Goal: Task Accomplishment & Management: Use online tool/utility

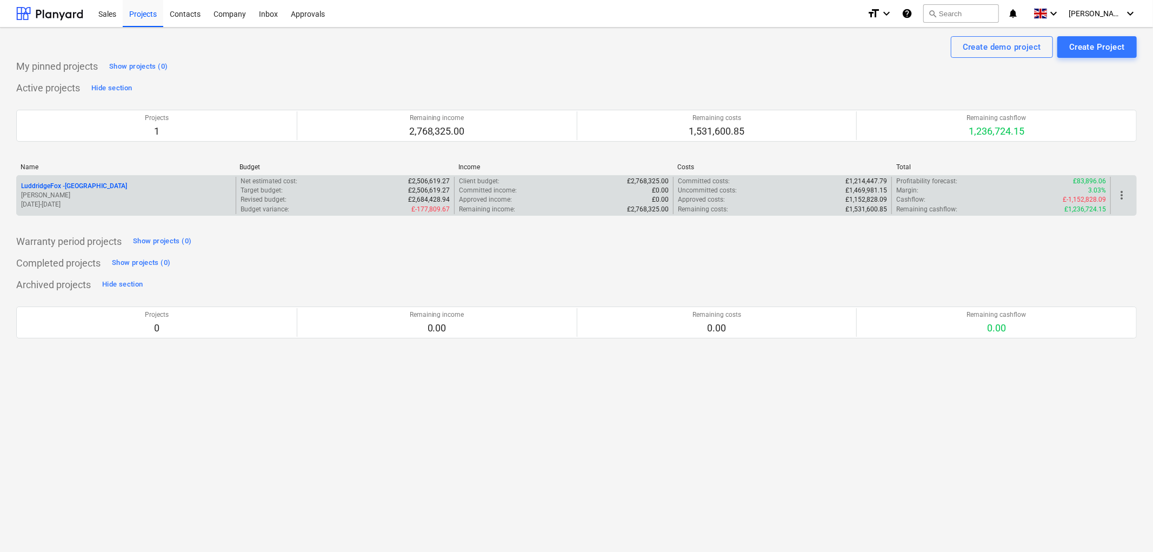
click at [94, 187] on p "LuddridgeFox - [GEOGRAPHIC_DATA]" at bounding box center [74, 186] width 106 height 9
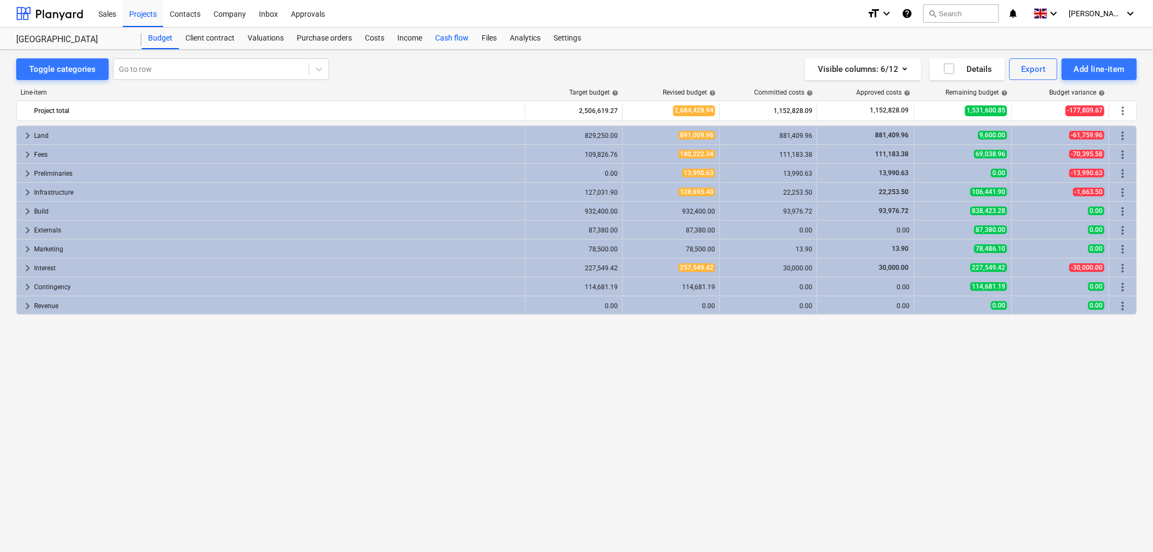
click at [445, 41] on div "Cash flow" at bounding box center [452, 39] width 46 height 22
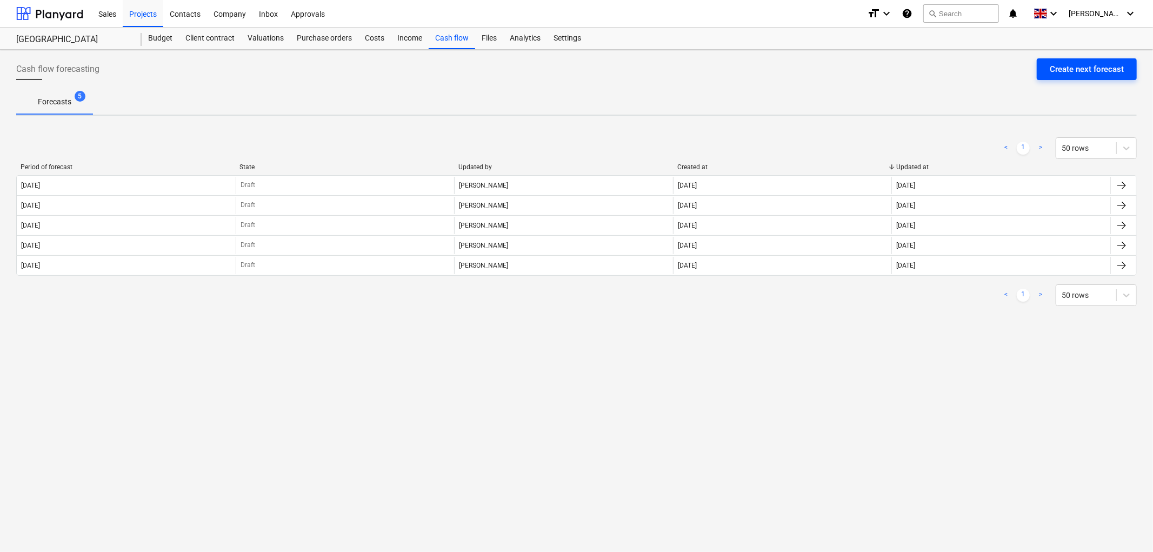
click at [1074, 71] on div "Create next forecast" at bounding box center [1087, 69] width 74 height 14
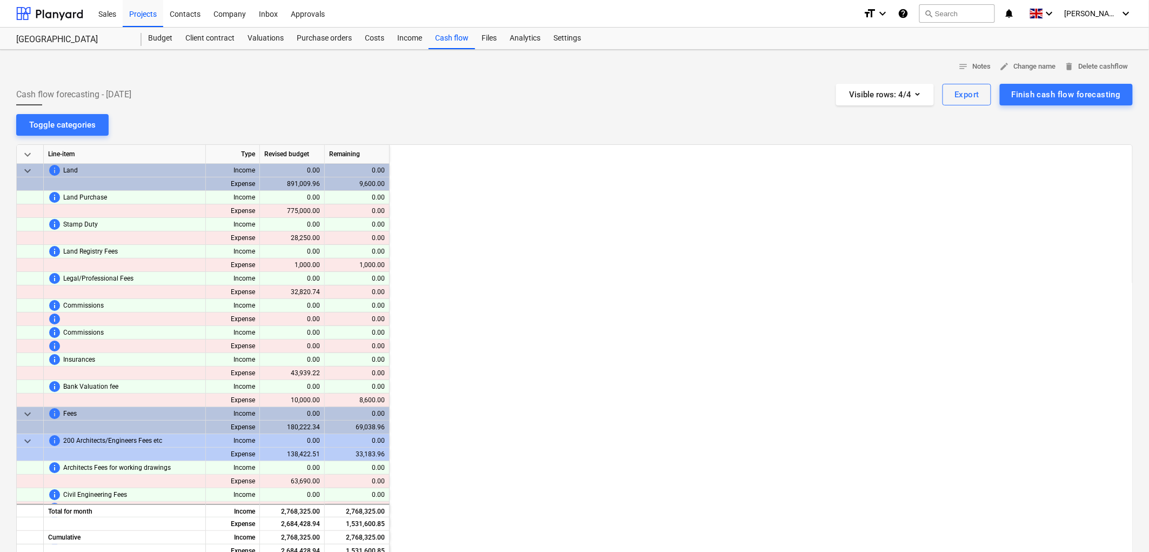
scroll to position [0, 1622]
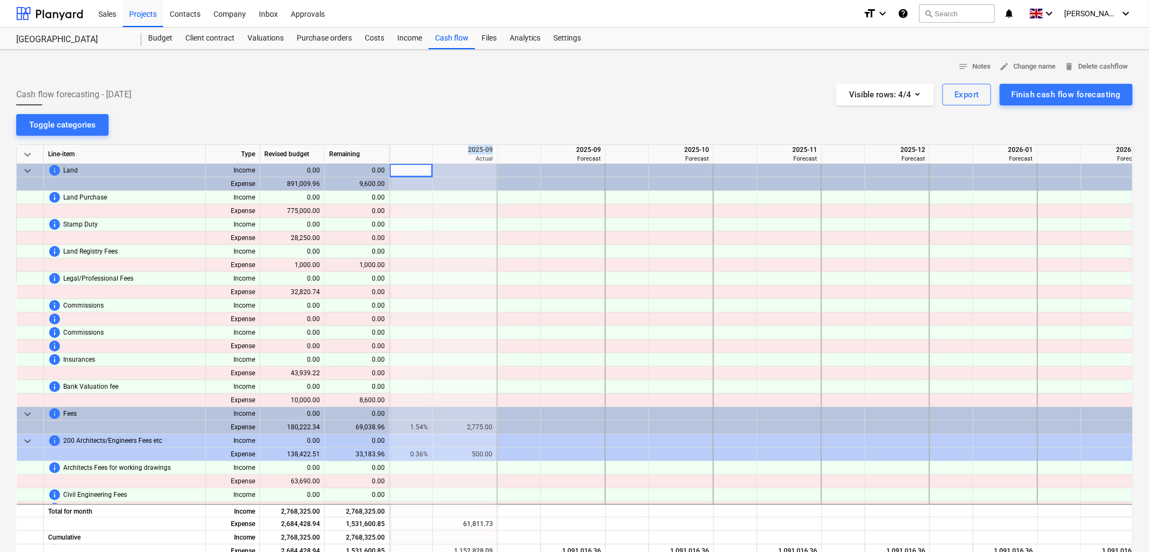
drag, startPoint x: 469, startPoint y: 149, endPoint x: 492, endPoint y: 149, distance: 23.8
click at [492, 149] on div "2025-09" at bounding box center [465, 150] width 56 height 10
click at [495, 137] on div at bounding box center [574, 140] width 1117 height 9
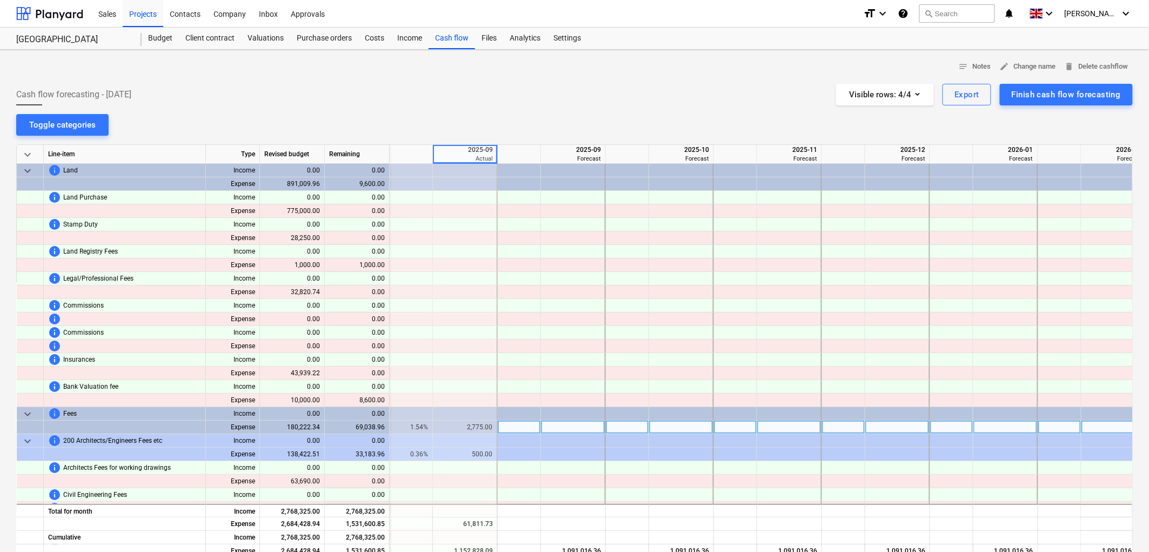
click at [477, 424] on div "2,775.00" at bounding box center [464, 428] width 55 height 14
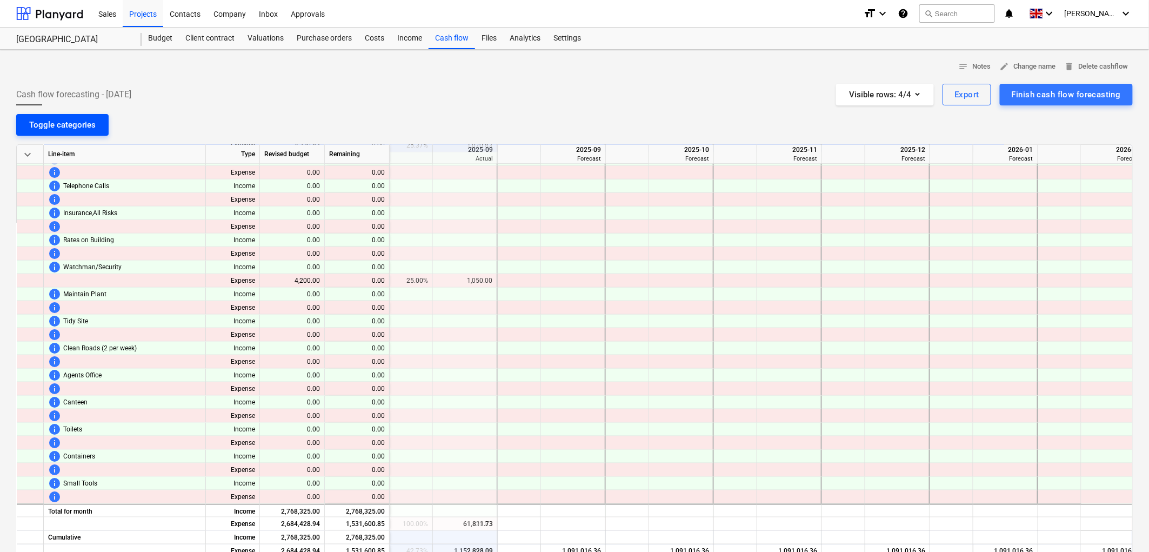
scroll to position [1862, 1622]
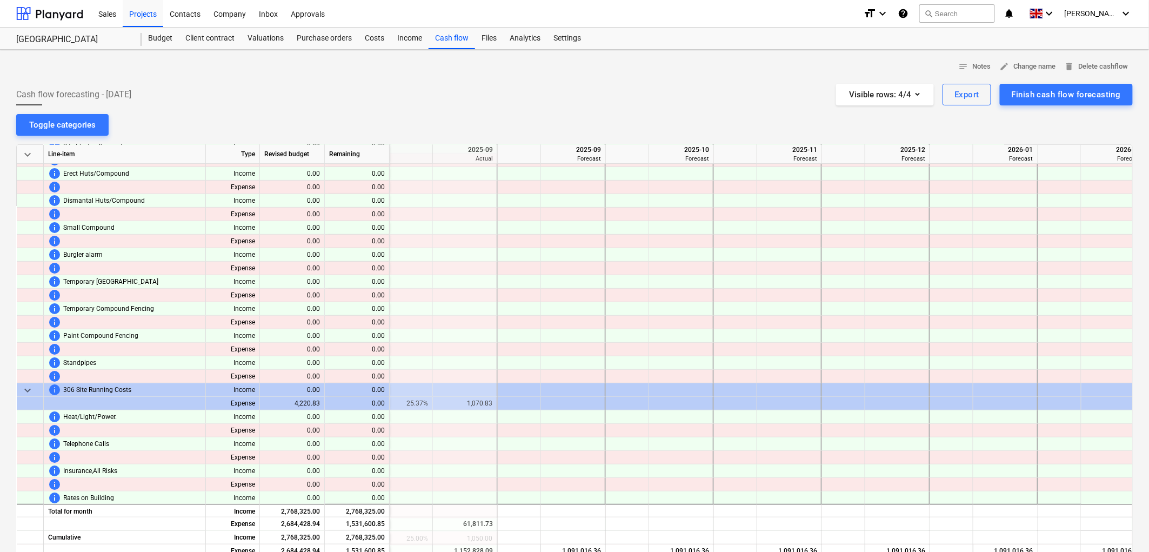
drag, startPoint x: 52, startPoint y: 123, endPoint x: 391, endPoint y: 252, distance: 362.2
click at [52, 123] on div "Toggle categories" at bounding box center [62, 125] width 66 height 14
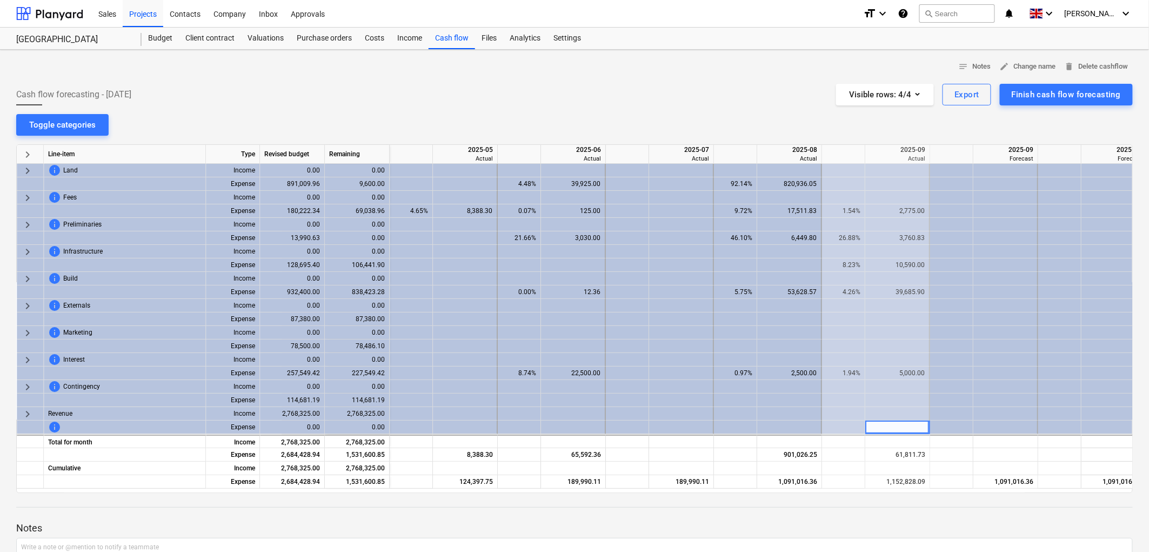
scroll to position [0, 1171]
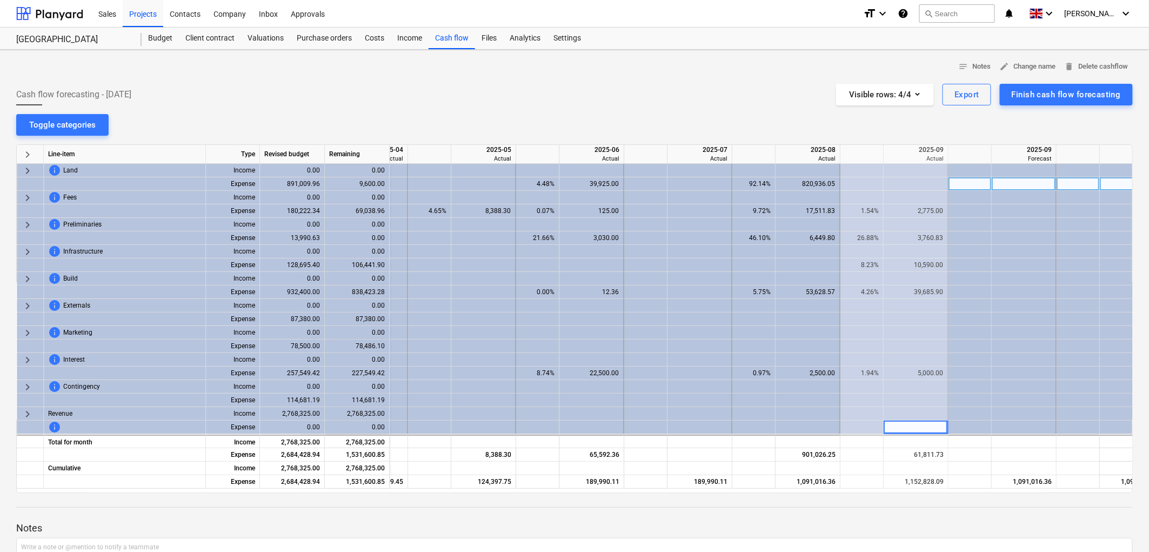
click at [706, 182] on div at bounding box center [700, 184] width 65 height 14
click at [701, 199] on div at bounding box center [700, 198] width 65 height 14
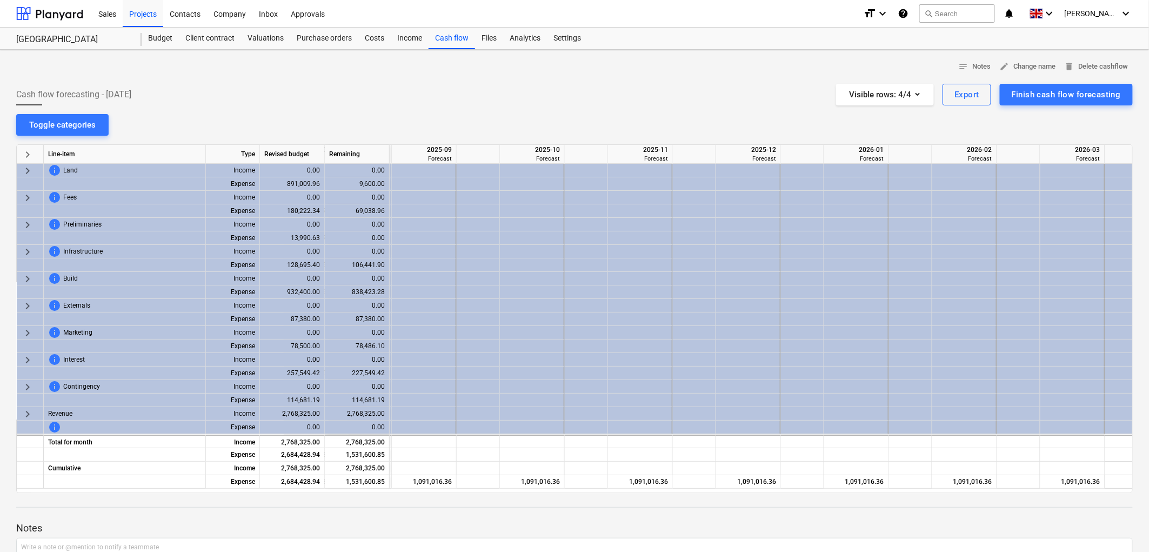
scroll to position [0, 1762]
click at [901, 98] on div "Visible rows : 4/4" at bounding box center [885, 95] width 72 height 14
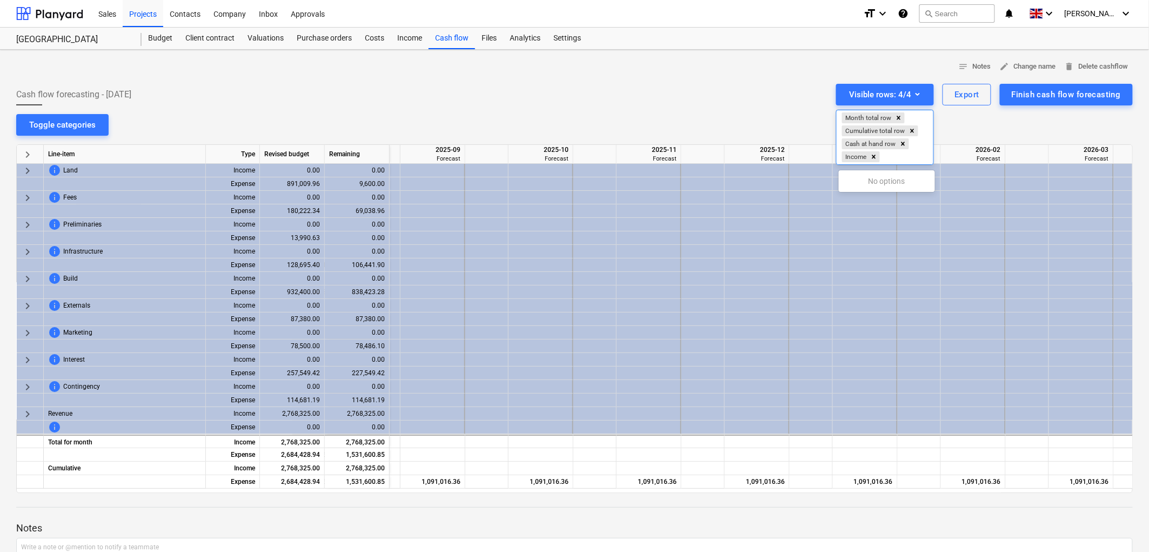
click at [751, 95] on div at bounding box center [574, 276] width 1149 height 552
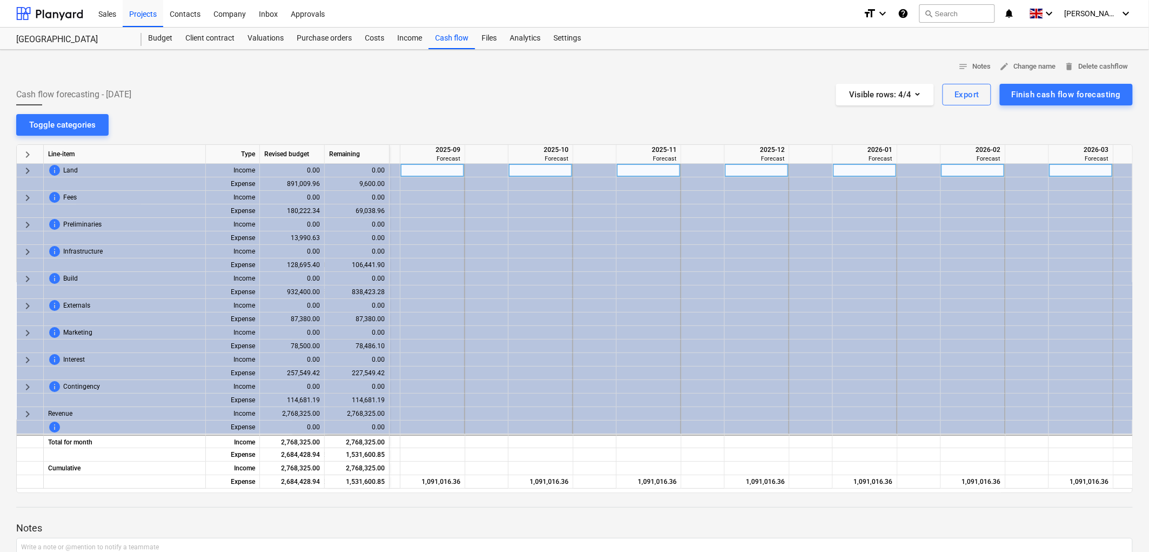
click at [26, 166] on span "keyboard_arrow_right" at bounding box center [27, 170] width 13 height 13
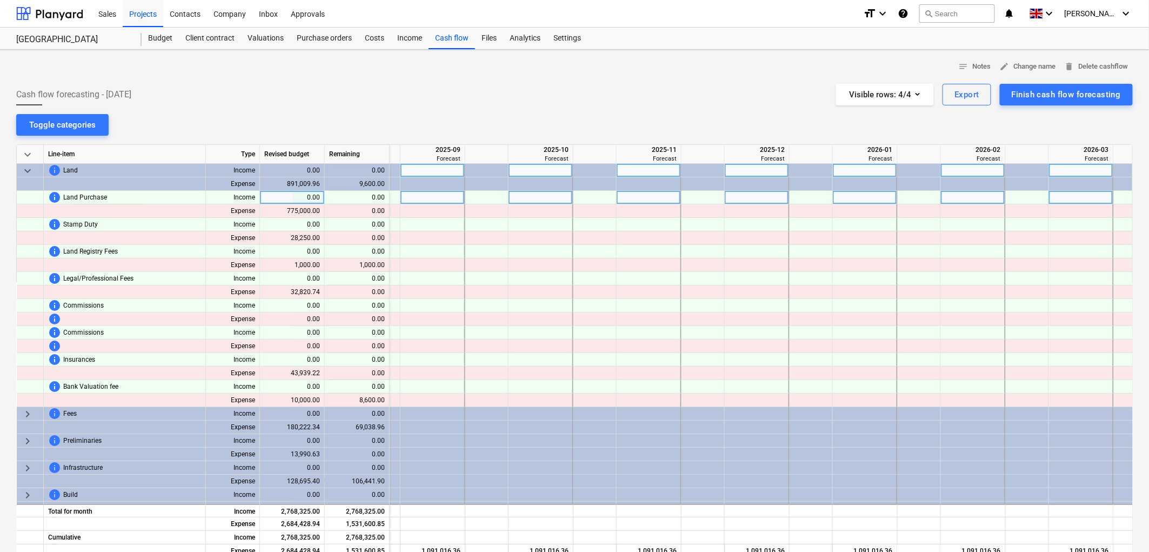
click at [446, 195] on div at bounding box center [433, 198] width 65 height 14
click at [23, 169] on span "keyboard_arrow_down" at bounding box center [27, 170] width 13 height 13
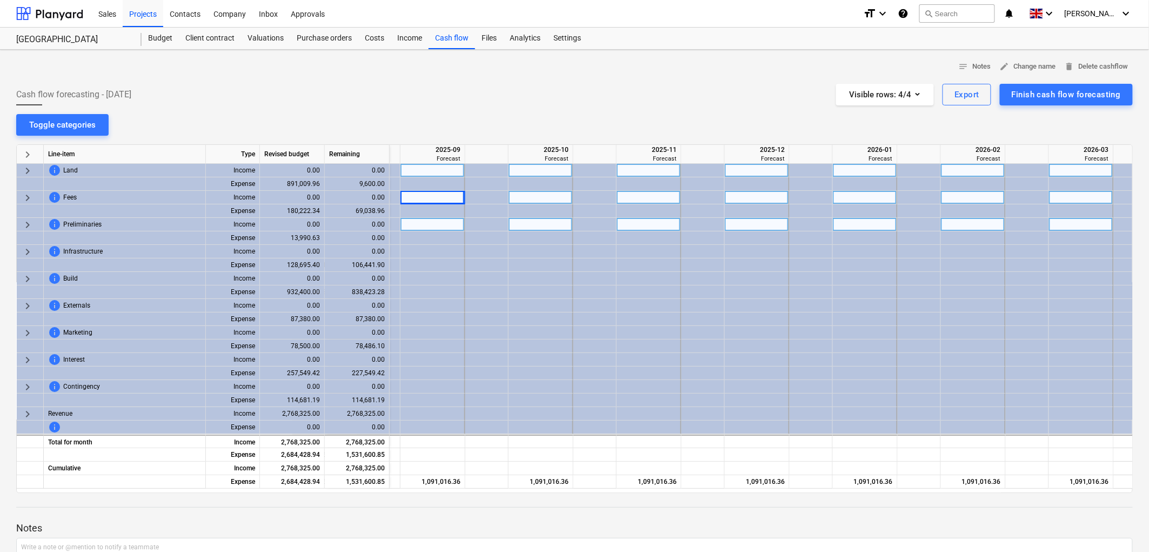
click at [24, 222] on span "keyboard_arrow_right" at bounding box center [27, 224] width 13 height 13
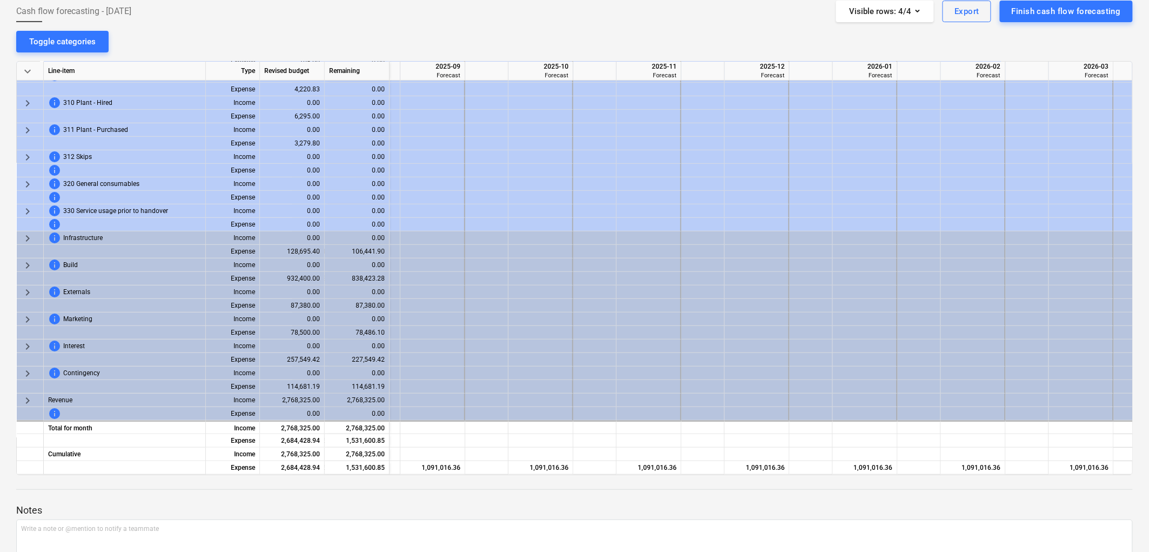
scroll to position [0, 0]
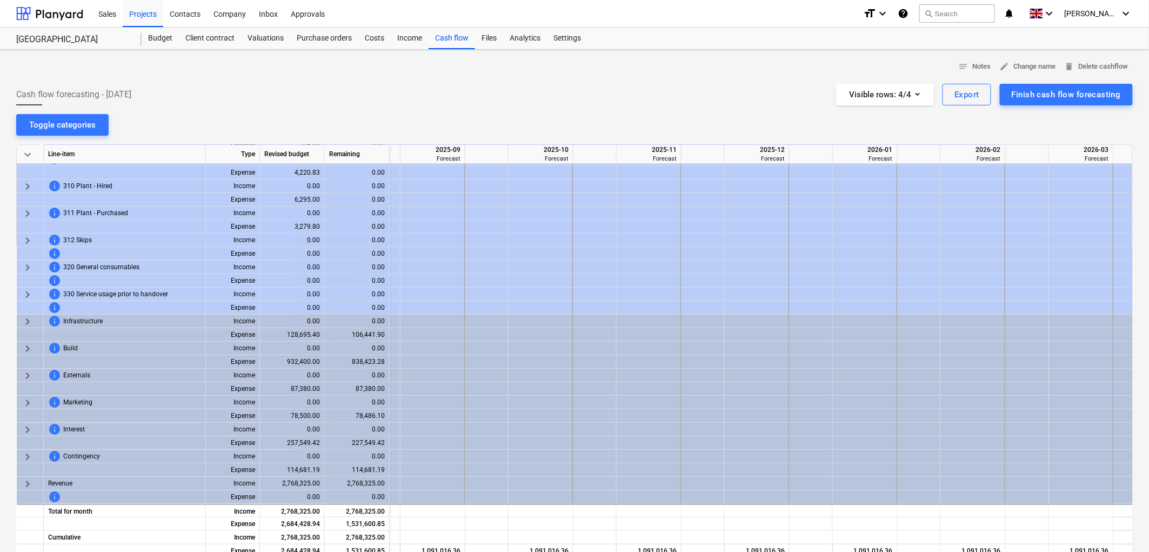
click at [25, 150] on span "keyboard_arrow_down" at bounding box center [27, 154] width 13 height 13
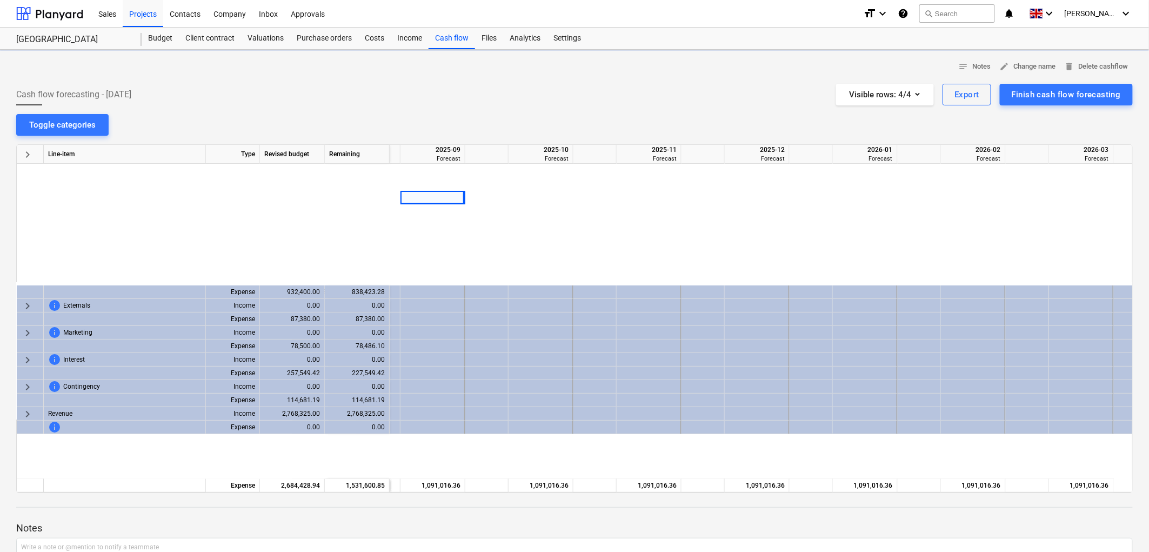
scroll to position [0, 1762]
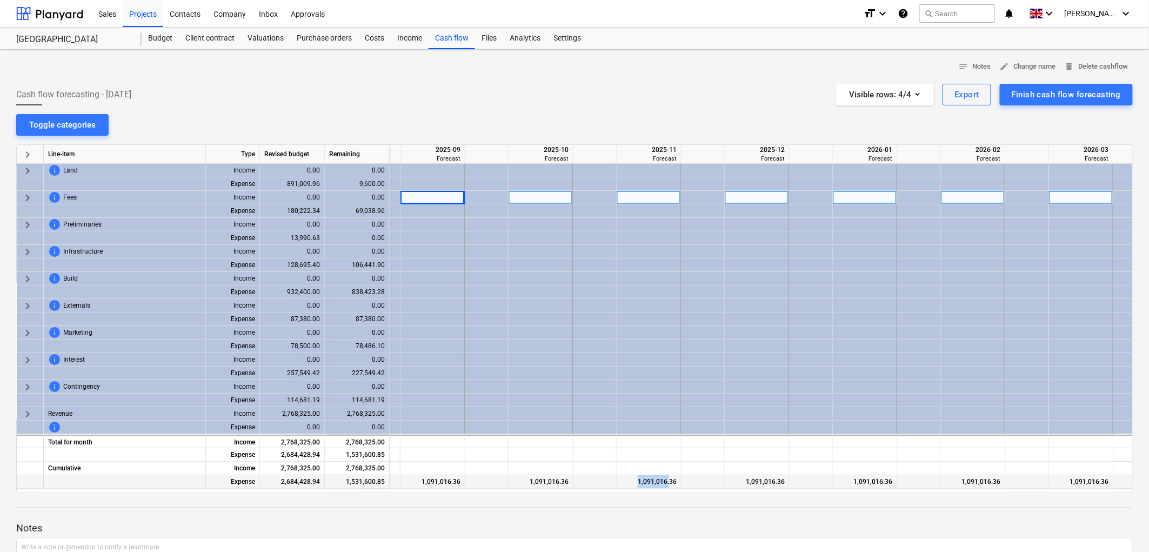
drag, startPoint x: 670, startPoint y: 488, endPoint x: 585, endPoint y: 484, distance: 85.5
click at [0, 0] on div "Expense 2,684,428.94 1,531,600.85 1,152,828.09 1,091,016.36 1,091,016.36 1,091,…" at bounding box center [0, 0] width 0 height 0
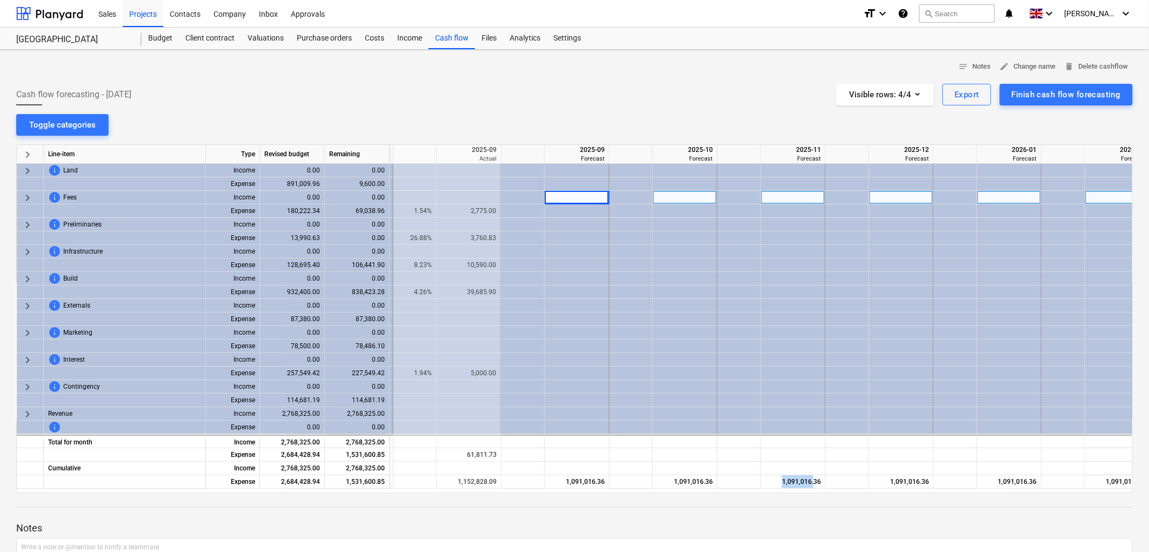
scroll to position [0, 1614]
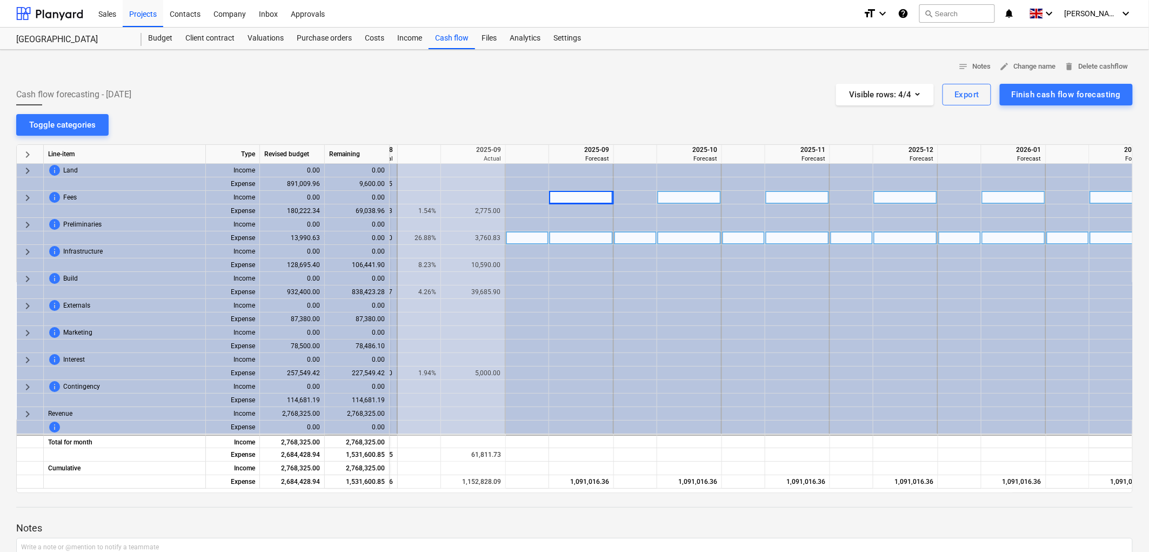
click at [532, 235] on div at bounding box center [527, 238] width 43 height 14
type input "50"
click at [565, 243] on div at bounding box center [581, 238] width 65 height 14
click at [536, 240] on div "50.00%" at bounding box center [527, 238] width 34 height 14
click at [609, 242] on div "6,995.32" at bounding box center [581, 238] width 65 height 14
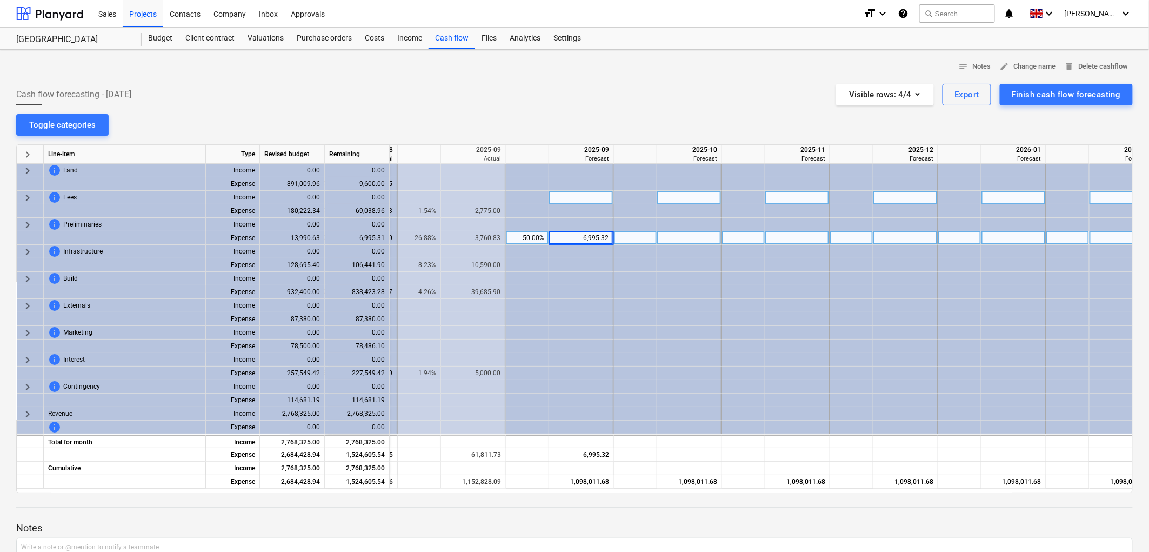
click at [538, 240] on div "50.00%" at bounding box center [527, 238] width 34 height 14
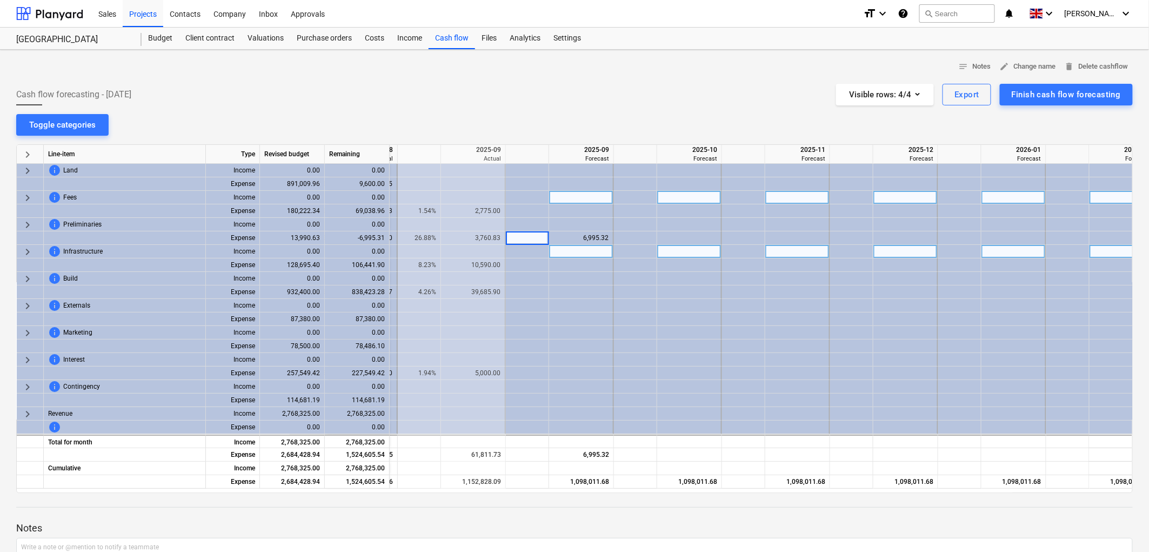
click at [583, 246] on div at bounding box center [581, 252] width 65 height 14
click at [57, 124] on div "Toggle categories" at bounding box center [62, 125] width 66 height 14
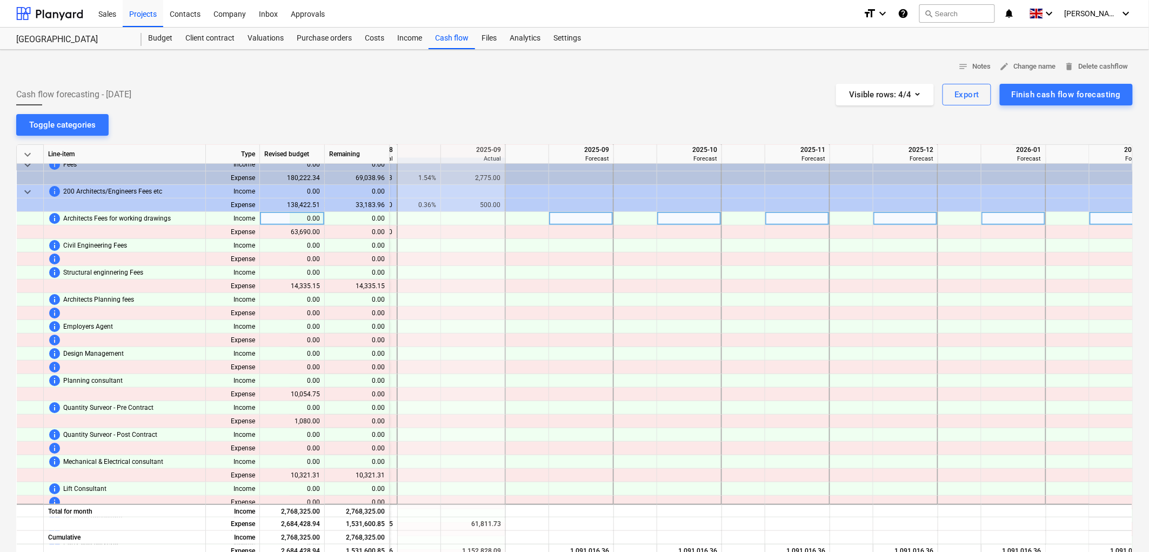
scroll to position [180, 1614]
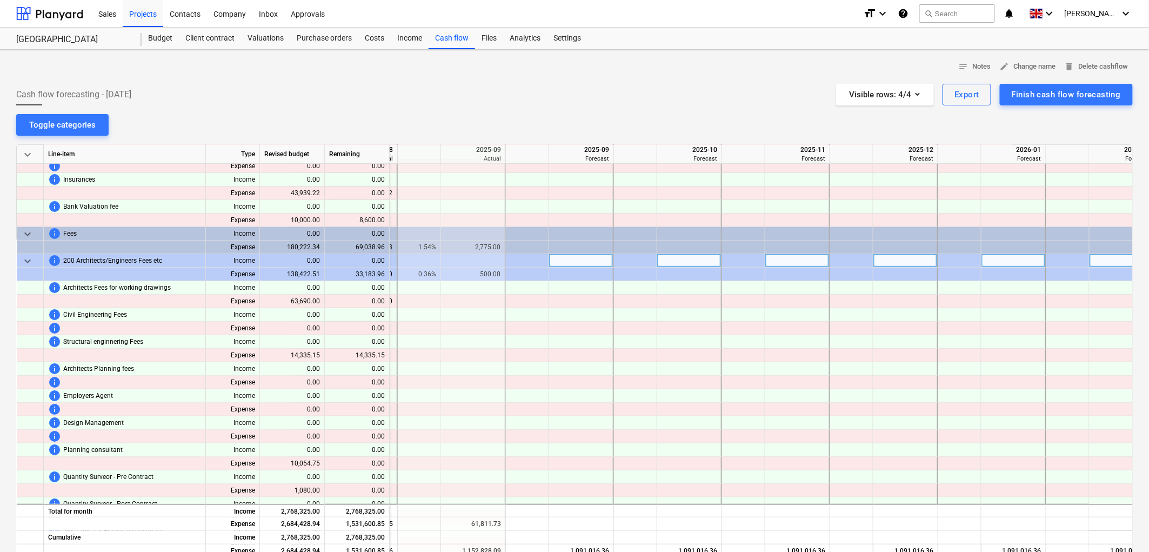
click at [25, 262] on span "keyboard_arrow_down" at bounding box center [27, 261] width 13 height 13
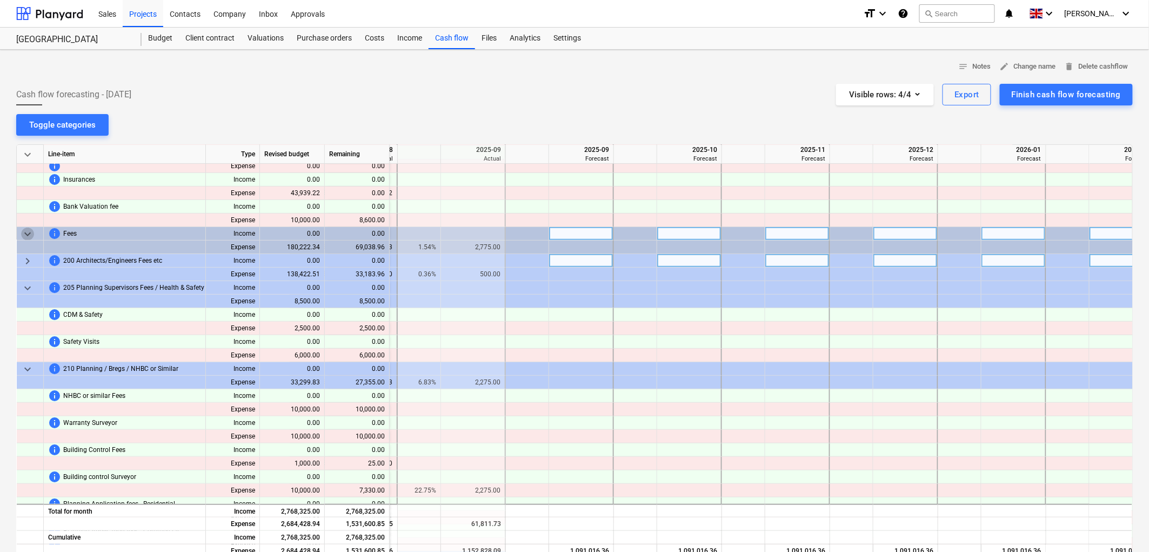
click at [24, 236] on span "keyboard_arrow_down" at bounding box center [27, 234] width 13 height 13
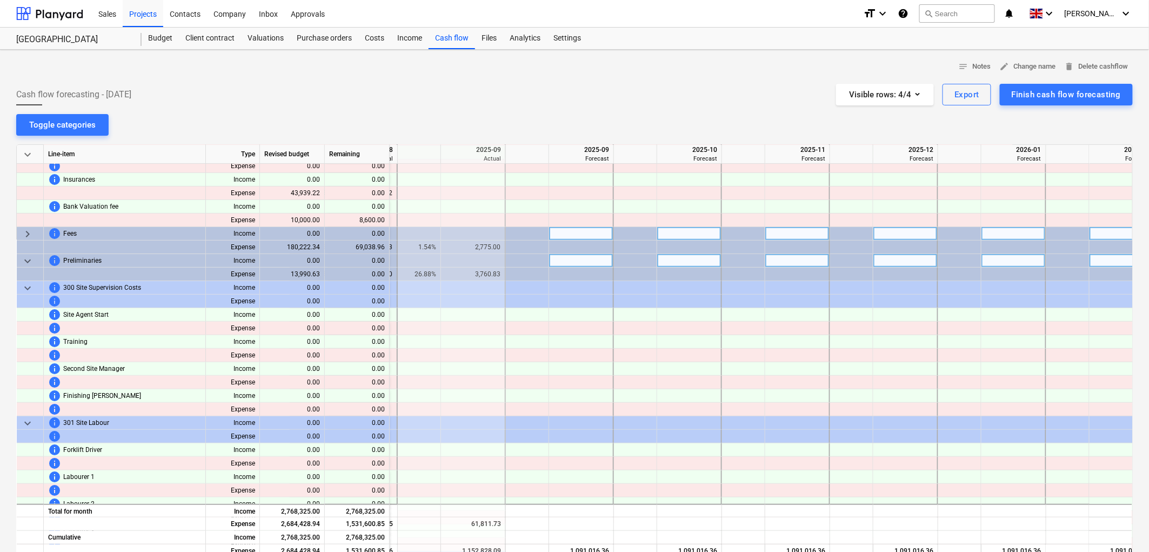
scroll to position [60, 1614]
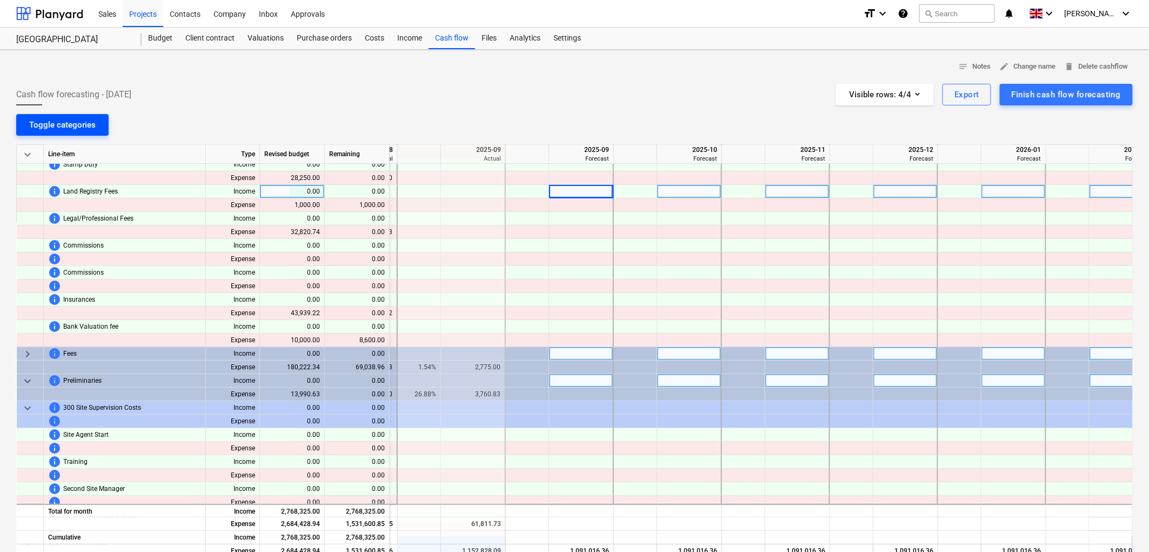
click at [58, 119] on div "Toggle categories" at bounding box center [62, 125] width 66 height 14
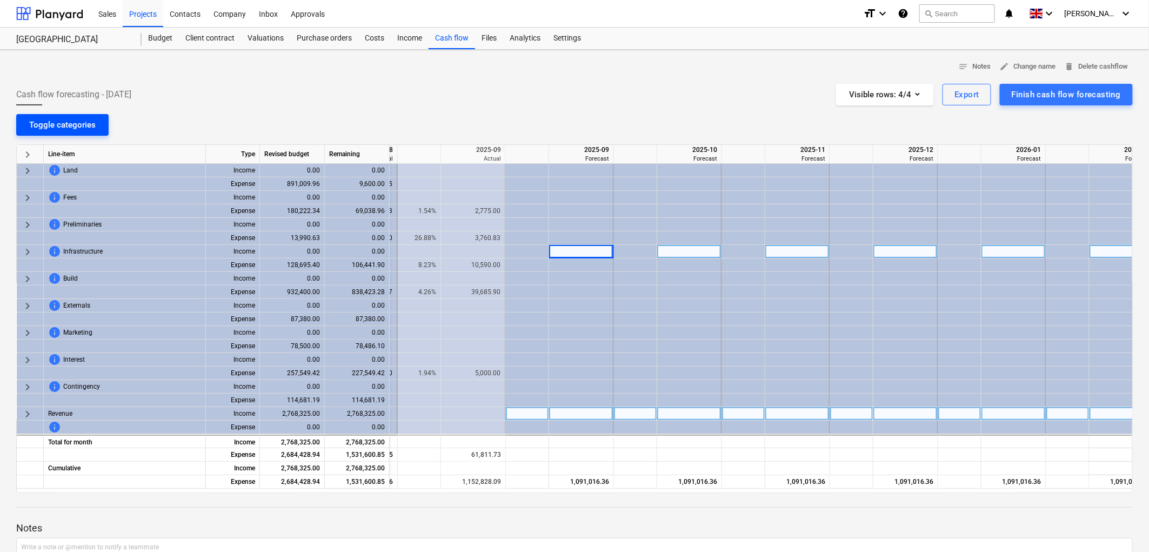
scroll to position [0, 1614]
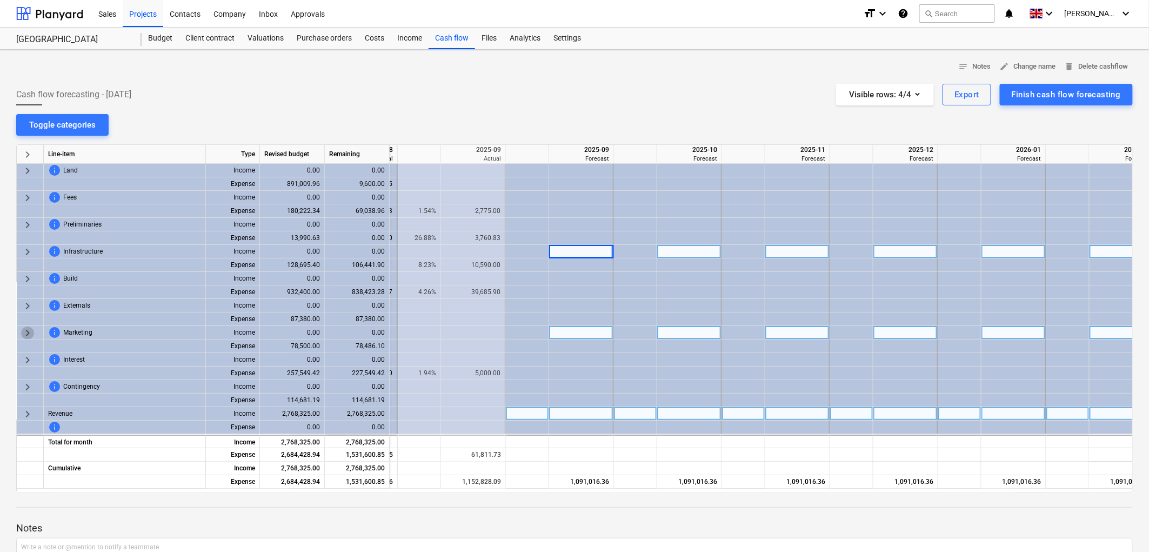
click at [24, 331] on span "keyboard_arrow_right" at bounding box center [27, 332] width 13 height 13
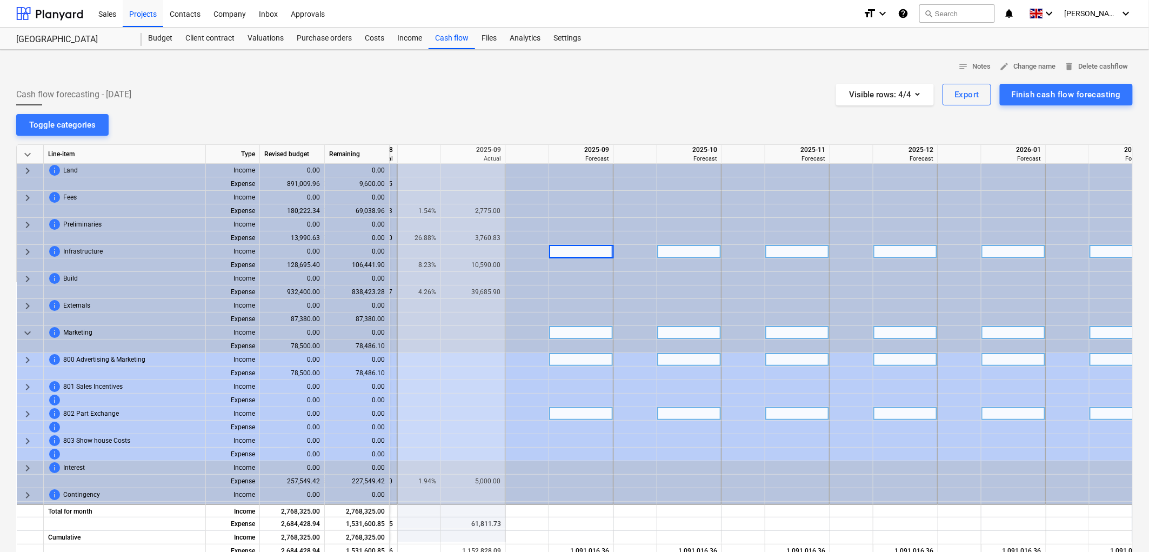
click at [25, 358] on span "keyboard_arrow_right" at bounding box center [27, 360] width 13 height 13
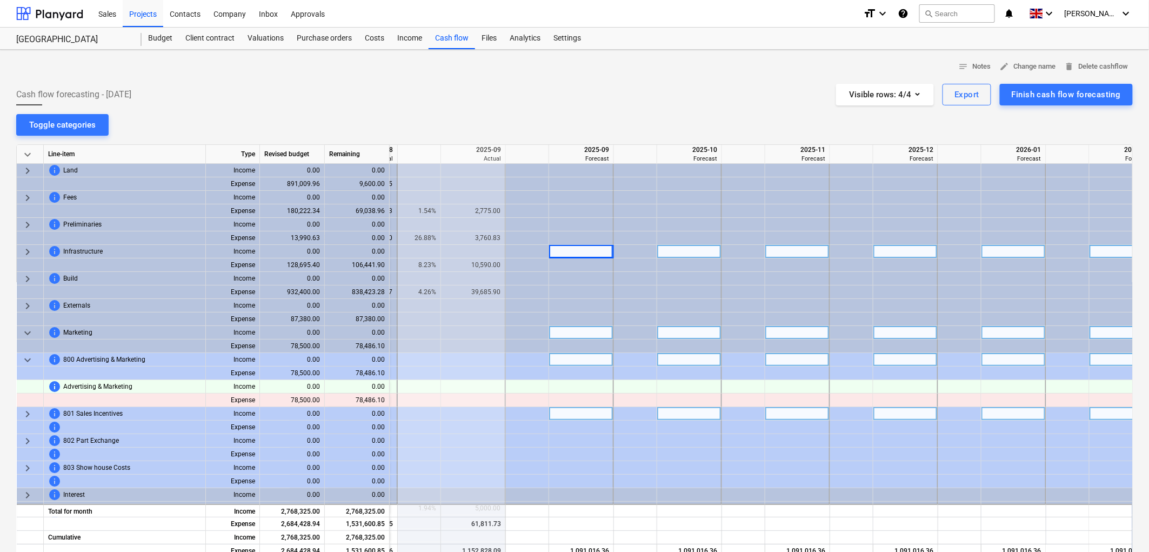
click at [27, 331] on span "keyboard_arrow_down" at bounding box center [27, 332] width 13 height 13
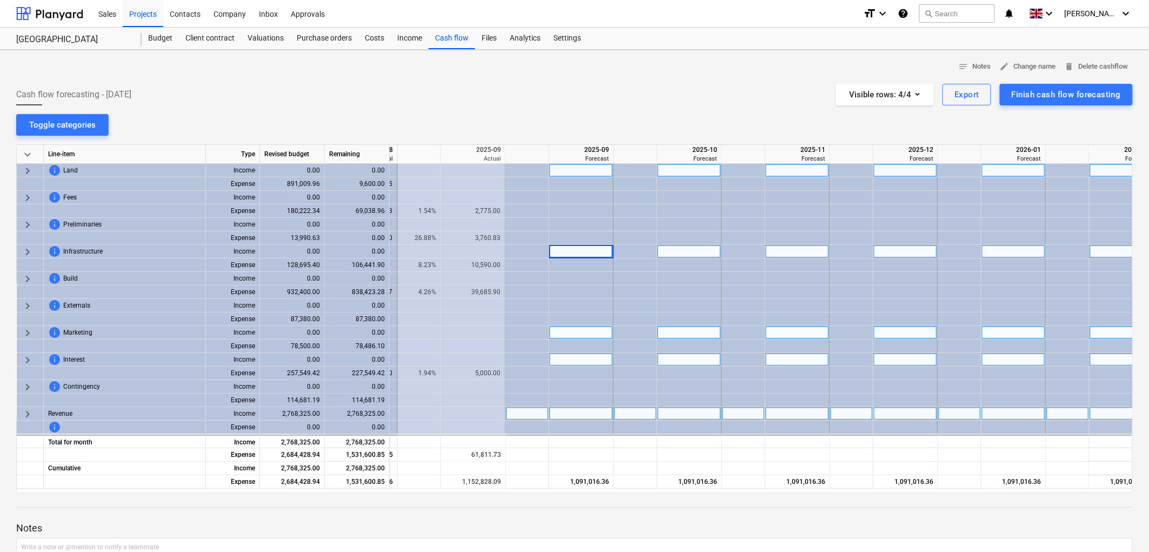
click at [28, 168] on span "keyboard_arrow_right" at bounding box center [27, 170] width 13 height 13
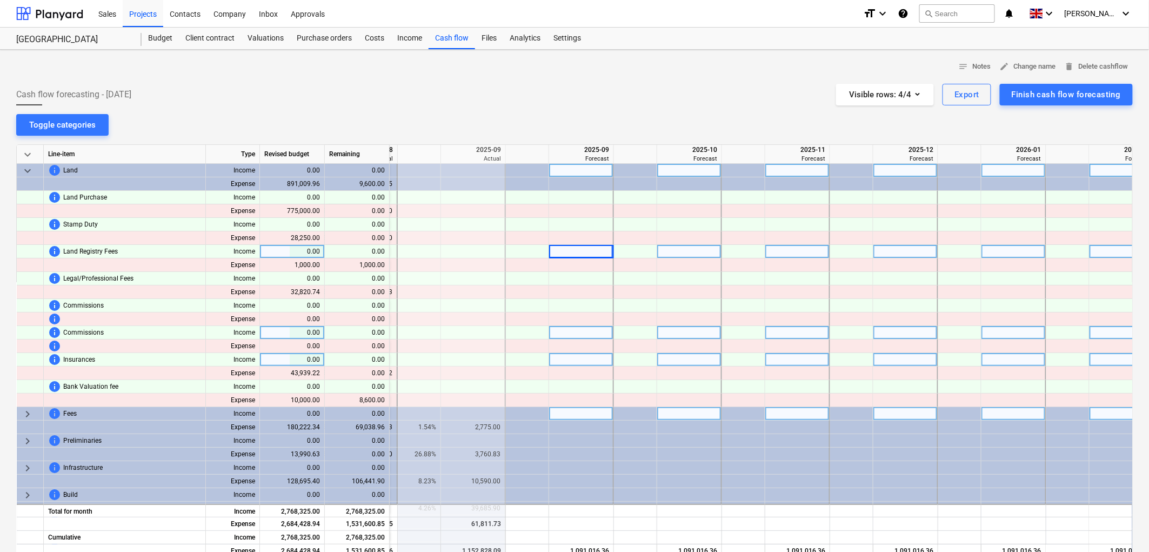
click at [28, 165] on span "keyboard_arrow_down" at bounding box center [27, 170] width 13 height 13
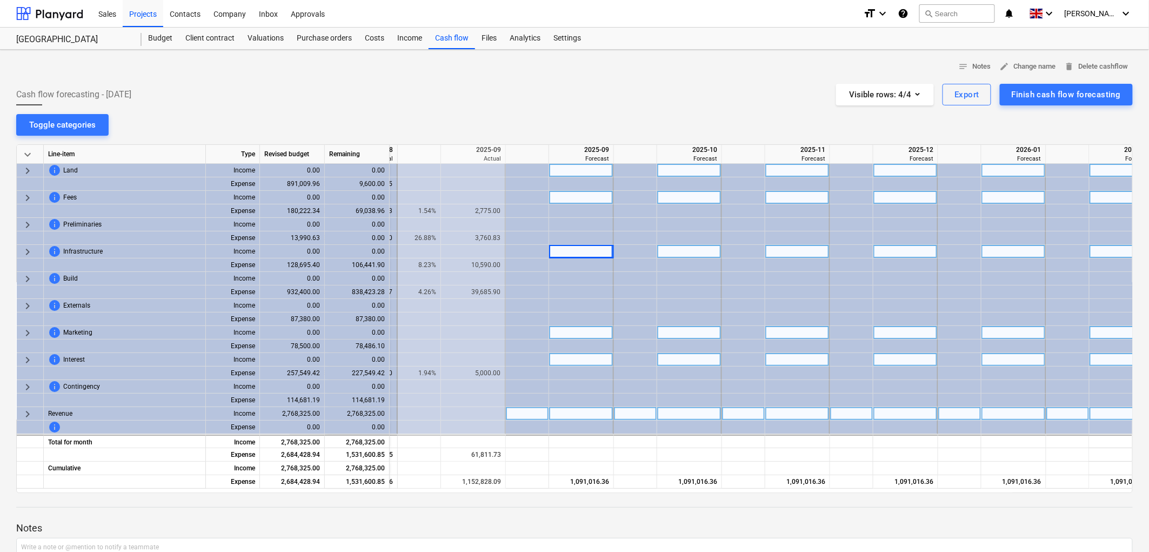
click at [29, 197] on span "keyboard_arrow_right" at bounding box center [27, 197] width 13 height 13
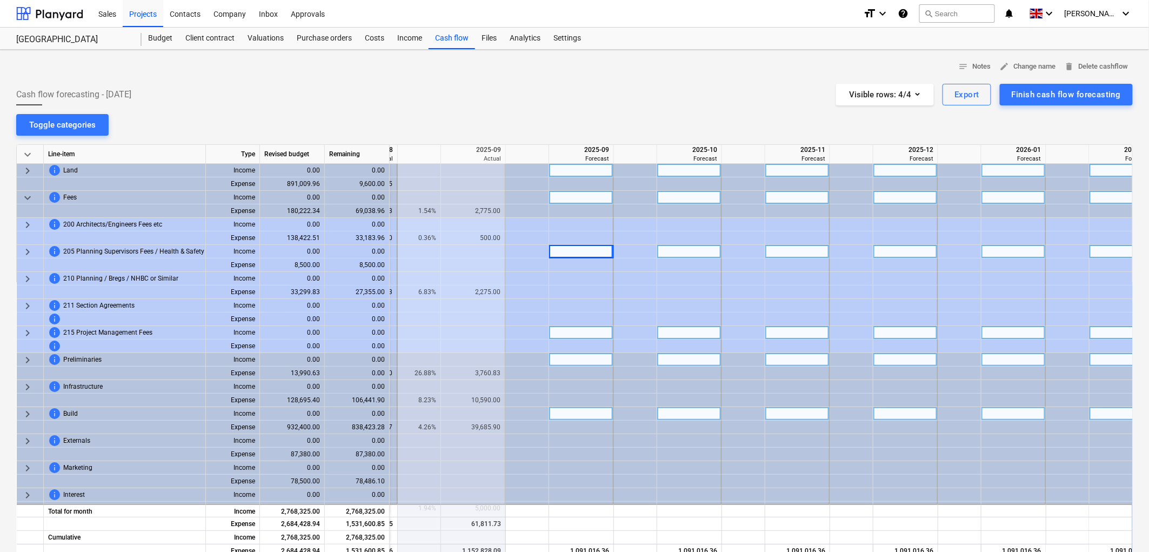
click at [24, 196] on span "keyboard_arrow_down" at bounding box center [27, 197] width 13 height 13
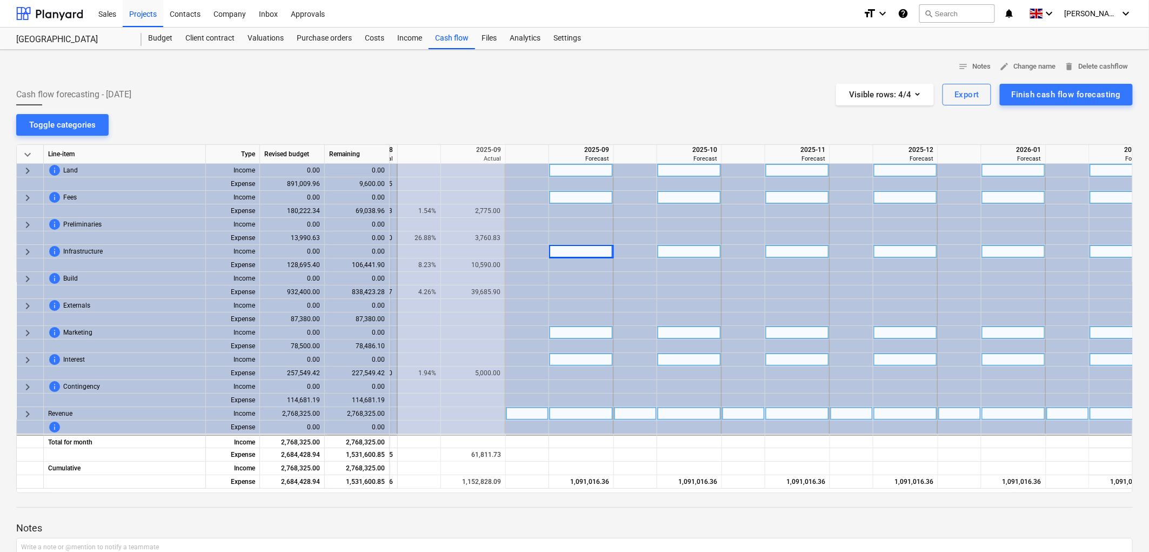
click at [30, 194] on span "keyboard_arrow_right" at bounding box center [27, 197] width 13 height 13
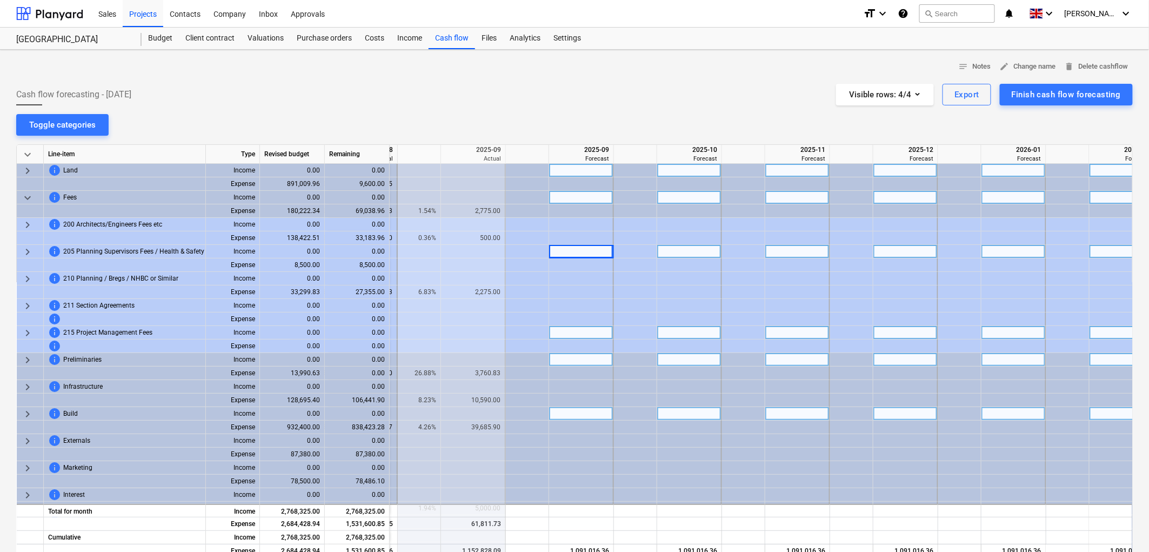
click at [29, 195] on span "keyboard_arrow_down" at bounding box center [27, 197] width 13 height 13
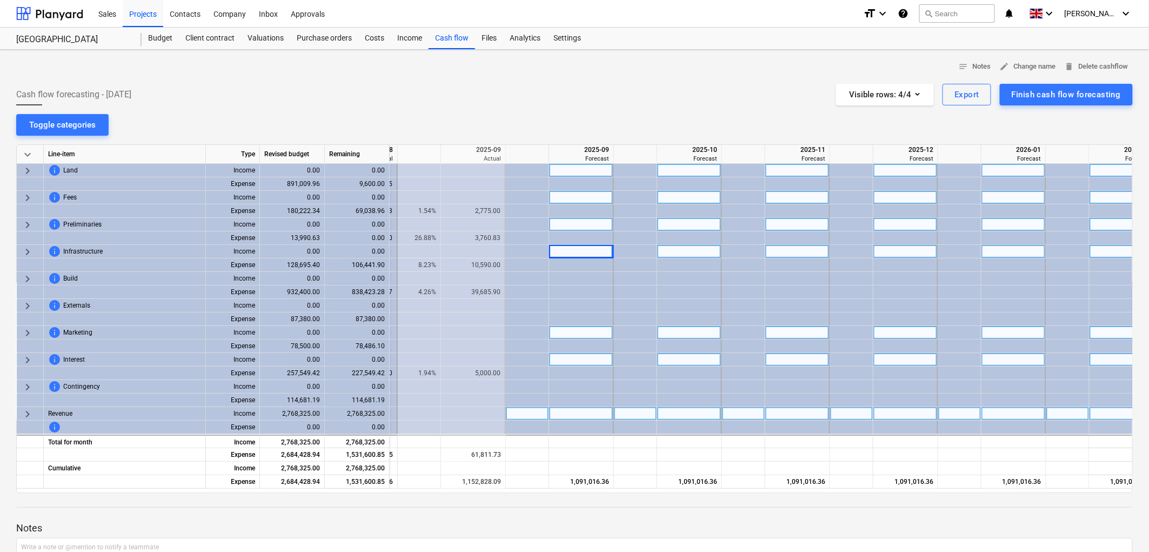
click at [28, 226] on span "keyboard_arrow_right" at bounding box center [27, 224] width 13 height 13
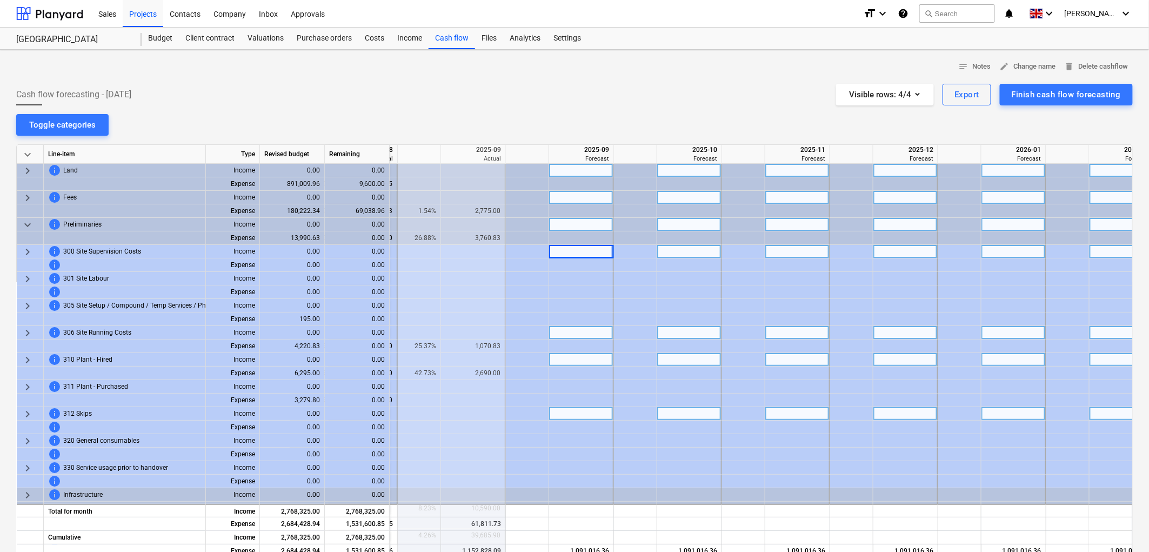
click at [30, 224] on span "keyboard_arrow_down" at bounding box center [27, 224] width 13 height 13
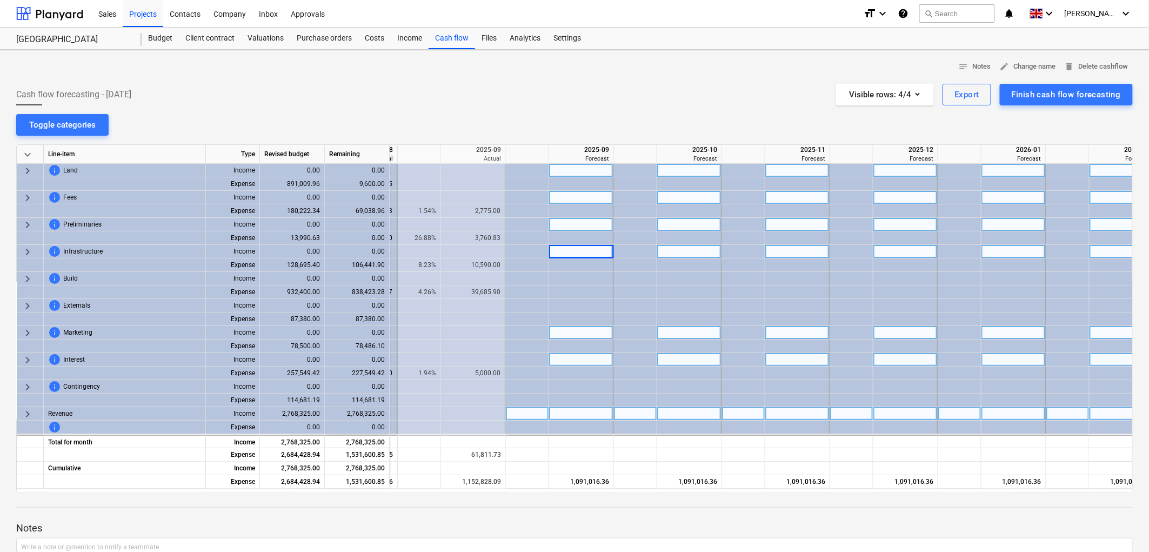
click at [24, 251] on span "keyboard_arrow_right" at bounding box center [27, 251] width 13 height 13
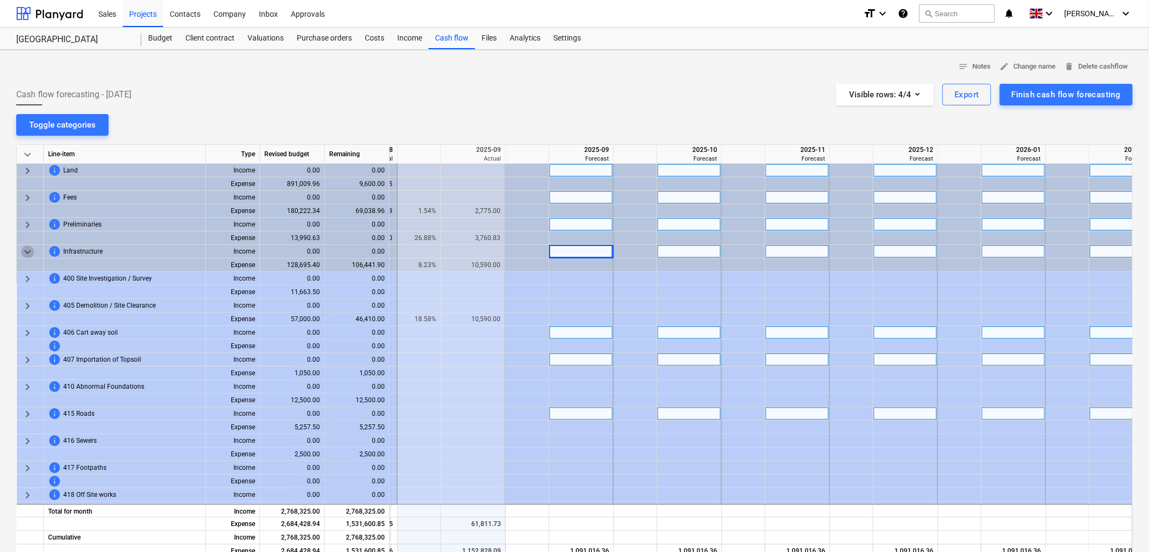
click at [26, 251] on span "keyboard_arrow_down" at bounding box center [27, 251] width 13 height 13
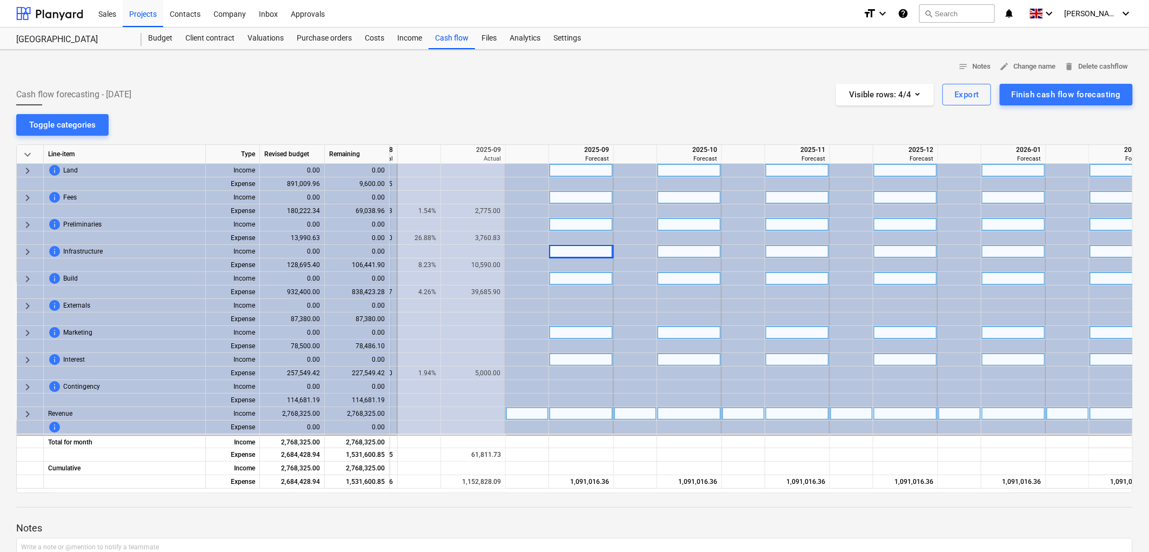
click at [25, 277] on span "keyboard_arrow_right" at bounding box center [27, 278] width 13 height 13
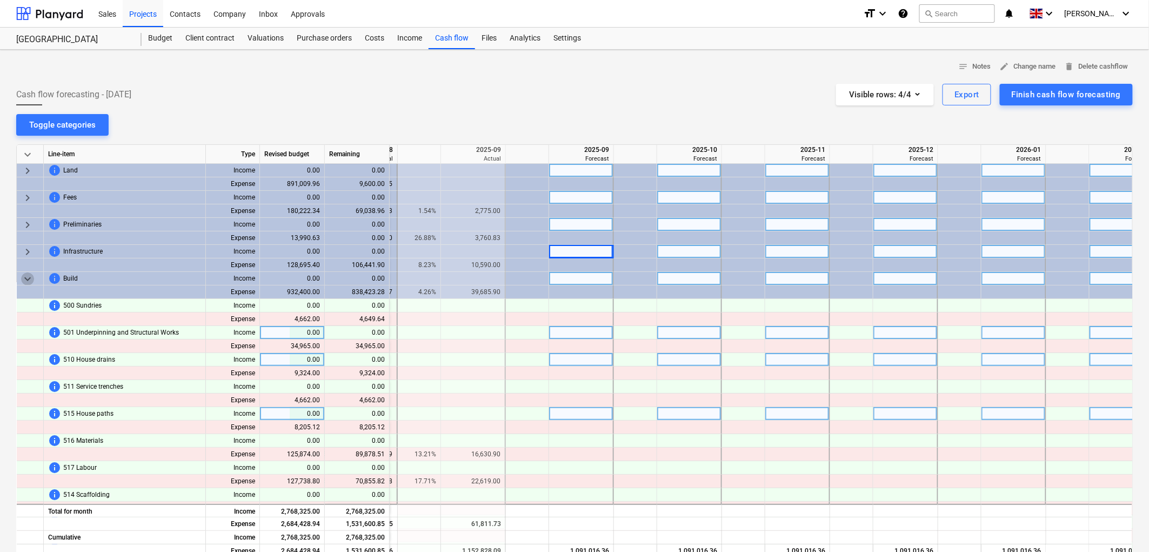
click at [25, 277] on span "keyboard_arrow_down" at bounding box center [27, 278] width 13 height 13
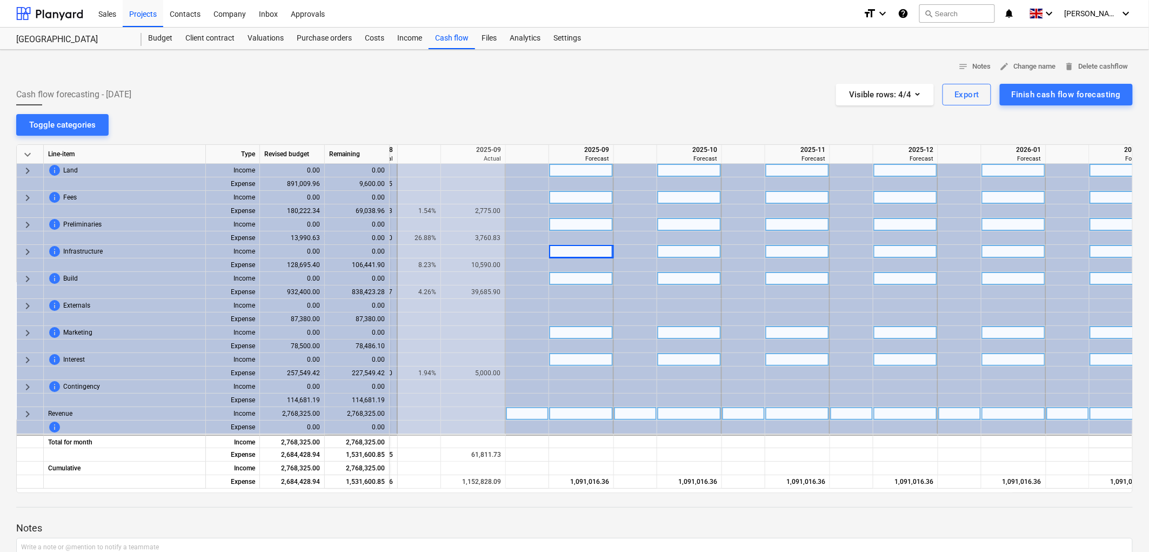
click at [28, 278] on span "keyboard_arrow_right" at bounding box center [27, 278] width 13 height 13
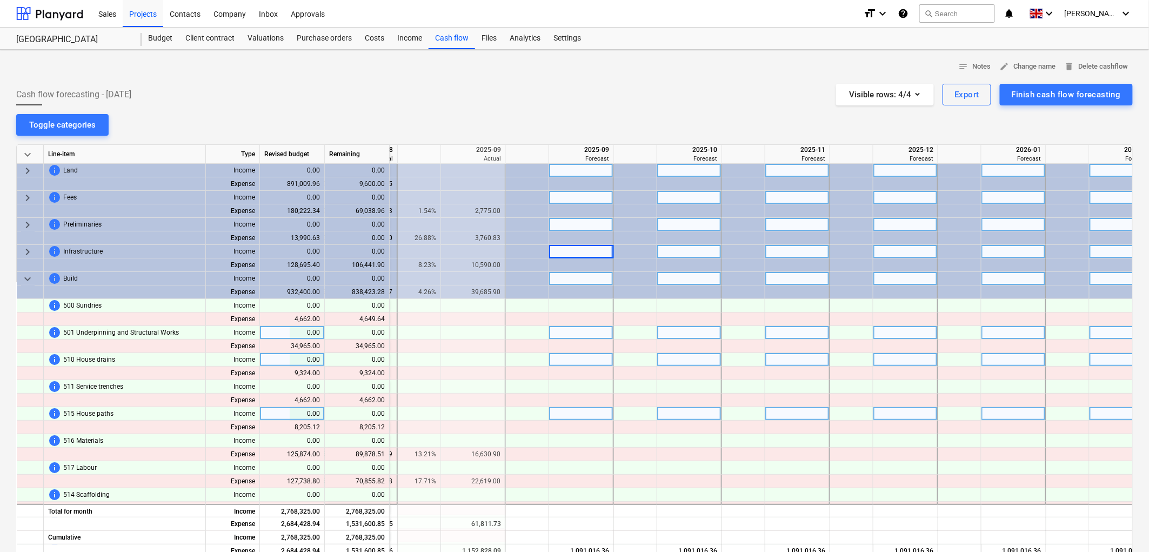
click at [29, 274] on span "keyboard_arrow_down" at bounding box center [27, 278] width 13 height 13
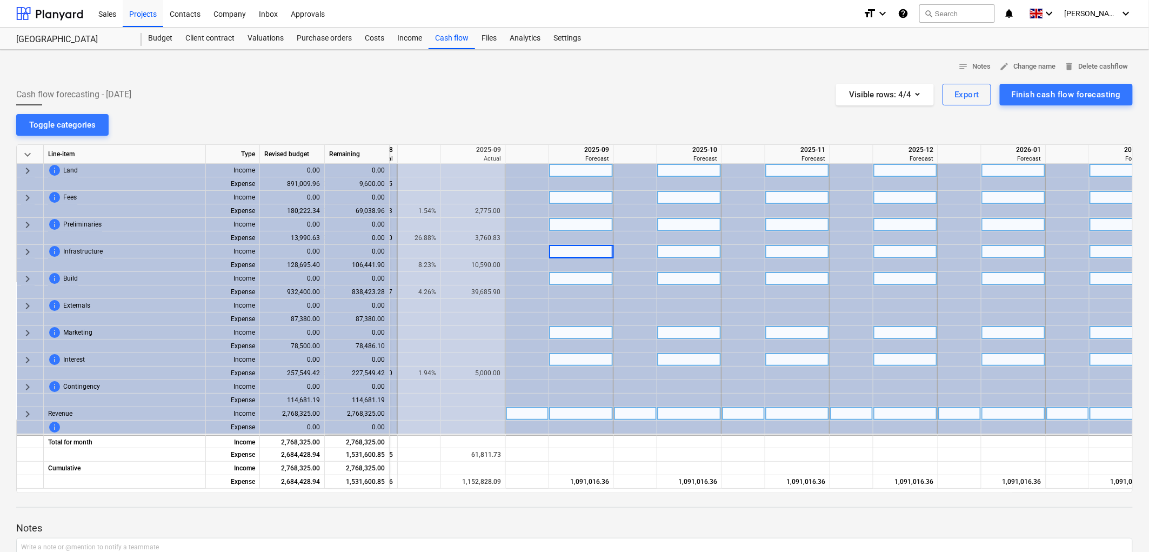
click at [29, 278] on span "keyboard_arrow_right" at bounding box center [27, 278] width 13 height 13
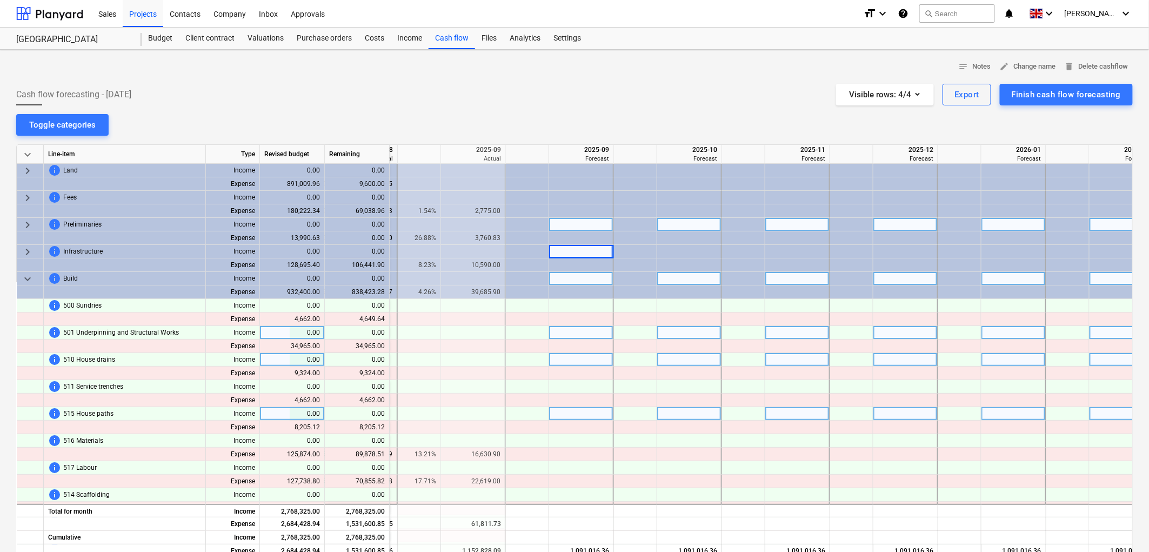
click at [26, 248] on span "keyboard_arrow_right" at bounding box center [27, 251] width 13 height 13
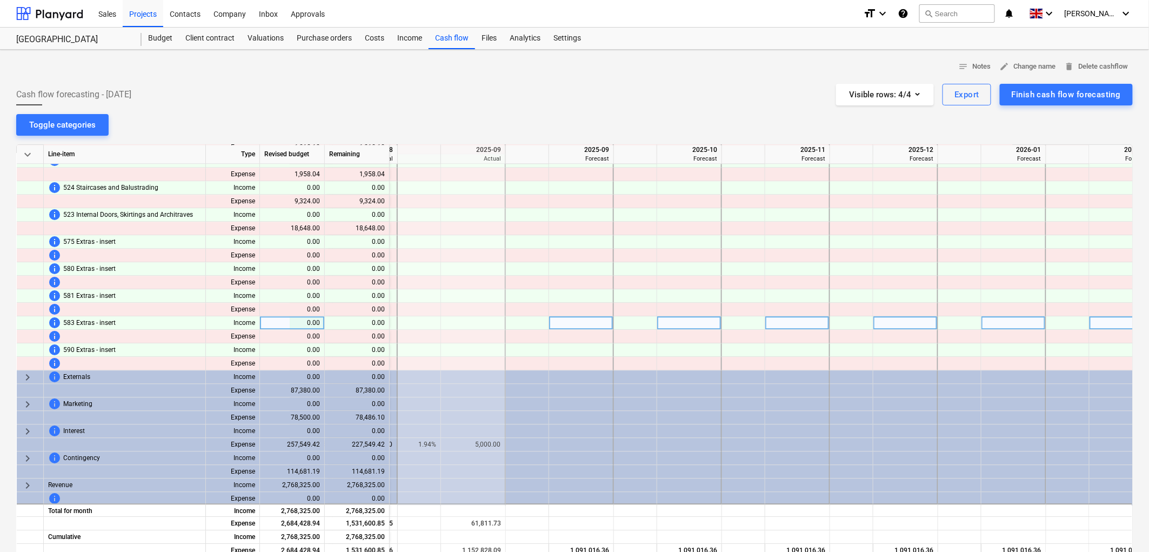
scroll to position [1096, 1614]
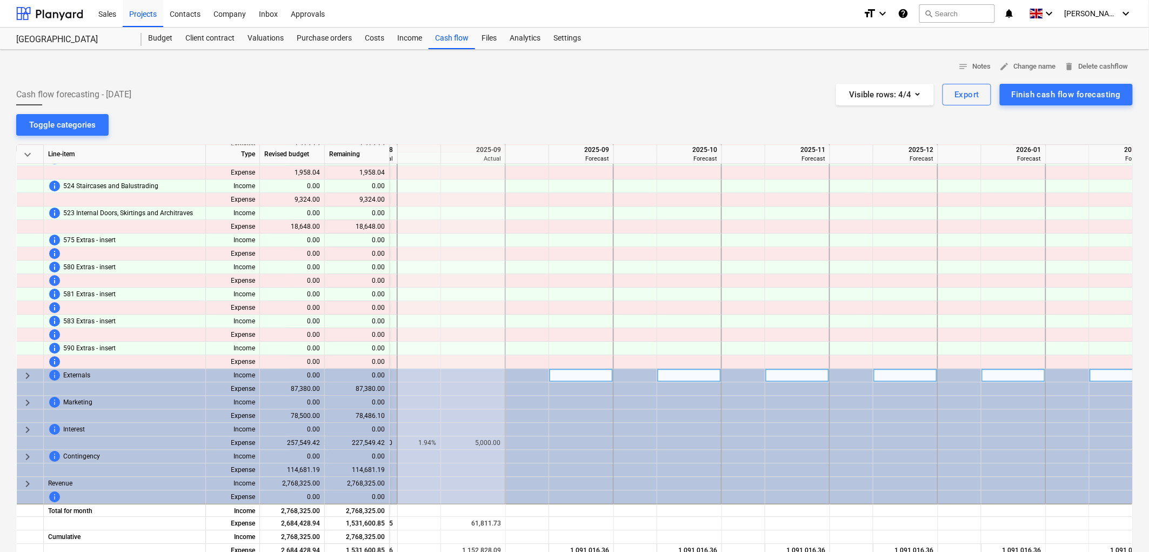
click at [27, 374] on span "keyboard_arrow_right" at bounding box center [27, 375] width 13 height 13
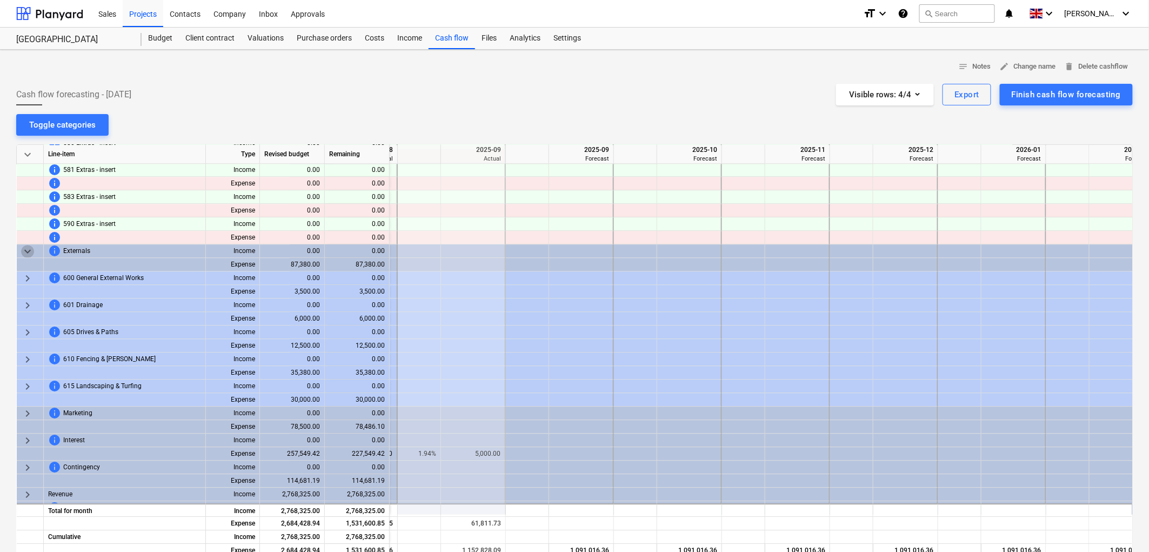
click at [28, 252] on span "keyboard_arrow_down" at bounding box center [27, 251] width 13 height 13
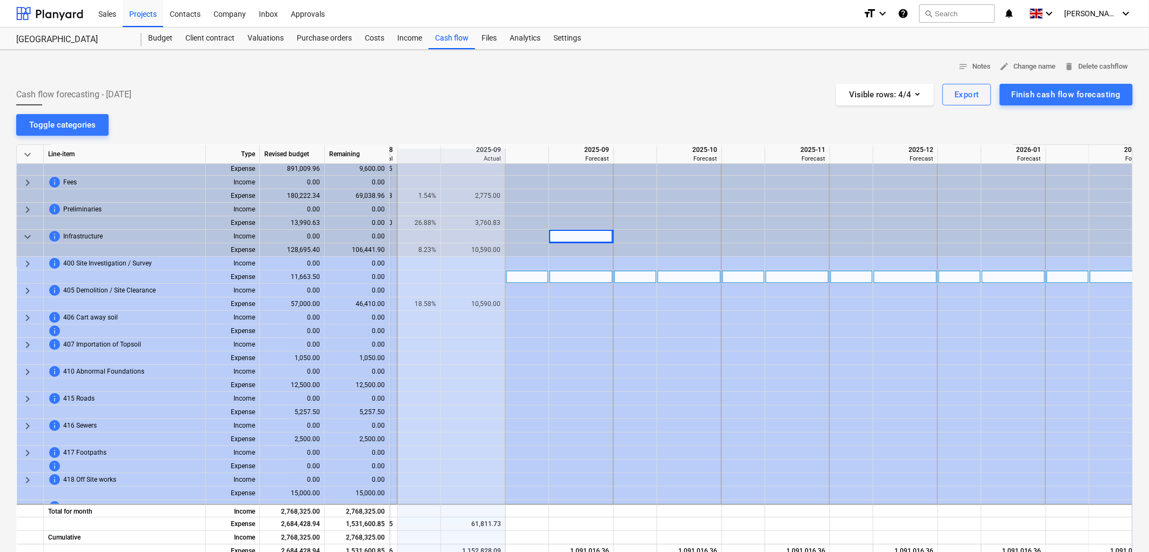
scroll to position [0, 1614]
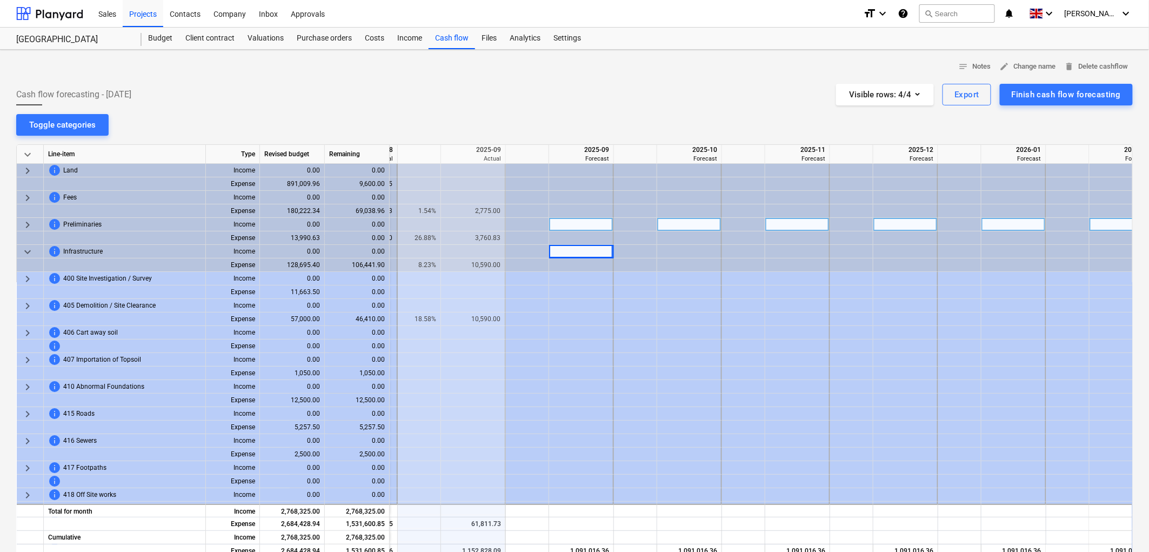
click at [30, 219] on span "keyboard_arrow_right" at bounding box center [27, 224] width 13 height 13
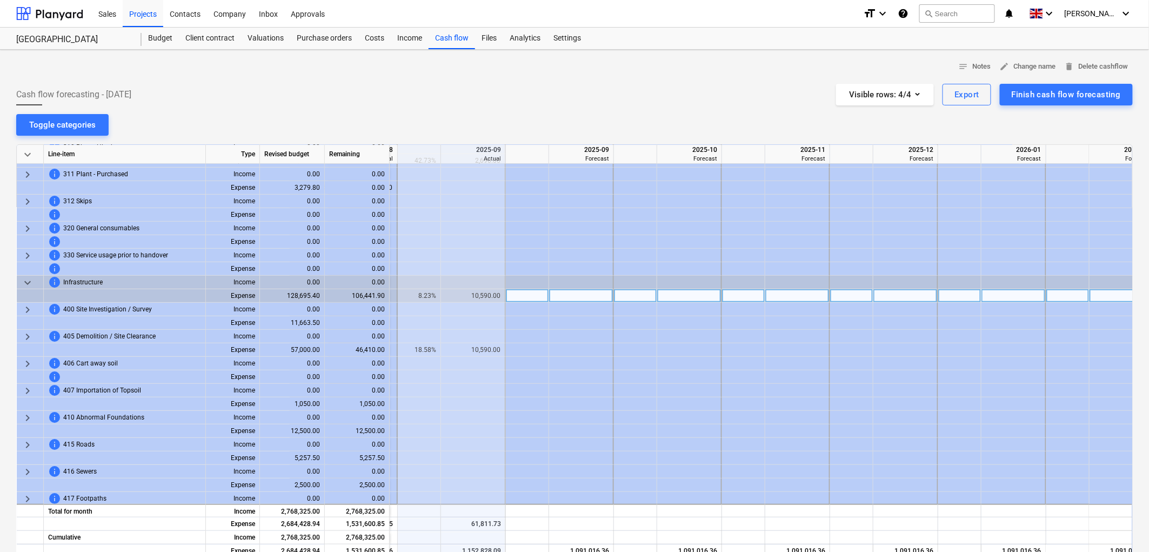
scroll to position [240, 1614]
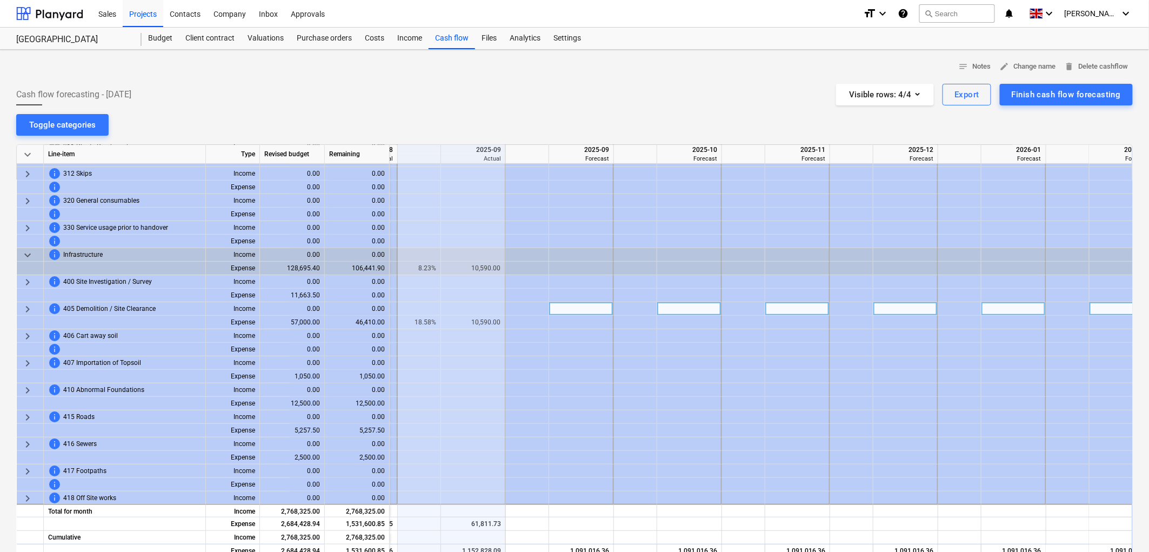
click at [544, 311] on div at bounding box center [527, 309] width 43 height 14
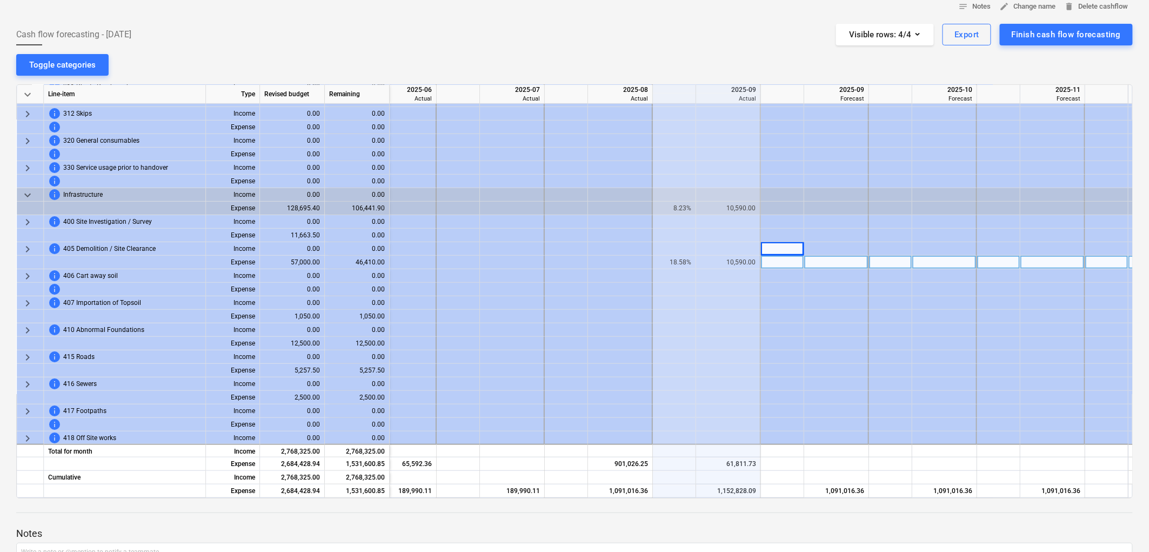
scroll to position [240, 1355]
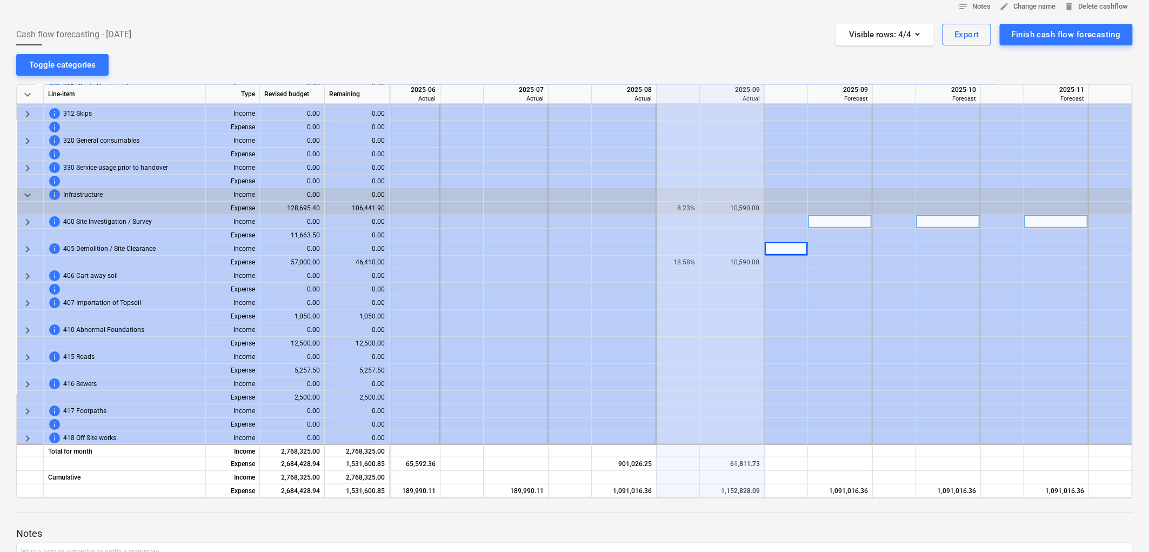
click at [631, 227] on div at bounding box center [624, 222] width 65 height 14
click at [597, 223] on div at bounding box center [624, 222] width 65 height 14
click at [583, 219] on div at bounding box center [570, 222] width 43 height 14
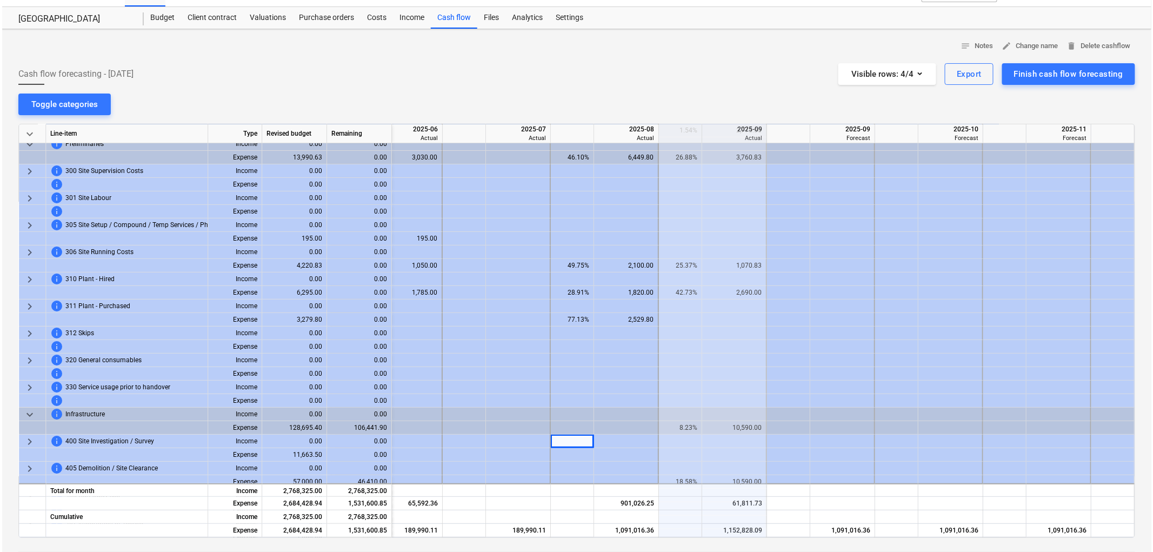
scroll to position [0, 0]
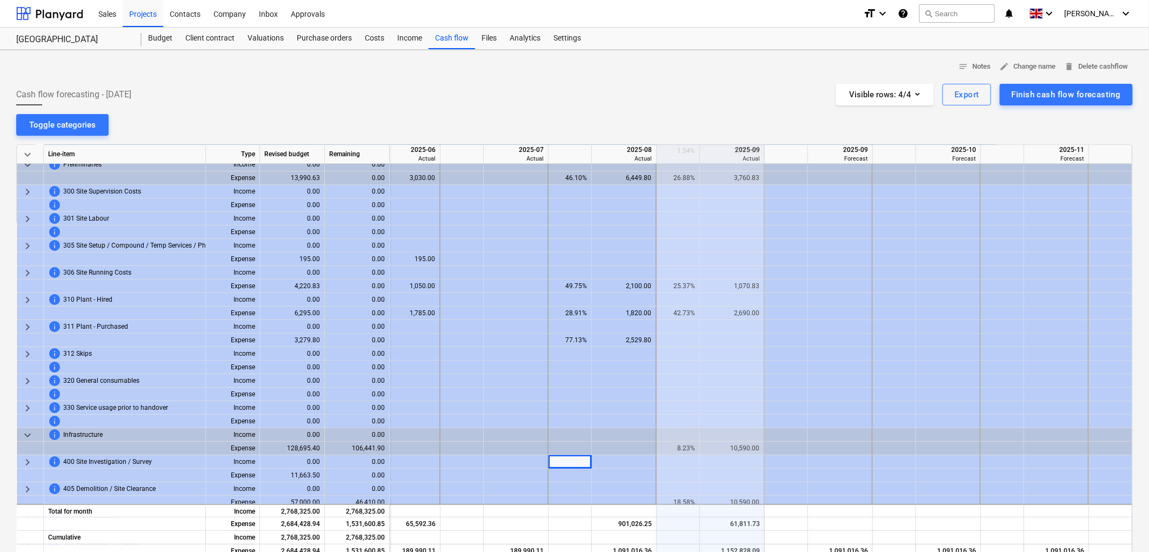
click at [229, 98] on div "Cash flow forecasting - 2025 September Visible rows : 4/4 Export Finish cash fl…" at bounding box center [574, 95] width 1117 height 22
click at [170, 35] on div "Budget" at bounding box center [160, 39] width 37 height 22
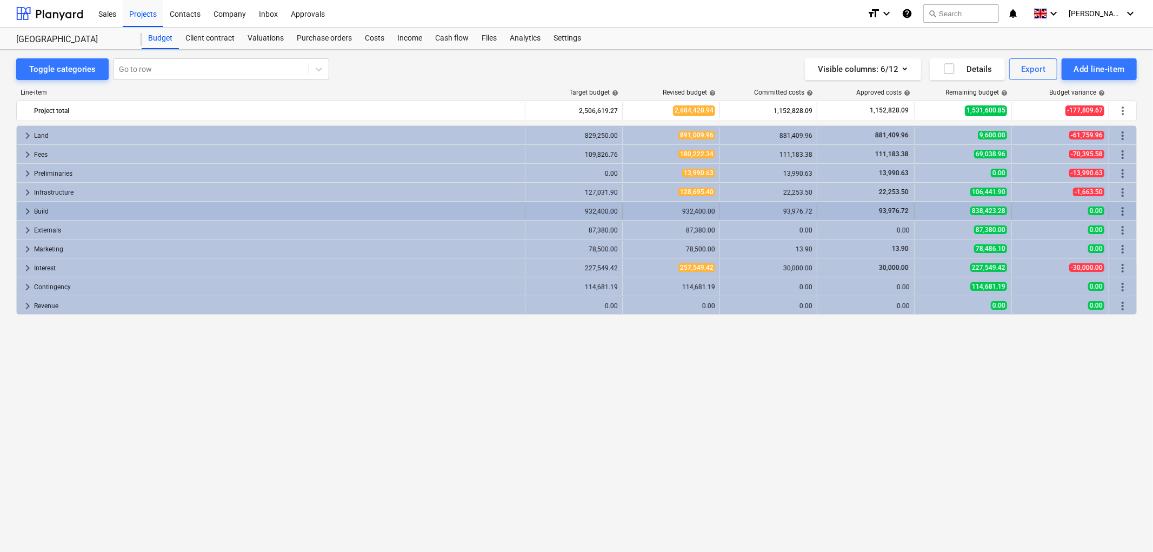
click at [25, 214] on span "keyboard_arrow_right" at bounding box center [27, 211] width 13 height 13
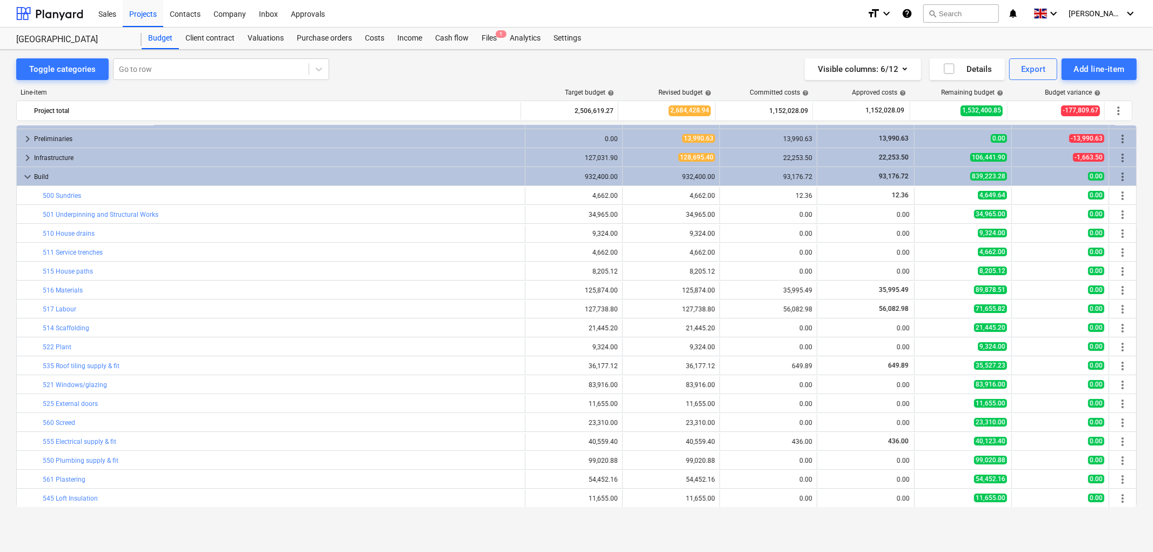
scroll to position [34, 0]
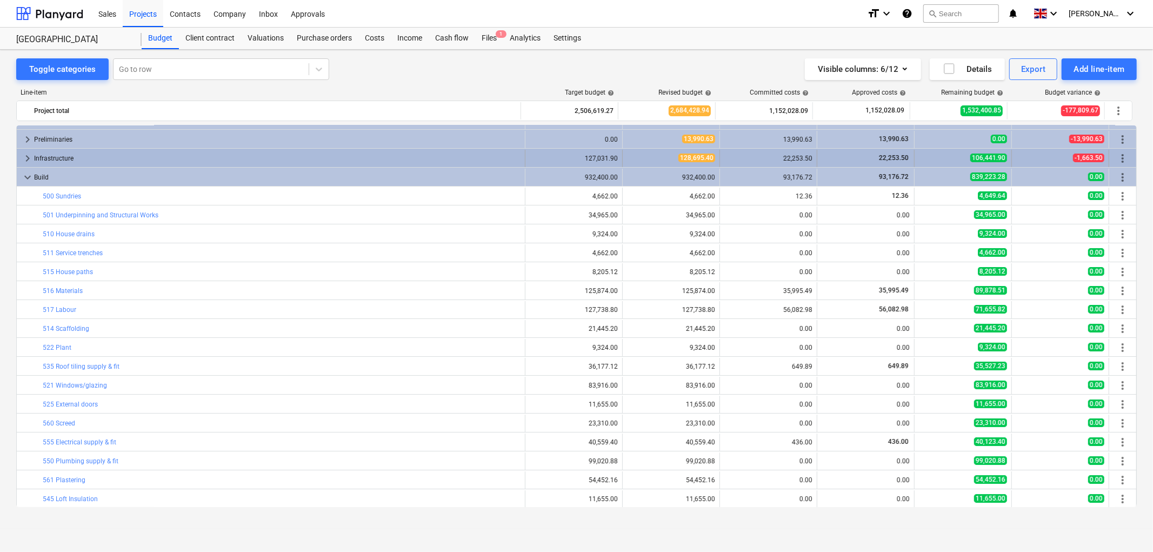
click at [29, 158] on span "keyboard_arrow_right" at bounding box center [27, 158] width 13 height 13
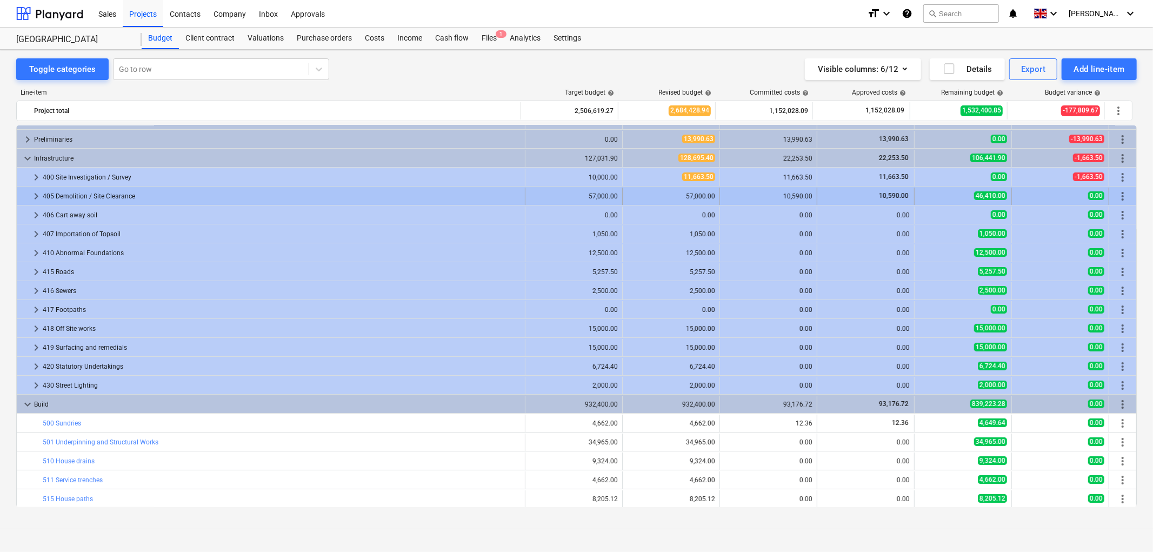
click at [34, 198] on span "keyboard_arrow_right" at bounding box center [36, 196] width 13 height 13
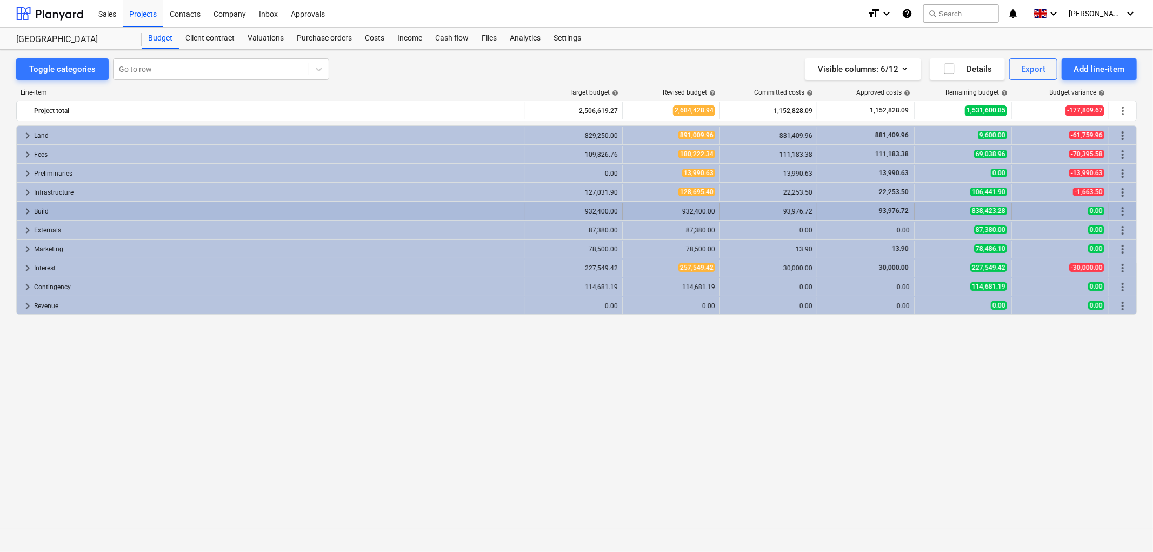
click at [29, 209] on span "keyboard_arrow_right" at bounding box center [27, 211] width 13 height 13
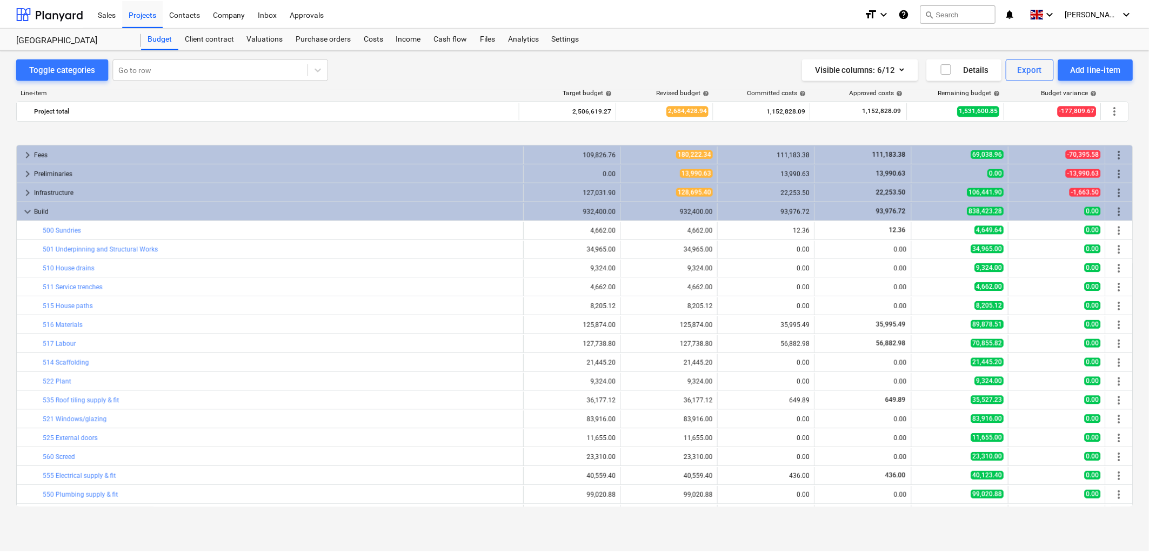
scroll to position [34, 0]
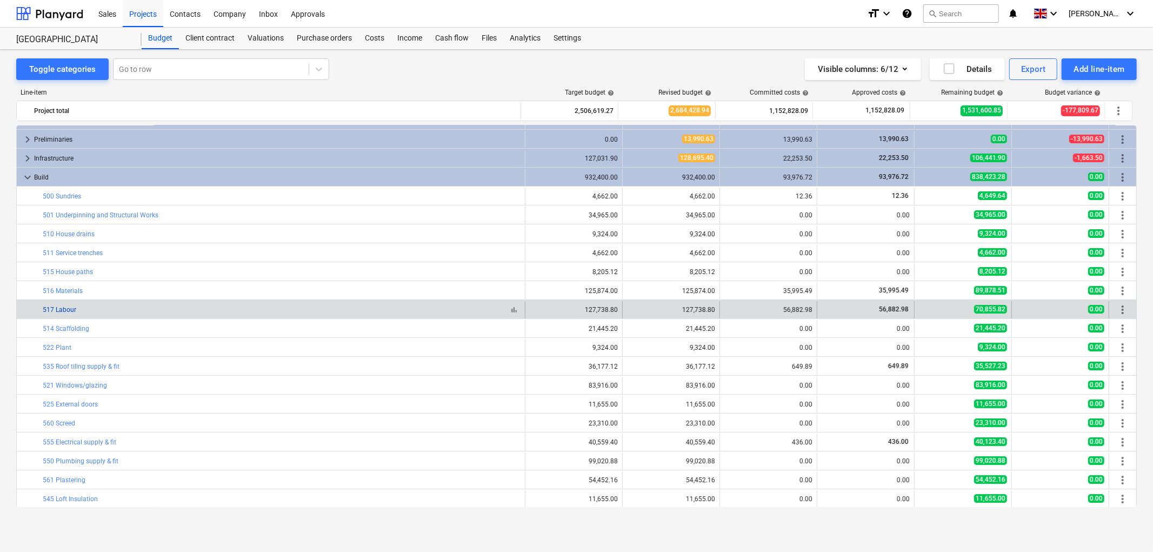
click at [66, 312] on link "517 Labour" at bounding box center [60, 310] width 34 height 8
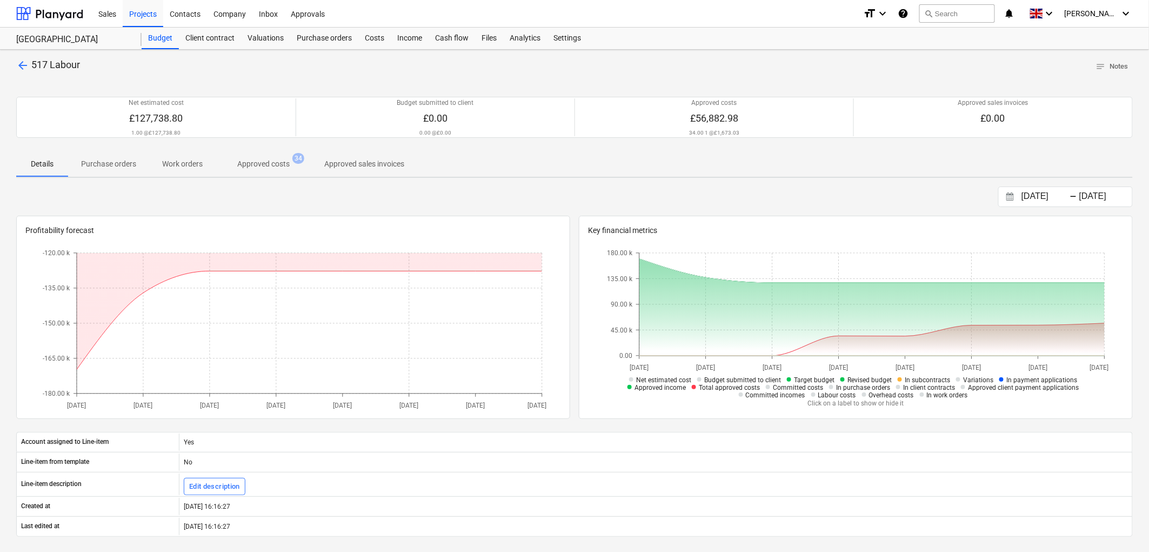
drag, startPoint x: 280, startPoint y: 156, endPoint x: 279, endPoint y: 164, distance: 8.1
click at [280, 155] on span "Approved costs 34" at bounding box center [264, 163] width 96 height 19
click at [263, 148] on div "Net estimated cost £127,738.80 1.00 @ £127,738.80 Budget submitted to client £0…" at bounding box center [574, 117] width 1117 height 67
click at [273, 164] on p "Approved costs" at bounding box center [263, 163] width 52 height 11
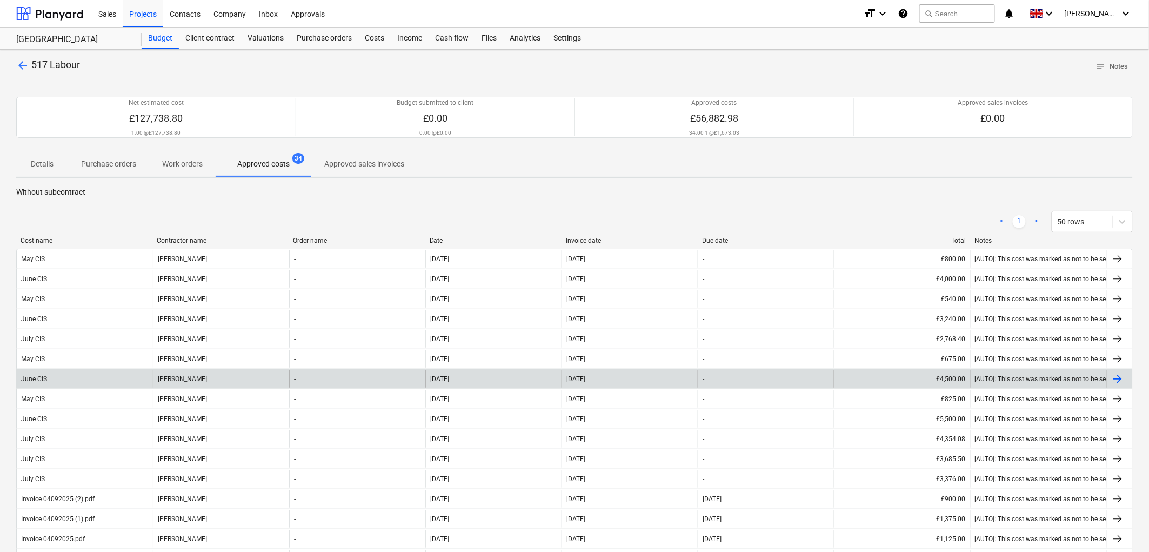
scroll to position [60, 0]
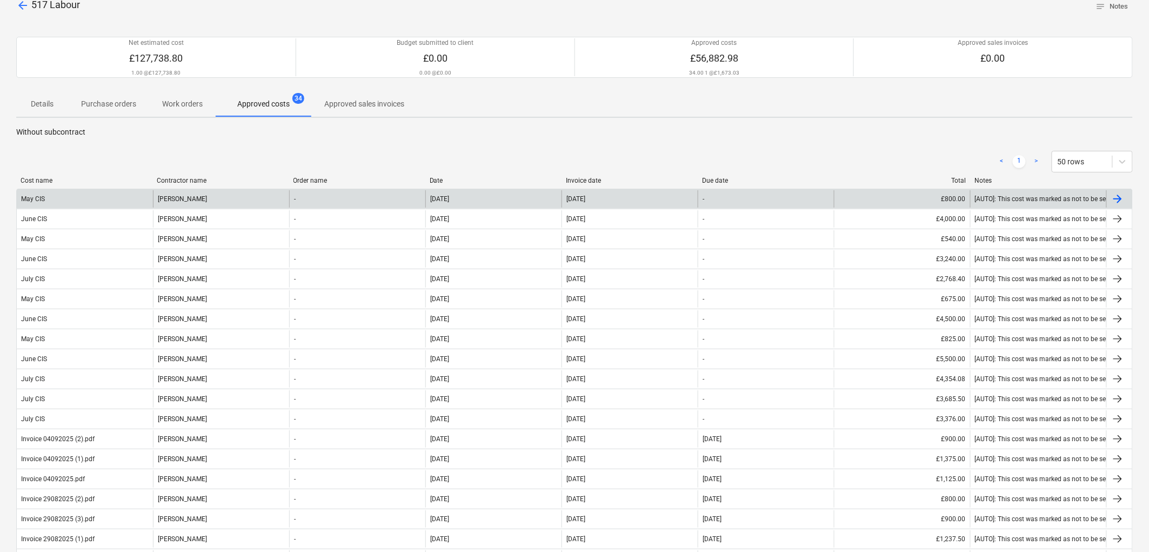
click at [97, 199] on div "May CIS" at bounding box center [85, 198] width 136 height 17
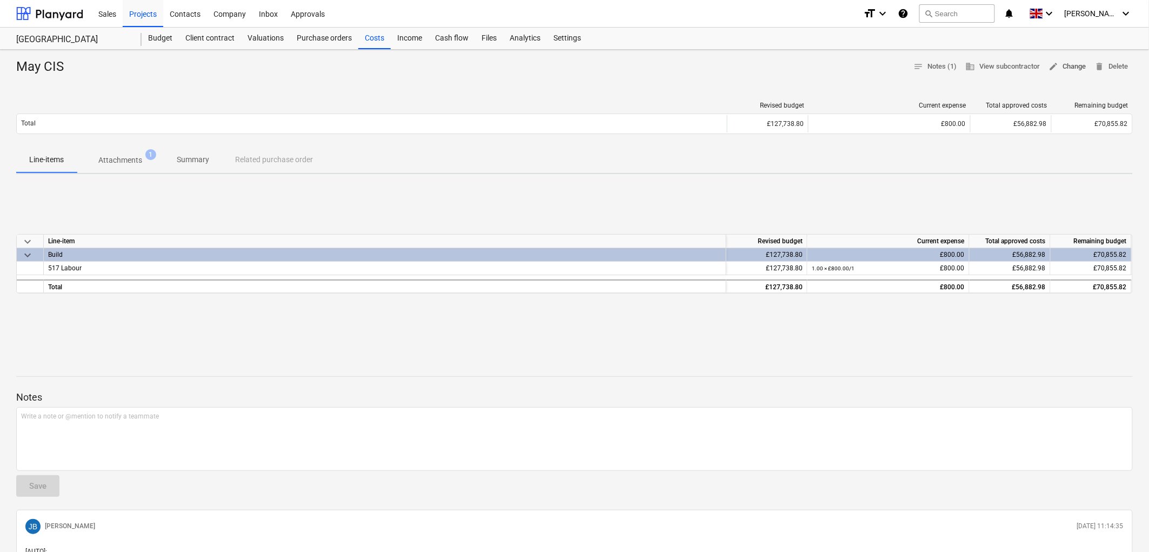
click at [1069, 67] on span "edit Change" at bounding box center [1067, 67] width 37 height 12
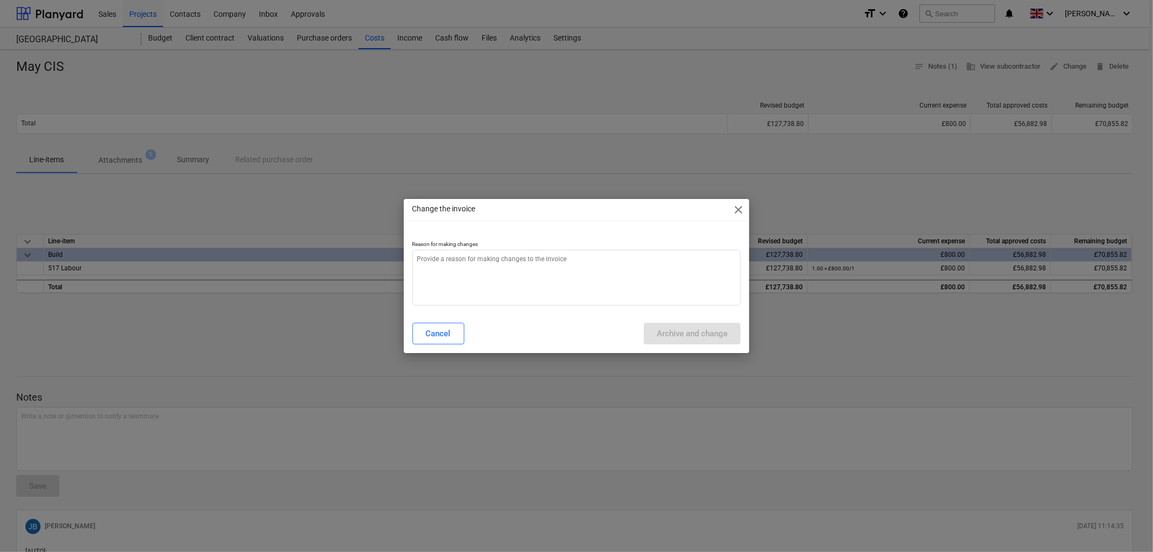
click at [734, 208] on span "close" at bounding box center [738, 209] width 13 height 13
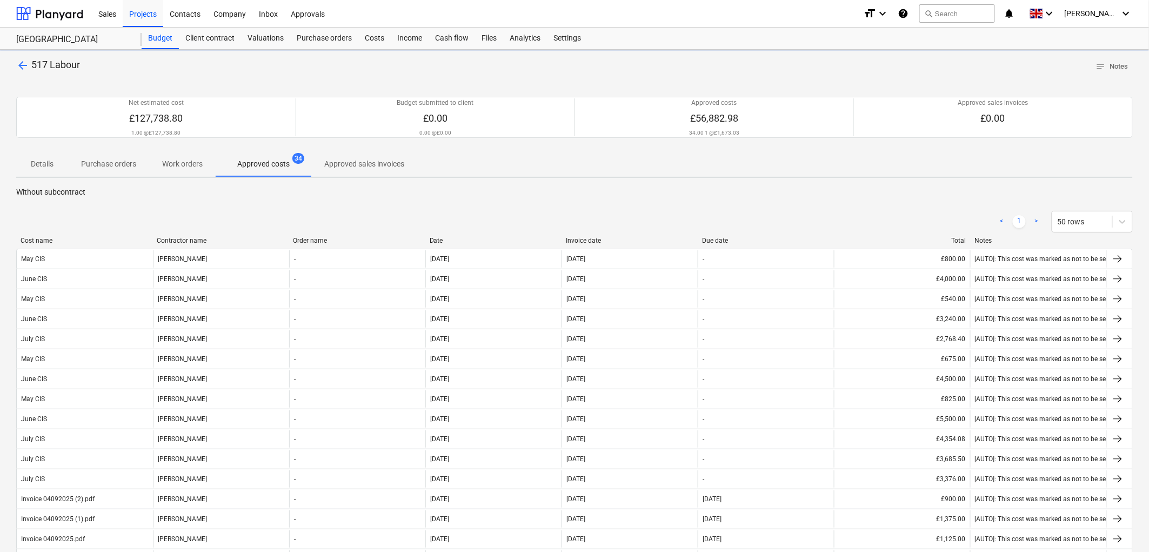
scroll to position [60, 0]
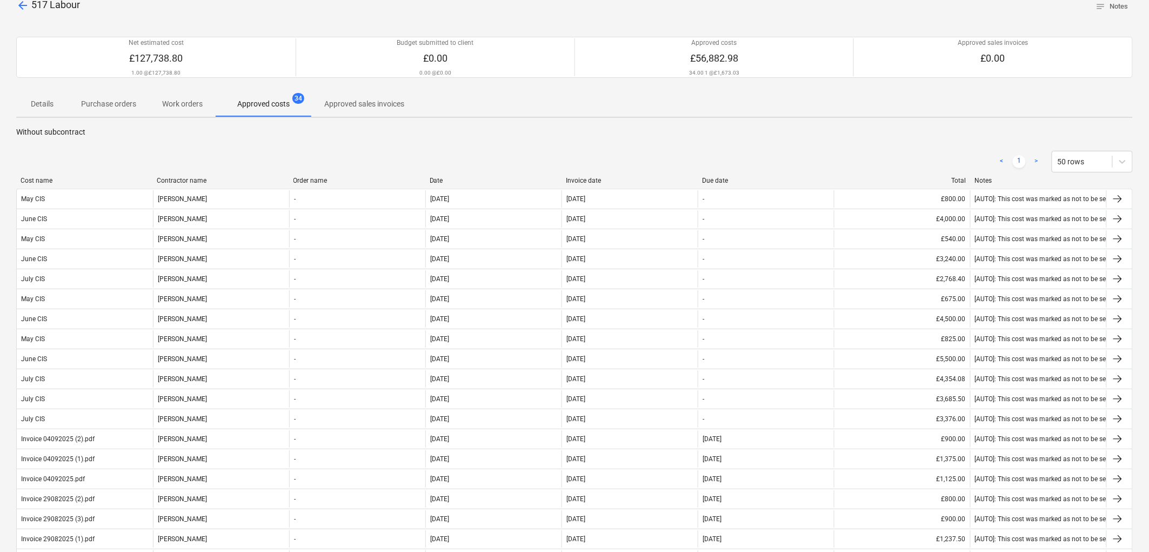
click at [589, 180] on div "Invoice date" at bounding box center [630, 181] width 128 height 8
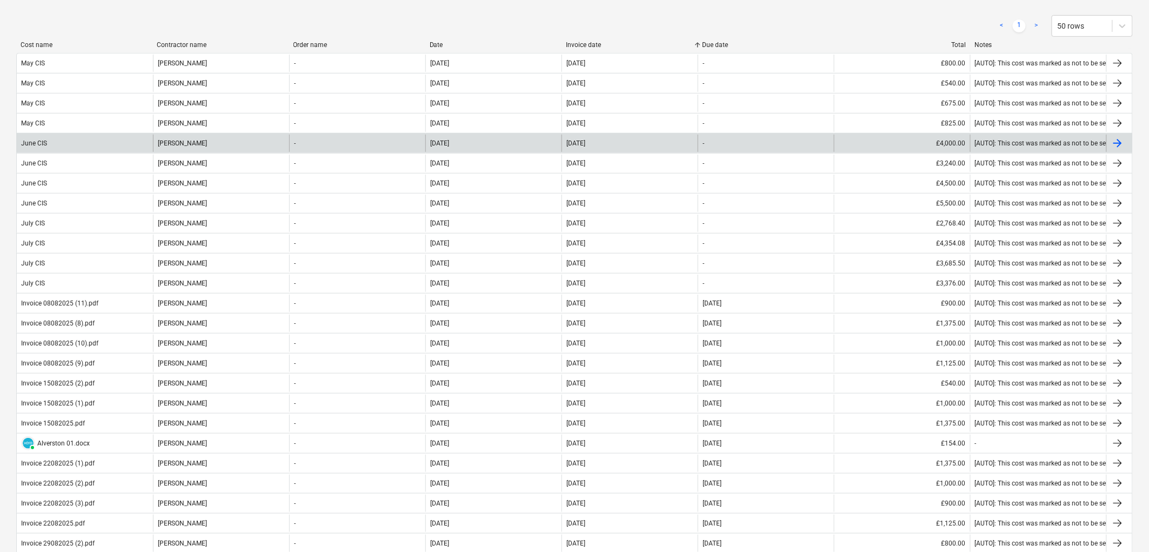
scroll to position [51, 0]
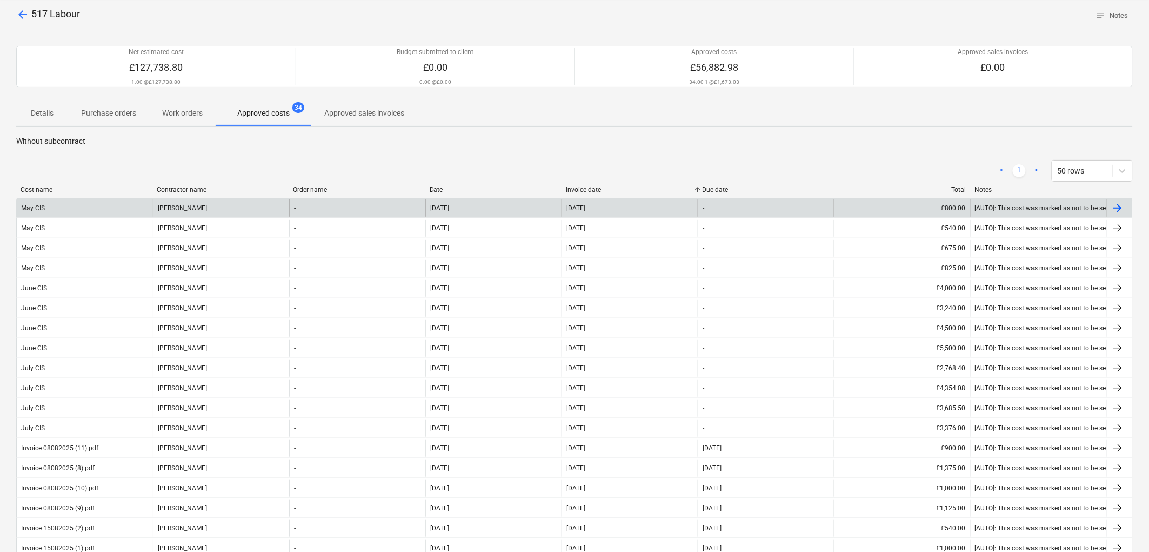
click at [88, 203] on div "May CIS" at bounding box center [85, 207] width 136 height 17
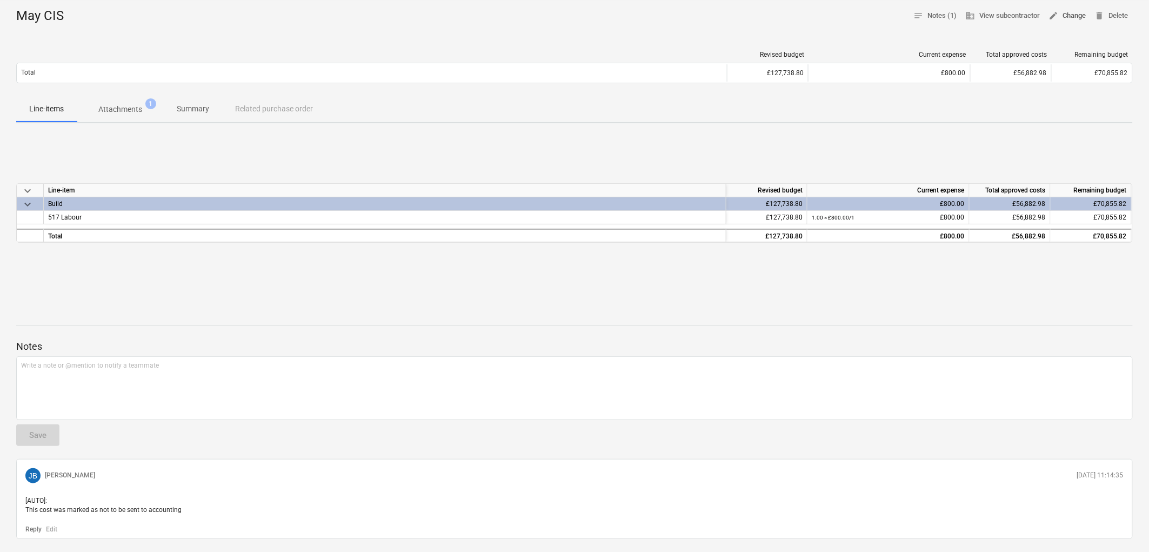
click at [1061, 17] on span "edit Change" at bounding box center [1067, 16] width 37 height 12
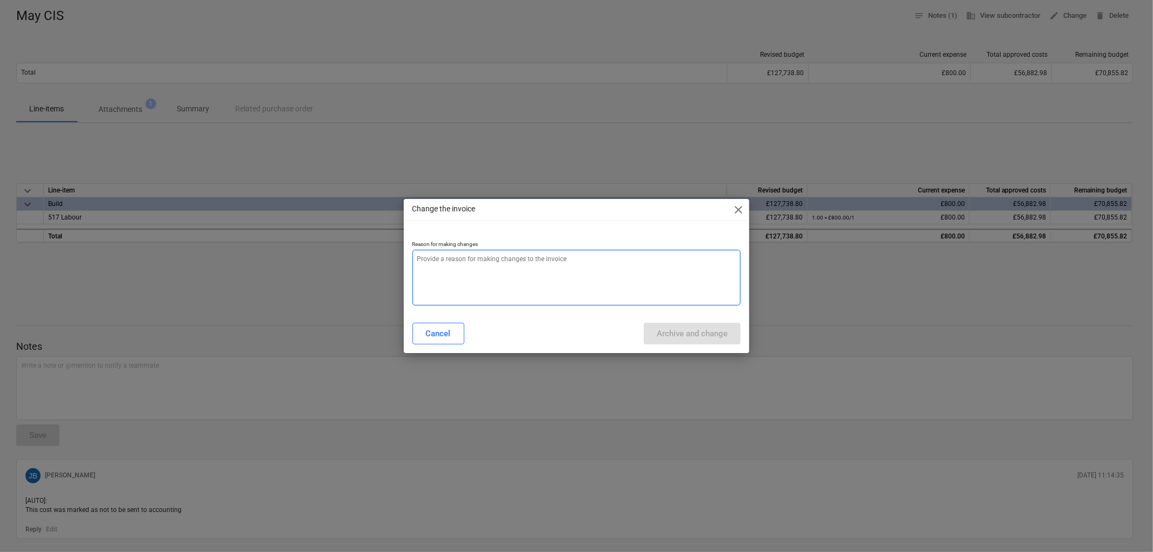
click at [417, 280] on textarea at bounding box center [576, 278] width 329 height 56
type textarea "x"
type textarea "."
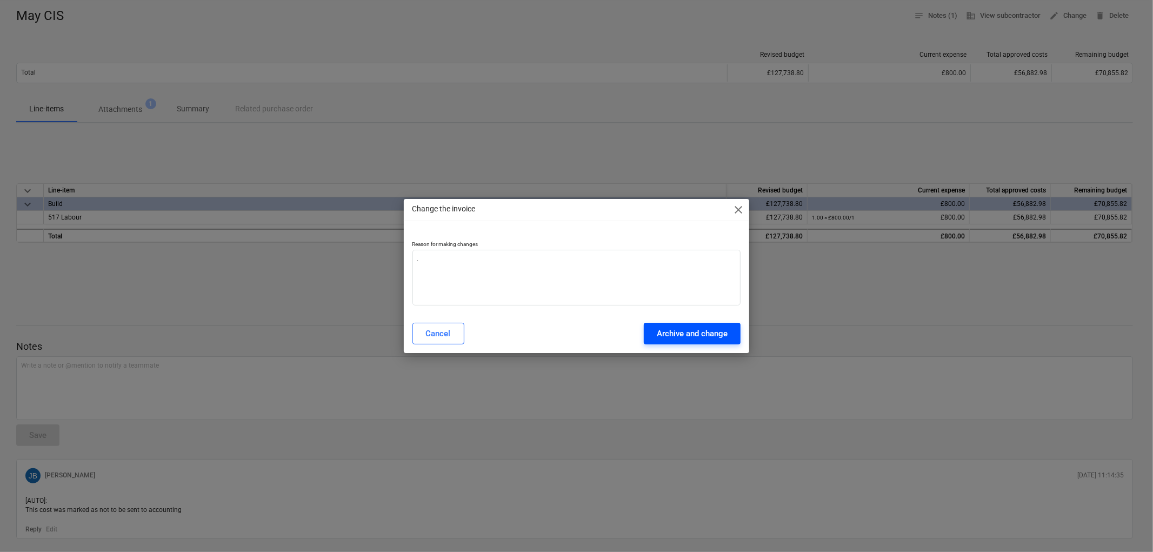
click at [701, 337] on div "Archive and change" at bounding box center [692, 333] width 71 height 14
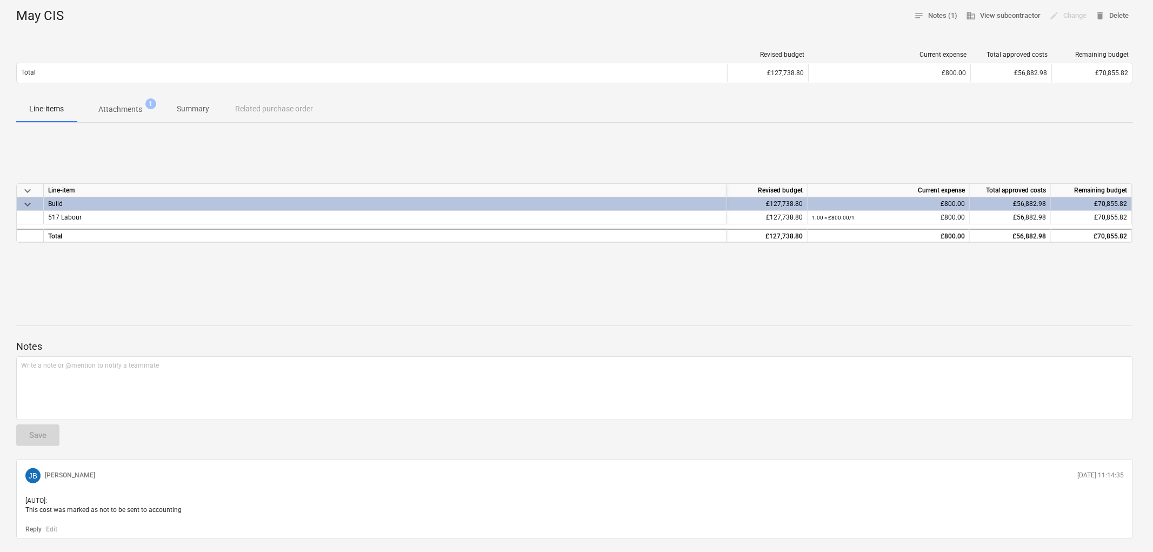
type textarea "x"
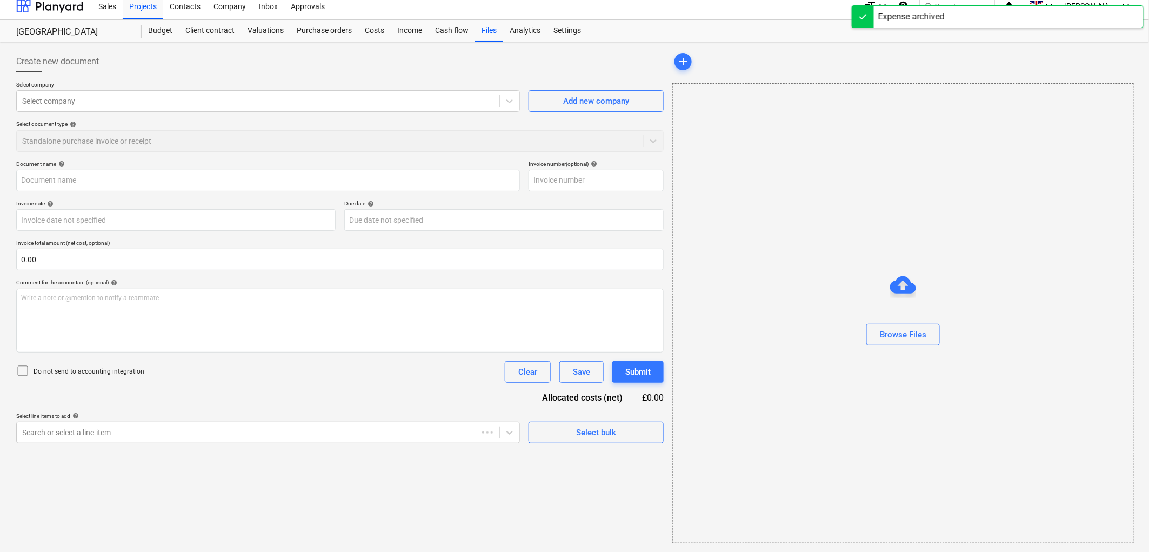
scroll to position [8, 0]
type input "May CIS"
type input "[DATE]"
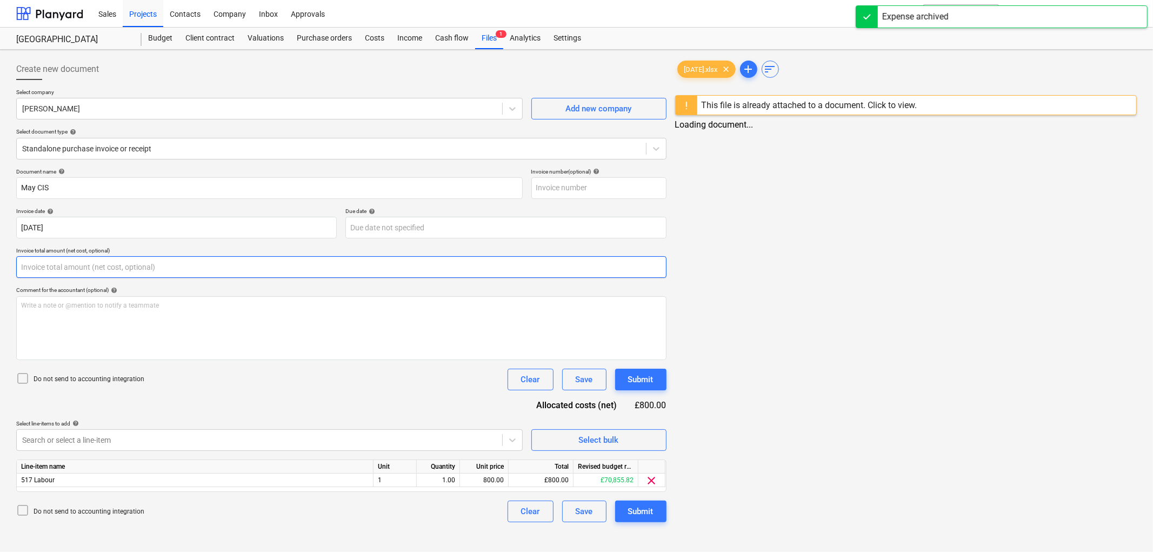
click at [152, 260] on input "text" at bounding box center [341, 267] width 650 height 22
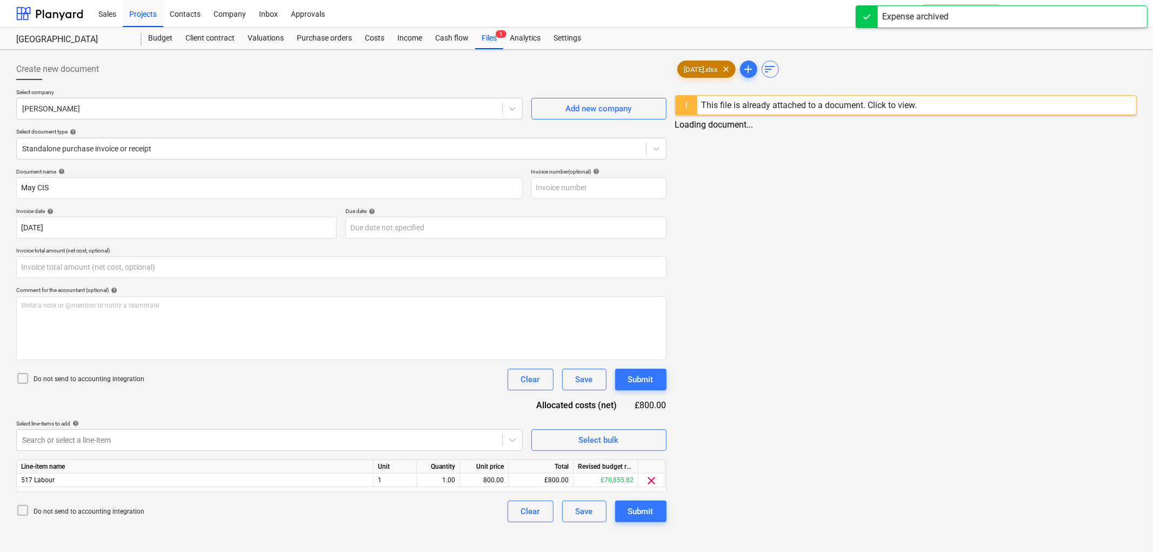
type input "0.00"
click at [696, 71] on span "[DATE].xlsx" at bounding box center [701, 69] width 46 height 8
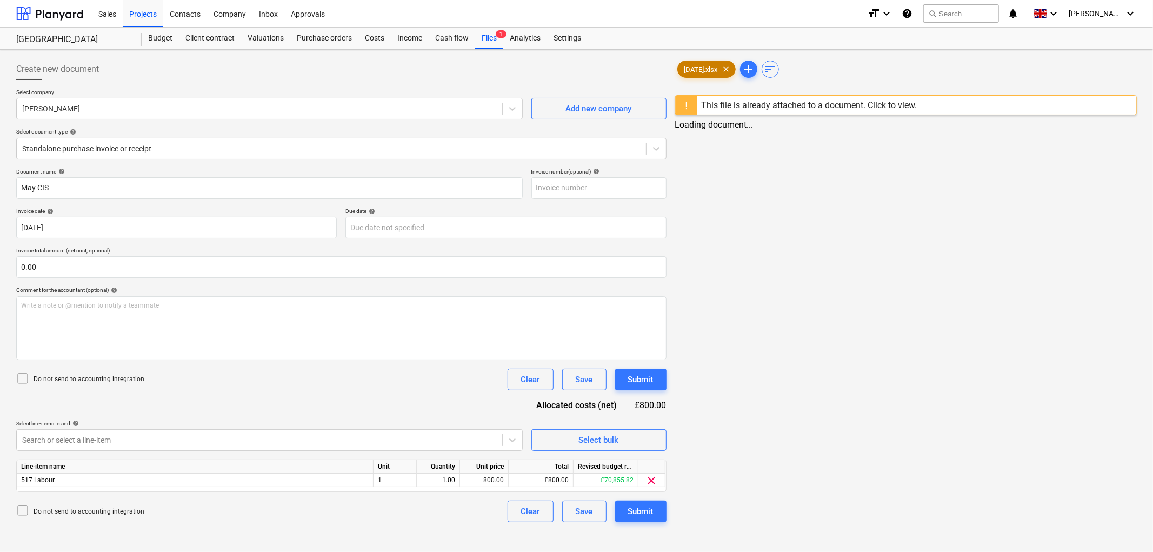
click at [696, 71] on span "[DATE].xlsx" at bounding box center [701, 69] width 46 height 8
click at [719, 130] on div "Loading document..." at bounding box center [906, 124] width 462 height 10
click at [775, 106] on div "This file is already attached to a document. Click to view." at bounding box center [810, 105] width 216 height 10
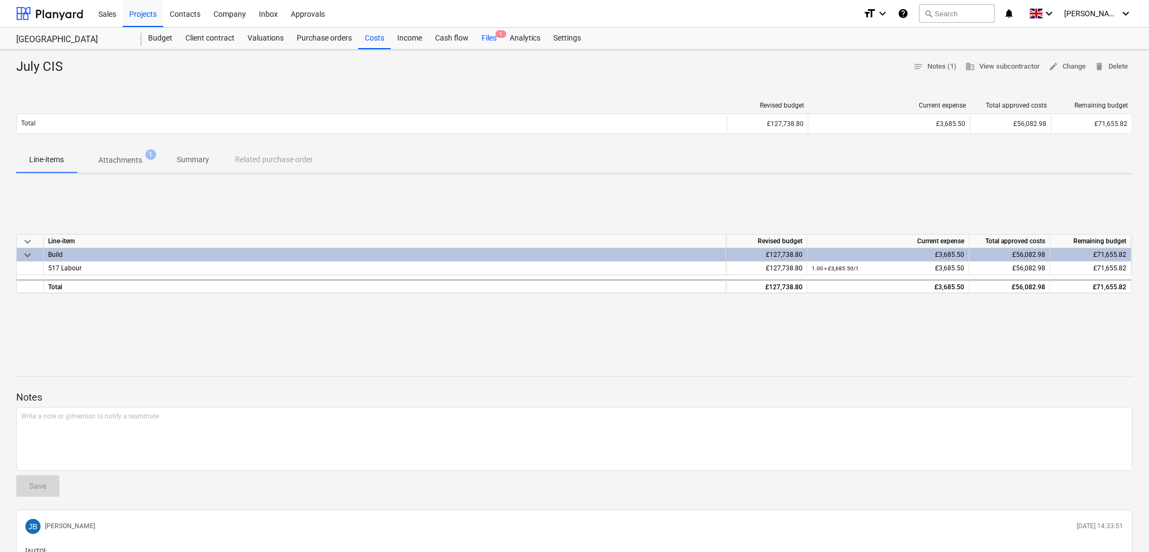
click at [489, 36] on div "Files 1" at bounding box center [489, 39] width 28 height 22
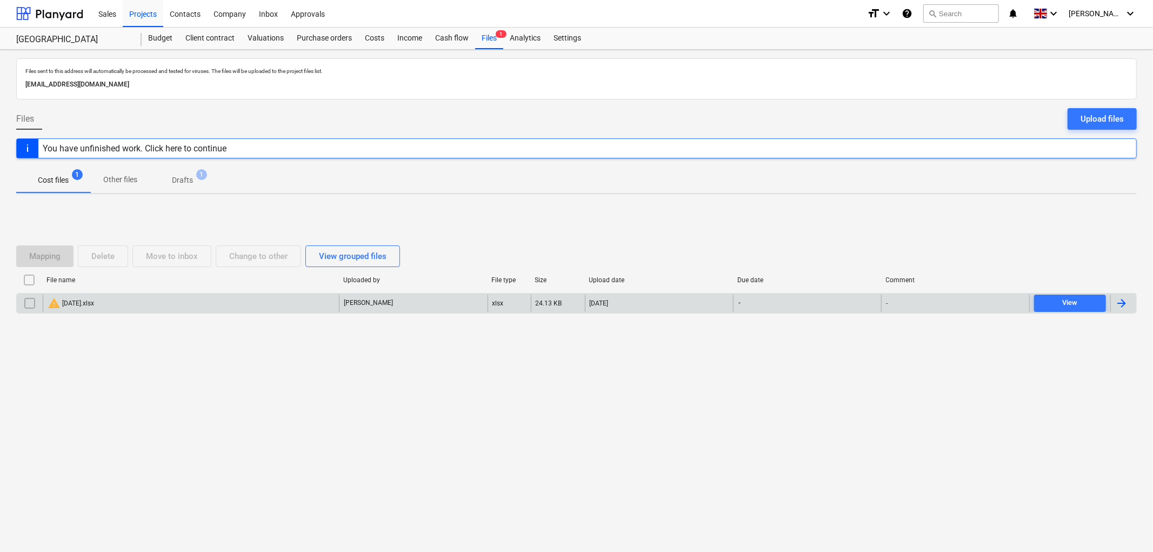
click at [85, 311] on div "warning July 2025.xlsx" at bounding box center [191, 303] width 296 height 17
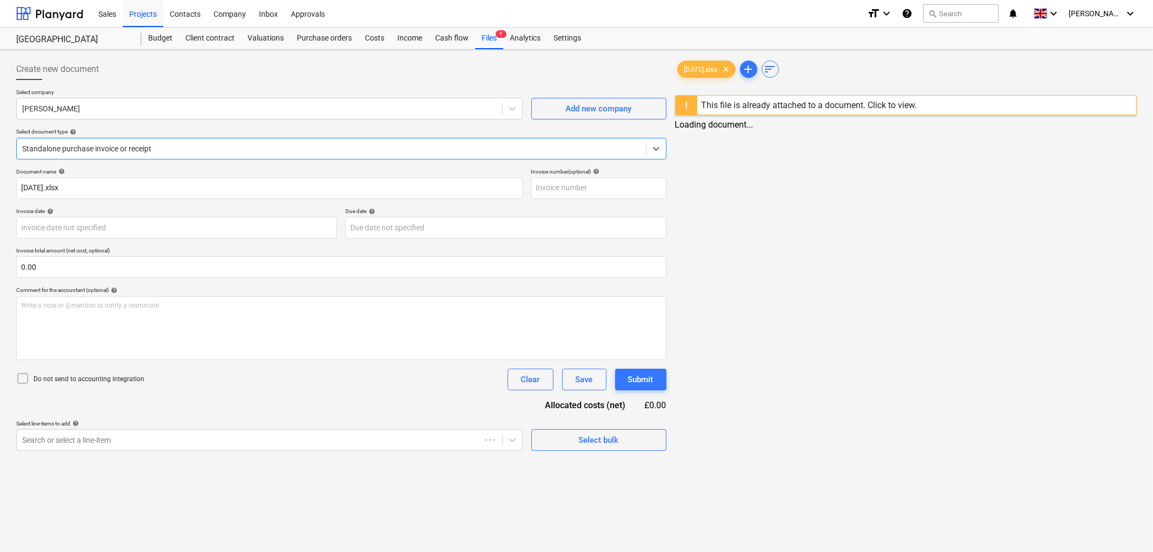
type input "[DATE]"
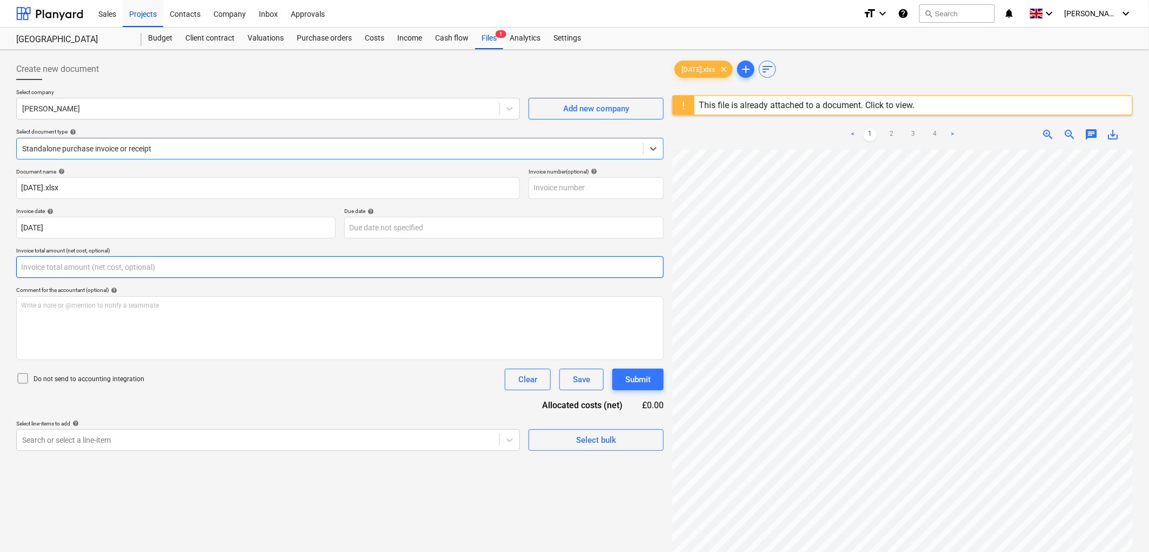
click at [127, 270] on input "text" at bounding box center [340, 267] width 648 height 22
type input "0.00"
click at [894, 136] on link "2" at bounding box center [891, 134] width 13 height 13
click at [202, 265] on input "text" at bounding box center [340, 267] width 648 height 22
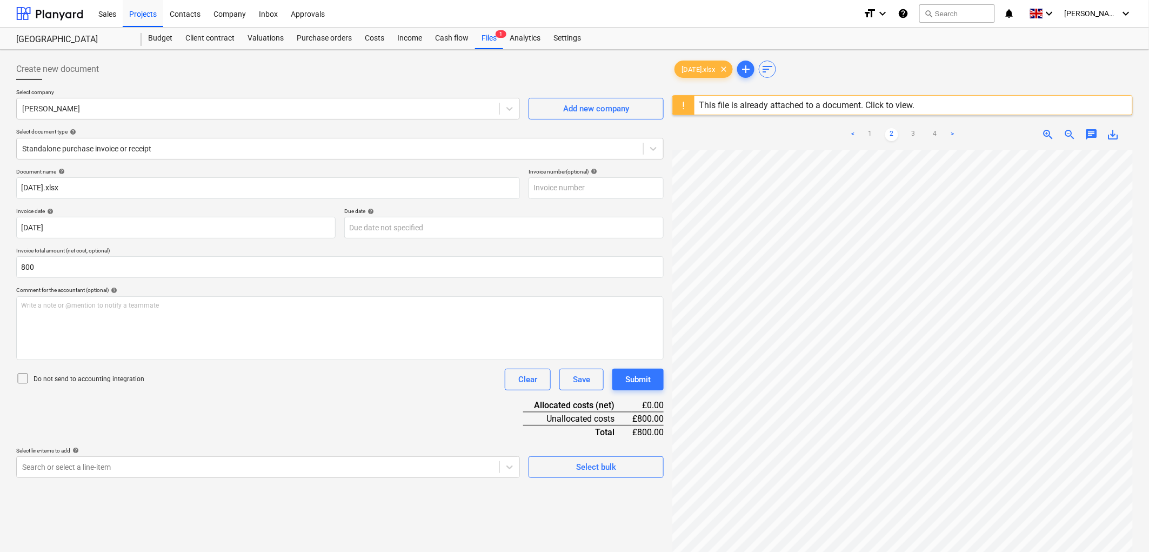
type input "800.00"
click at [90, 381] on p "Do not send to accounting integration" at bounding box center [89, 379] width 111 height 9
click at [395, 454] on div "Select line-items to add help" at bounding box center [268, 450] width 504 height 7
click at [395, 460] on body "Sales Projects Contacts Company Inbox Approvals format_size keyboard_arrow_down…" at bounding box center [574, 276] width 1149 height 552
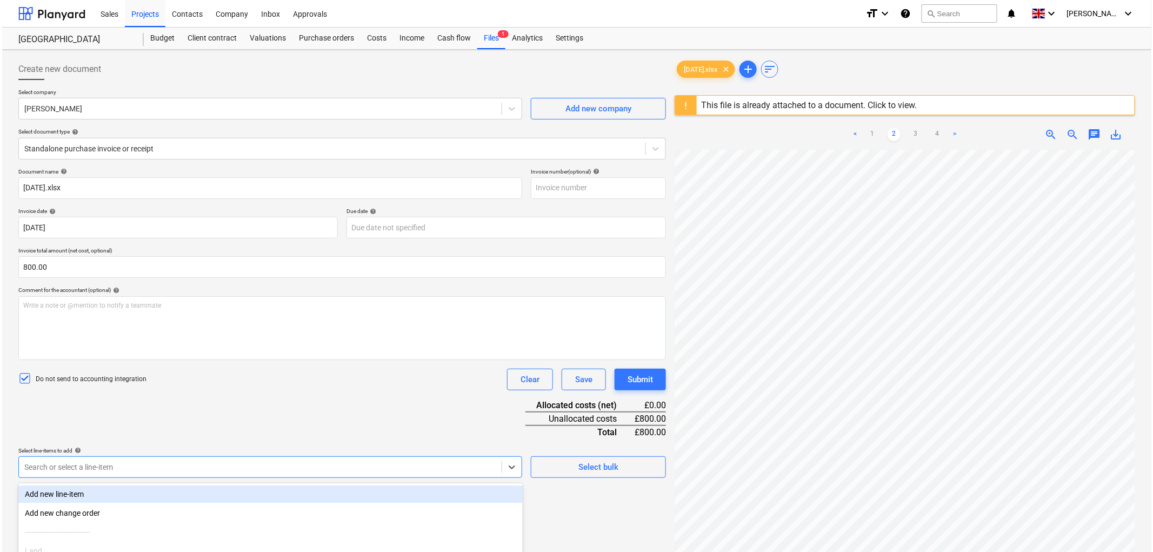
scroll to position [99, 0]
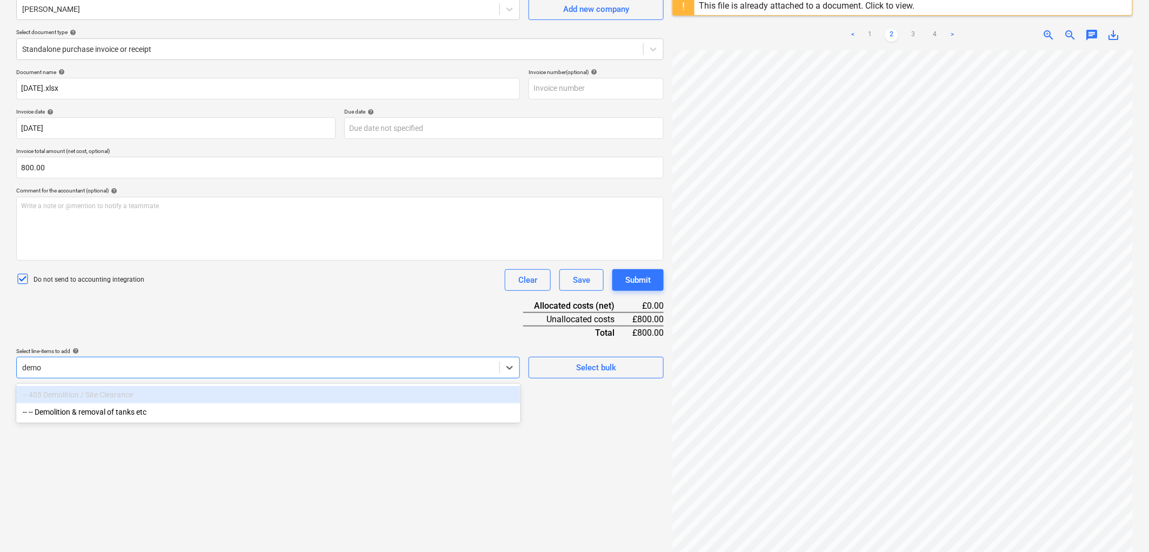
type input "demol"
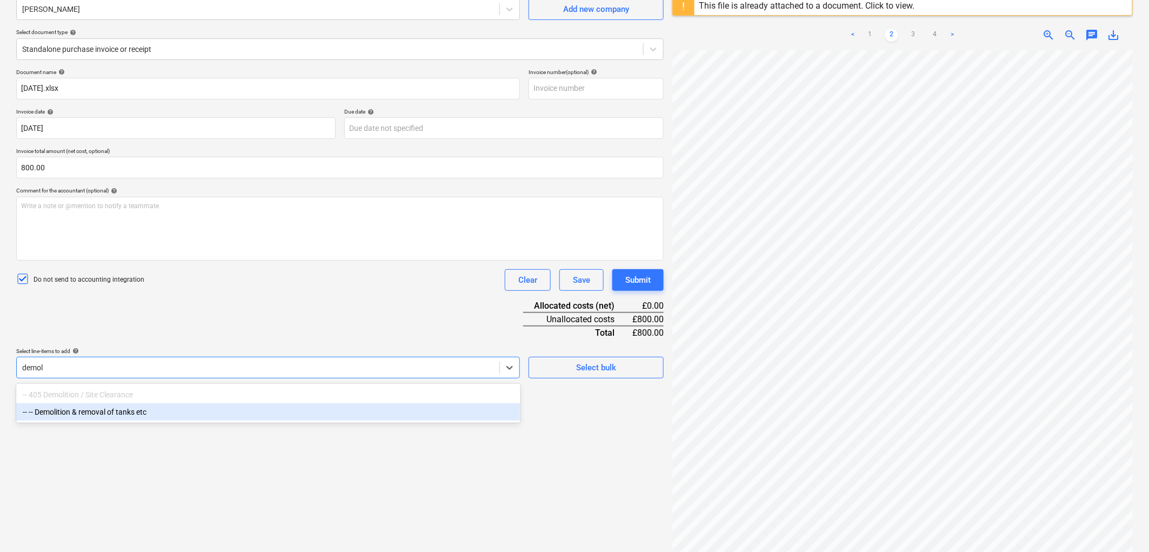
click at [176, 398] on div "-- 405 Demolition / Site Clearance" at bounding box center [268, 394] width 504 height 17
click at [175, 412] on div "-- -- Demolition & removal of tanks etc" at bounding box center [268, 411] width 504 height 17
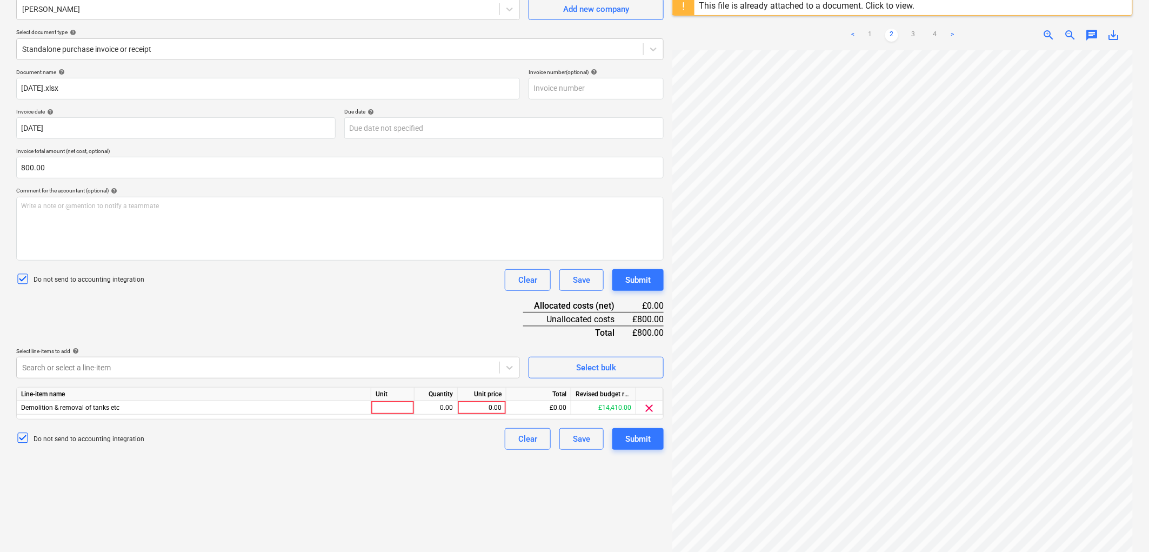
click at [385, 401] on div "Unit" at bounding box center [392, 395] width 43 height 14
drag, startPoint x: 391, startPoint y: 409, endPoint x: 392, endPoint y: 401, distance: 8.1
click at [392, 409] on div at bounding box center [392, 408] width 43 height 14
type input "1"
type input "800"
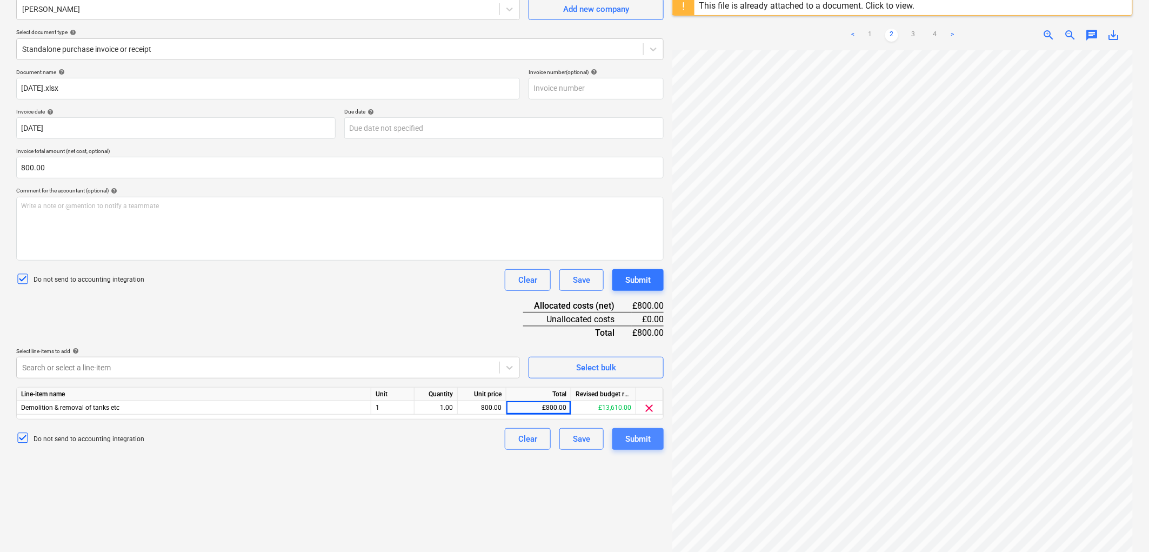
click at [628, 444] on div "Submit" at bounding box center [637, 439] width 25 height 14
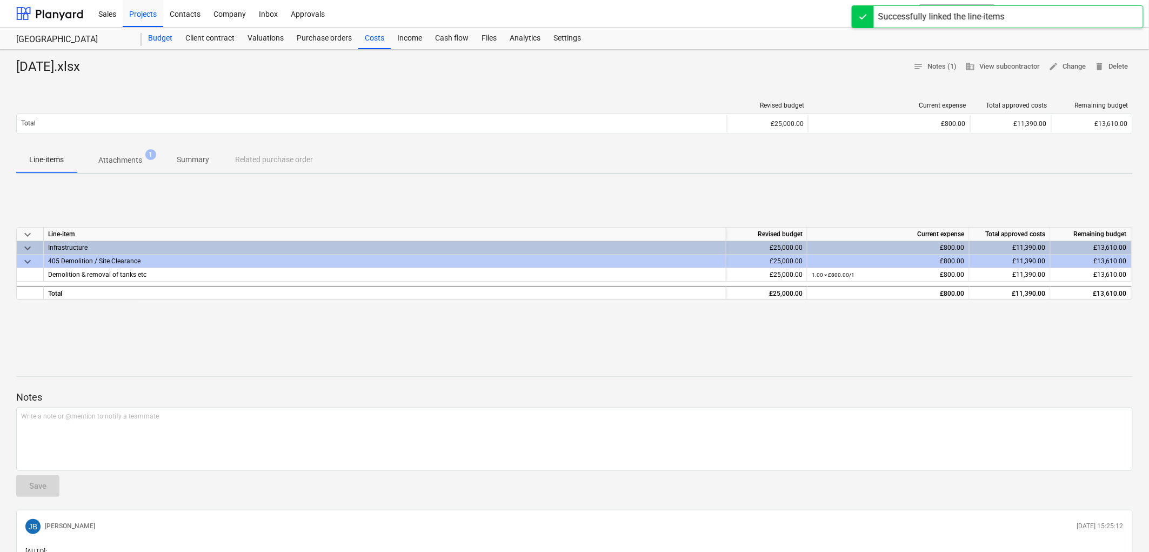
click at [168, 38] on div "Budget" at bounding box center [160, 39] width 37 height 22
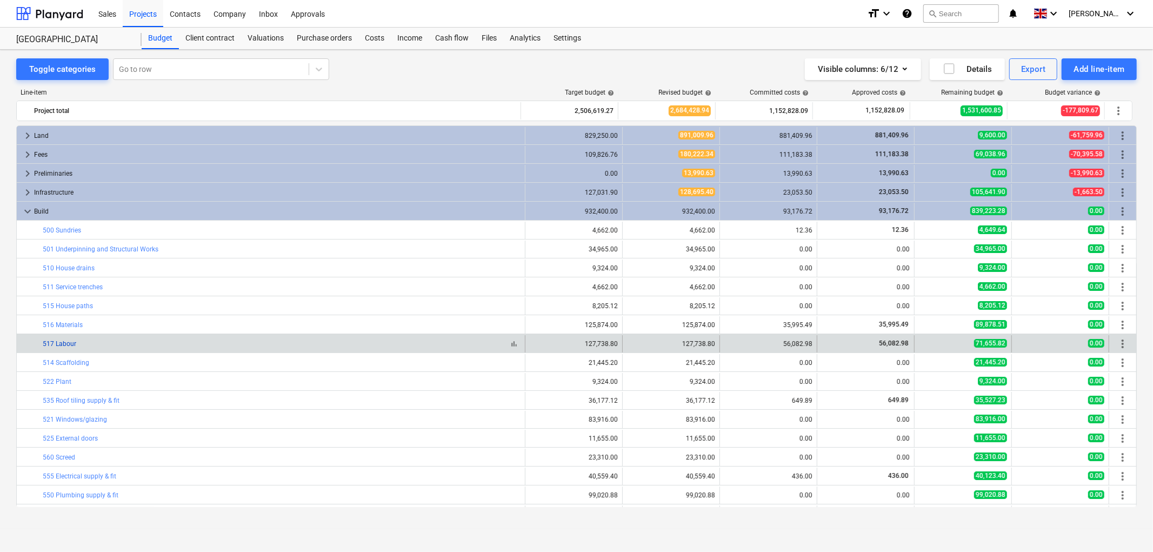
click at [65, 343] on link "517 Labour" at bounding box center [60, 344] width 34 height 8
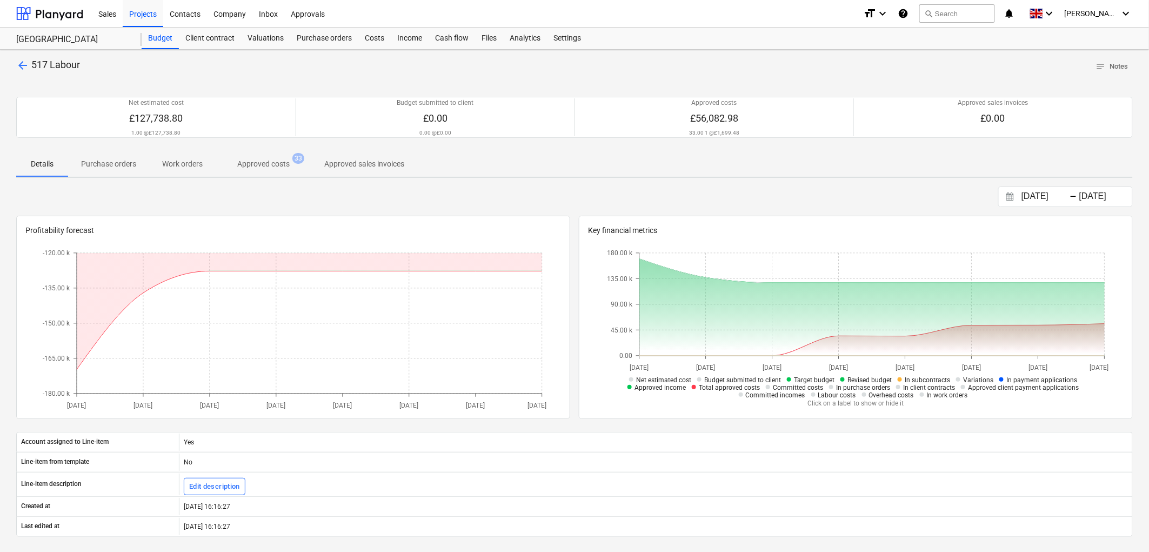
drag, startPoint x: 293, startPoint y: 166, endPoint x: 298, endPoint y: 169, distance: 5.6
click at [298, 169] on span "Approved costs 33" at bounding box center [264, 163] width 70 height 11
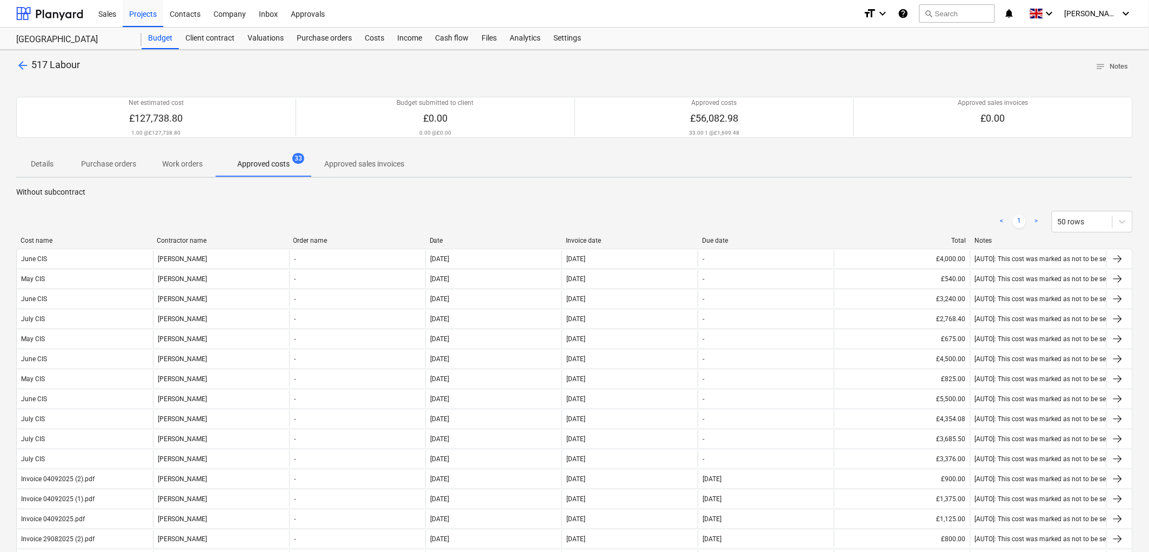
click at [600, 237] on div "Invoice date" at bounding box center [630, 241] width 128 height 8
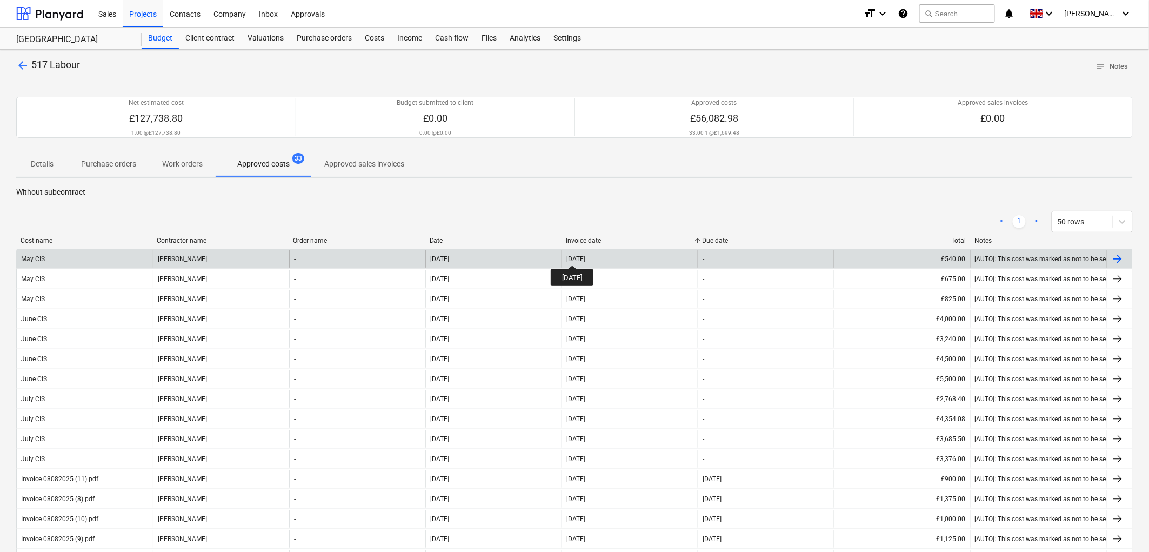
click at [582, 256] on div "31 May 2025" at bounding box center [576, 259] width 19 height 8
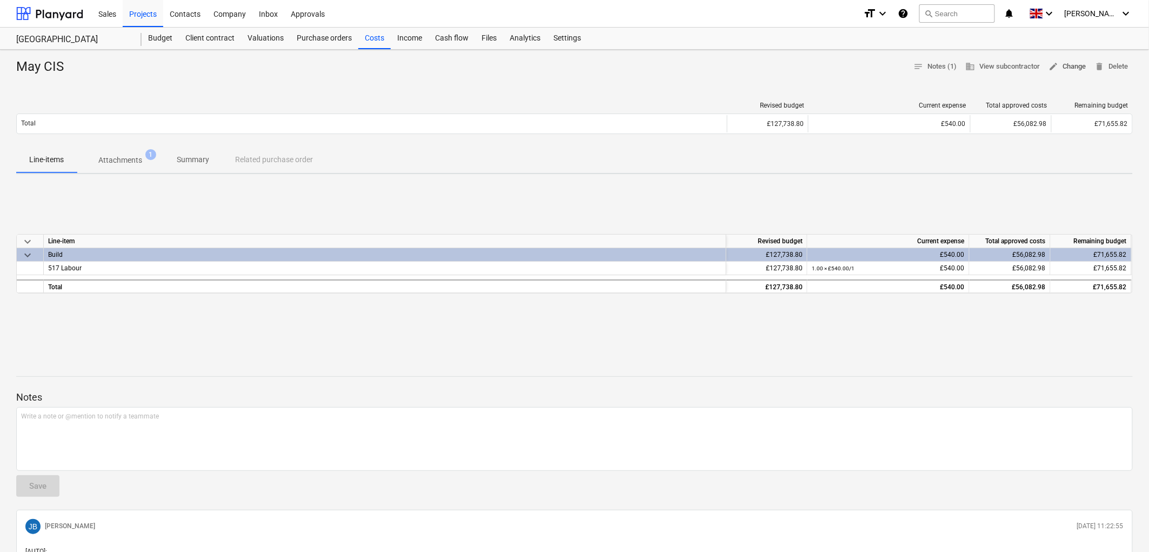
click at [1084, 63] on span "edit Change" at bounding box center [1067, 67] width 37 height 12
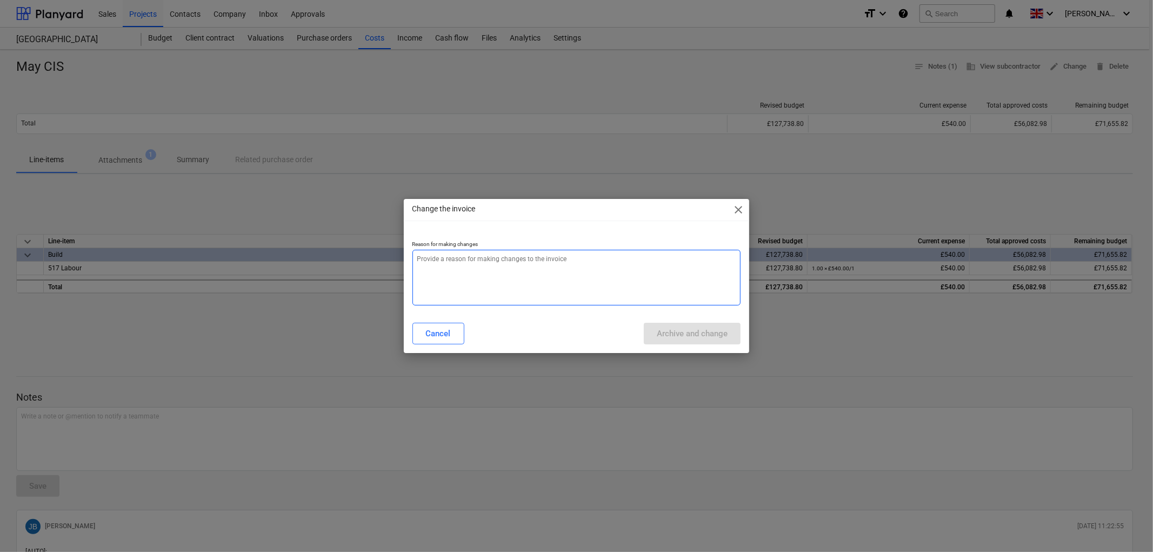
click at [608, 262] on textarea at bounding box center [576, 278] width 329 height 56
type textarea "x"
type textarea "."
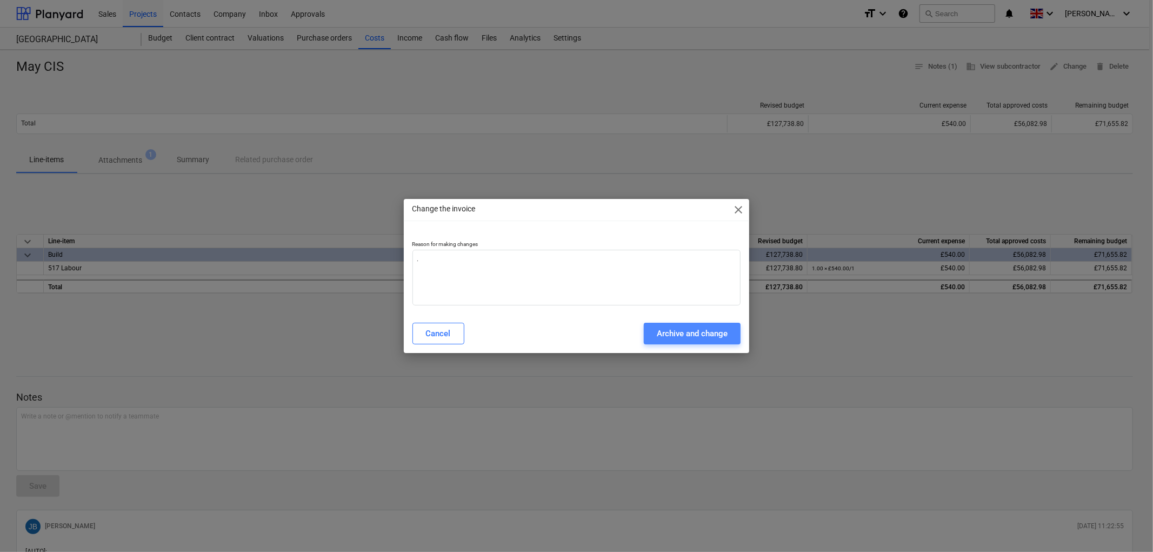
click at [707, 336] on div "Archive and change" at bounding box center [692, 333] width 71 height 14
type textarea "x"
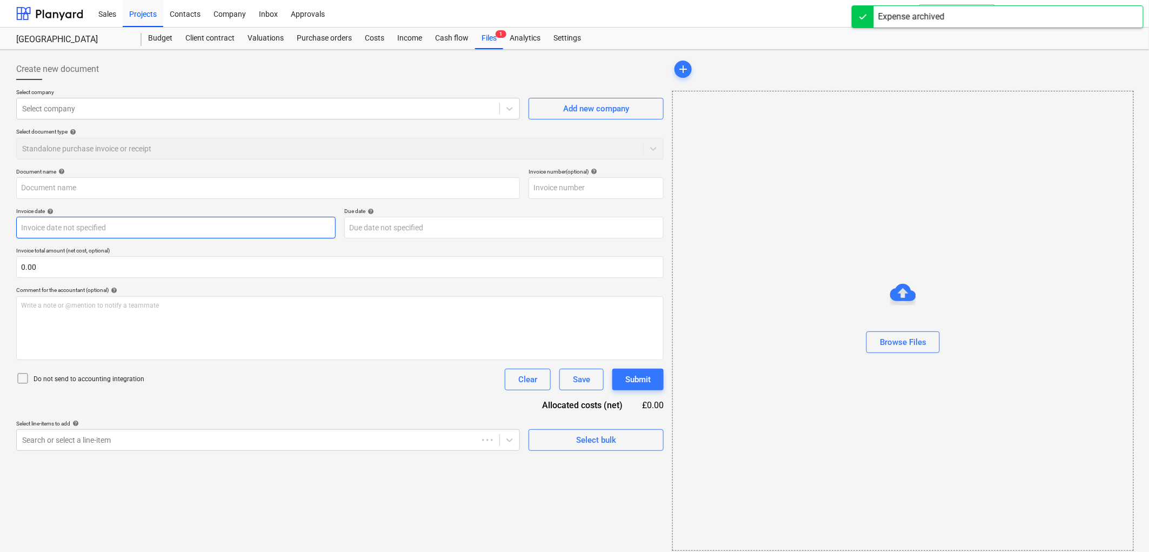
type input "May CIS"
type input "31 May 2025"
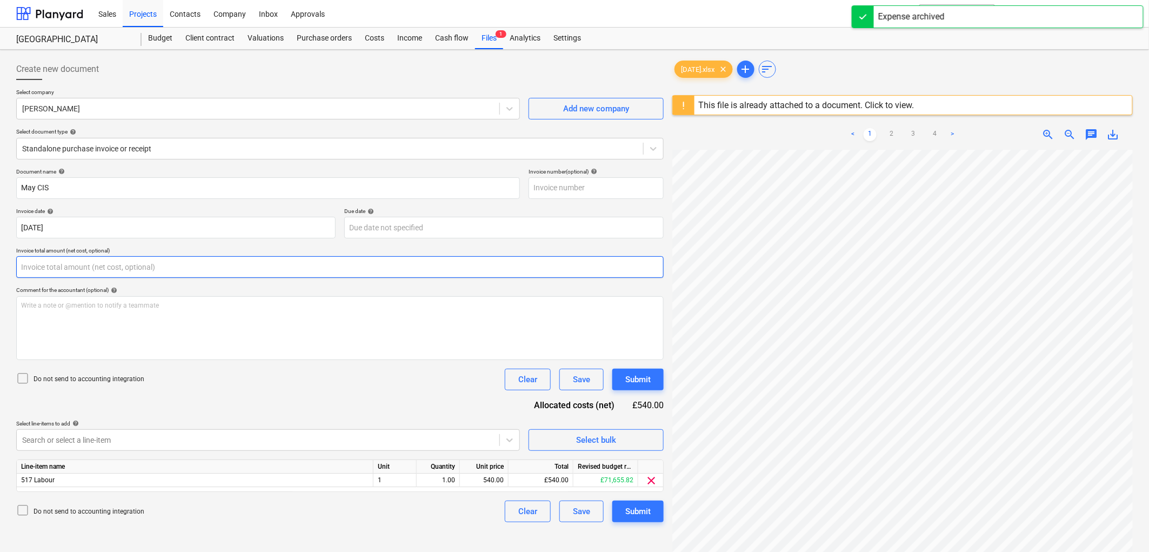
click at [178, 265] on input "text" at bounding box center [340, 267] width 648 height 22
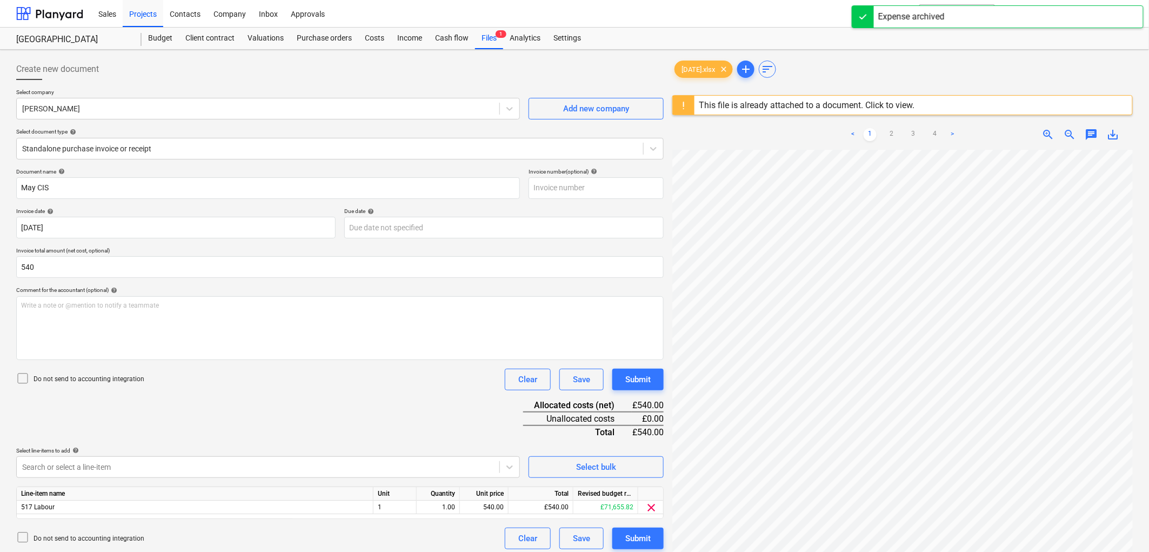
type input "540.00"
click at [90, 382] on p "Do not send to accounting integration" at bounding box center [89, 379] width 111 height 9
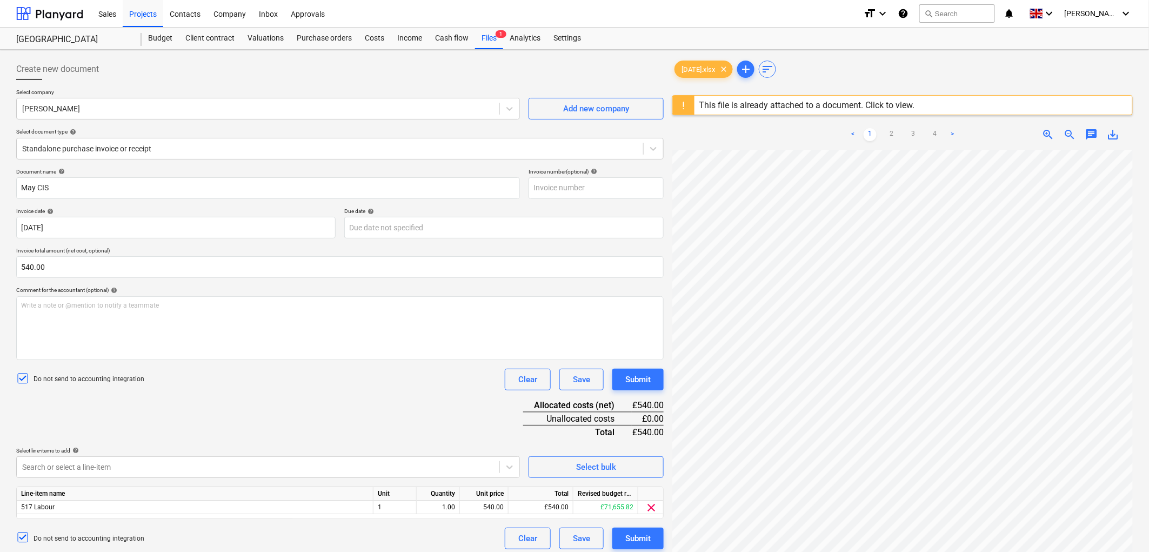
scroll to position [60, 0]
click at [893, 134] on link "2" at bounding box center [891, 134] width 13 height 13
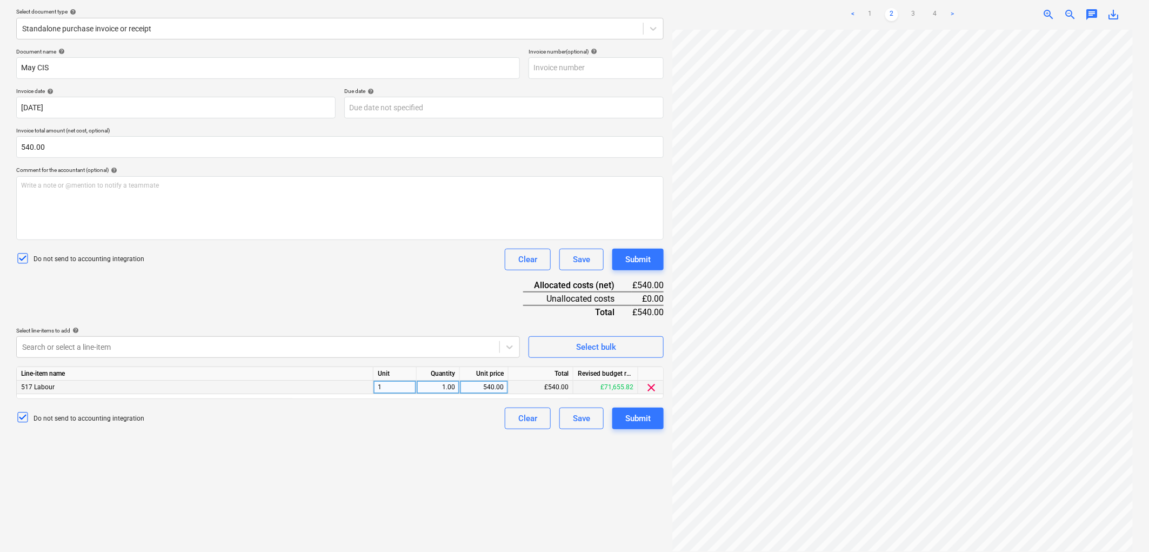
click at [243, 385] on div "517 Labour" at bounding box center [195, 388] width 357 height 14
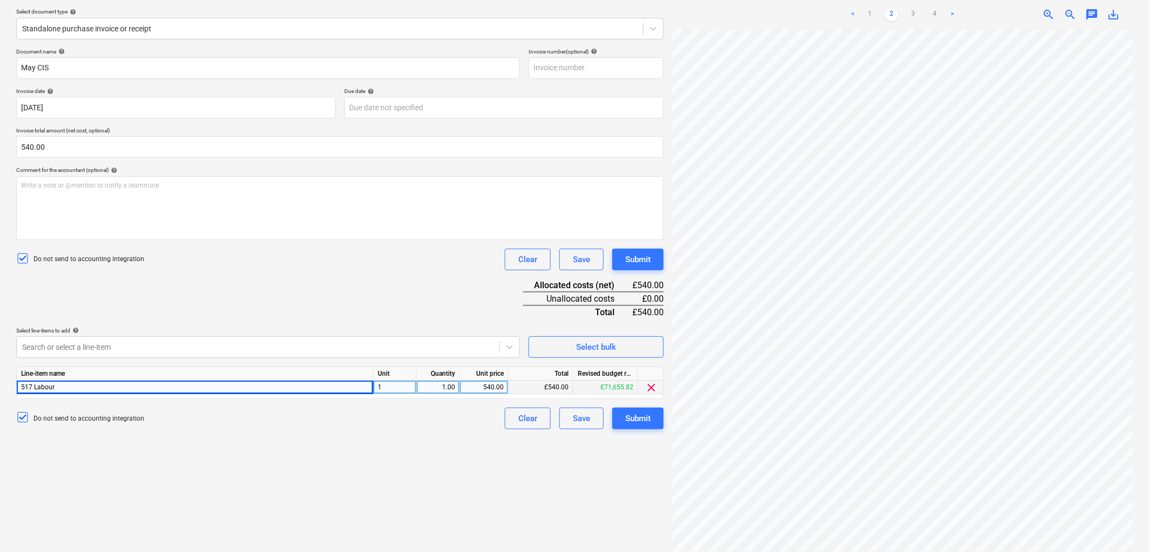
click at [236, 385] on div "517 Labour" at bounding box center [195, 388] width 357 height 14
click at [294, 255] on div "Do not send to accounting integration Clear Save Submit" at bounding box center [340, 260] width 648 height 22
click at [90, 388] on div "517 Labour" at bounding box center [195, 388] width 357 height 14
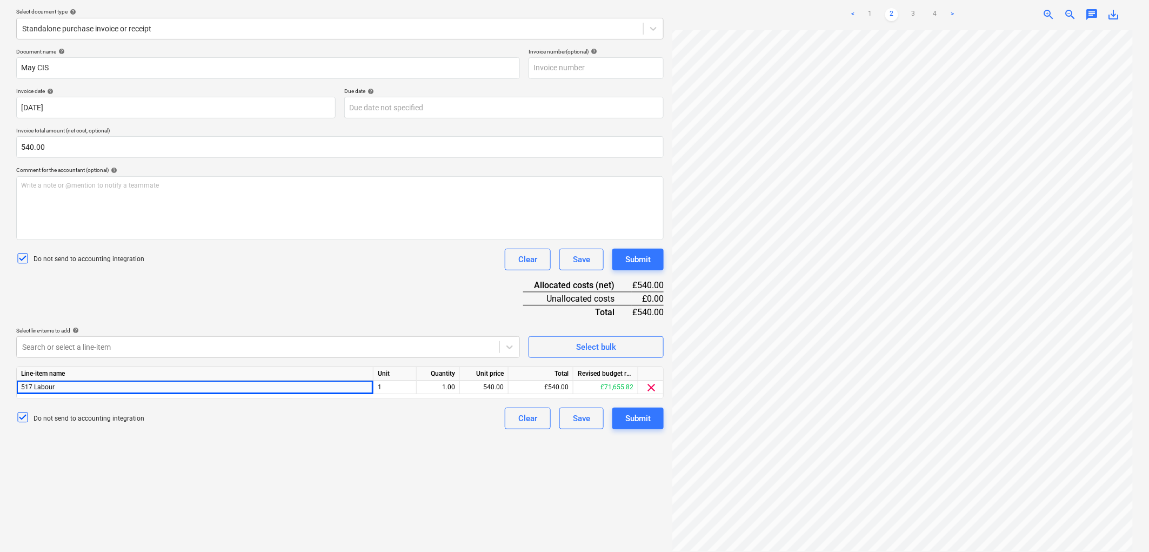
click at [346, 419] on div "Do not send to accounting integration Clear Save Submit" at bounding box center [340, 419] width 648 height 22
click at [392, 385] on div "1" at bounding box center [395, 388] width 43 height 14
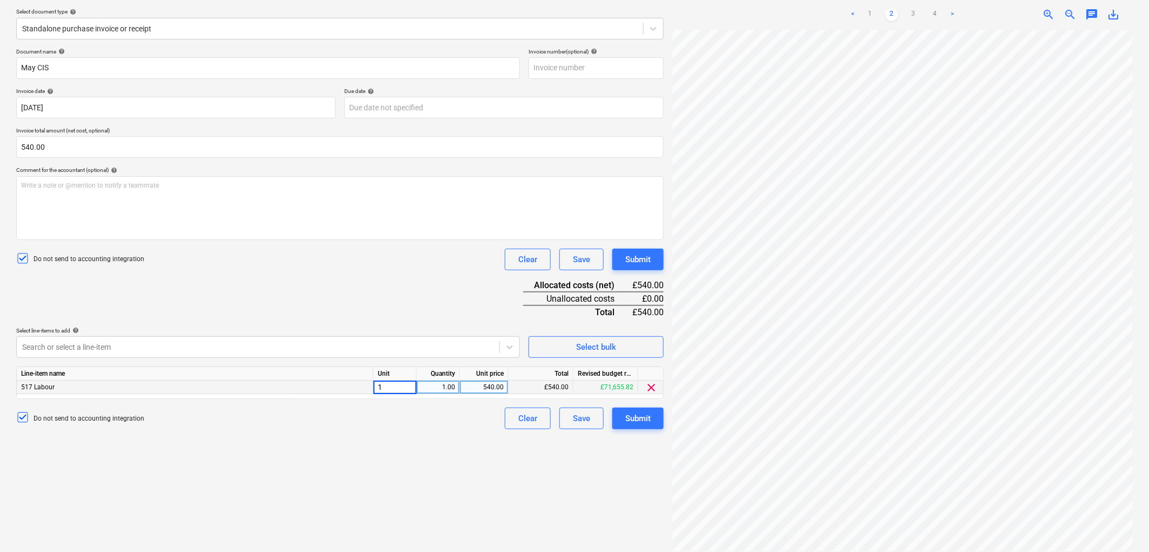
click at [349, 391] on div "517 Labour" at bounding box center [195, 388] width 357 height 14
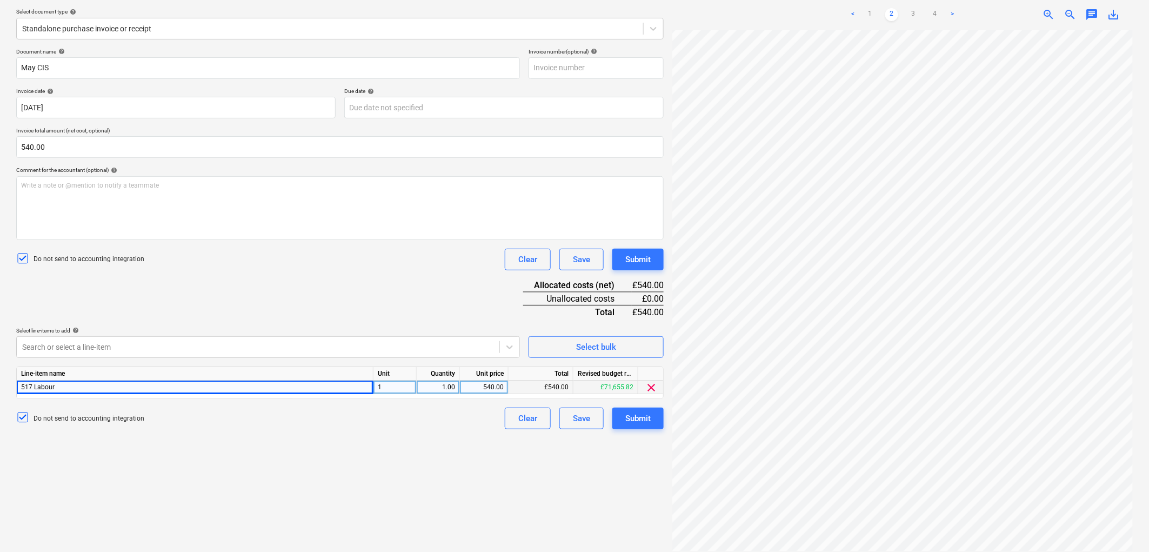
click at [347, 387] on div "517 Labour" at bounding box center [195, 388] width 357 height 14
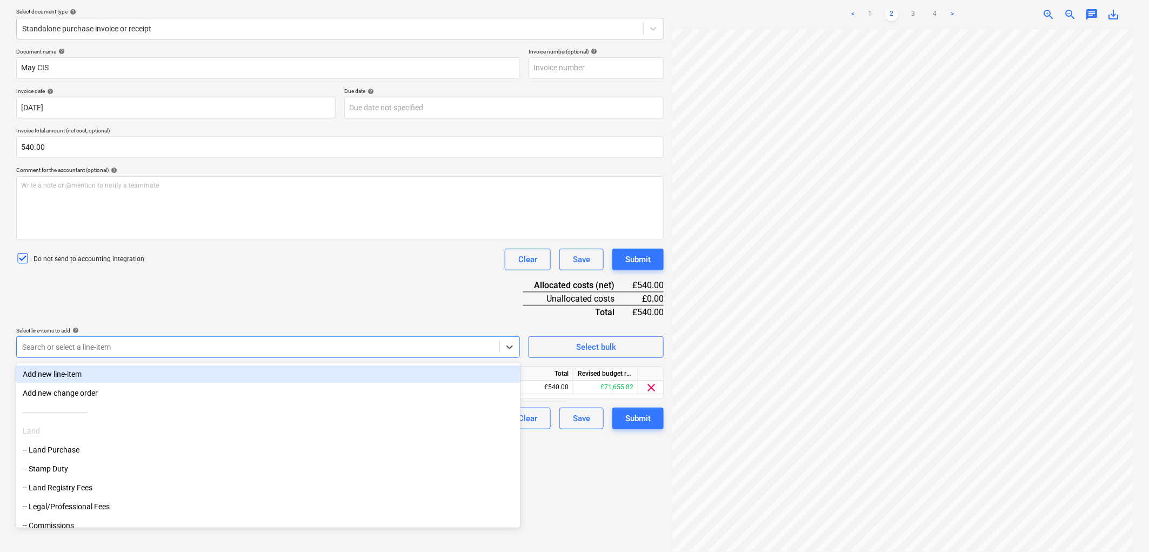
click at [453, 343] on div at bounding box center [258, 347] width 472 height 11
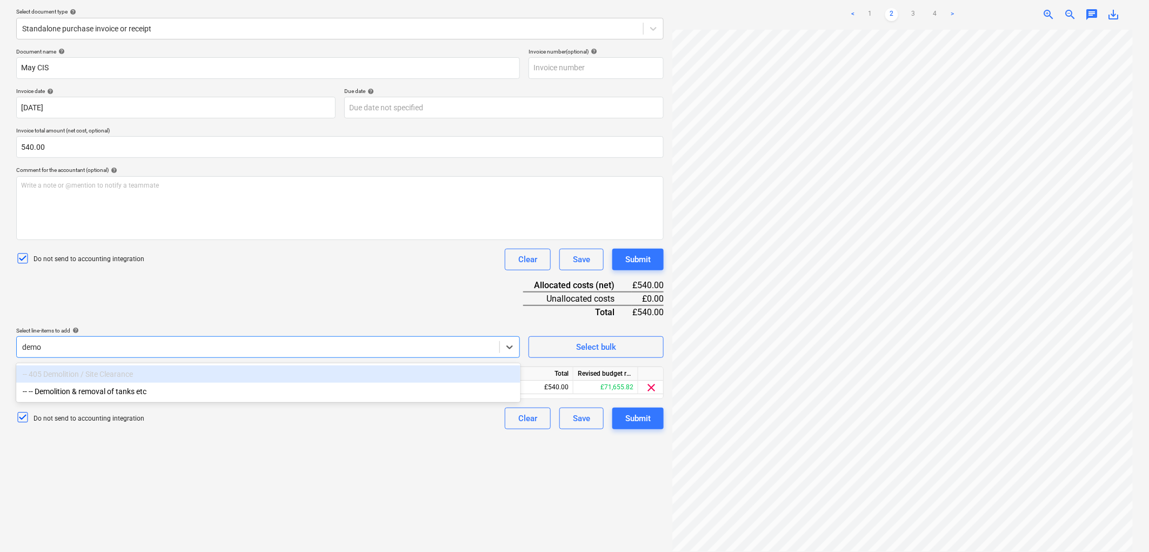
type input "demol"
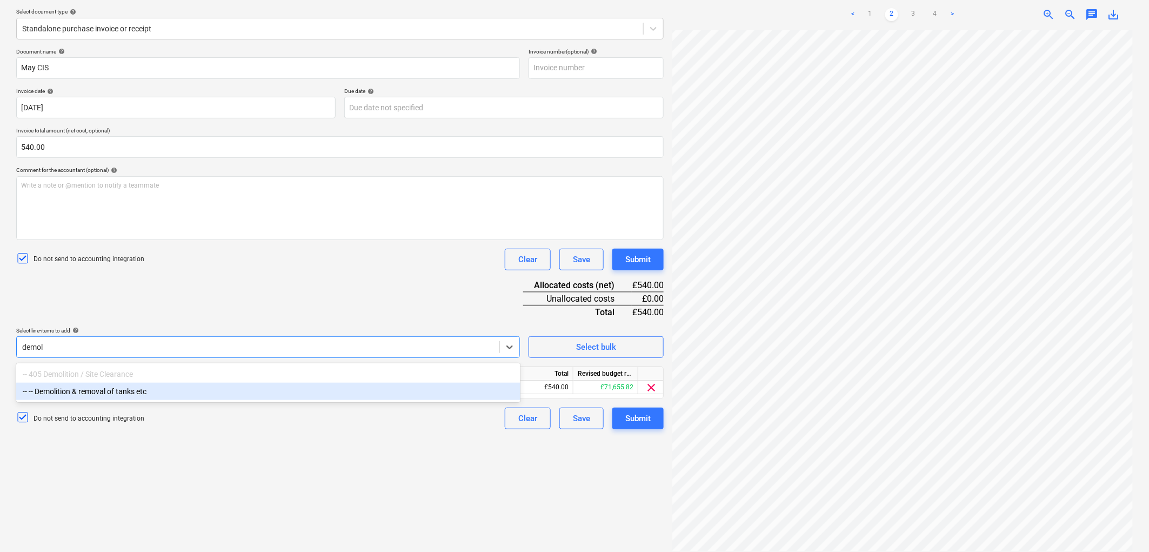
click at [182, 391] on div "-- -- Demolition & removal of tanks etc" at bounding box center [268, 391] width 504 height 17
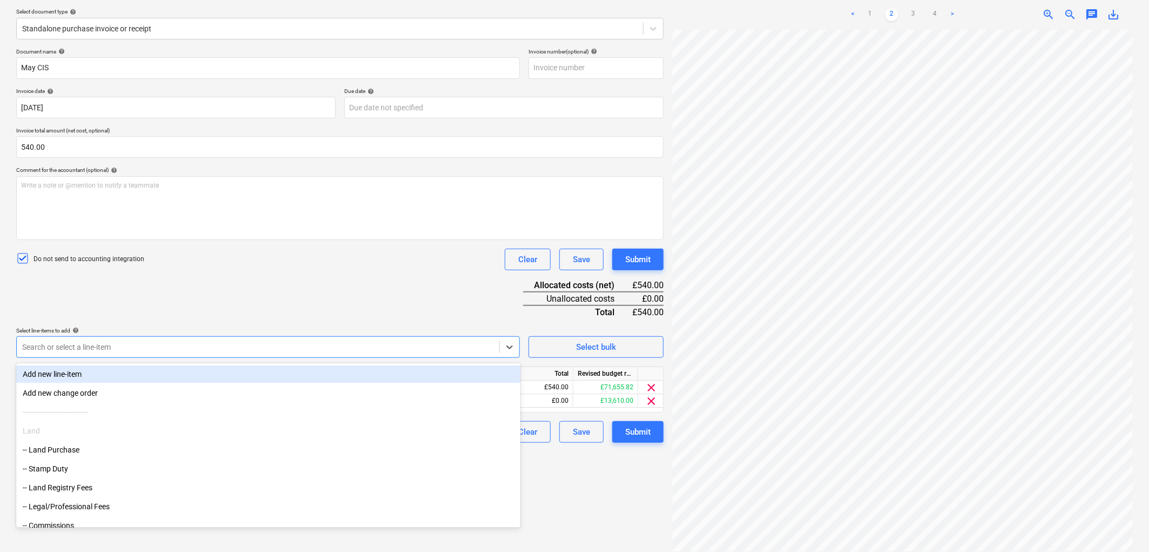
drag, startPoint x: 420, startPoint y: 266, endPoint x: 438, endPoint y: 321, distance: 57.1
click at [419, 266] on div "Do not send to accounting integration Clear Save Submit" at bounding box center [340, 260] width 648 height 22
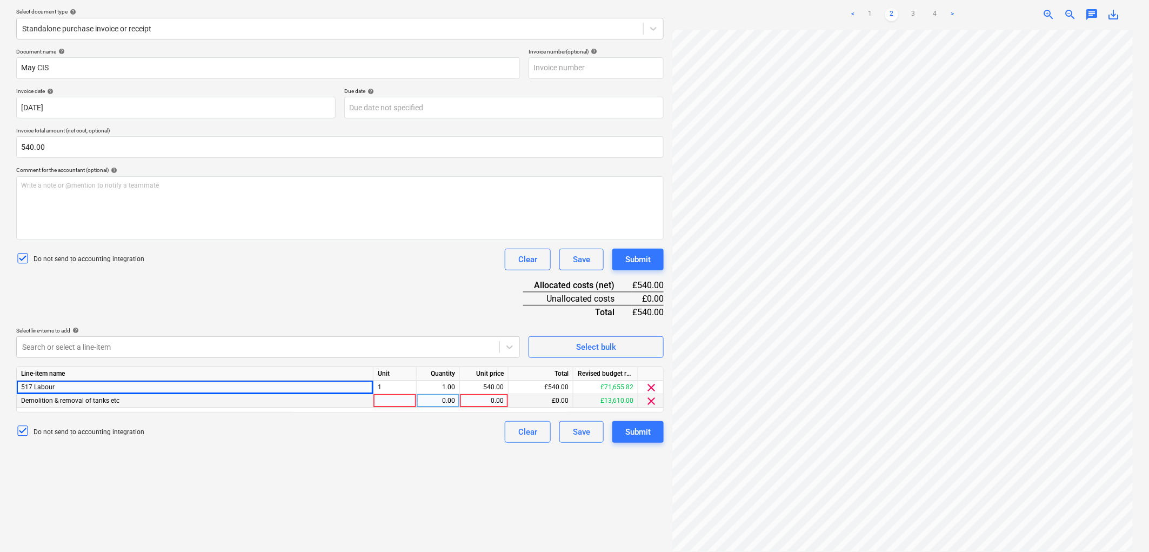
click at [411, 402] on div at bounding box center [395, 401] width 43 height 14
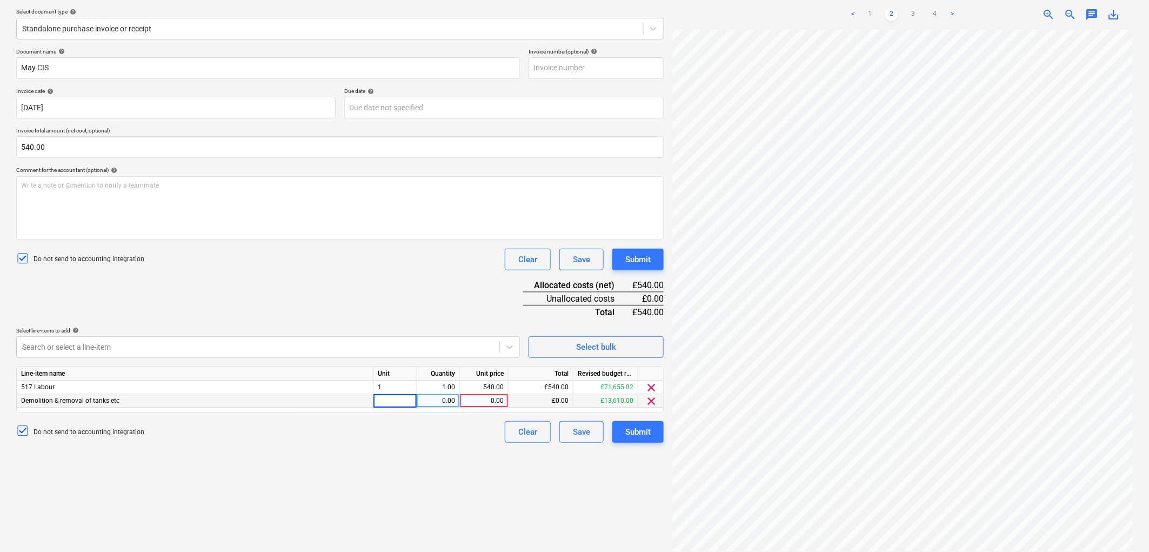
type input "1"
type input "540"
click at [651, 388] on span "clear" at bounding box center [651, 387] width 13 height 13
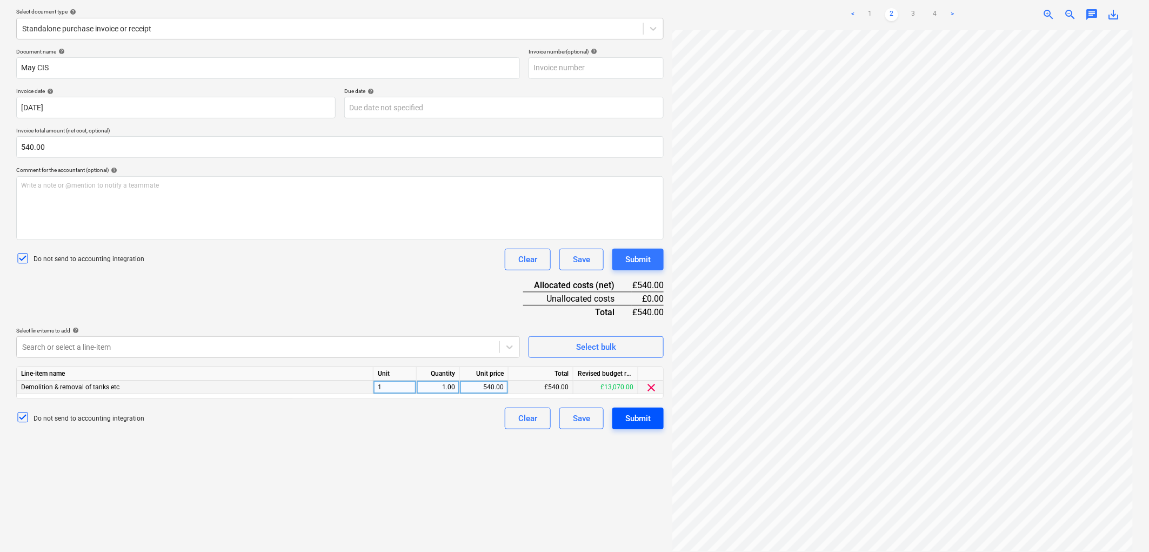
click at [631, 417] on div "Submit" at bounding box center [637, 418] width 25 height 14
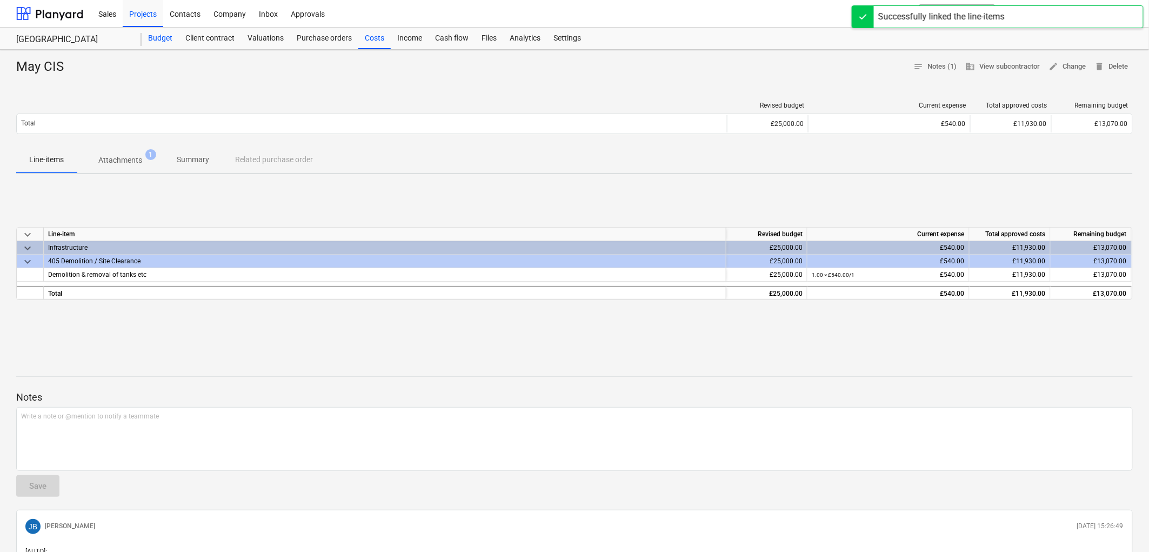
click at [157, 39] on div "Budget" at bounding box center [160, 39] width 37 height 22
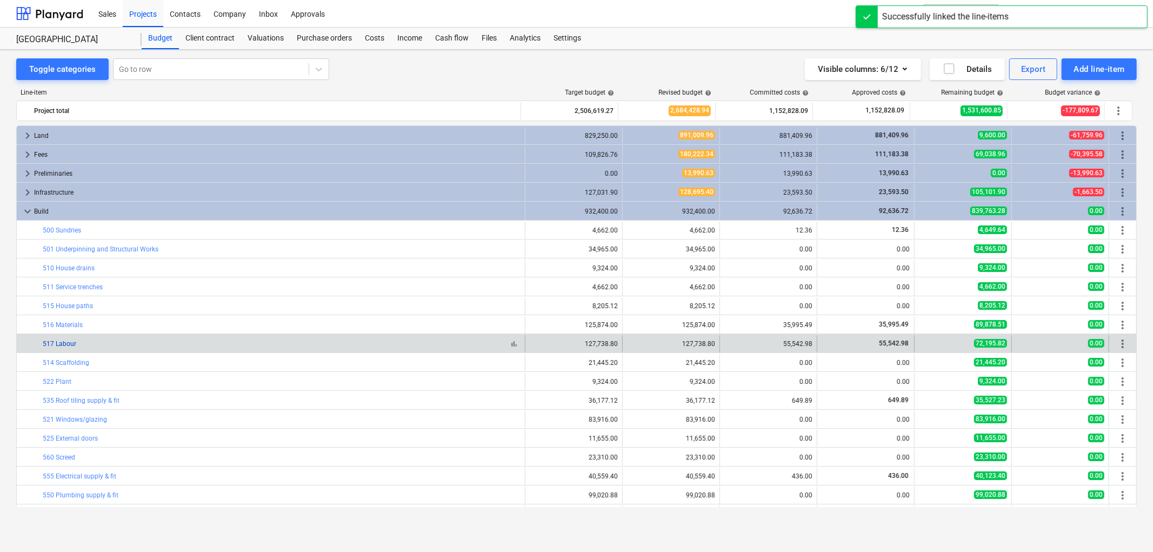
click at [66, 346] on link "517 Labour" at bounding box center [60, 344] width 34 height 8
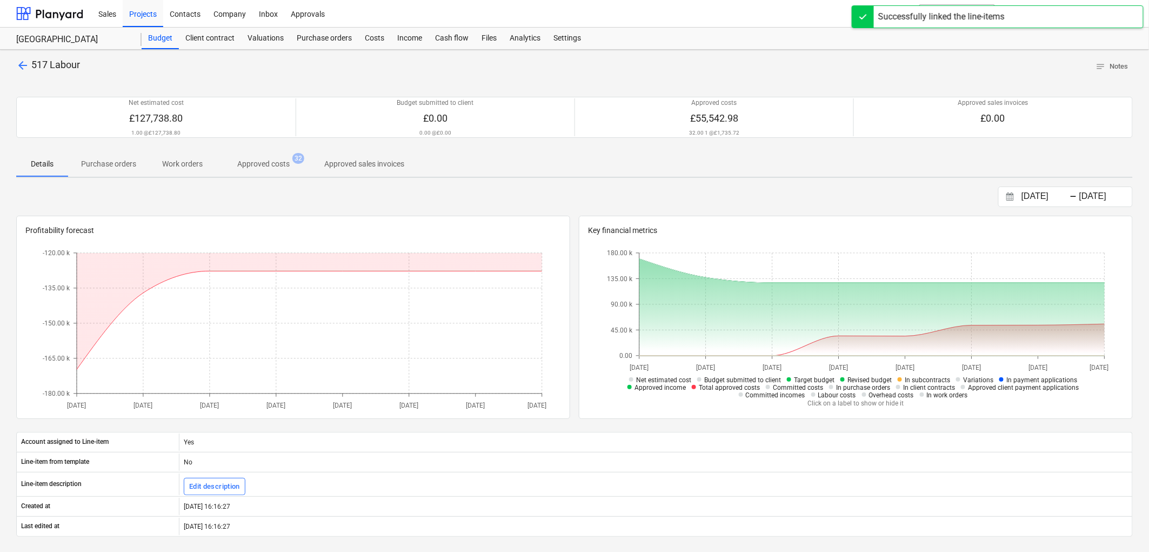
click at [258, 163] on p "Approved costs" at bounding box center [263, 163] width 52 height 11
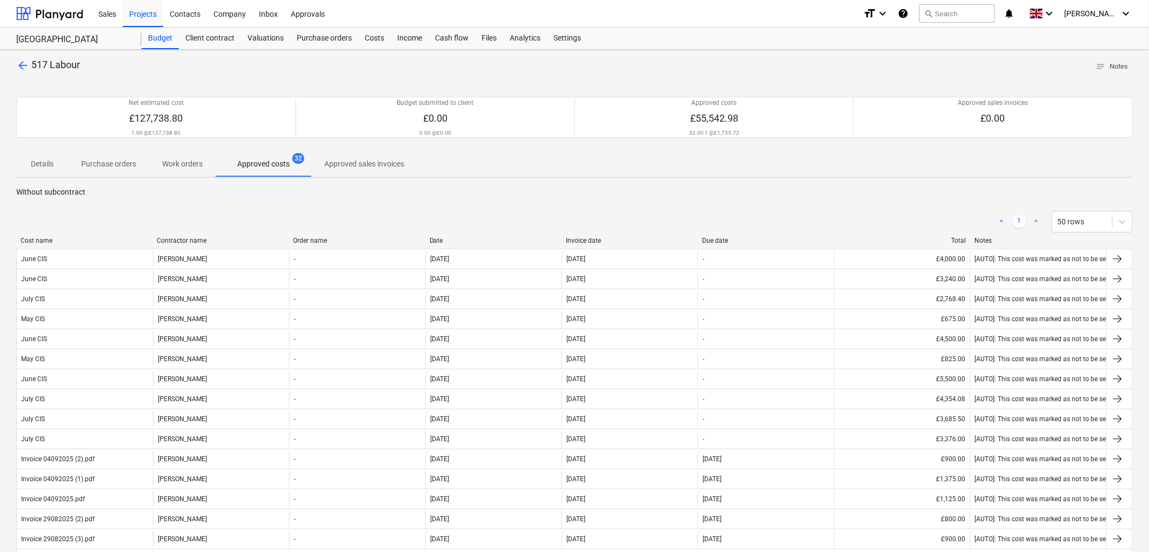
click at [579, 235] on div "< 1 > 50 rows" at bounding box center [574, 221] width 1117 height 30
click at [580, 239] on div "Invoice date" at bounding box center [630, 241] width 128 height 8
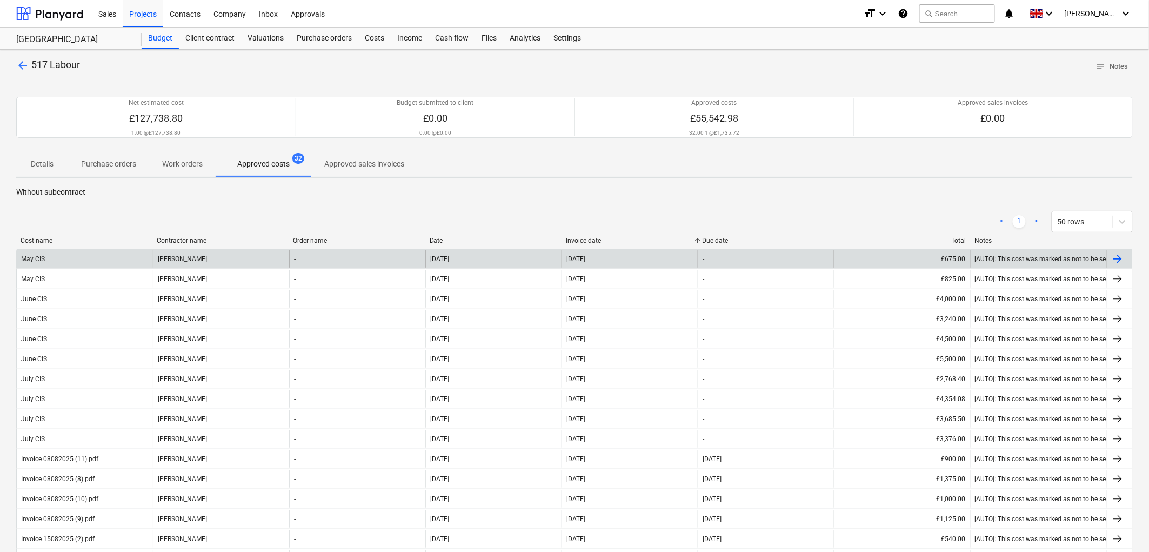
click at [179, 258] on div "[PERSON_NAME]" at bounding box center [221, 258] width 136 height 17
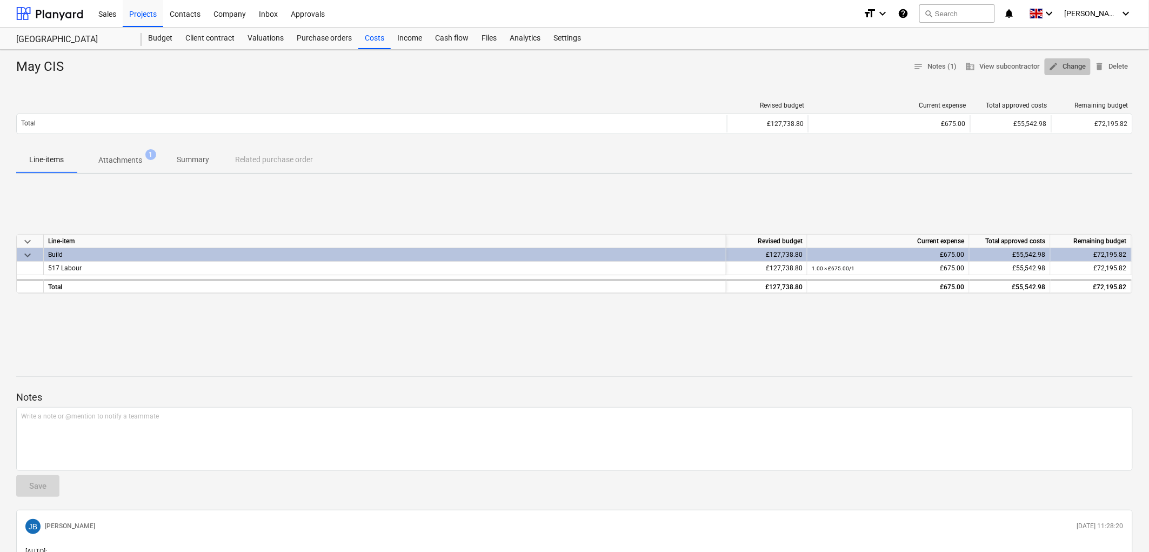
click at [1058, 69] on span "edit Change" at bounding box center [1067, 67] width 37 height 12
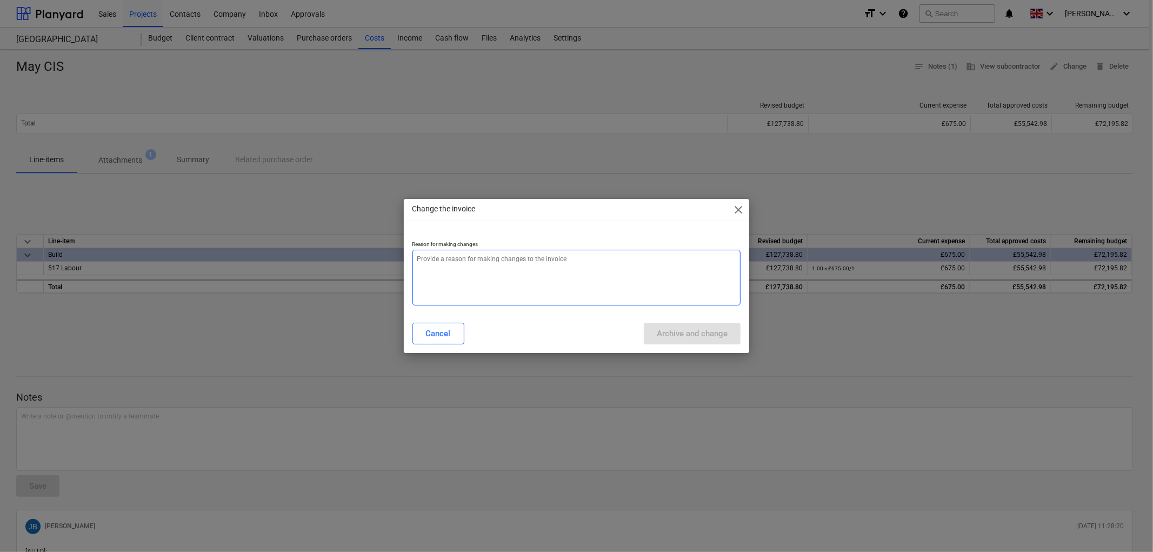
click at [603, 279] on textarea at bounding box center [576, 278] width 329 height 56
type textarea "x"
type textarea "."
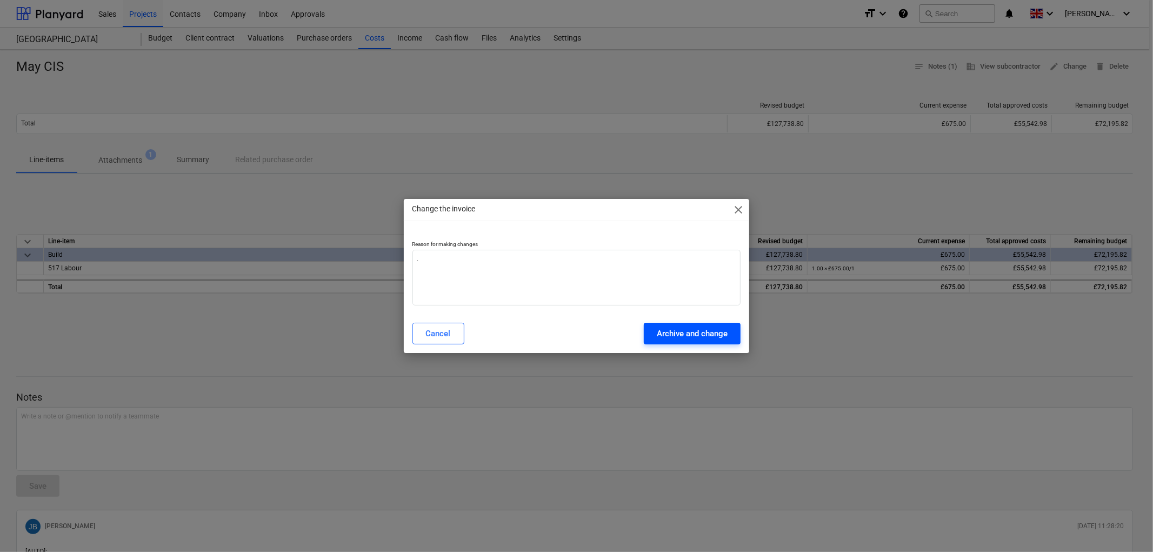
click at [682, 330] on div "Archive and change" at bounding box center [692, 333] width 71 height 14
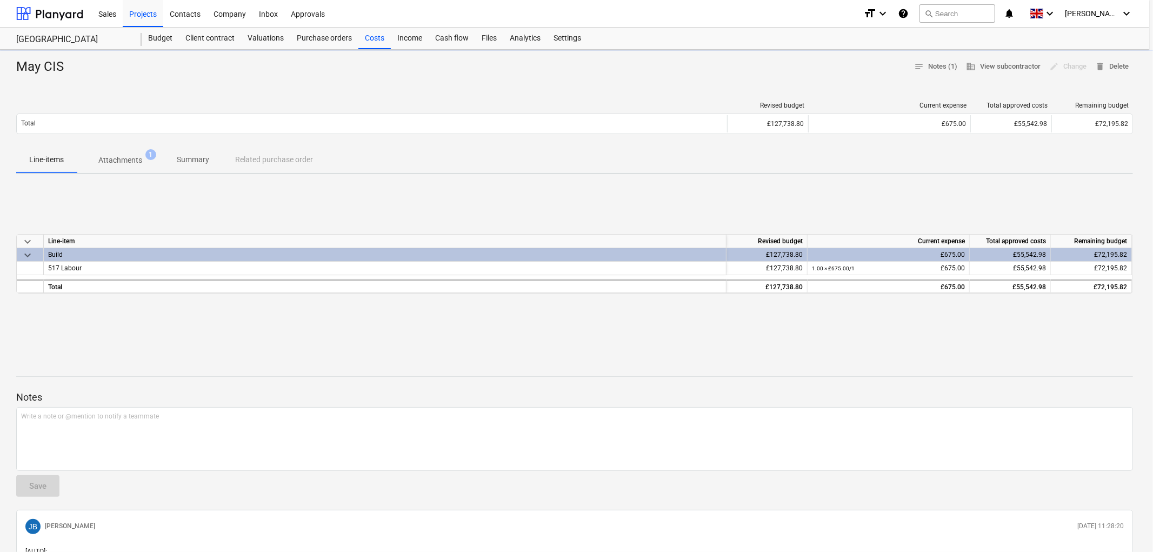
type textarea "x"
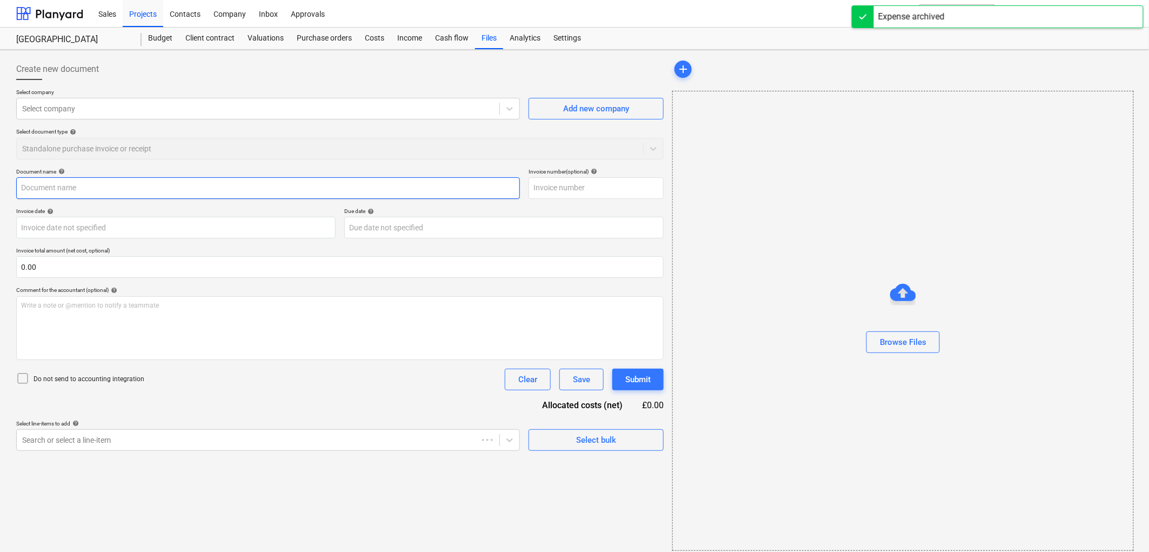
type input "May CIS"
type input "31 May 2025"
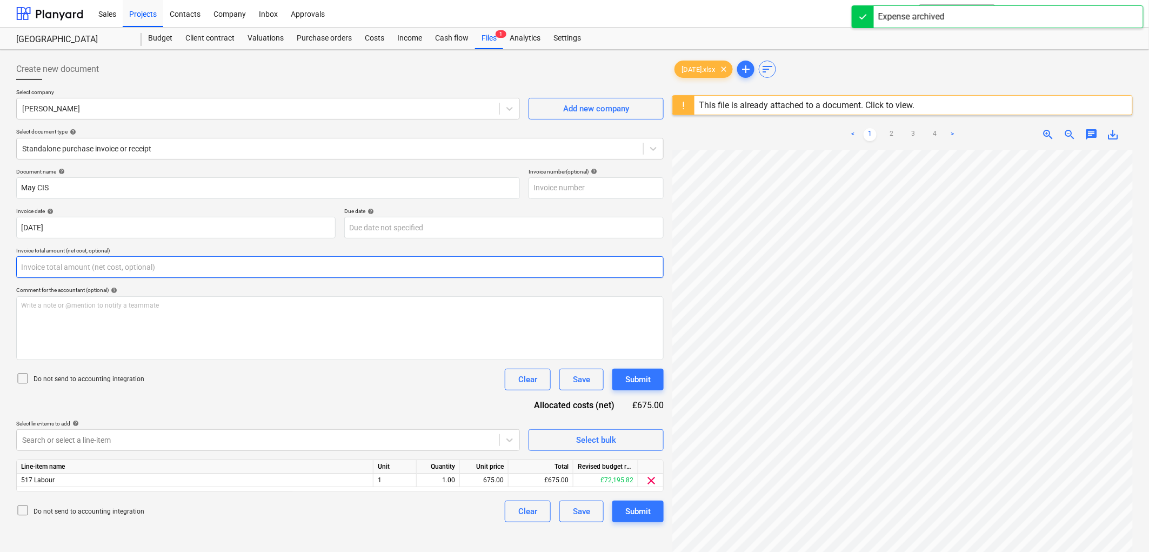
click at [106, 262] on input "text" at bounding box center [340, 267] width 648 height 22
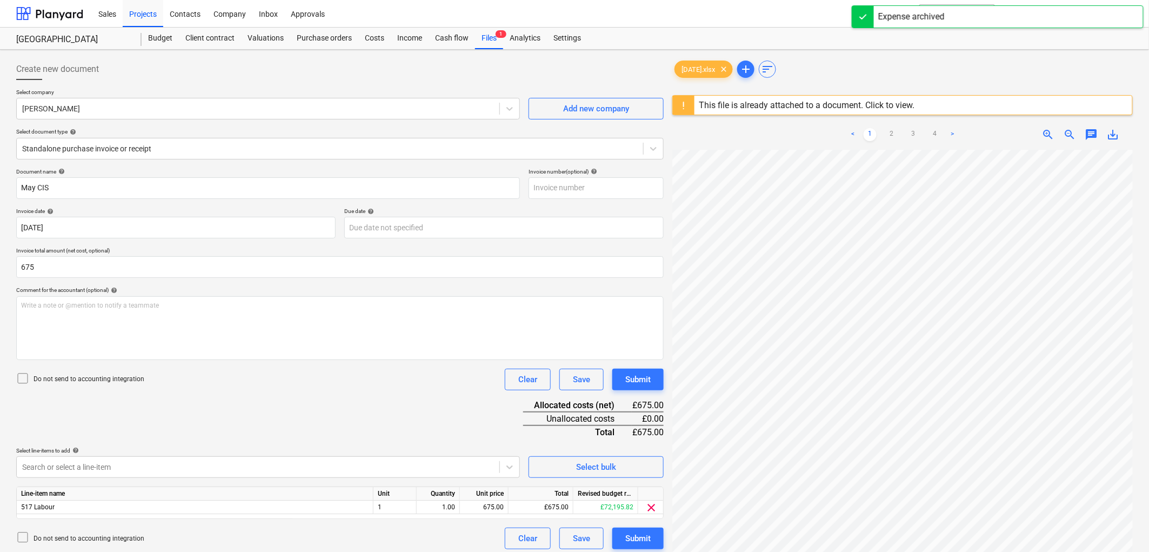
type input "675.00"
drag, startPoint x: 85, startPoint y: 381, endPoint x: 111, endPoint y: 381, distance: 25.9
click at [85, 380] on p "Do not send to accounting integration" at bounding box center [89, 379] width 111 height 9
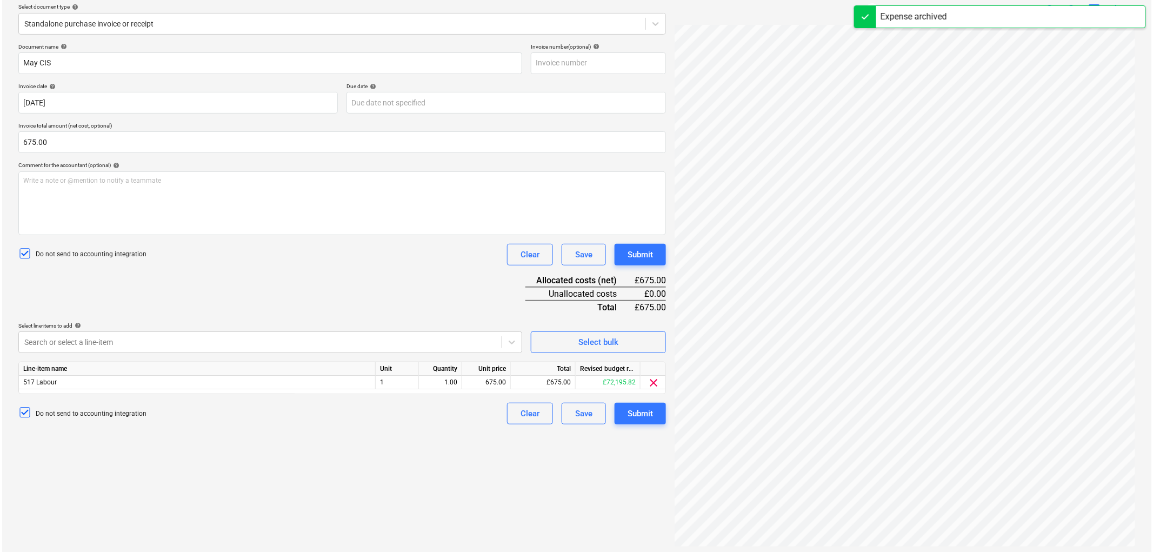
scroll to position [128, 0]
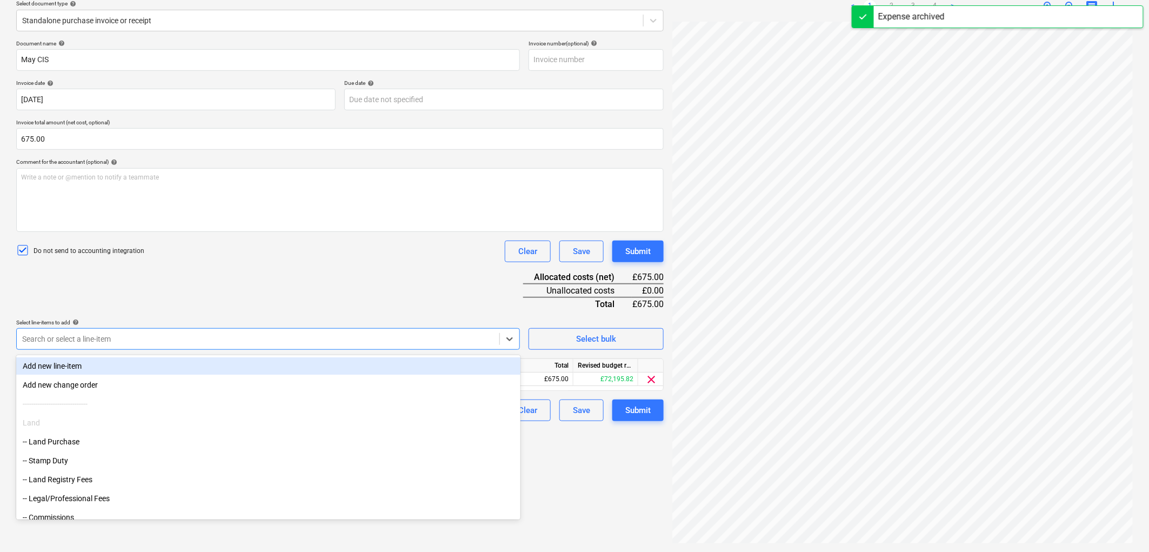
click at [175, 331] on div "Search or select a line-item" at bounding box center [268, 339] width 504 height 22
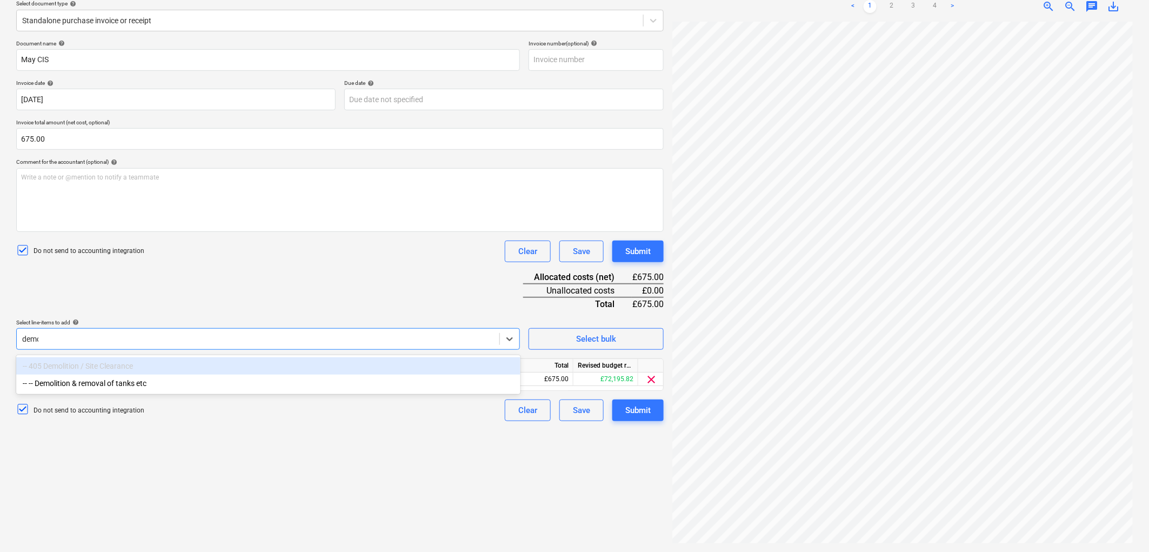
type input "demol"
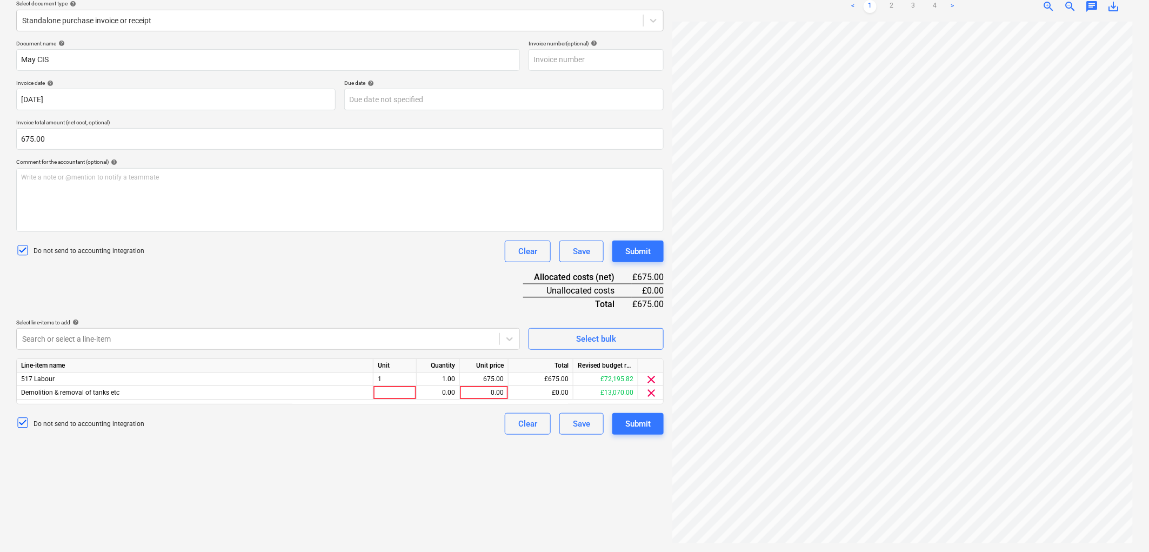
click at [123, 301] on div "Document name help May CIS Invoice number (optional) help Invoice date help 31 …" at bounding box center [340, 237] width 648 height 395
click at [398, 399] on div at bounding box center [395, 393] width 43 height 14
type input "1"
type input "675"
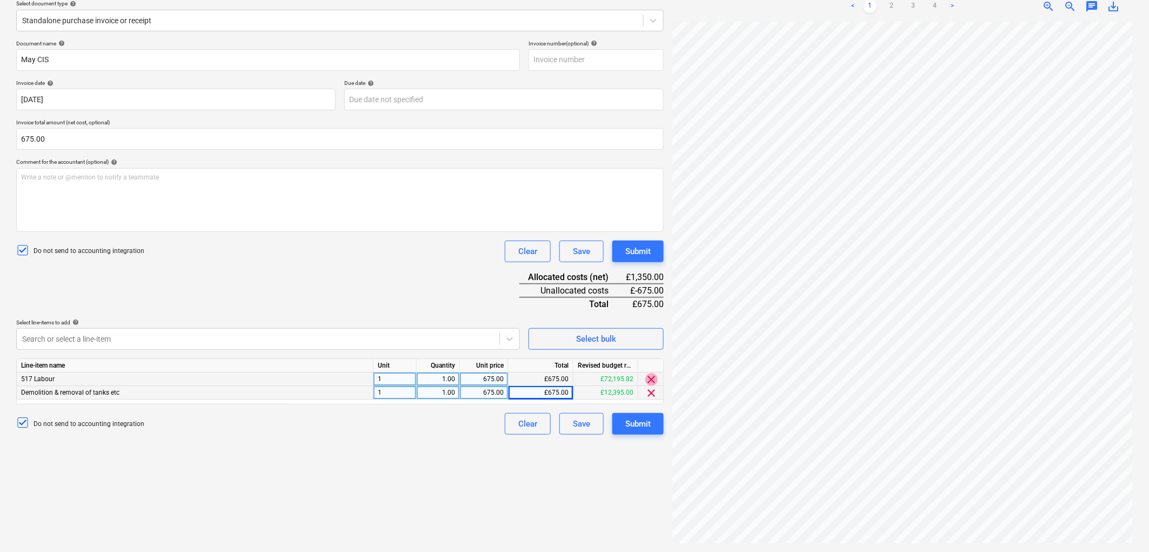
click at [650, 377] on span "clear" at bounding box center [651, 379] width 13 height 13
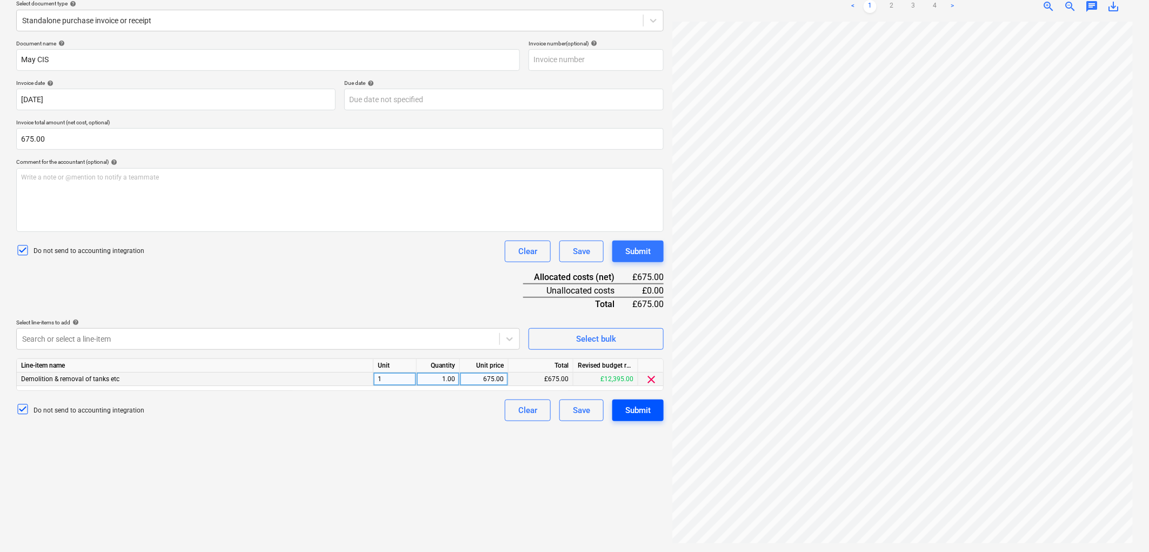
click at [629, 410] on div "Submit" at bounding box center [637, 410] width 25 height 14
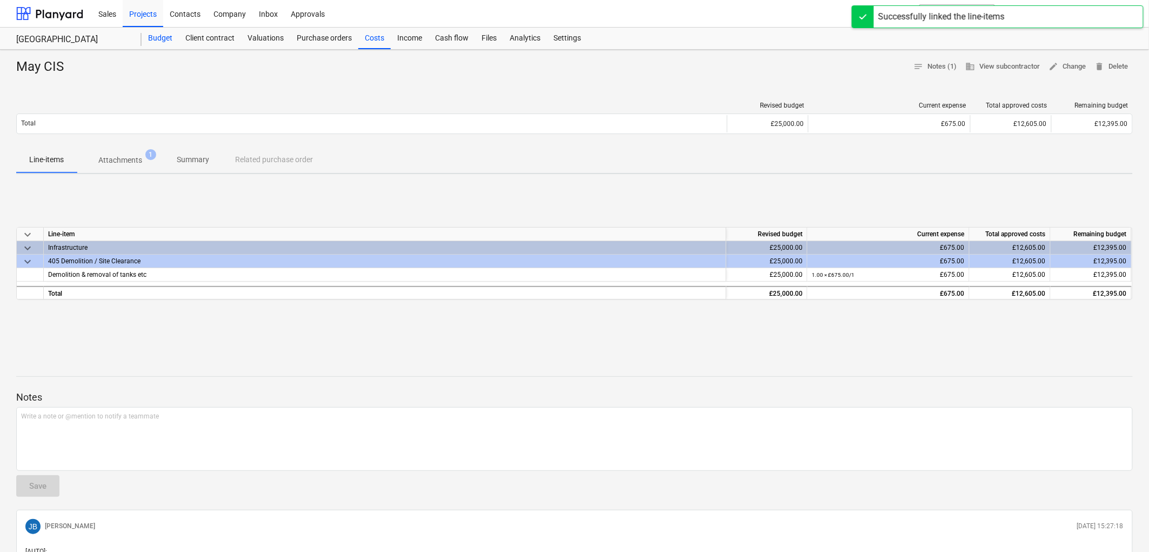
click at [164, 42] on div "Budget" at bounding box center [160, 39] width 37 height 22
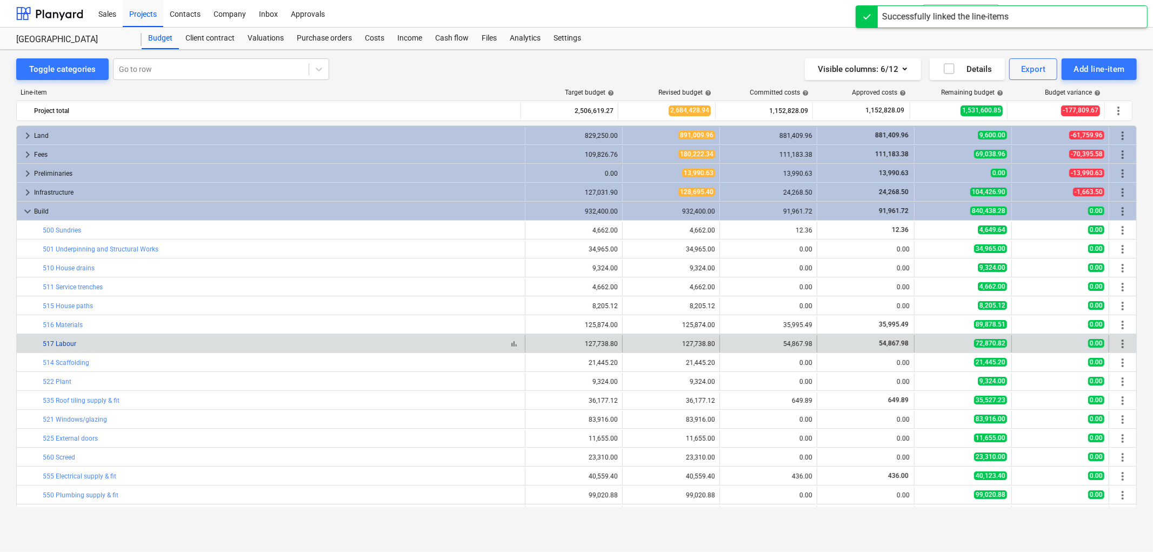
click at [68, 344] on link "517 Labour" at bounding box center [60, 344] width 34 height 8
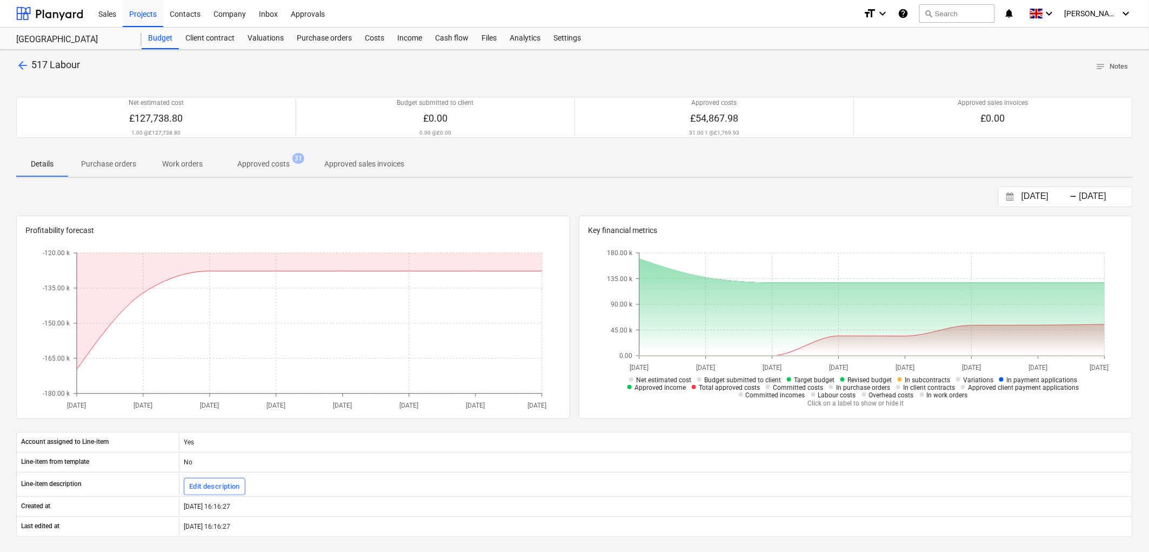
click at [256, 168] on p "Approved costs" at bounding box center [263, 163] width 52 height 11
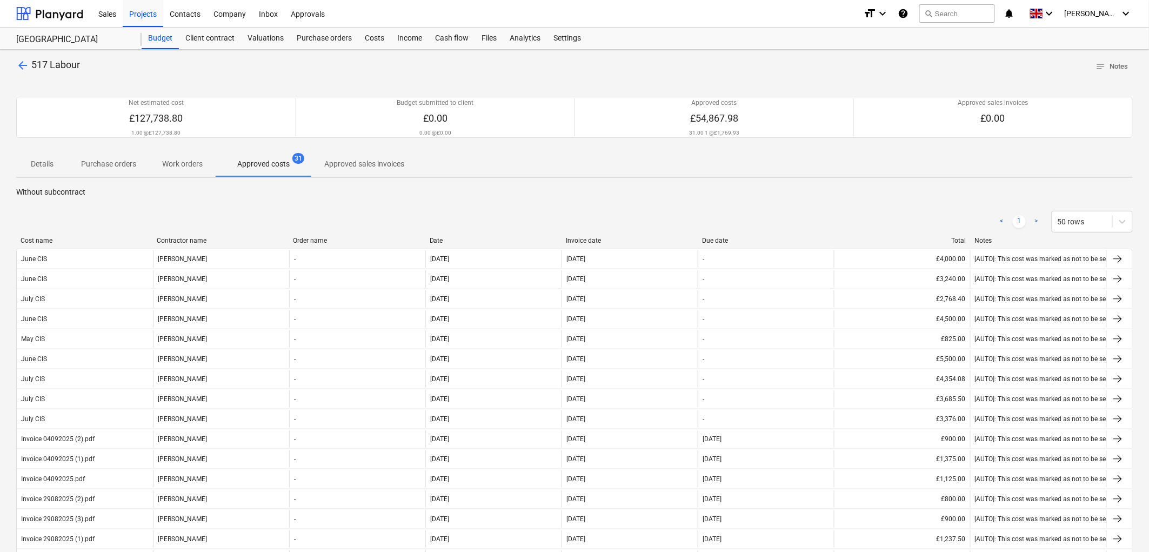
click at [574, 239] on div "Invoice date" at bounding box center [630, 241] width 128 height 8
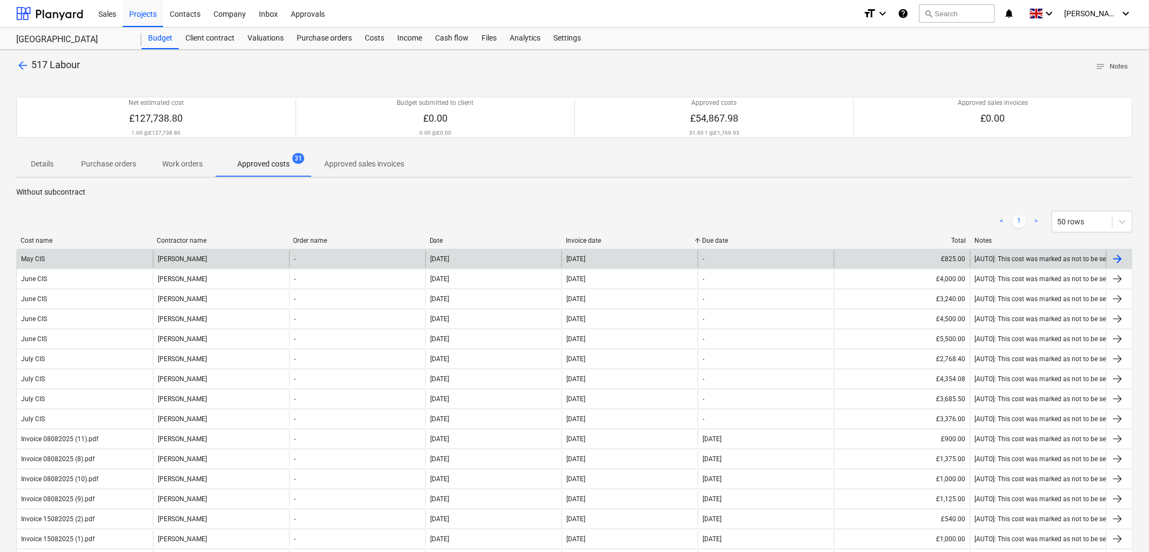
click at [170, 257] on div "[PERSON_NAME]" at bounding box center [221, 258] width 136 height 17
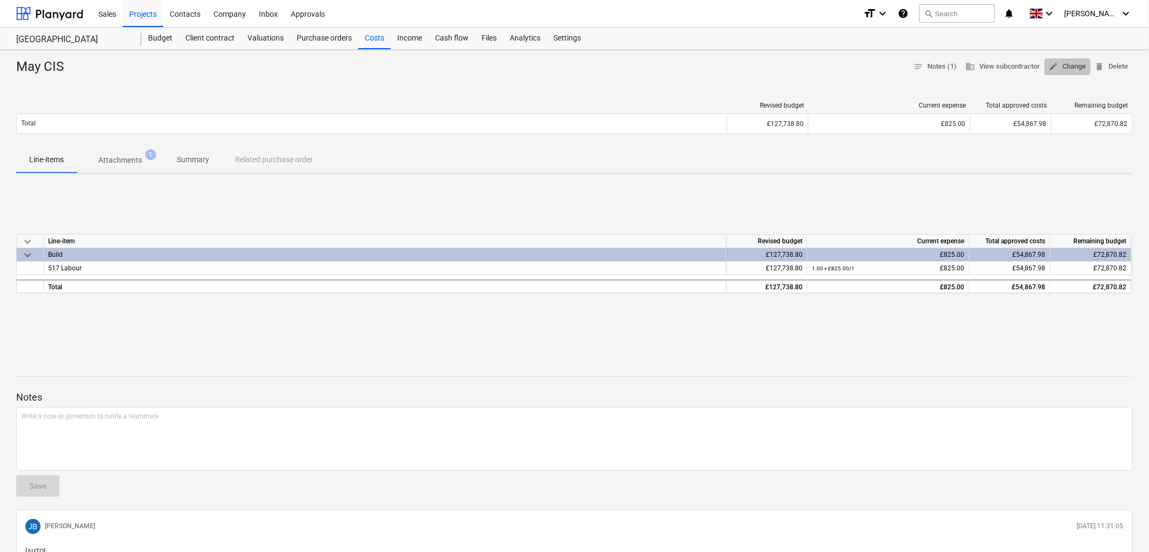
click at [1059, 71] on span "edit Change" at bounding box center [1067, 67] width 37 height 12
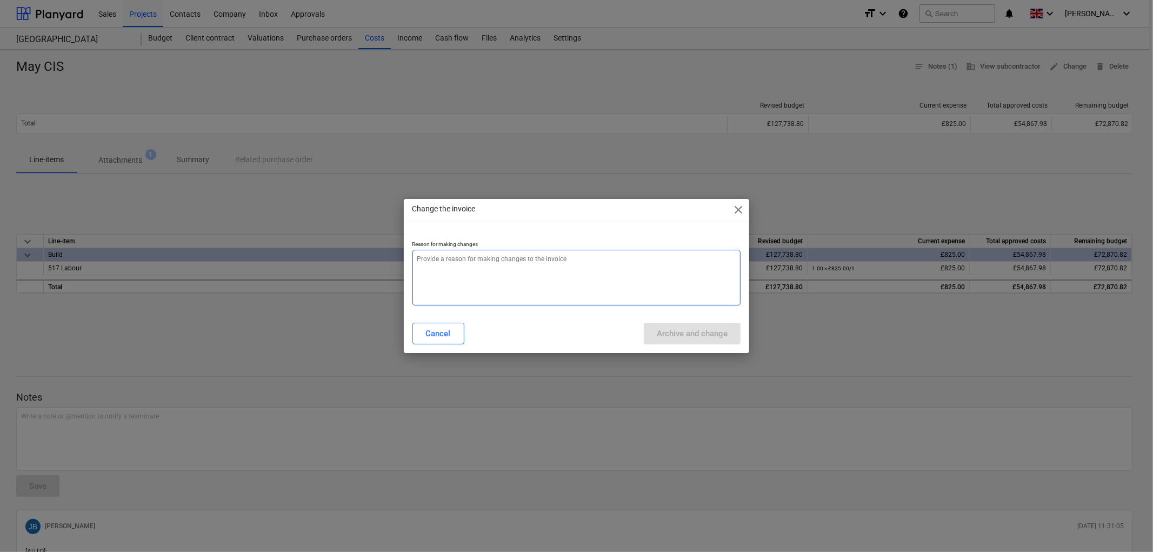
click at [615, 269] on textarea at bounding box center [576, 278] width 329 height 56
type textarea "x"
type textarea "."
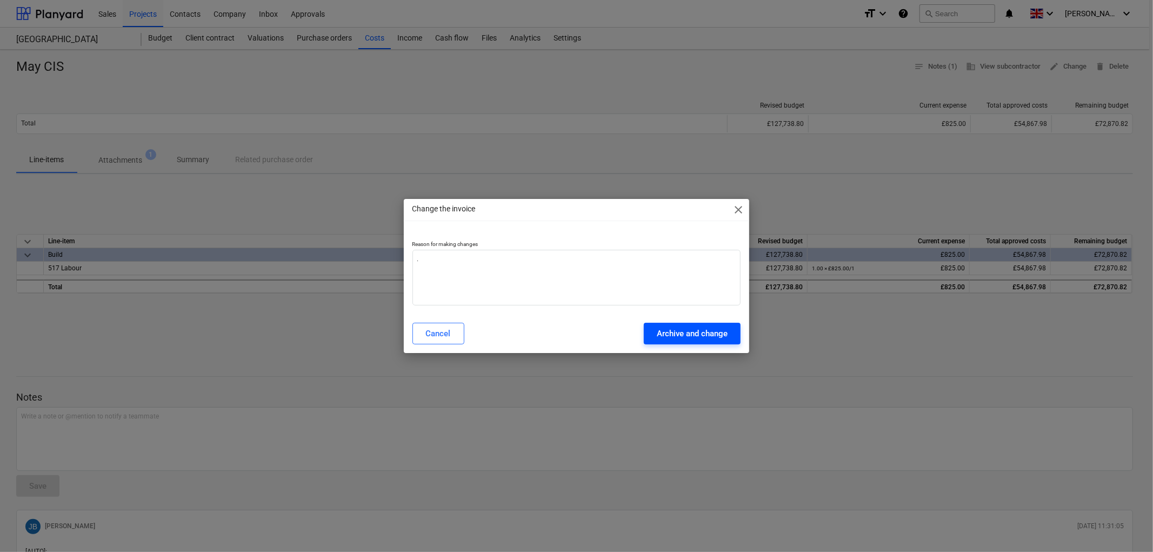
drag, startPoint x: 669, startPoint y: 316, endPoint x: 682, endPoint y: 330, distance: 19.1
click at [670, 316] on div "Change the invoice close Reason for making changes . Cancel Archive and change" at bounding box center [577, 276] width 346 height 154
click at [684, 331] on div "Archive and change" at bounding box center [692, 333] width 71 height 14
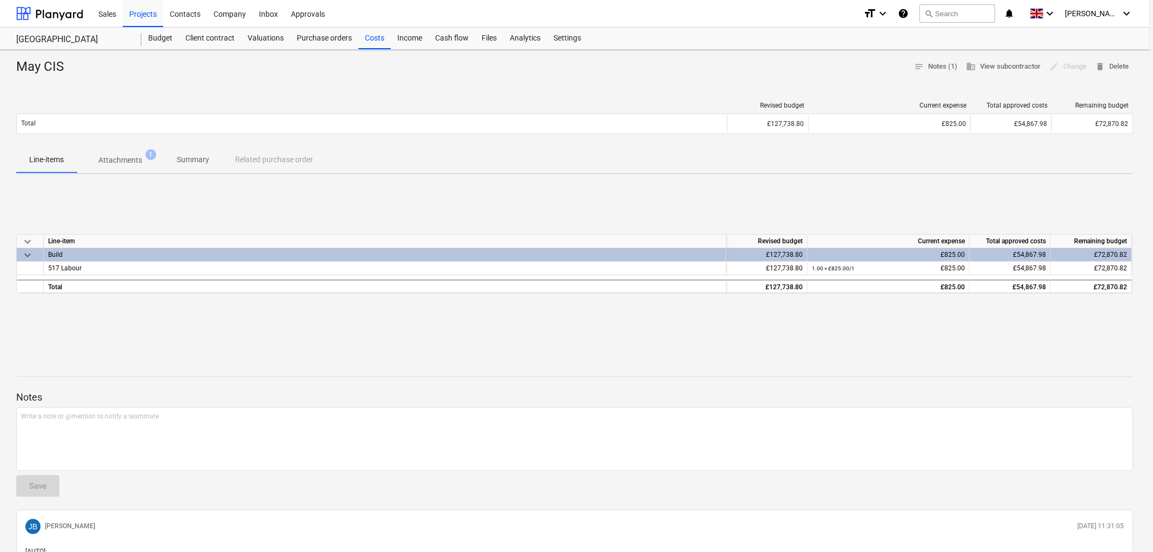
type textarea "x"
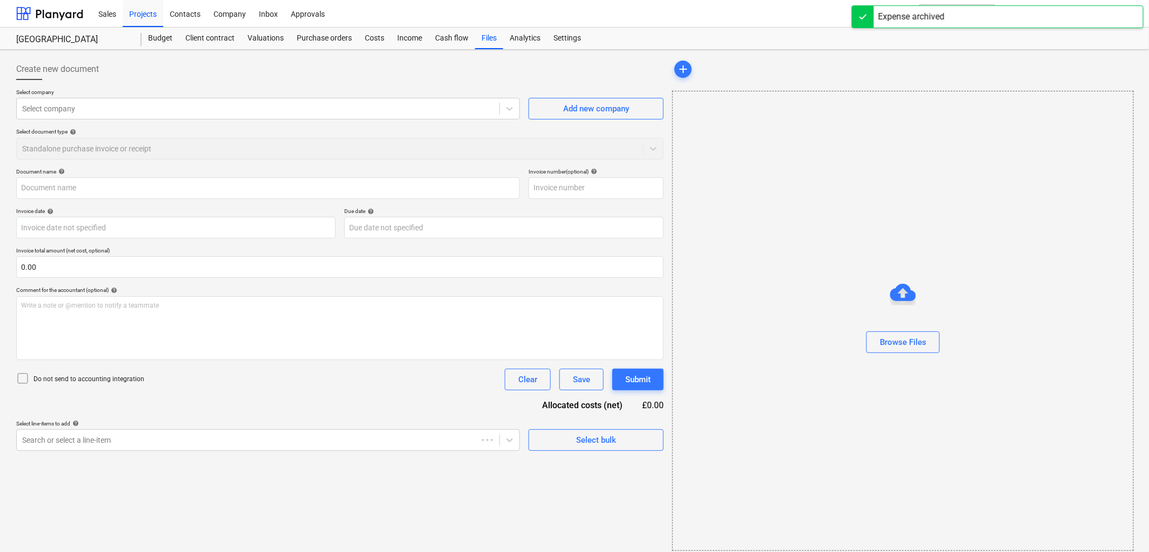
type input "May CIS"
type input "31 May 2025"
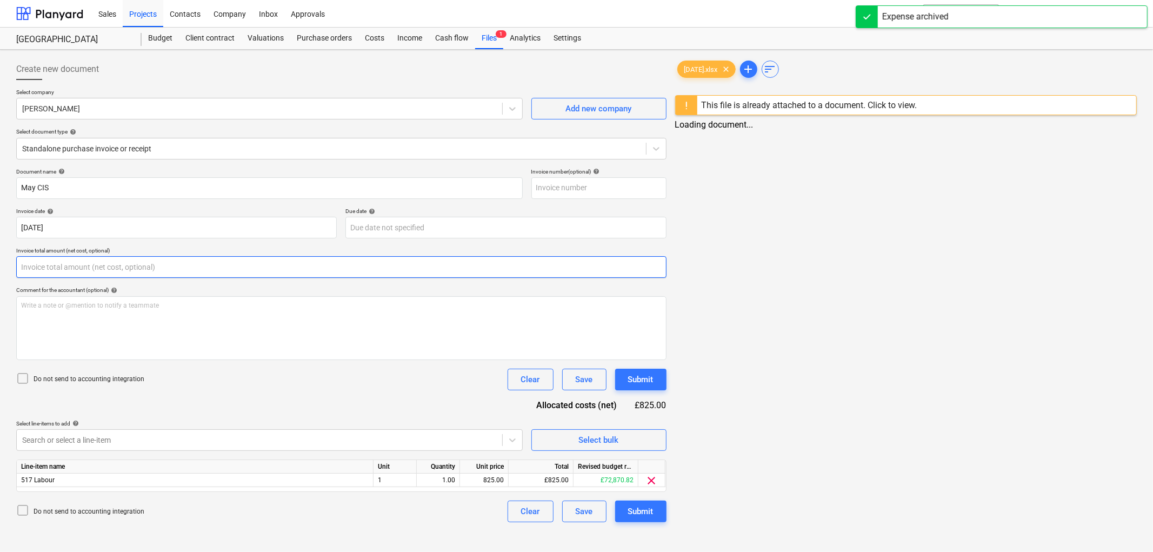
click at [118, 273] on input "text" at bounding box center [341, 267] width 650 height 22
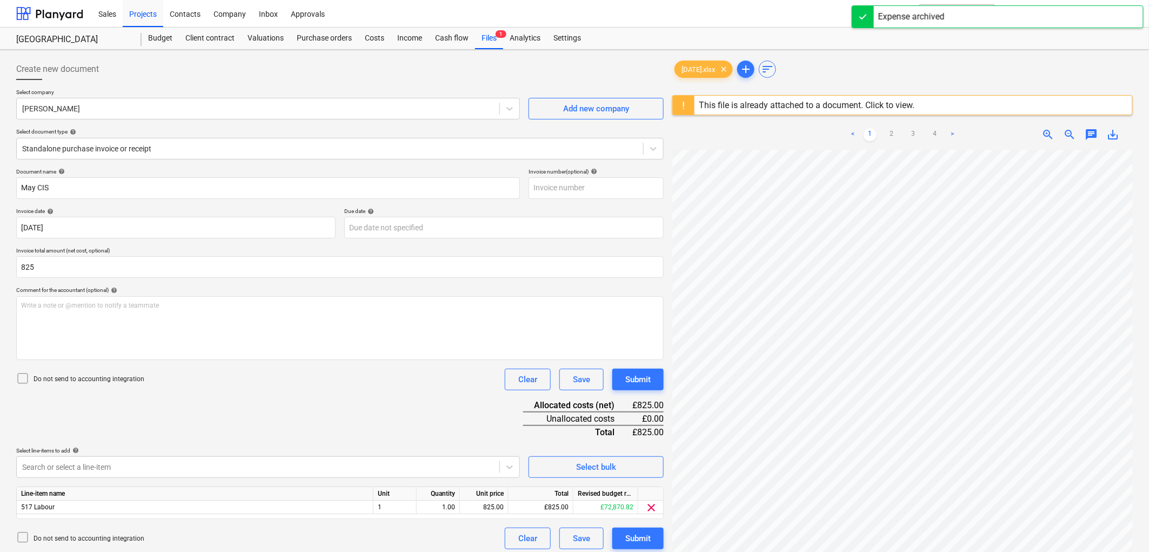
type input "825.00"
click at [78, 370] on div "Do not send to accounting integration Clear Save Submit" at bounding box center [340, 380] width 648 height 22
click at [77, 375] on p "Do not send to accounting integration" at bounding box center [89, 379] width 111 height 9
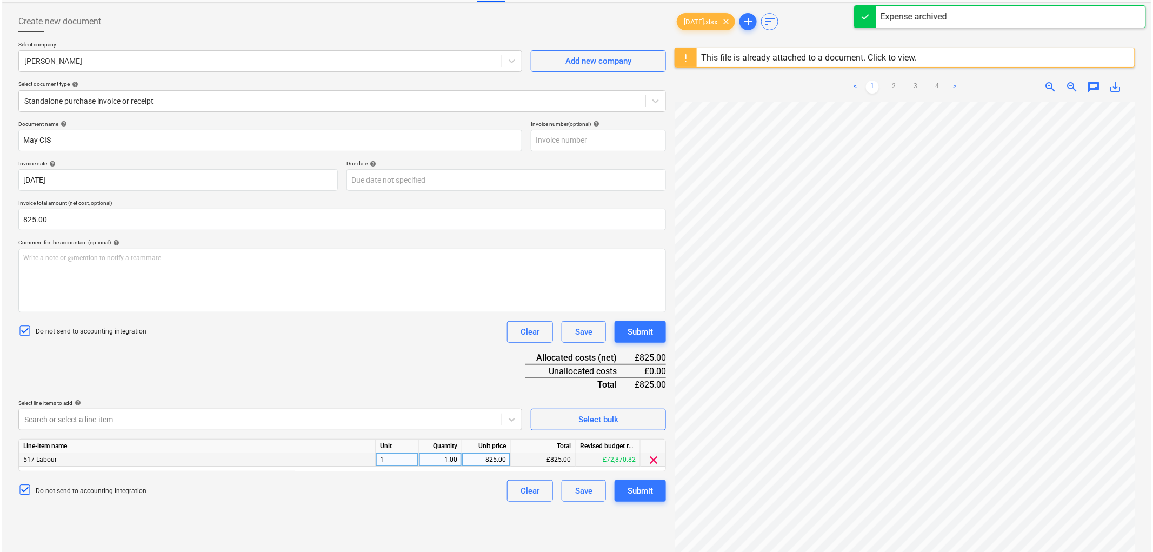
scroll to position [128, 0]
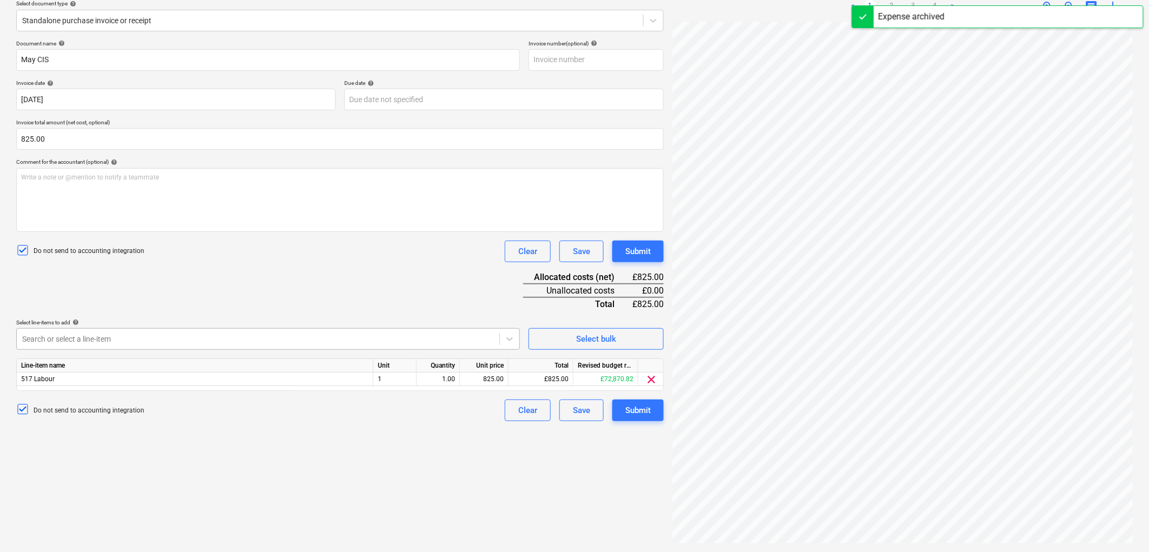
click at [100, 332] on div "Search or select a line-item" at bounding box center [258, 338] width 483 height 15
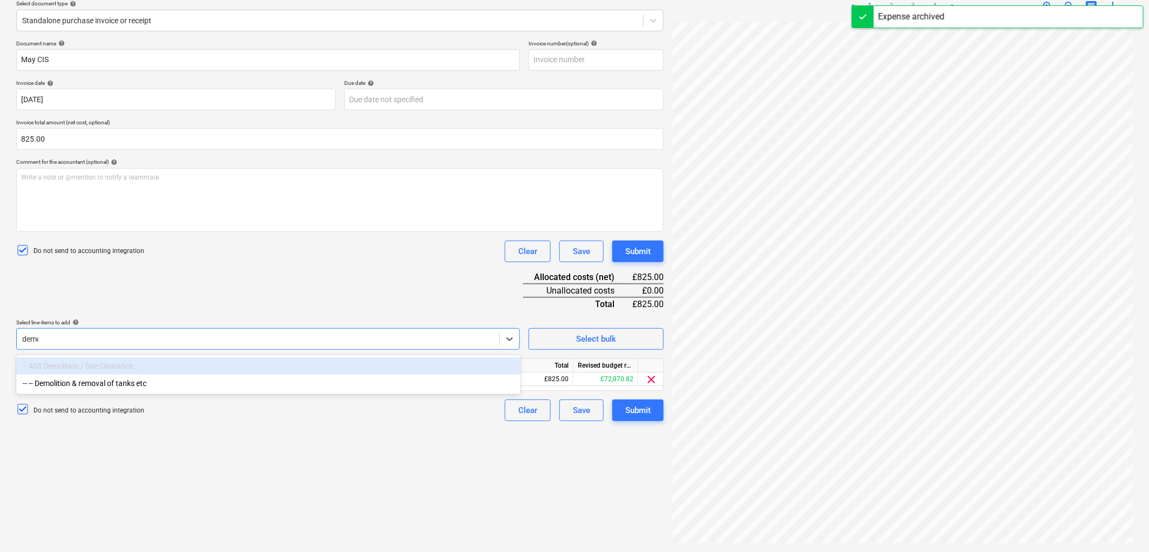
type input "demol"
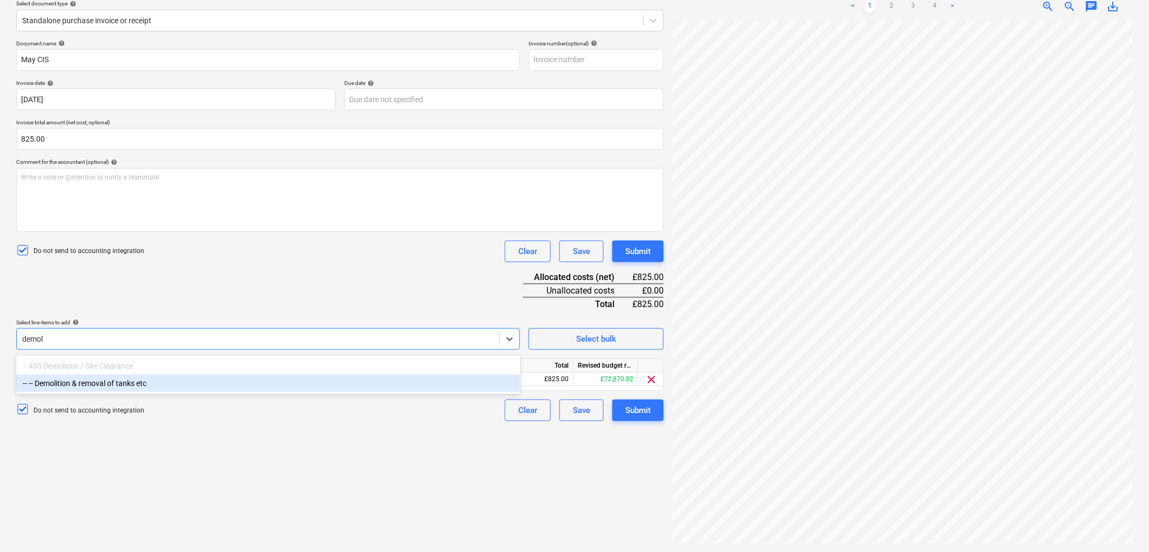
click at [125, 380] on div "-- -- Demolition & removal of tanks etc" at bounding box center [268, 383] width 504 height 17
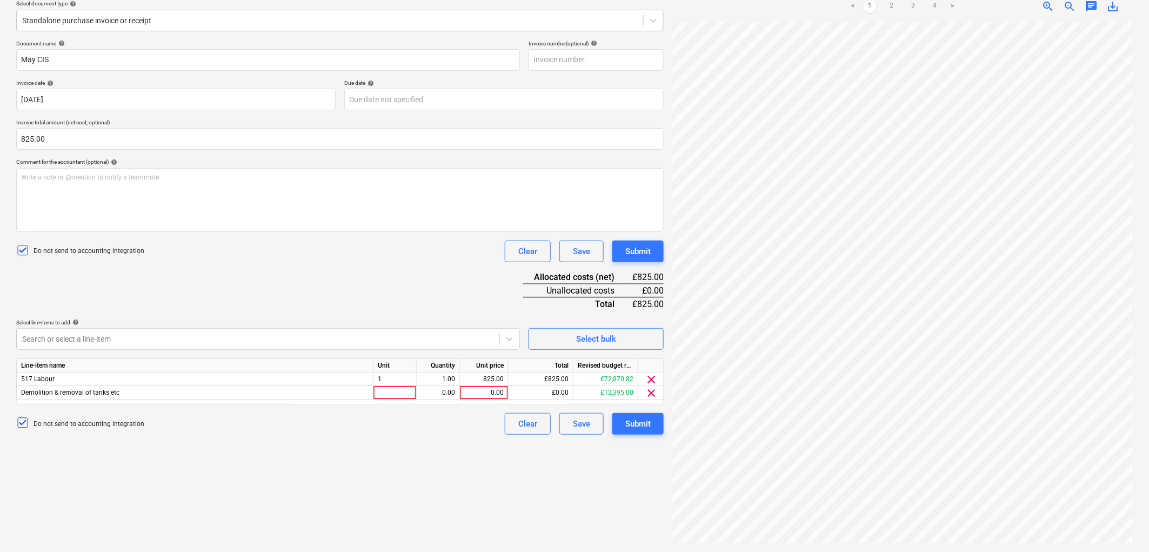
click at [190, 280] on div "Document name help May CIS Invoice number (optional) help Invoice date help 31 …" at bounding box center [340, 237] width 648 height 395
click at [396, 392] on div at bounding box center [395, 393] width 43 height 14
type input "1"
type input "825"
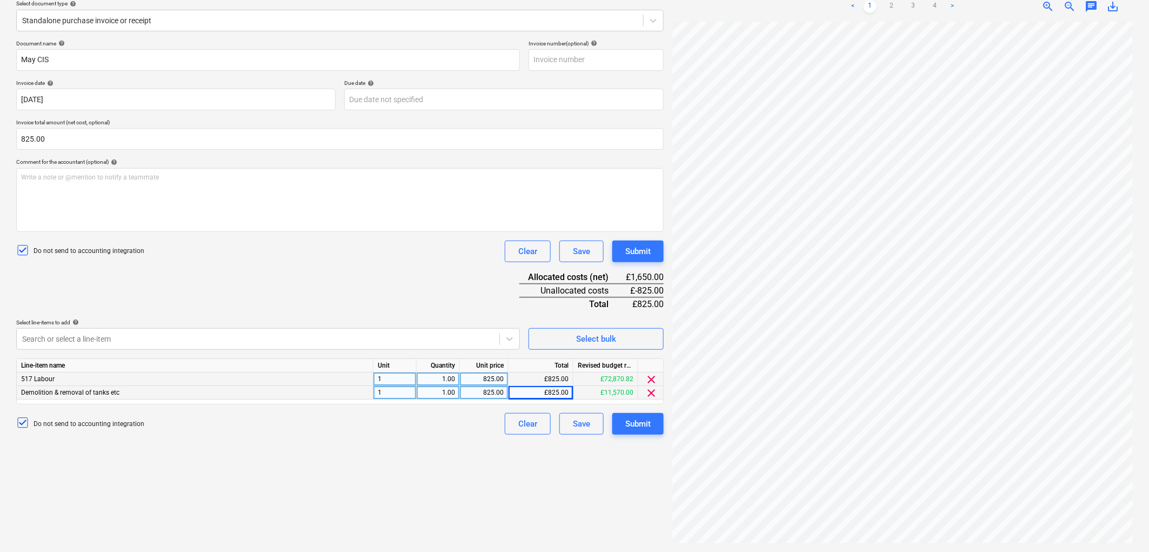
click at [652, 378] on span "clear" at bounding box center [651, 379] width 13 height 13
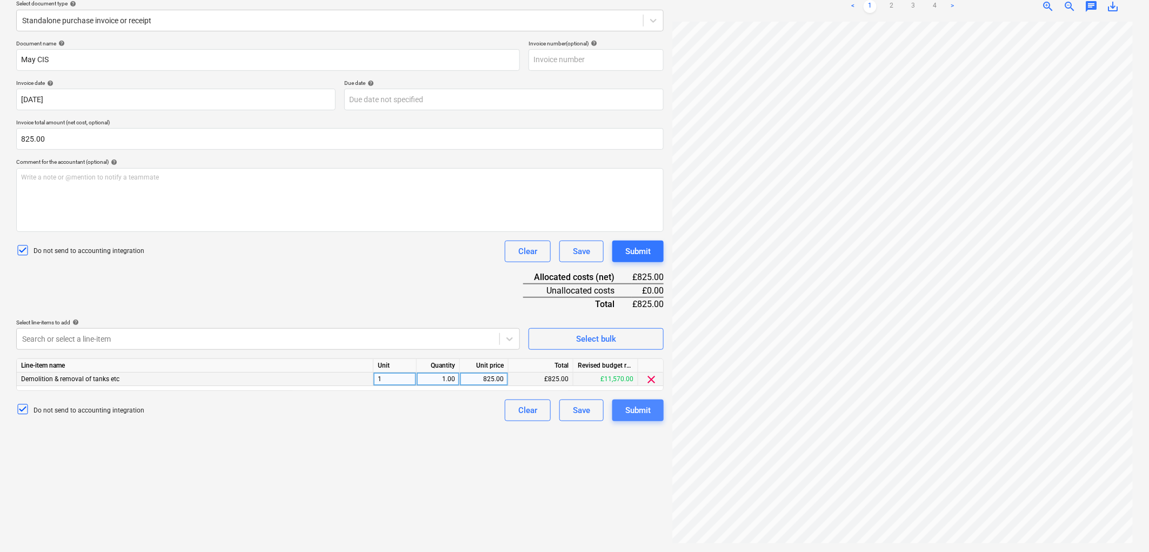
click at [639, 411] on div "Submit" at bounding box center [637, 410] width 25 height 14
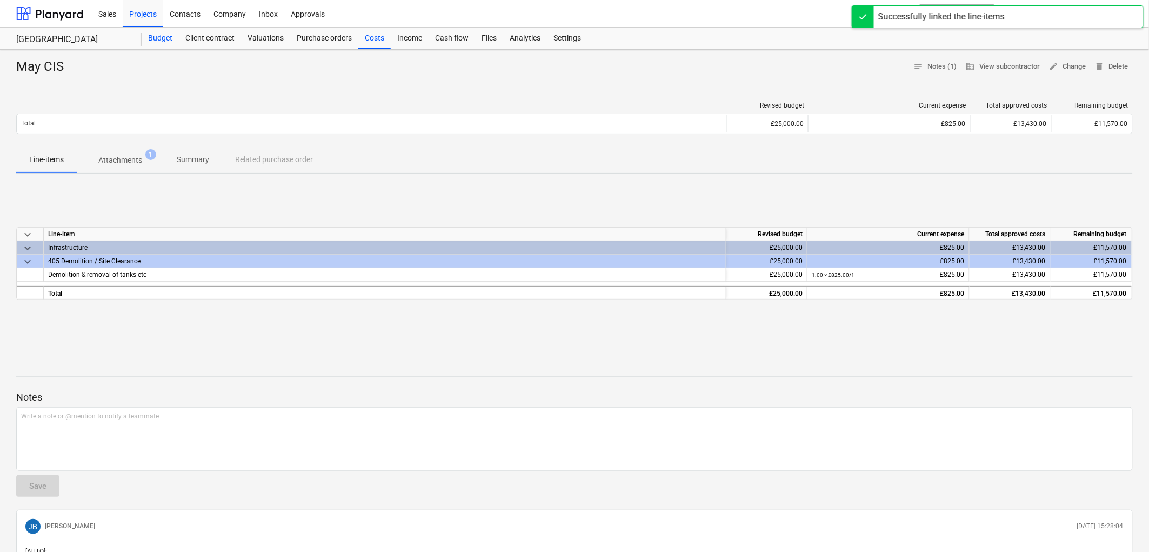
click at [154, 45] on div "Budget" at bounding box center [160, 39] width 37 height 22
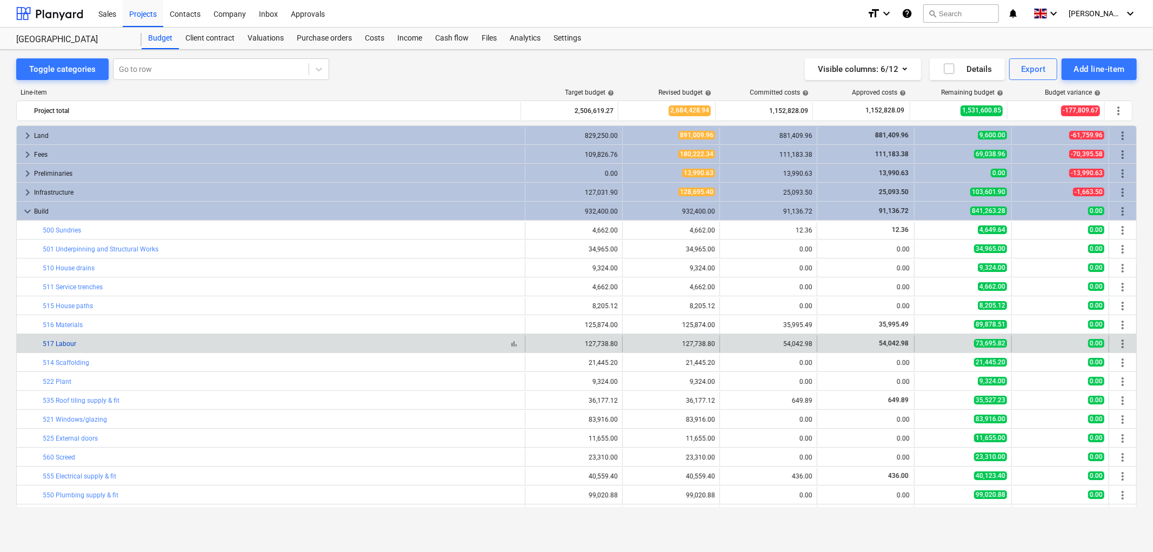
click at [66, 342] on link "517 Labour" at bounding box center [60, 344] width 34 height 8
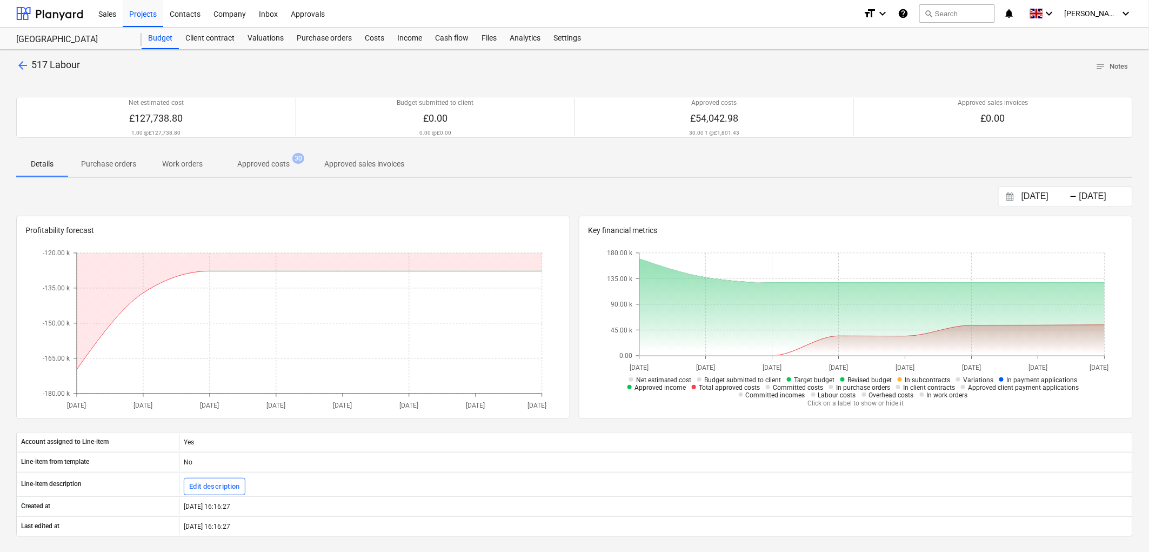
click at [267, 154] on span "Approved costs 30" at bounding box center [264, 163] width 96 height 19
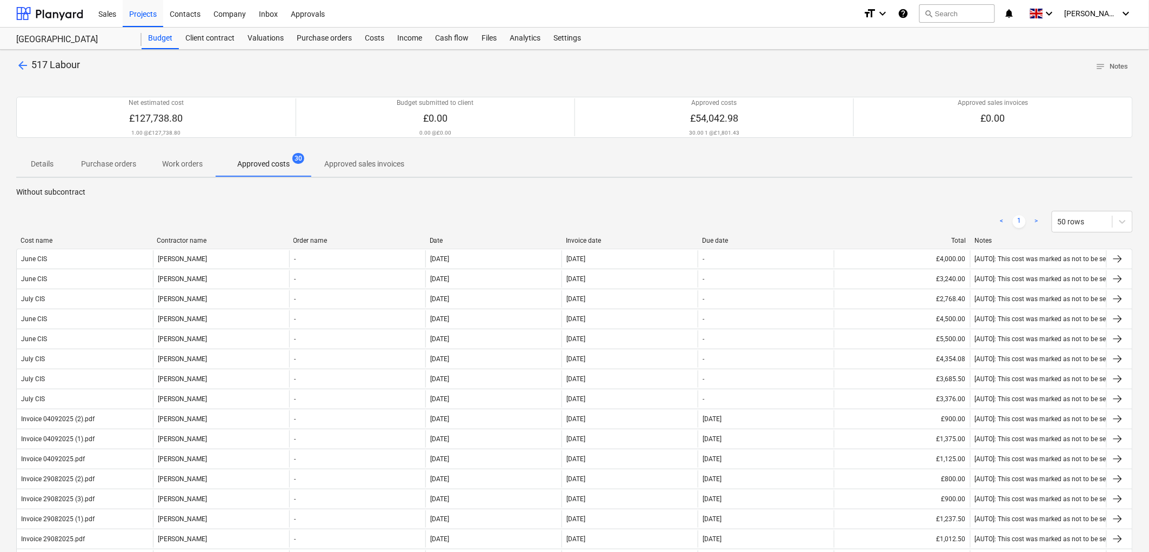
click at [592, 232] on div "< 1 > 50 rows" at bounding box center [574, 221] width 1117 height 30
click at [592, 237] on div "Invoice date" at bounding box center [630, 241] width 128 height 8
click at [584, 238] on div "Invoice date" at bounding box center [630, 241] width 128 height 8
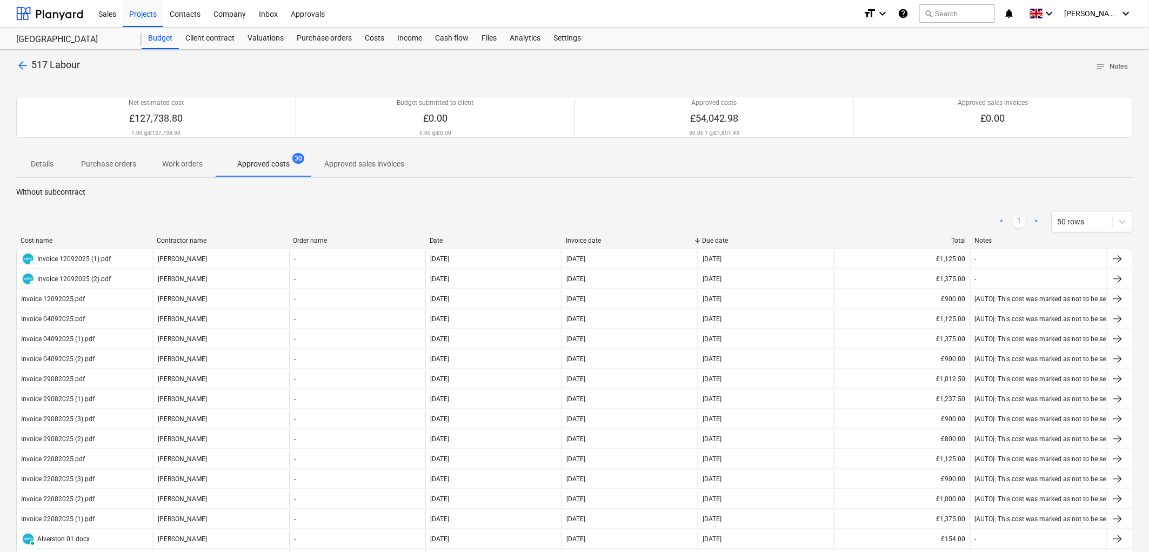
click at [584, 238] on div "Invoice date" at bounding box center [630, 241] width 128 height 8
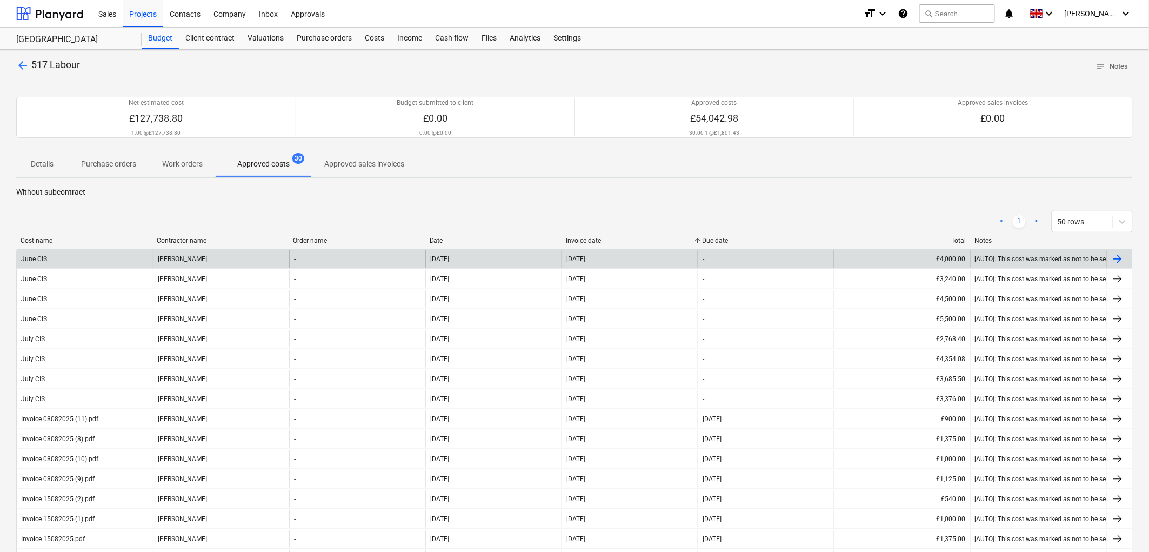
click at [201, 257] on div "Mark Pinchbeck" at bounding box center [221, 258] width 136 height 17
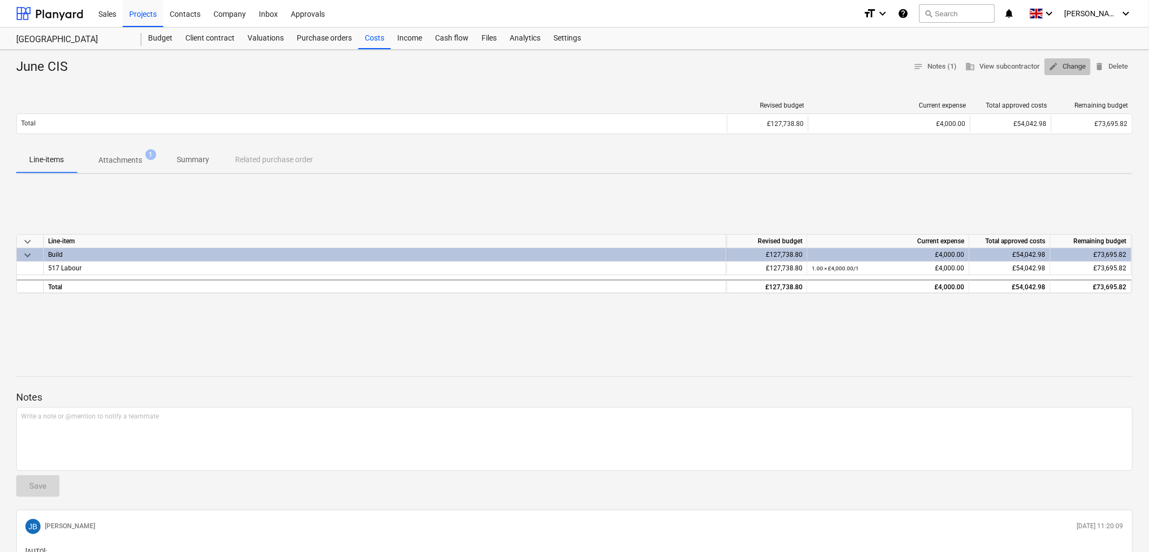
click at [1065, 66] on span "edit Change" at bounding box center [1067, 67] width 37 height 12
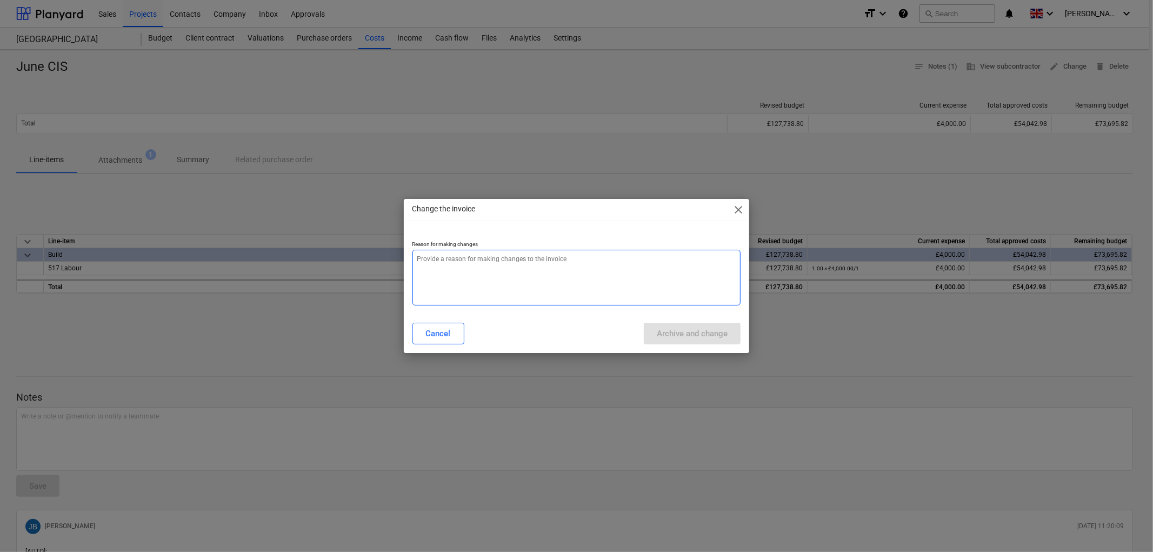
click at [492, 271] on textarea at bounding box center [576, 278] width 329 height 56
type textarea "x"
type textarea "."
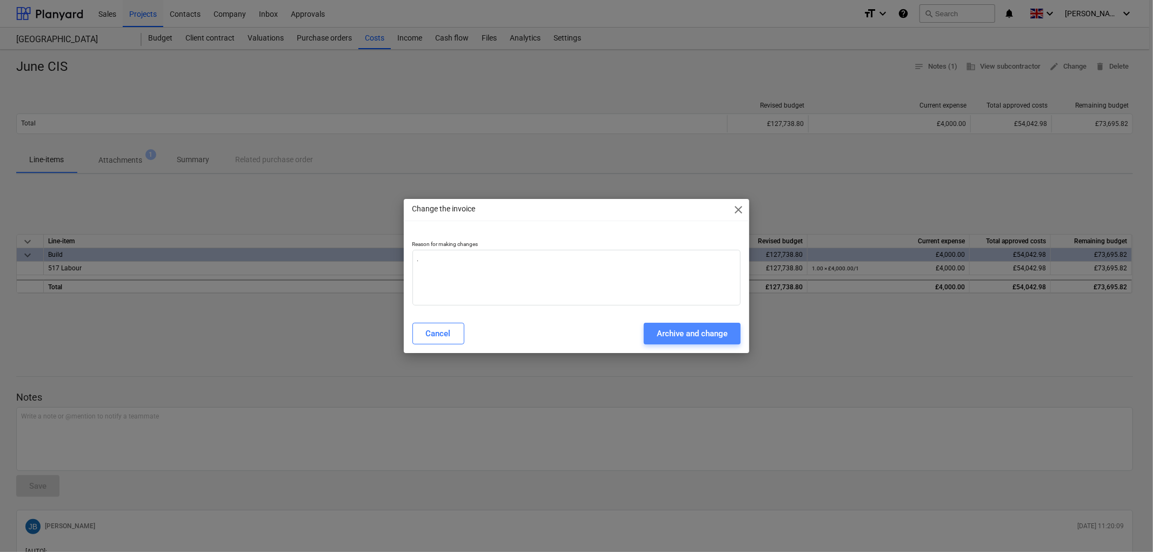
click at [679, 329] on div "Archive and change" at bounding box center [692, 333] width 71 height 14
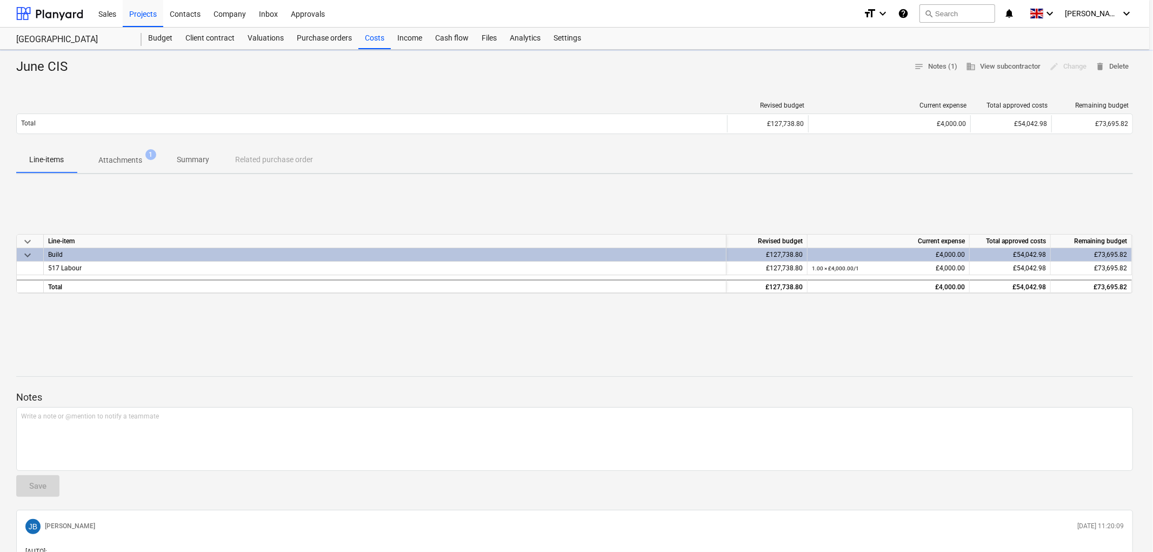
type textarea "x"
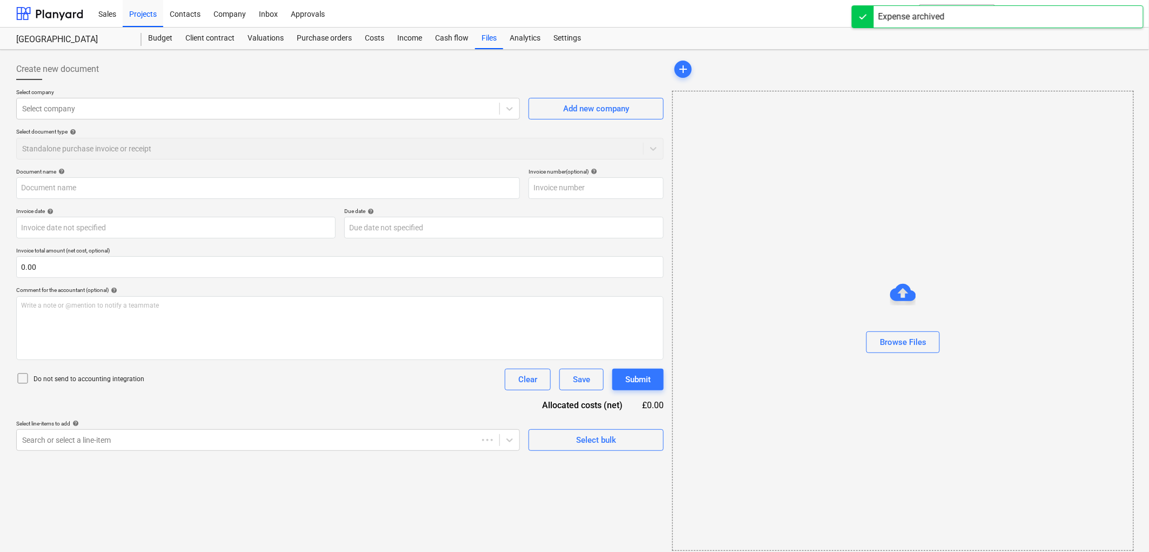
type input "June CIS"
type input "30 Jun 2025"
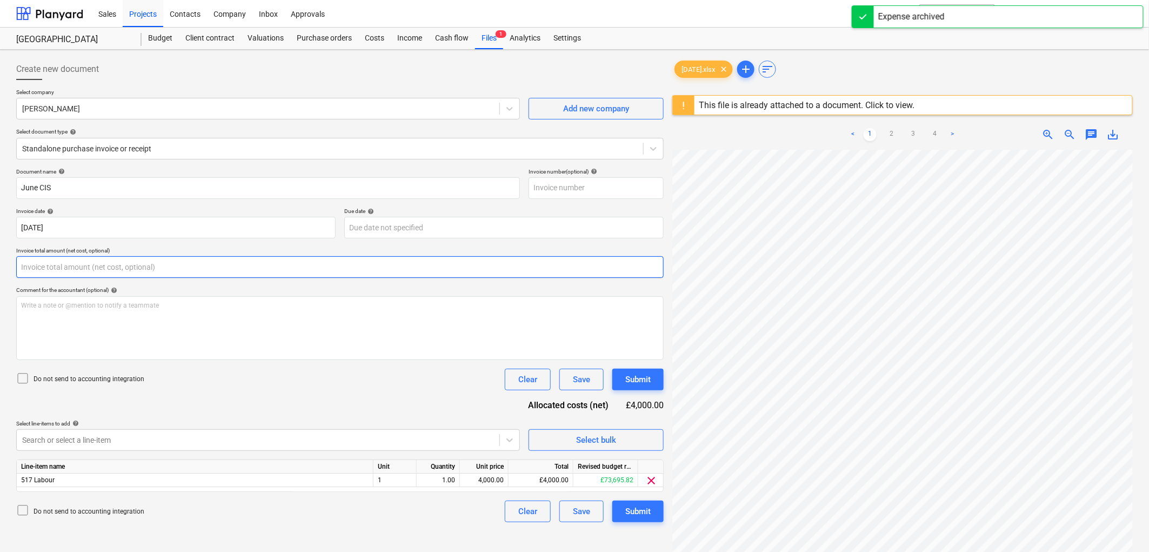
click at [145, 257] on input "text" at bounding box center [340, 267] width 648 height 22
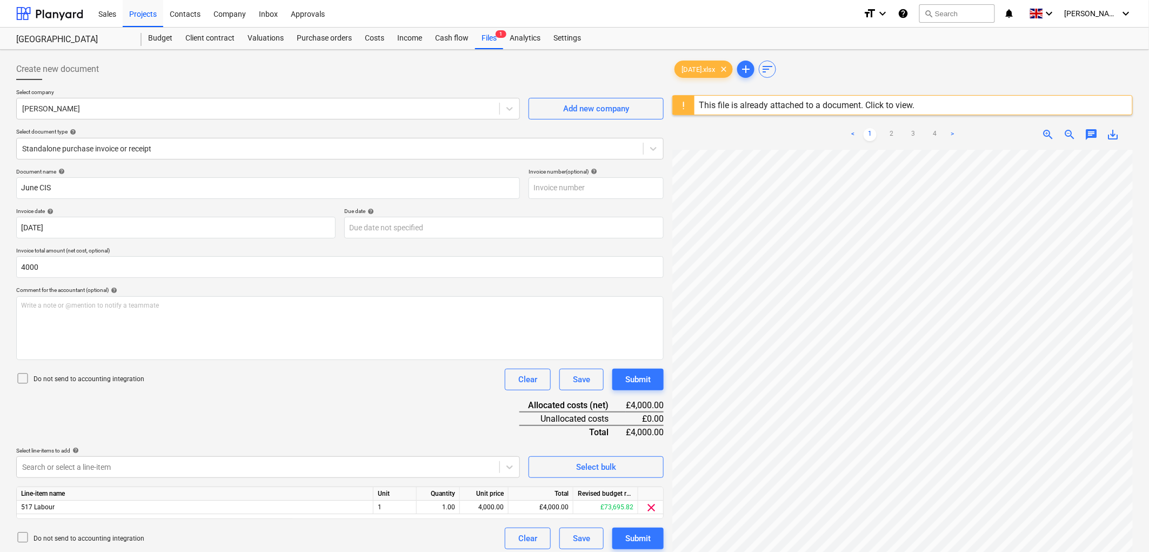
type input "4,000.00"
click at [138, 378] on p "Do not send to accounting integration" at bounding box center [89, 379] width 111 height 9
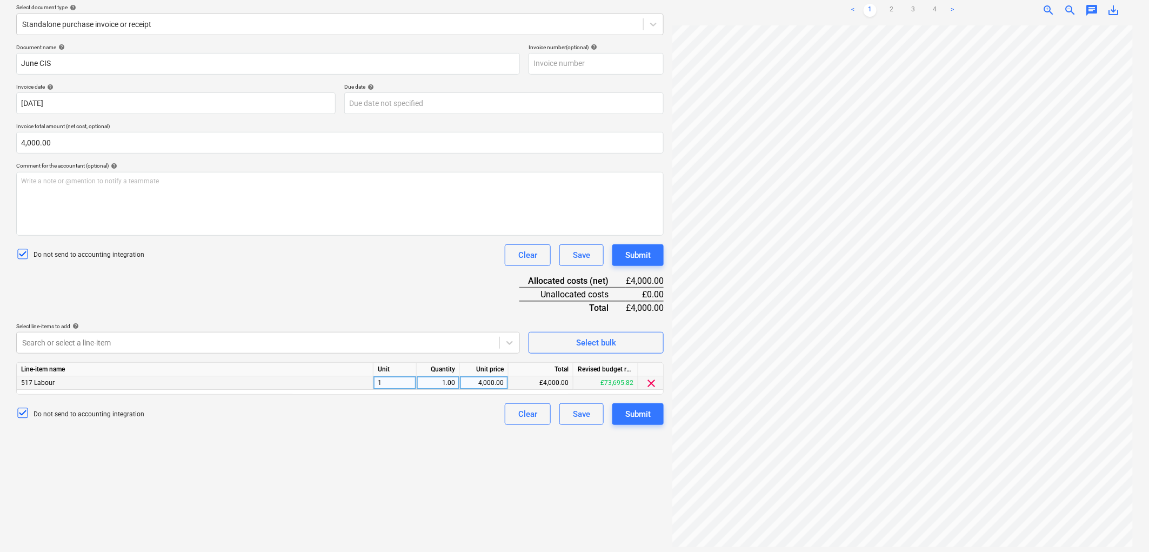
scroll to position [128, 0]
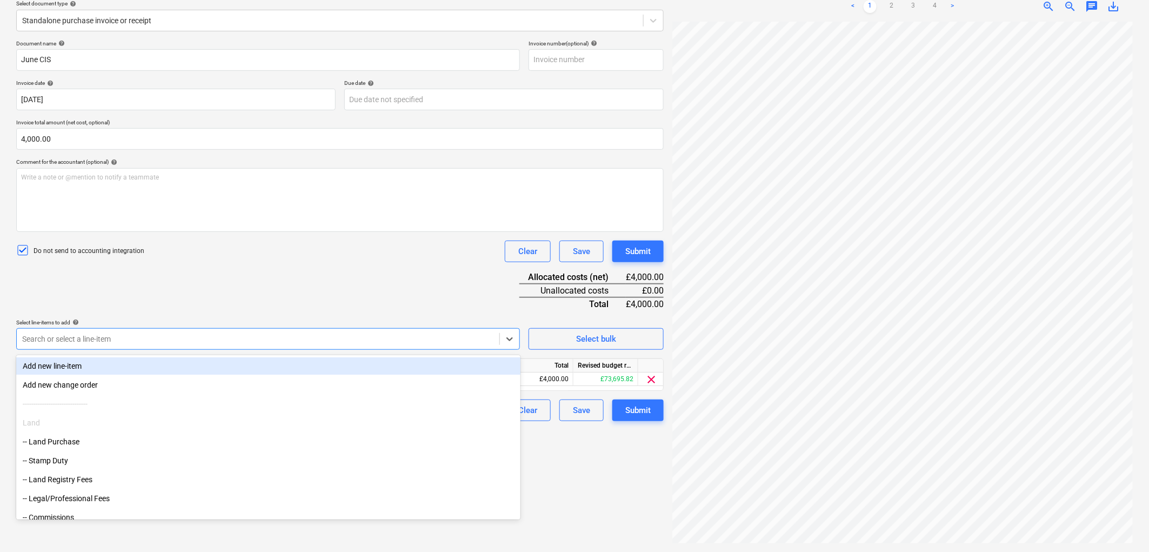
click at [213, 341] on div at bounding box center [258, 339] width 472 height 11
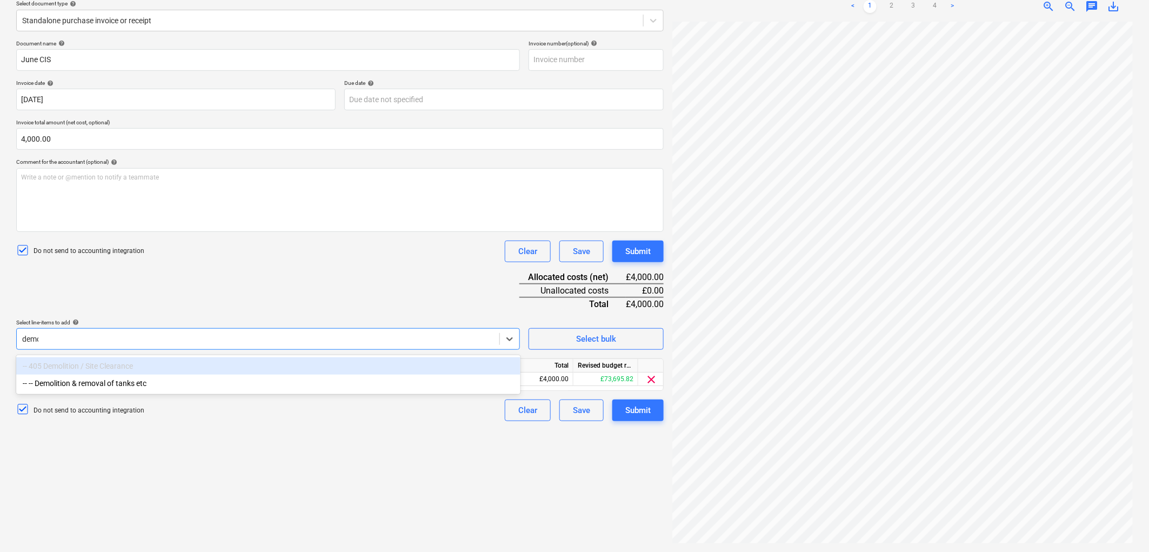
type input "demol"
drag, startPoint x: 185, startPoint y: 371, endPoint x: 183, endPoint y: 377, distance: 6.3
click at [185, 371] on div "-- 405 Demolition / Site Clearance" at bounding box center [268, 365] width 504 height 17
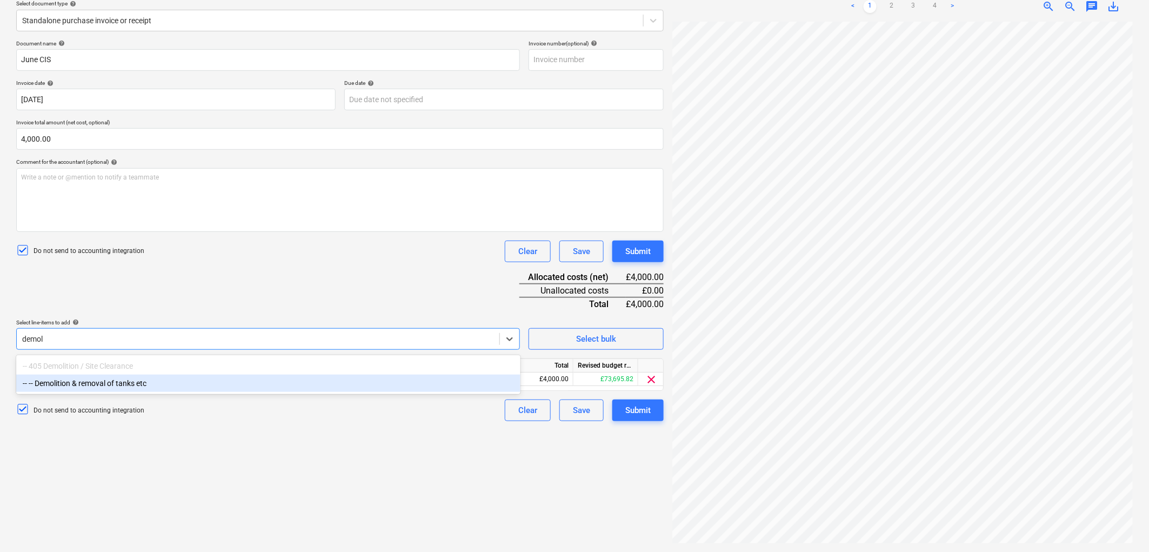
click at [183, 377] on div "-- -- Demolition & removal of tanks etc" at bounding box center [268, 383] width 504 height 17
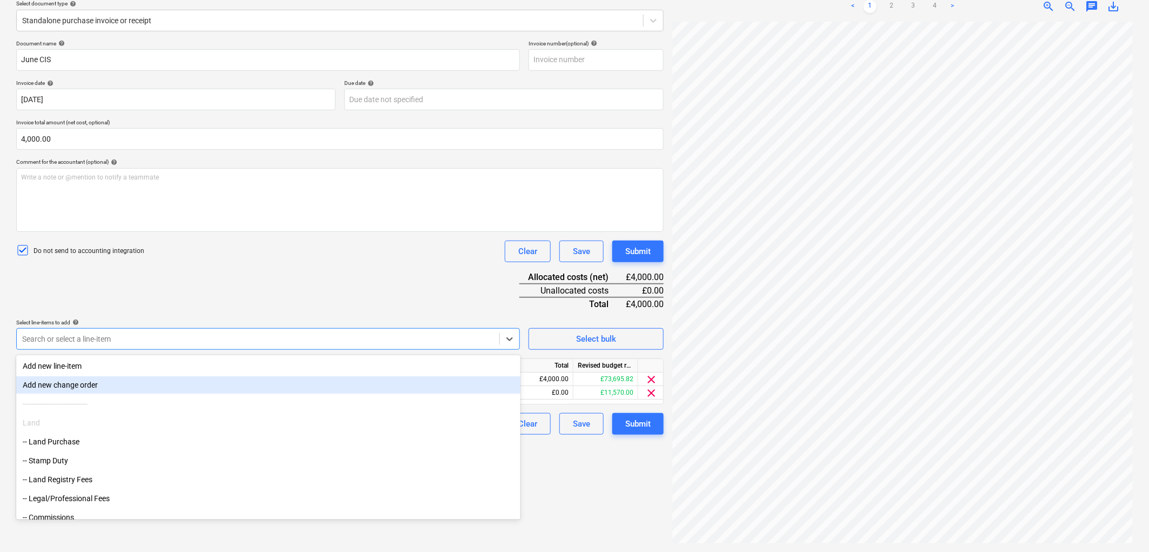
click at [299, 271] on div "Document name help June CIS Invoice number (optional) help Invoice date help 30…" at bounding box center [340, 237] width 648 height 395
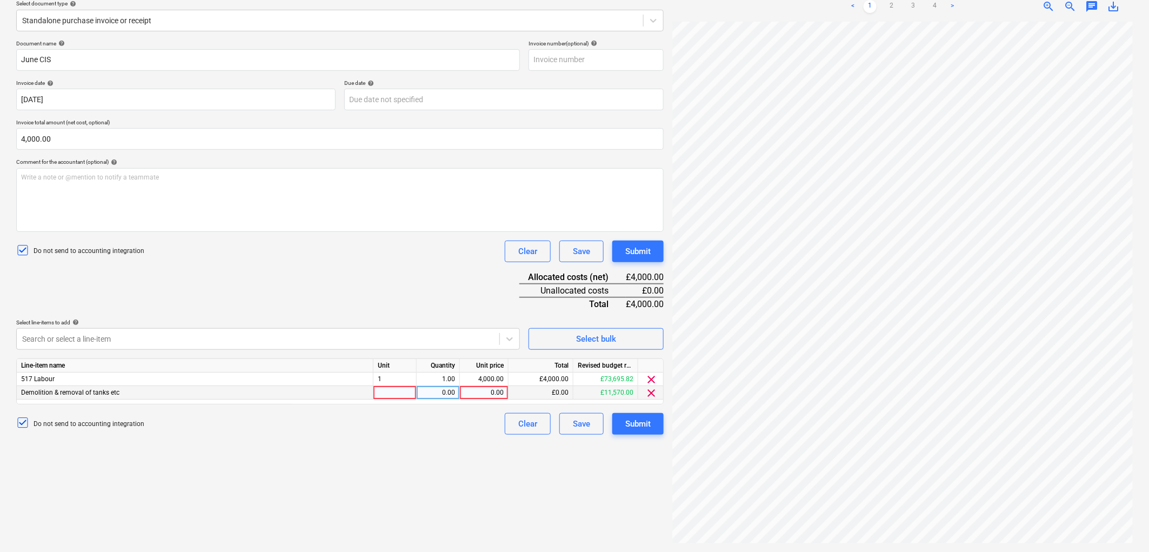
click at [392, 395] on div at bounding box center [395, 393] width 43 height 14
type input "1"
type input "4000"
click at [654, 372] on div at bounding box center [651, 366] width 27 height 14
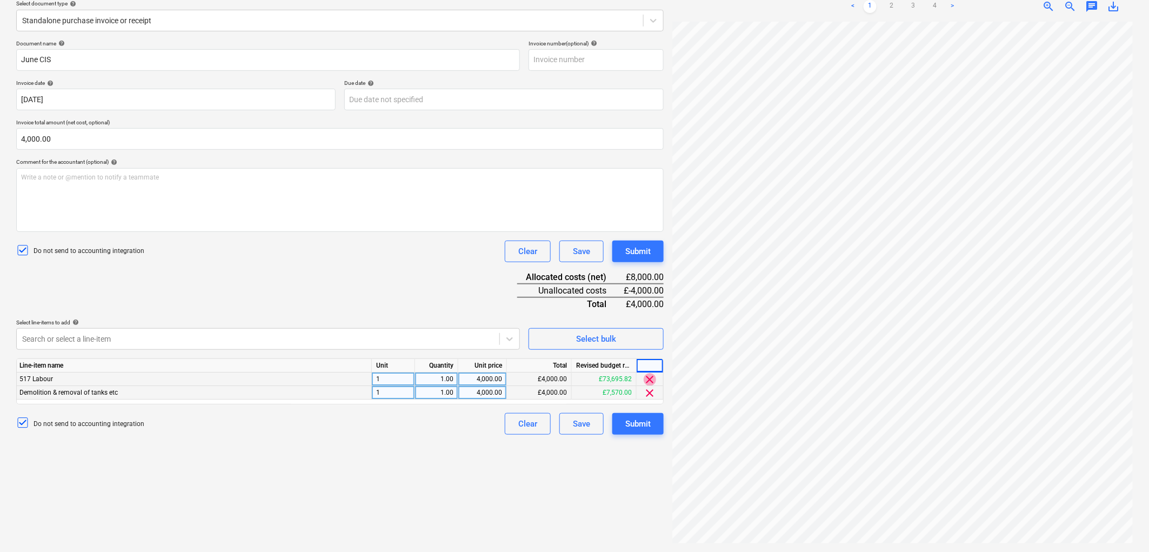
click at [651, 380] on span "clear" at bounding box center [650, 379] width 13 height 13
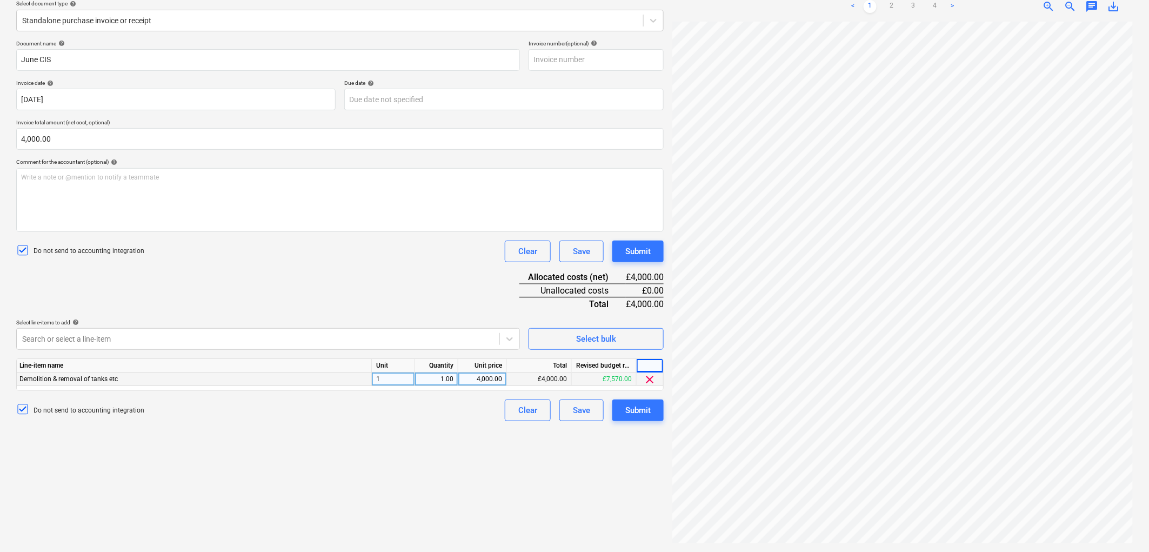
drag, startPoint x: 476, startPoint y: 443, endPoint x: 527, endPoint y: 441, distance: 50.3
click at [477, 443] on div "Create new document Select company Mark Pinchbeck Add new company Select docume…" at bounding box center [340, 237] width 656 height 622
click at [643, 408] on div "Submit" at bounding box center [637, 410] width 25 height 14
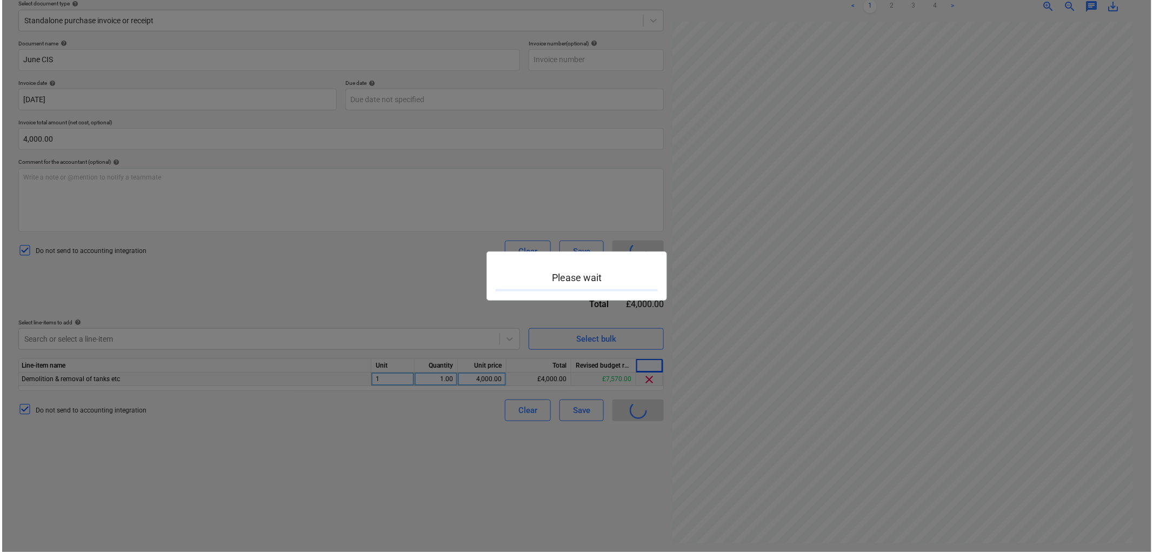
scroll to position [0, 0]
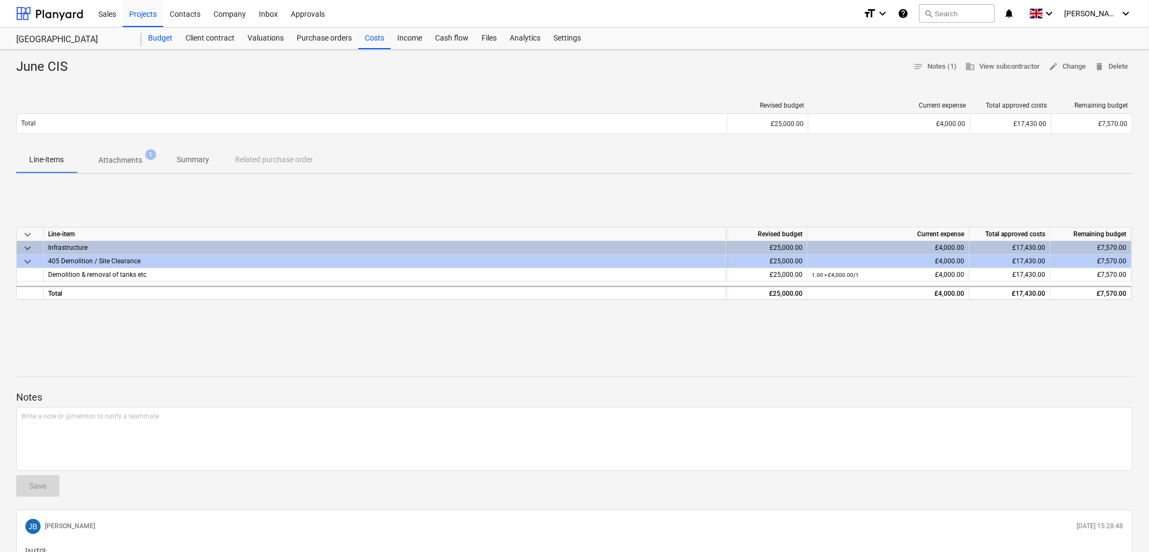
click at [170, 38] on div "Budget" at bounding box center [160, 39] width 37 height 22
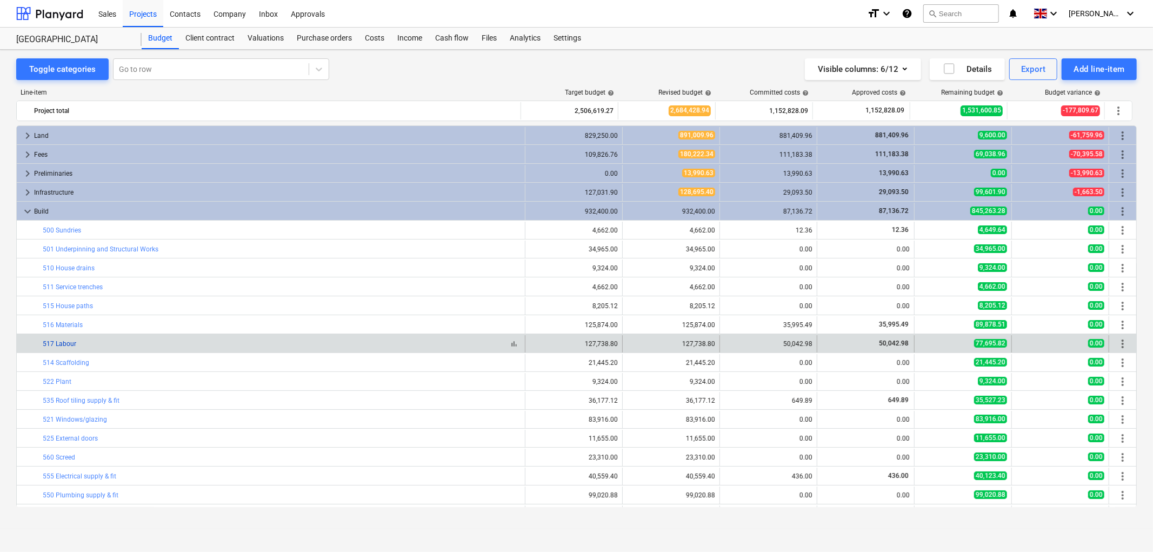
click at [63, 342] on link "517 Labour" at bounding box center [60, 344] width 34 height 8
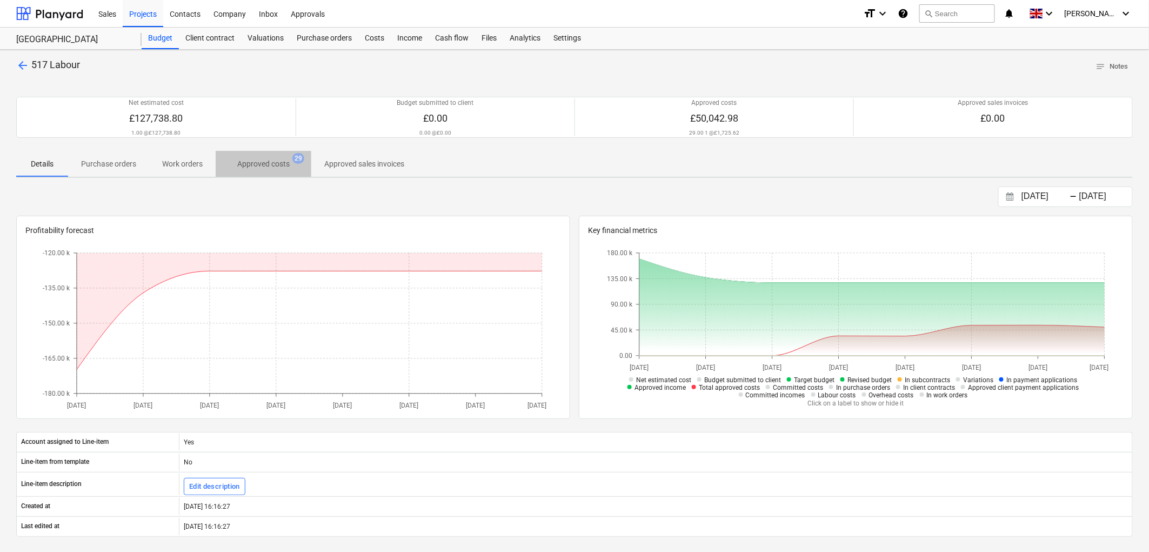
click at [288, 165] on p "Approved costs" at bounding box center [263, 163] width 52 height 11
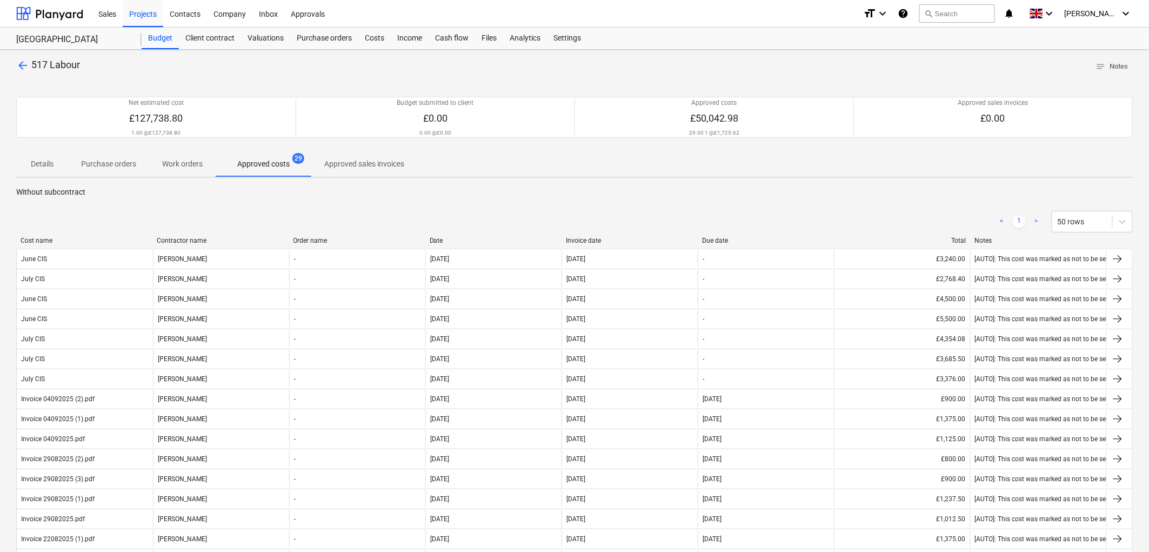
click at [579, 239] on div "Invoice date" at bounding box center [630, 241] width 128 height 8
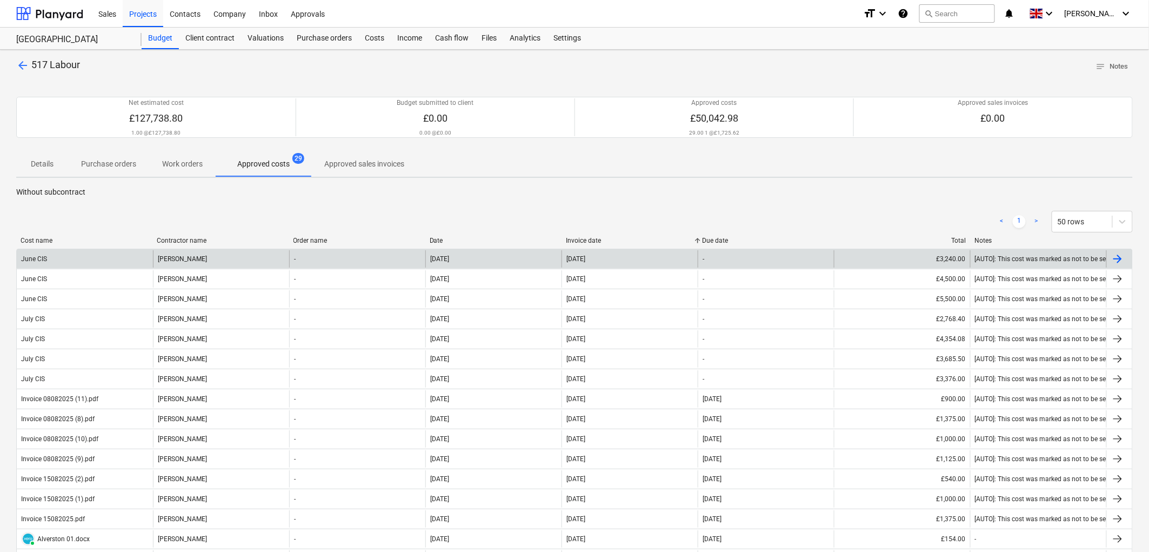
click at [171, 256] on div "Joseph Wilson" at bounding box center [221, 258] width 136 height 17
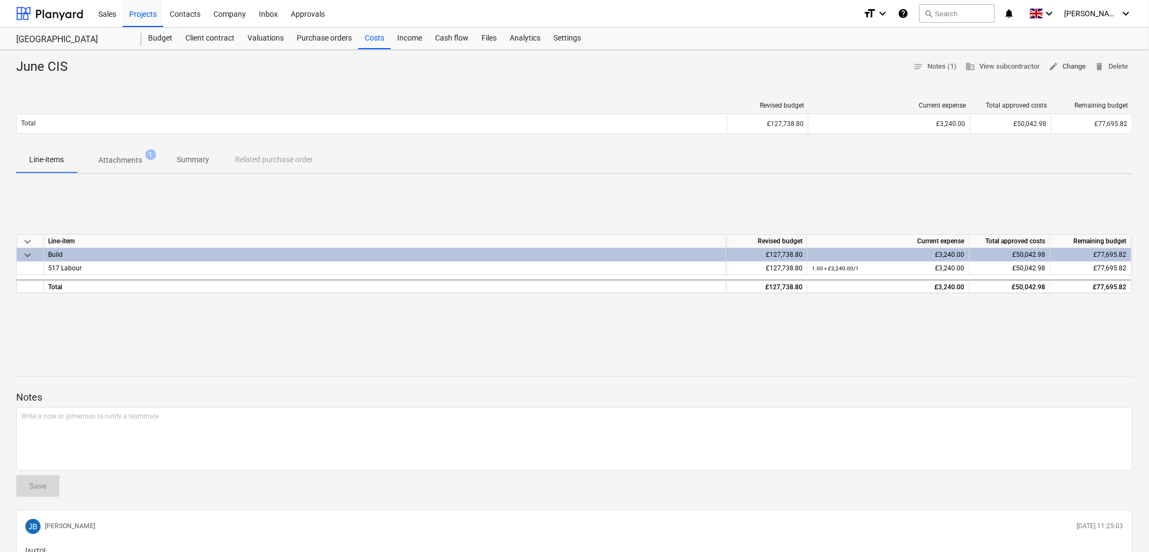
click at [1049, 64] on span "edit" at bounding box center [1054, 67] width 10 height 10
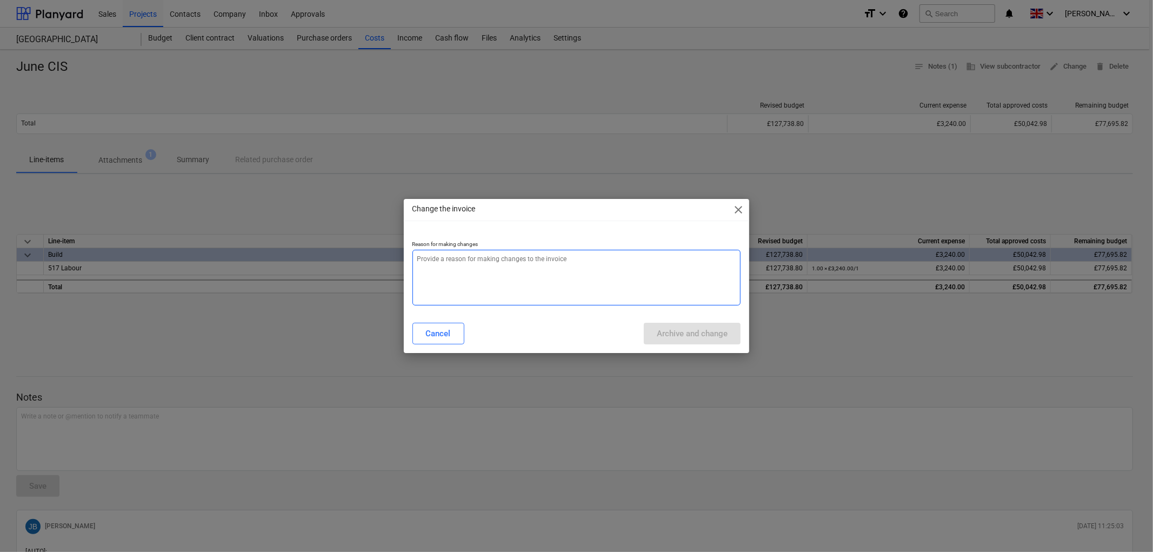
click at [455, 271] on textarea at bounding box center [576, 278] width 329 height 56
type textarea "x"
type textarea "."
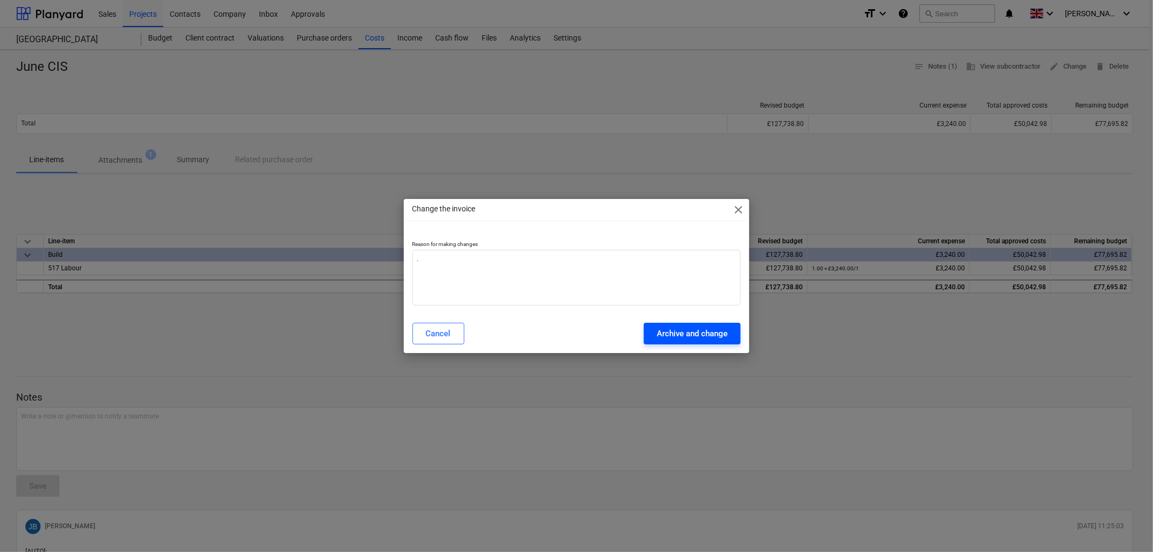
click at [676, 336] on div "Archive and change" at bounding box center [692, 333] width 71 height 14
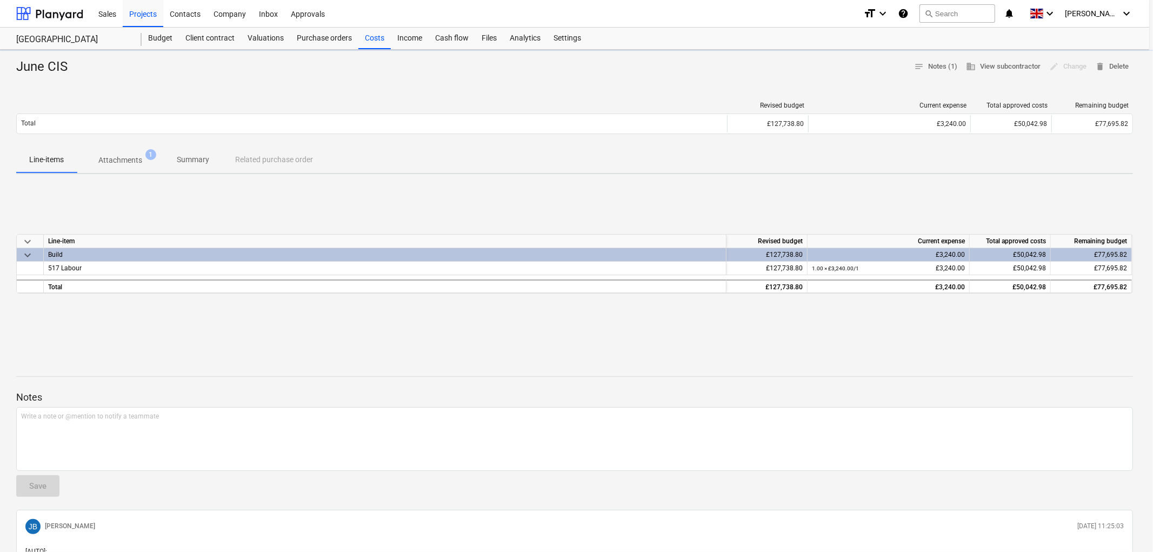
type textarea "x"
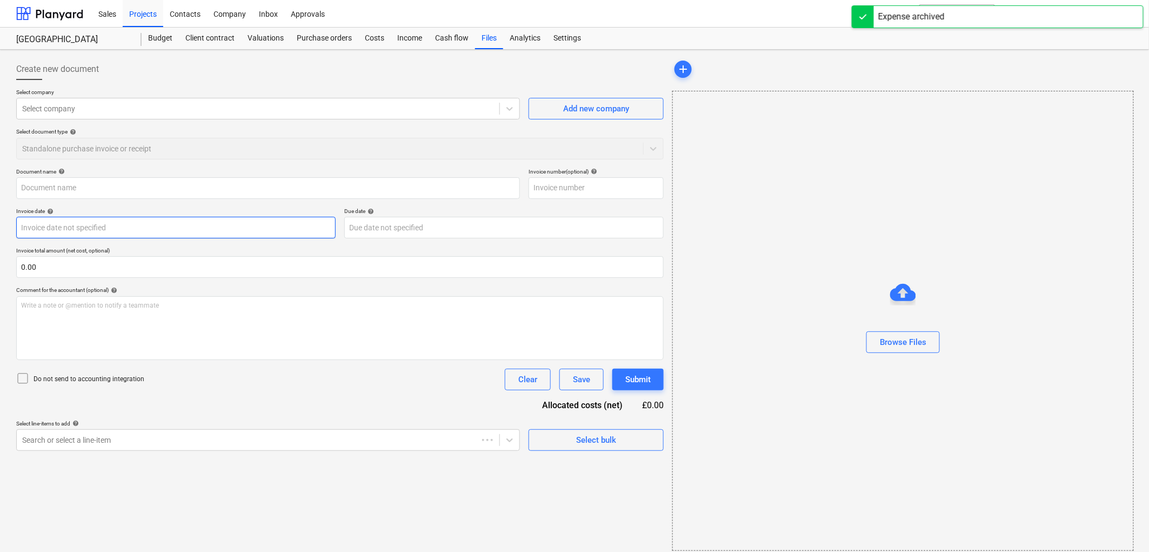
type input "June CIS"
type input "30 Jun 2025"
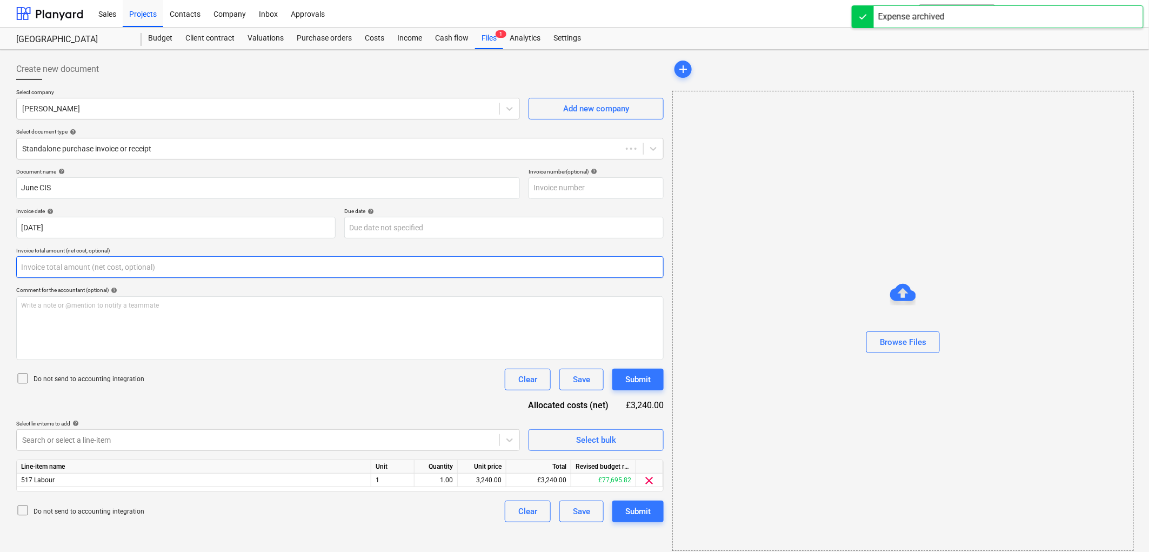
click at [128, 268] on input "text" at bounding box center [340, 267] width 648 height 22
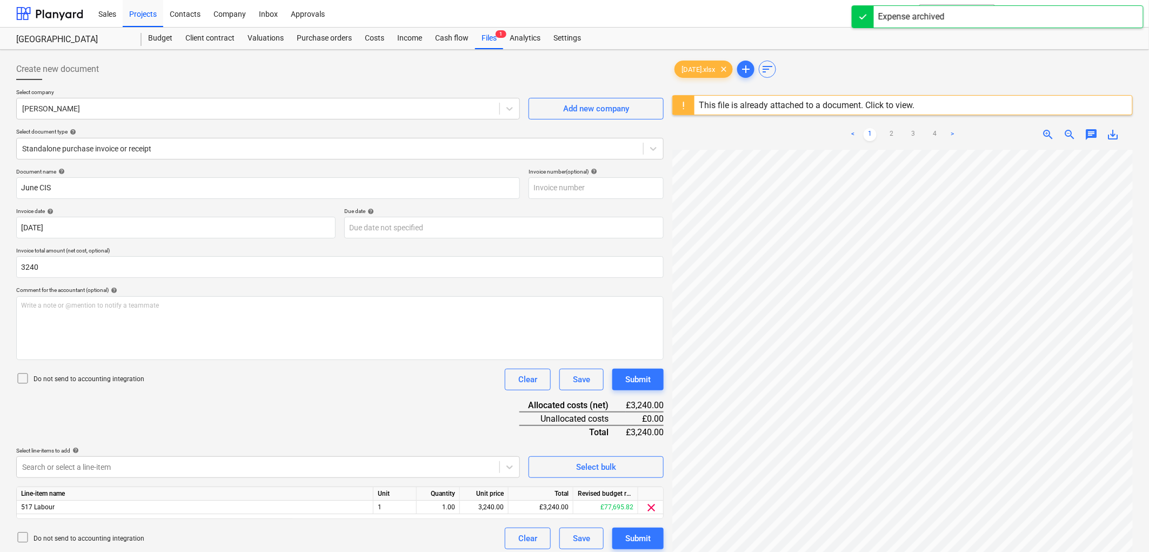
type input "3,240.00"
click at [81, 382] on p "Do not send to accounting integration" at bounding box center [89, 379] width 111 height 9
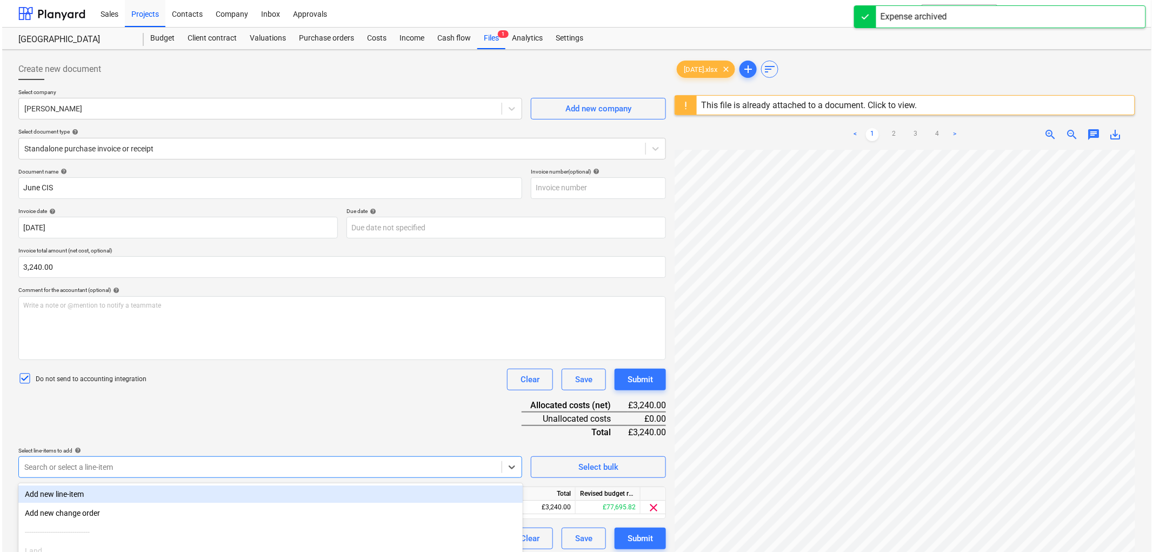
scroll to position [99, 0]
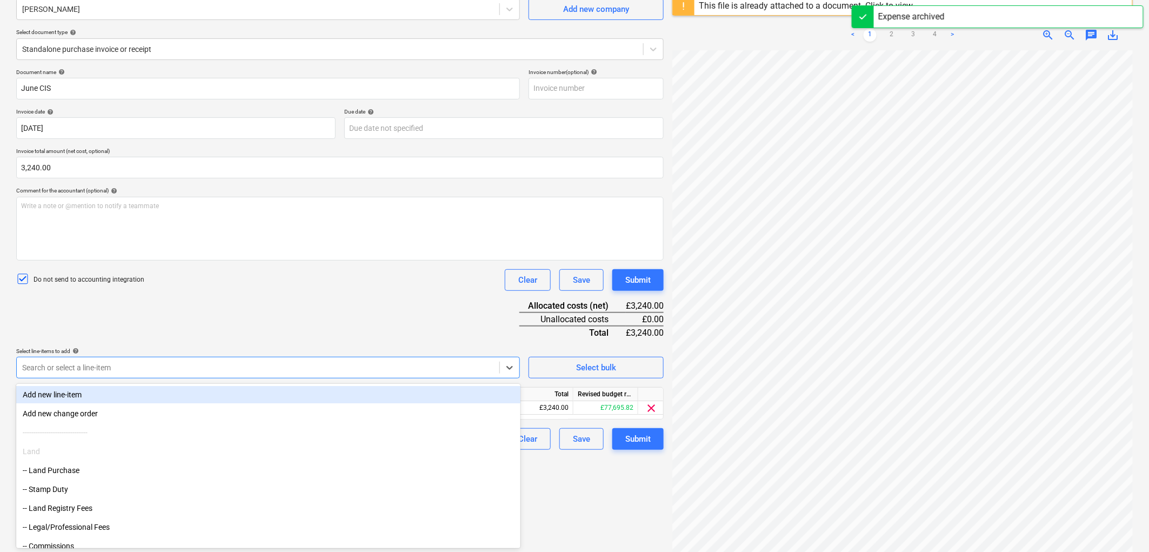
click at [94, 452] on body "Sales Projects Contacts Company Inbox Approvals format_size keyboard_arrow_down…" at bounding box center [574, 177] width 1149 height 552
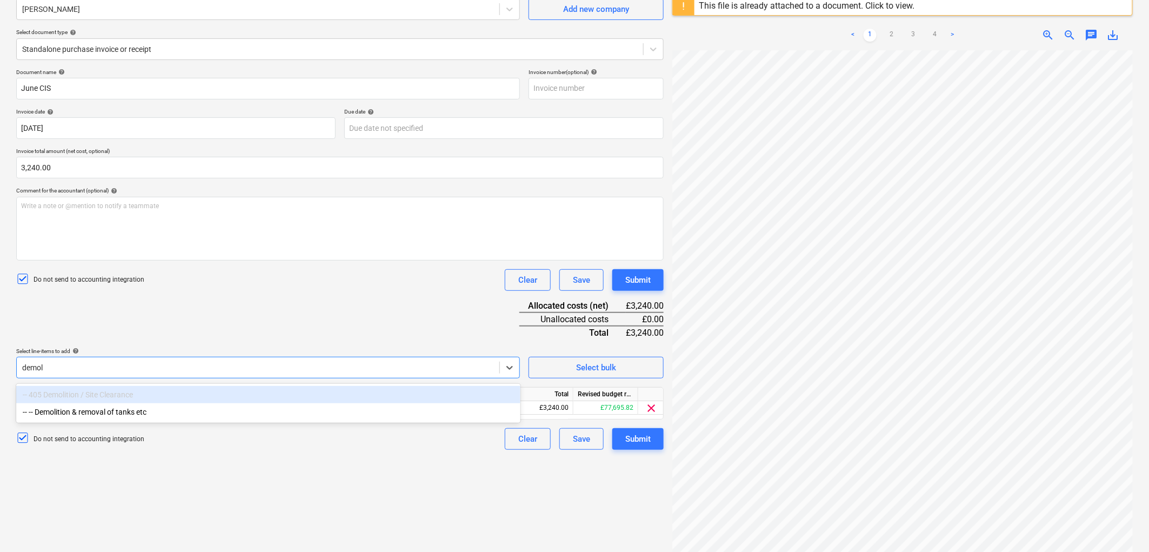
type input "demol"
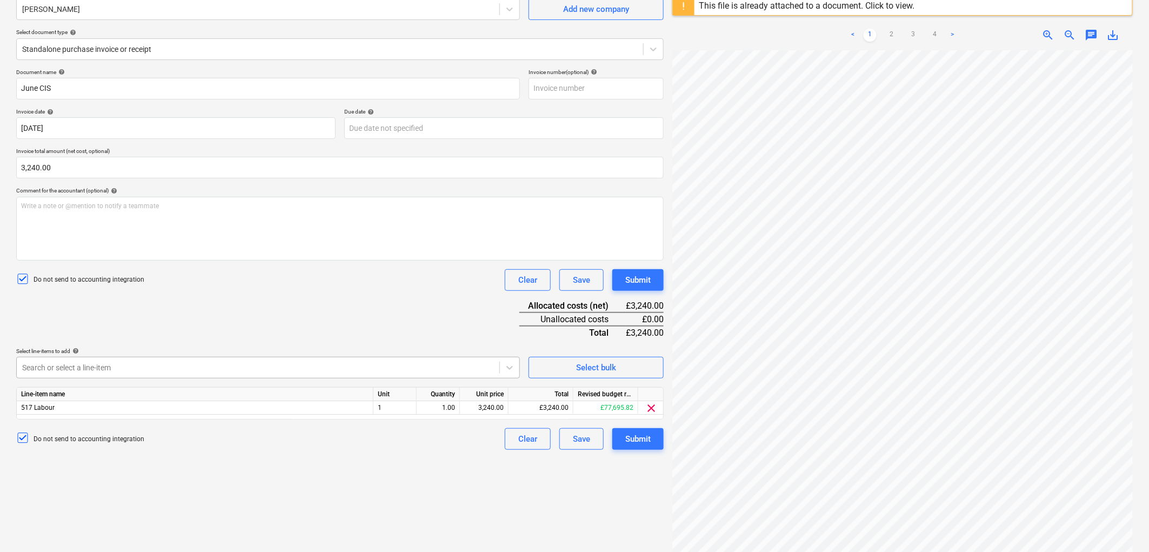
drag, startPoint x: 94, startPoint y: 458, endPoint x: 61, endPoint y: 363, distance: 100.5
click at [61, 363] on div at bounding box center [258, 367] width 472 height 11
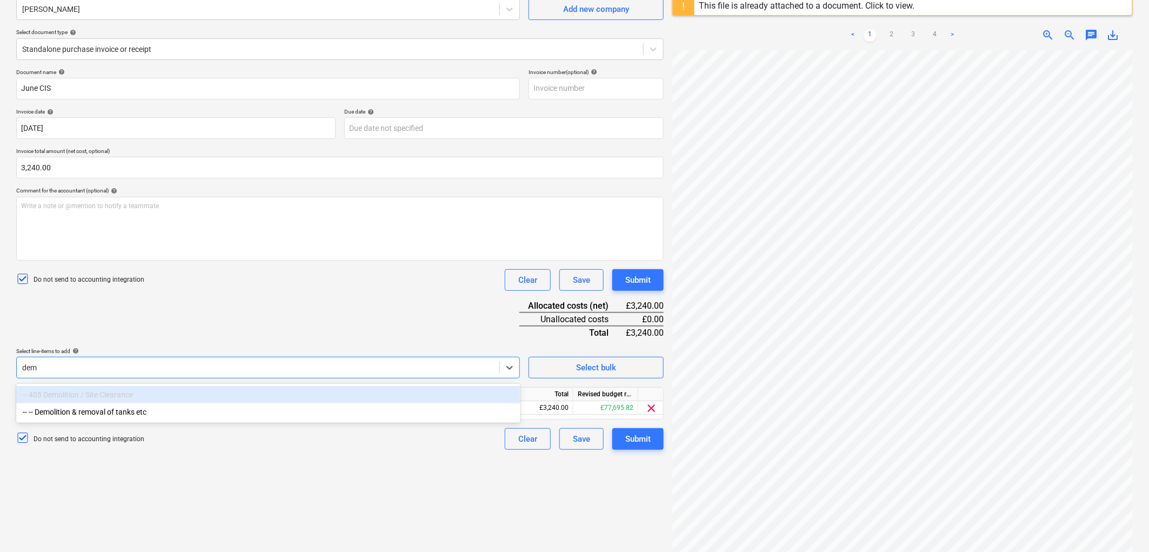
type input "demo"
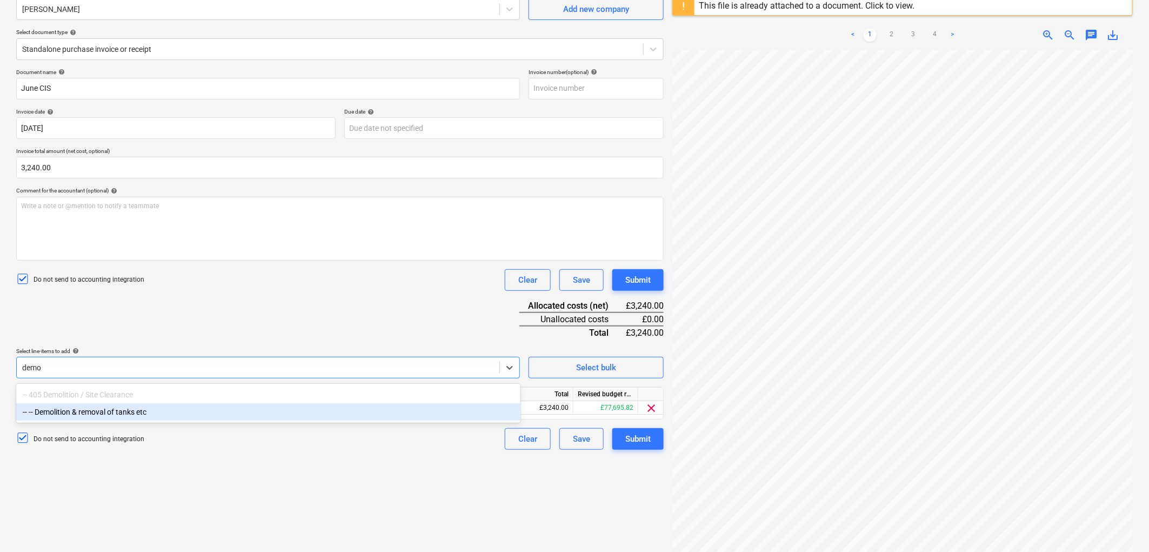
click at [71, 409] on div "-- -- Demolition & removal of tanks etc" at bounding box center [268, 411] width 504 height 17
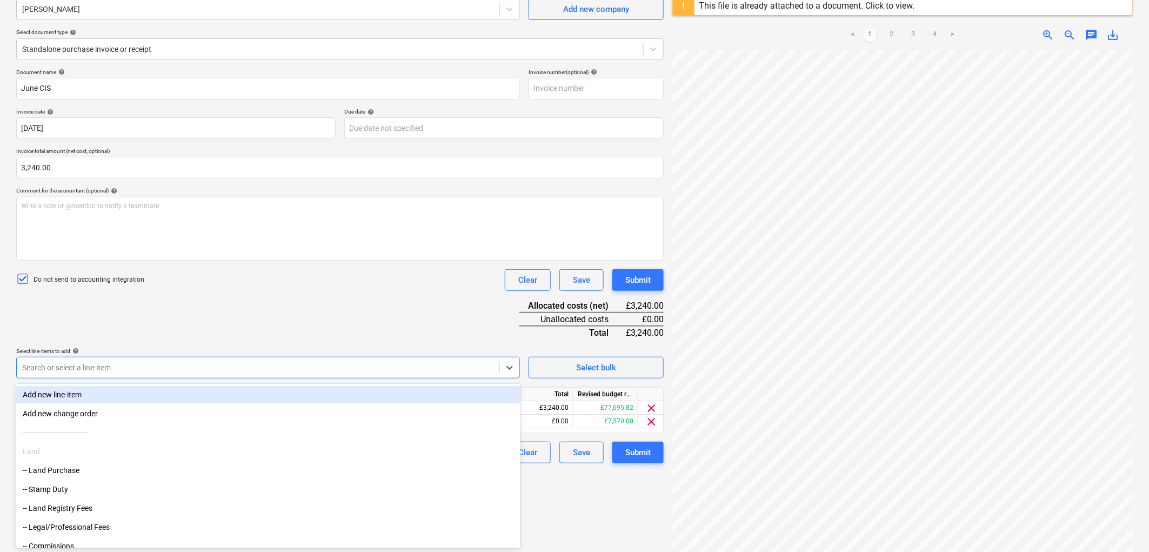
click at [321, 283] on div "Do not send to accounting integration Clear Save Submit" at bounding box center [340, 280] width 648 height 22
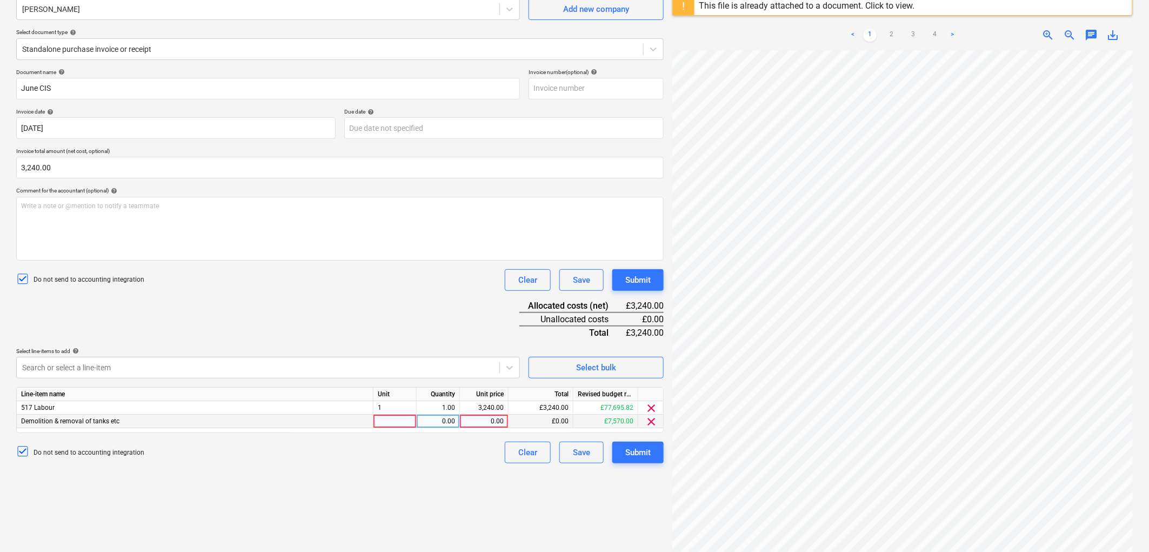
click at [405, 428] on div at bounding box center [395, 422] width 43 height 14
type input "1"
type input "3240"
click at [652, 406] on span "clear" at bounding box center [651, 408] width 13 height 13
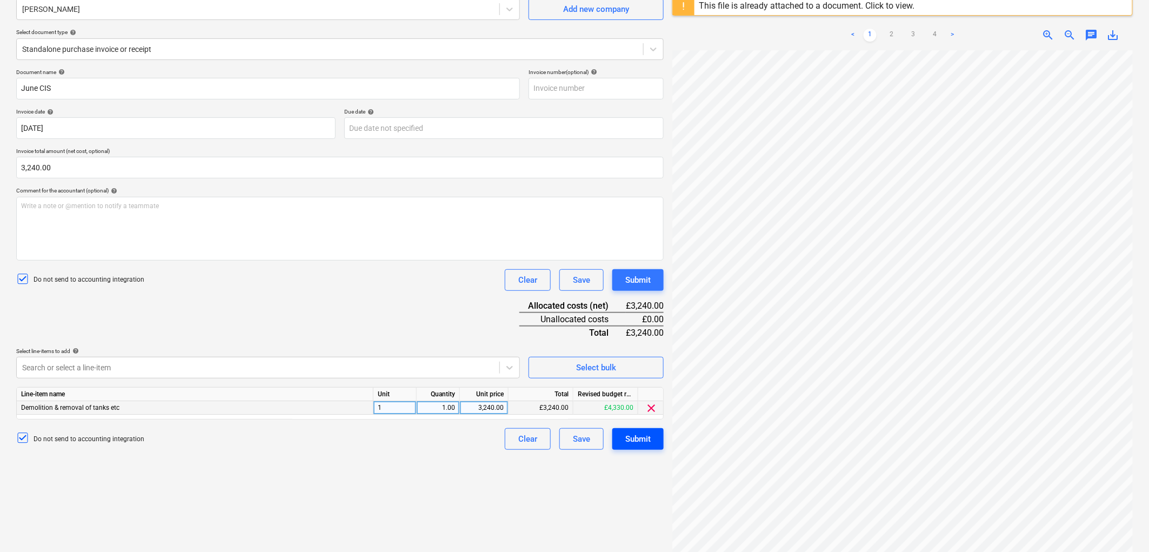
click at [623, 438] on button "Submit" at bounding box center [637, 439] width 51 height 22
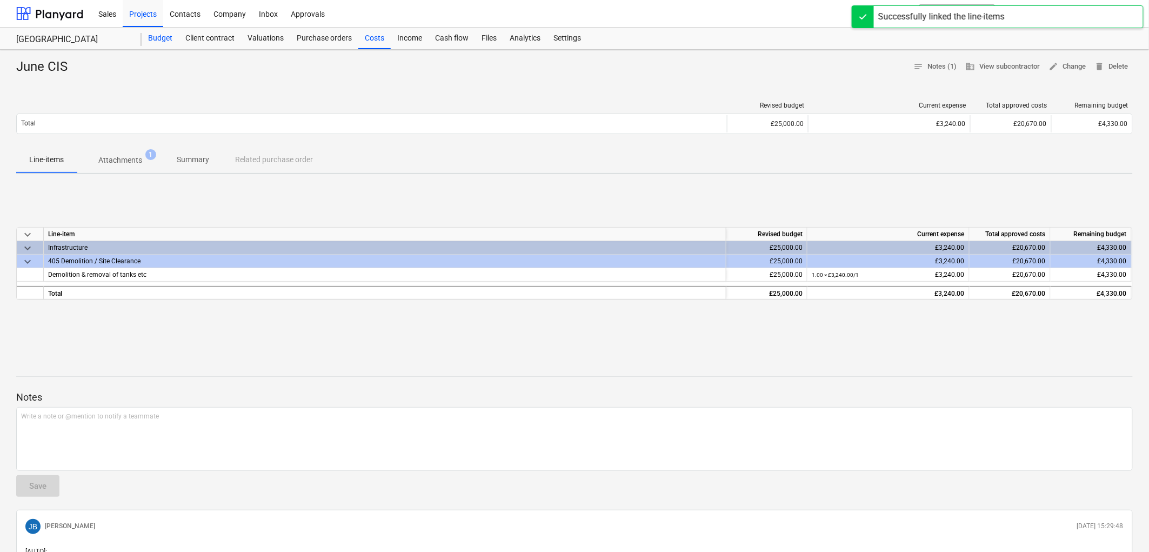
click at [163, 38] on div "Budget" at bounding box center [160, 39] width 37 height 22
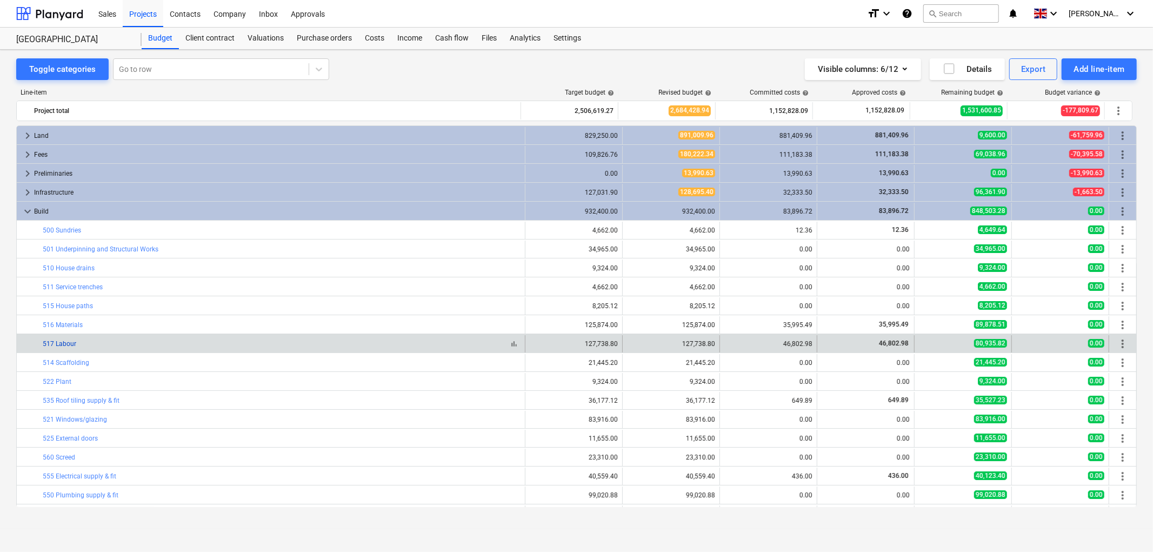
click at [64, 343] on link "517 Labour" at bounding box center [60, 344] width 34 height 8
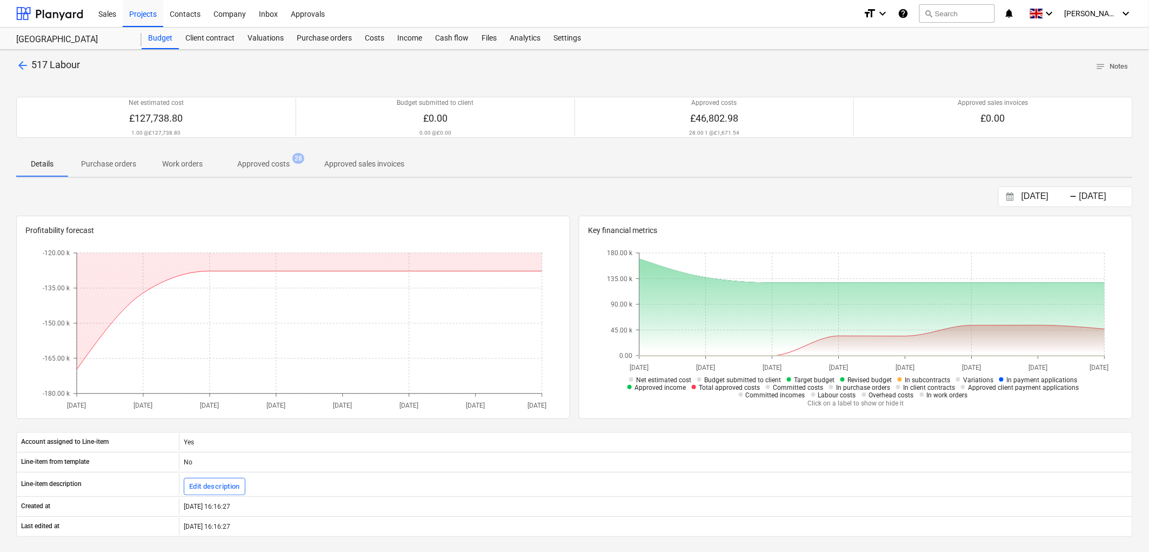
click at [293, 166] on span "Approved costs 28" at bounding box center [264, 163] width 70 height 11
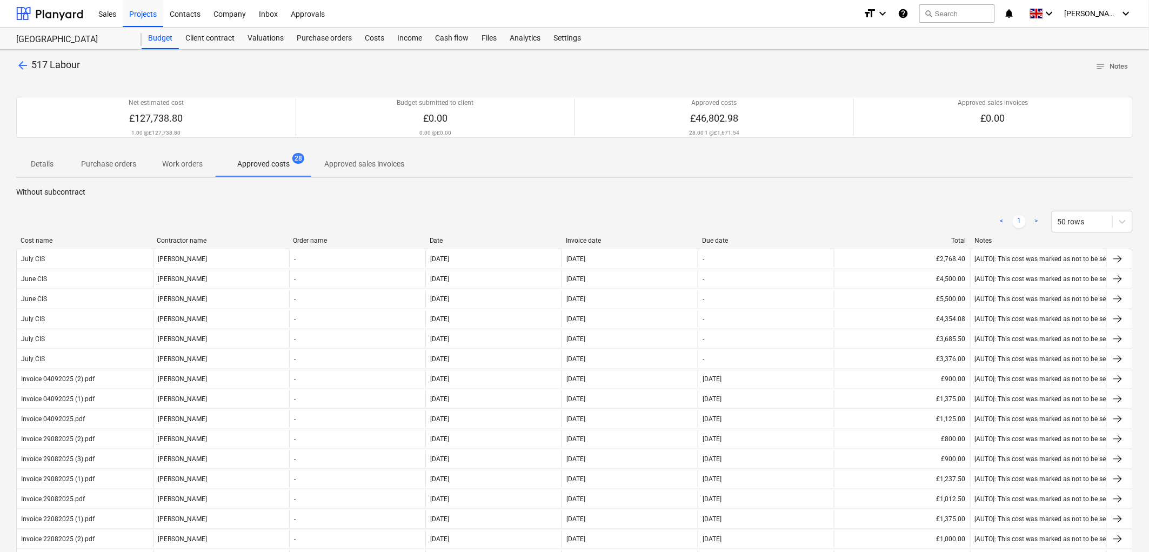
click at [587, 241] on div "Invoice date" at bounding box center [630, 241] width 128 height 8
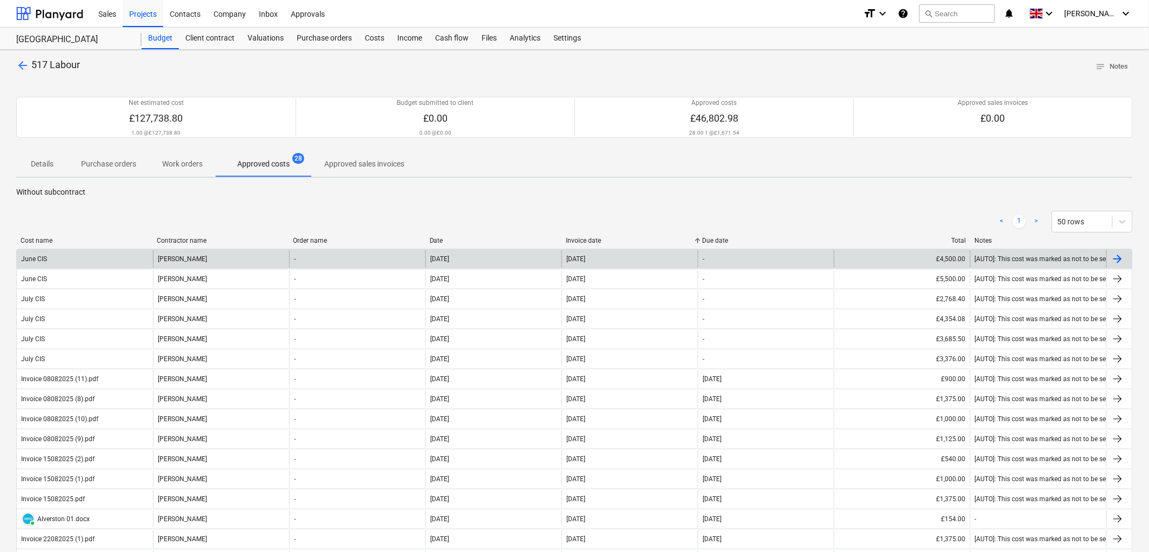
click at [209, 256] on div "Graham Wilson" at bounding box center [221, 258] width 136 height 17
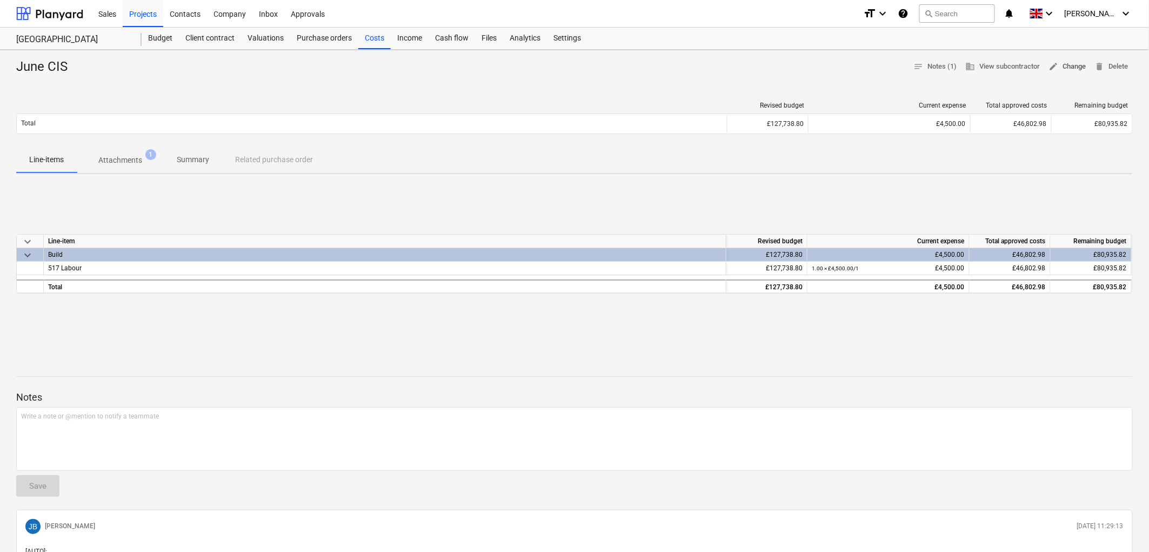
click at [1054, 62] on span "edit" at bounding box center [1054, 67] width 10 height 10
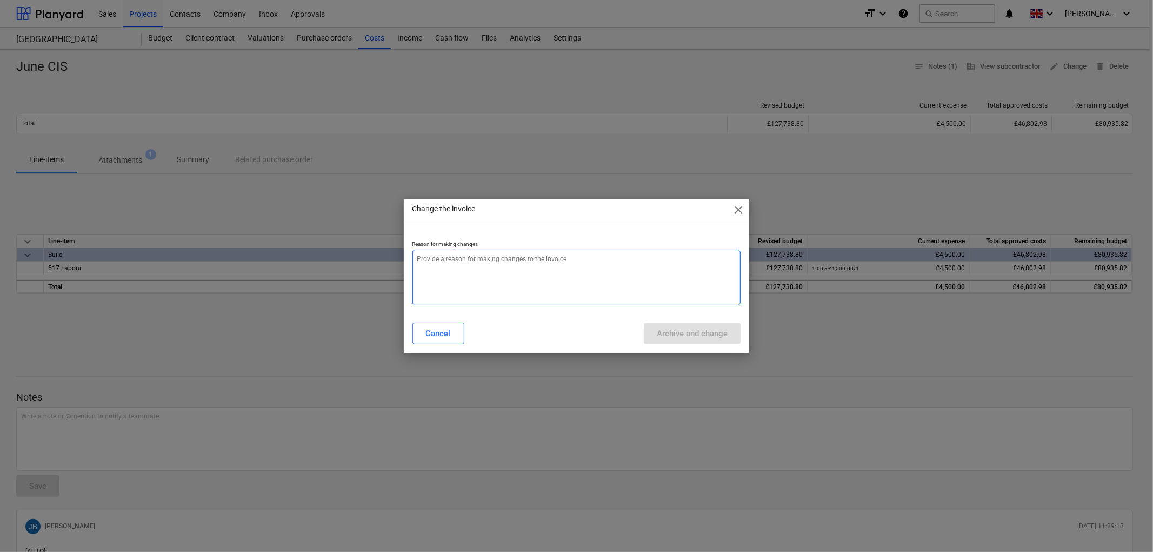
click at [446, 269] on textarea at bounding box center [576, 278] width 329 height 56
type textarea "x"
type textarea "."
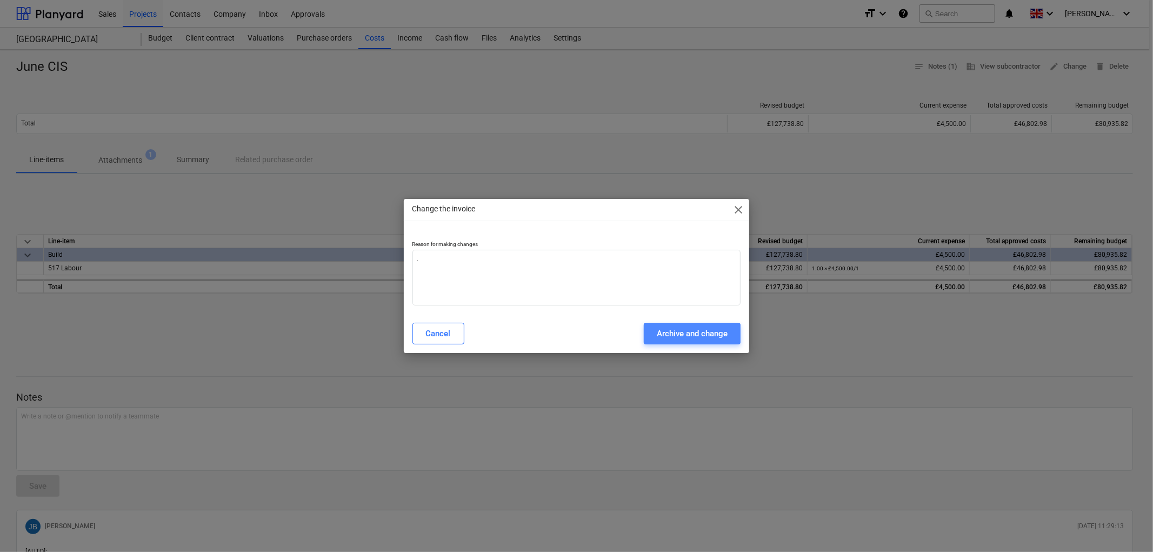
drag, startPoint x: 676, startPoint y: 331, endPoint x: 672, endPoint y: 335, distance: 5.7
click at [677, 331] on div "Archive and change" at bounding box center [692, 333] width 71 height 14
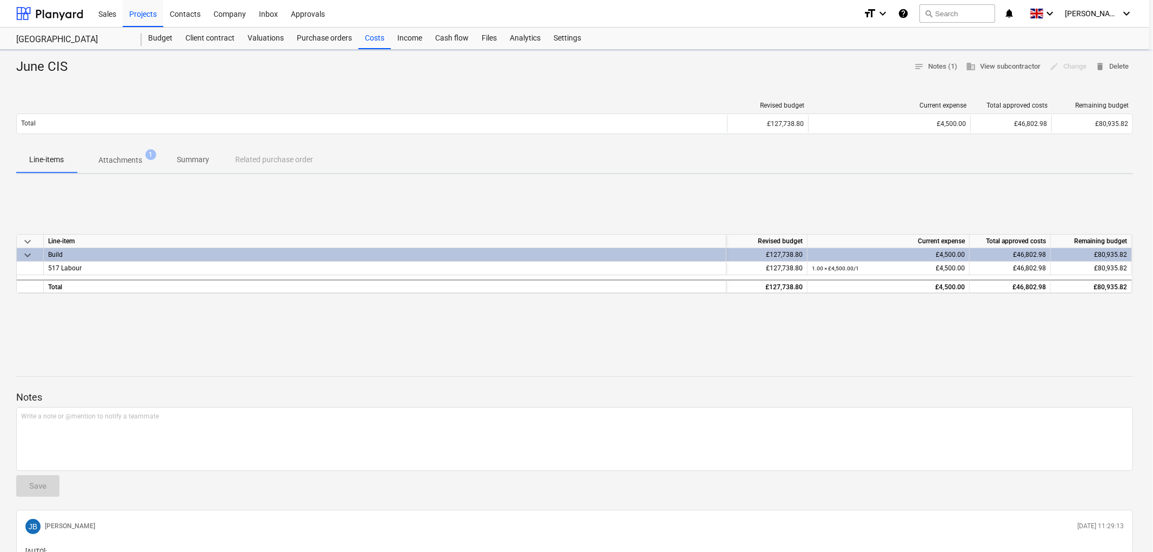
type textarea "x"
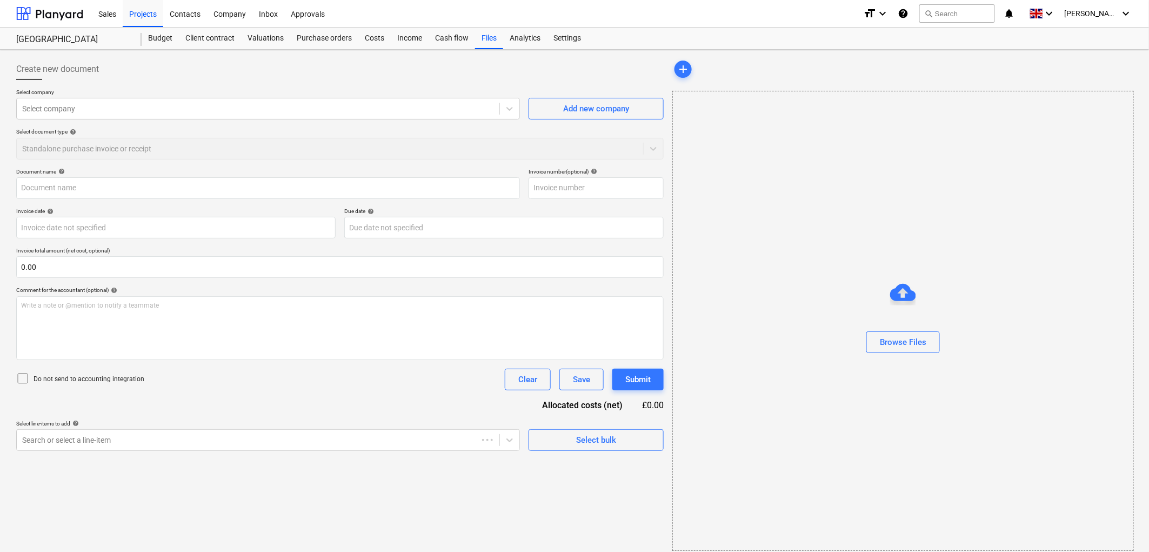
type input "June CIS"
type input "30 Jun 2025"
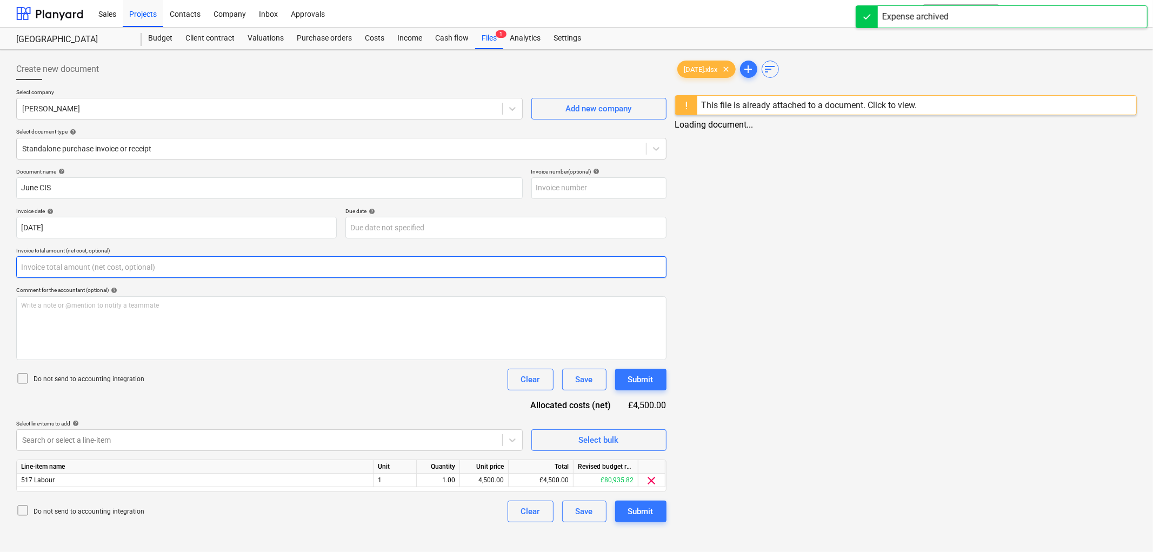
click at [92, 263] on input "text" at bounding box center [341, 267] width 650 height 22
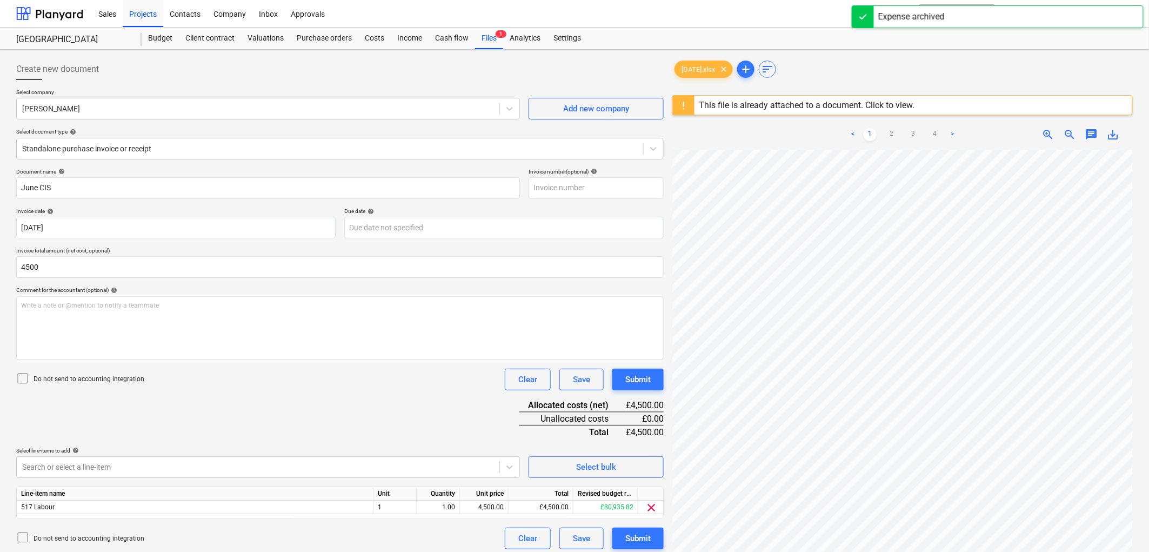
type input "4,500.00"
click at [58, 379] on p "Do not send to accounting integration" at bounding box center [89, 379] width 111 height 9
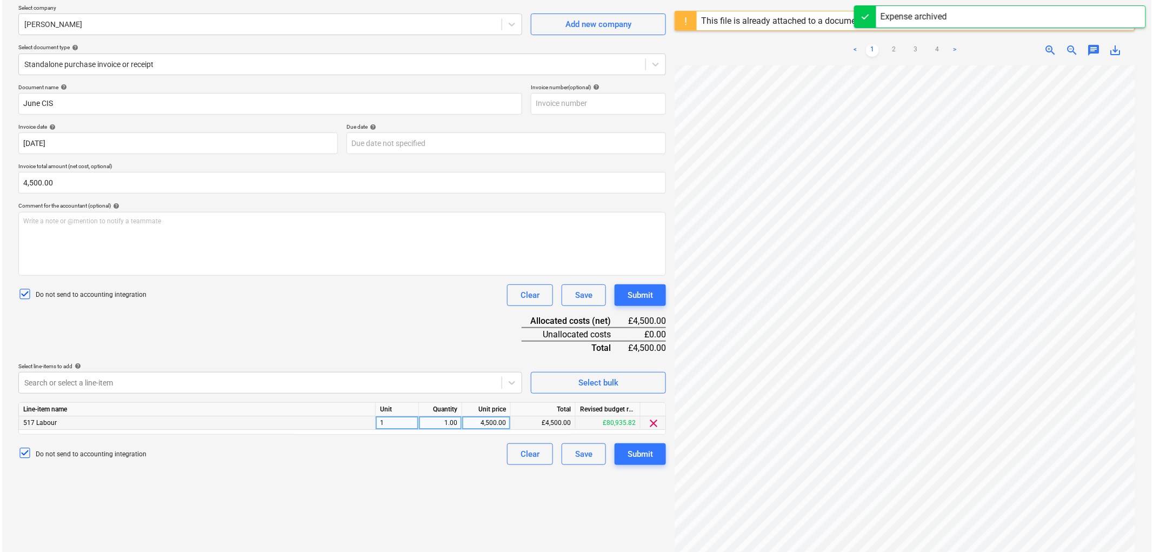
scroll to position [120, 0]
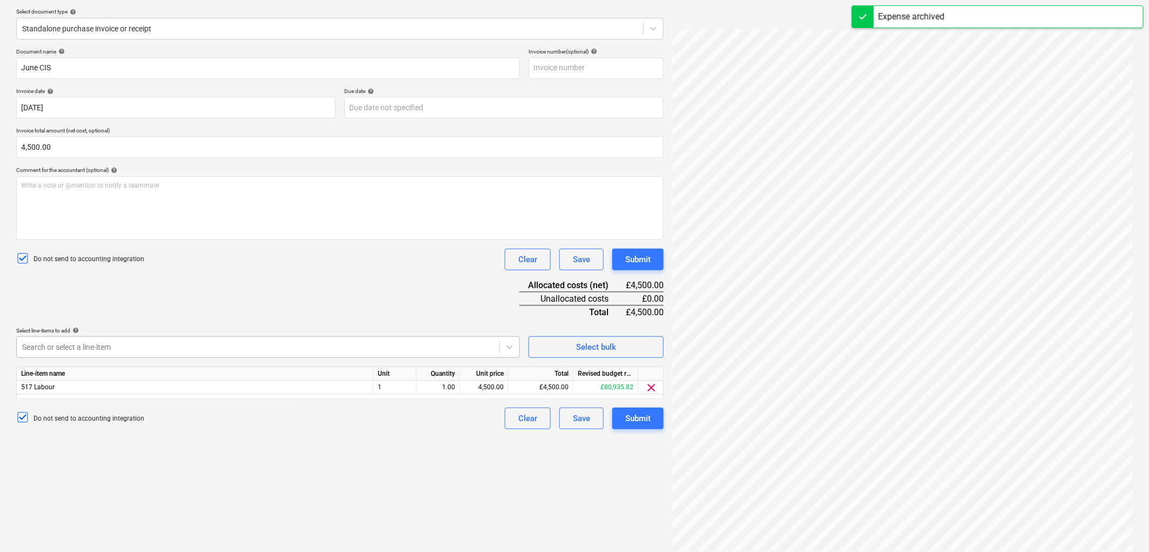
click at [80, 349] on div at bounding box center [258, 347] width 472 height 11
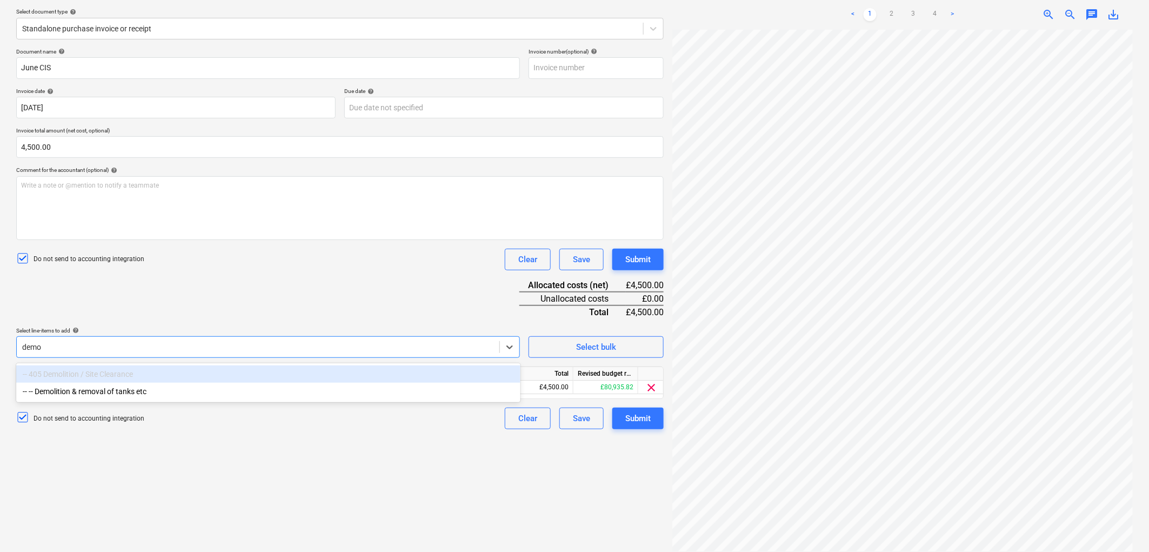
type input "demol"
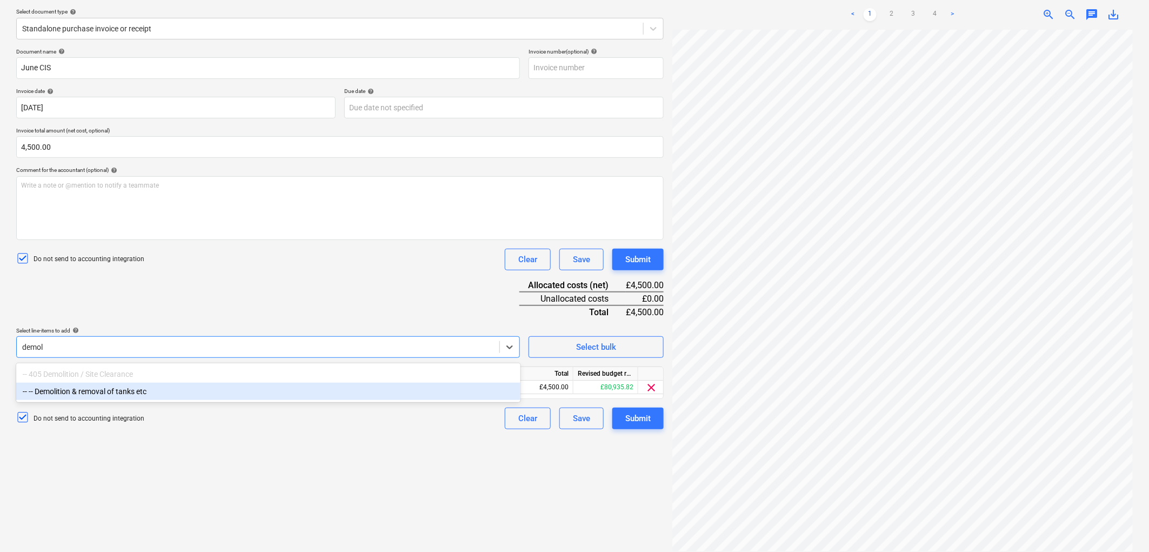
click at [122, 390] on div "-- -- Demolition & removal of tanks etc" at bounding box center [268, 391] width 504 height 17
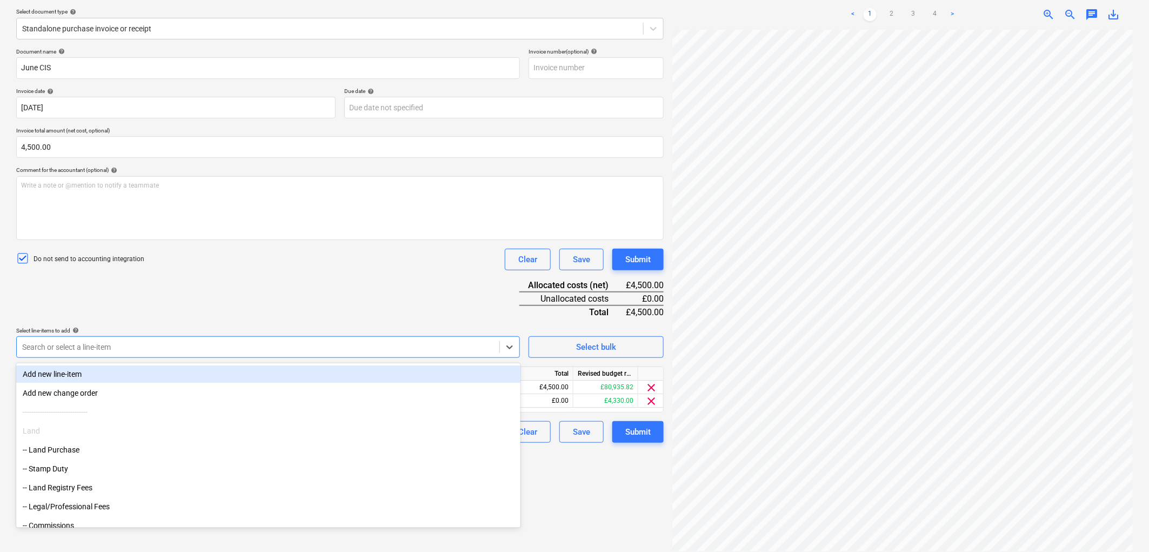
click at [371, 288] on div "Document name help June CIS Invoice number (optional) help Invoice date help 30…" at bounding box center [340, 245] width 648 height 395
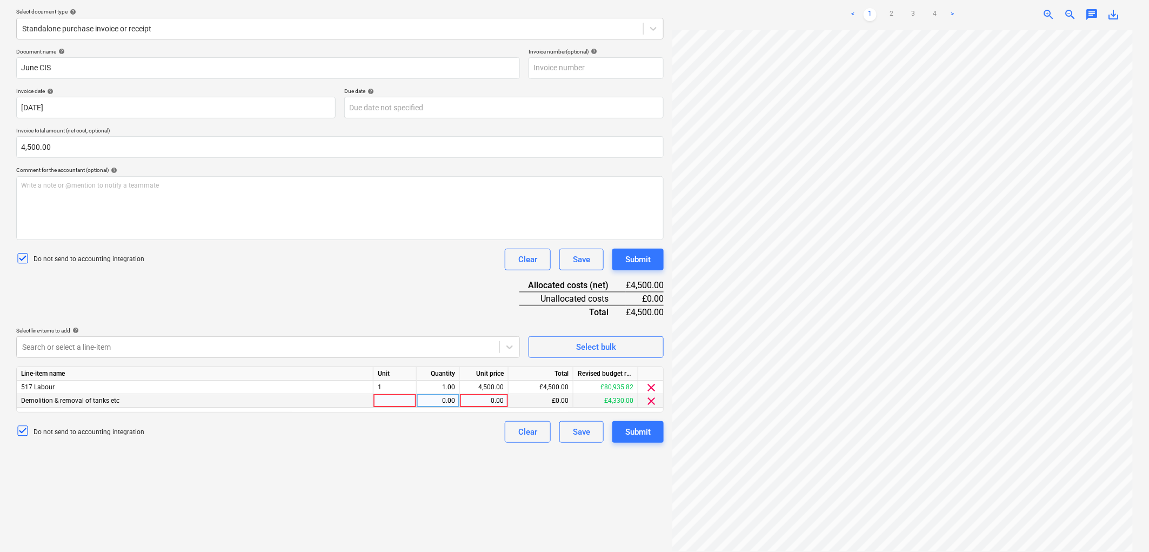
click at [377, 399] on div at bounding box center [395, 401] width 43 height 14
type input "1"
type input "4500"
click at [653, 384] on span "clear" at bounding box center [651, 387] width 13 height 13
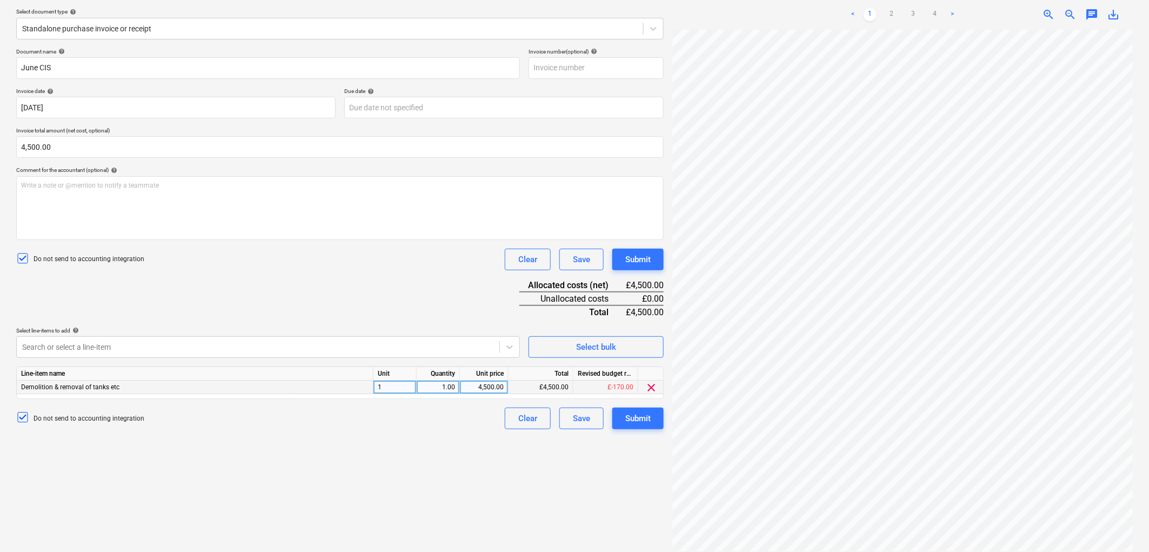
click at [496, 384] on div "4,500.00" at bounding box center [483, 388] width 39 height 14
type input "4330"
click at [429, 465] on div "Create new document Select company Graham Wilson Add new company Select documen…" at bounding box center [340, 245] width 656 height 622
click at [122, 348] on div at bounding box center [258, 347] width 472 height 11
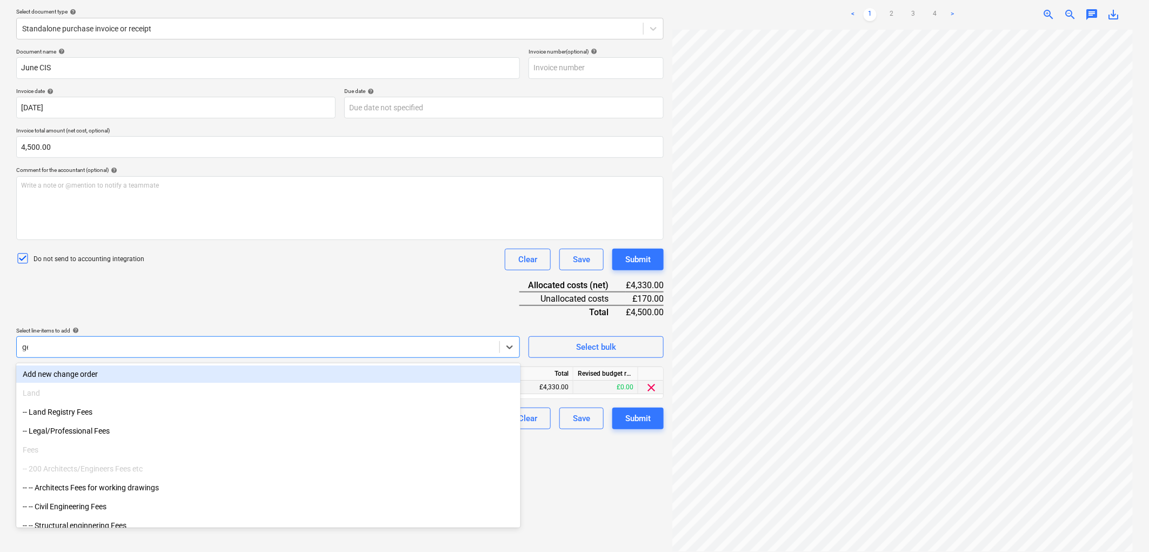
type input "gener"
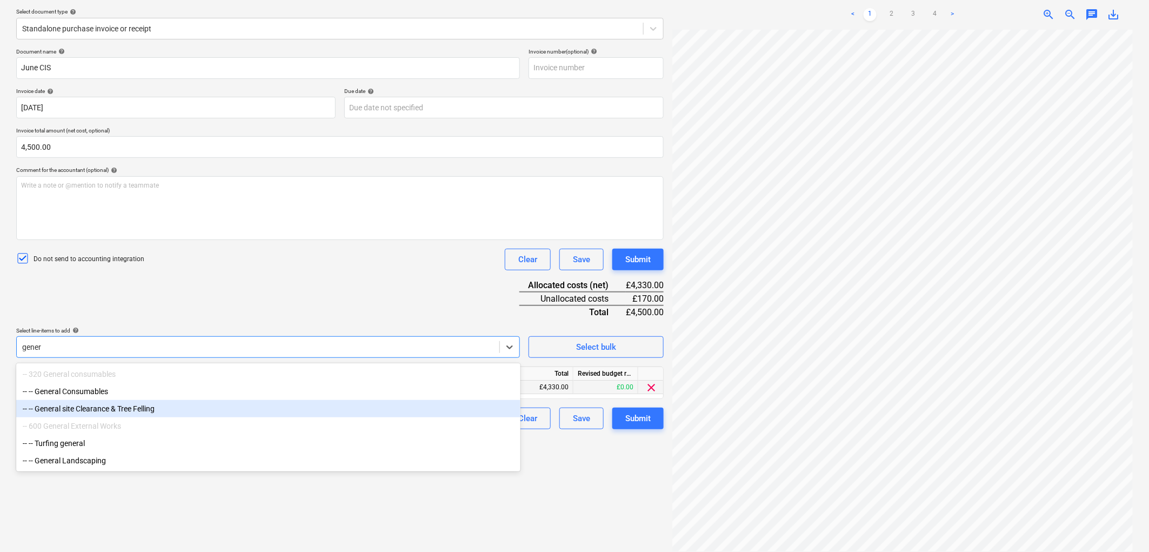
click at [116, 409] on div "-- -- General site Clearance & Tree Felling" at bounding box center [268, 408] width 504 height 17
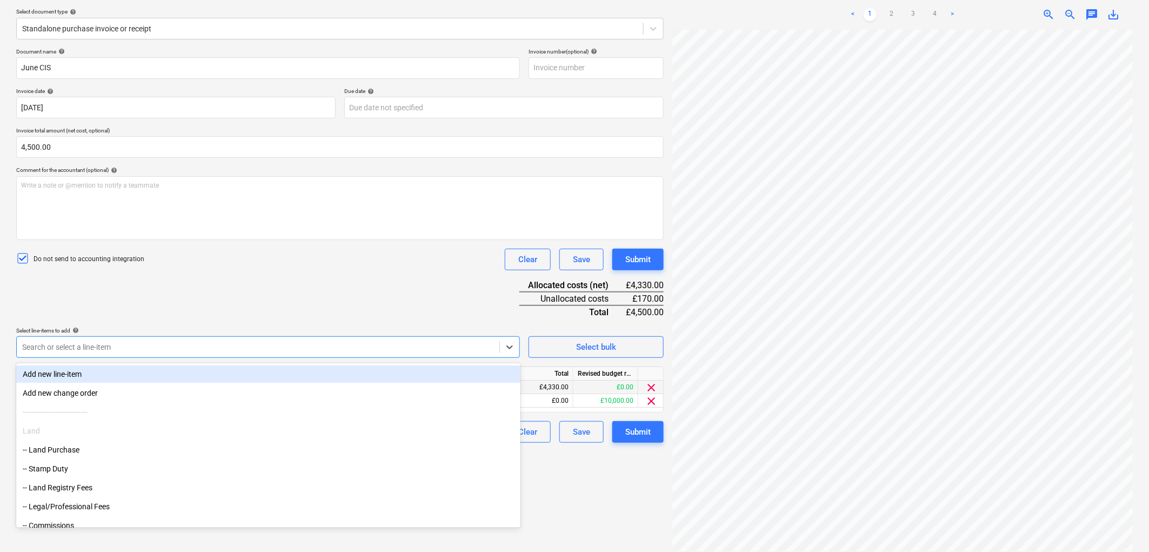
click at [201, 311] on div "Document name help June CIS Invoice number (optional) help Invoice date help 30…" at bounding box center [340, 245] width 648 height 395
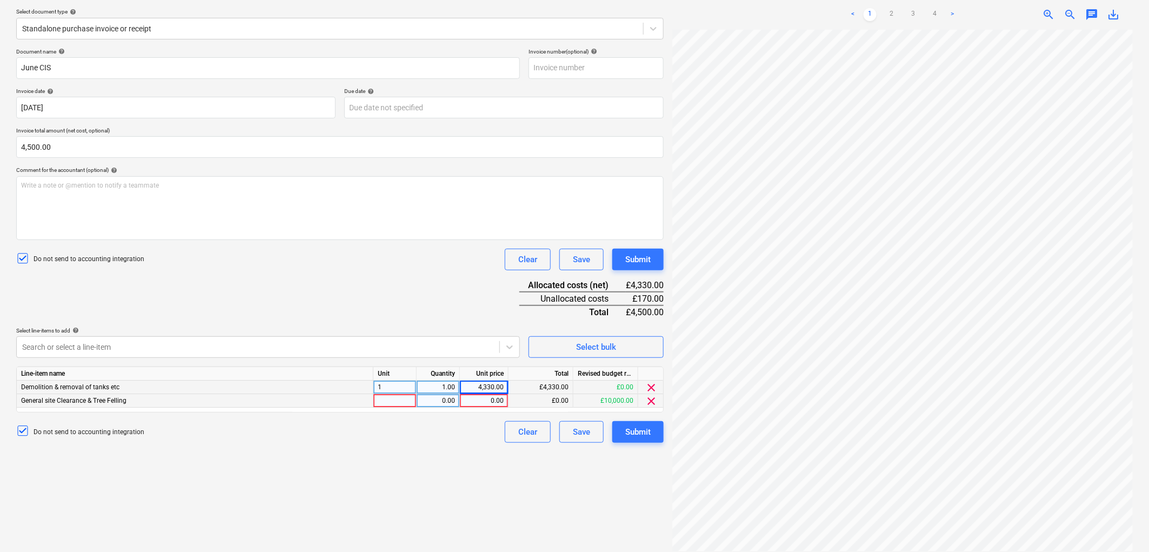
click at [384, 402] on div at bounding box center [395, 401] width 43 height 14
type input "1"
type input "330"
type input "170"
click at [640, 434] on div "Submit" at bounding box center [637, 432] width 25 height 14
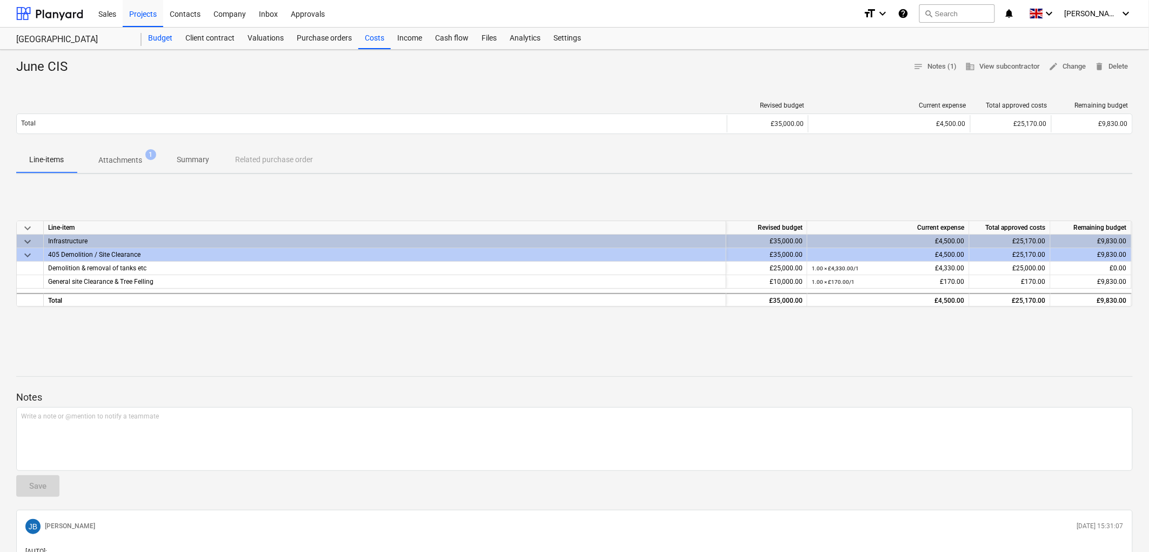
click at [162, 35] on div "Budget" at bounding box center [160, 39] width 37 height 22
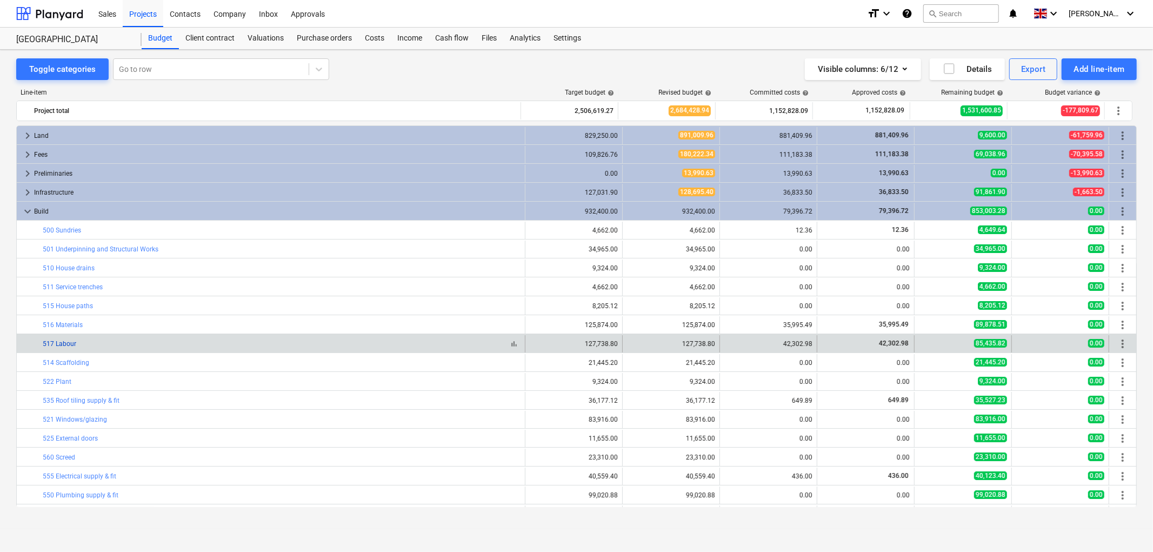
click at [62, 341] on link "517 Labour" at bounding box center [60, 344] width 34 height 8
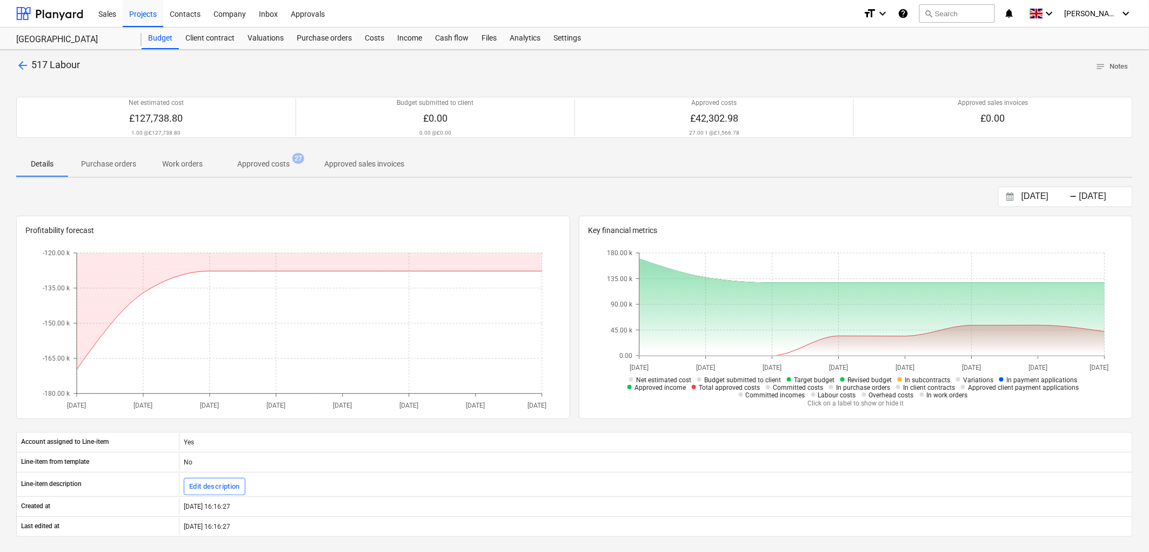
click at [270, 161] on p "Approved costs" at bounding box center [263, 163] width 52 height 11
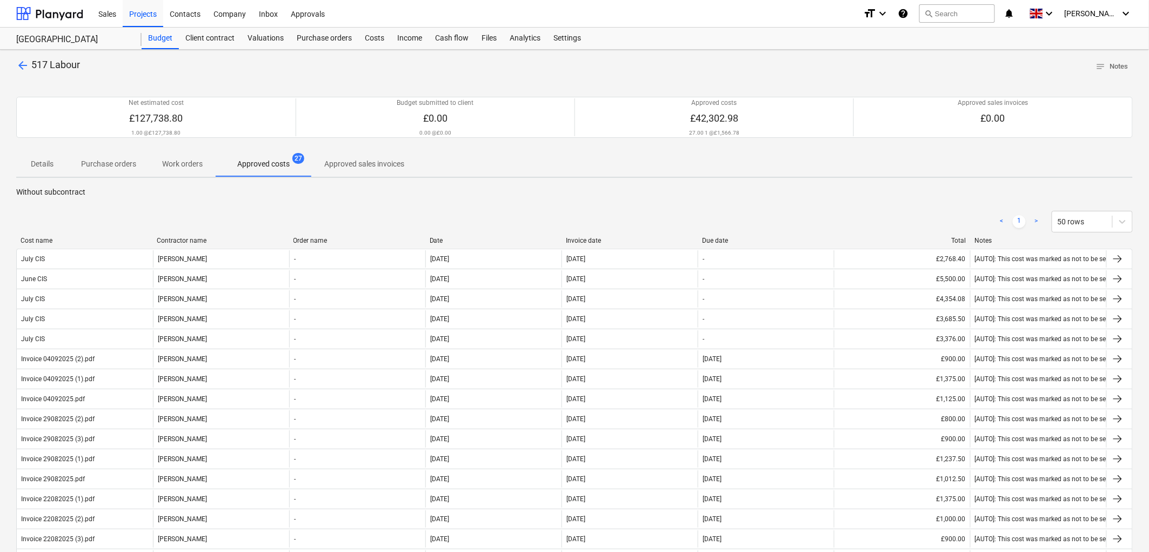
click at [578, 241] on div "Invoice date" at bounding box center [630, 241] width 128 height 8
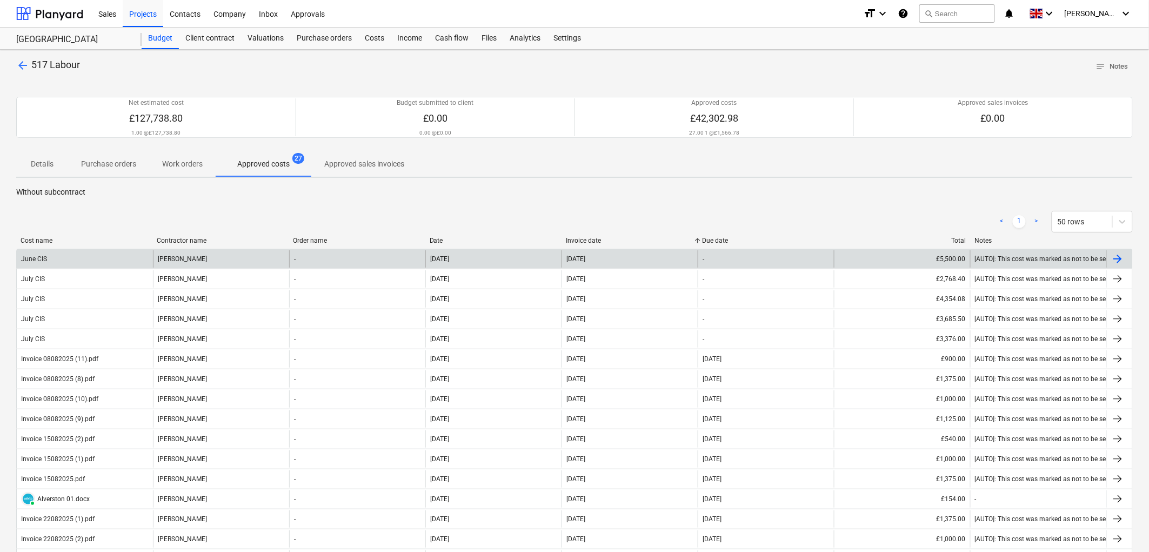
click at [171, 255] on div "Stephen Wilson" at bounding box center [221, 258] width 136 height 17
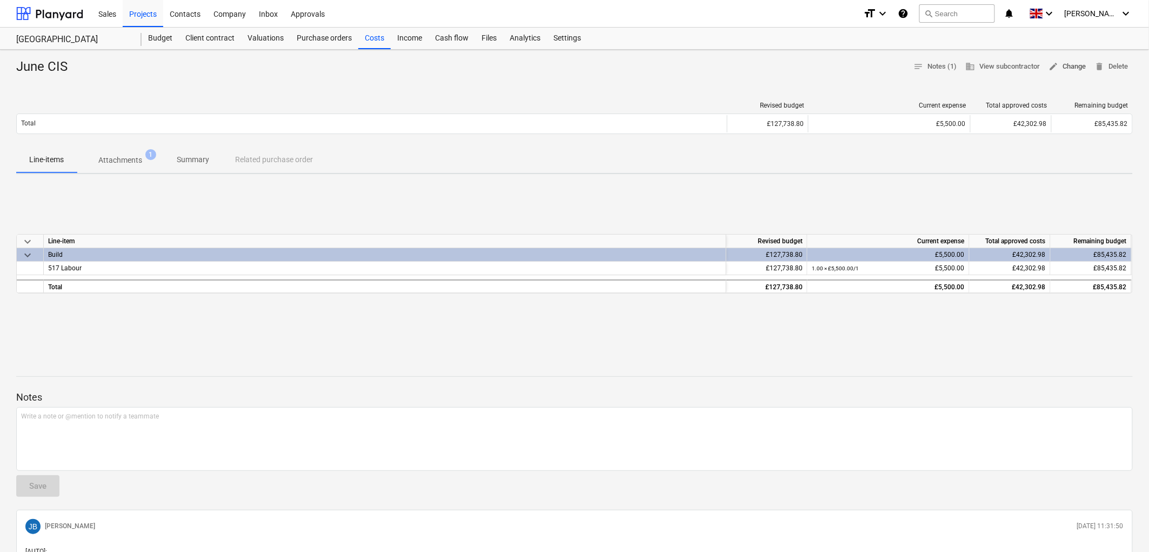
click at [1058, 72] on span "edit Change" at bounding box center [1067, 67] width 37 height 12
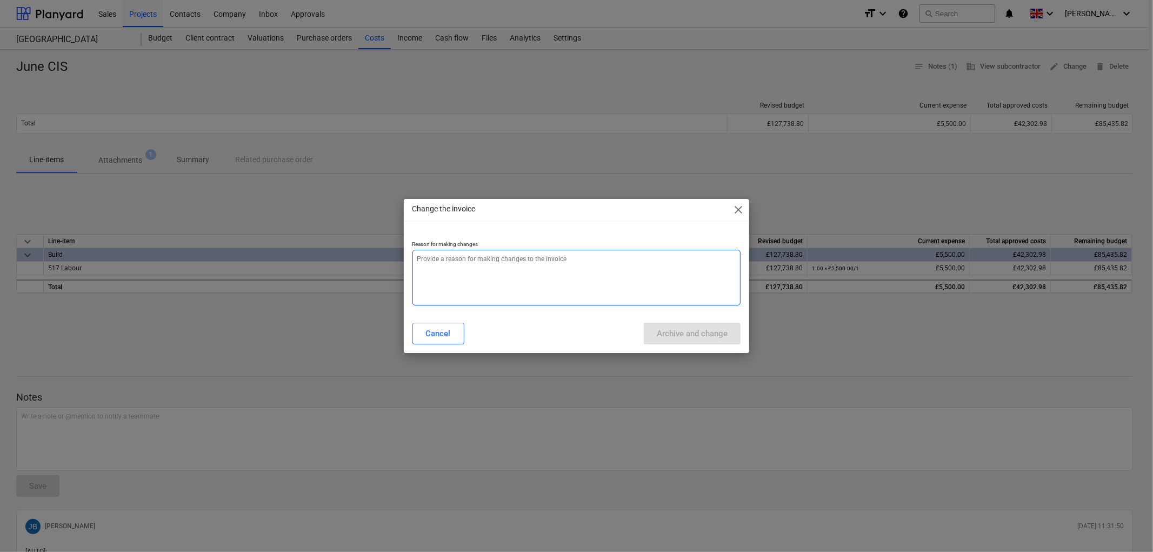
click at [500, 283] on textarea at bounding box center [576, 278] width 329 height 56
type textarea "x"
type textarea "."
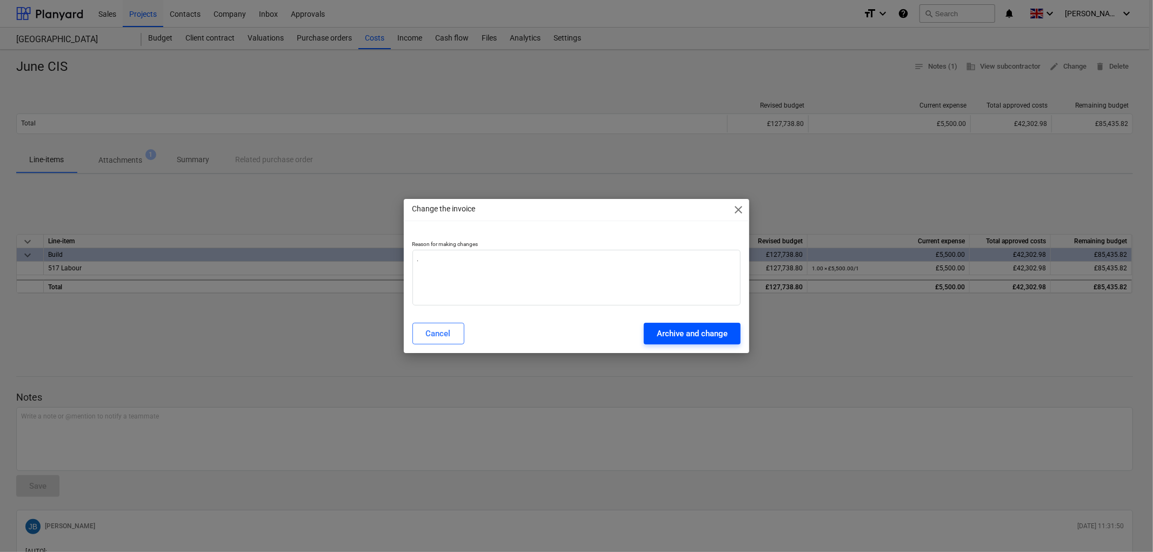
click at [677, 328] on div "Archive and change" at bounding box center [692, 333] width 71 height 14
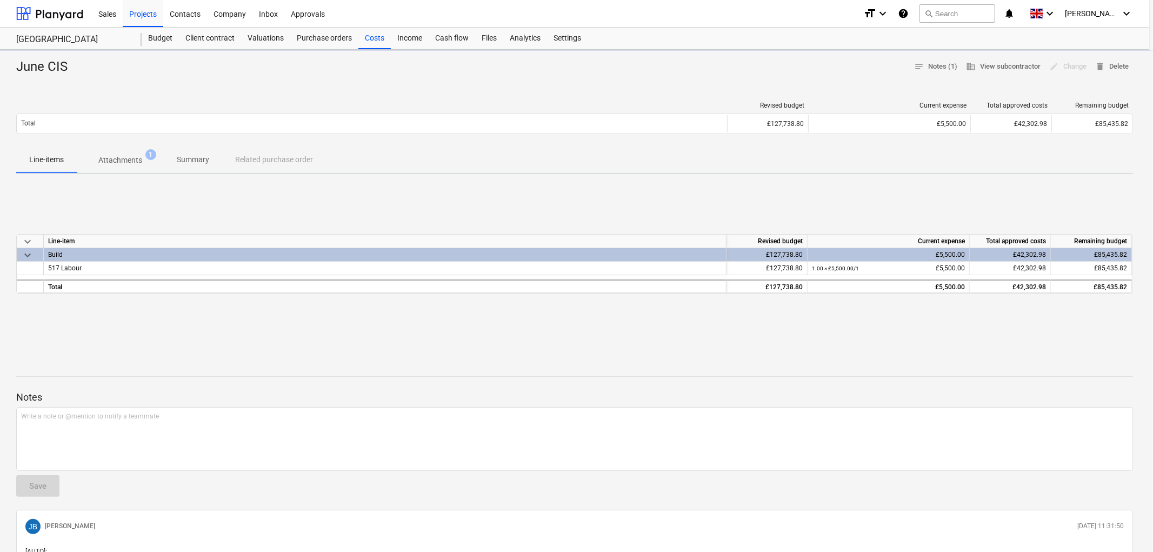
type textarea "x"
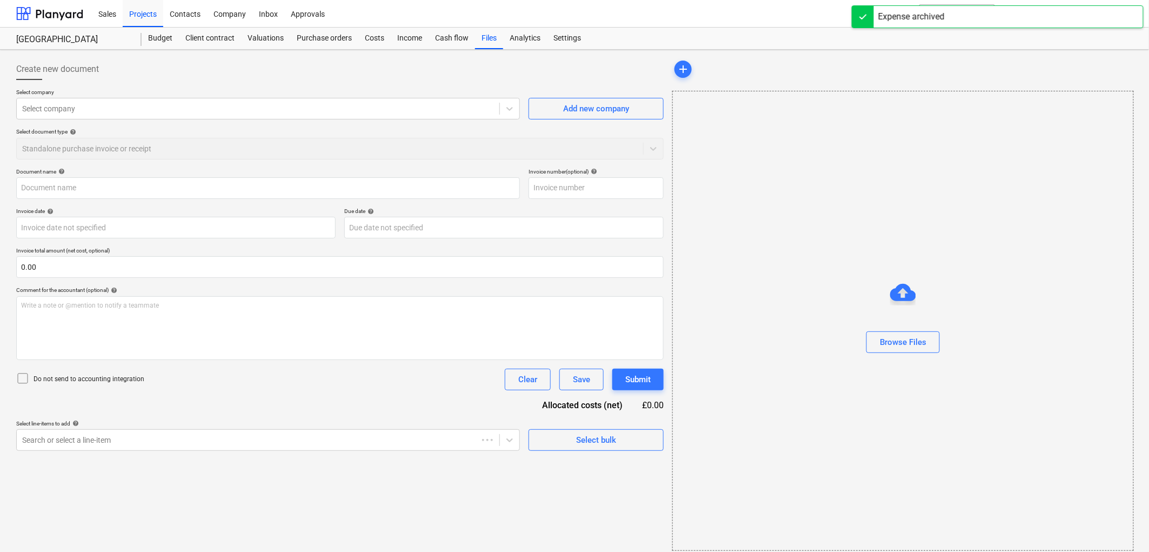
type input "June CIS"
type input "30 Jun 2025"
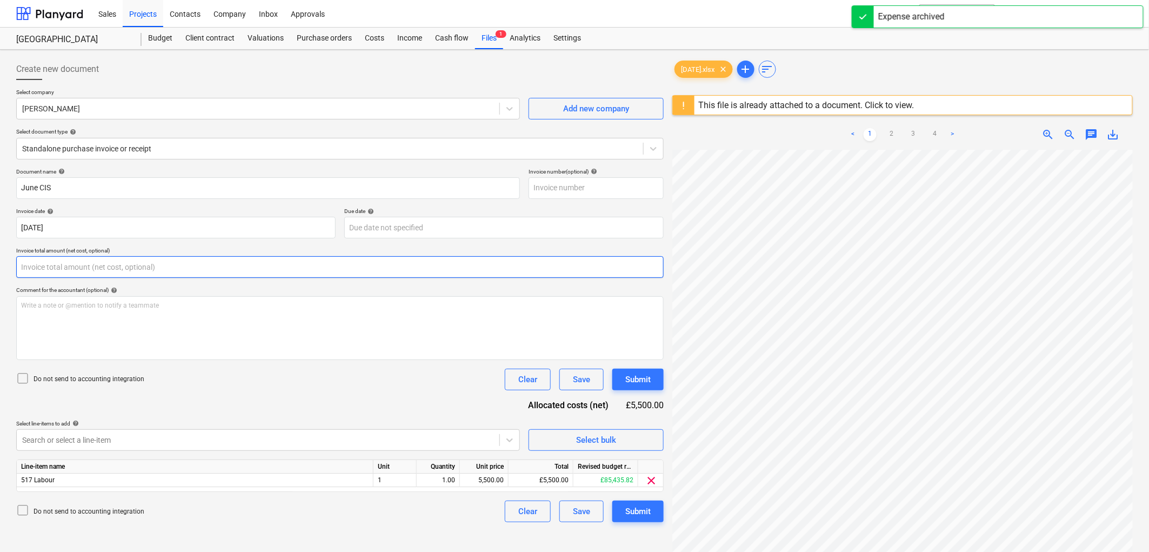
click at [76, 268] on input "text" at bounding box center [340, 267] width 648 height 22
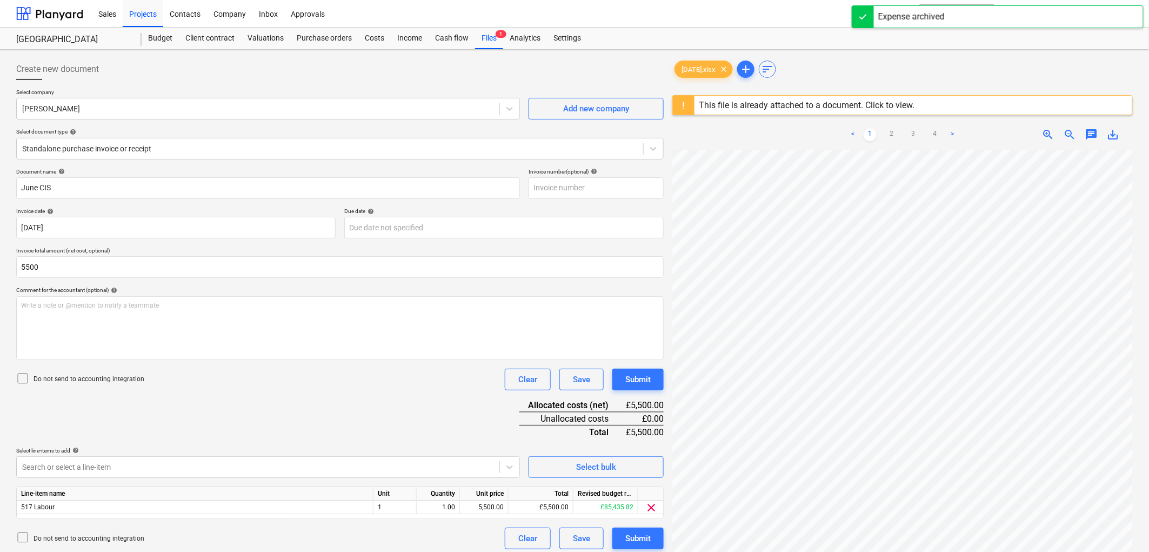
type input "5,500.00"
click at [46, 376] on p "Do not send to accounting integration" at bounding box center [89, 379] width 111 height 9
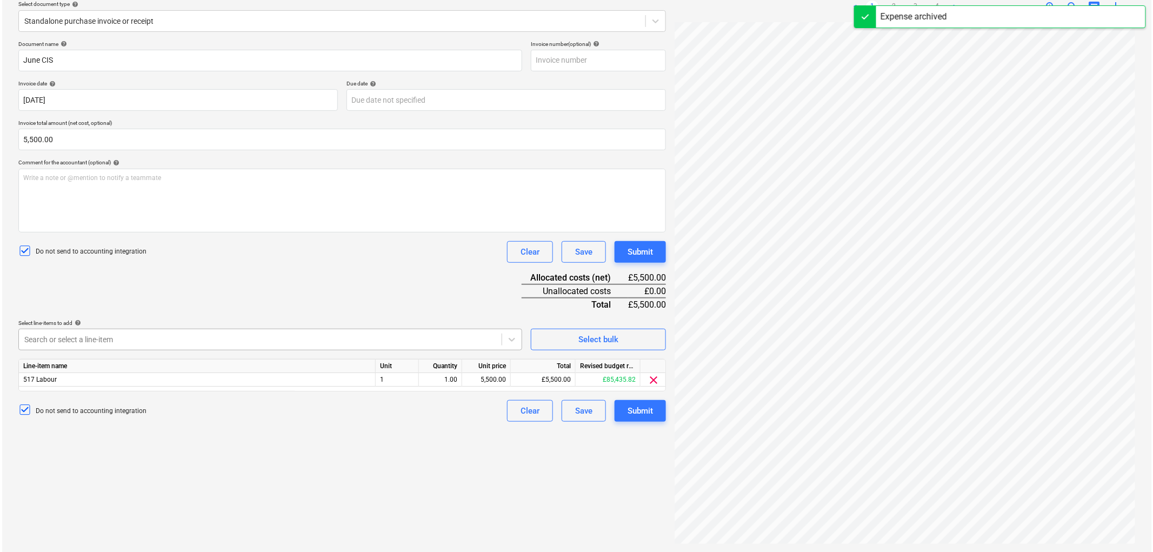
scroll to position [128, 0]
click at [93, 335] on div at bounding box center [258, 339] width 472 height 11
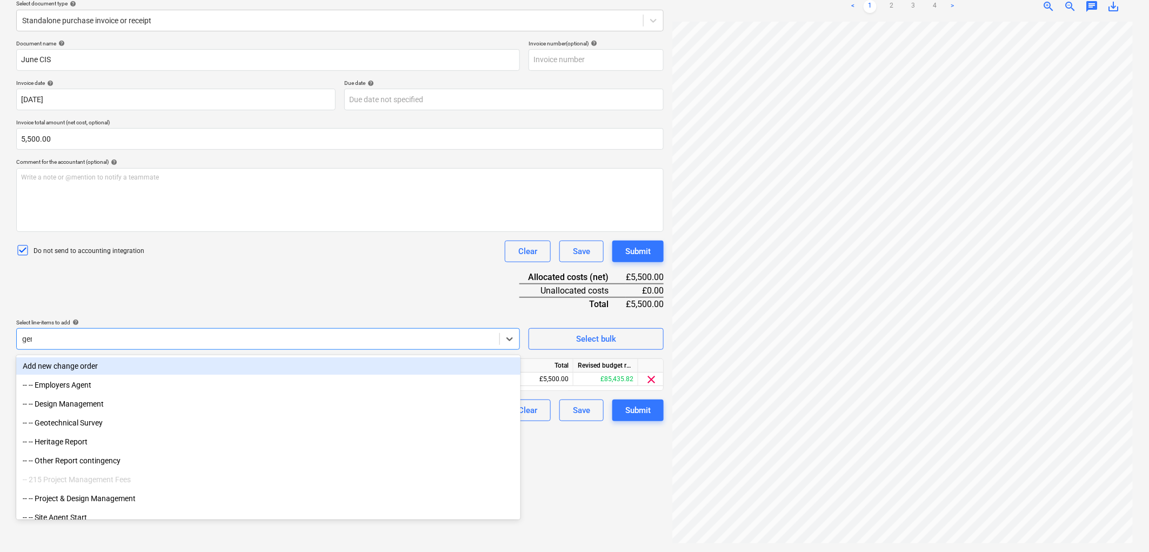
type input "gener"
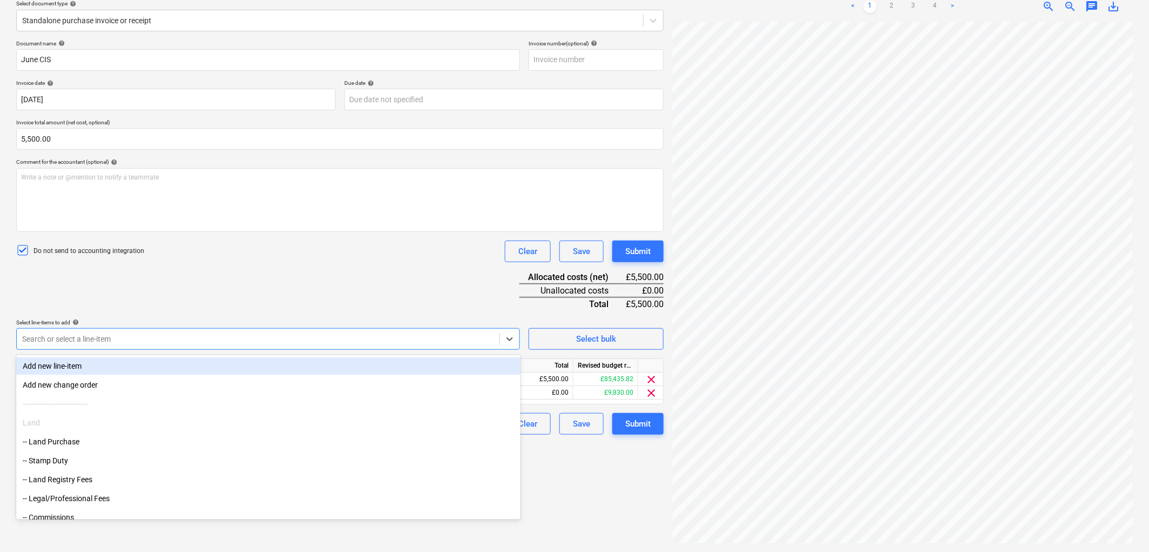
click at [155, 276] on div "Document name help June CIS Invoice number (optional) help Invoice date help 30…" at bounding box center [340, 237] width 648 height 395
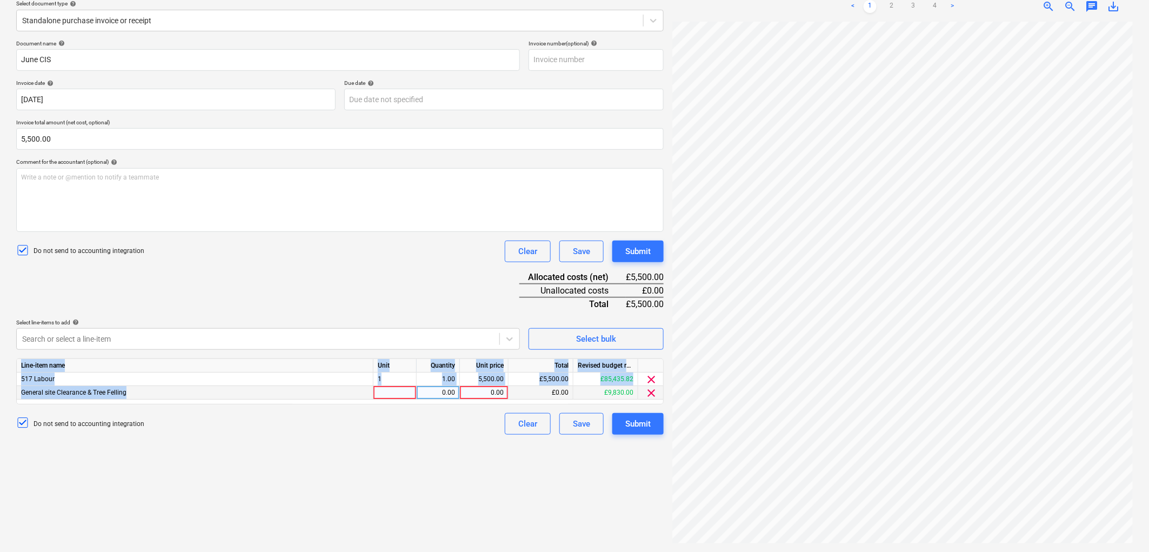
click at [383, 399] on div "Line-item name Unit Quantity Unit price Total Revised budget remaining 517 Labo…" at bounding box center [340, 381] width 648 height 46
click at [386, 391] on div at bounding box center [395, 393] width 43 height 14
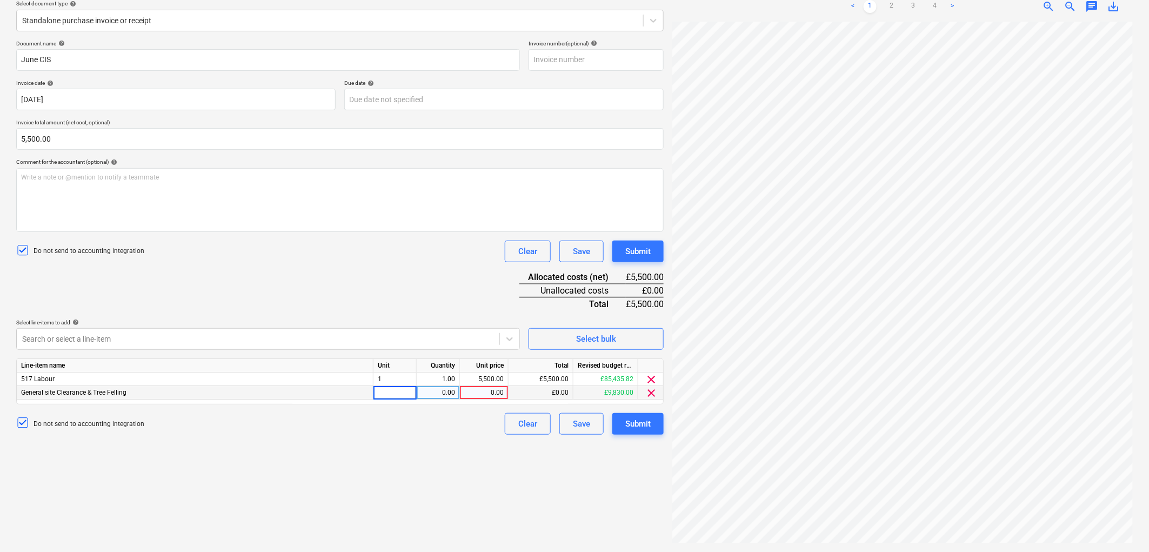
type input "1"
type input "5500"
click at [646, 379] on span "clear" at bounding box center [651, 379] width 13 height 13
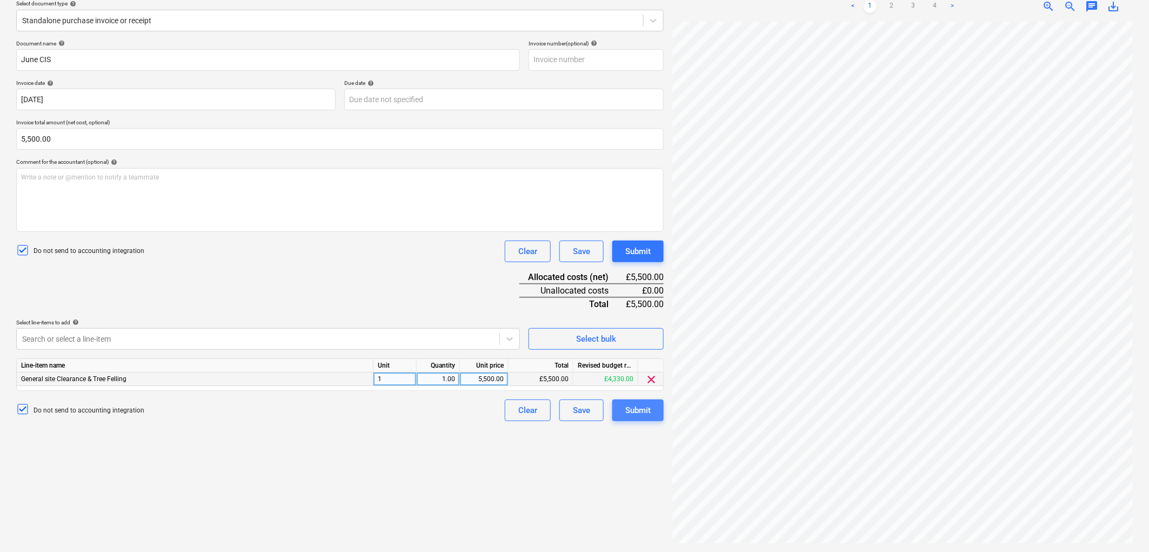
click at [624, 414] on button "Submit" at bounding box center [637, 410] width 51 height 22
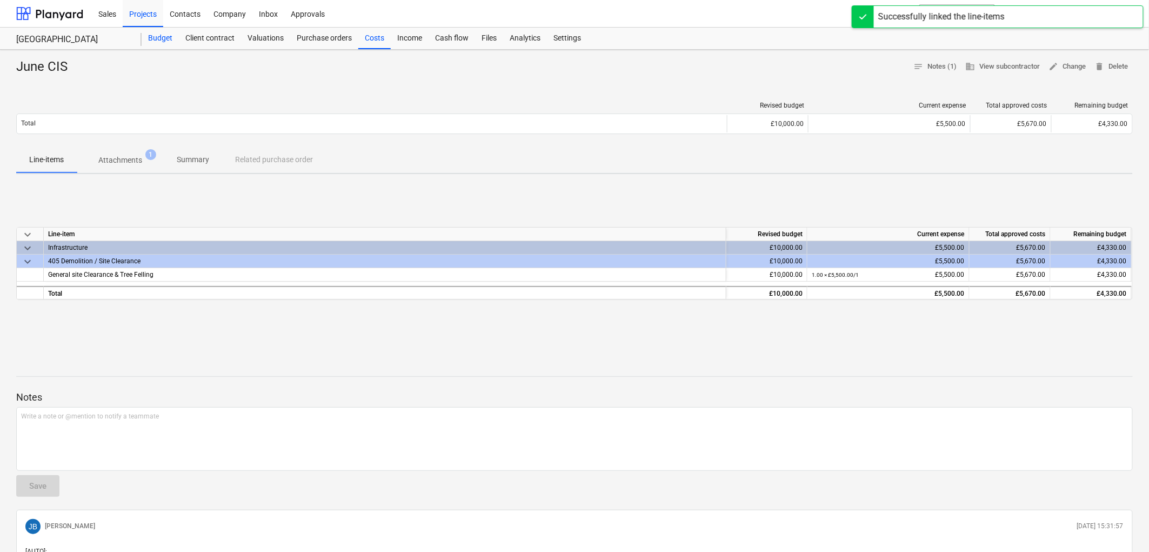
click at [155, 39] on div "Budget" at bounding box center [160, 39] width 37 height 22
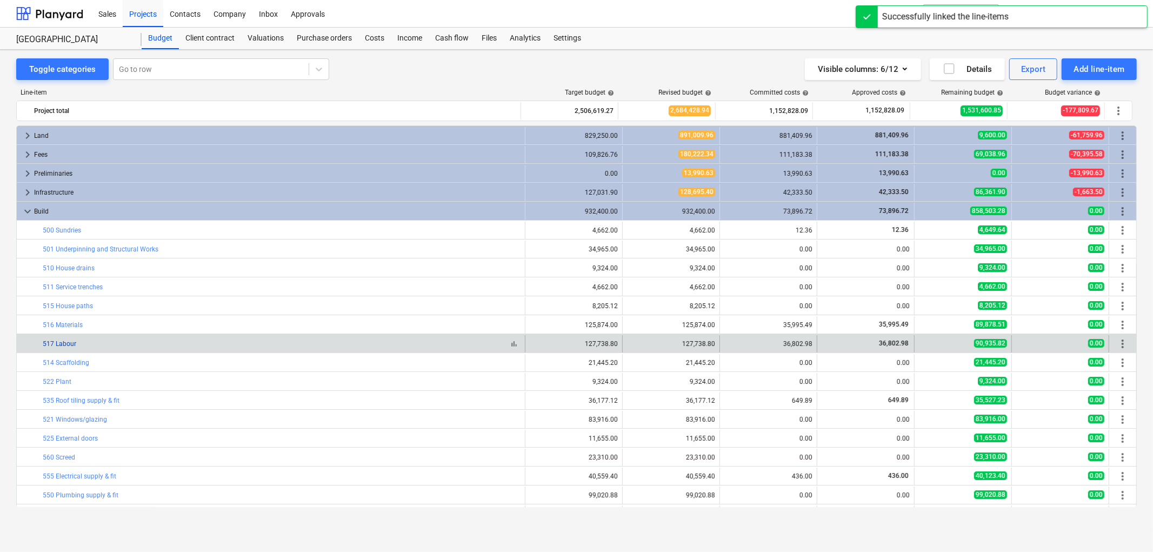
click at [62, 346] on link "517 Labour" at bounding box center [60, 344] width 34 height 8
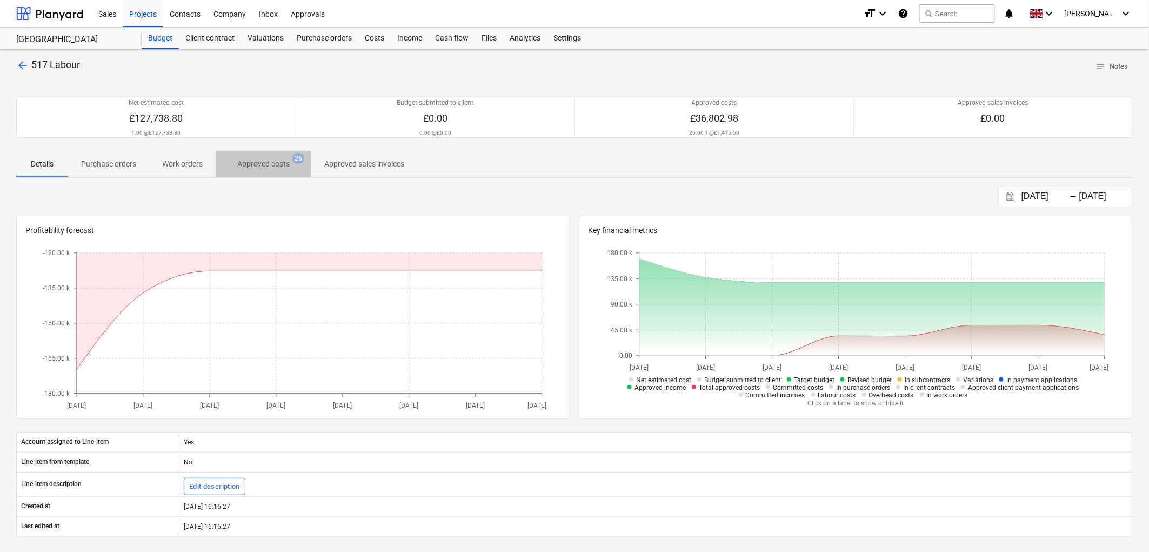
click at [274, 159] on p "Approved costs" at bounding box center [263, 163] width 52 height 11
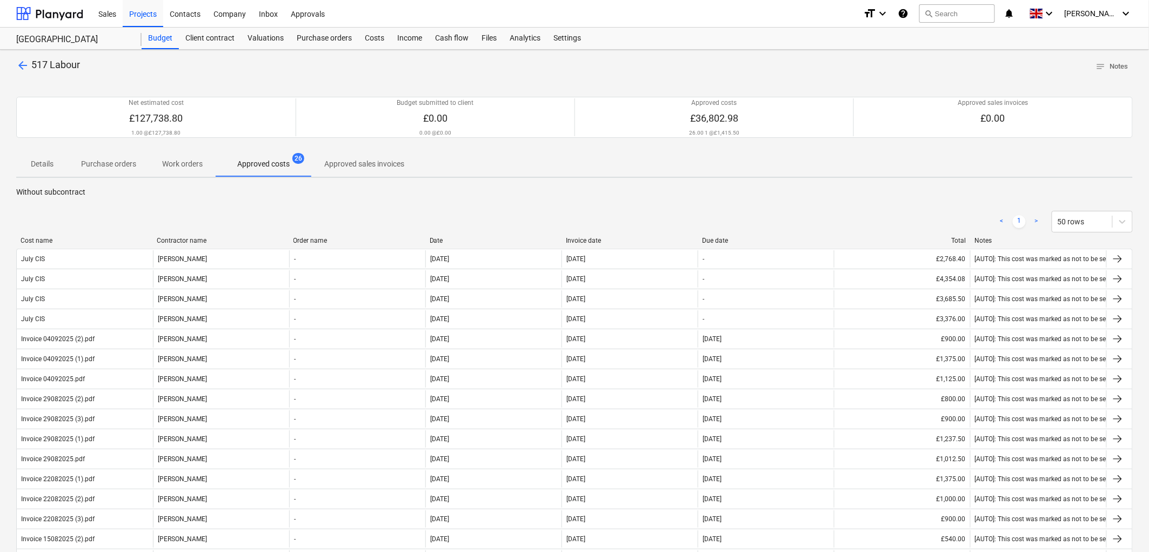
click at [593, 239] on div "Invoice date" at bounding box center [630, 241] width 128 height 8
click at [584, 237] on div "Invoice date" at bounding box center [630, 241] width 128 height 8
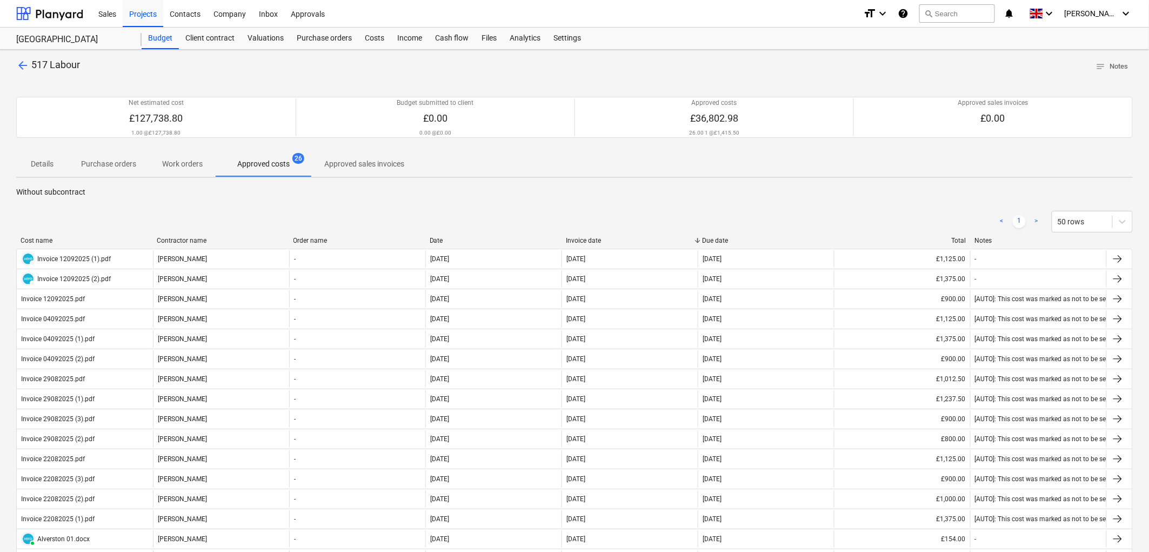
click at [585, 238] on div "Invoice date" at bounding box center [630, 241] width 128 height 8
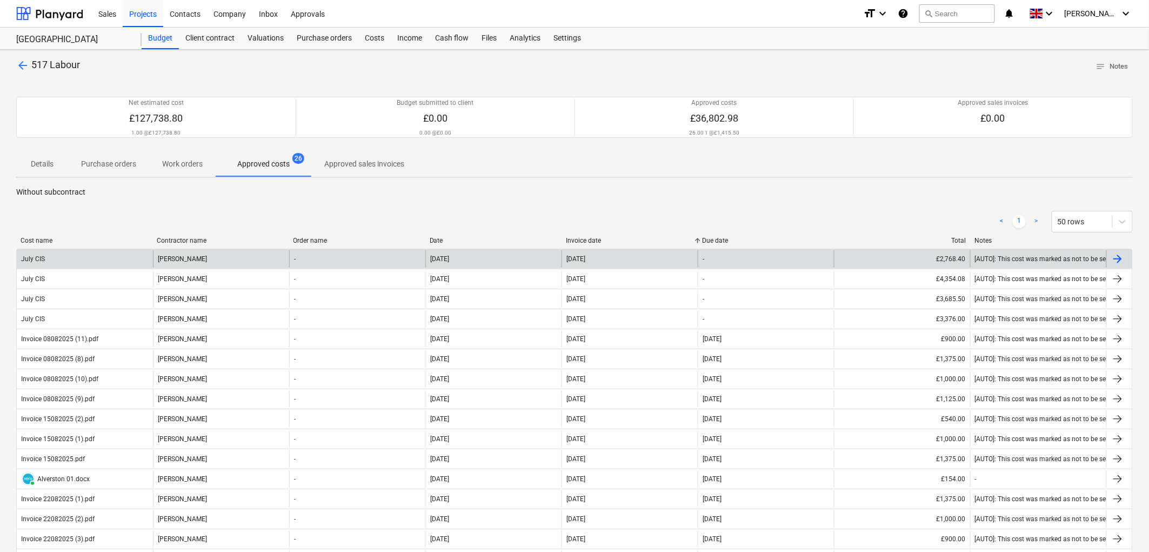
click at [187, 262] on div "Joseph Wilson" at bounding box center [221, 258] width 136 height 17
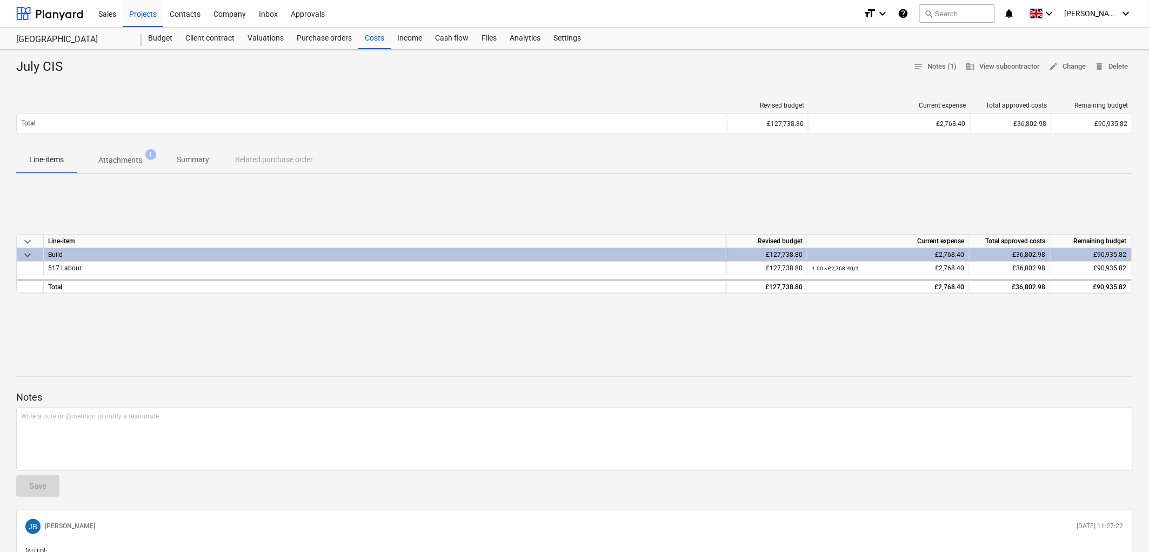
click at [1092, 55] on div "July CIS notes Notes (1) business View subcontractor edit Change delete Delete …" at bounding box center [574, 341] width 1149 height 583
click at [1077, 68] on span "edit Change" at bounding box center [1067, 67] width 37 height 12
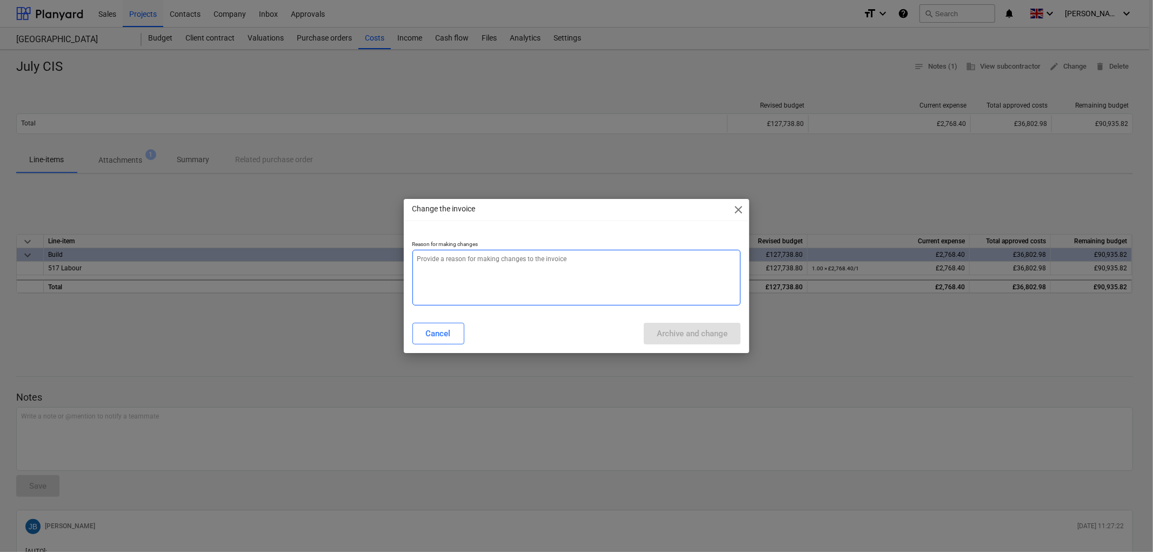
click at [536, 266] on textarea at bounding box center [576, 278] width 329 height 56
type textarea "x"
type textarea "."
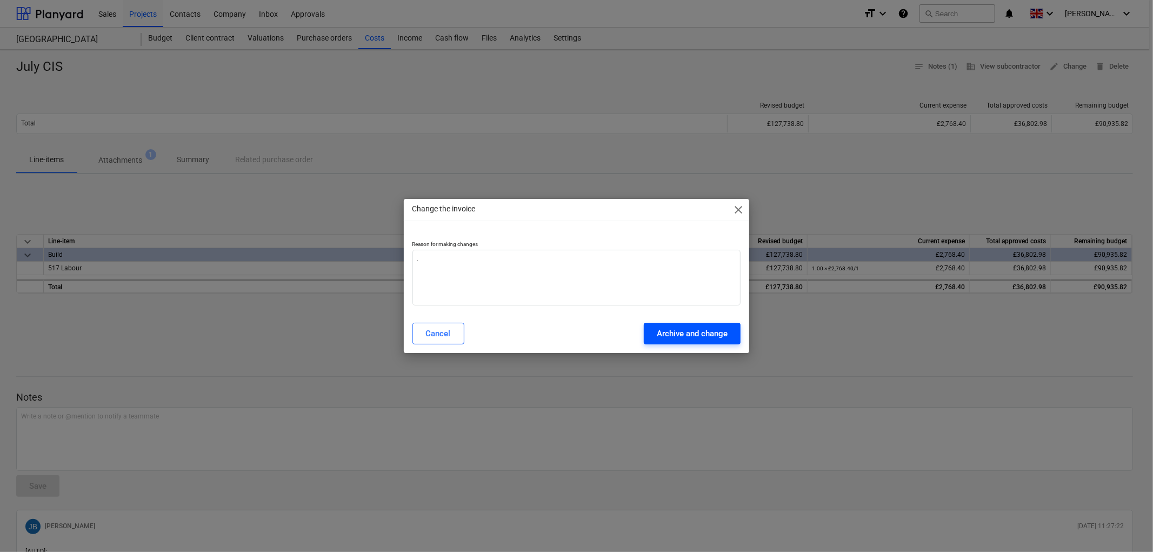
click at [711, 331] on div "Archive and change" at bounding box center [692, 333] width 71 height 14
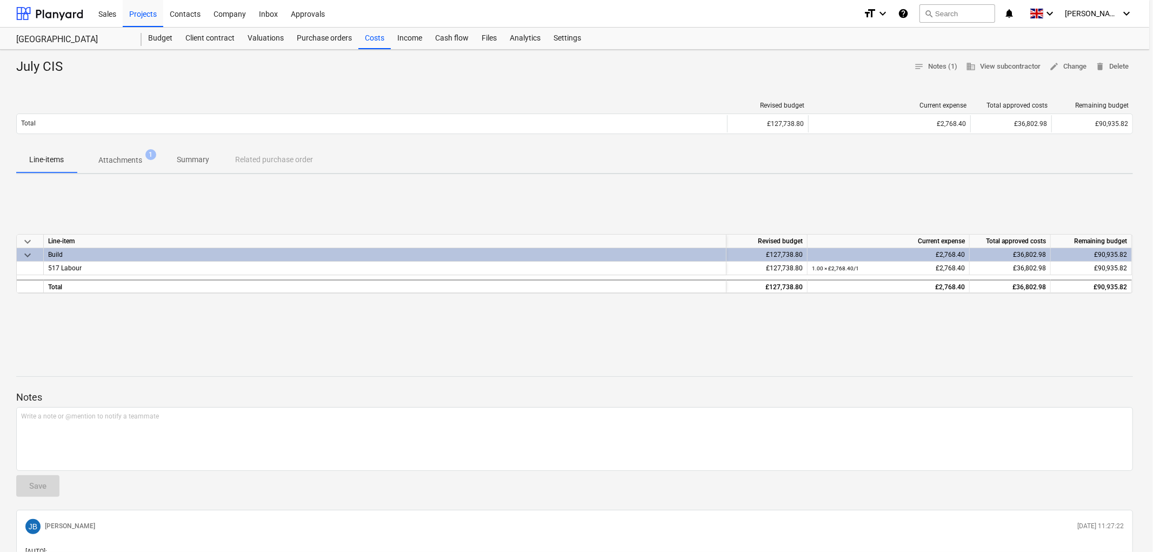
type textarea "x"
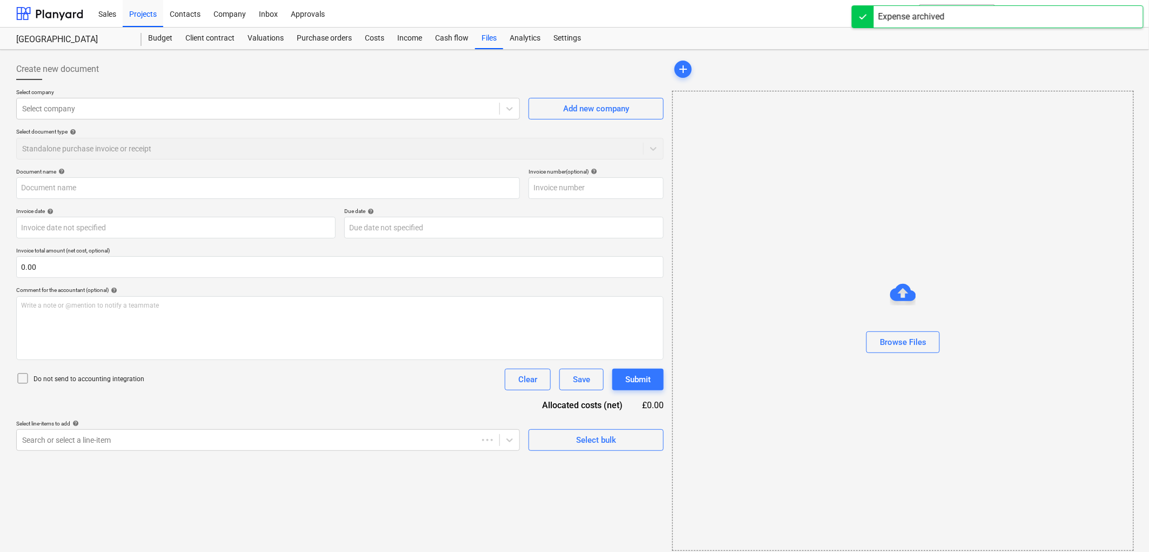
type input "July CIS"
type input "31 Jul 2025"
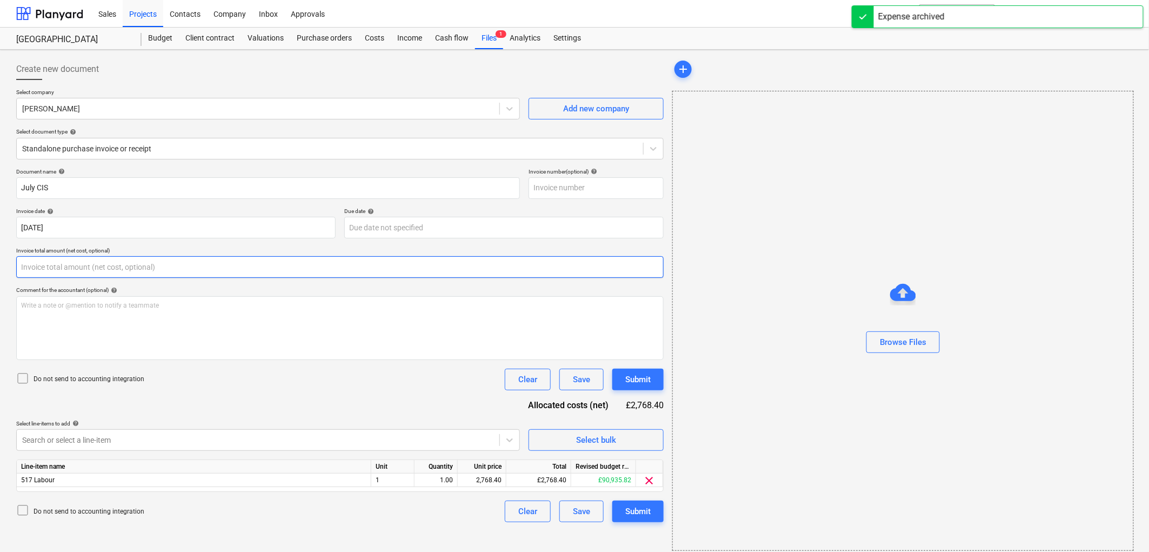
click at [110, 261] on input "text" at bounding box center [340, 267] width 648 height 22
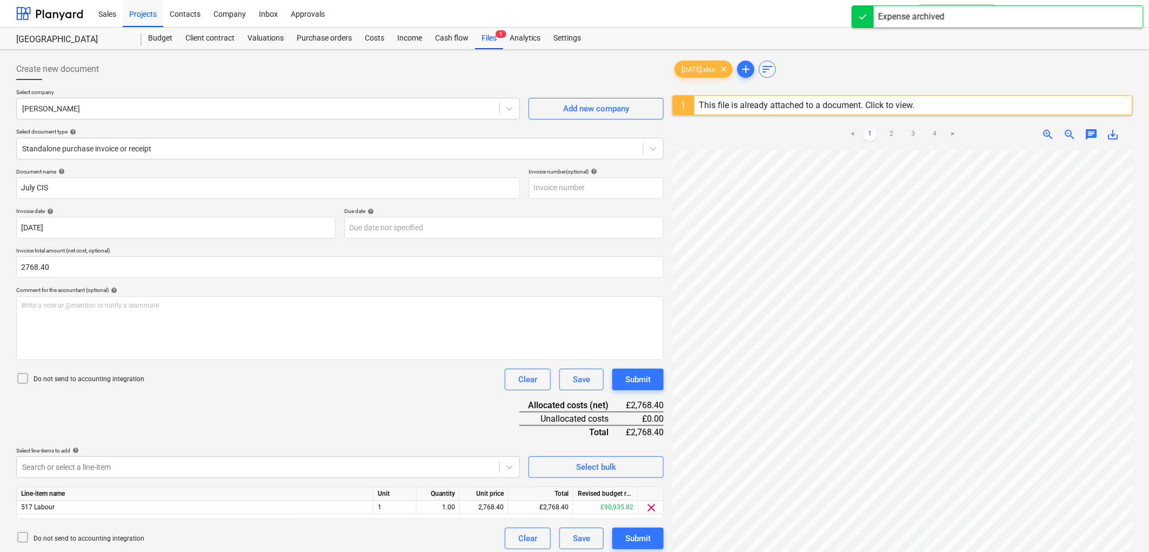
type input "2,768.40"
click at [79, 377] on p "Do not send to accounting integration" at bounding box center [89, 379] width 111 height 9
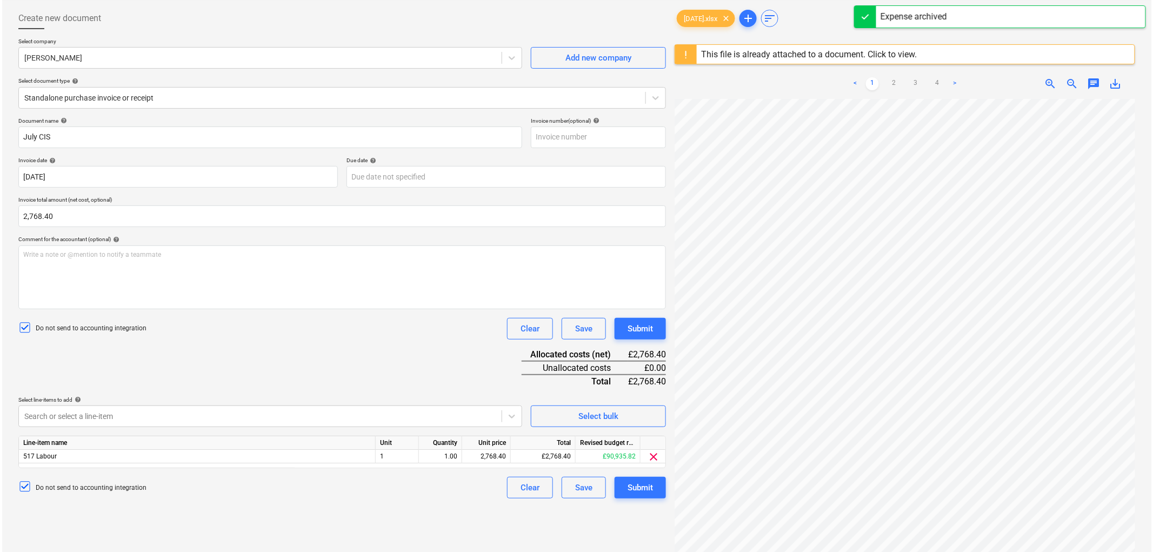
scroll to position [120, 0]
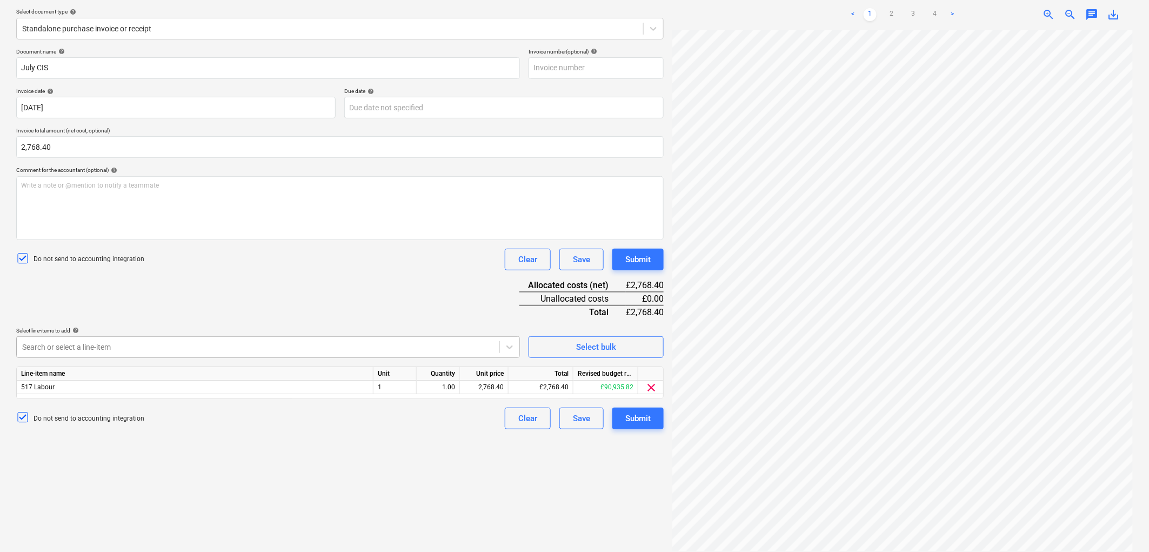
click at [90, 342] on div at bounding box center [258, 347] width 472 height 11
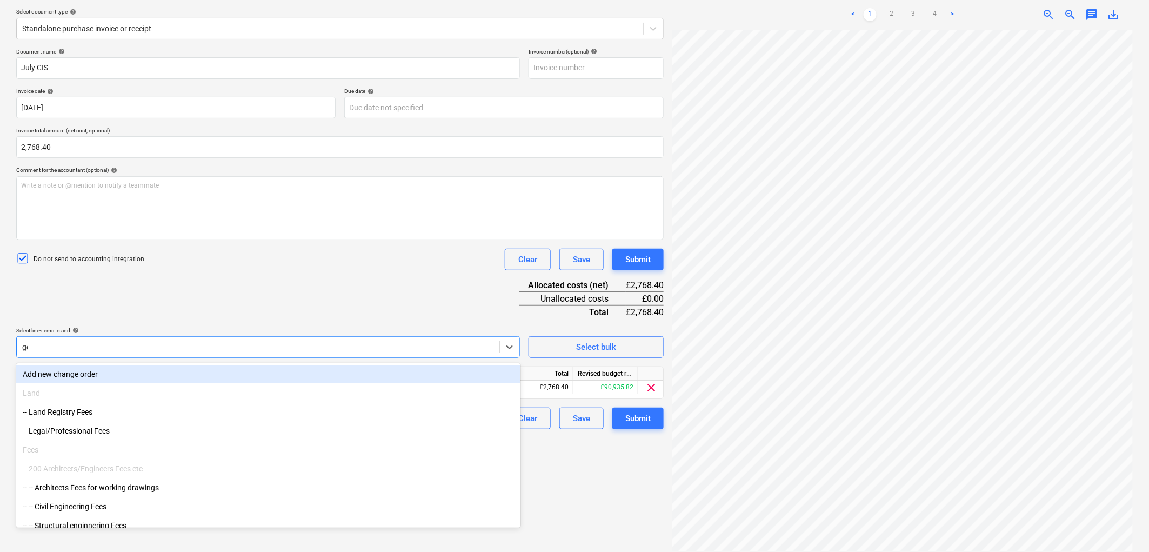
type input "gener"
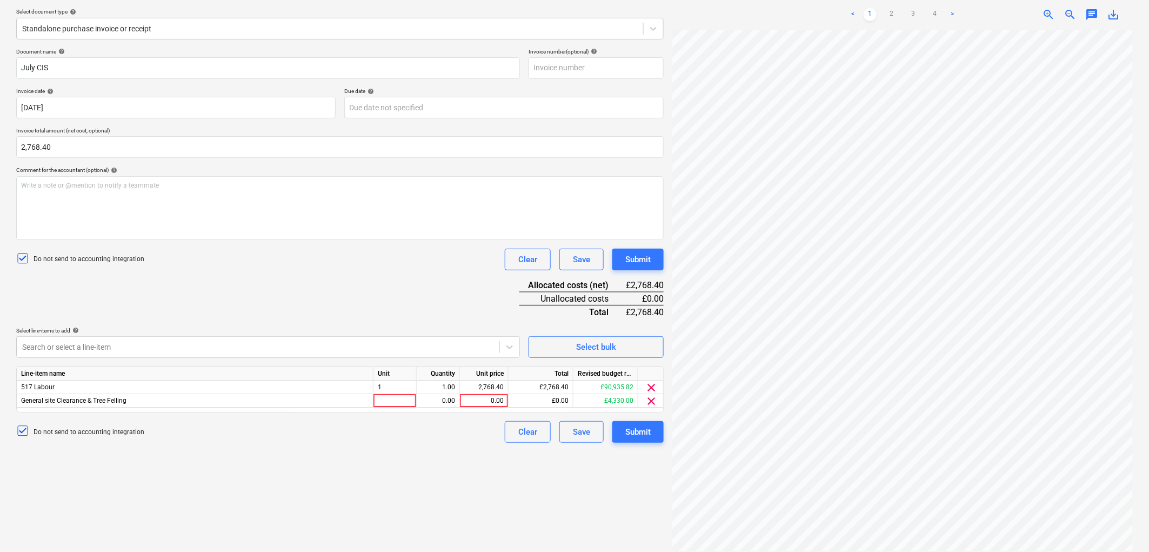
click at [242, 249] on div "Do not send to accounting integration Clear Save Submit" at bounding box center [340, 260] width 648 height 22
click at [412, 406] on div at bounding box center [395, 401] width 43 height 14
click at [411, 402] on input at bounding box center [395, 400] width 43 height 13
type input "1"
type input "2768.40"
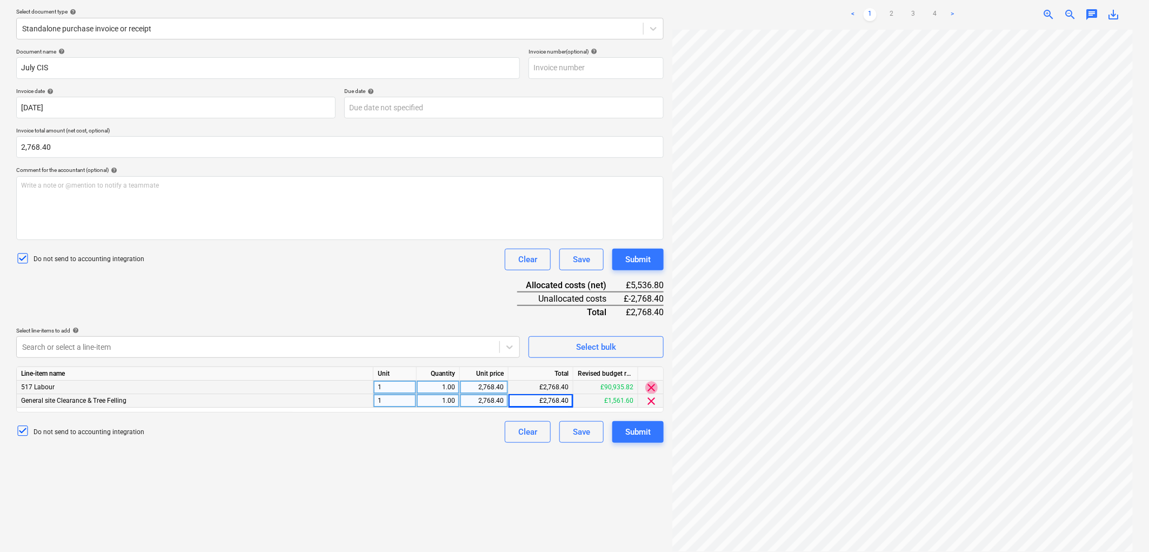
click at [647, 385] on span "clear" at bounding box center [651, 387] width 13 height 13
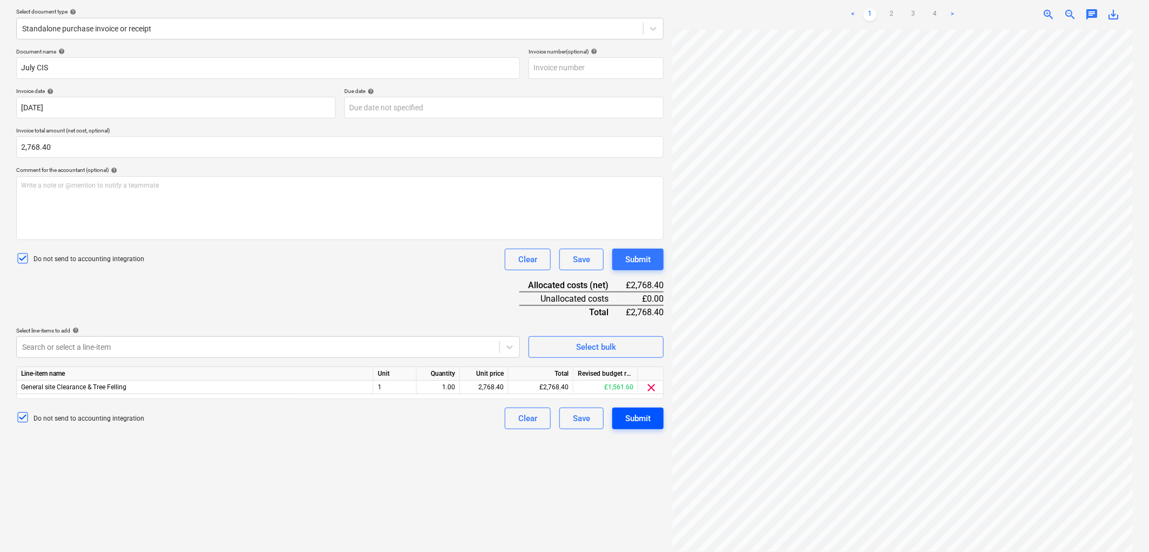
click at [631, 415] on div "Submit" at bounding box center [637, 418] width 25 height 14
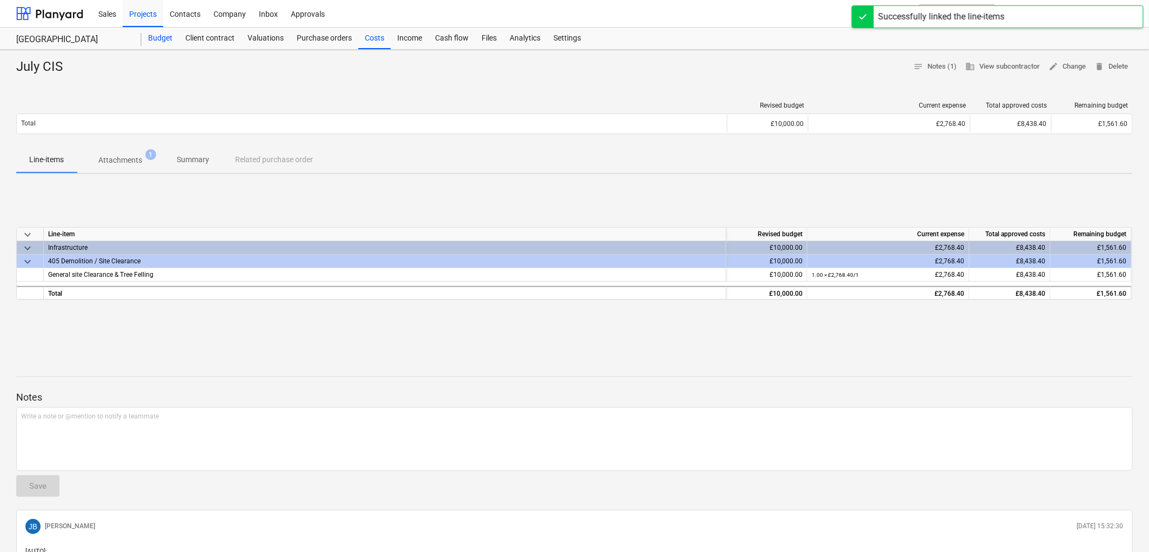
click at [157, 36] on div "Budget" at bounding box center [160, 39] width 37 height 22
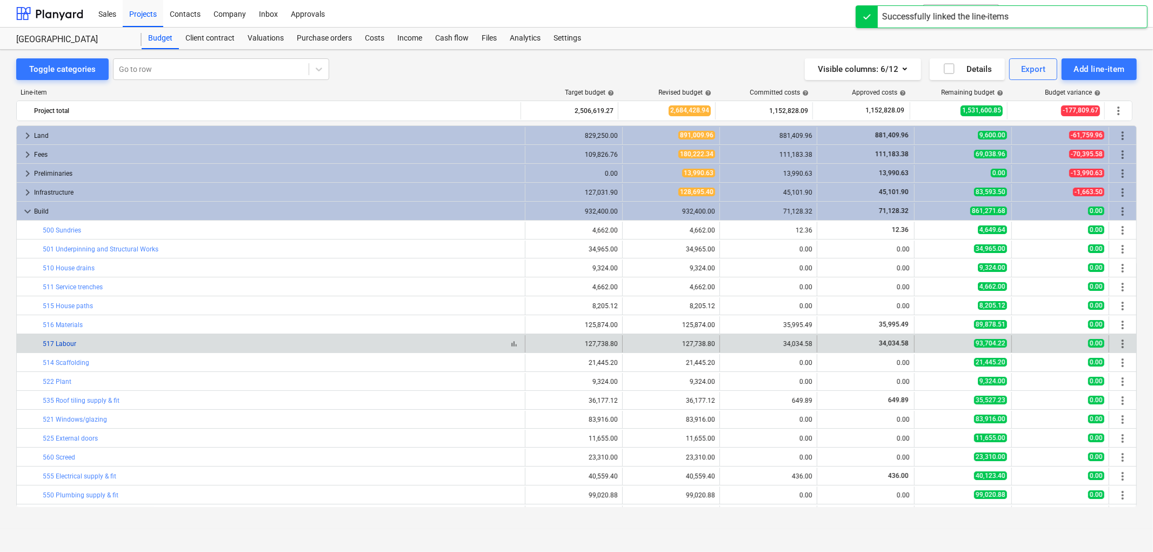
click at [60, 342] on link "517 Labour" at bounding box center [60, 344] width 34 height 8
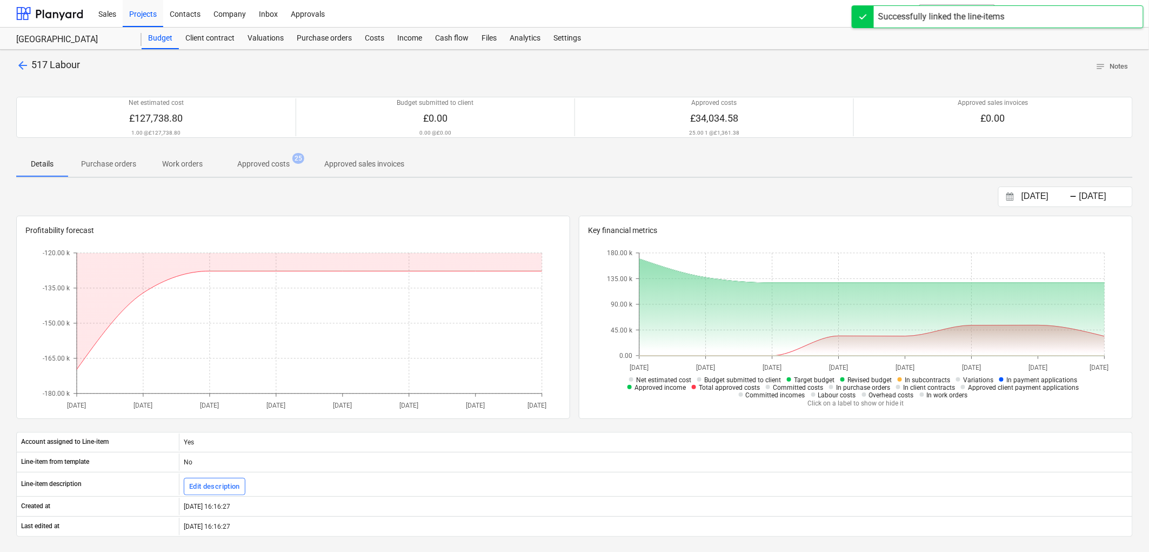
click at [250, 164] on p "Approved costs" at bounding box center [263, 163] width 52 height 11
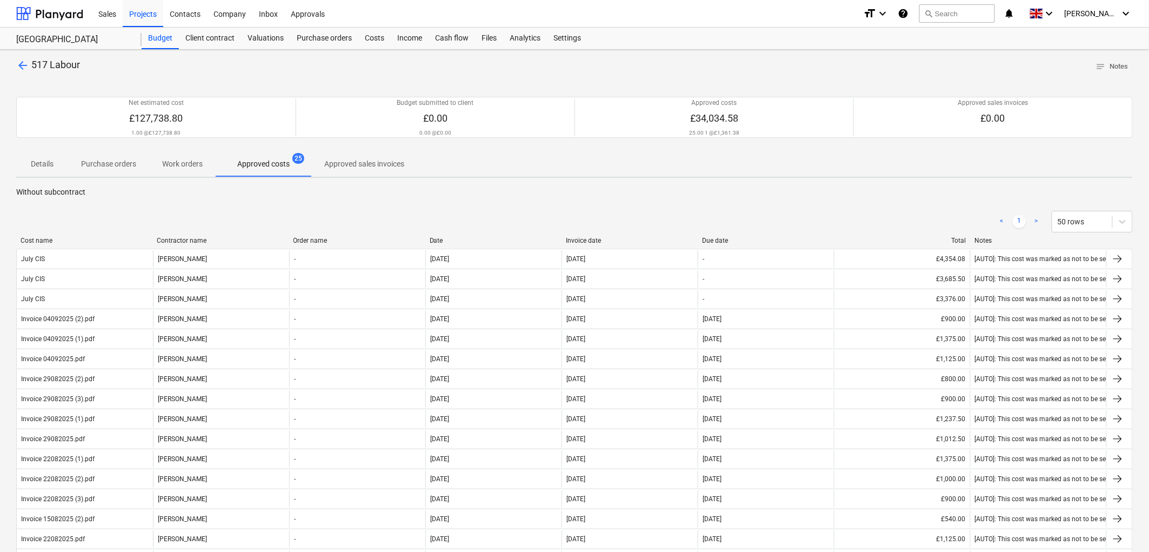
click at [571, 238] on div at bounding box center [561, 241] width 19 height 8
click at [591, 242] on div "Invoice date" at bounding box center [630, 241] width 128 height 8
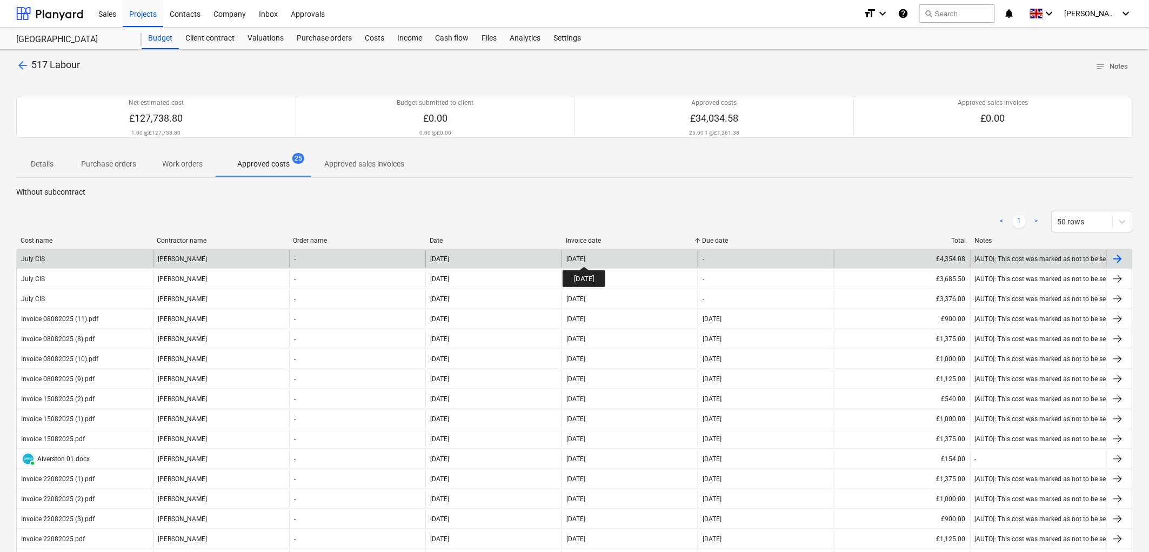
click at [585, 257] on div "31 Jul 2025" at bounding box center [576, 259] width 19 height 8
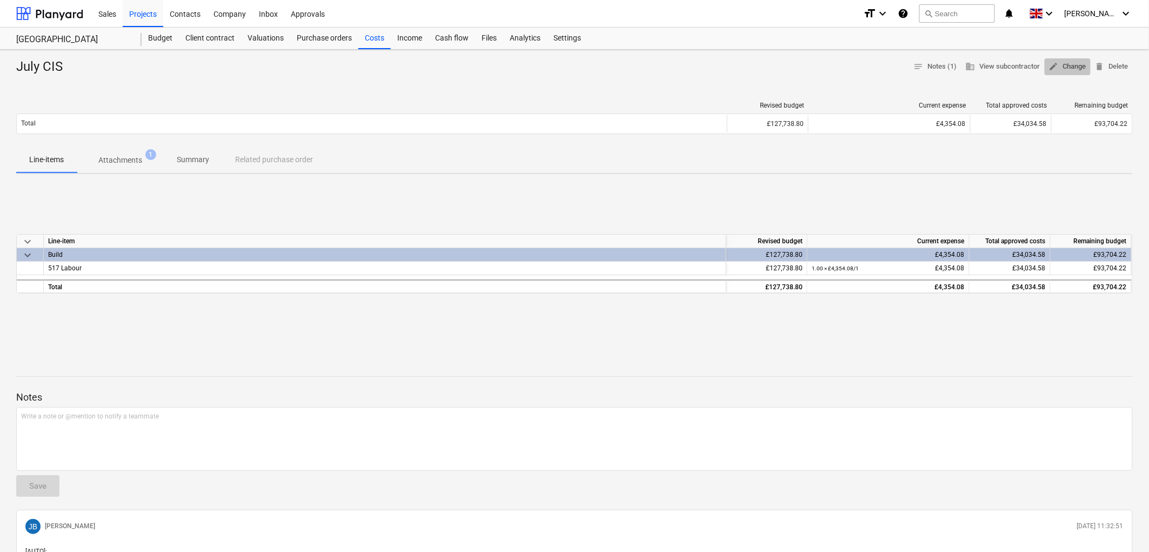
click at [1067, 68] on span "edit Change" at bounding box center [1067, 67] width 37 height 12
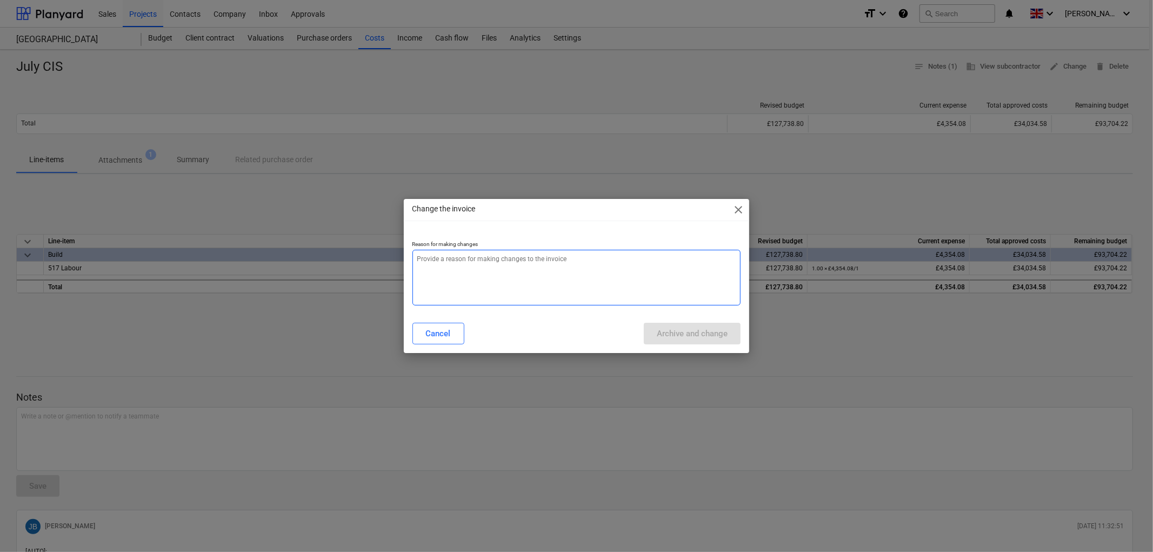
click at [512, 255] on textarea at bounding box center [576, 278] width 329 height 56
type textarea "x"
type textarea "."
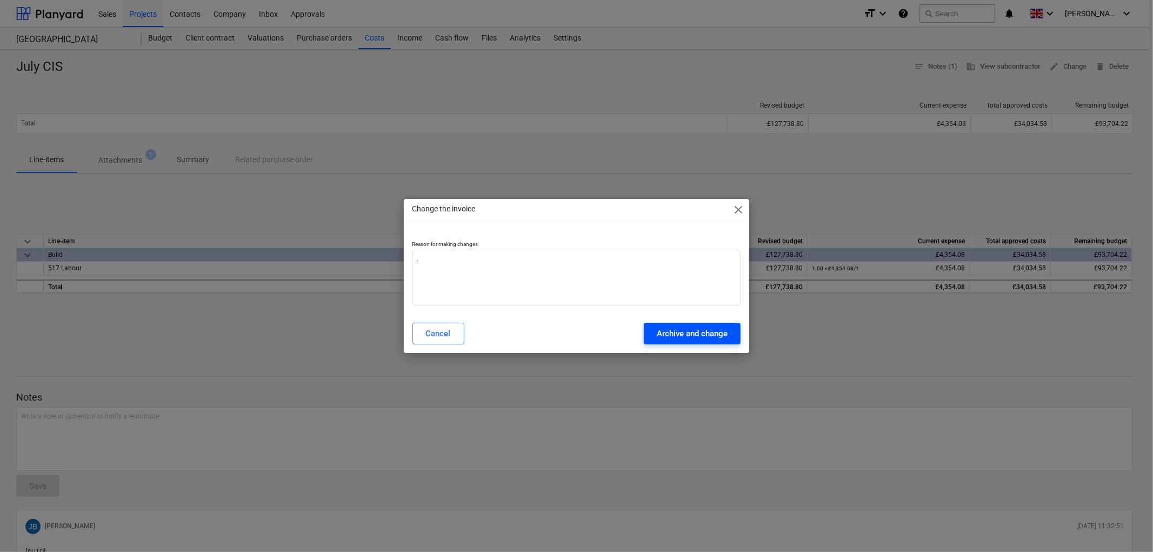
drag, startPoint x: 669, startPoint y: 322, endPoint x: 676, endPoint y: 333, distance: 13.4
click at [670, 322] on div "Cancel Archive and change" at bounding box center [577, 333] width 342 height 30
click at [677, 334] on div "Archive and change" at bounding box center [692, 333] width 71 height 14
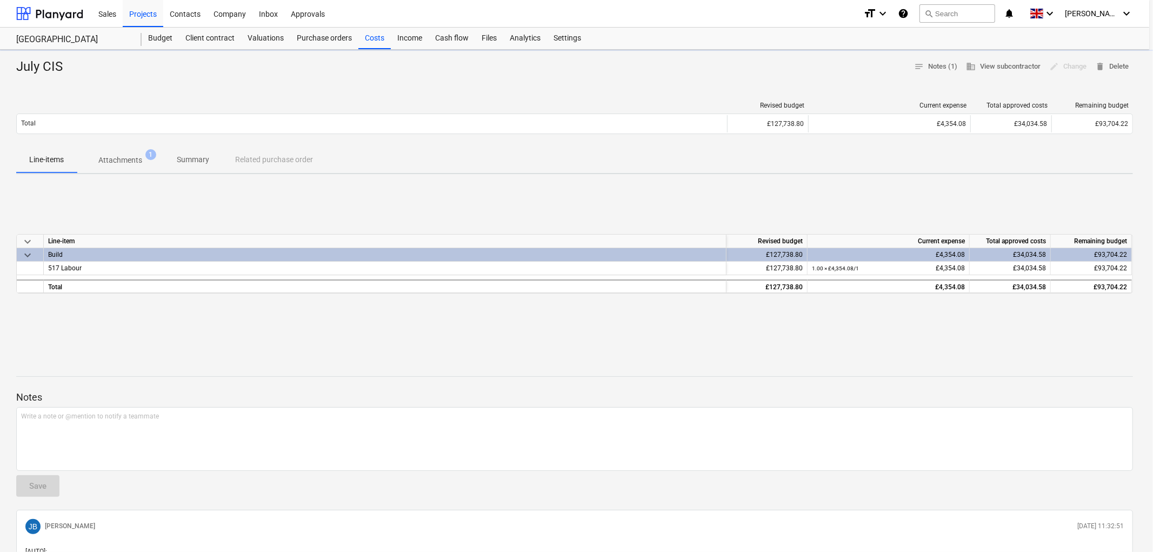
type textarea "x"
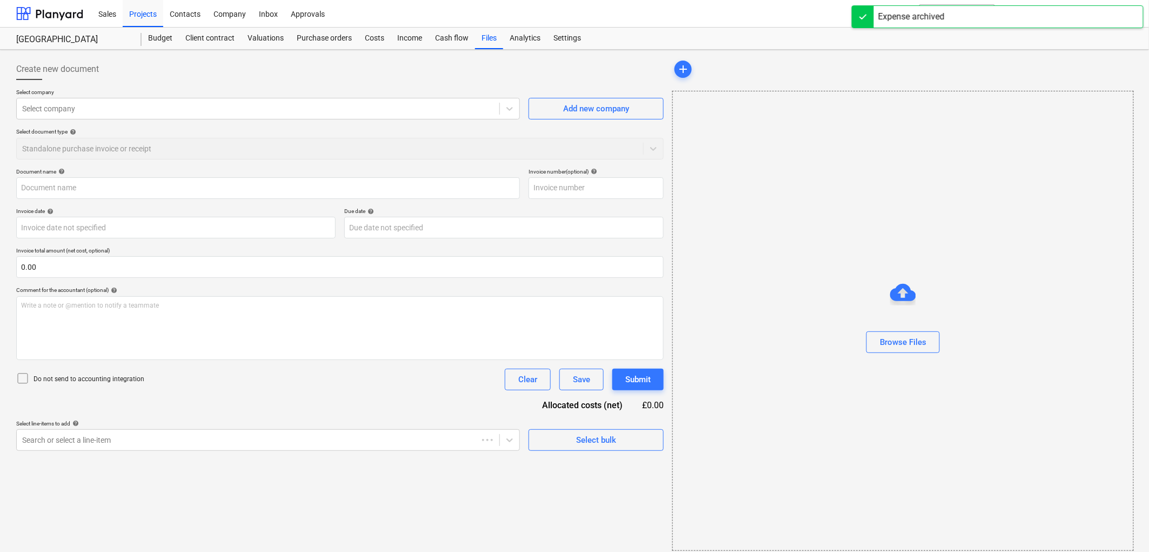
type input "July CIS"
type input "31 Jul 2025"
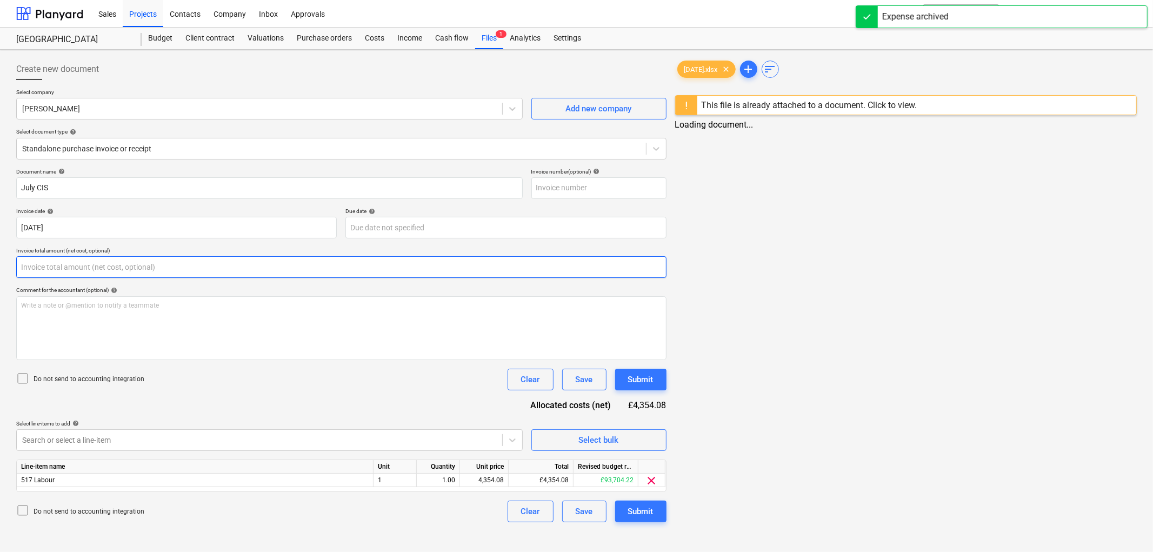
click at [168, 269] on input "text" at bounding box center [341, 267] width 650 height 22
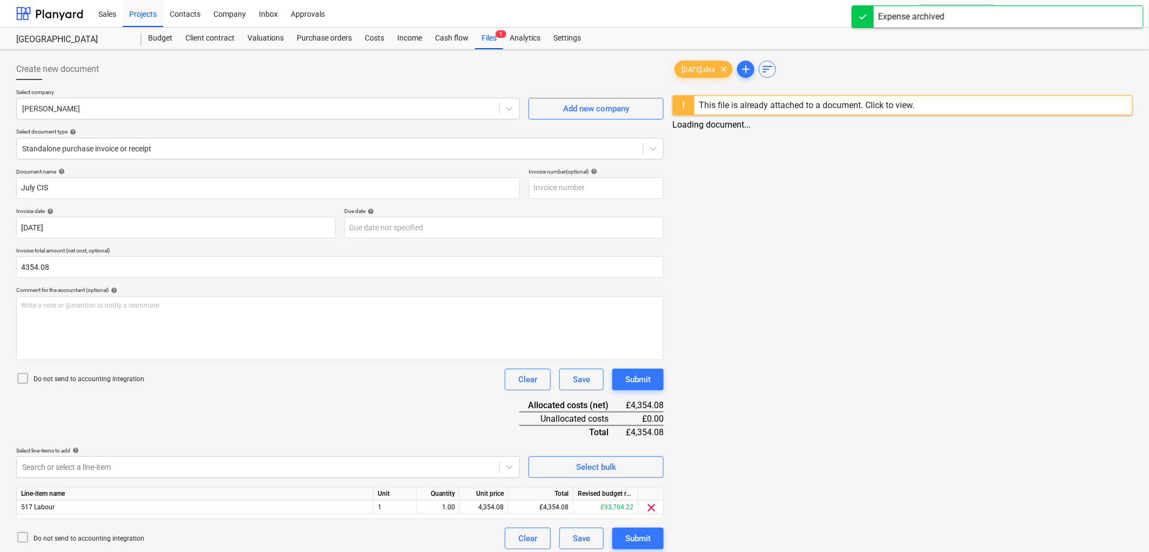
type input "4,354.08"
click at [126, 381] on p "Do not send to accounting integration" at bounding box center [89, 379] width 111 height 9
click at [126, 476] on body "Sales Projects Contacts Company Inbox Approvals format_size keyboard_arrow_down…" at bounding box center [574, 276] width 1149 height 552
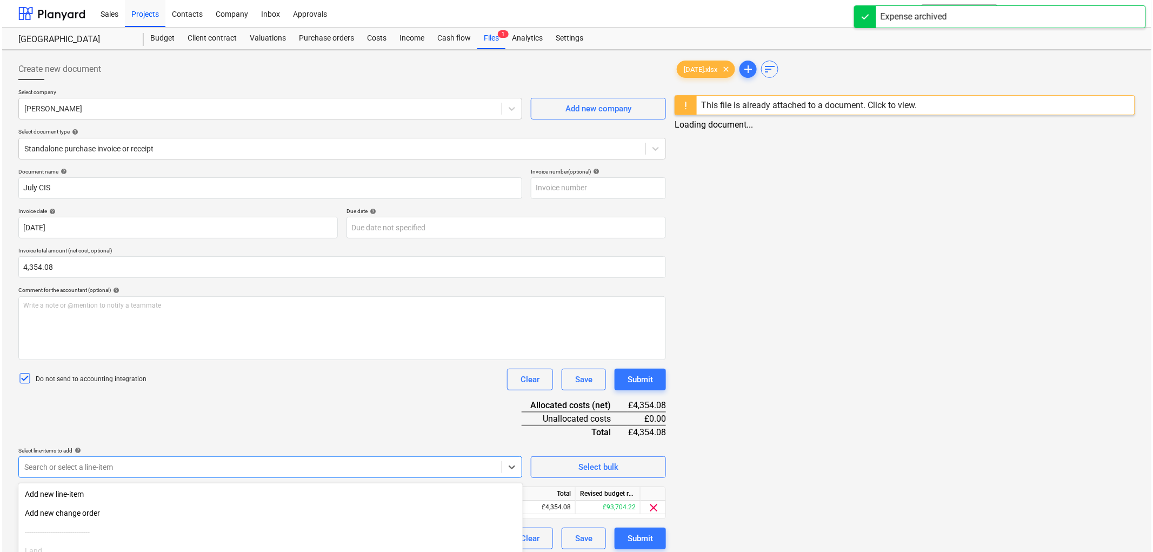
scroll to position [95, 0]
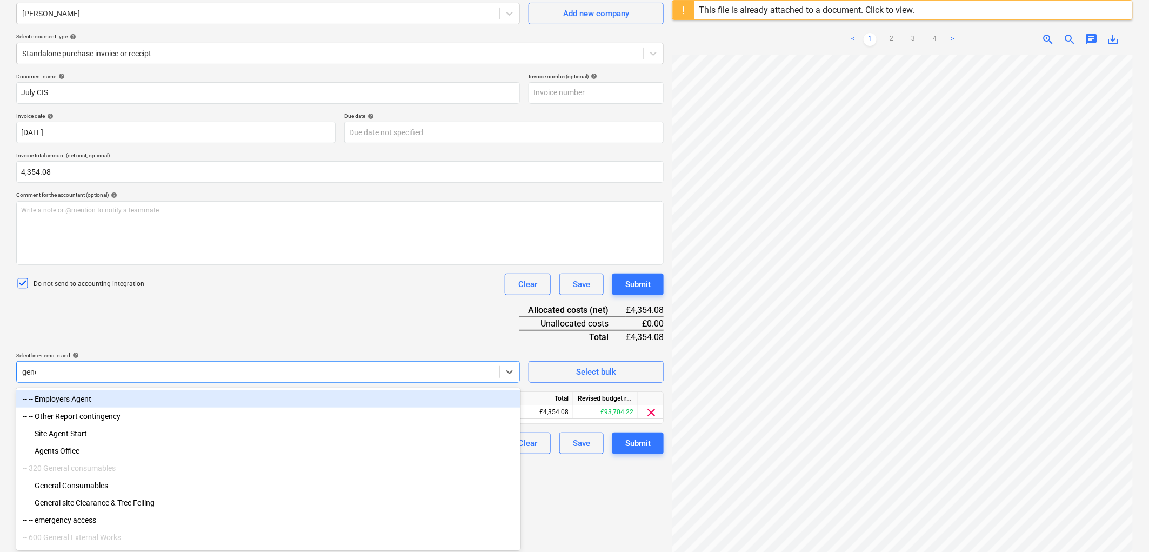
type input "gener"
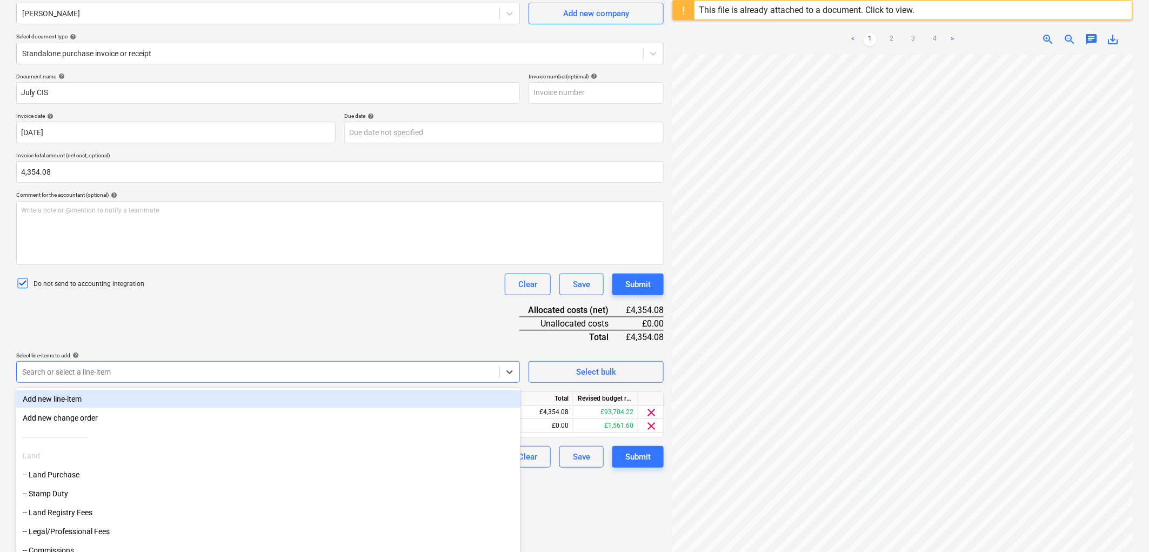
click at [327, 327] on div "Document name help July CIS Invoice number (optional) help Invoice date help 31…" at bounding box center [340, 270] width 648 height 395
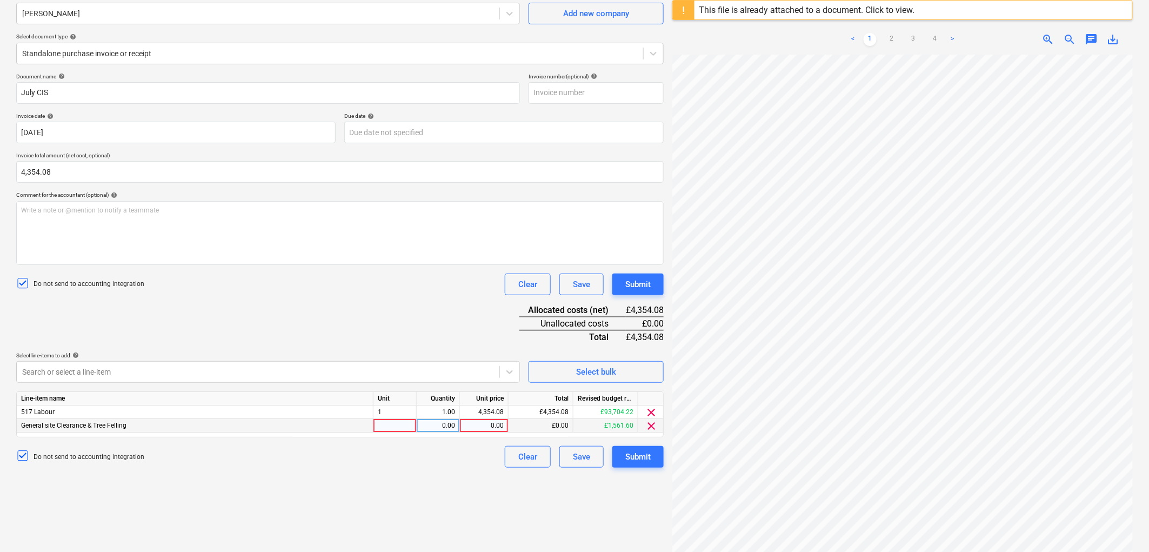
click at [385, 431] on div at bounding box center [395, 426] width 43 height 14
type input "1"
type input "1561.60"
click at [652, 412] on span "clear" at bounding box center [651, 412] width 13 height 13
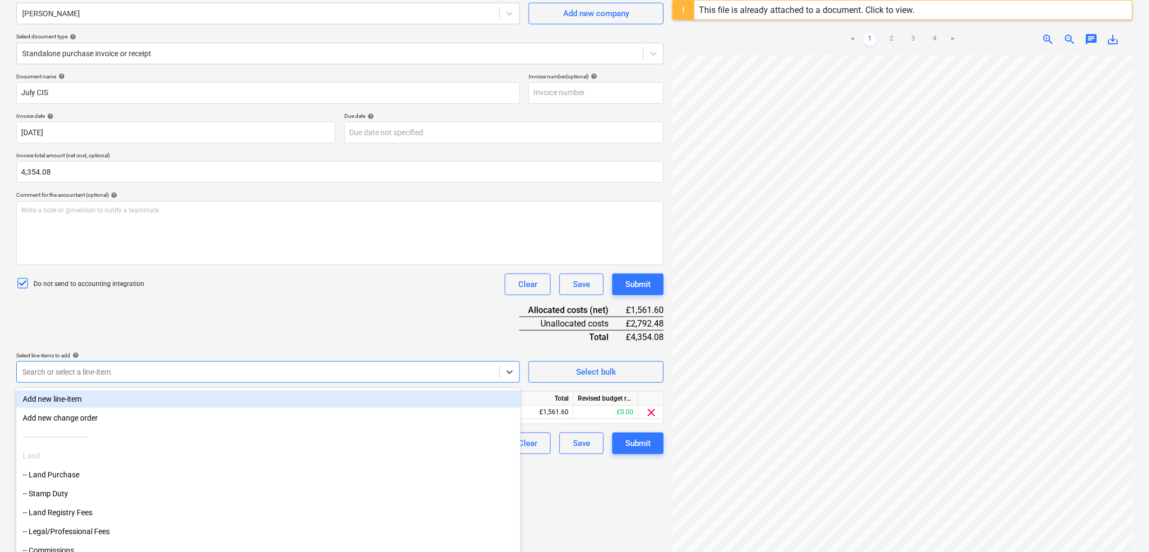
click at [110, 371] on div at bounding box center [258, 371] width 472 height 11
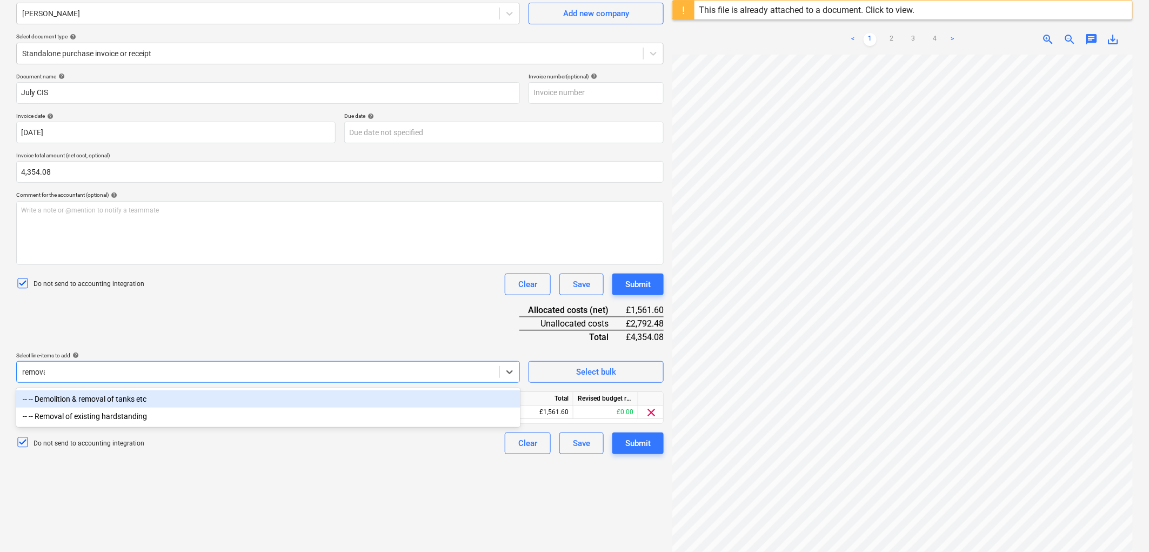
type input "removal"
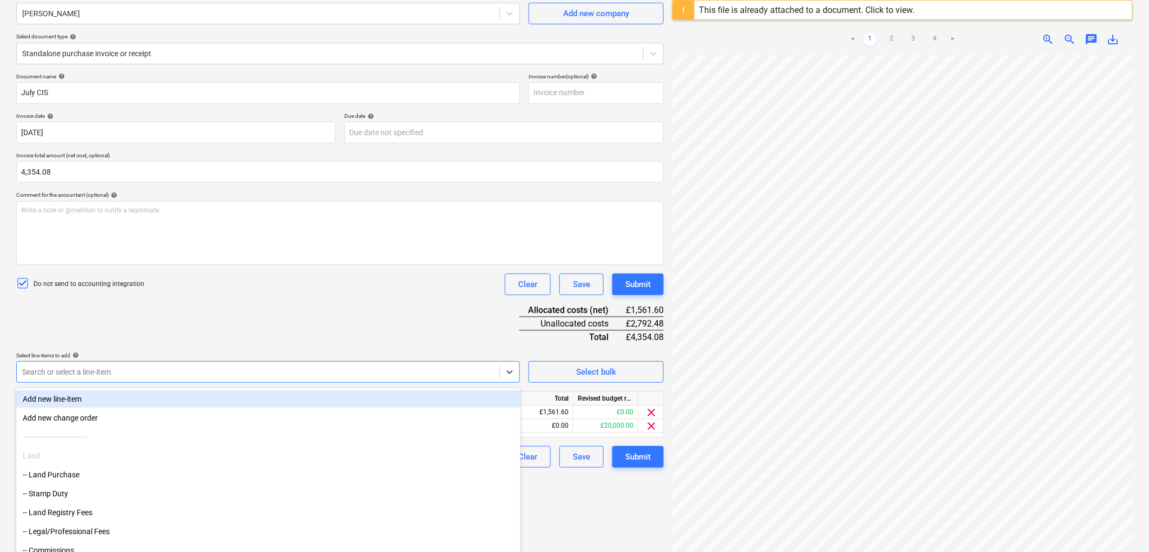
click at [251, 300] on div "Document name help July CIS Invoice number (optional) help Invoice date help 31…" at bounding box center [340, 270] width 648 height 395
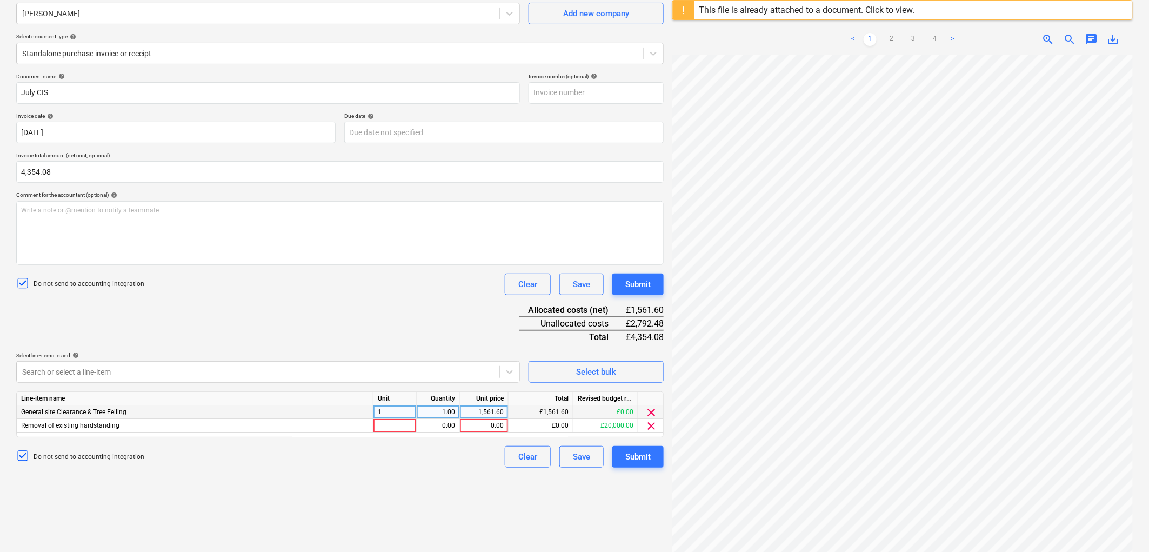
drag, startPoint x: 385, startPoint y: 423, endPoint x: 388, endPoint y: 417, distance: 6.3
click at [387, 423] on div at bounding box center [395, 426] width 43 height 14
type input "1"
type input "2792.48"
click at [623, 455] on button "Submit" at bounding box center [637, 457] width 51 height 22
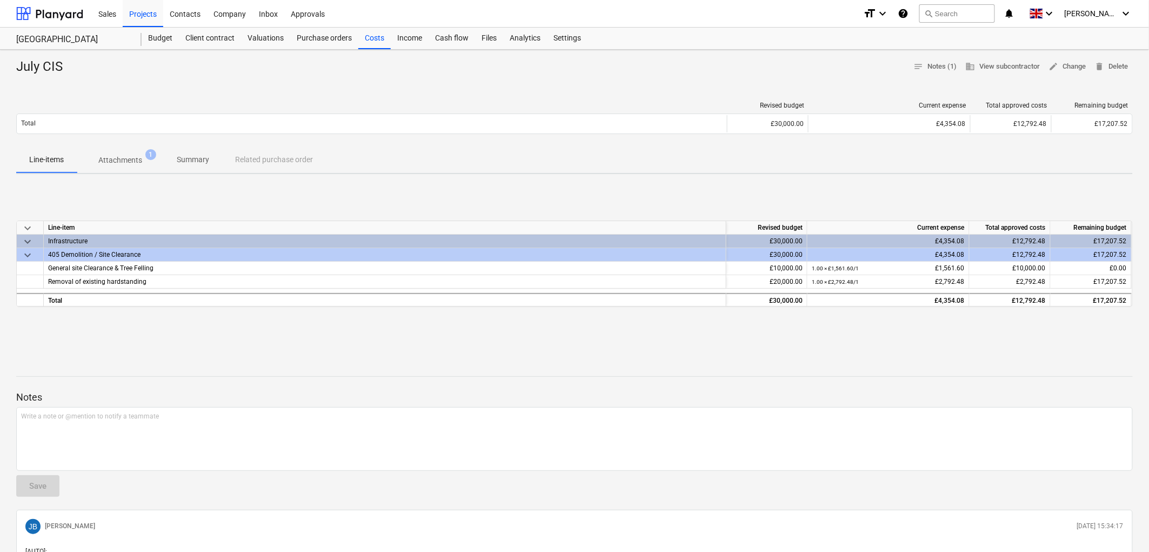
click at [141, 44] on div "Alveston Hill Farm Barns Alveston Hill Farm Barns" at bounding box center [78, 39] width 125 height 22
click at [151, 41] on div "Budget" at bounding box center [160, 39] width 37 height 22
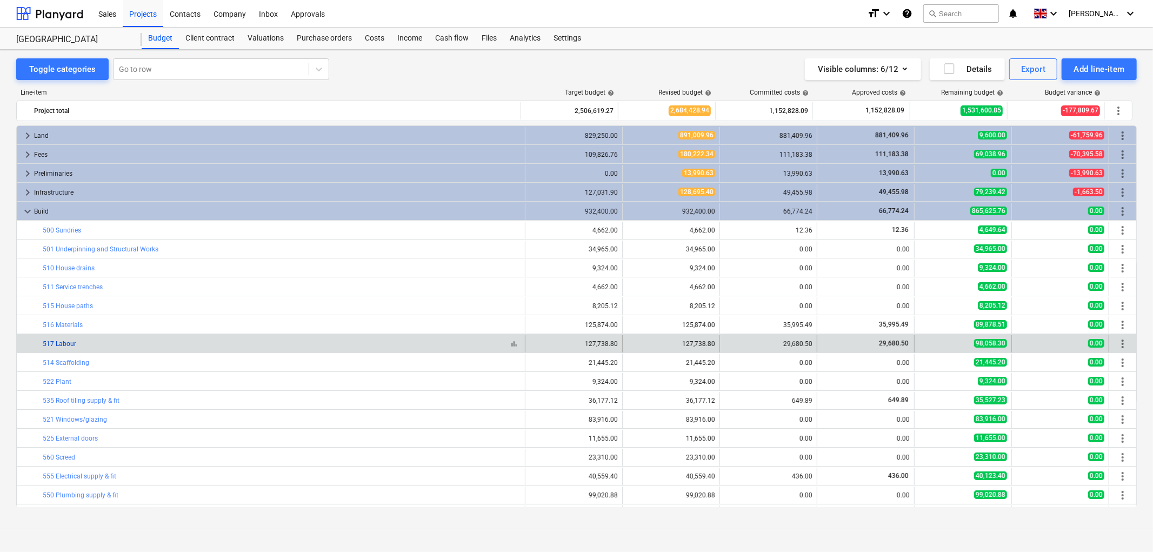
click at [56, 342] on link "517 Labour" at bounding box center [60, 344] width 34 height 8
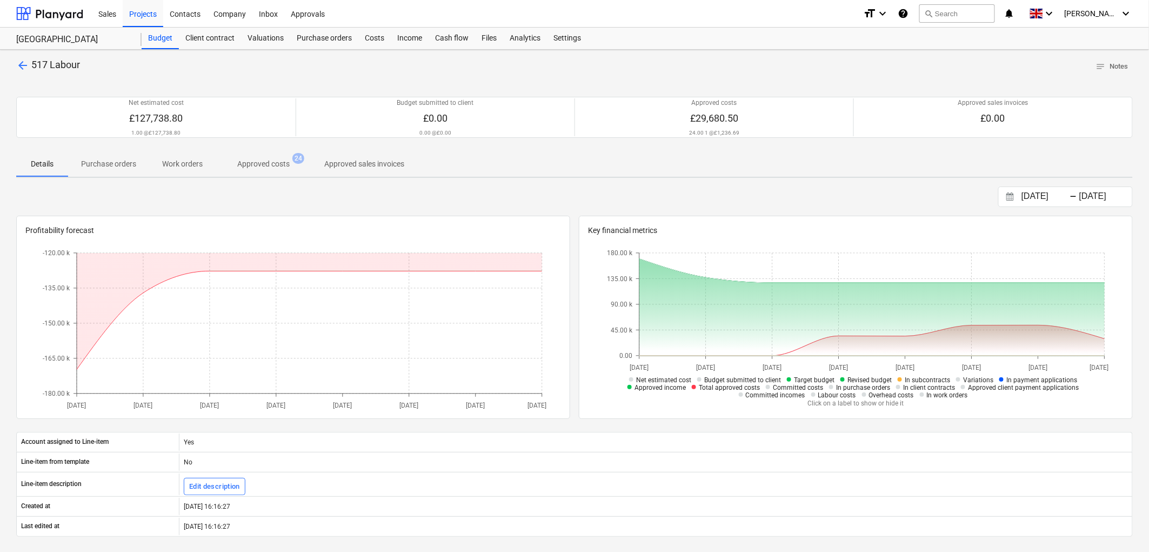
click at [257, 168] on p "Approved costs" at bounding box center [263, 163] width 52 height 11
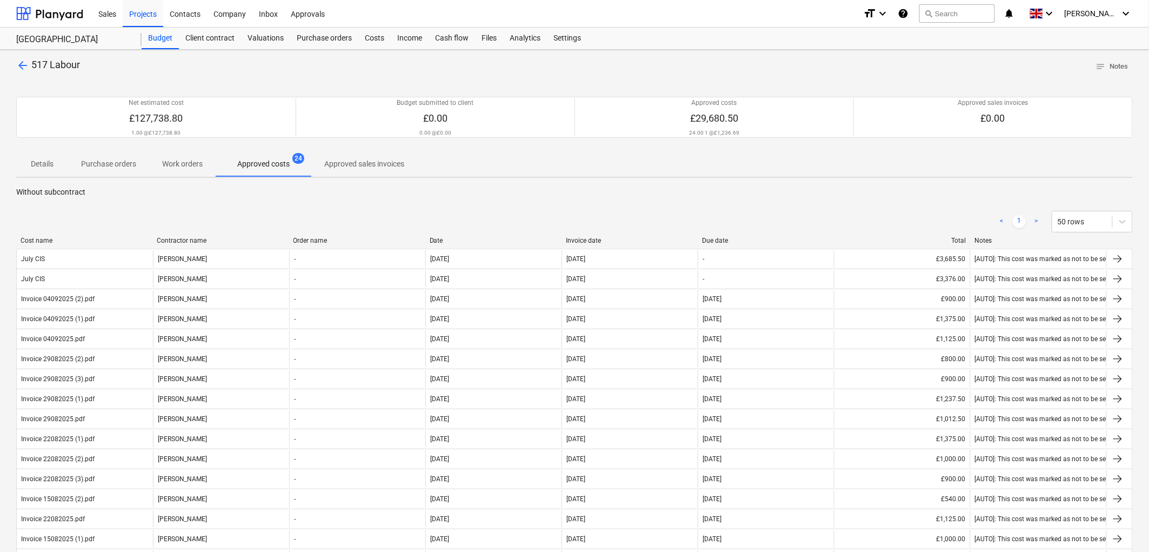
click at [590, 238] on div "Invoice date" at bounding box center [630, 241] width 128 height 8
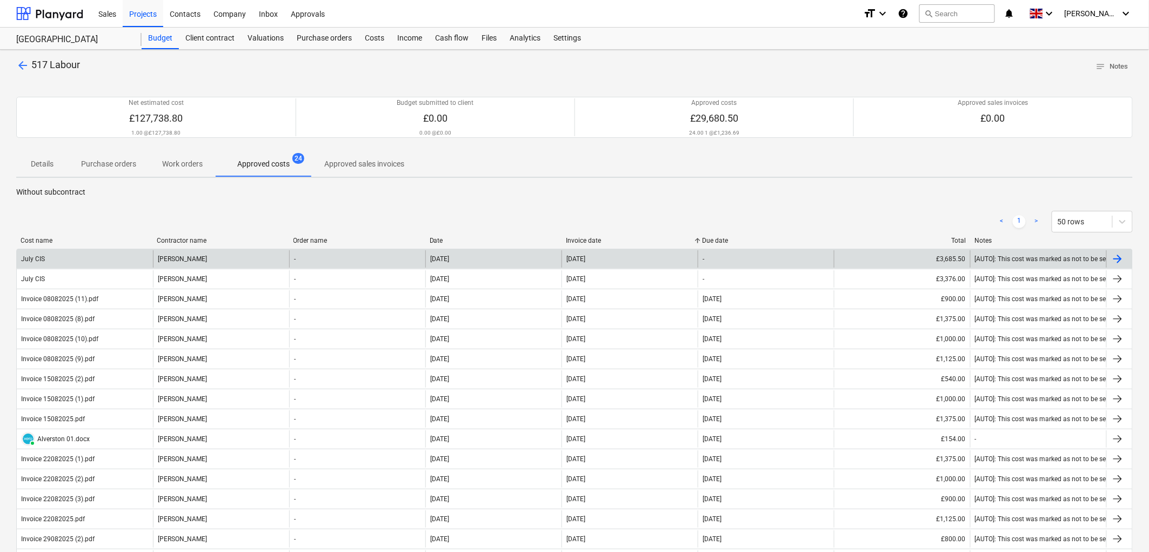
click at [201, 256] on div "Graham Wilson" at bounding box center [221, 258] width 136 height 17
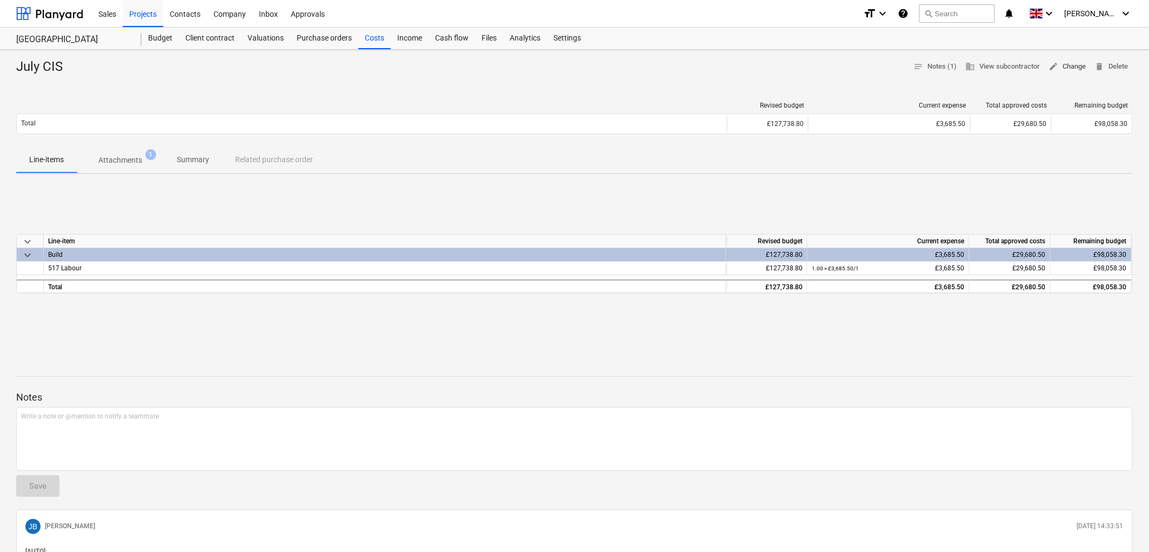
click at [1065, 58] on button "edit Change" at bounding box center [1068, 66] width 46 height 17
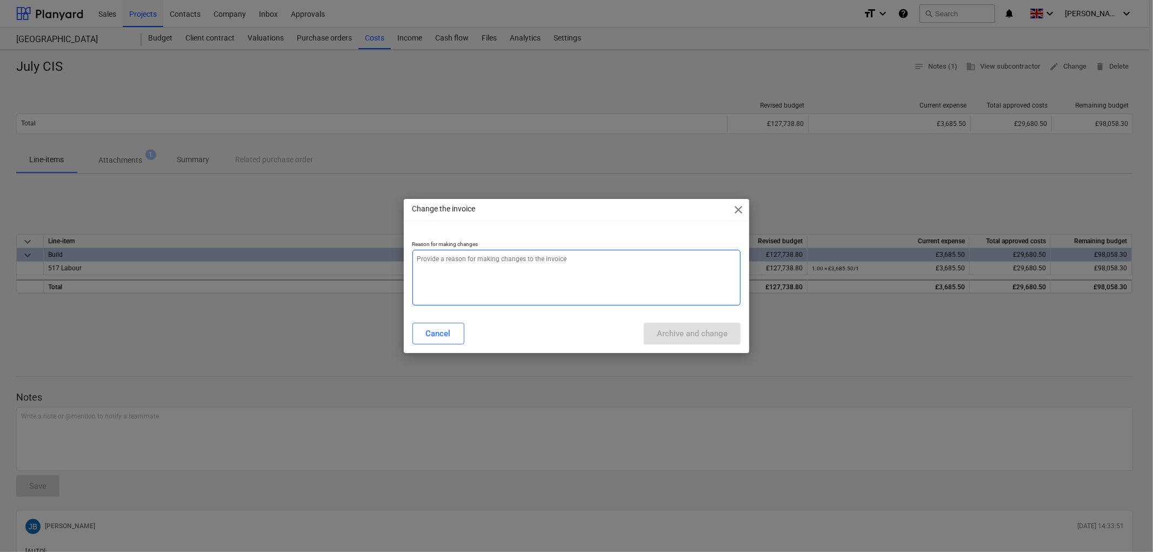
click at [511, 288] on textarea at bounding box center [576, 278] width 329 height 56
type textarea "x"
type textarea "."
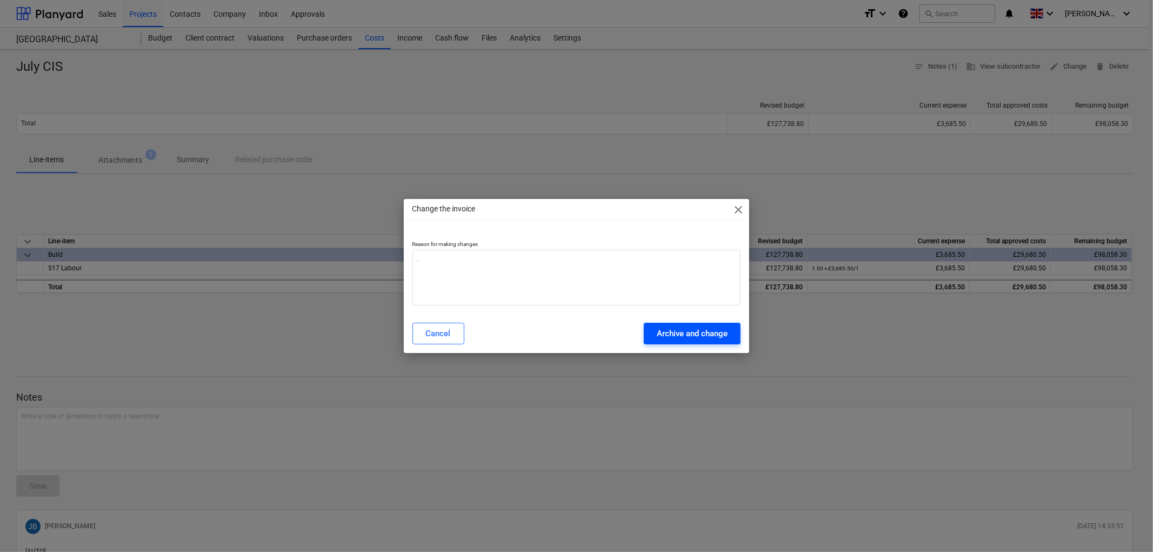
click at [672, 334] on div "Archive and change" at bounding box center [692, 333] width 71 height 14
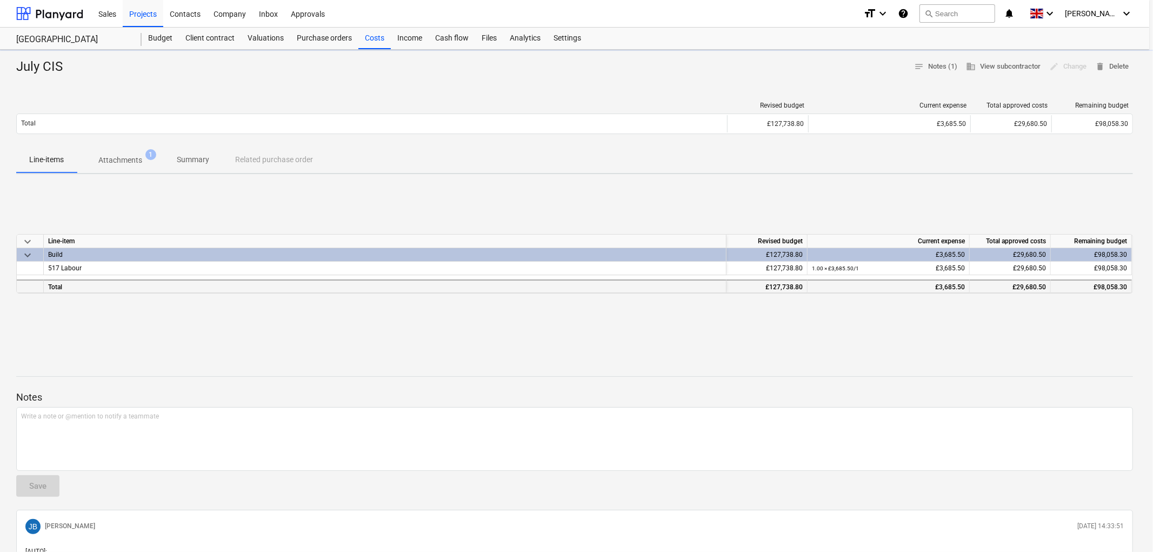
type textarea "x"
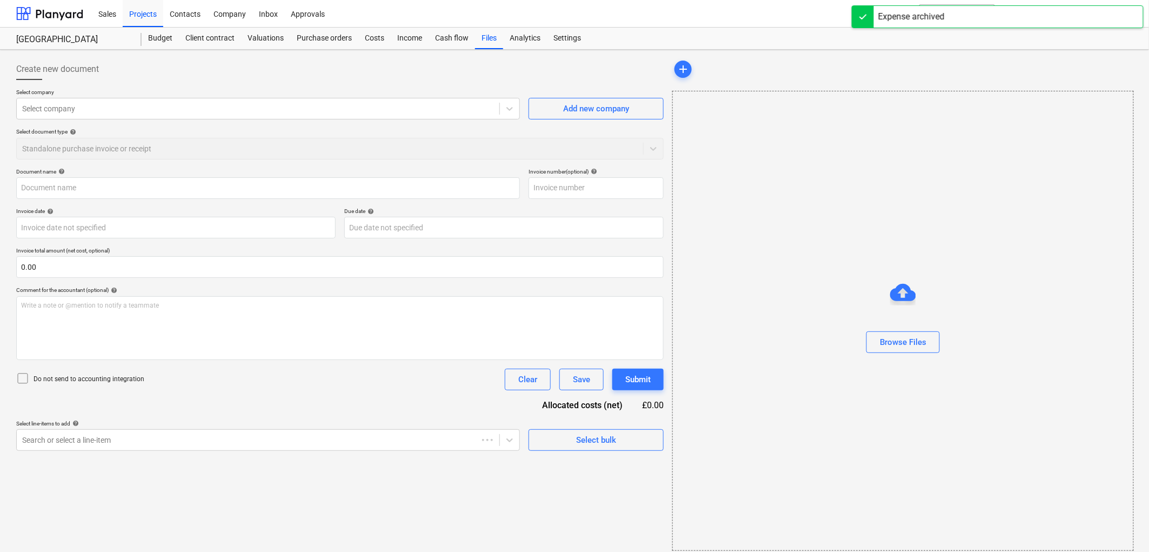
type input "July CIS"
type input "31 Jul 2025"
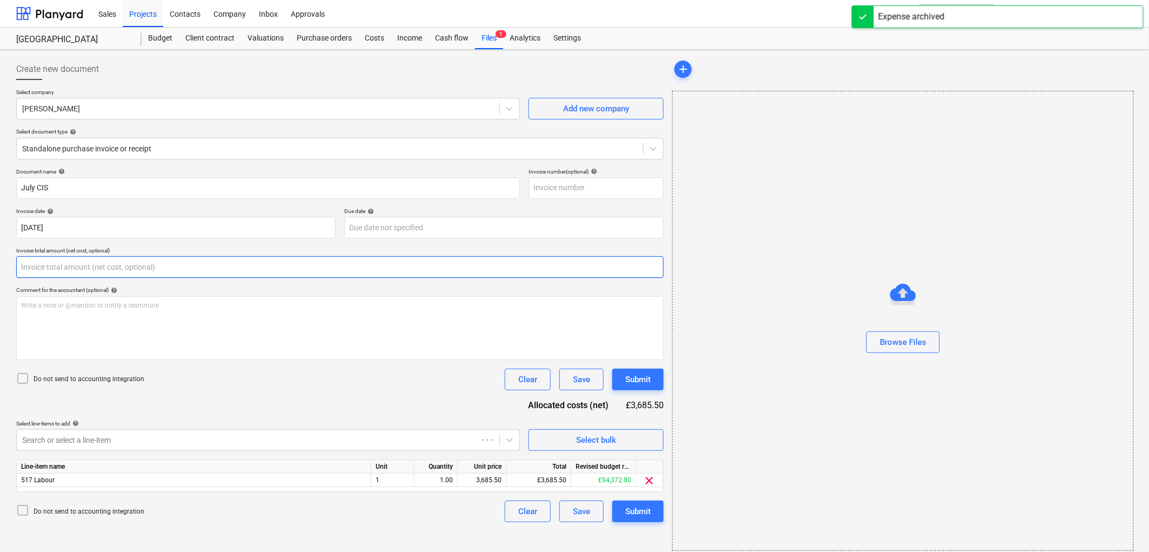
click at [83, 267] on input "text" at bounding box center [340, 267] width 648 height 22
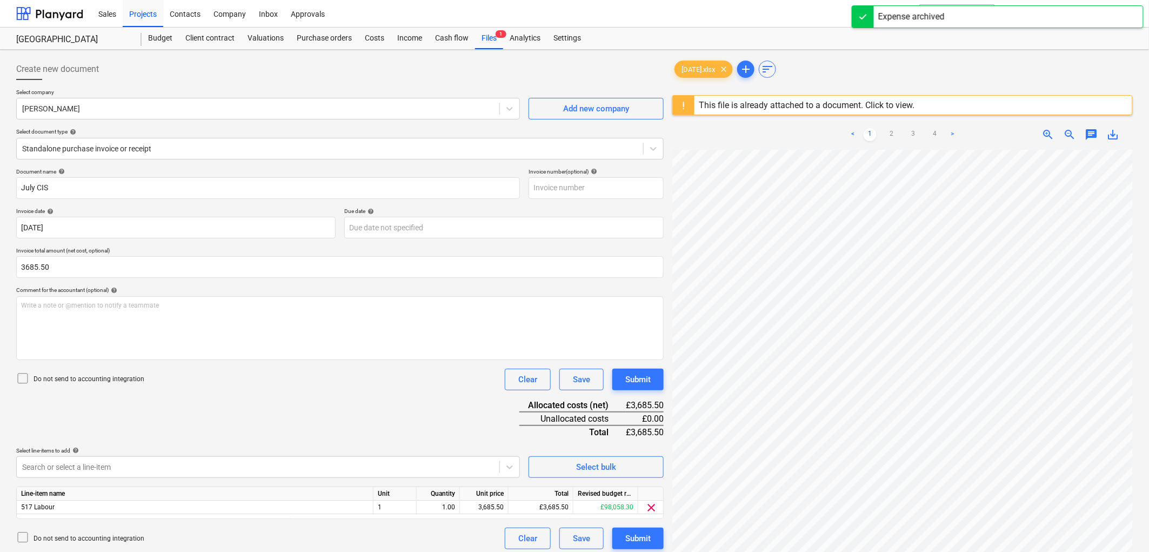
type input "3,685.50"
click at [82, 371] on div "Do not send to accounting integration Clear Save Submit" at bounding box center [340, 380] width 648 height 22
drag, startPoint x: 81, startPoint y: 375, endPoint x: 103, endPoint y: 406, distance: 38.4
click at [82, 375] on p "Do not send to accounting integration" at bounding box center [89, 379] width 111 height 9
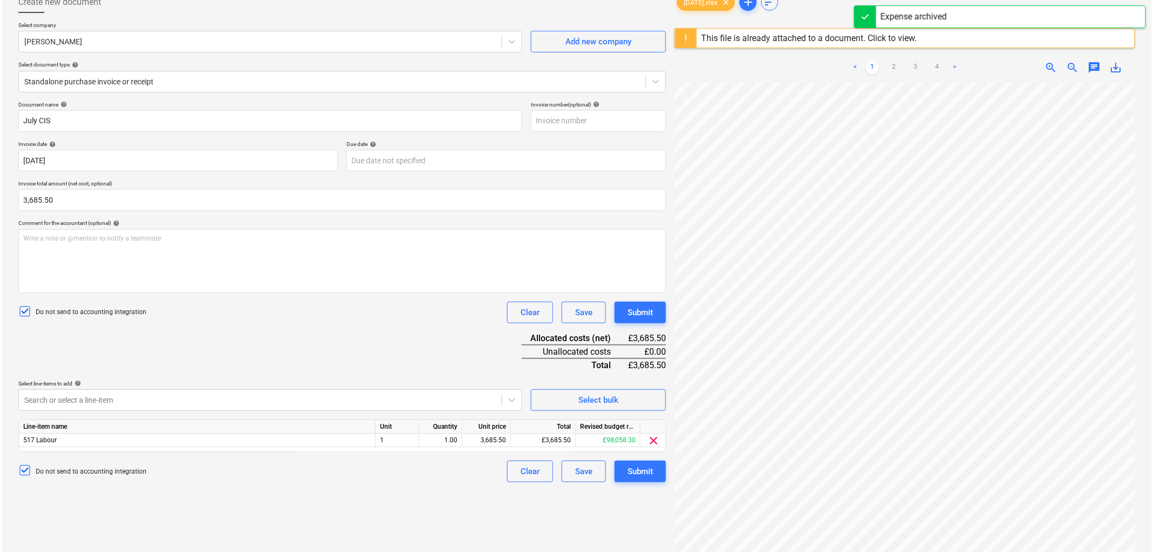
scroll to position [120, 0]
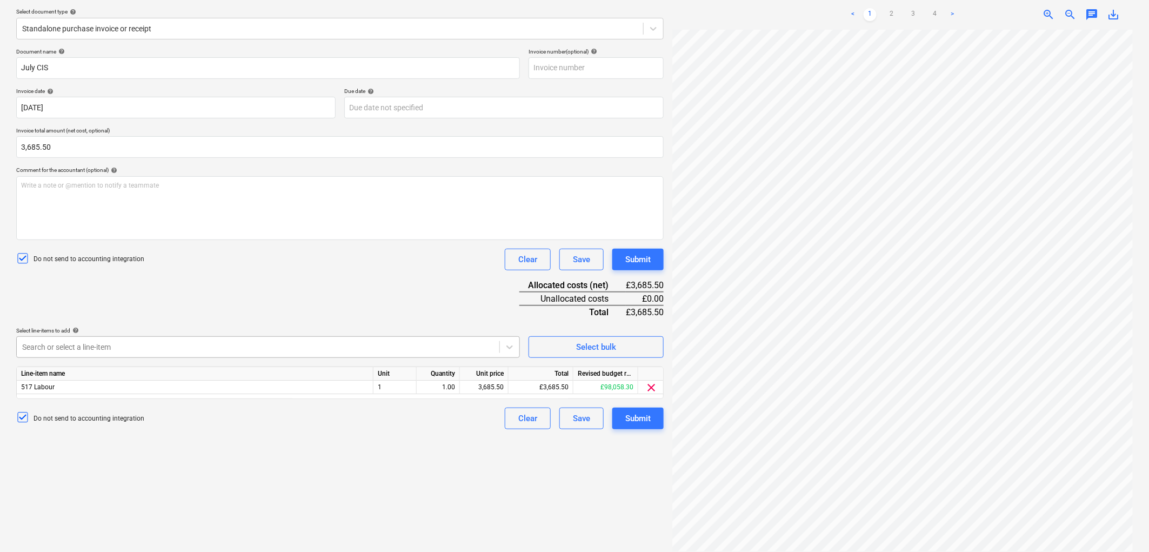
click at [101, 352] on div at bounding box center [258, 347] width 472 height 11
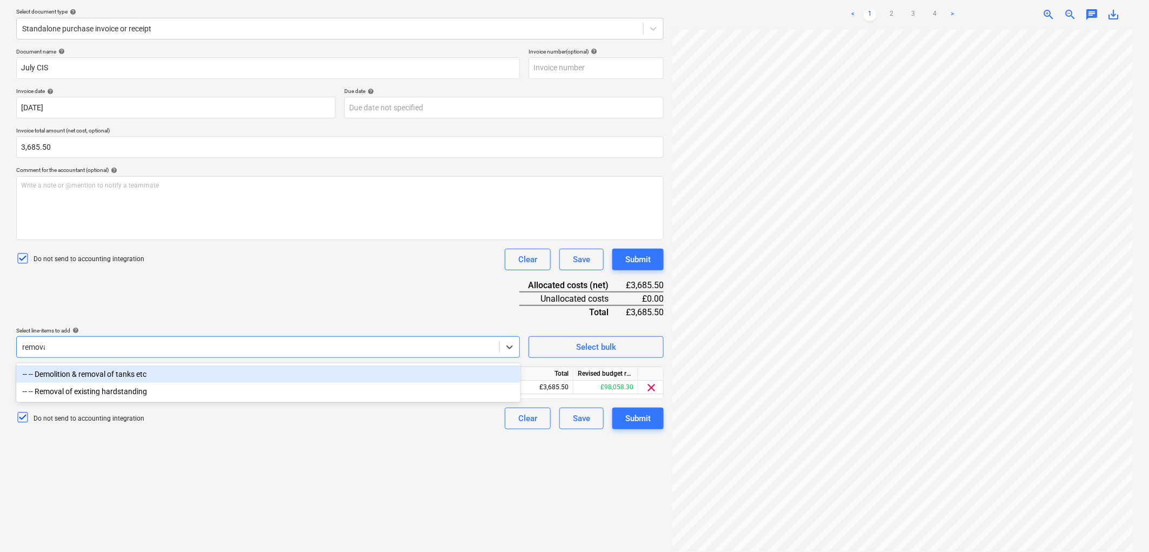
type input "removal"
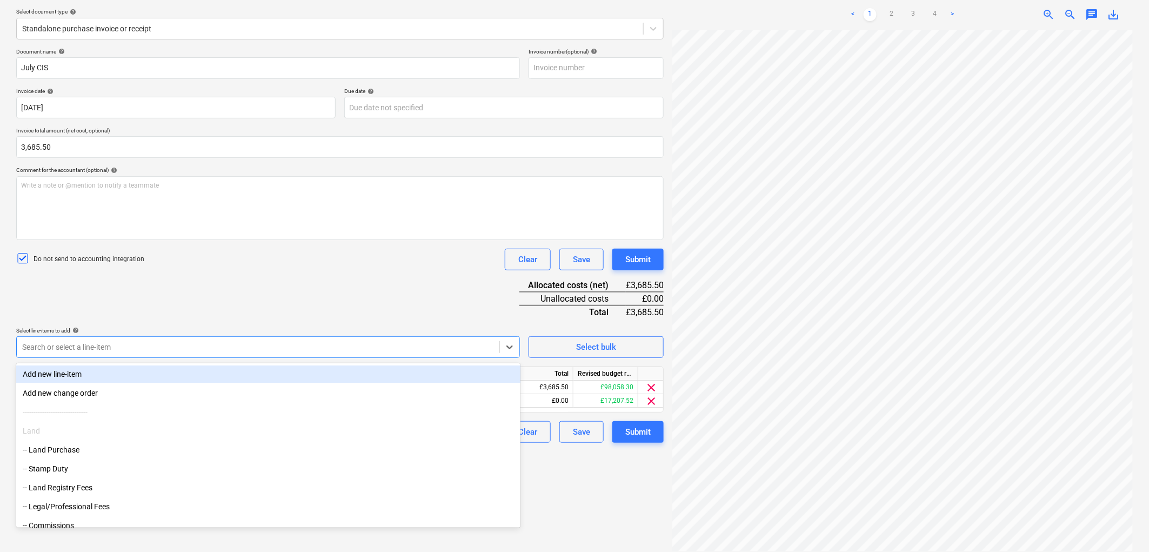
drag, startPoint x: 333, startPoint y: 294, endPoint x: 303, endPoint y: 317, distance: 37.8
click at [333, 294] on div "Document name help July CIS Invoice number (optional) help Invoice date help 31…" at bounding box center [340, 245] width 648 height 395
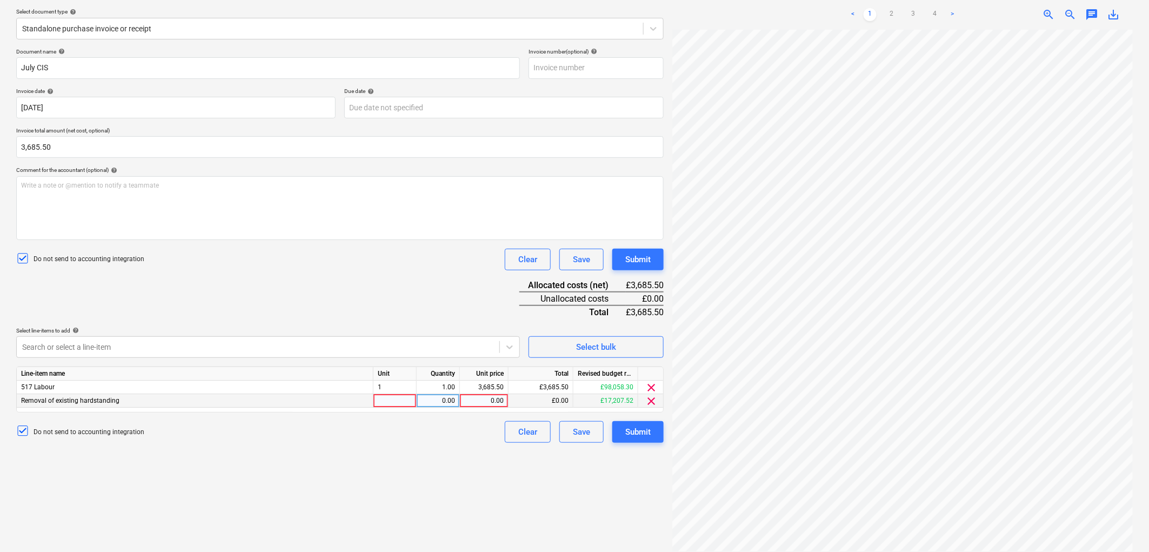
click at [387, 401] on div at bounding box center [395, 401] width 43 height 14
type input "1"
type input "3685.50"
click at [649, 388] on span "clear" at bounding box center [651, 387] width 13 height 13
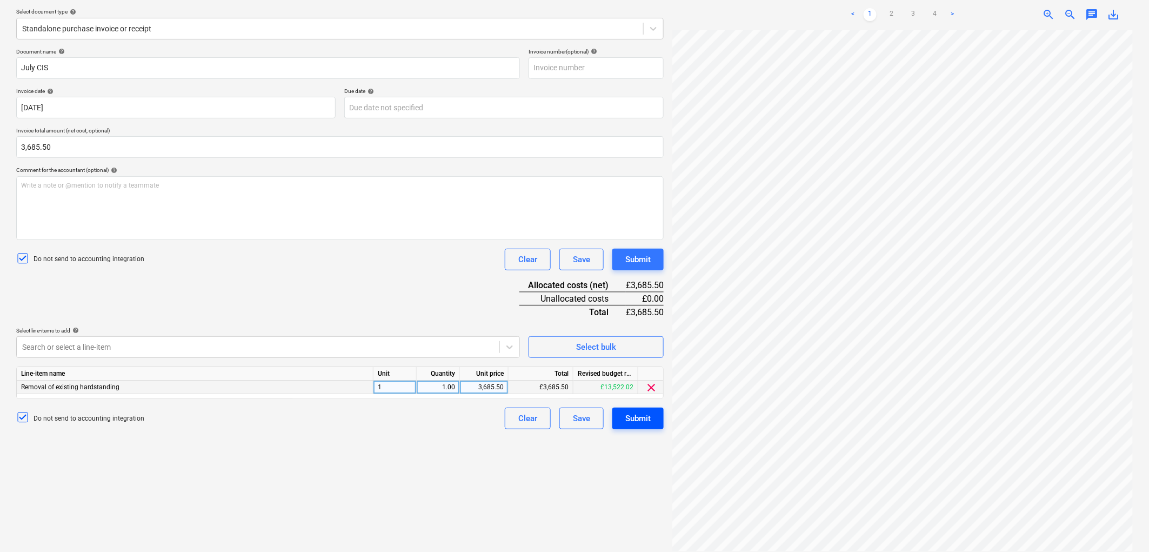
click at [645, 418] on div "Submit" at bounding box center [637, 418] width 25 height 14
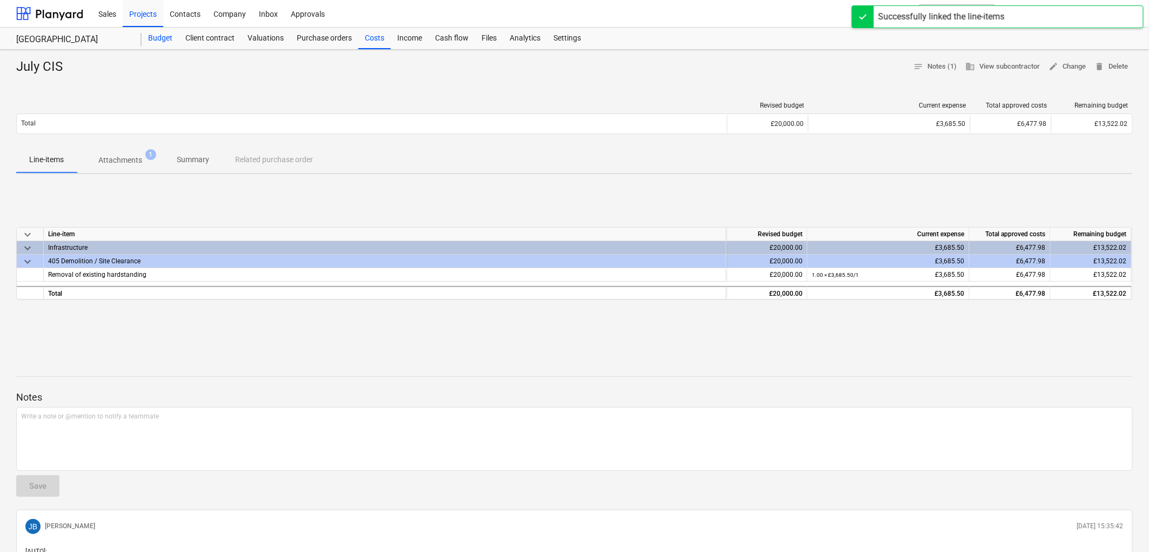
drag, startPoint x: 159, startPoint y: 41, endPoint x: 164, endPoint y: 46, distance: 6.9
click at [159, 41] on div "Budget" at bounding box center [160, 39] width 37 height 22
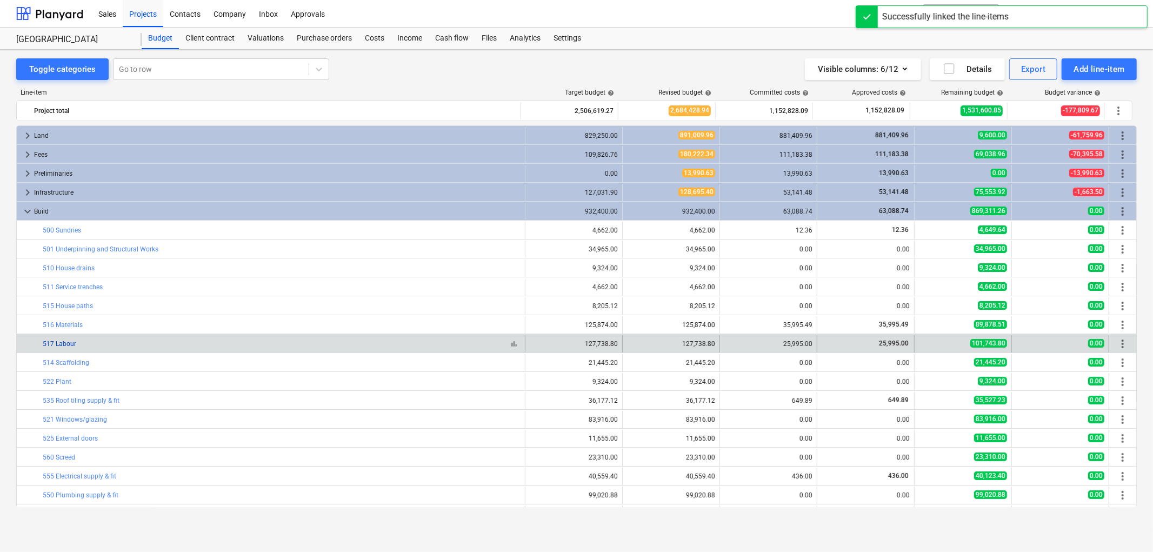
click at [74, 341] on link "517 Labour" at bounding box center [60, 344] width 34 height 8
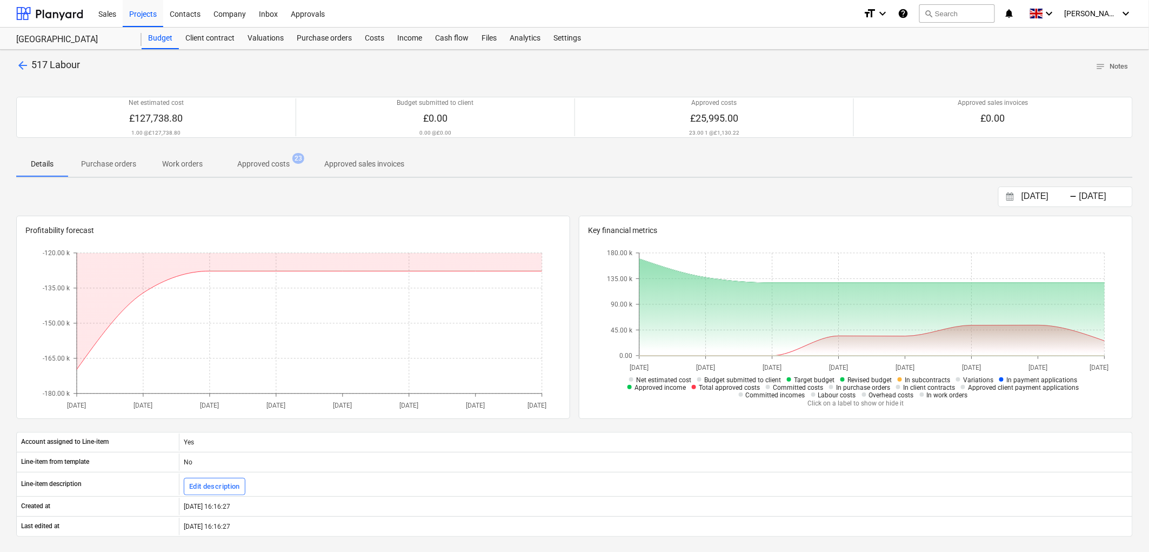
click at [304, 159] on span "Approved costs 23" at bounding box center [264, 163] width 96 height 19
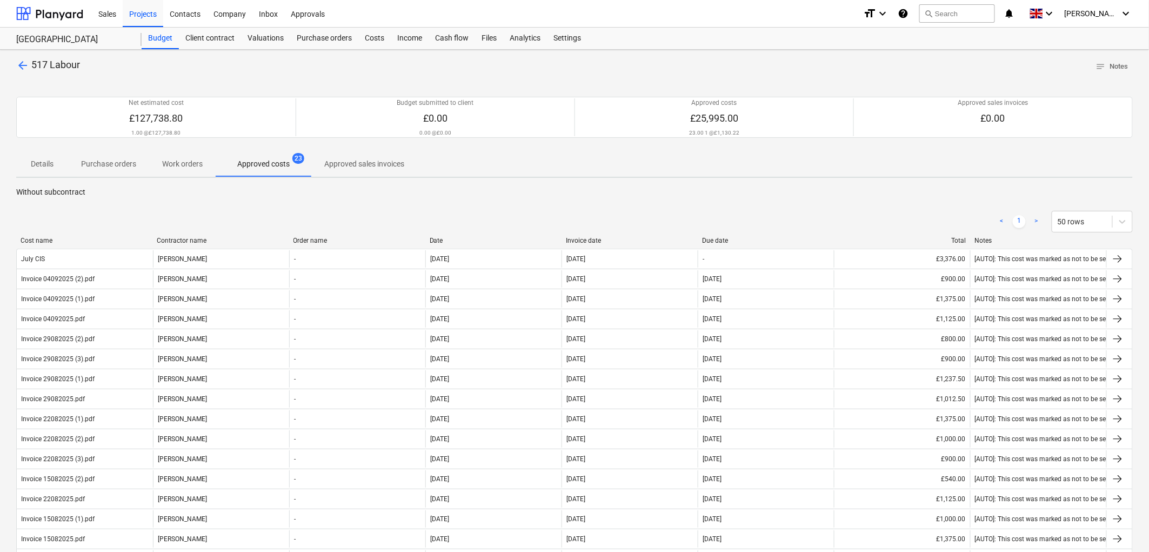
click at [592, 237] on div "Invoice date" at bounding box center [630, 241] width 128 height 8
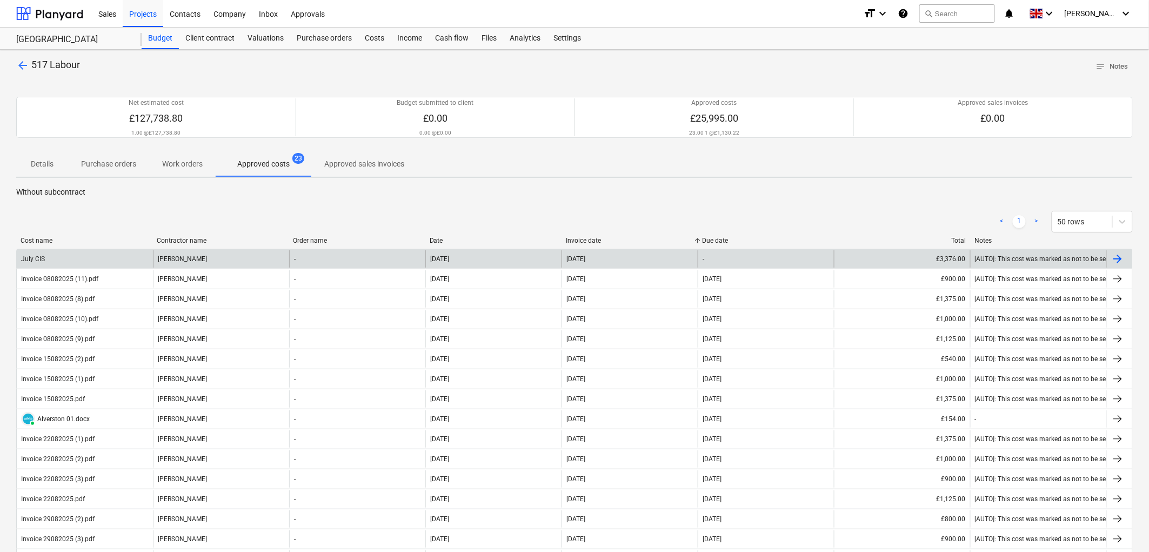
click at [189, 256] on div "Mark Pinchbeck" at bounding box center [221, 258] width 136 height 17
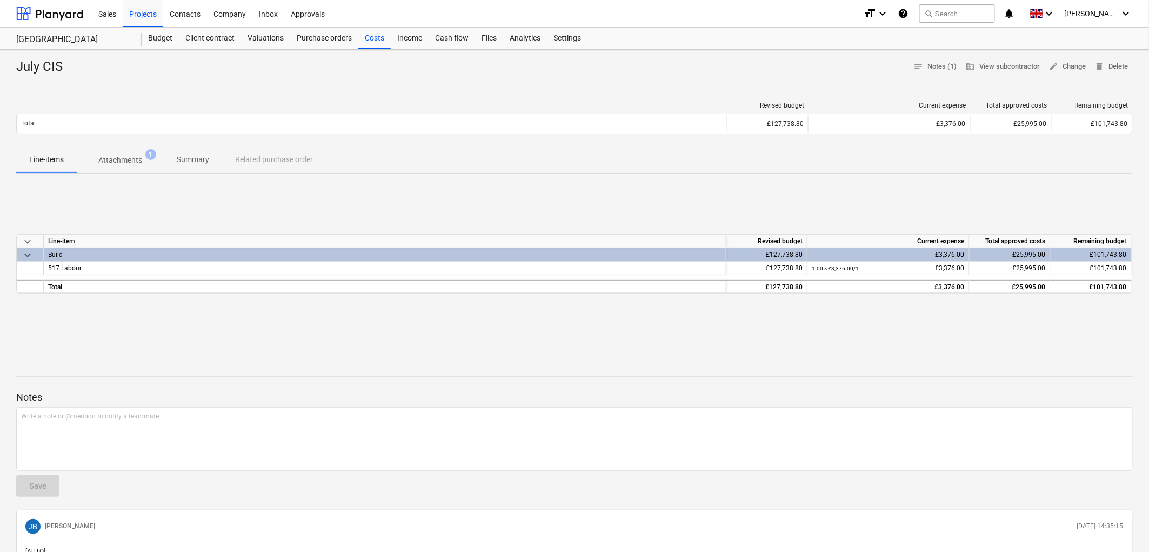
click at [1067, 56] on div "July CIS notes Notes (1) business View subcontractor edit Change delete Delete …" at bounding box center [574, 341] width 1149 height 583
click at [1068, 61] on span "edit Change" at bounding box center [1067, 67] width 37 height 12
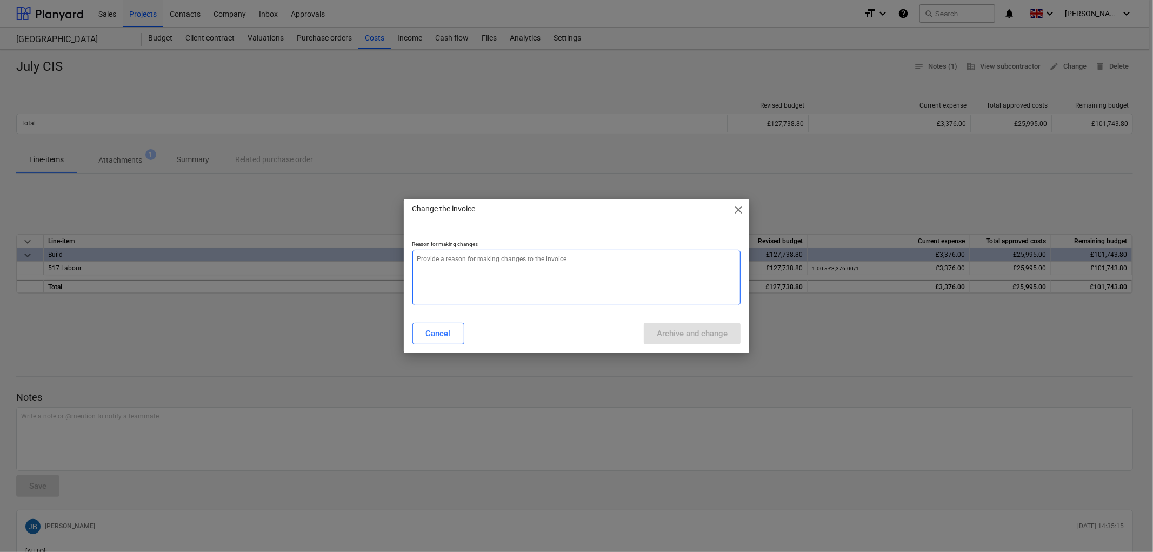
click at [651, 263] on textarea at bounding box center [576, 278] width 329 height 56
type textarea "x"
type textarea "."
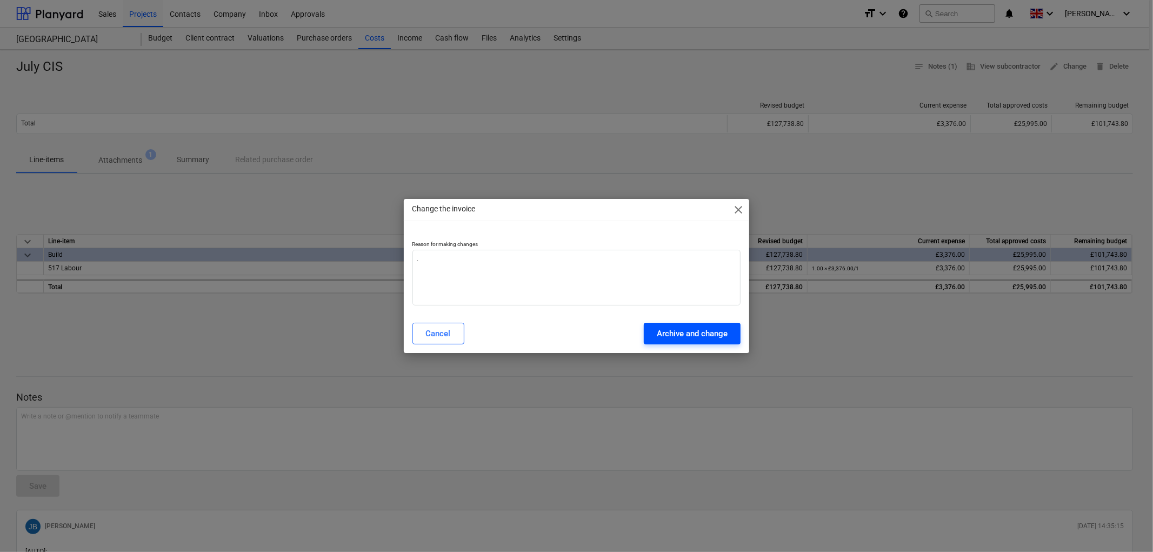
click at [699, 325] on button "Archive and change" at bounding box center [692, 334] width 97 height 22
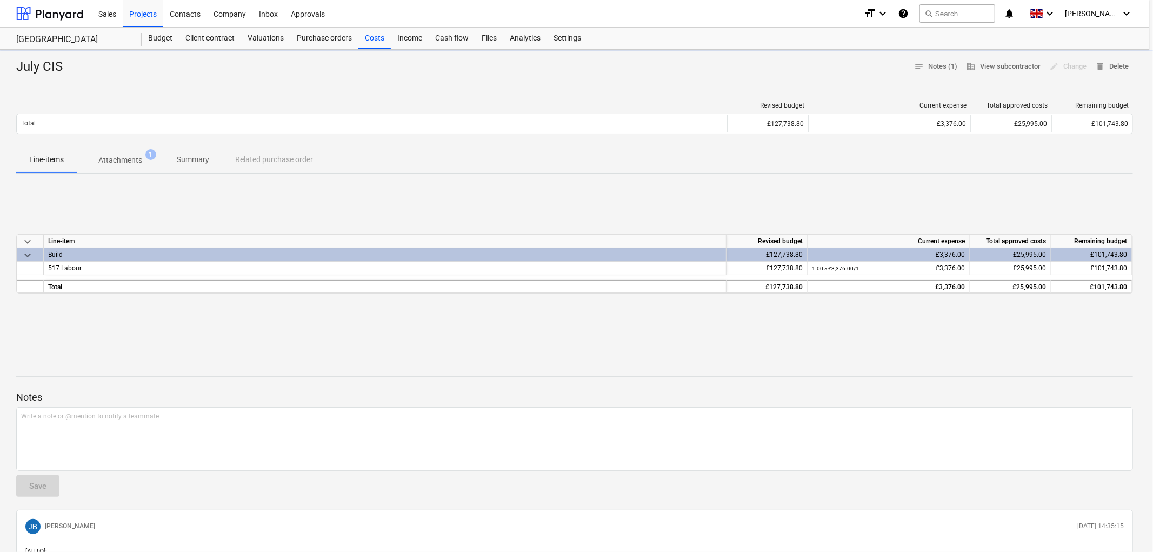
type textarea "x"
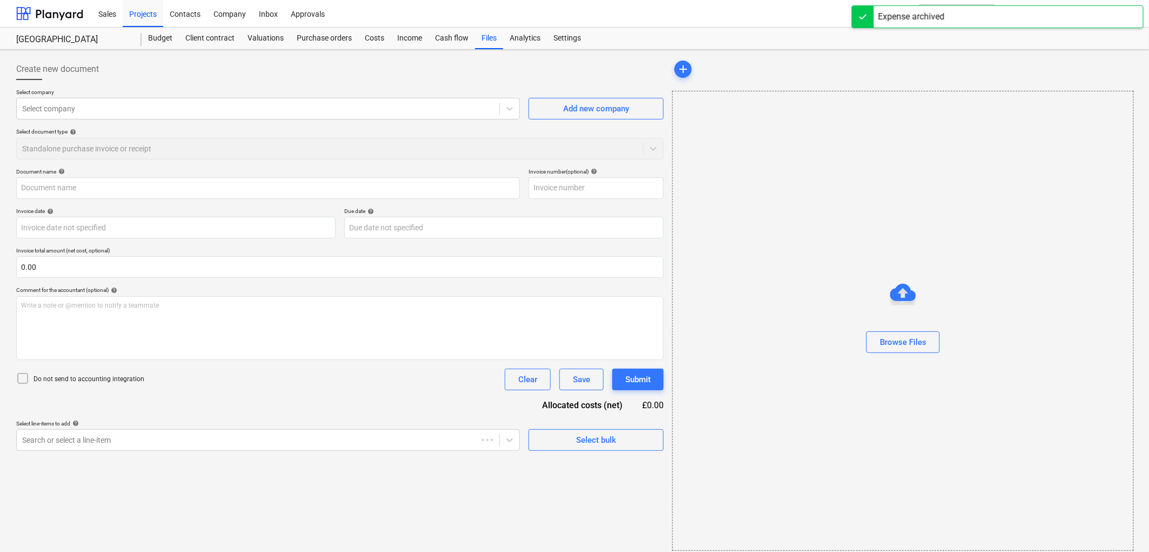
type input "July CIS"
type input "31 Jul 2025"
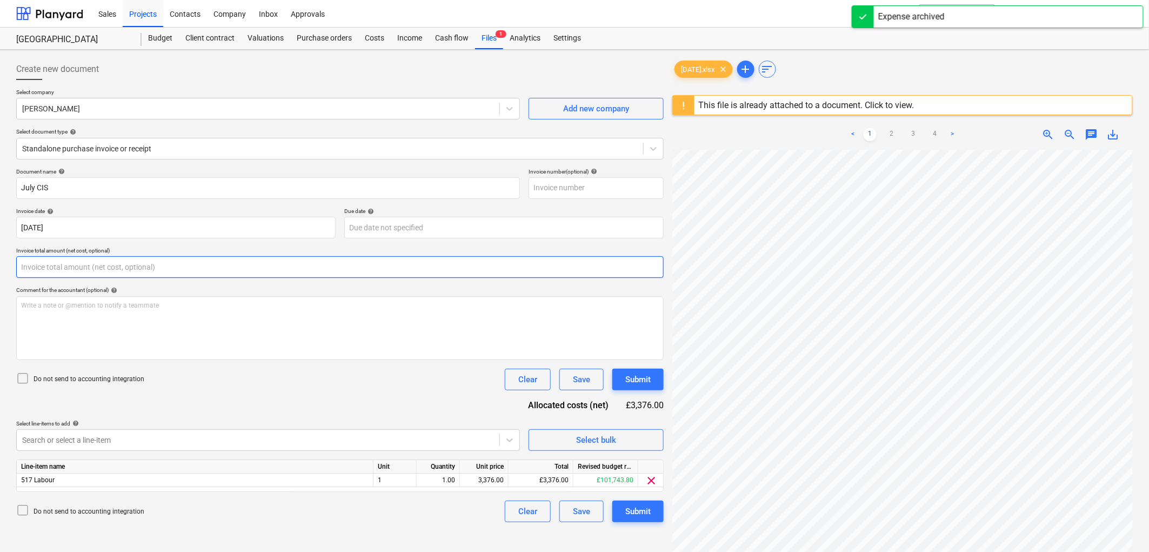
click at [81, 271] on input "text" at bounding box center [340, 267] width 648 height 22
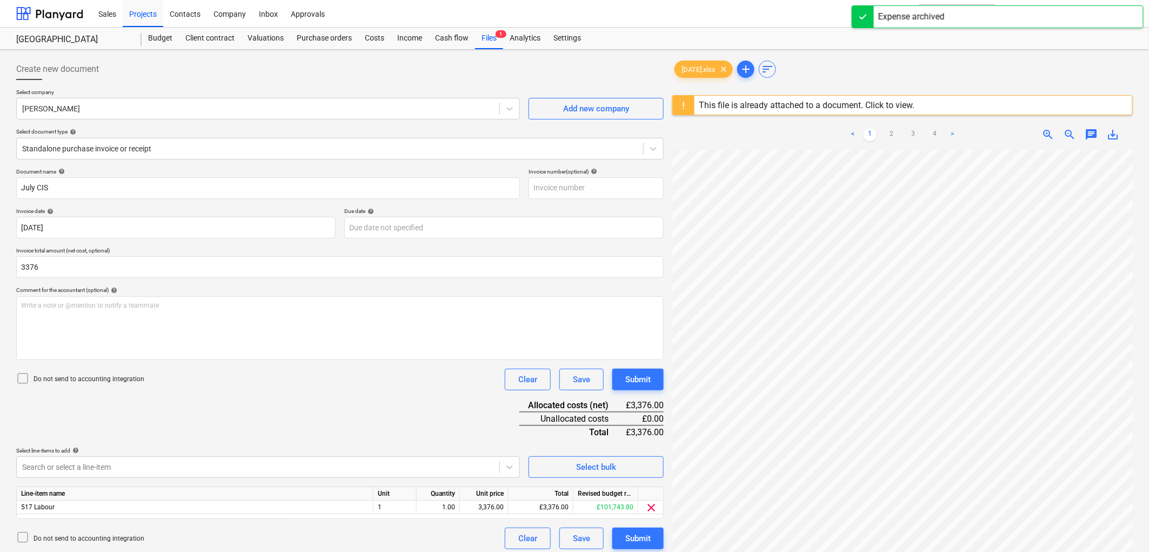
type input "3,376.00"
click at [82, 365] on div "Document name help July CIS Invoice number (optional) help Invoice date help 31…" at bounding box center [340, 358] width 648 height 381
click at [80, 375] on p "Do not send to accounting integration" at bounding box center [89, 379] width 111 height 9
click at [77, 477] on body "Sales Projects Contacts Company Inbox Approvals format_size keyboard_arrow_down…" at bounding box center [574, 276] width 1149 height 552
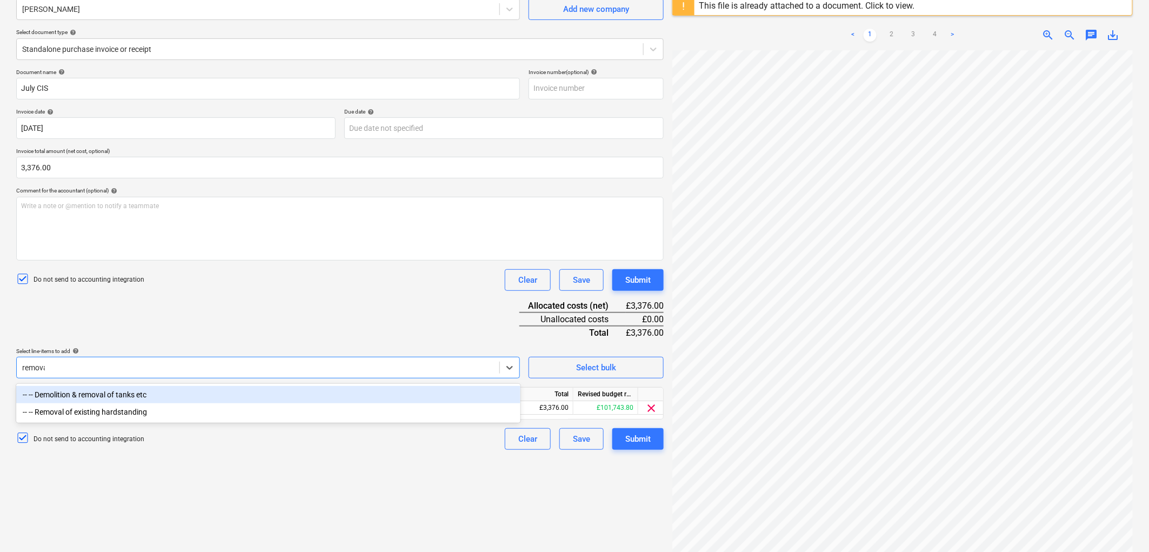
type input "removal"
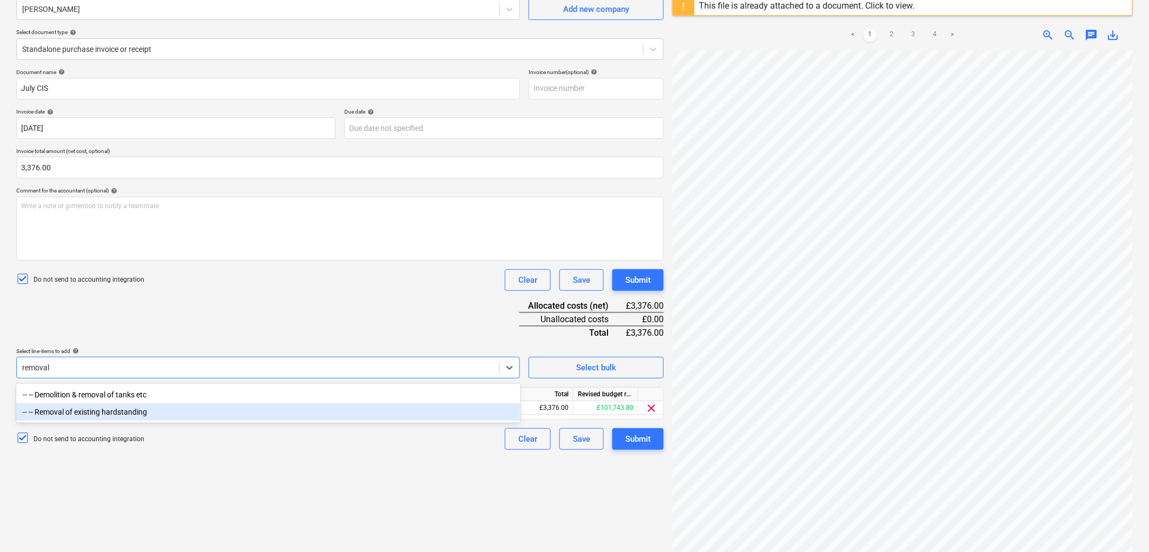
click at [153, 404] on div "-- -- Removal of existing hardstanding" at bounding box center [268, 411] width 504 height 17
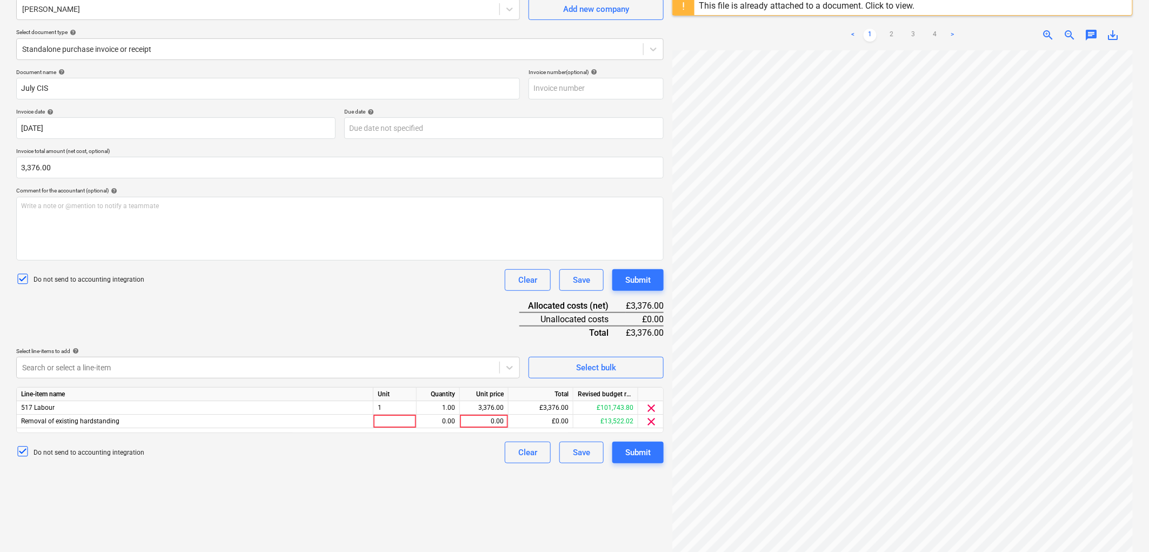
click at [206, 307] on div "Document name help July CIS Invoice number (optional) help Invoice date help 31…" at bounding box center [340, 266] width 648 height 395
click at [397, 417] on div at bounding box center [395, 422] width 43 height 14
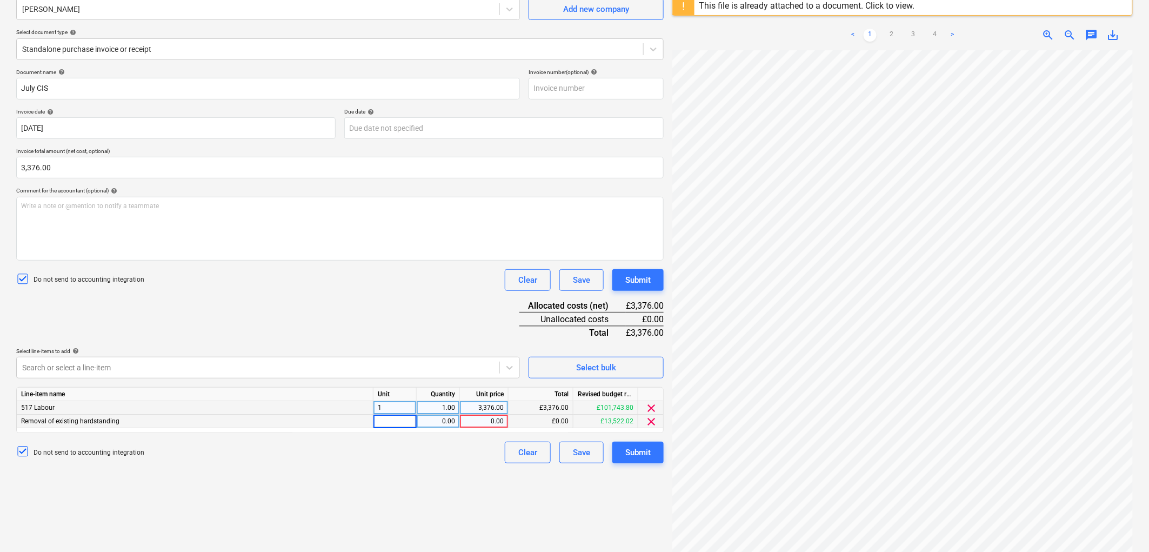
type input "1"
type input "3376"
click at [649, 403] on span "clear" at bounding box center [651, 408] width 13 height 13
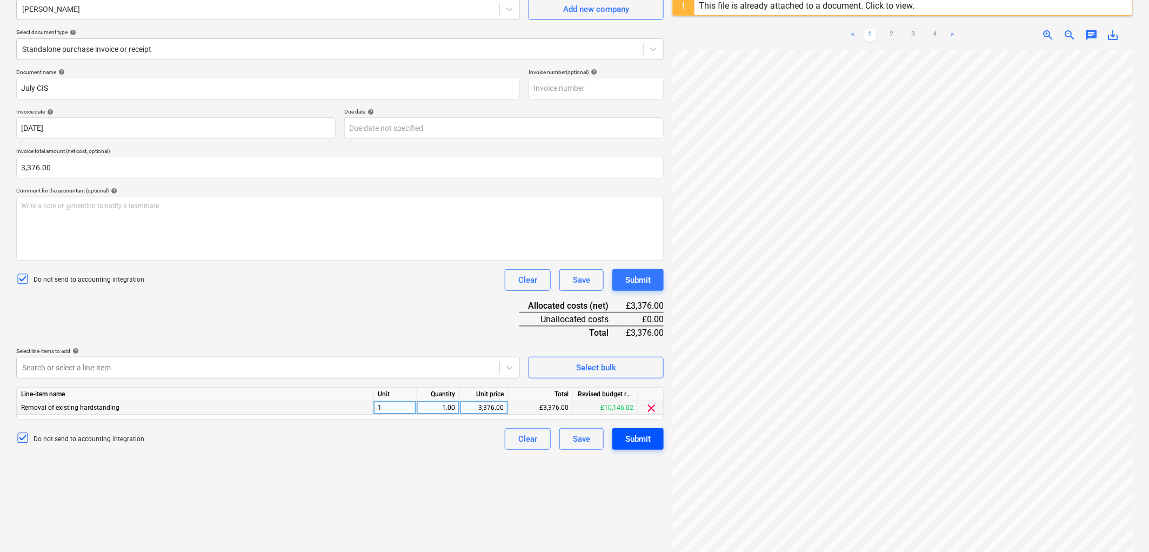
click at [631, 437] on div "Submit" at bounding box center [637, 439] width 25 height 14
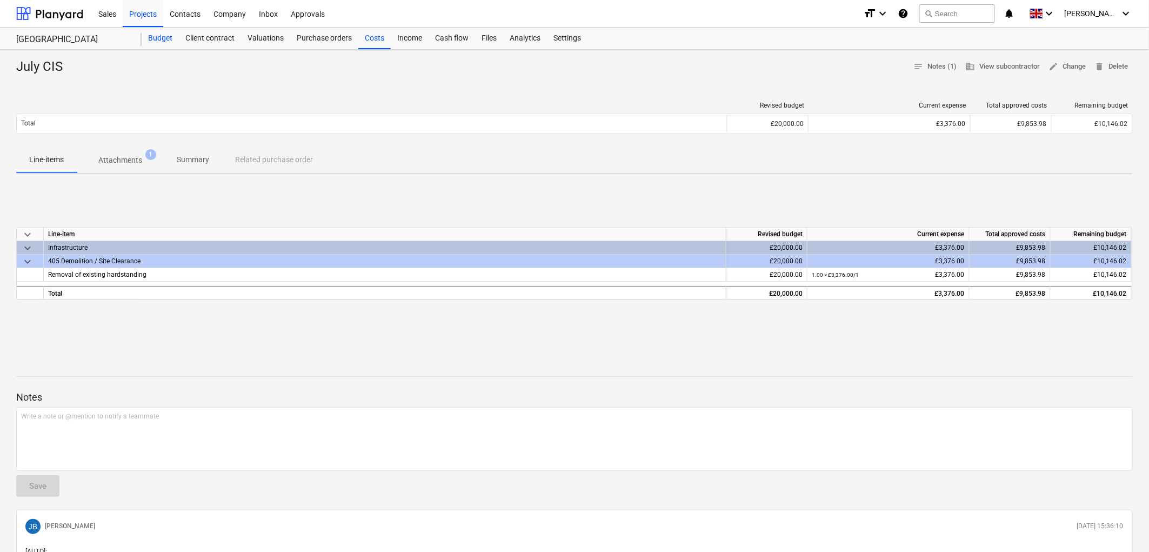
click at [158, 46] on div "Budget" at bounding box center [160, 39] width 37 height 22
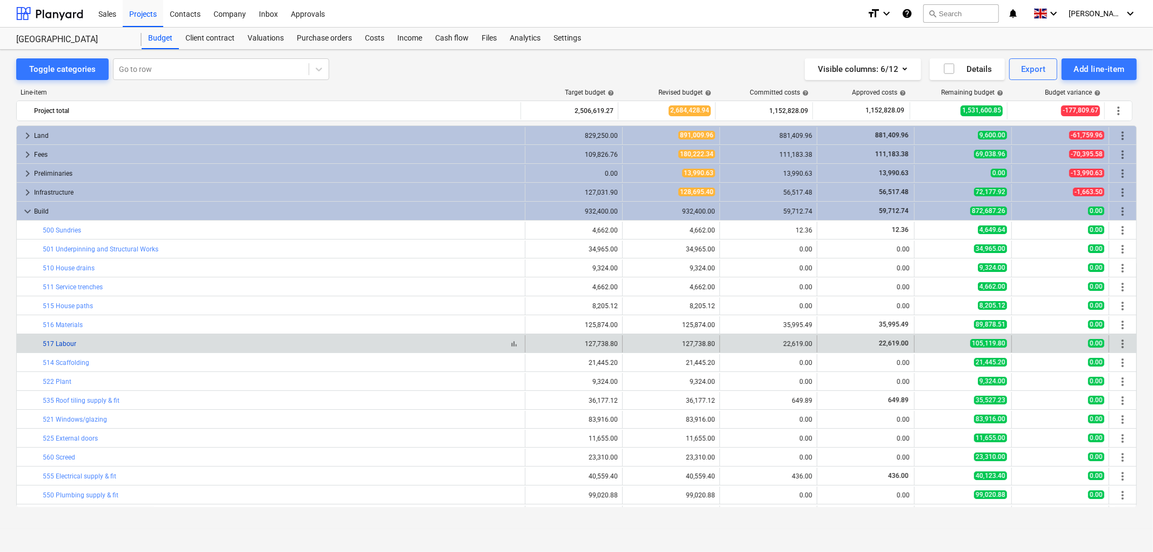
click at [66, 342] on link "517 Labour" at bounding box center [60, 344] width 34 height 8
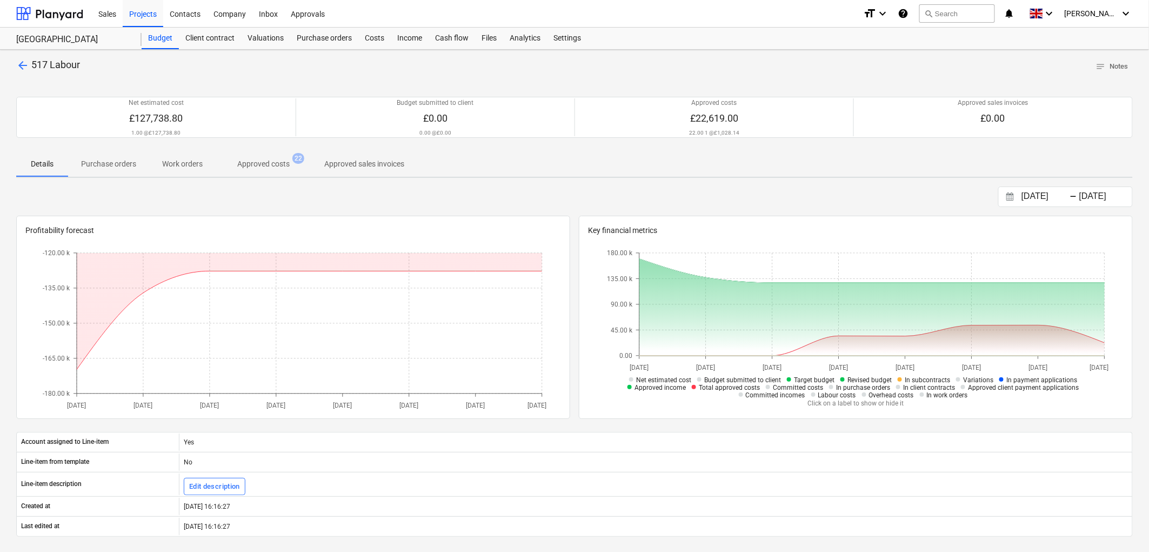
click at [260, 170] on span "Approved costs 22" at bounding box center [264, 163] width 96 height 19
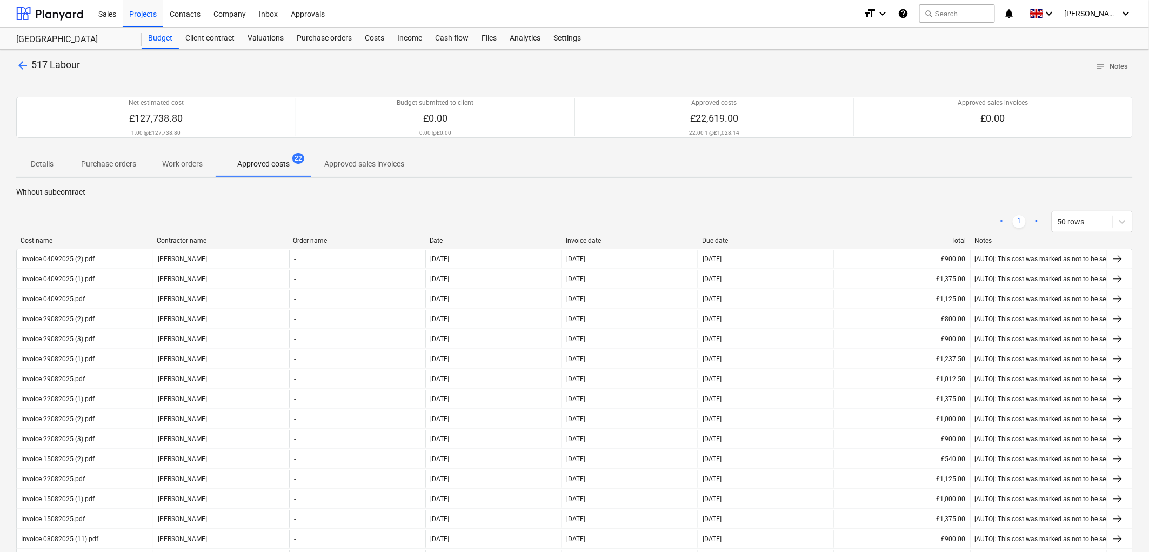
click at [595, 239] on div "Invoice date" at bounding box center [630, 241] width 128 height 8
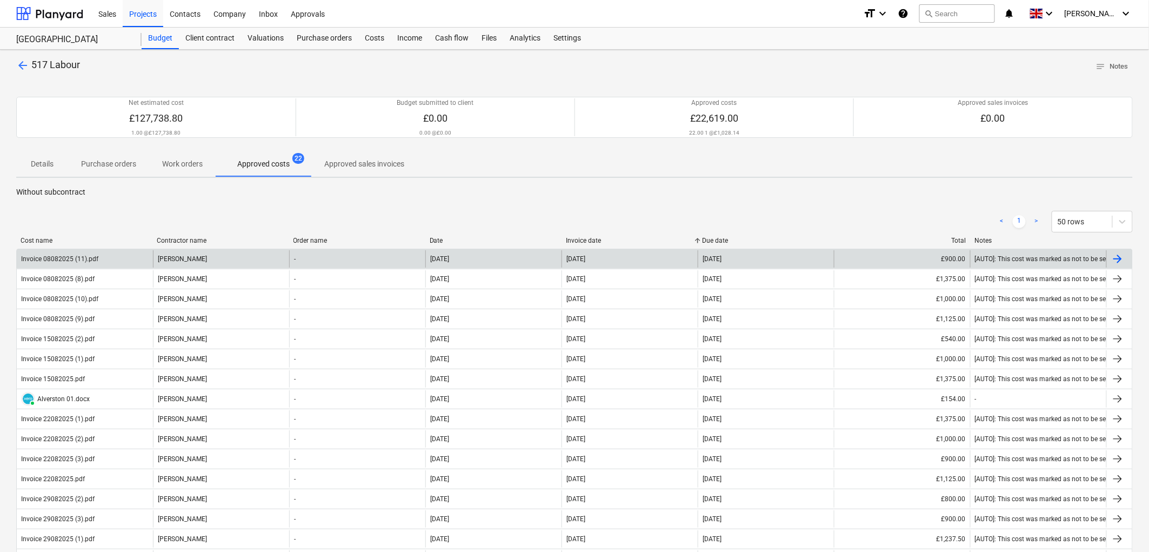
click at [163, 258] on div "Joseph Wilson" at bounding box center [221, 258] width 136 height 17
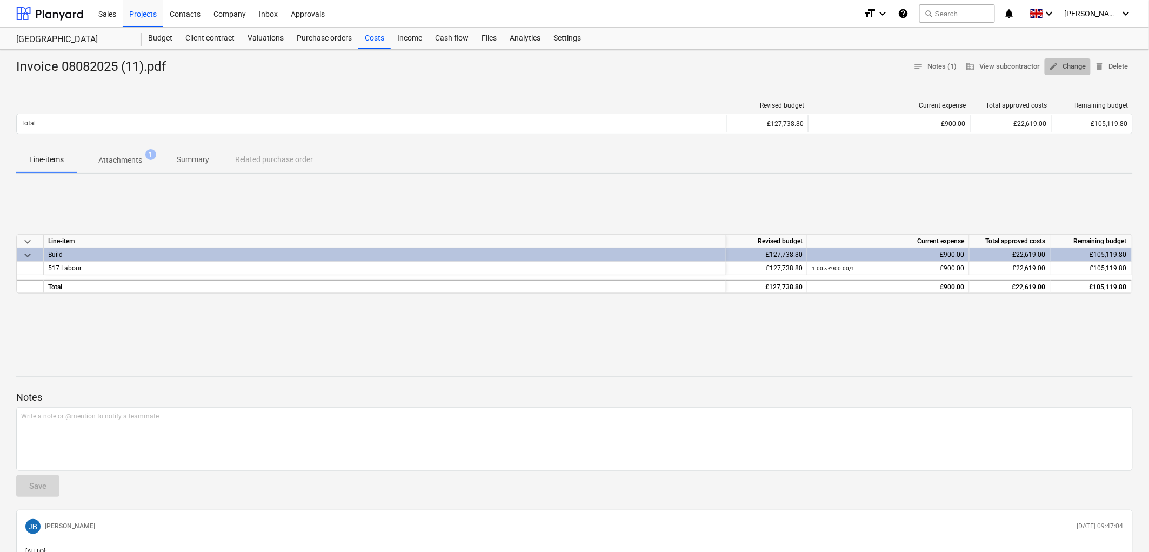
click at [1051, 68] on span "edit" at bounding box center [1054, 67] width 10 height 10
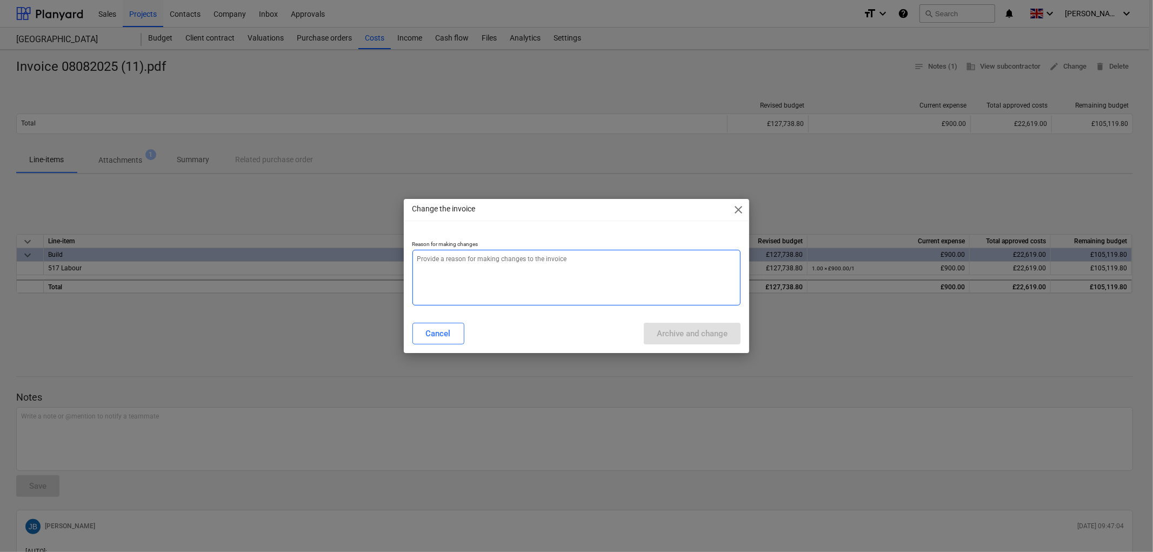
click at [611, 257] on textarea at bounding box center [576, 278] width 329 height 56
type textarea "x"
type textarea "."
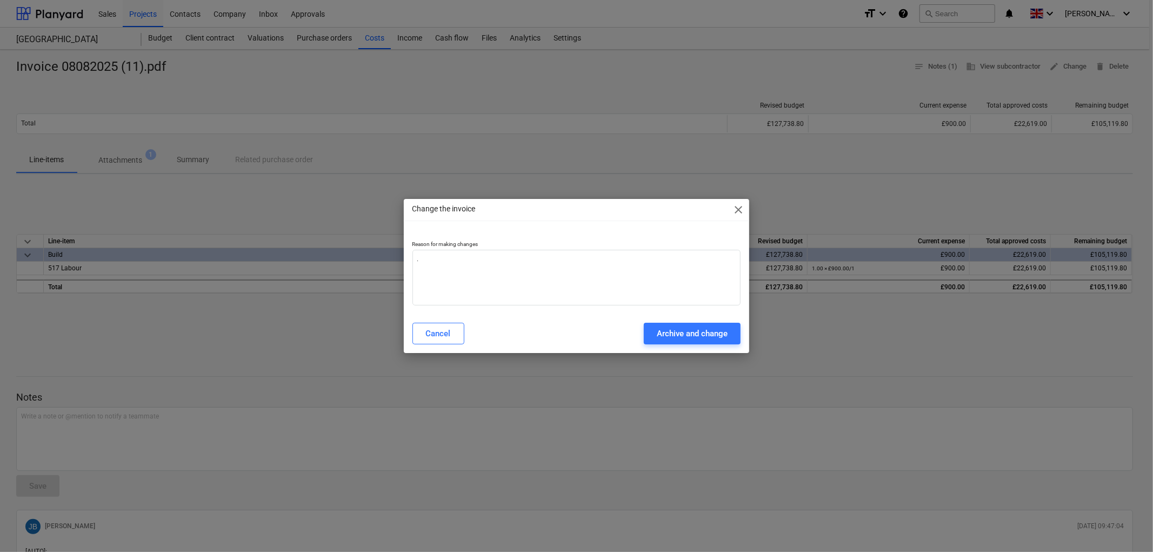
click at [684, 321] on div "Cancel Archive and change" at bounding box center [577, 333] width 342 height 30
click at [690, 328] on div "Archive and change" at bounding box center [692, 333] width 71 height 14
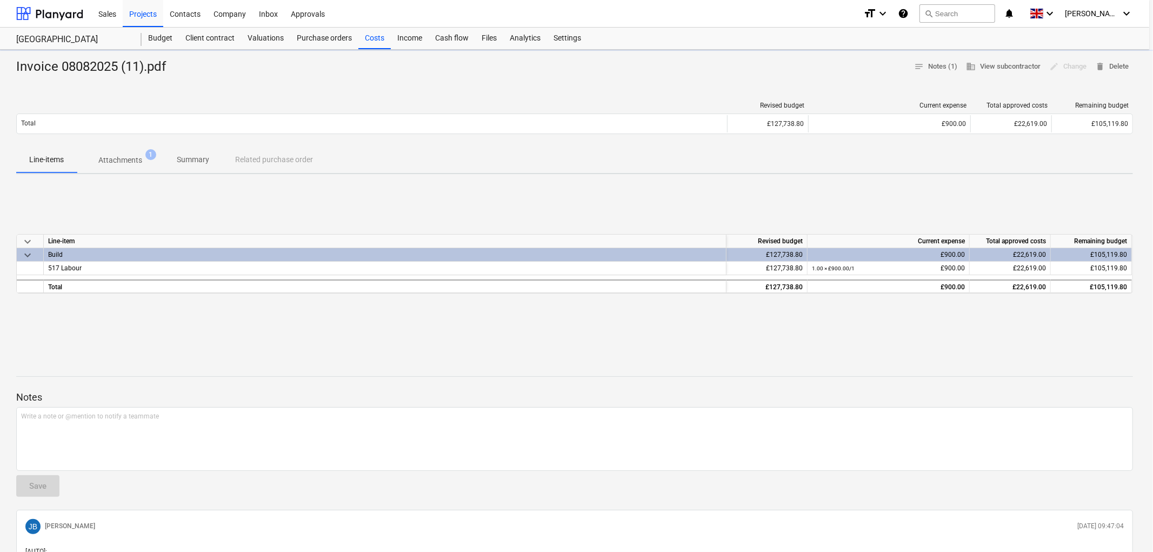
type textarea "x"
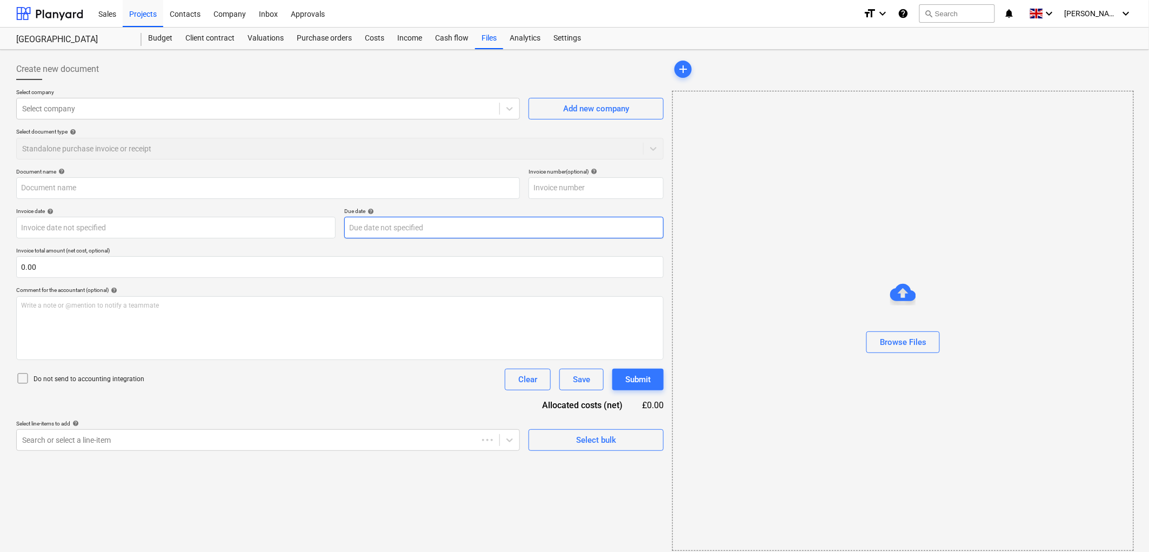
type input "Invoice 08082025 (11).pdf"
type input "08 Aug 2025"
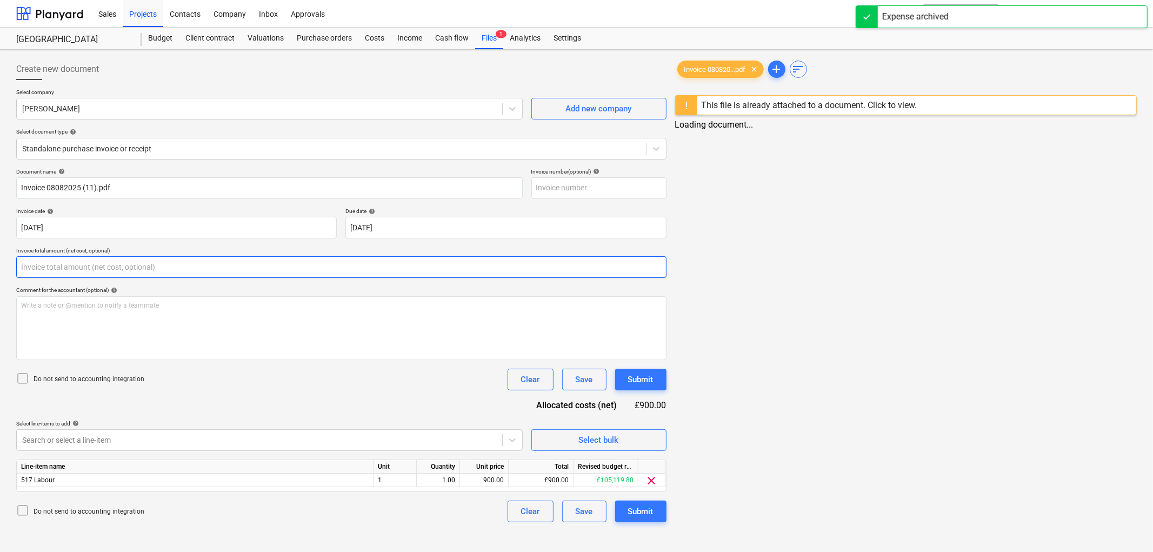
click at [122, 266] on input "text" at bounding box center [341, 267] width 650 height 22
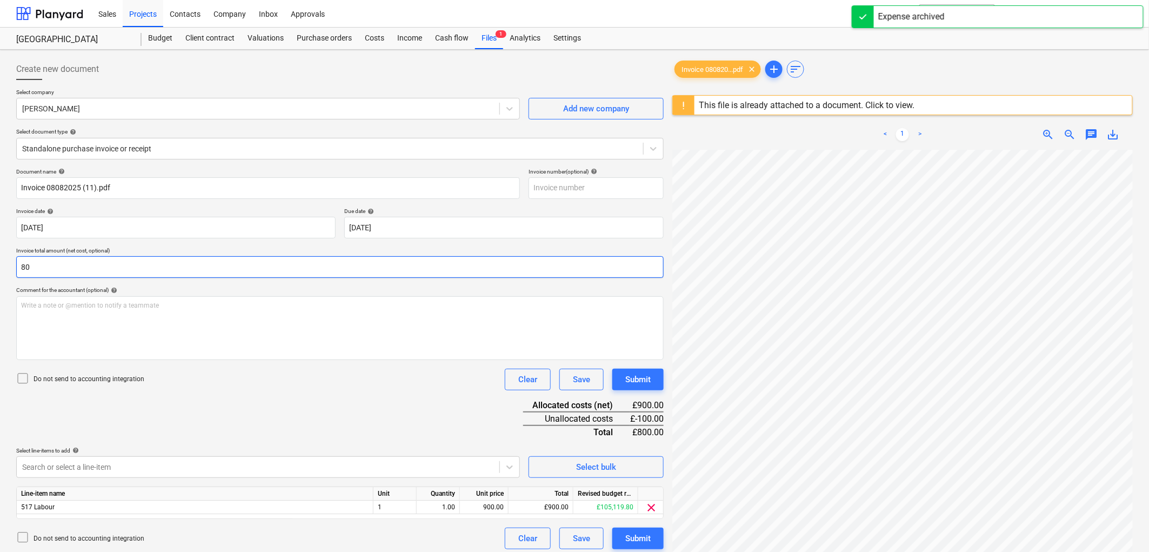
type input "8"
type input "900.00"
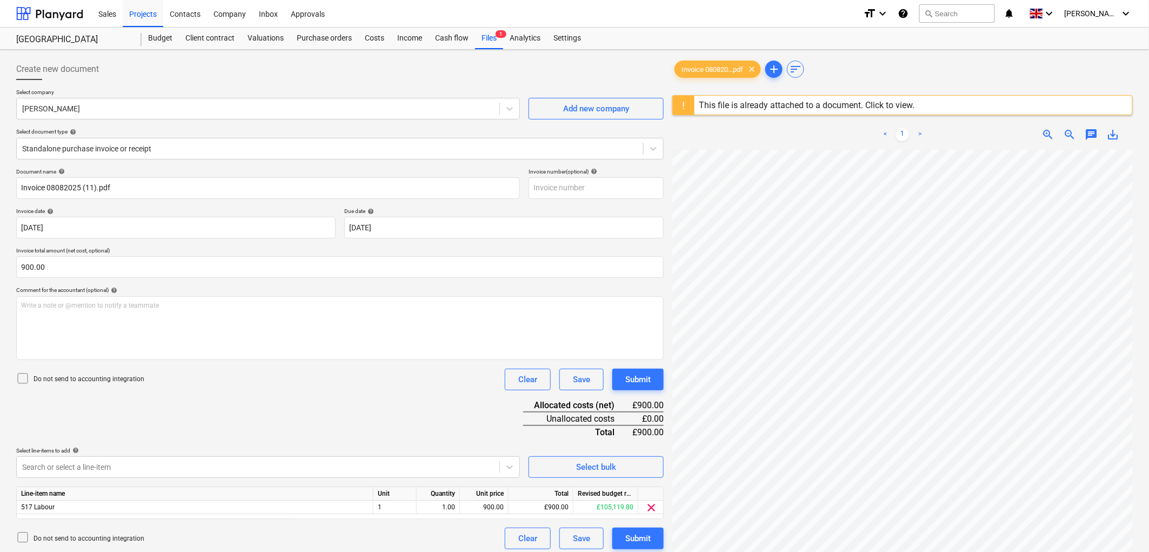
click at [78, 375] on p "Do not send to accounting integration" at bounding box center [89, 379] width 111 height 9
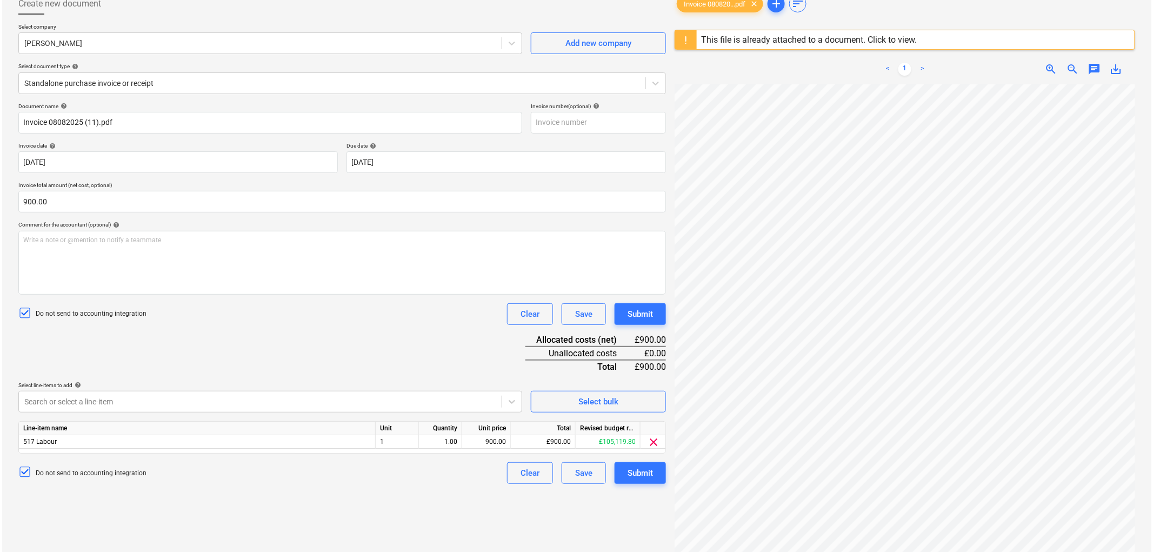
scroll to position [128, 0]
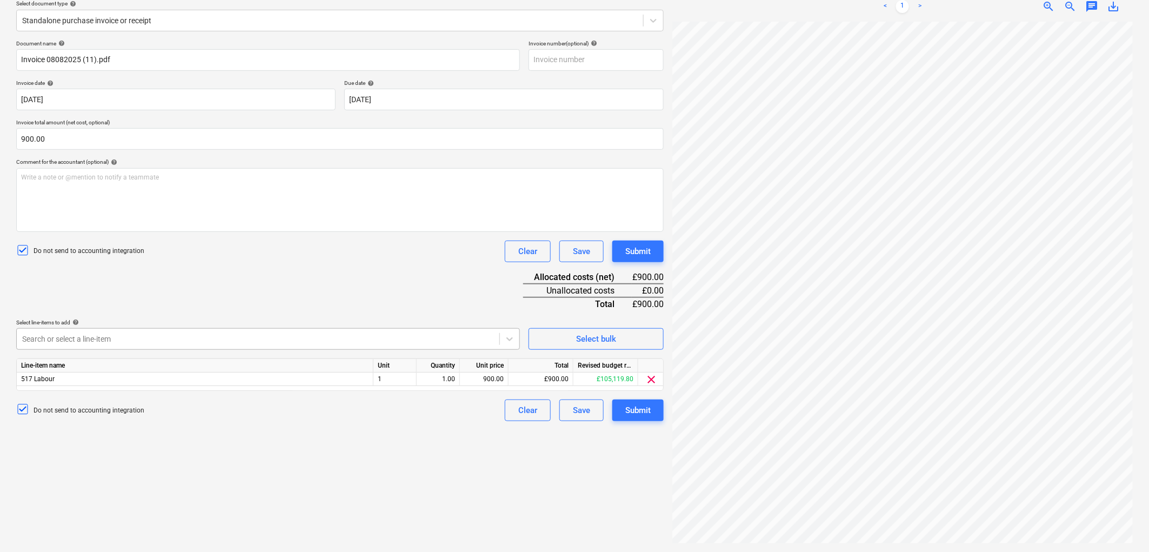
click at [109, 343] on div at bounding box center [258, 339] width 472 height 11
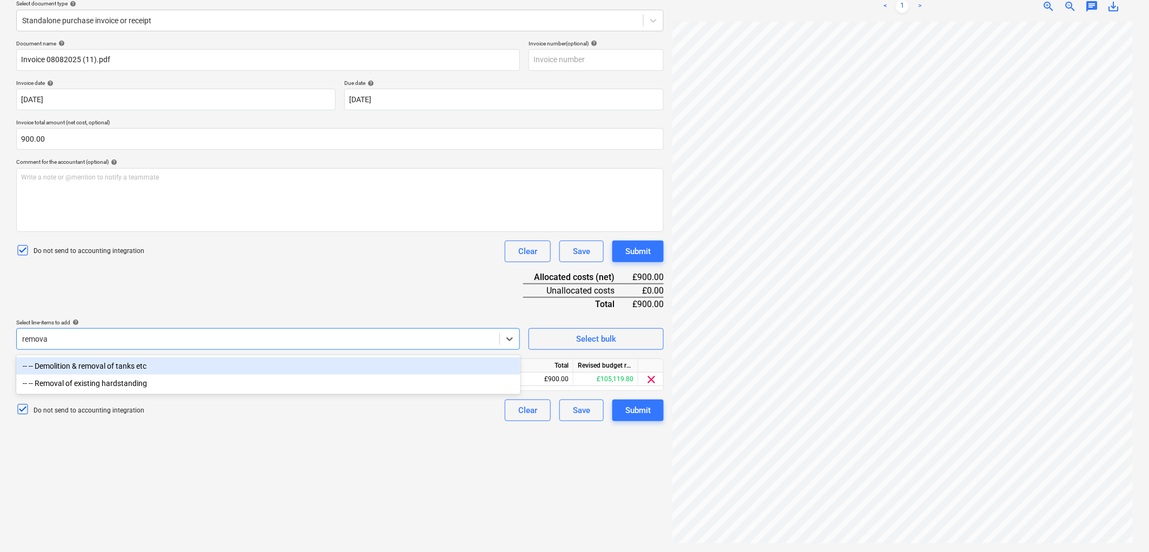
type input "removal"
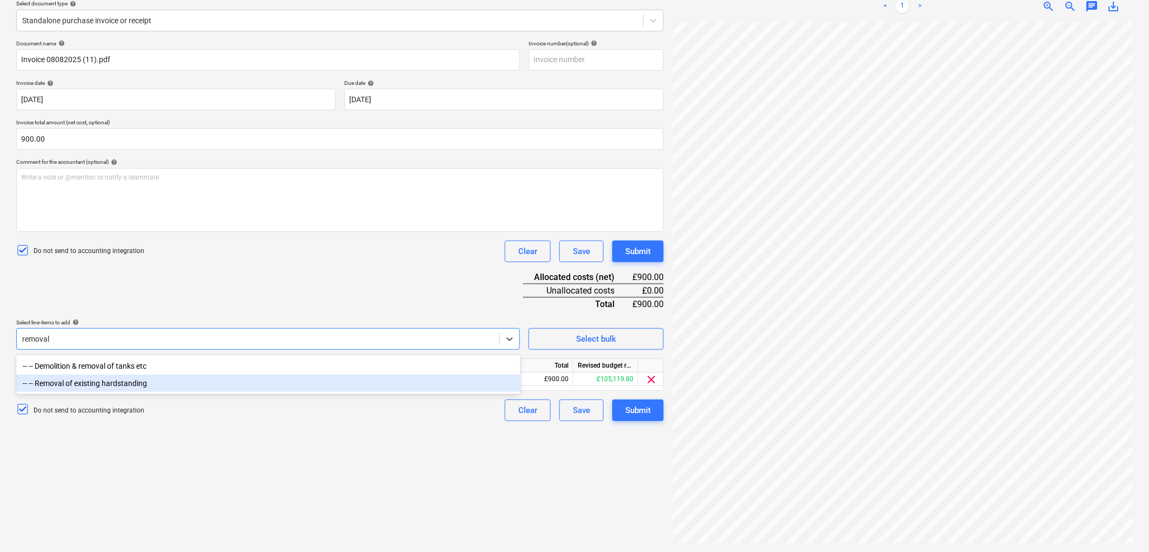
click at [114, 382] on div "-- -- Removal of existing hardstanding" at bounding box center [268, 383] width 504 height 17
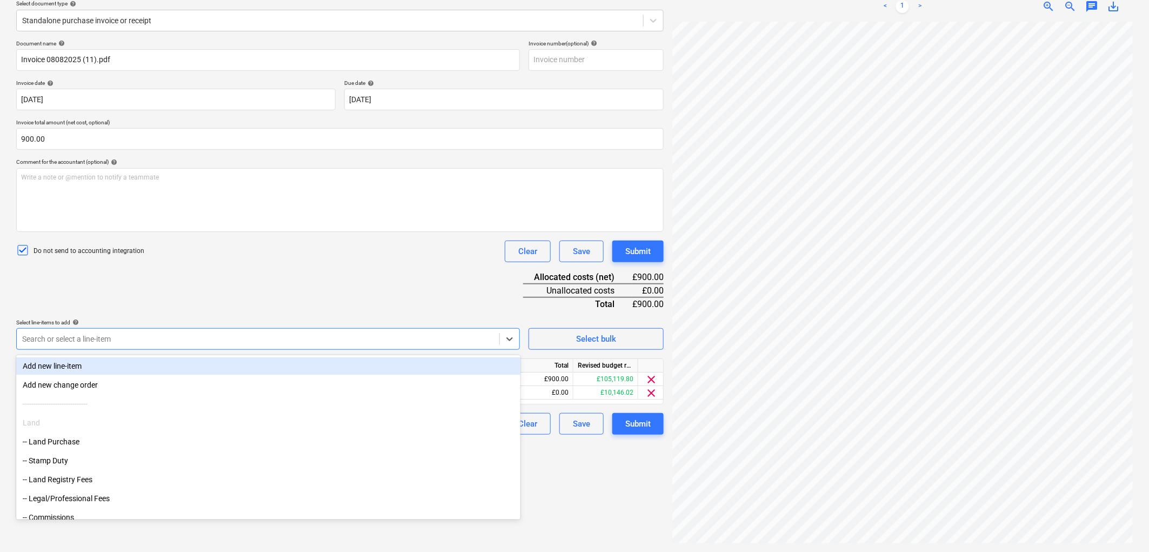
click at [409, 262] on div "Document name help Invoice 08082025 (11).pdf Invoice number (optional) help Inv…" at bounding box center [340, 237] width 648 height 395
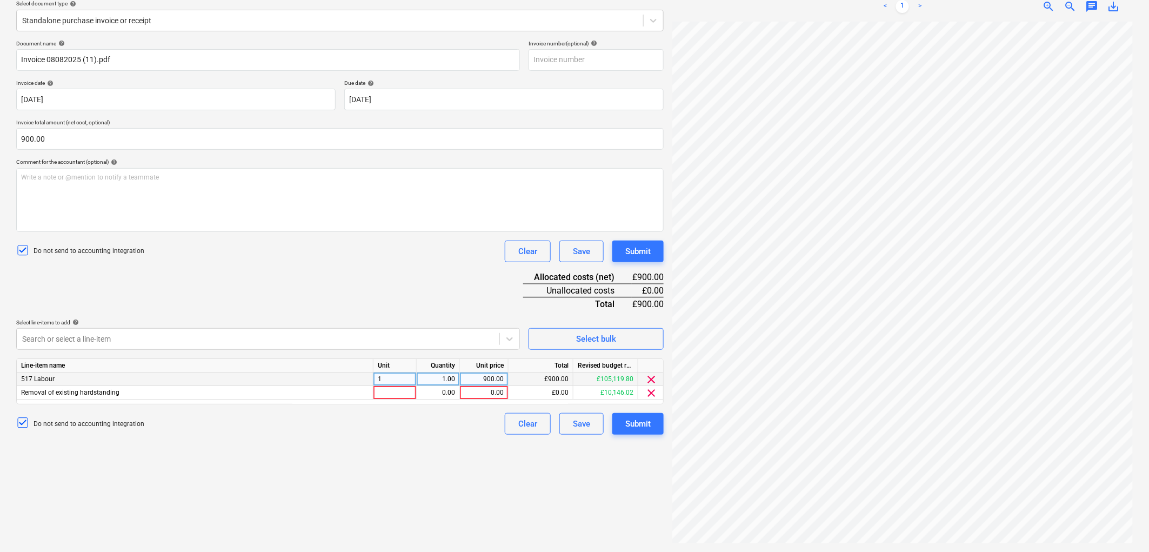
click at [395, 385] on div "1" at bounding box center [395, 379] width 43 height 14
click at [395, 391] on div at bounding box center [395, 393] width 43 height 14
type input "1"
type input "900"
click at [653, 376] on span "clear" at bounding box center [651, 379] width 13 height 13
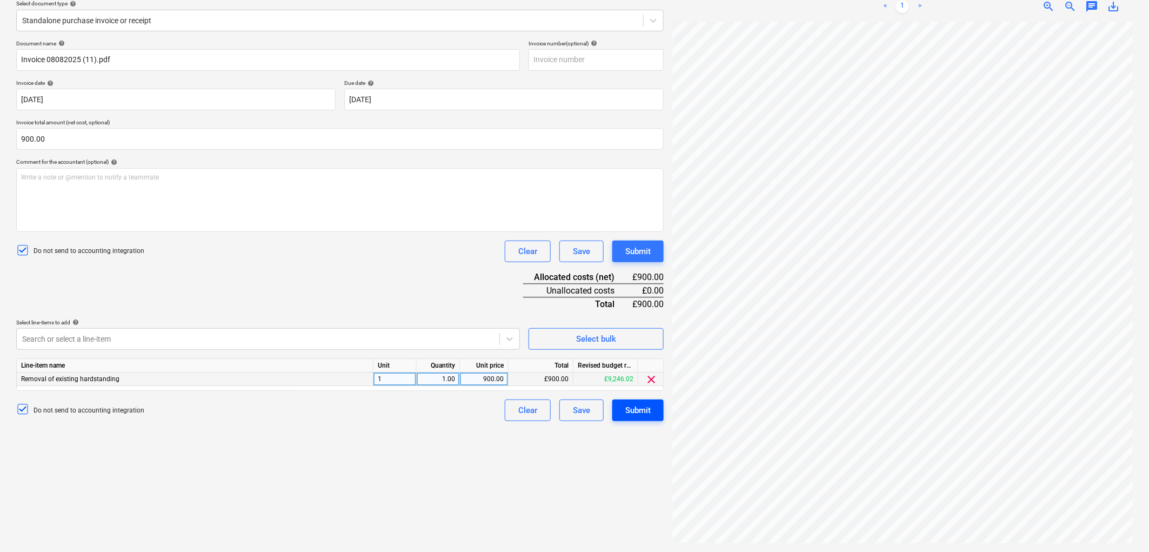
click at [633, 412] on div "Submit" at bounding box center [637, 410] width 25 height 14
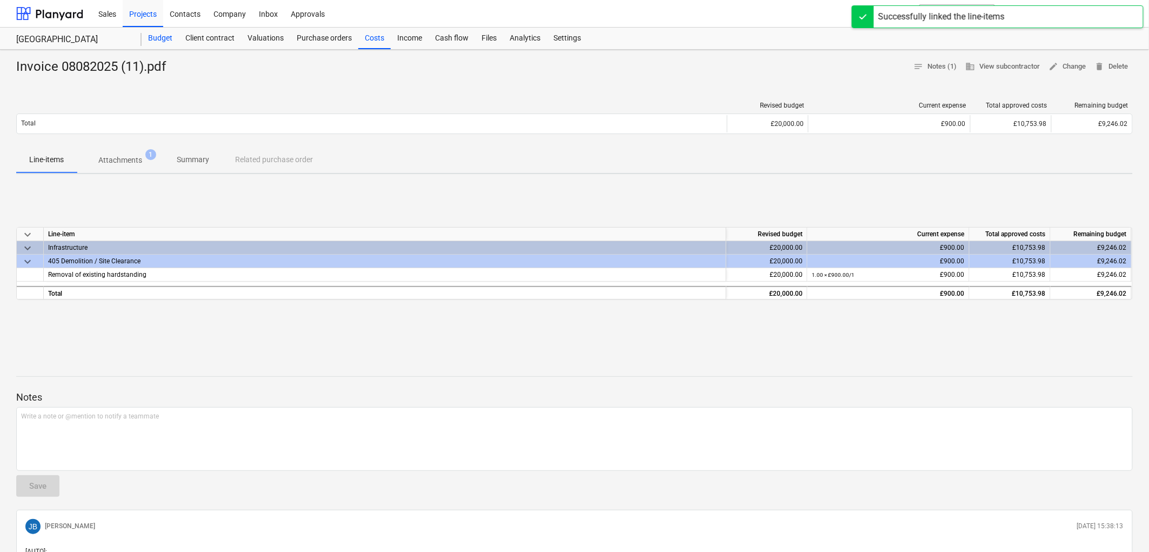
click at [157, 41] on div "Budget" at bounding box center [160, 39] width 37 height 22
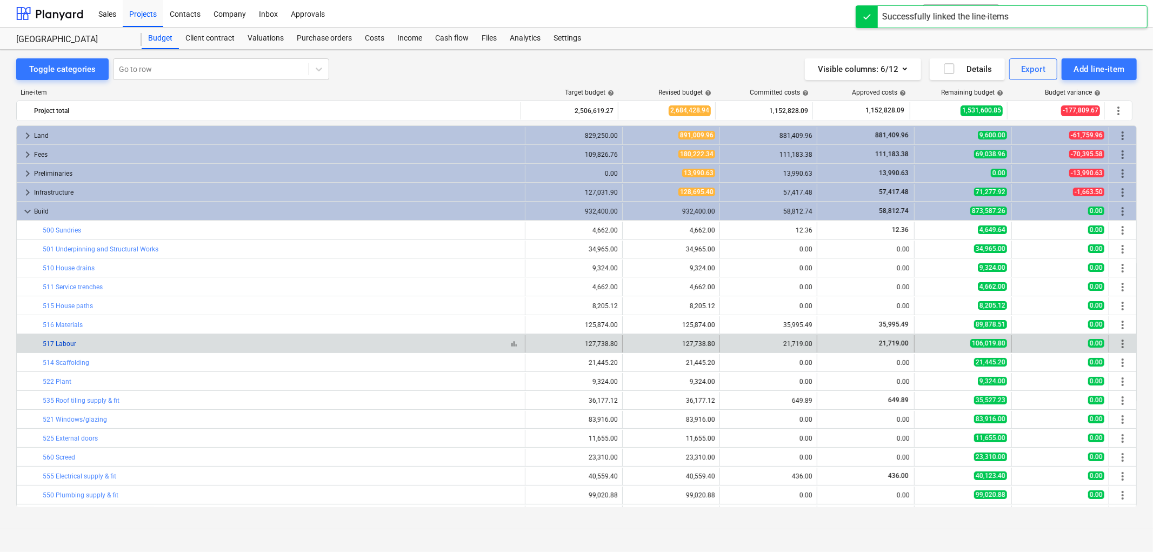
click at [70, 342] on link "517 Labour" at bounding box center [60, 344] width 34 height 8
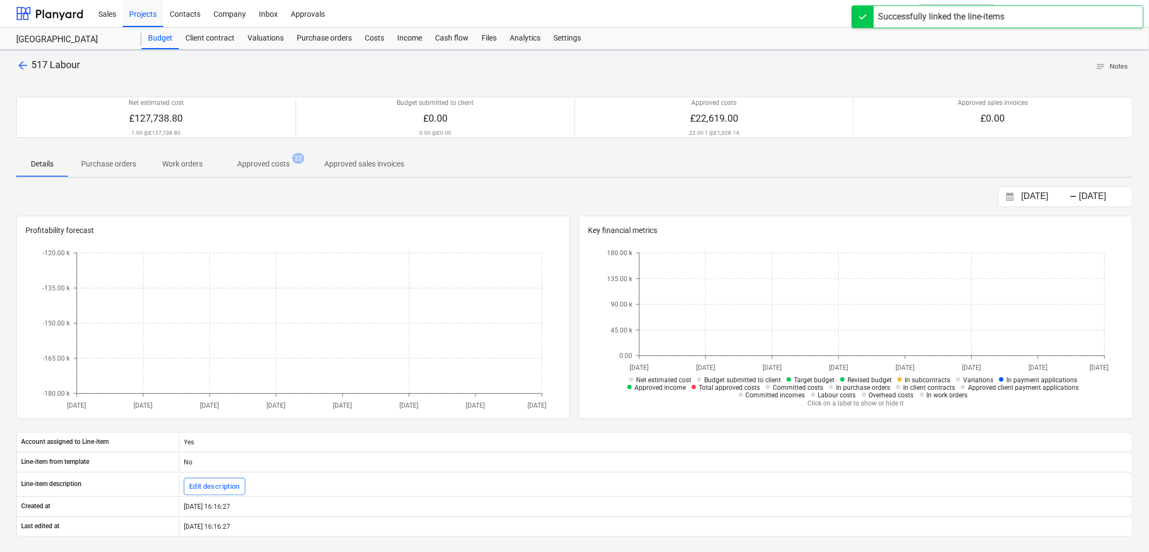
click at [268, 170] on span "Approved costs 22" at bounding box center [264, 163] width 96 height 19
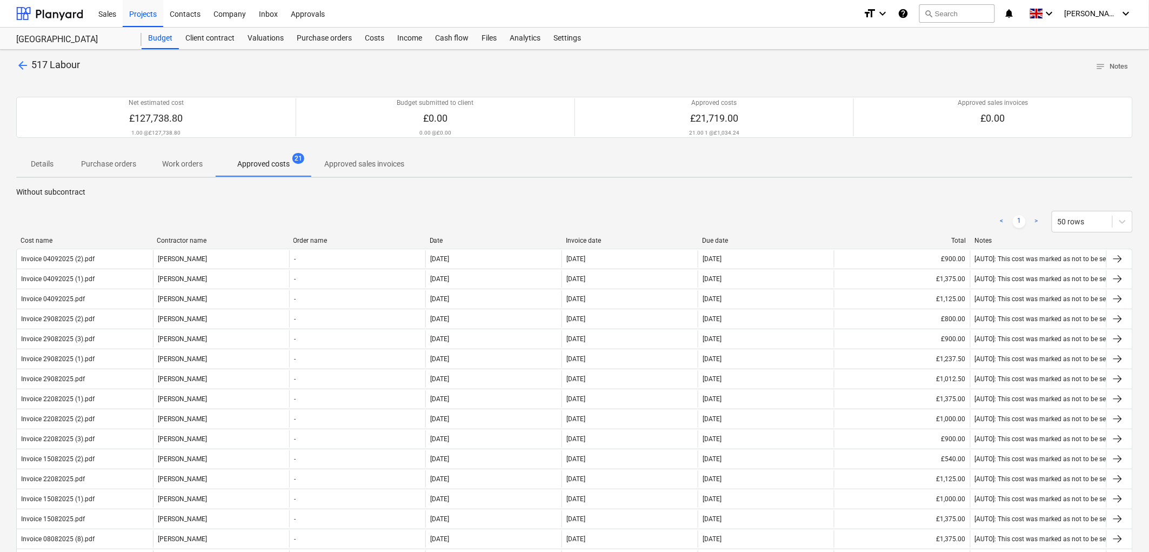
click at [601, 239] on div "Invoice date" at bounding box center [630, 241] width 128 height 8
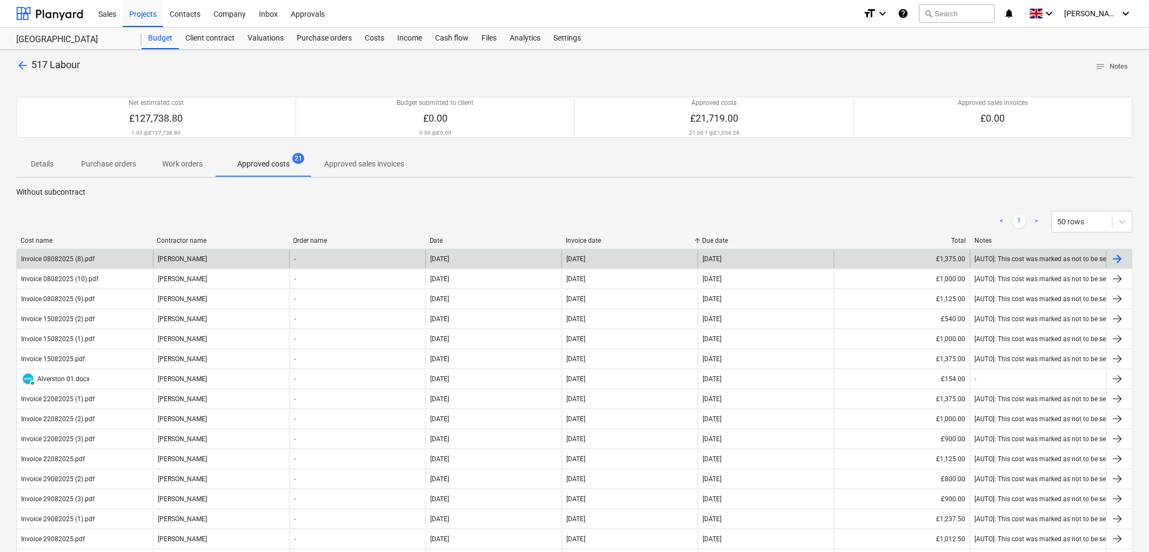
click at [188, 255] on div "Stephen Wilson" at bounding box center [221, 258] width 136 height 17
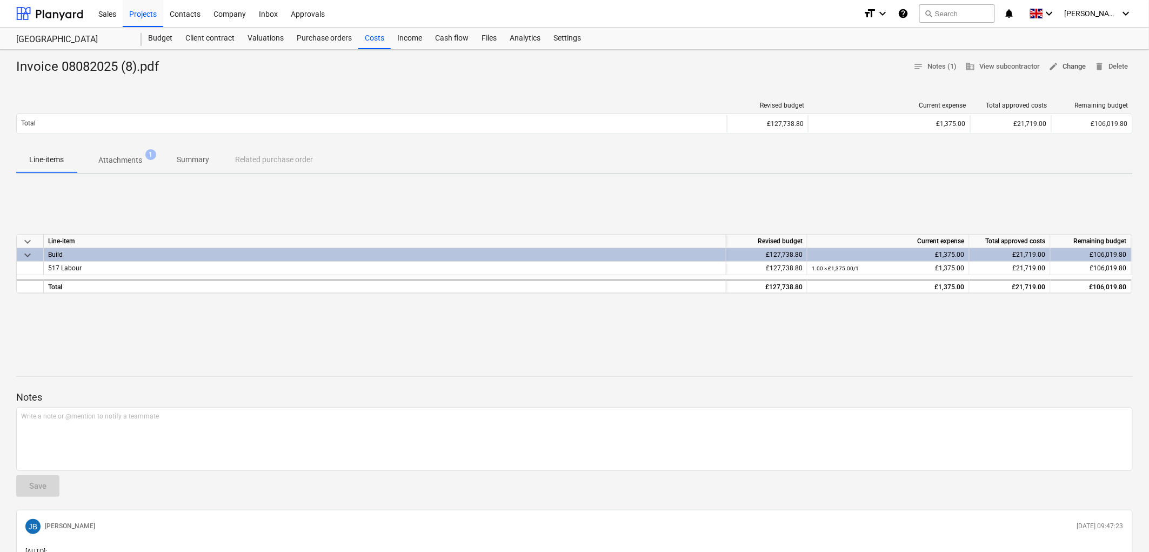
click at [1056, 58] on button "edit Change" at bounding box center [1068, 66] width 46 height 17
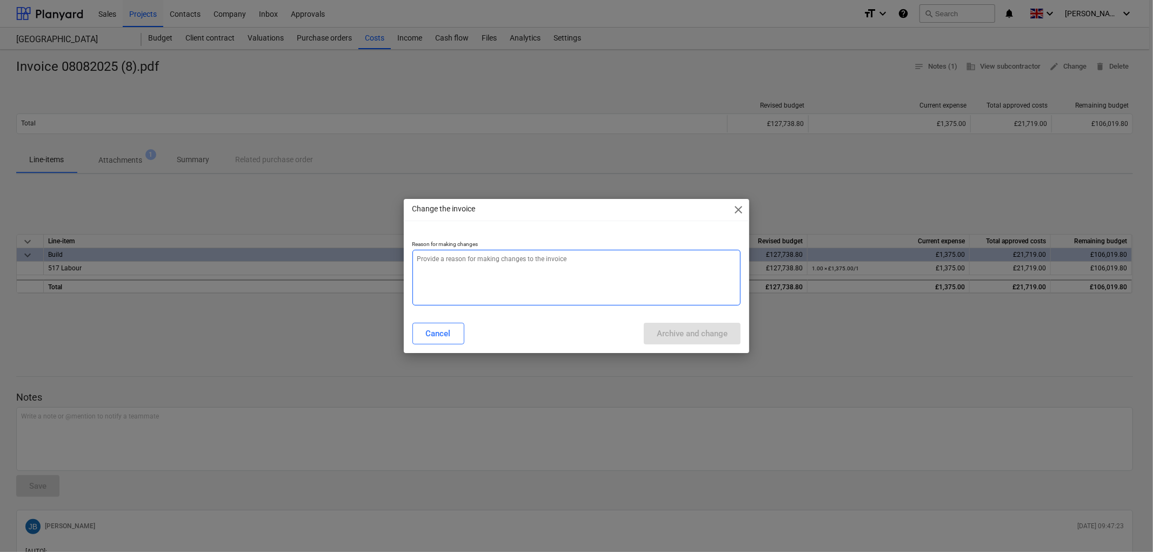
click at [562, 273] on textarea at bounding box center [576, 278] width 329 height 56
type textarea "x"
type textarea "."
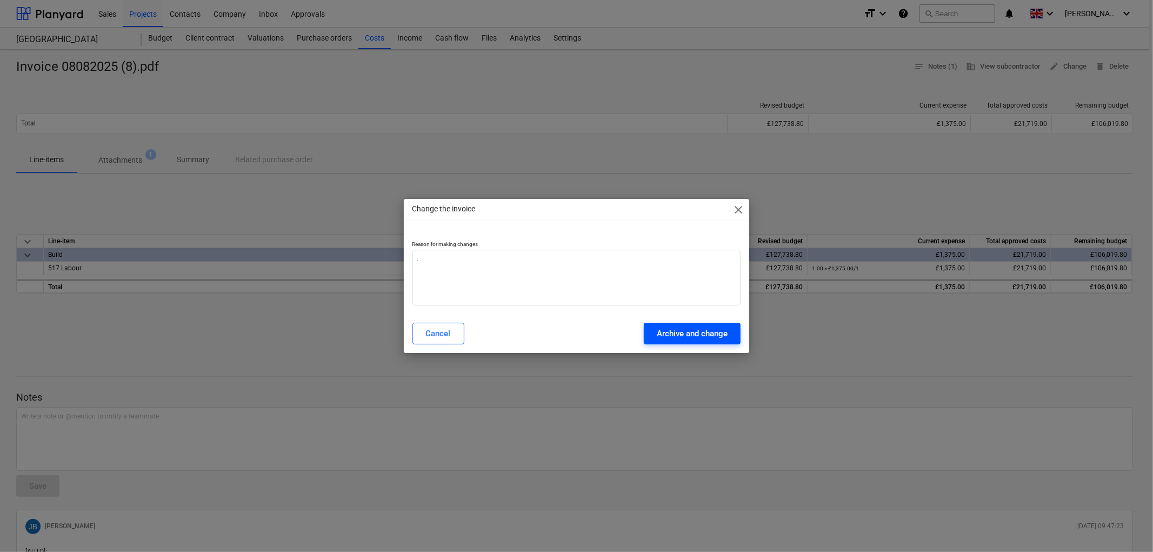
click at [730, 336] on button "Archive and change" at bounding box center [692, 334] width 97 height 22
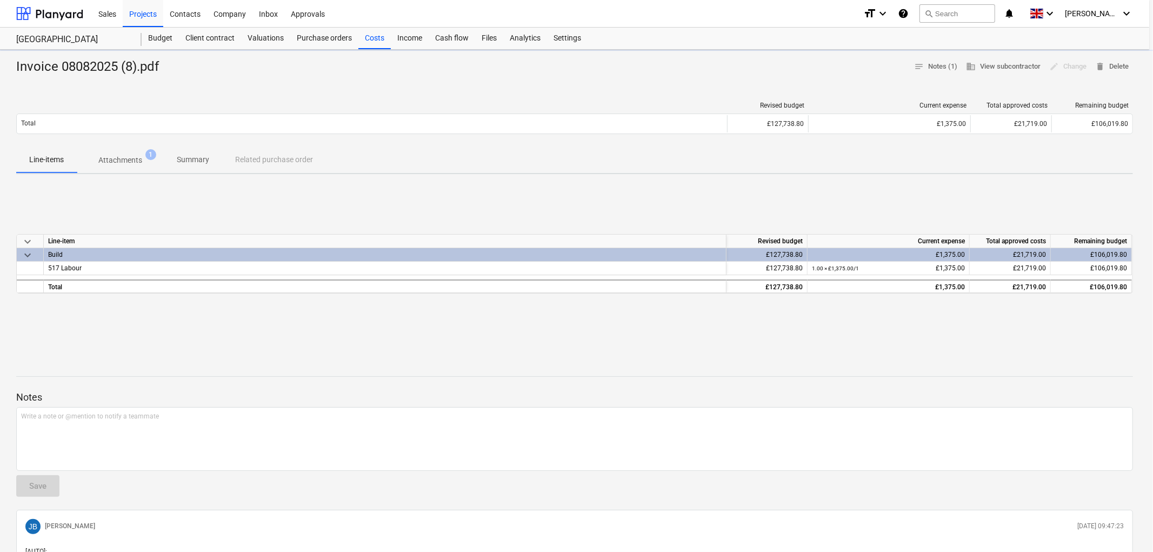
type textarea "x"
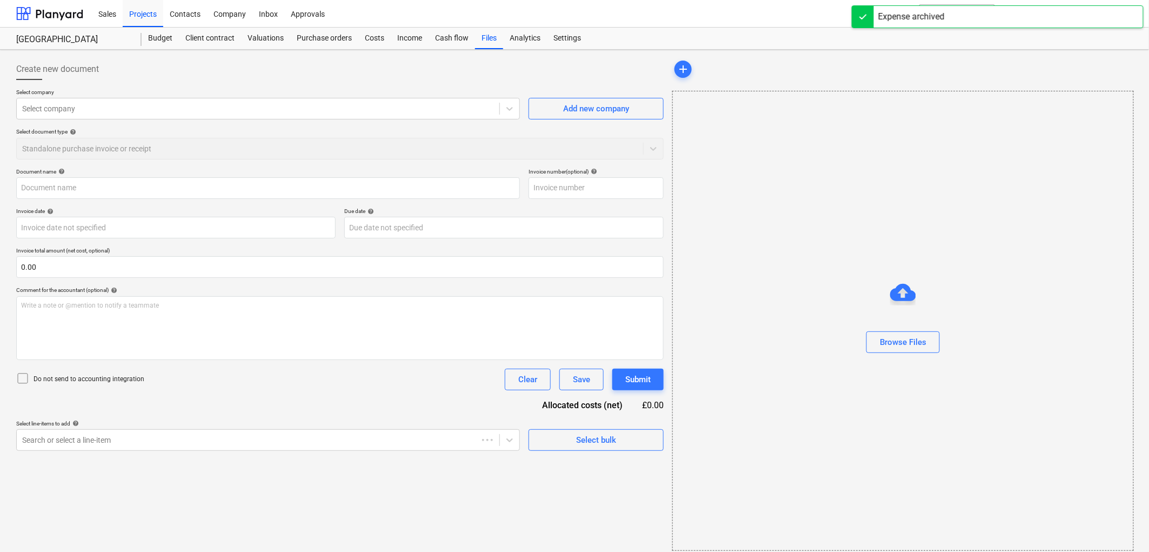
type input "Invoice 08082025 (8).pdf"
type input "08 Aug 2025"
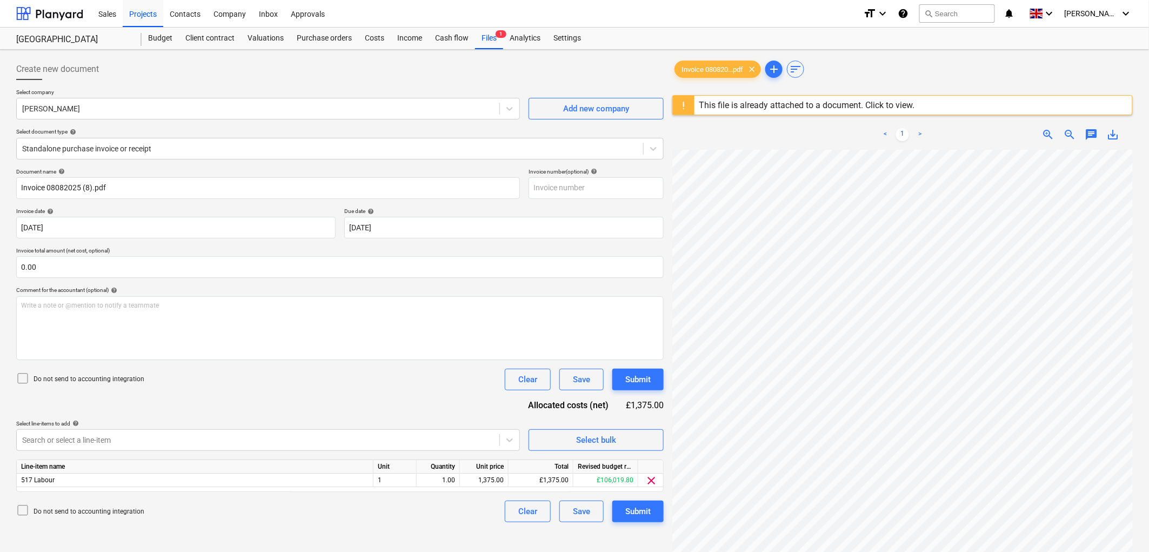
click at [191, 282] on div "Document name help Invoice 08082025 (8).pdf Invoice number (optional) help Invo…" at bounding box center [340, 345] width 648 height 354
click at [192, 267] on input "text" at bounding box center [340, 267] width 648 height 22
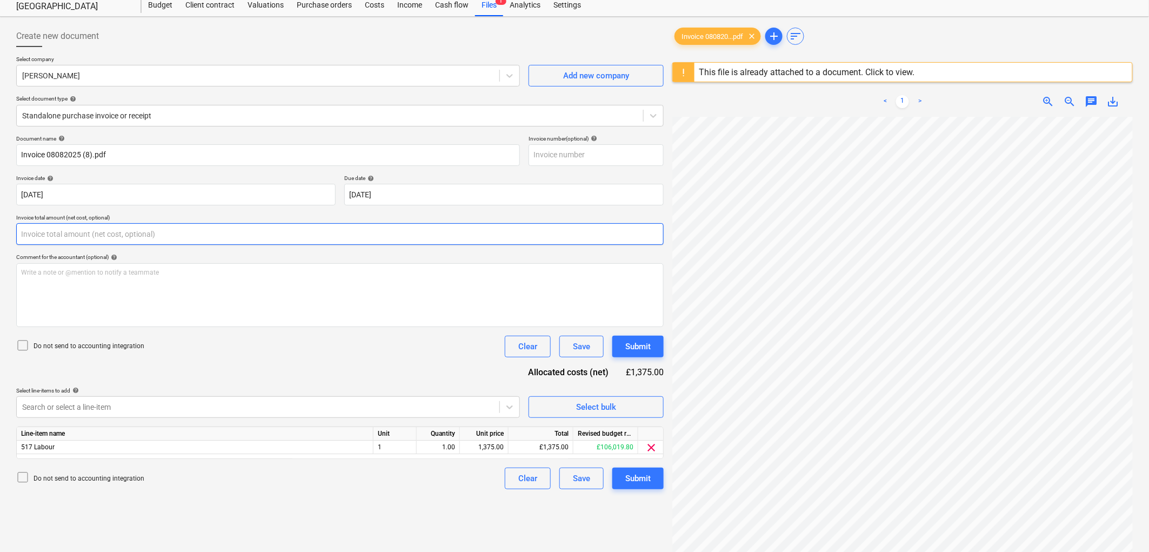
scroll to position [60, 0]
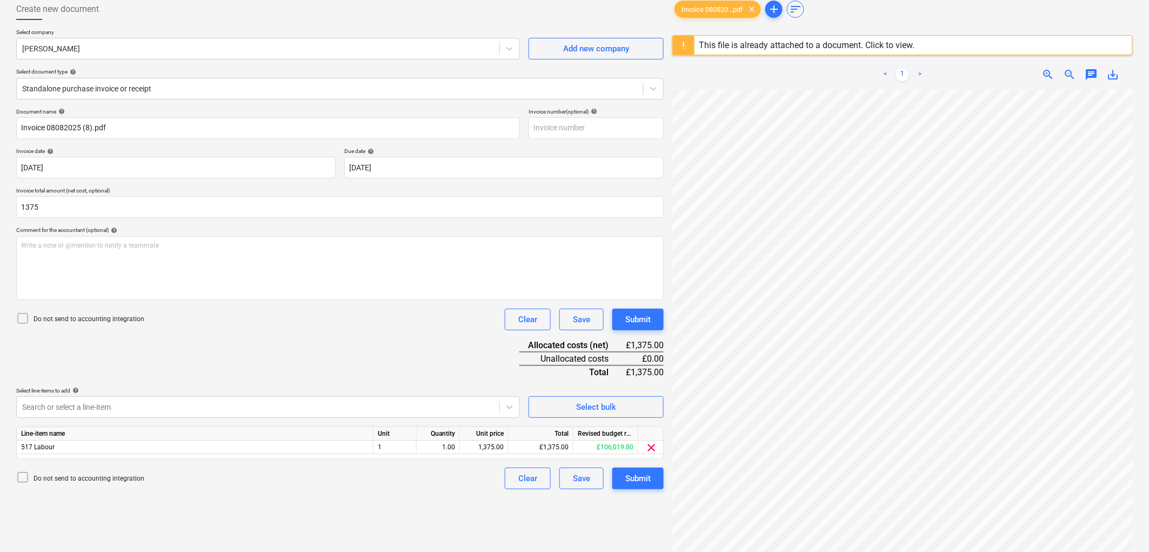
type input "1,375.00"
click at [119, 311] on div "Do not send to accounting integration Clear Save Submit" at bounding box center [340, 320] width 648 height 22
click at [112, 320] on p "Do not send to accounting integration" at bounding box center [89, 319] width 111 height 9
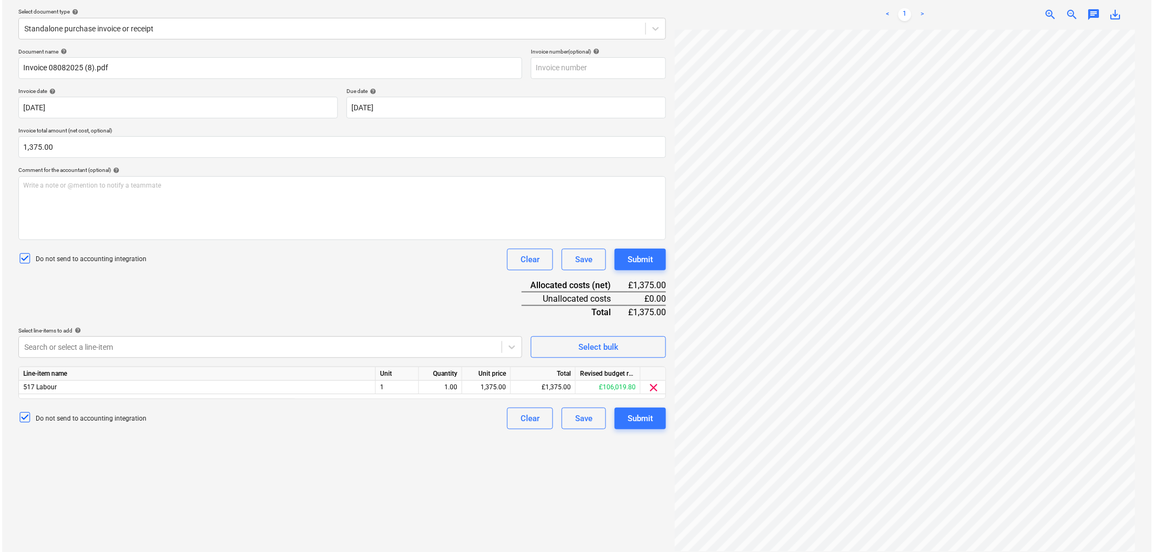
scroll to position [128, 0]
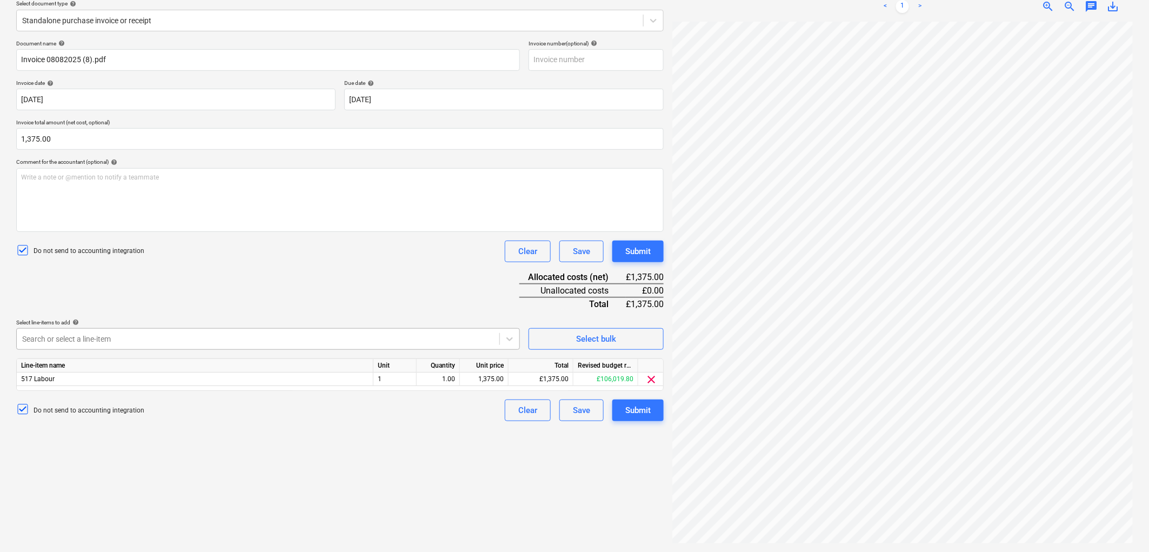
click at [203, 337] on div at bounding box center [258, 339] width 472 height 11
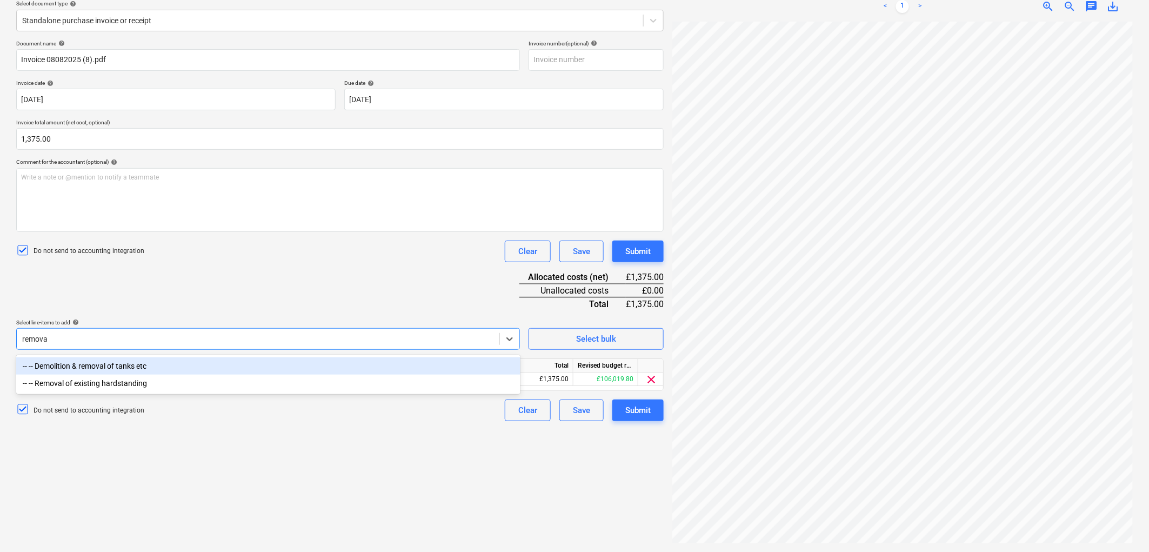
type input "removal"
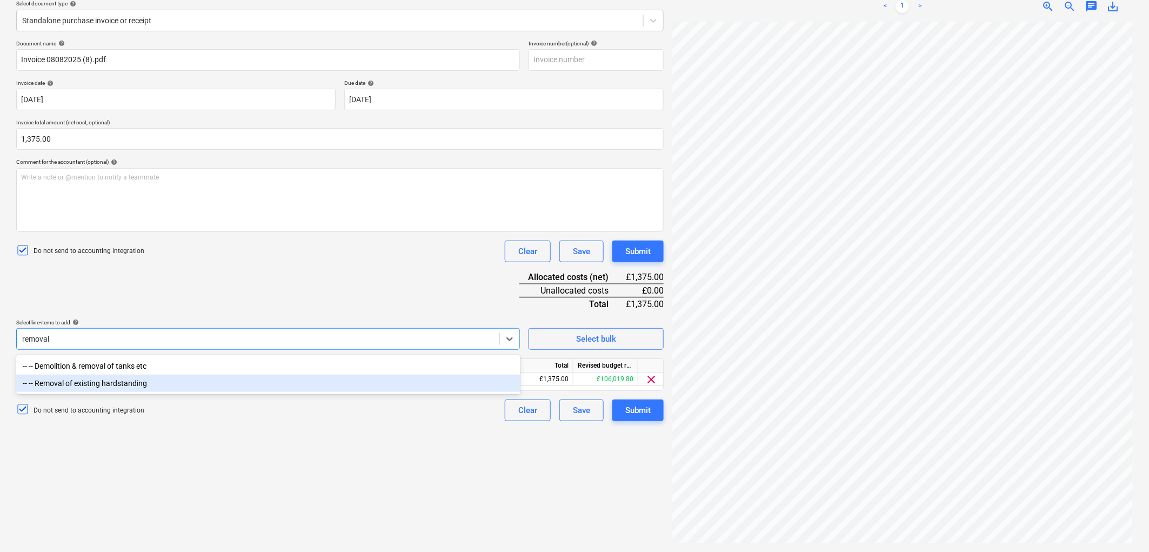
click at [186, 375] on div "-- -- Removal of existing hardstanding" at bounding box center [268, 383] width 504 height 17
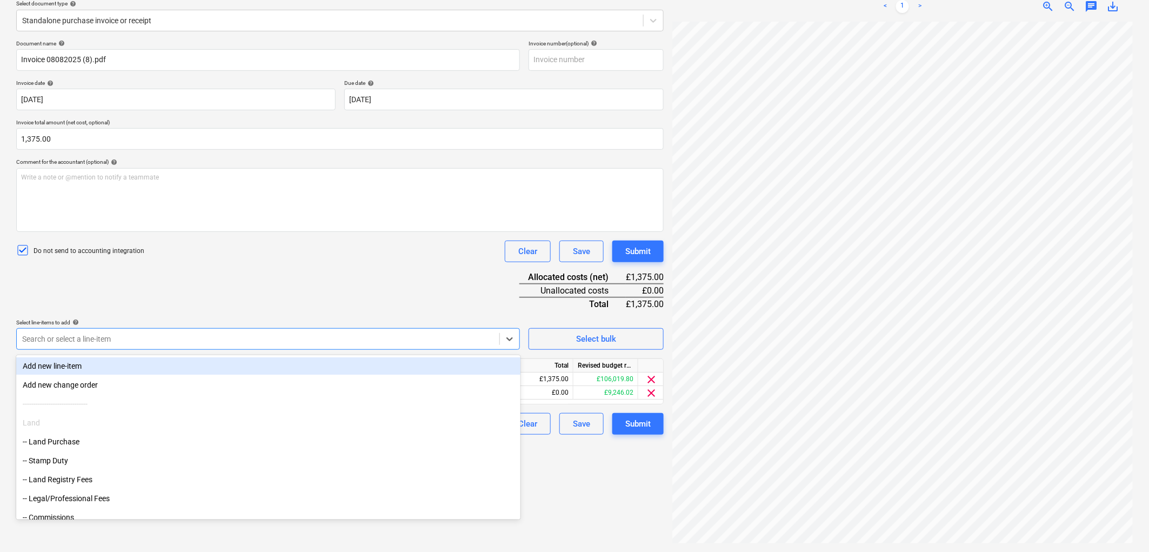
click at [211, 268] on div "Document name help Invoice 08082025 (8).pdf Invoice number (optional) help Invo…" at bounding box center [340, 237] width 648 height 395
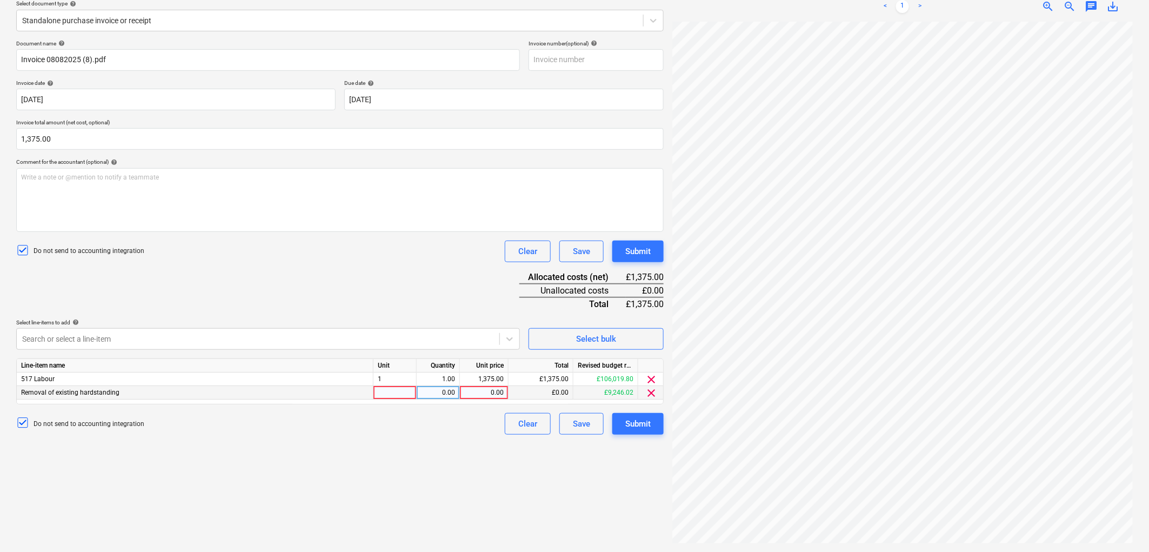
click at [388, 387] on div at bounding box center [395, 393] width 43 height 14
type input "1"
type input "1375"
click at [415, 461] on div "Create new document Select company Stephen Wilson Add new company Select docume…" at bounding box center [340, 237] width 656 height 622
click at [650, 377] on span "clear" at bounding box center [651, 379] width 13 height 13
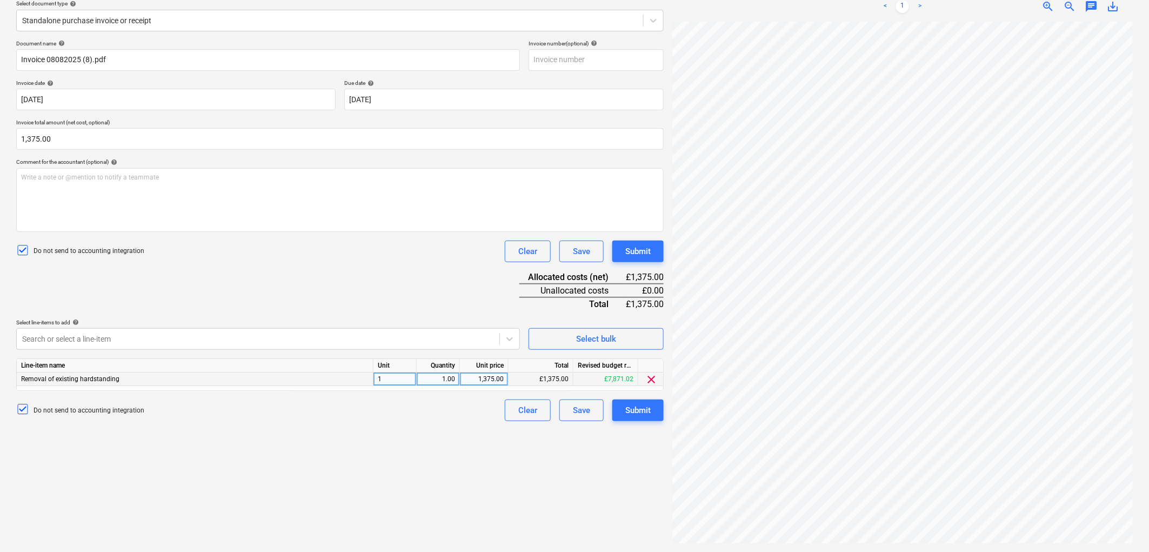
click at [425, 457] on div "Create new document Select company Stephen Wilson Add new company Select docume…" at bounding box center [340, 237] width 656 height 622
click at [629, 413] on div "Submit" at bounding box center [637, 410] width 25 height 14
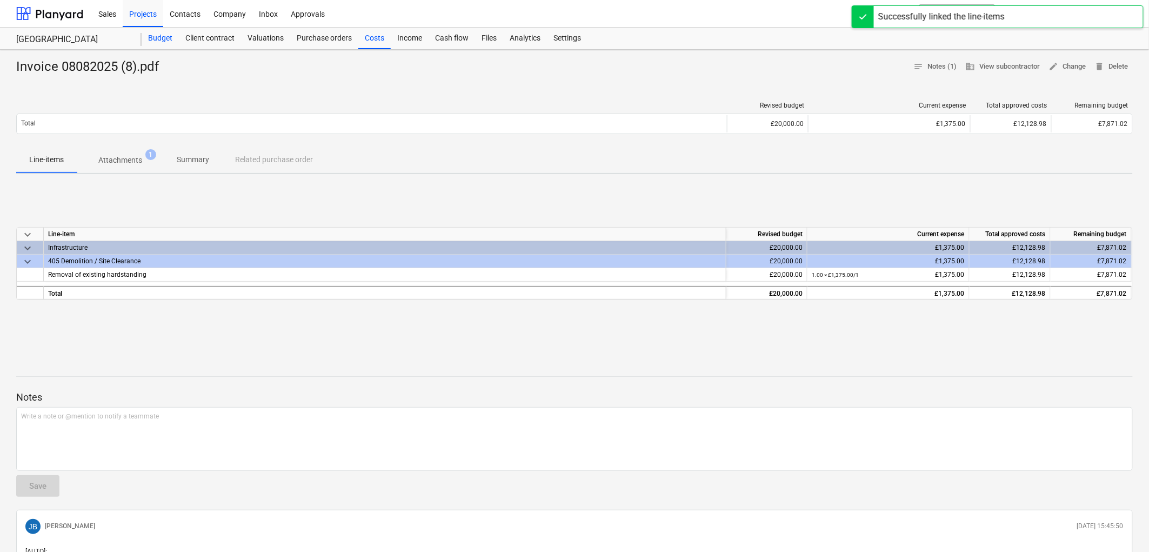
click at [157, 39] on div "Budget" at bounding box center [160, 39] width 37 height 22
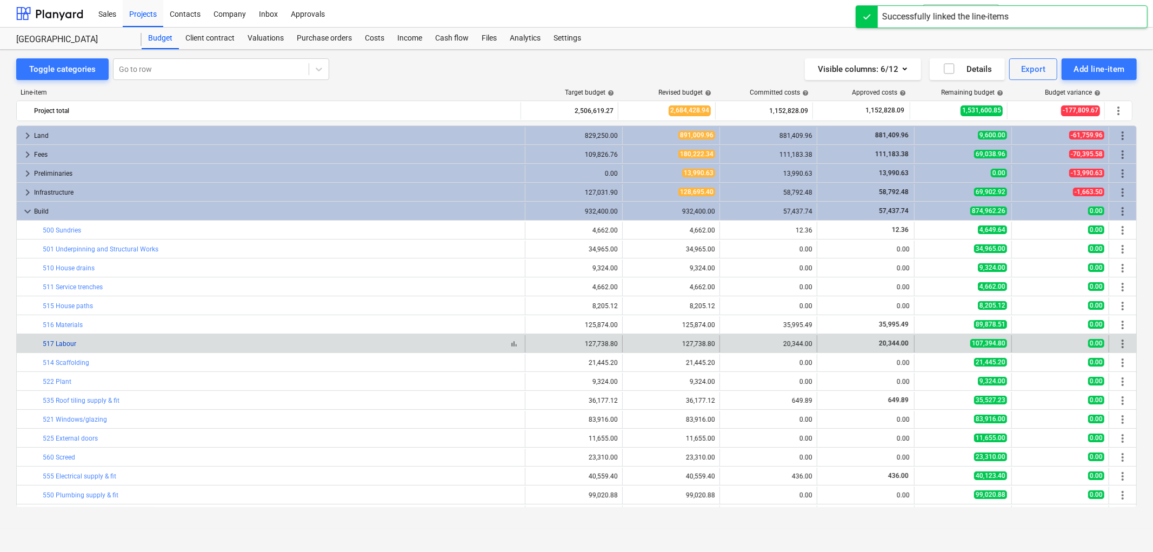
click at [59, 346] on link "517 Labour" at bounding box center [60, 344] width 34 height 8
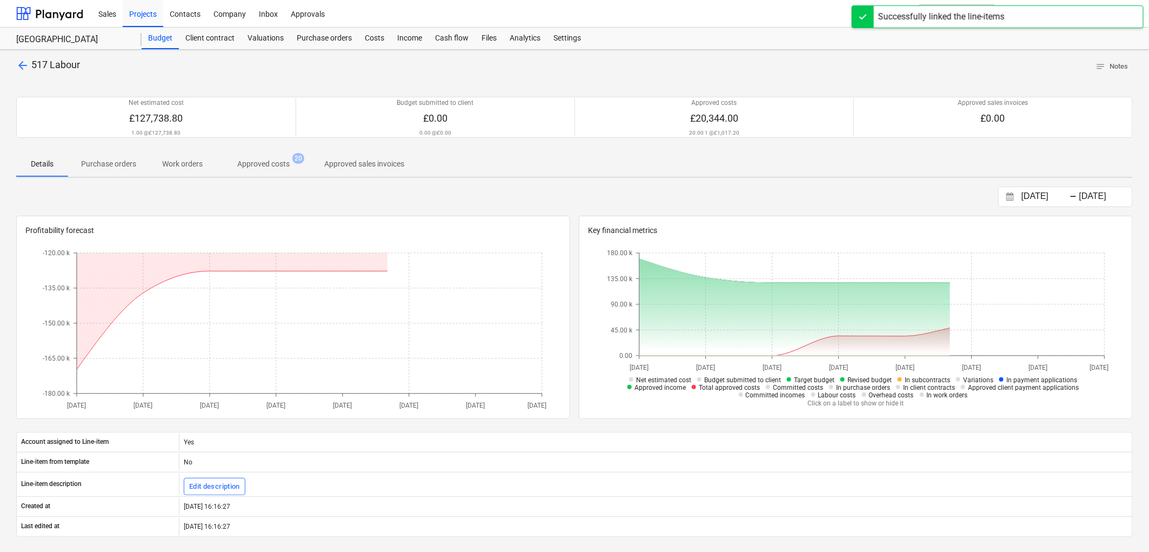
click at [250, 170] on span "Approved costs 20" at bounding box center [264, 163] width 96 height 19
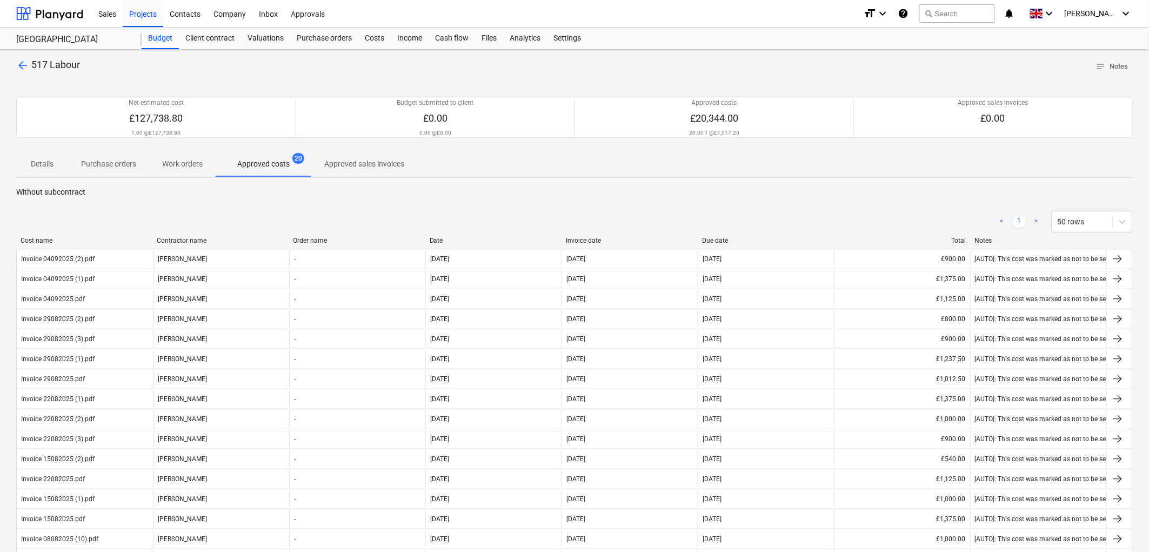
click at [581, 241] on div "Invoice date" at bounding box center [630, 241] width 128 height 8
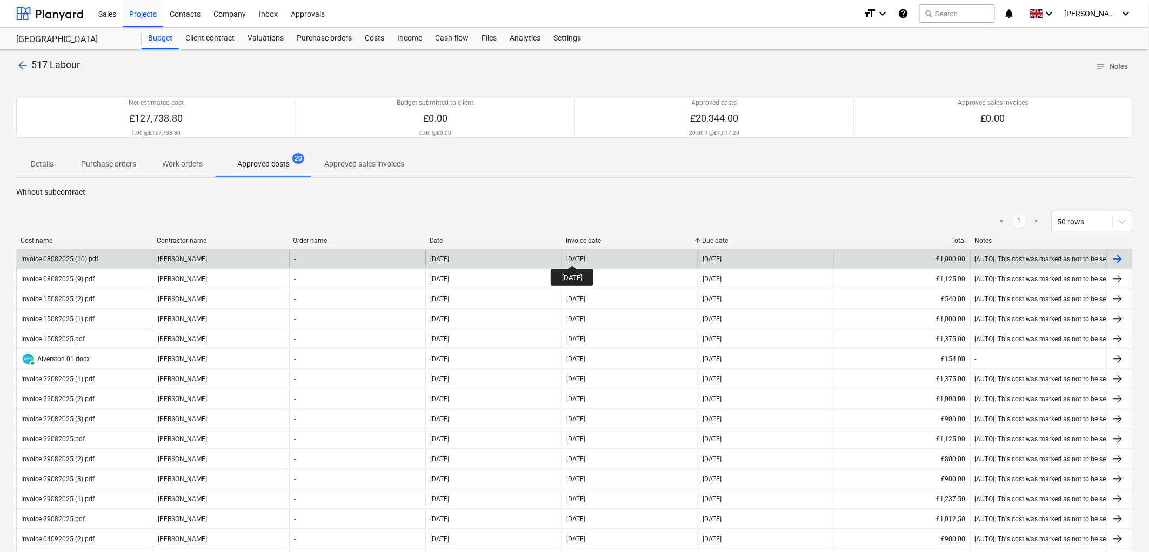
click at [582, 255] on div "08 Aug 2025" at bounding box center [576, 259] width 19 height 8
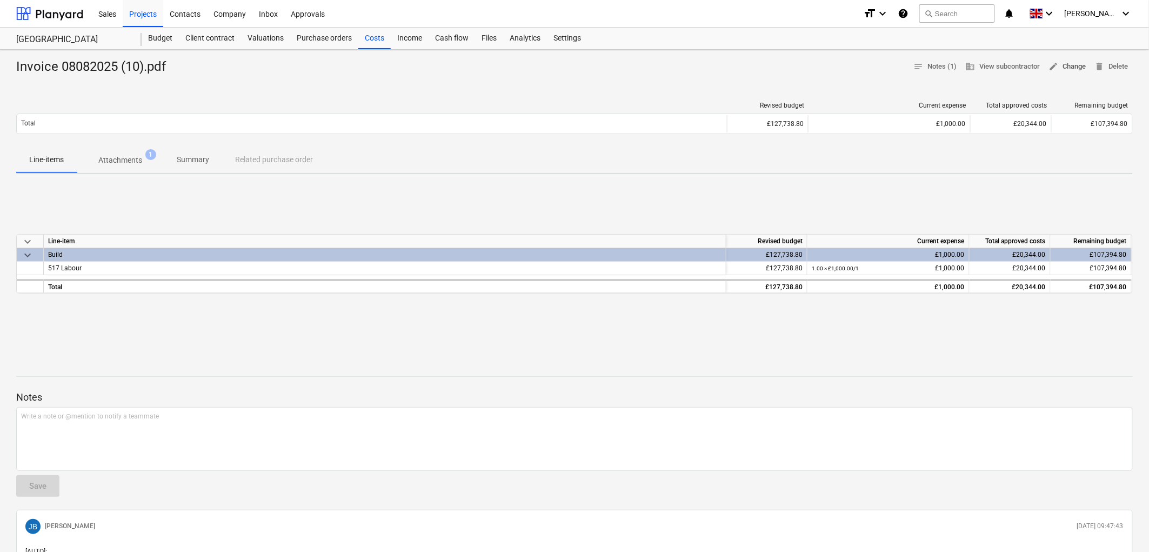
click at [1055, 65] on span "edit" at bounding box center [1054, 67] width 10 height 10
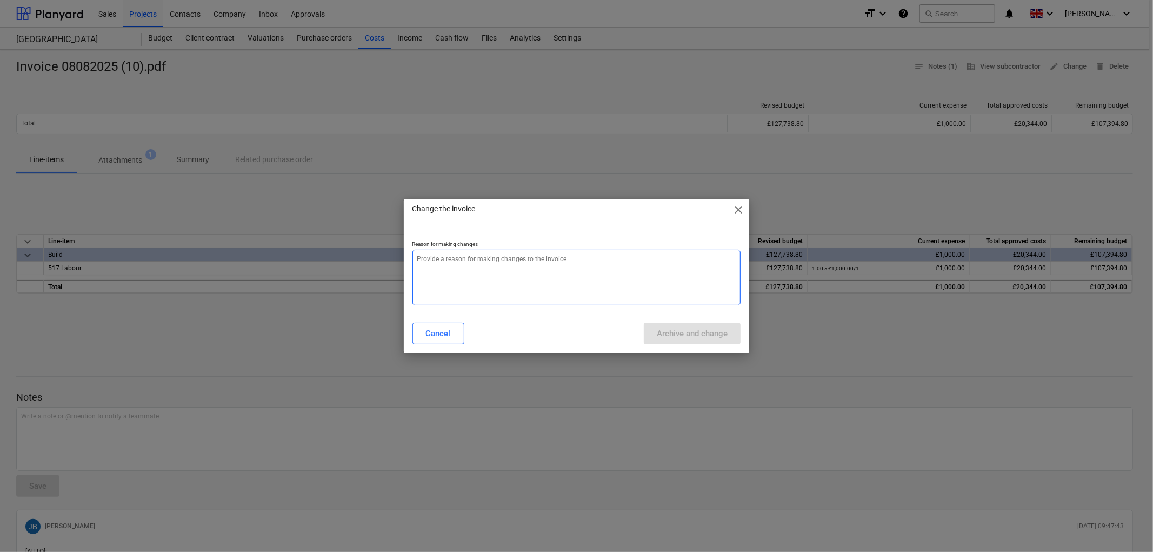
click at [631, 256] on textarea at bounding box center [576, 278] width 329 height 56
click at [644, 278] on textarea at bounding box center [576, 278] width 329 height 56
type textarea "x"
type textarea "."
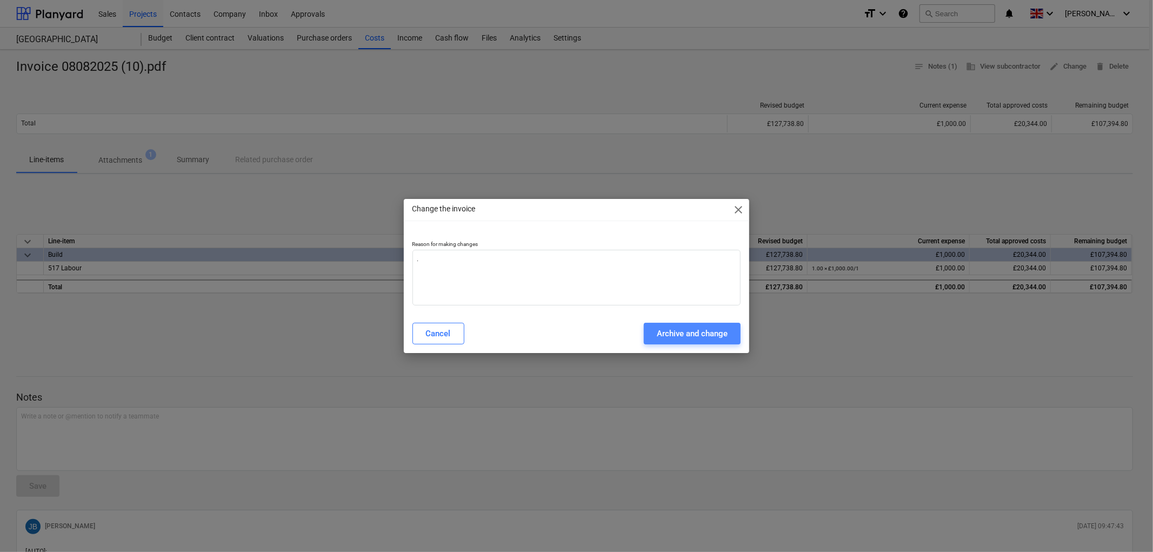
click at [675, 326] on div "Archive and change" at bounding box center [692, 333] width 71 height 14
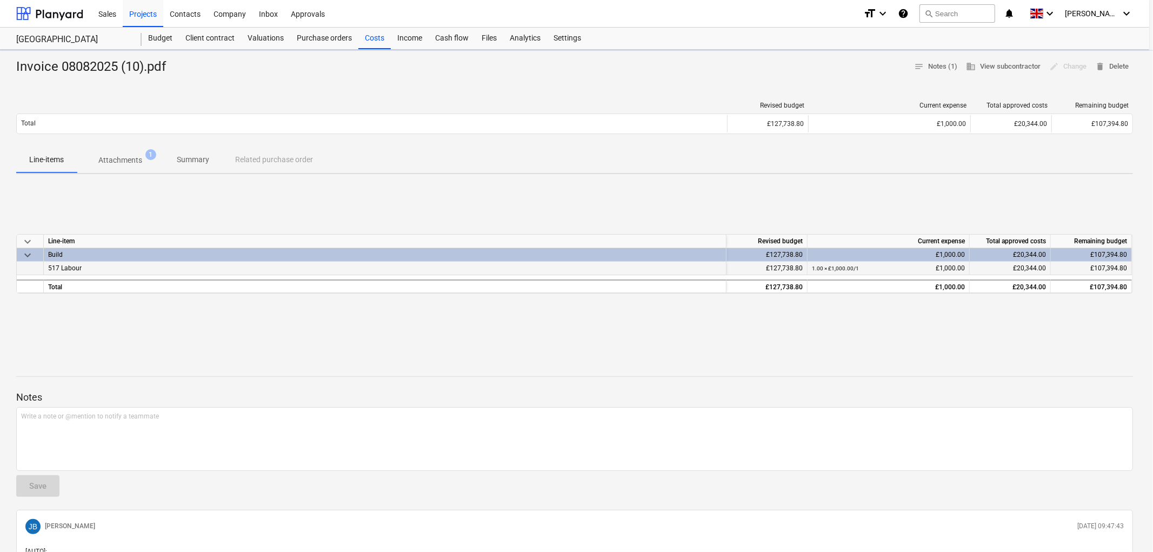
type textarea "x"
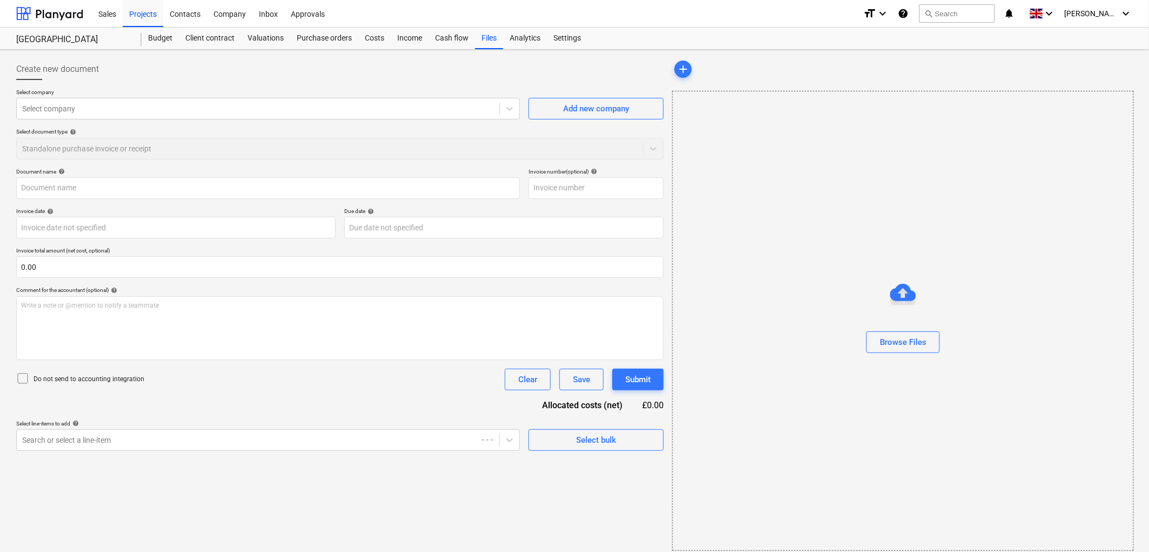
type input "Invoice 08082025 (10).pdf"
type input "08 Aug 2025"
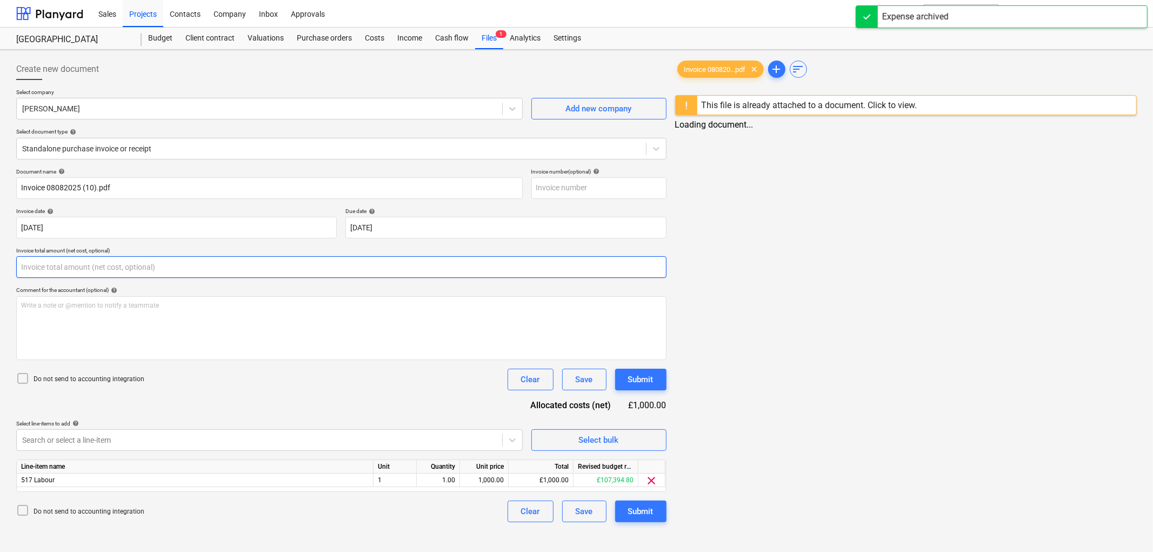
click at [60, 262] on input "text" at bounding box center [341, 267] width 650 height 22
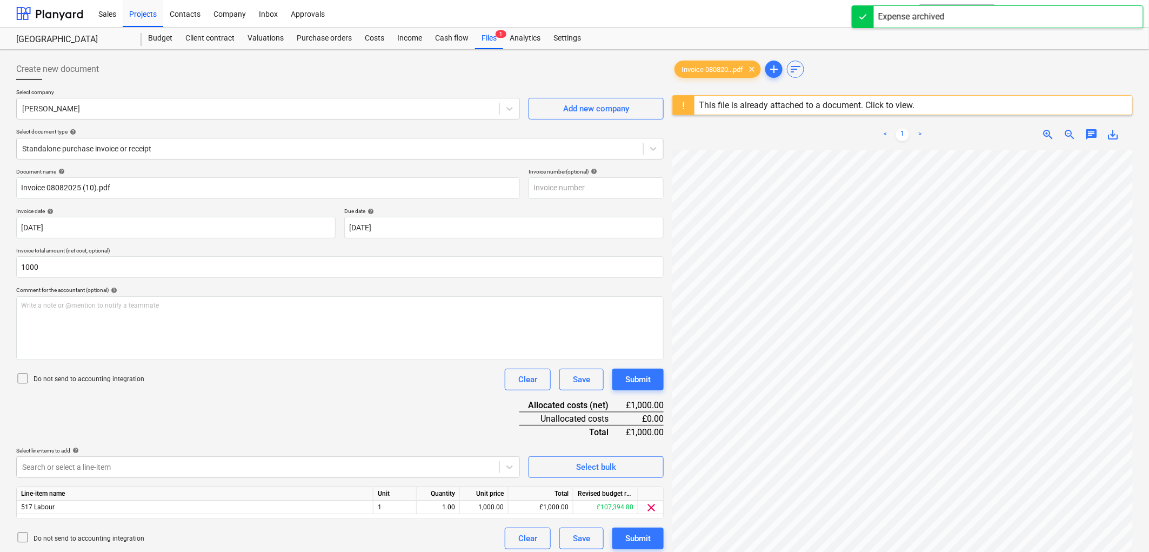
type input "1,000.00"
click at [86, 373] on div "Do not send to accounting integration" at bounding box center [80, 379] width 128 height 15
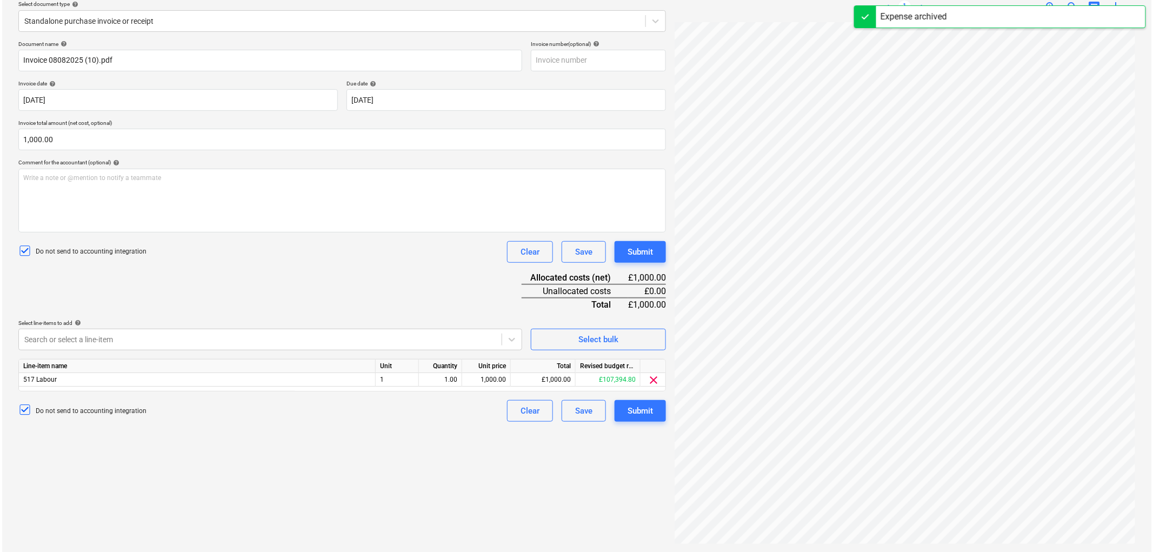
scroll to position [128, 0]
click at [111, 326] on p "Select line-items to add help" at bounding box center [268, 323] width 504 height 9
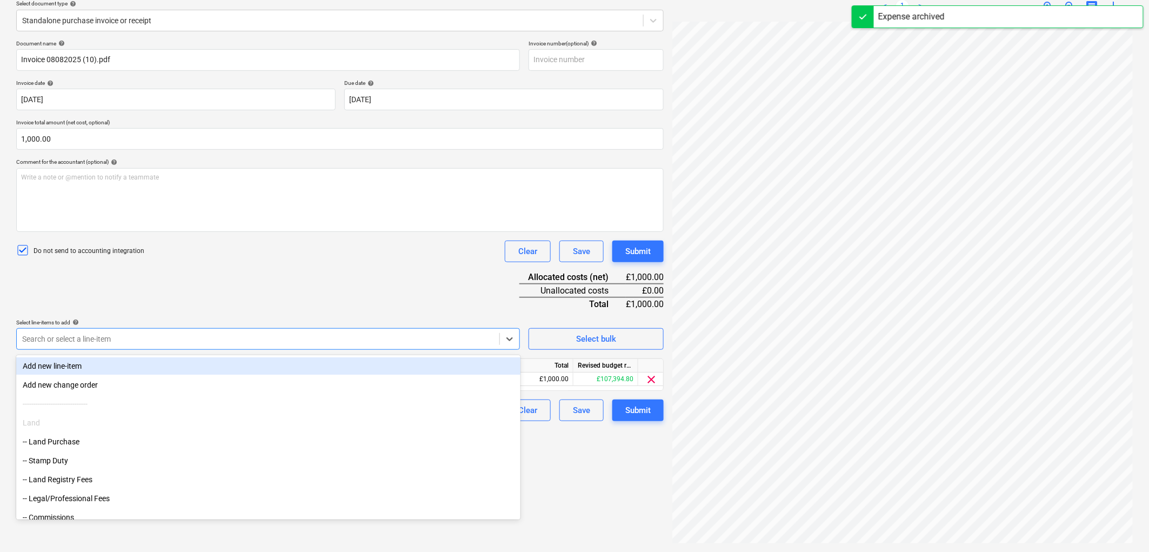
click at [119, 336] on div at bounding box center [258, 339] width 472 height 11
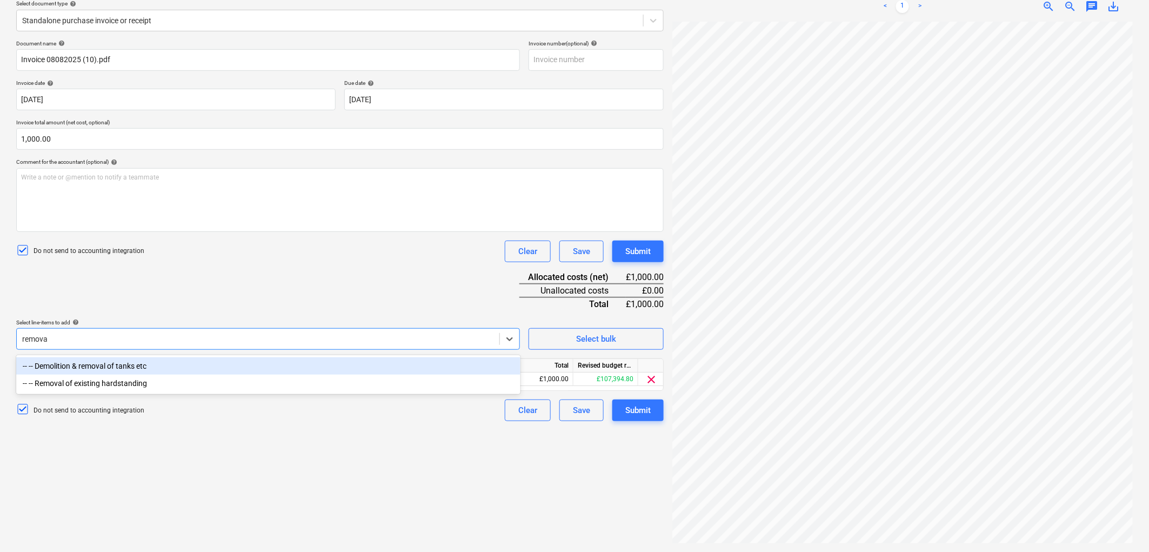
type input "removal"
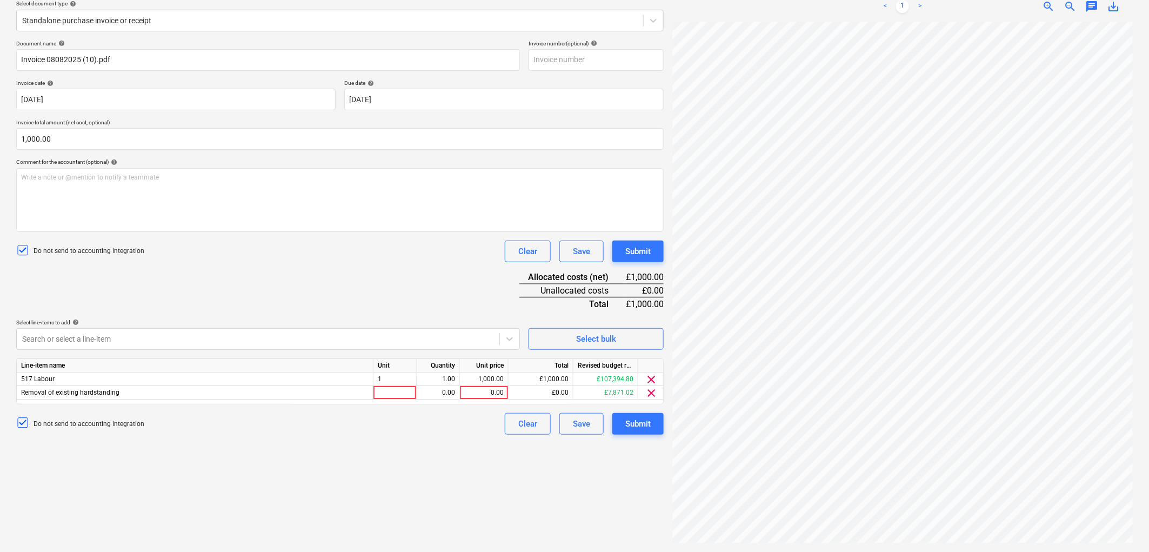
click at [204, 279] on div "Document name help Invoice 08082025 (10).pdf Invoice number (optional) help Inv…" at bounding box center [340, 237] width 648 height 395
click at [387, 384] on div "1" at bounding box center [395, 379] width 43 height 14
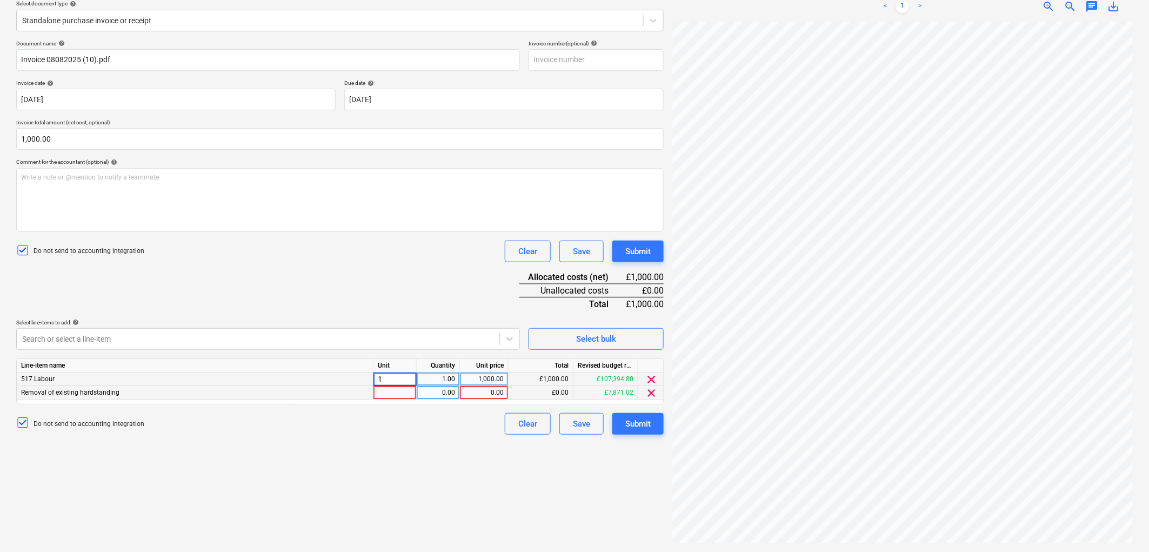
click at [392, 388] on div at bounding box center [395, 393] width 43 height 14
type input "1"
click at [498, 390] on div "0.00" at bounding box center [483, 393] width 39 height 14
click at [455, 388] on div "0.00" at bounding box center [438, 393] width 43 height 14
type input "1"
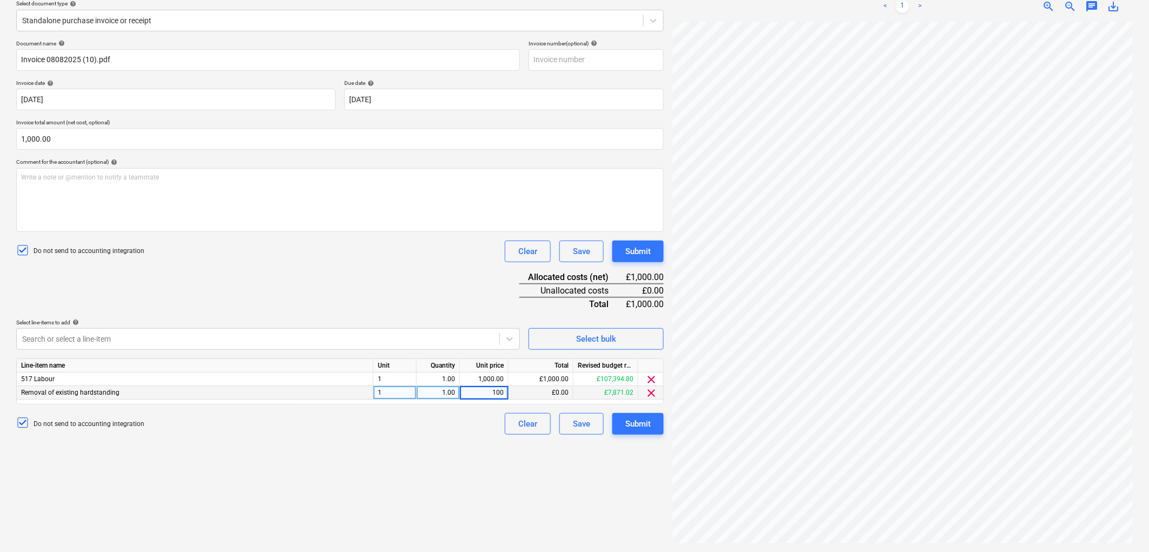
type input "1000"
click at [449, 461] on div "Create new document Select company Mark Pinchbeck Add new company Select docume…" at bounding box center [340, 237] width 656 height 622
click at [655, 376] on span "clear" at bounding box center [651, 379] width 13 height 13
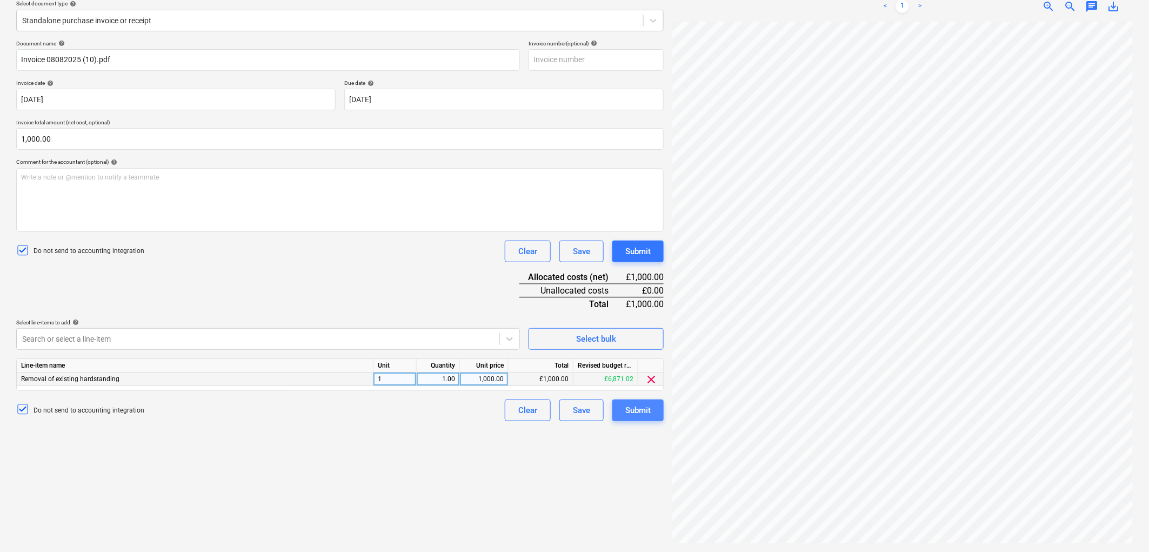
click at [637, 408] on div "Submit" at bounding box center [637, 410] width 25 height 14
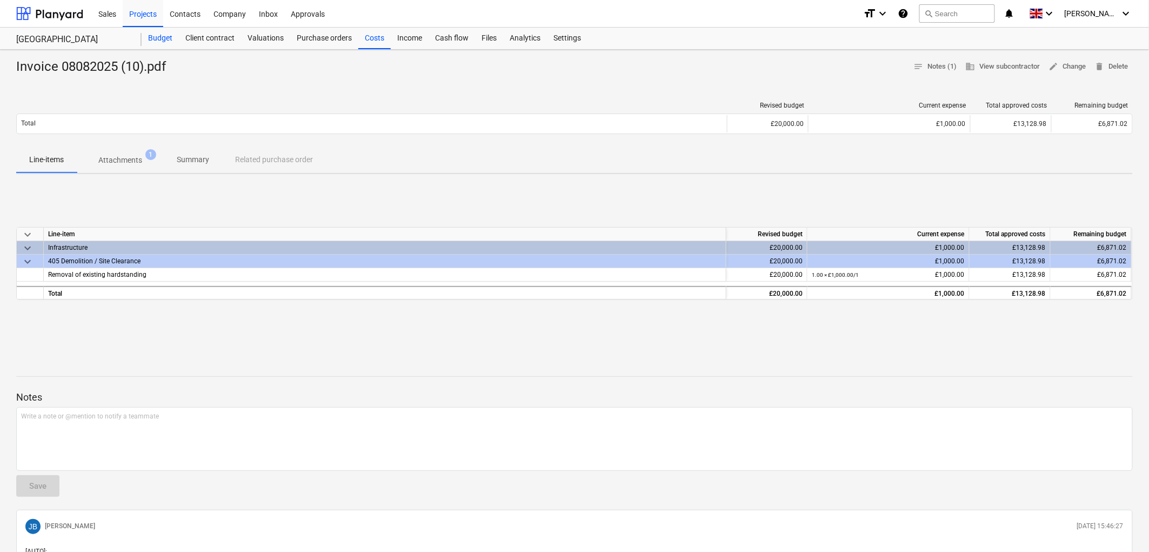
click at [158, 38] on div "Budget" at bounding box center [160, 39] width 37 height 22
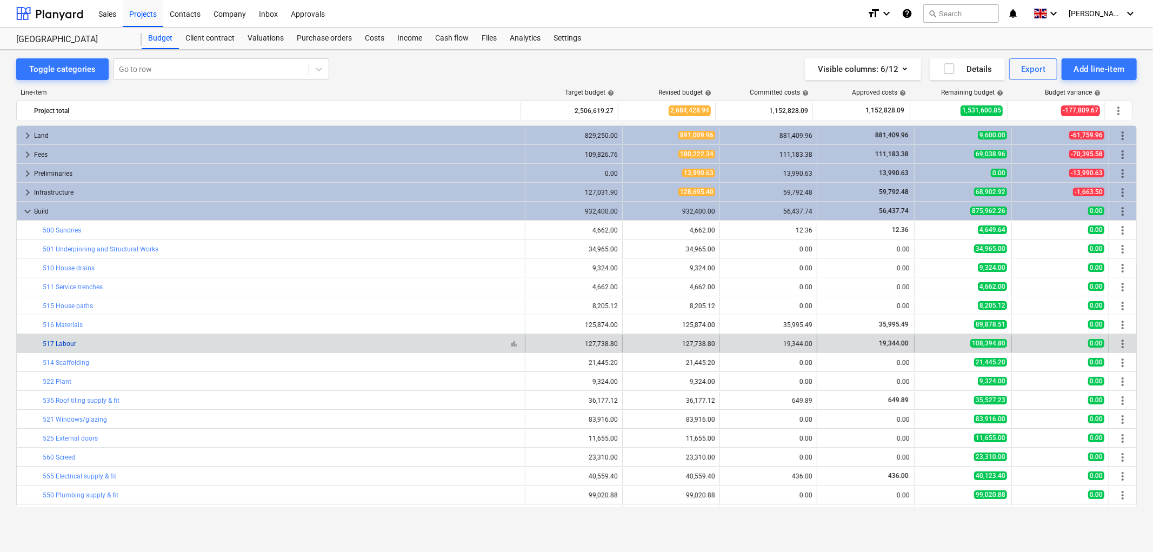
click at [57, 346] on link "517 Labour" at bounding box center [60, 344] width 34 height 8
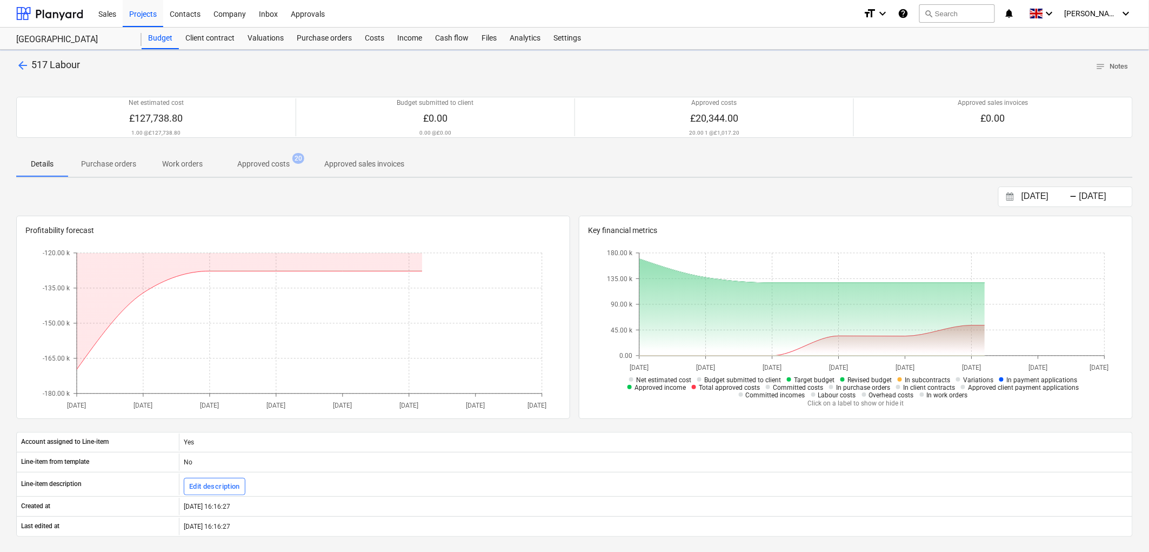
click at [279, 163] on p "Approved costs" at bounding box center [263, 163] width 52 height 11
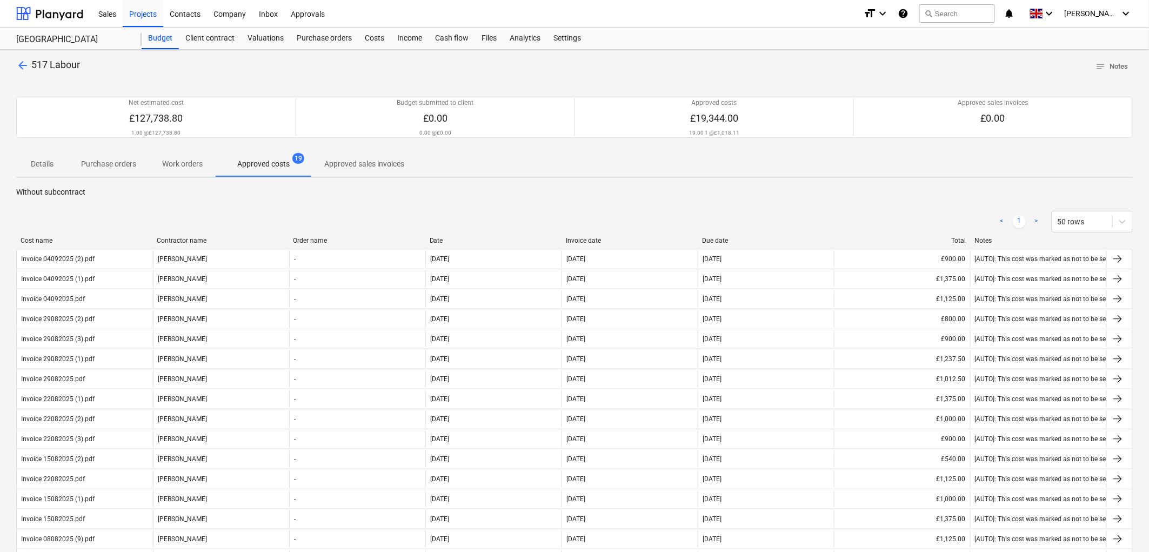
click at [585, 239] on div "Invoice date" at bounding box center [630, 241] width 128 height 8
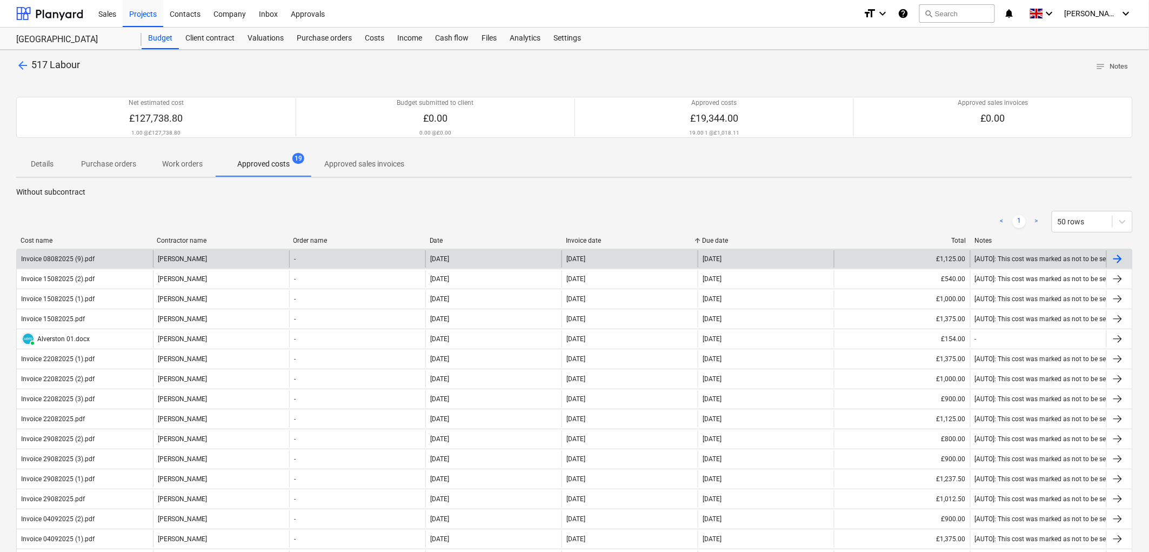
click at [184, 258] on div "Graham Wilson" at bounding box center [221, 258] width 136 height 17
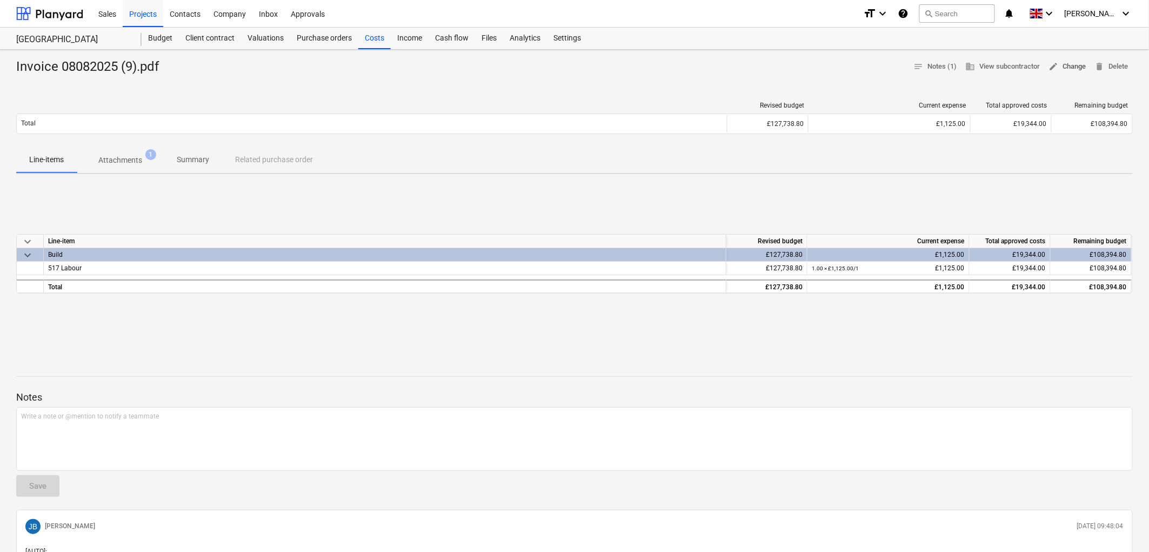
click at [1070, 68] on span "edit Change" at bounding box center [1067, 67] width 37 height 12
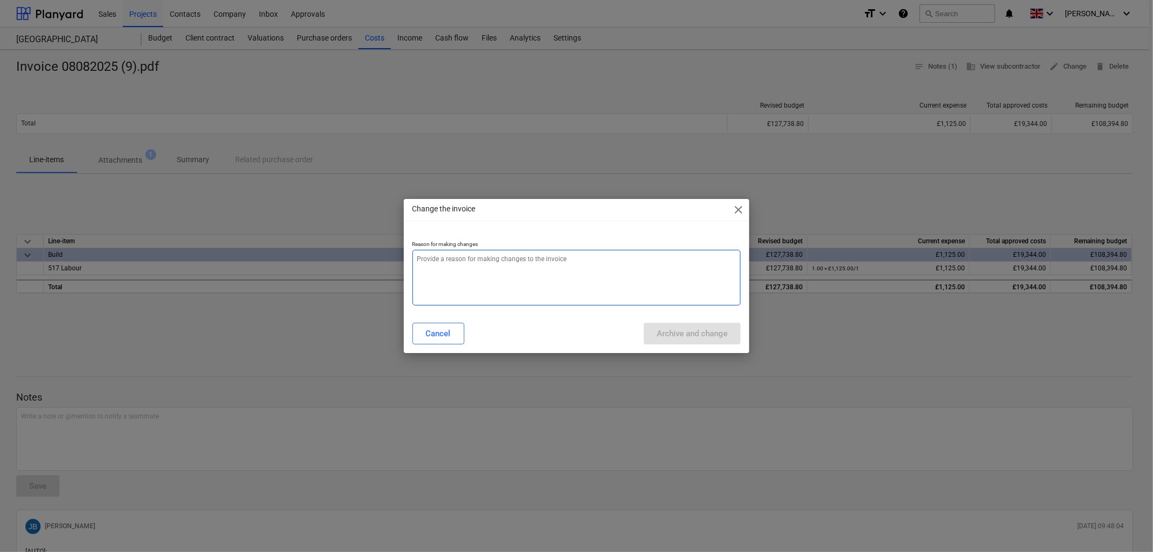
click at [635, 262] on textarea at bounding box center [576, 278] width 329 height 56
type textarea "x"
type textarea "."
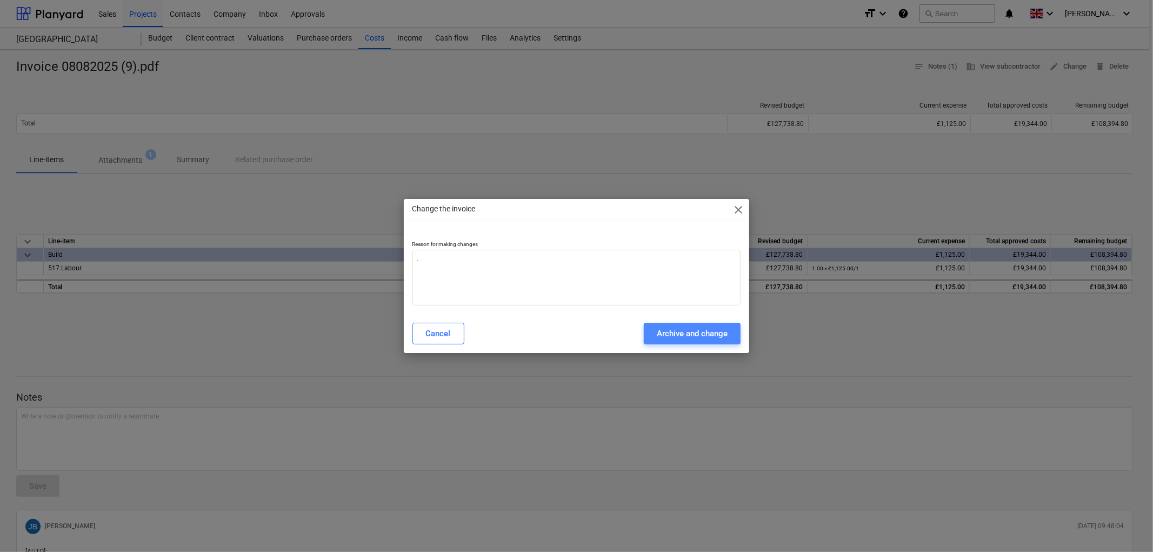
click at [701, 333] on div "Archive and change" at bounding box center [692, 333] width 71 height 14
type textarea "x"
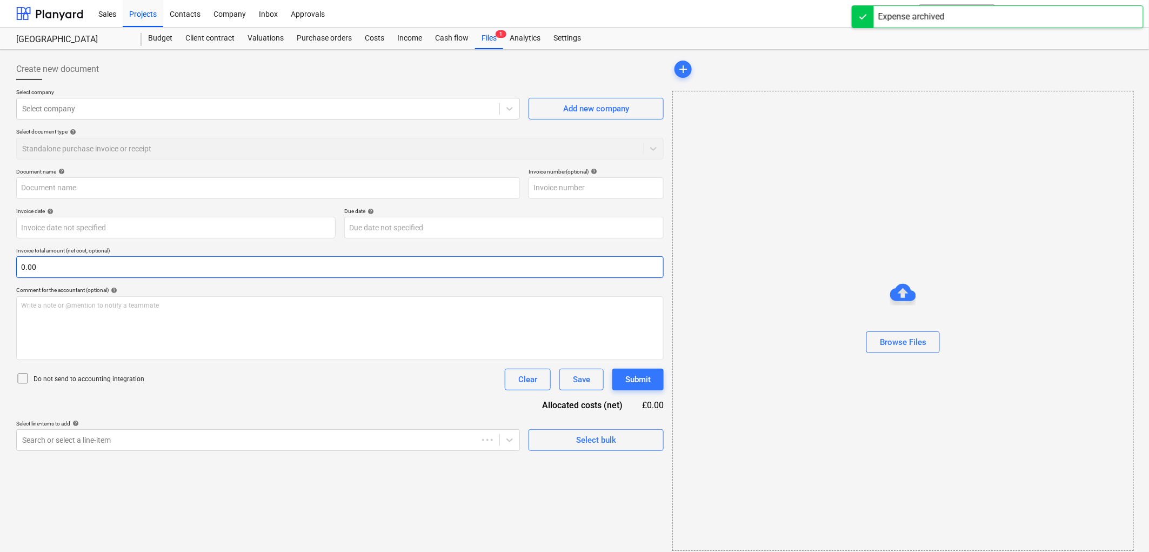
type input "Invoice 08082025 (9).pdf"
type input "08 Aug 2025"
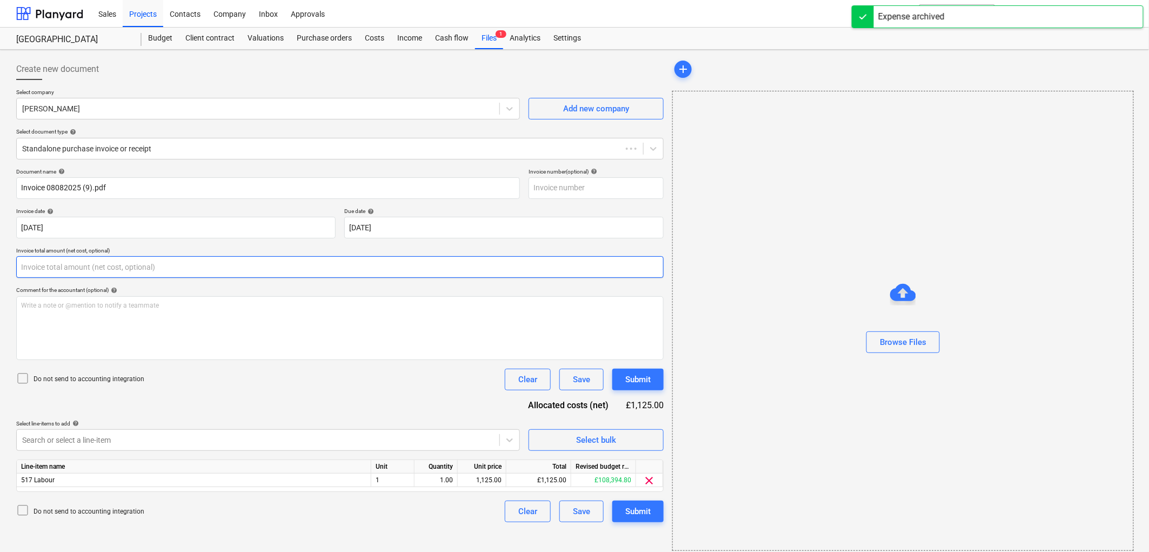
click at [95, 265] on input "text" at bounding box center [340, 267] width 648 height 22
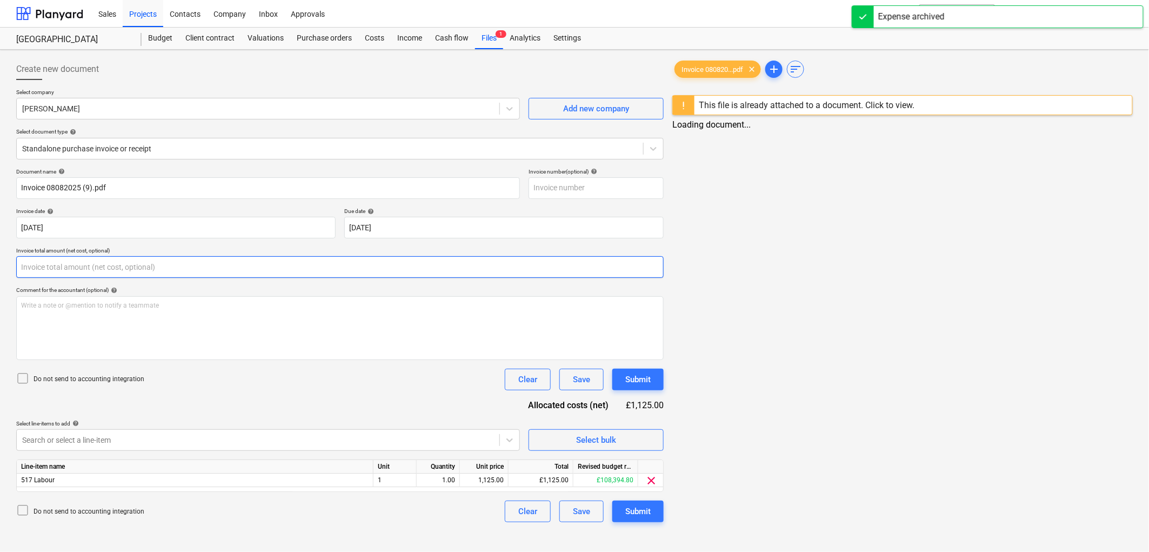
click at [95, 265] on input "text" at bounding box center [340, 267] width 648 height 22
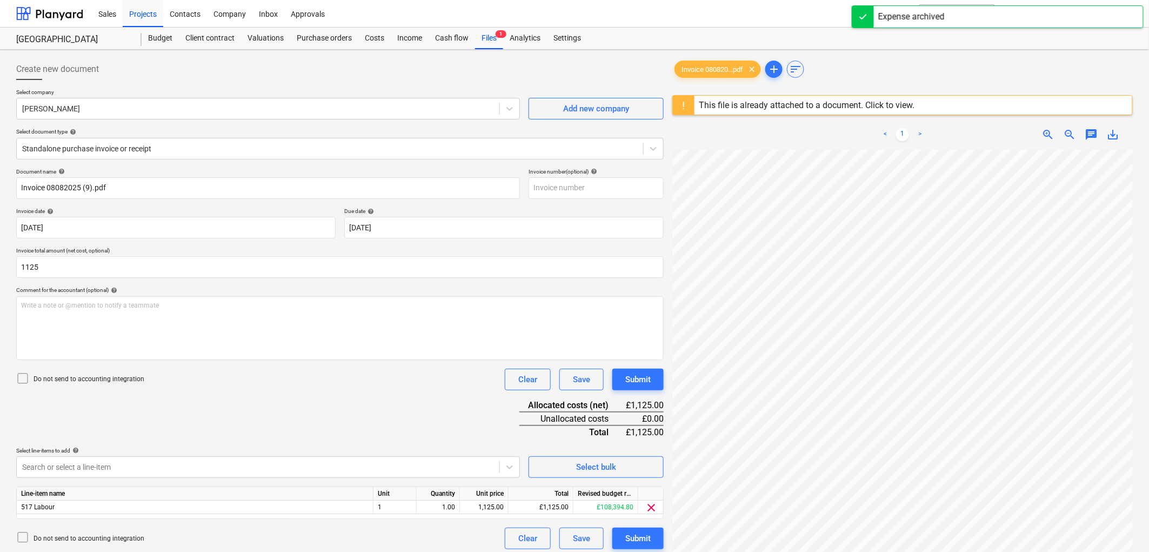
type input "1,125.00"
click at [112, 378] on p "Do not send to accounting integration" at bounding box center [89, 379] width 111 height 9
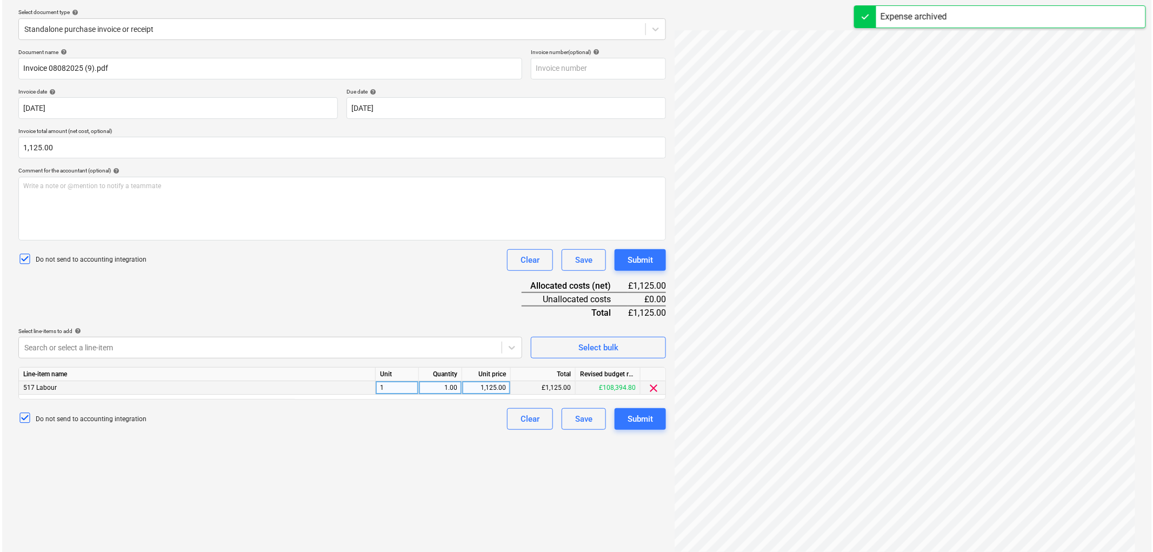
scroll to position [120, 0]
click at [151, 351] on div at bounding box center [258, 347] width 472 height 11
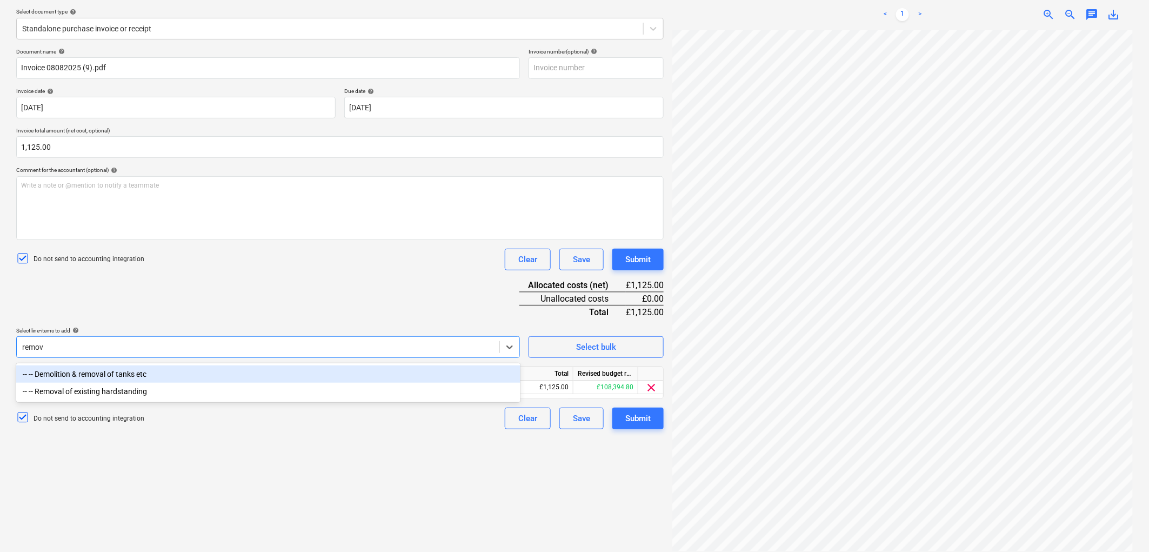
type input "remova"
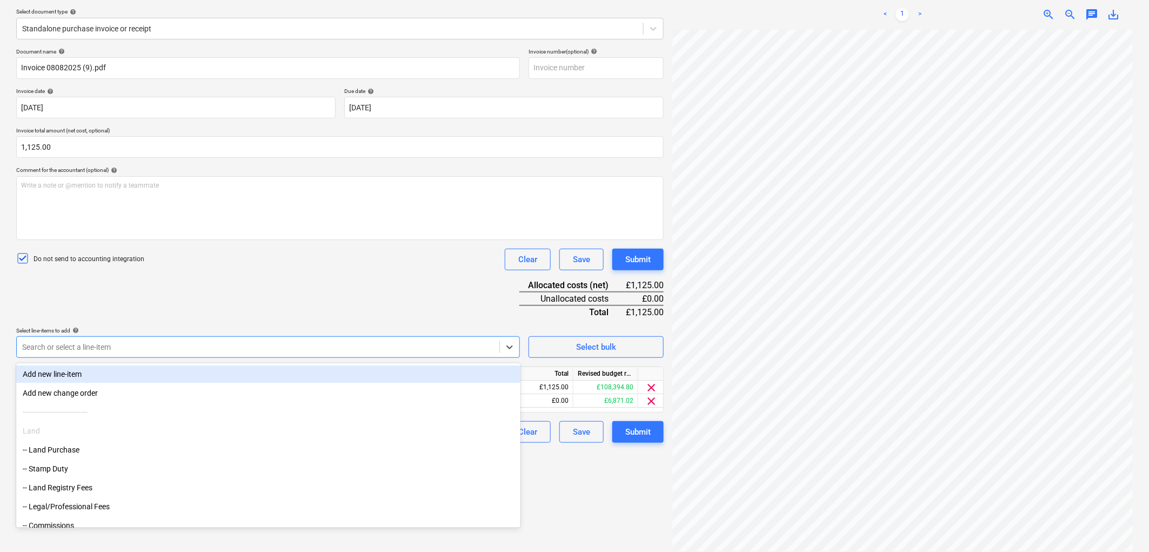
click at [228, 306] on div "Document name help Invoice 08082025 (9).pdf Invoice number (optional) help Invo…" at bounding box center [340, 245] width 648 height 395
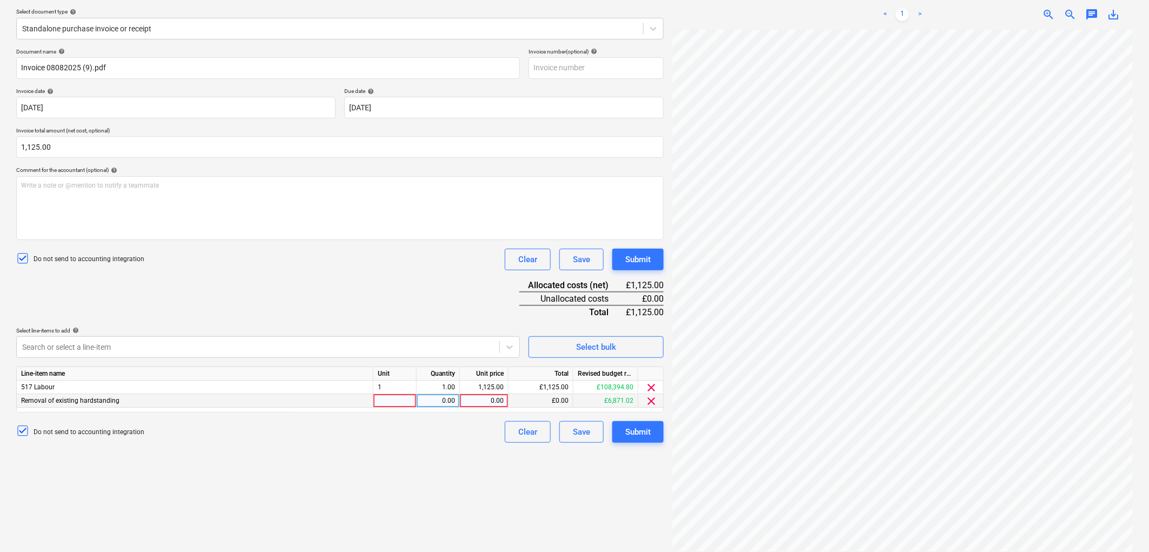
click at [401, 399] on div at bounding box center [395, 401] width 43 height 14
type input "1"
type input "1125"
click at [650, 384] on span "clear" at bounding box center [651, 387] width 13 height 13
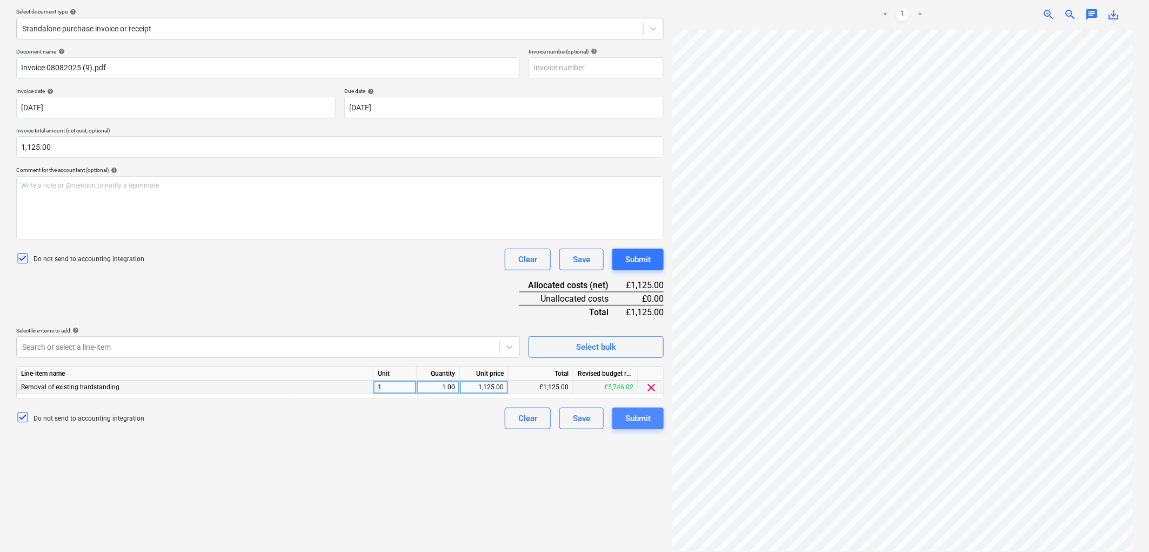
click at [634, 417] on div "Submit" at bounding box center [637, 418] width 25 height 14
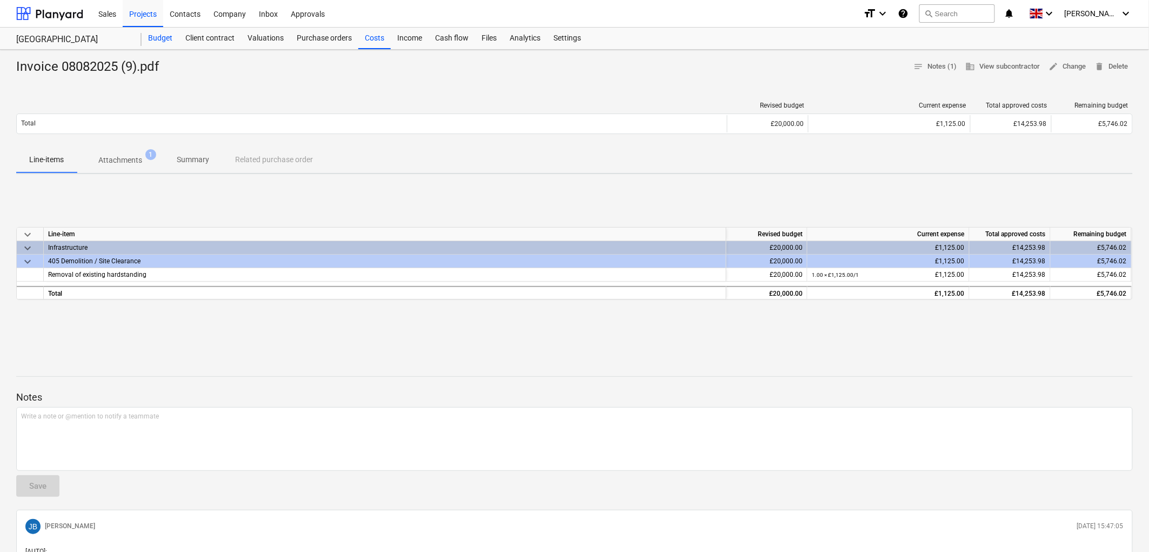
click at [161, 42] on div "Budget" at bounding box center [160, 39] width 37 height 22
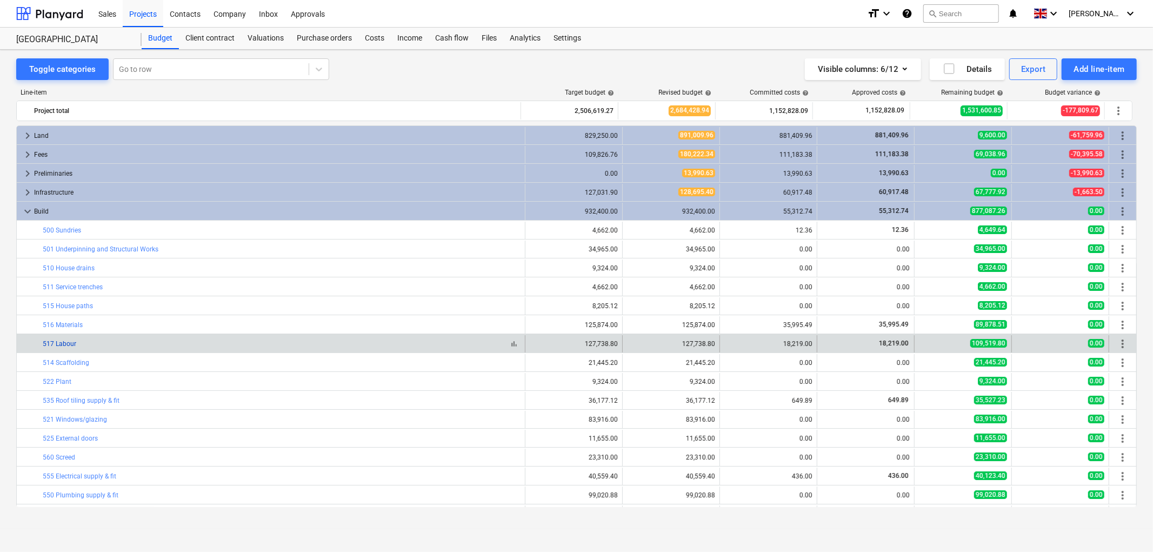
click at [58, 342] on link "517 Labour" at bounding box center [60, 344] width 34 height 8
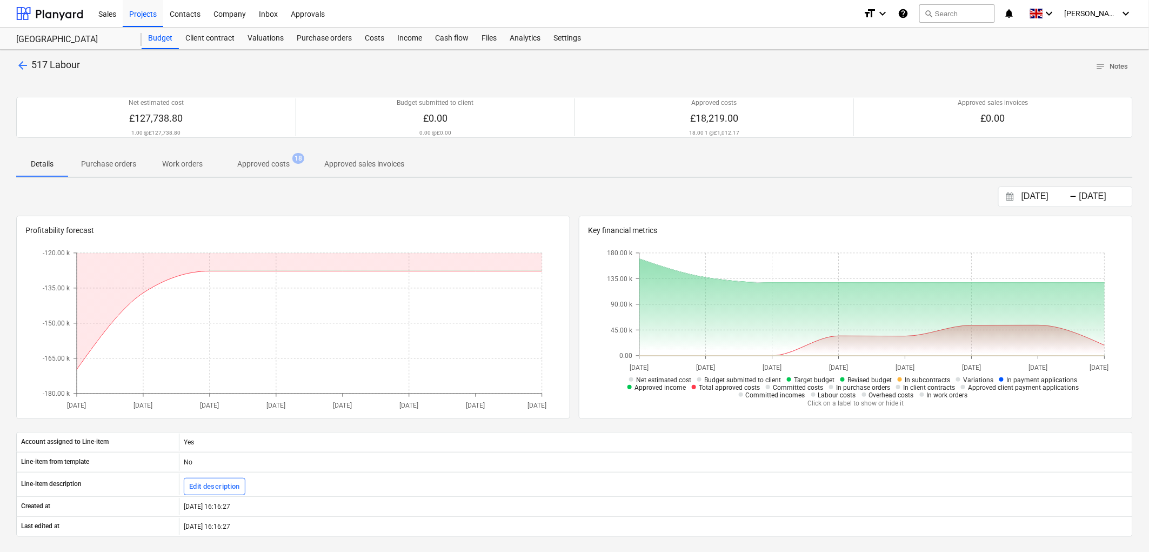
click at [286, 175] on button "Approved costs 18" at bounding box center [264, 164] width 96 height 26
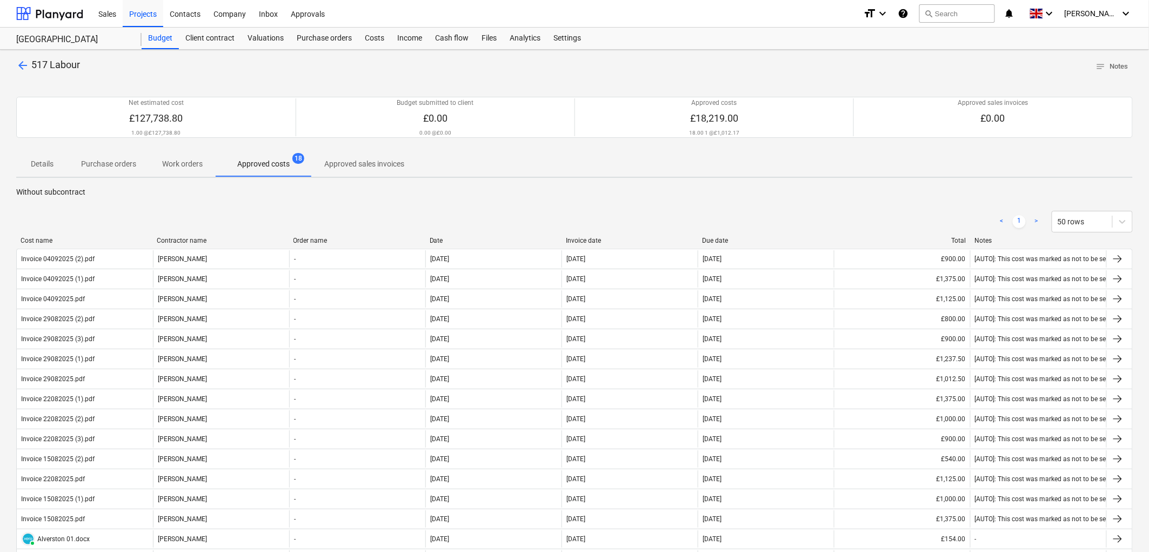
click at [586, 237] on div "Invoice date" at bounding box center [630, 241] width 128 height 8
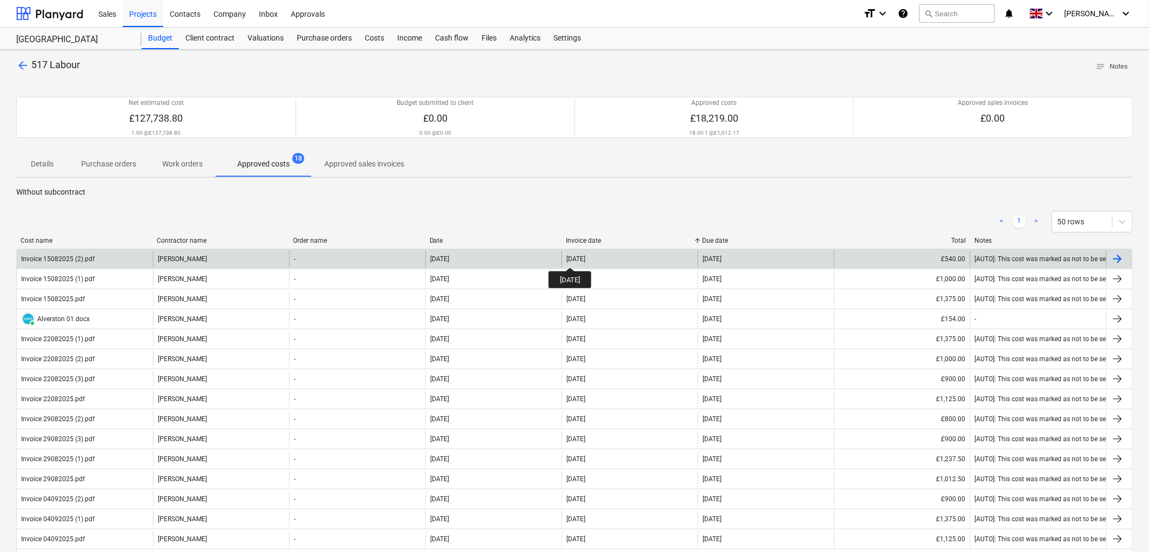
click at [580, 258] on div "15 Aug 2025" at bounding box center [576, 259] width 19 height 8
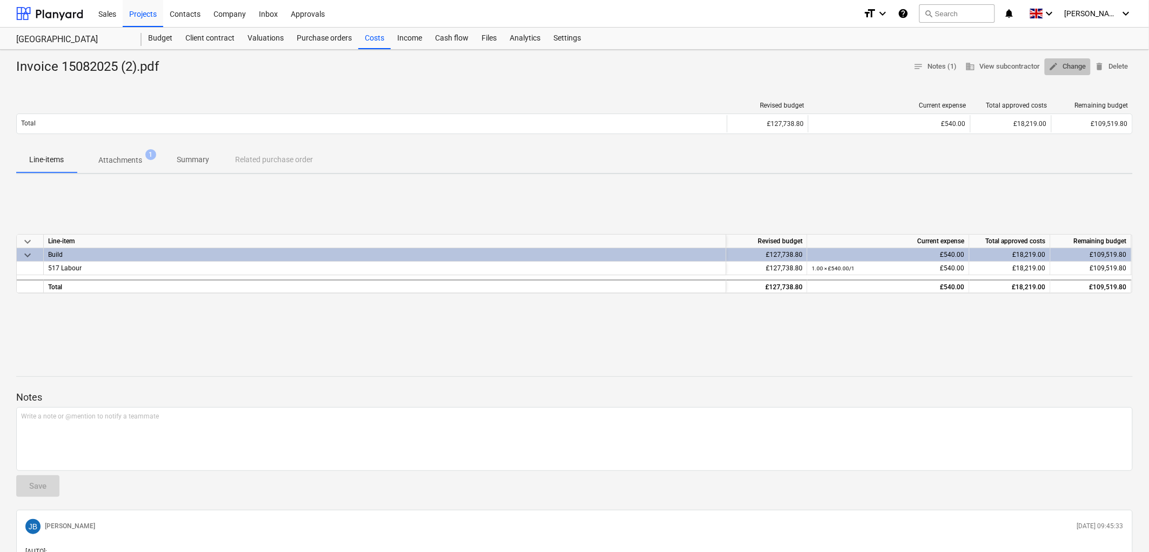
click at [1057, 66] on span "edit" at bounding box center [1054, 67] width 10 height 10
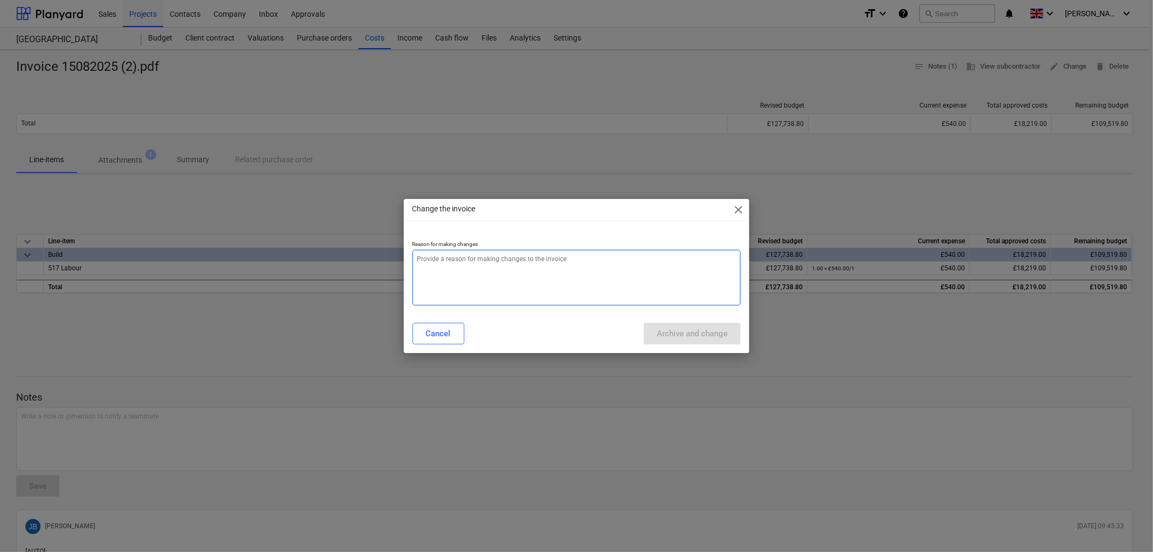
click at [555, 296] on textarea at bounding box center [576, 278] width 329 height 56
type textarea "x"
type textarea "."
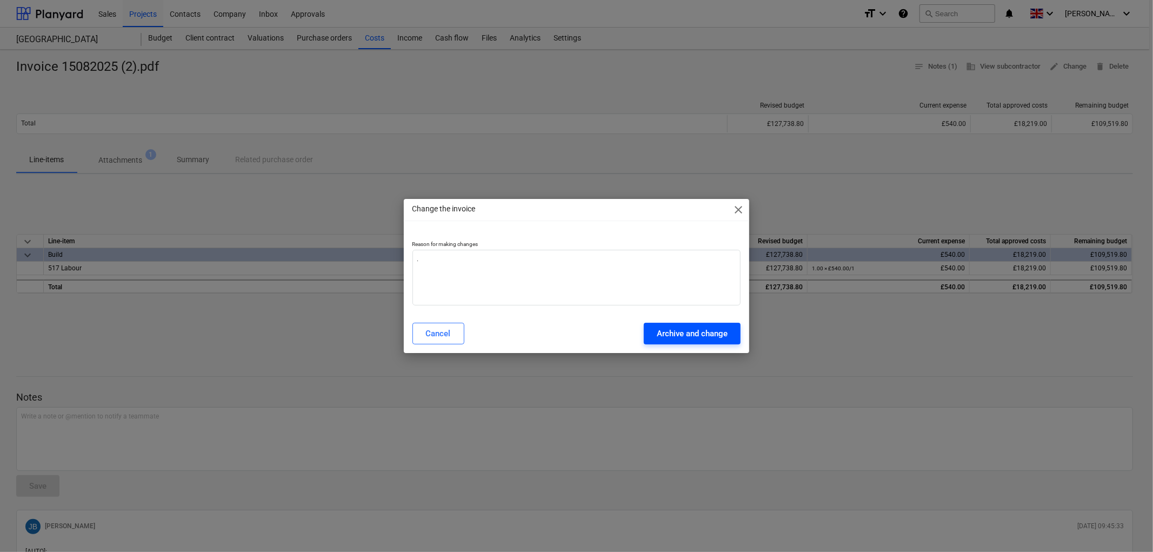
click at [676, 337] on div "Archive and change" at bounding box center [692, 333] width 71 height 14
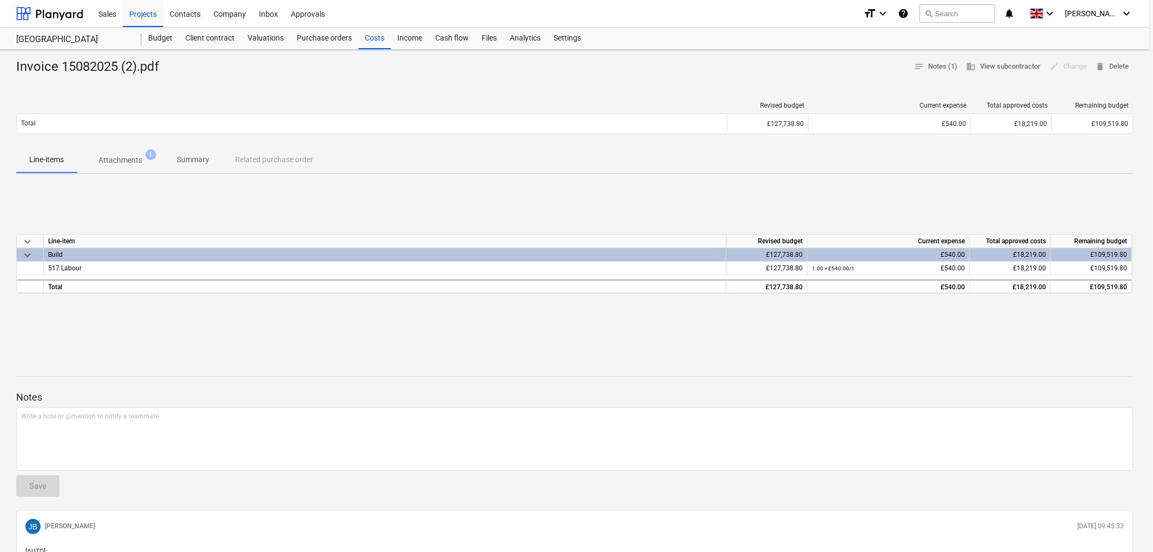
type textarea "x"
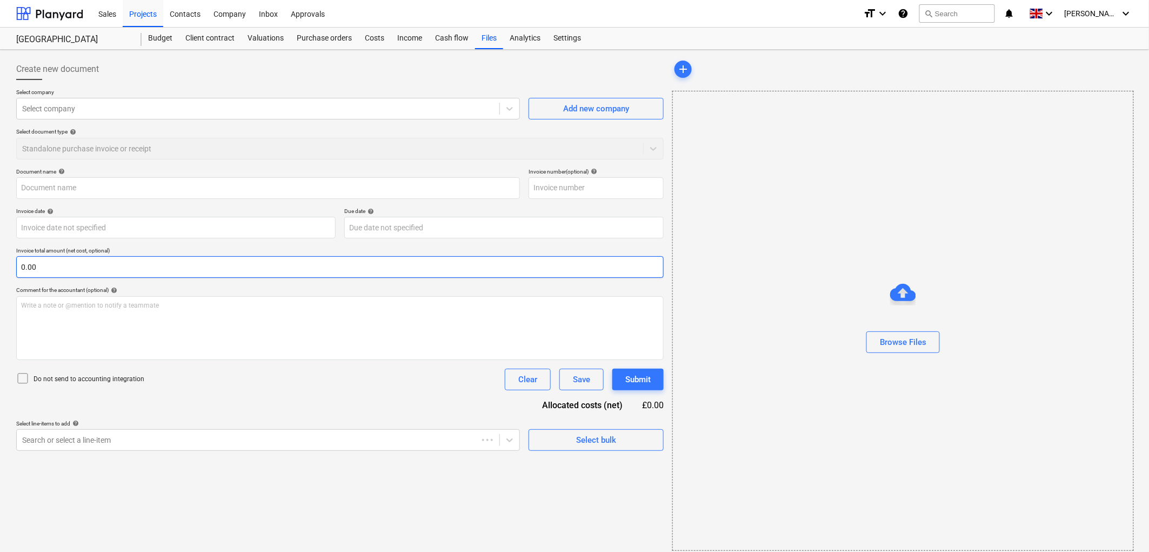
type input "Invoice 15082025 (2).pdf"
type input "15 Aug 2025"
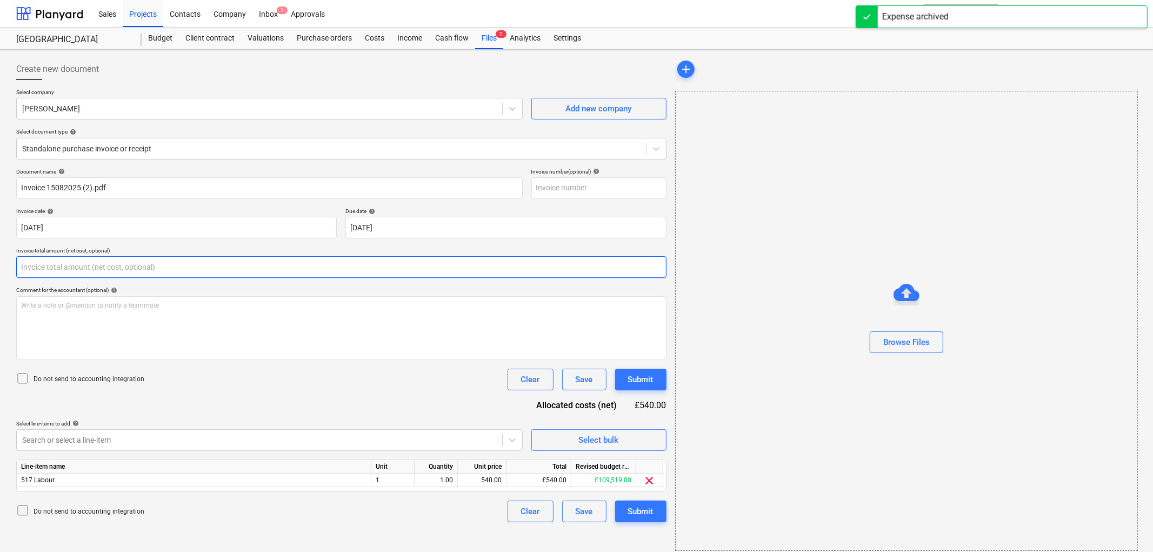
click at [156, 270] on input "text" at bounding box center [341, 267] width 650 height 22
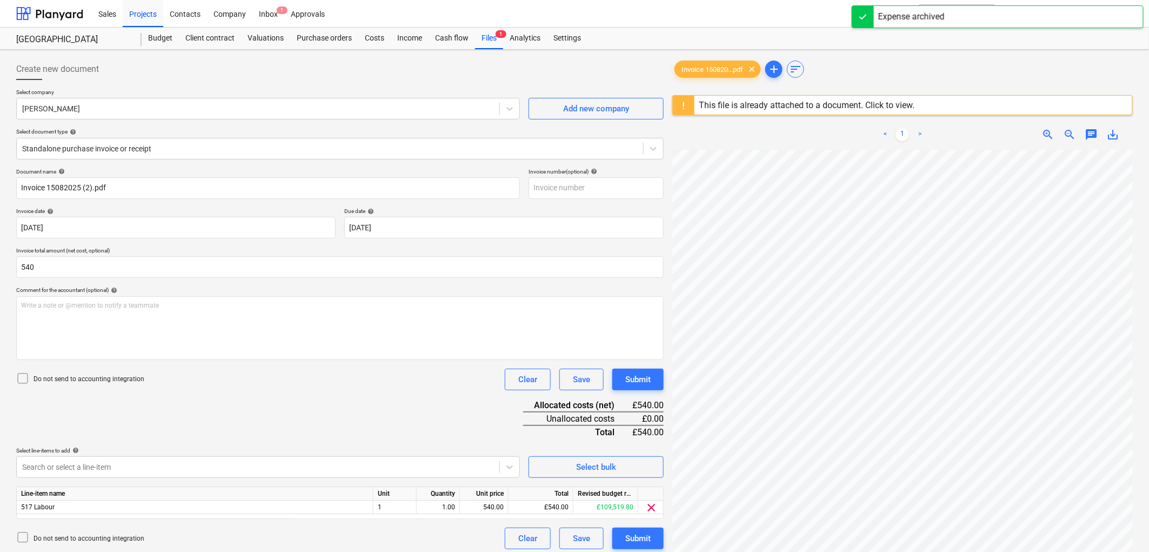
type input "540.00"
click at [158, 393] on div "Document name help Invoice 15082025 (2).pdf Invoice number (optional) help Invo…" at bounding box center [340, 358] width 648 height 381
click at [96, 385] on div "Do not send to accounting integration" at bounding box center [80, 379] width 128 height 15
click at [118, 471] on body "Sales Projects Contacts Company Inbox 1 Approvals format_size keyboard_arrow_do…" at bounding box center [574, 276] width 1149 height 552
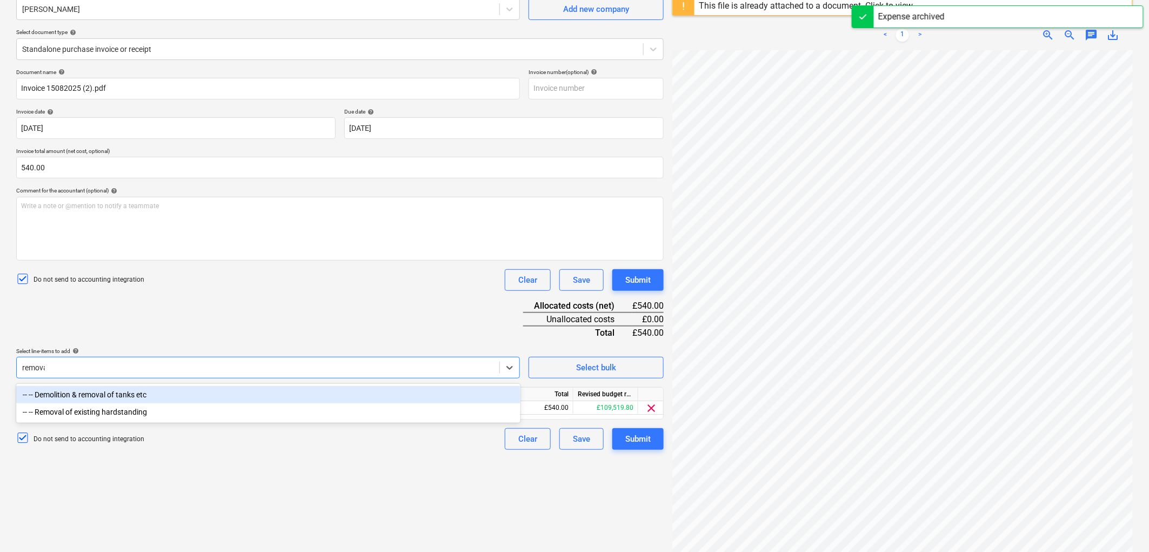
type input "removal"
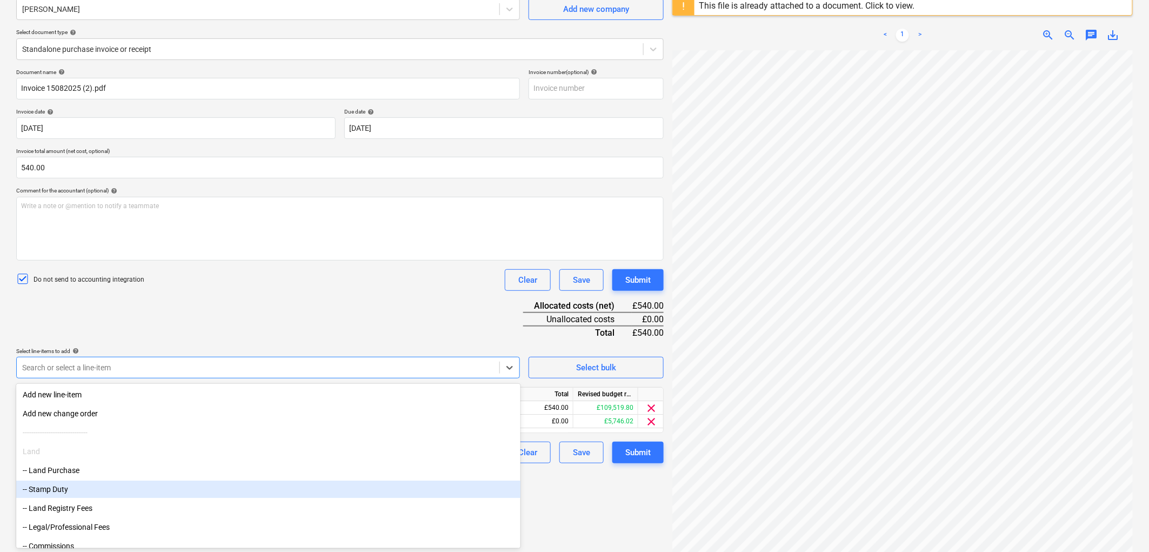
click at [418, 298] on div "Document name help Invoice 15082025 (2).pdf Invoice number (optional) help Invo…" at bounding box center [340, 266] width 648 height 395
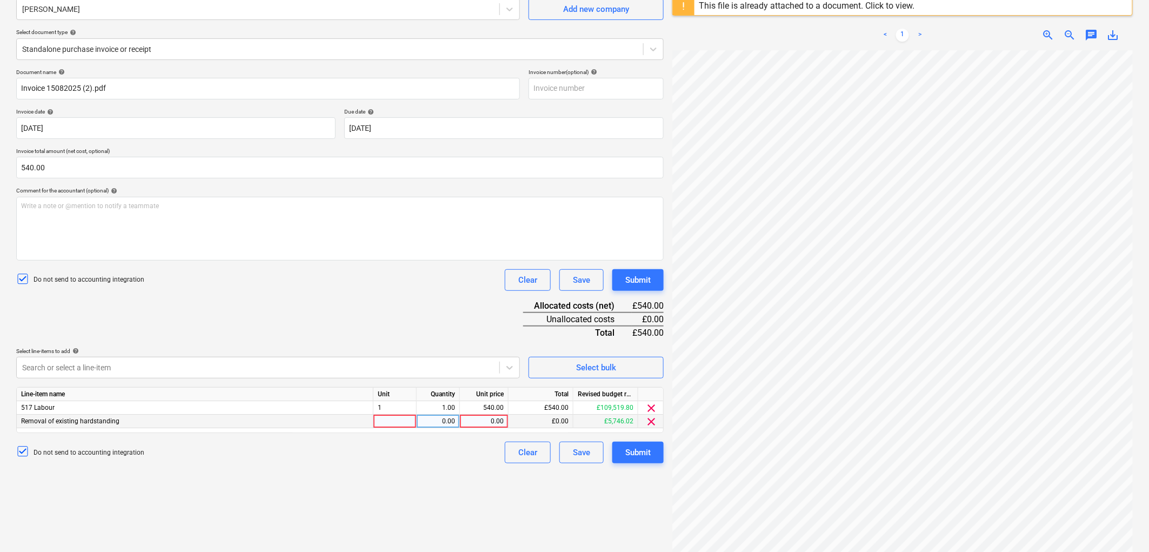
click at [397, 417] on div at bounding box center [395, 422] width 43 height 14
type input "1"
type input "540"
click at [654, 408] on span "clear" at bounding box center [651, 408] width 13 height 13
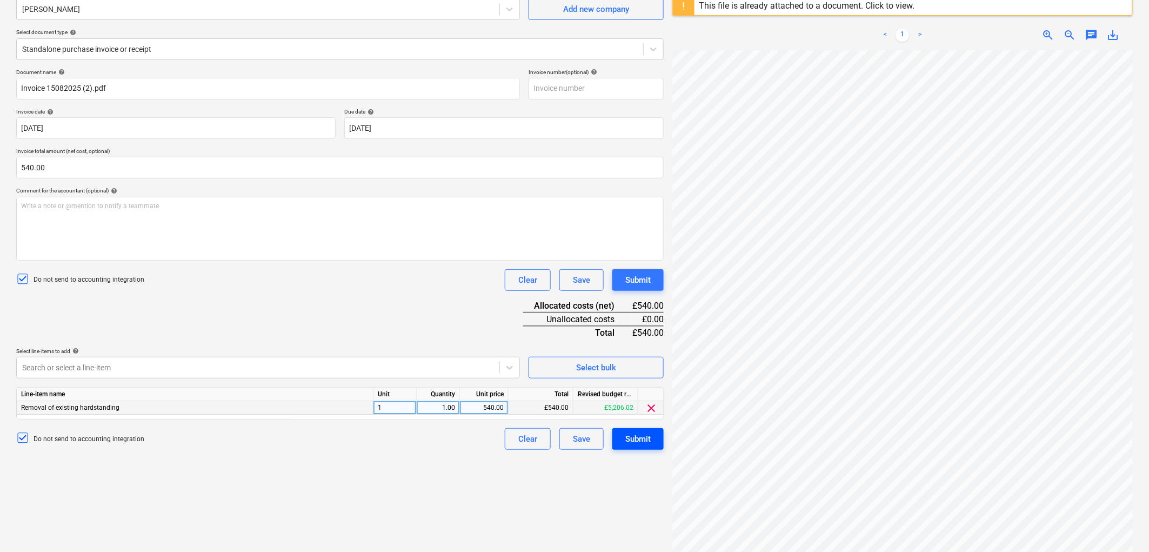
click at [621, 435] on button "Submit" at bounding box center [637, 439] width 51 height 22
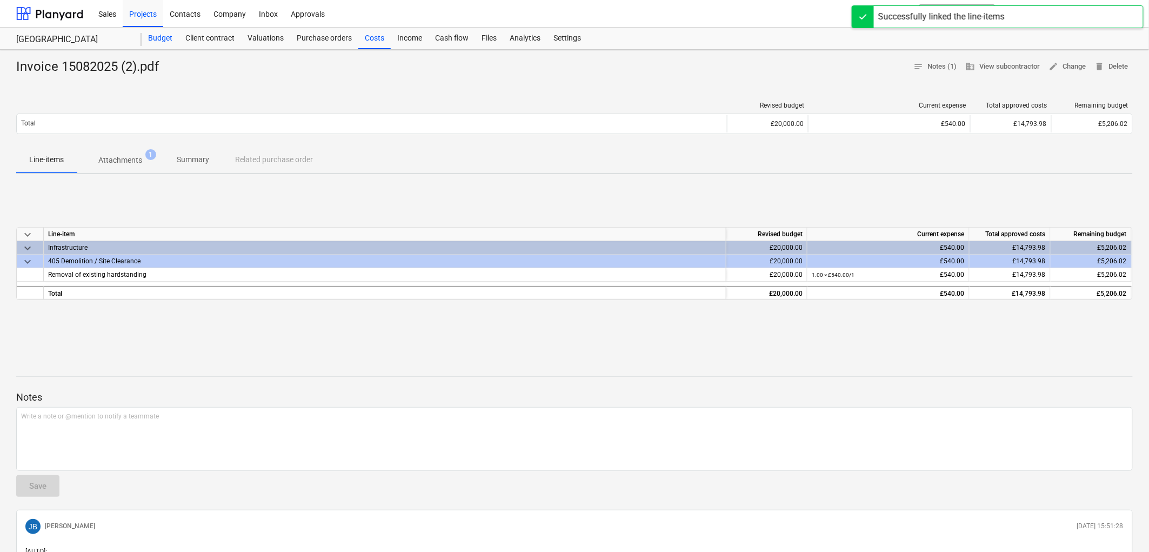
click at [174, 40] on div "Budget" at bounding box center [160, 39] width 37 height 22
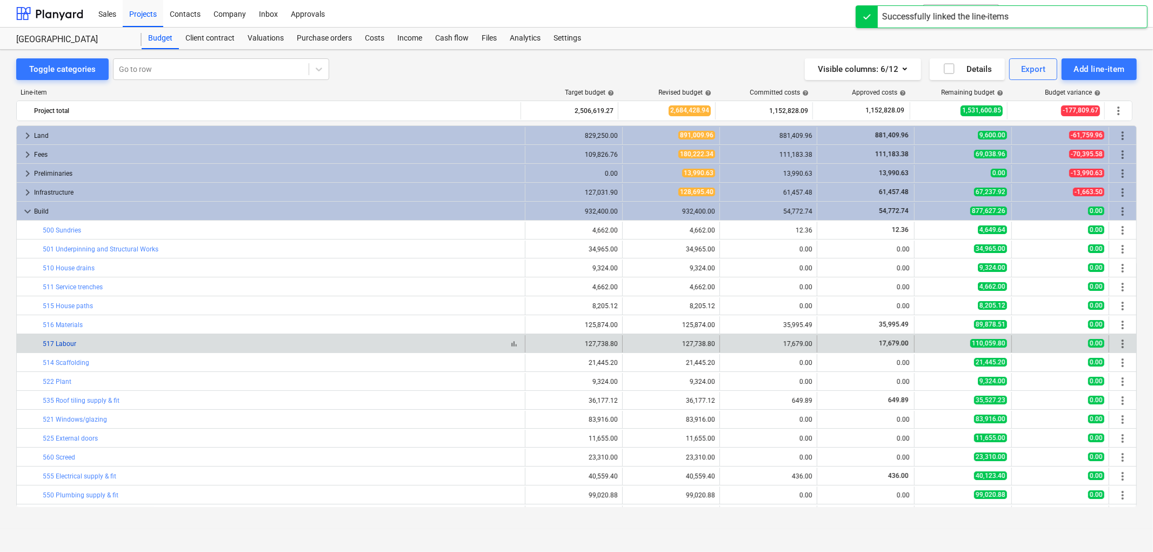
click at [62, 342] on link "517 Labour" at bounding box center [60, 344] width 34 height 8
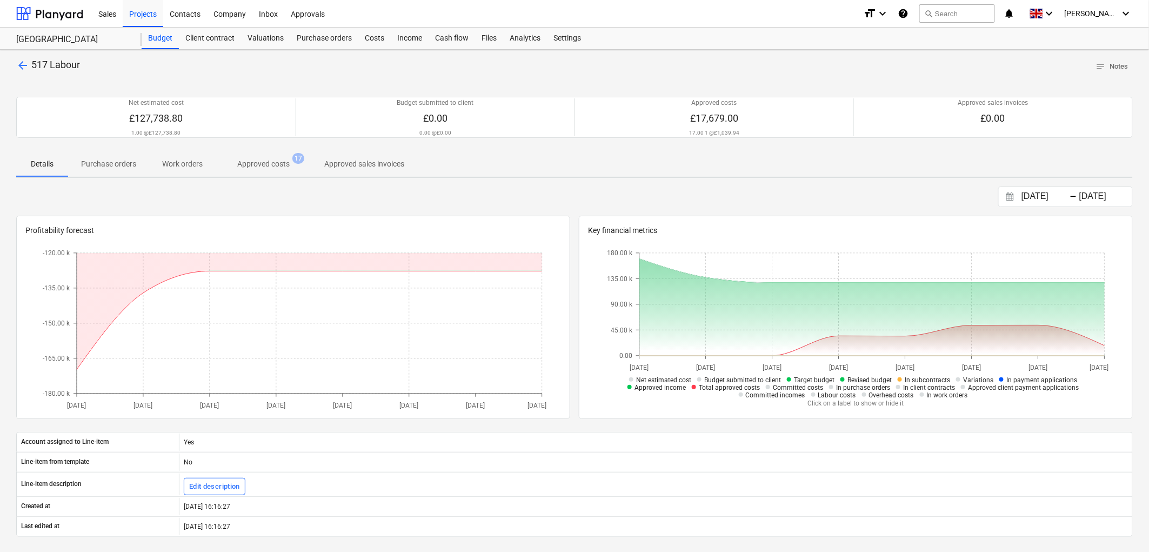
drag, startPoint x: 268, startPoint y: 161, endPoint x: 277, endPoint y: 161, distance: 9.2
click at [269, 161] on p "Approved costs" at bounding box center [263, 163] width 52 height 11
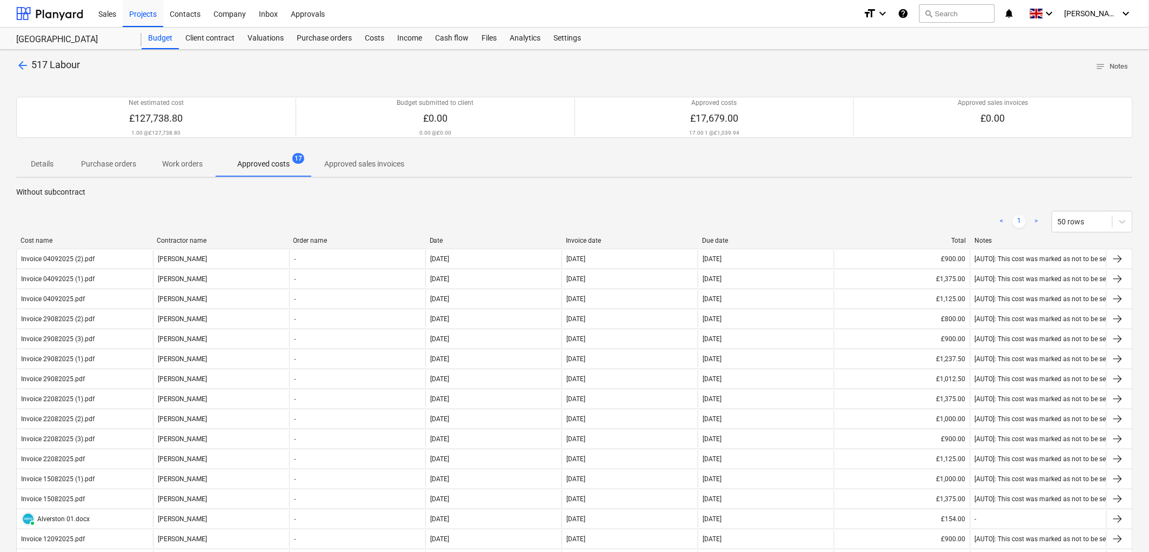
click at [571, 233] on div "< 1 > 50 rows" at bounding box center [574, 221] width 1117 height 30
click at [580, 237] on div "Invoice date" at bounding box center [630, 241] width 128 height 8
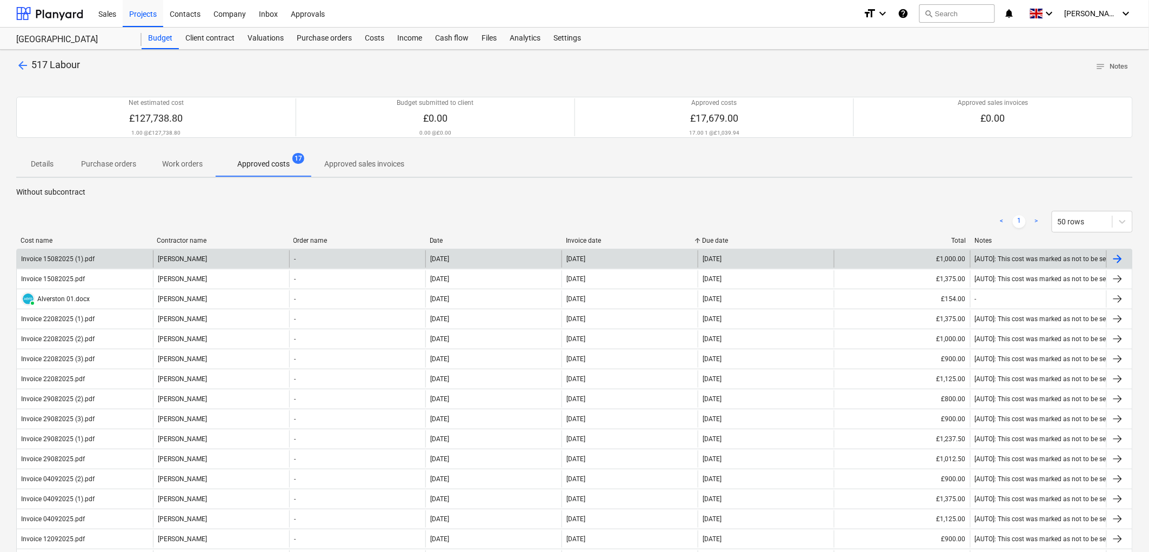
click at [208, 261] on div "Mark Pinchbeck" at bounding box center [221, 258] width 136 height 17
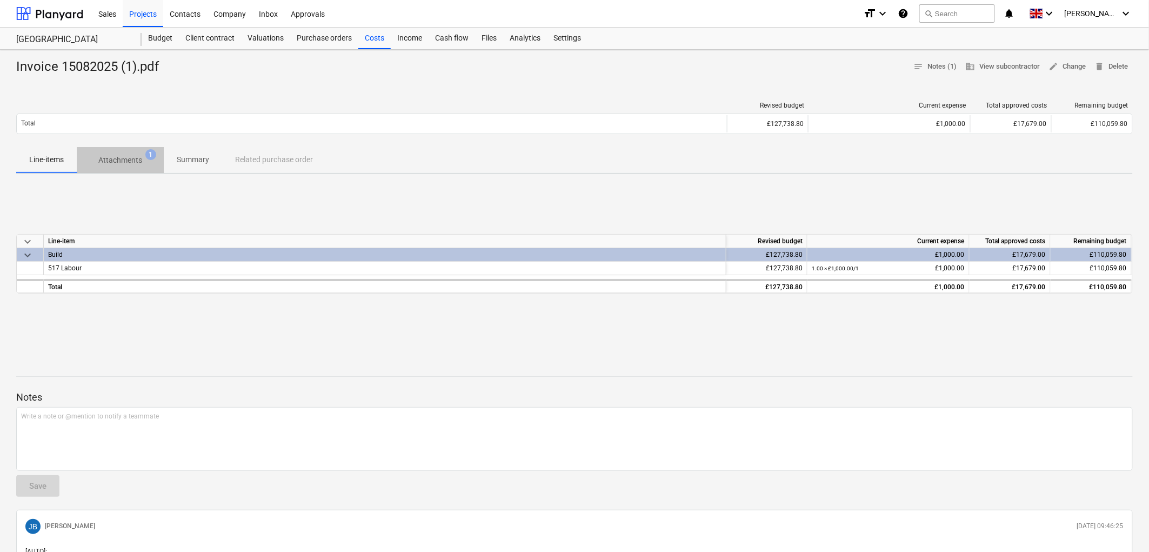
click at [148, 163] on span "Attachments 1" at bounding box center [120, 160] width 61 height 11
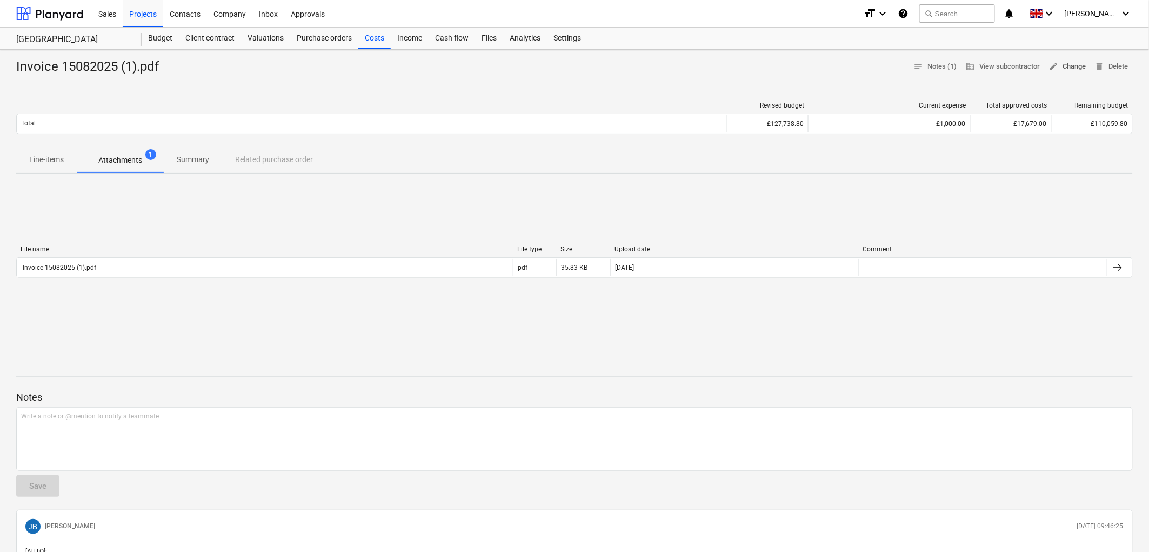
click at [1058, 66] on span "edit Change" at bounding box center [1067, 67] width 37 height 12
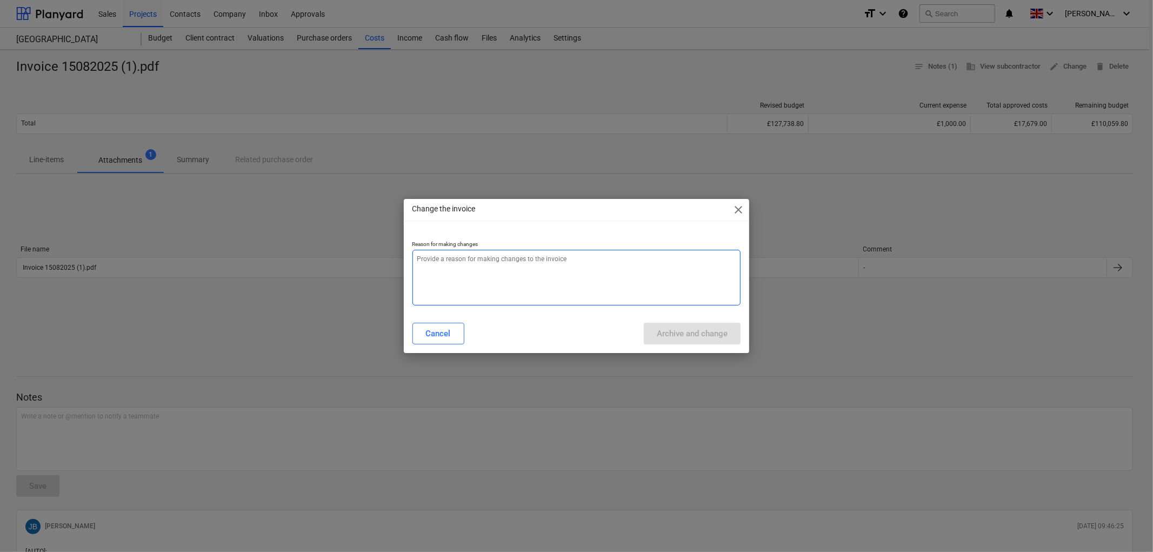
click at [647, 274] on textarea at bounding box center [576, 278] width 329 height 56
type textarea "x"
type textarea "."
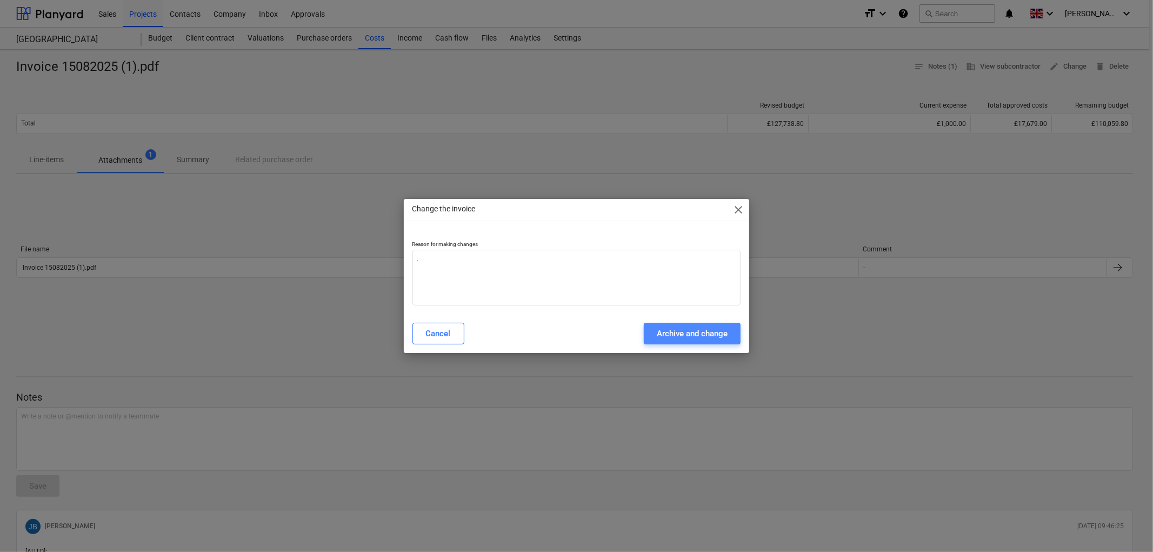
click at [693, 336] on div "Archive and change" at bounding box center [692, 333] width 71 height 14
type textarea "x"
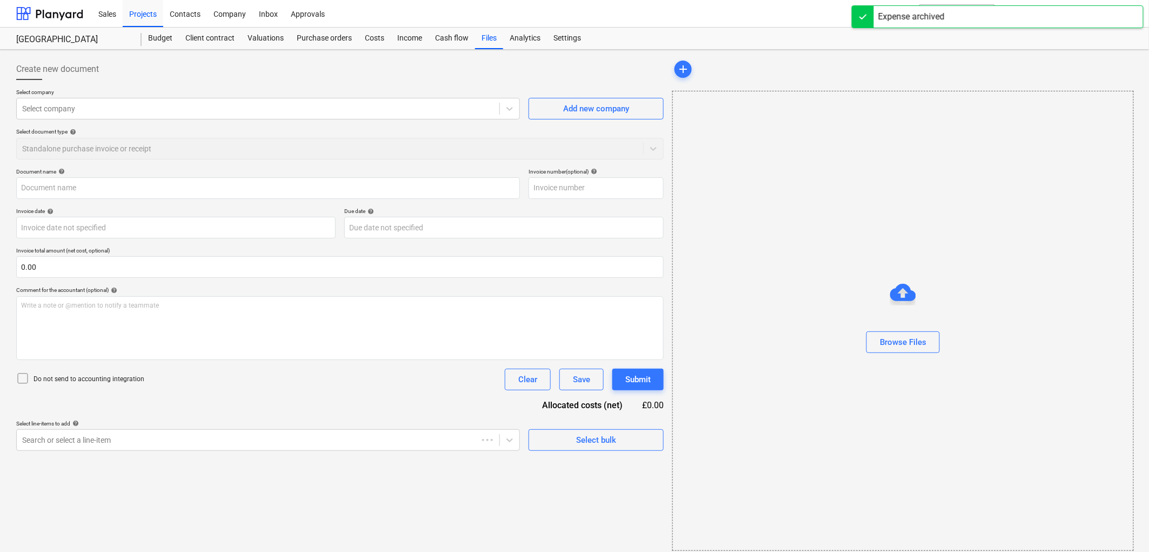
type input "Invoice 15082025 (1).pdf"
type input "15 Aug 2025"
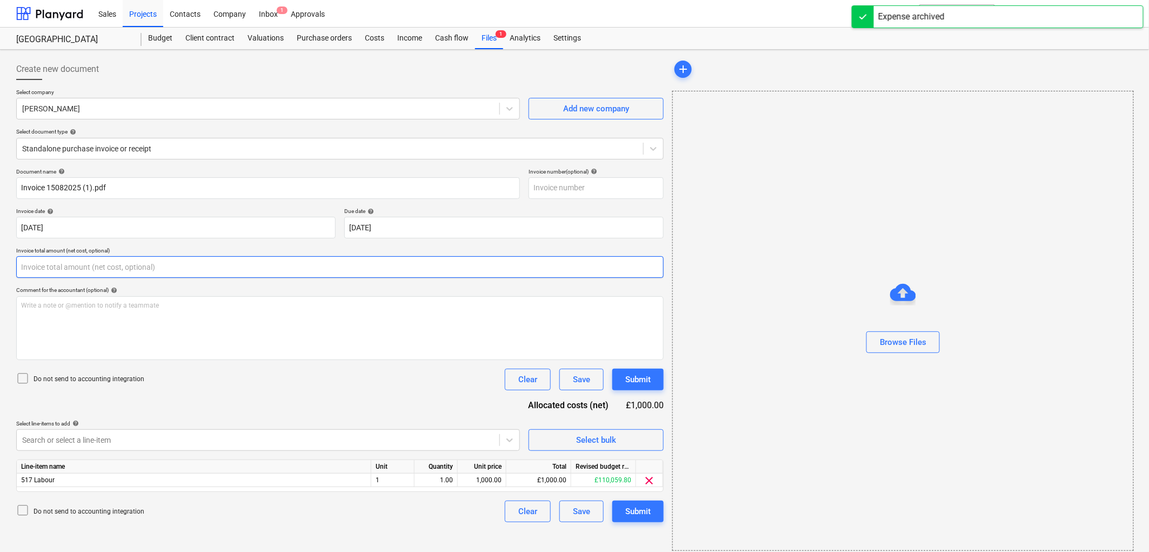
click at [89, 265] on input "text" at bounding box center [340, 267] width 648 height 22
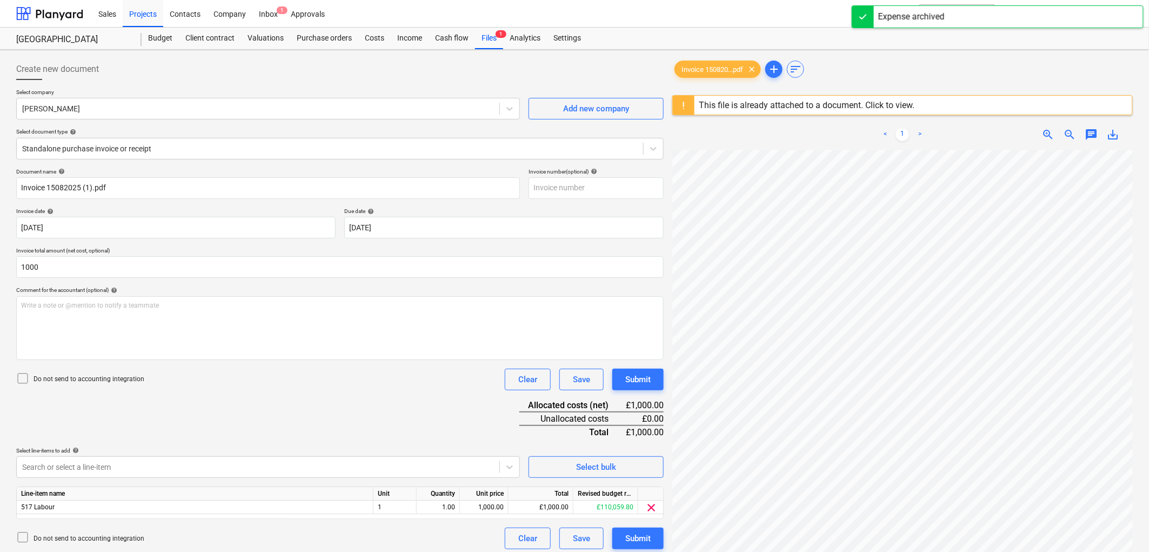
type input "1,000.00"
click at [105, 377] on p "Do not send to accounting integration" at bounding box center [89, 379] width 111 height 9
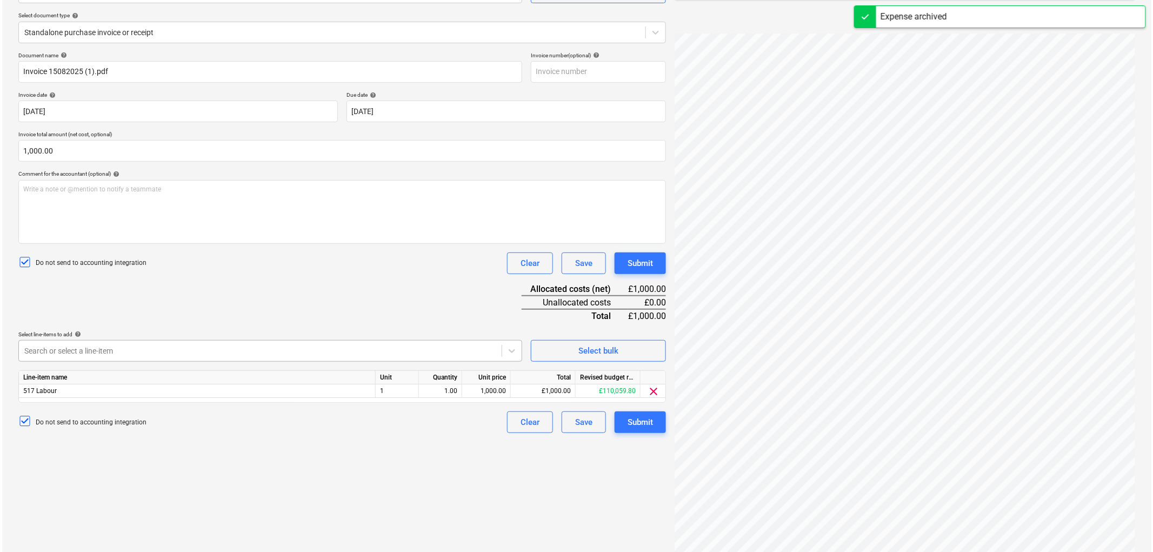
scroll to position [120, 0]
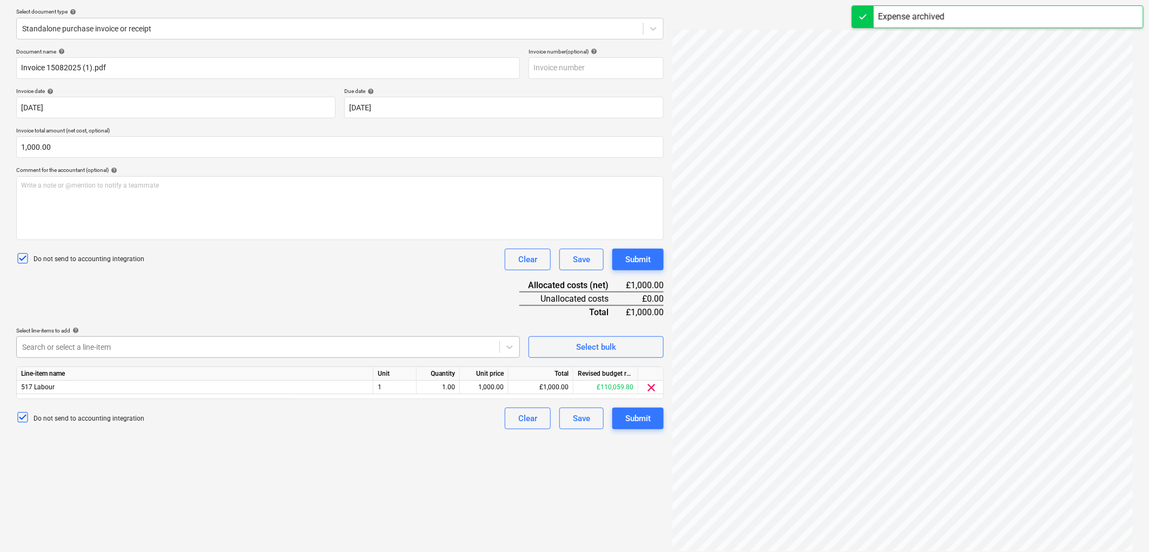
click at [109, 349] on div at bounding box center [258, 347] width 472 height 11
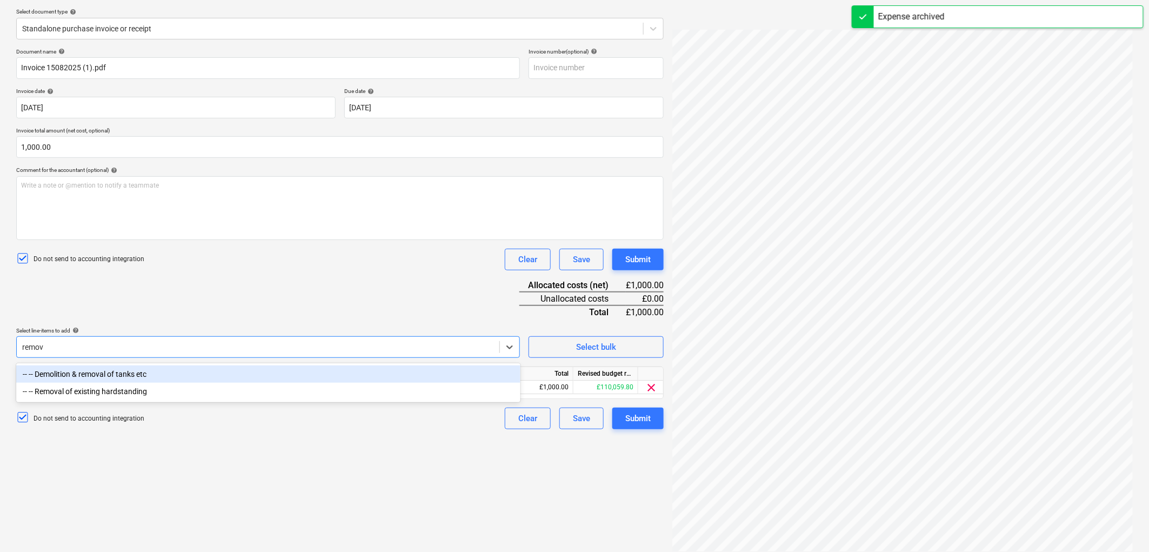
type input "remova"
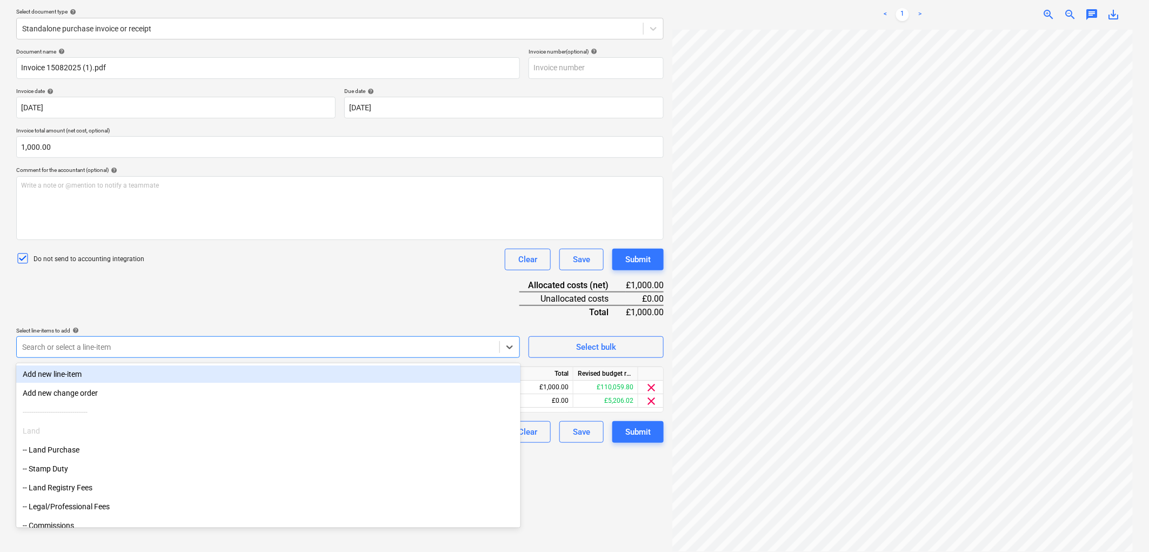
click at [214, 294] on div "Document name help Invoice 15082025 (1).pdf Invoice number (optional) help Invo…" at bounding box center [340, 245] width 648 height 395
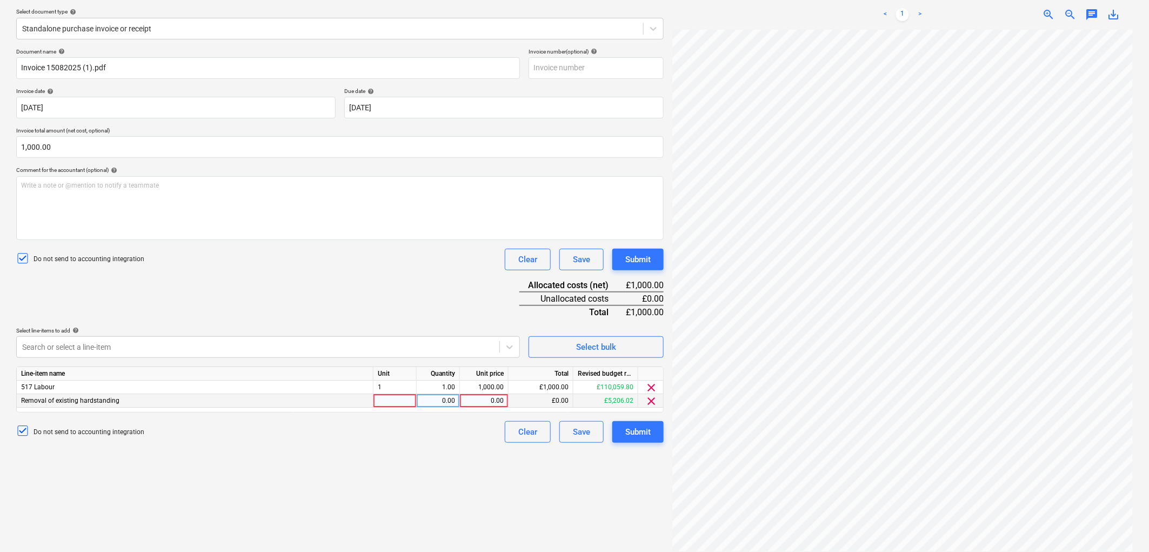
click at [392, 399] on div at bounding box center [395, 401] width 43 height 14
click at [649, 386] on span "clear" at bounding box center [651, 387] width 13 height 13
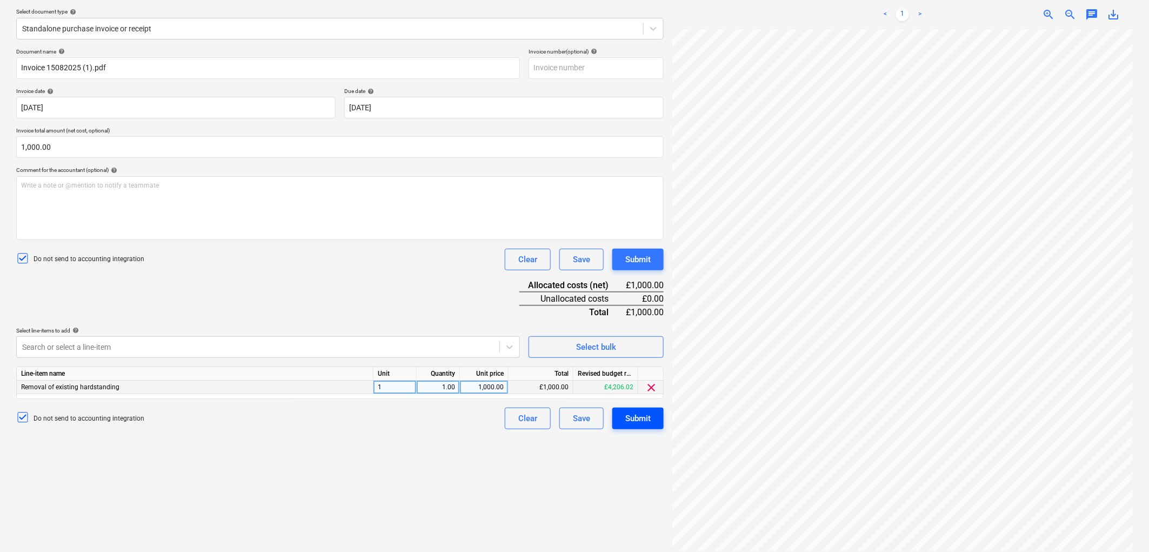
click at [635, 422] on div "Submit" at bounding box center [637, 418] width 25 height 14
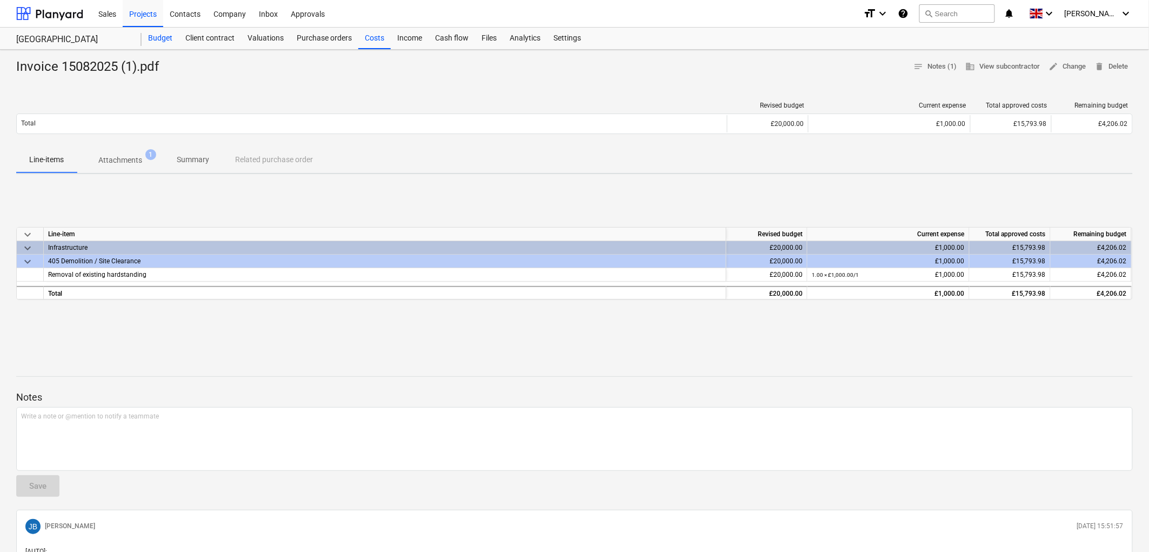
click at [171, 39] on div "Budget" at bounding box center [160, 39] width 37 height 22
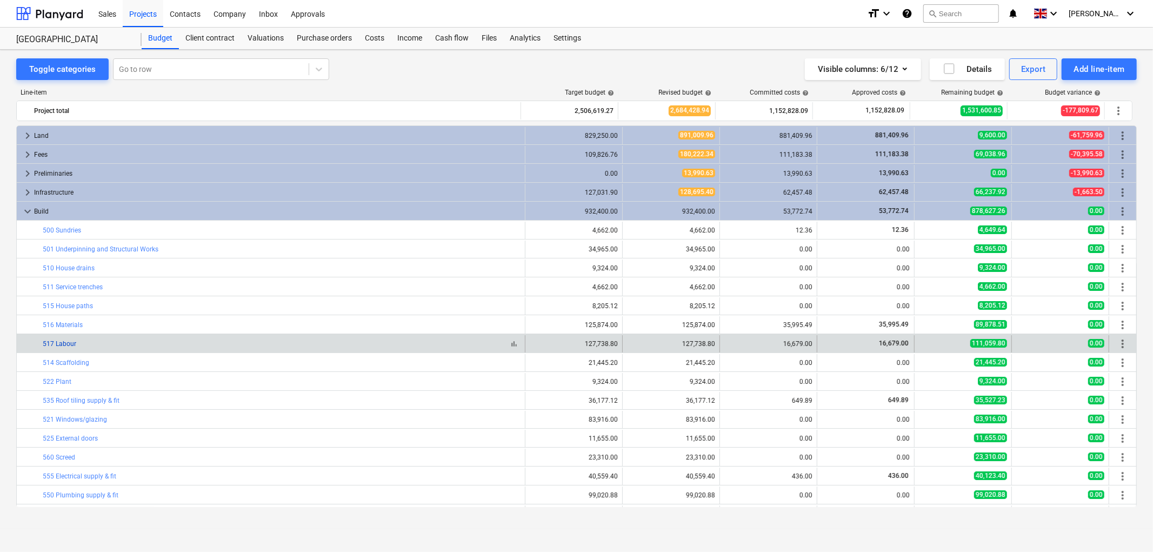
click at [63, 342] on link "517 Labour" at bounding box center [60, 344] width 34 height 8
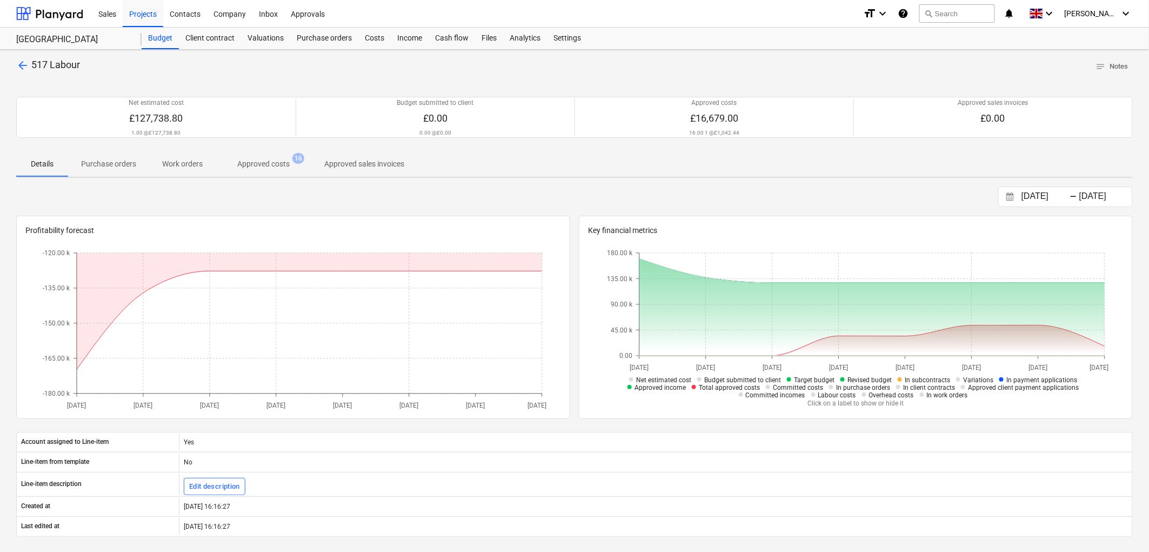
click at [266, 170] on span "Approved costs 16" at bounding box center [264, 163] width 96 height 19
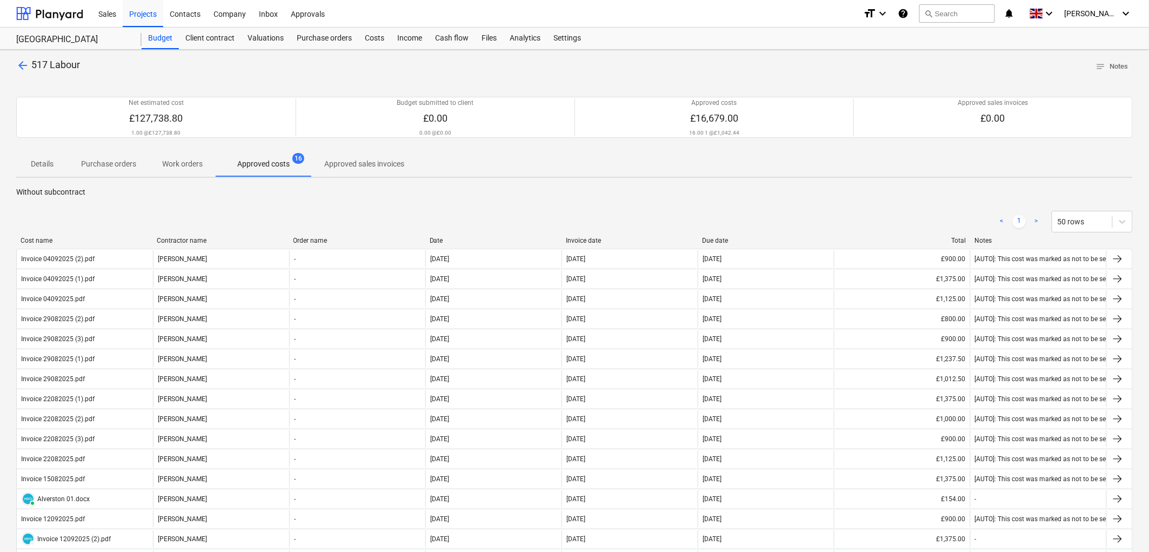
click at [580, 239] on div "Invoice date" at bounding box center [630, 241] width 128 height 8
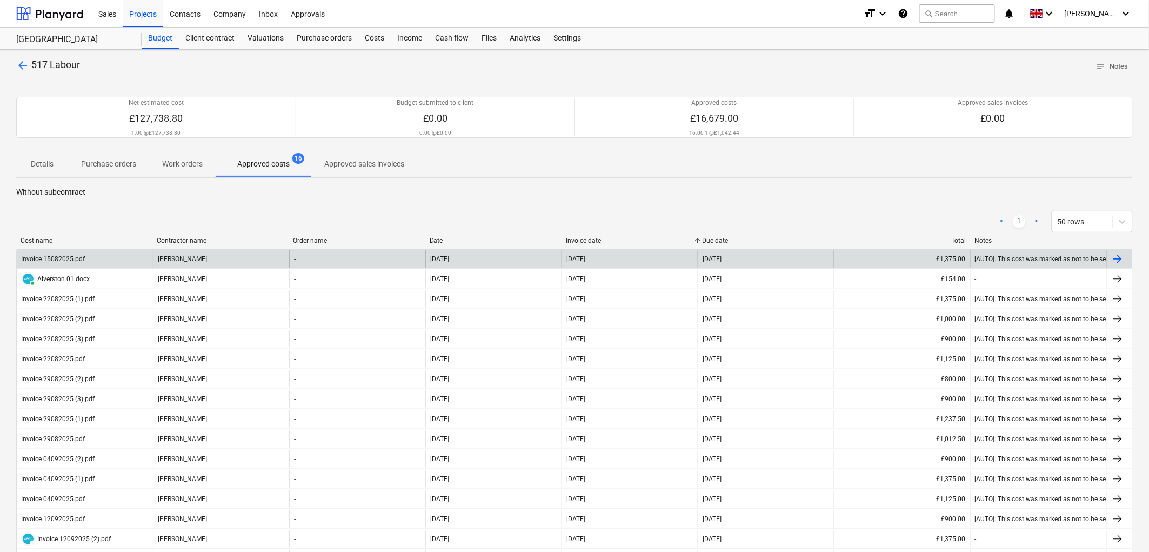
click at [169, 257] on div "Stephen Wilson" at bounding box center [221, 258] width 136 height 17
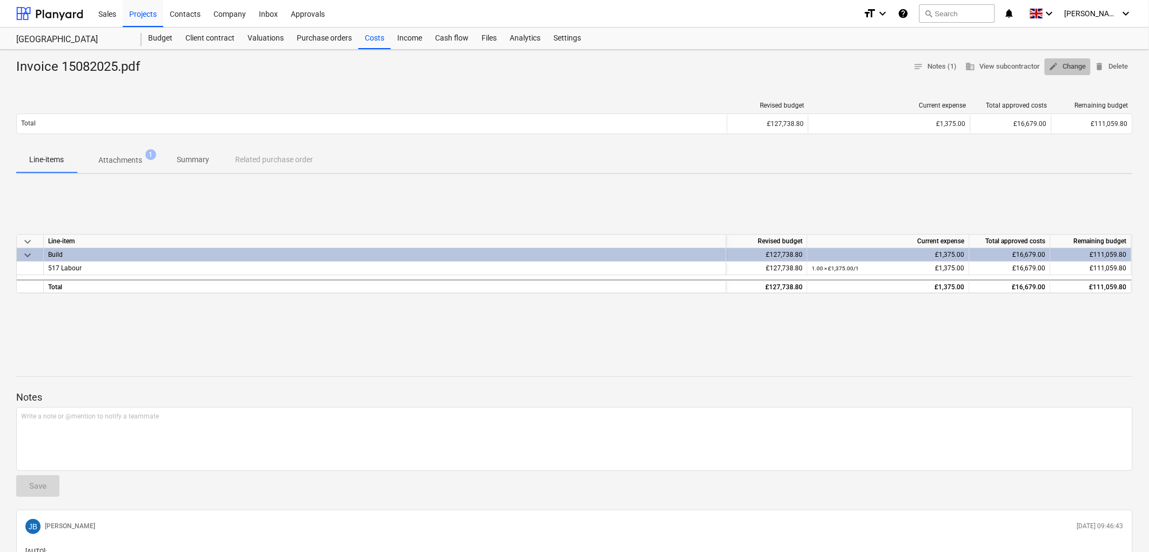
click at [1057, 66] on span "edit" at bounding box center [1054, 67] width 10 height 10
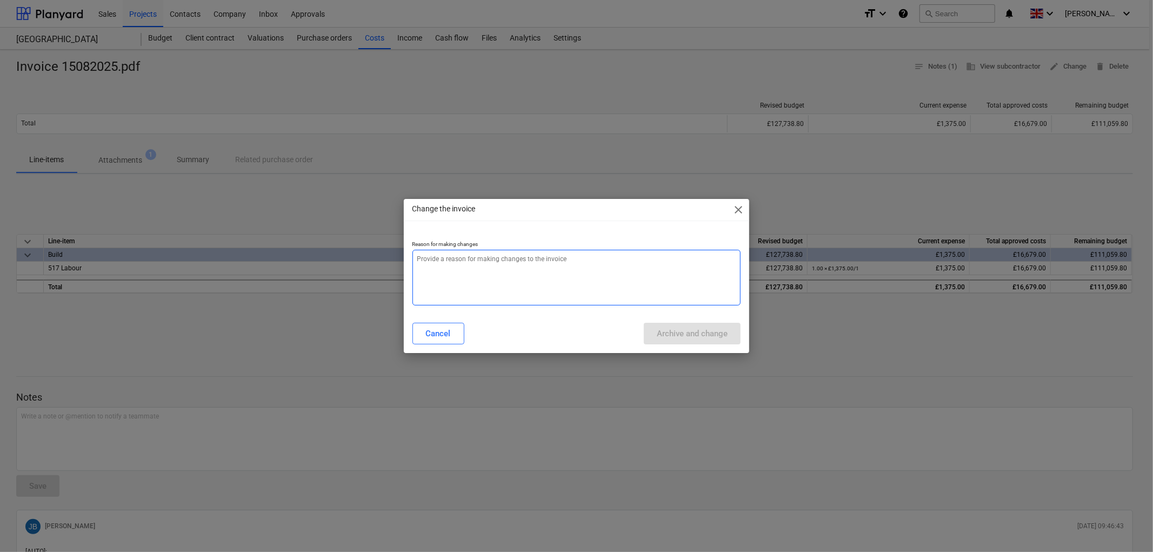
click at [602, 274] on textarea at bounding box center [576, 278] width 329 height 56
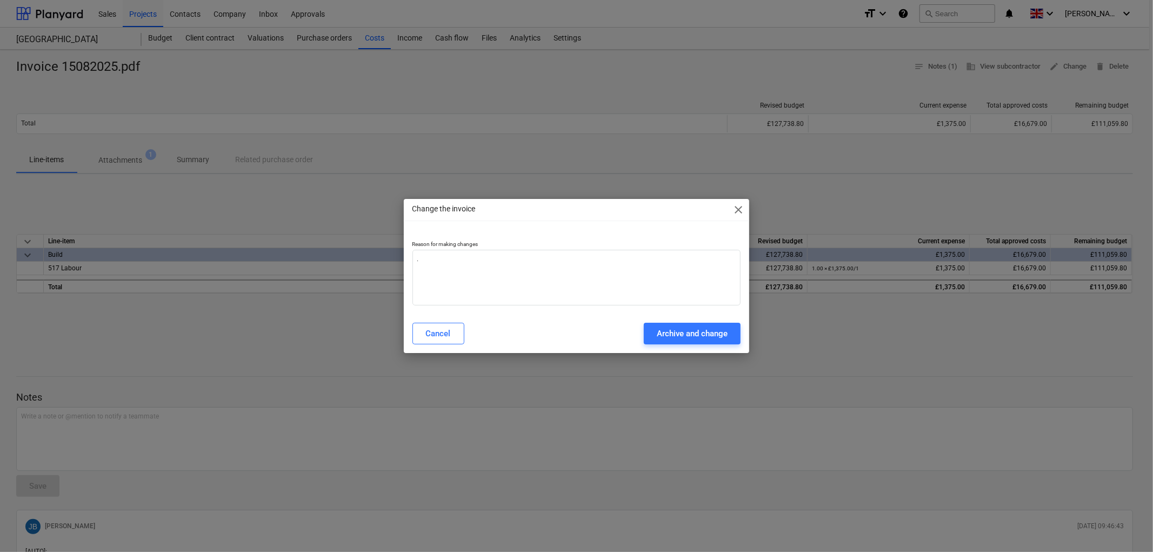
click at [676, 350] on div "Change the invoice close Reason for making changes . Cancel Archive and change" at bounding box center [577, 276] width 346 height 154
click at [677, 338] on div "Archive and change" at bounding box center [692, 333] width 71 height 14
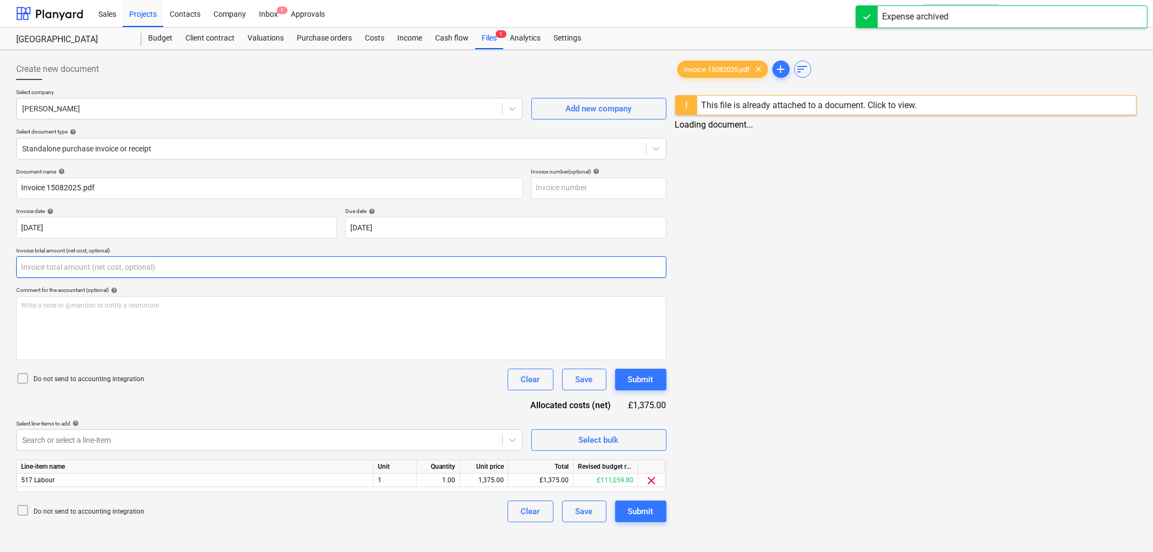
click at [67, 269] on input "text" at bounding box center [341, 267] width 650 height 22
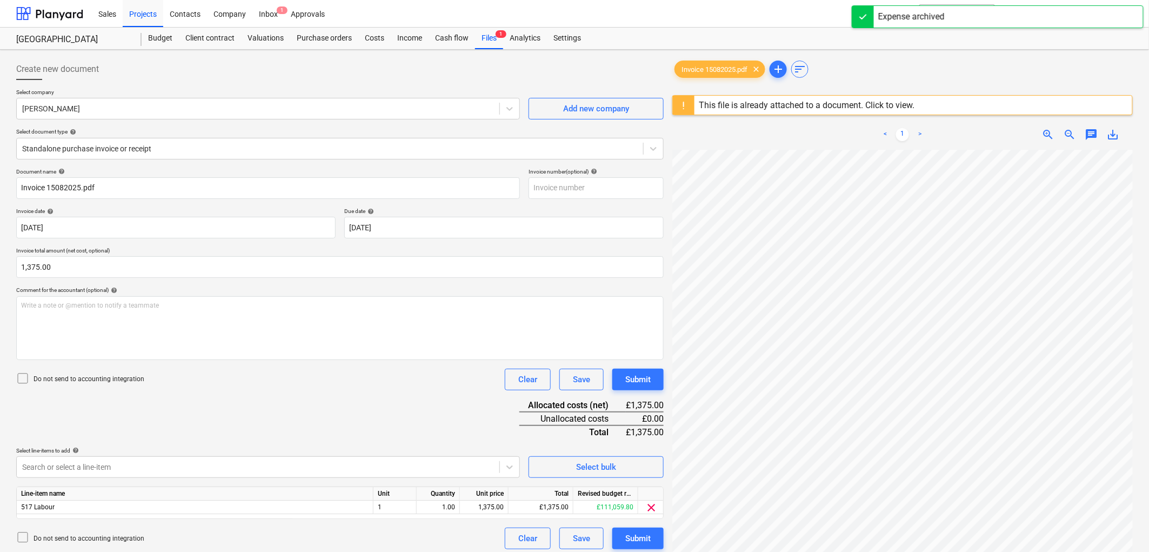
click at [115, 377] on p "Do not send to accounting integration" at bounding box center [89, 379] width 111 height 9
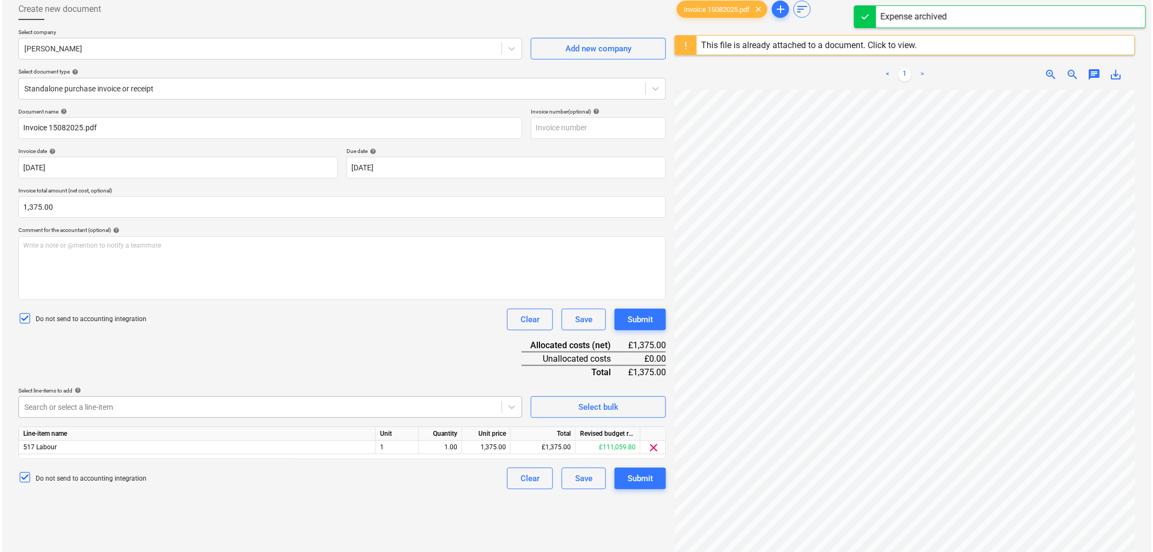
scroll to position [99, 0]
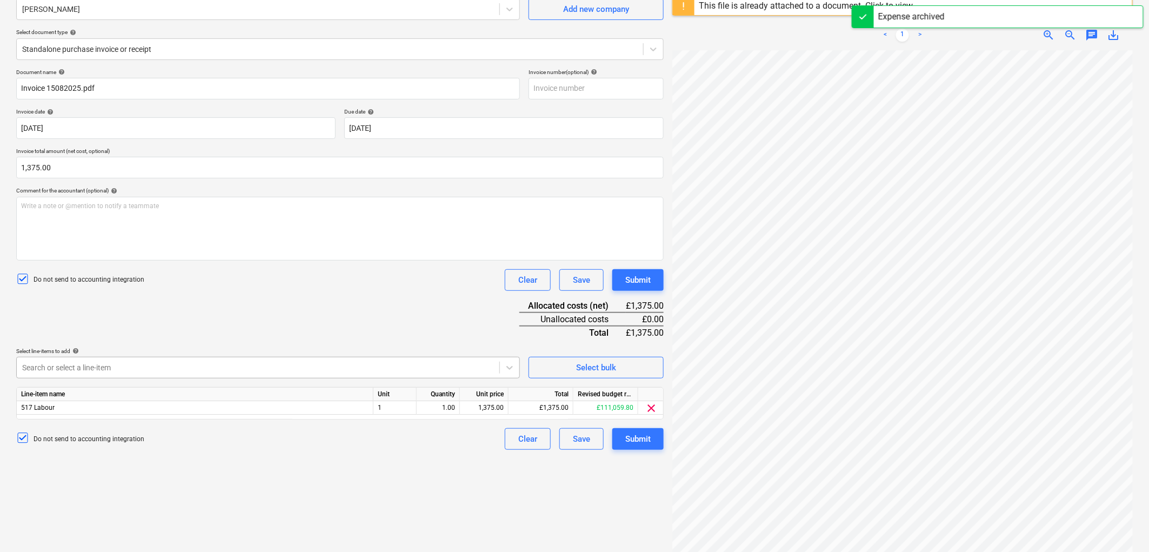
click at [81, 402] on body "Sales Projects Contacts Company Inbox 1 Approvals format_size keyboard_arrow_do…" at bounding box center [574, 177] width 1149 height 552
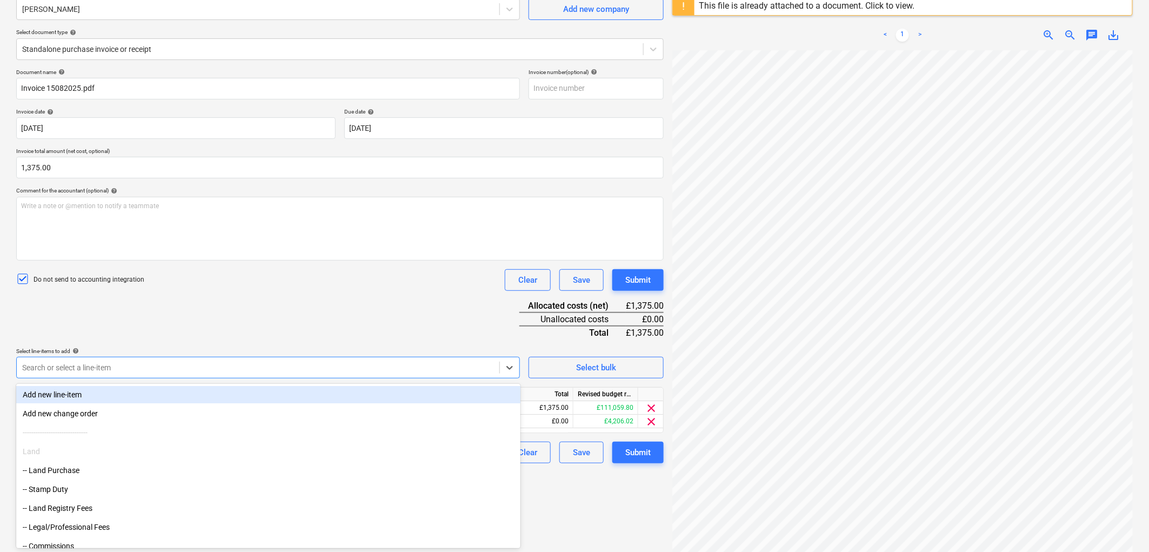
click at [131, 323] on div "Document name help Invoice 15082025.pdf Invoice number (optional) help Invoice …" at bounding box center [340, 266] width 648 height 395
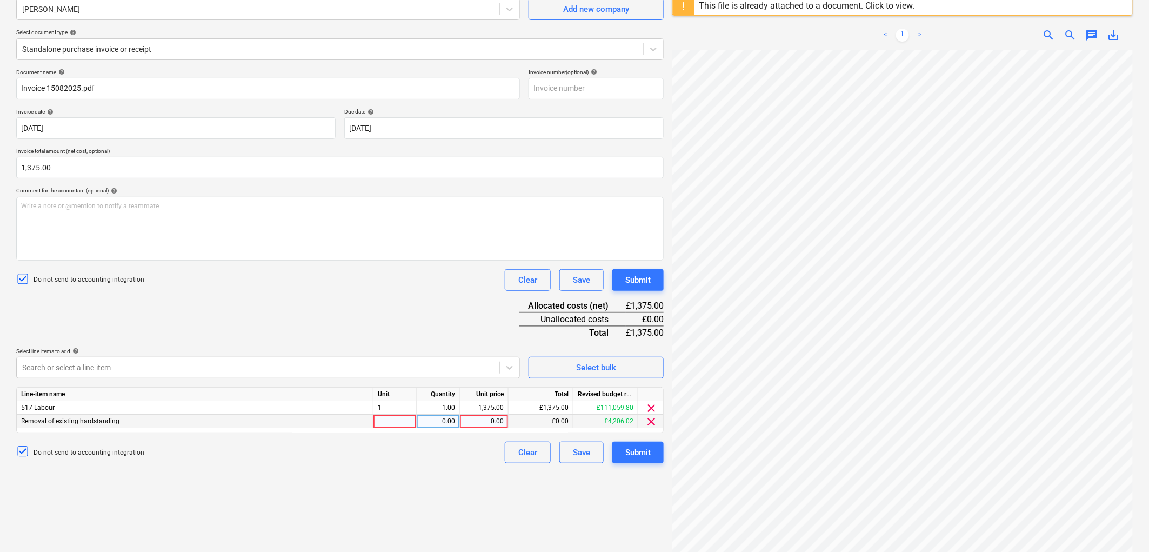
click at [388, 418] on div at bounding box center [395, 422] width 43 height 14
click at [651, 406] on span "clear" at bounding box center [651, 408] width 13 height 13
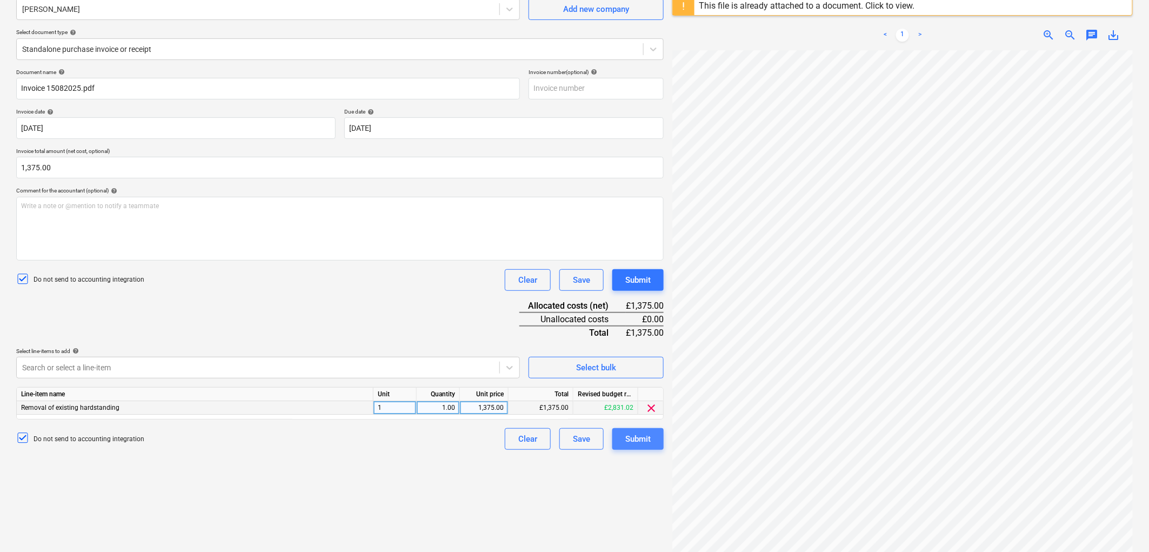
click at [628, 446] on button "Submit" at bounding box center [637, 439] width 51 height 22
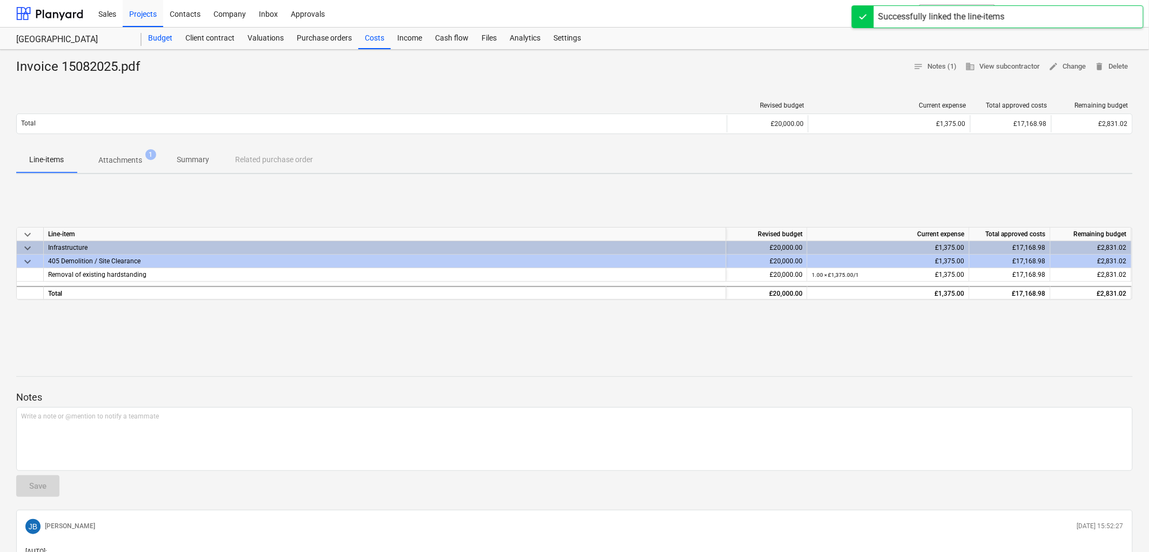
click at [161, 39] on div "Budget" at bounding box center [160, 39] width 37 height 22
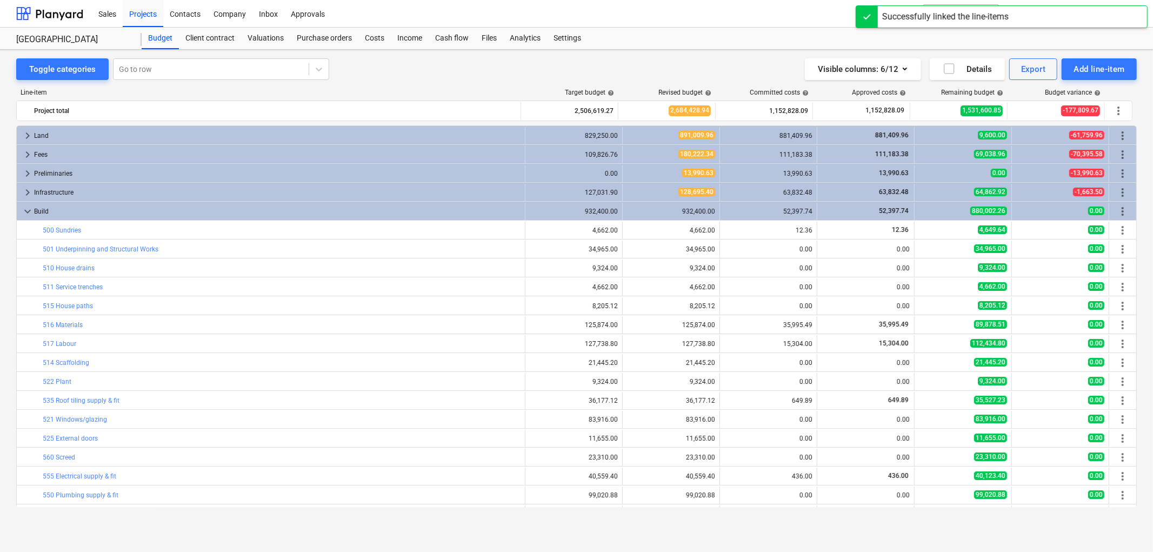
click at [63, 344] on link "517 Labour" at bounding box center [60, 344] width 34 height 8
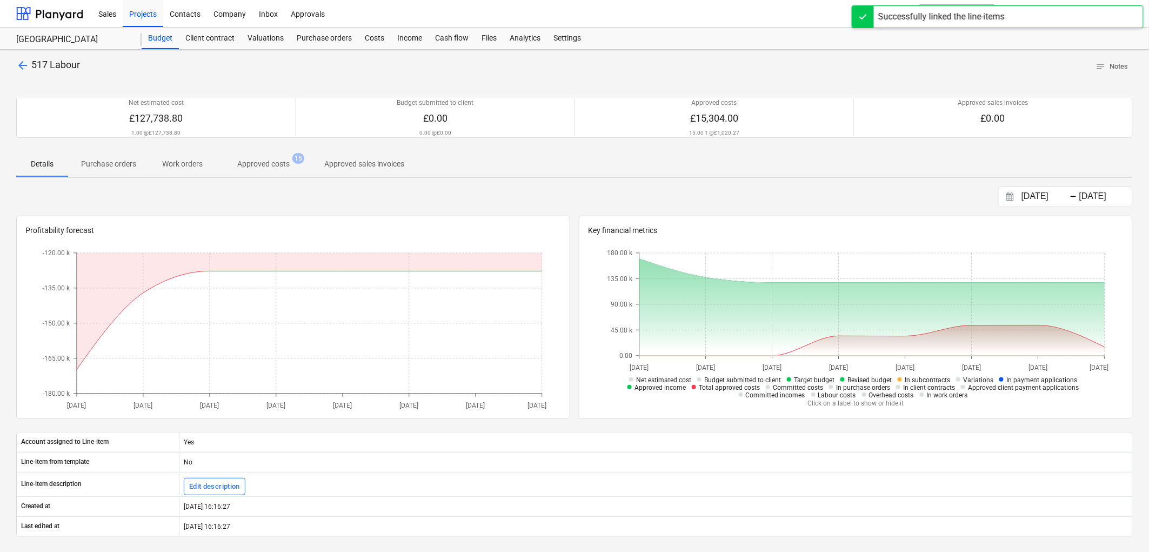
click at [279, 163] on p "Approved costs" at bounding box center [263, 163] width 52 height 11
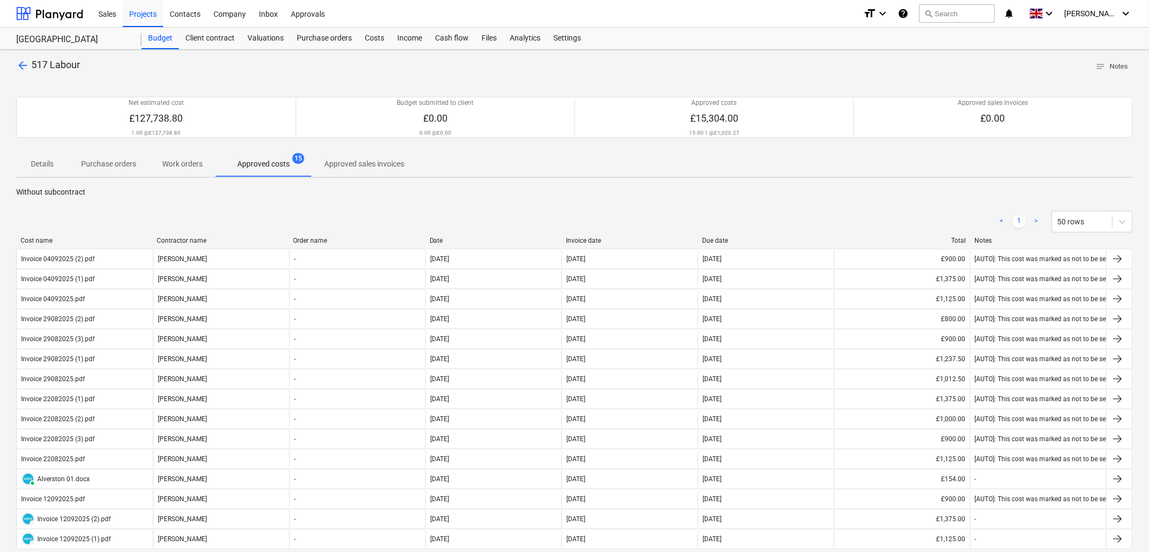
click at [584, 238] on div "Invoice date" at bounding box center [630, 241] width 128 height 8
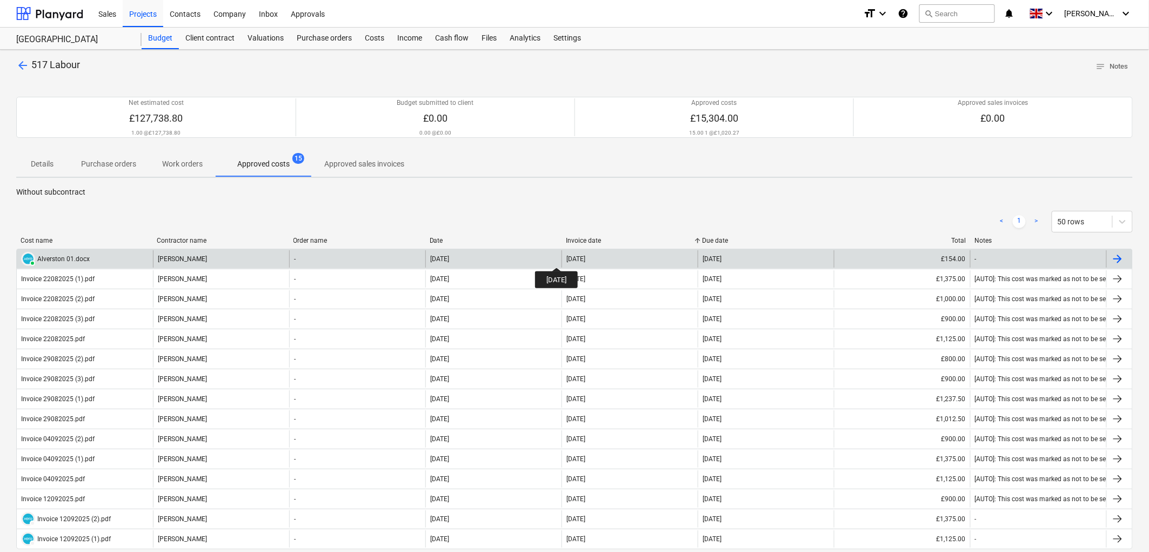
click at [567, 258] on div "19 Aug 2025" at bounding box center [576, 259] width 19 height 8
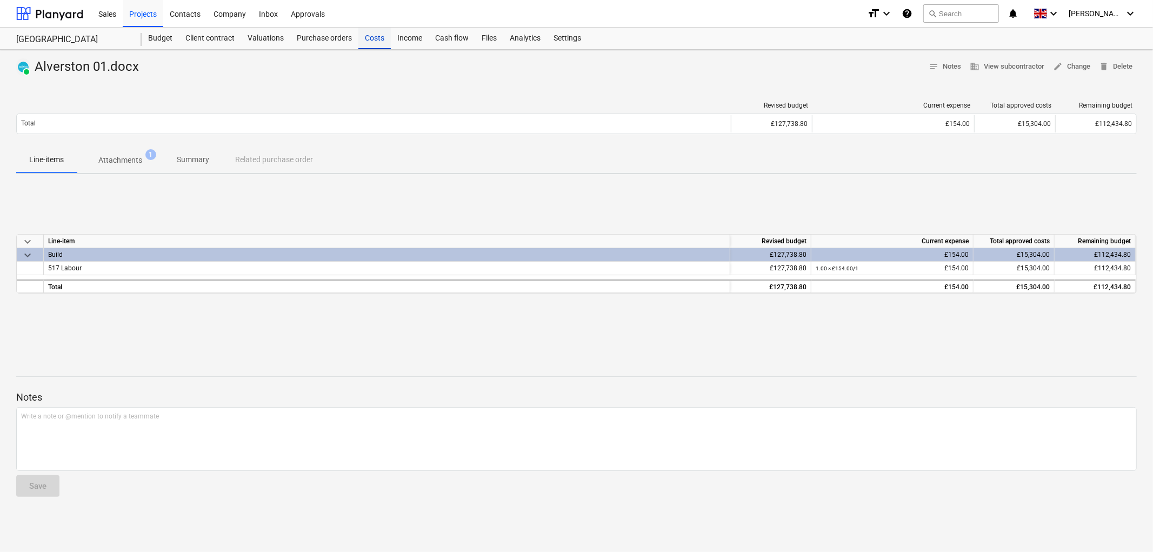
click at [381, 41] on div "Costs" at bounding box center [374, 39] width 32 height 22
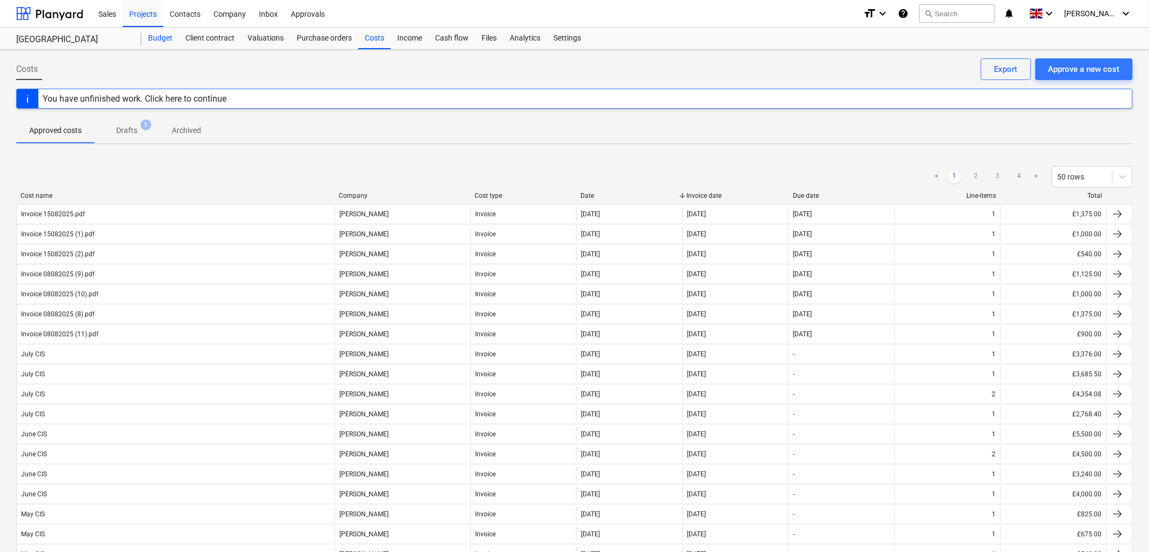
click at [151, 47] on div "Budget" at bounding box center [160, 39] width 37 height 22
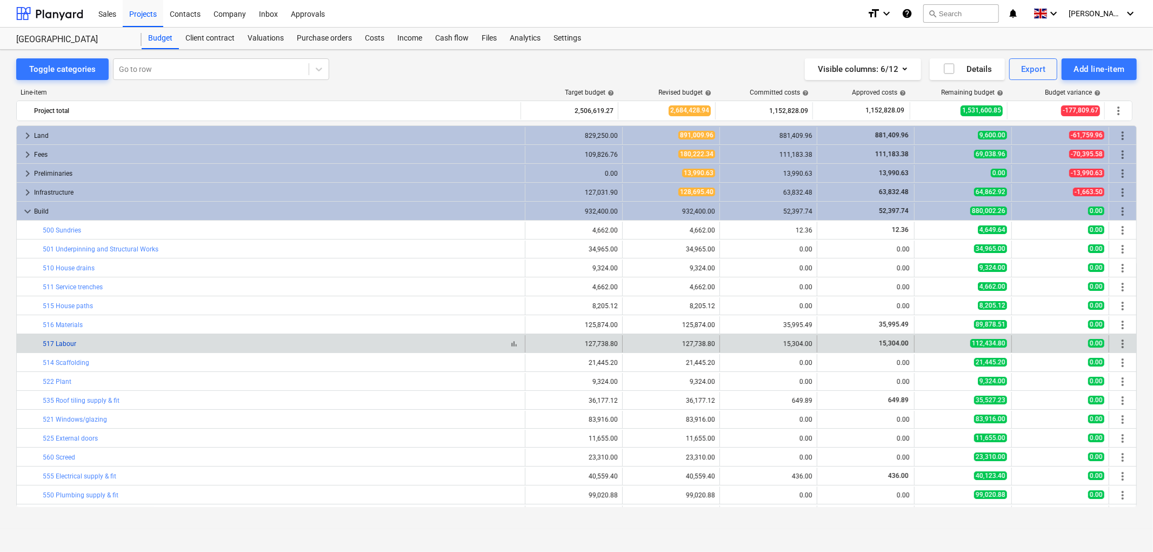
click at [66, 344] on link "517 Labour" at bounding box center [60, 344] width 34 height 8
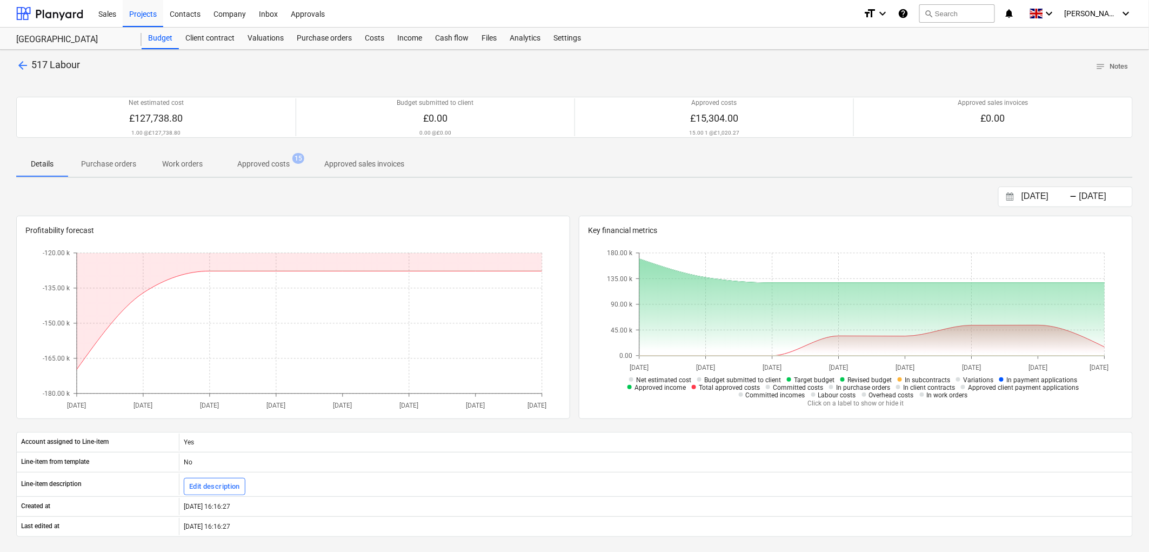
click at [232, 162] on span "Approved costs 15" at bounding box center [264, 163] width 70 height 11
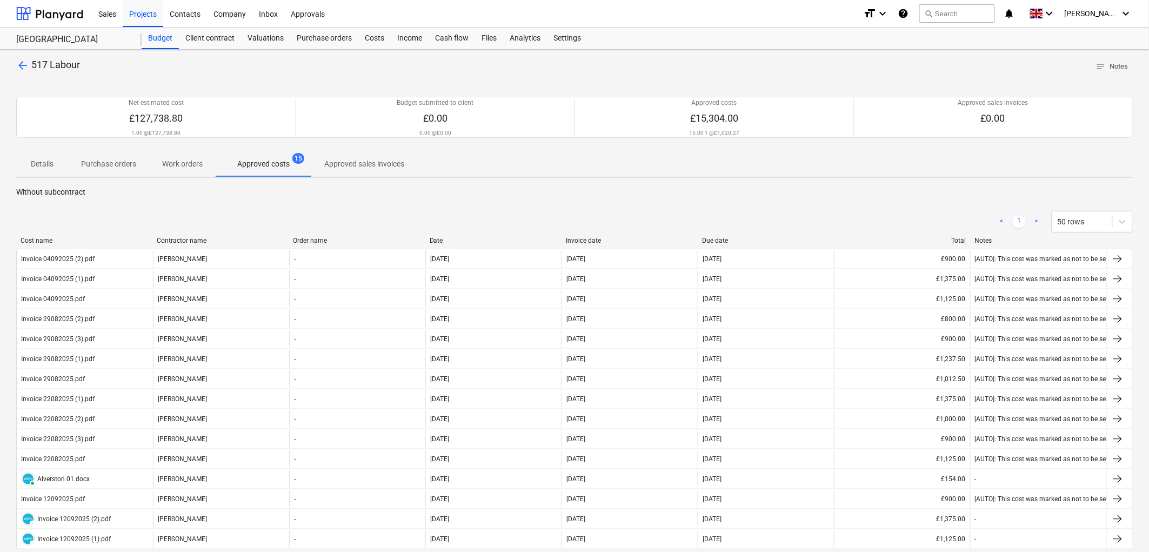
click at [584, 239] on div "Invoice date" at bounding box center [630, 241] width 128 height 8
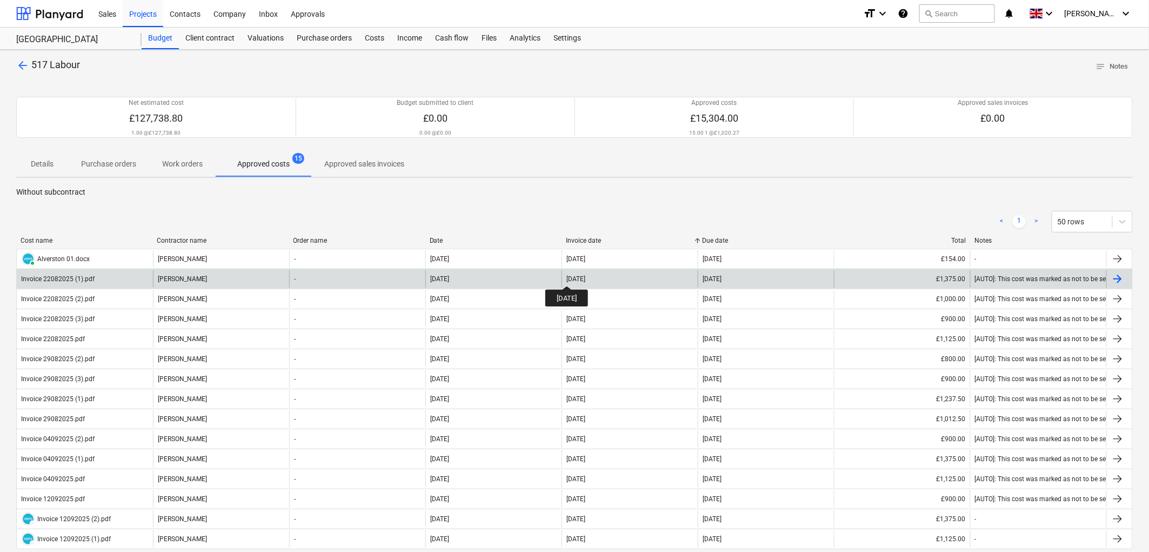
click at [577, 276] on div "22 Aug 2025" at bounding box center [576, 279] width 19 height 8
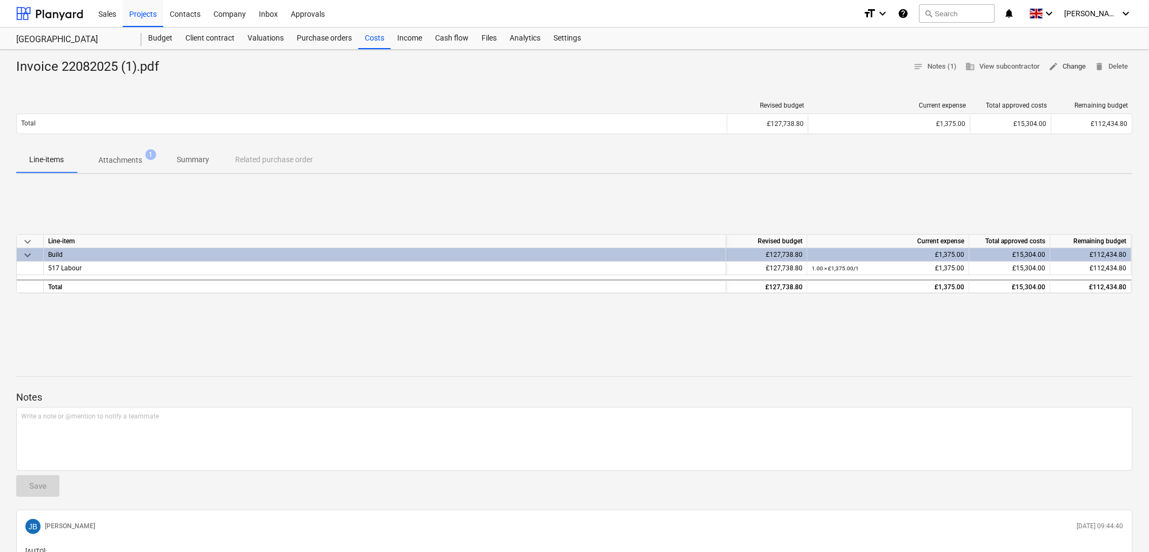
click at [1052, 62] on span "edit" at bounding box center [1054, 67] width 10 height 10
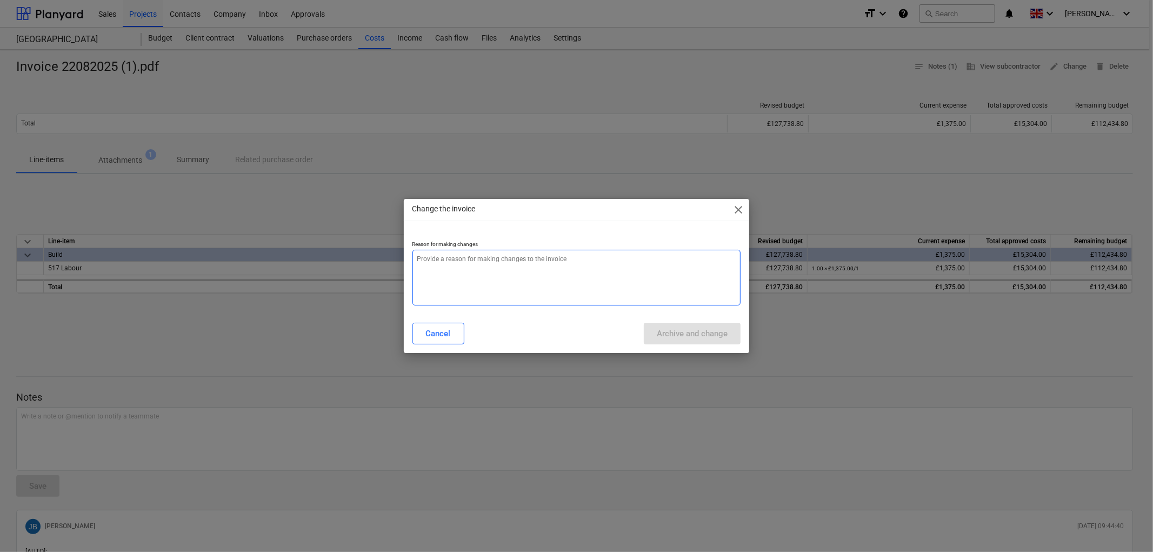
click at [579, 260] on textarea at bounding box center [576, 278] width 329 height 56
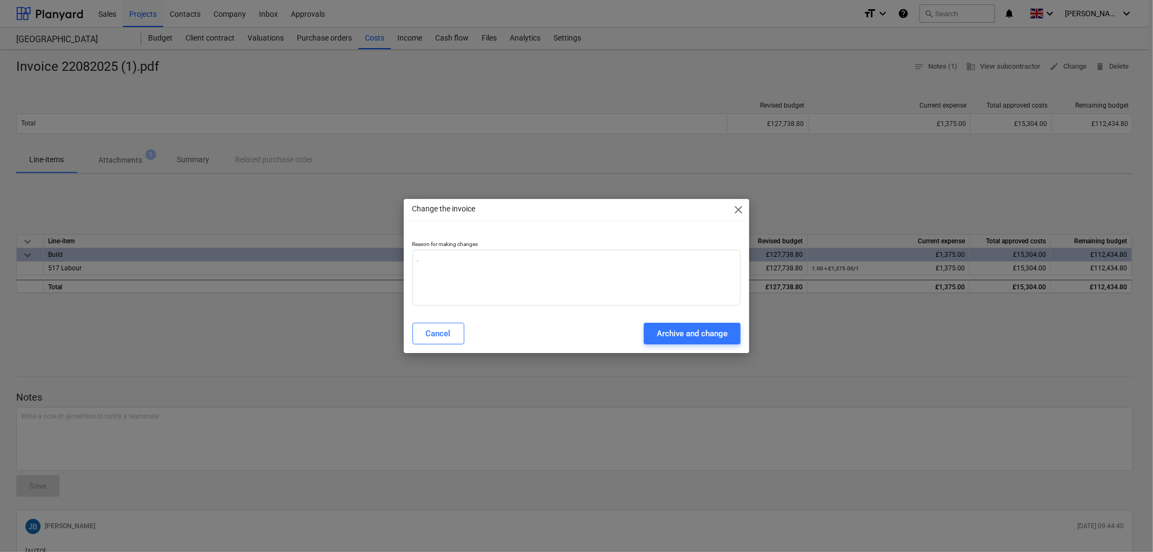
click at [667, 317] on div "Change the invoice close Reason for making changes . Cancel Archive and change" at bounding box center [577, 276] width 346 height 154
click at [676, 328] on div "Archive and change" at bounding box center [692, 333] width 71 height 14
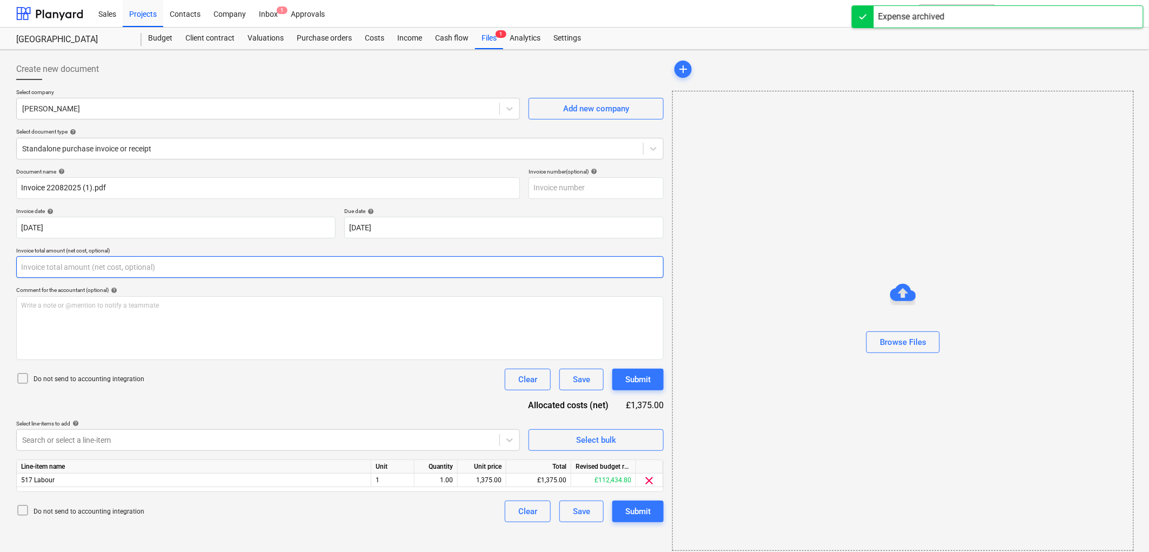
click at [110, 262] on input "text" at bounding box center [340, 267] width 648 height 22
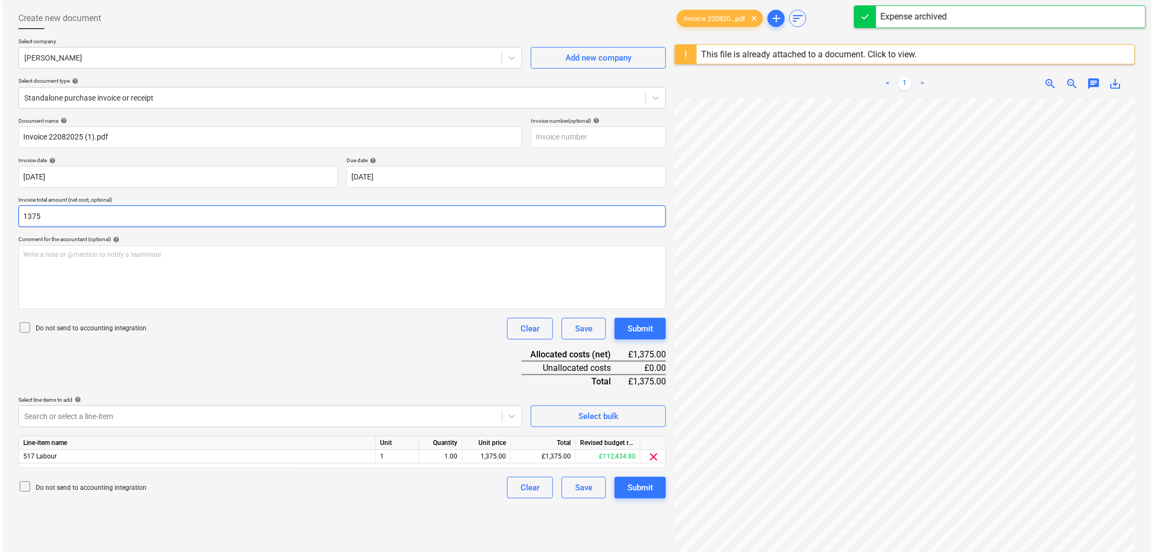
scroll to position [120, 0]
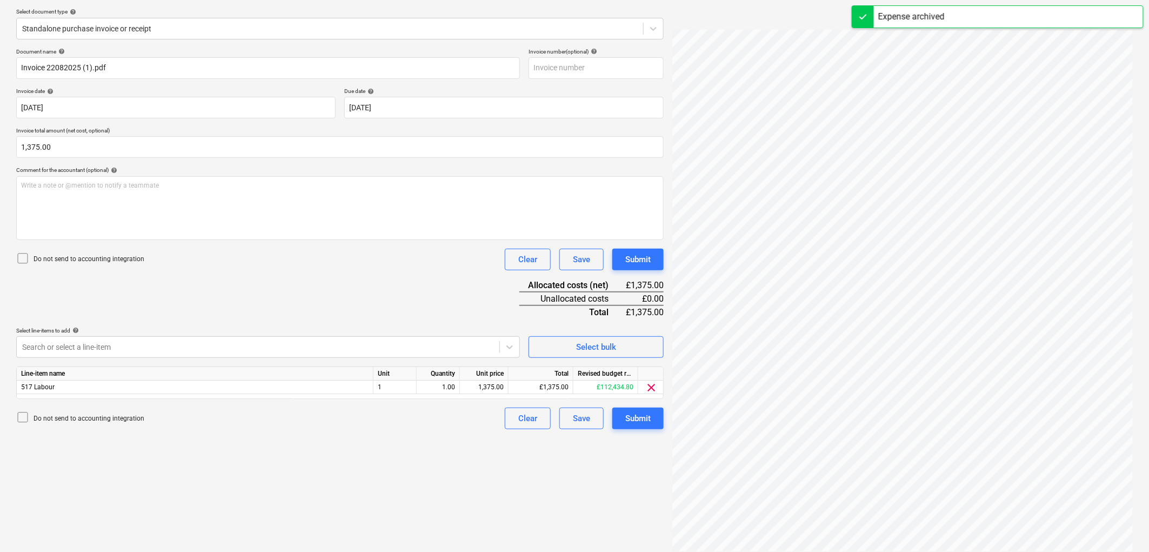
click at [102, 257] on p "Do not send to accounting integration" at bounding box center [89, 259] width 111 height 9
click at [97, 352] on div at bounding box center [258, 347] width 472 height 11
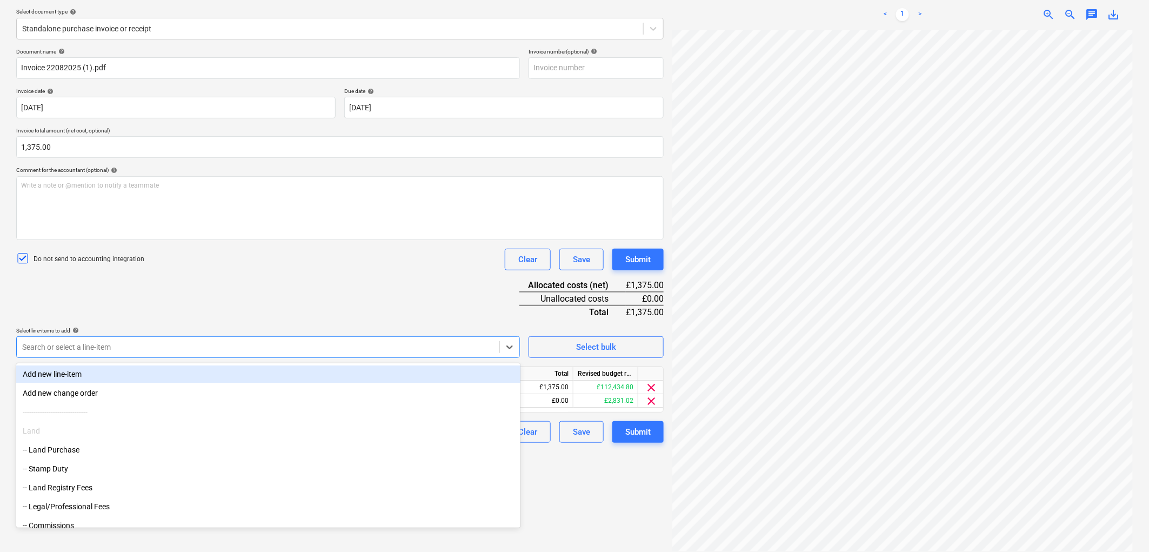
click at [215, 274] on div "Document name help Invoice 22082025 (1).pdf Invoice number (optional) help Invo…" at bounding box center [340, 245] width 648 height 395
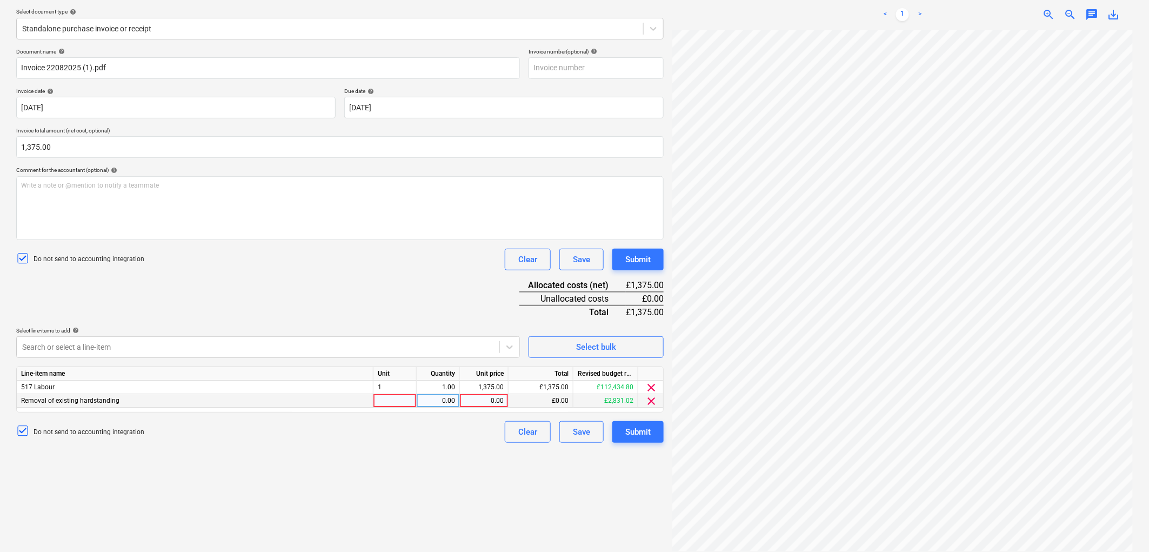
click at [395, 399] on div at bounding box center [395, 401] width 43 height 14
click at [654, 384] on span "clear" at bounding box center [651, 387] width 13 height 13
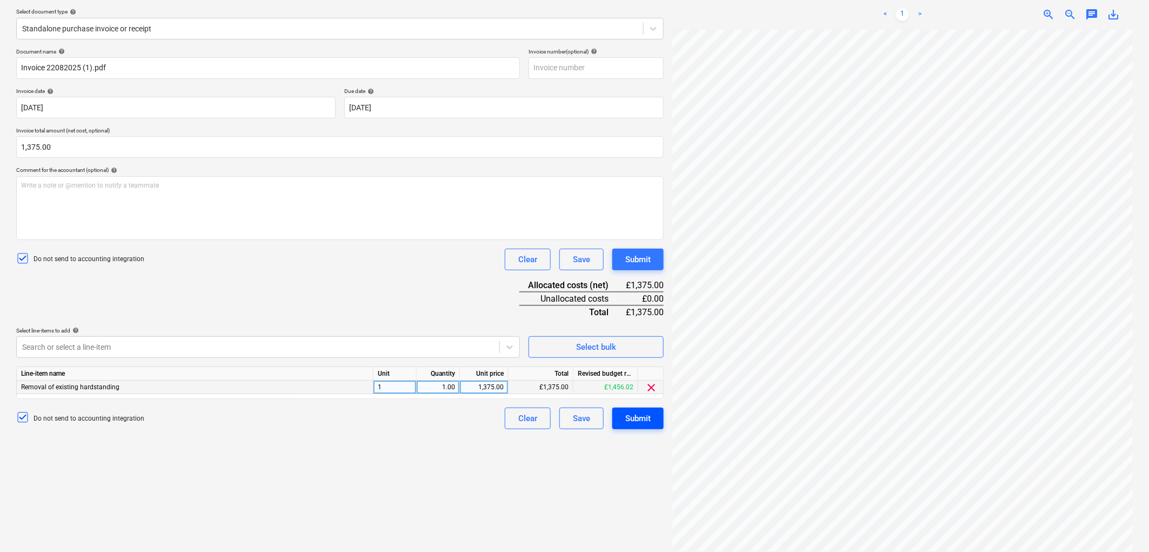
click at [641, 417] on div "Submit" at bounding box center [637, 418] width 25 height 14
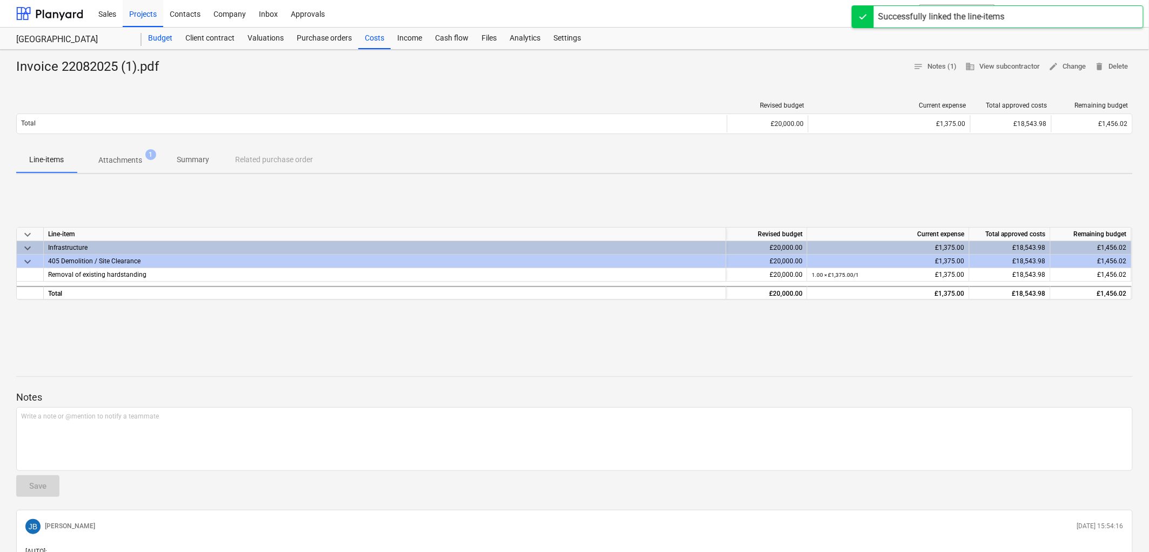
click at [159, 39] on div "Budget" at bounding box center [160, 39] width 37 height 22
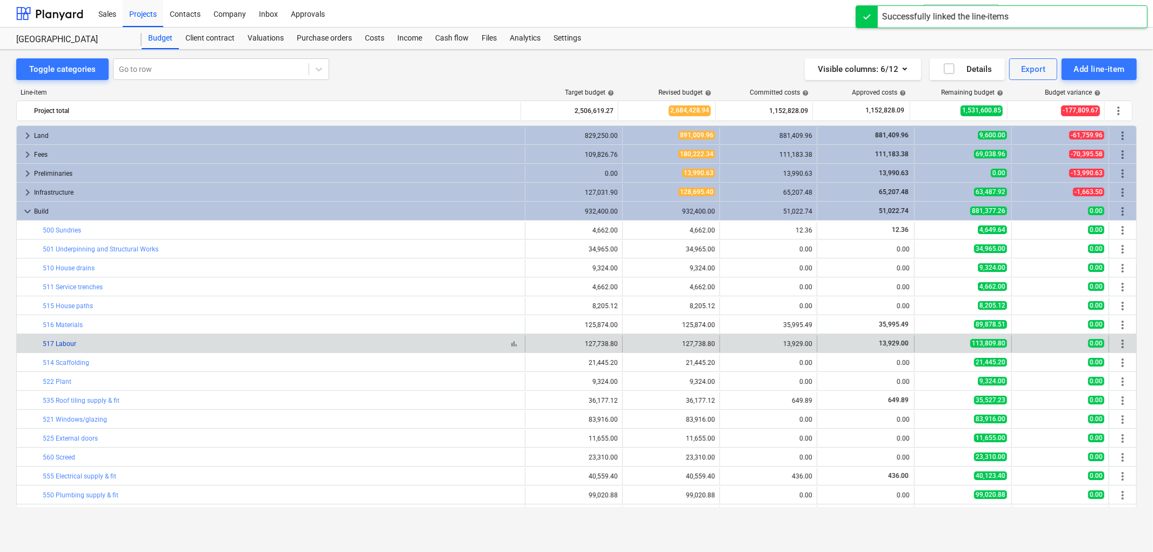
click at [64, 343] on link "517 Labour" at bounding box center [60, 344] width 34 height 8
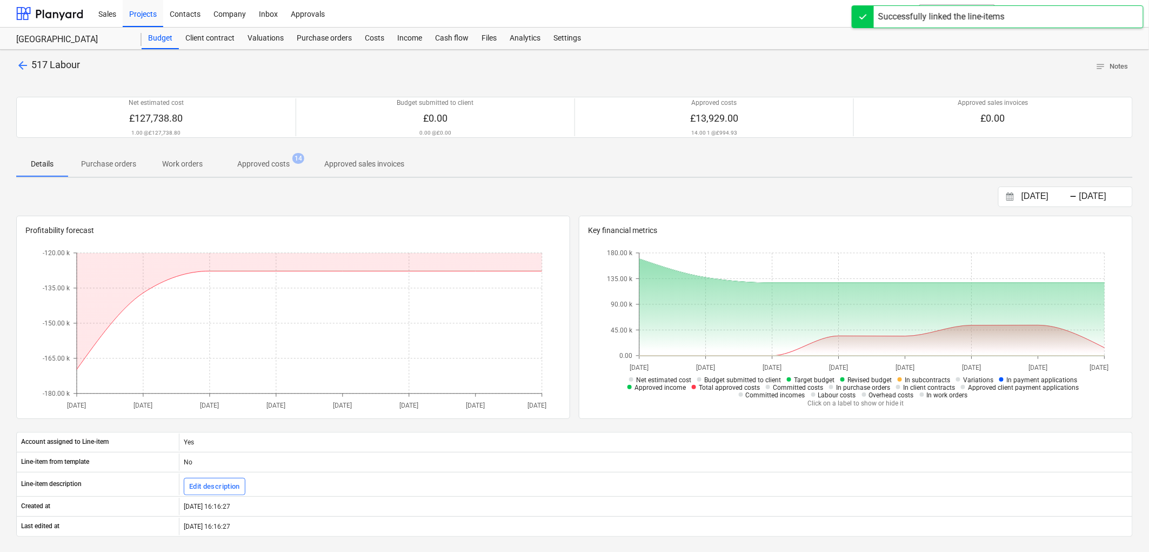
click at [271, 161] on p "Approved costs" at bounding box center [263, 163] width 52 height 11
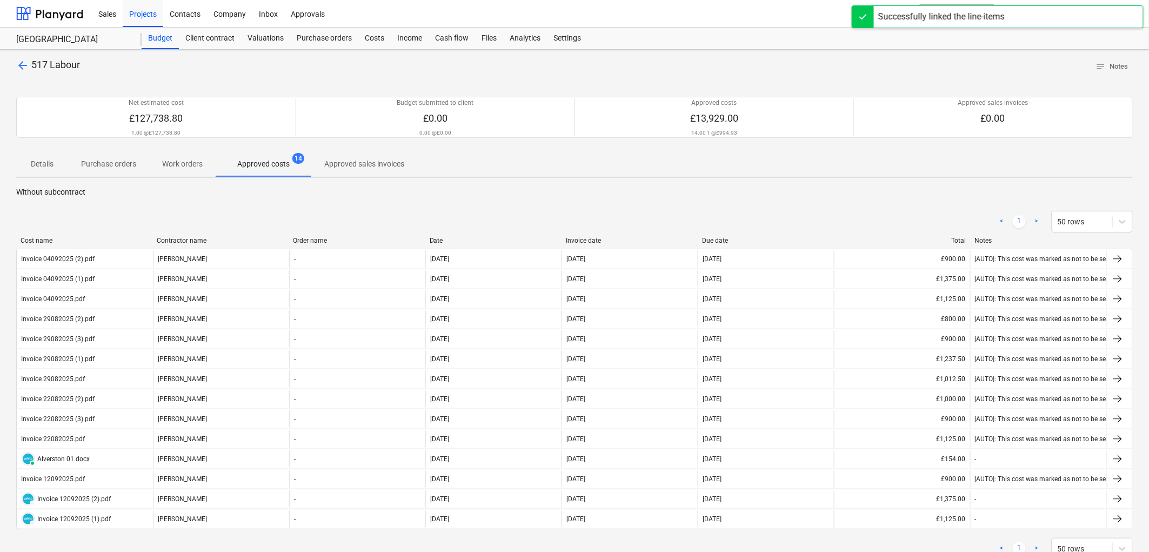
click at [600, 237] on div "Invoice date" at bounding box center [630, 241] width 128 height 8
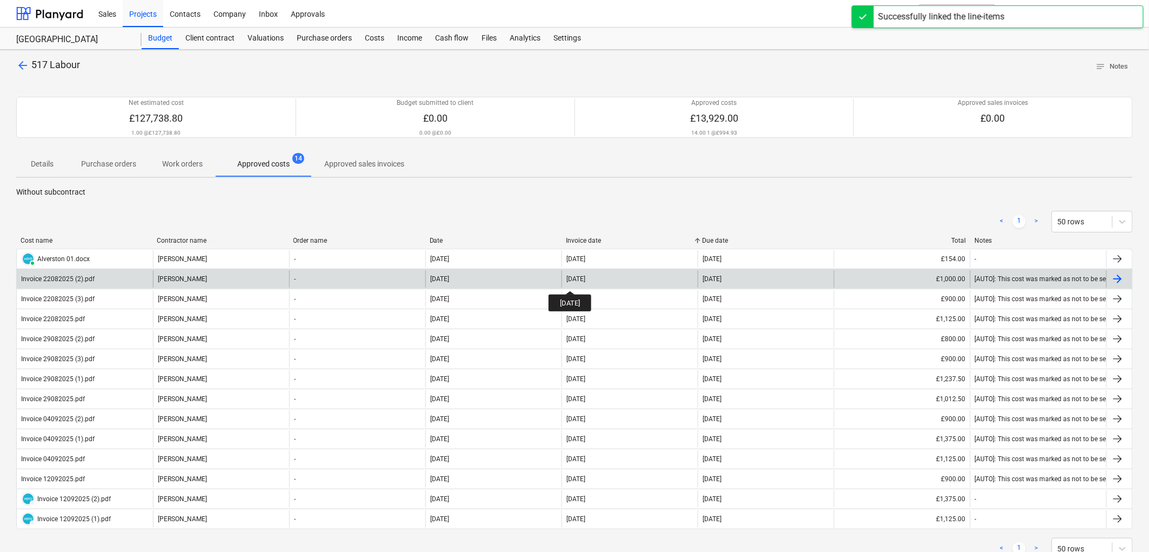
click at [581, 277] on div "22 Aug 2025" at bounding box center [576, 279] width 19 height 8
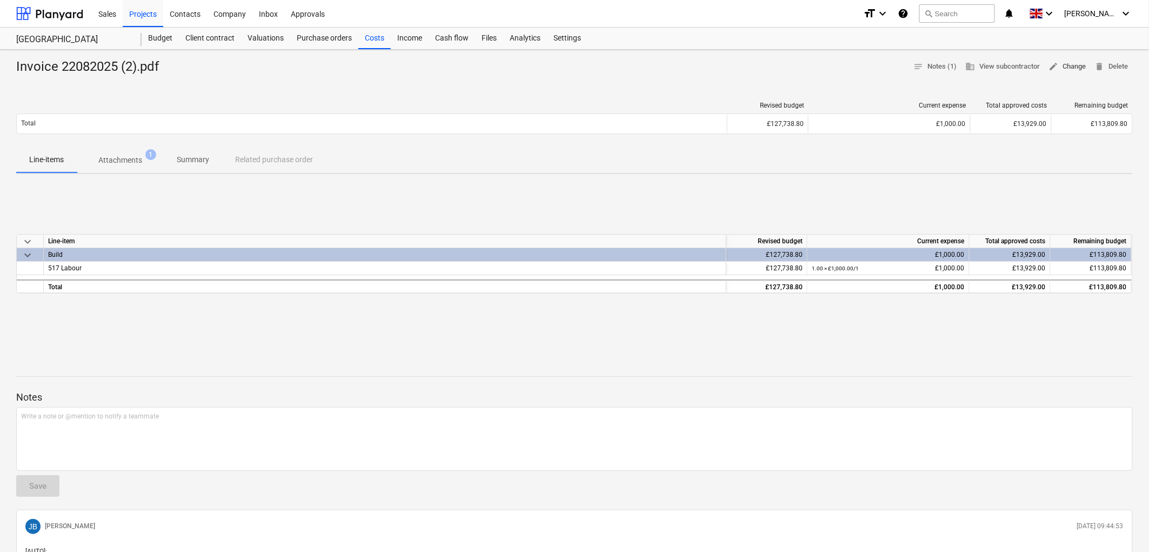
click at [1057, 68] on span "edit" at bounding box center [1054, 67] width 10 height 10
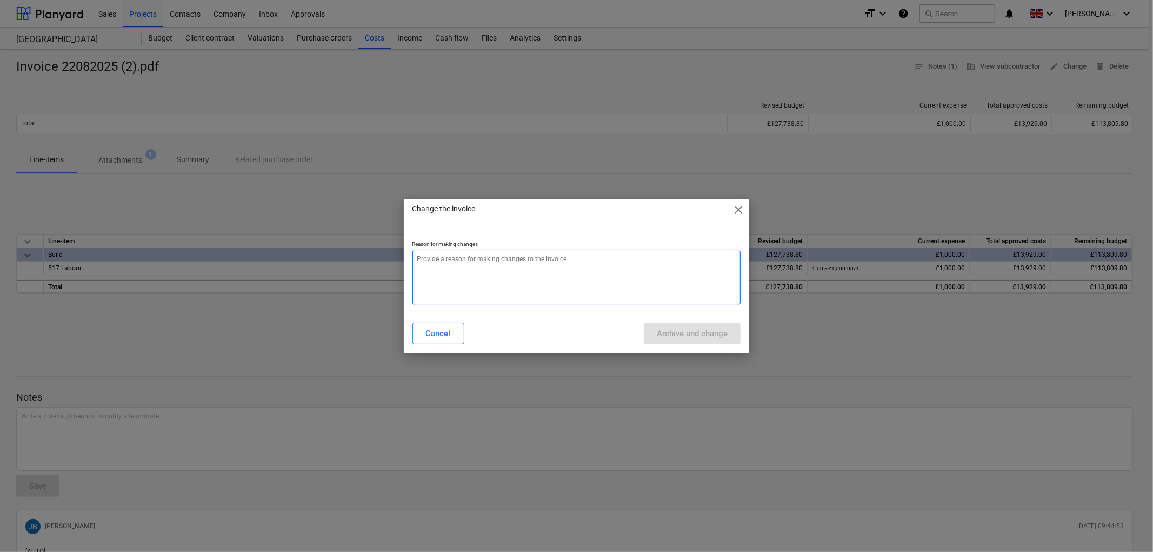
click at [595, 292] on textarea at bounding box center [576, 278] width 329 height 56
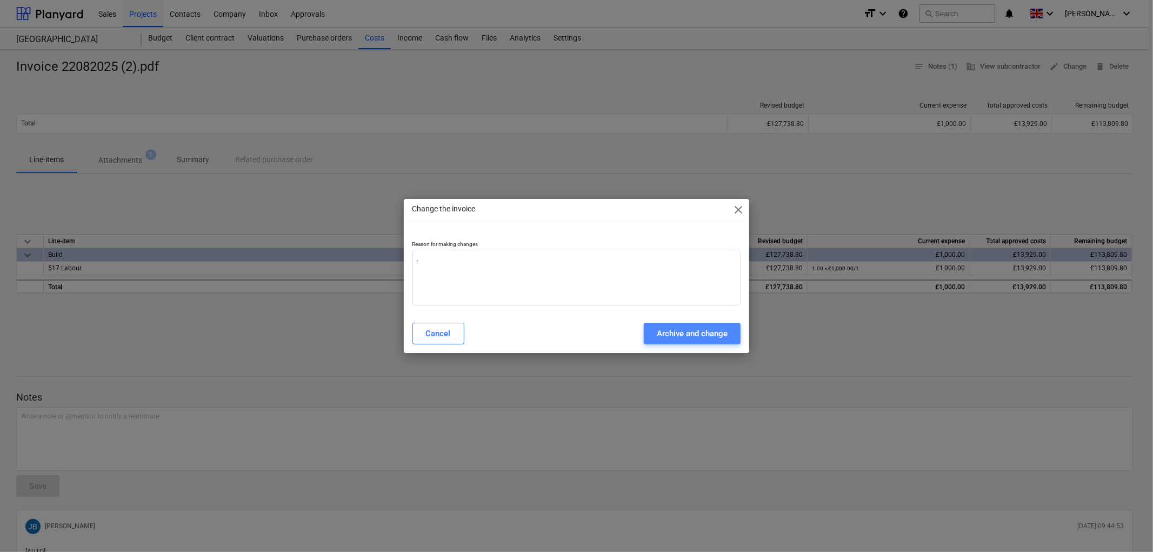
click at [668, 331] on div "Archive and change" at bounding box center [692, 333] width 71 height 14
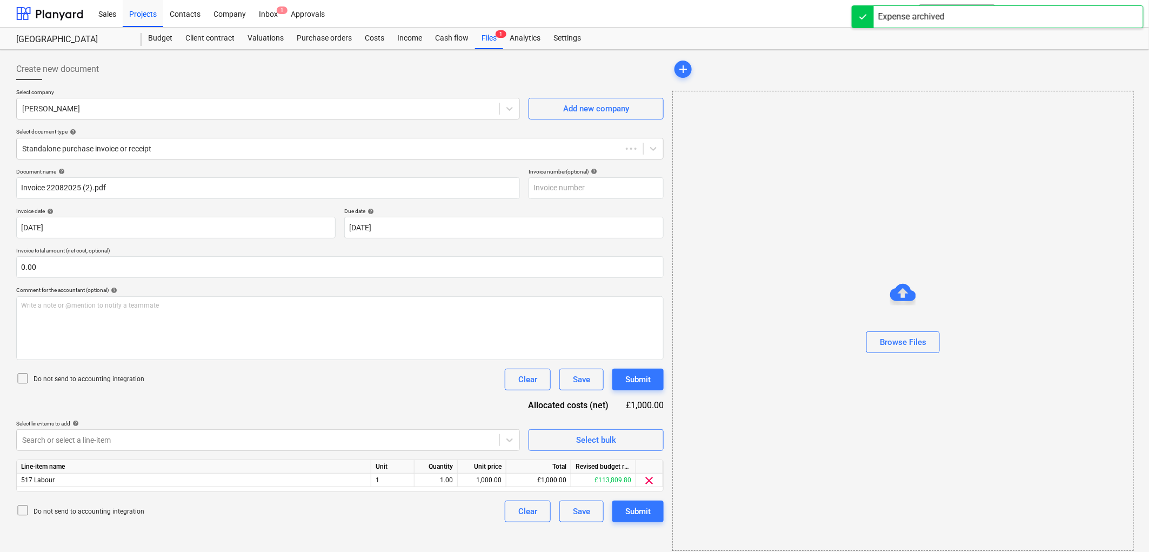
click at [96, 252] on p "Invoice total amount (net cost, optional)" at bounding box center [340, 251] width 648 height 9
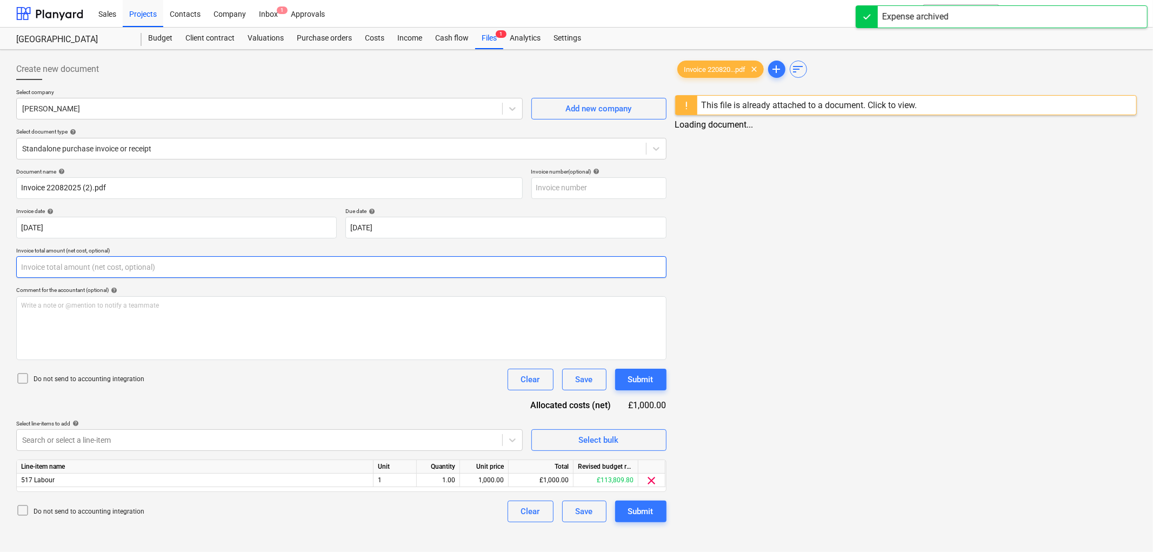
click at [99, 261] on input "text" at bounding box center [341, 267] width 650 height 22
click at [100, 261] on input "text" at bounding box center [341, 267] width 650 height 22
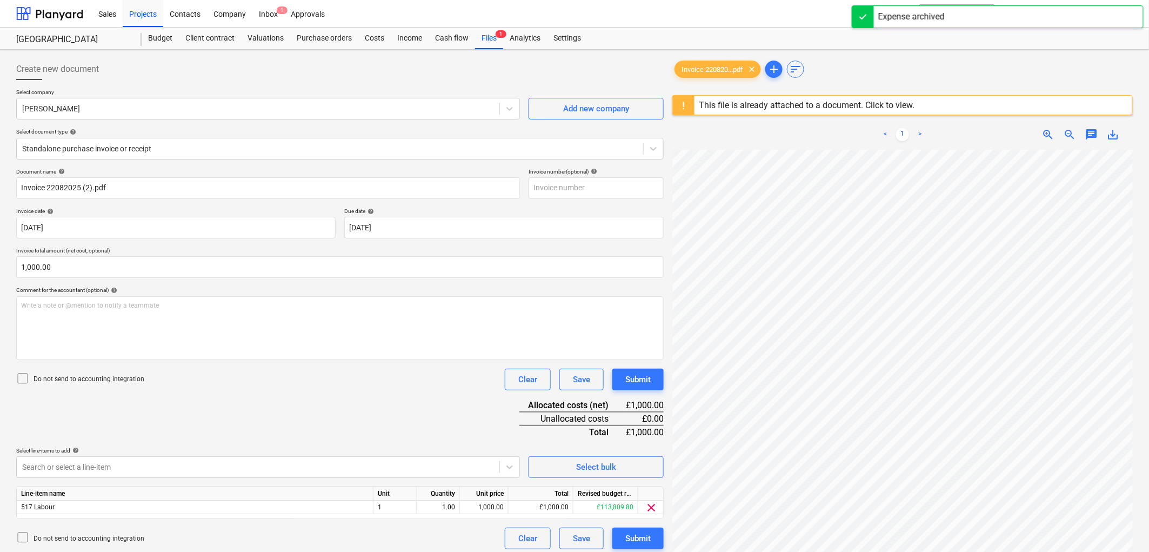
click at [88, 386] on div "Do not send to accounting integration" at bounding box center [80, 379] width 128 height 15
click at [91, 382] on p "Do not send to accounting integration" at bounding box center [89, 379] width 111 height 9
click at [111, 386] on div "Do not send to accounting integration" at bounding box center [80, 379] width 128 height 15
click at [111, 382] on p "Do not send to accounting integration" at bounding box center [89, 379] width 111 height 9
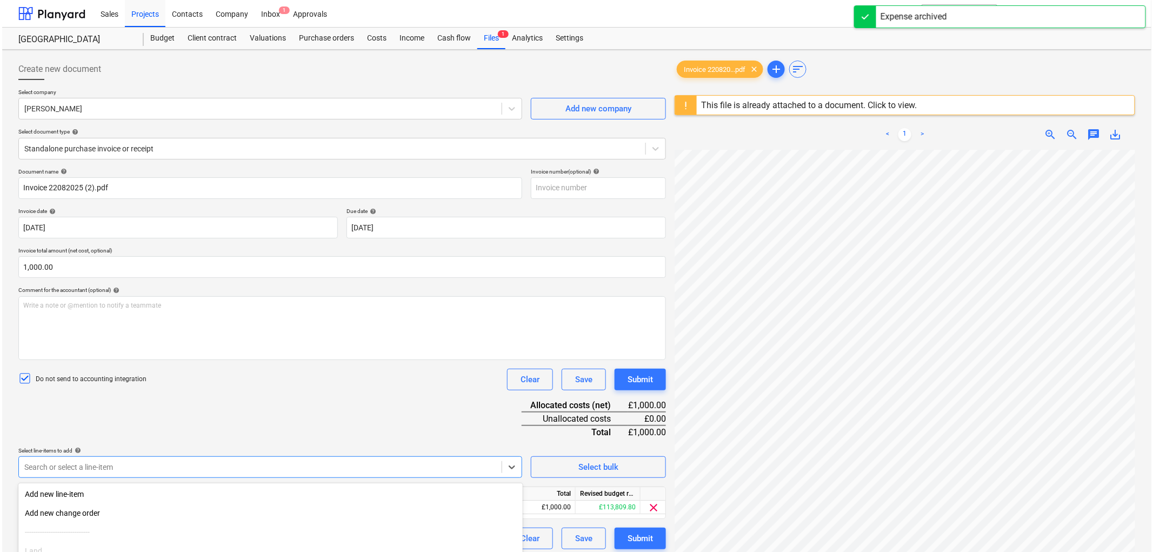
scroll to position [99, 0]
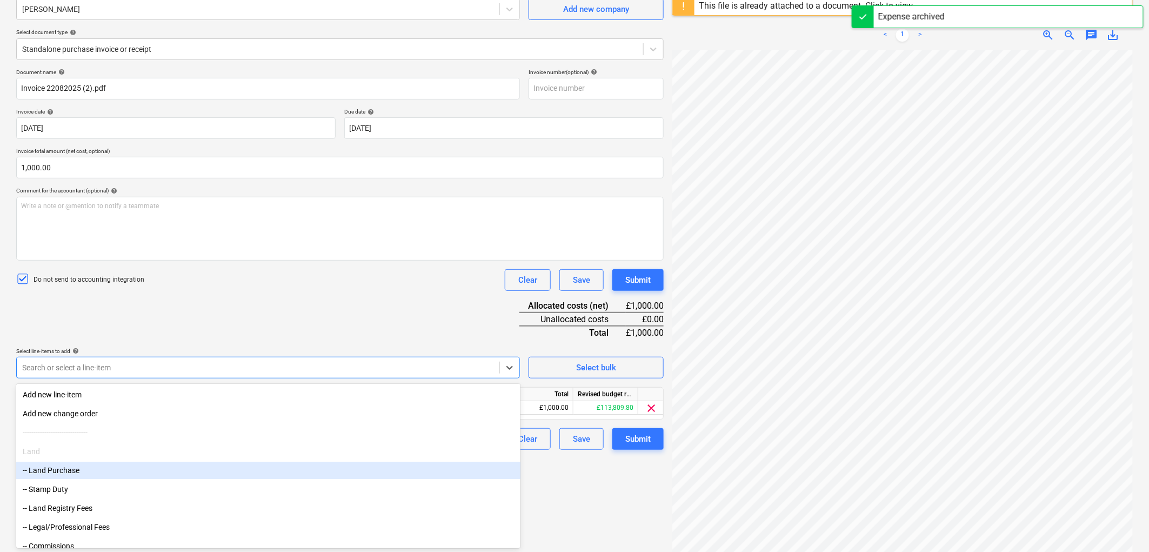
click at [107, 452] on body "Sales Projects Contacts Company Inbox 1 Approvals format_size keyboard_arrow_do…" at bounding box center [574, 177] width 1149 height 552
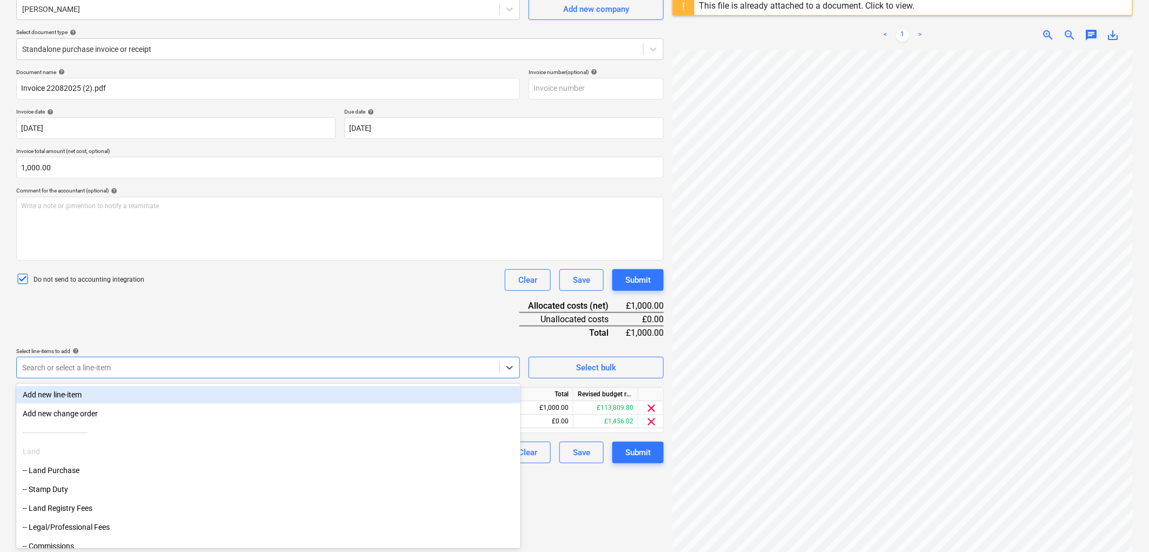
click at [266, 320] on div "Document name help Invoice 22082025 (2).pdf Invoice number (optional) help Invo…" at bounding box center [340, 266] width 648 height 395
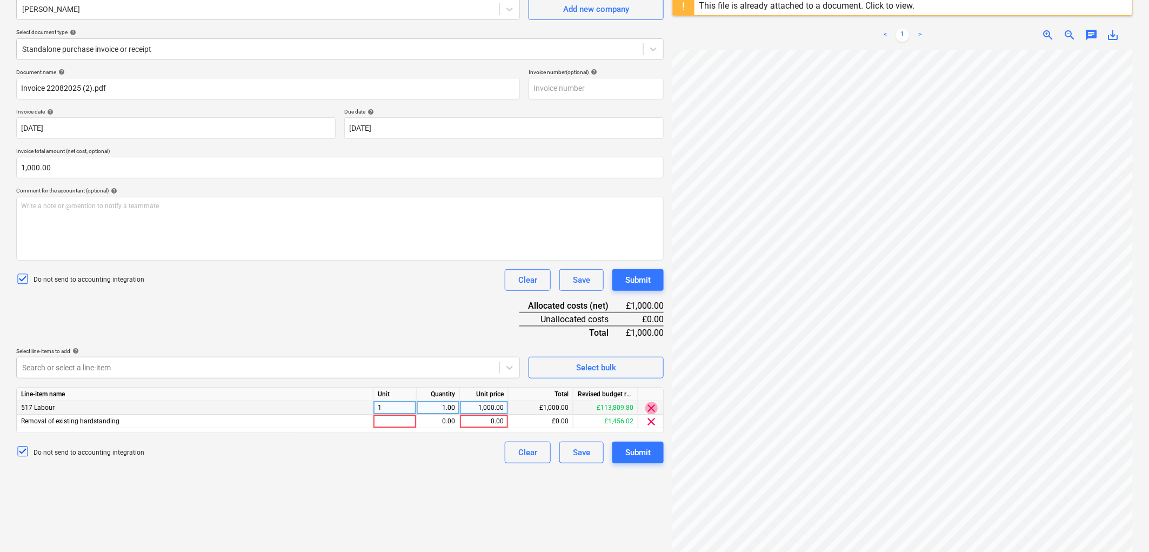
click at [653, 405] on span "clear" at bounding box center [651, 408] width 13 height 13
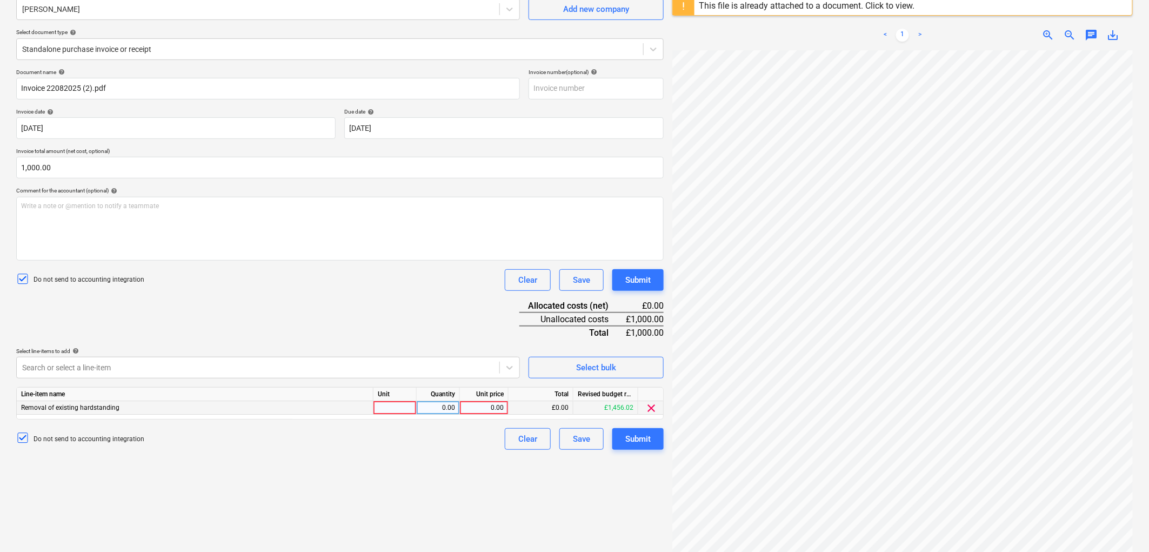
click at [409, 408] on div at bounding box center [395, 408] width 43 height 14
click at [652, 449] on button "Submit" at bounding box center [637, 439] width 51 height 22
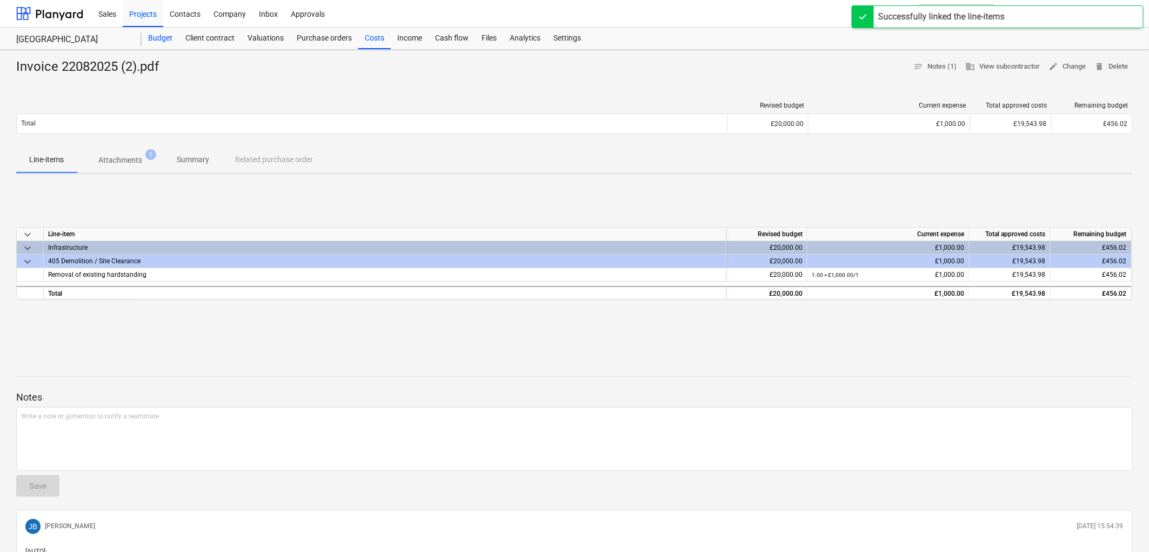
click at [170, 40] on div "Budget" at bounding box center [160, 39] width 37 height 22
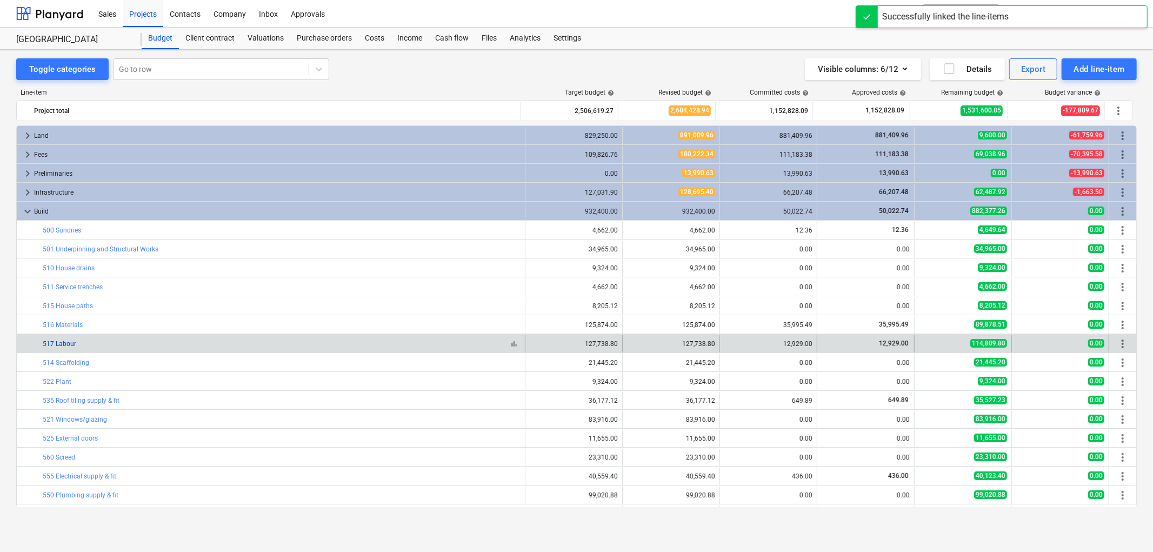
click at [65, 341] on link "517 Labour" at bounding box center [60, 344] width 34 height 8
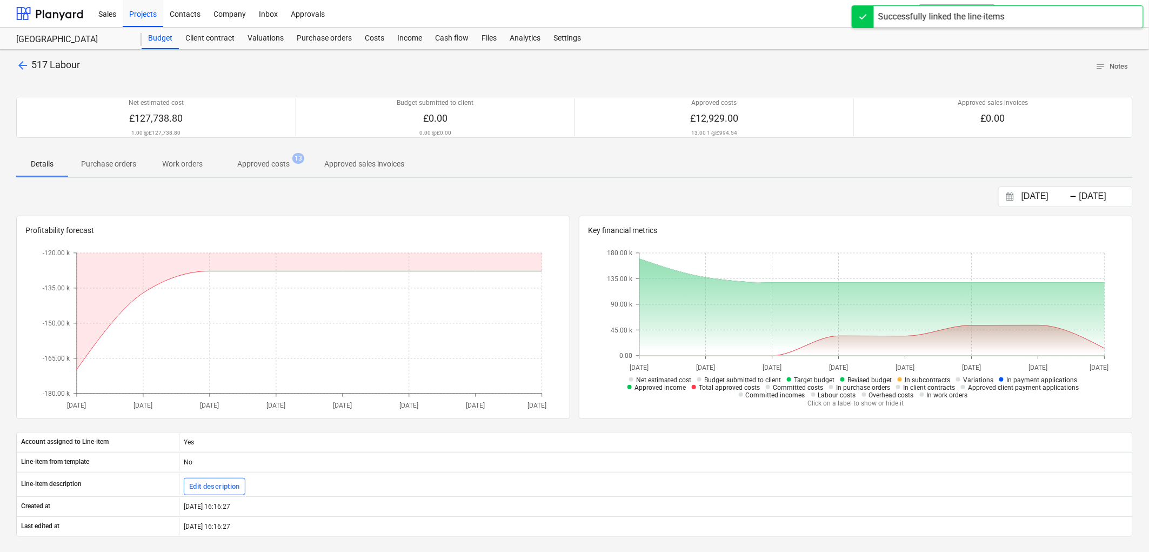
click at [272, 157] on span "Approved costs 13" at bounding box center [264, 163] width 96 height 19
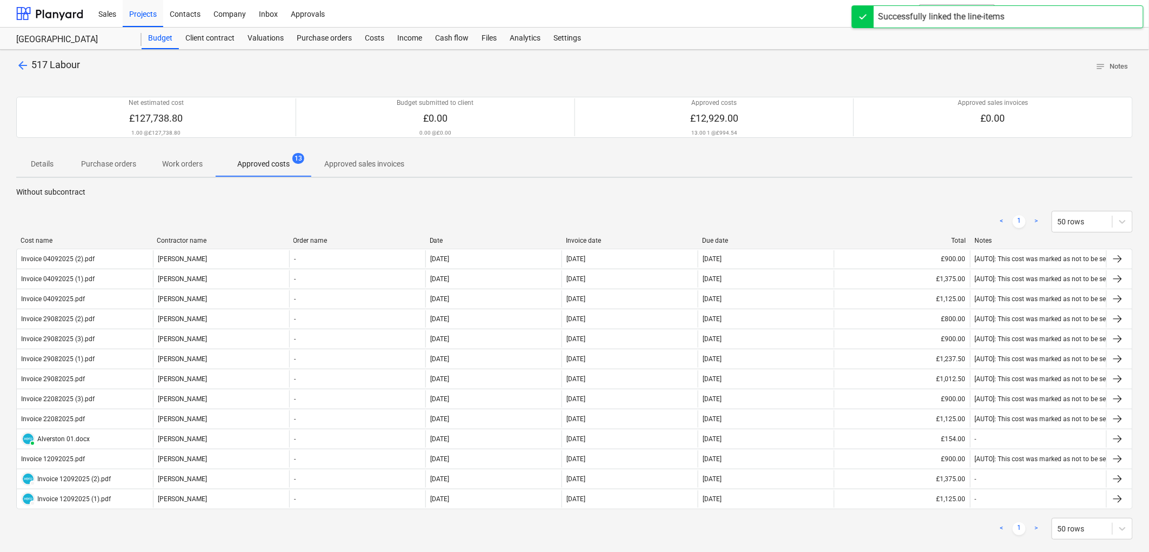
click at [592, 239] on div "Invoice date" at bounding box center [630, 241] width 128 height 8
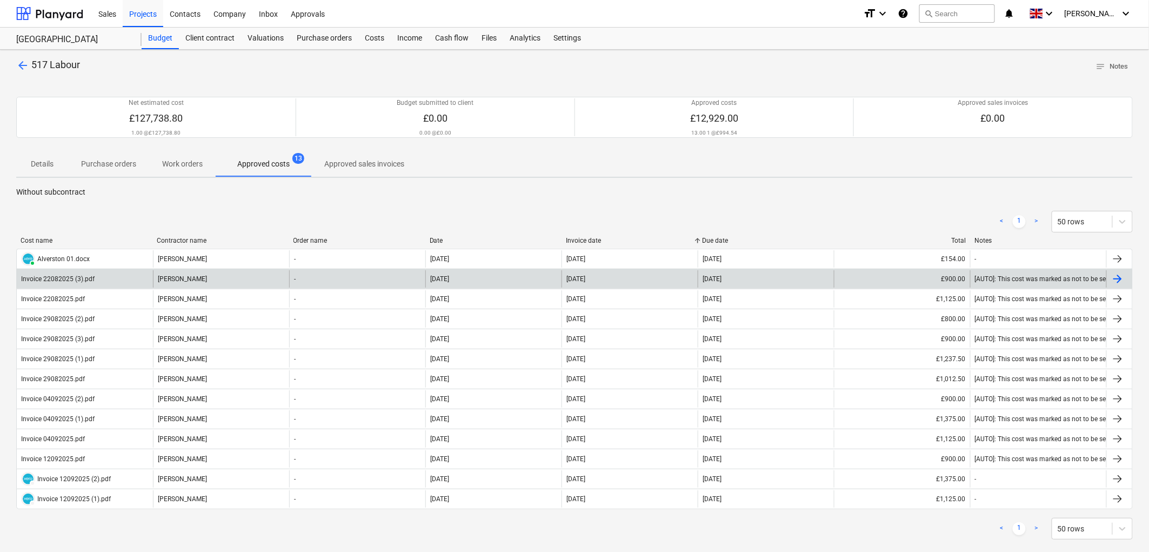
click at [585, 277] on div "22 Aug 2025" at bounding box center [576, 279] width 19 height 8
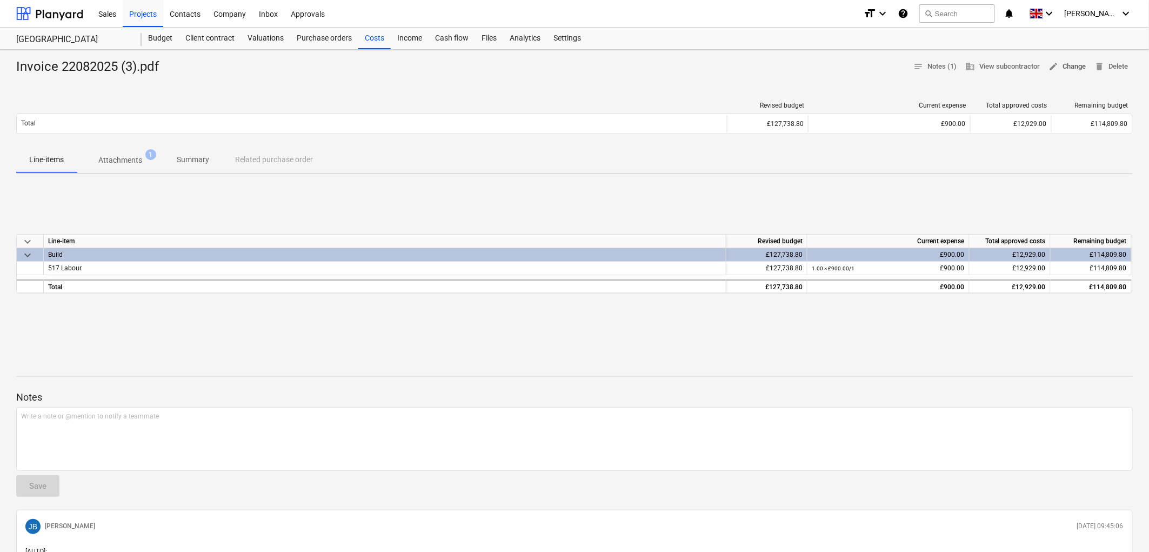
click at [1074, 65] on span "edit Change" at bounding box center [1067, 67] width 37 height 12
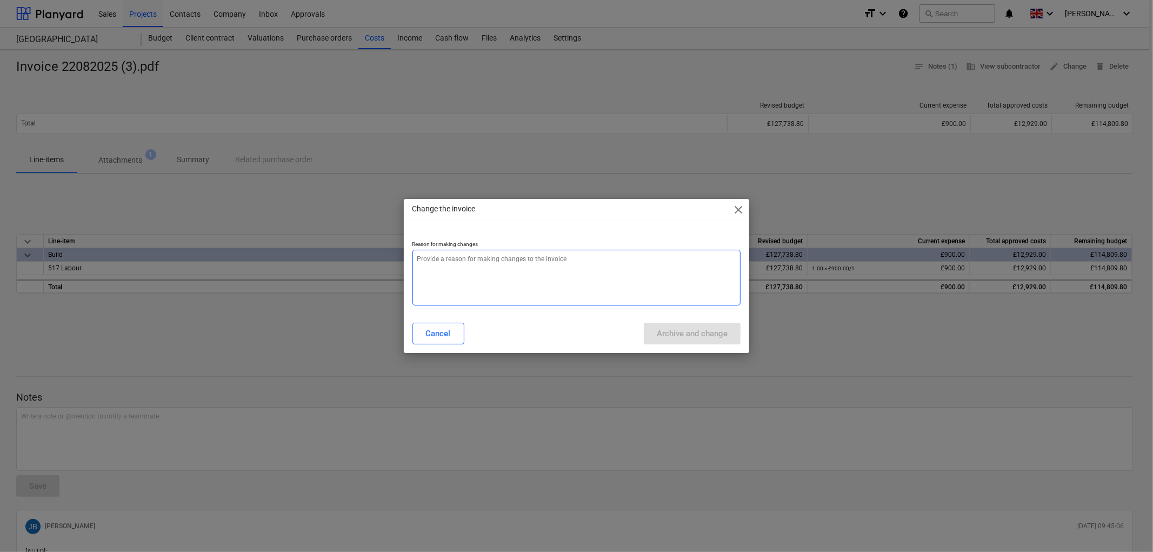
click at [524, 291] on textarea at bounding box center [576, 278] width 329 height 56
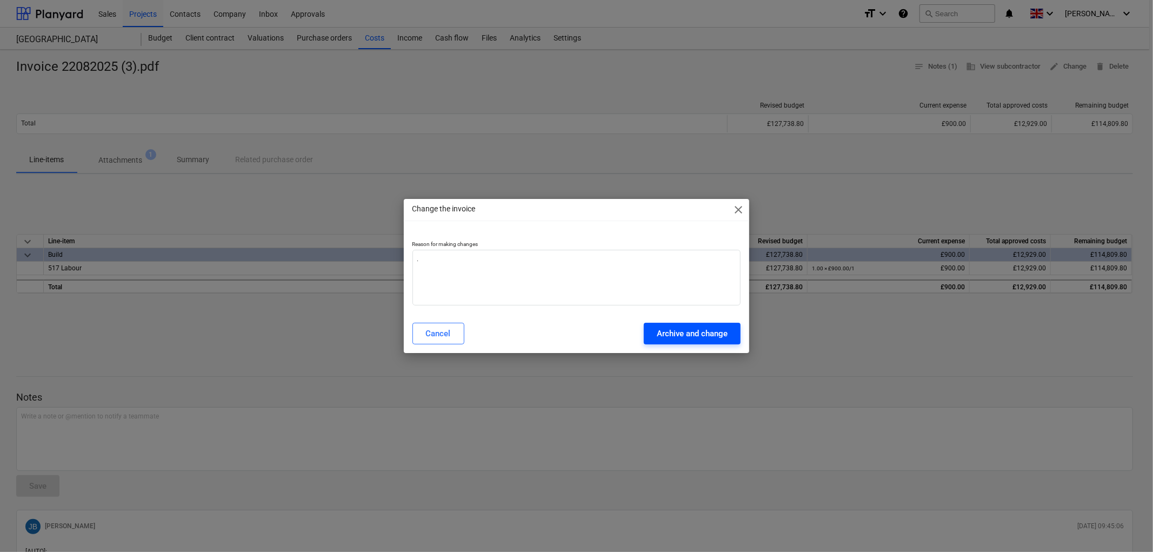
click at [676, 350] on div "Change the invoice close Reason for making changes . Cancel Archive and change" at bounding box center [576, 276] width 1153 height 552
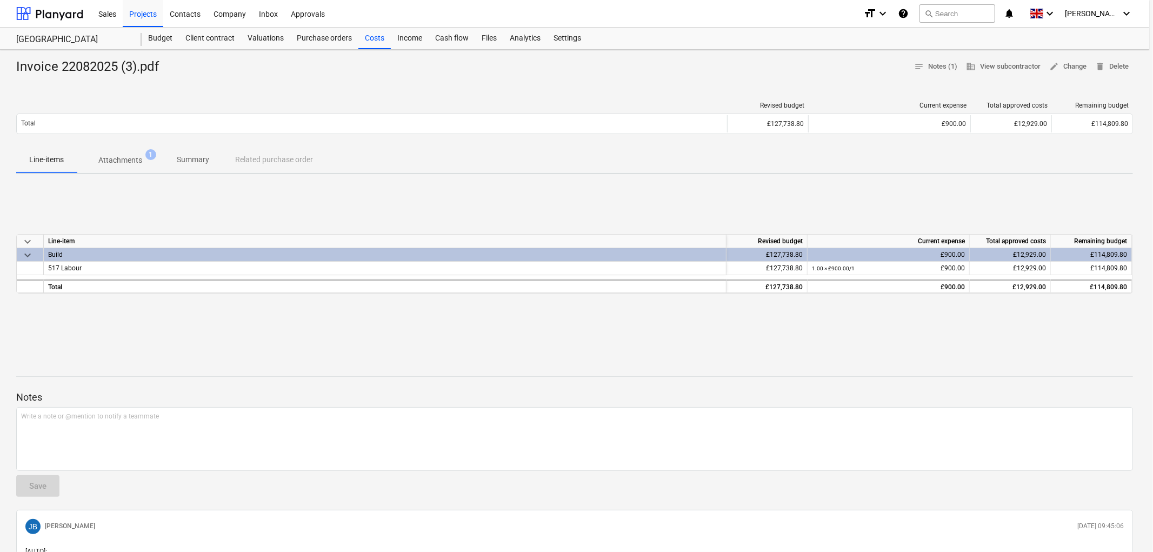
click at [677, 336] on div "Archive and change" at bounding box center [692, 333] width 71 height 14
click at [1078, 63] on span "edit Change" at bounding box center [1067, 67] width 37 height 12
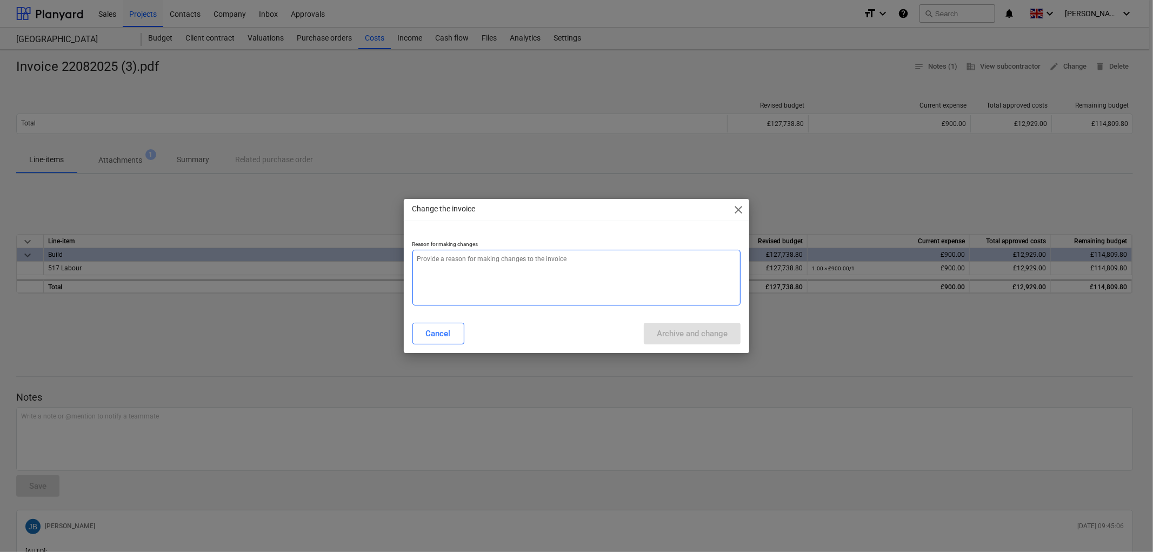
click at [576, 274] on textarea at bounding box center [576, 278] width 329 height 56
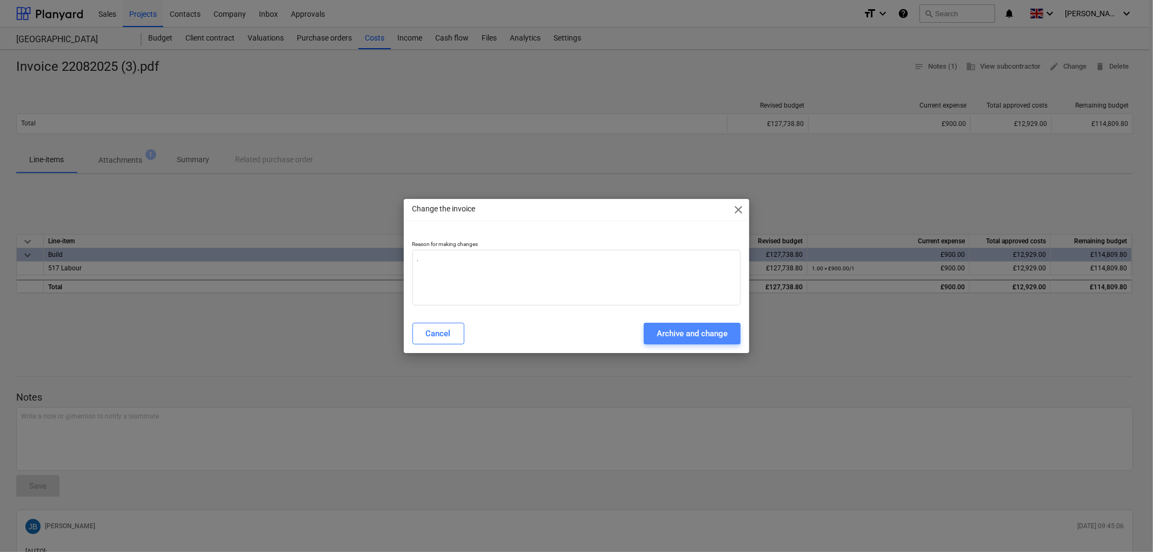
click at [714, 333] on div "Archive and change" at bounding box center [692, 333] width 71 height 14
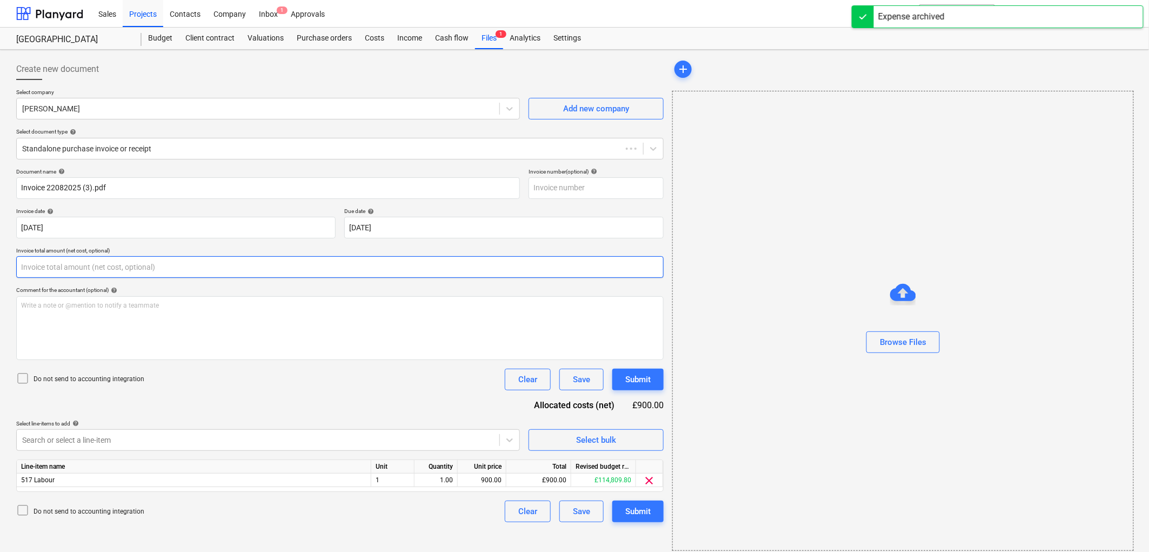
click at [111, 263] on input "text" at bounding box center [340, 267] width 648 height 22
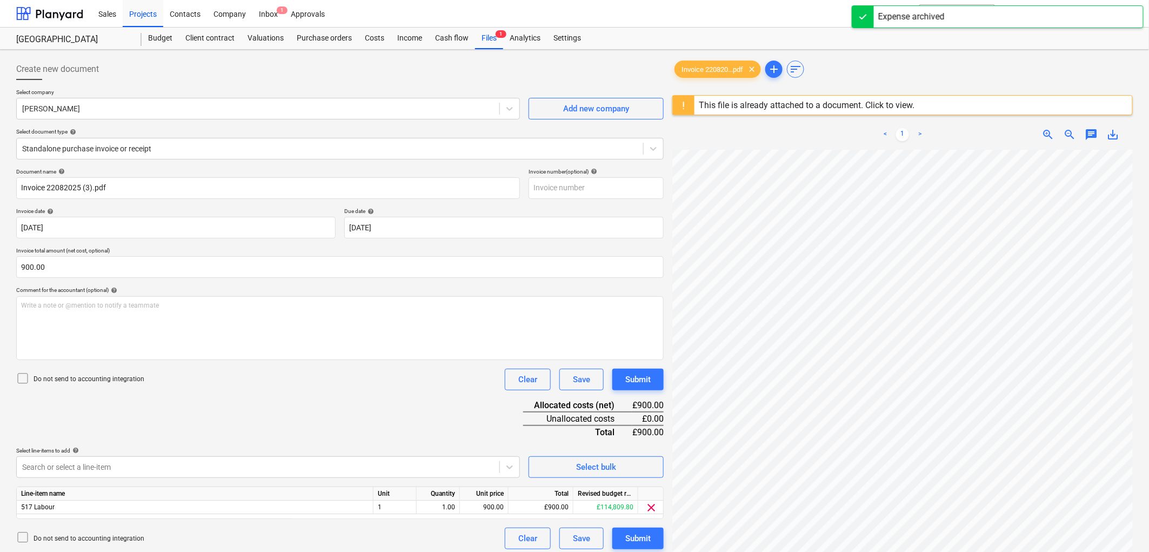
click at [78, 381] on p "Do not send to accounting integration" at bounding box center [89, 379] width 111 height 9
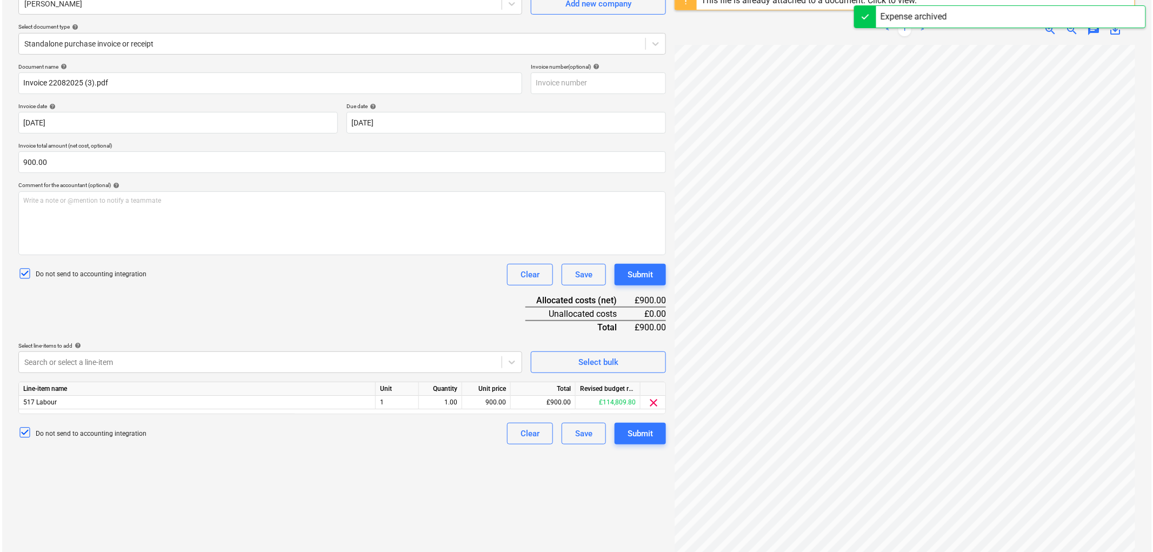
scroll to position [128, 0]
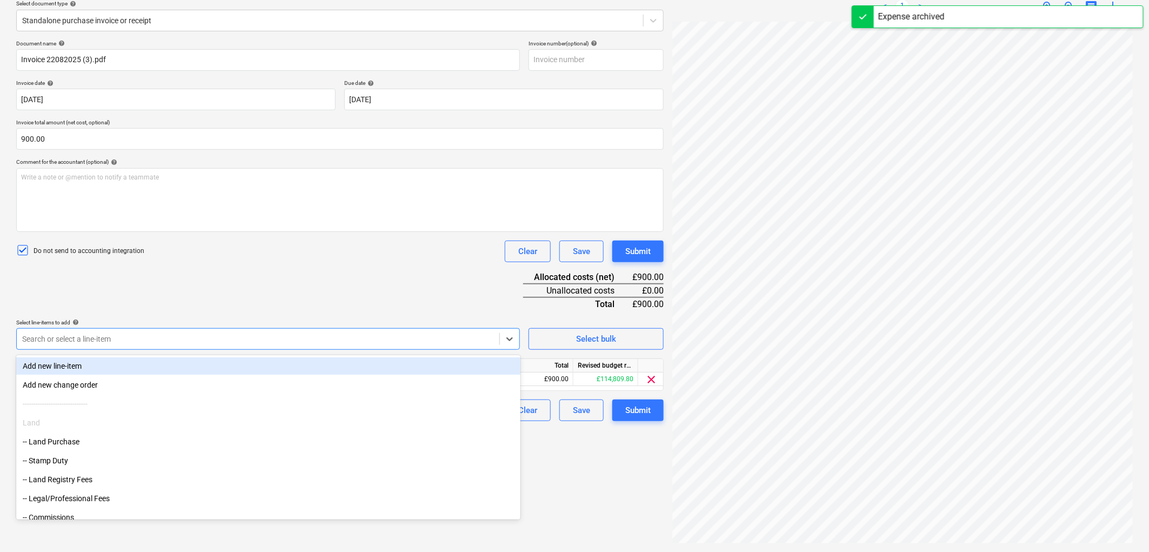
click at [102, 328] on div "Search or select a line-item" at bounding box center [268, 339] width 504 height 22
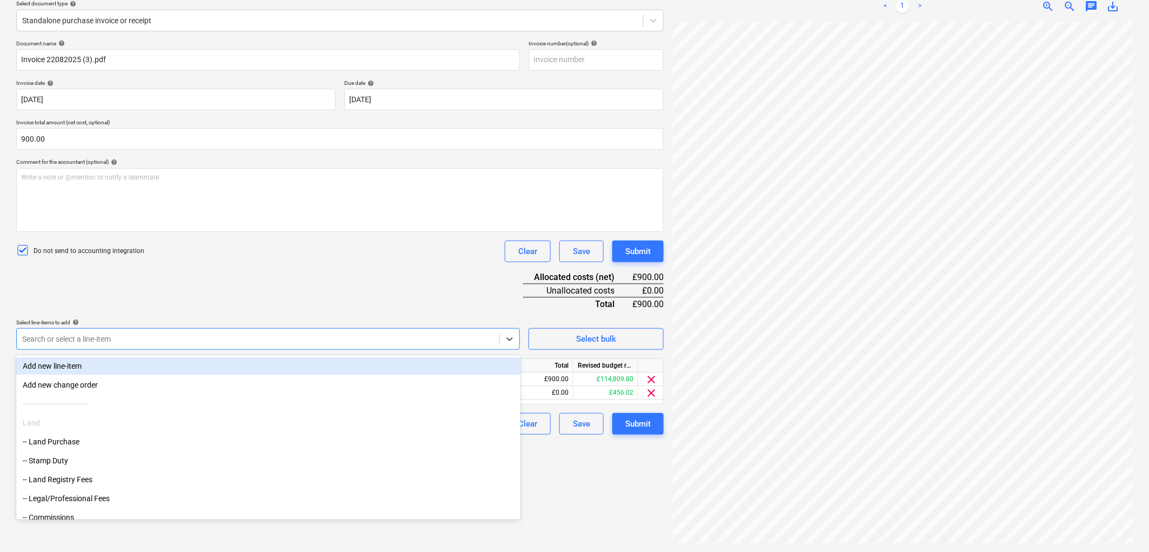
click at [200, 291] on div "Document name help Invoice 22082025 (3).pdf Invoice number (optional) help Invo…" at bounding box center [340, 237] width 648 height 395
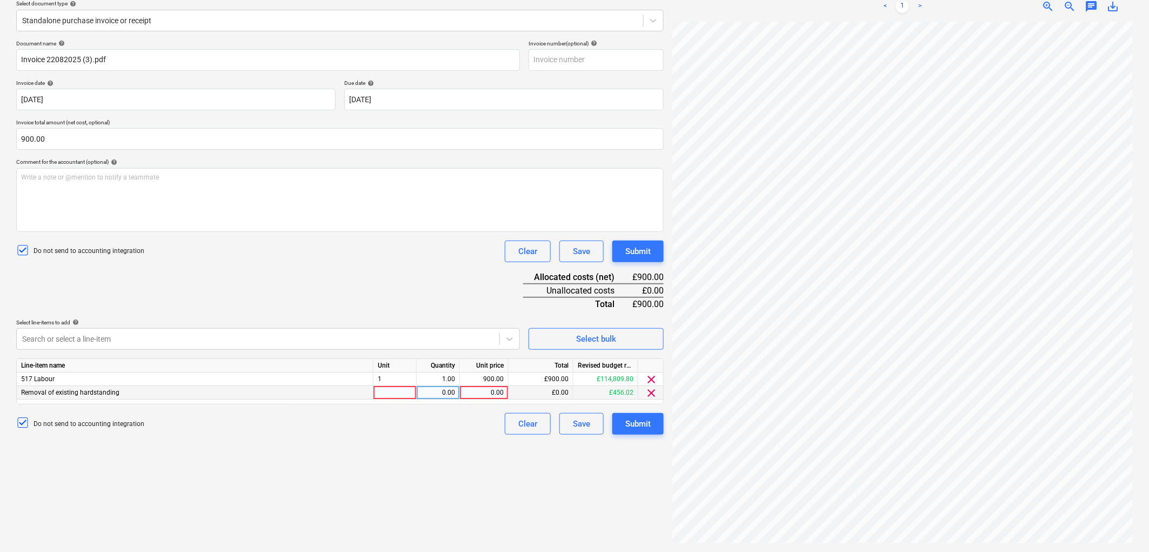
click at [400, 398] on div at bounding box center [395, 393] width 43 height 14
click at [649, 374] on span "clear" at bounding box center [651, 379] width 13 height 13
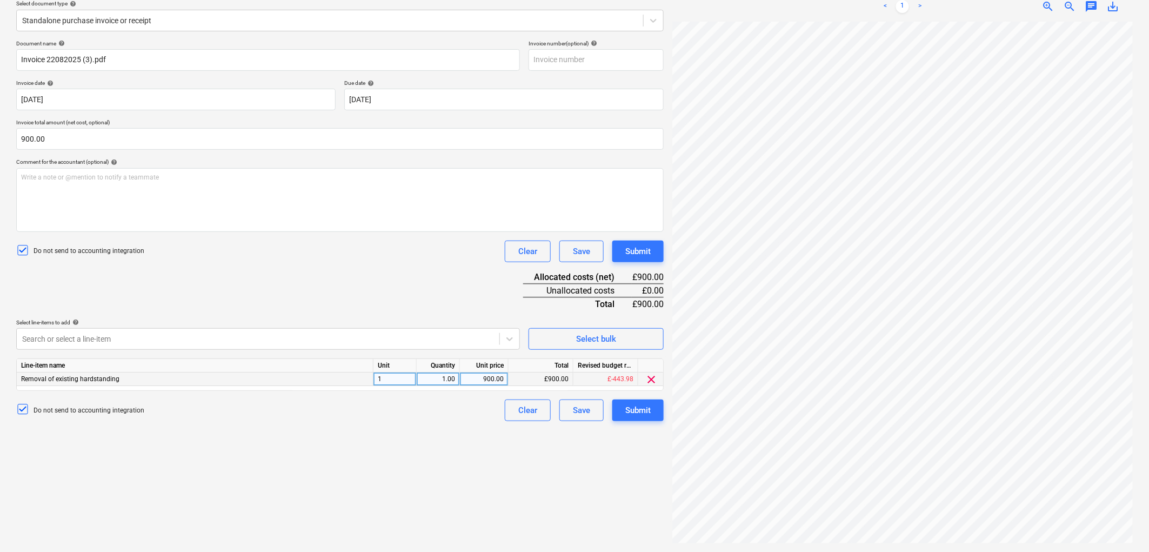
click at [480, 382] on div "900.00" at bounding box center [483, 379] width 39 height 14
click at [133, 334] on div at bounding box center [258, 339] width 472 height 11
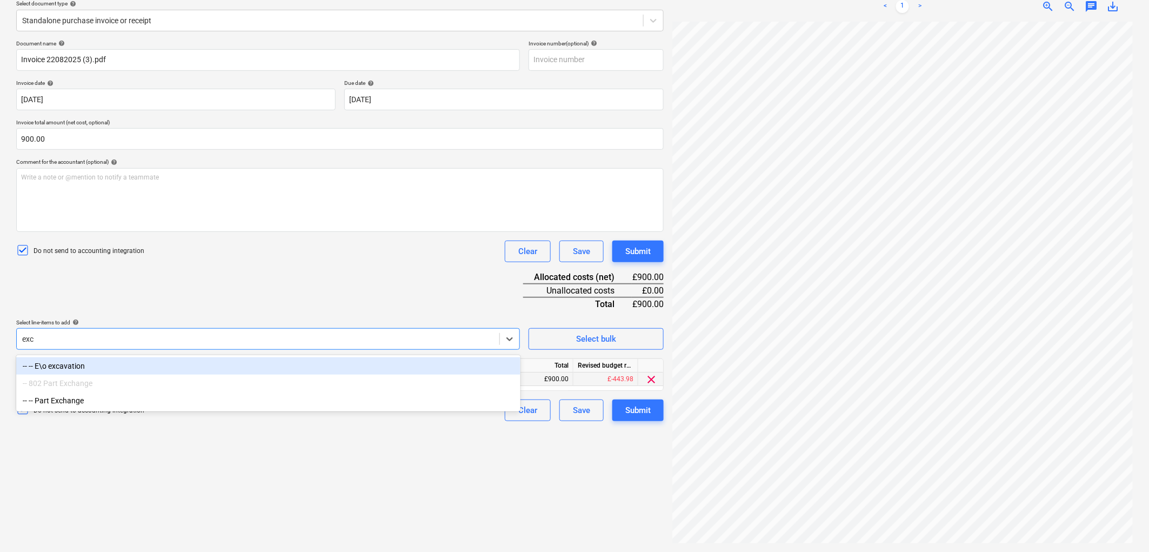
click at [160, 358] on div "-- -- E\o excavation" at bounding box center [268, 365] width 504 height 17
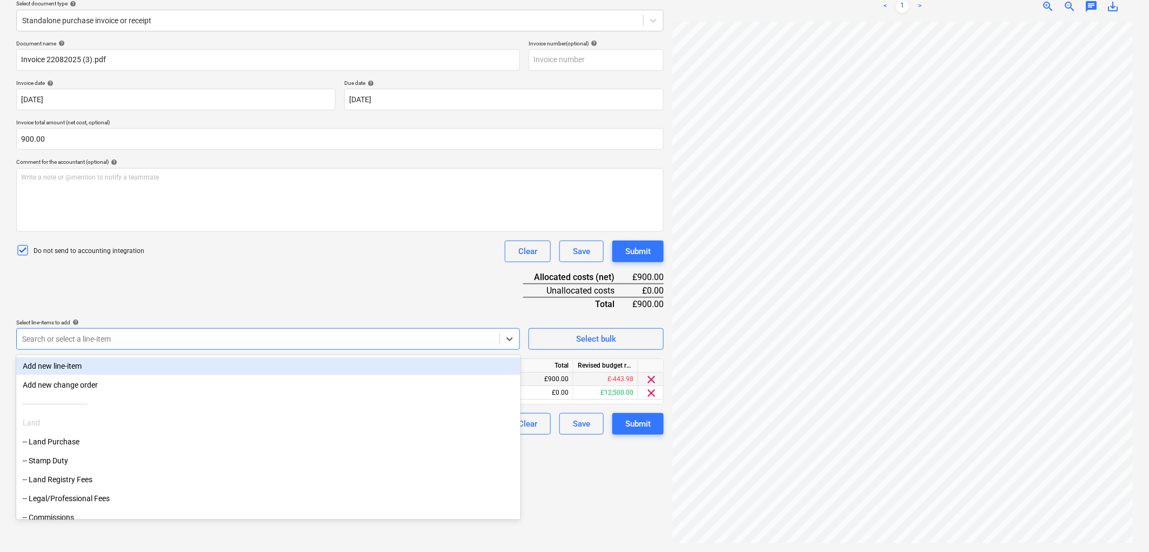
click at [249, 274] on div "Document name help Invoice 22082025 (3).pdf Invoice number (optional) help Invo…" at bounding box center [340, 237] width 648 height 395
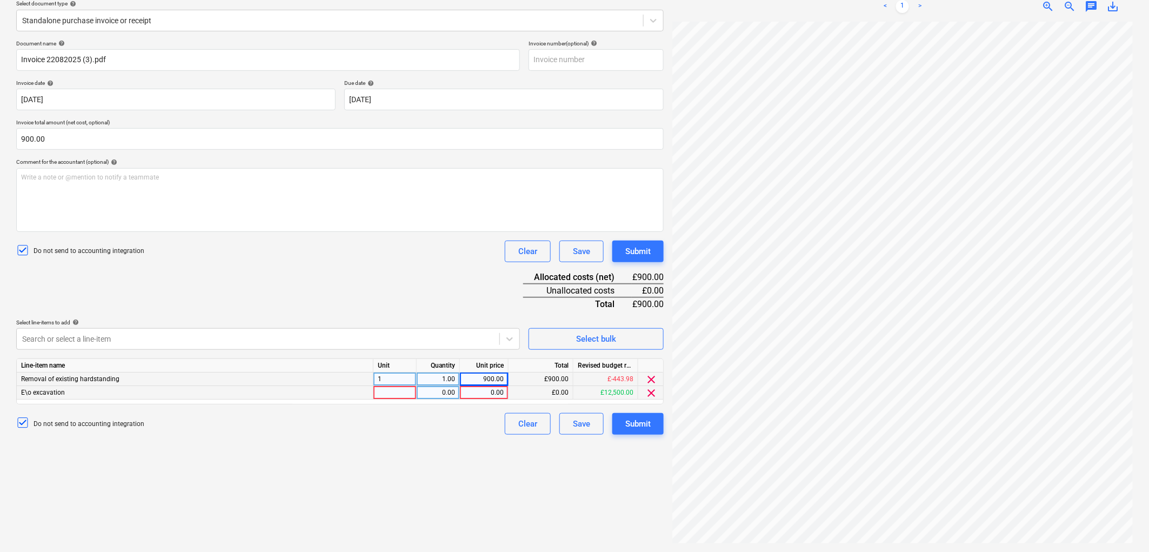
click at [403, 396] on div at bounding box center [395, 393] width 43 height 14
click at [489, 391] on div "0.00" at bounding box center [483, 393] width 39 height 14
click at [489, 379] on div "900.00" at bounding box center [483, 379] width 39 height 14
click at [505, 388] on div "0.00" at bounding box center [484, 393] width 49 height 14
click at [400, 427] on div "Do not send to accounting integration Clear Save Submit" at bounding box center [340, 424] width 648 height 22
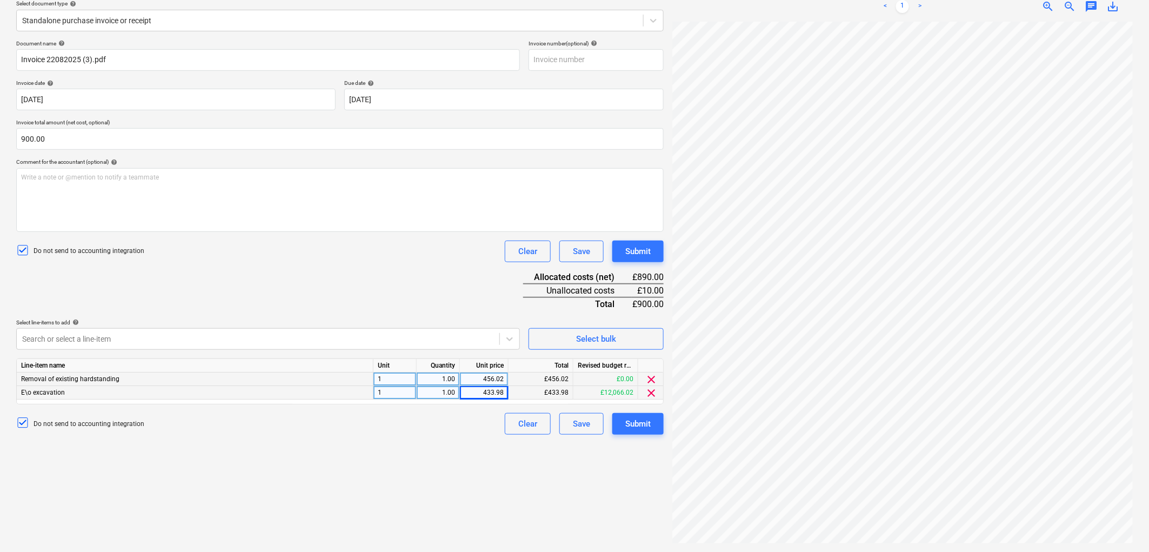
click at [483, 393] on div "433.98" at bounding box center [483, 393] width 39 height 14
click at [489, 386] on div "734.98" at bounding box center [483, 393] width 39 height 14
click at [434, 496] on div "Create new document Select company Joseph Wilson Add new company Select documen…" at bounding box center [340, 237] width 656 height 622
click at [641, 426] on div "Submit" at bounding box center [637, 424] width 25 height 14
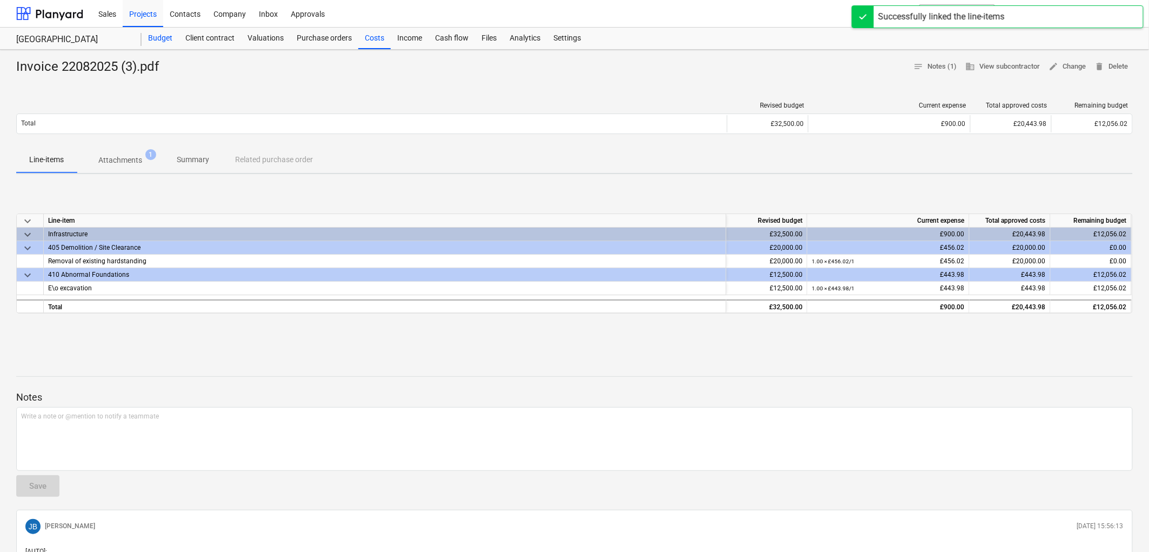
click at [161, 30] on div "Budget" at bounding box center [160, 39] width 37 height 22
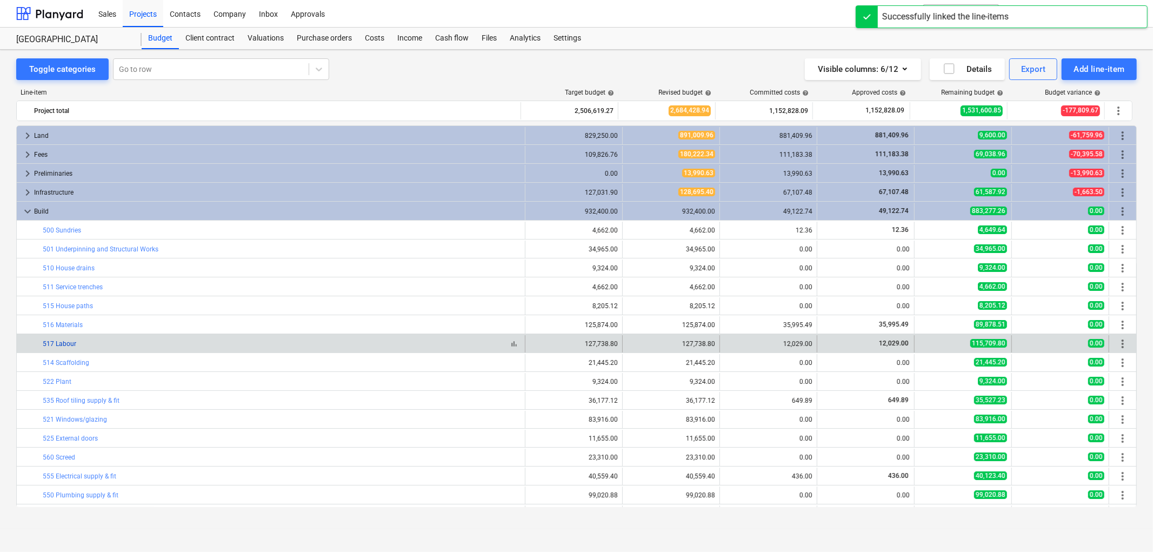
click at [67, 342] on link "517 Labour" at bounding box center [60, 344] width 34 height 8
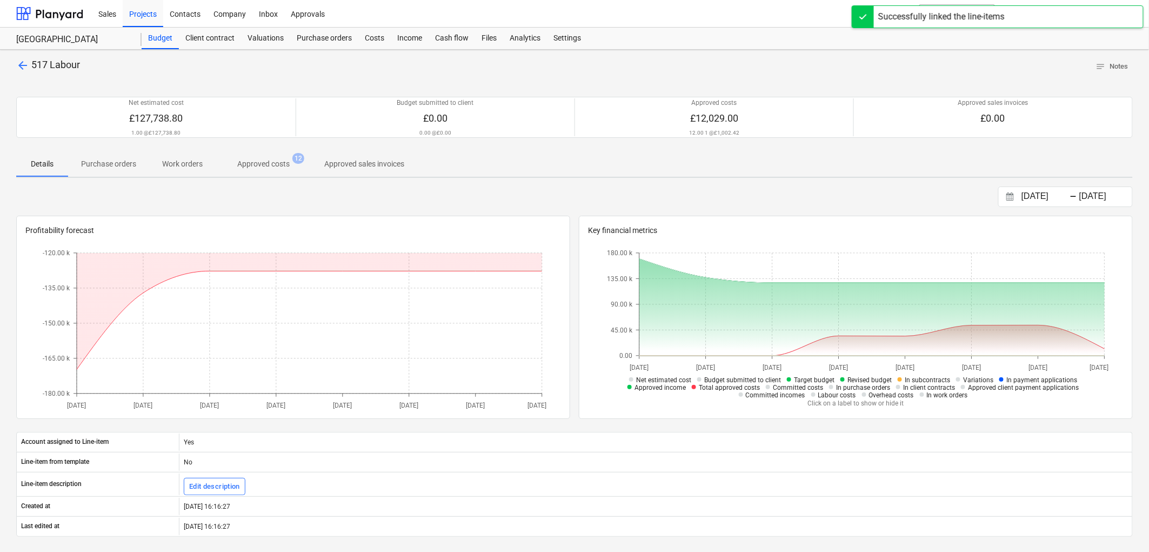
click at [280, 165] on p "Approved costs" at bounding box center [263, 163] width 52 height 11
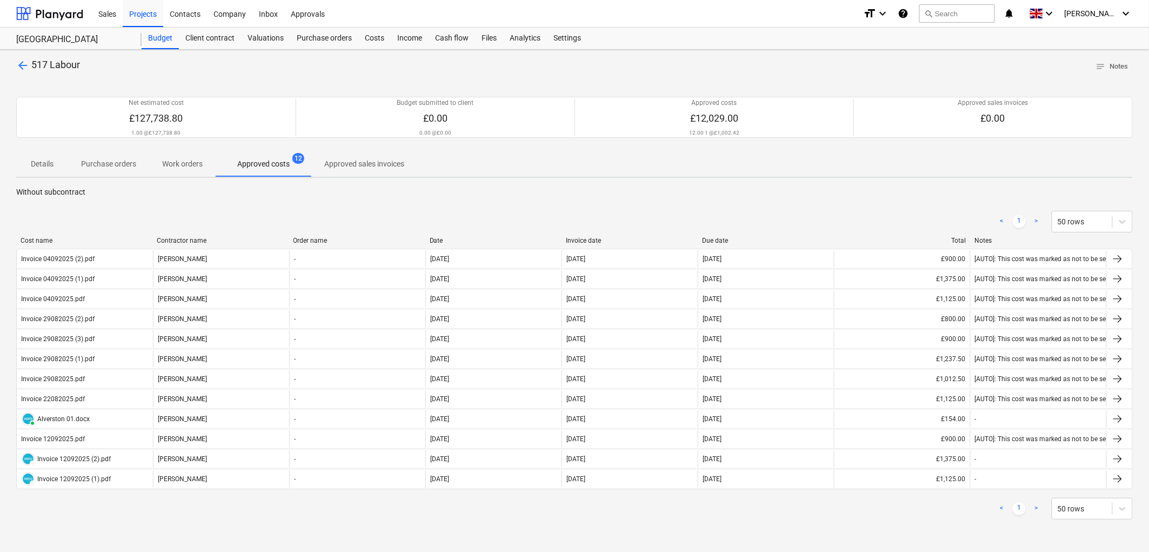
click at [590, 241] on div "Invoice date" at bounding box center [630, 241] width 128 height 8
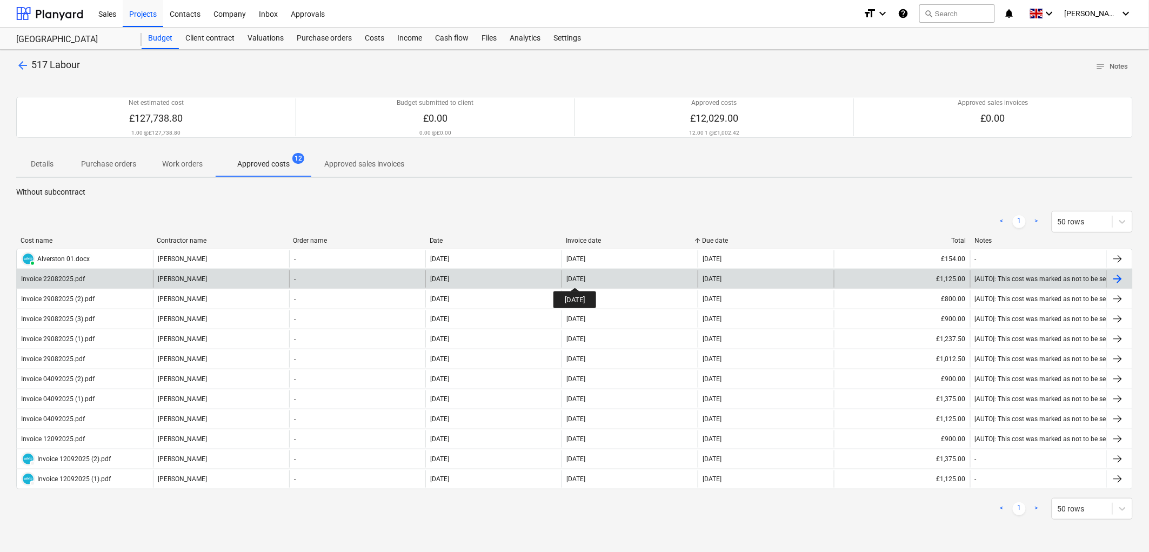
click at [585, 277] on div "22 Aug 2025" at bounding box center [576, 279] width 19 height 8
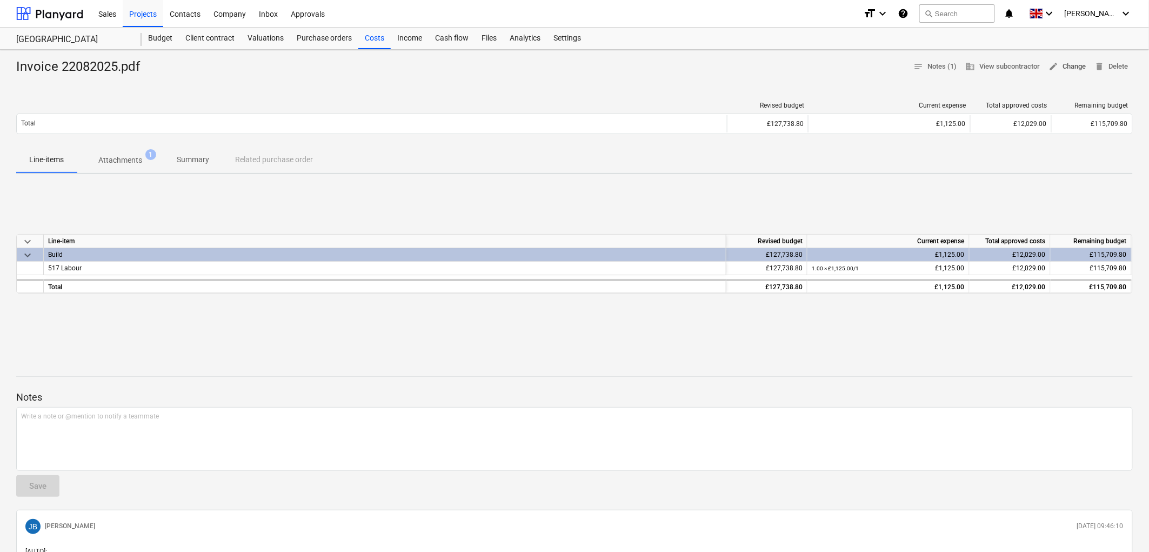
click at [1061, 65] on span "edit Change" at bounding box center [1067, 67] width 37 height 12
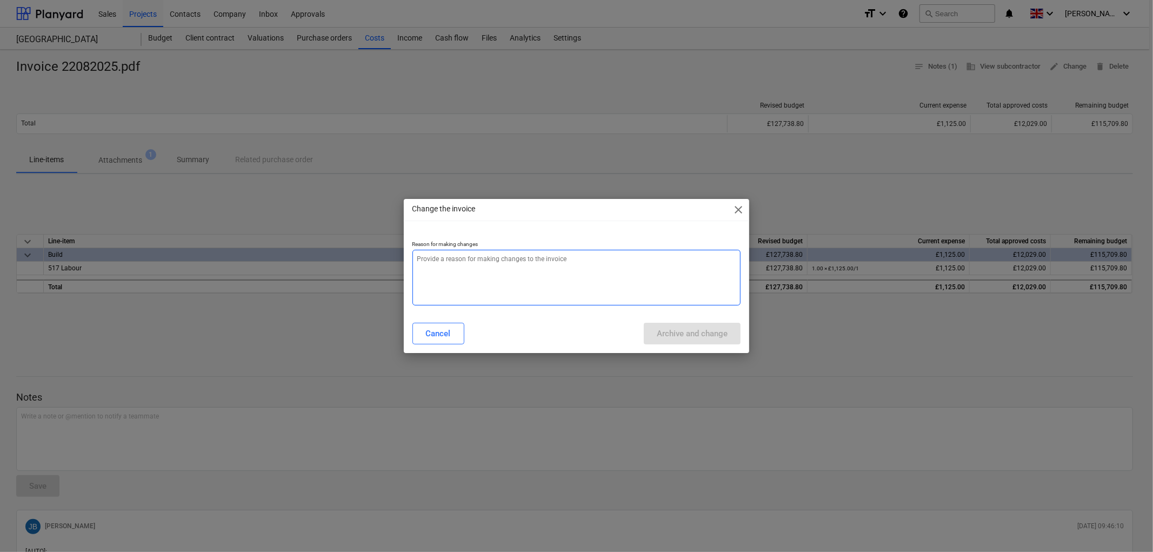
click at [560, 289] on textarea at bounding box center [576, 278] width 329 height 56
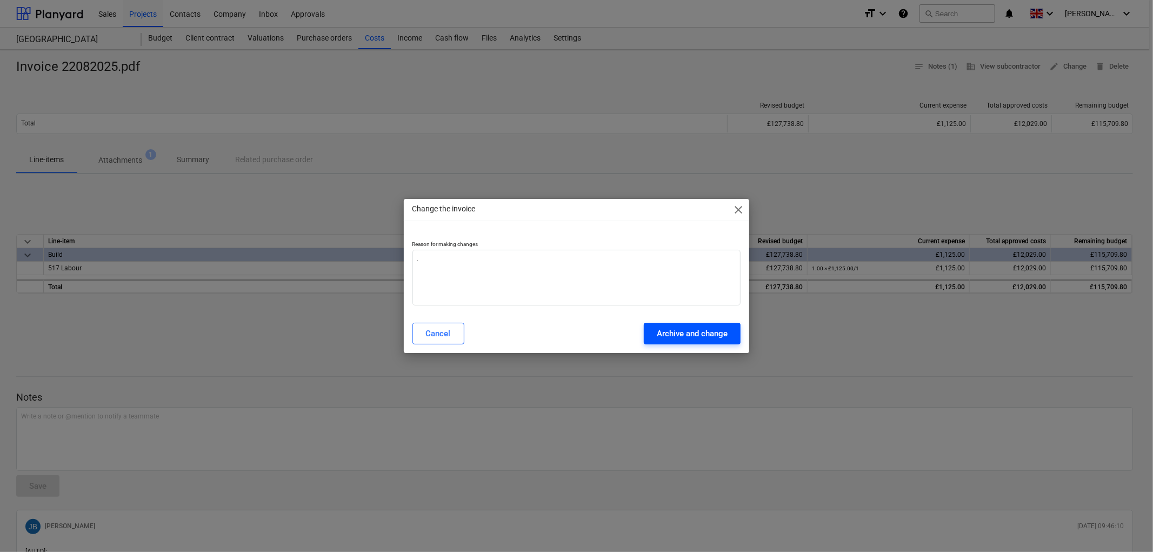
click at [689, 333] on div "Archive and change" at bounding box center [692, 333] width 71 height 14
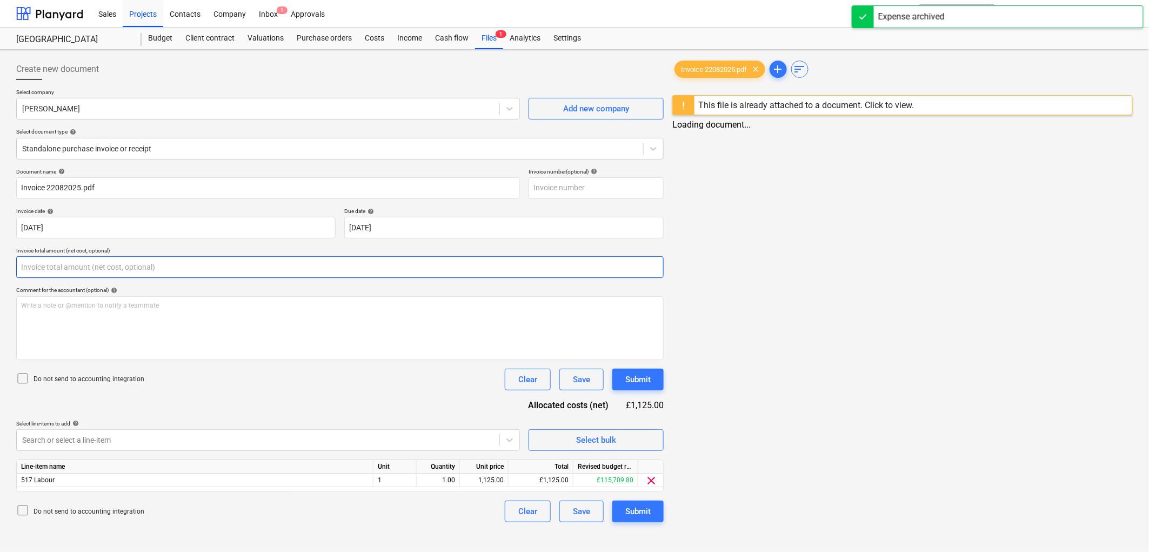
click at [217, 268] on input "text" at bounding box center [340, 267] width 648 height 22
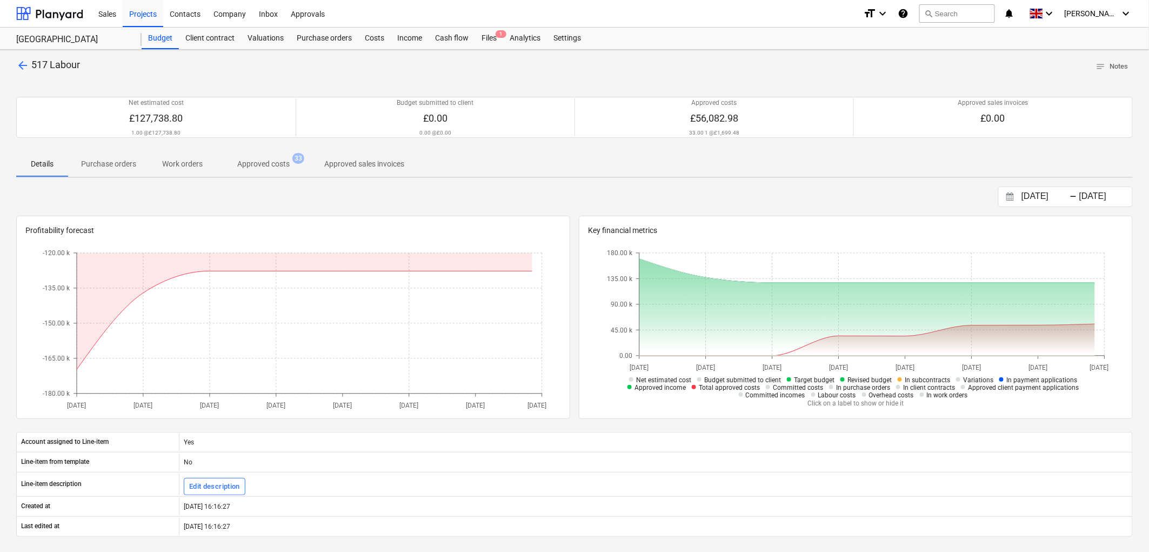
click at [287, 169] on p "Approved costs" at bounding box center [263, 163] width 52 height 11
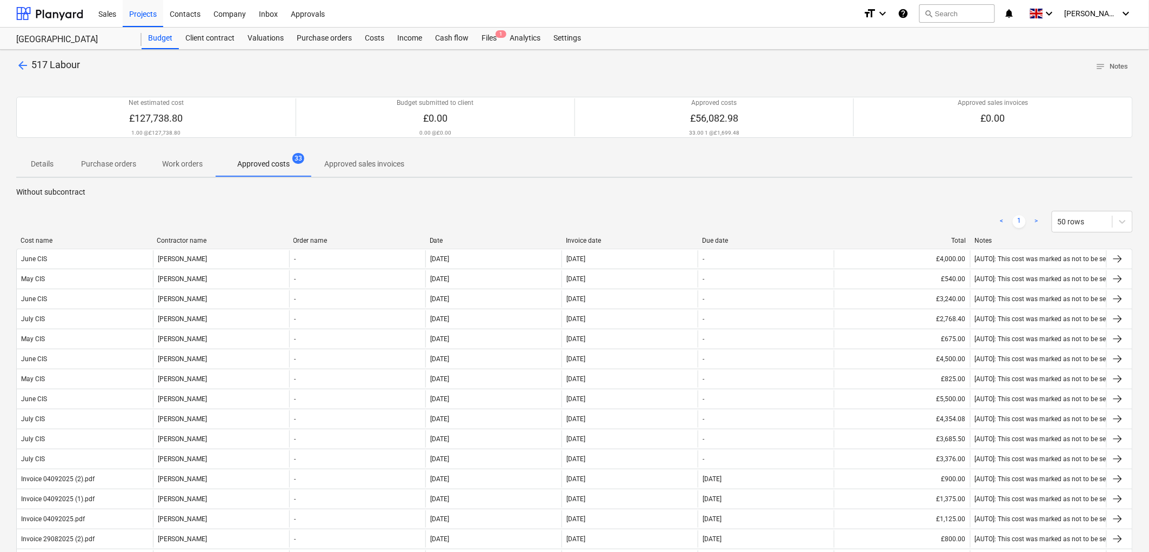
click at [571, 238] on div "Invoice date" at bounding box center [630, 241] width 128 height 8
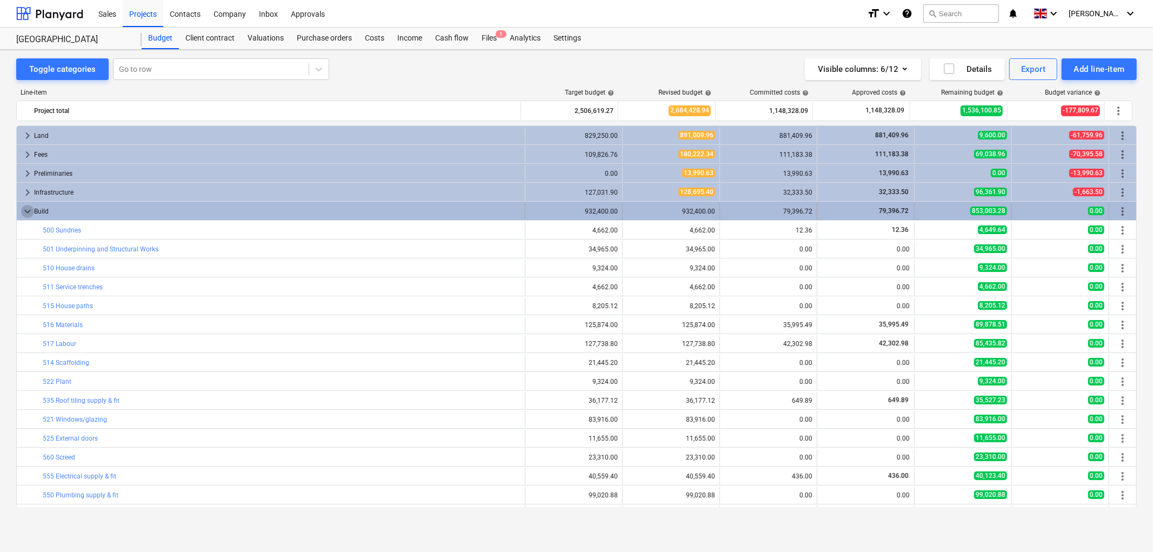
click at [25, 213] on span "keyboard_arrow_down" at bounding box center [27, 211] width 13 height 13
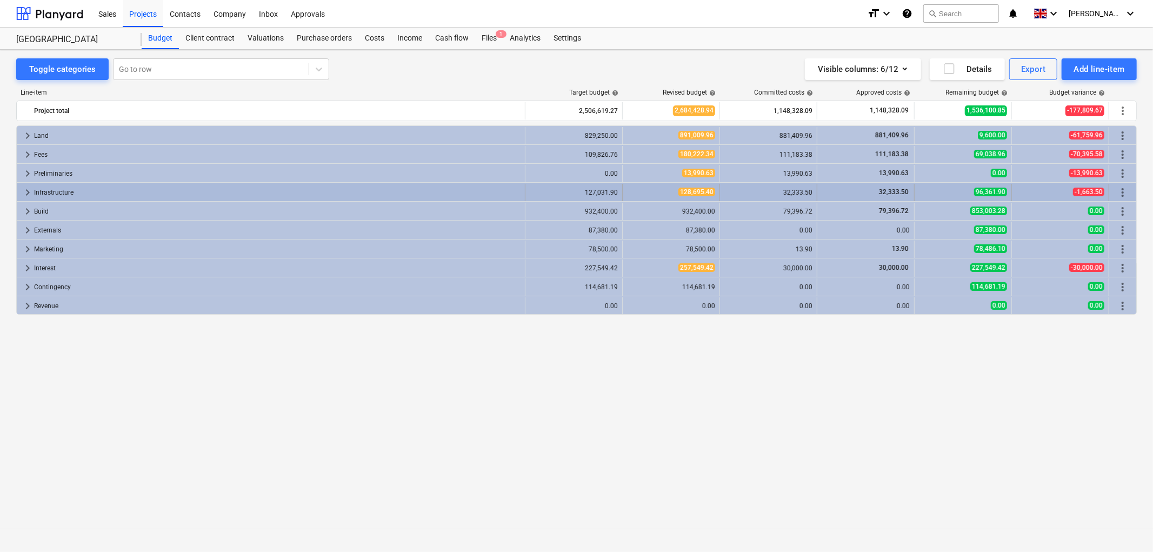
click at [29, 187] on span "keyboard_arrow_right" at bounding box center [27, 192] width 13 height 13
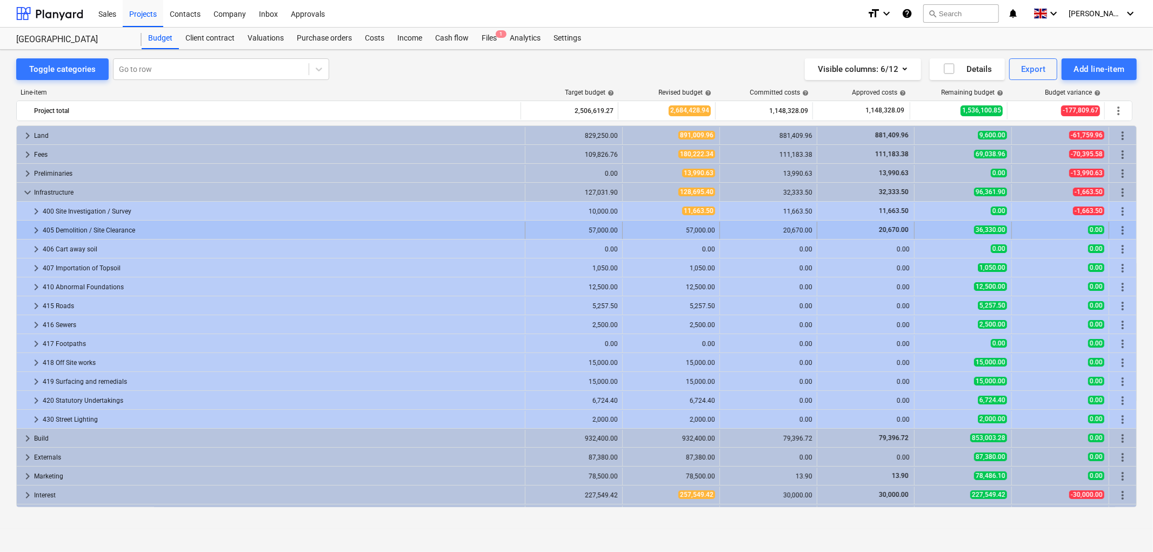
click at [35, 230] on span "keyboard_arrow_right" at bounding box center [36, 230] width 13 height 13
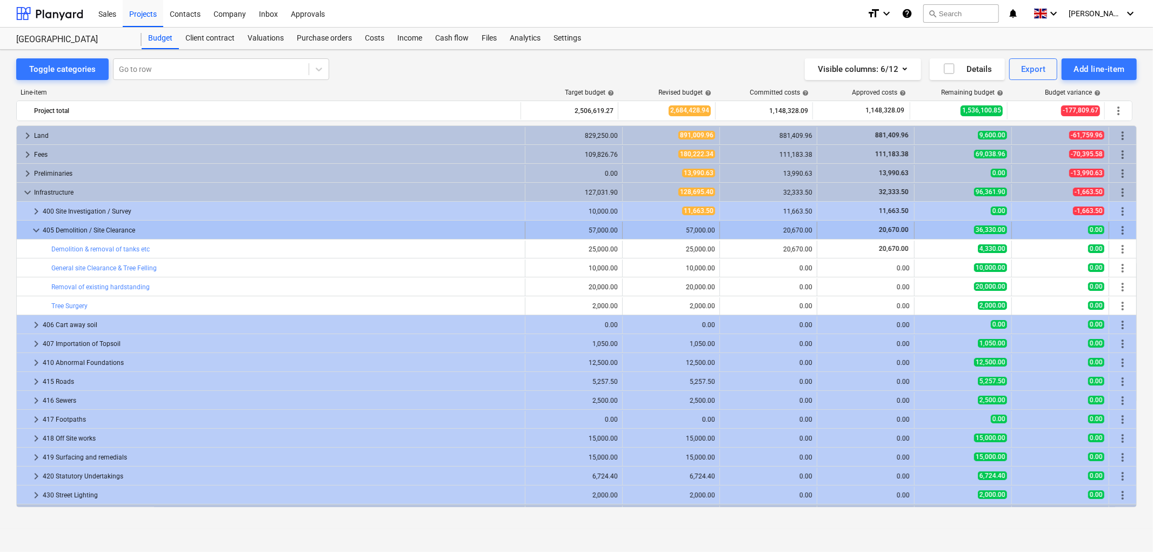
click at [34, 230] on span "keyboard_arrow_down" at bounding box center [36, 230] width 13 height 13
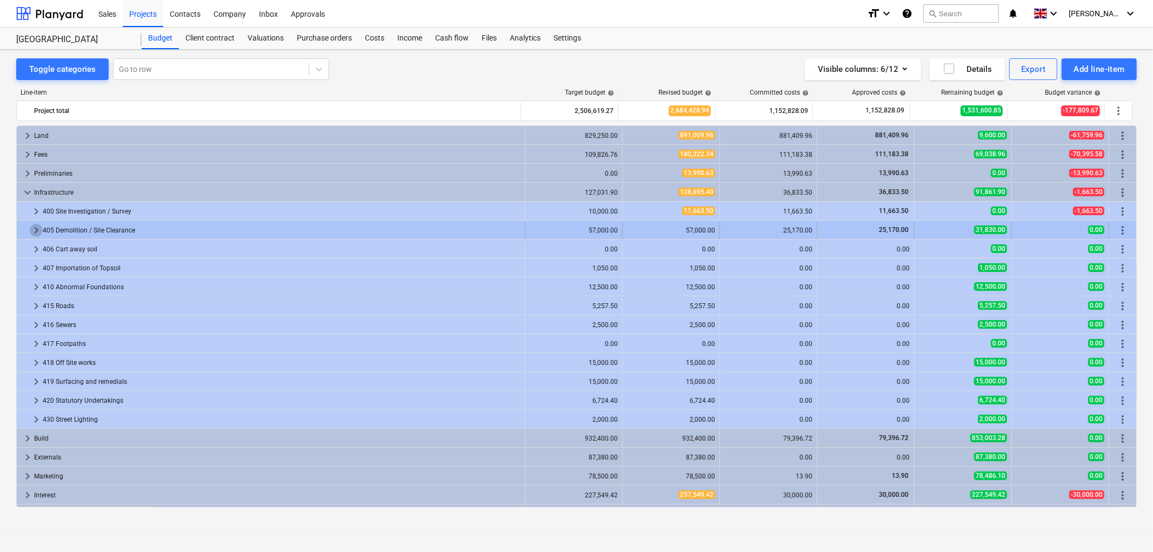
click at [34, 228] on span "keyboard_arrow_right" at bounding box center [36, 230] width 13 height 13
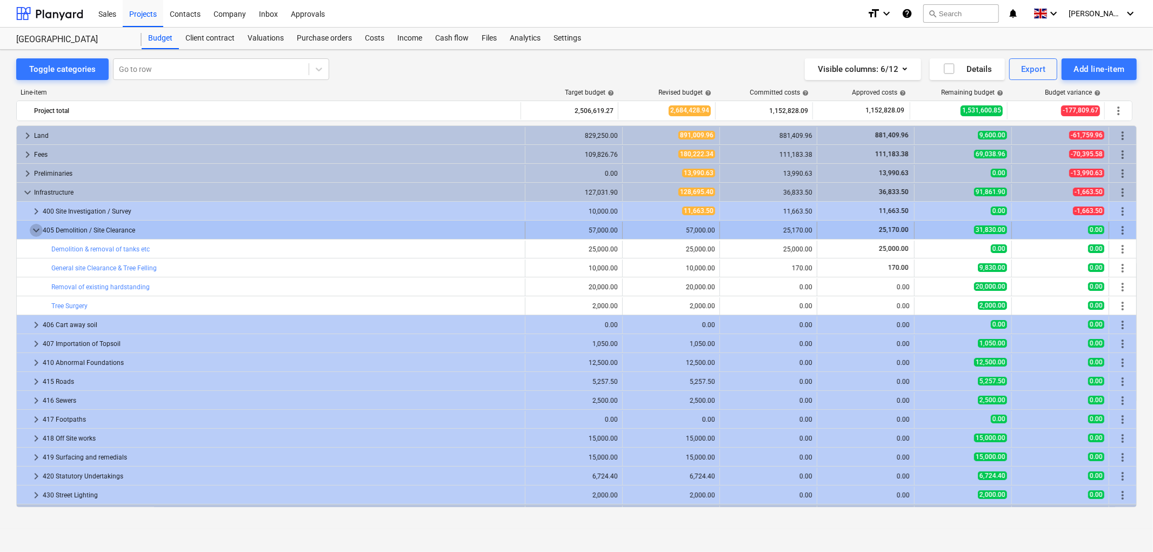
click at [34, 230] on span "keyboard_arrow_down" at bounding box center [36, 230] width 13 height 13
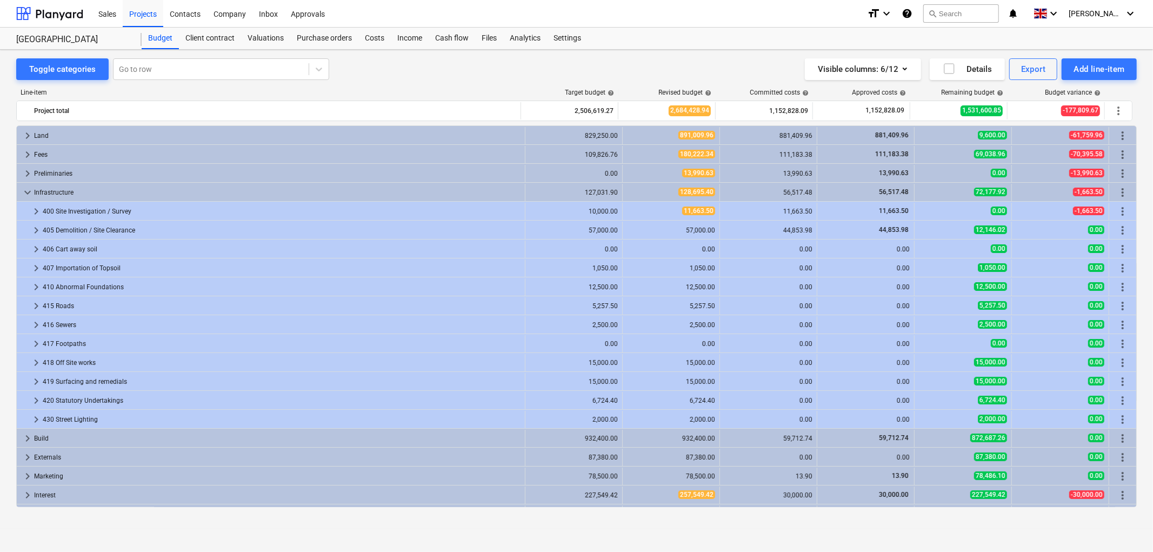
click at [34, 230] on span "keyboard_arrow_right" at bounding box center [36, 230] width 13 height 13
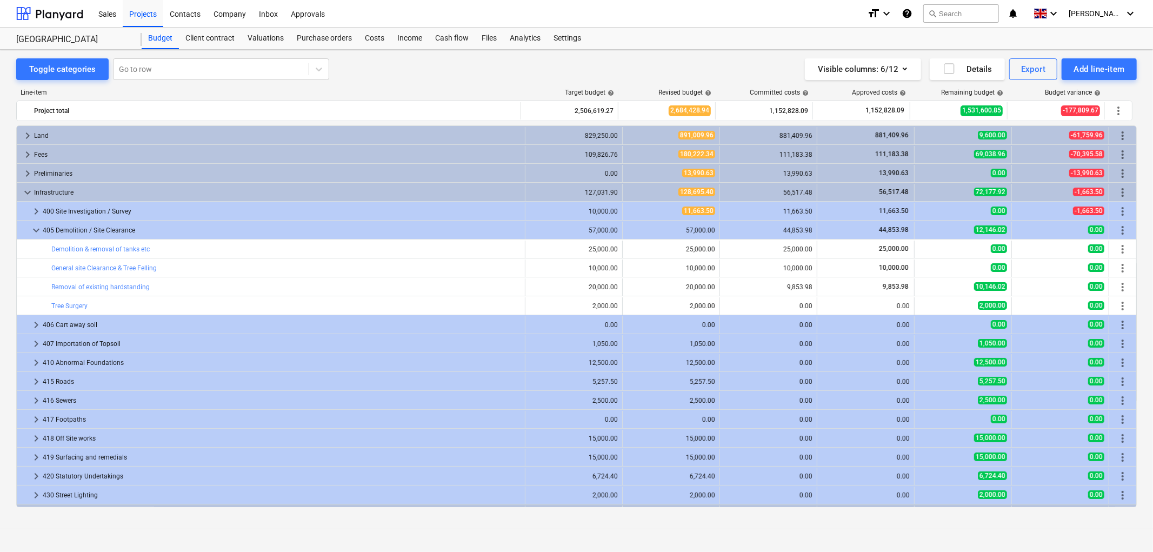
click at [34, 230] on span "keyboard_arrow_down" at bounding box center [36, 230] width 13 height 13
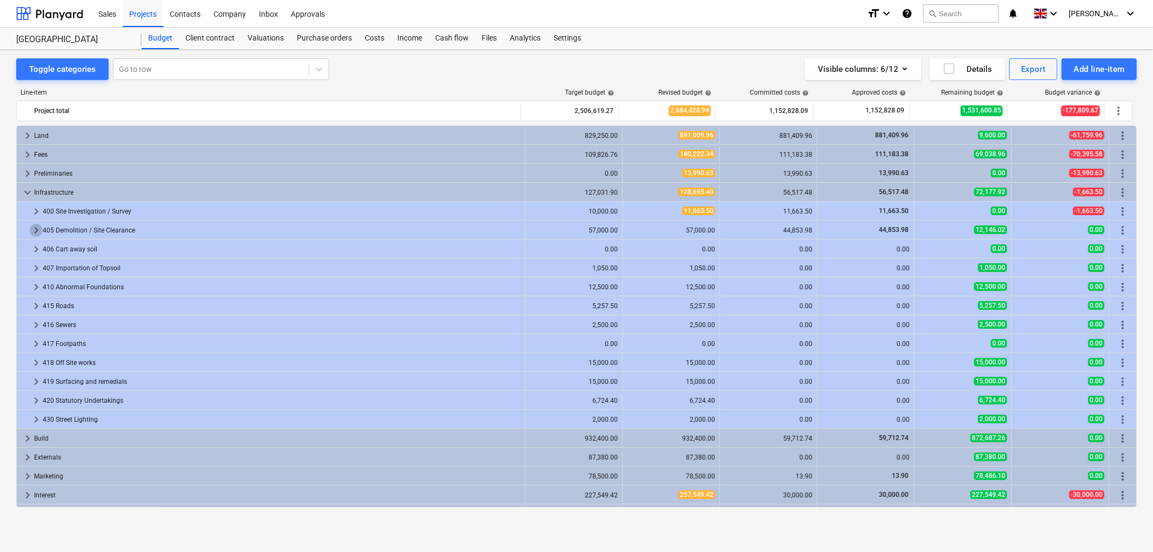
click at [34, 230] on span "keyboard_arrow_right" at bounding box center [36, 230] width 13 height 13
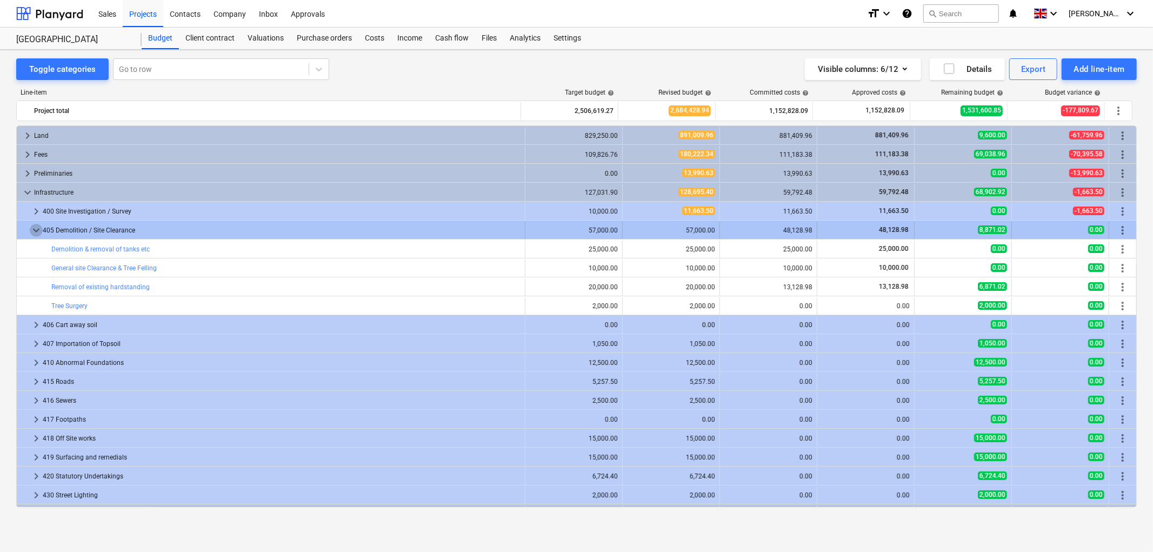
click at [36, 231] on span "keyboard_arrow_down" at bounding box center [36, 230] width 13 height 13
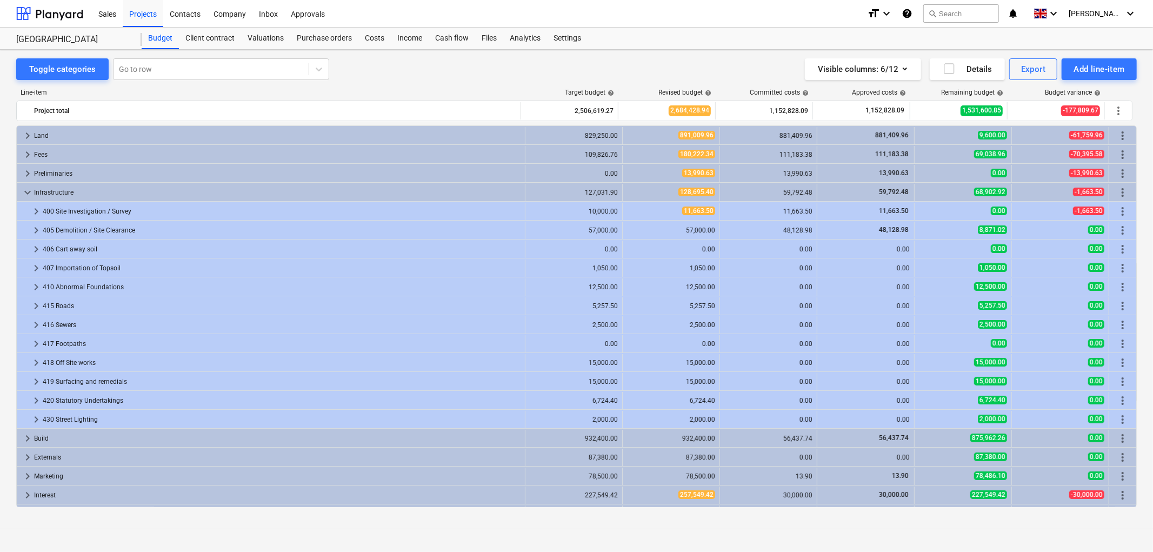
click at [36, 231] on span "keyboard_arrow_right" at bounding box center [36, 230] width 13 height 13
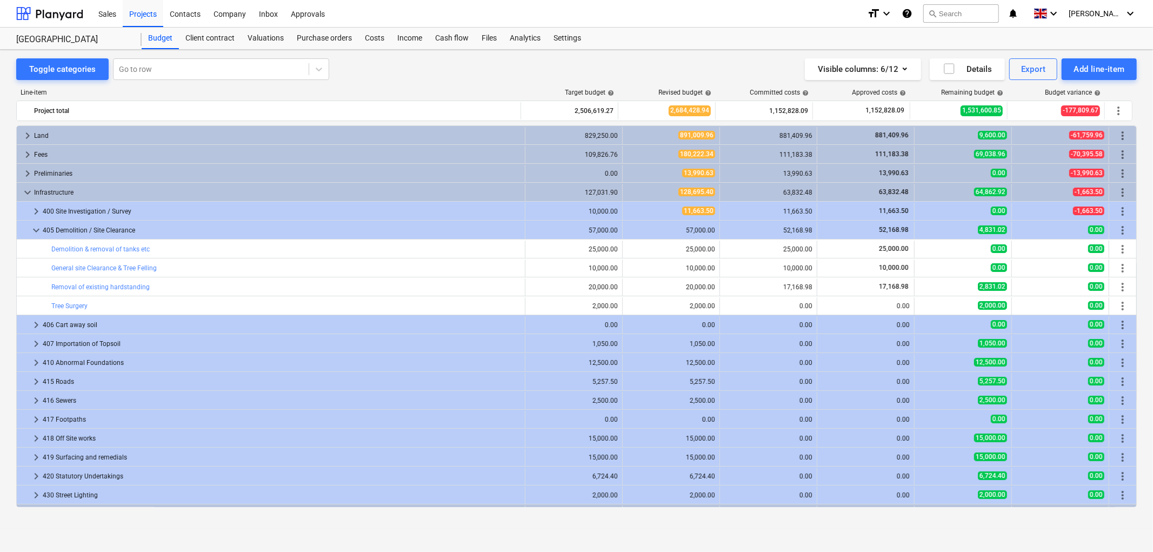
click at [39, 228] on span "keyboard_arrow_down" at bounding box center [36, 230] width 13 height 13
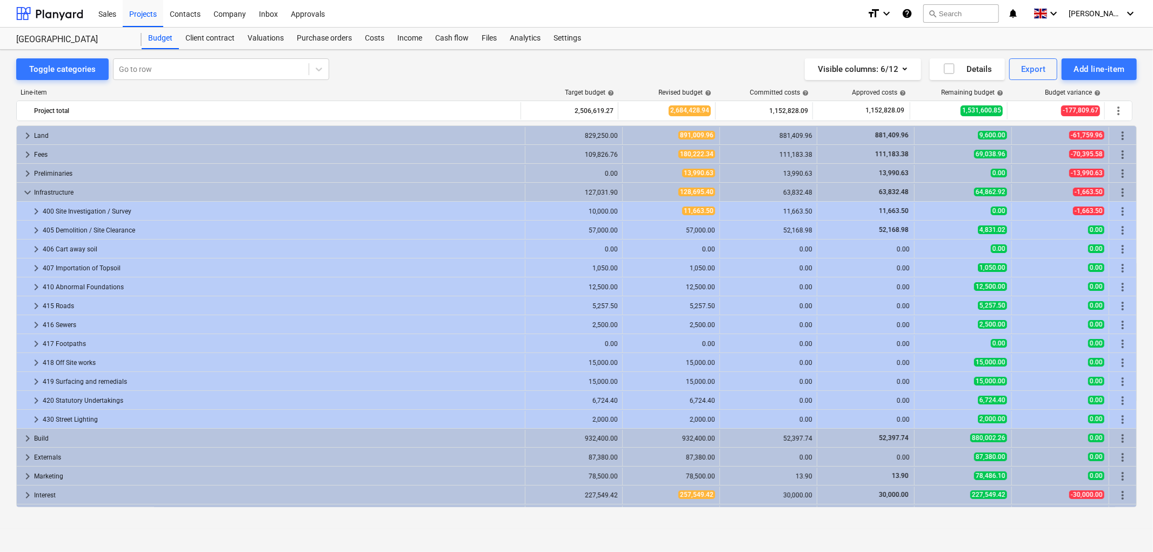
click at [39, 228] on span "keyboard_arrow_right" at bounding box center [36, 230] width 13 height 13
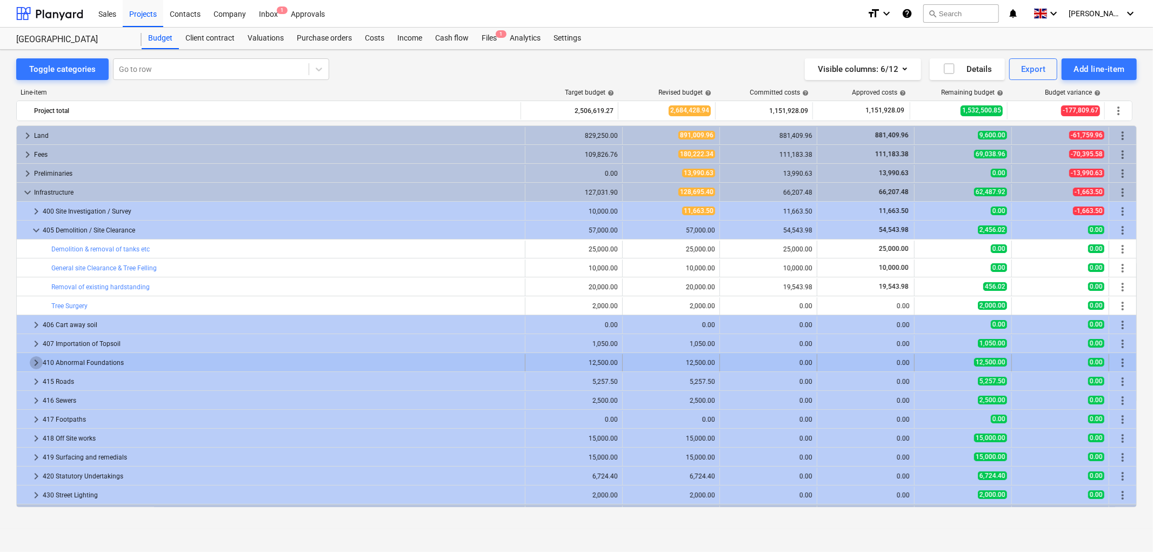
click at [35, 361] on span "keyboard_arrow_right" at bounding box center [36, 362] width 13 height 13
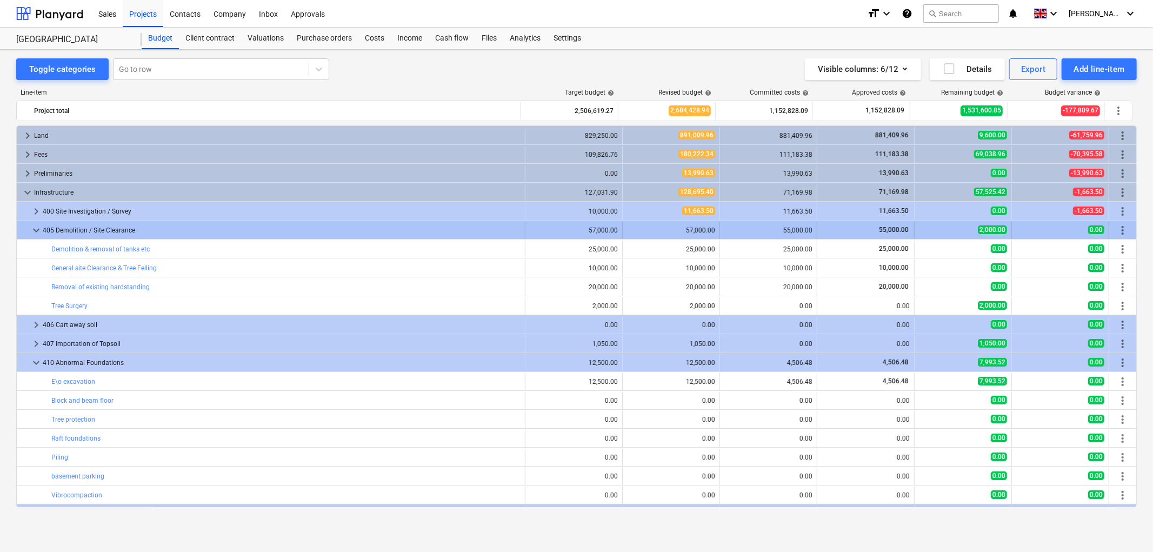
click at [31, 231] on span "keyboard_arrow_down" at bounding box center [36, 230] width 13 height 13
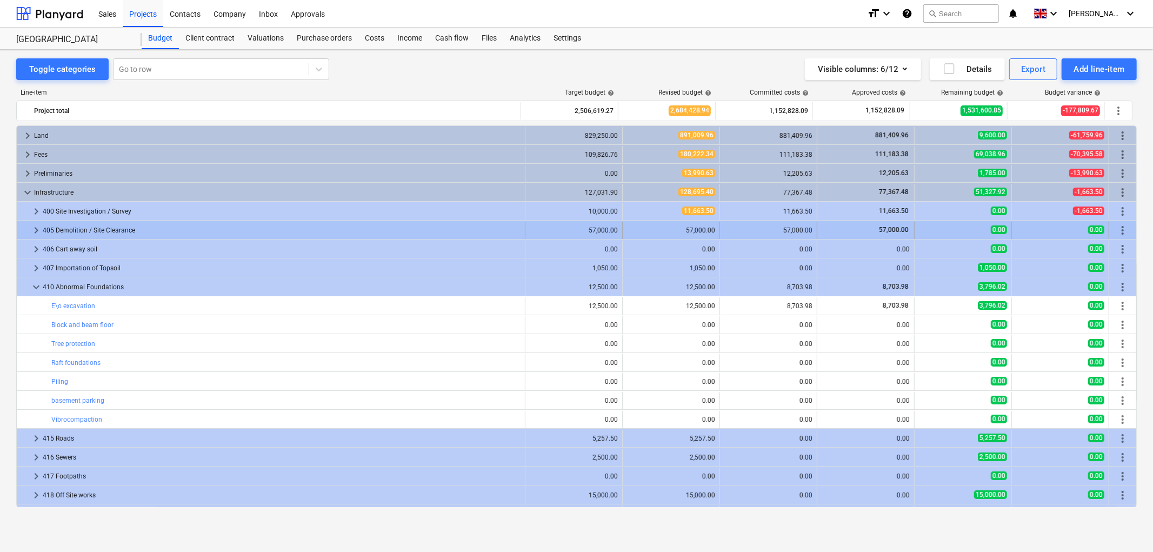
click at [35, 229] on span "keyboard_arrow_right" at bounding box center [36, 230] width 13 height 13
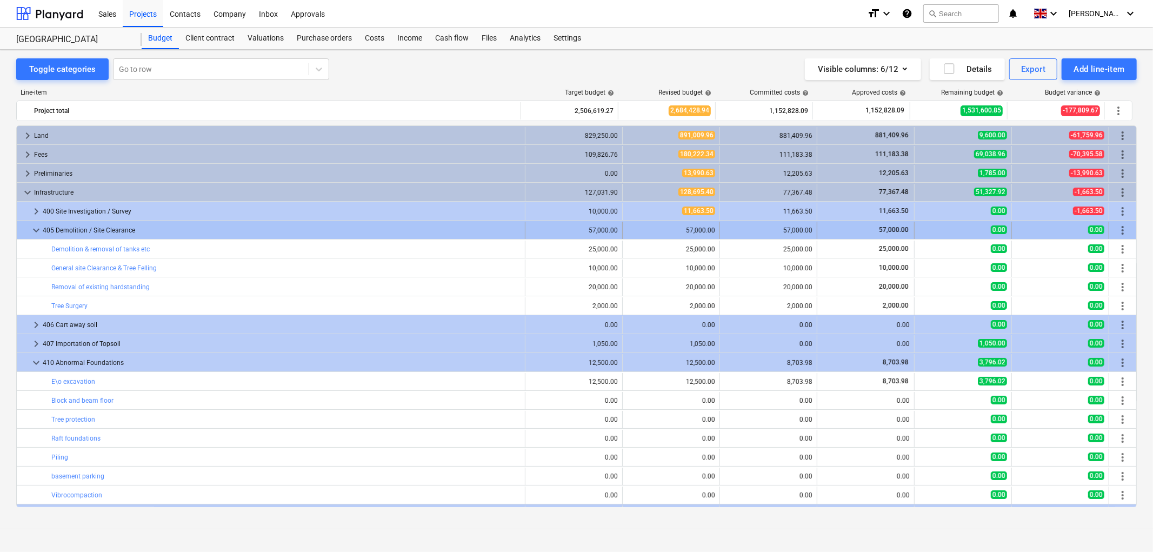
click at [28, 225] on div at bounding box center [25, 230] width 9 height 17
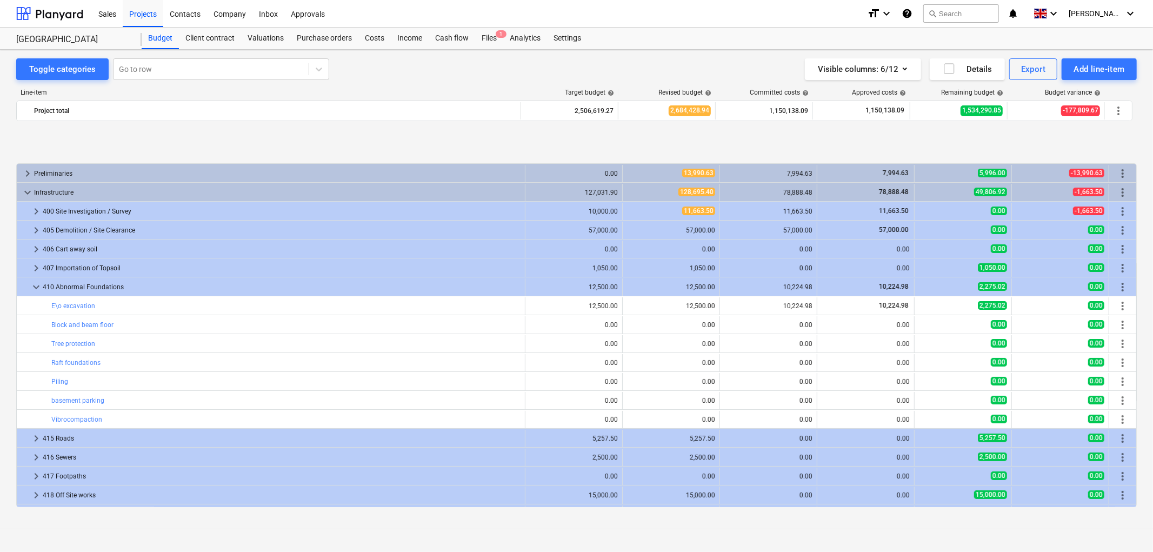
scroll to position [60, 0]
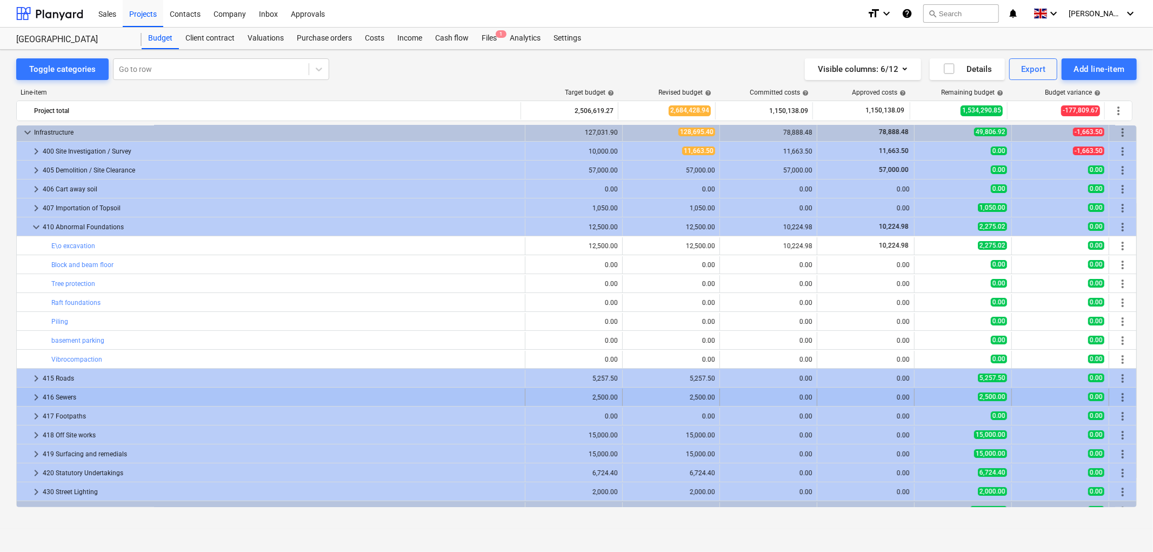
click at [35, 397] on span "keyboard_arrow_right" at bounding box center [36, 397] width 13 height 13
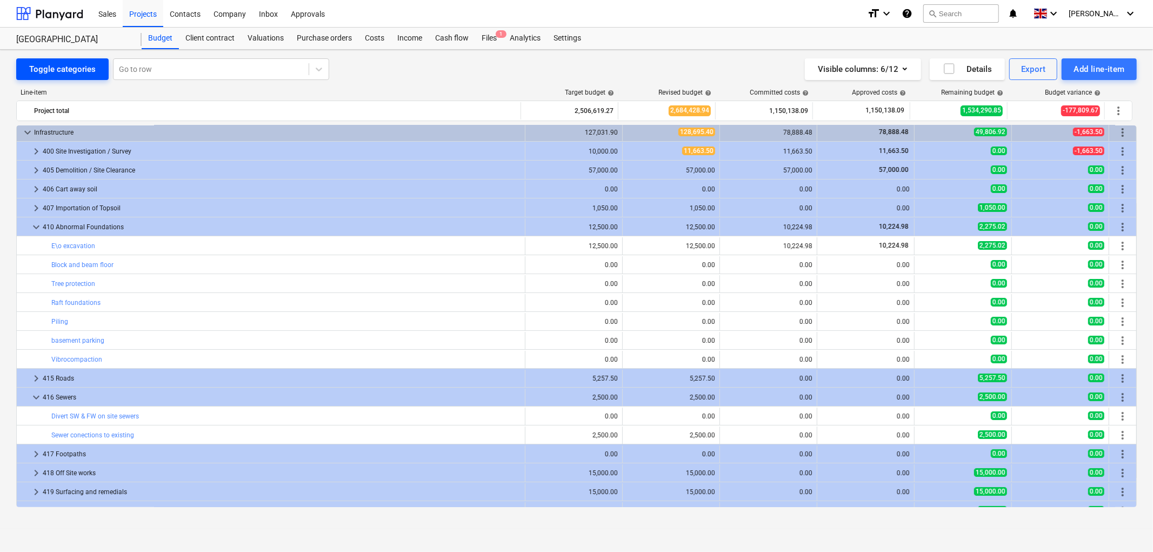
click at [58, 66] on div "Toggle categories" at bounding box center [62, 69] width 66 height 14
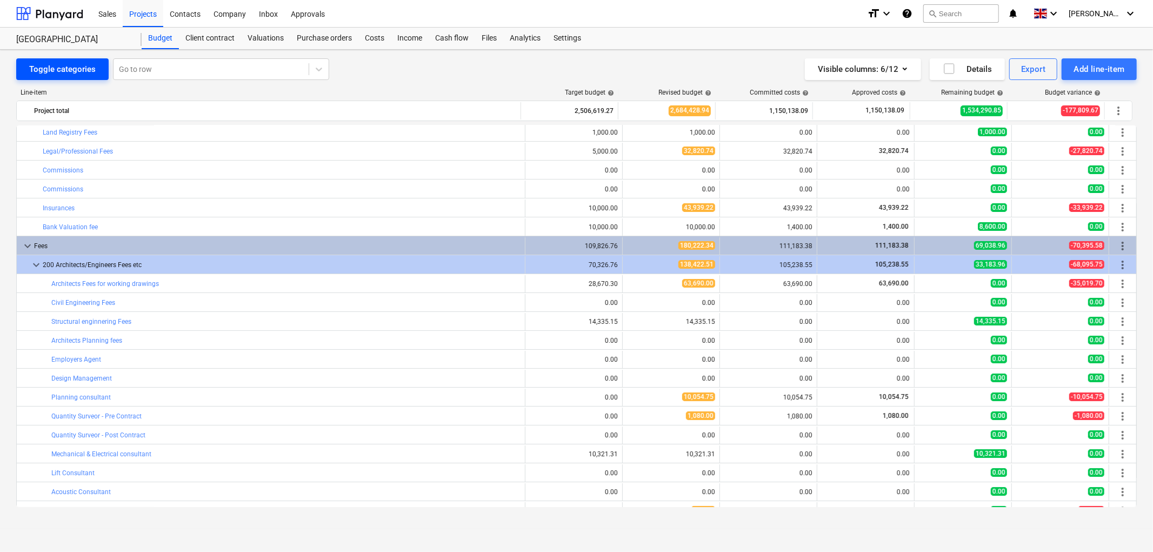
click at [61, 66] on div "Toggle categories" at bounding box center [62, 69] width 66 height 14
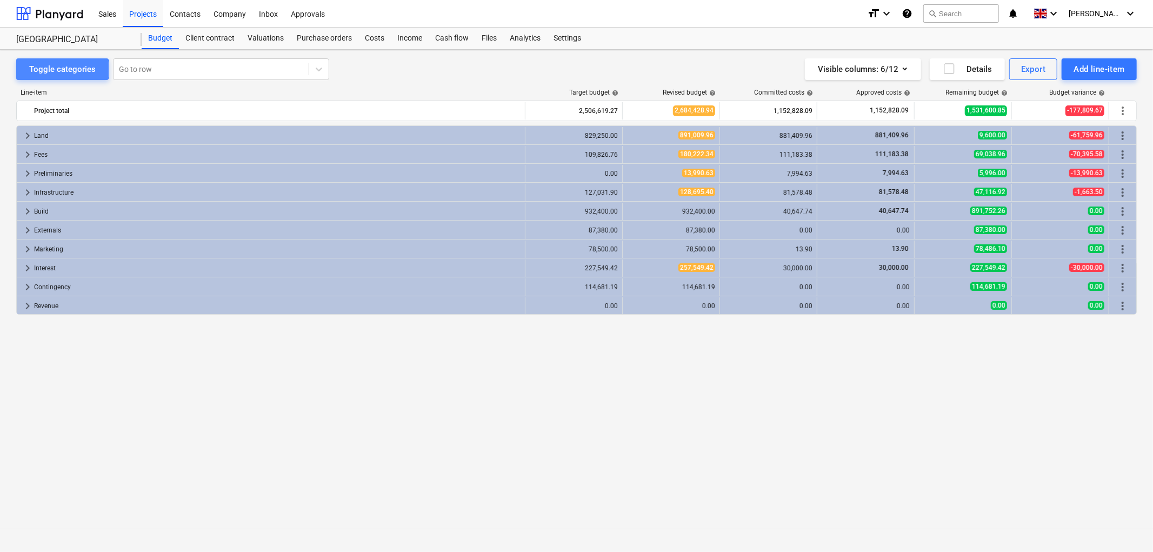
click at [61, 69] on div "Toggle categories" at bounding box center [62, 69] width 66 height 14
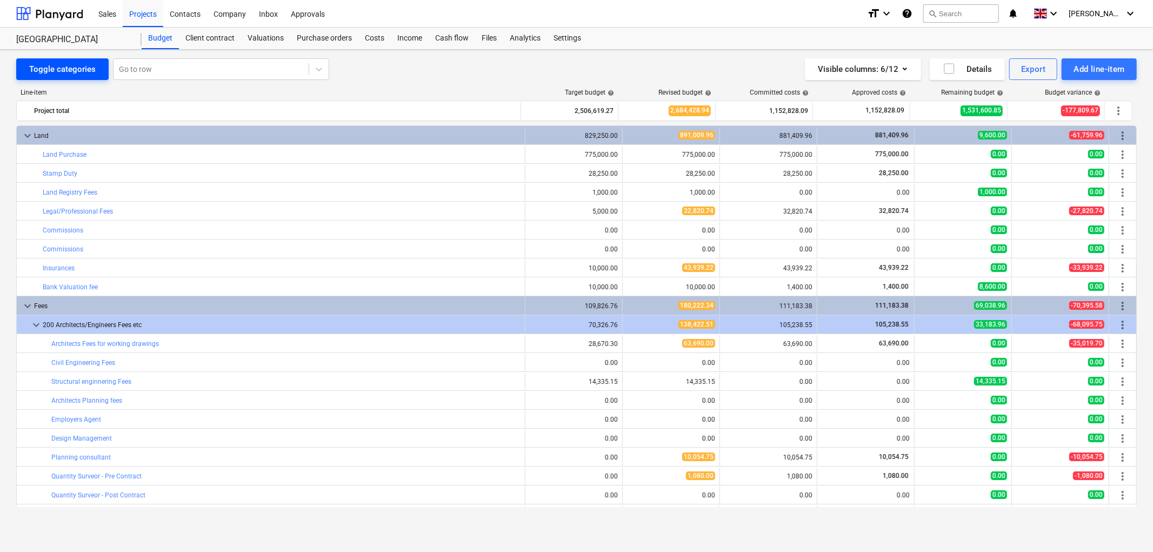
click at [61, 69] on div "Toggle categories" at bounding box center [62, 69] width 66 height 14
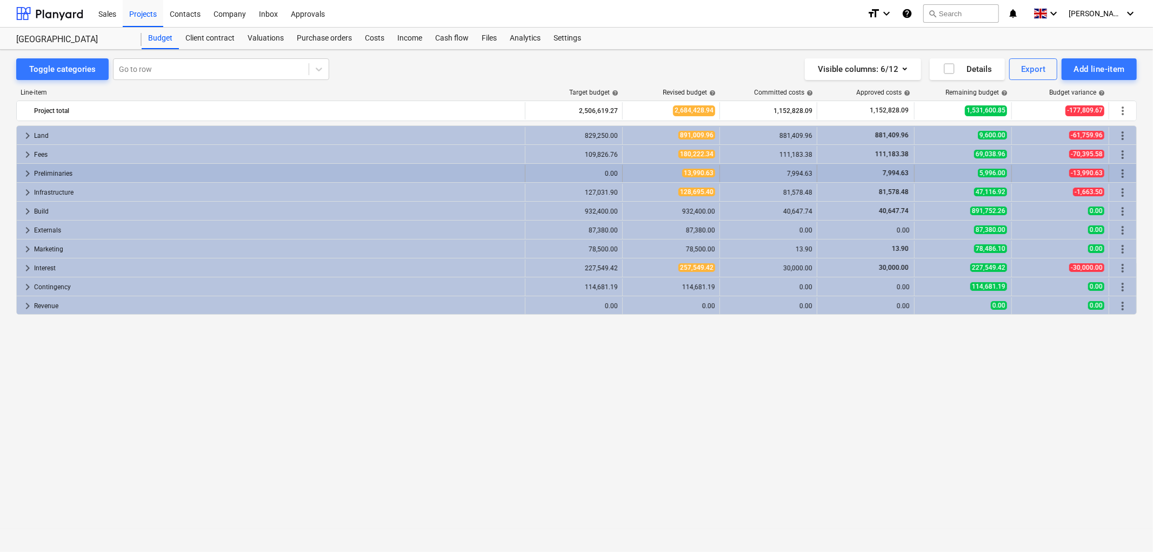
click at [29, 175] on span "keyboard_arrow_right" at bounding box center [27, 173] width 13 height 13
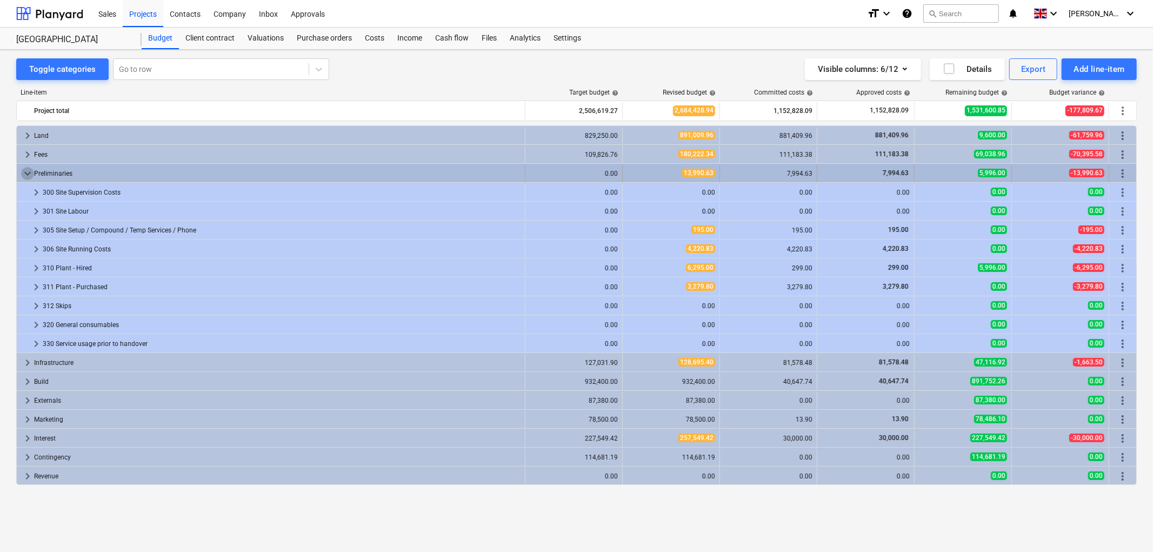
click at [28, 176] on span "keyboard_arrow_down" at bounding box center [27, 173] width 13 height 13
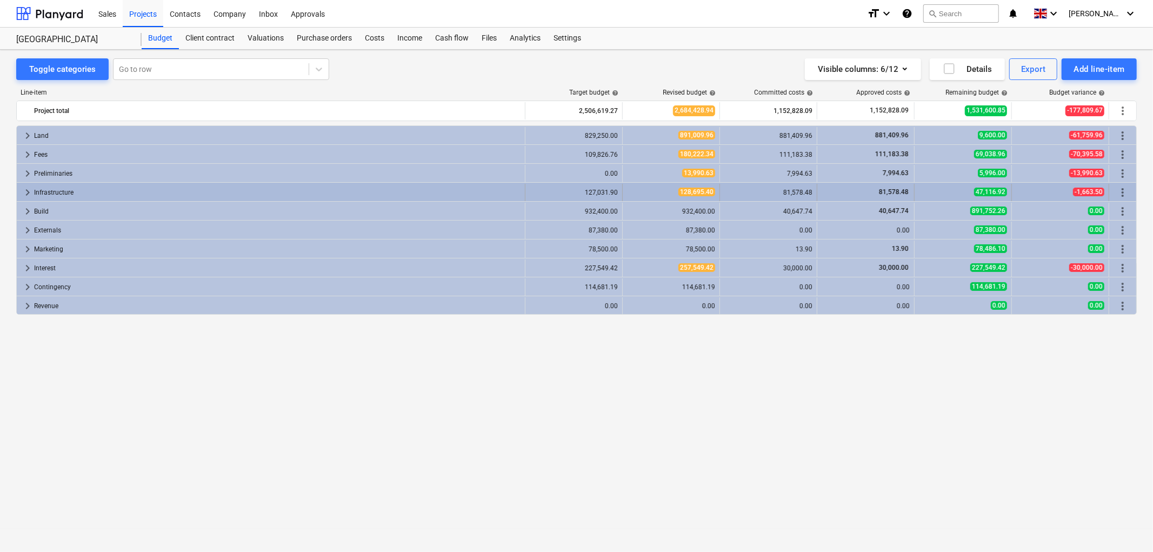
click at [28, 190] on span "keyboard_arrow_right" at bounding box center [27, 192] width 13 height 13
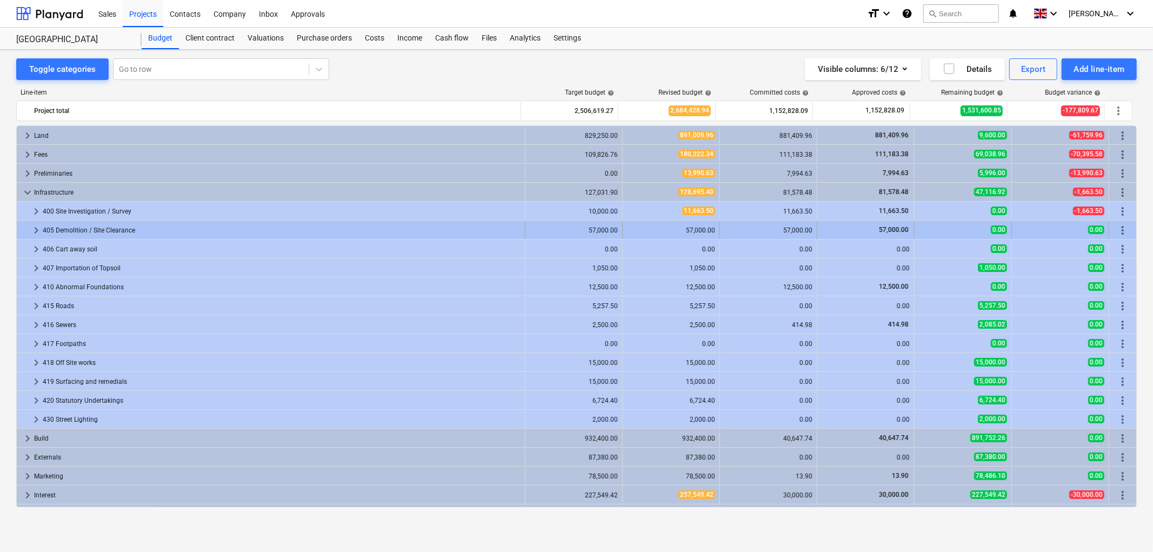
click at [35, 231] on span "keyboard_arrow_right" at bounding box center [36, 230] width 13 height 13
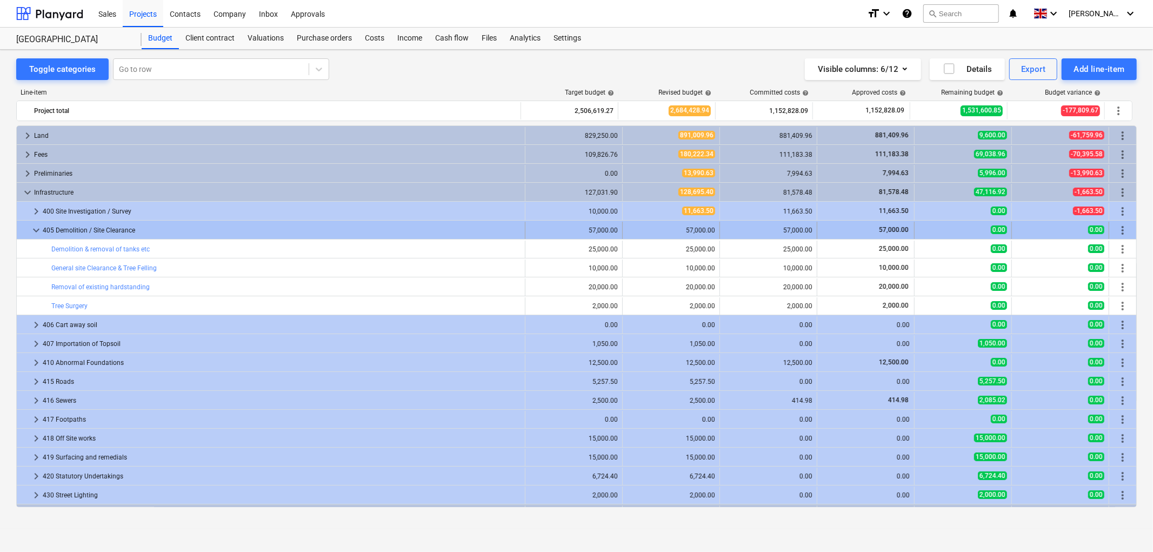
click at [37, 230] on span "keyboard_arrow_down" at bounding box center [36, 230] width 13 height 13
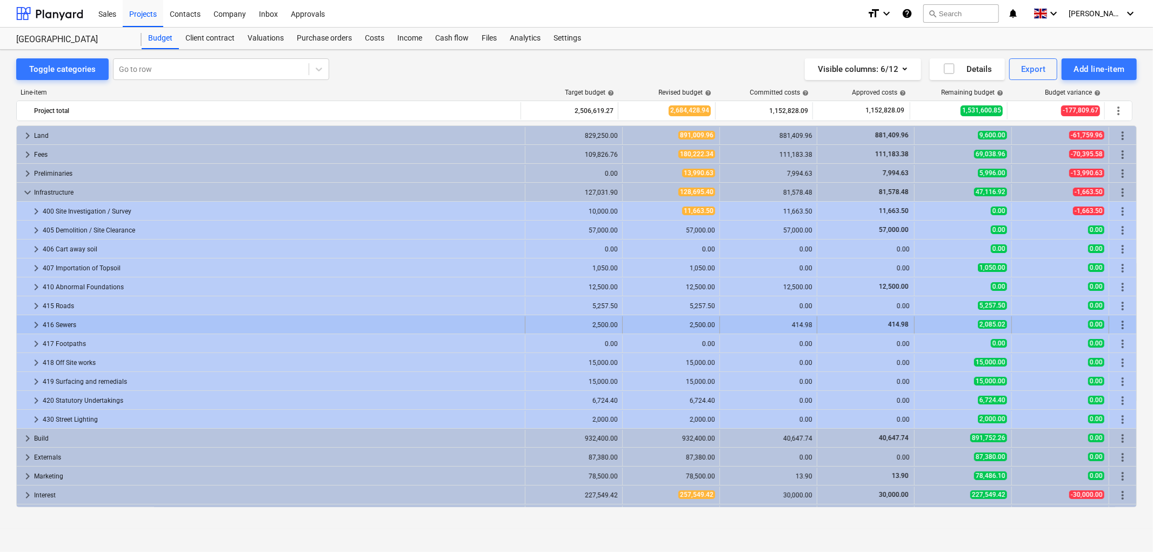
click at [32, 326] on span "keyboard_arrow_right" at bounding box center [36, 324] width 13 height 13
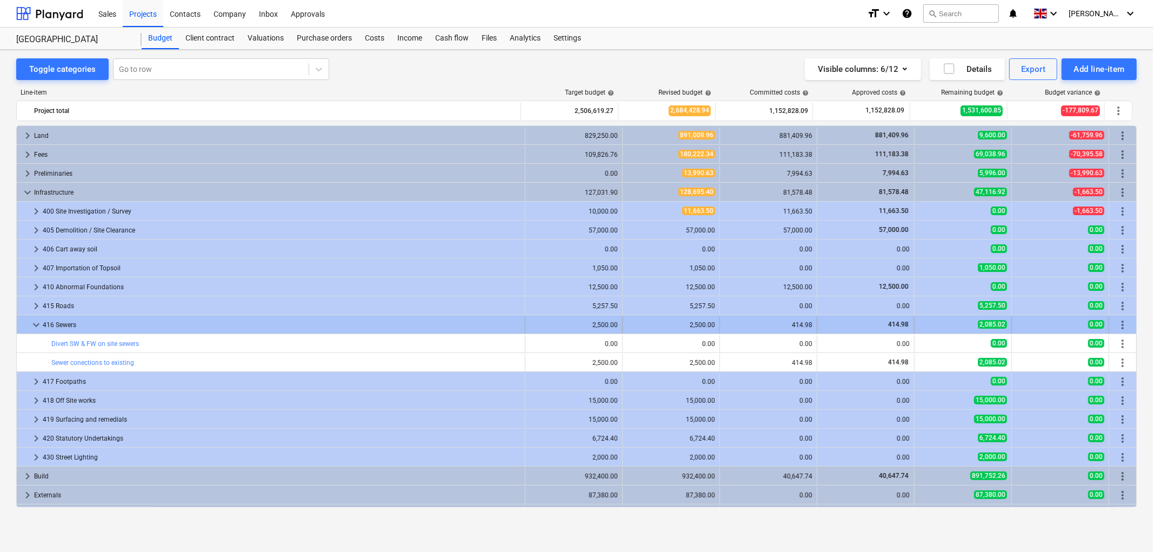
click at [37, 321] on span "keyboard_arrow_down" at bounding box center [36, 324] width 13 height 13
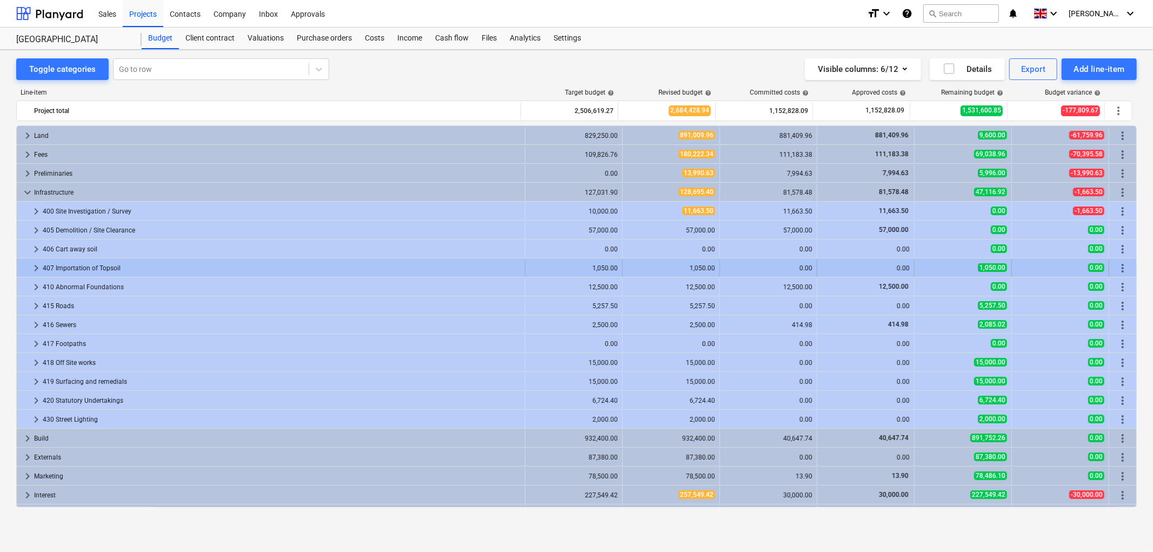
click at [35, 268] on span "keyboard_arrow_right" at bounding box center [36, 268] width 13 height 13
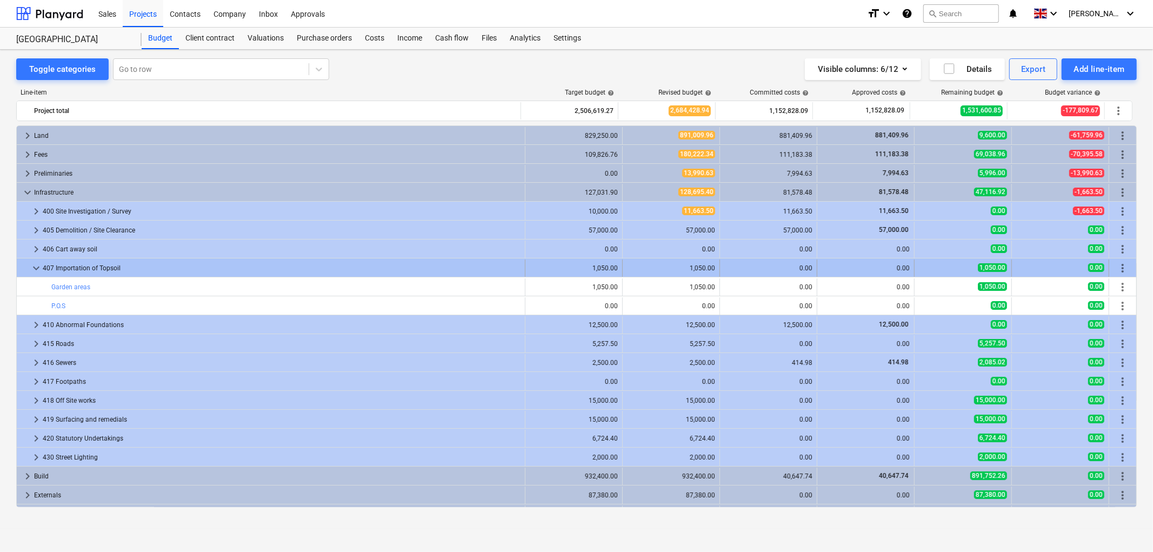
click at [37, 268] on span "keyboard_arrow_down" at bounding box center [36, 268] width 13 height 13
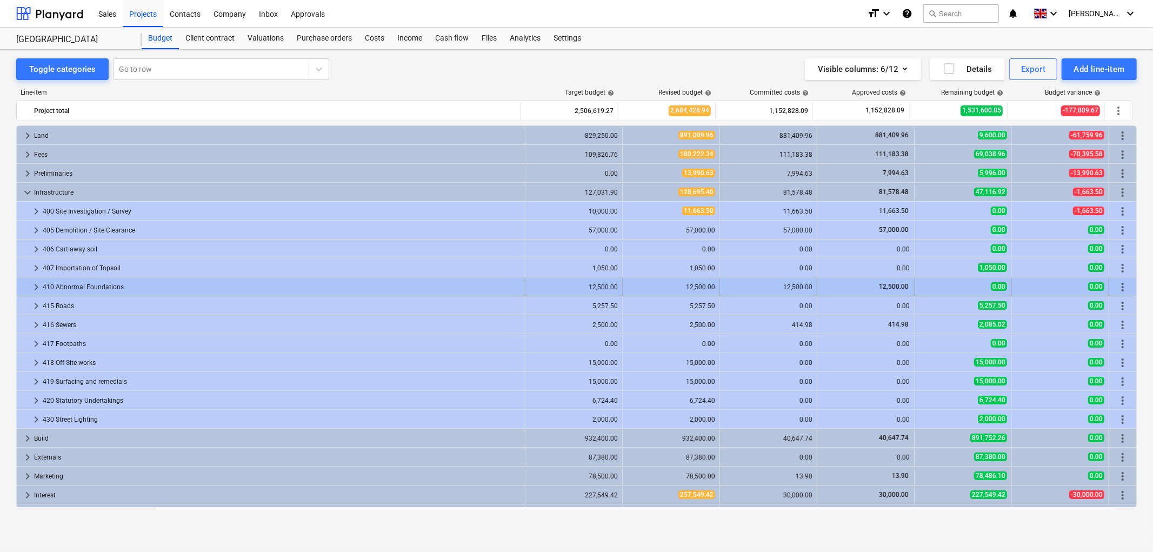
click at [34, 285] on span "keyboard_arrow_right" at bounding box center [36, 287] width 13 height 13
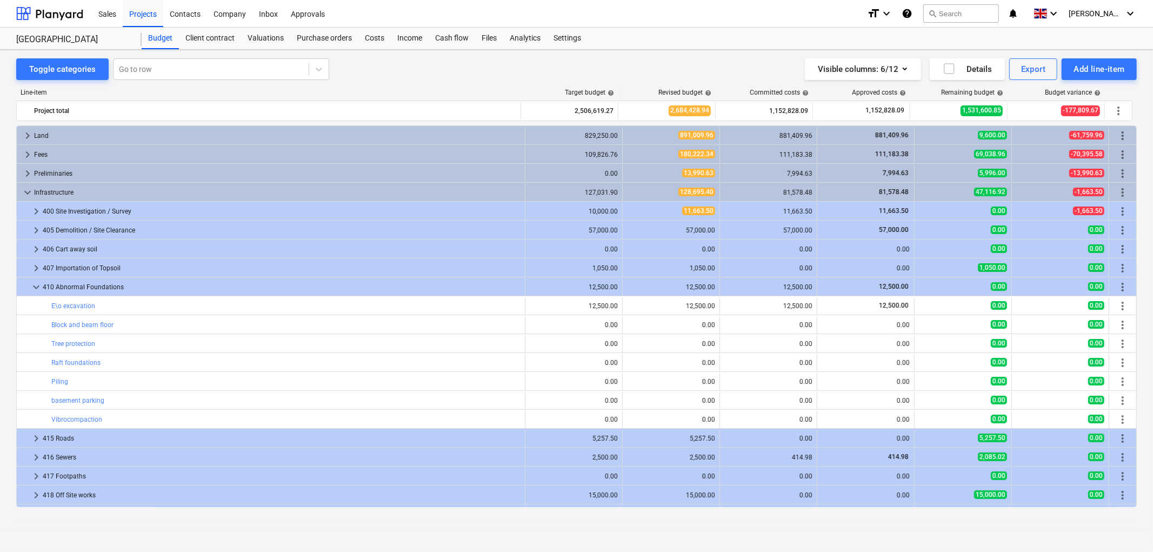
click at [34, 285] on span "keyboard_arrow_down" at bounding box center [36, 287] width 13 height 13
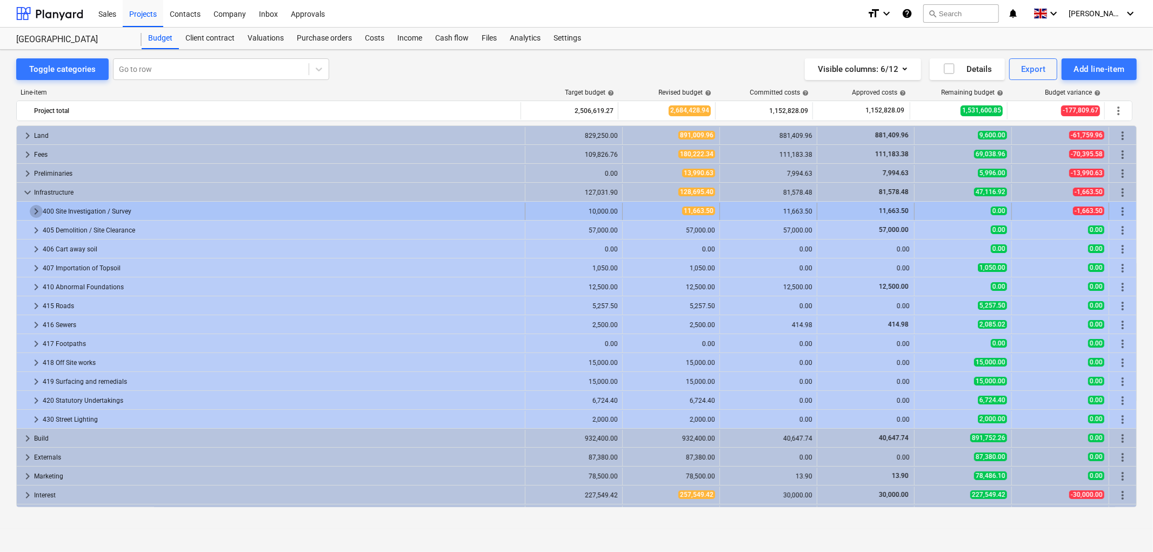
click at [37, 209] on span "keyboard_arrow_right" at bounding box center [36, 211] width 13 height 13
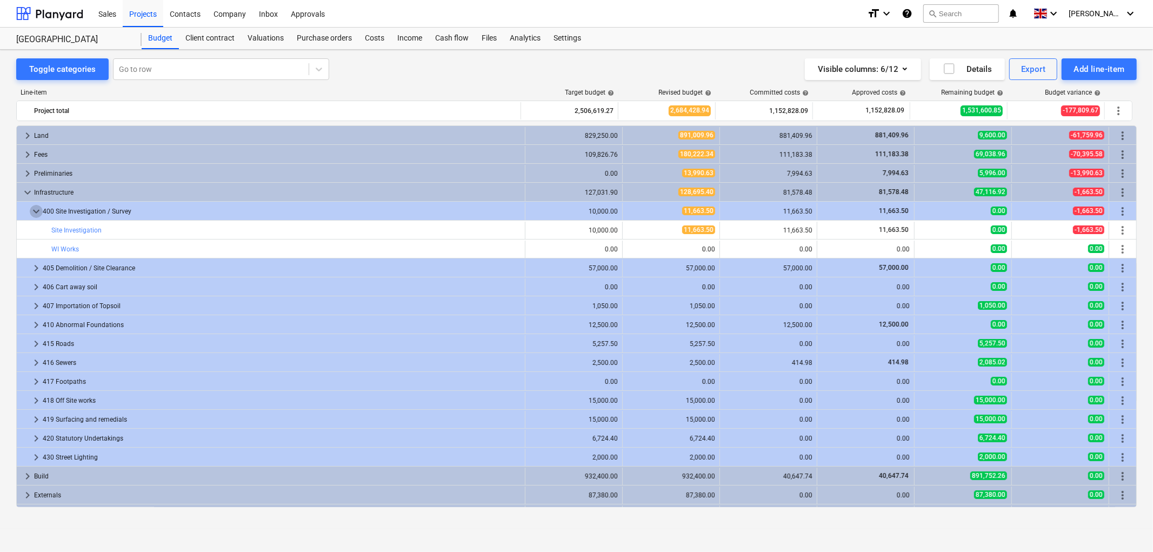
click at [37, 209] on span "keyboard_arrow_down" at bounding box center [36, 211] width 13 height 13
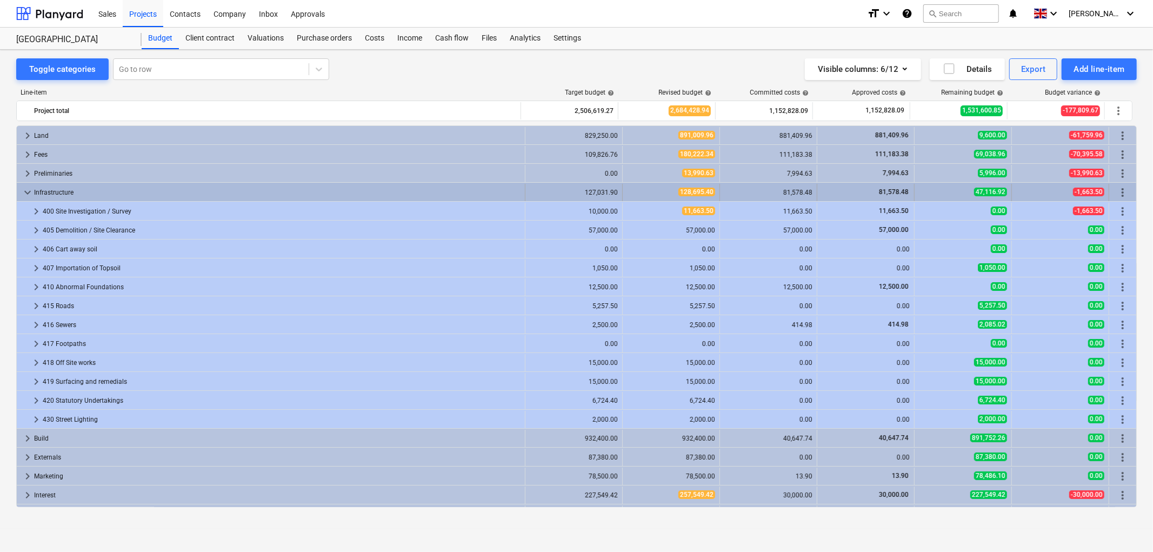
click at [30, 190] on span "keyboard_arrow_down" at bounding box center [27, 192] width 13 height 13
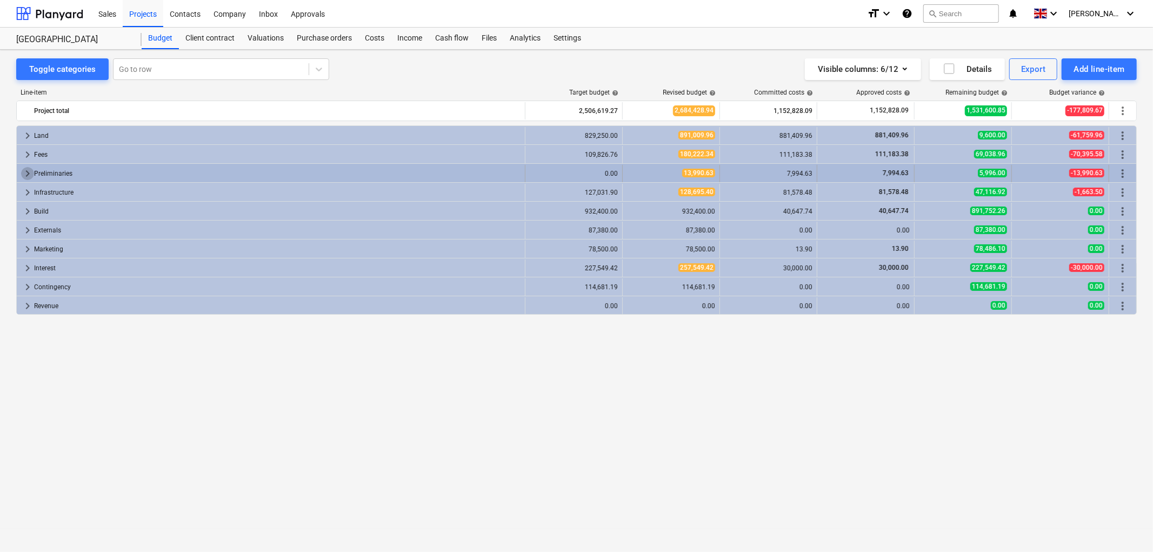
click at [30, 168] on span "keyboard_arrow_right" at bounding box center [27, 173] width 13 height 13
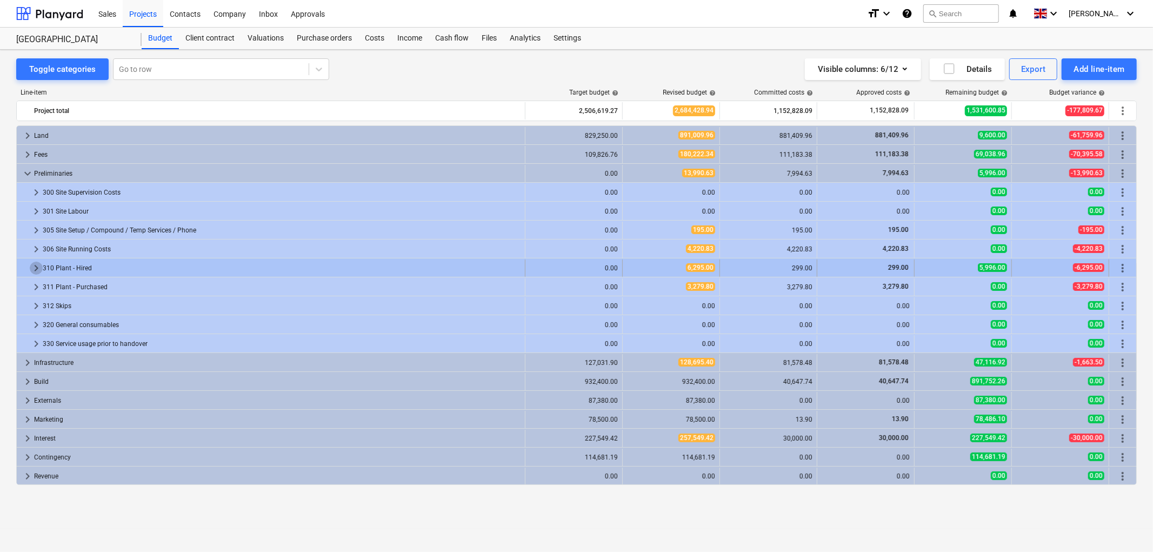
click at [35, 268] on span "keyboard_arrow_right" at bounding box center [36, 268] width 13 height 13
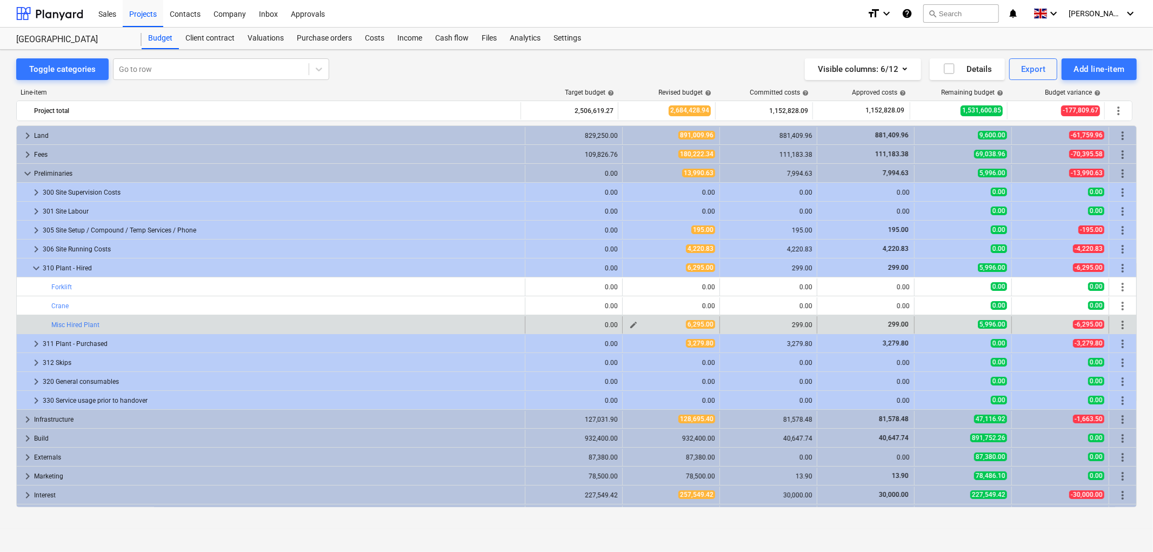
click at [629, 327] on span "edit" at bounding box center [633, 325] width 9 height 9
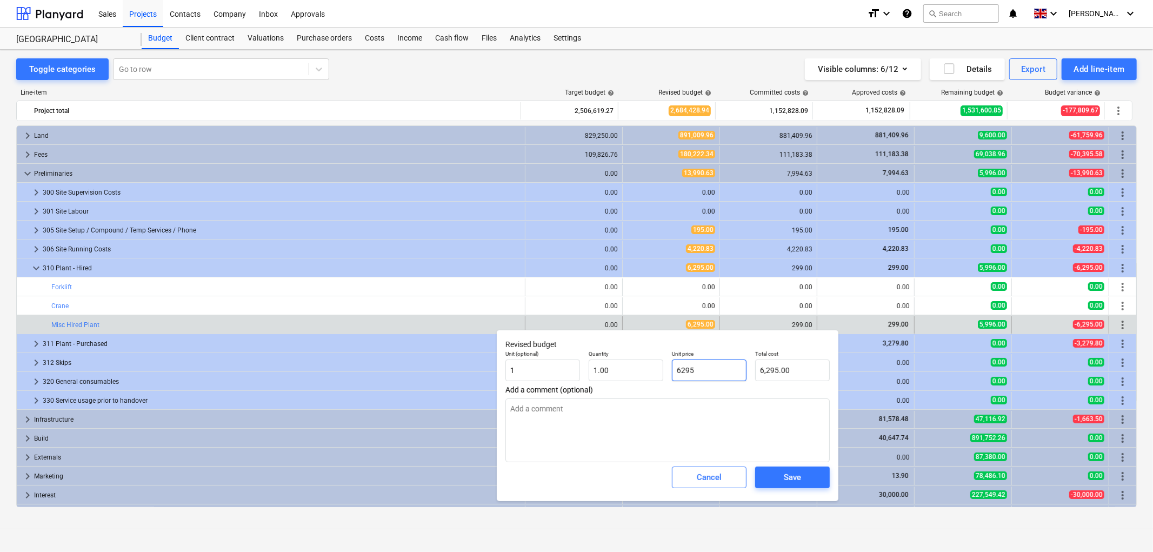
click at [684, 364] on input "6295" at bounding box center [709, 370] width 75 height 22
type input "2"
type textarea "x"
type input "2.00"
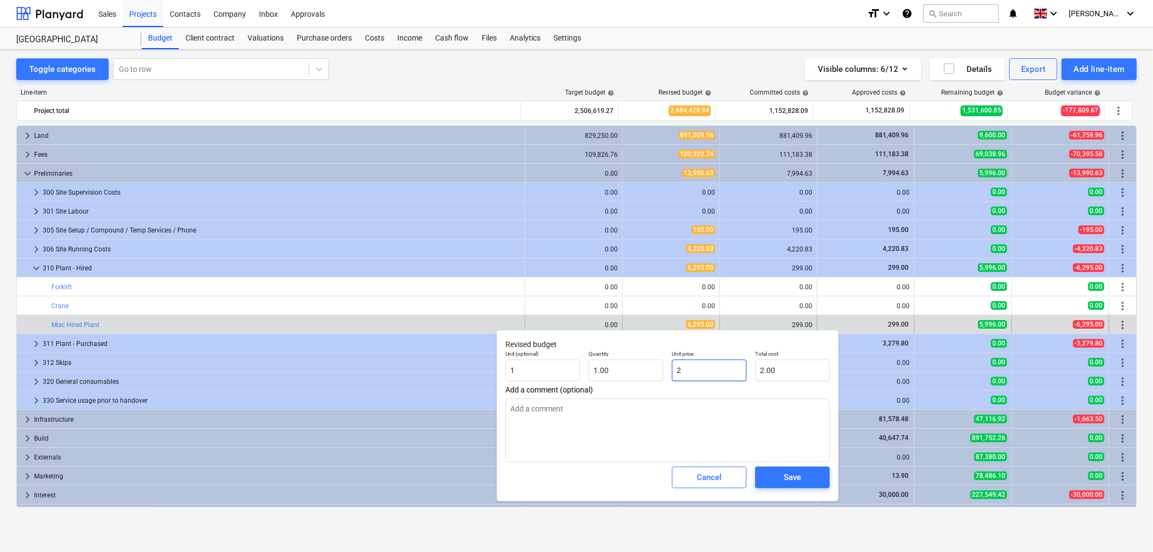
type input "29"
type textarea "x"
type input "29.00"
type input "299"
type textarea "x"
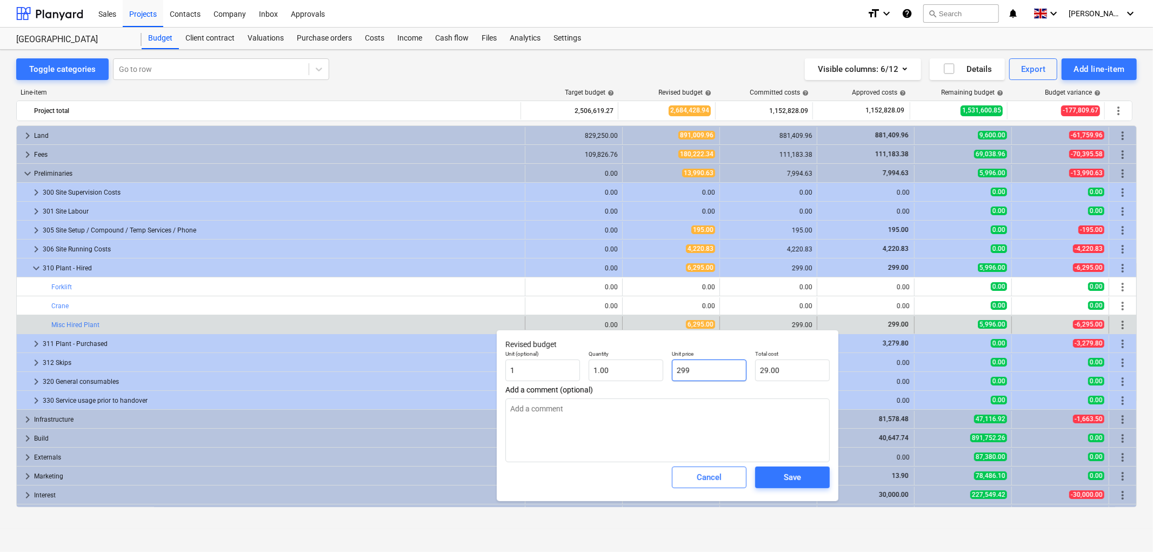
type input "299.00"
click at [782, 483] on span "Save" at bounding box center [792, 477] width 49 height 14
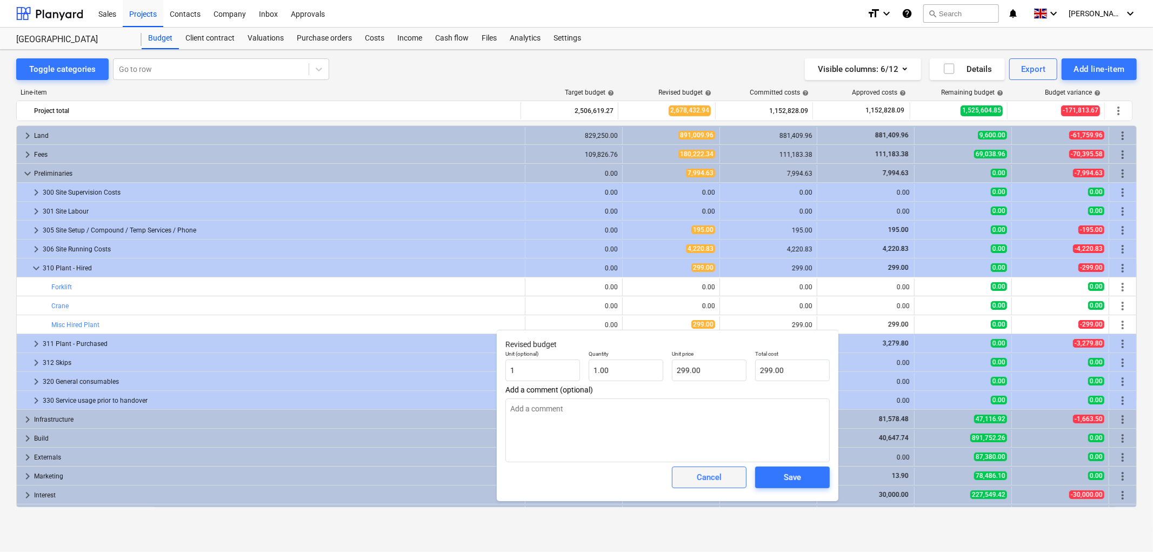
type textarea "x"
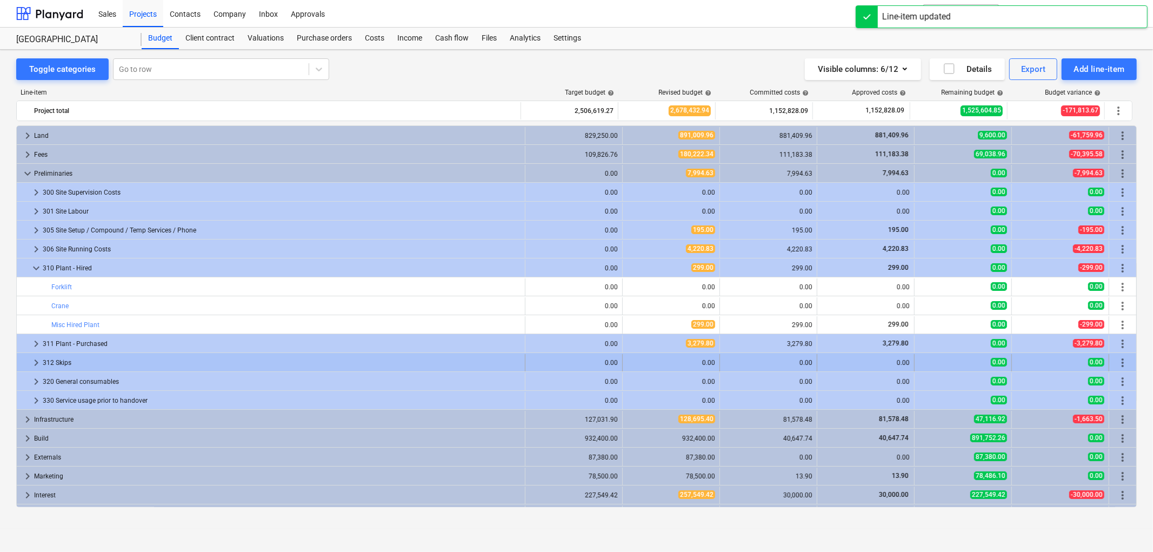
scroll to position [35, 0]
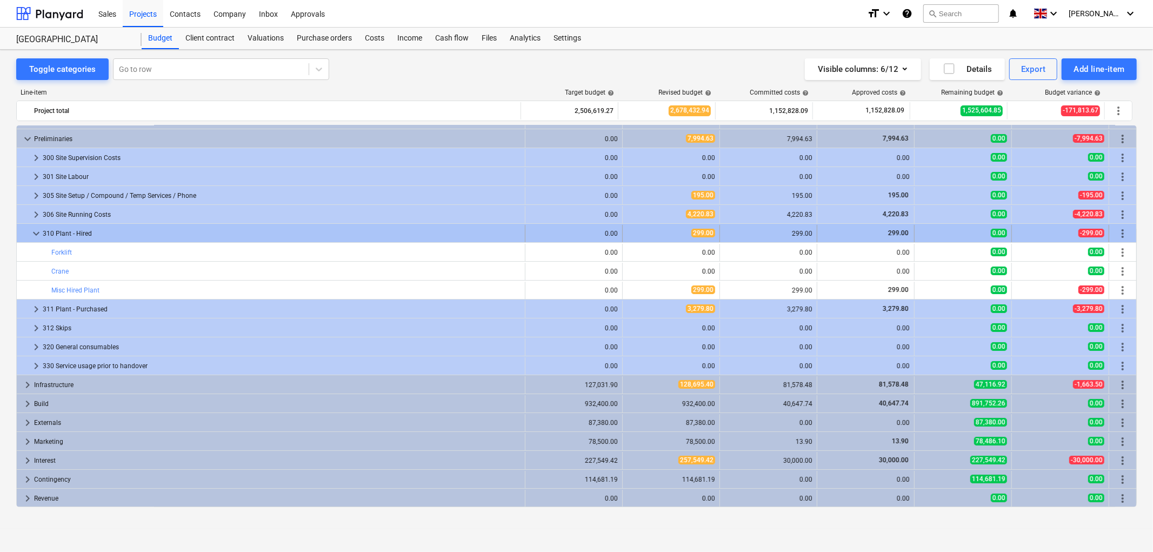
click at [38, 234] on span "keyboard_arrow_down" at bounding box center [36, 233] width 13 height 13
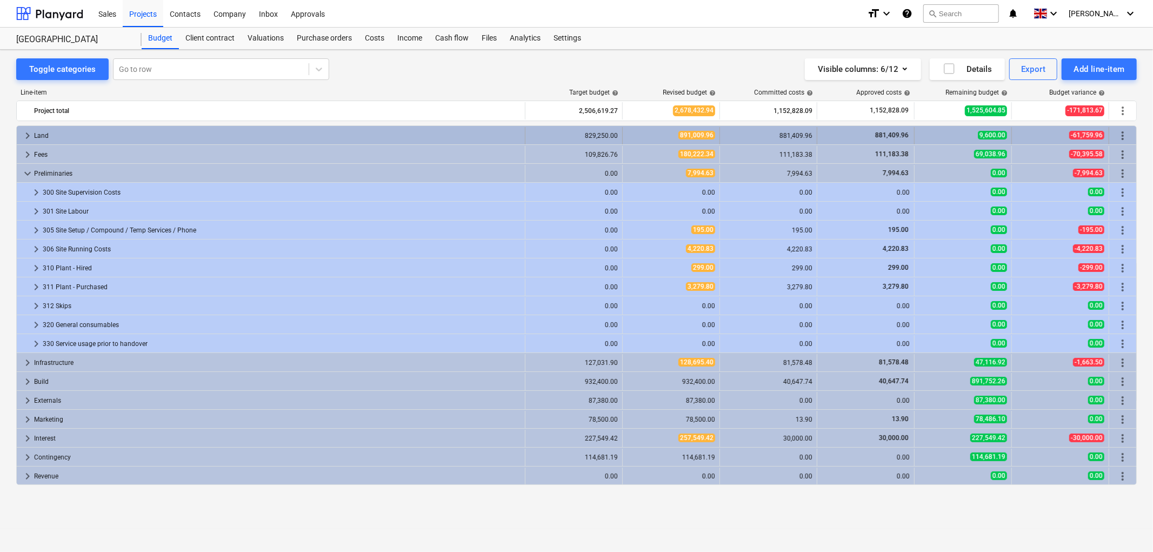
scroll to position [0, 0]
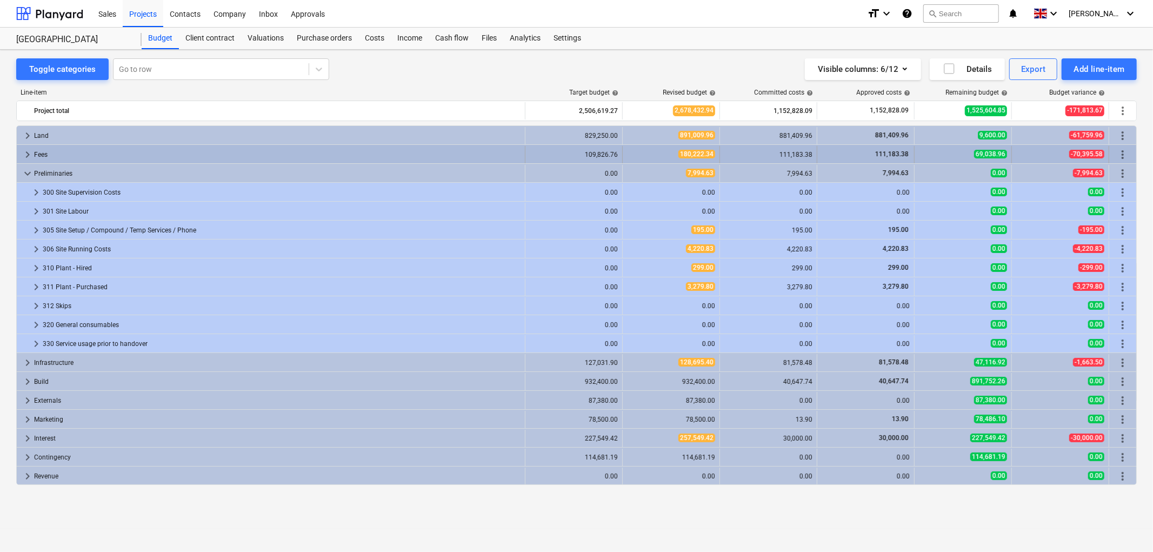
click at [26, 155] on span "keyboard_arrow_right" at bounding box center [27, 154] width 13 height 13
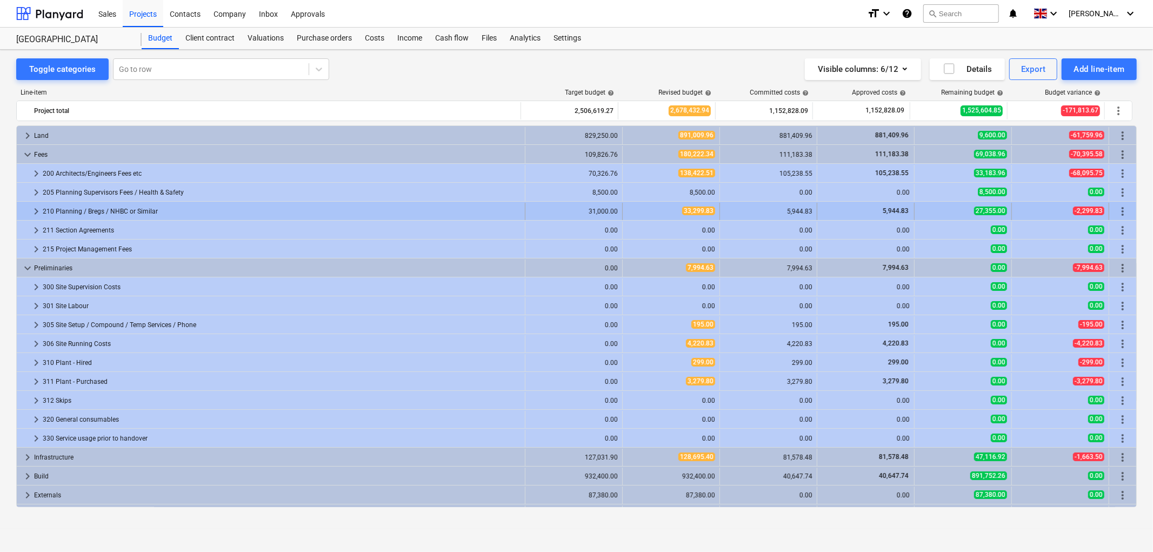
click at [38, 209] on span "keyboard_arrow_right" at bounding box center [36, 211] width 13 height 13
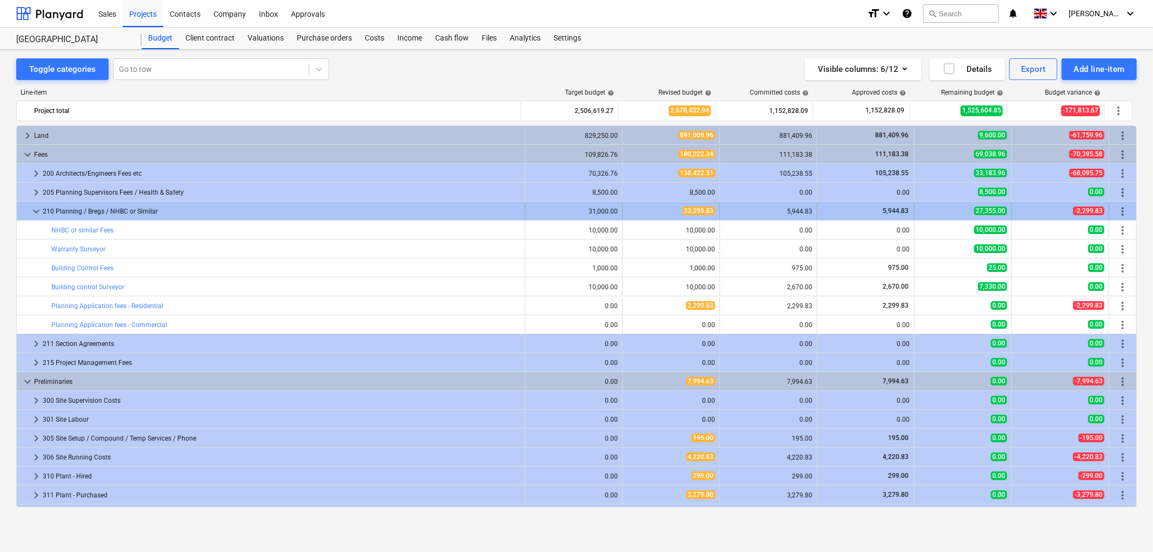
click at [38, 212] on span "keyboard_arrow_down" at bounding box center [36, 211] width 13 height 13
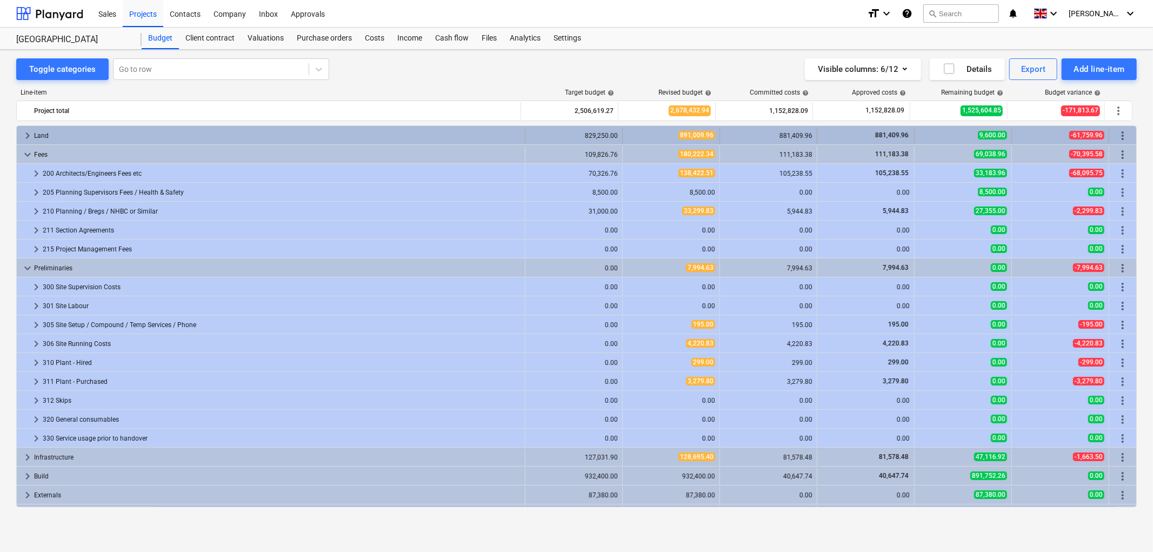
click at [23, 137] on span "keyboard_arrow_right" at bounding box center [27, 135] width 13 height 13
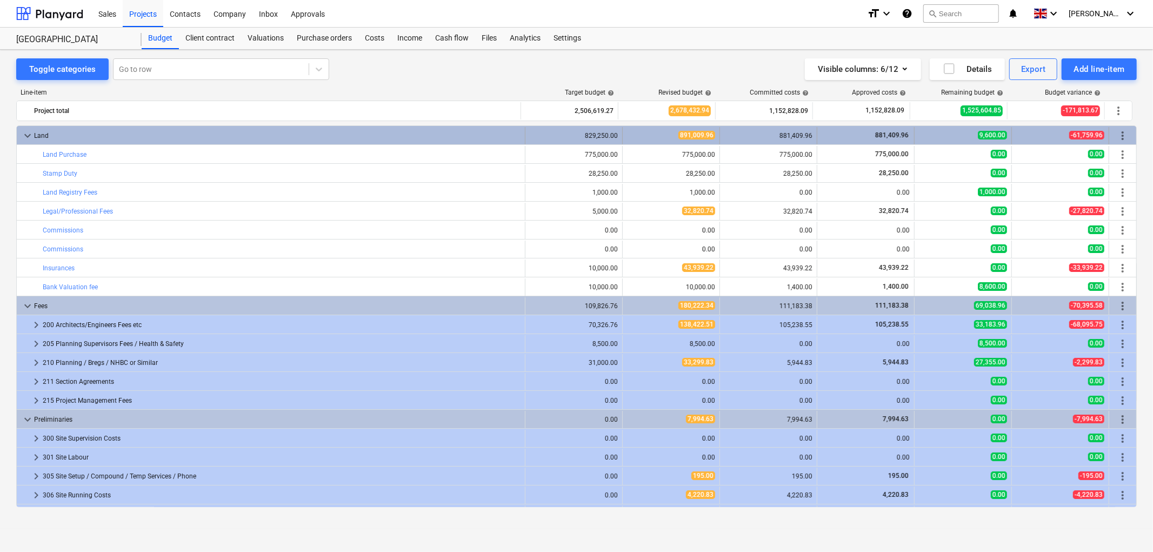
click at [25, 134] on span "keyboard_arrow_down" at bounding box center [27, 135] width 13 height 13
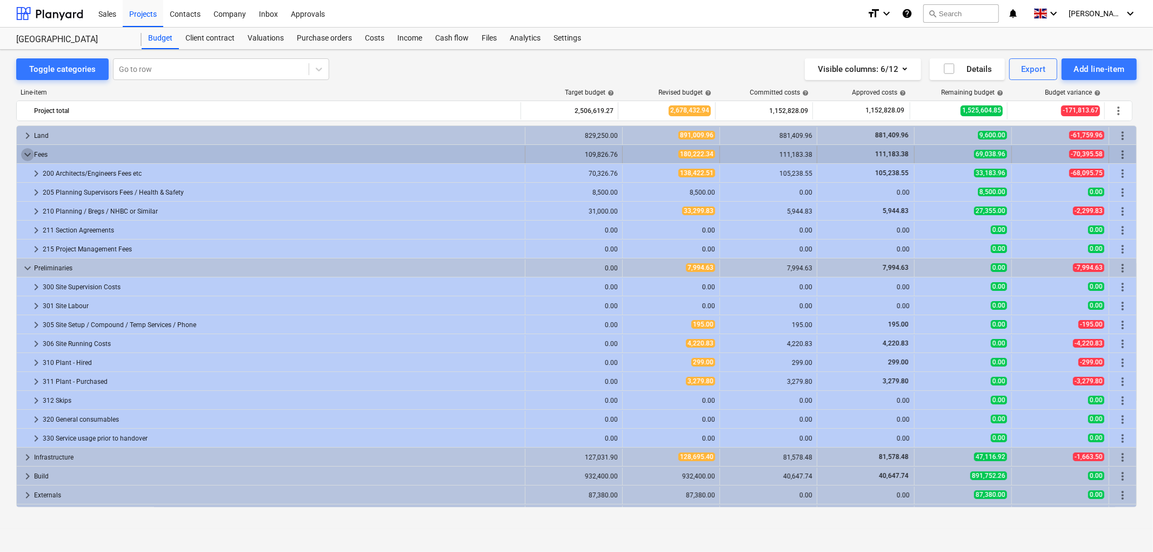
click at [29, 157] on span "keyboard_arrow_down" at bounding box center [27, 154] width 13 height 13
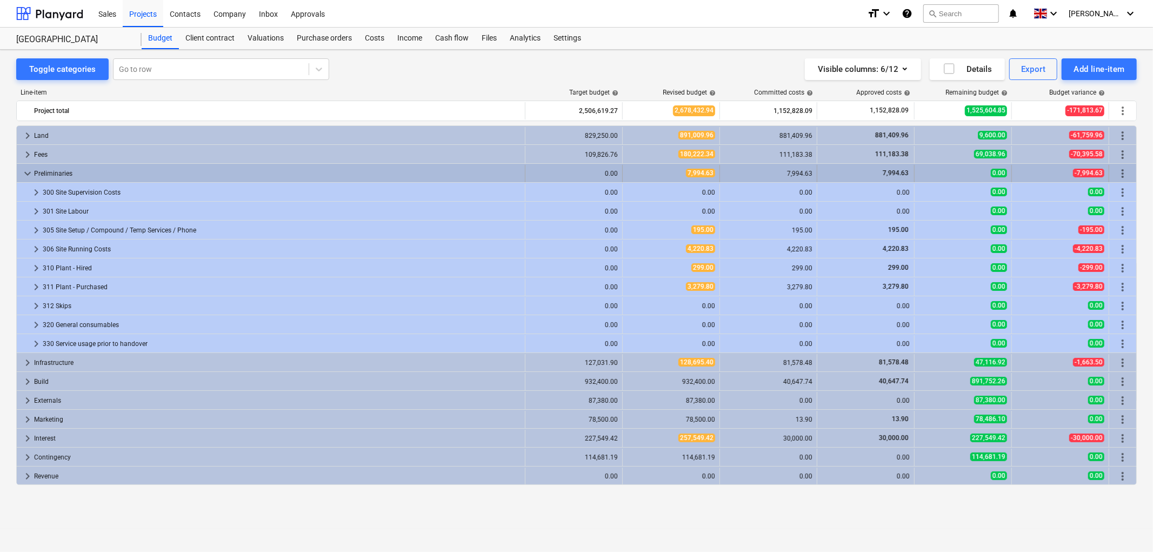
click at [29, 175] on span "keyboard_arrow_down" at bounding box center [27, 173] width 13 height 13
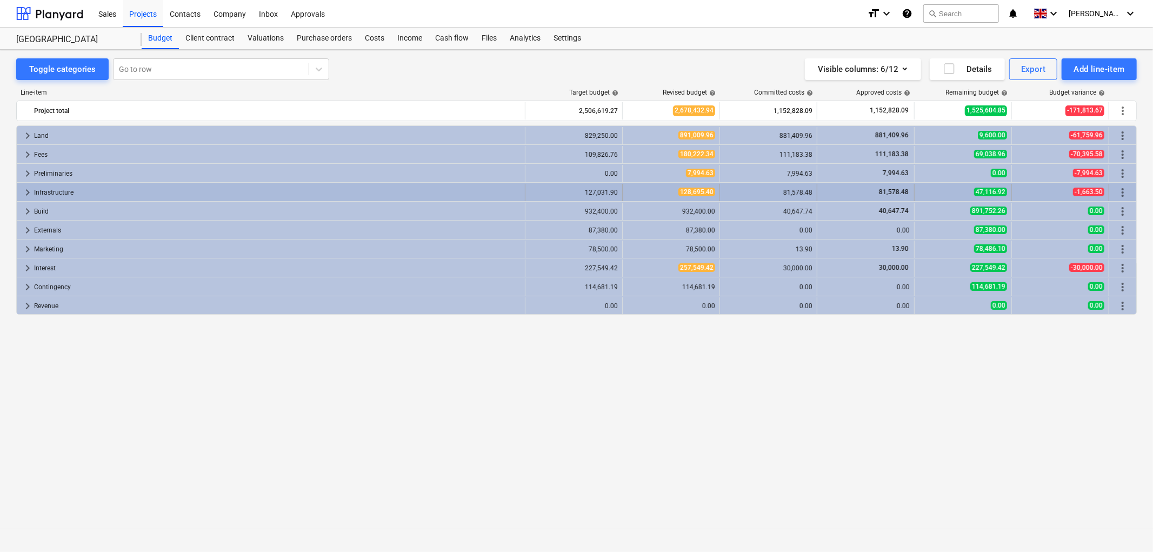
click at [26, 195] on span "keyboard_arrow_right" at bounding box center [27, 192] width 13 height 13
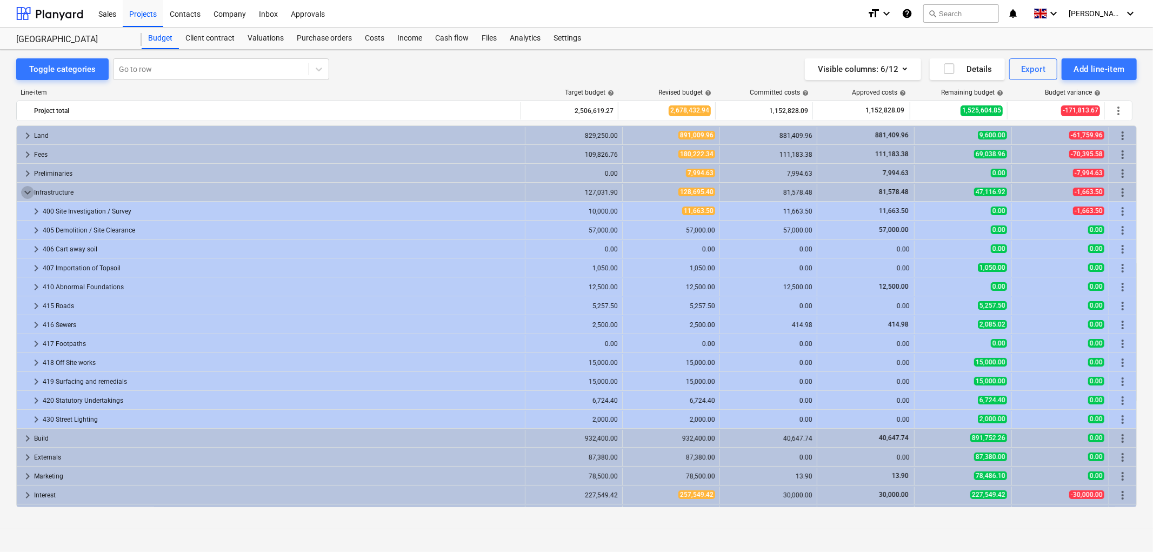
click at [26, 195] on span "keyboard_arrow_down" at bounding box center [27, 192] width 13 height 13
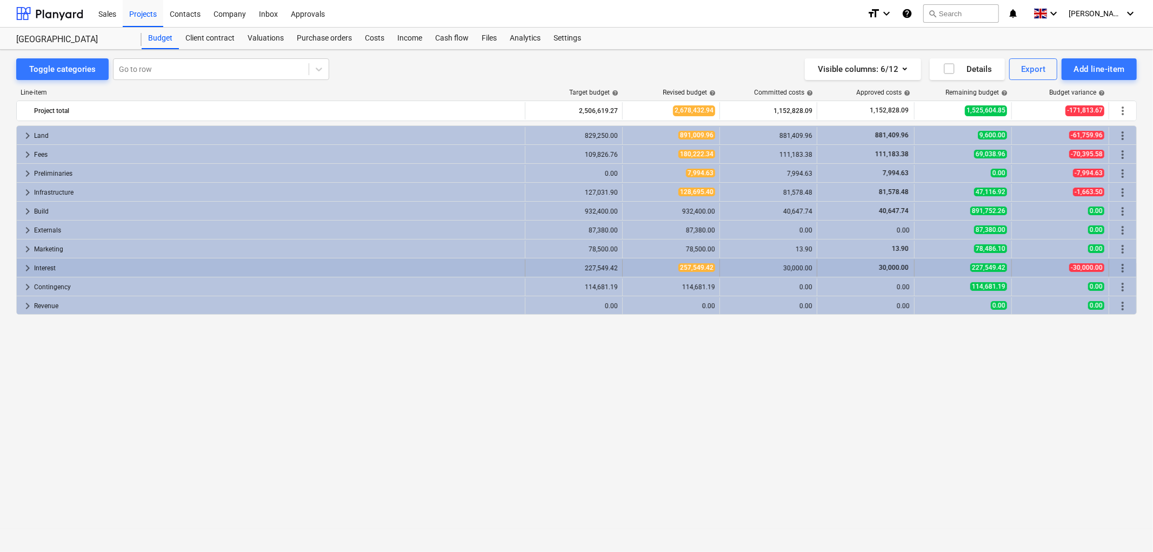
click at [24, 268] on span "keyboard_arrow_right" at bounding box center [27, 268] width 13 height 13
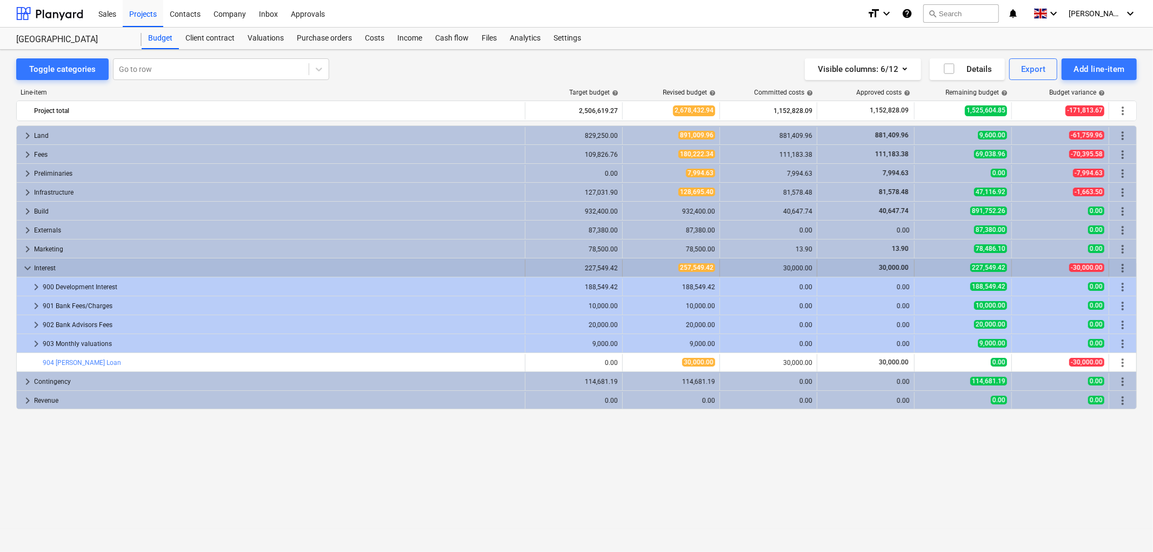
click at [25, 265] on span "keyboard_arrow_down" at bounding box center [27, 268] width 13 height 13
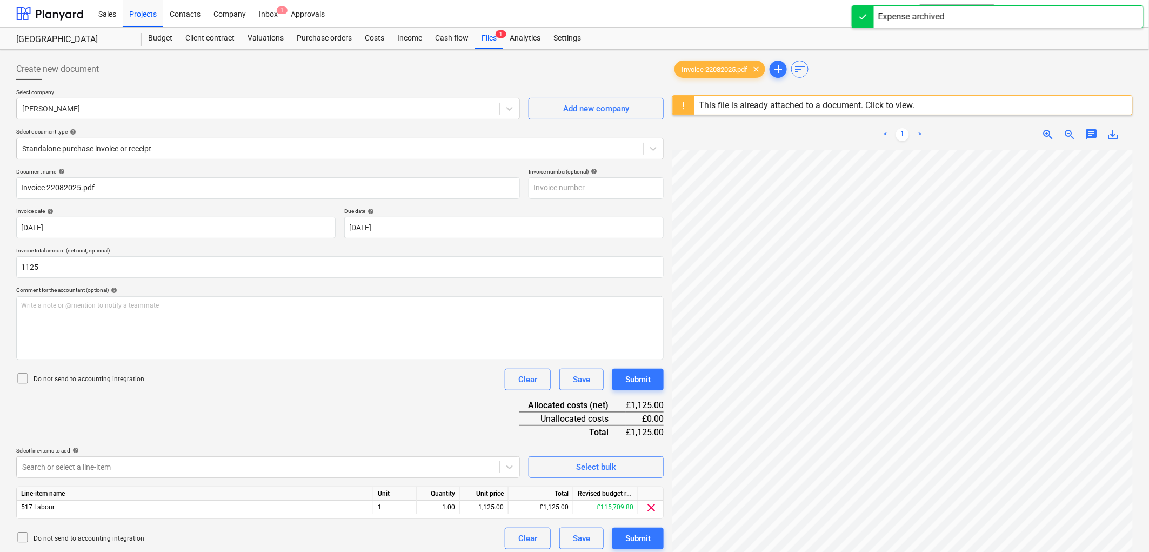
type input "1,125.00"
click at [84, 385] on div "Do not send to accounting integration" at bounding box center [80, 379] width 128 height 15
click at [87, 380] on p "Do not send to accounting integration" at bounding box center [89, 379] width 111 height 9
click at [89, 379] on p "Do not send to accounting integration" at bounding box center [89, 379] width 111 height 9
click at [85, 467] on body "Sales Projects Contacts Company Inbox 1 Approvals format_size keyboard_arrow_do…" at bounding box center [574, 276] width 1149 height 552
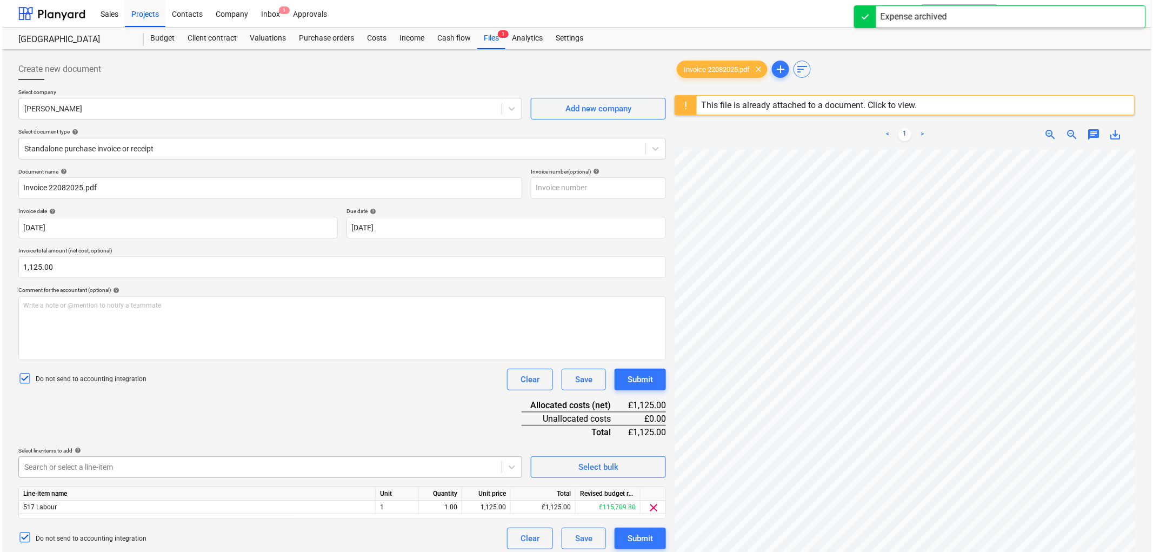
scroll to position [99, 0]
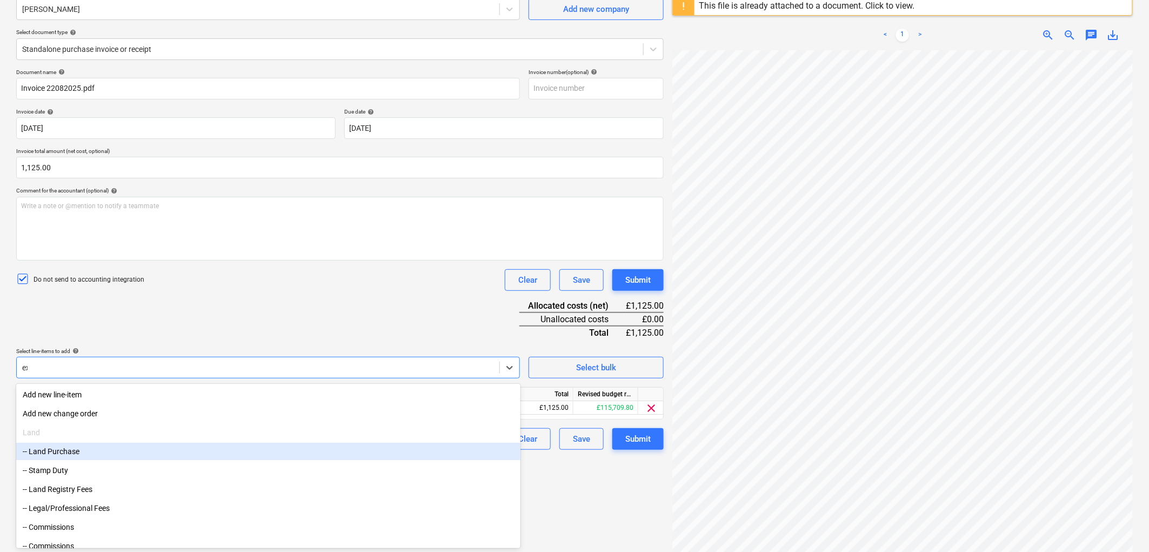
type input "exc"
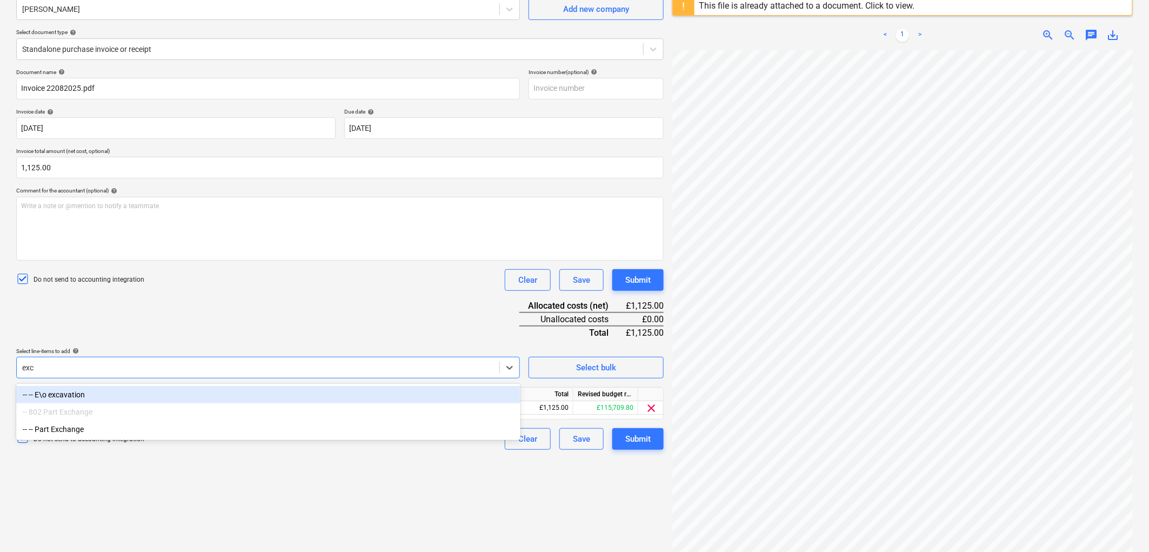
click at [90, 395] on div "-- -- E\o excavation" at bounding box center [268, 394] width 504 height 17
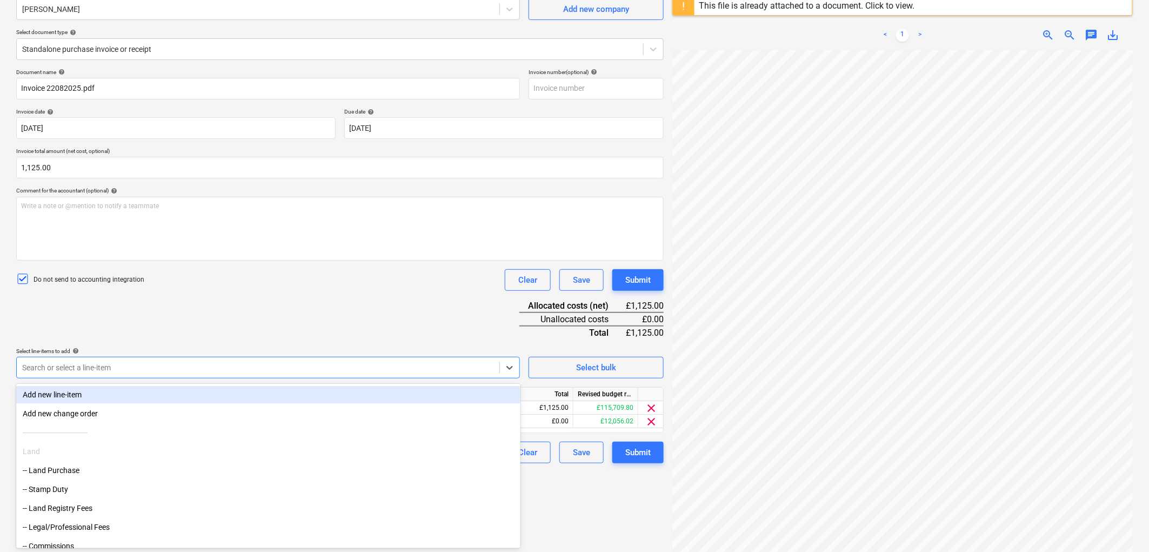
click at [214, 332] on div "Document name help Invoice 22082025.pdf Invoice number (optional) help Invoice …" at bounding box center [340, 266] width 648 height 395
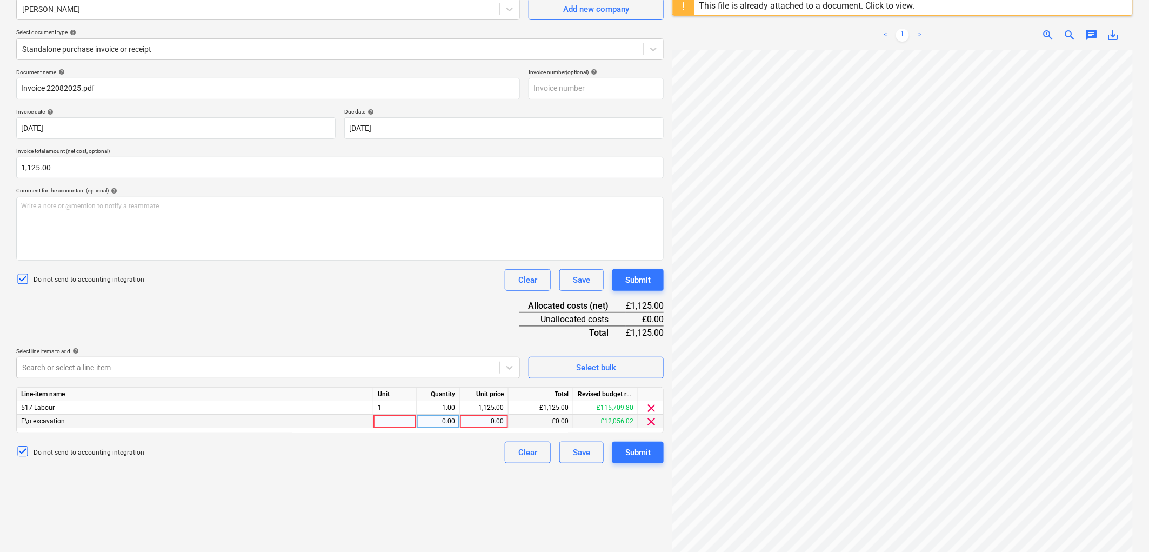
click at [410, 419] on div at bounding box center [395, 422] width 43 height 14
type input "1"
type input "1125"
click at [656, 407] on span "clear" at bounding box center [651, 408] width 13 height 13
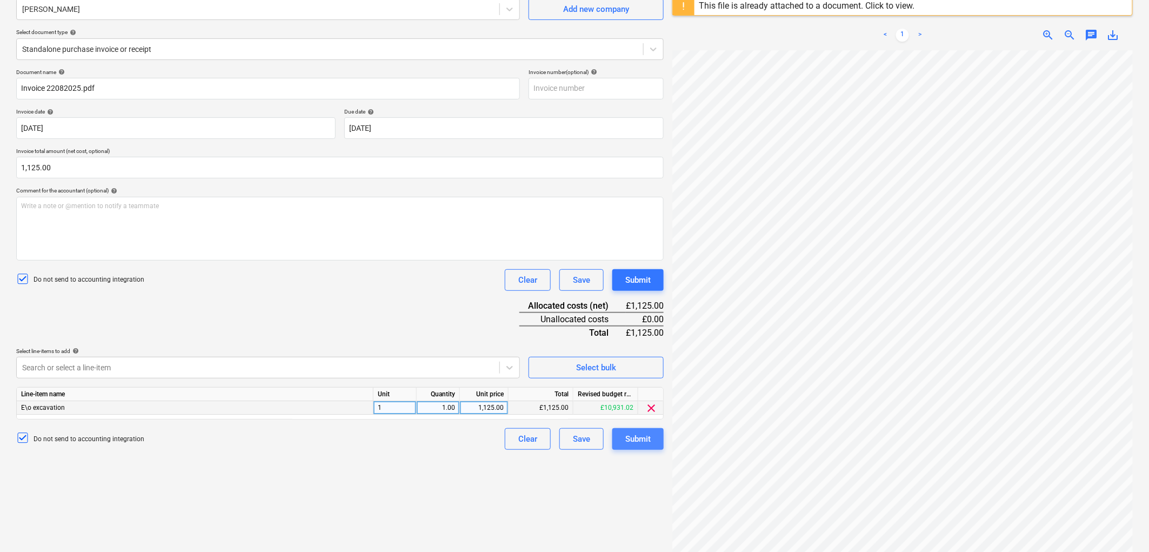
click at [632, 439] on div "Submit" at bounding box center [637, 439] width 25 height 14
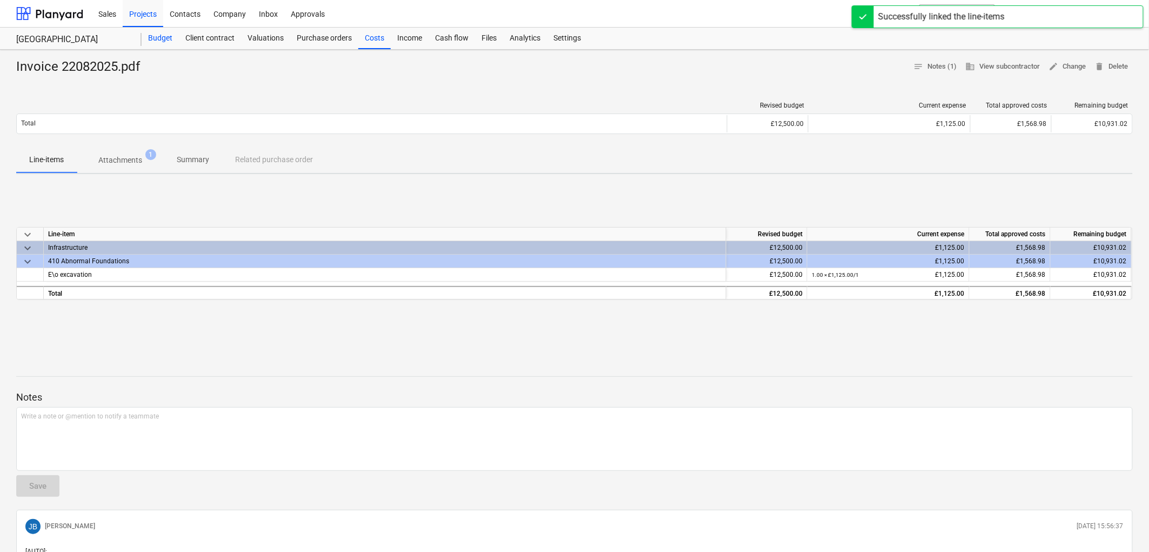
click at [163, 41] on div "Budget" at bounding box center [160, 39] width 37 height 22
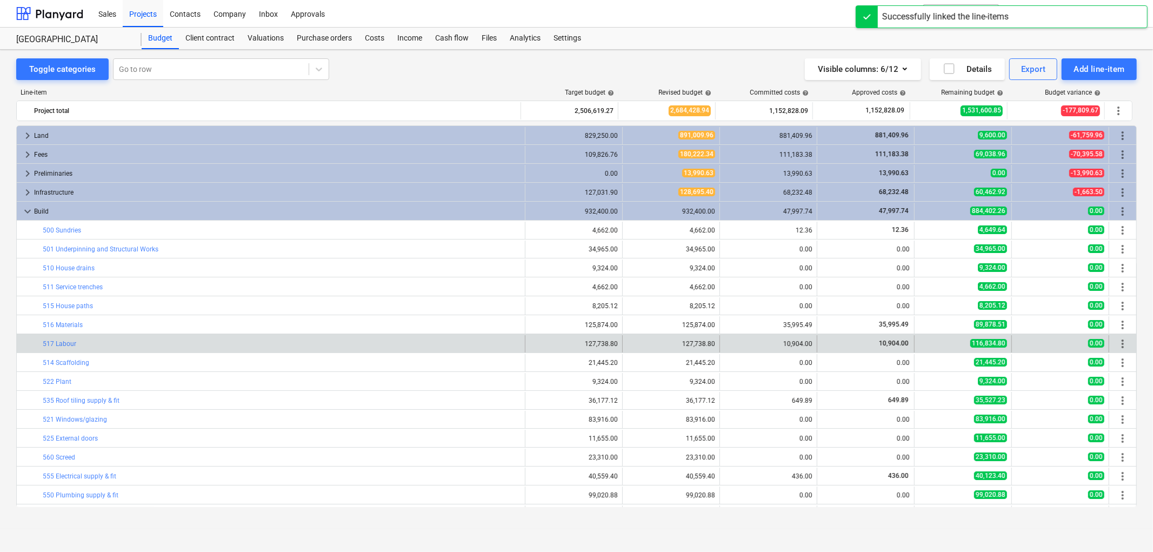
click at [66, 339] on div "bar_chart 517 Labour" at bounding box center [282, 343] width 478 height 17
click at [67, 343] on link "517 Labour" at bounding box center [60, 344] width 34 height 8
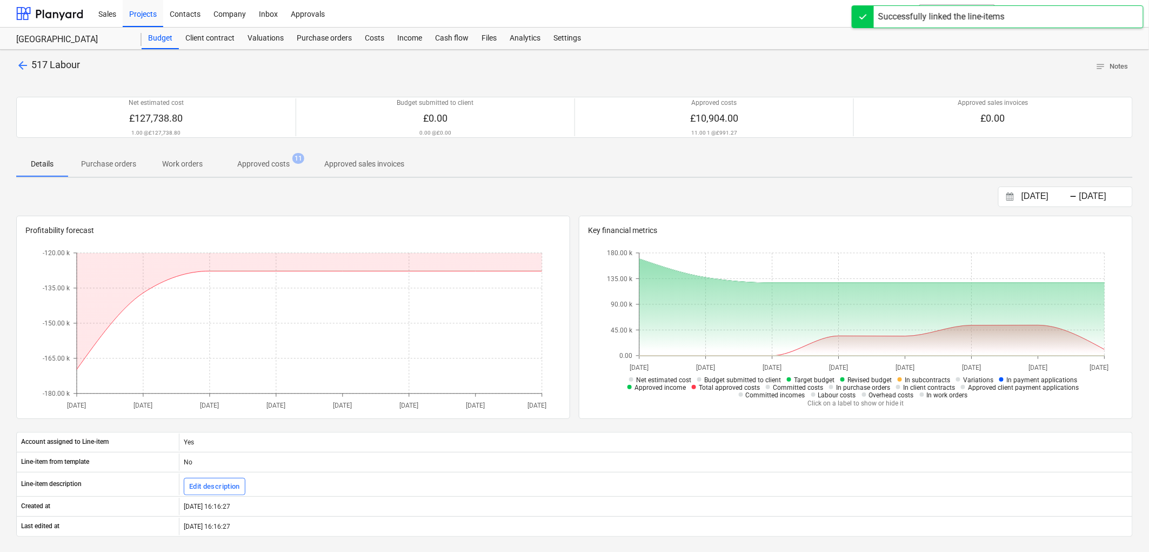
click at [282, 163] on p "Approved costs" at bounding box center [263, 163] width 52 height 11
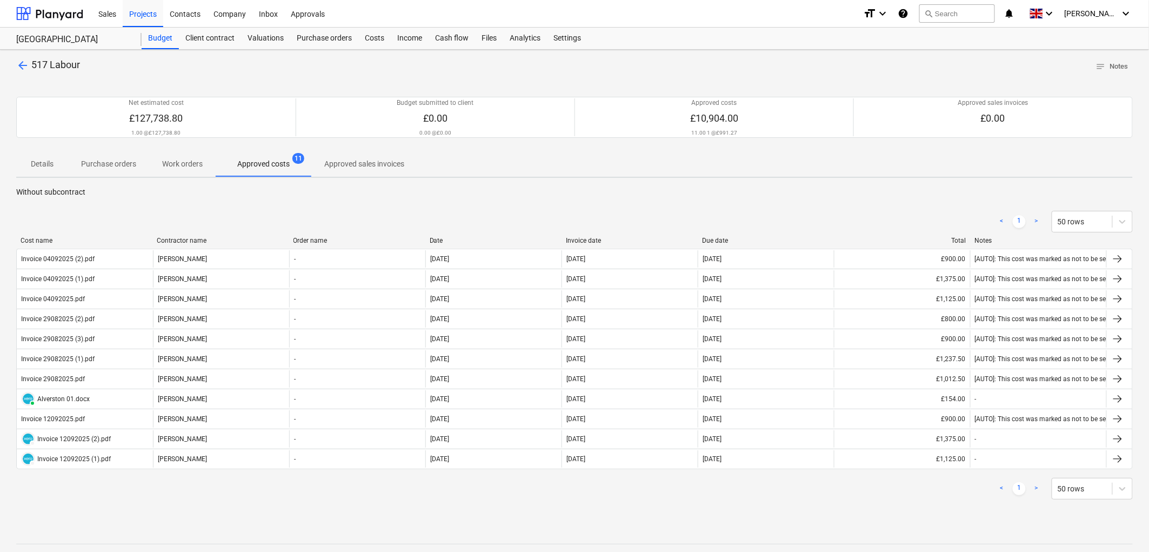
click at [604, 242] on div "Invoice date" at bounding box center [630, 241] width 128 height 8
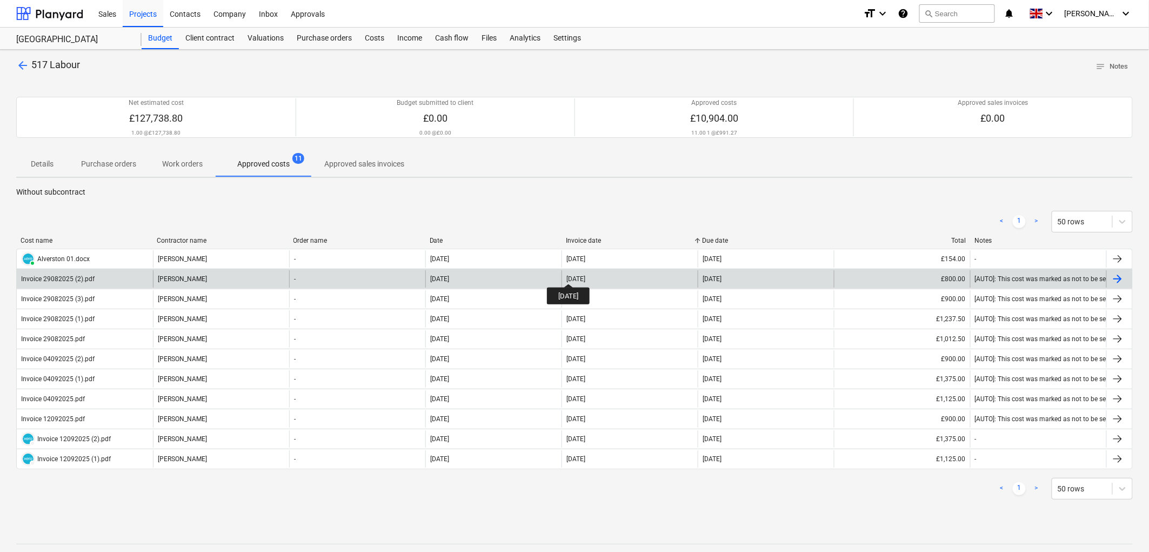
click at [578, 275] on div "29 Aug 2025" at bounding box center [576, 279] width 19 height 8
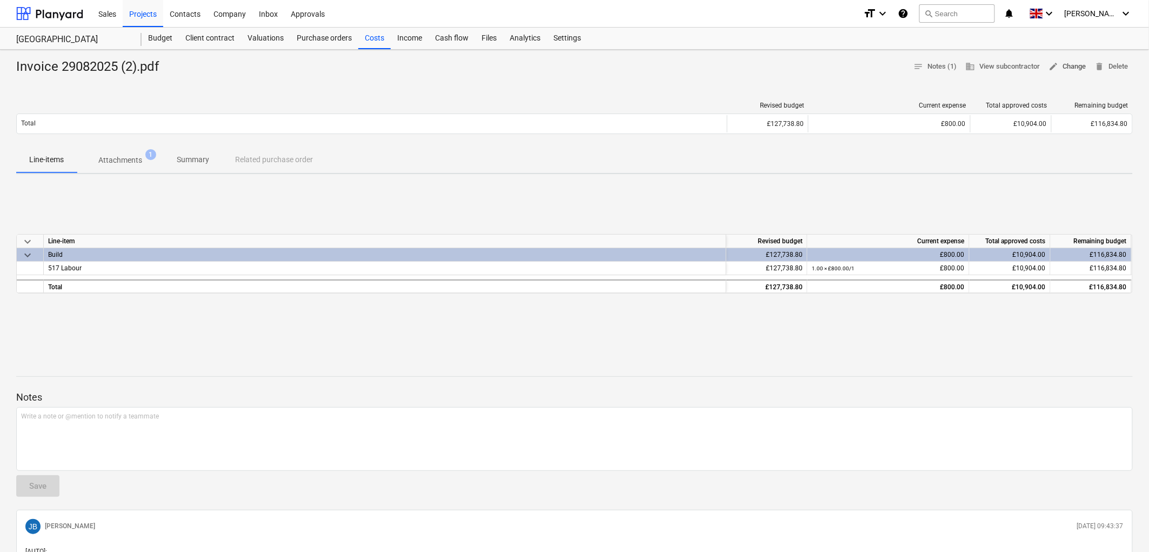
click at [1062, 67] on span "edit Change" at bounding box center [1067, 67] width 37 height 12
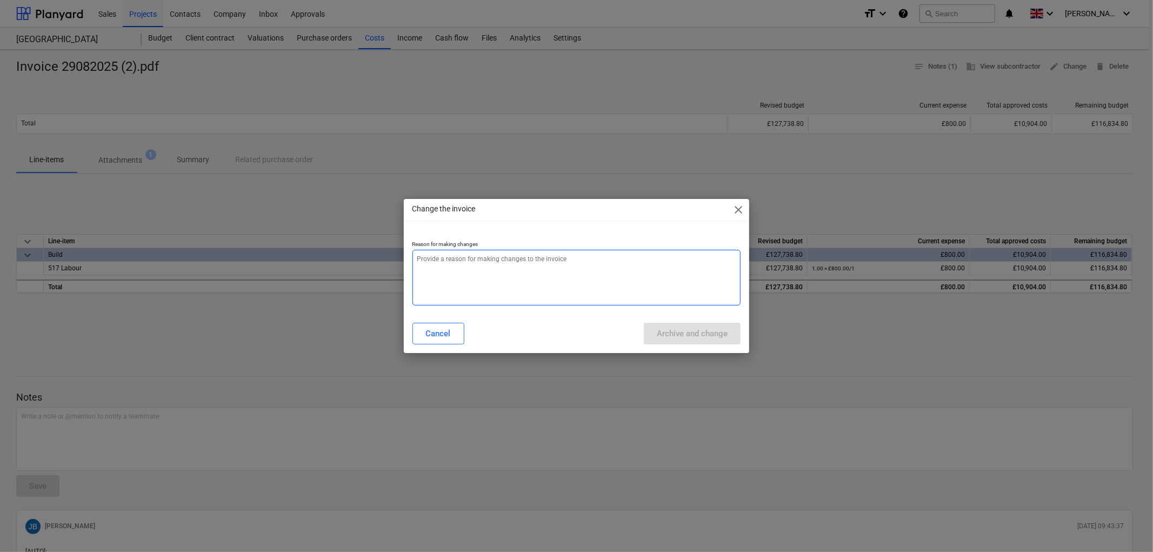
click at [621, 281] on textarea at bounding box center [576, 278] width 329 height 56
type textarea "x"
type textarea "."
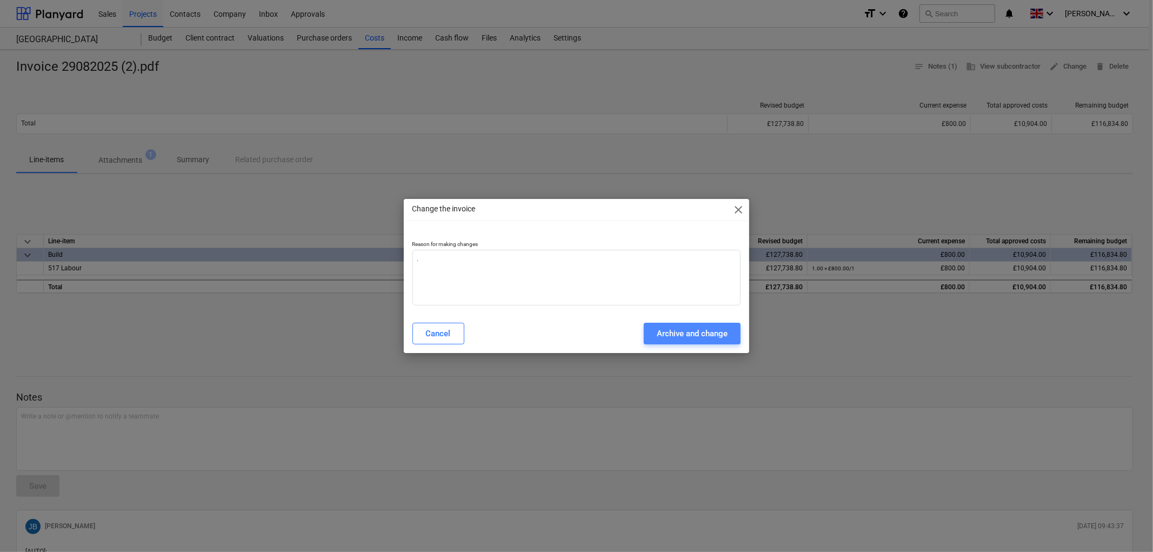
click at [688, 339] on div "Archive and change" at bounding box center [692, 333] width 71 height 14
type textarea "x"
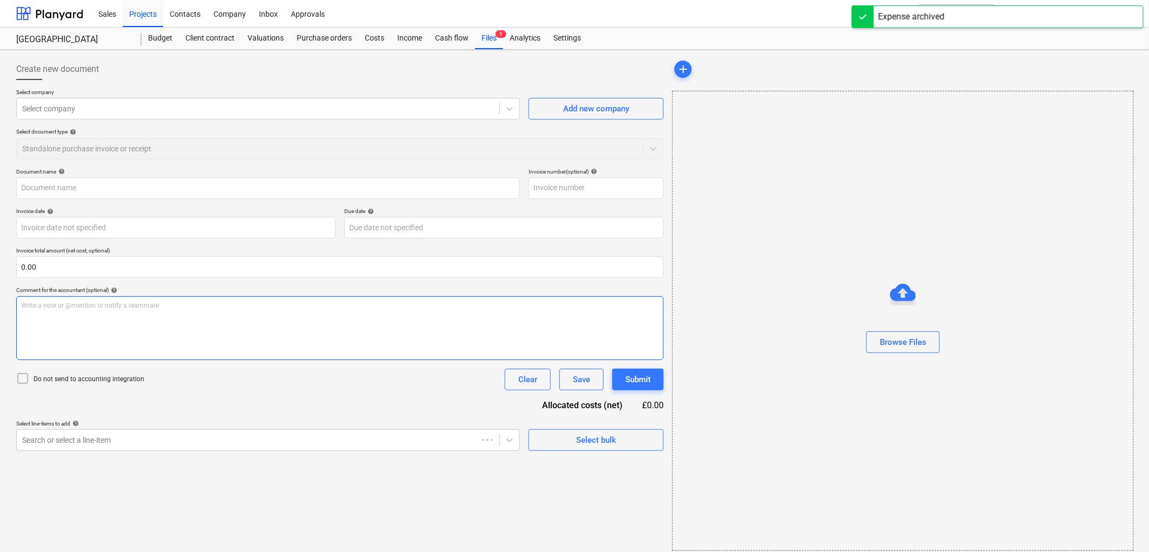
type input "Invoice 29082025 (2).pdf"
type input "29 Aug 2025"
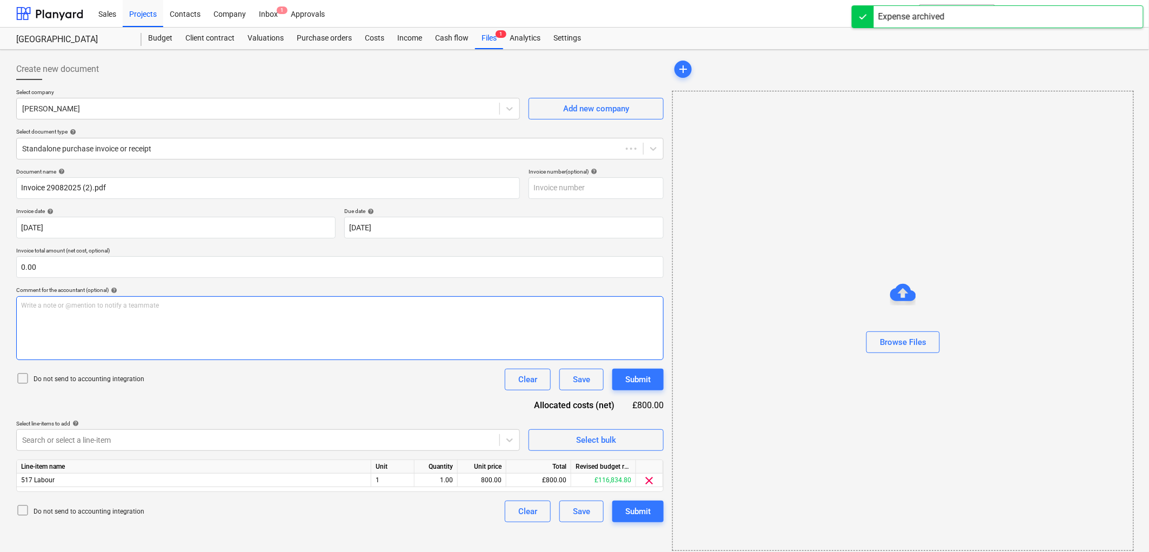
click at [79, 312] on div "Write a note or @mention to notify a teammate [PERSON_NAME]" at bounding box center [340, 328] width 648 height 64
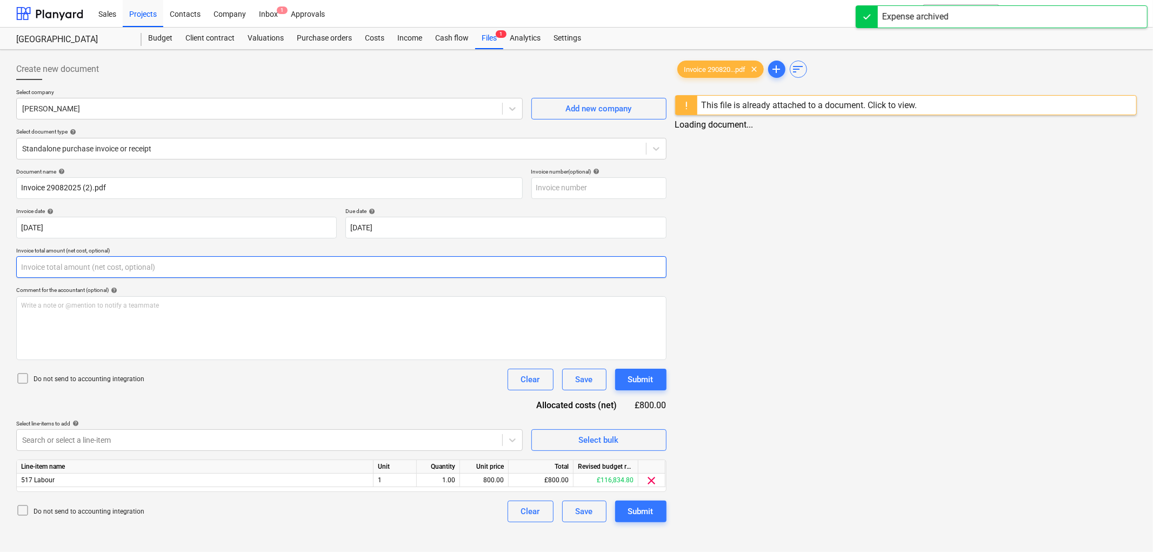
click at [57, 266] on input "text" at bounding box center [341, 267] width 650 height 22
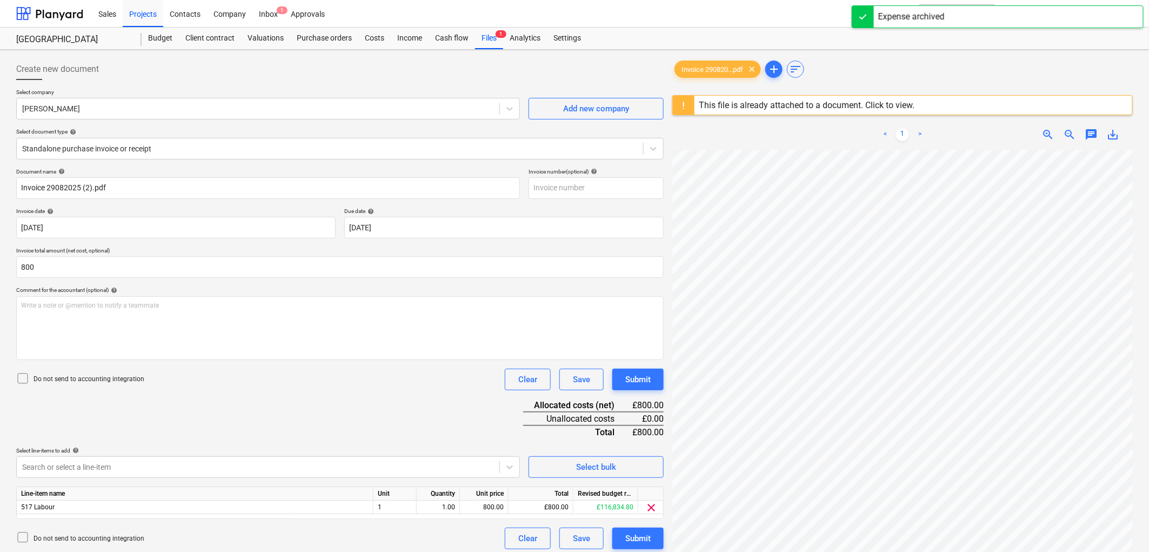
type input "800.00"
drag, startPoint x: 35, startPoint y: 379, endPoint x: 36, endPoint y: 384, distance: 5.5
click at [35, 378] on p "Do not send to accounting integration" at bounding box center [89, 379] width 111 height 9
click at [73, 475] on body "Sales Projects Contacts Company Inbox 1 Approvals format_size keyboard_arrow_do…" at bounding box center [574, 276] width 1149 height 552
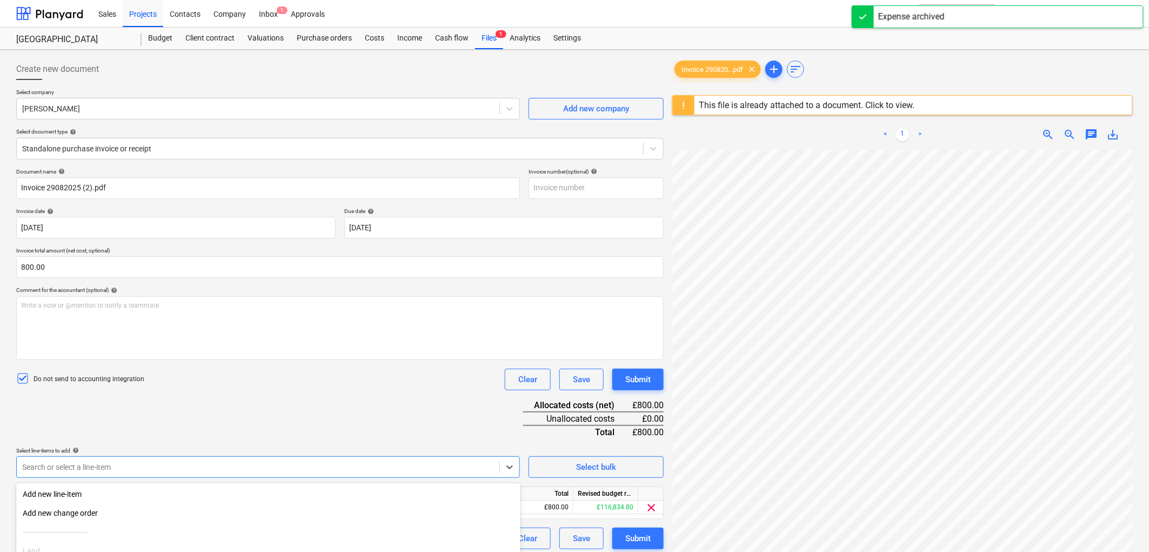
scroll to position [99, 0]
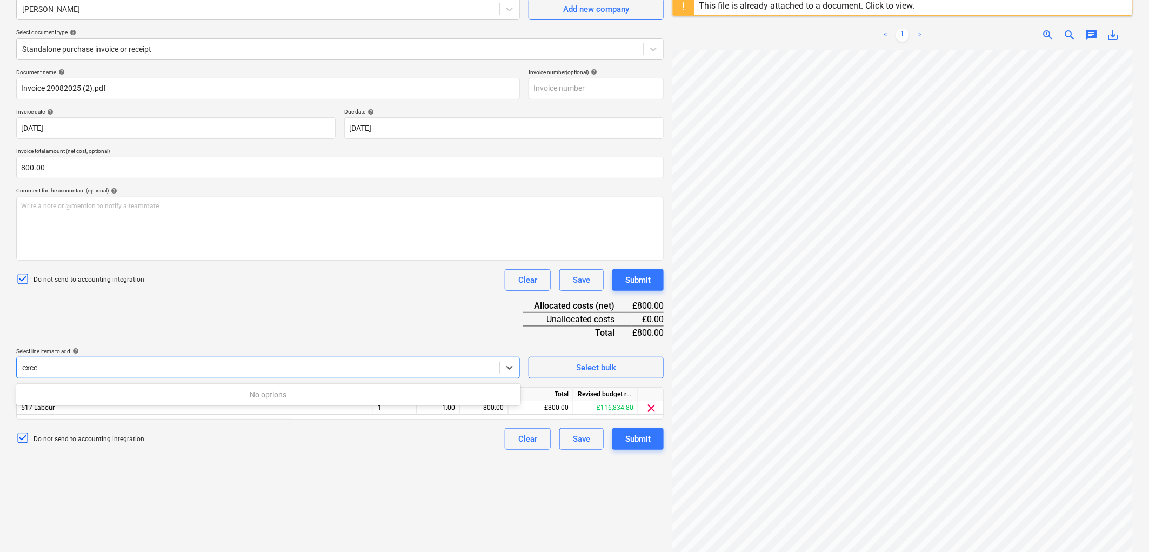
type input "exc"
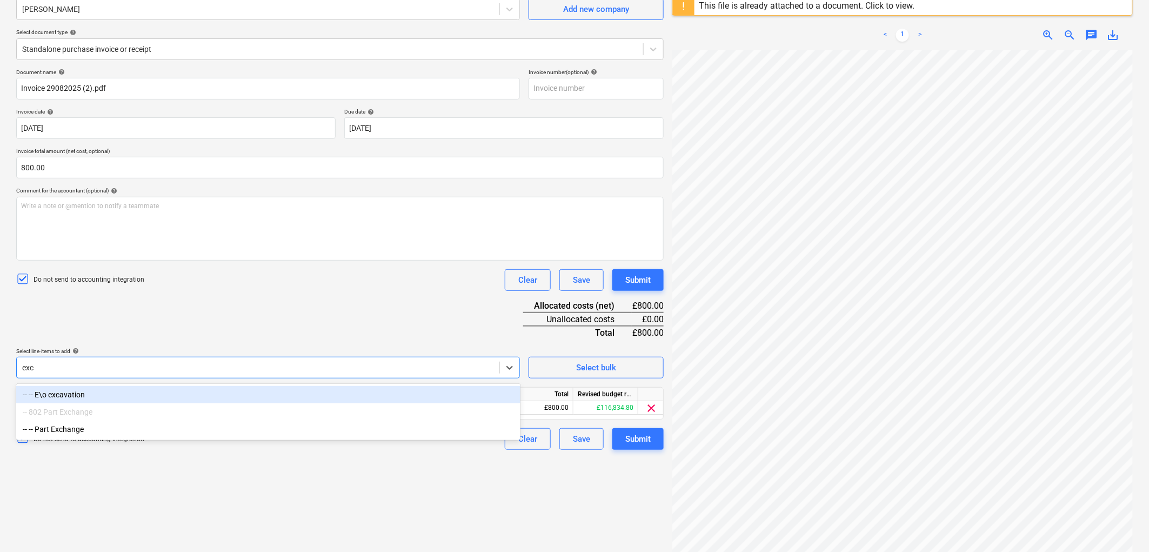
click at [94, 391] on div "-- -- E\o excavation" at bounding box center [268, 394] width 504 height 17
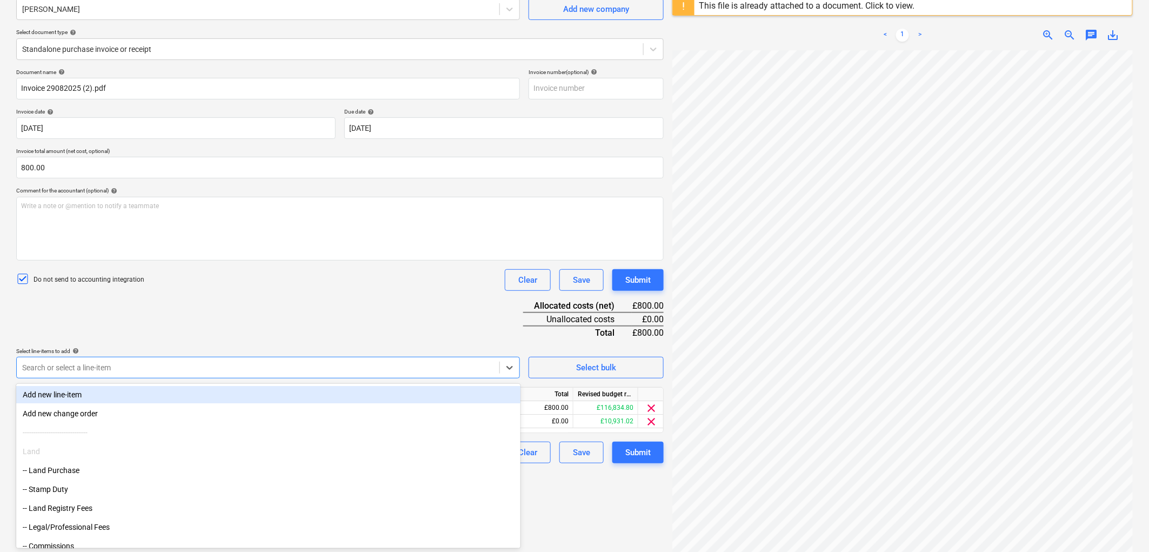
drag, startPoint x: 277, startPoint y: 296, endPoint x: 280, endPoint y: 306, distance: 10.6
click at [277, 296] on div "Document name help Invoice 29082025 (2).pdf Invoice number (optional) help Invo…" at bounding box center [340, 266] width 648 height 395
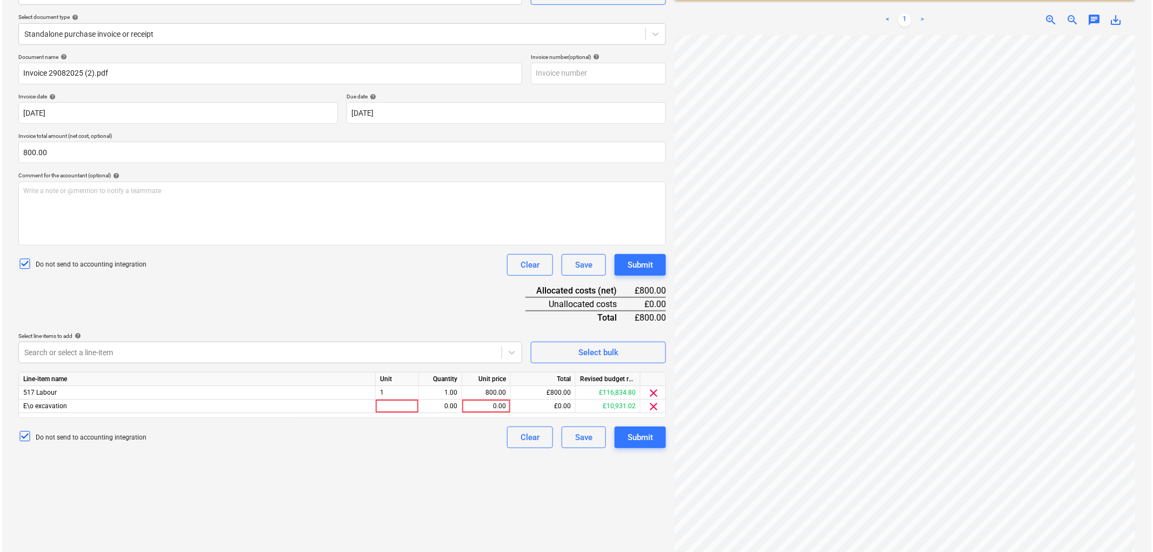
scroll to position [128, 0]
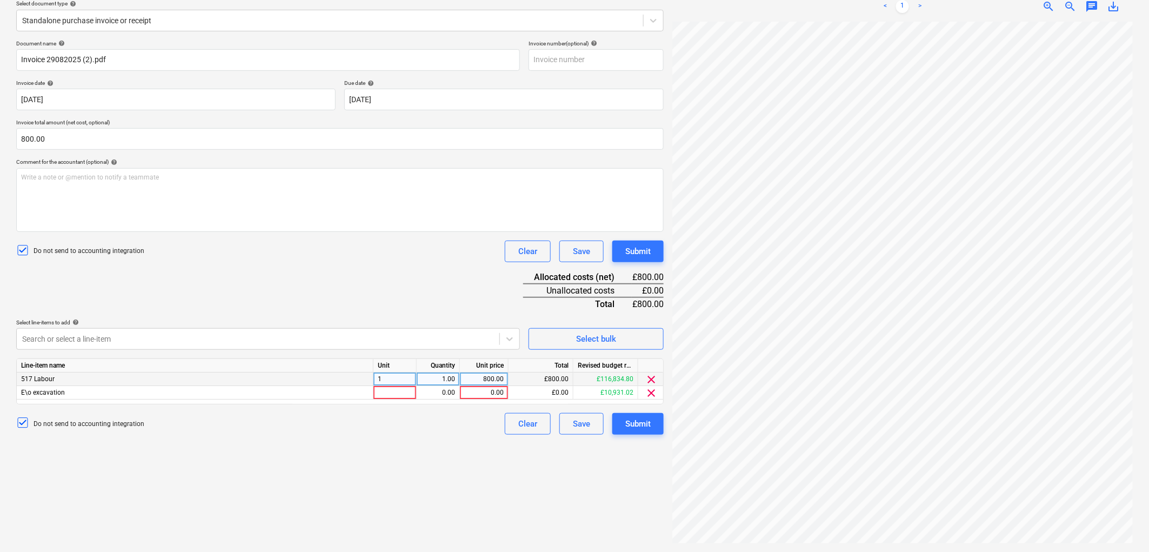
click at [384, 384] on div "1" at bounding box center [395, 379] width 43 height 14
click at [390, 395] on div at bounding box center [395, 393] width 43 height 14
type input "1"
type input "800"
click at [653, 375] on span "clear" at bounding box center [651, 379] width 13 height 13
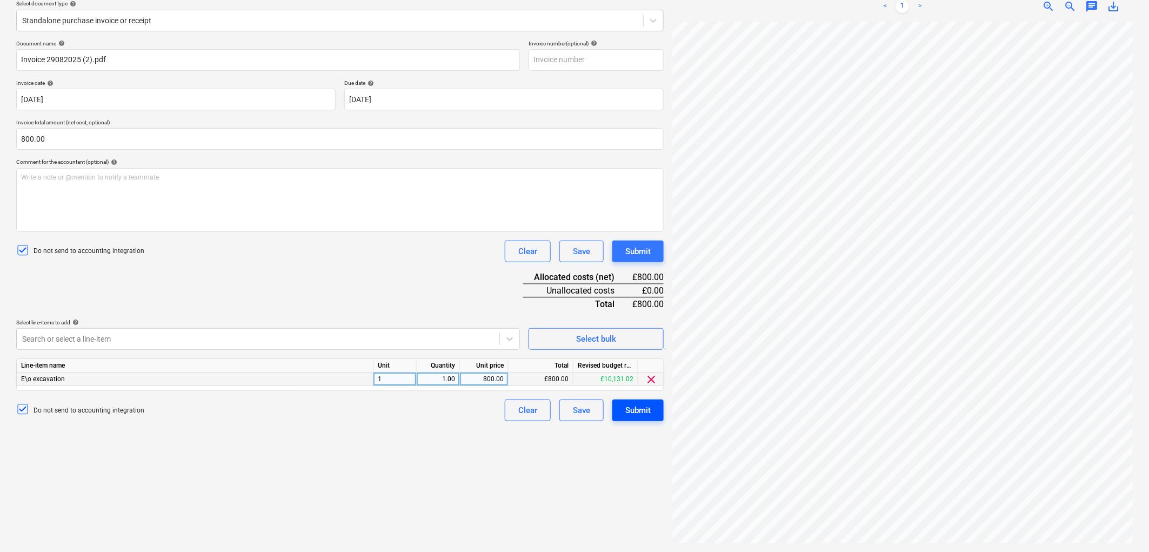
click at [634, 407] on div "Submit" at bounding box center [637, 410] width 25 height 14
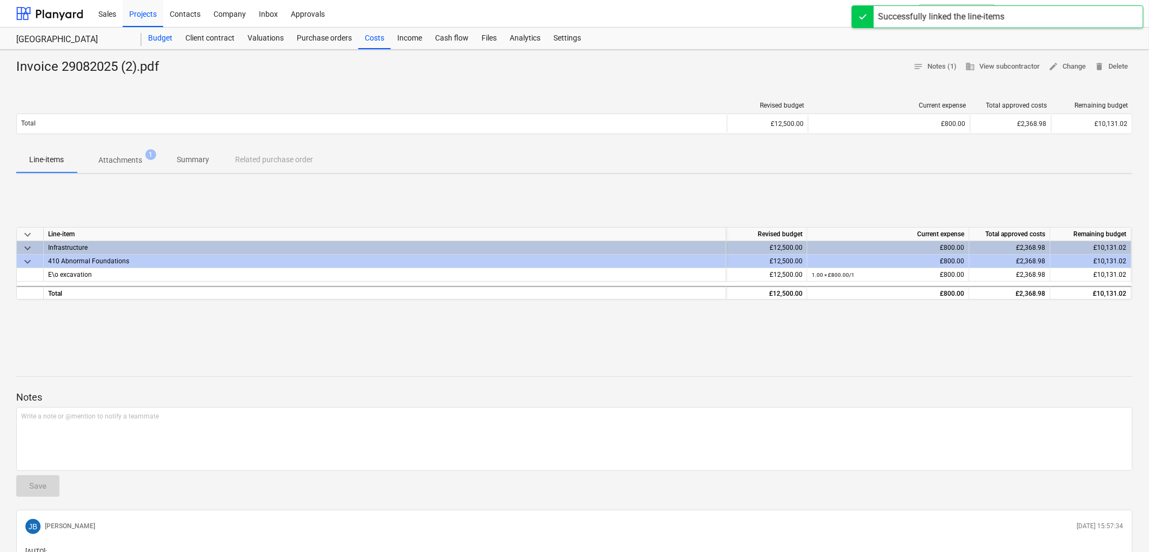
click at [165, 41] on div "Budget" at bounding box center [160, 39] width 37 height 22
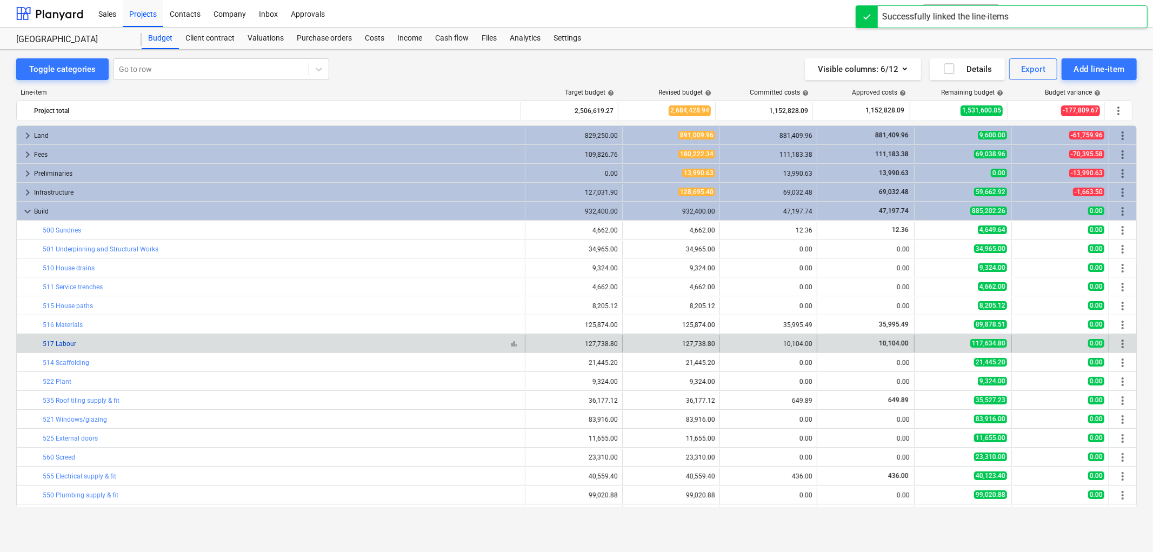
click at [68, 342] on link "517 Labour" at bounding box center [60, 344] width 34 height 8
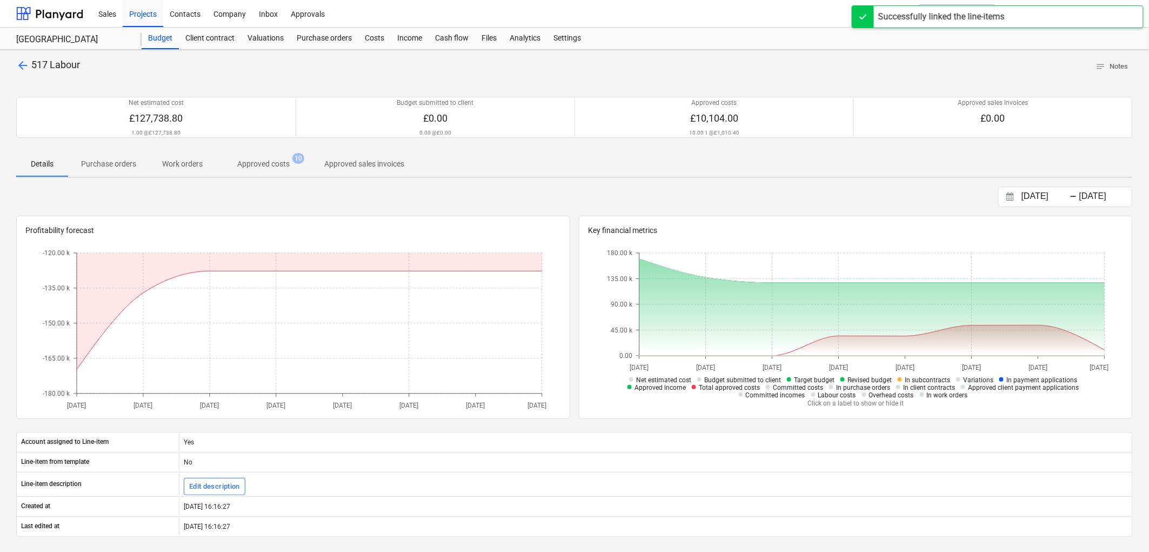
click at [261, 165] on p "Approved costs" at bounding box center [263, 163] width 52 height 11
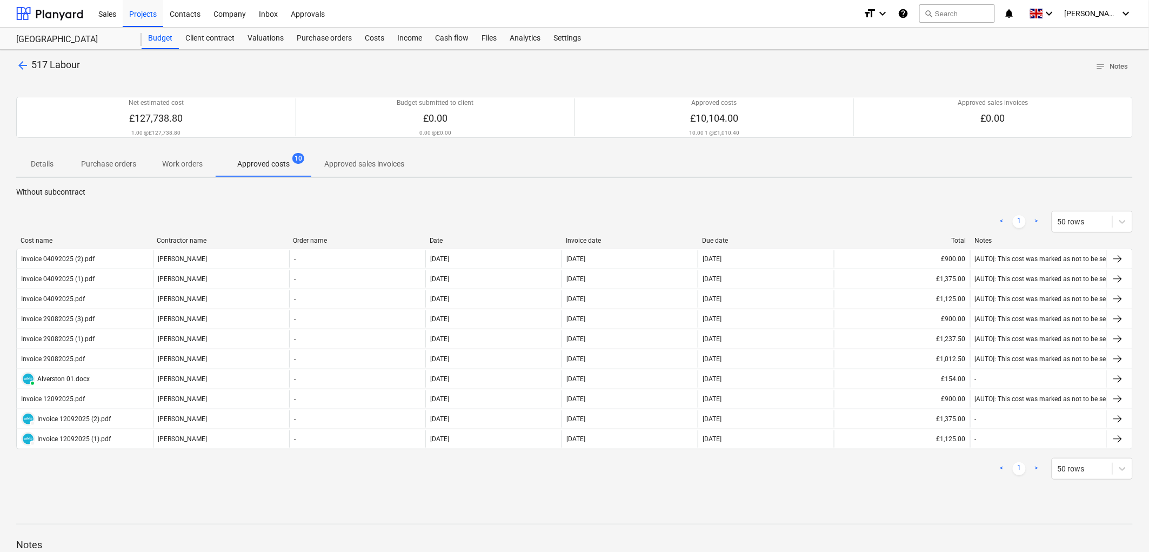
click at [587, 234] on div "< 1 > 50 rows" at bounding box center [574, 221] width 1117 height 30
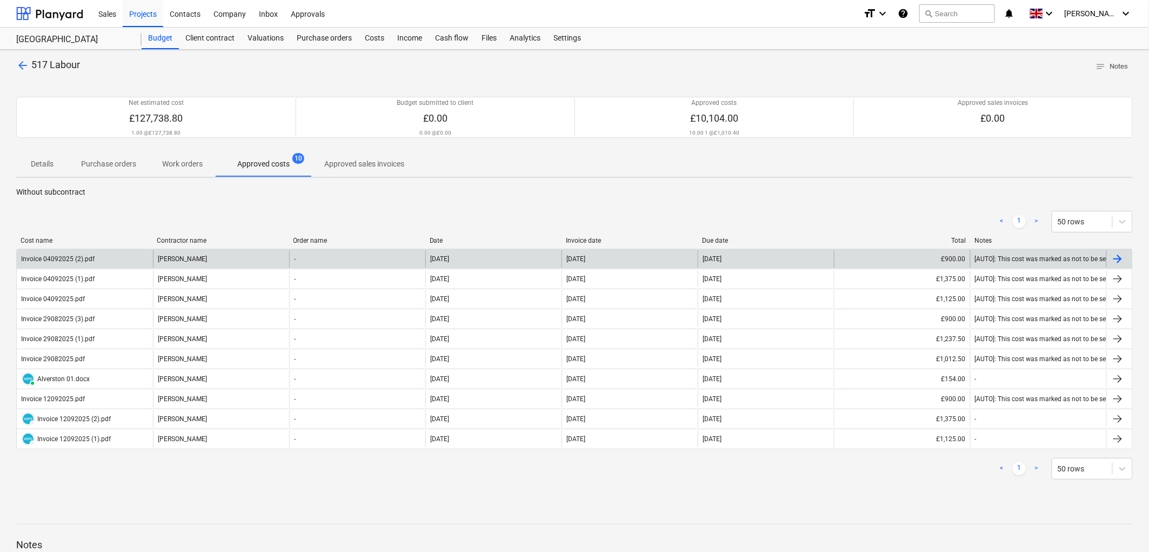
click at [591, 249] on div "Invoice 04092025 (2).pdf Joseph Wilson - 08 Sep 2025 04 Sep 2025 04 Sep 2025 £9…" at bounding box center [574, 259] width 1117 height 20
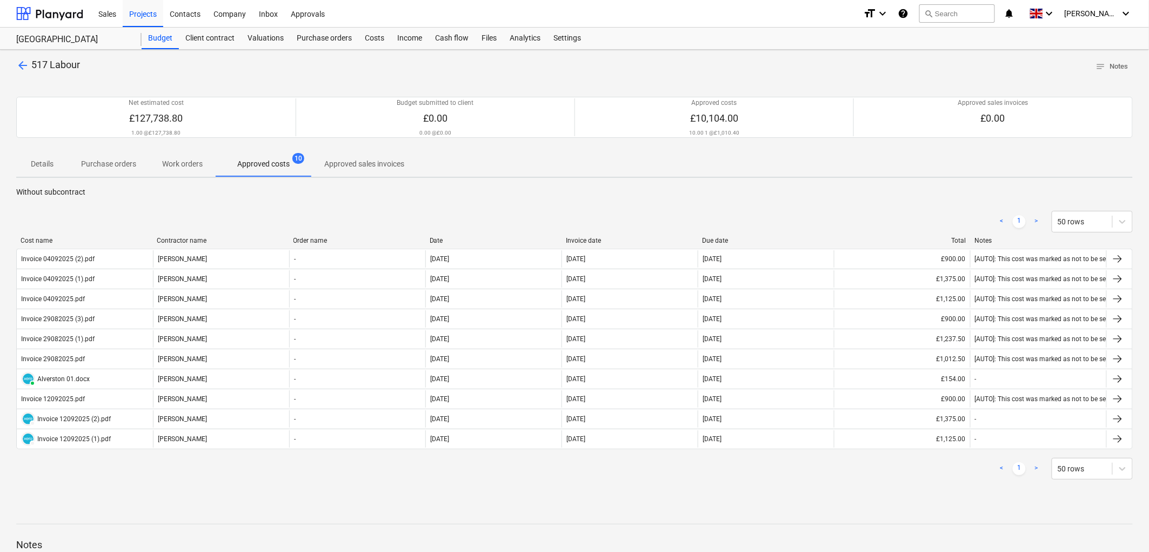
click at [593, 241] on div "Invoice date" at bounding box center [630, 241] width 128 height 8
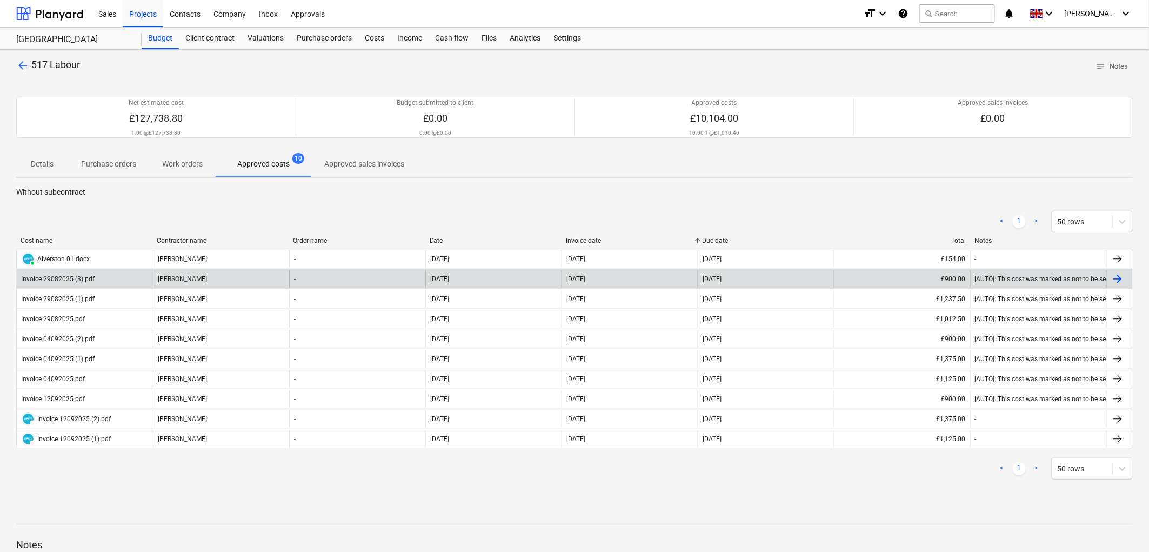
click at [585, 275] on div "29 Aug 2025" at bounding box center [576, 279] width 19 height 8
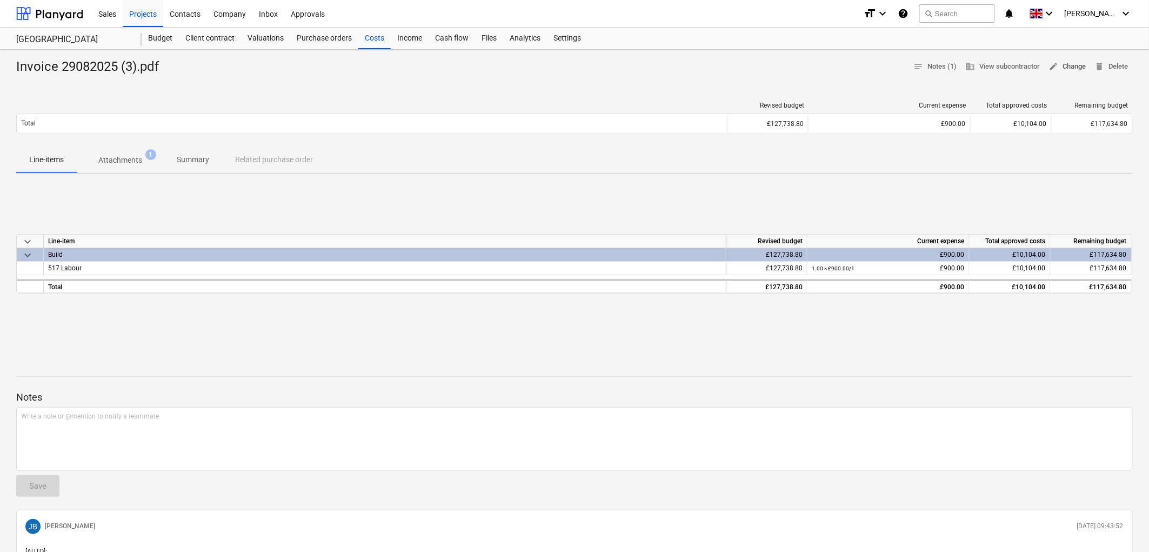
click at [1052, 69] on span "edit" at bounding box center [1054, 67] width 10 height 10
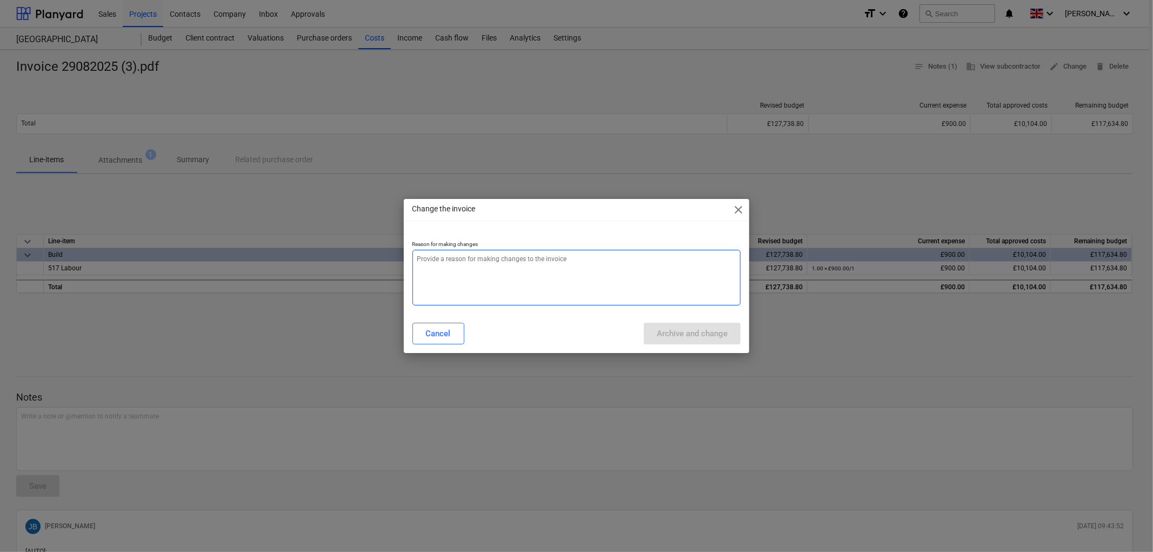
click at [601, 264] on textarea at bounding box center [576, 278] width 329 height 56
type textarea "x"
type textarea "."
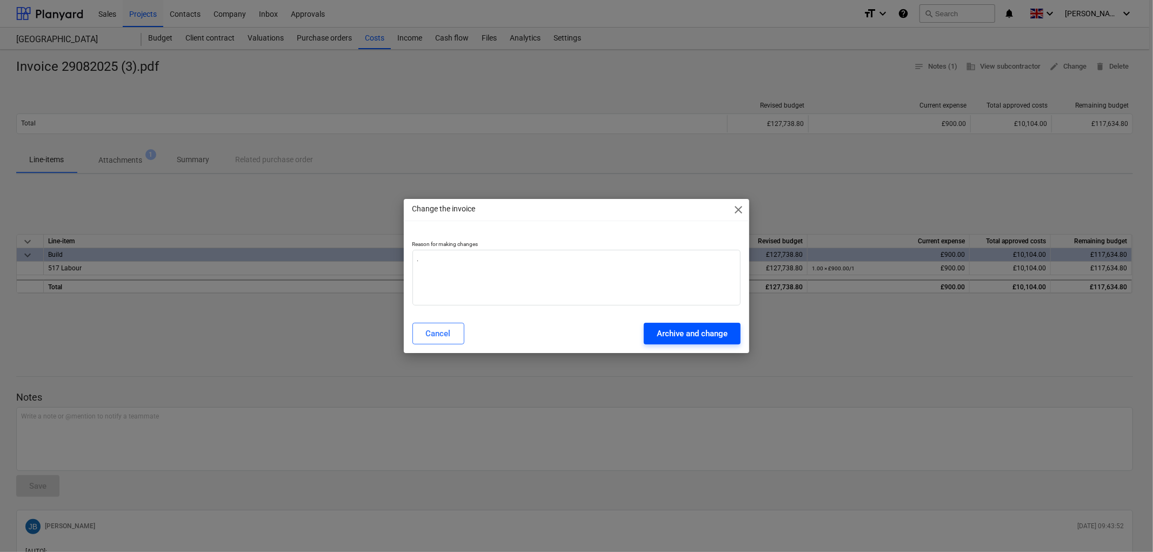
click at [673, 338] on div "Archive and change" at bounding box center [692, 333] width 71 height 14
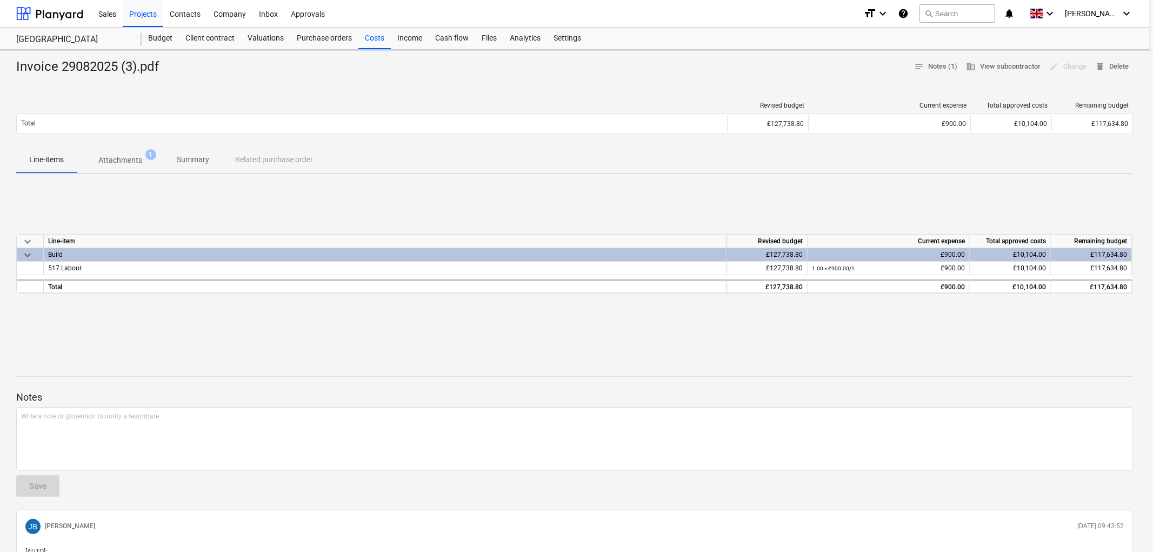
type textarea "x"
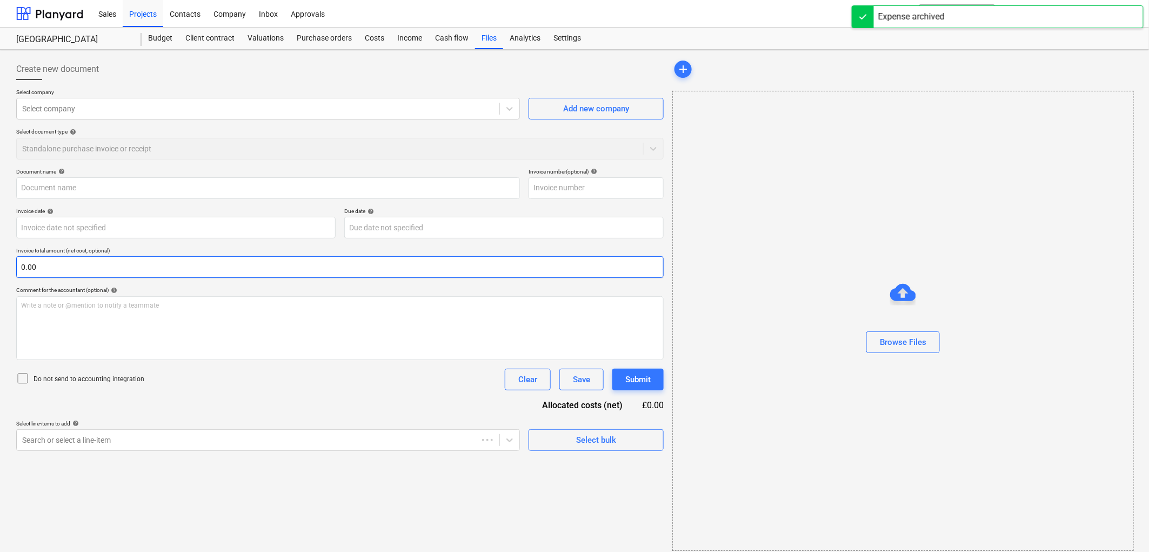
type input "Invoice 29082025 (3).pdf"
type input "29 Aug 2025"
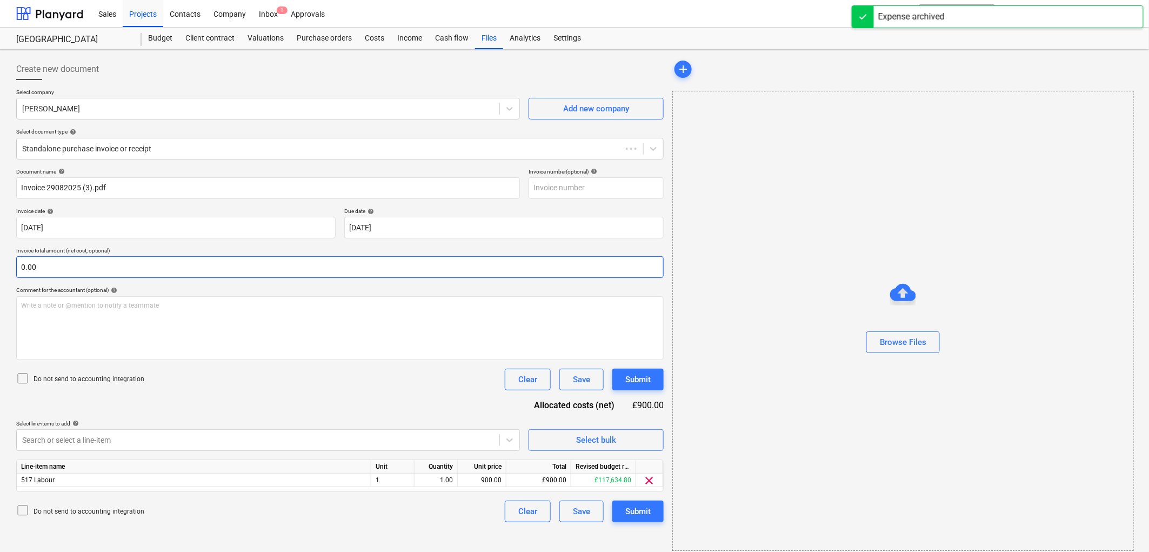
drag, startPoint x: 133, startPoint y: 279, endPoint x: 133, endPoint y: 271, distance: 8.1
click at [133, 276] on div "Document name help Invoice 29082025 (3).pdf Invoice number (optional) help Invo…" at bounding box center [340, 345] width 648 height 354
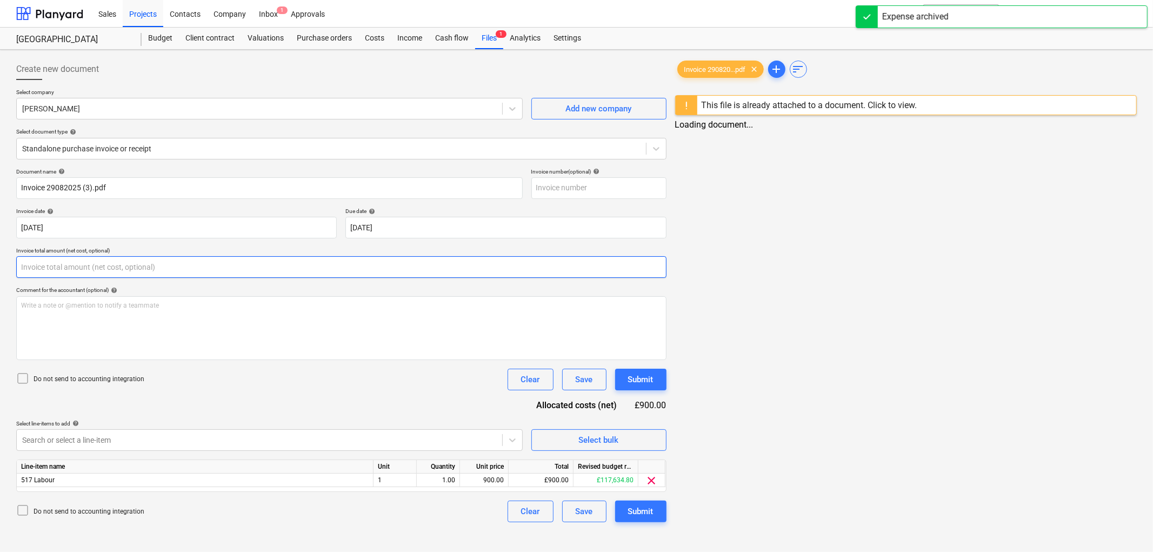
click at [134, 270] on input "text" at bounding box center [341, 267] width 650 height 22
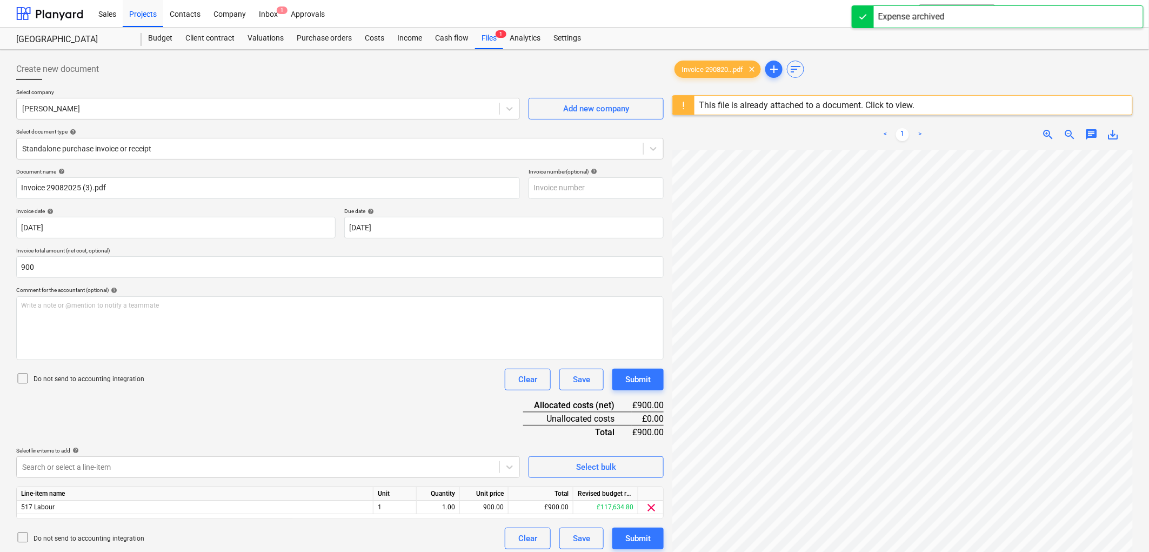
type input "900.00"
click at [104, 385] on div "Do not send to accounting integration" at bounding box center [80, 379] width 128 height 15
click at [105, 376] on p "Do not send to accounting integration" at bounding box center [89, 379] width 111 height 9
click at [105, 374] on div "Do not send to accounting integration" at bounding box center [80, 379] width 128 height 15
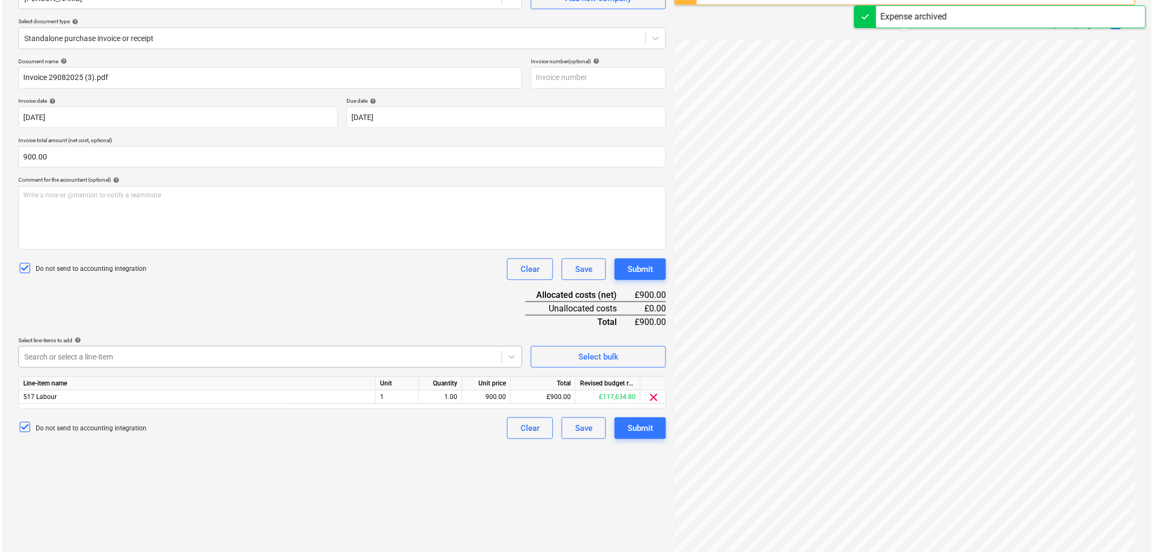
scroll to position [120, 0]
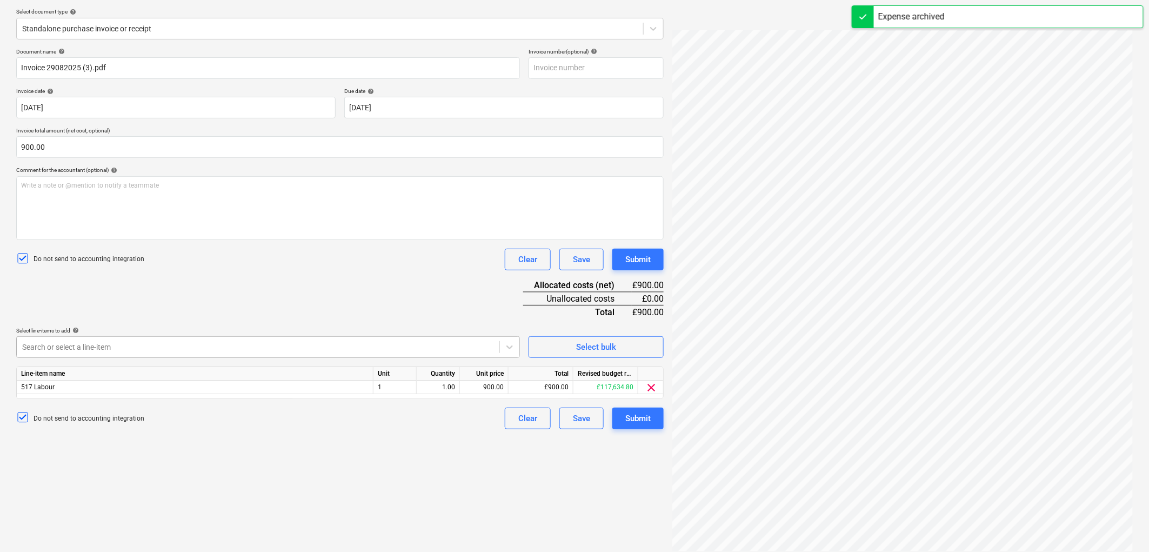
click at [85, 345] on div at bounding box center [258, 347] width 472 height 11
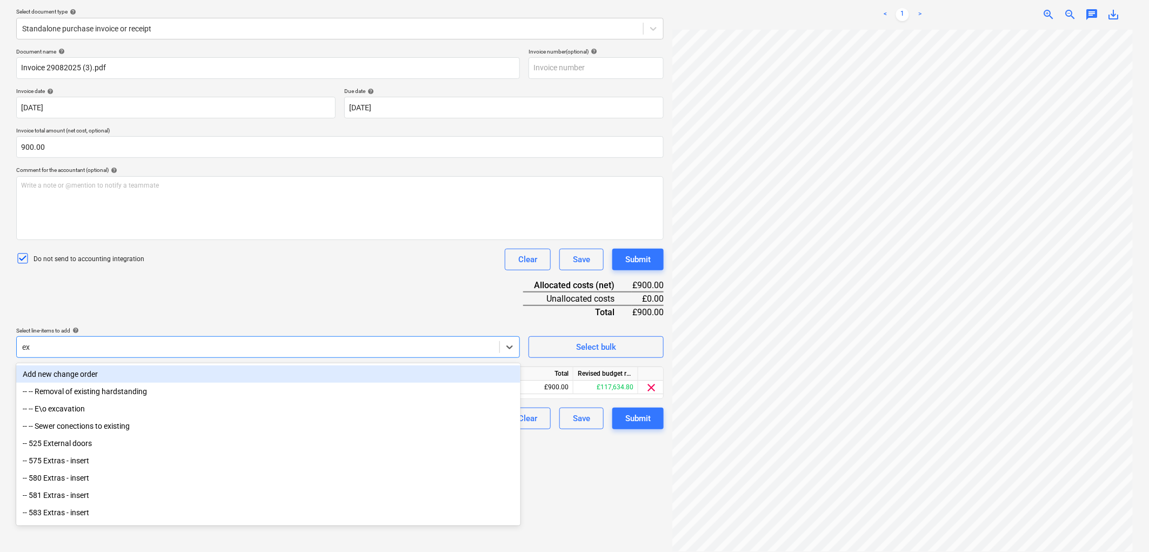
type input "exc"
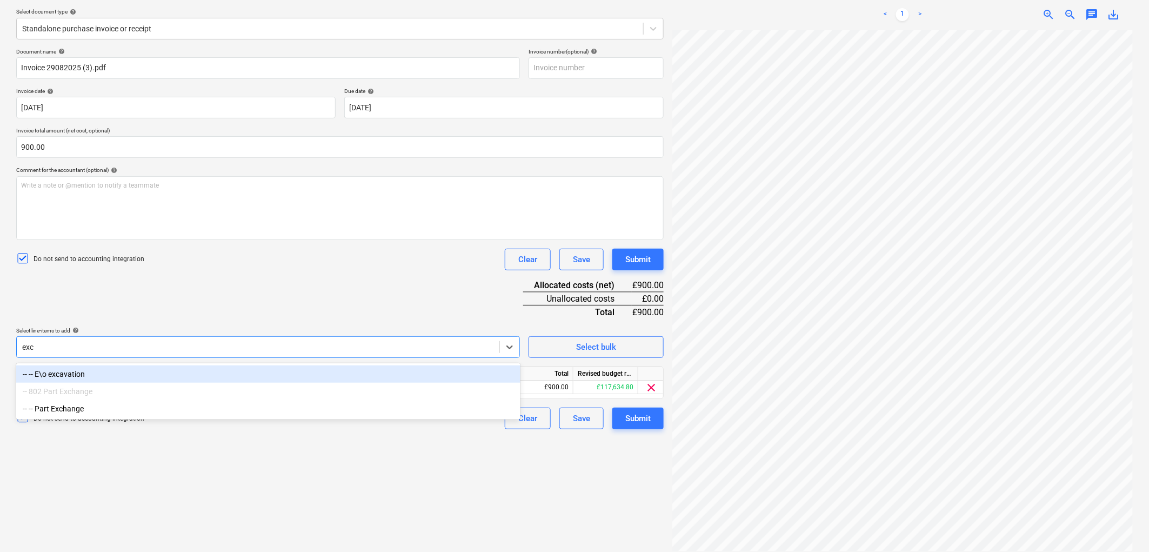
click at [116, 374] on div "-- -- E\o excavation" at bounding box center [268, 373] width 504 height 17
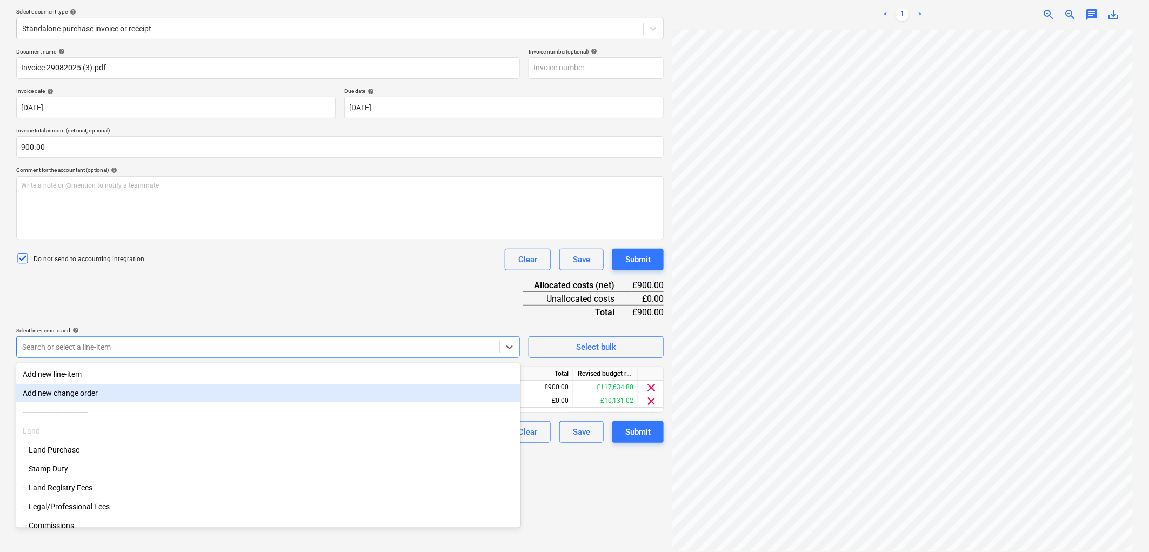
click at [196, 307] on div "Document name help Invoice 29082025 (3).pdf Invoice number (optional) help Invo…" at bounding box center [340, 245] width 648 height 395
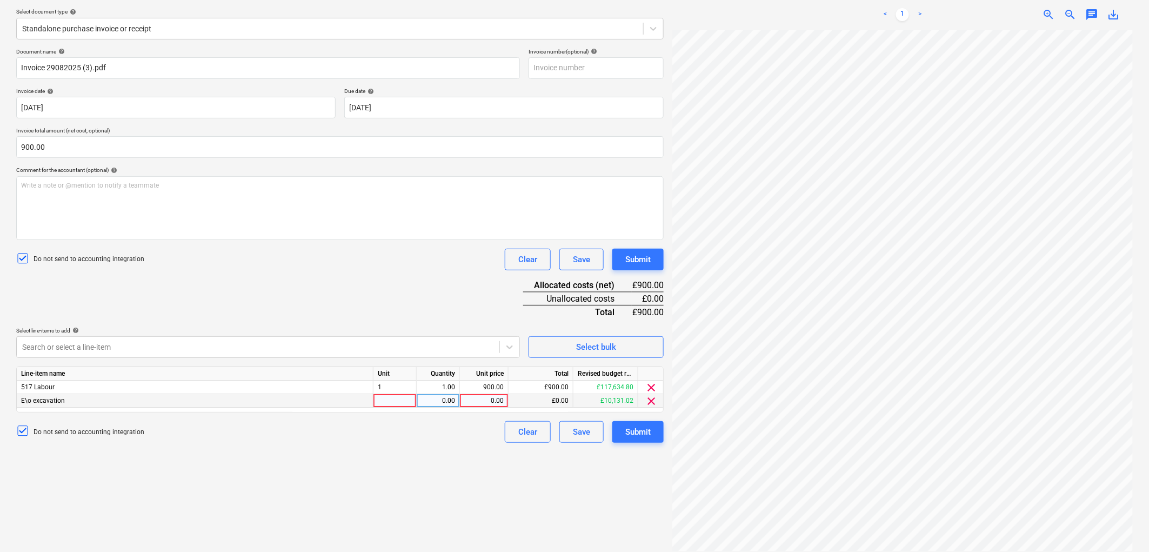
click at [377, 402] on div at bounding box center [395, 401] width 43 height 14
type input "1"
type input "900"
click at [649, 384] on span "clear" at bounding box center [651, 387] width 13 height 13
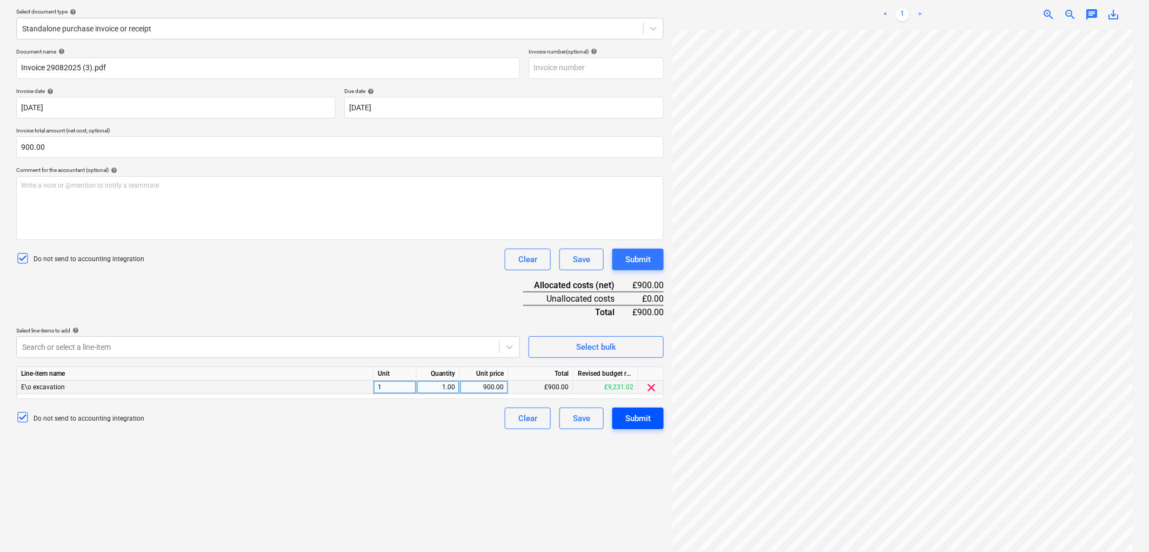
click at [638, 418] on div "Submit" at bounding box center [637, 418] width 25 height 14
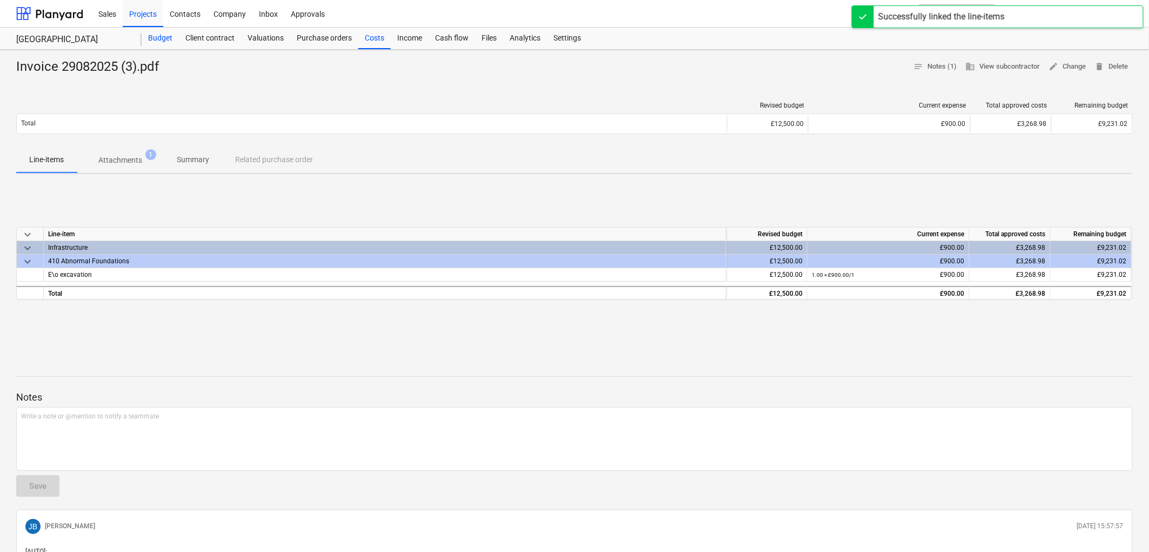
click at [160, 35] on div "Budget" at bounding box center [160, 39] width 37 height 22
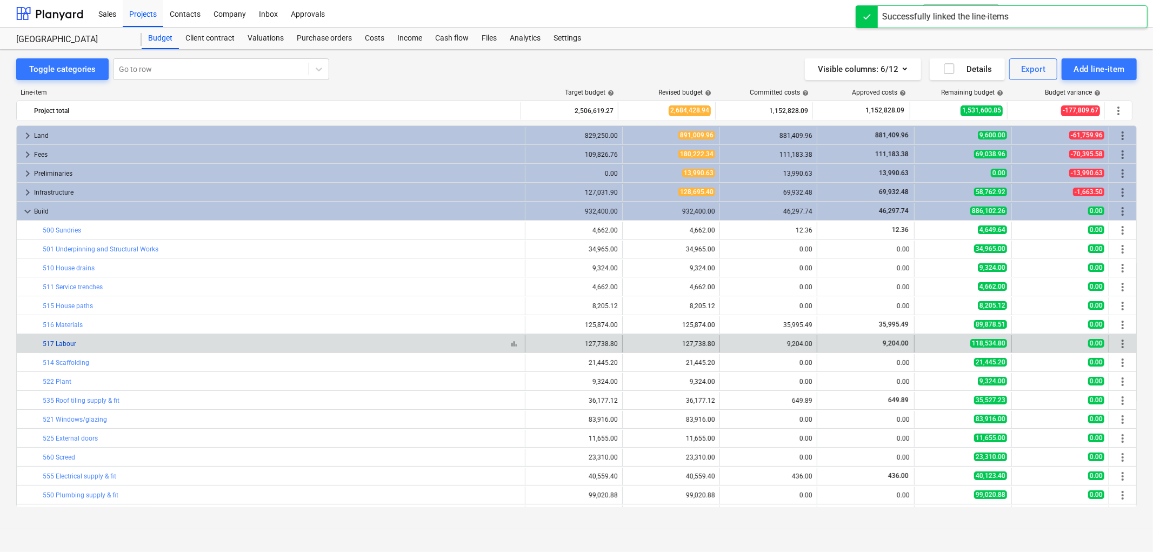
click at [66, 344] on link "517 Labour" at bounding box center [60, 344] width 34 height 8
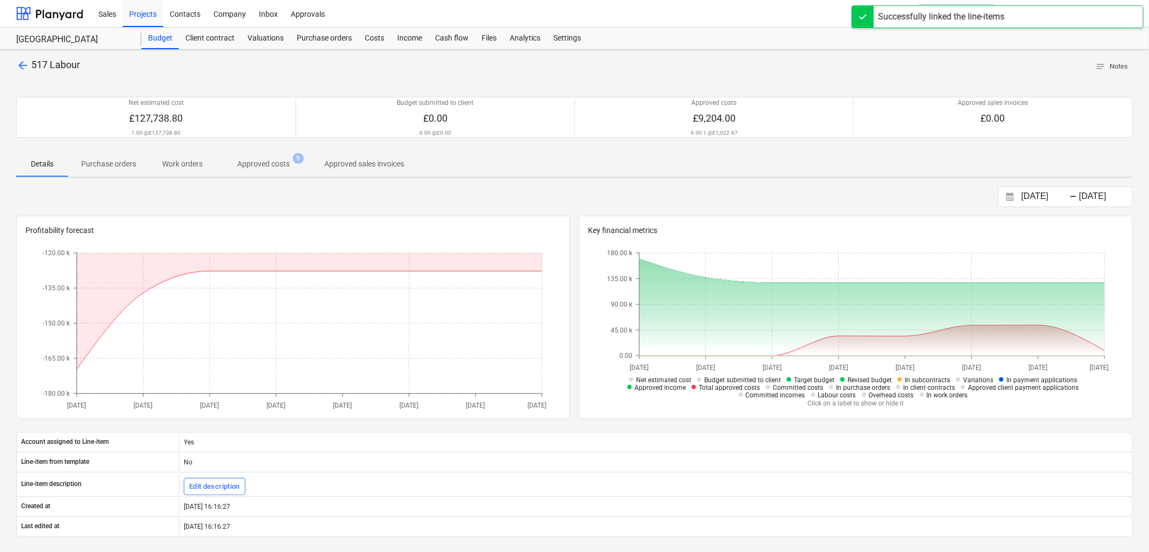
click at [256, 170] on span "Approved costs 9" at bounding box center [264, 163] width 96 height 19
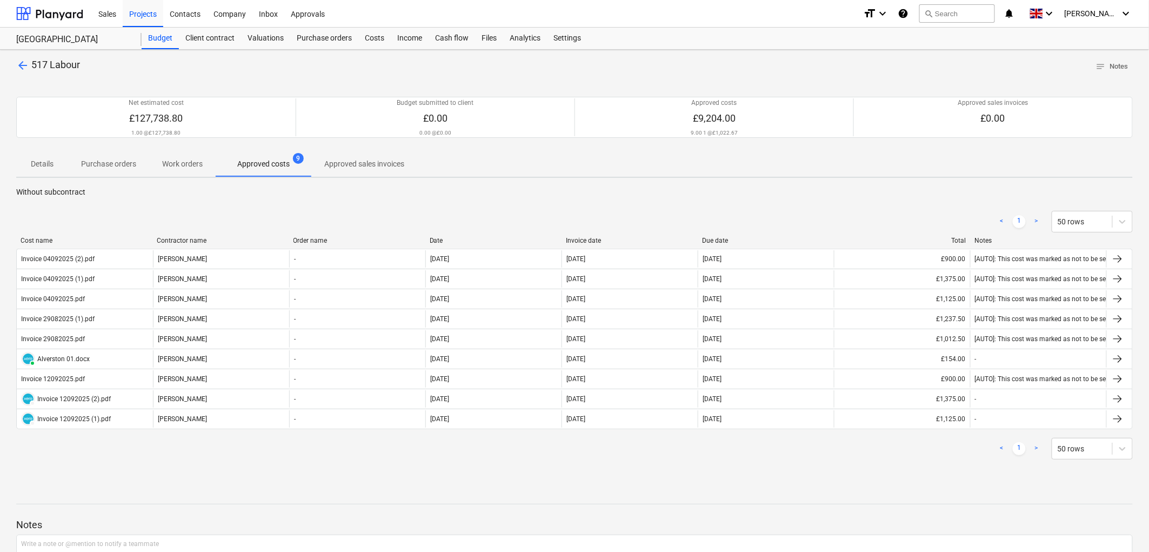
click at [579, 238] on div "Invoice date" at bounding box center [630, 241] width 128 height 8
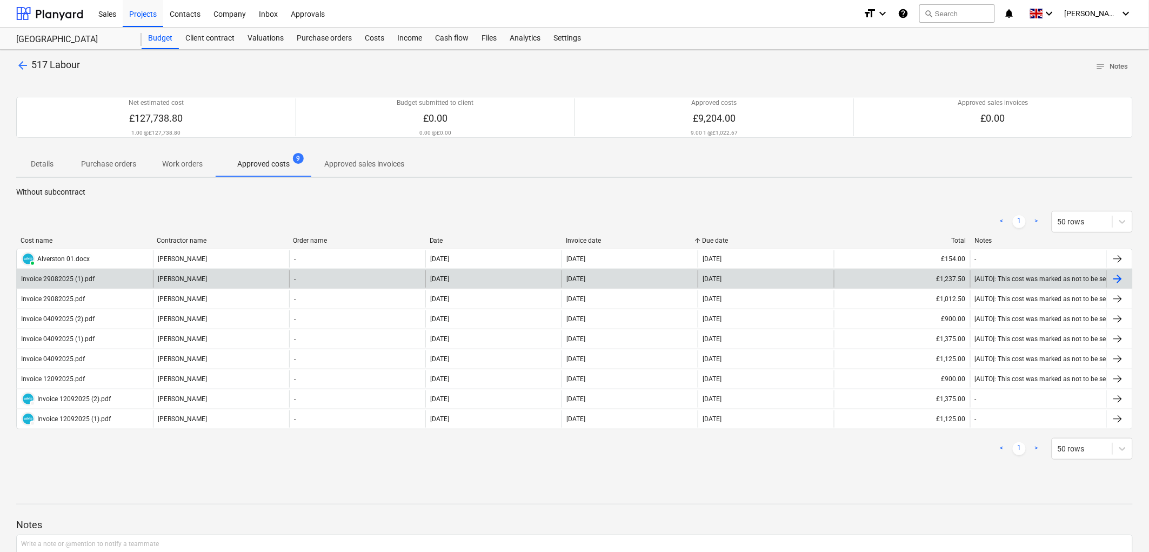
click at [195, 284] on div "Stephen Wilson" at bounding box center [221, 278] width 136 height 17
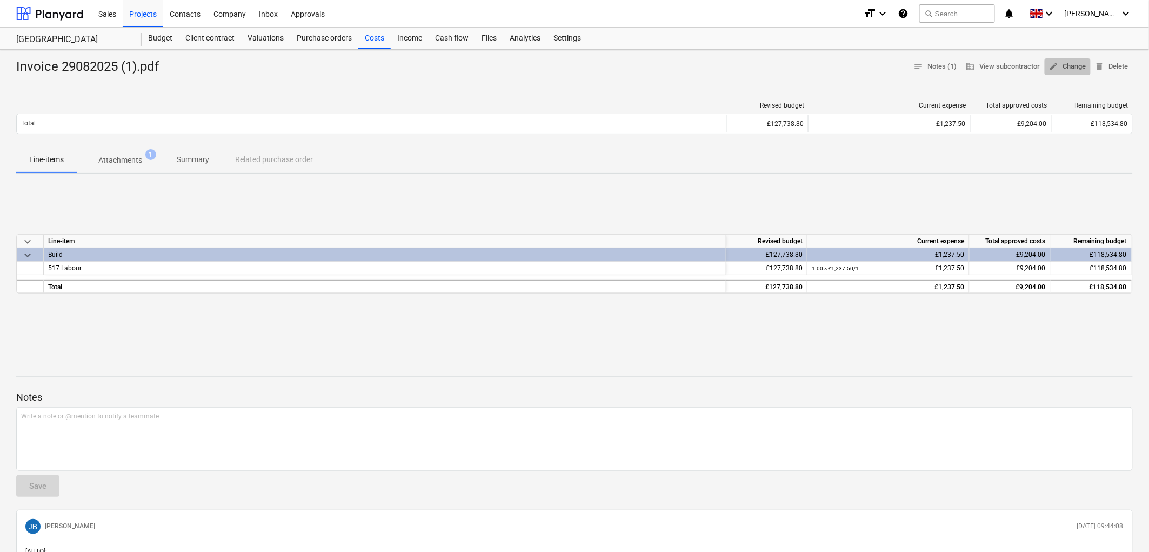
click at [1061, 65] on span "edit Change" at bounding box center [1067, 67] width 37 height 12
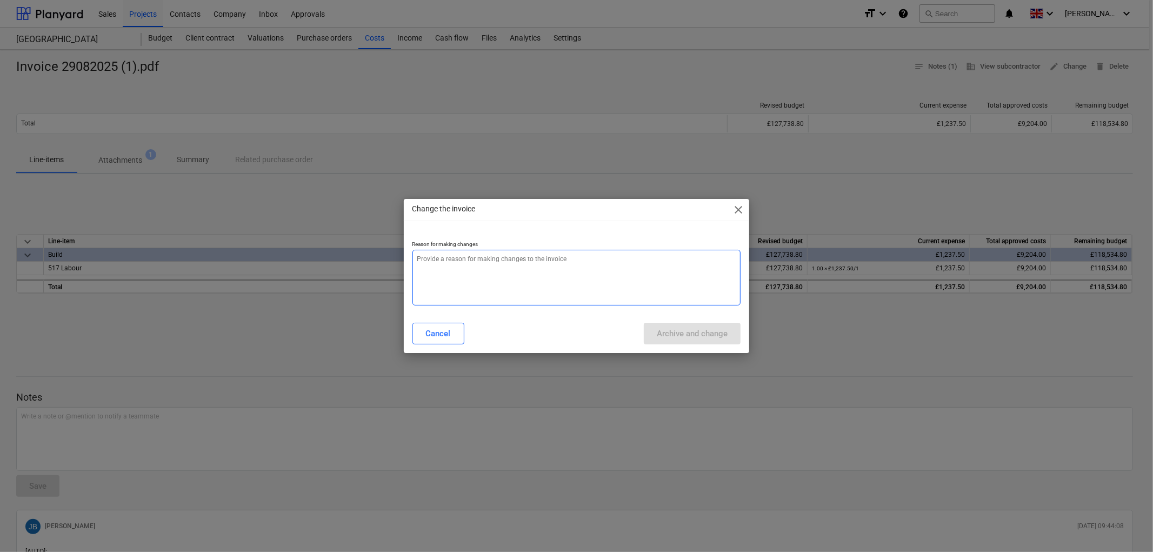
click at [523, 275] on textarea at bounding box center [576, 278] width 329 height 56
type textarea "x"
type textarea "."
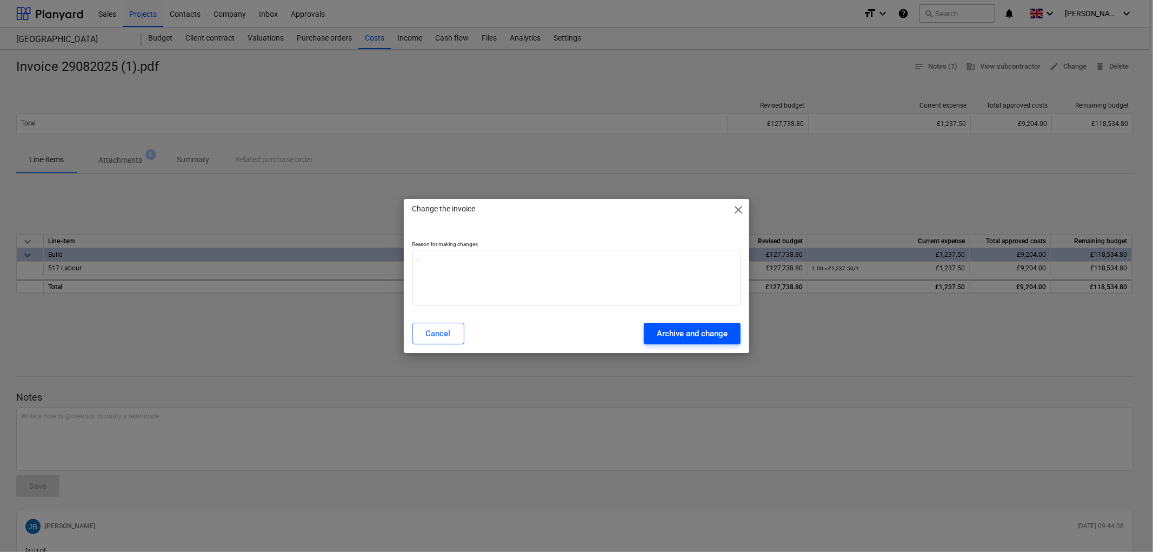
click at [689, 330] on div "Archive and change" at bounding box center [692, 333] width 71 height 14
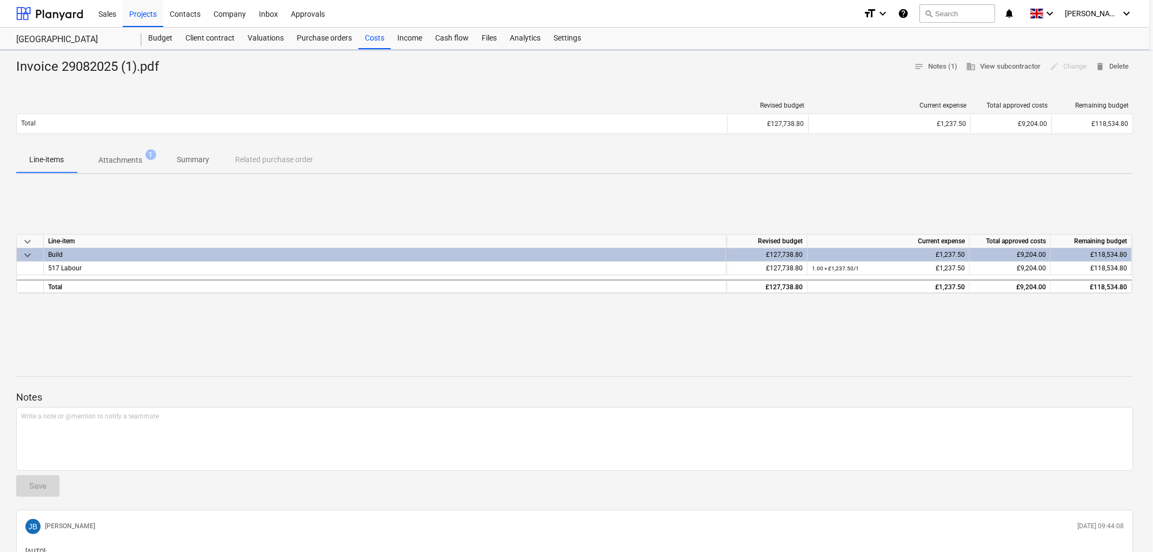
type textarea "x"
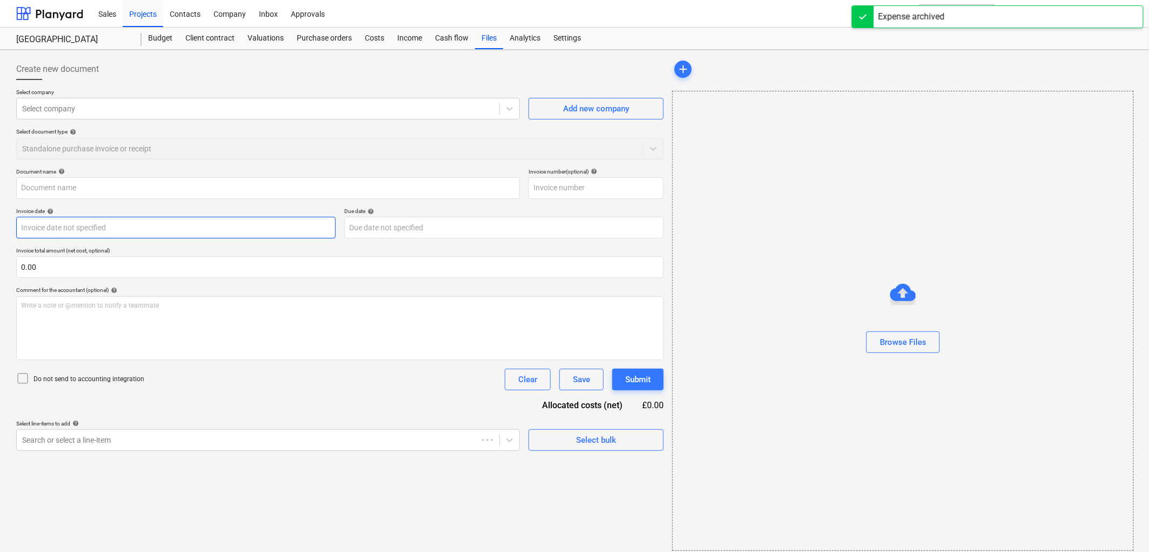
type input "Invoice 29082025 (1).pdf"
type input "29 Aug 2025"
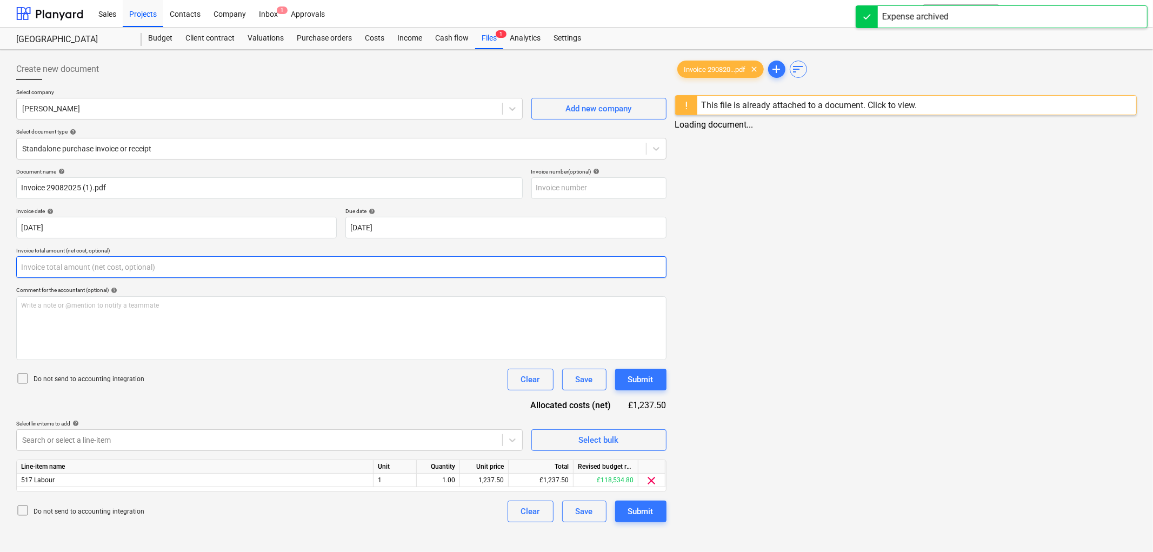
click at [96, 267] on input "text" at bounding box center [341, 267] width 650 height 22
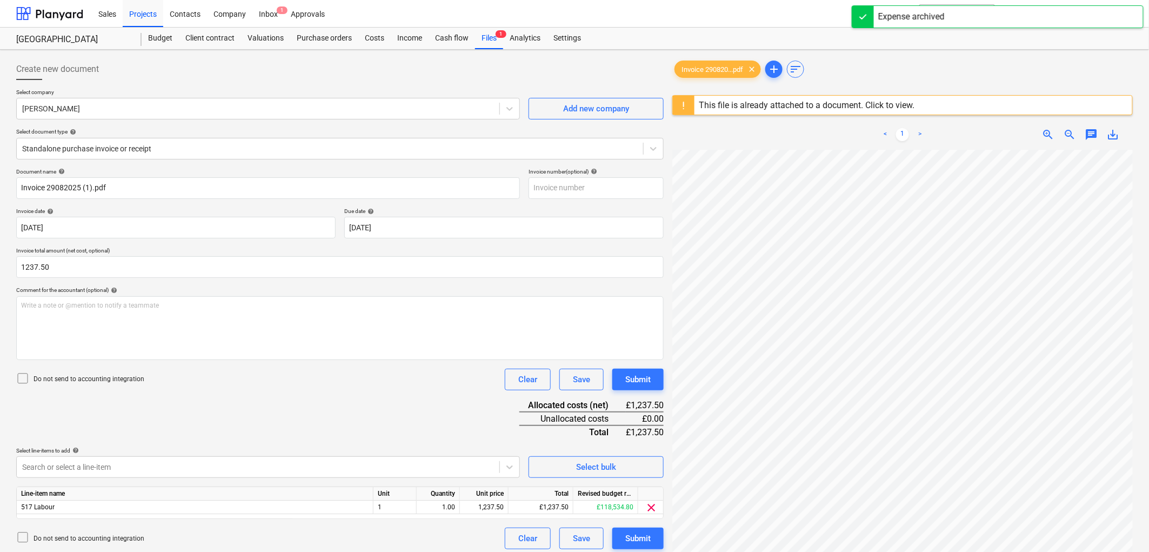
type input "1,237.50"
click at [52, 378] on p "Do not send to accounting integration" at bounding box center [89, 379] width 111 height 9
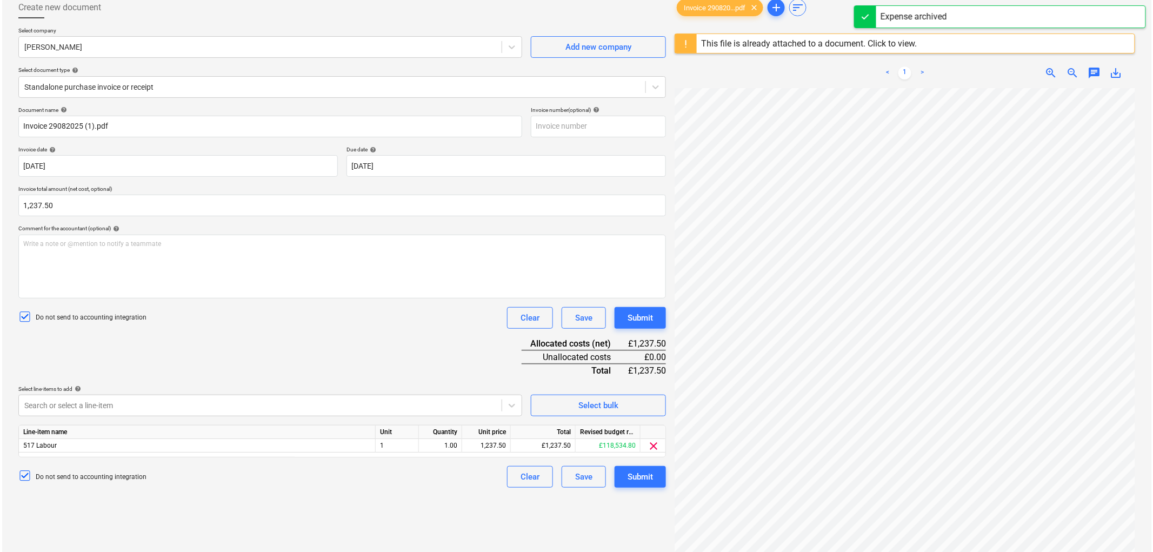
scroll to position [120, 0]
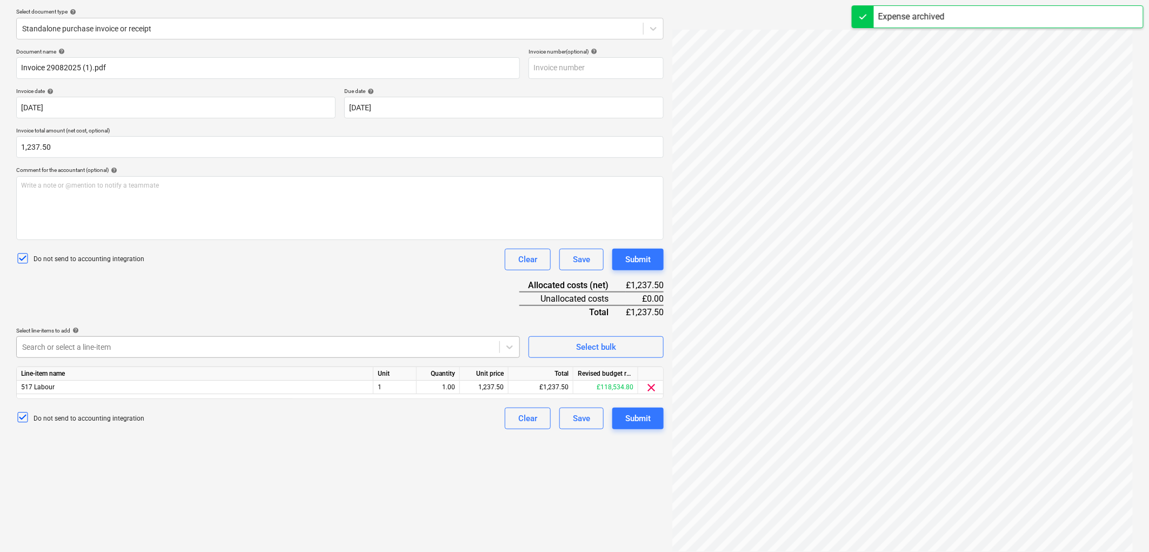
click at [83, 342] on div at bounding box center [258, 347] width 472 height 11
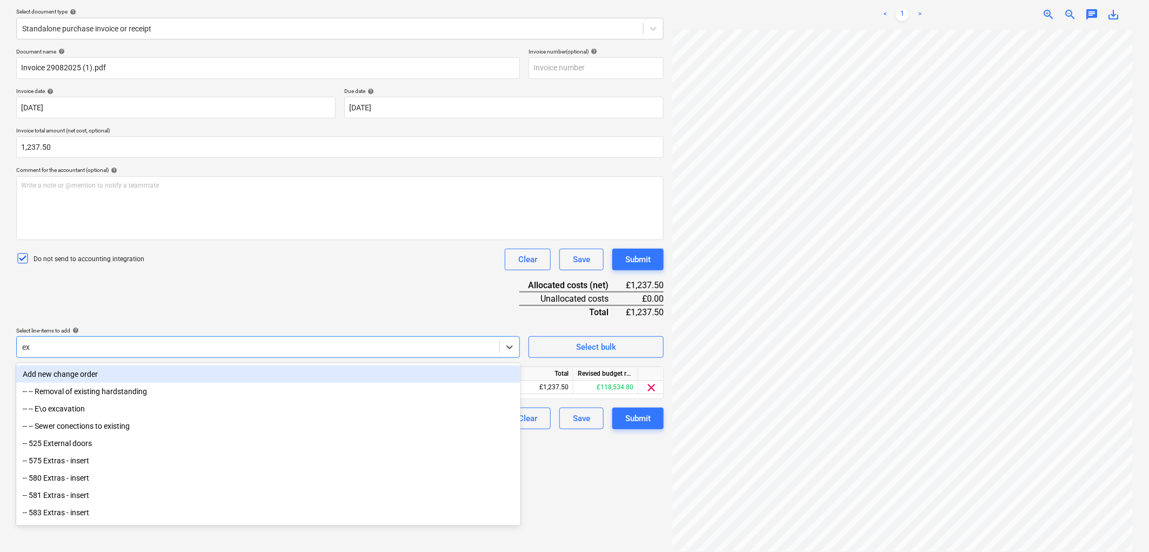
type input "exc"
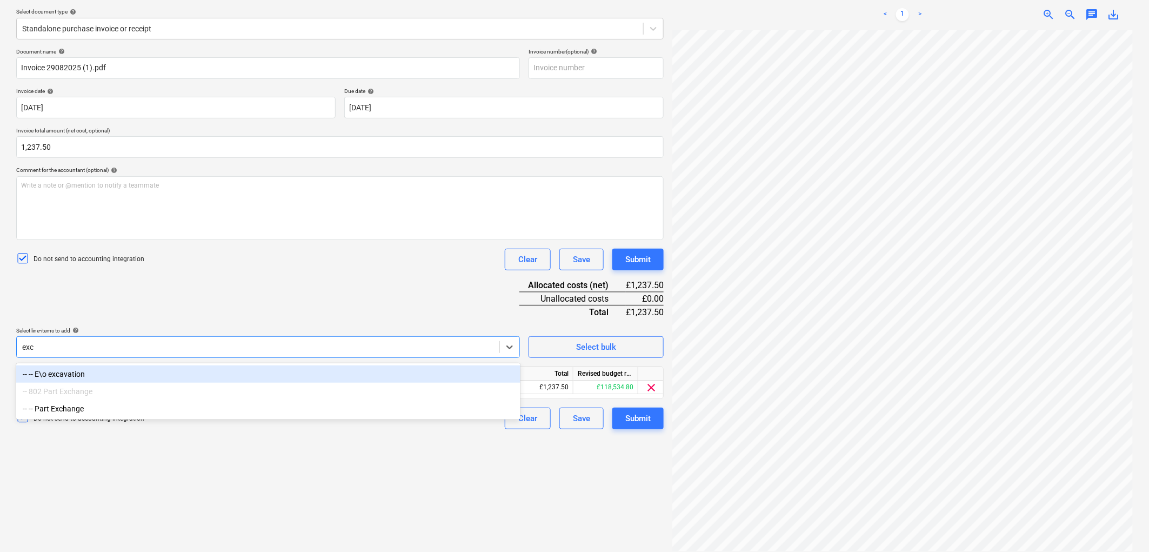
click at [79, 372] on div "-- -- E\o excavation" at bounding box center [268, 373] width 504 height 17
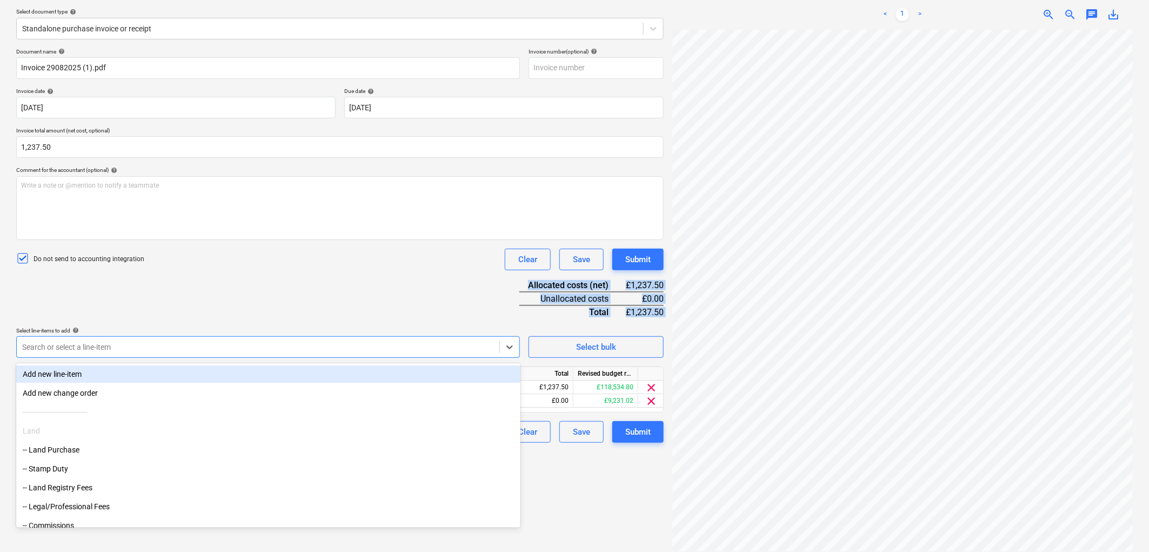
click at [276, 298] on div "Document name help Invoice 29082025 (1).pdf Invoice number (optional) help Invo…" at bounding box center [340, 245] width 648 height 395
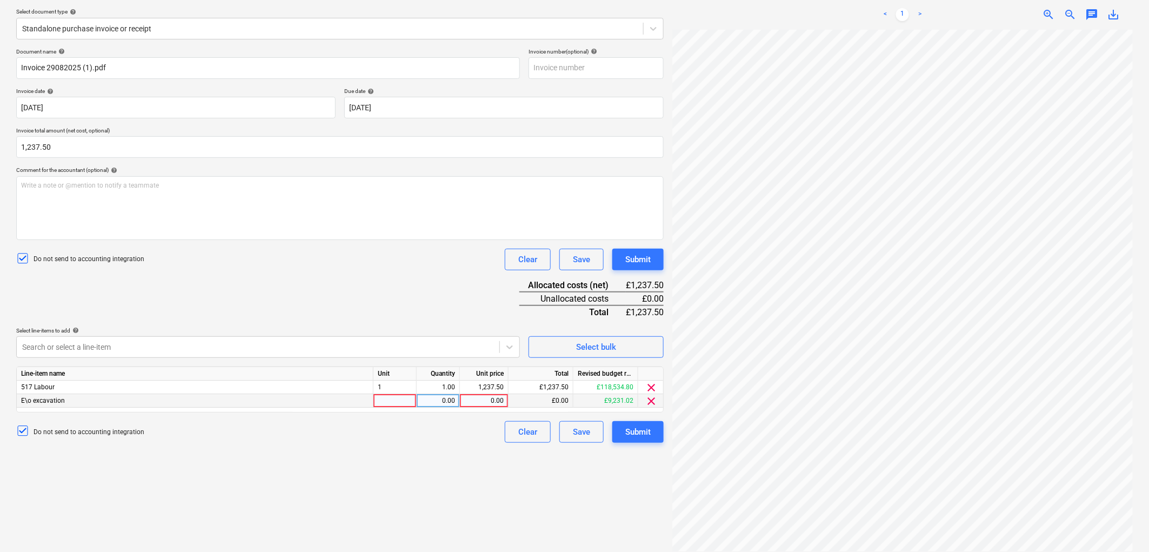
click at [385, 398] on div at bounding box center [395, 401] width 43 height 14
type input "1"
type input "1237.50"
drag, startPoint x: 651, startPoint y: 388, endPoint x: 646, endPoint y: 403, distance: 16.1
click at [651, 388] on span "clear" at bounding box center [651, 387] width 13 height 13
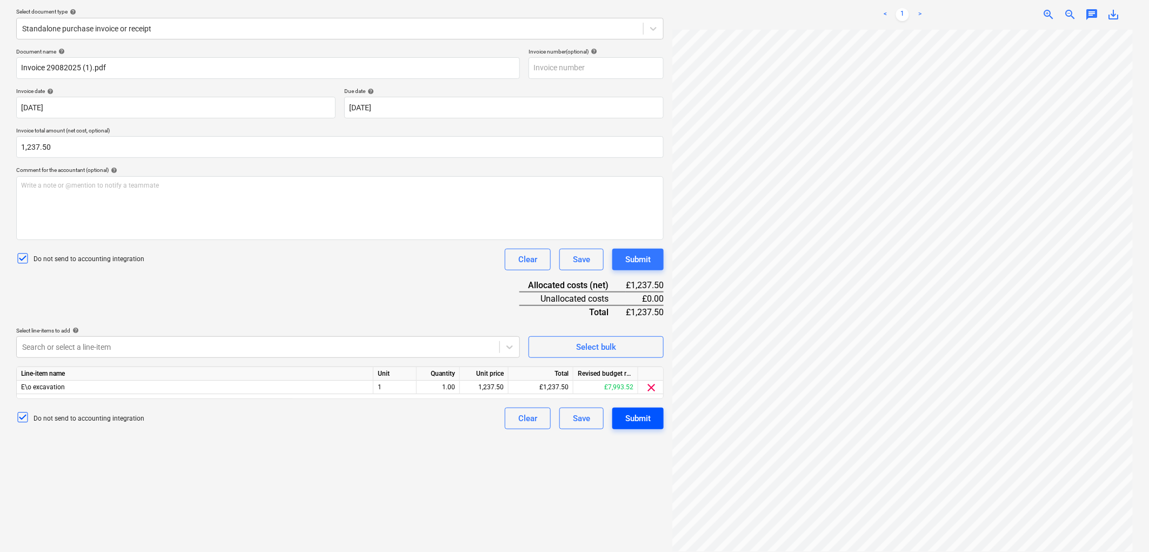
click at [642, 417] on div "Submit" at bounding box center [637, 418] width 25 height 14
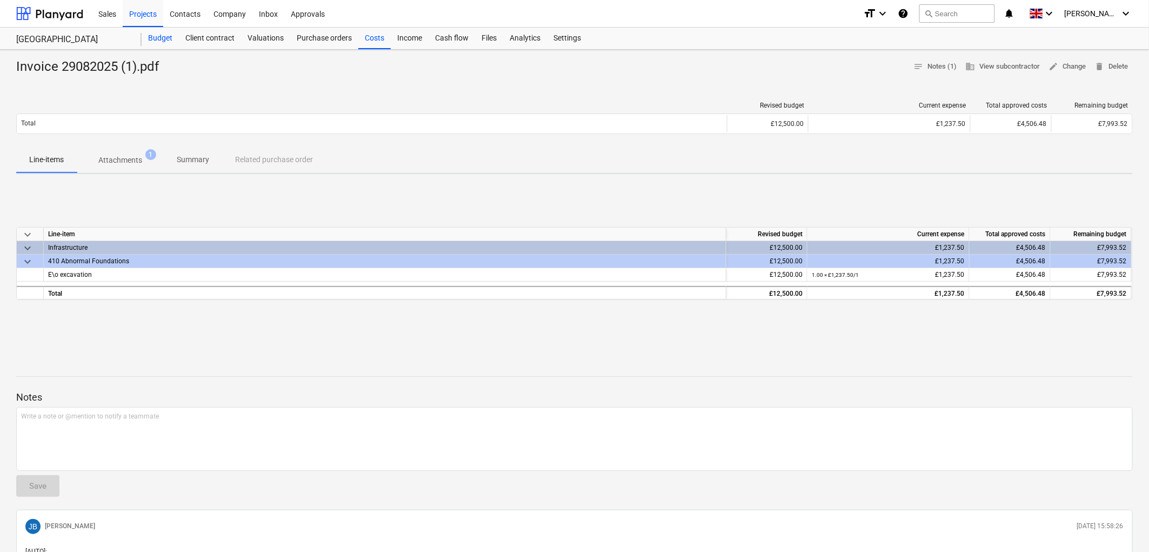
click at [166, 40] on div "Budget" at bounding box center [160, 39] width 37 height 22
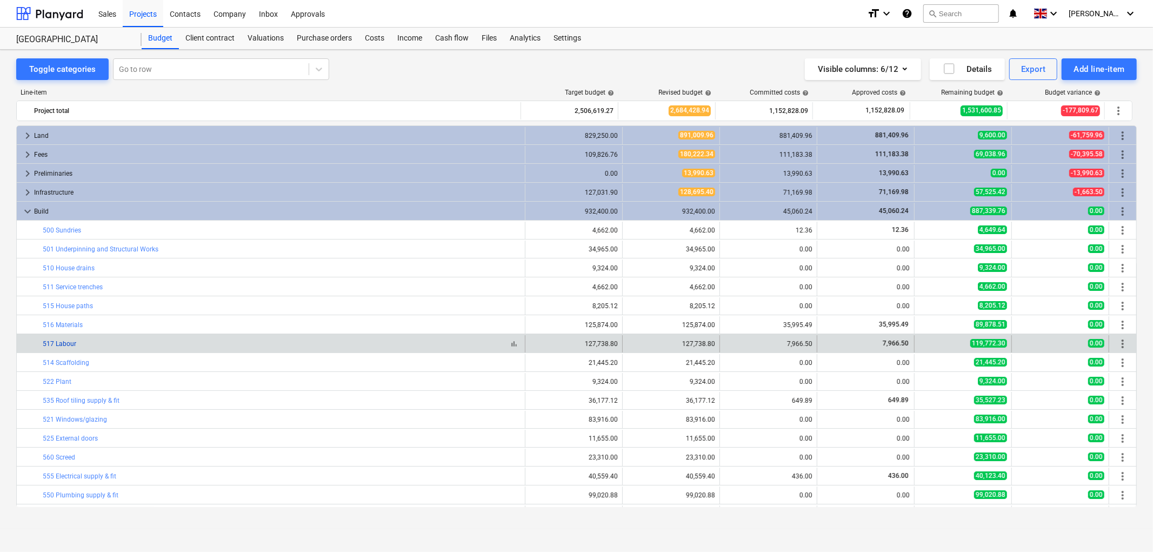
click at [67, 342] on link "517 Labour" at bounding box center [60, 344] width 34 height 8
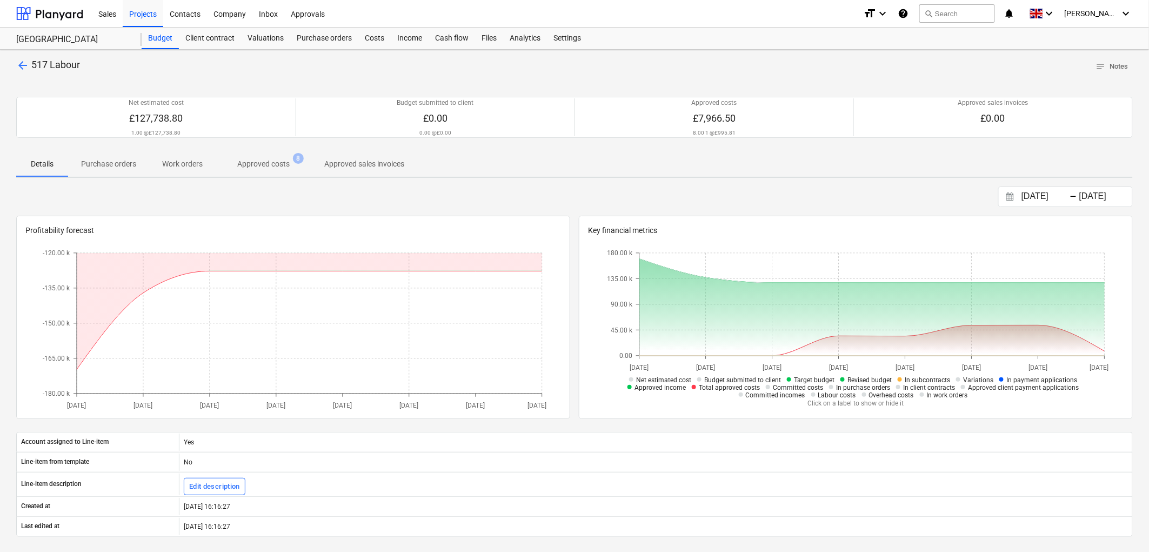
click at [251, 161] on p "Approved costs" at bounding box center [263, 163] width 52 height 11
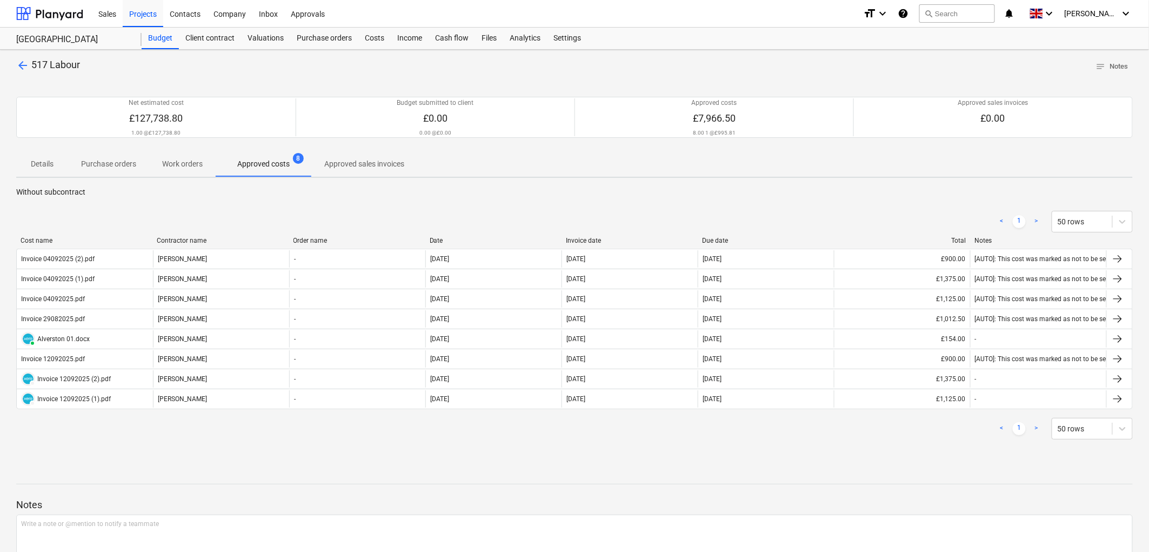
click at [586, 240] on div "Invoice date" at bounding box center [630, 241] width 128 height 8
click at [585, 240] on div "Invoice date" at bounding box center [630, 241] width 128 height 8
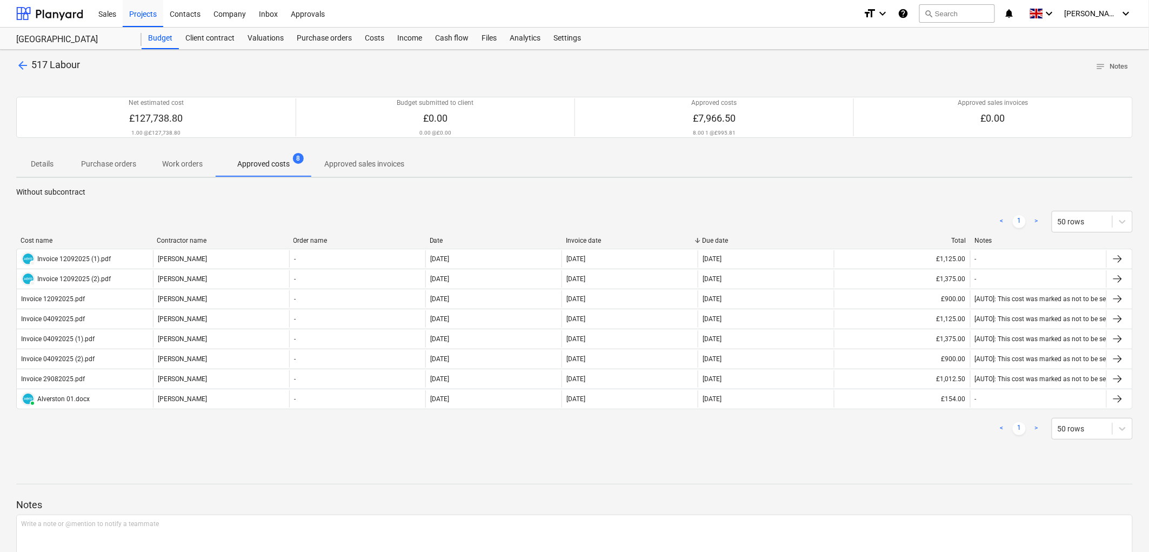
click at [585, 240] on div "Invoice date" at bounding box center [630, 241] width 128 height 8
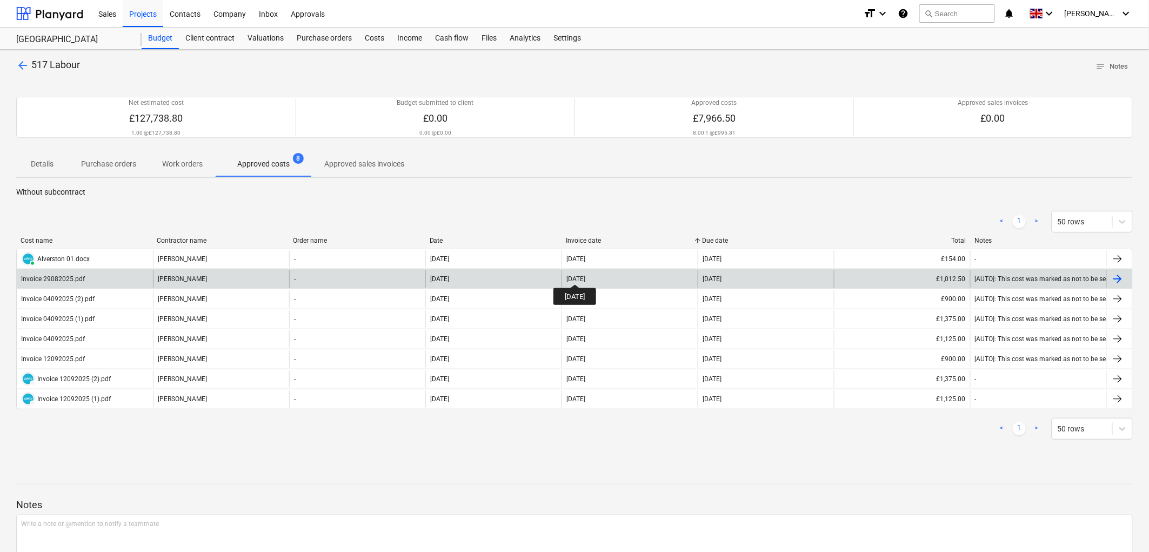
click at [585, 275] on div "29 Aug 2025" at bounding box center [576, 279] width 19 height 8
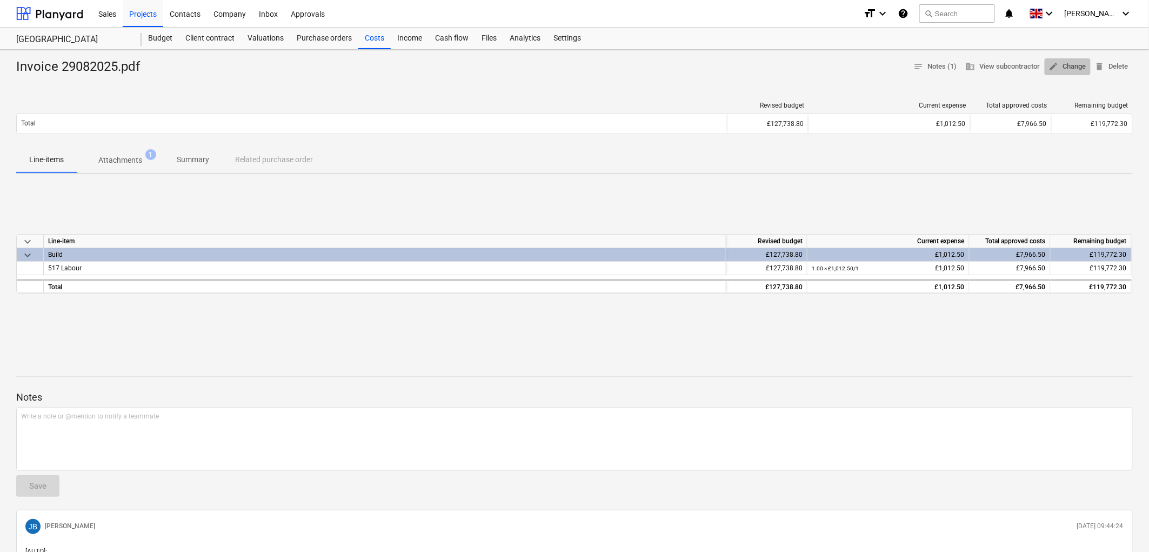
click at [1055, 63] on span "edit" at bounding box center [1054, 67] width 10 height 10
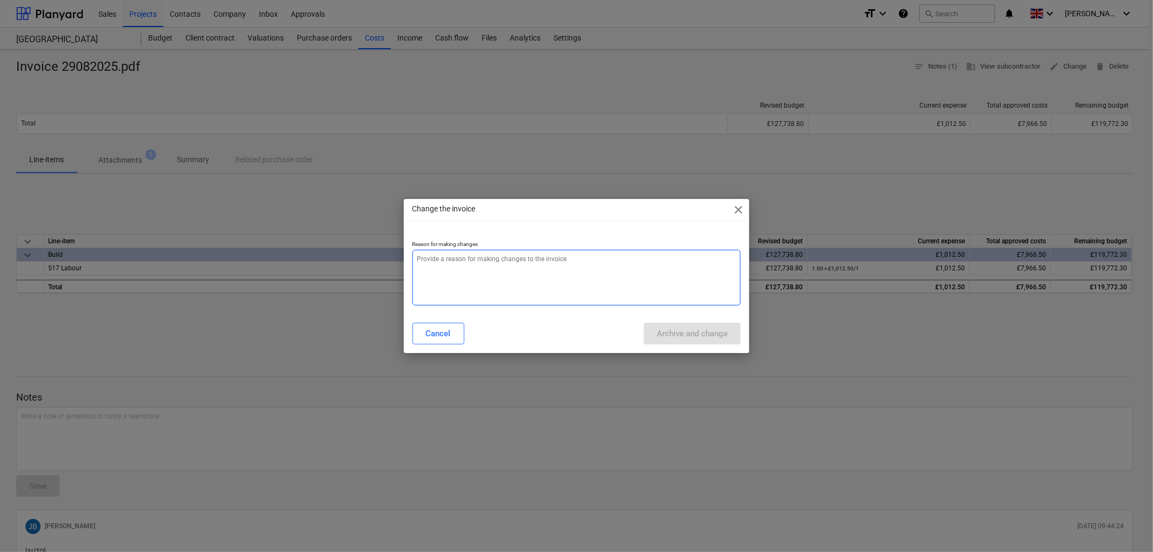
click at [520, 285] on textarea at bounding box center [576, 278] width 329 height 56
type textarea "x"
type textarea "."
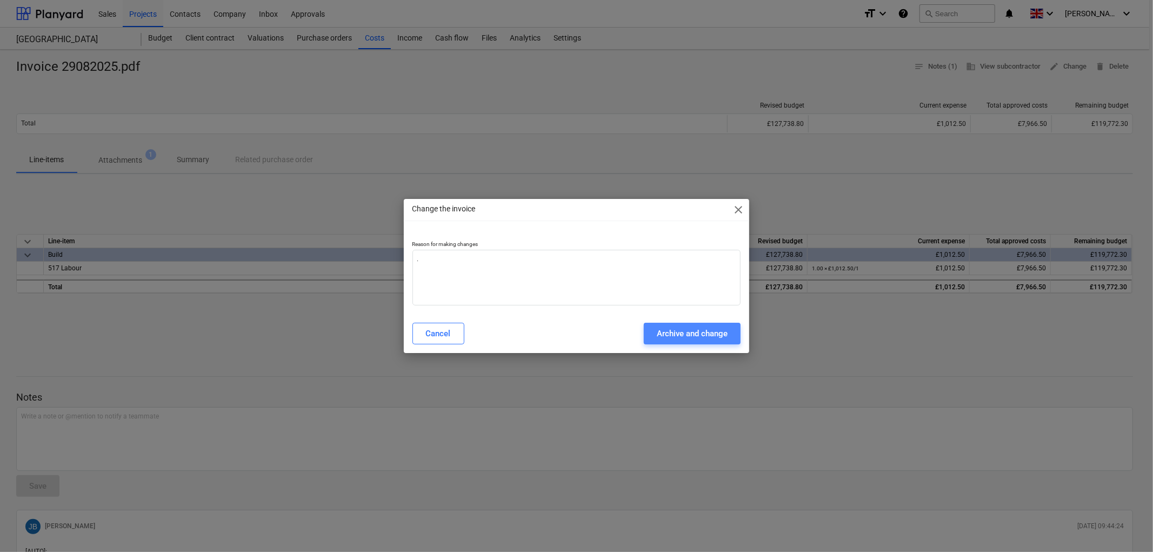
click at [692, 330] on div "Archive and change" at bounding box center [692, 333] width 71 height 14
type textarea "x"
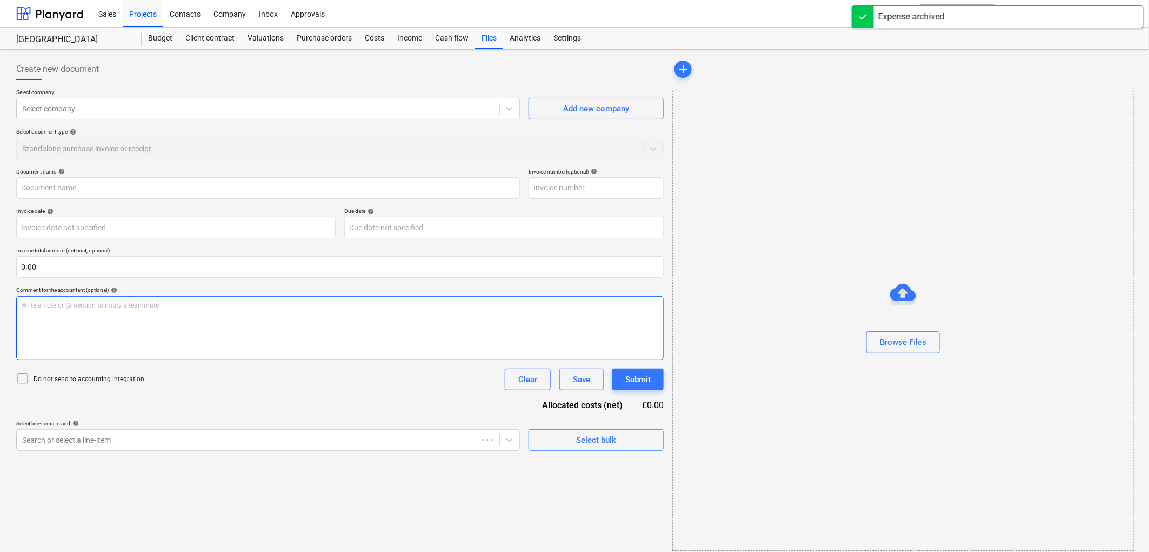
type input "Invoice 29082025.pdf"
type input "29 Aug 2025"
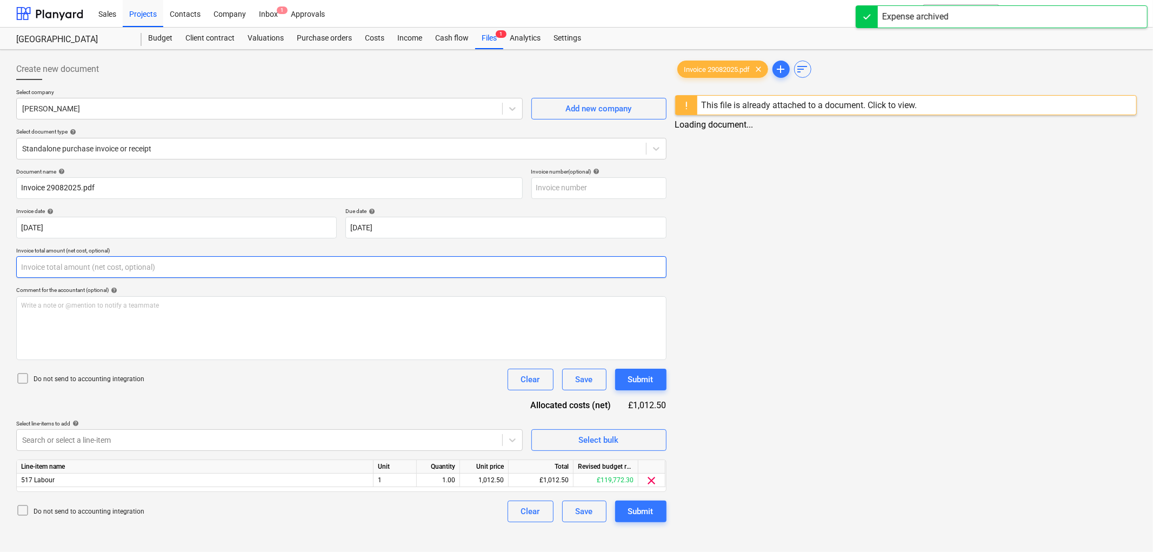
drag, startPoint x: 101, startPoint y: 265, endPoint x: 106, endPoint y: 263, distance: 5.6
click at [105, 264] on input "text" at bounding box center [341, 267] width 650 height 22
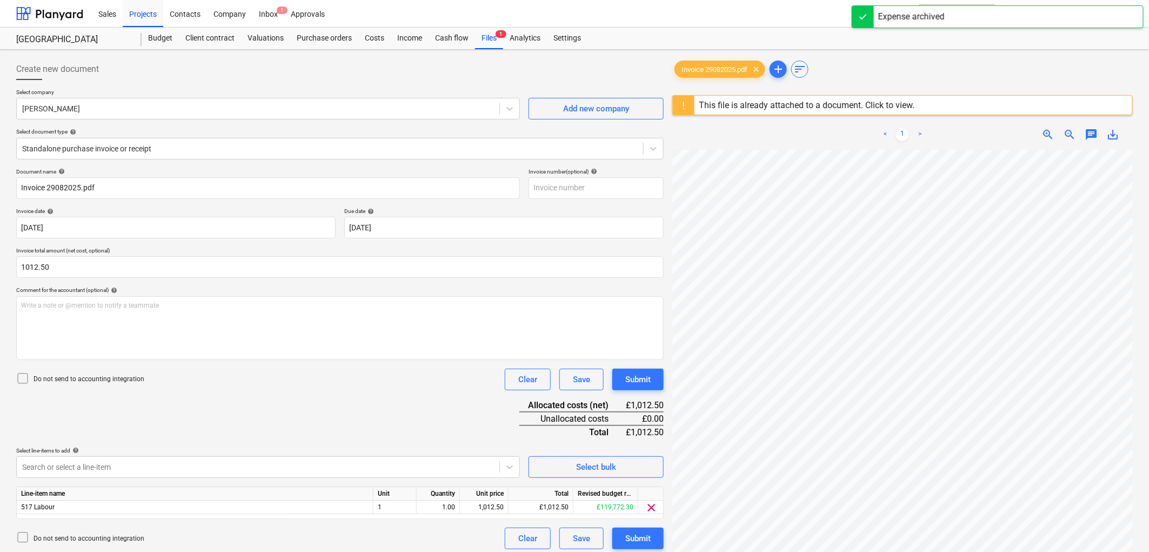
type input "1,012.50"
click at [77, 376] on p "Do not send to accounting integration" at bounding box center [89, 379] width 111 height 9
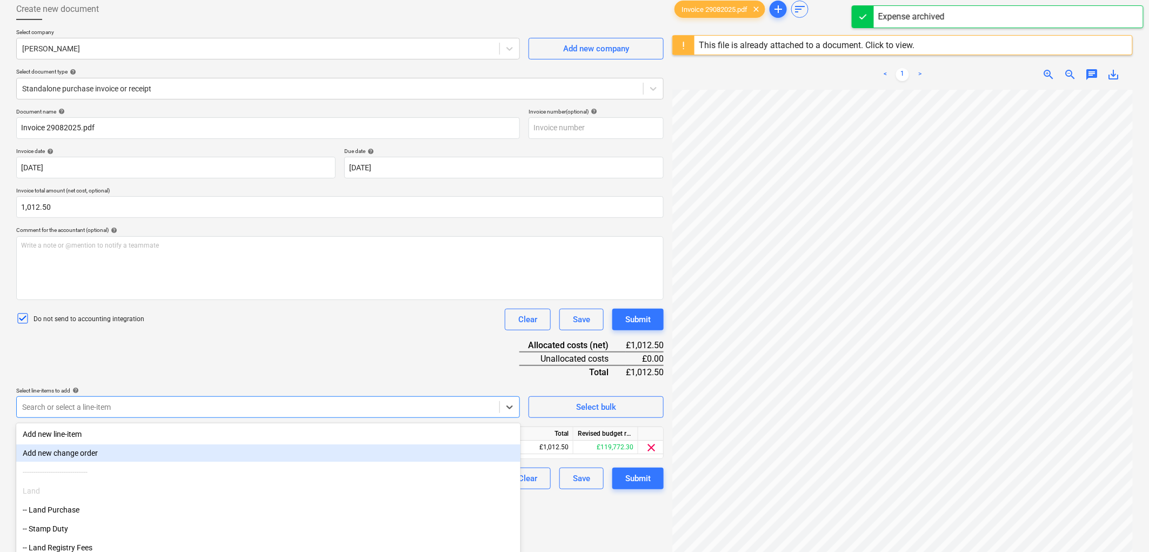
click at [80, 405] on body "Sales Projects Contacts Company Inbox 1 Approvals format_size keyboard_arrow_do…" at bounding box center [574, 216] width 1149 height 552
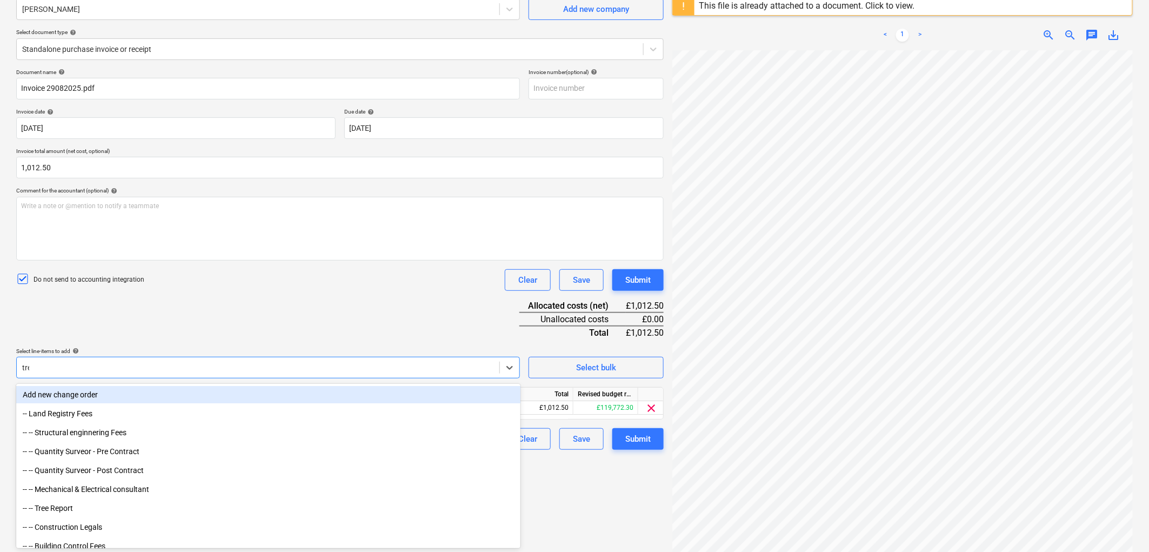
type input "tree"
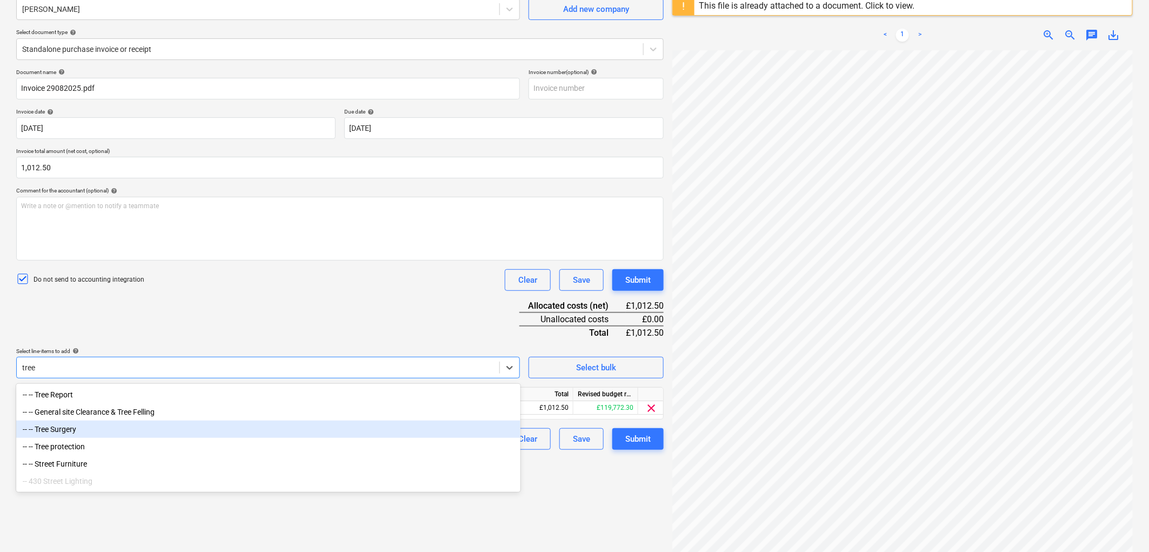
click at [79, 434] on div "-- -- Tree Surgery" at bounding box center [268, 429] width 504 height 17
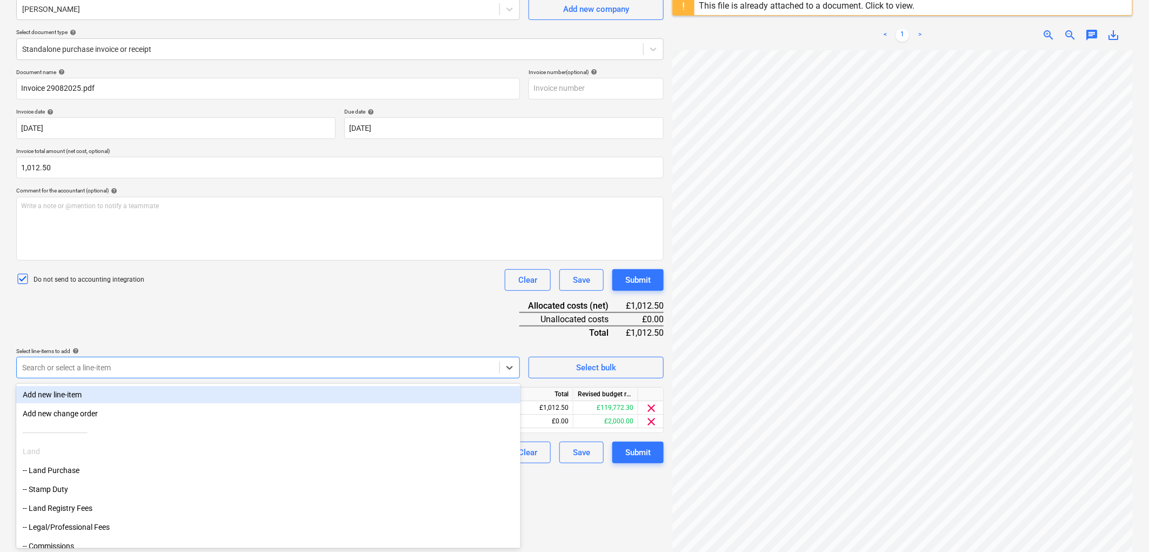
click at [252, 321] on div "Document name help Invoice 29082025.pdf Invoice number (optional) help Invoice …" at bounding box center [340, 266] width 648 height 395
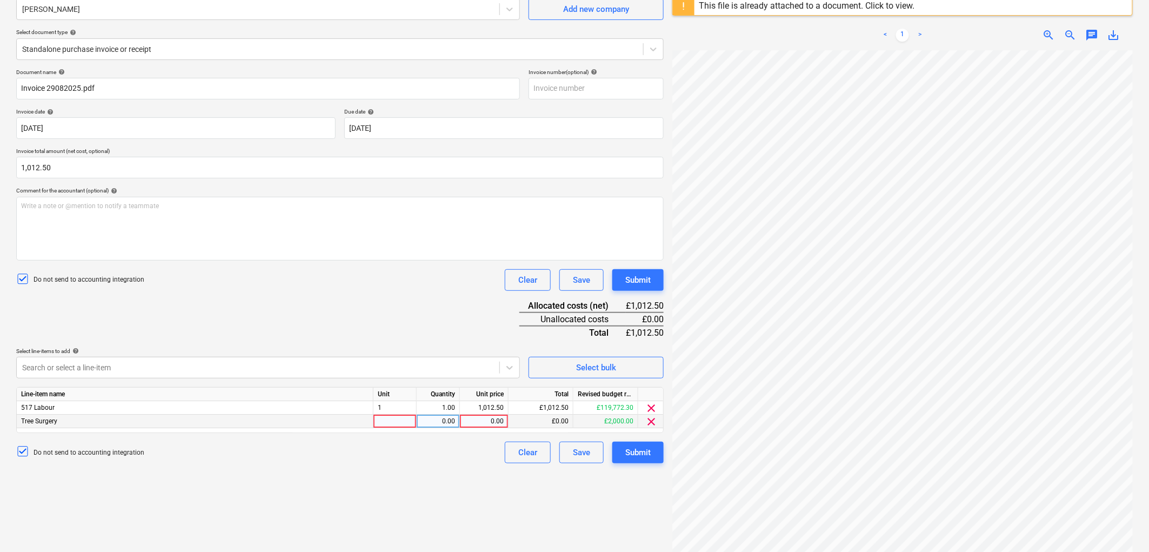
click at [397, 423] on div at bounding box center [395, 422] width 43 height 14
type input "1"
type input "1012.50"
click at [650, 409] on span "clear" at bounding box center [651, 408] width 13 height 13
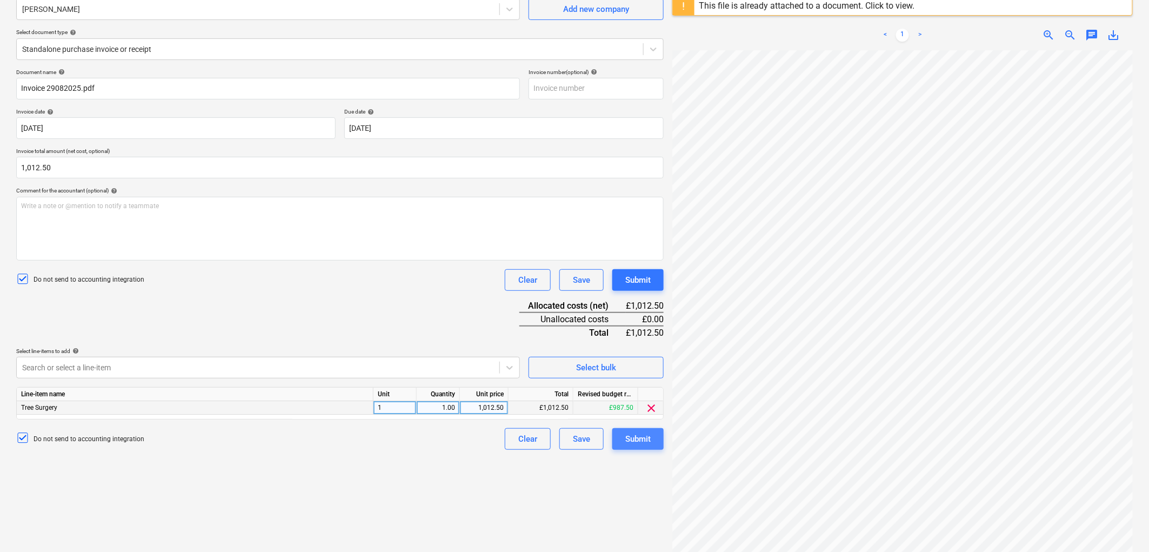
click at [634, 439] on div "Submit" at bounding box center [637, 439] width 25 height 14
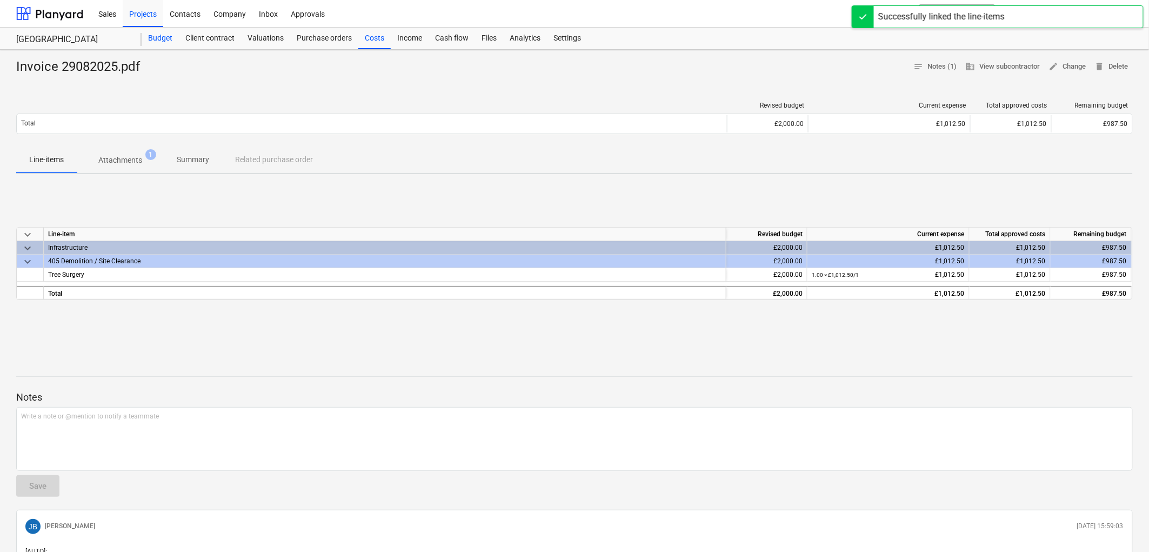
click at [152, 43] on div "Budget" at bounding box center [160, 39] width 37 height 22
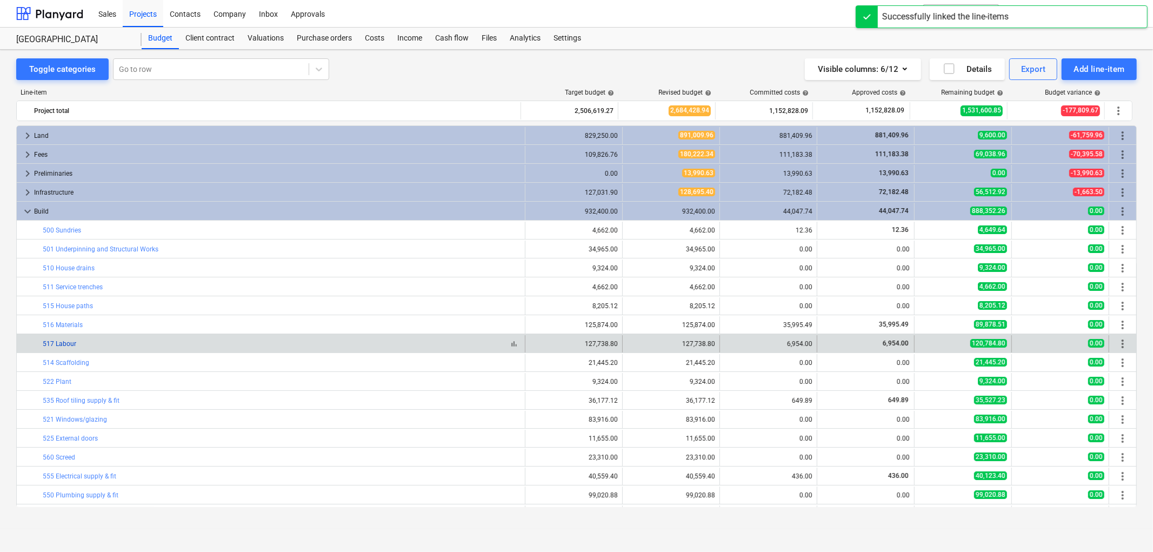
click at [62, 344] on link "517 Labour" at bounding box center [60, 344] width 34 height 8
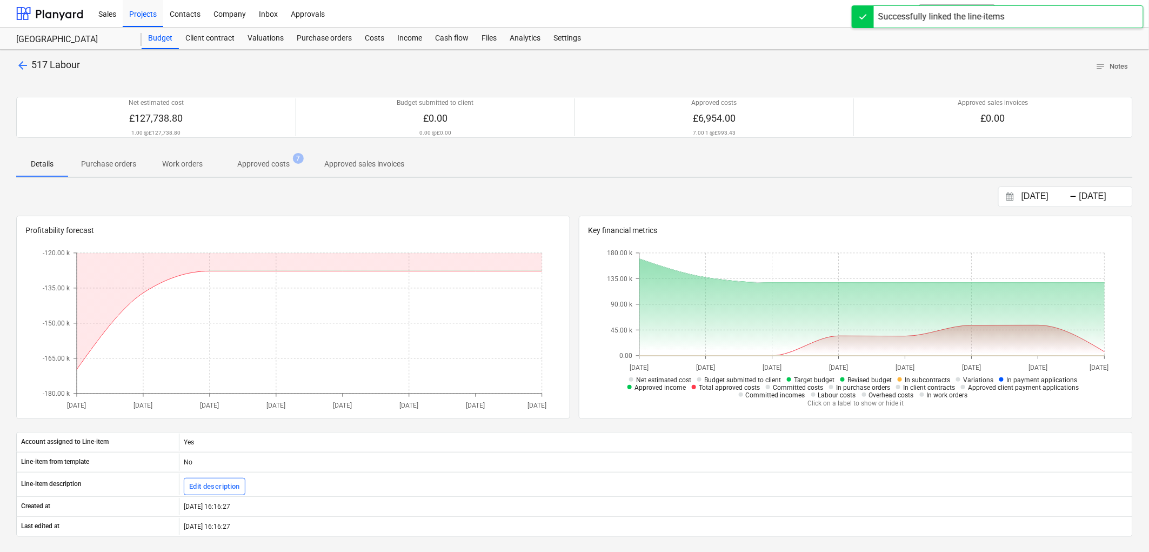
drag, startPoint x: 291, startPoint y: 162, endPoint x: 319, endPoint y: 163, distance: 28.7
click at [291, 161] on span "Approved costs 7" at bounding box center [264, 163] width 70 height 11
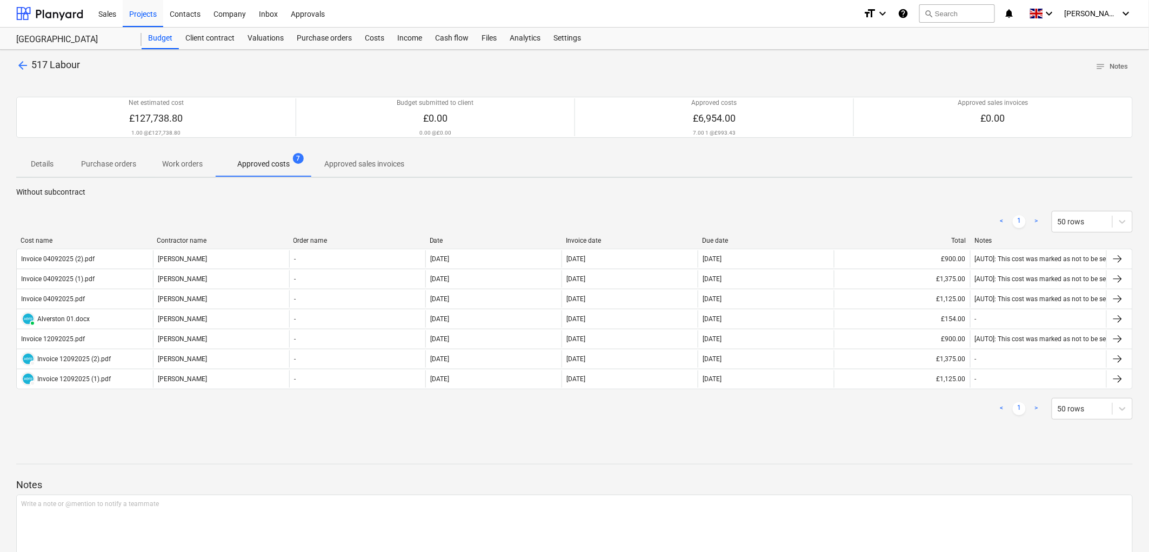
click at [578, 242] on div "Invoice date" at bounding box center [630, 241] width 128 height 8
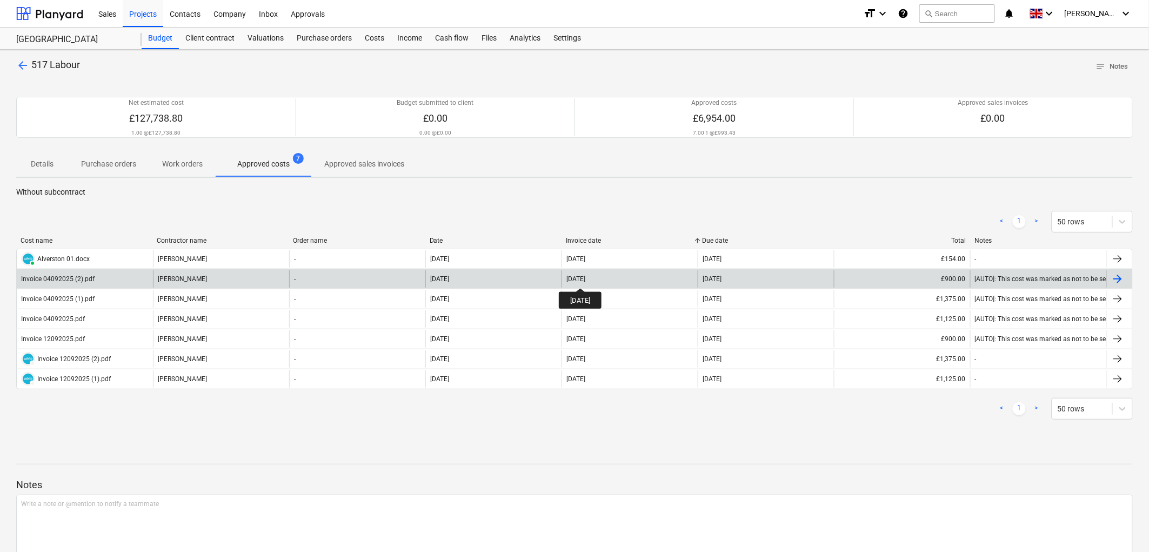
click at [585, 278] on div "04 Sep 2025" at bounding box center [576, 279] width 19 height 8
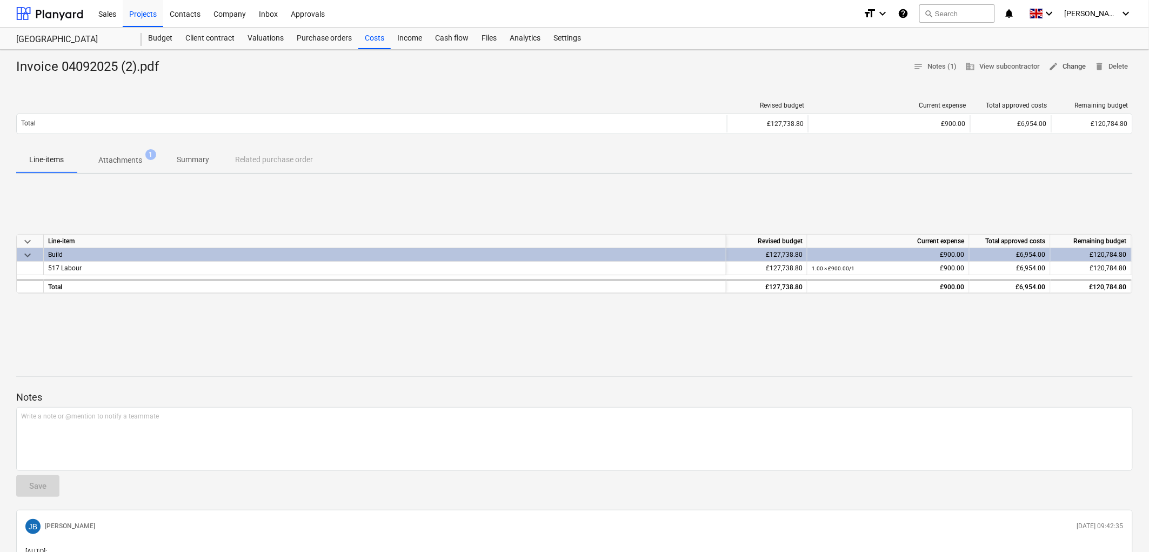
click at [1070, 69] on span "edit Change" at bounding box center [1067, 67] width 37 height 12
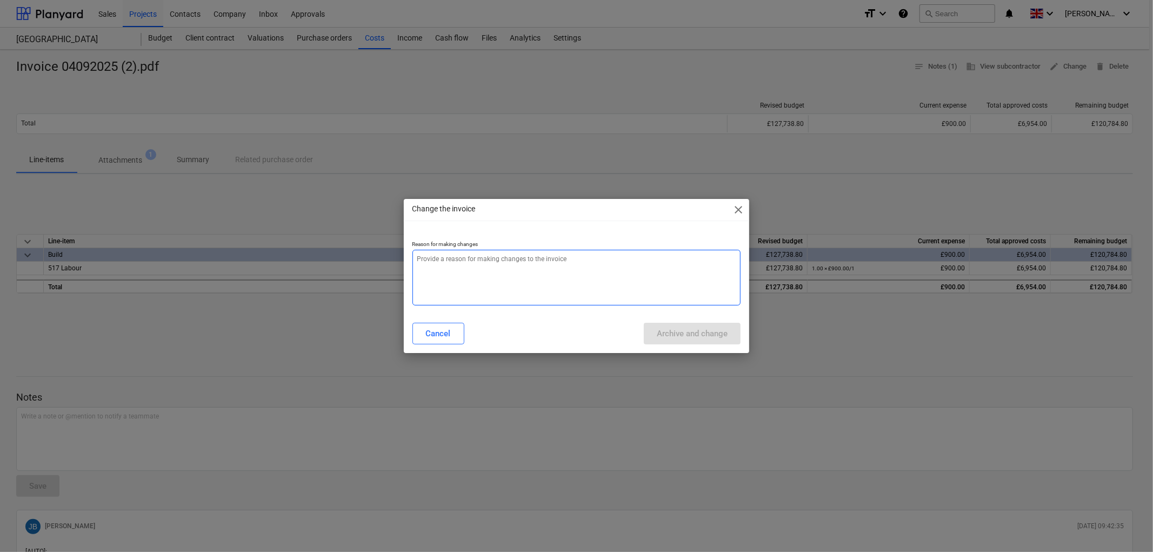
click at [469, 284] on textarea at bounding box center [576, 278] width 329 height 56
type textarea "x"
type textarea "."
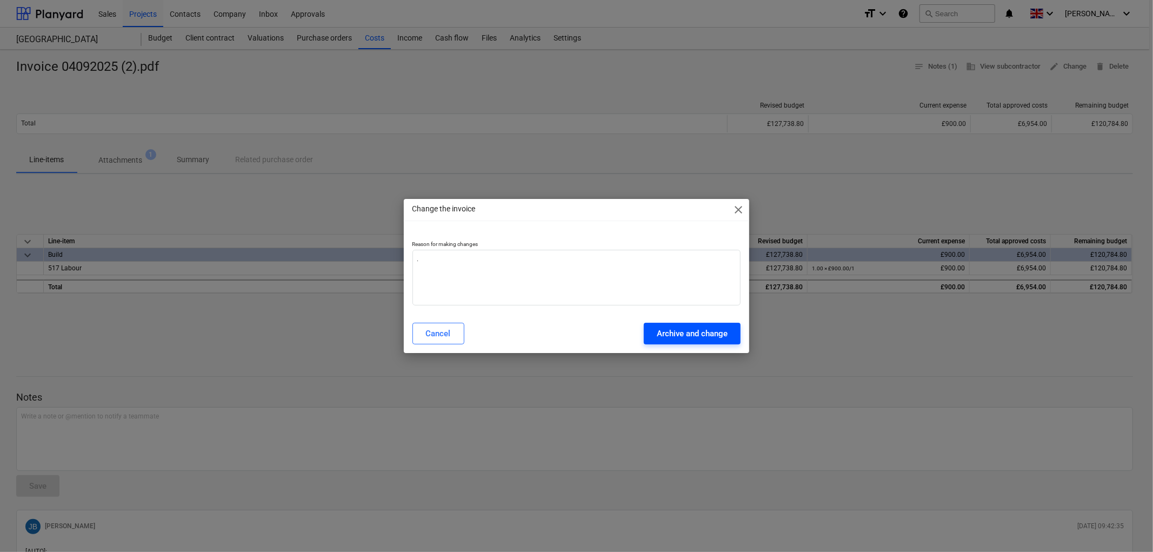
click at [684, 337] on div "Archive and change" at bounding box center [692, 333] width 71 height 14
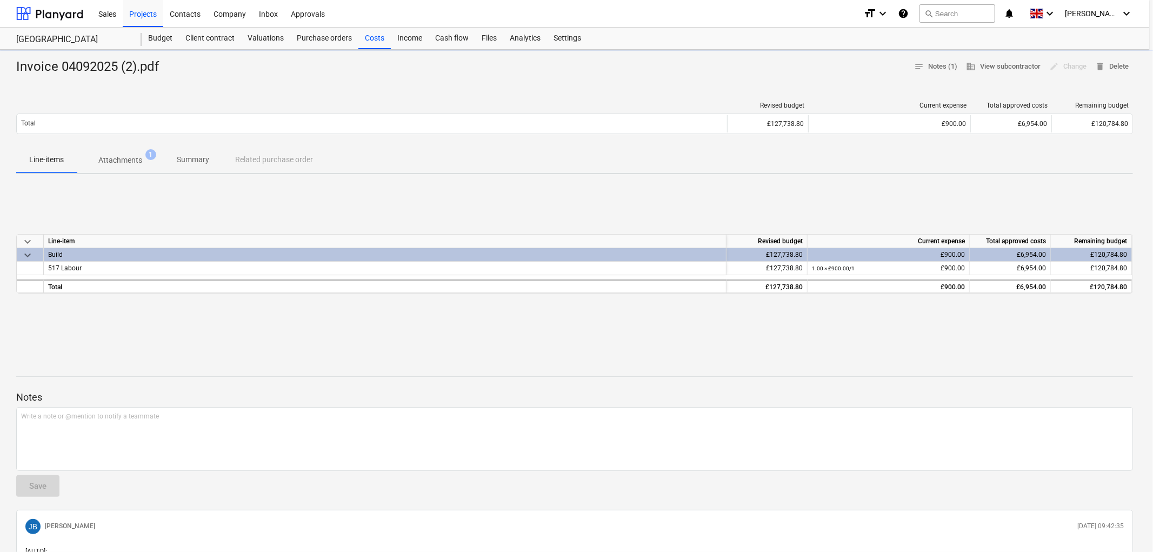
type textarea "x"
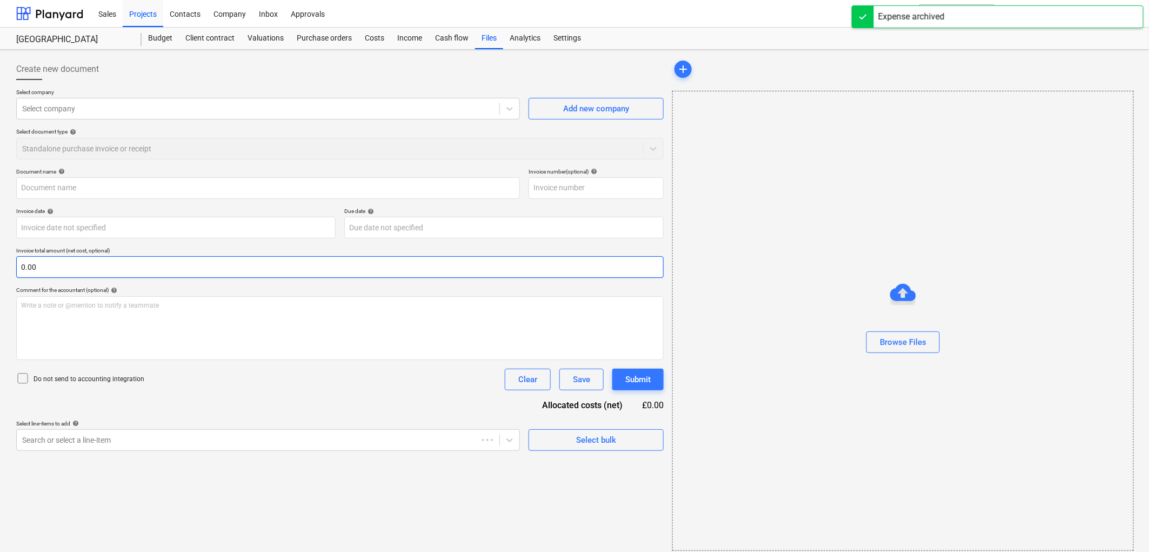
type input "Invoice 04092025 (2).pdf"
type input "04 Sep 2025"
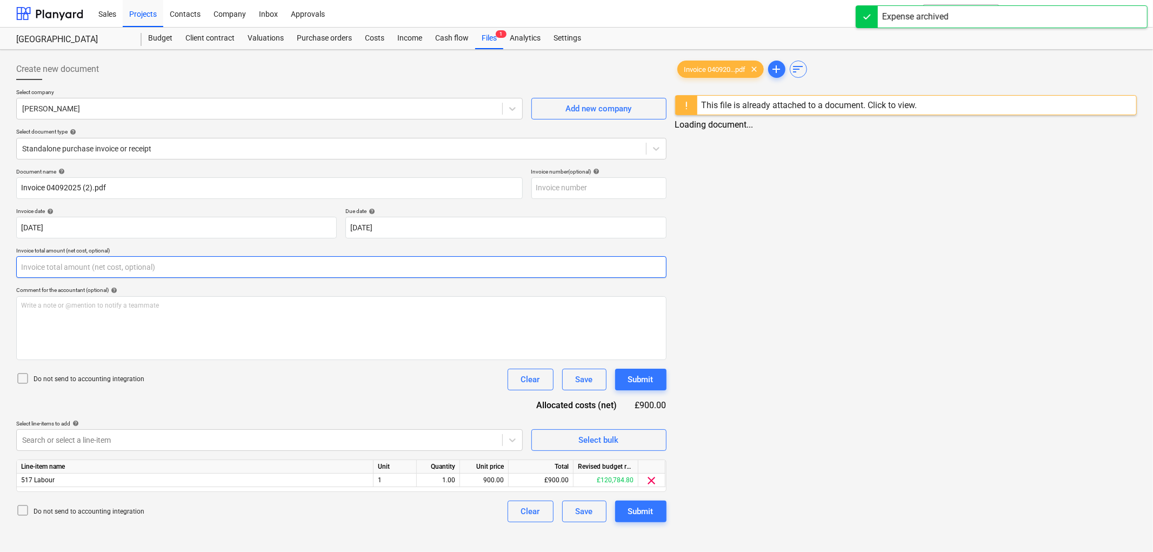
click at [226, 265] on input "text" at bounding box center [341, 267] width 650 height 22
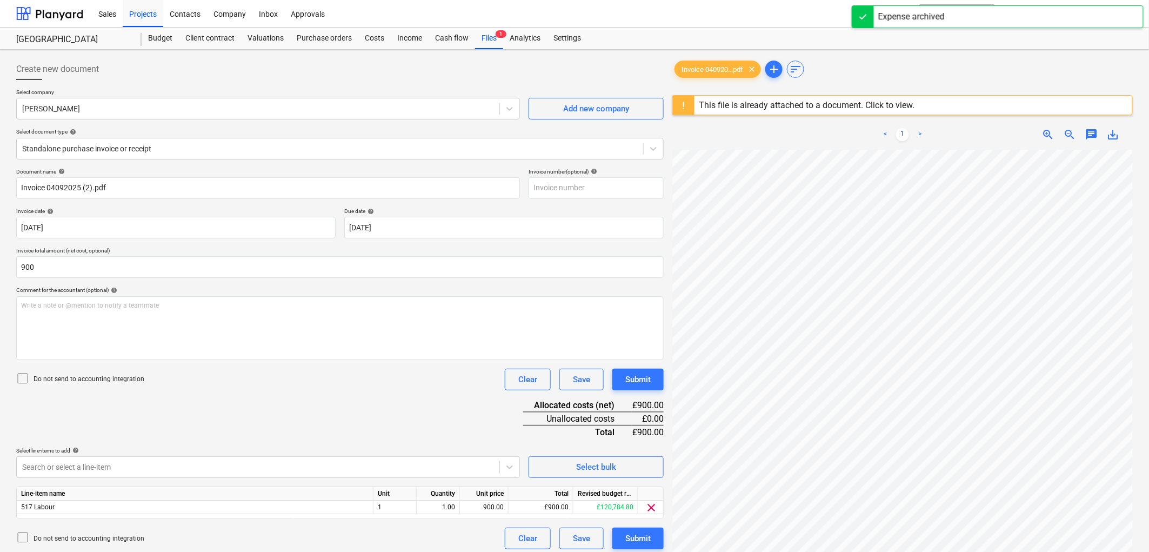
type input "900.00"
click at [92, 379] on p "Do not send to accounting integration" at bounding box center [89, 379] width 111 height 9
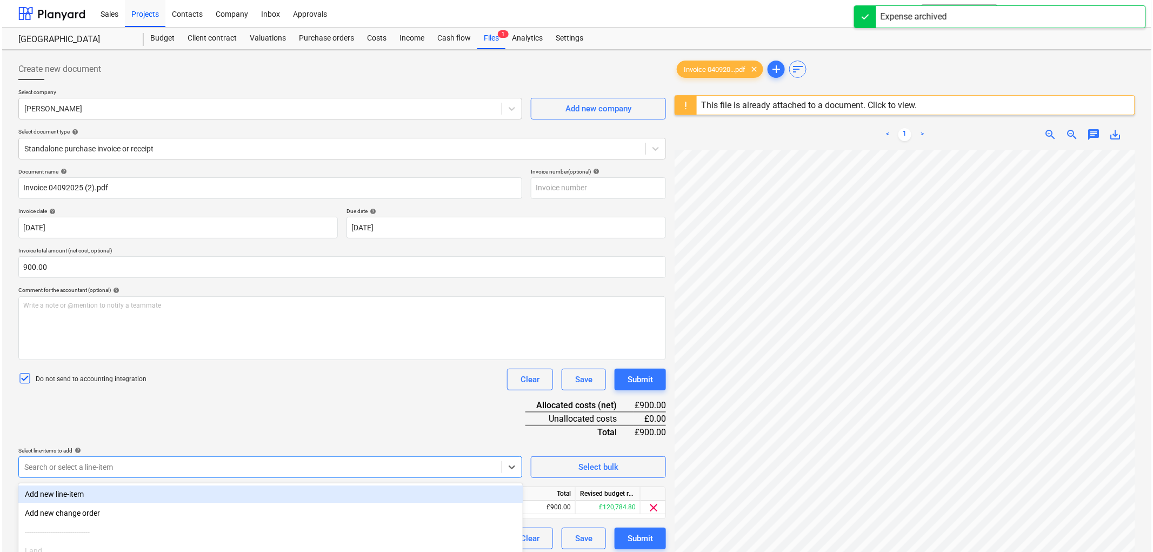
scroll to position [99, 0]
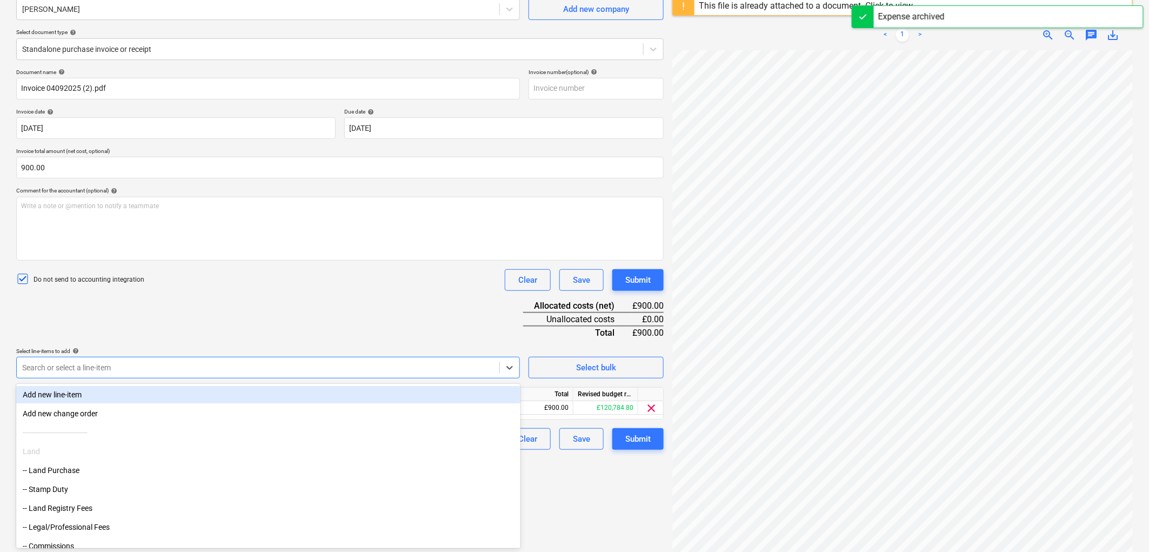
click at [96, 452] on body "Sales Projects Contacts Company Inbox Approvals format_size keyboard_arrow_down…" at bounding box center [574, 177] width 1149 height 552
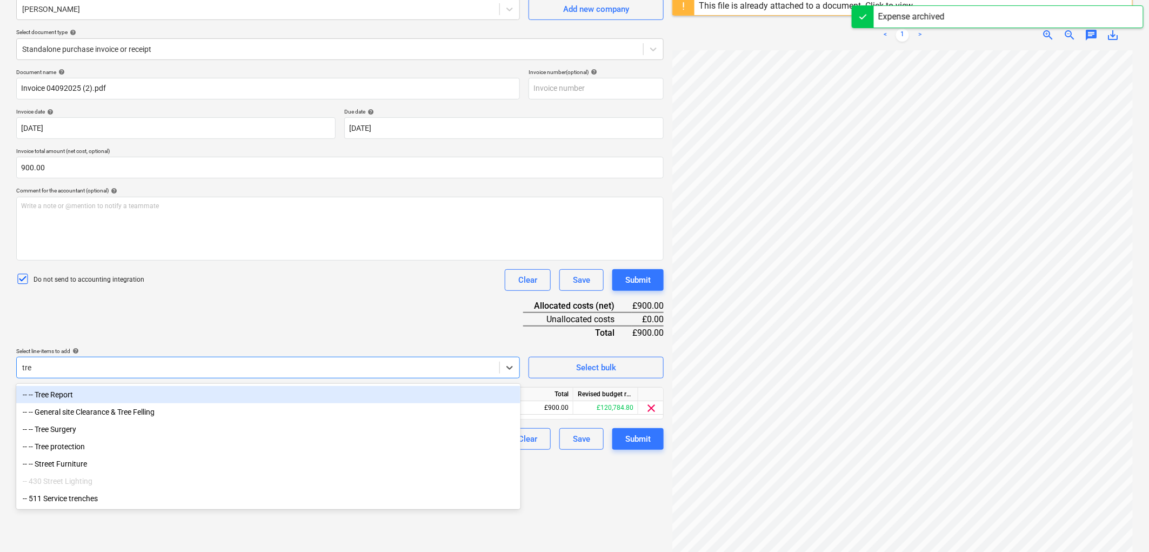
type input "tree"
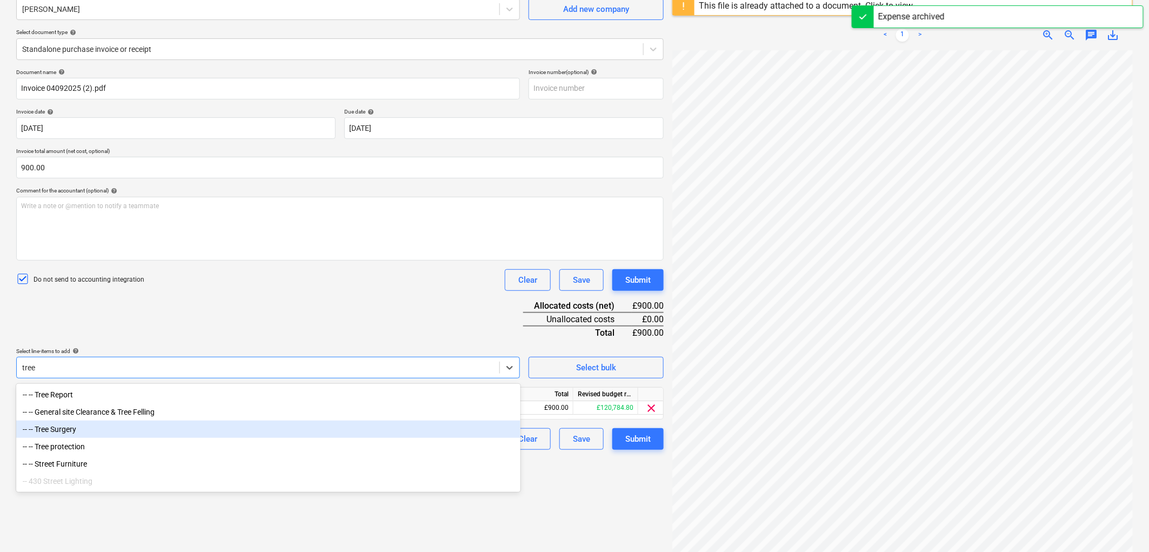
click at [85, 430] on div "-- -- Tree Surgery" at bounding box center [268, 429] width 504 height 17
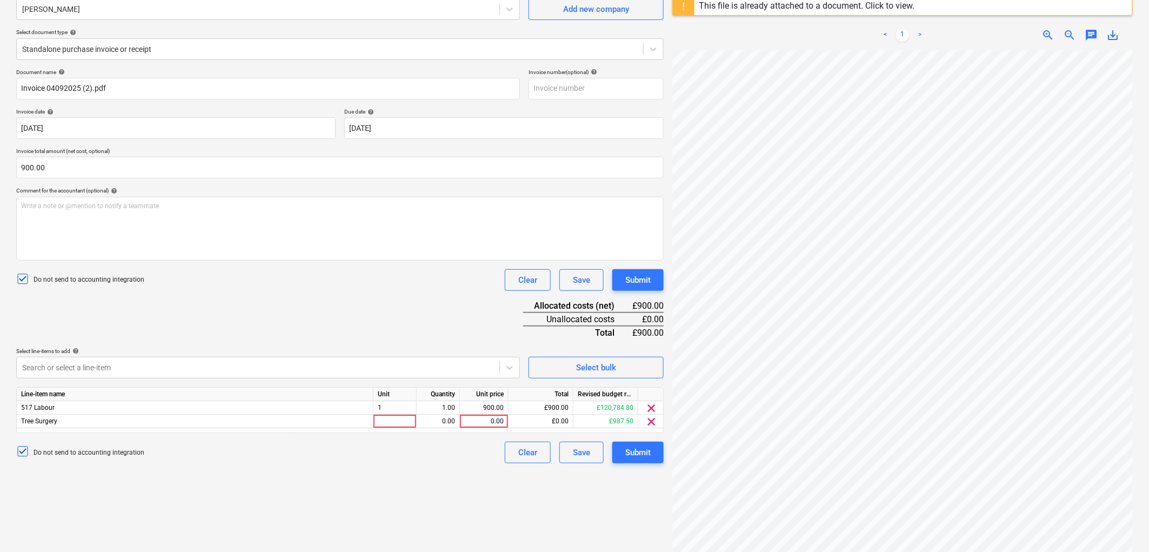
click at [185, 312] on div "Document name help Invoice 04092025 (2).pdf Invoice number (optional) help Invo…" at bounding box center [340, 266] width 648 height 395
click at [385, 425] on div at bounding box center [395, 422] width 43 height 14
type input "1"
type input "900"
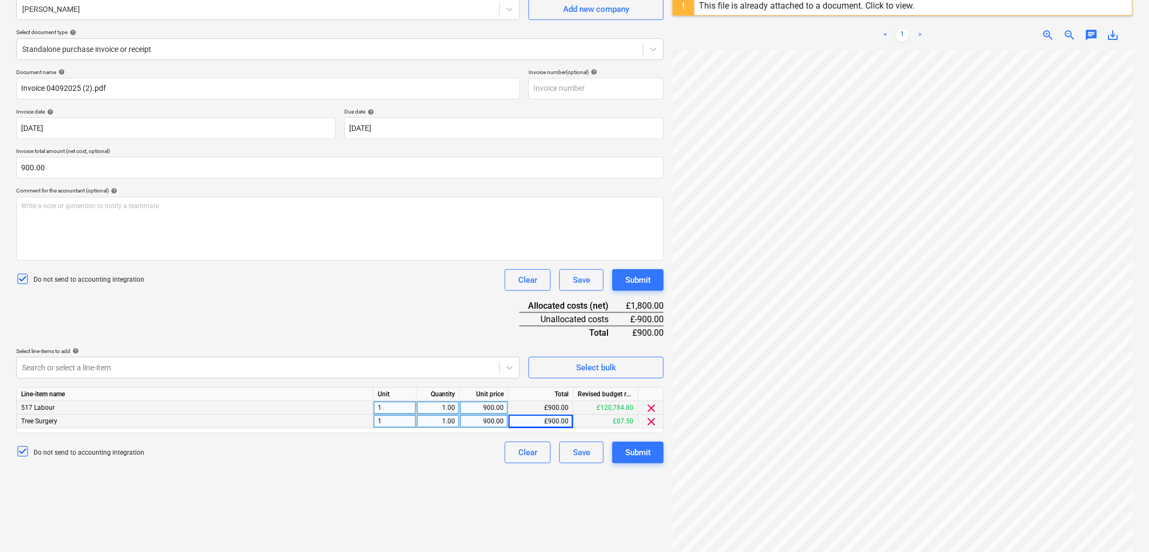
click at [647, 407] on span "clear" at bounding box center [651, 408] width 13 height 13
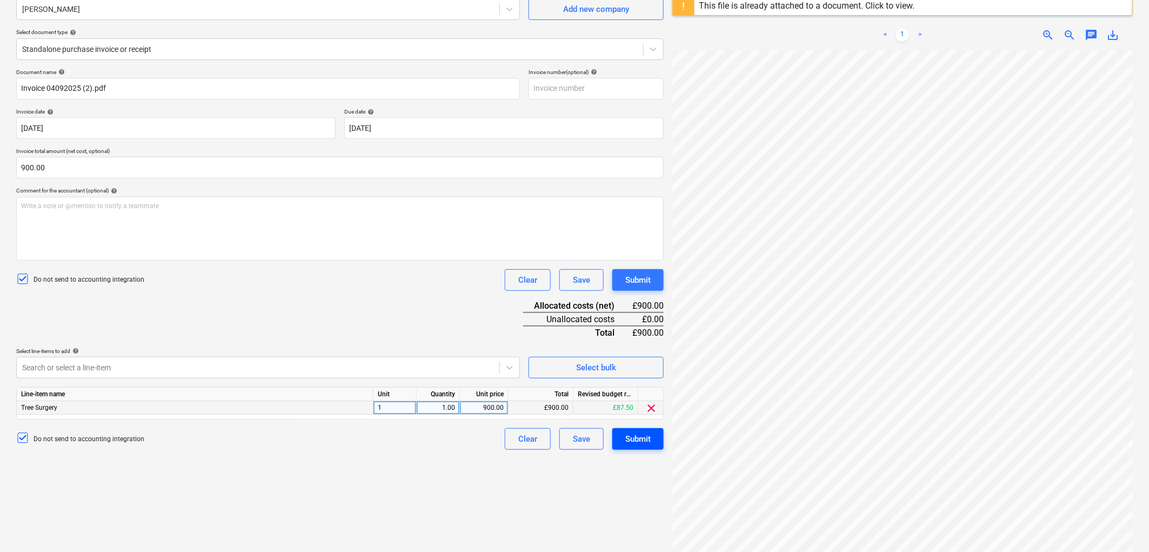
click at [649, 438] on div "Submit" at bounding box center [637, 439] width 25 height 14
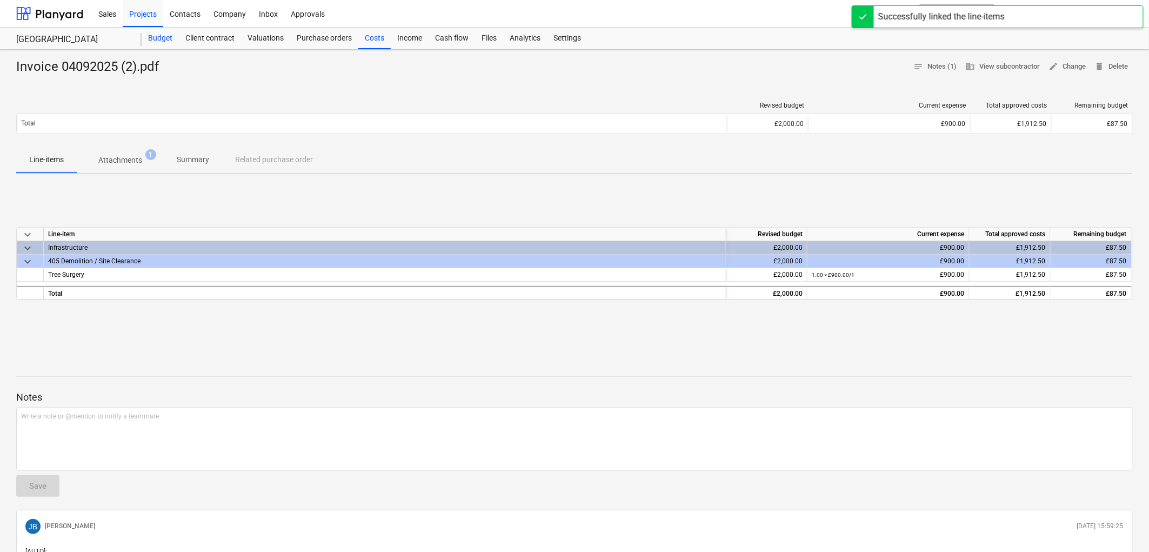
click at [164, 35] on div "Budget" at bounding box center [160, 39] width 37 height 22
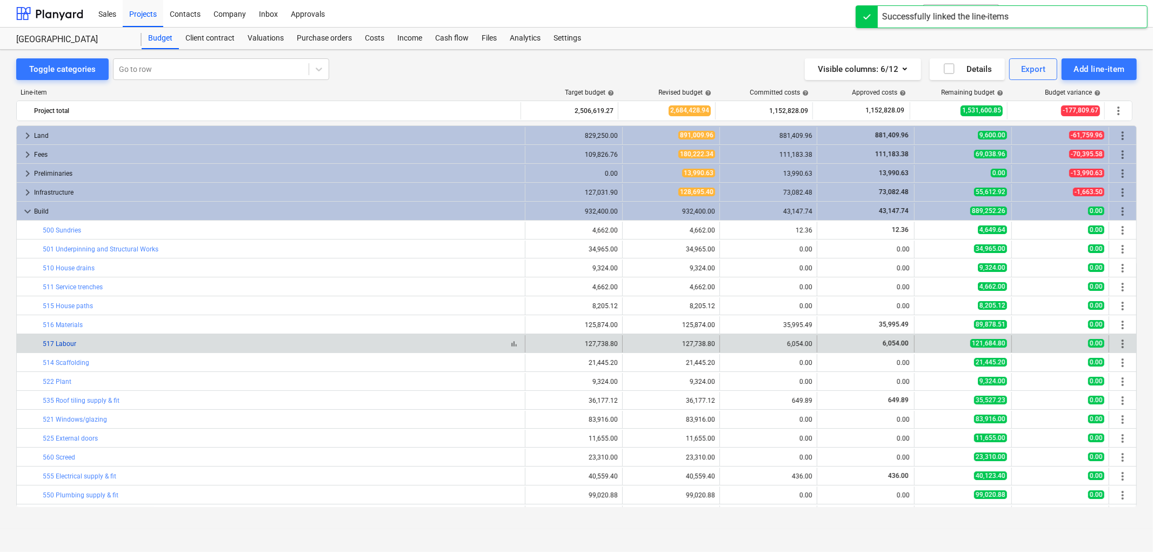
click at [66, 345] on link "517 Labour" at bounding box center [60, 344] width 34 height 8
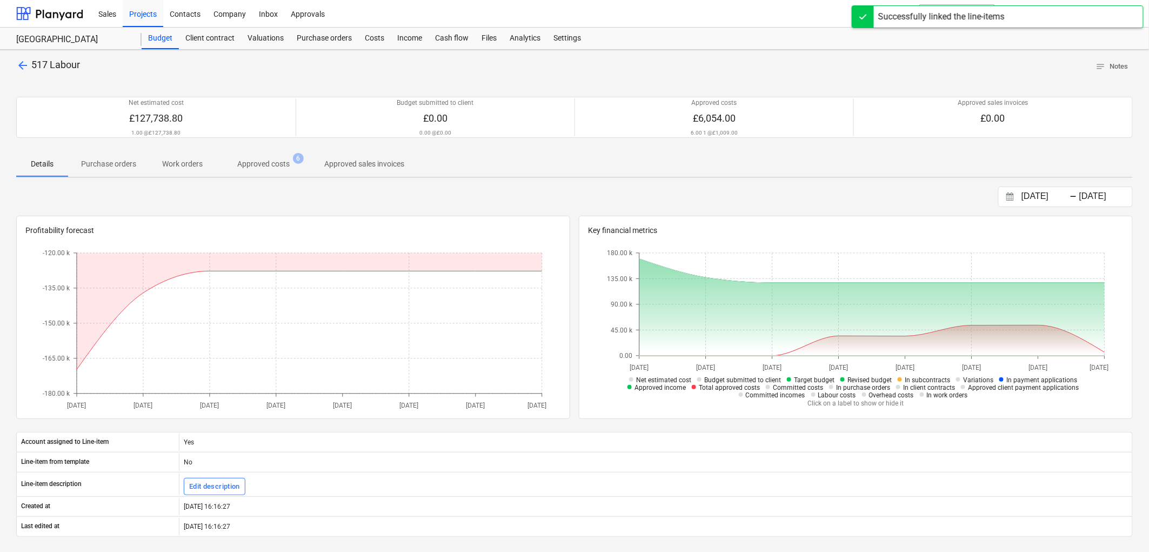
click at [256, 166] on p "Approved costs" at bounding box center [263, 163] width 52 height 11
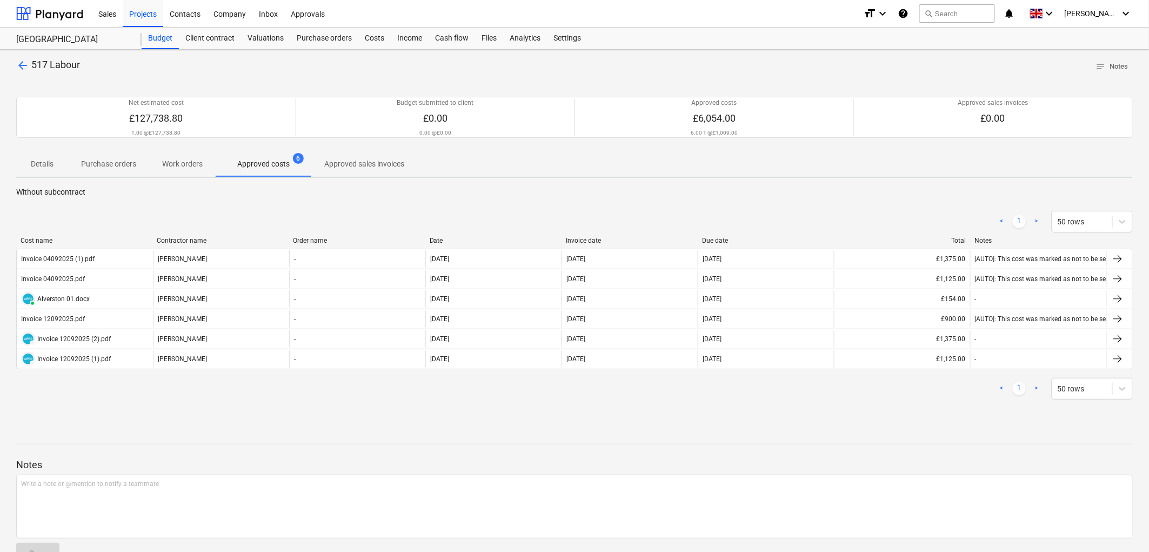
click at [597, 240] on div "Invoice date" at bounding box center [630, 241] width 128 height 8
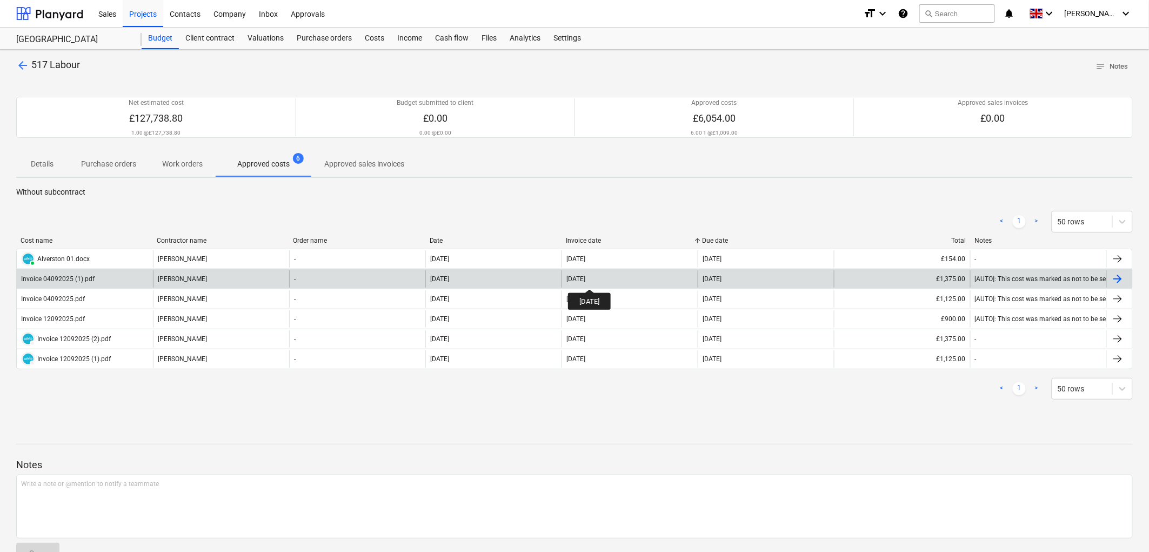
click at [585, 279] on div "04 Sep 2025" at bounding box center [576, 279] width 19 height 8
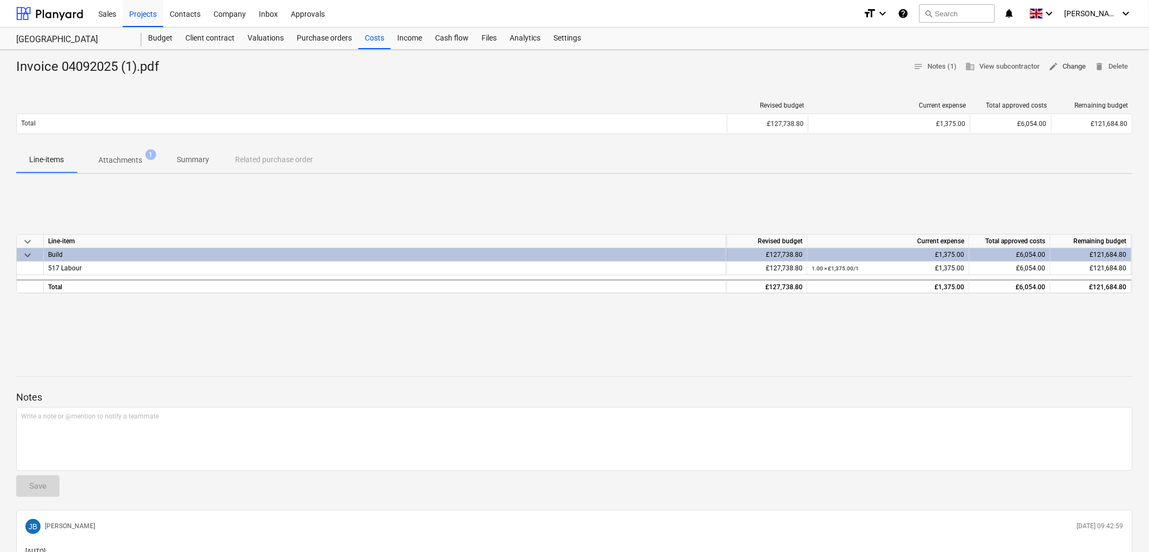
click at [1055, 63] on span "edit" at bounding box center [1054, 67] width 10 height 10
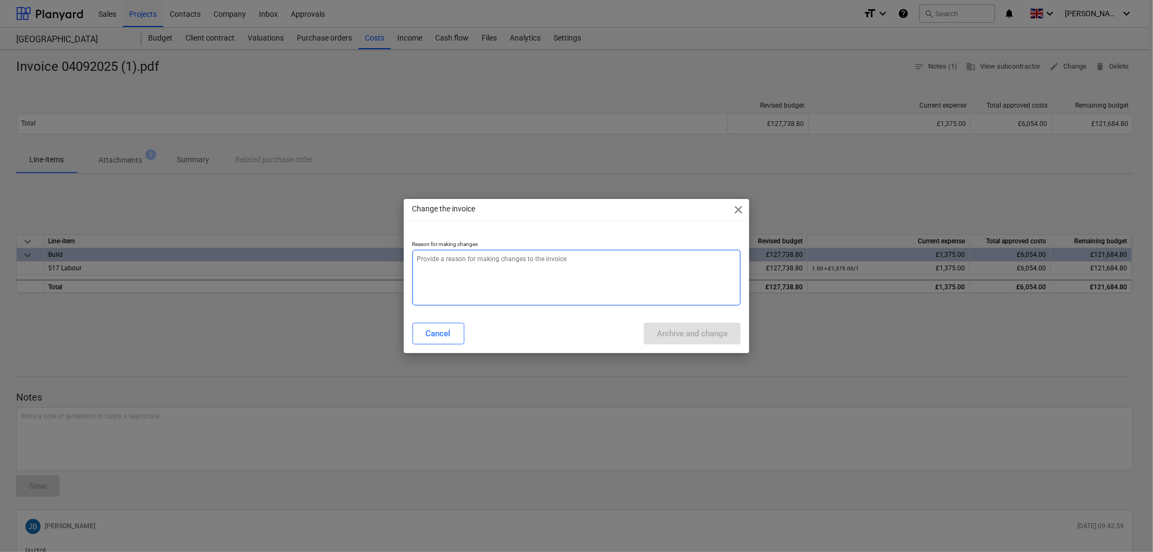
click at [594, 262] on textarea at bounding box center [576, 278] width 329 height 56
type textarea "x"
type textarea "."
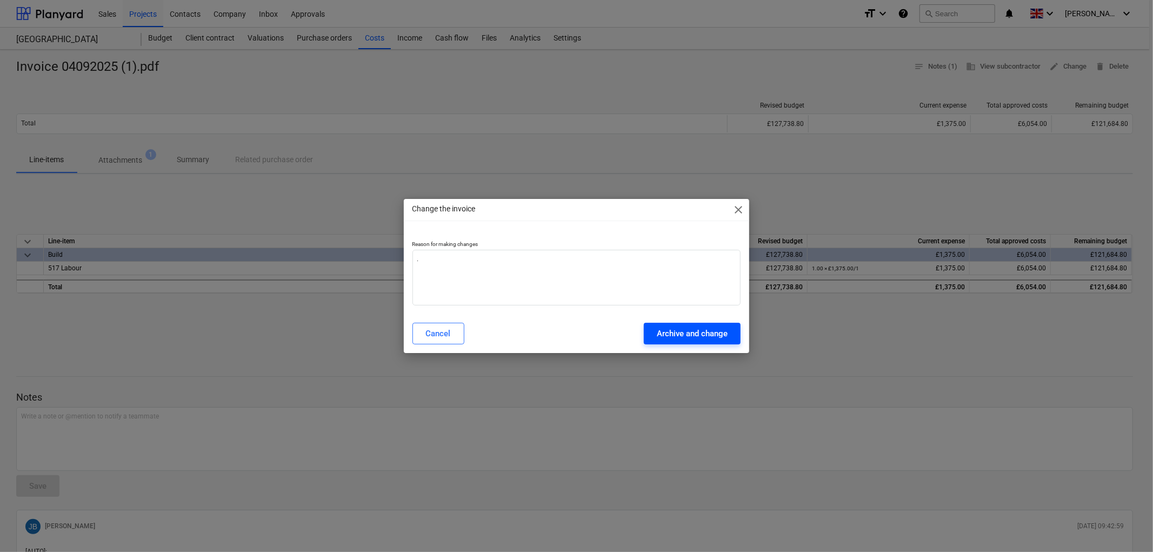
click at [696, 332] on div "Archive and change" at bounding box center [692, 333] width 71 height 14
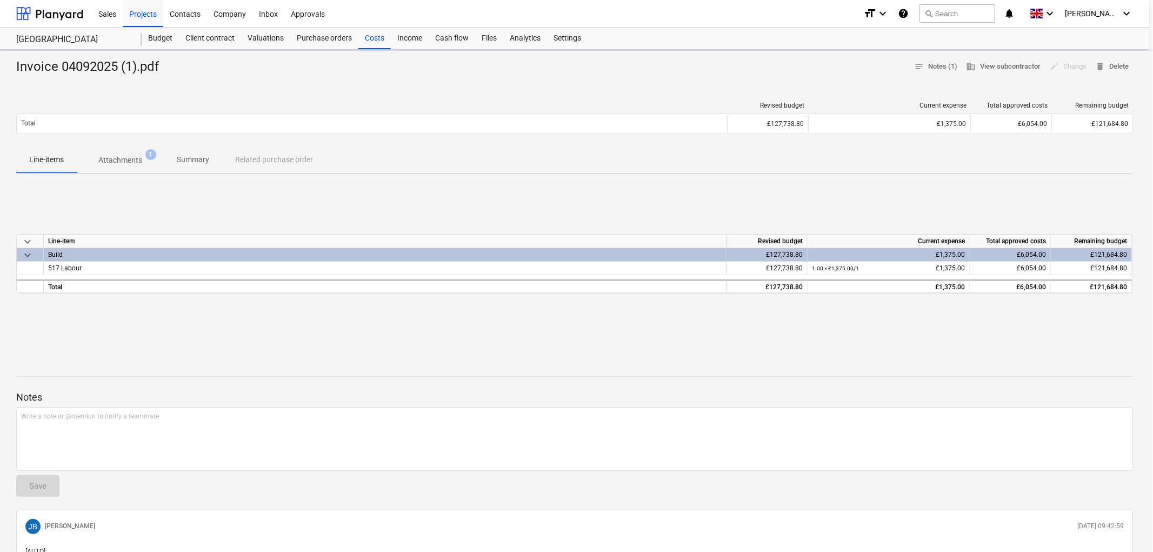
type textarea "x"
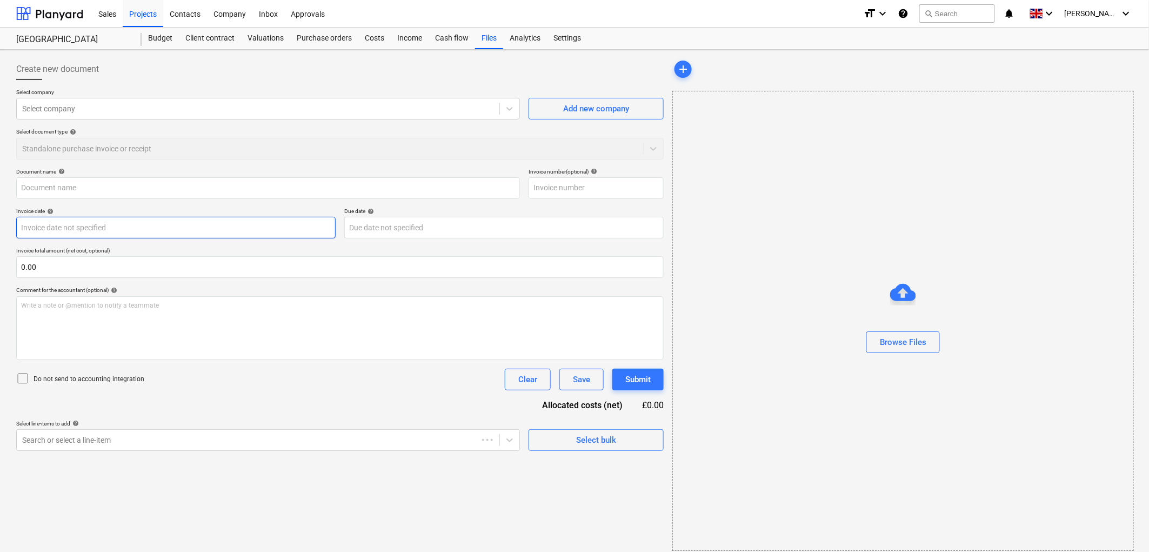
type input "Invoice 04092025 (1).pdf"
type input "04 Sep 2025"
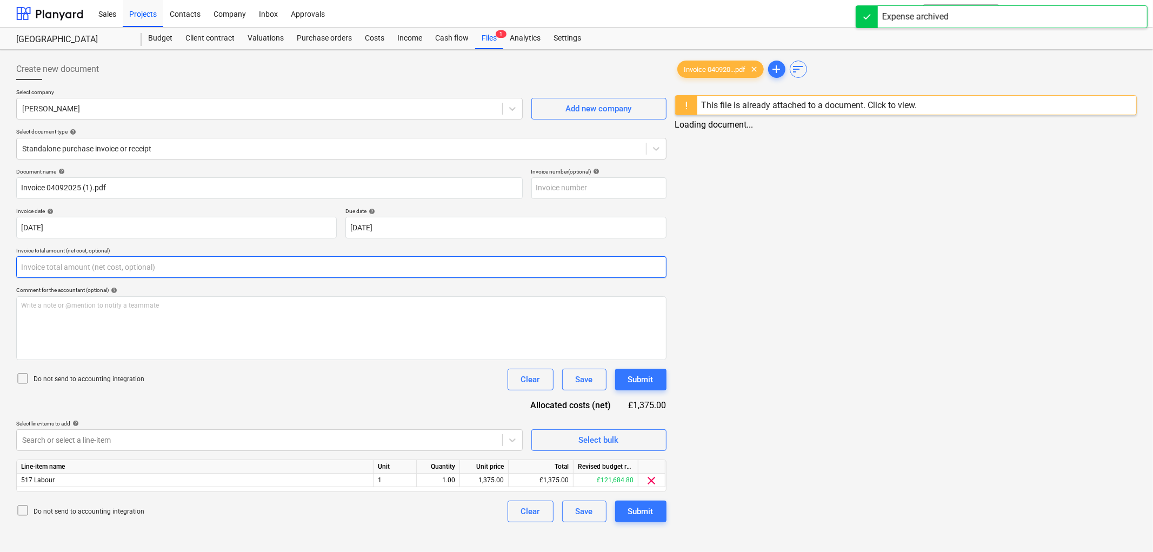
click at [119, 269] on input "text" at bounding box center [341, 267] width 650 height 22
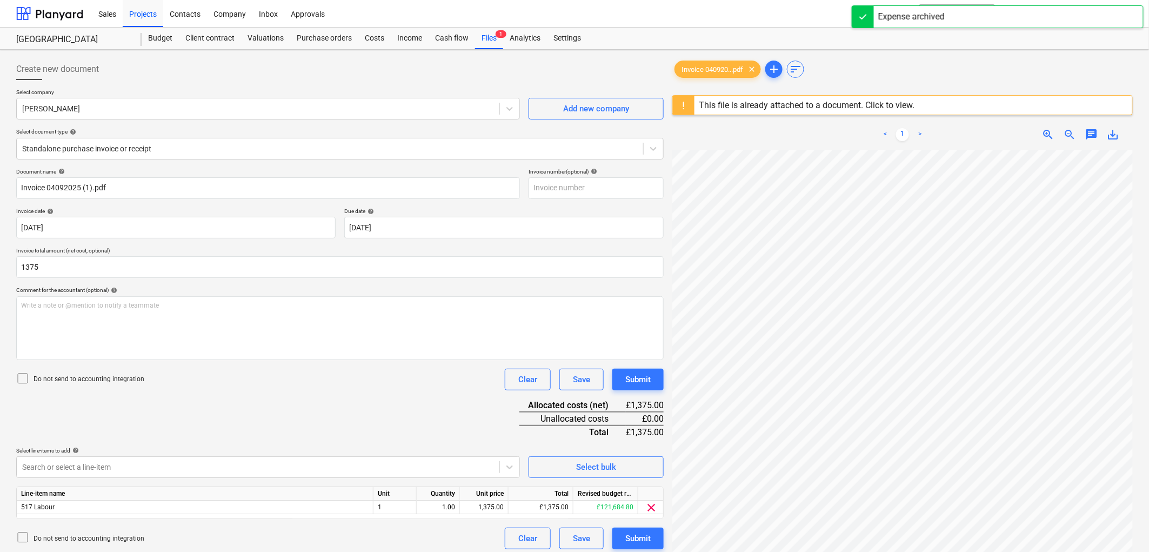
type input "1,375.00"
click at [92, 377] on p "Do not send to accounting integration" at bounding box center [89, 379] width 111 height 9
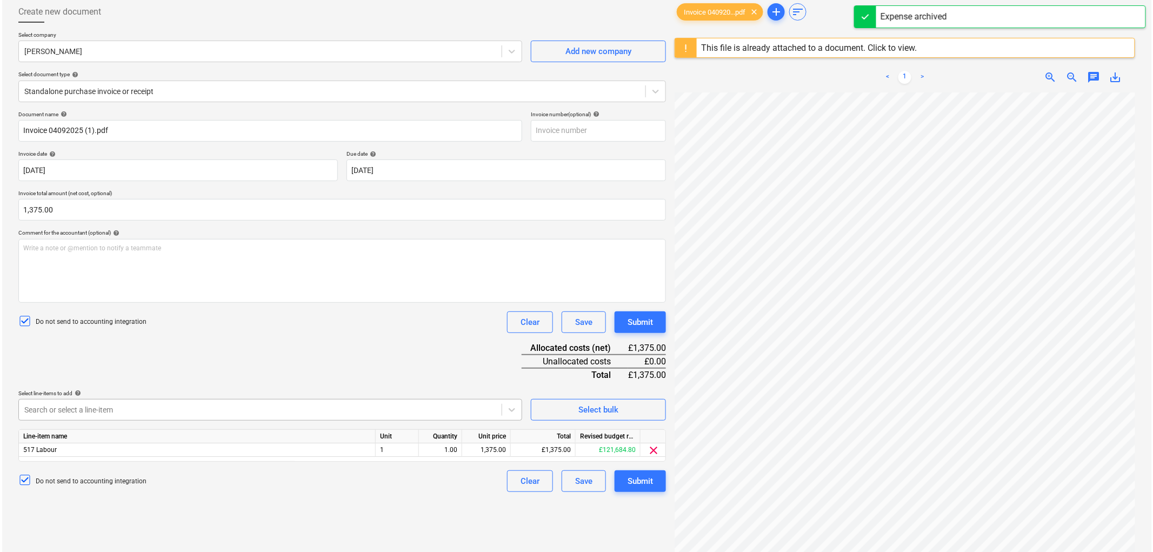
scroll to position [120, 0]
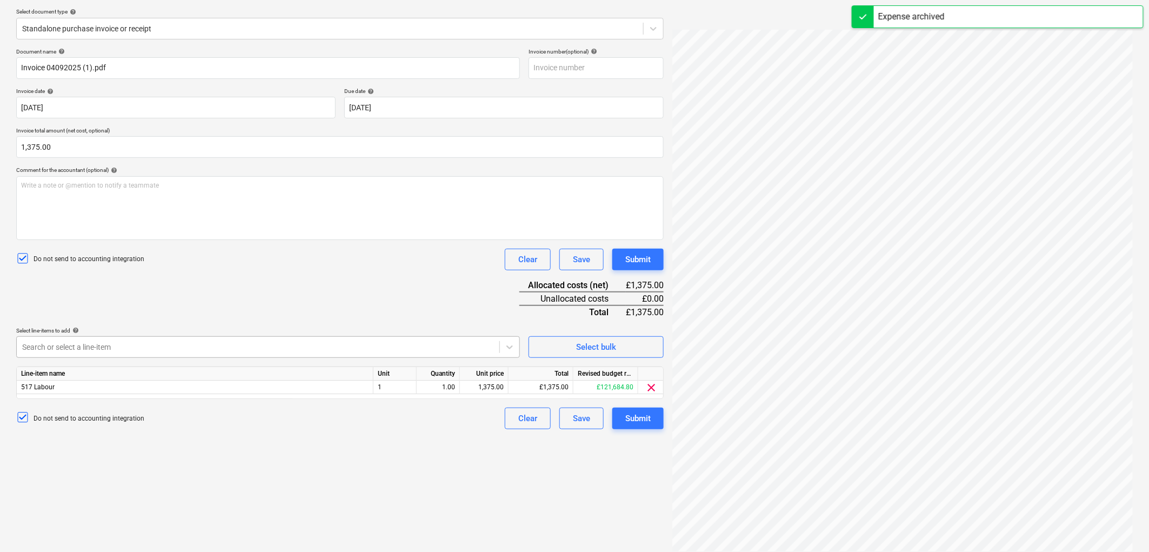
click at [105, 346] on div at bounding box center [258, 347] width 472 height 11
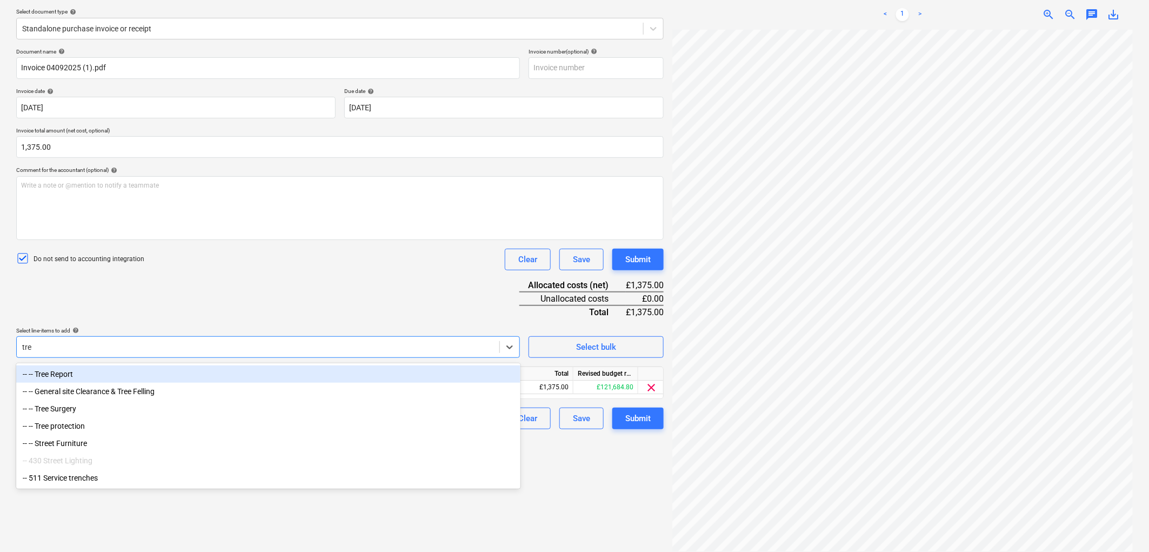
type input "tree"
click at [80, 375] on div "-- -- Tree Report" at bounding box center [268, 373] width 504 height 17
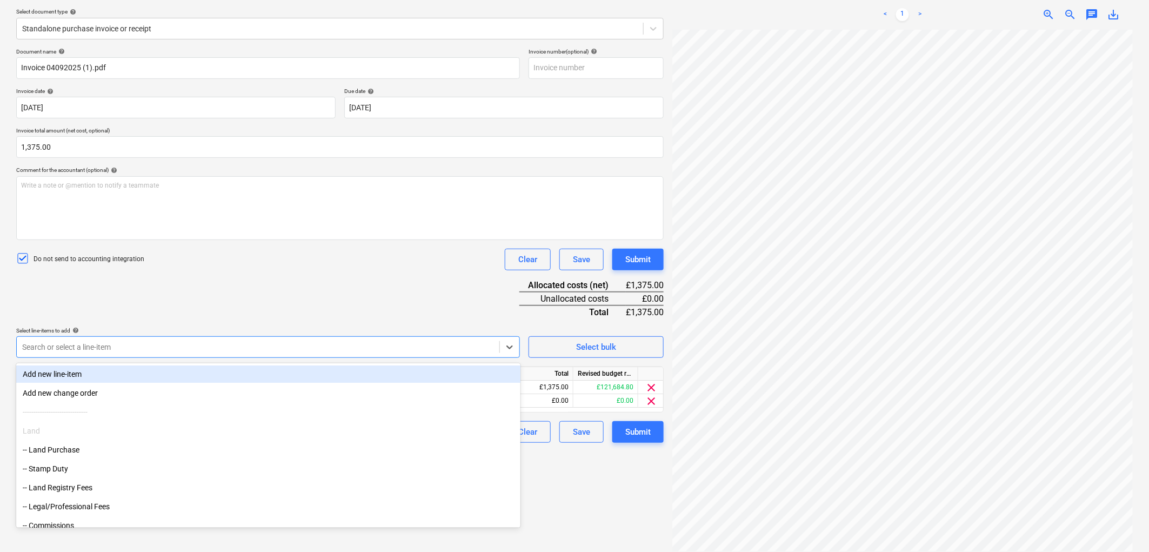
click at [96, 351] on div at bounding box center [258, 347] width 472 height 11
type input "tree"
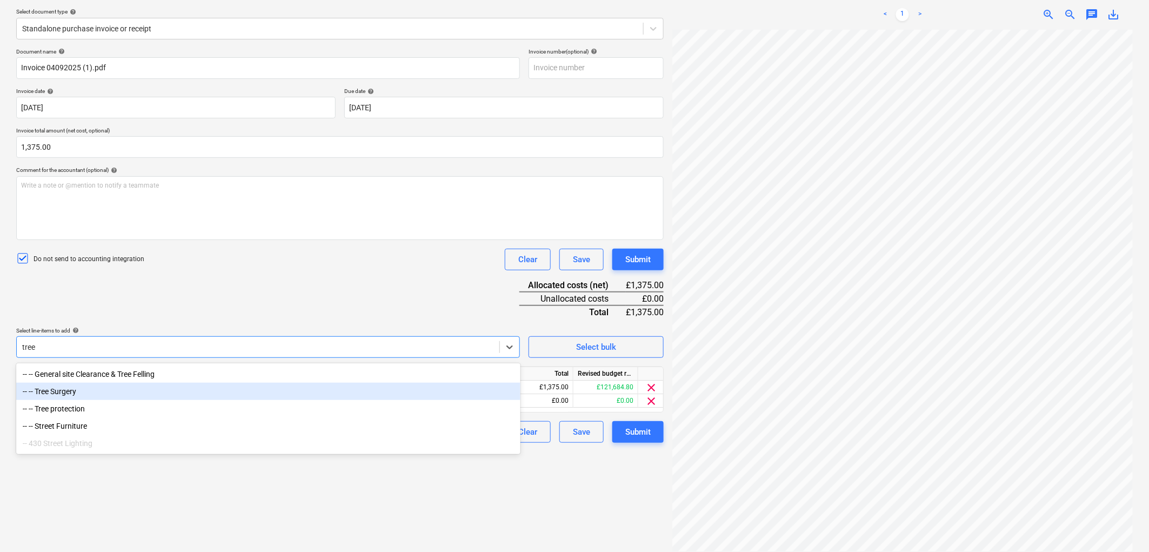
click at [76, 390] on div "-- -- Tree Surgery" at bounding box center [268, 391] width 504 height 17
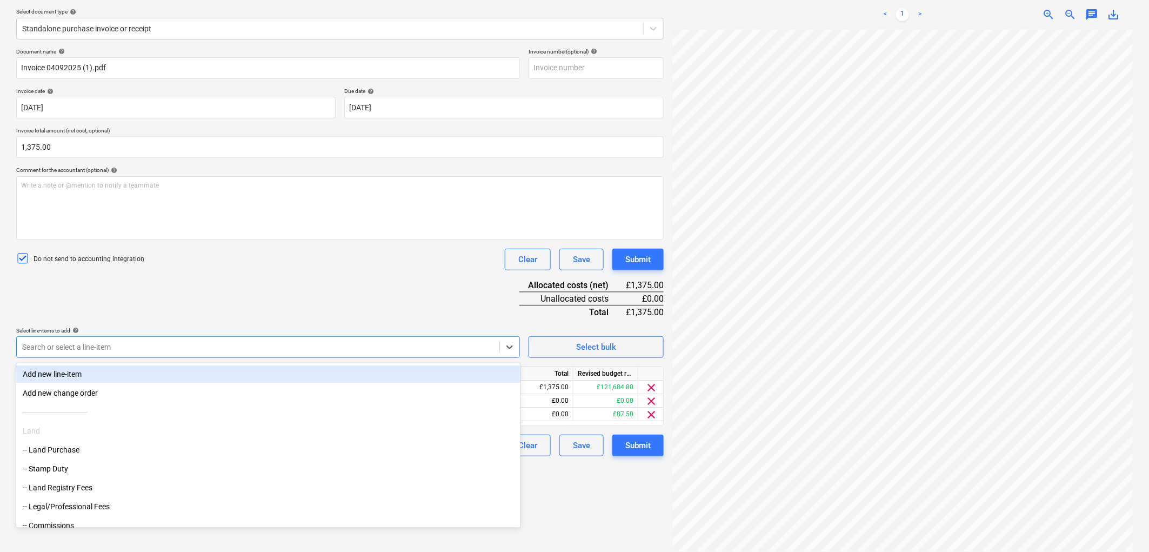
click at [309, 252] on div "Do not send to accounting integration Clear Save Submit" at bounding box center [340, 260] width 648 height 22
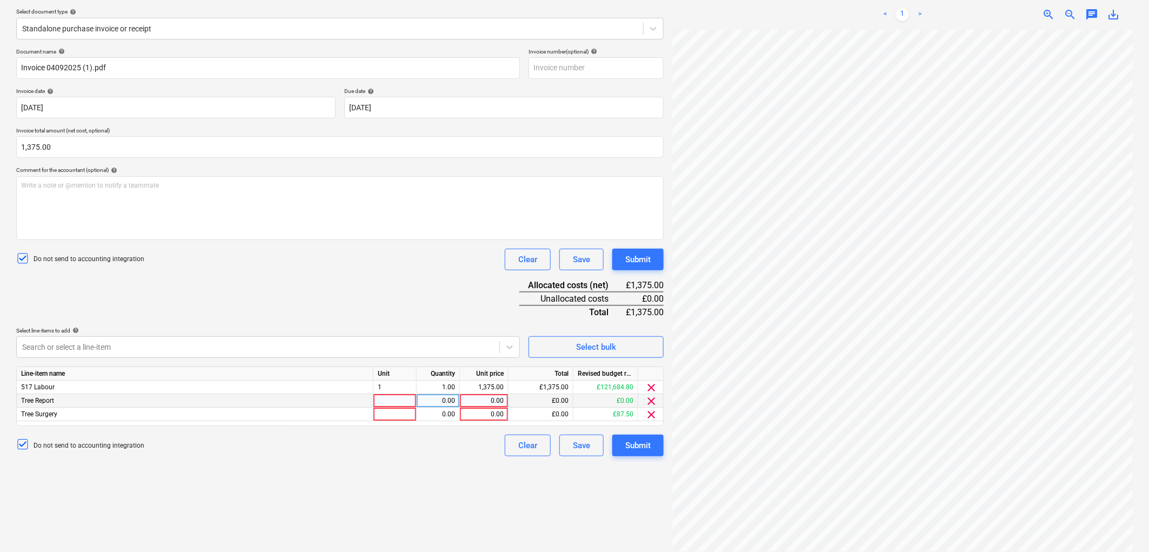
click at [651, 400] on span "clear" at bounding box center [651, 401] width 13 height 13
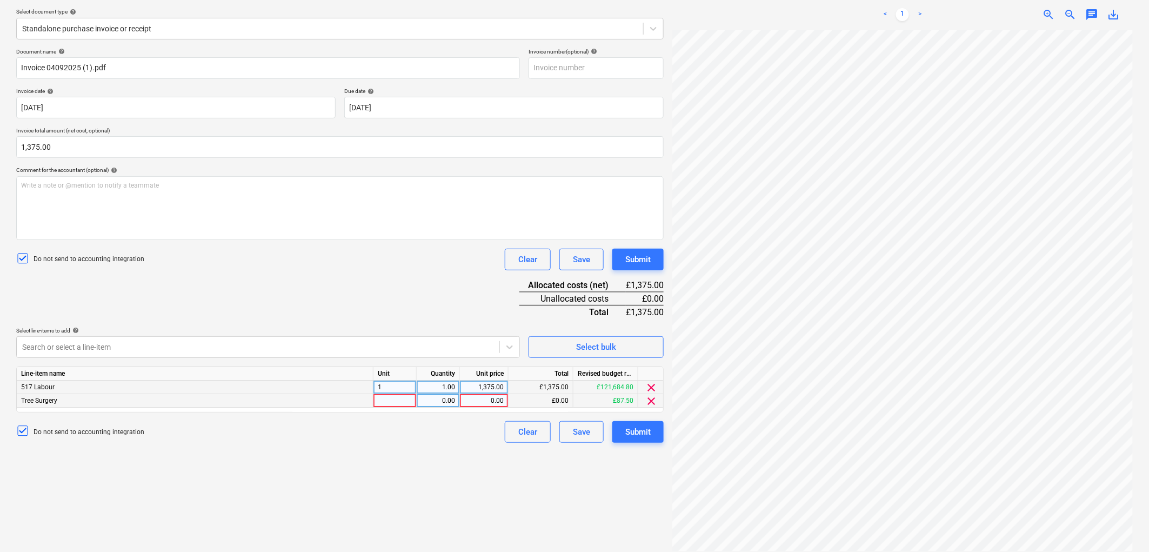
drag, startPoint x: 391, startPoint y: 398, endPoint x: 392, endPoint y: 389, distance: 9.3
click at [391, 398] on div at bounding box center [395, 401] width 43 height 14
type input "1"
type input "87.50"
click at [655, 386] on span "clear" at bounding box center [651, 387] width 13 height 13
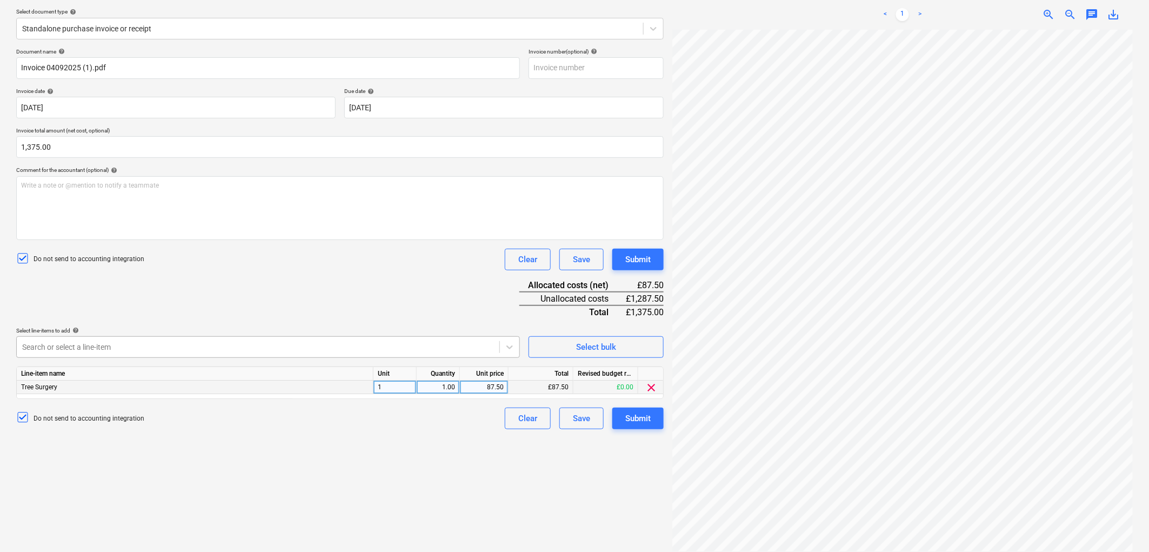
click at [65, 348] on div at bounding box center [258, 347] width 472 height 11
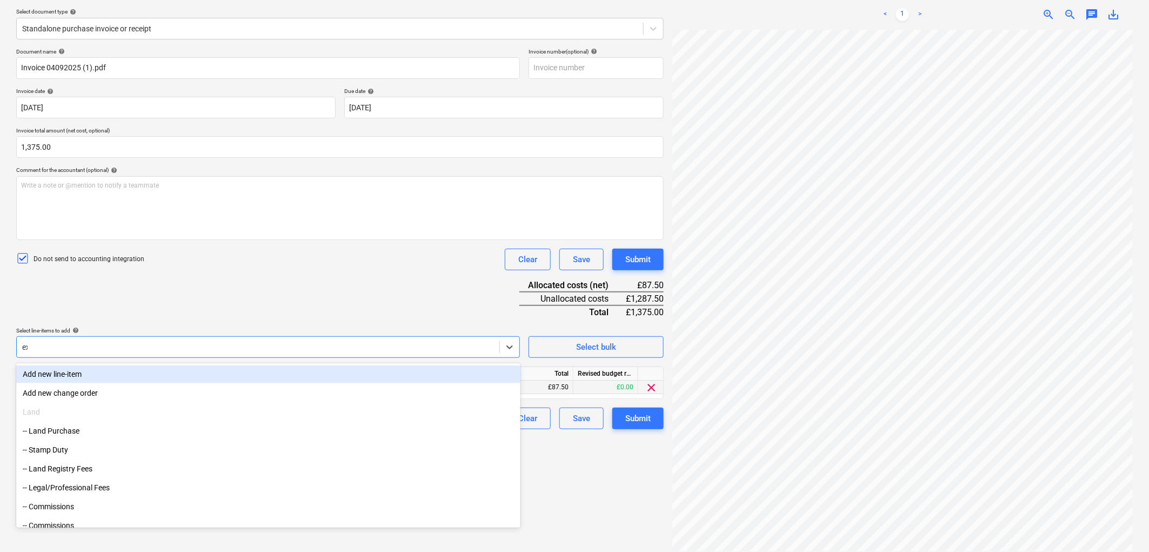
type input "exc"
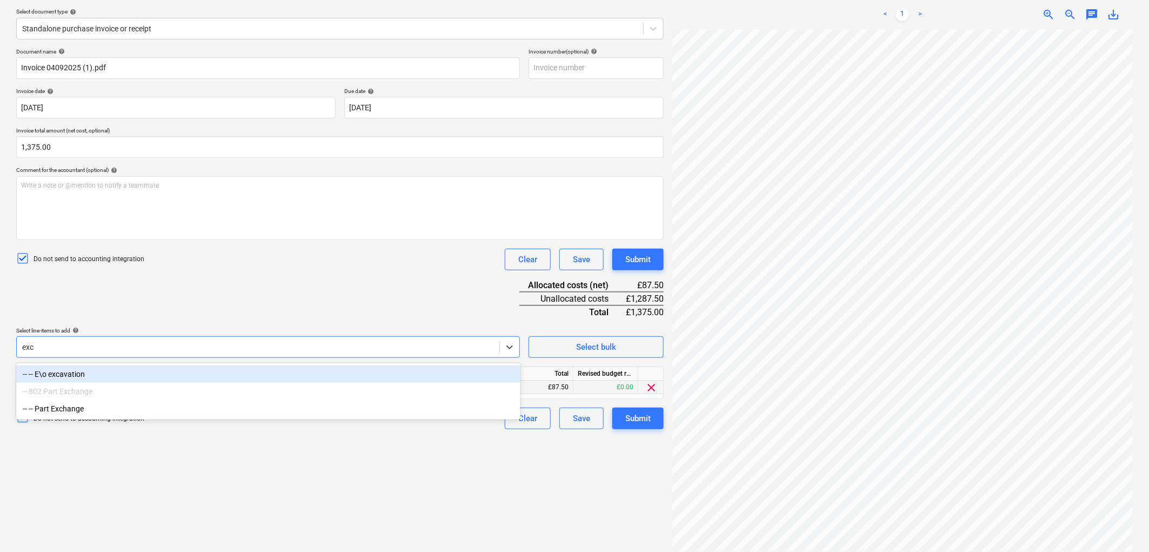
click at [93, 381] on div "-- -- E\o excavation" at bounding box center [268, 373] width 504 height 17
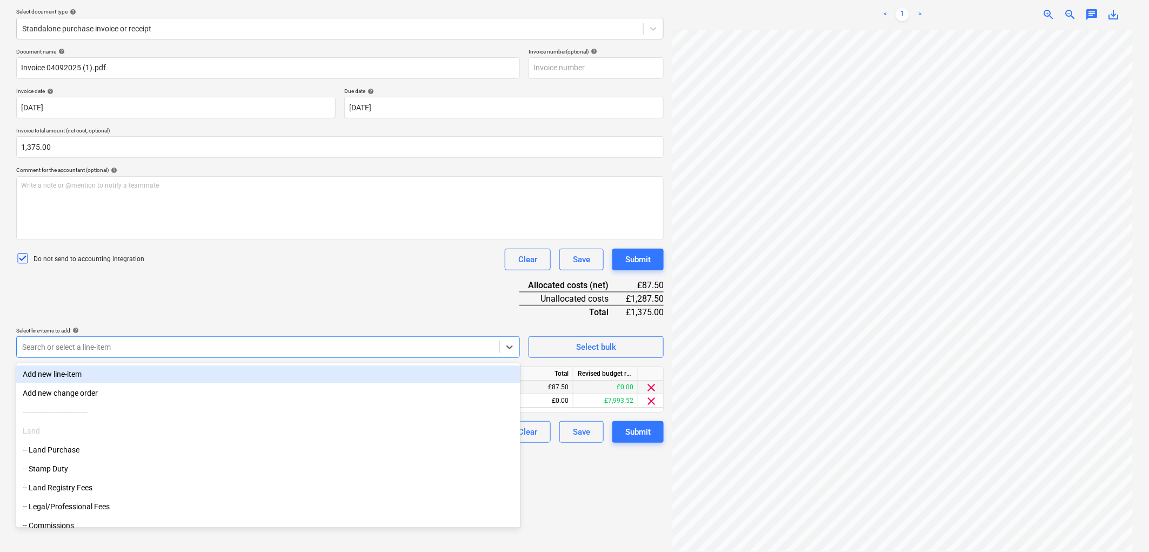
click at [175, 294] on div "Document name help Invoice 04092025 (1).pdf Invoice number (optional) help Invo…" at bounding box center [340, 245] width 648 height 395
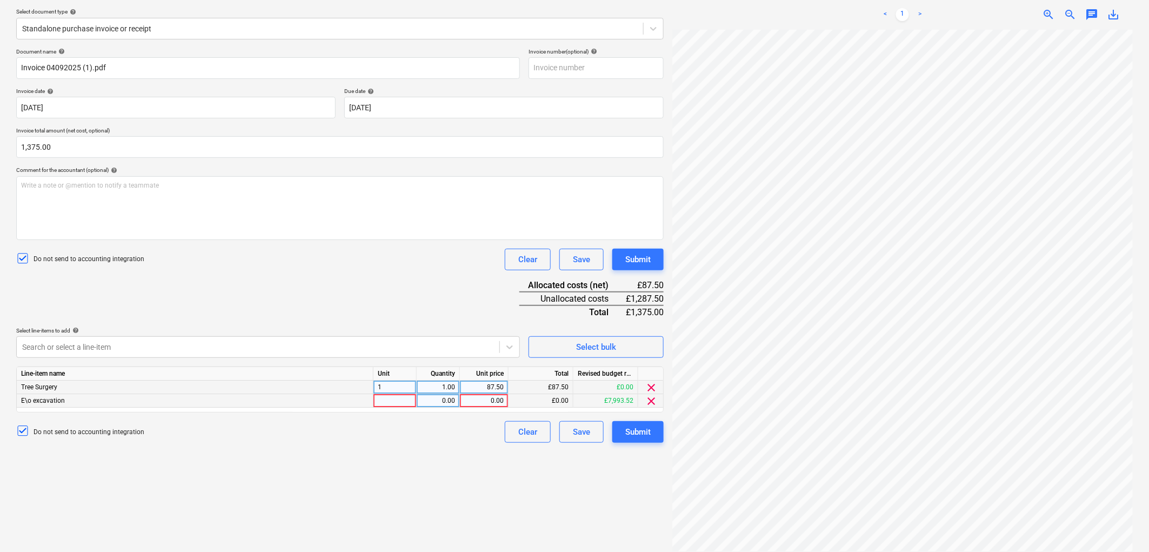
click at [0, 0] on div "E\o excavation 0.00 0.00 £0.00 £7,993.52 clear" at bounding box center [0, 0] width 0 height 0
click at [380, 400] on div at bounding box center [395, 401] width 43 height 14
type input "1"
type input "1287.50"
click at [647, 440] on button "Submit" at bounding box center [637, 432] width 51 height 22
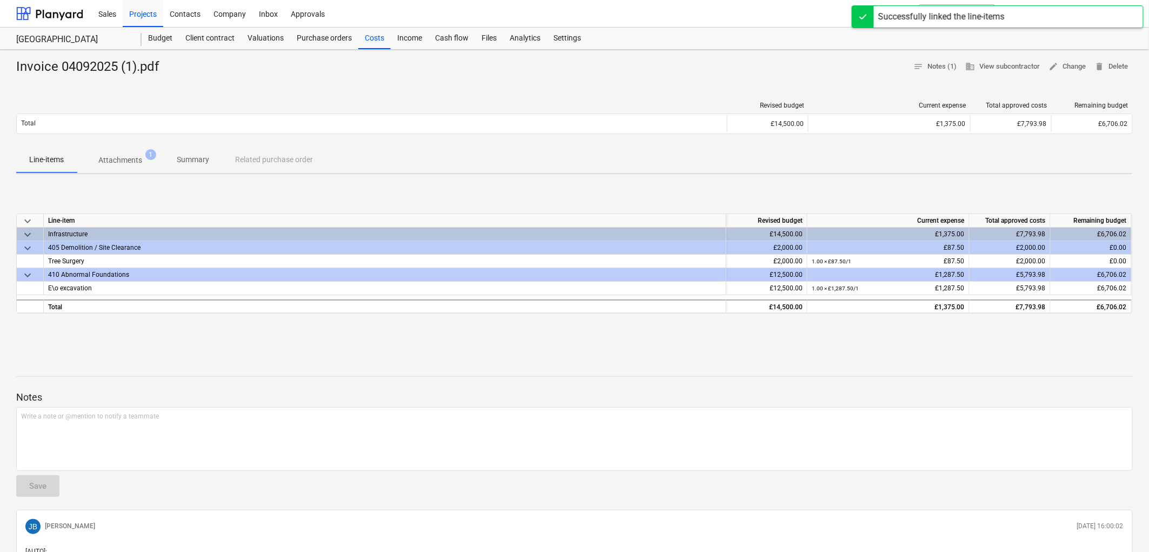
drag, startPoint x: 146, startPoint y: 23, endPoint x: 152, endPoint y: 28, distance: 7.3
click at [146, 23] on div "Projects" at bounding box center [143, 13] width 41 height 28
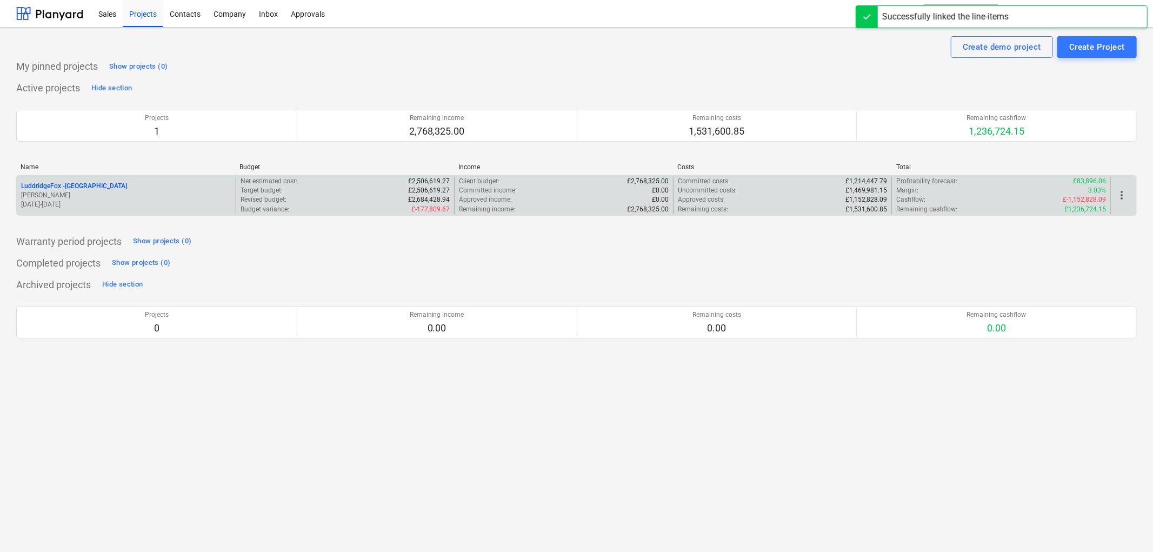
click at [116, 178] on div "LuddridgeFox - Alveston Hill Farm Barns J. Beeson 01.07.2024 - 31.07.2026" at bounding box center [126, 195] width 219 height 37
click at [119, 179] on div "LuddridgeFox - Alveston Hill Farm Barns J. Beeson 01.07.2024 - 31.07.2026" at bounding box center [126, 195] width 219 height 37
click at [118, 184] on p "LuddridgeFox - Alveston Hill Farm Barns" at bounding box center [74, 186] width 106 height 9
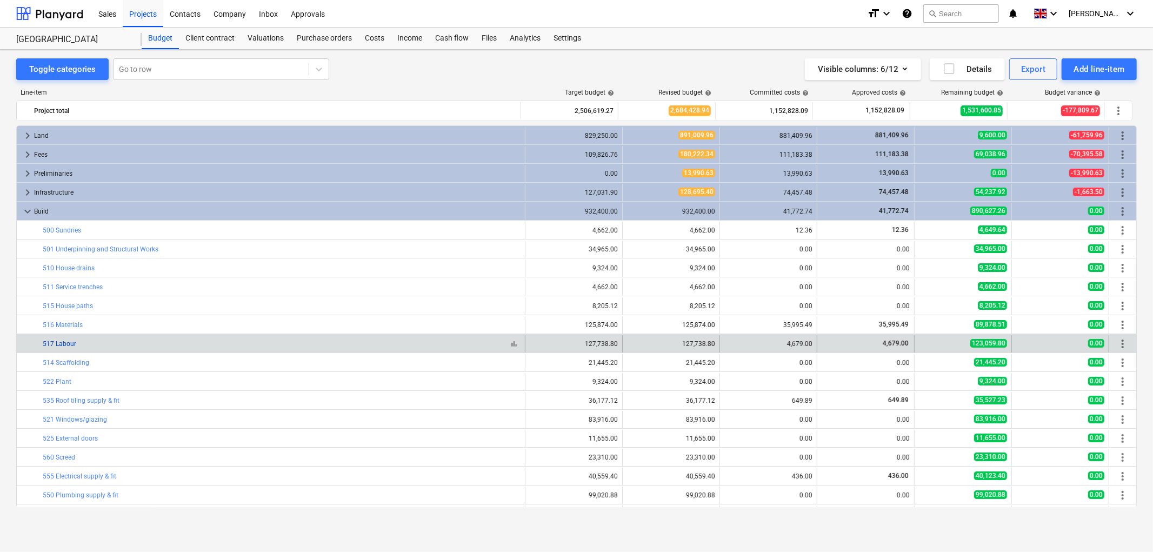
click at [61, 345] on link "517 Labour" at bounding box center [60, 344] width 34 height 8
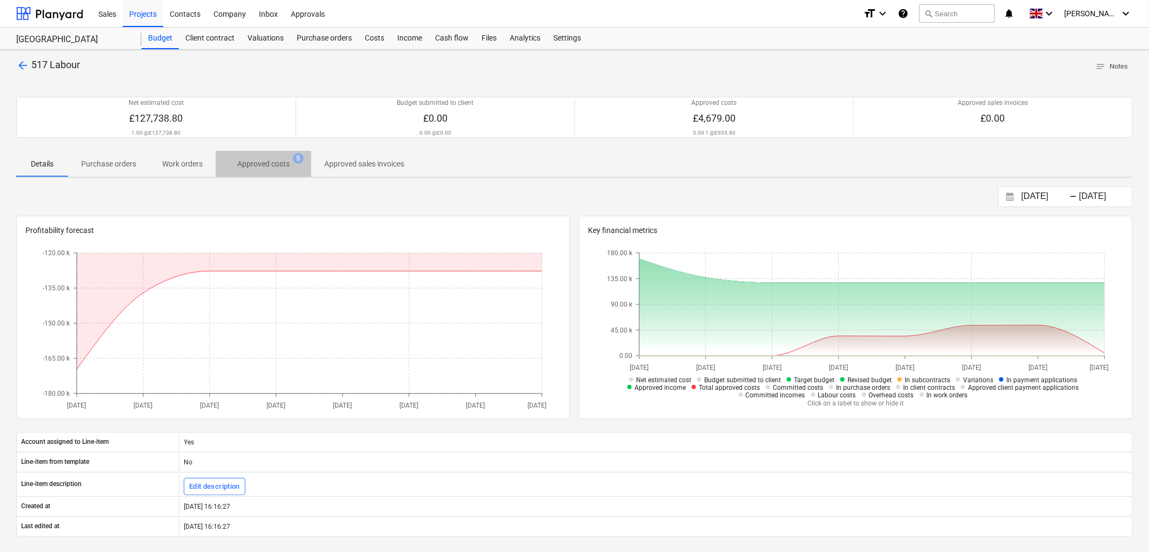
click at [258, 168] on p "Approved costs" at bounding box center [263, 163] width 52 height 11
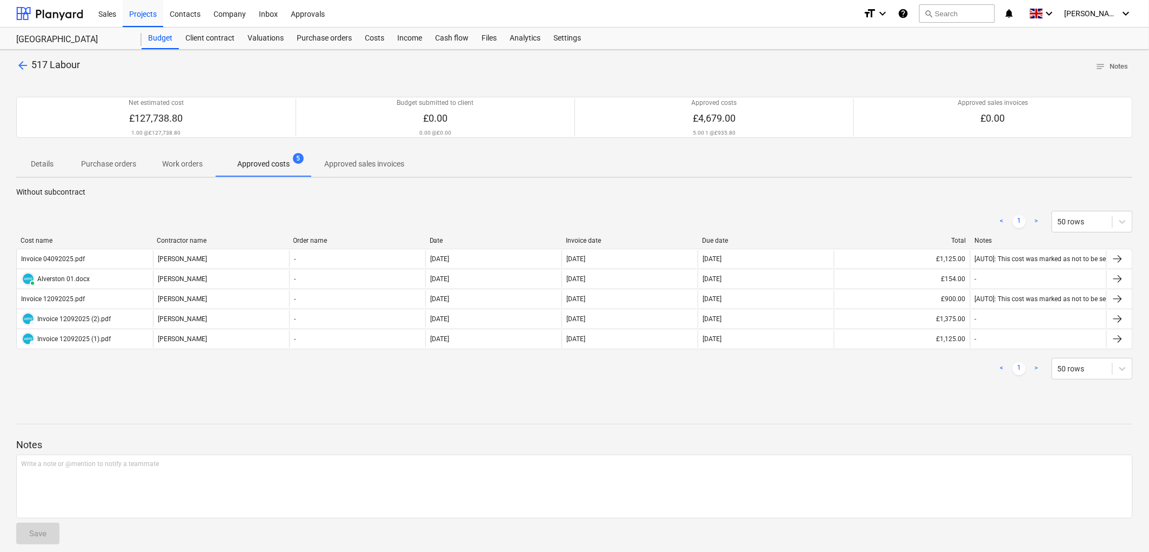
click at [585, 240] on div "Invoice date" at bounding box center [630, 241] width 128 height 8
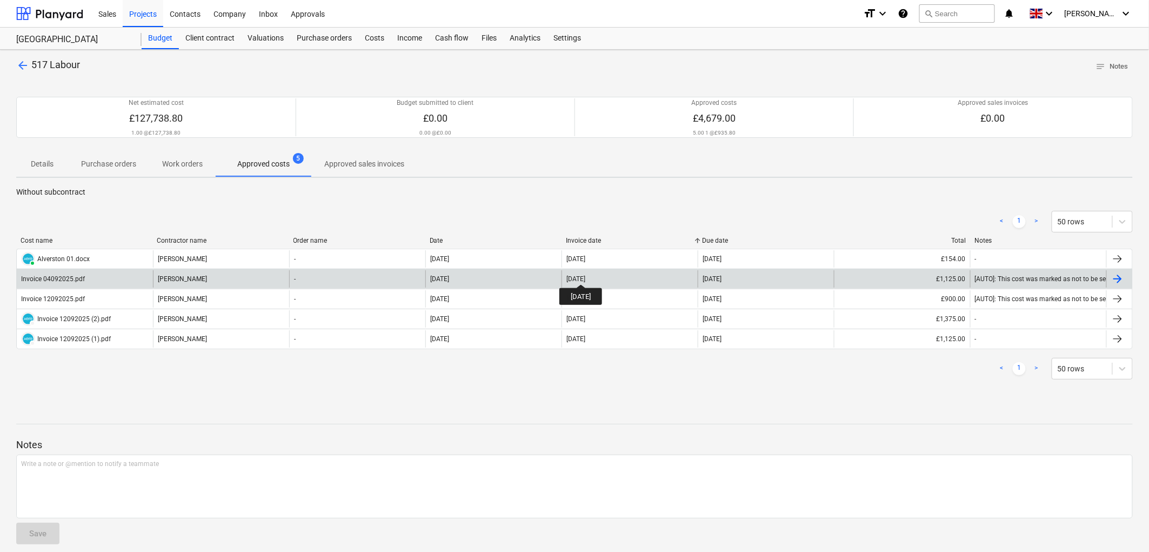
click at [585, 275] on div "04 Sep 2025" at bounding box center [576, 279] width 19 height 8
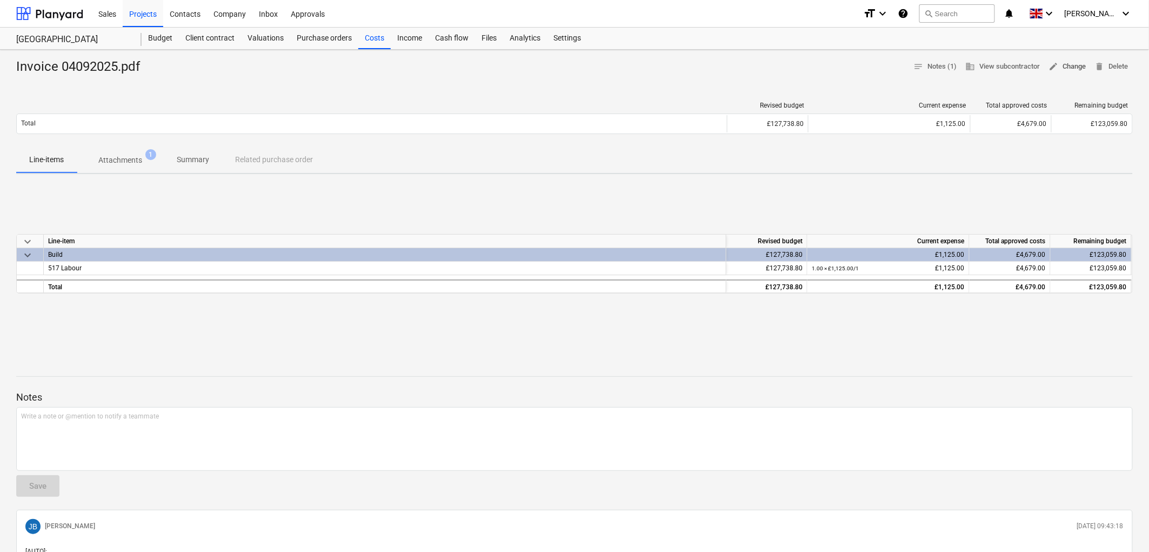
click at [1073, 66] on span "edit Change" at bounding box center [1067, 67] width 37 height 12
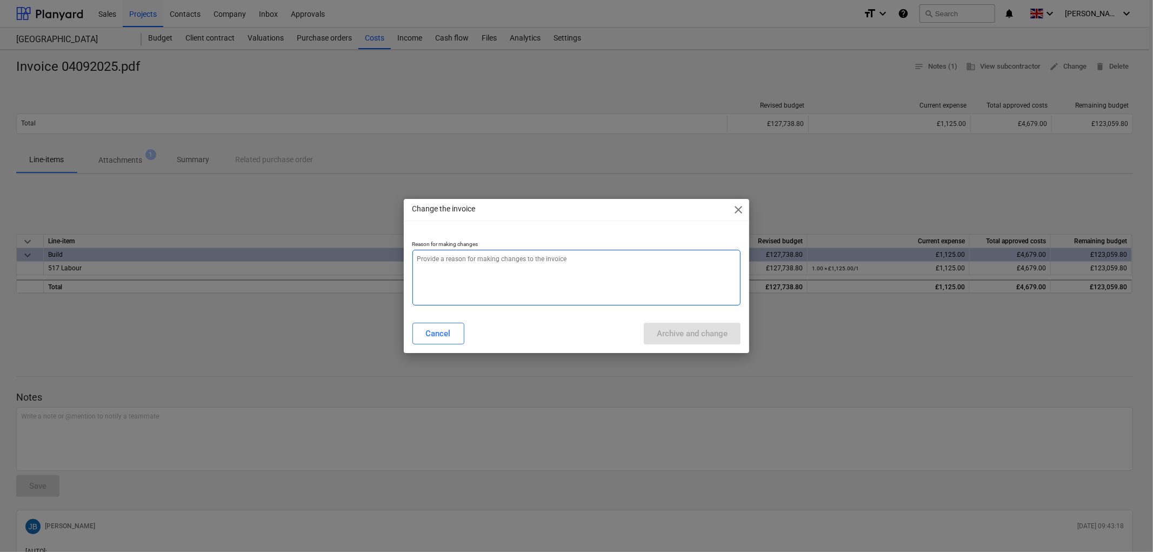
click at [658, 277] on textarea at bounding box center [576, 278] width 329 height 56
type textarea "x"
type textarea "."
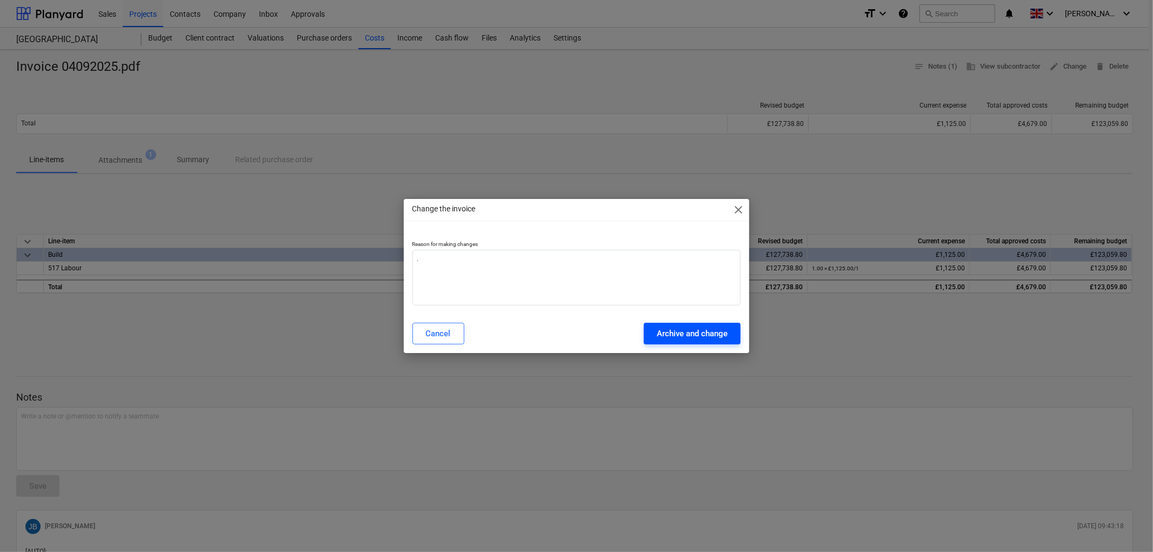
click at [666, 331] on div "Archive and change" at bounding box center [692, 333] width 71 height 14
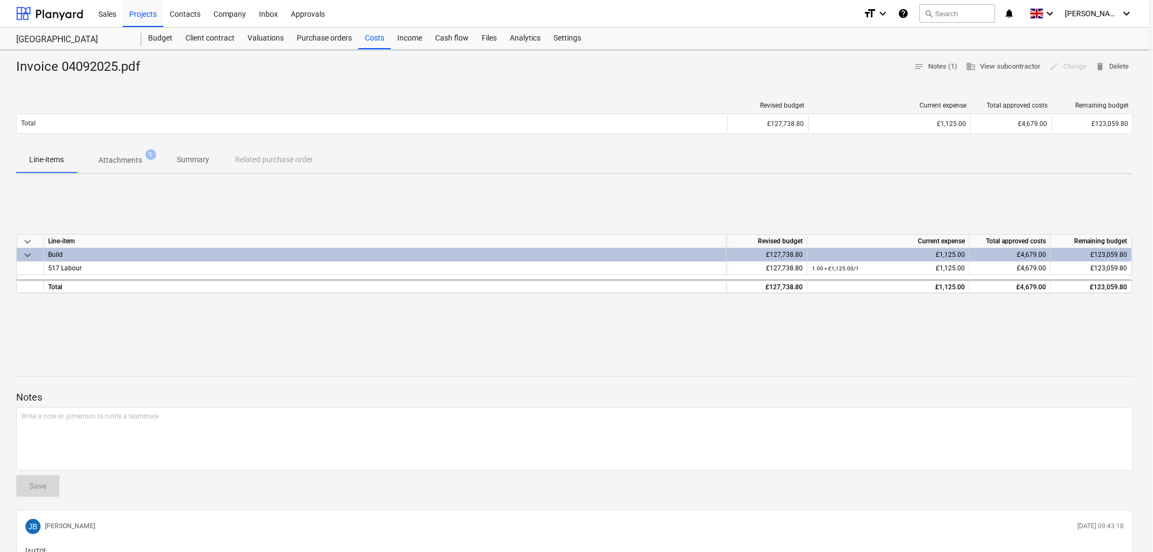
type textarea "x"
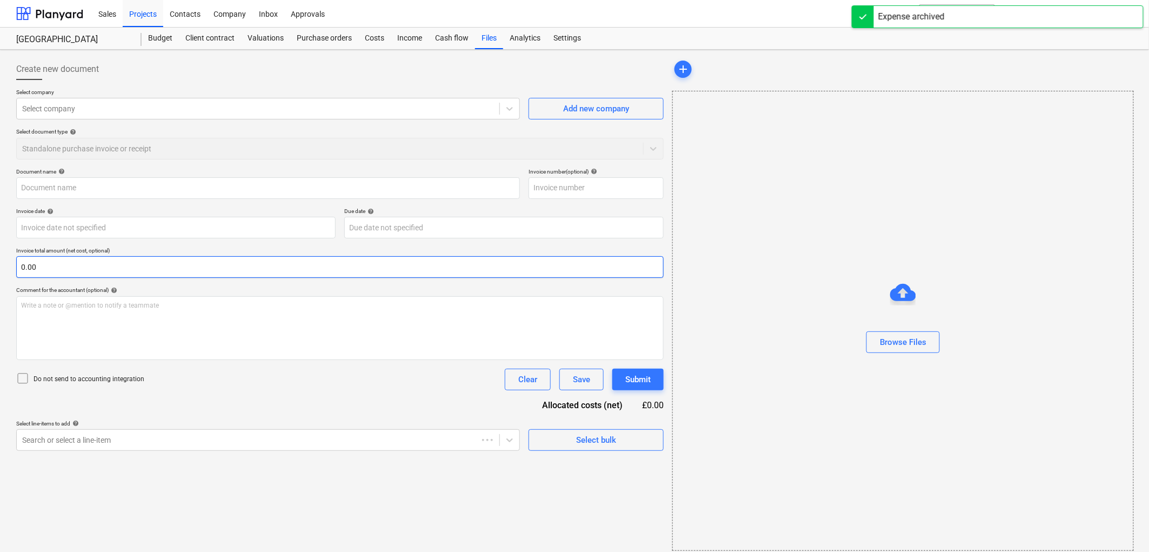
type input "Invoice 04092025.pdf"
type input "04 Sep 2025"
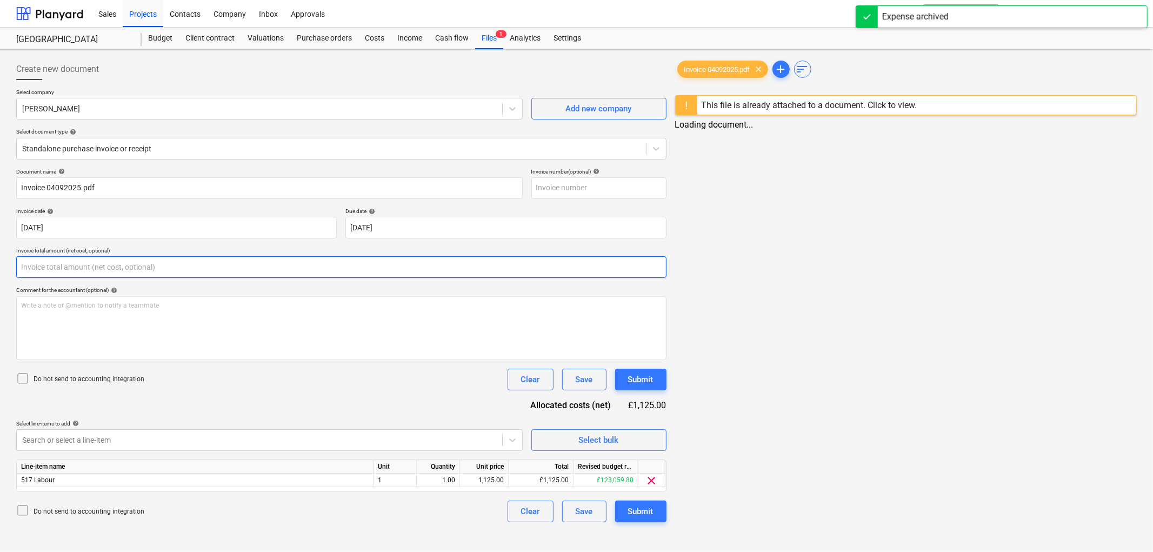
click at [117, 272] on input "text" at bounding box center [341, 267] width 650 height 22
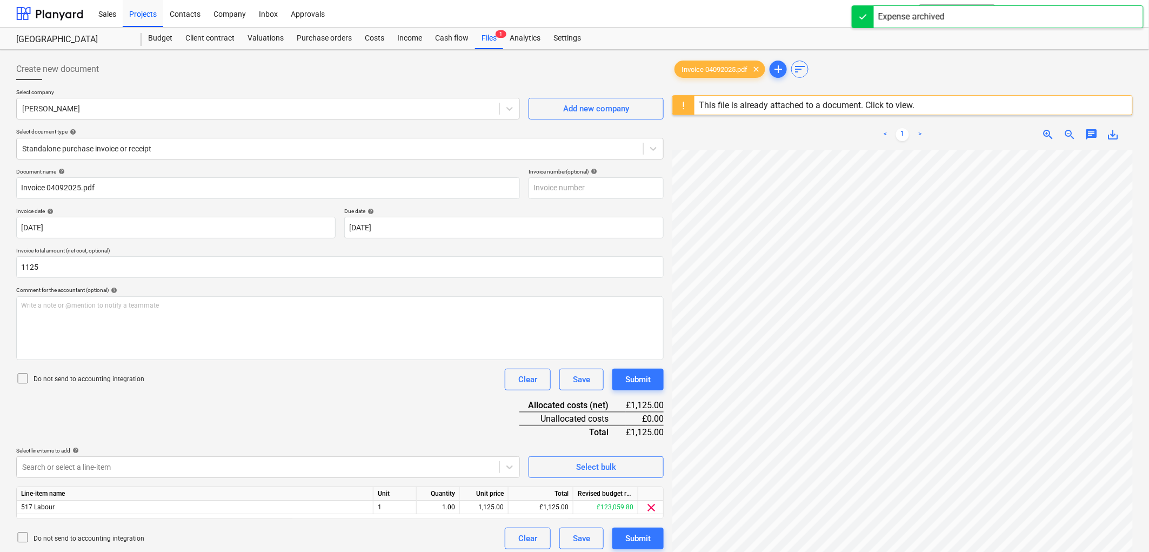
type input "1,125.00"
click at [92, 376] on p "Do not send to accounting integration" at bounding box center [89, 379] width 111 height 9
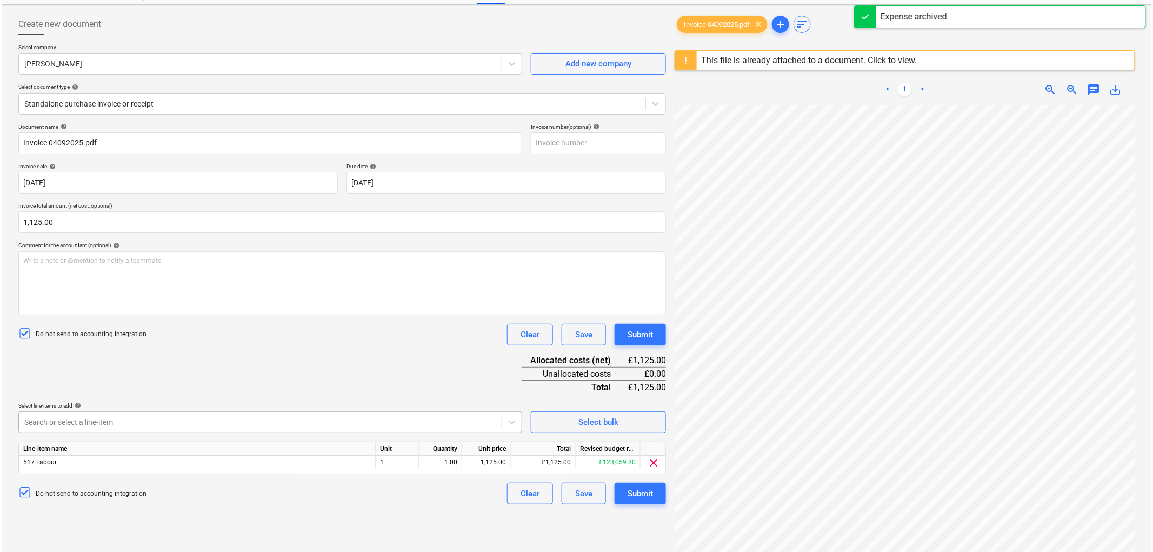
scroll to position [128, 0]
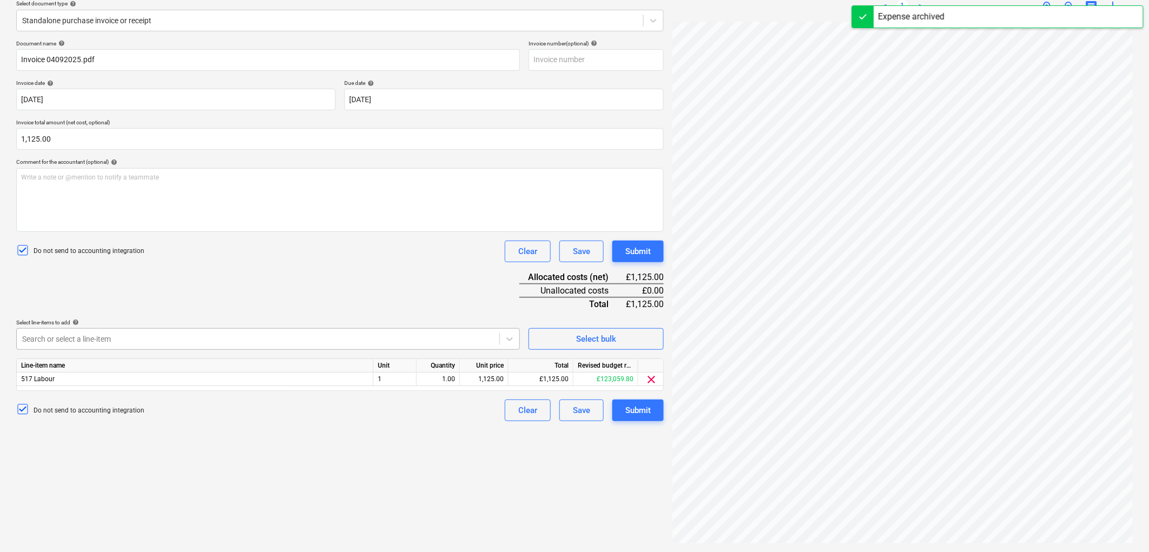
click at [122, 339] on div at bounding box center [258, 339] width 472 height 11
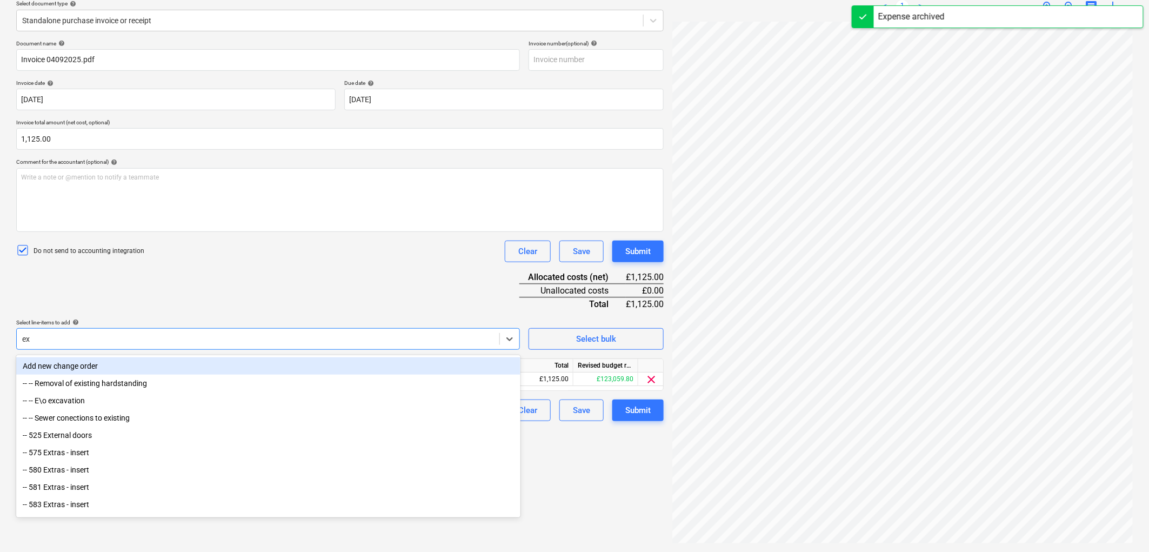
type input "exc"
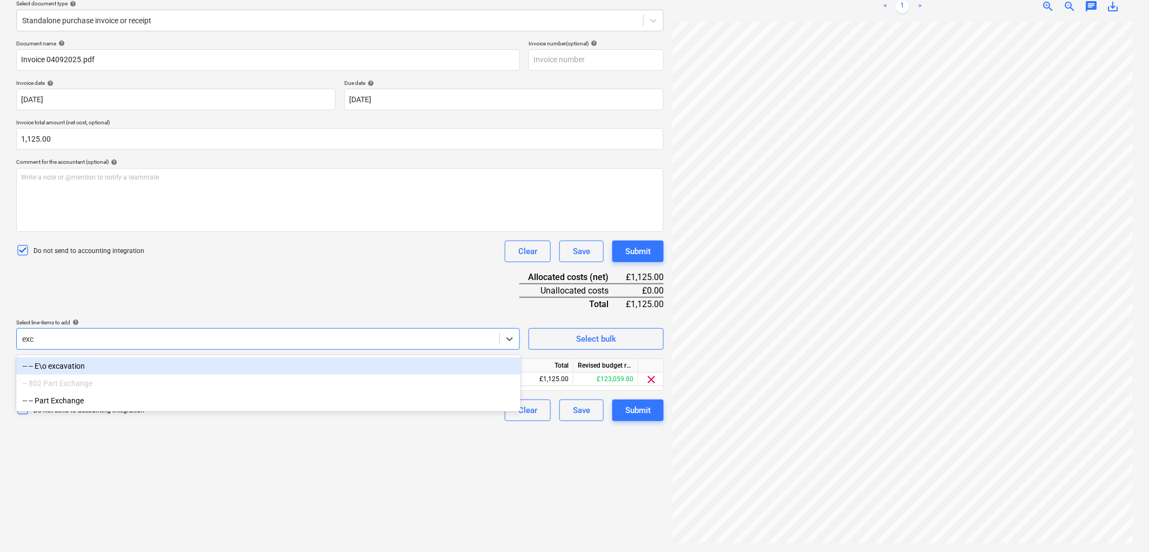
click at [78, 366] on div "-- -- E\o excavation" at bounding box center [268, 365] width 504 height 17
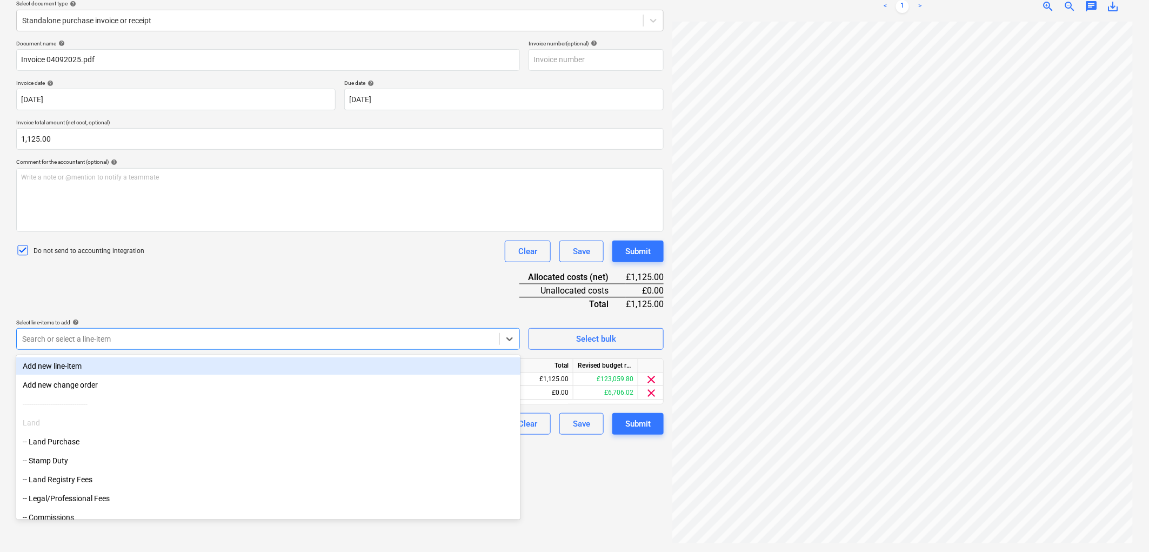
click at [203, 305] on div "Document name help Invoice 04092025.pdf Invoice number (optional) help Invoice …" at bounding box center [340, 237] width 648 height 395
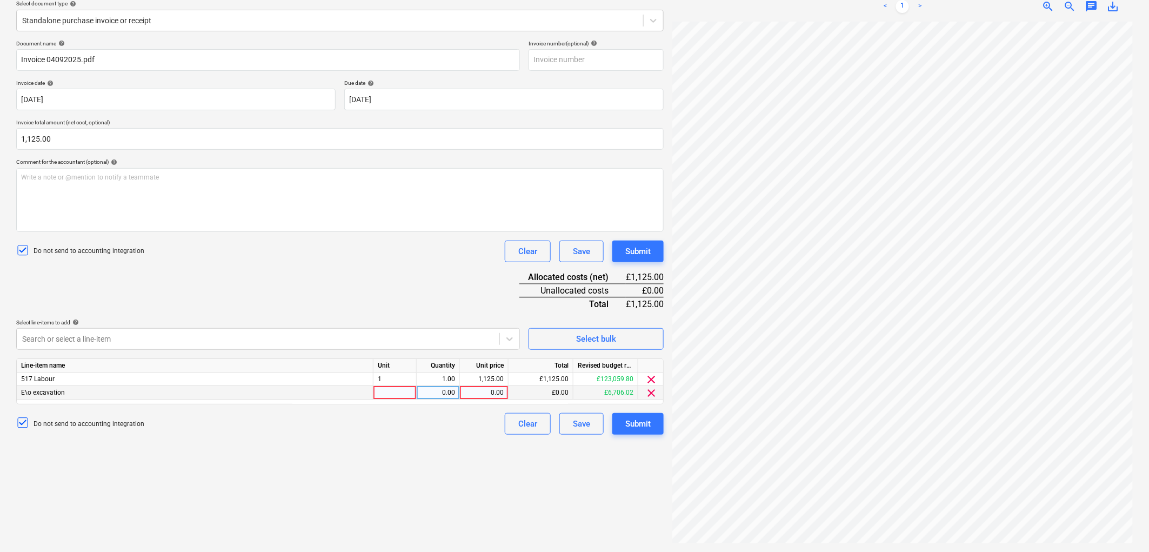
click at [404, 391] on div at bounding box center [395, 393] width 43 height 14
type input "1"
type input "1125"
drag, startPoint x: 651, startPoint y: 377, endPoint x: 649, endPoint y: 387, distance: 9.9
click at [651, 377] on span "clear" at bounding box center [651, 379] width 13 height 13
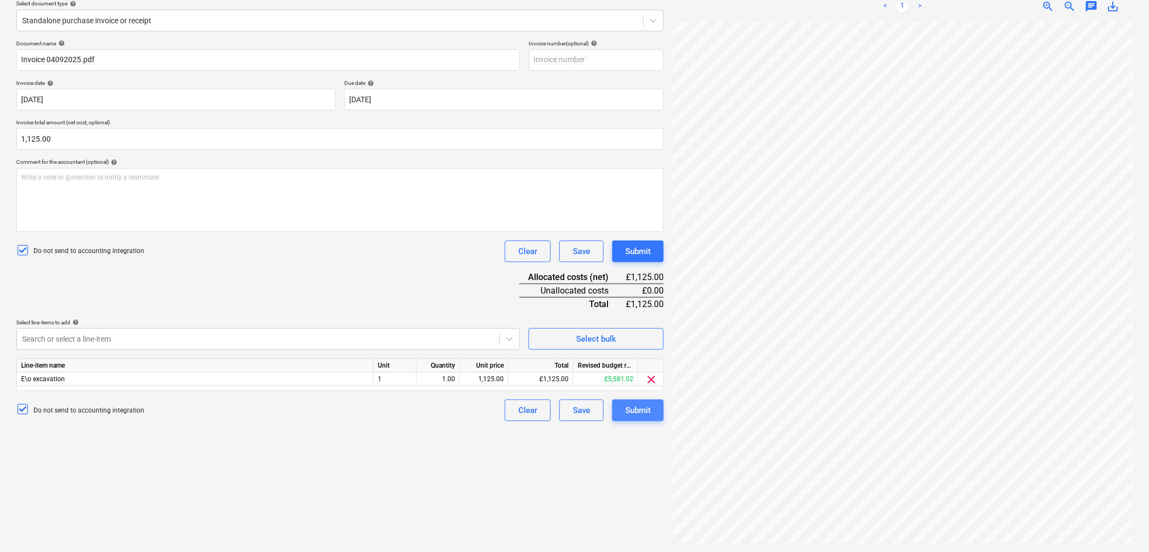
click at [635, 409] on div "Submit" at bounding box center [637, 410] width 25 height 14
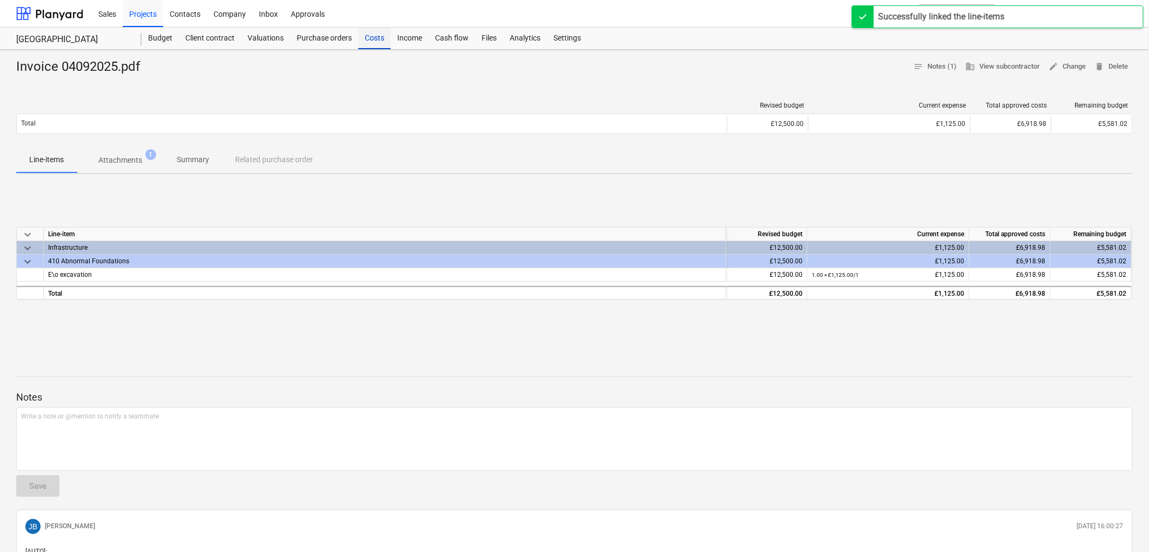
click at [375, 42] on div "Costs" at bounding box center [374, 39] width 32 height 22
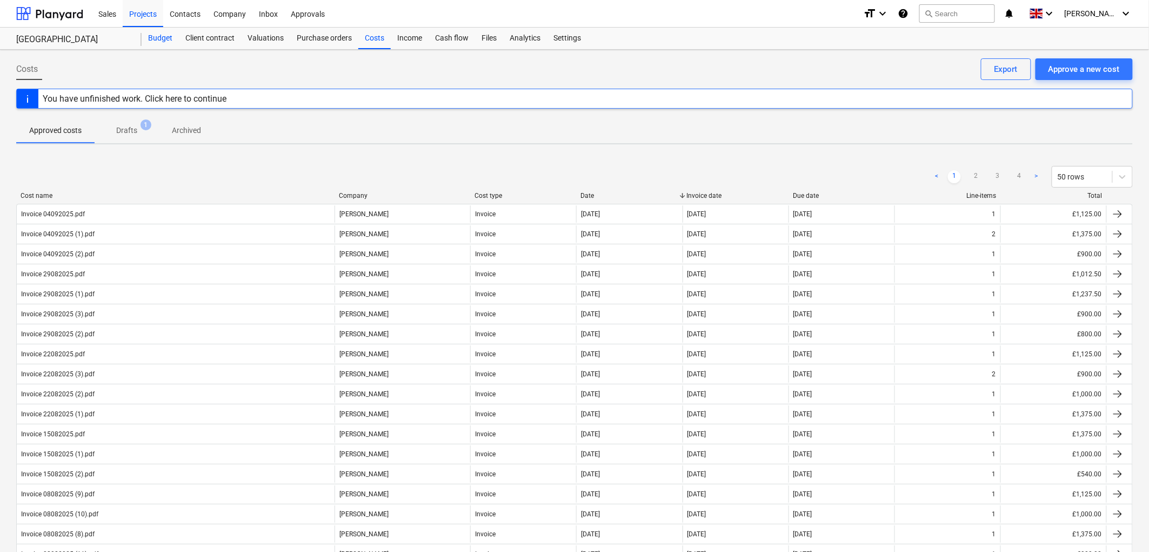
click at [150, 41] on div "Budget" at bounding box center [160, 39] width 37 height 22
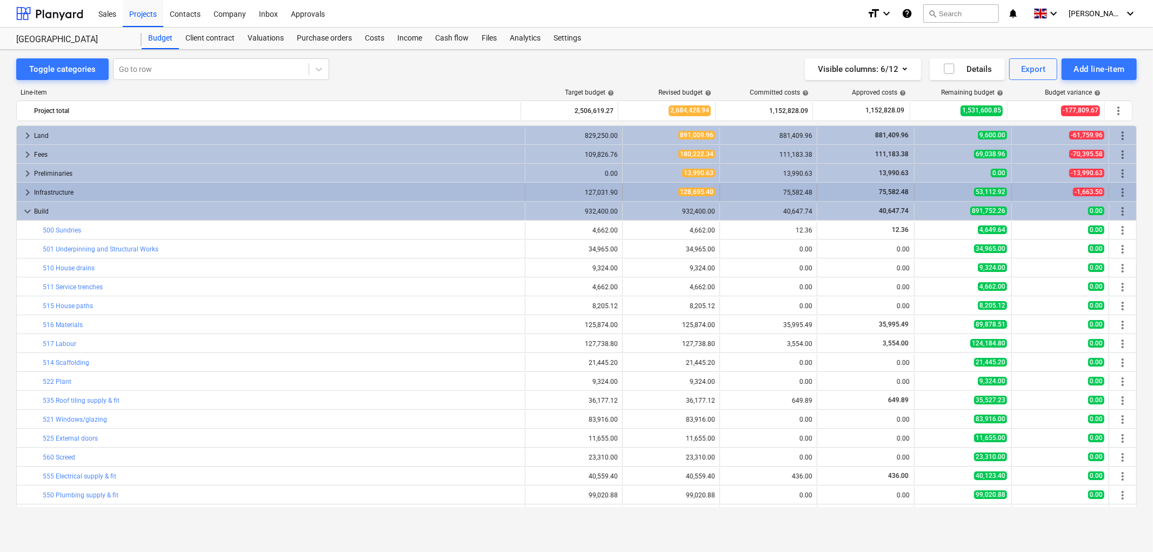
click at [25, 192] on span "keyboard_arrow_right" at bounding box center [27, 192] width 13 height 13
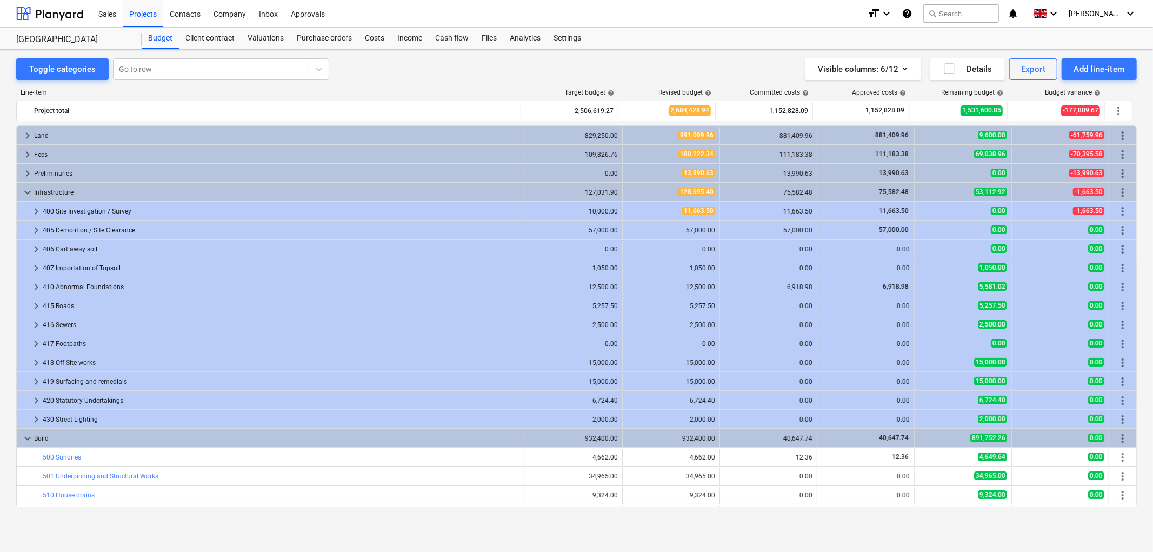
click at [25, 192] on span "keyboard_arrow_down" at bounding box center [27, 192] width 13 height 13
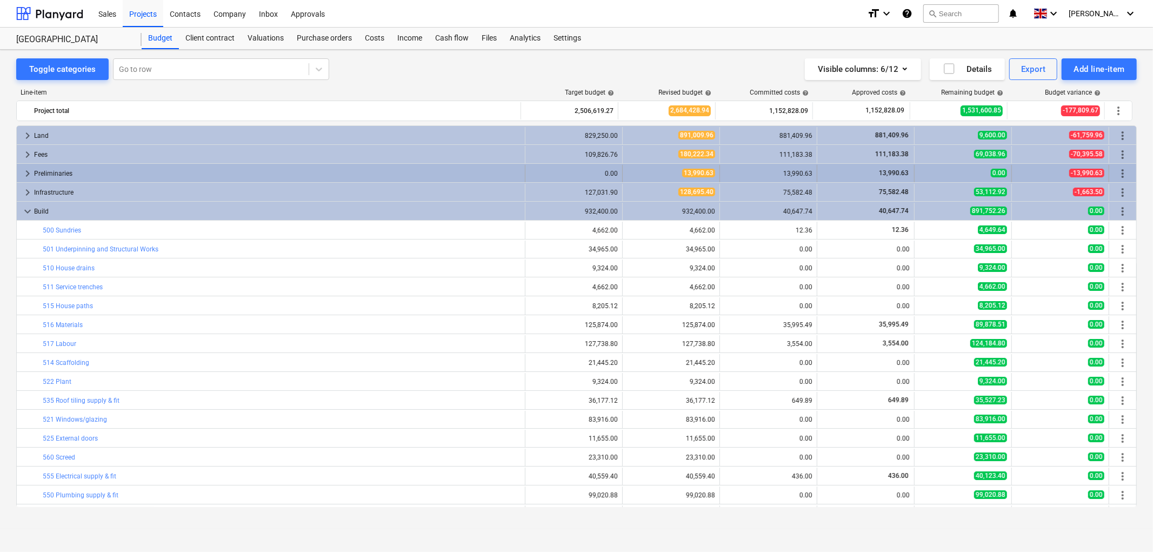
click at [28, 173] on span "keyboard_arrow_right" at bounding box center [27, 173] width 13 height 13
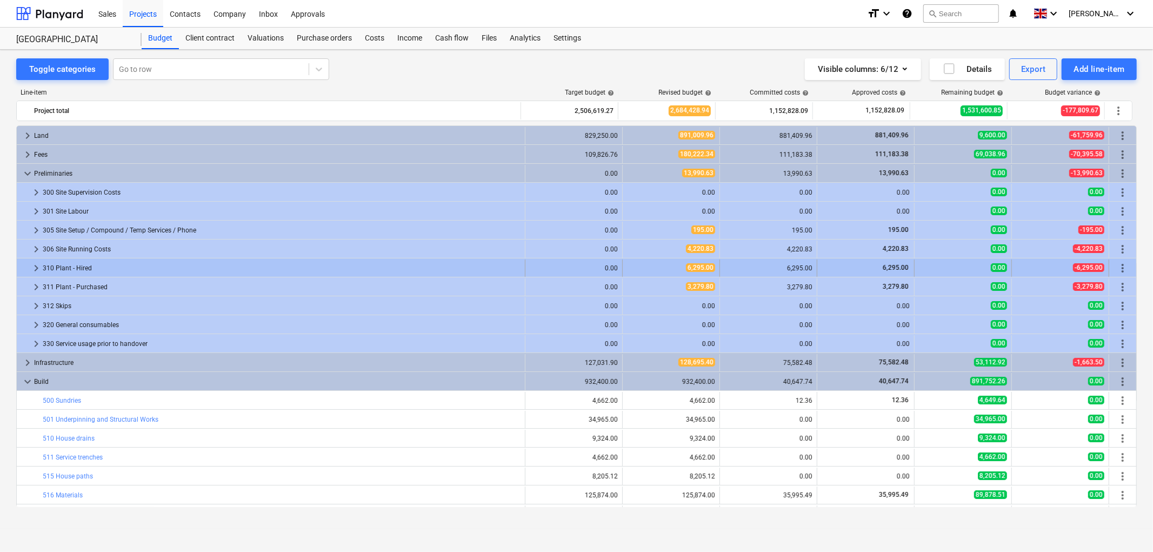
click at [36, 269] on span "keyboard_arrow_right" at bounding box center [36, 268] width 13 height 13
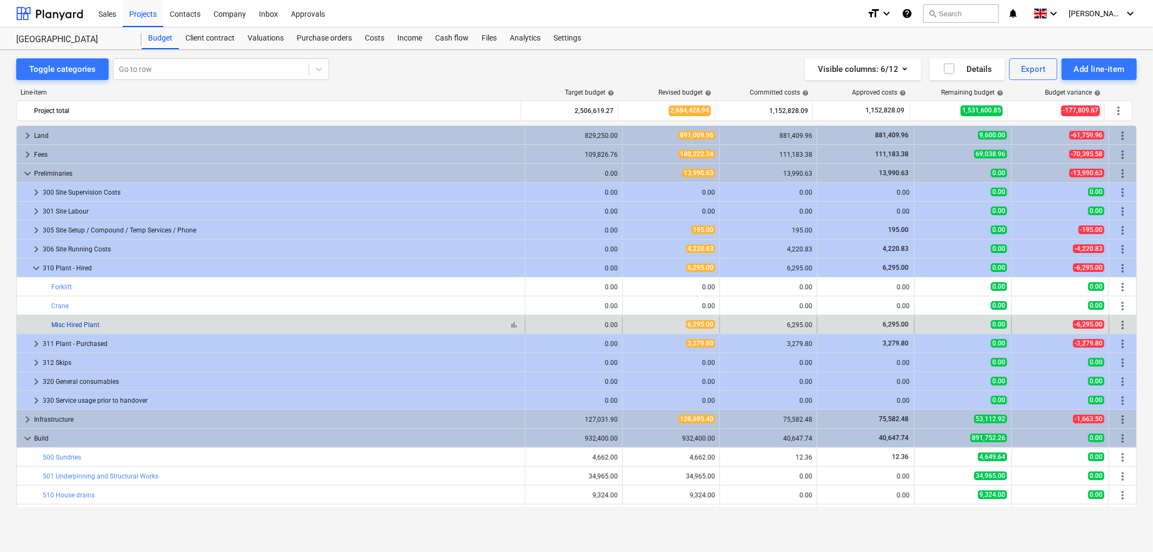
click at [63, 327] on link "Misc Hired Plant" at bounding box center [75, 325] width 48 height 8
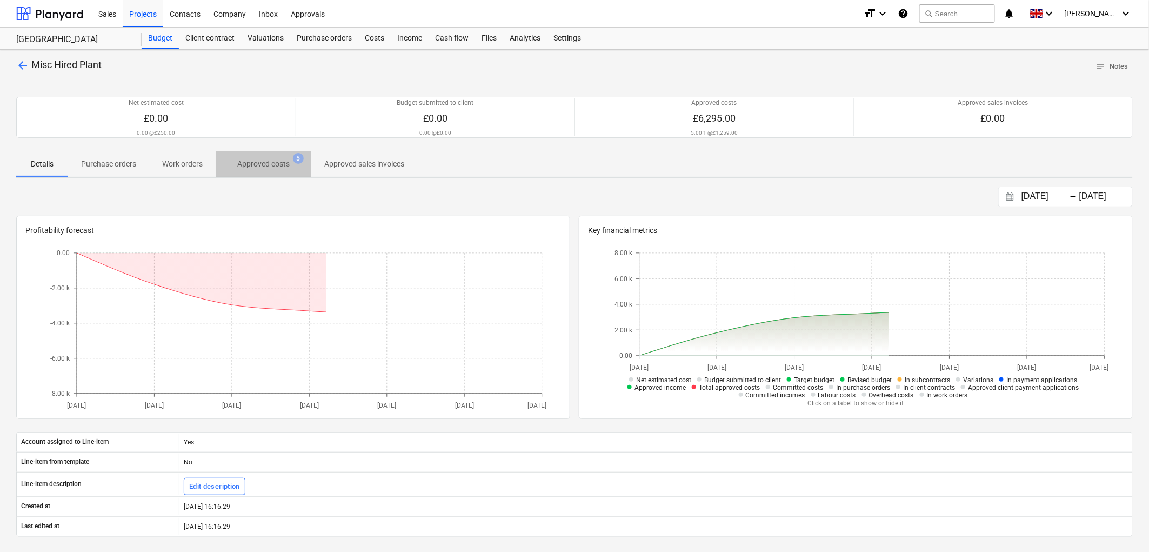
click at [256, 173] on span "Approved costs 5" at bounding box center [264, 163] width 96 height 19
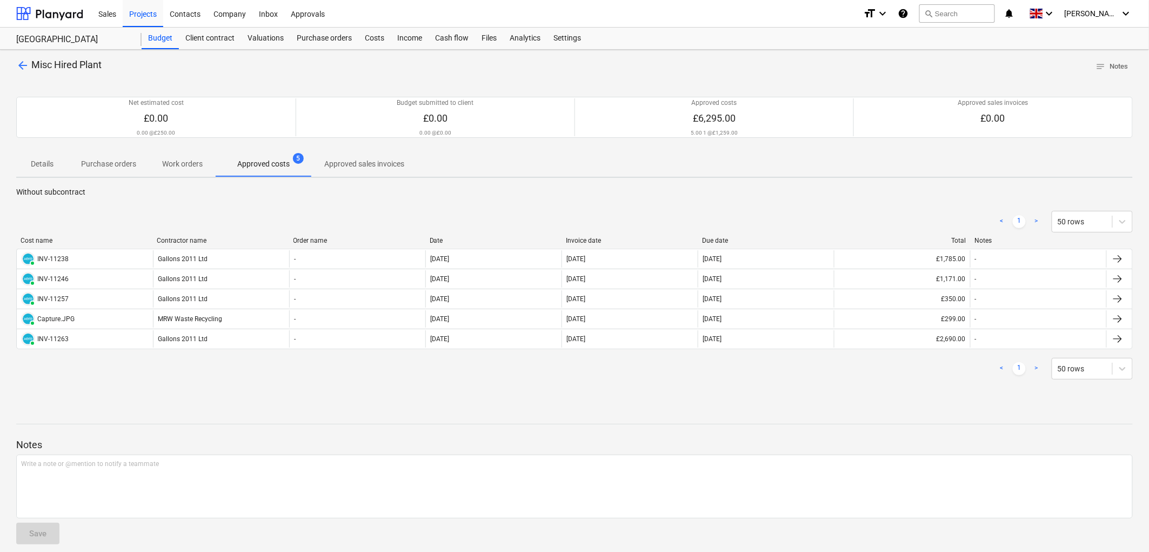
click at [580, 237] on div "Invoice date" at bounding box center [630, 241] width 128 height 8
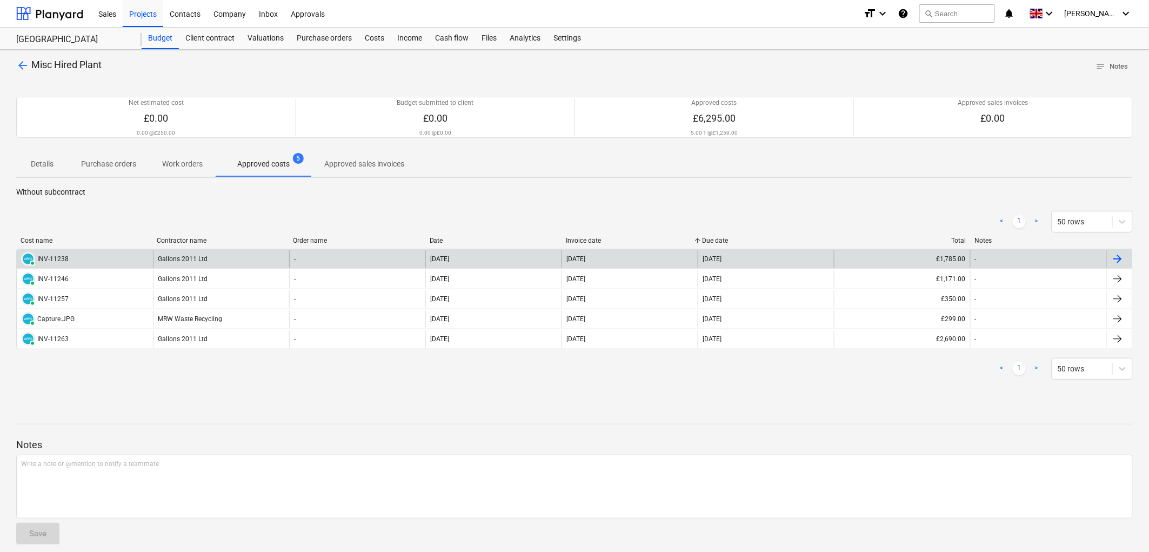
click at [226, 260] on div "Gallons 2011 Ltd" at bounding box center [221, 258] width 136 height 17
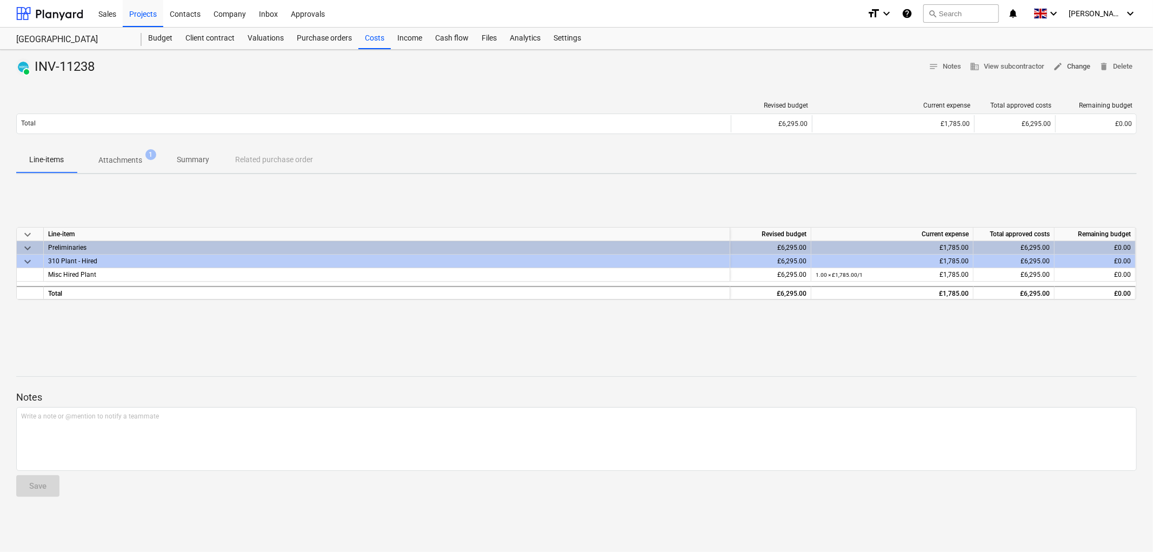
click at [1082, 63] on span "edit Change" at bounding box center [1071, 67] width 37 height 12
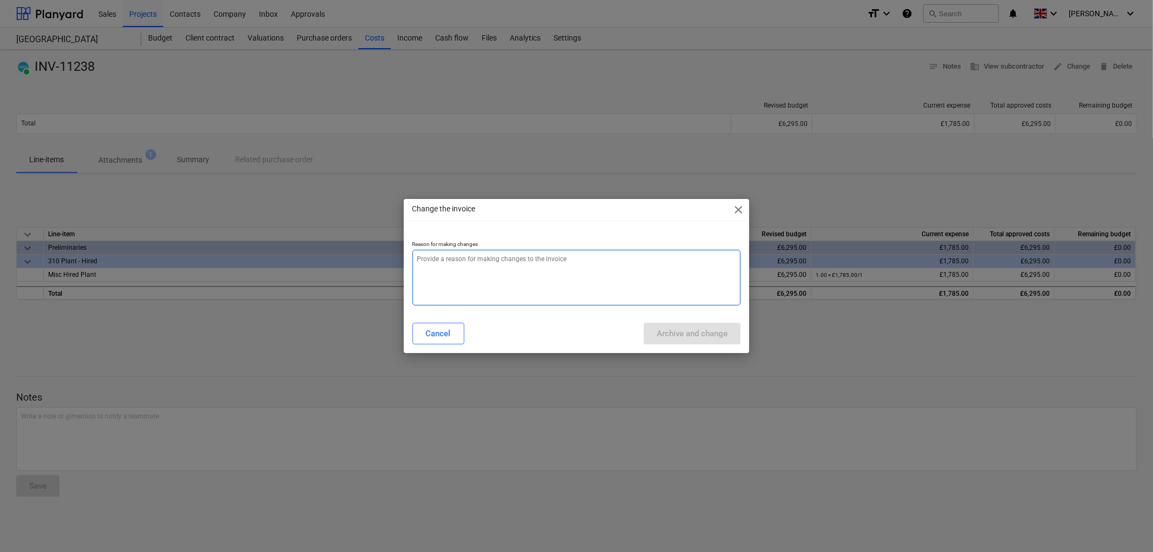
click at [623, 260] on textarea at bounding box center [576, 278] width 329 height 56
type textarea "x"
type textarea "."
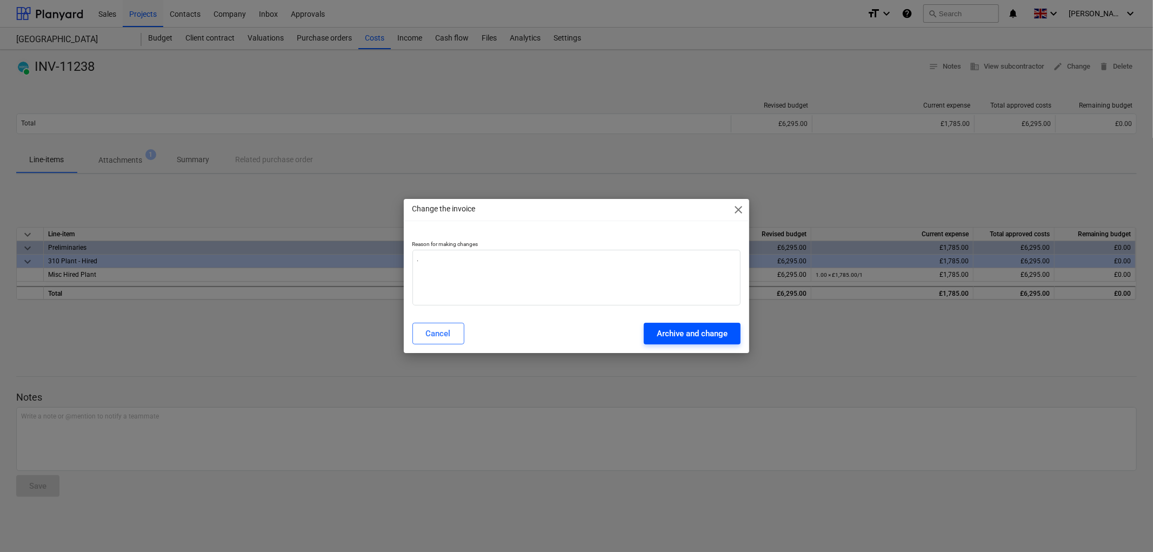
click at [655, 331] on button "Archive and change" at bounding box center [692, 334] width 97 height 22
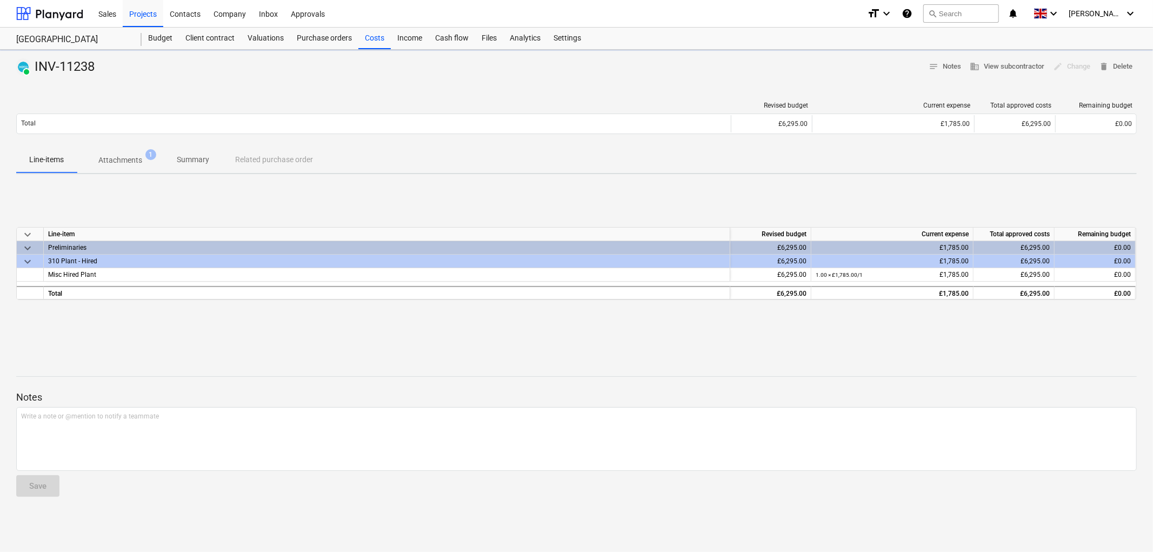
type textarea "x"
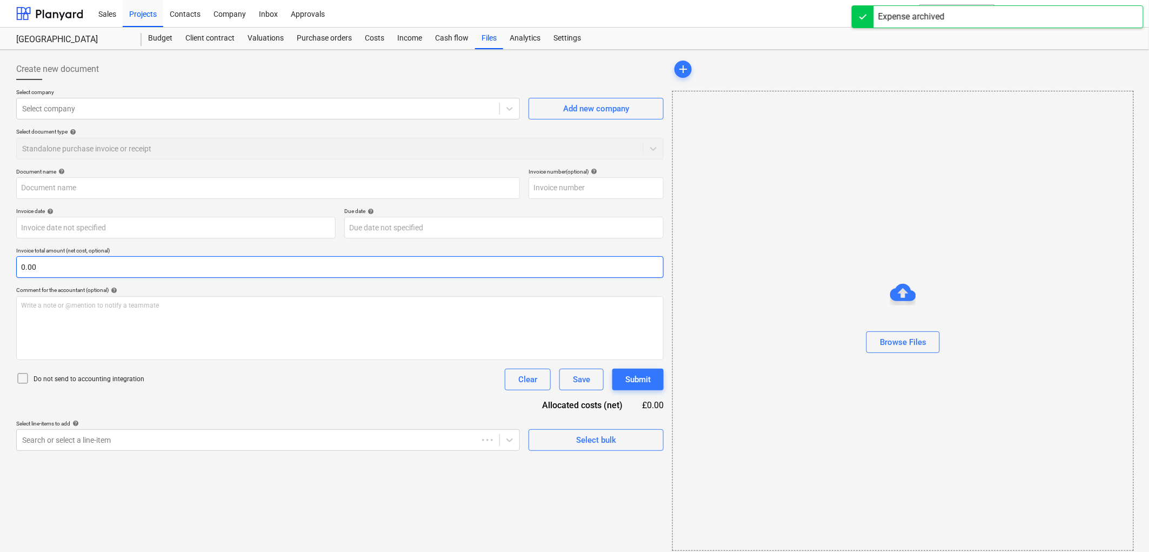
type input "INV-11238"
type input "18 Jun 2025"
type input "25 Jun 2025"
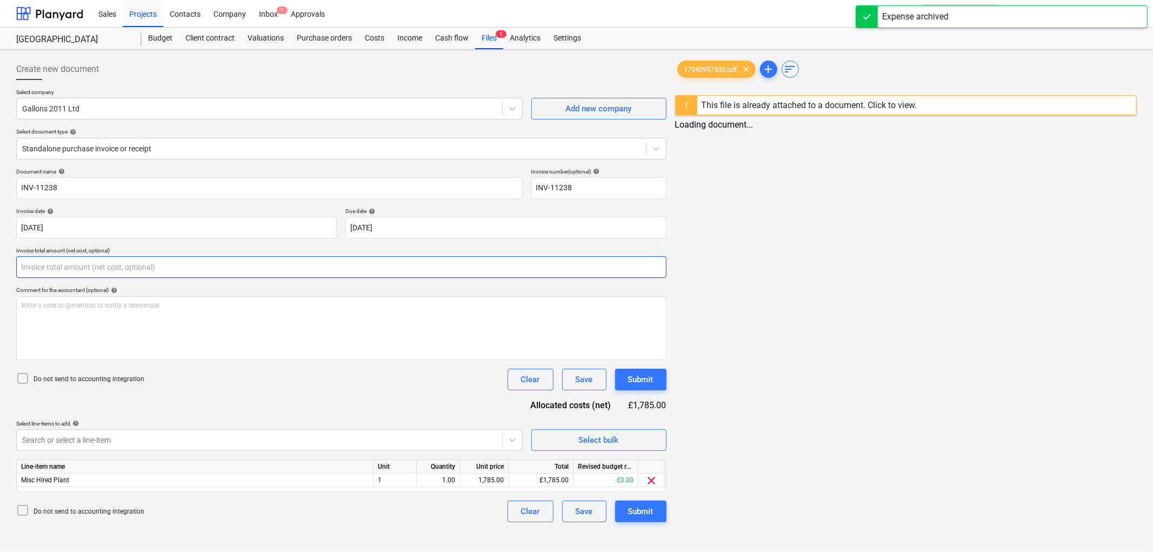
click at [101, 270] on input "text" at bounding box center [341, 267] width 650 height 22
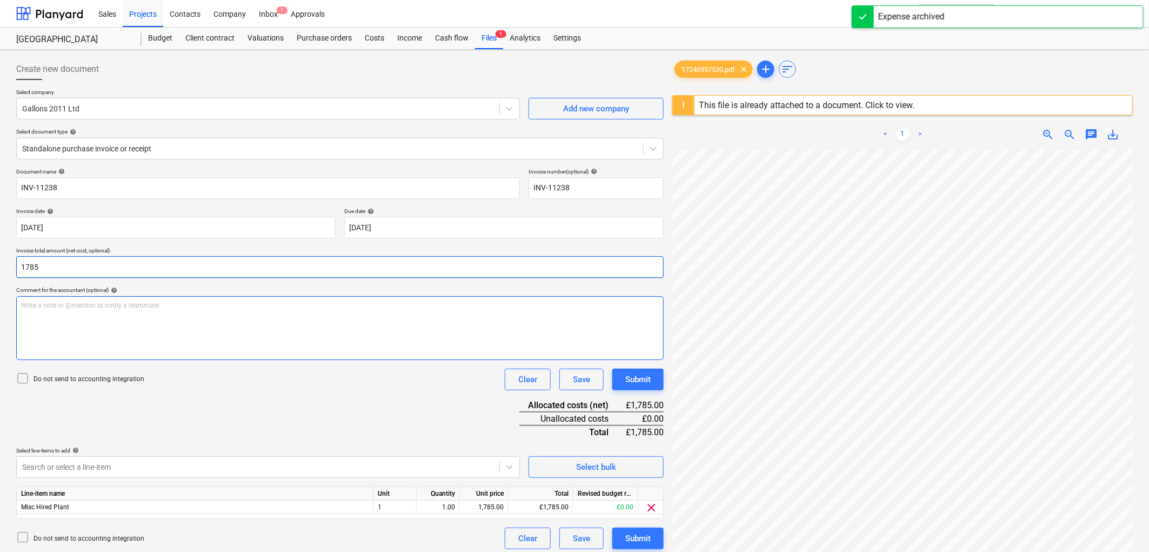
type input "1,785.00"
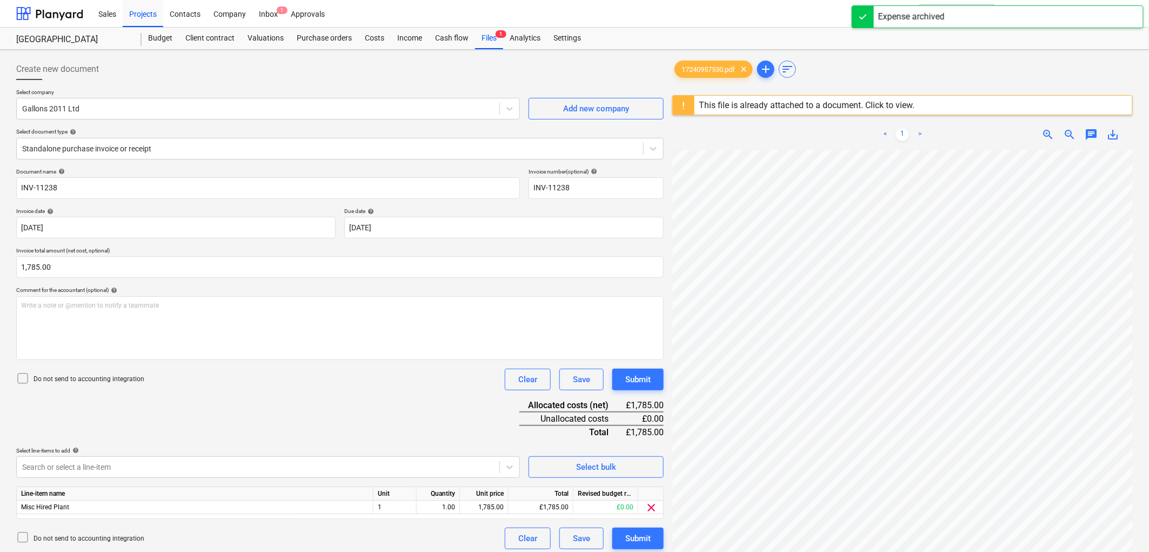
click at [96, 380] on p "Do not send to accounting integration" at bounding box center [89, 379] width 111 height 9
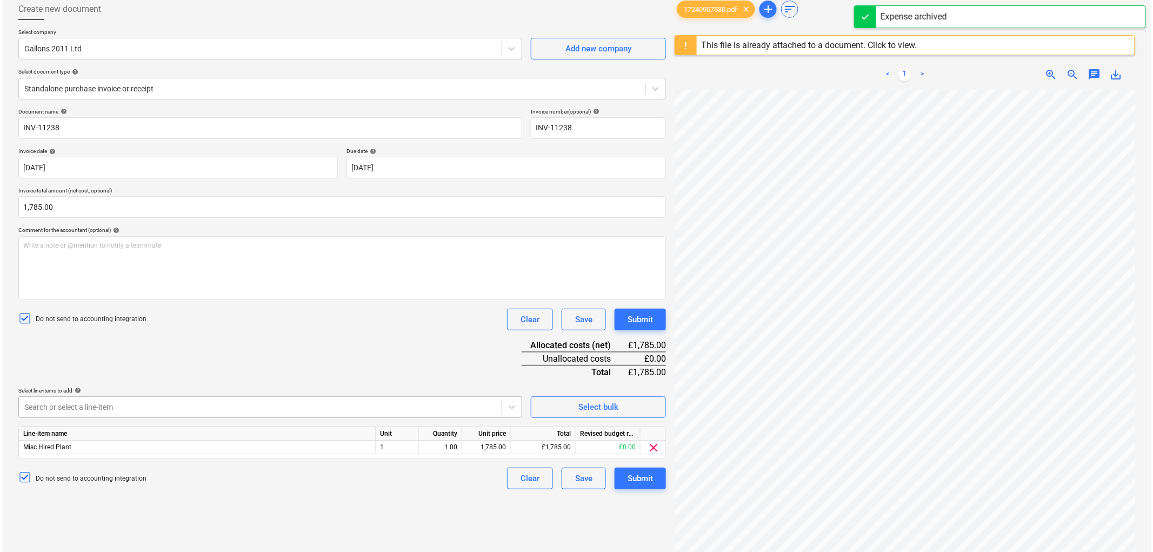
scroll to position [99, 0]
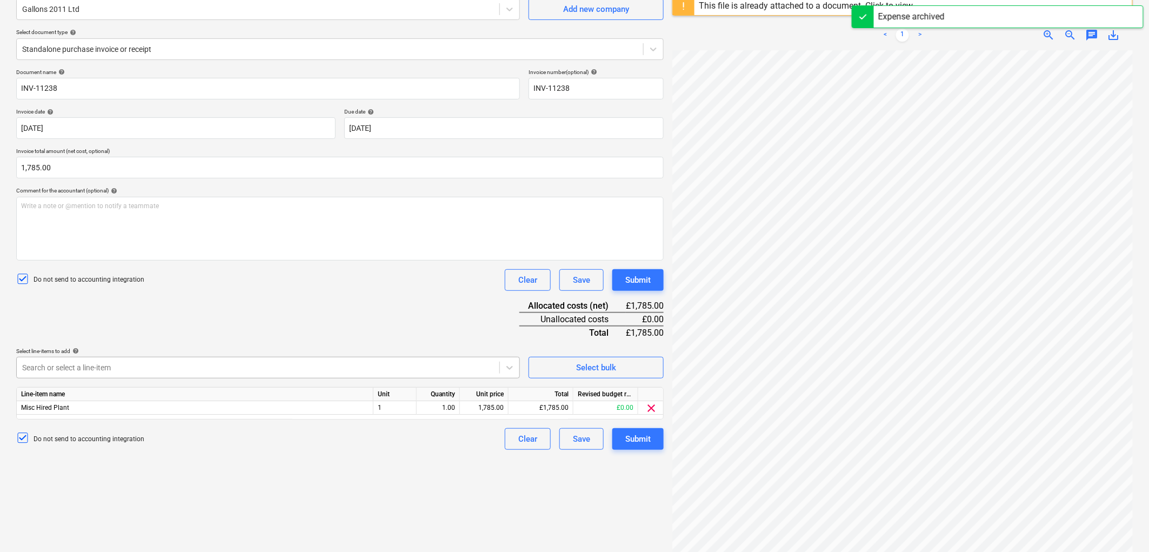
click at [129, 409] on body "Sales Projects Contacts Company Inbox 1 Approvals format_size keyboard_arrow_do…" at bounding box center [574, 177] width 1149 height 552
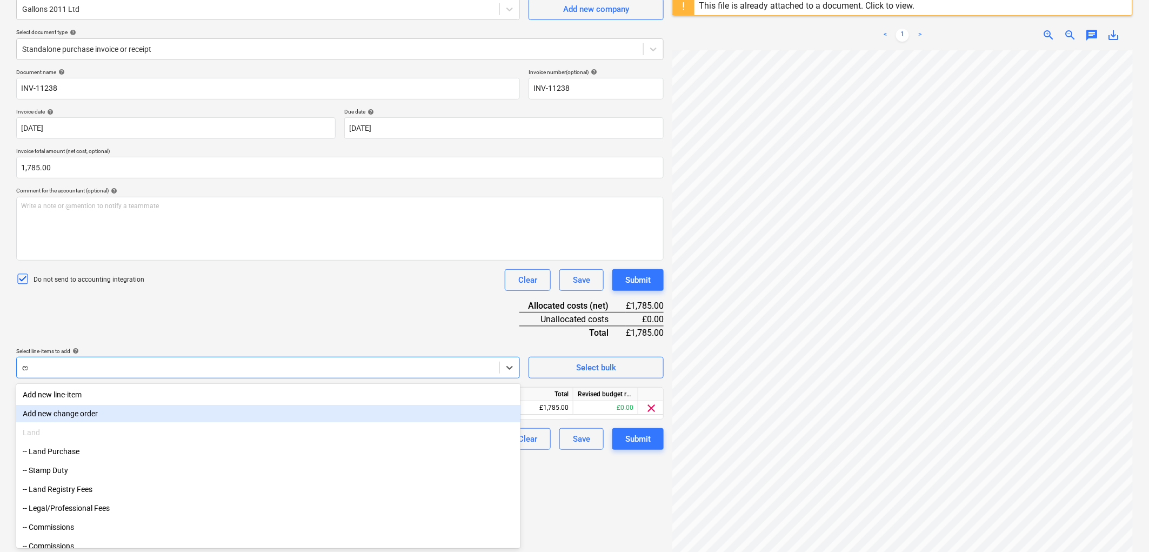
type input "exc"
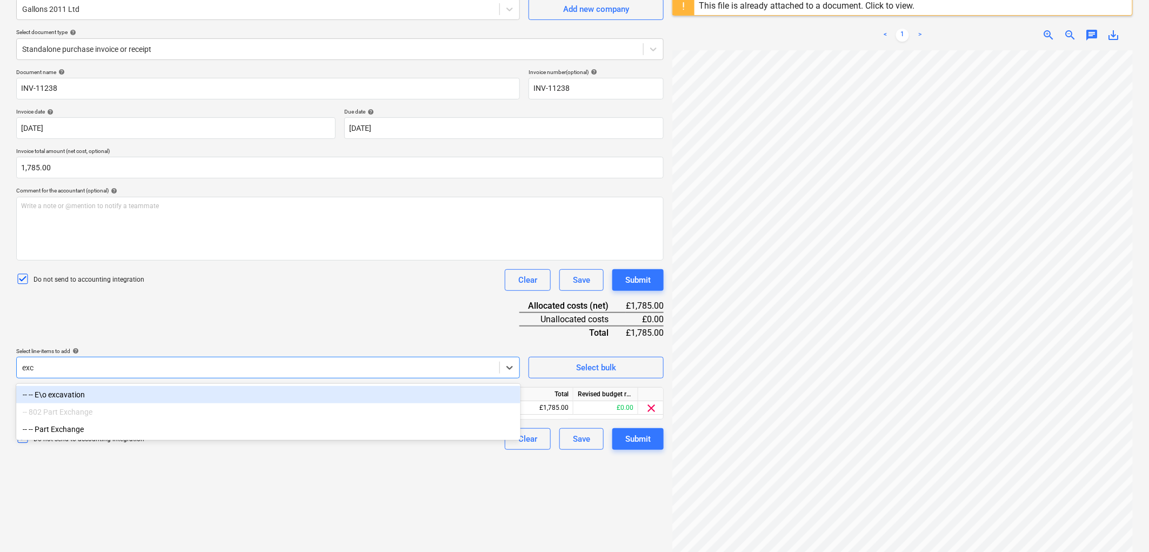
click at [101, 400] on div "-- -- E\o excavation" at bounding box center [268, 394] width 504 height 17
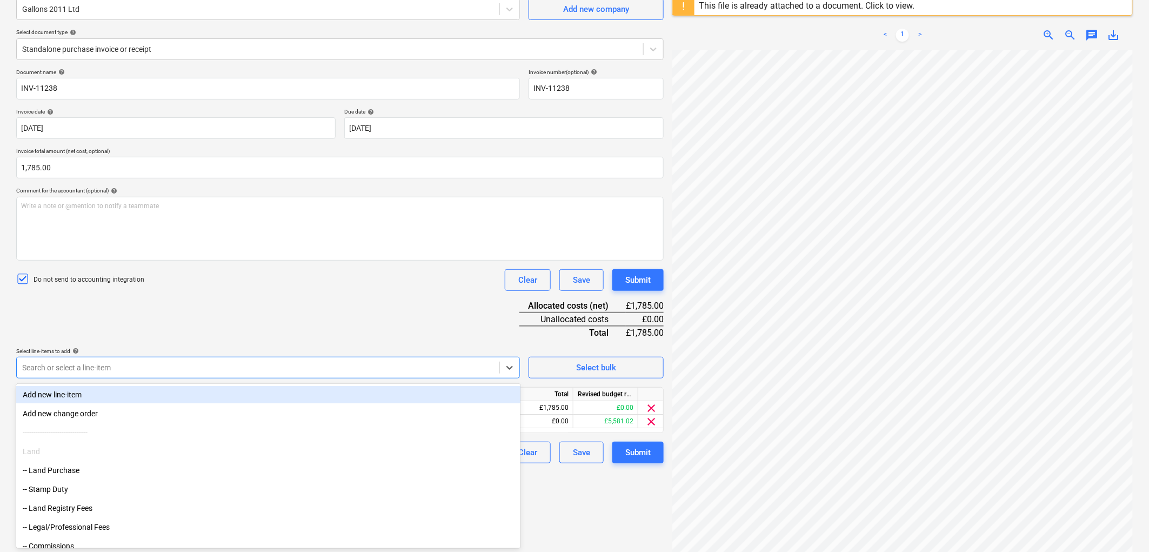
click at [317, 307] on div "Document name help INV-11238 Invoice number (optional) help INV-11238 Invoice d…" at bounding box center [340, 266] width 648 height 395
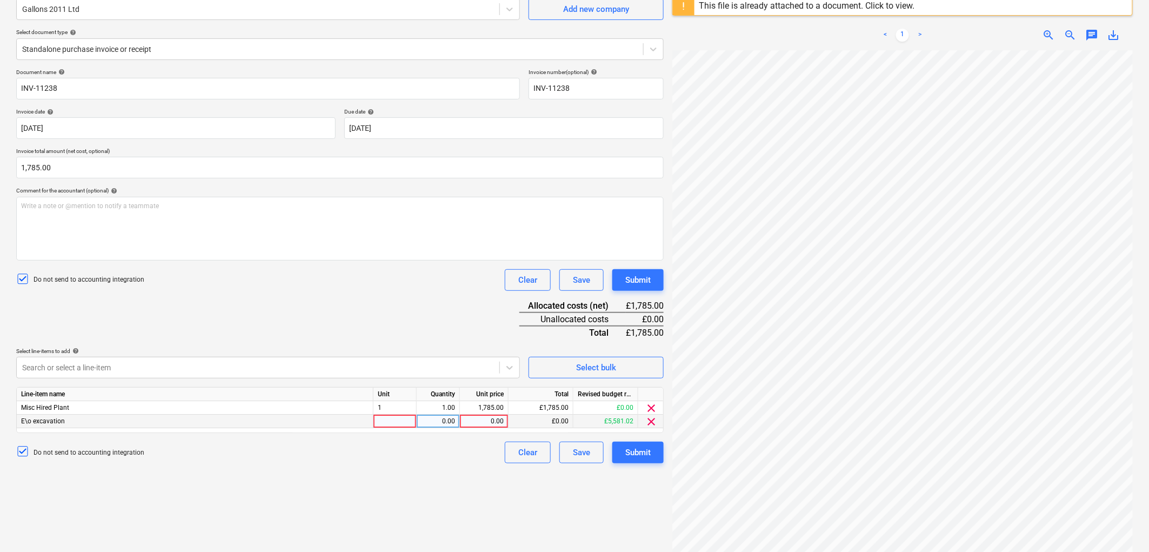
click at [390, 418] on div at bounding box center [395, 422] width 43 height 14
type input "1"
type input "1785"
click at [649, 406] on span "clear" at bounding box center [651, 408] width 13 height 13
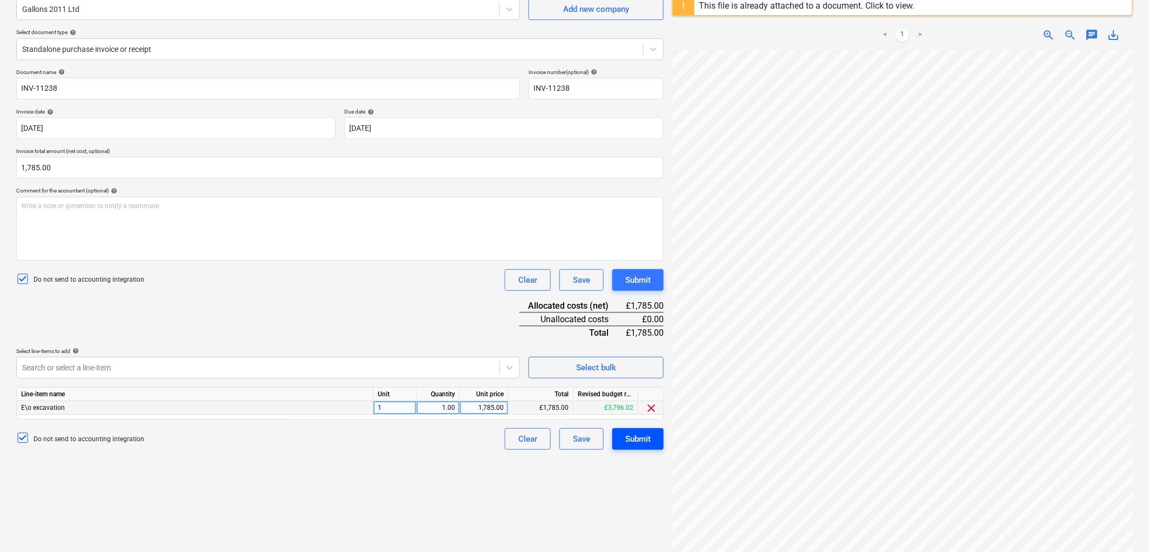
click at [639, 441] on div "Submit" at bounding box center [637, 439] width 25 height 14
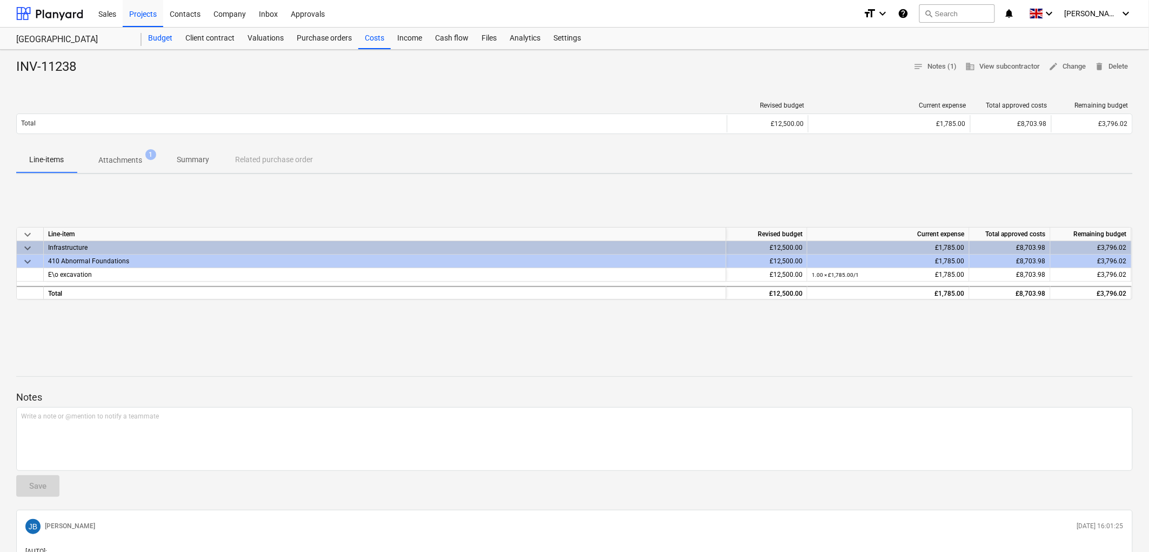
click at [169, 38] on div "Budget" at bounding box center [160, 39] width 37 height 22
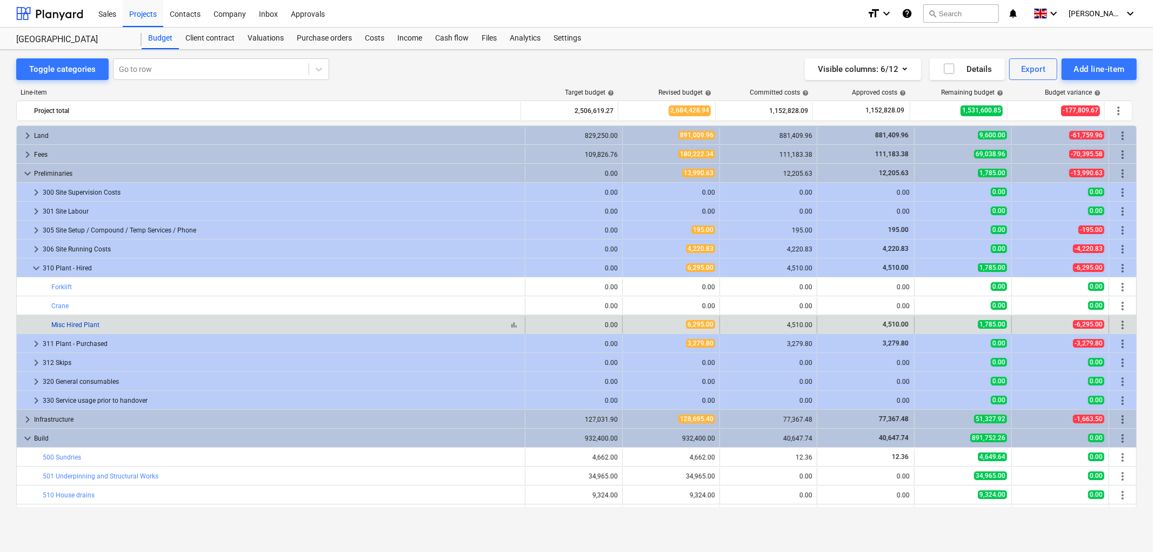
click at [76, 325] on link "Misc Hired Plant" at bounding box center [75, 325] width 48 height 8
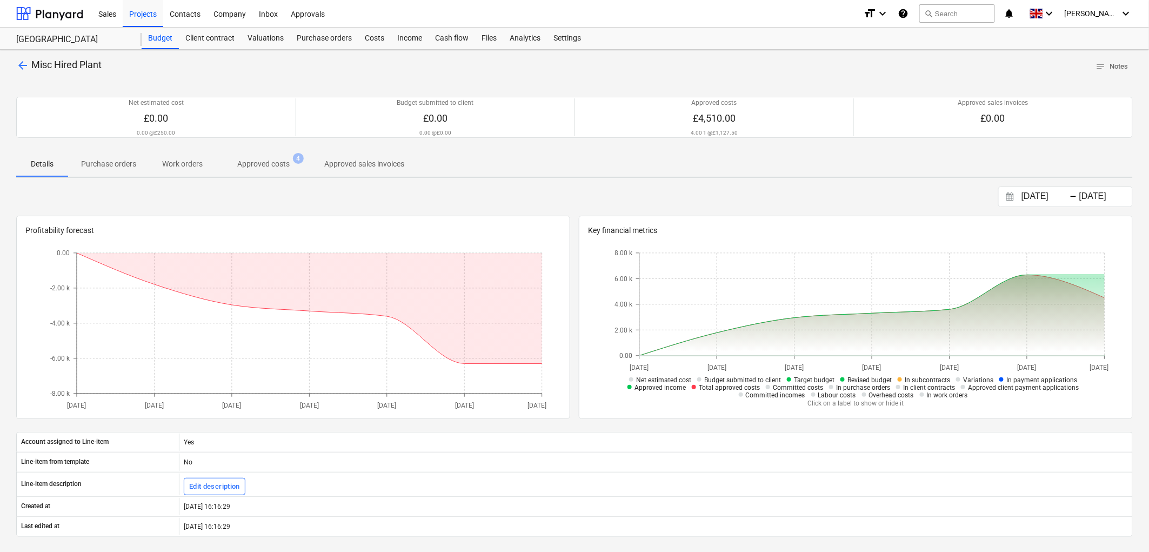
click at [259, 169] on p "Approved costs" at bounding box center [263, 163] width 52 height 11
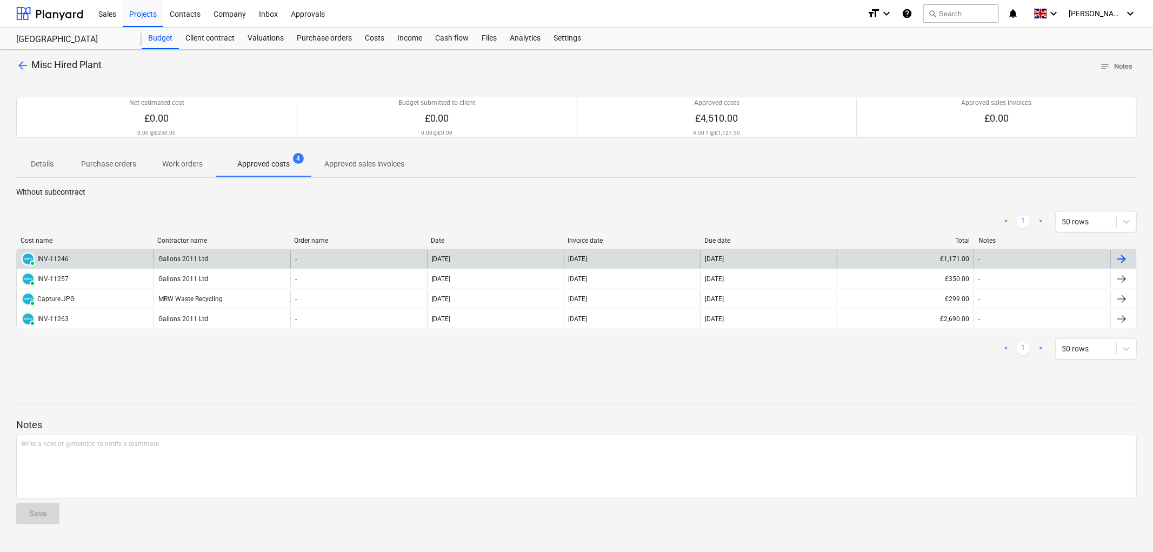
click at [169, 259] on div "Gallons 2011 Ltd" at bounding box center [222, 258] width 137 height 17
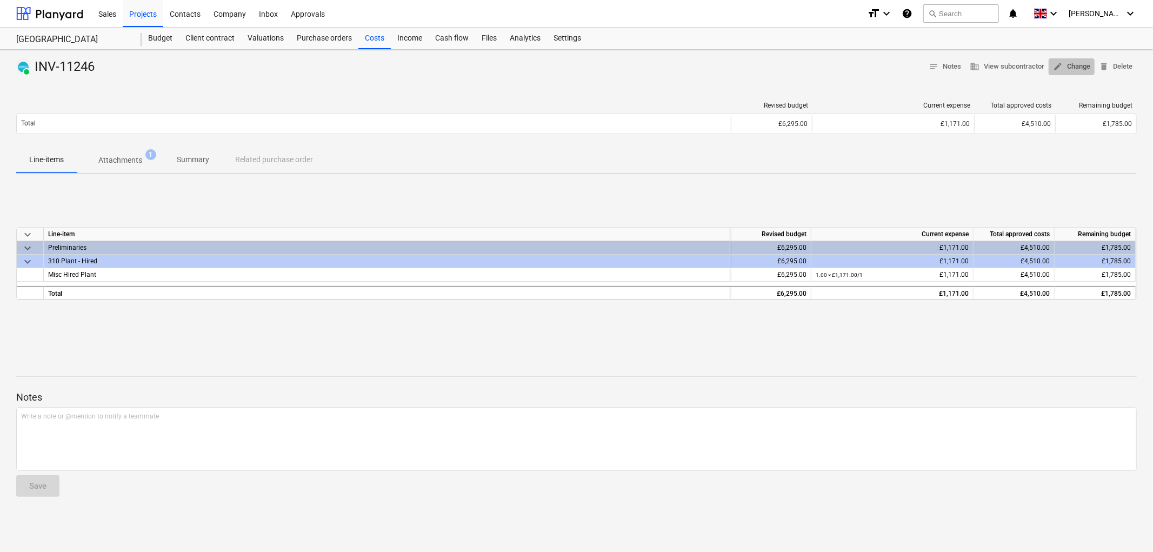
click at [1066, 66] on span "edit Change" at bounding box center [1071, 67] width 37 height 12
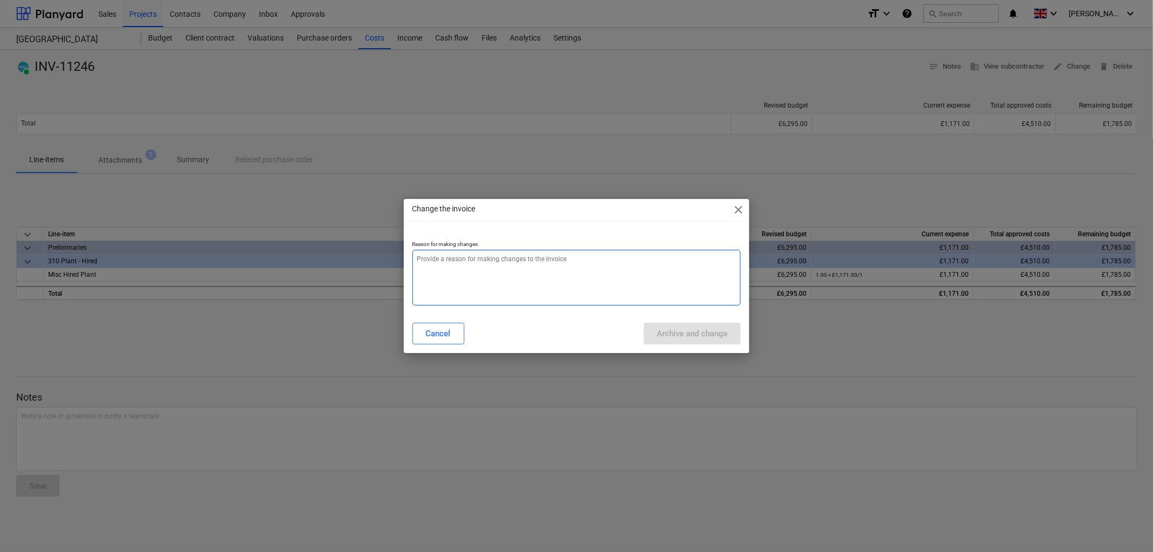
click at [539, 295] on textarea at bounding box center [576, 278] width 329 height 56
type textarea "x"
type textarea "."
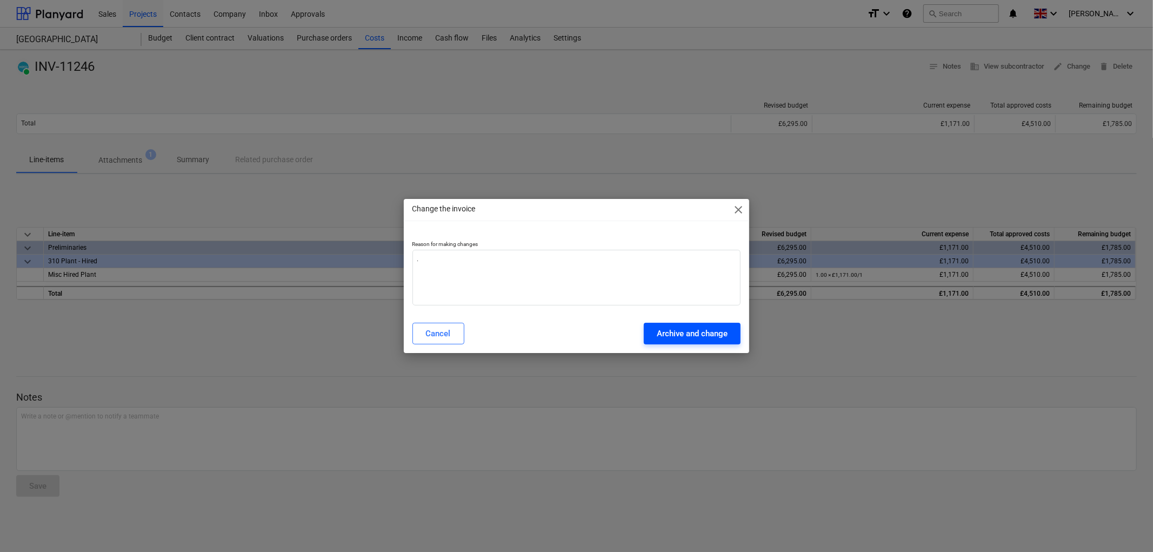
click at [671, 331] on div "Archive and change" at bounding box center [692, 333] width 71 height 14
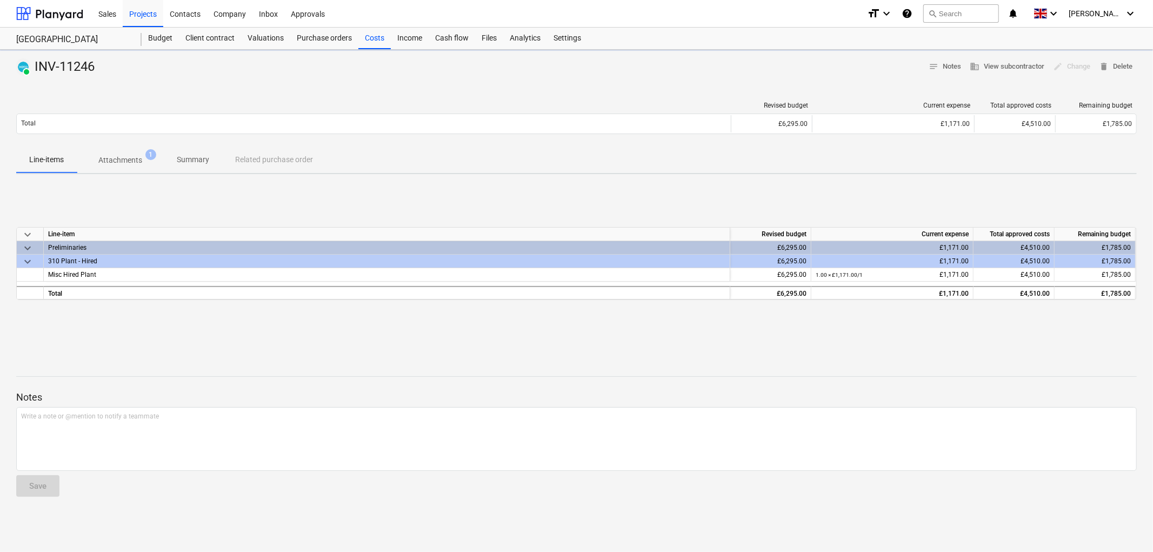
type textarea "x"
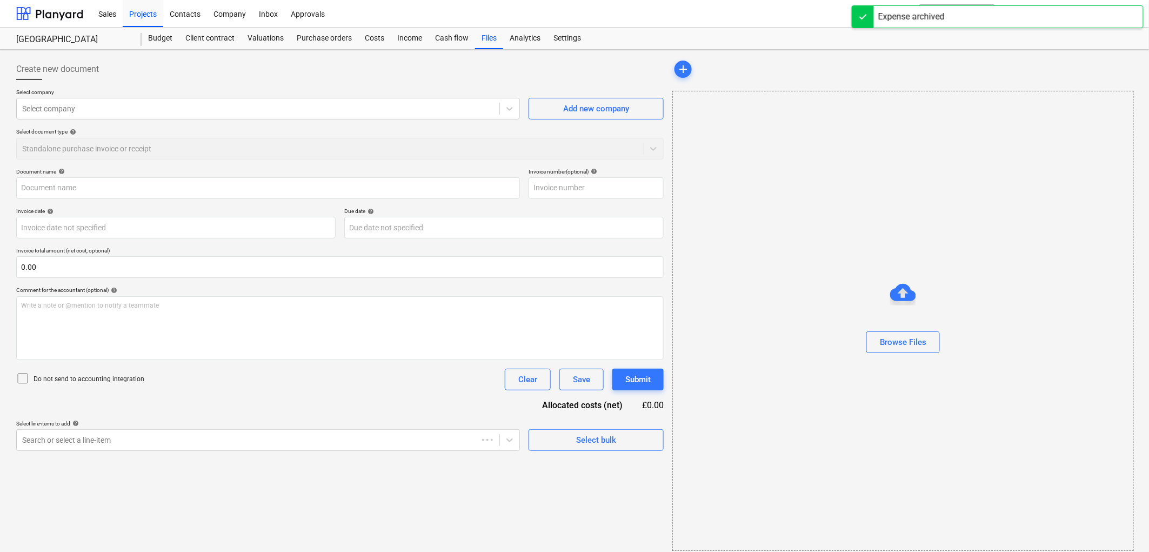
type input "INV-11246"
type input "01 Jul 2025"
type input "08 Jul 2025"
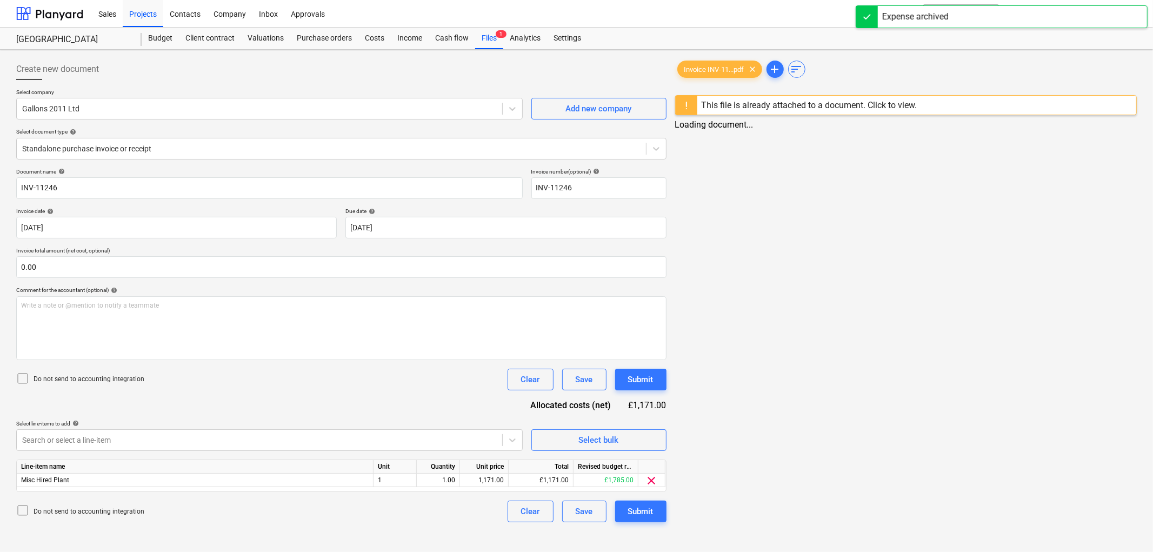
click at [151, 251] on p "Invoice total amount (net cost, optional)" at bounding box center [341, 251] width 650 height 9
click at [146, 269] on input "text" at bounding box center [341, 267] width 650 height 22
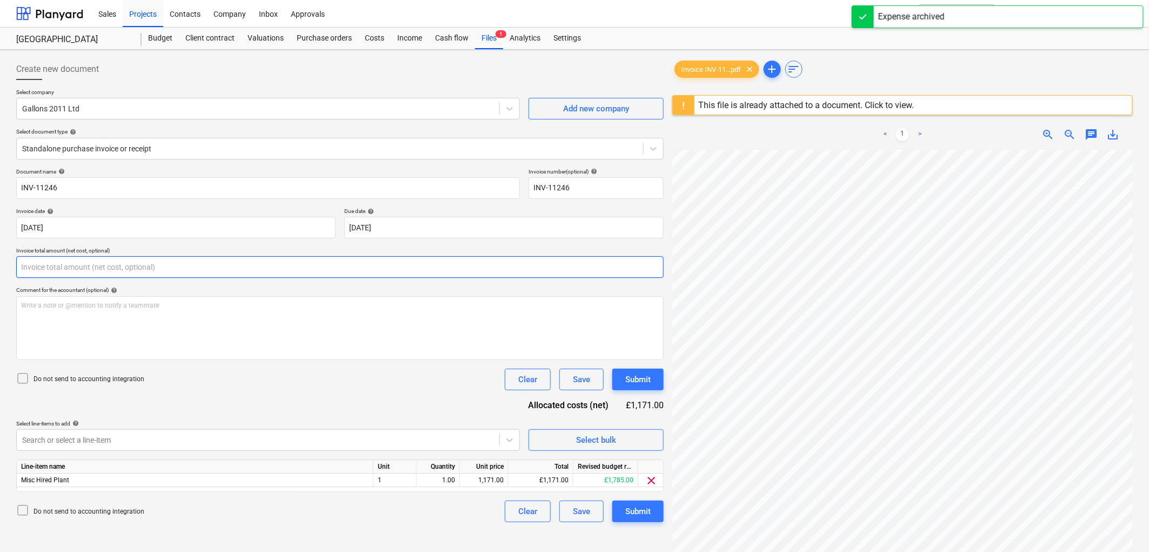
type input "0.00"
click at [151, 268] on input "text" at bounding box center [340, 267] width 648 height 22
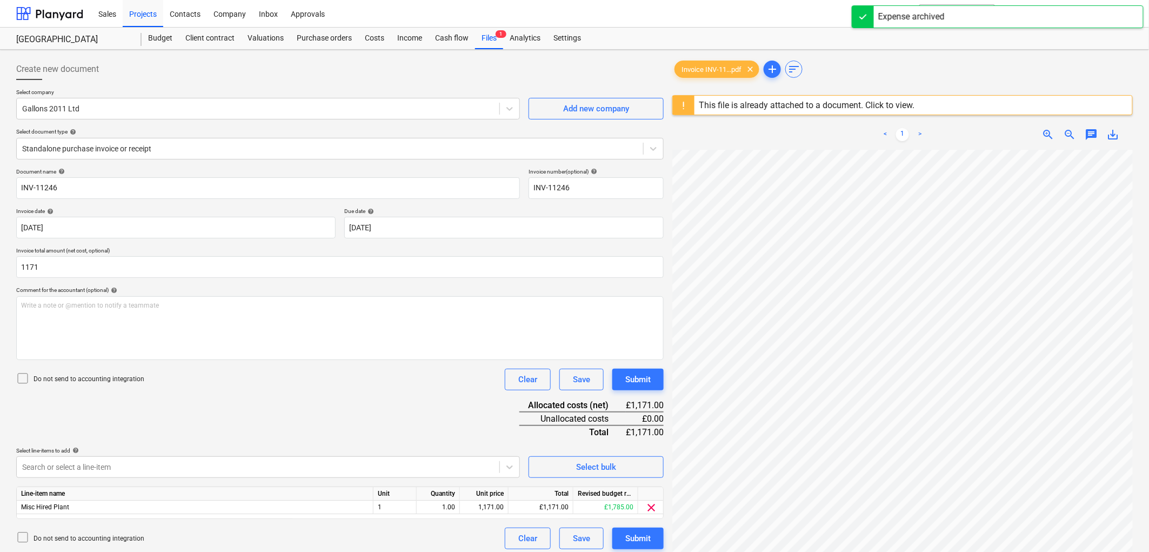
type input "1,171.00"
click at [92, 378] on p "Do not send to accounting integration" at bounding box center [89, 379] width 111 height 9
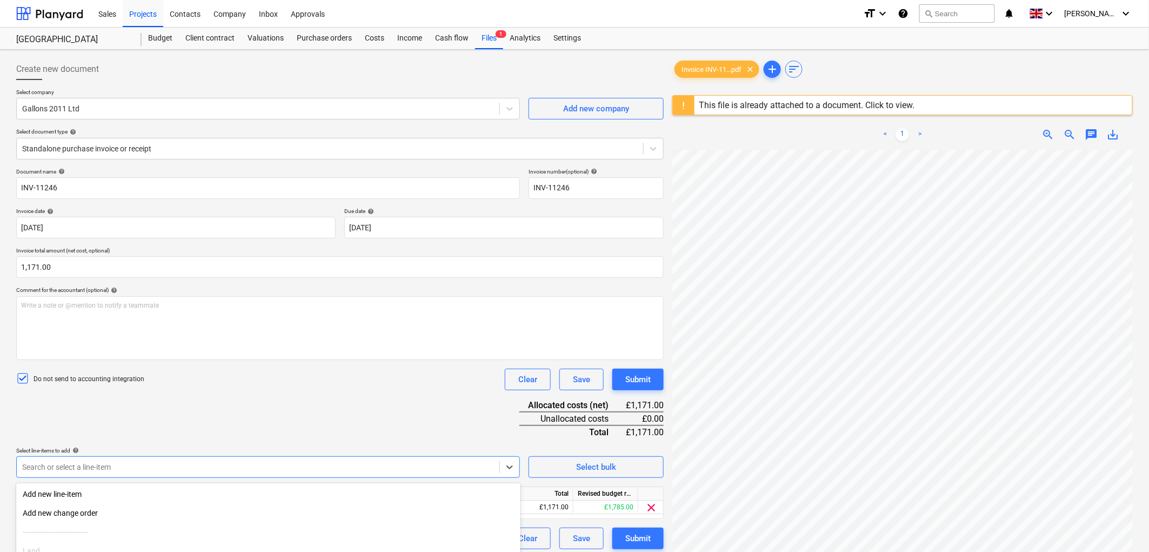
click at [89, 465] on body "Sales Projects Contacts Company Inbox Approvals format_size keyboard_arrow_down…" at bounding box center [574, 276] width 1149 height 552
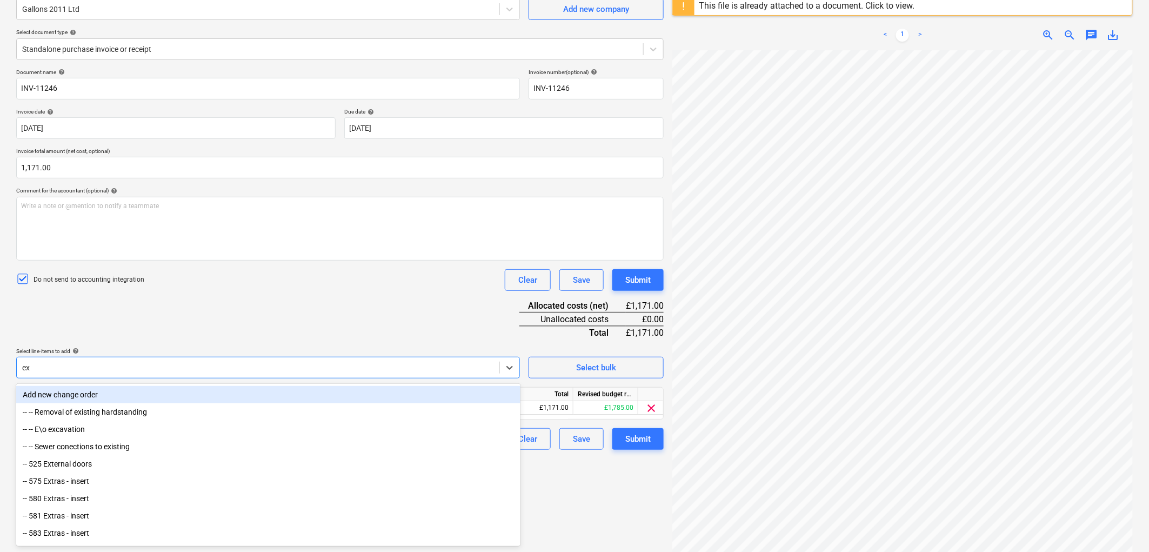
type input "exc"
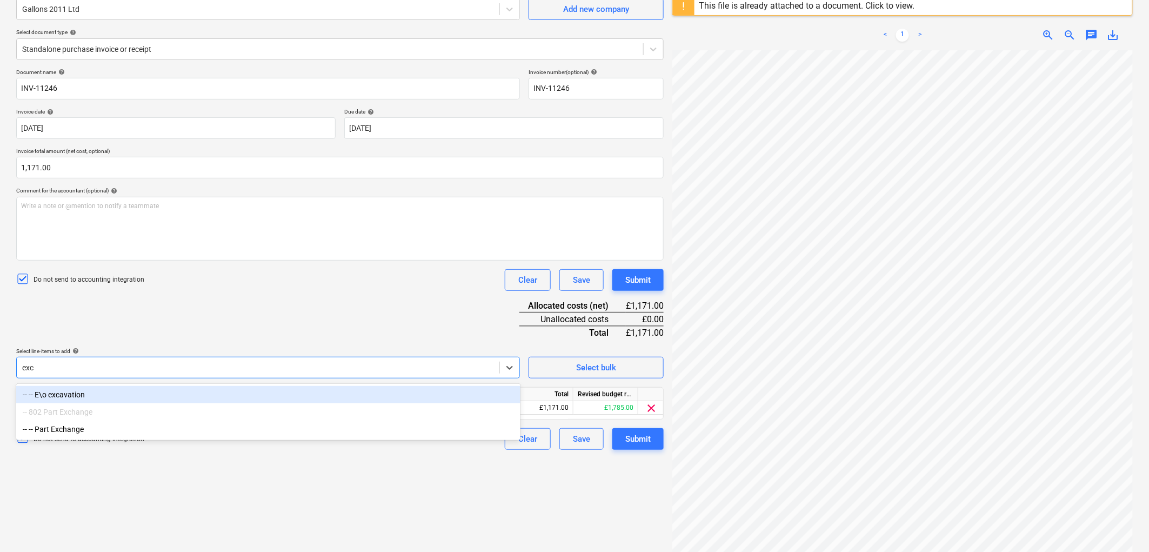
click at [87, 397] on div "-- -- E\o excavation" at bounding box center [268, 394] width 504 height 17
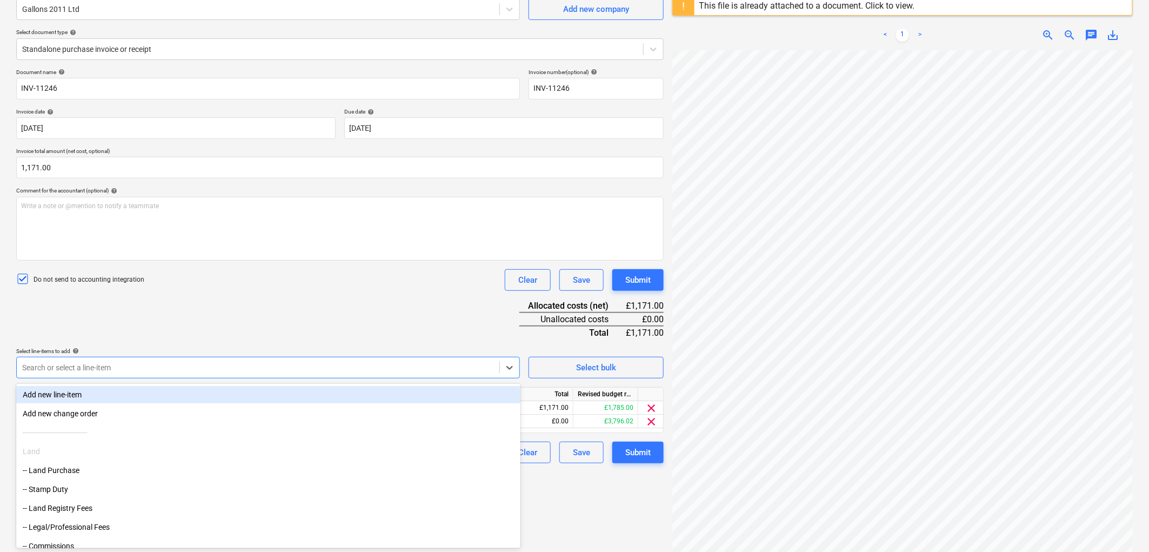
click at [186, 315] on div "Document name help INV-11246 Invoice number (optional) help INV-11246 Invoice d…" at bounding box center [340, 266] width 648 height 395
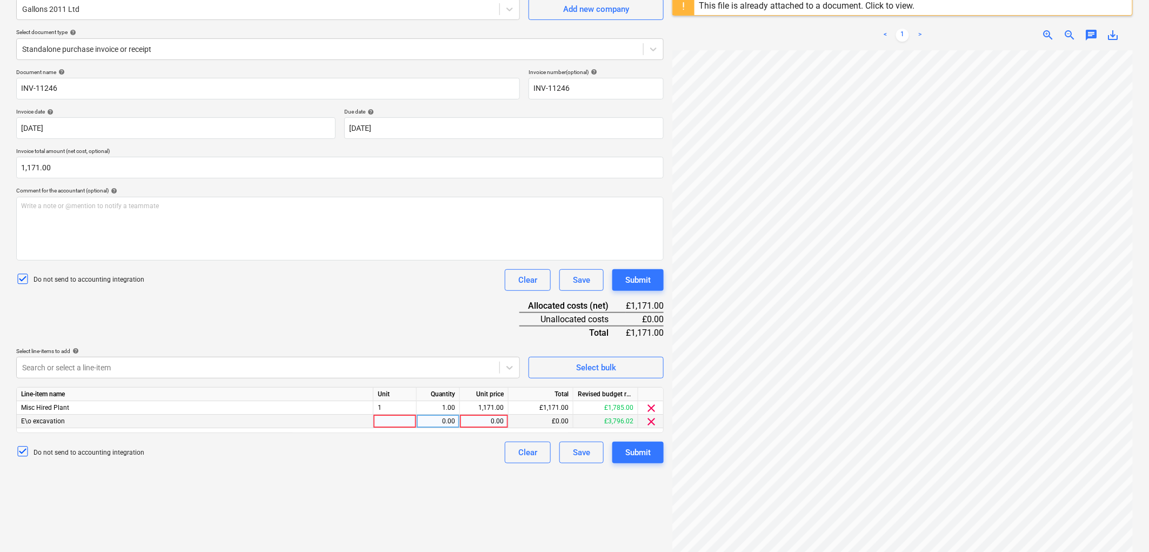
click at [391, 420] on div at bounding box center [395, 422] width 43 height 14
type input "1"
type input "1171"
click at [655, 403] on span "clear" at bounding box center [651, 408] width 13 height 13
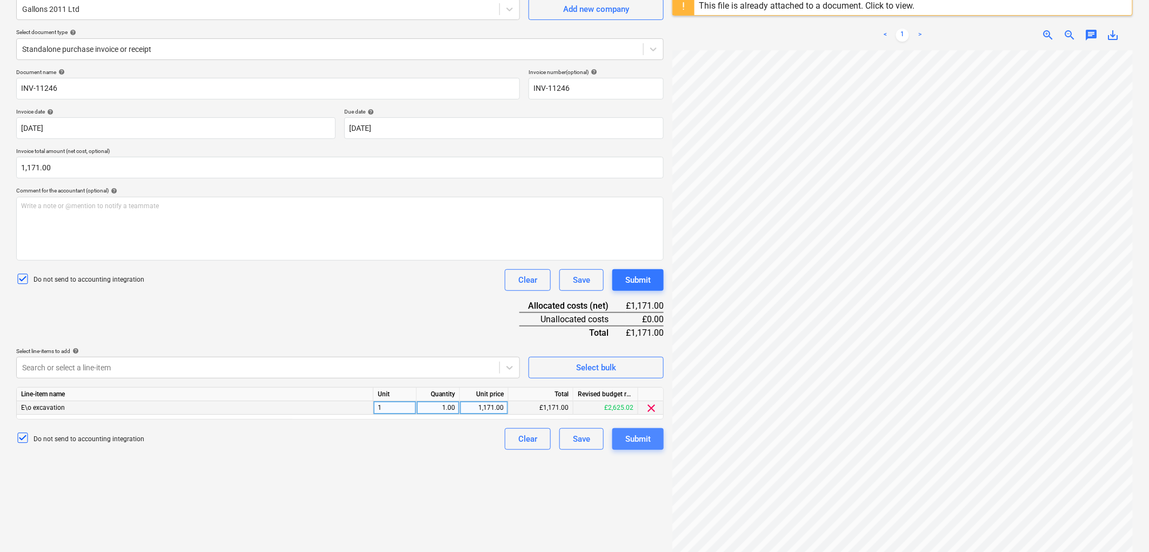
click at [642, 444] on div "Submit" at bounding box center [637, 439] width 25 height 14
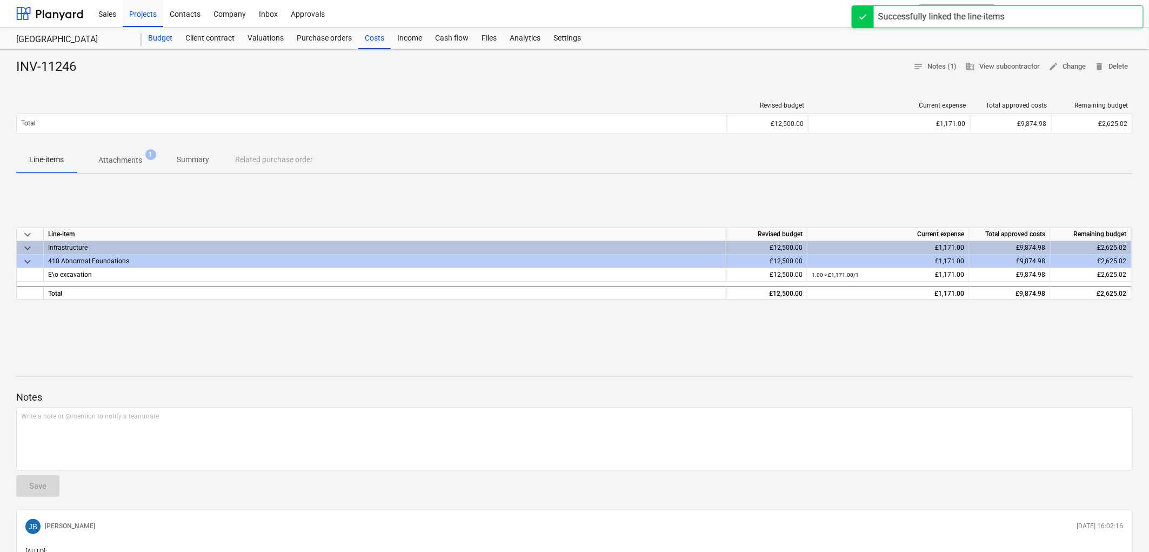
drag, startPoint x: 146, startPoint y: 44, endPoint x: 155, endPoint y: 42, distance: 9.1
click at [146, 44] on div "Budget" at bounding box center [160, 39] width 37 height 22
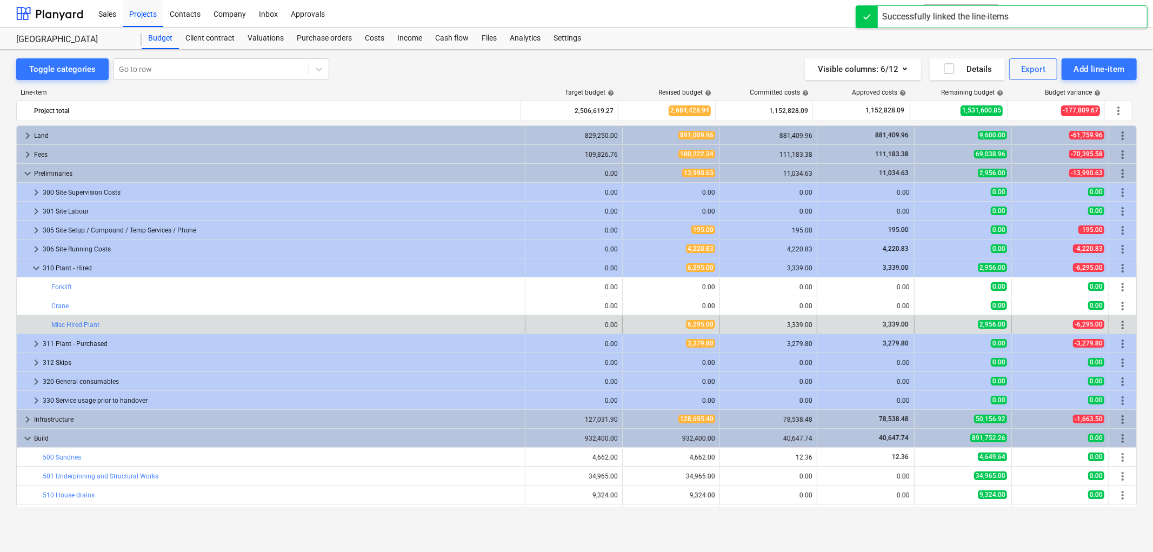
click at [85, 321] on div "bar_chart Misc Hired Plant" at bounding box center [285, 324] width 469 height 17
click at [89, 327] on link "Misc Hired Plant" at bounding box center [75, 325] width 48 height 8
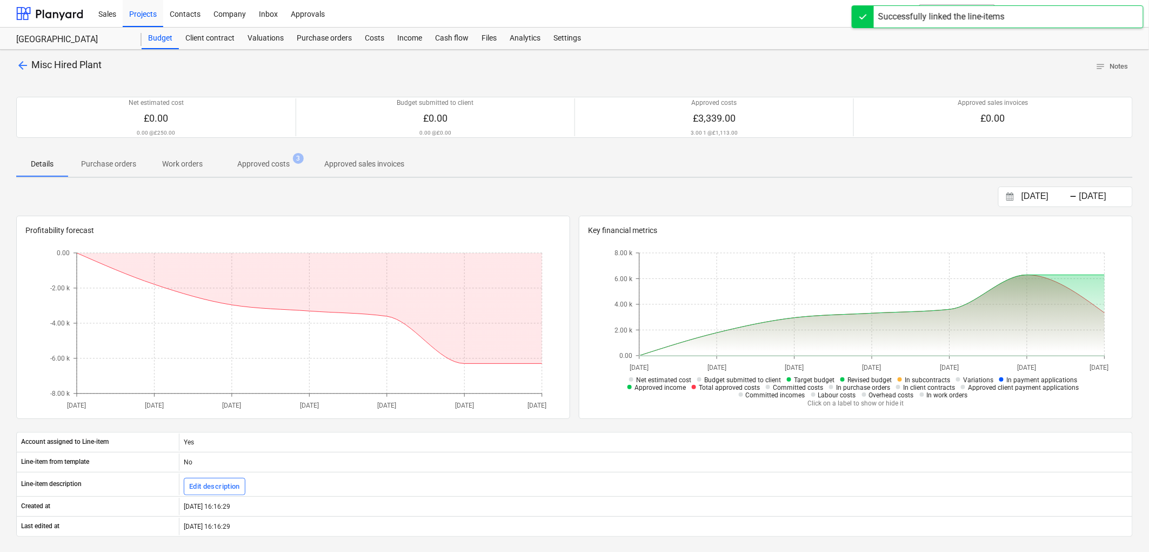
click at [267, 159] on p "Approved costs" at bounding box center [263, 163] width 52 height 11
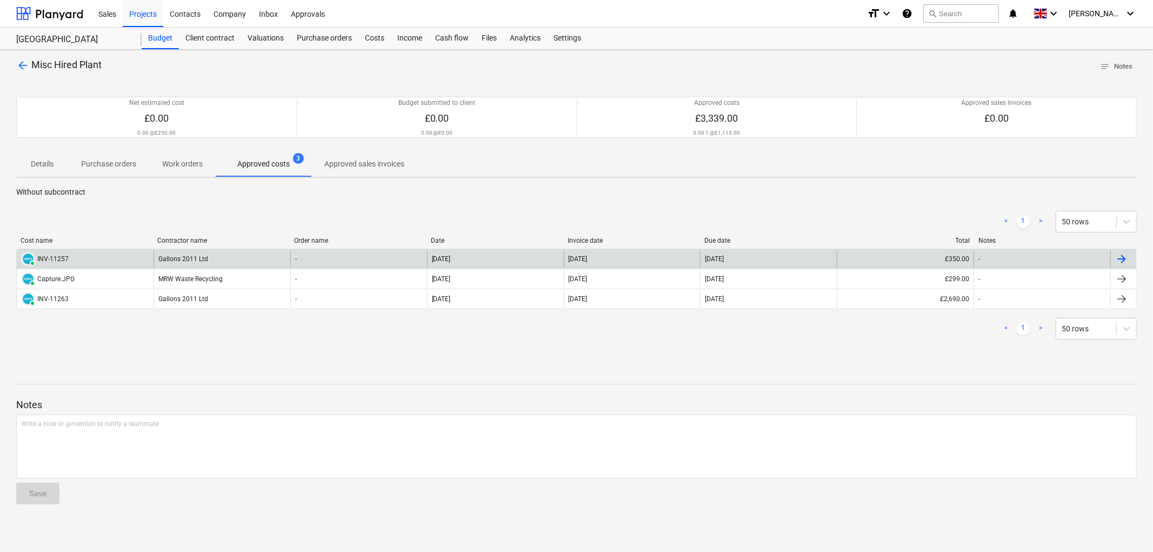
click at [201, 257] on div "Gallons 2011 Ltd" at bounding box center [222, 258] width 137 height 17
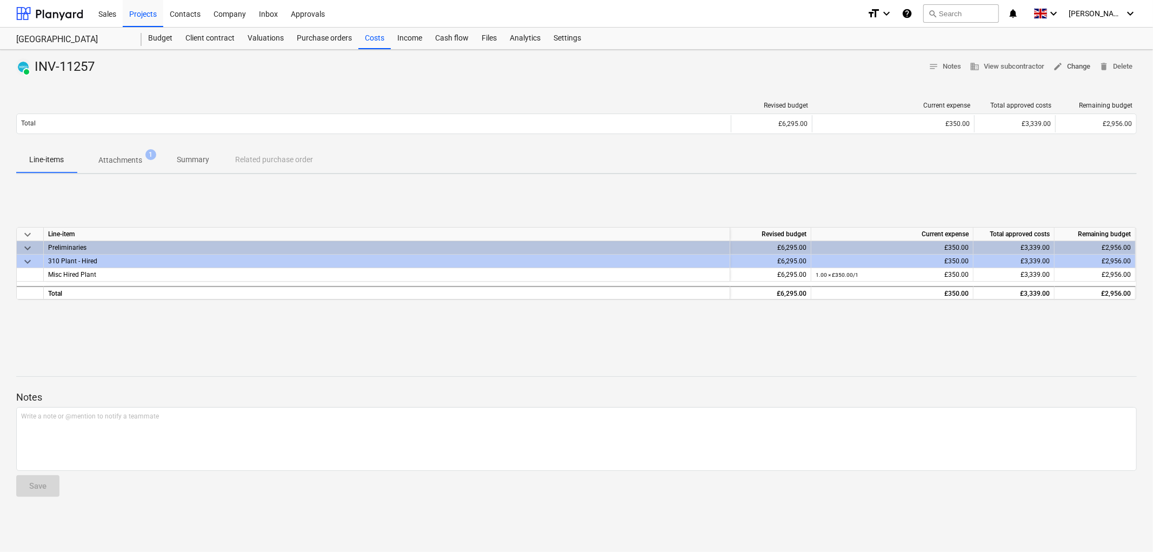
click at [1061, 66] on span "edit" at bounding box center [1058, 67] width 10 height 10
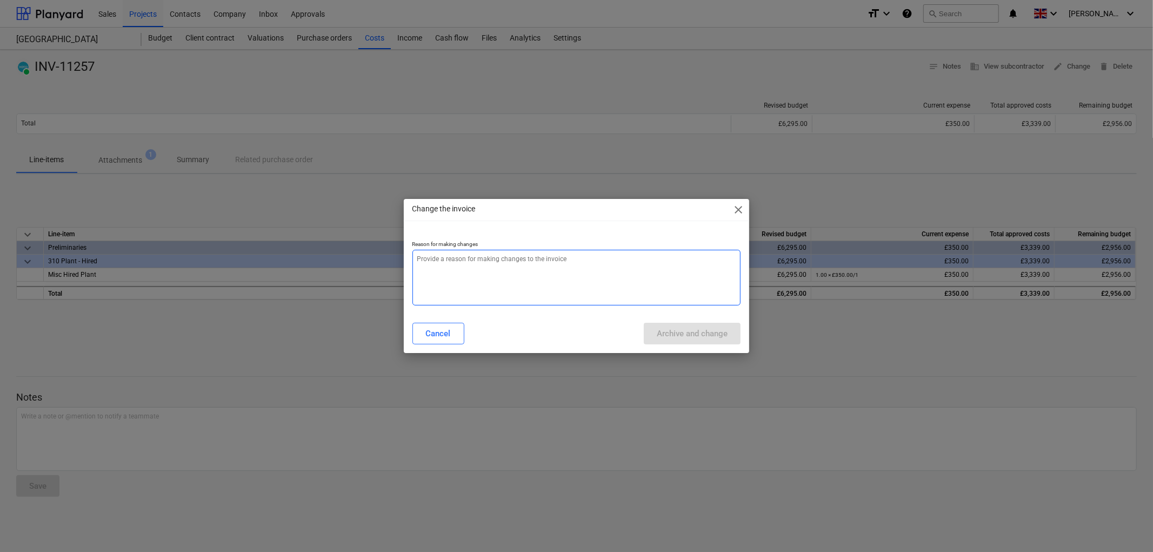
click at [515, 292] on textarea at bounding box center [576, 278] width 329 height 56
type textarea "x"
type textarea "."
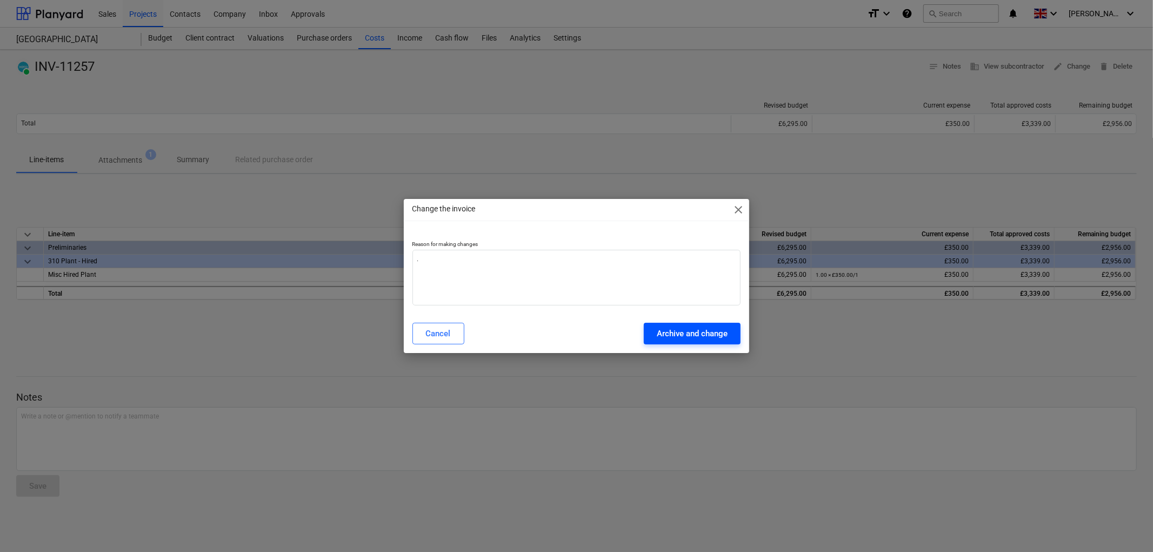
click at [704, 336] on div "Archive and change" at bounding box center [692, 333] width 71 height 14
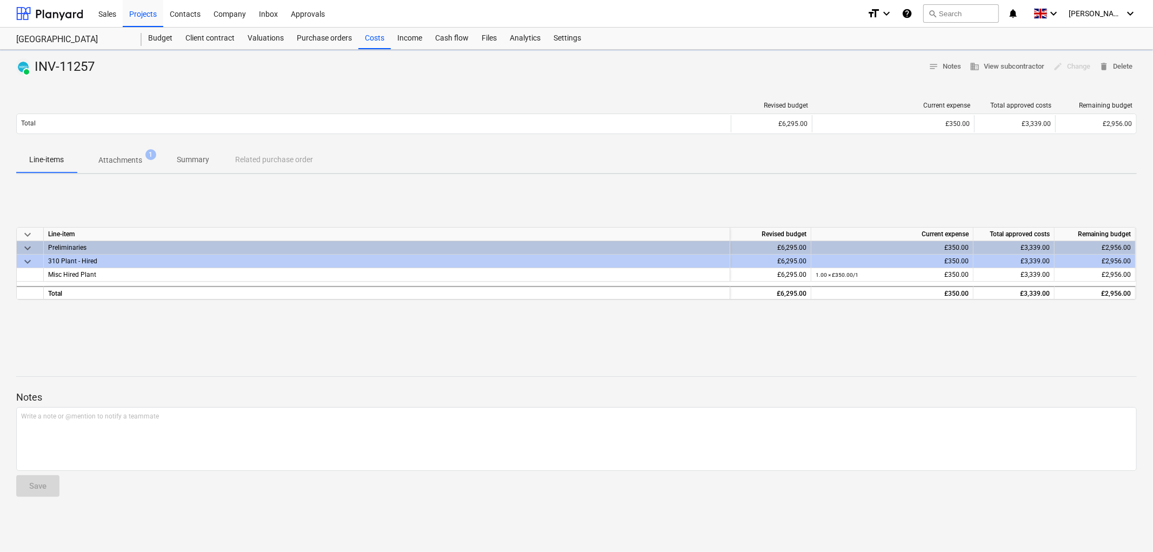
type textarea "x"
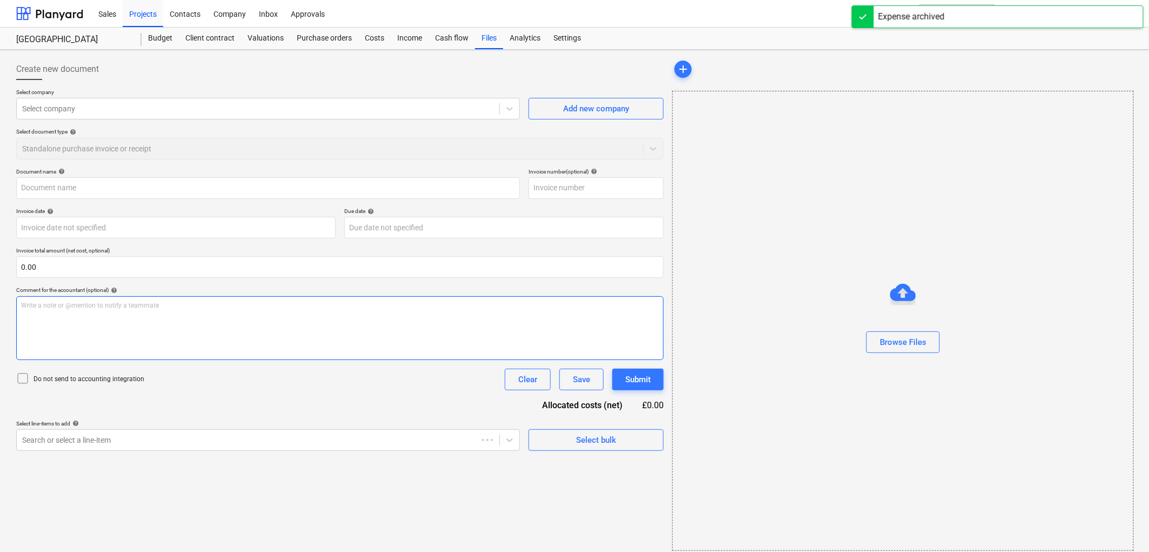
type input "INV-11257"
type input "19 Jul 2025"
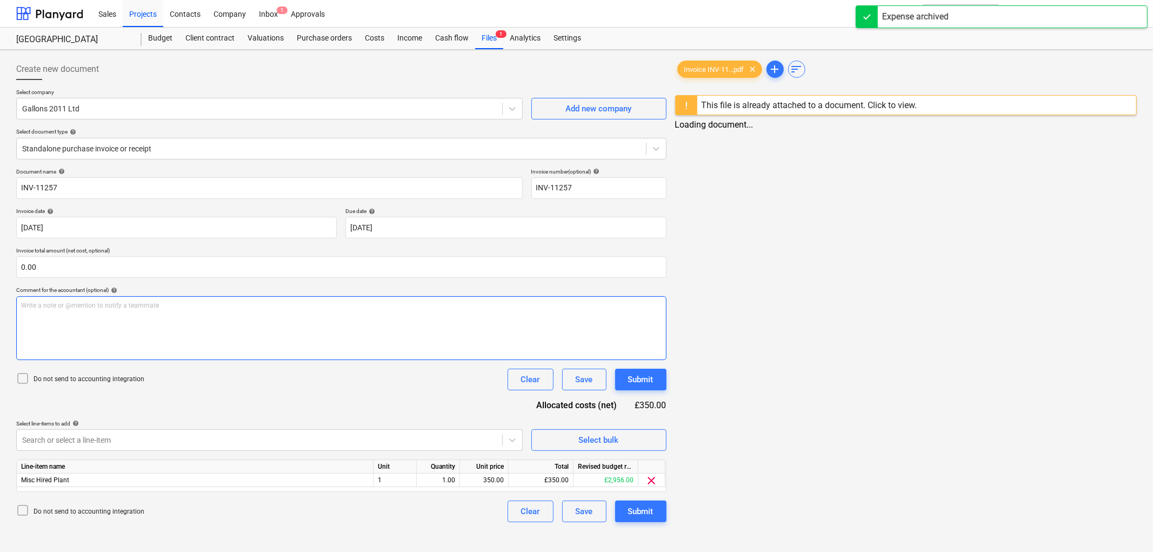
click at [84, 325] on div "Write a note or @mention to notify a teammate ﻿" at bounding box center [341, 328] width 650 height 64
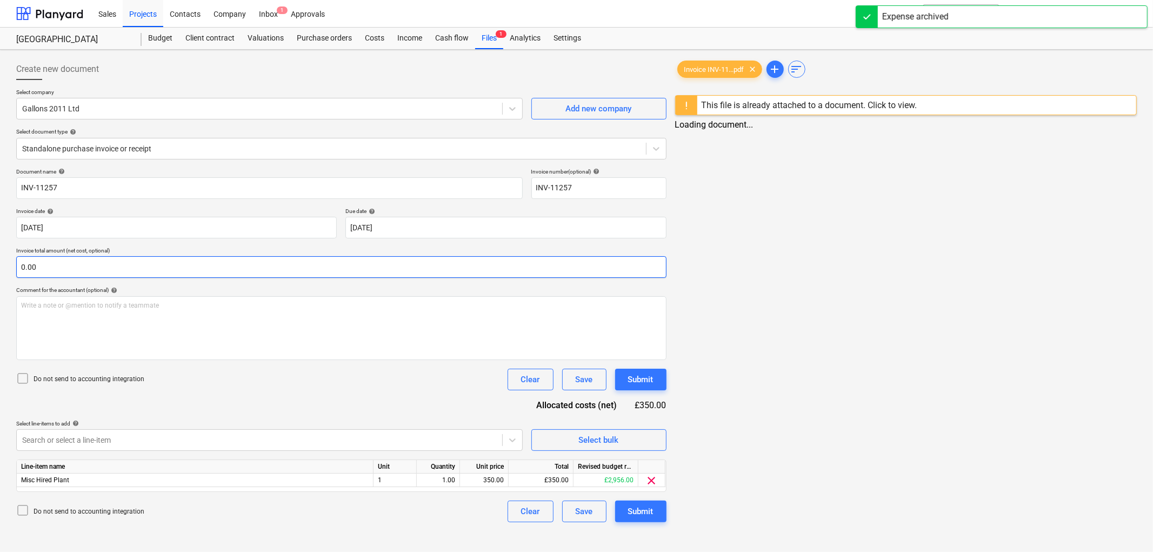
click at [65, 263] on input "0.00" at bounding box center [341, 267] width 650 height 22
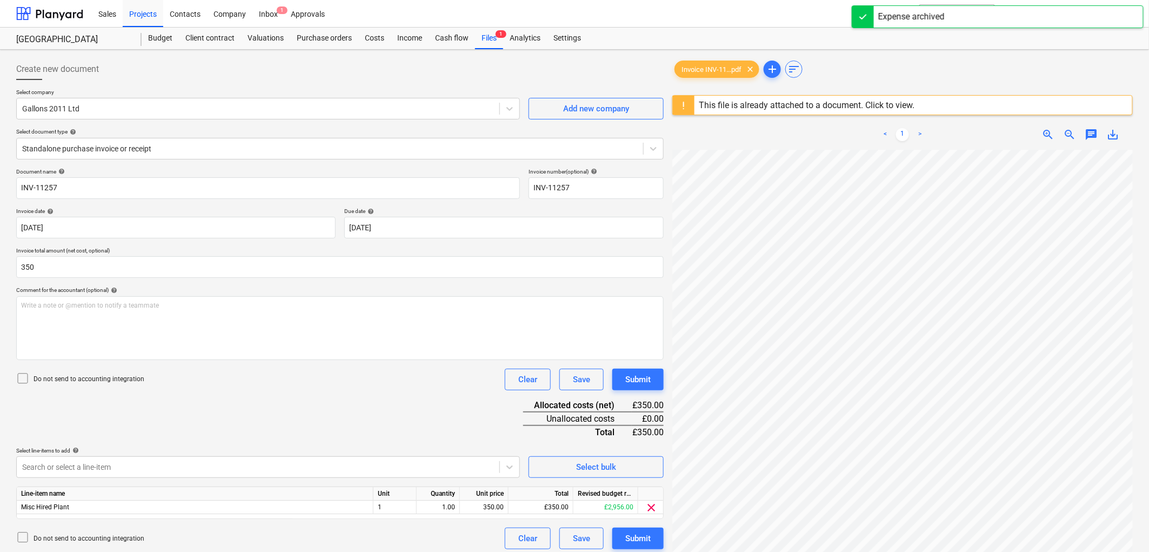
type input "350.00"
click at [52, 376] on p "Do not send to accounting integration" at bounding box center [89, 379] width 111 height 9
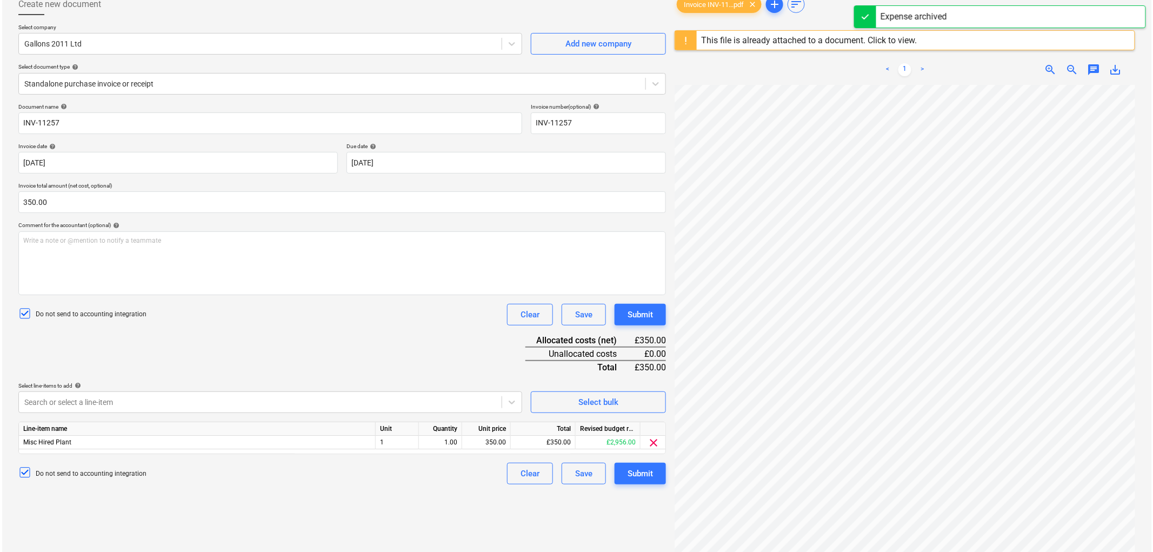
scroll to position [120, 0]
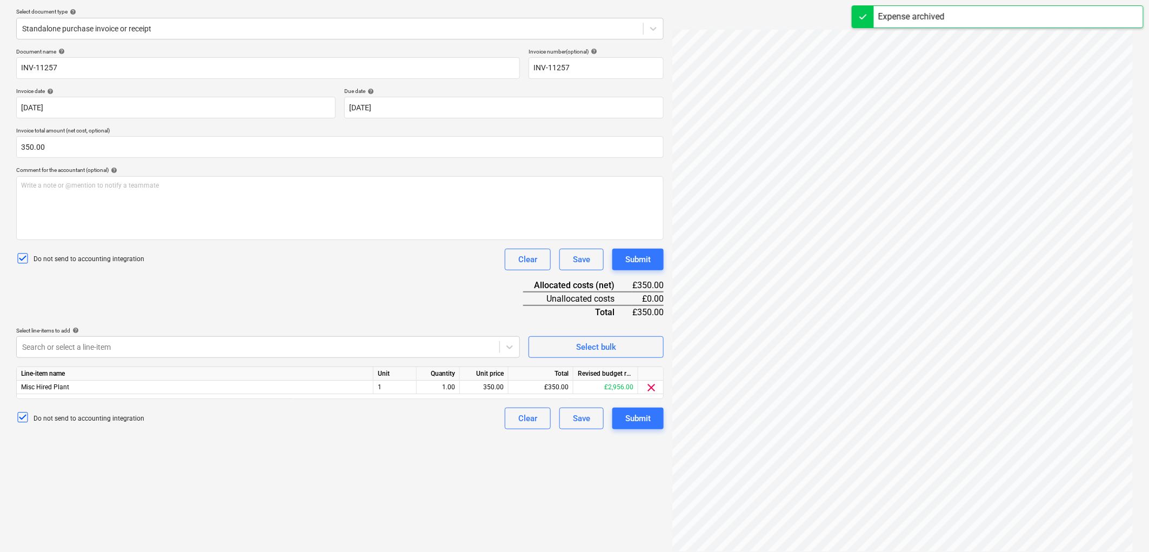
click at [223, 379] on div "Line-item name" at bounding box center [195, 374] width 357 height 14
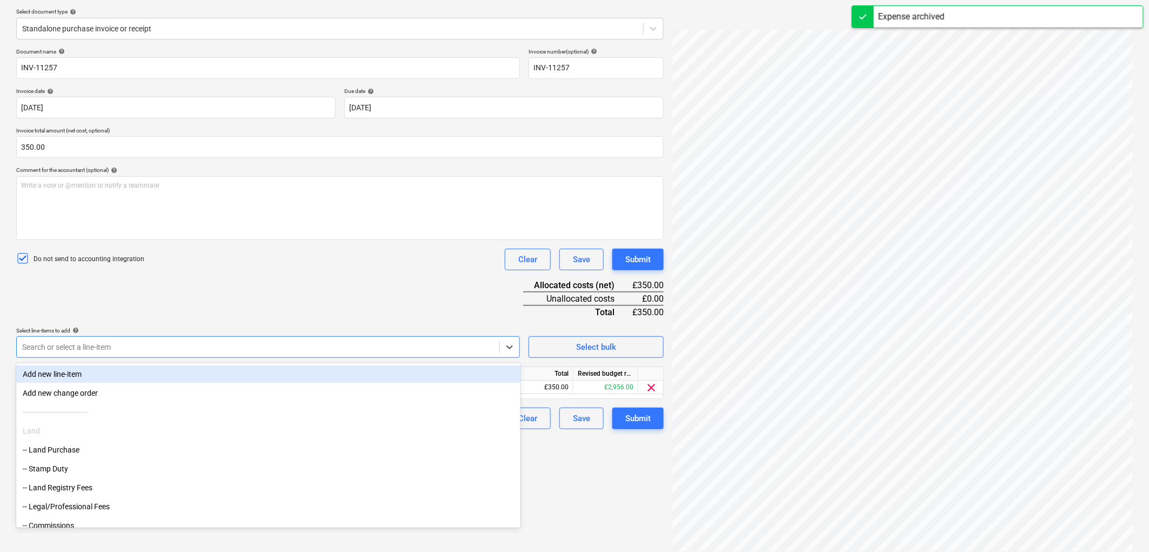
click at [198, 341] on div "Search or select a line-item" at bounding box center [258, 346] width 483 height 15
type input "exc"
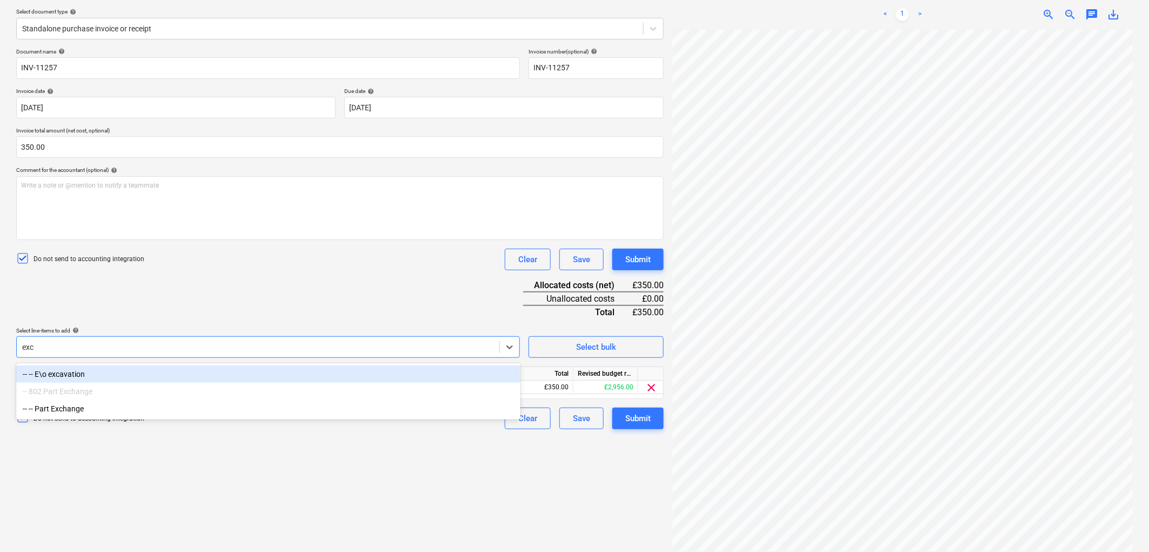
drag, startPoint x: 145, startPoint y: 373, endPoint x: 195, endPoint y: 314, distance: 77.9
click at [145, 372] on div "-- -- E\o excavation" at bounding box center [268, 373] width 504 height 17
click at [206, 301] on div "Document name help INV-11257 Invoice number (optional) help INV-11257 Invoice d…" at bounding box center [340, 238] width 648 height 381
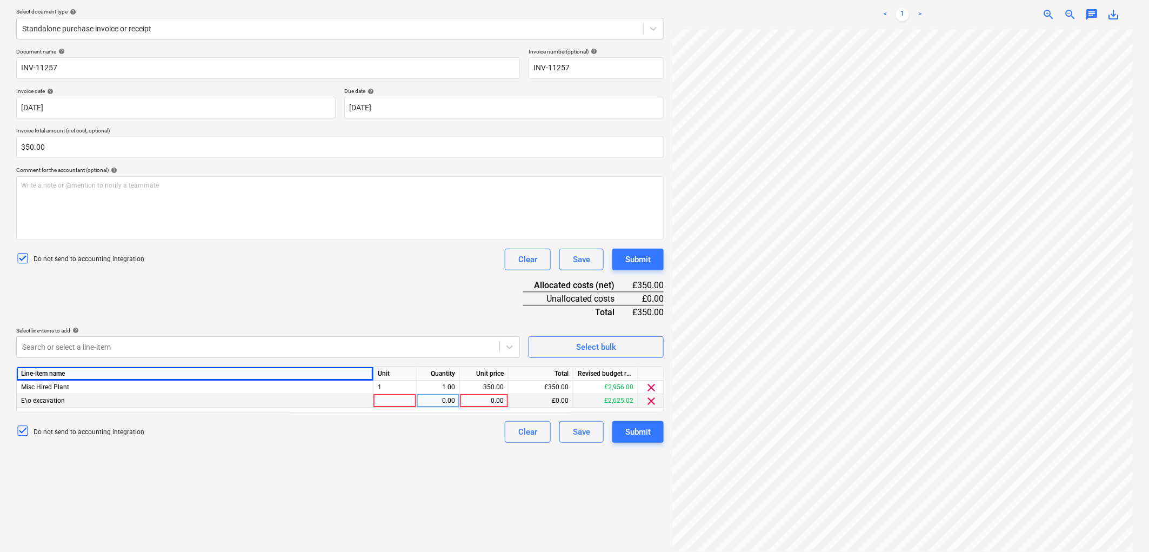
click at [389, 405] on div at bounding box center [395, 401] width 43 height 14
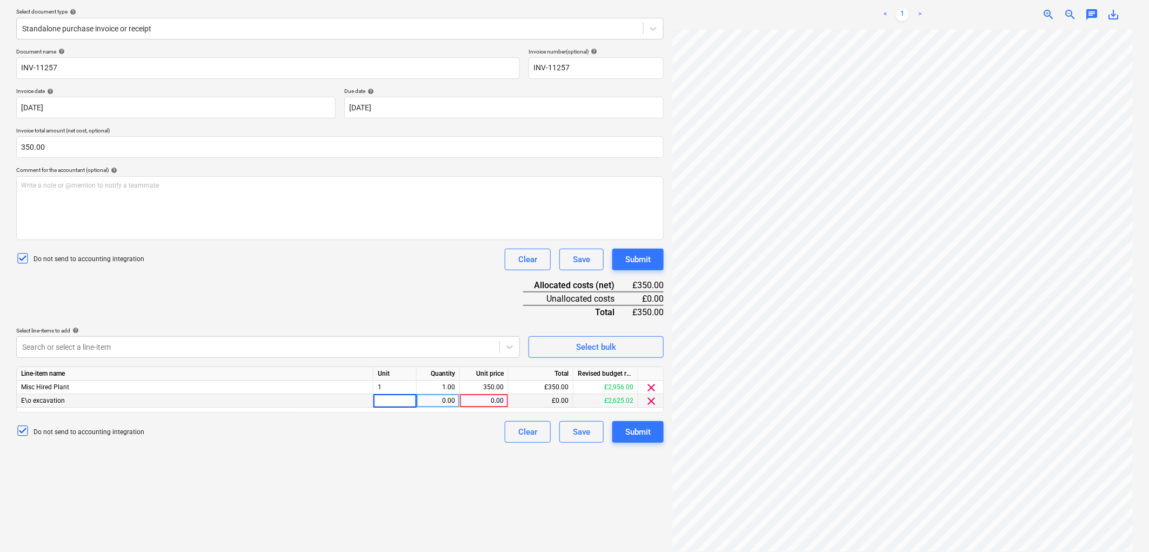
type input "1"
type input "350"
click at [652, 387] on span "clear" at bounding box center [651, 387] width 13 height 13
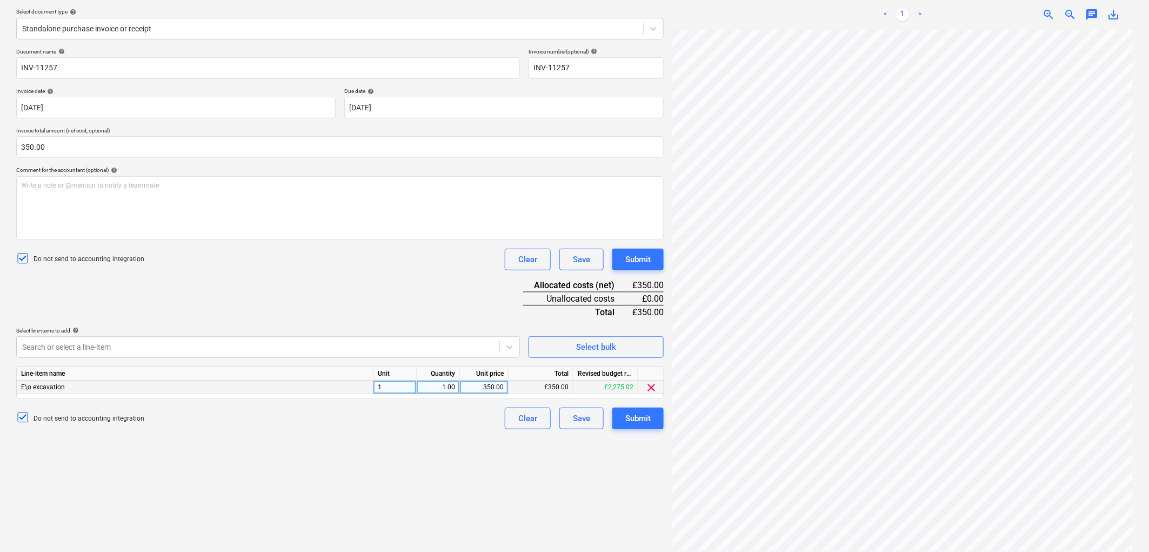
drag, startPoint x: 450, startPoint y: 284, endPoint x: 575, endPoint y: 401, distance: 170.6
click at [450, 284] on div "Document name help INV-11257 Invoice number (optional) help INV-11257 Invoice d…" at bounding box center [340, 238] width 648 height 381
click at [628, 425] on div "Submit" at bounding box center [637, 418] width 25 height 14
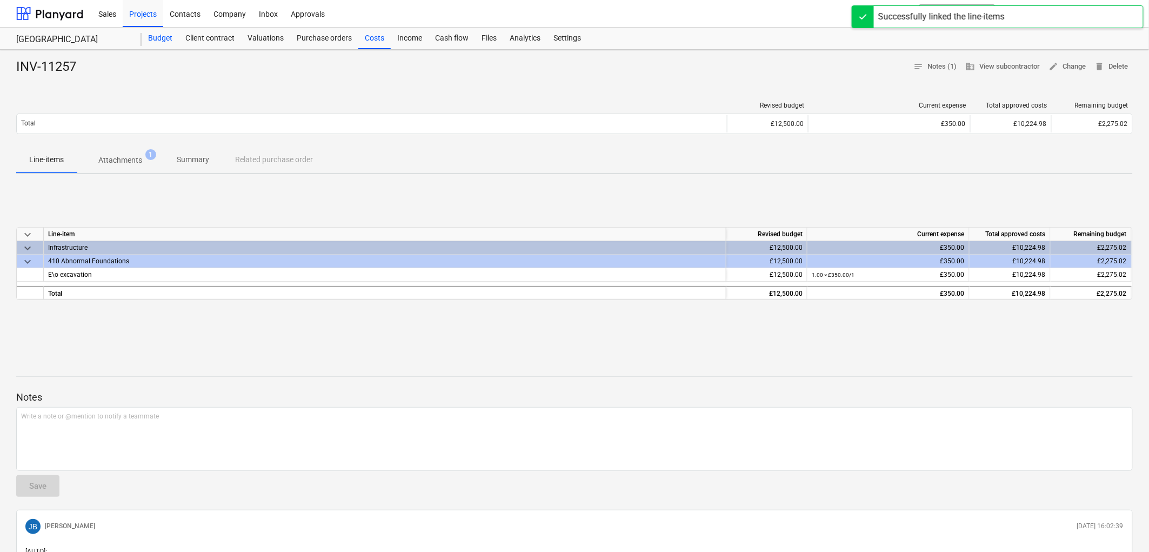
click at [147, 35] on div "Budget" at bounding box center [160, 39] width 37 height 22
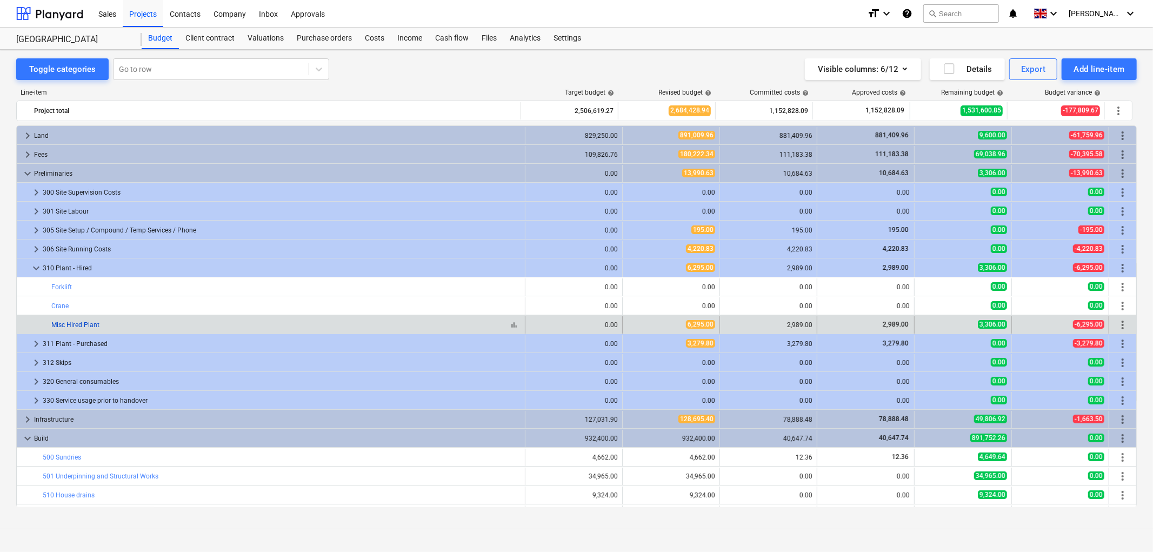
click at [70, 327] on link "Misc Hired Plant" at bounding box center [75, 325] width 48 height 8
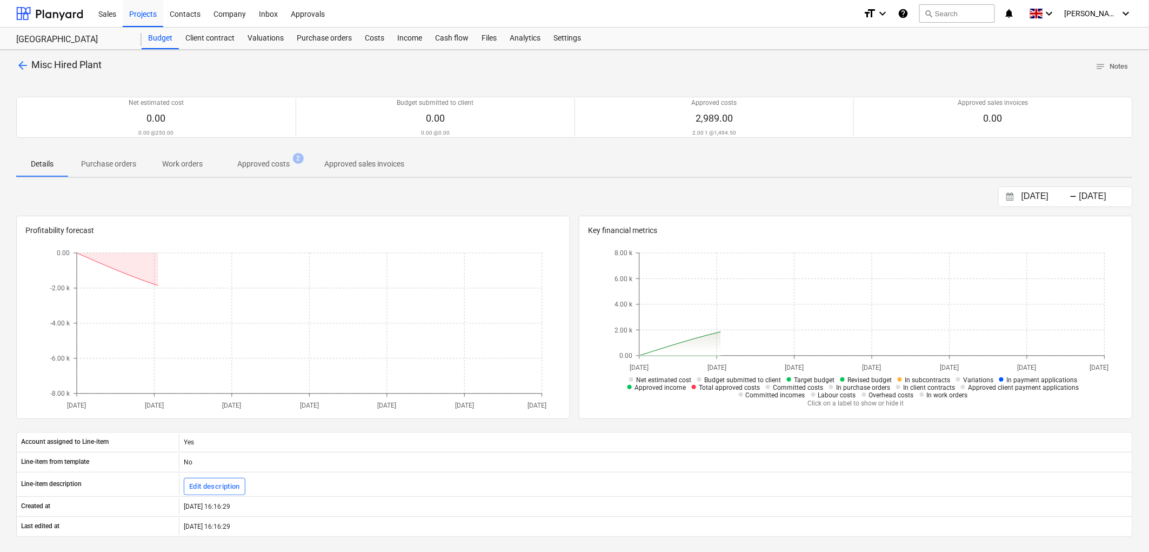
click at [259, 172] on span "Approved costs 2" at bounding box center [264, 163] width 96 height 19
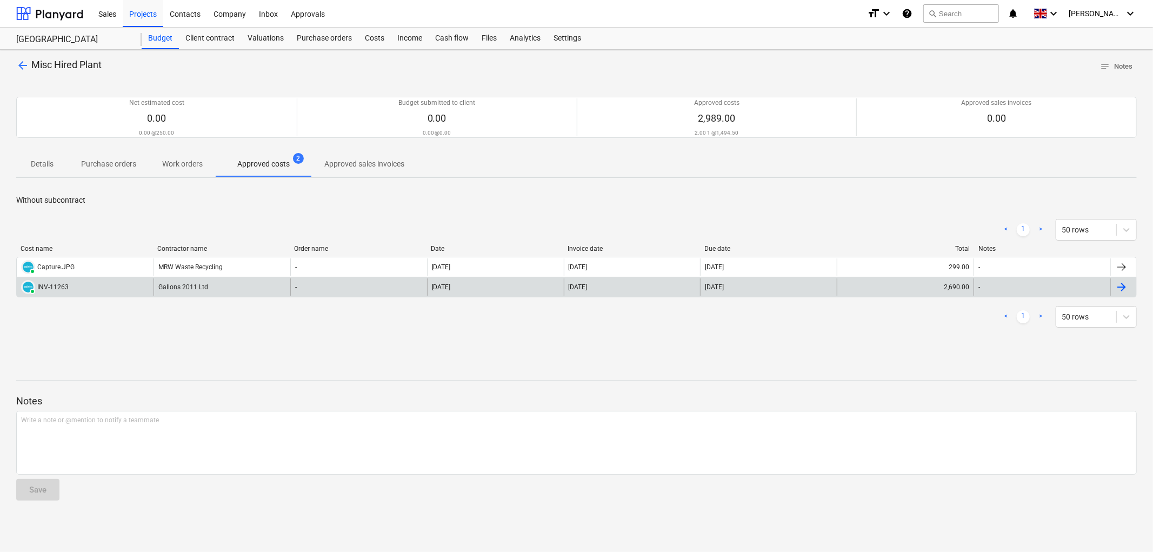
click at [195, 284] on div "Gallons 2011 Ltd" at bounding box center [222, 286] width 137 height 17
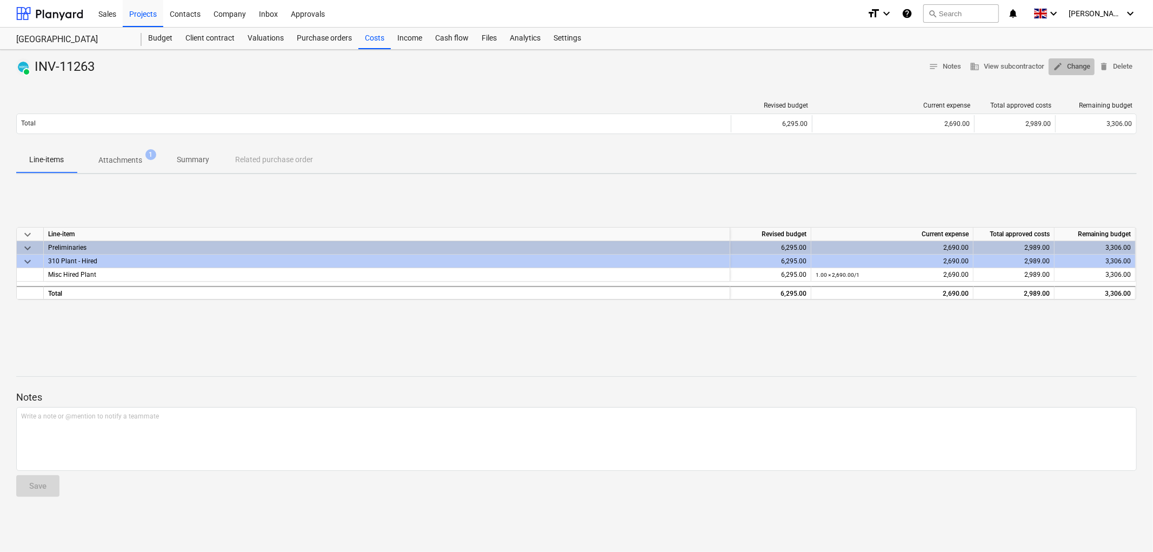
click at [1065, 66] on span "edit Change" at bounding box center [1071, 67] width 37 height 12
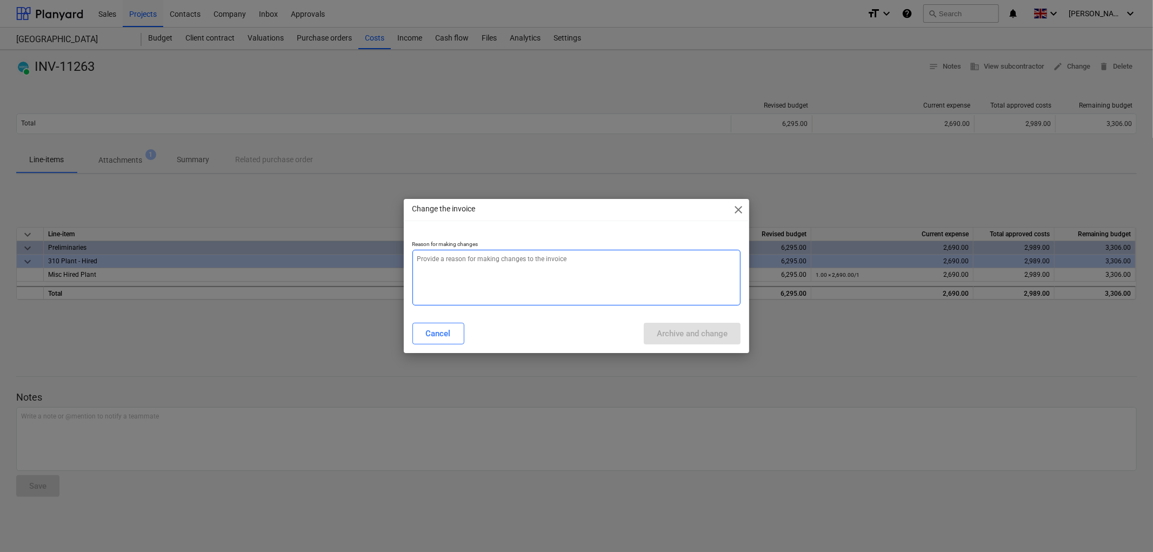
click at [589, 274] on textarea at bounding box center [576, 278] width 329 height 56
type textarea "x"
type textarea "."
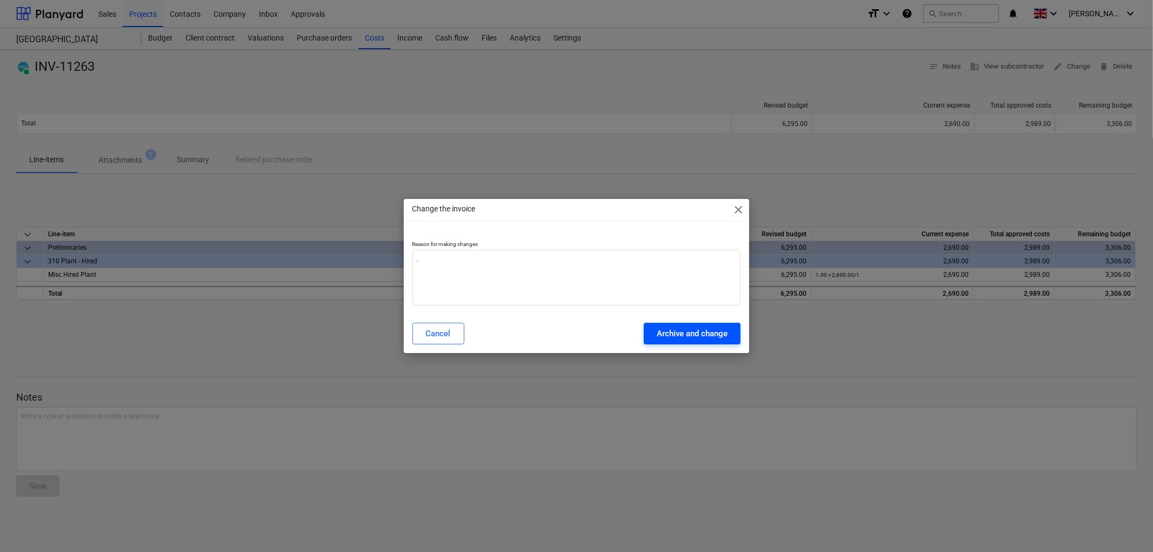
click at [675, 330] on div "Archive and change" at bounding box center [692, 333] width 71 height 14
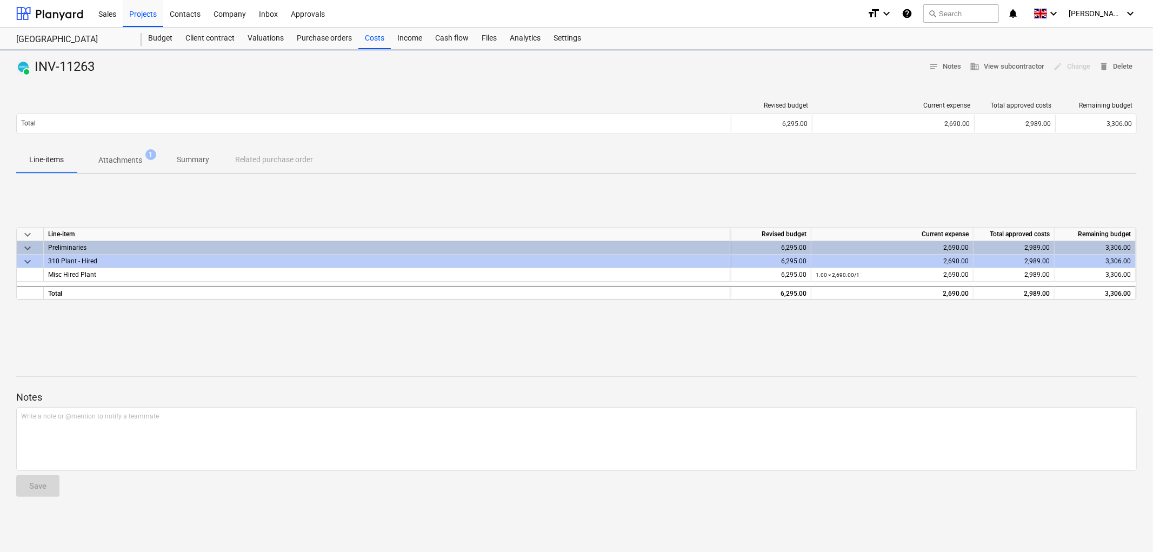
type textarea "x"
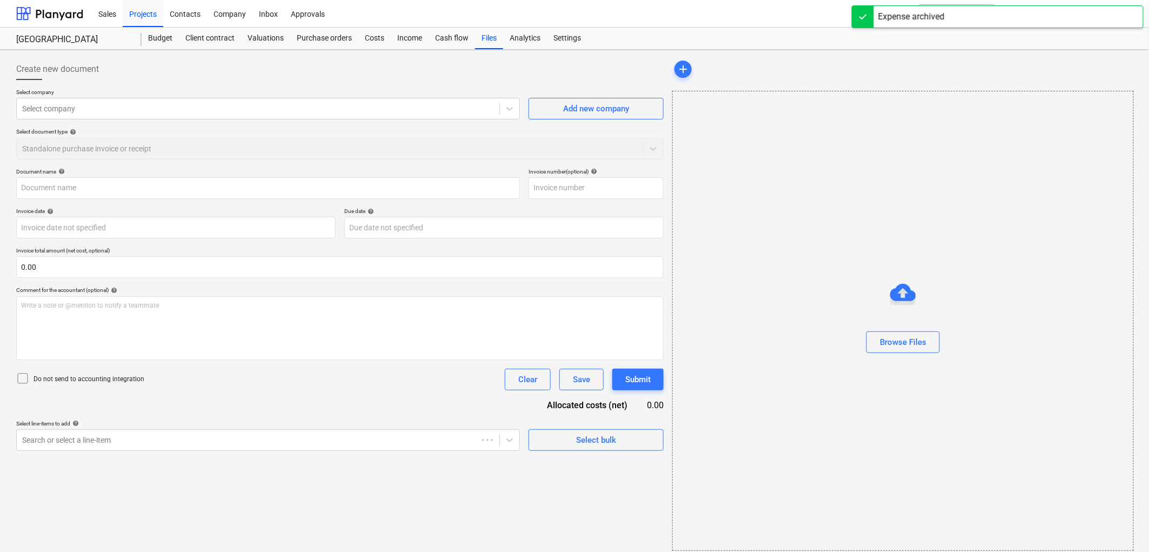
type input "INV-11263"
type input "08 Aug 2025"
type input "15 Aug 2025"
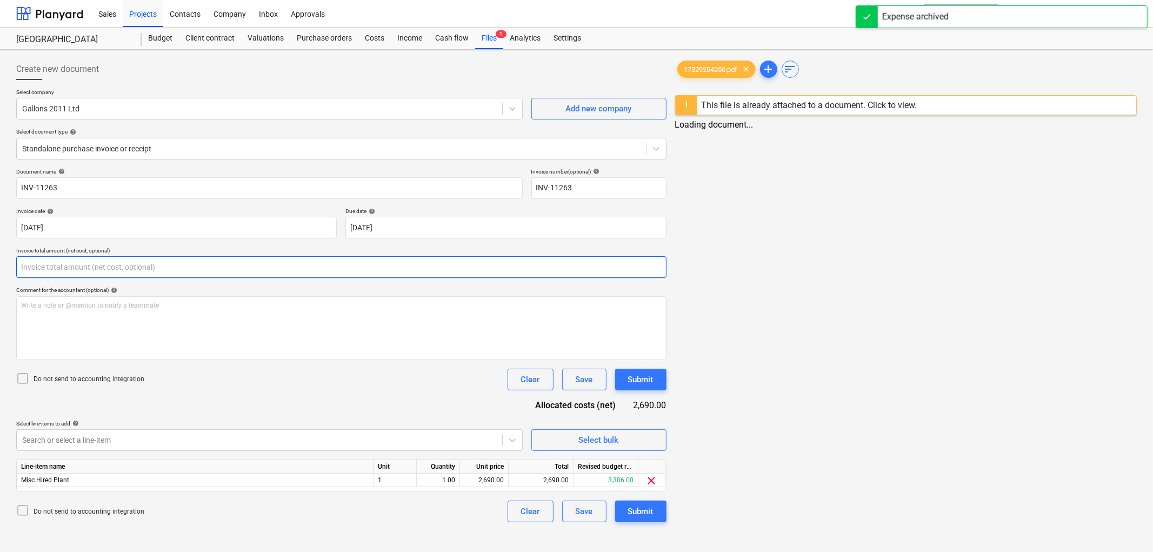
click at [80, 263] on input "text" at bounding box center [341, 267] width 650 height 22
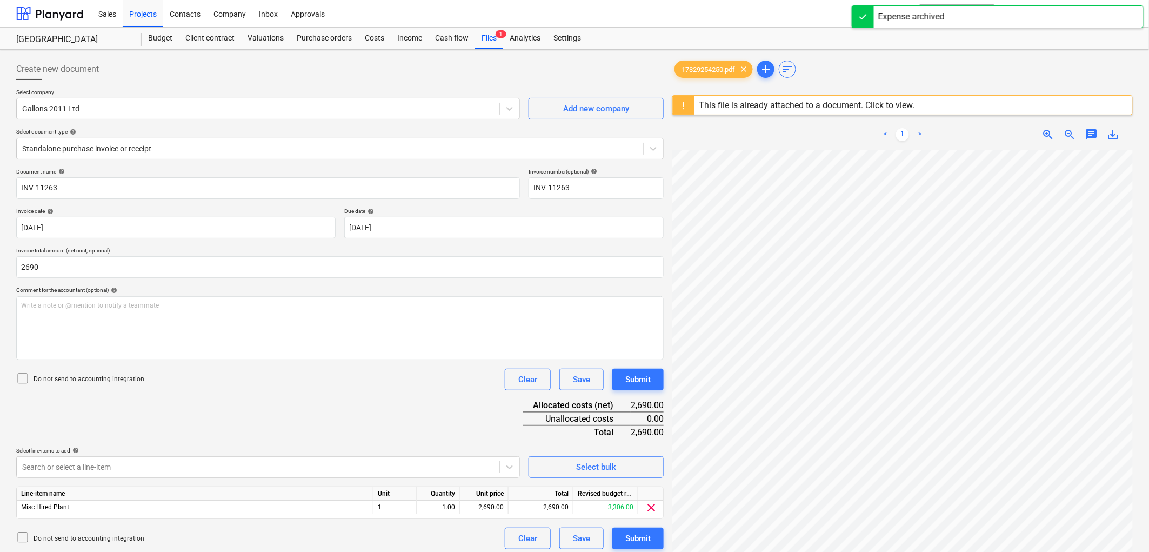
type input "2,690.00"
click at [93, 377] on p "Do not send to accounting integration" at bounding box center [89, 379] width 111 height 9
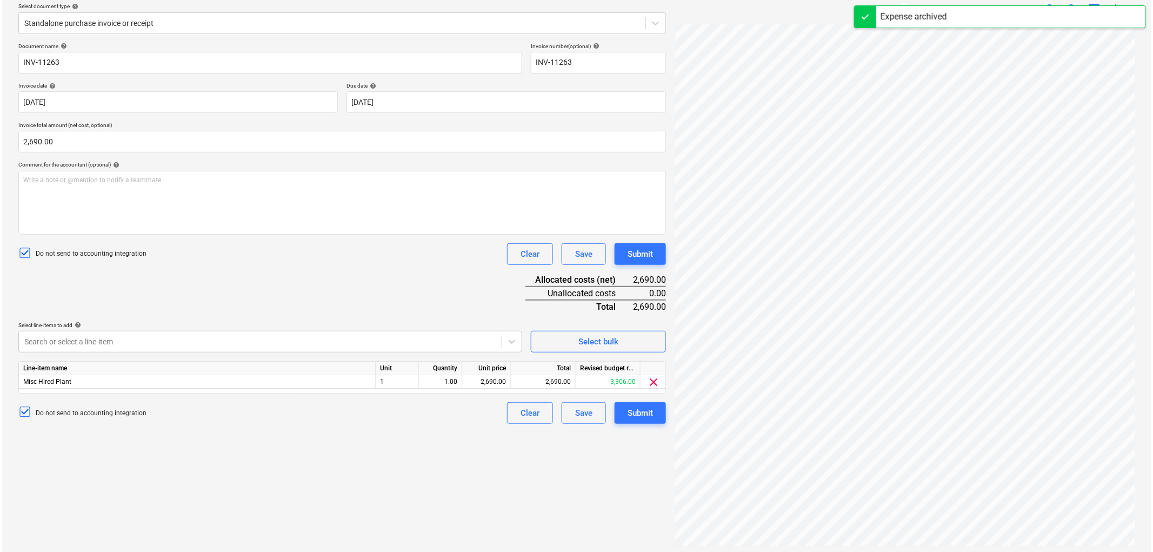
scroll to position [128, 0]
click at [104, 345] on div "Search or select a line-item" at bounding box center [258, 338] width 483 height 15
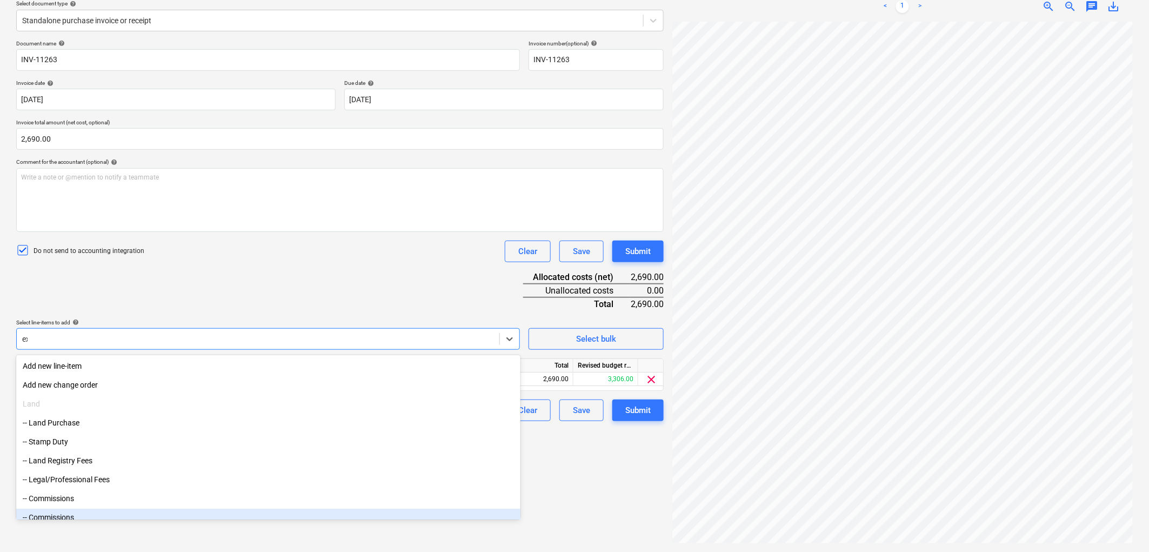
type input "exc"
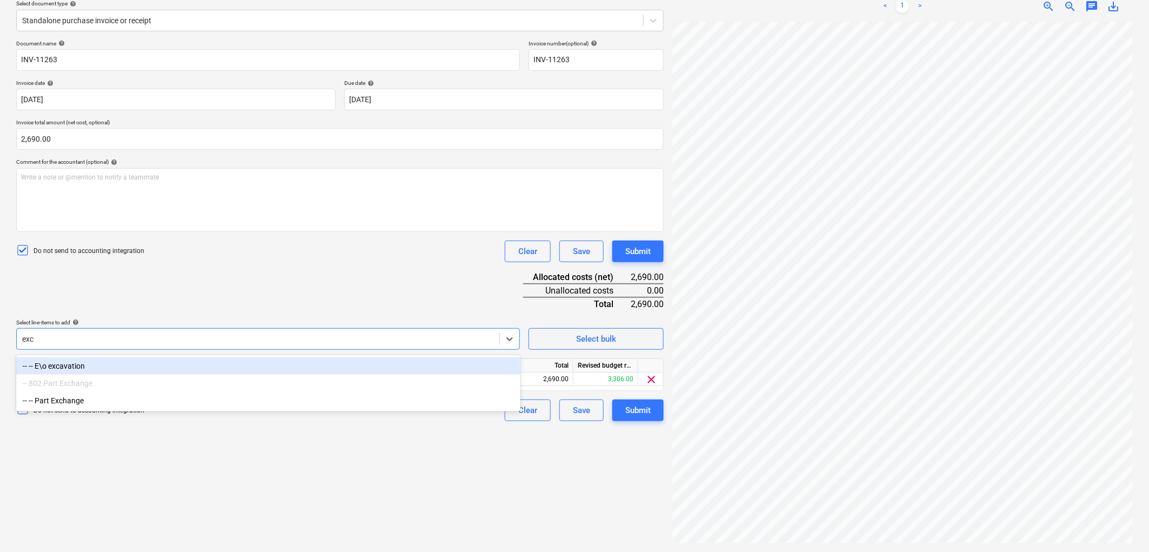
click at [115, 364] on div "-- -- E\o excavation" at bounding box center [268, 365] width 504 height 17
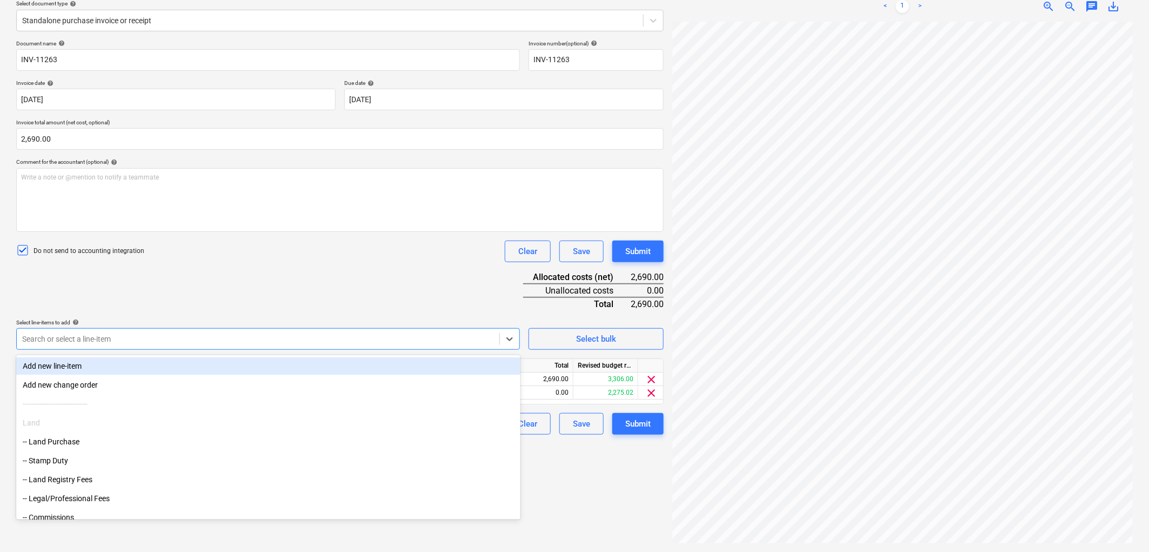
click at [252, 276] on div "Document name help INV-11263 Invoice number (optional) help INV-11263 Invoice d…" at bounding box center [340, 237] width 648 height 395
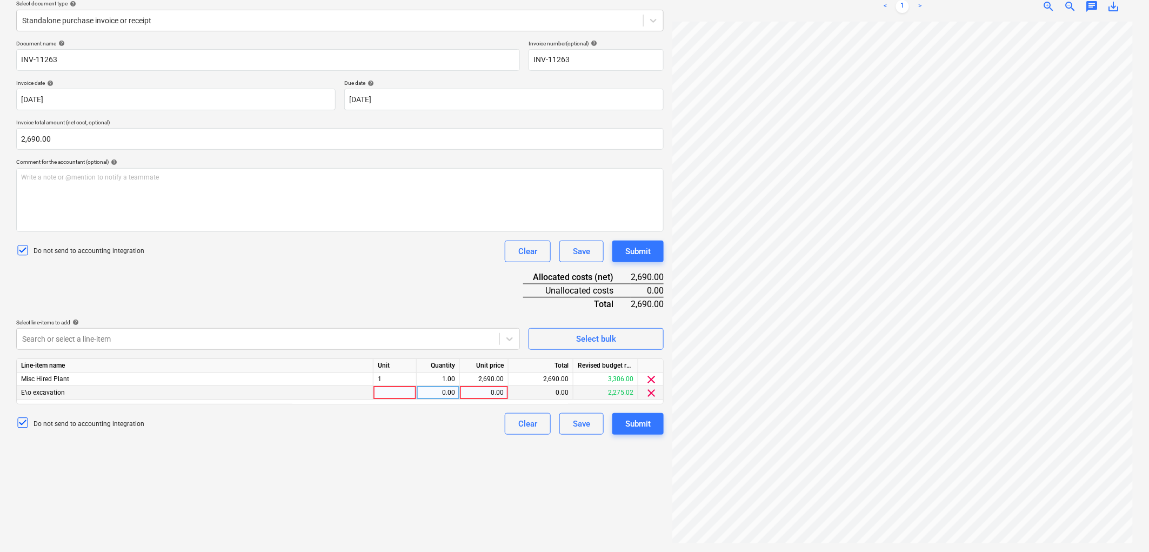
click at [391, 395] on div at bounding box center [395, 393] width 43 height 14
type input "2275.02"
click at [484, 396] on div "2,275.02" at bounding box center [483, 393] width 39 height 14
type input "2690"
click at [490, 395] on div "2,690.00" at bounding box center [483, 393] width 39 height 14
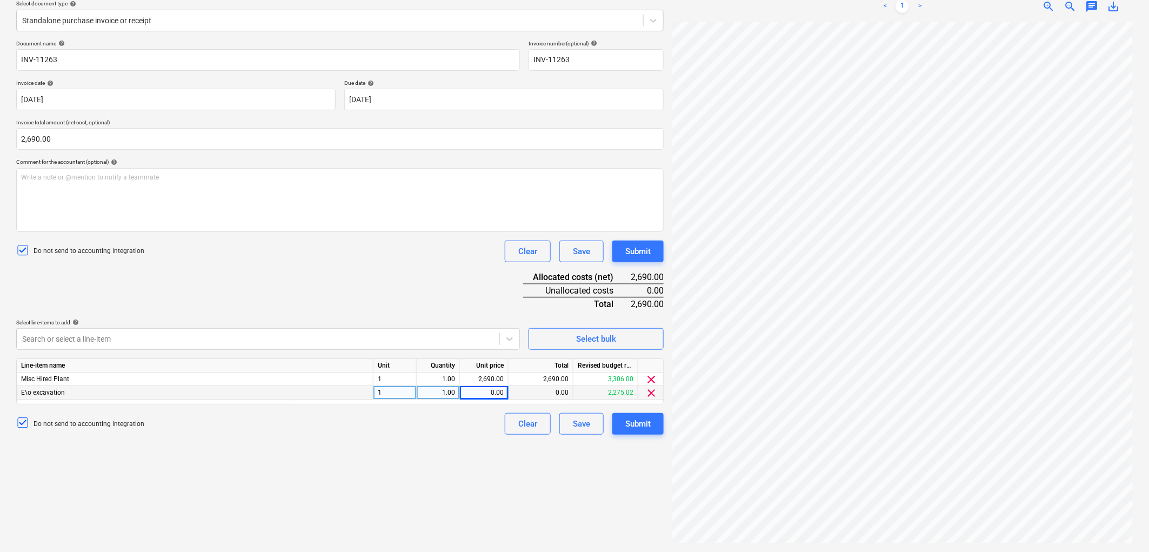
click at [455, 461] on div "Create new document Select company Gallons 2011 Ltd Add new company Select docu…" at bounding box center [340, 237] width 656 height 622
click at [492, 388] on div "0.00" at bounding box center [483, 393] width 39 height 14
type input "2275.02"
click at [348, 423] on div "Do not send to accounting integration Clear Save Submit" at bounding box center [340, 424] width 648 height 22
click at [654, 379] on span "clear" at bounding box center [651, 379] width 13 height 13
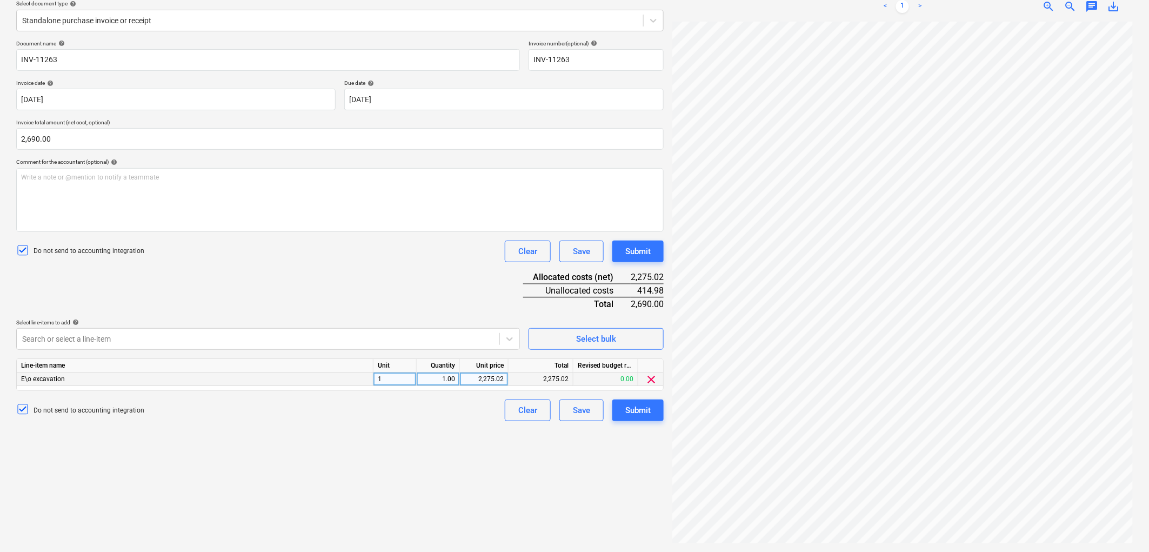
click at [399, 431] on div "Create new document Select company Gallons 2011 Ltd Add new company Select docu…" at bounding box center [340, 237] width 656 height 622
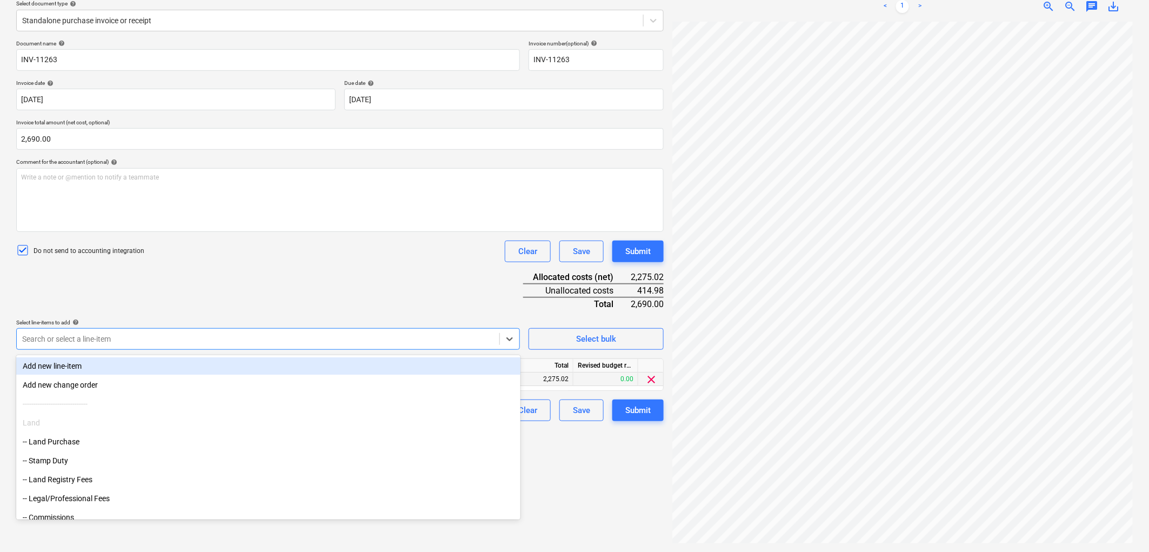
click at [361, 330] on div "Search or select a line-item" at bounding box center [268, 339] width 504 height 22
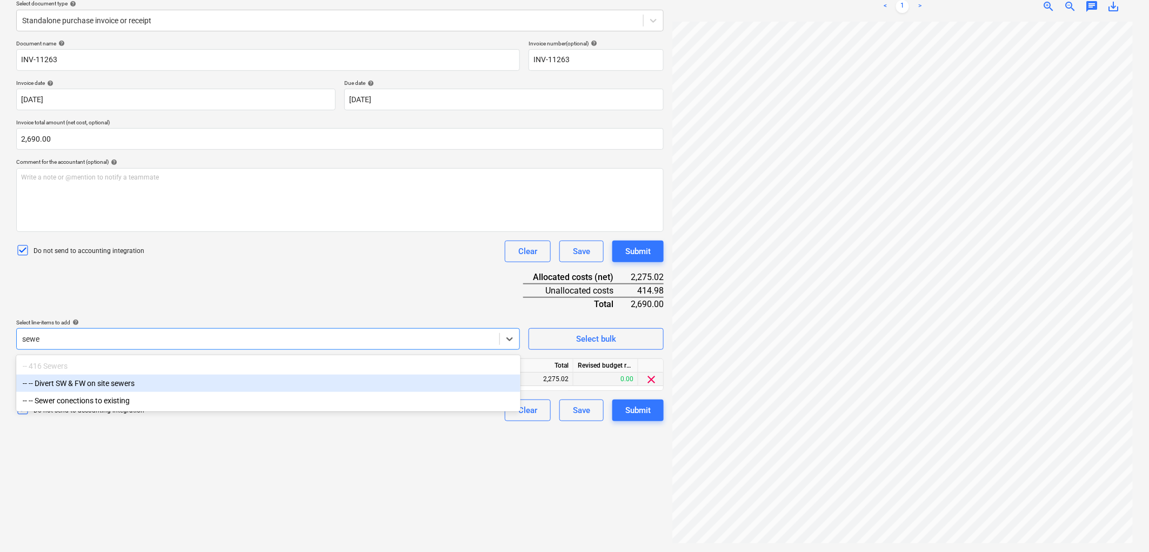
type input "sewe"
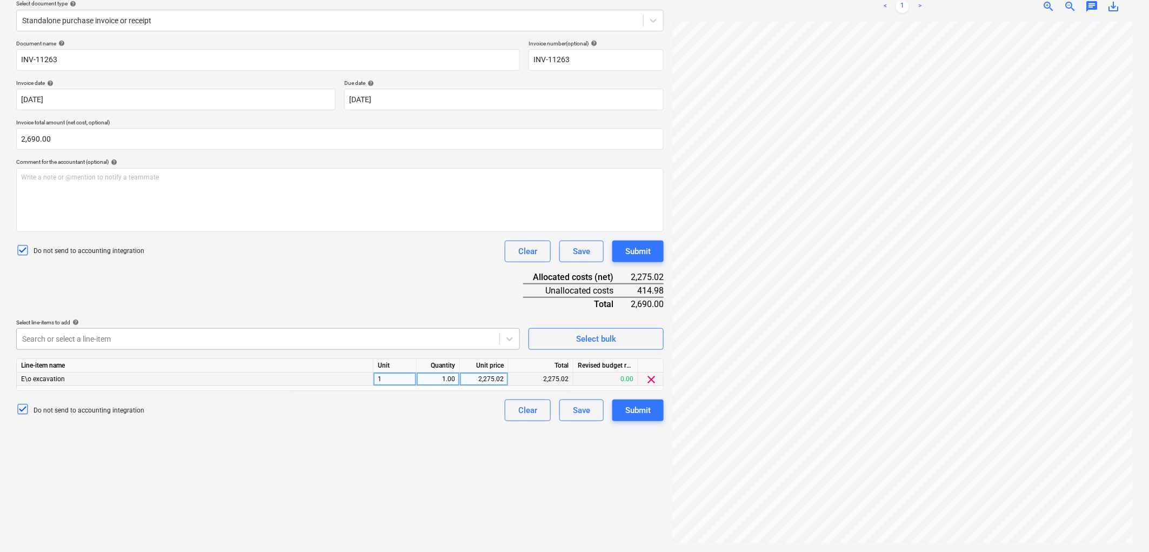
click at [101, 343] on div at bounding box center [258, 339] width 472 height 11
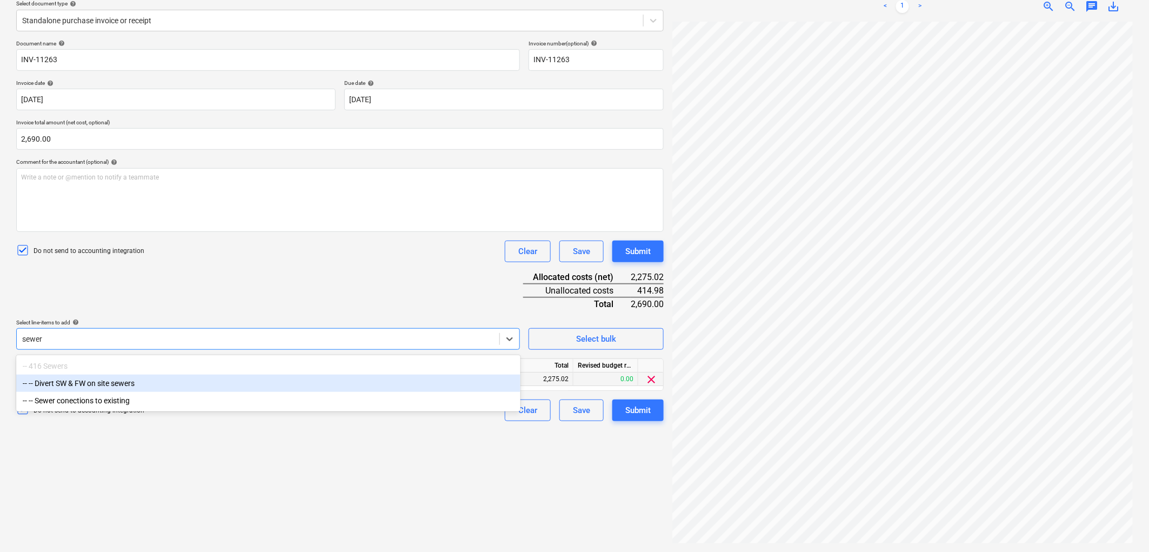
type input "sewers"
click at [103, 379] on div "-- -- Divert SW & FW on site sewers" at bounding box center [268, 383] width 504 height 17
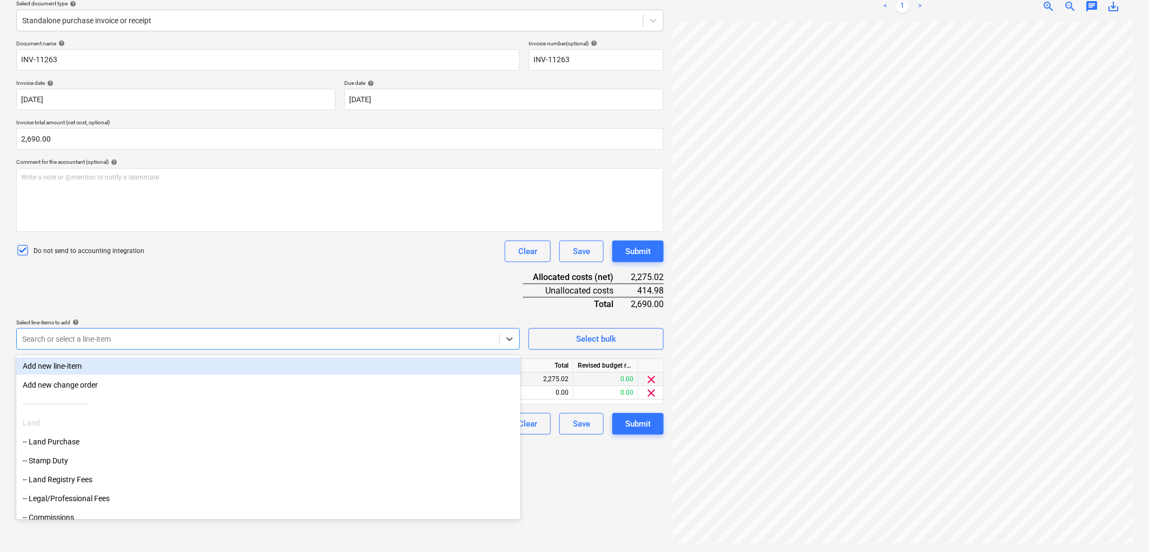
click at [207, 273] on div "Document name help INV-11263 Invoice number (optional) help INV-11263 Invoice d…" at bounding box center [340, 237] width 648 height 395
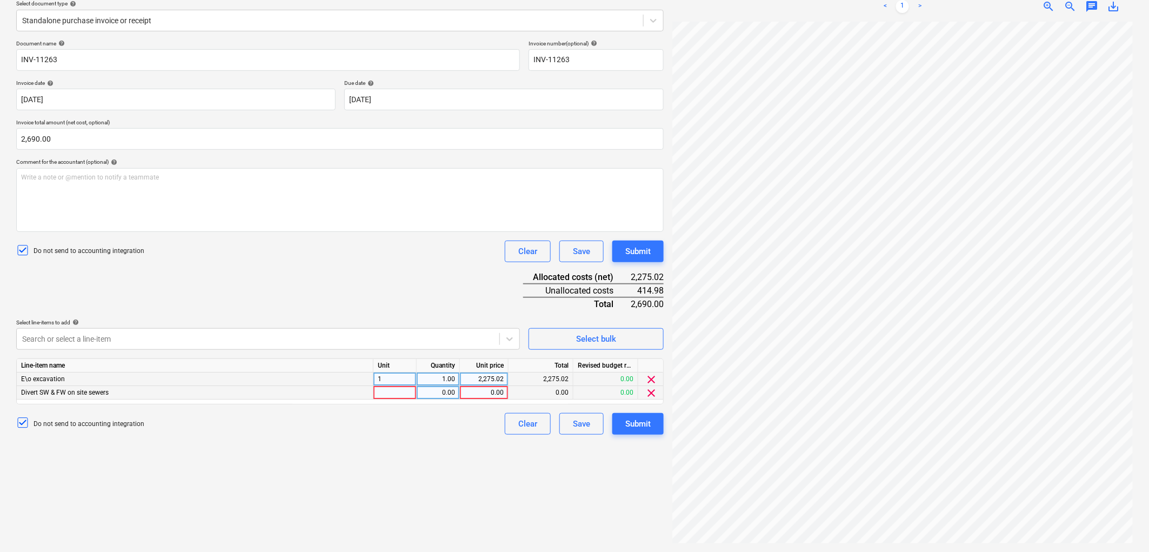
click at [179, 388] on div "Divert SW & FW on site sewers" at bounding box center [195, 393] width 357 height 14
click at [178, 389] on div "Divert SW & FW on site sewers" at bounding box center [195, 393] width 357 height 14
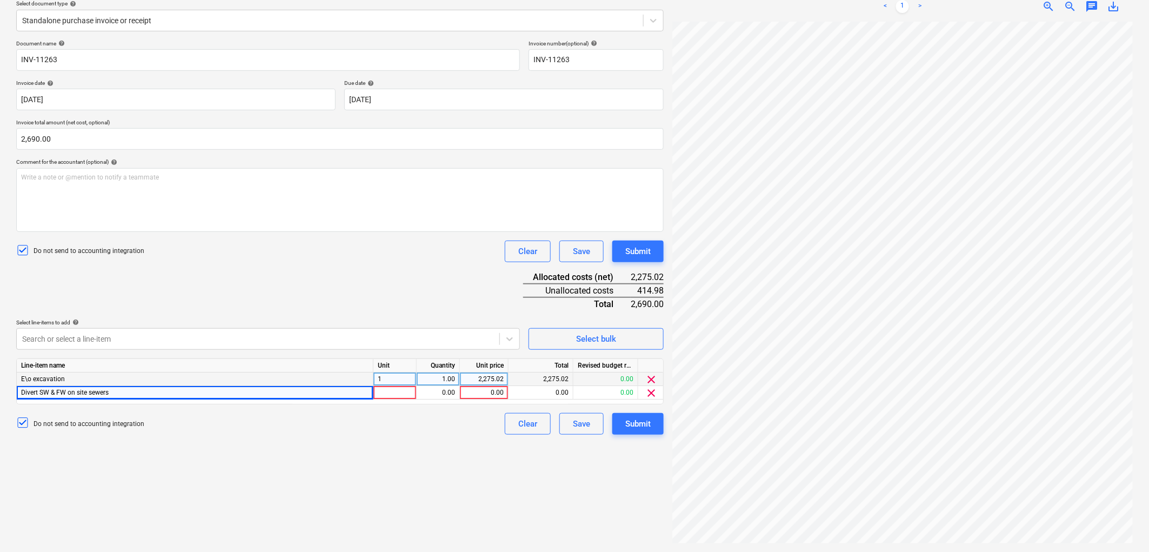
click at [657, 392] on span "clear" at bounding box center [651, 392] width 13 height 13
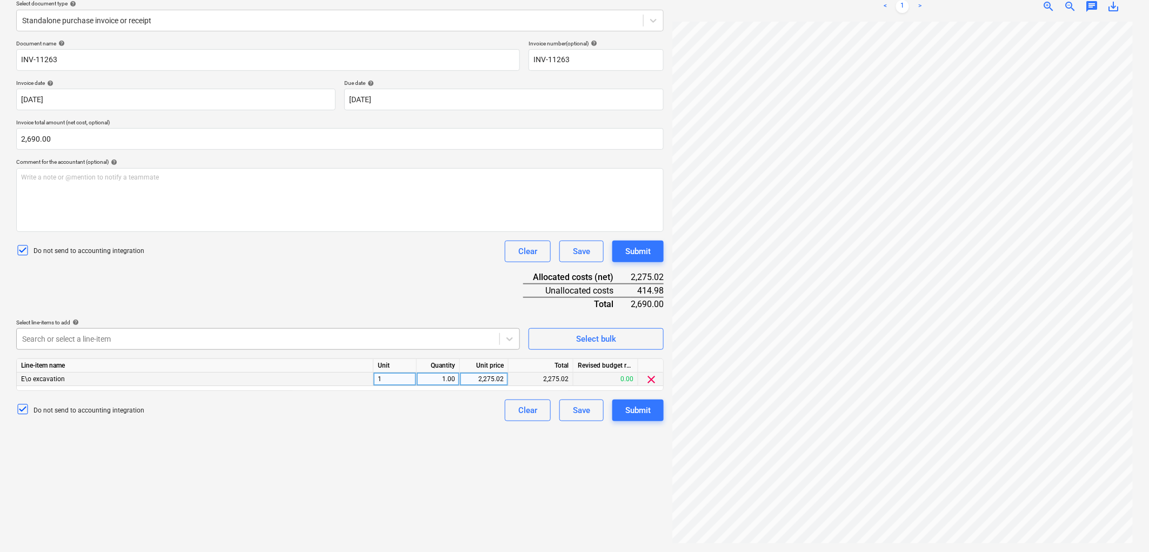
click at [150, 341] on div at bounding box center [258, 339] width 472 height 11
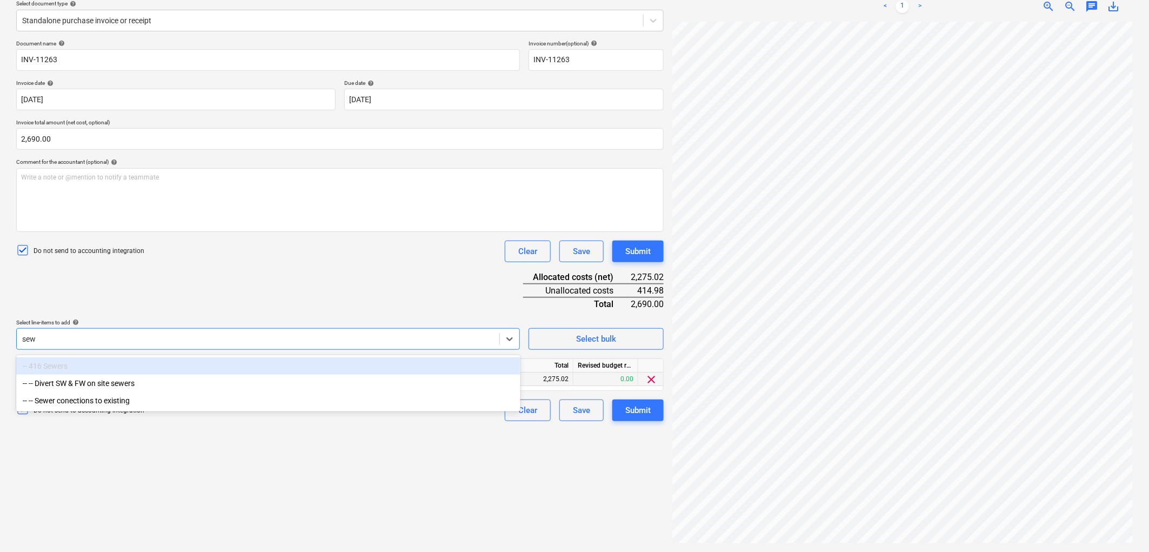
type input "sewe"
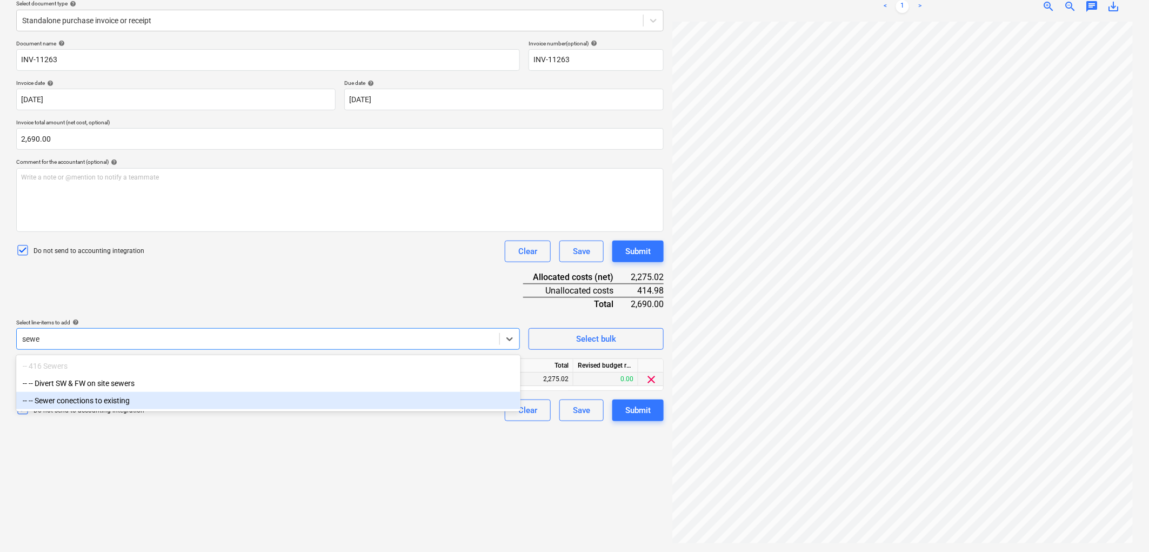
click at [103, 398] on div "-- -- Sewer conections to existing" at bounding box center [268, 400] width 504 height 17
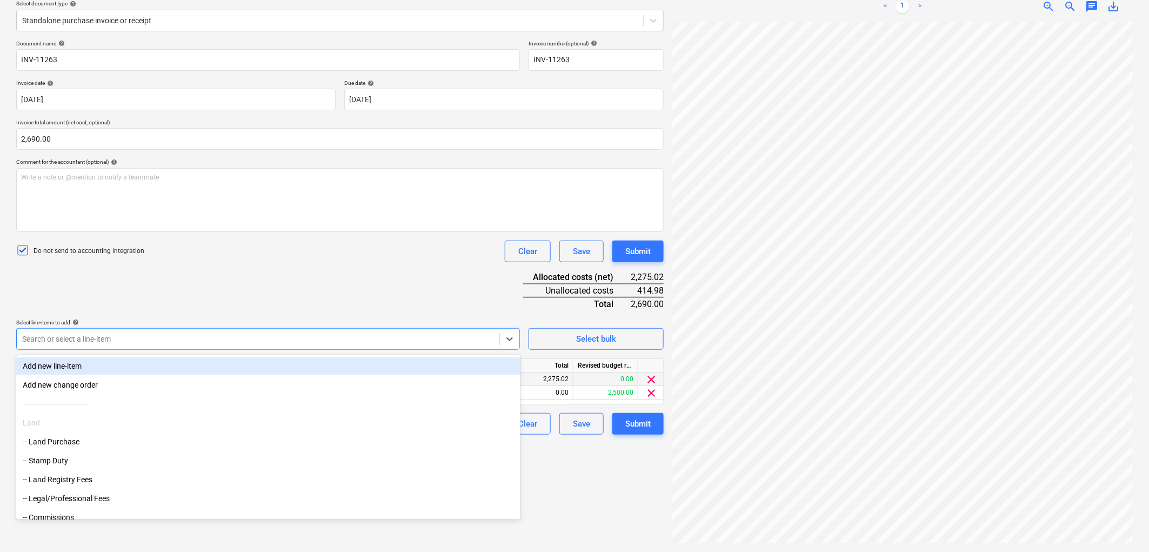
click at [305, 272] on div "Document name help INV-11263 Invoice number (optional) help INV-11263 Invoice d…" at bounding box center [340, 237] width 648 height 395
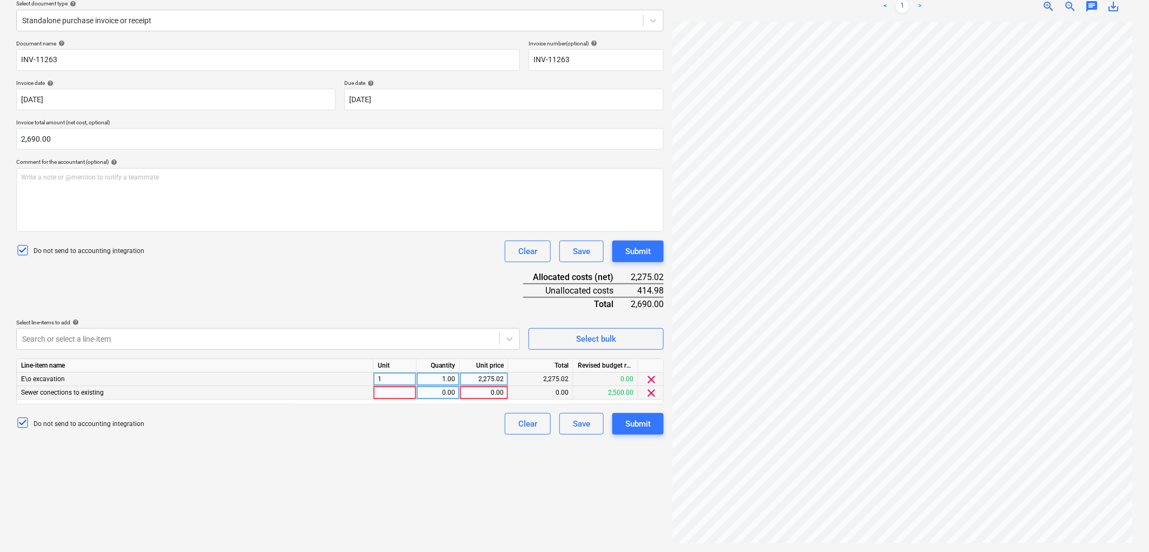
click at [392, 395] on div at bounding box center [395, 393] width 43 height 14
type input "1"
type input "414.98"
click at [490, 499] on div "Create new document Select company Gallons 2011 Ltd Add new company Select docu…" at bounding box center [340, 237] width 656 height 622
click at [635, 419] on div "Submit" at bounding box center [637, 424] width 25 height 14
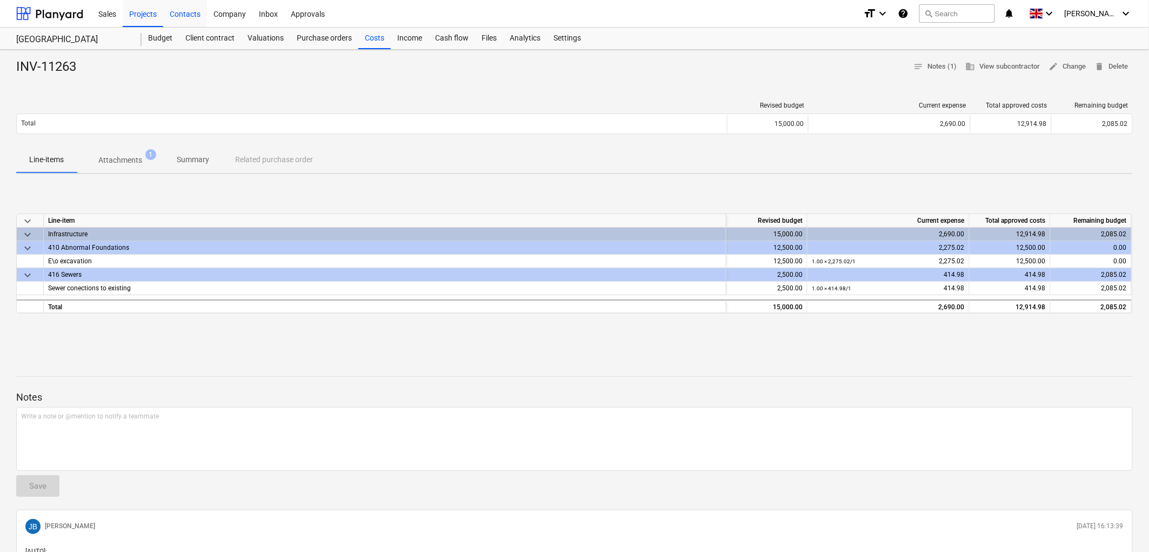
drag, startPoint x: 152, startPoint y: 42, endPoint x: 198, endPoint y: 13, distance: 53.7
click at [152, 41] on div "Budget" at bounding box center [160, 39] width 37 height 22
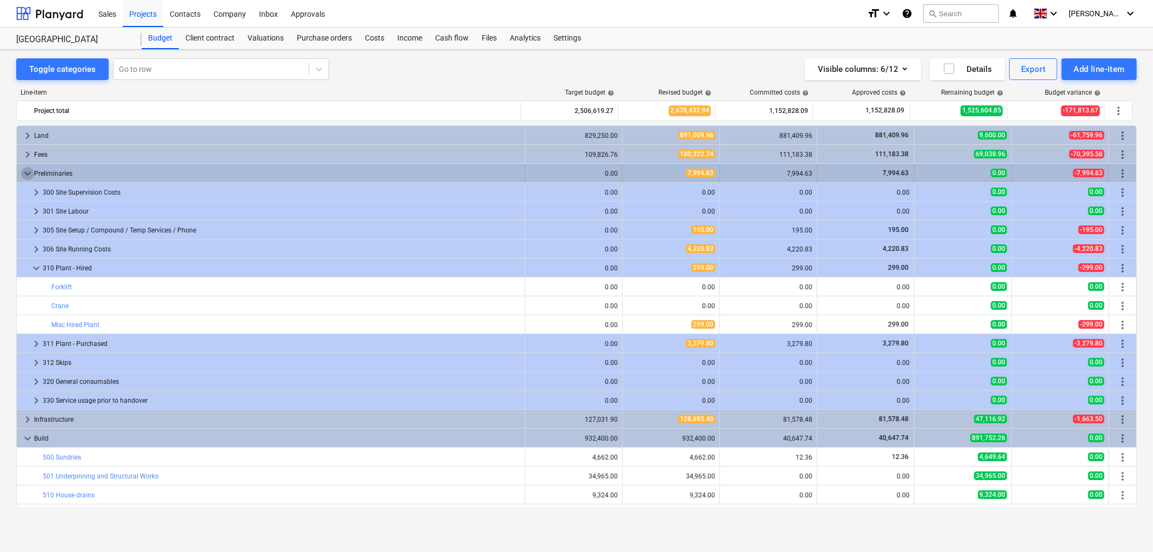
click at [30, 170] on span "keyboard_arrow_down" at bounding box center [27, 173] width 13 height 13
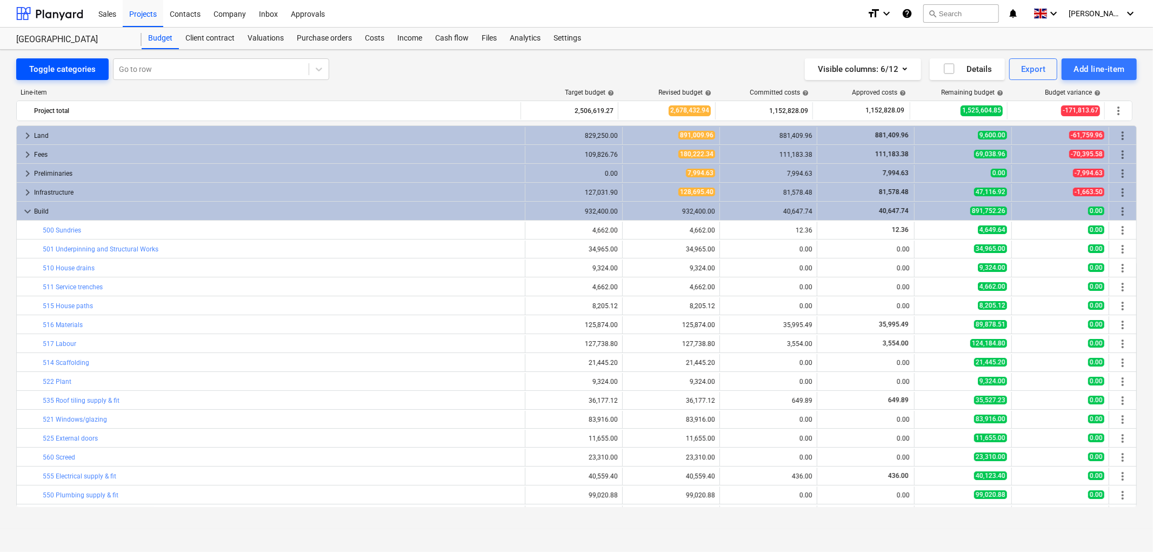
click at [46, 78] on button "Toggle categories" at bounding box center [62, 69] width 92 height 22
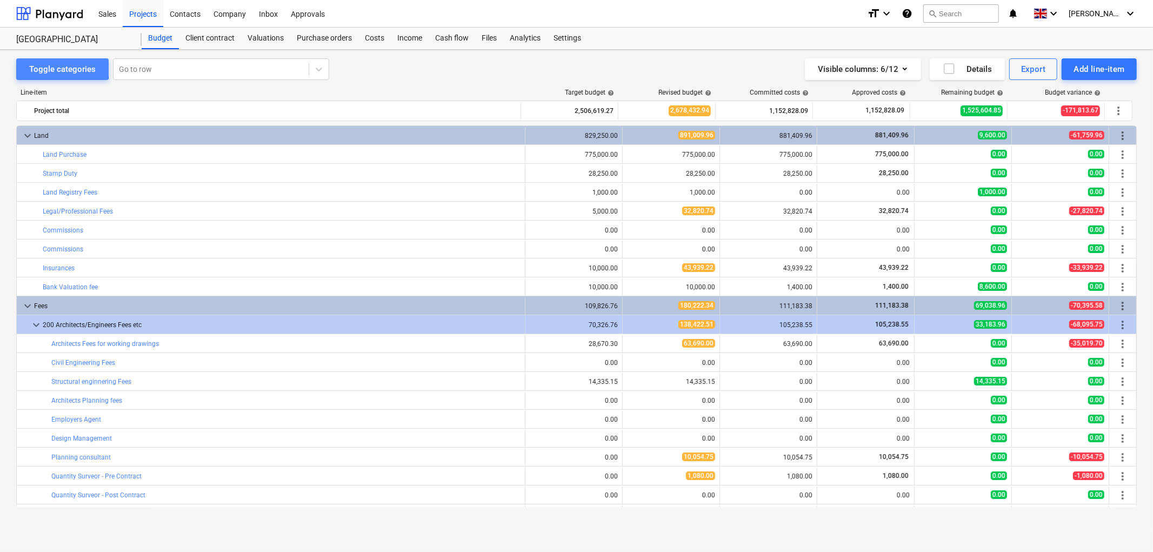
click at [52, 67] on div "Toggle categories" at bounding box center [62, 69] width 66 height 14
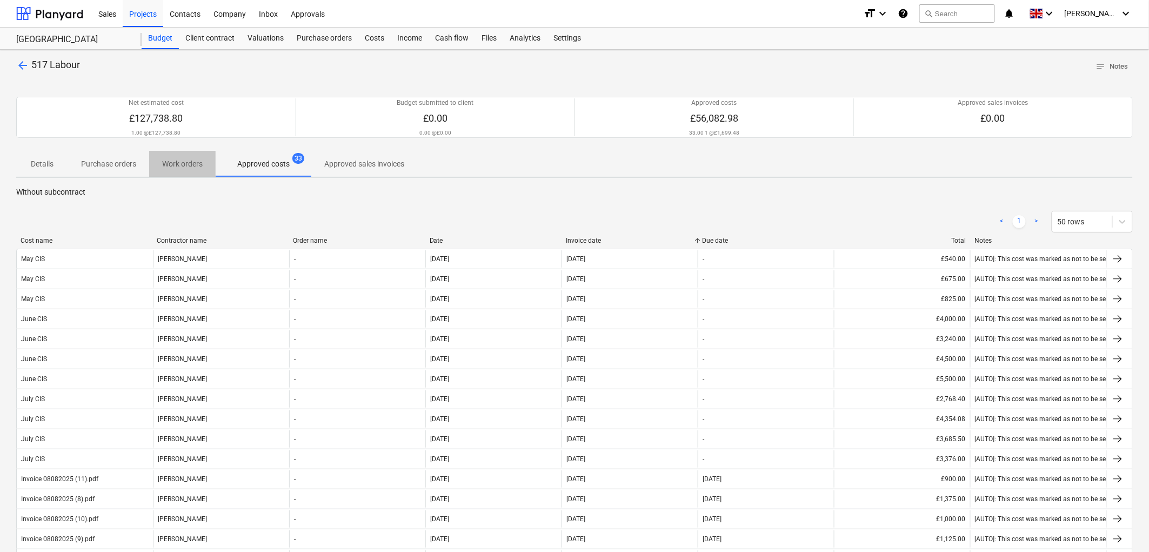
click at [203, 164] on span "Work orders" at bounding box center [182, 164] width 66 height 18
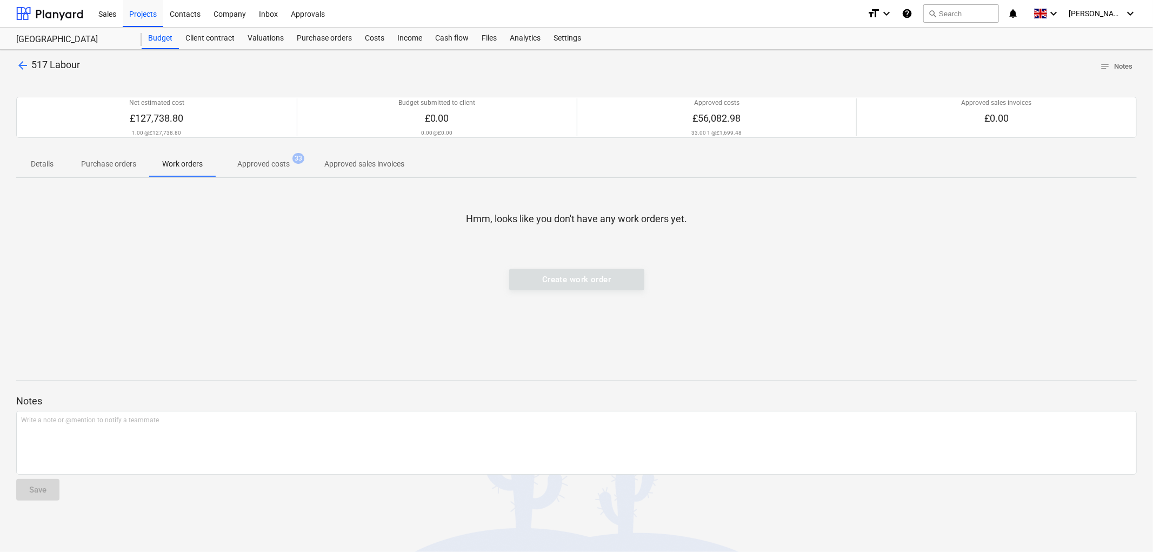
click at [264, 164] on p "Approved costs" at bounding box center [263, 163] width 52 height 11
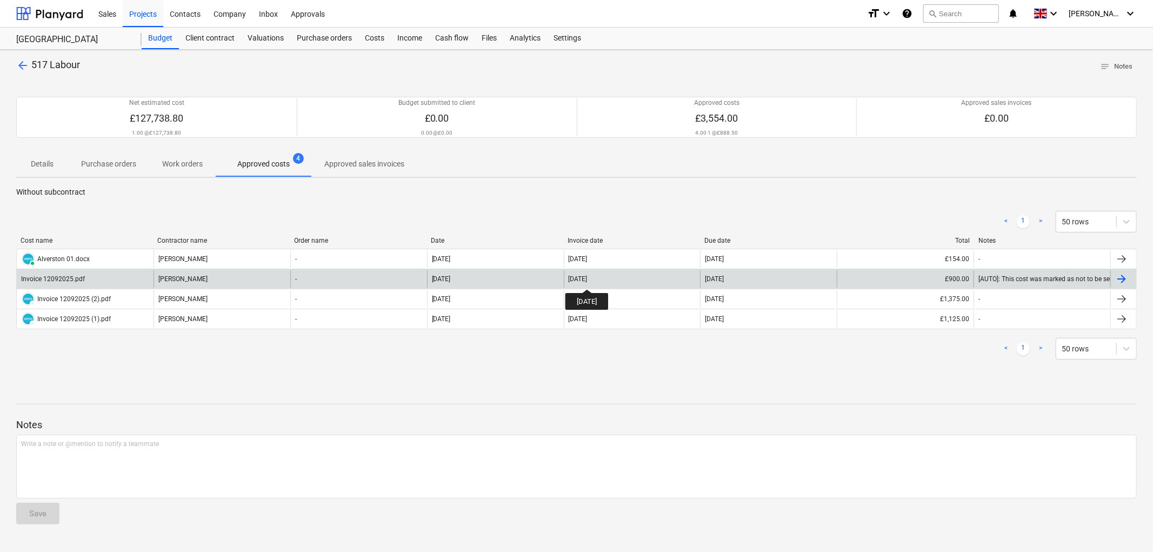
click at [588, 279] on div "[DATE]" at bounding box center [578, 279] width 19 height 8
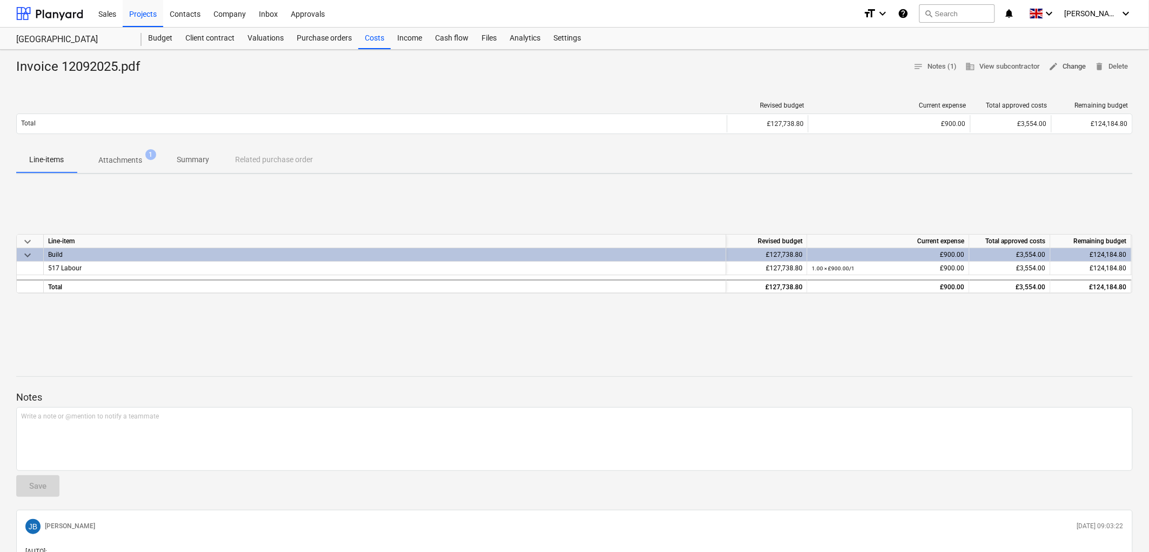
click at [1076, 69] on span "edit Change" at bounding box center [1067, 67] width 37 height 12
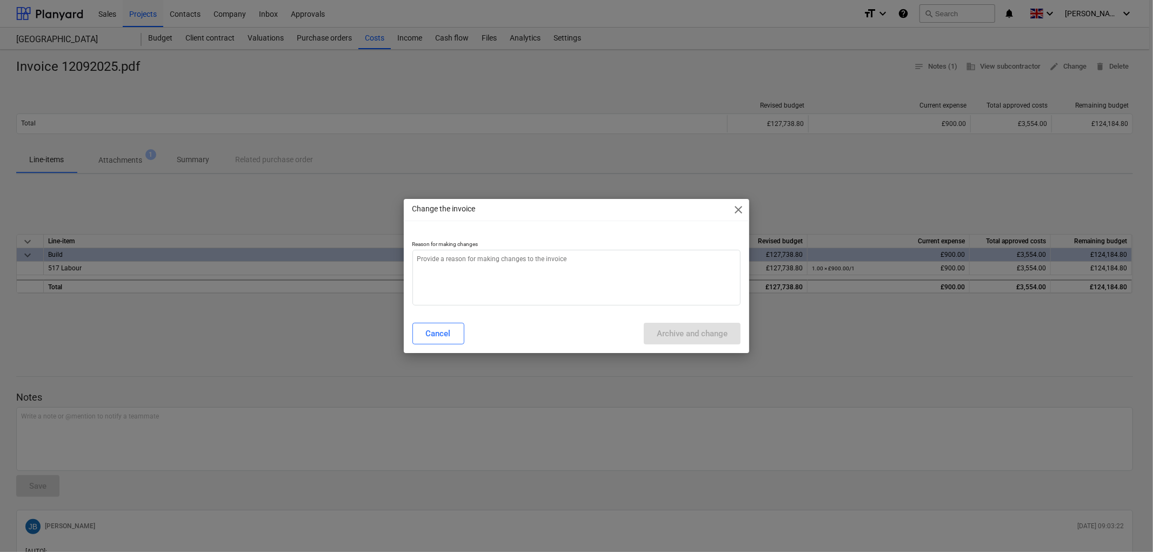
type textarea "x"
click at [541, 269] on textarea at bounding box center [576, 278] width 329 height 56
type textarea ","
type textarea "x"
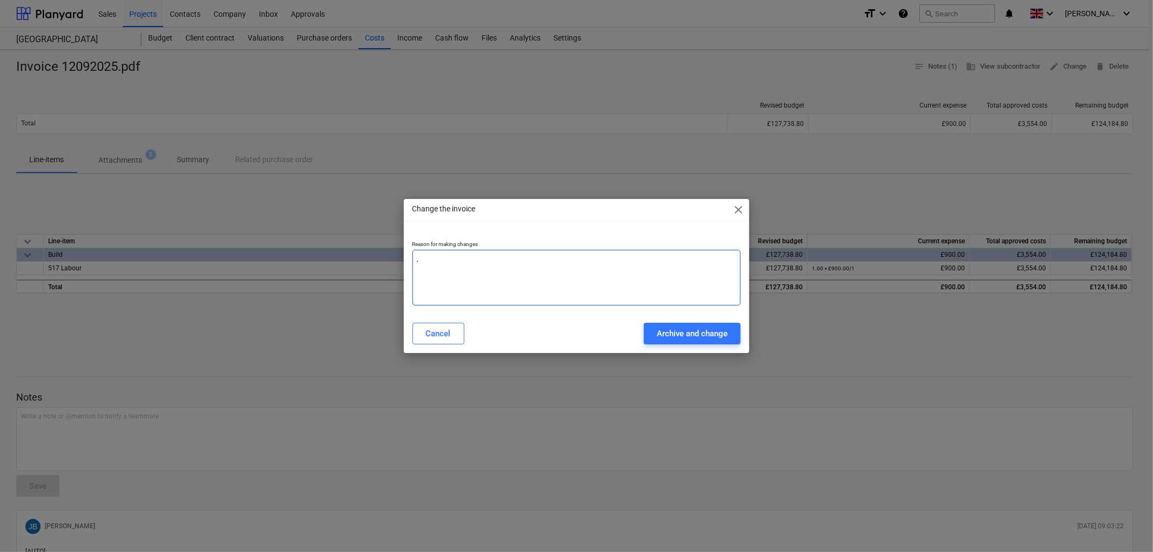
type textarea "x"
type textarea "."
type textarea "x"
type textarea "."
click at [691, 323] on button "Archive and change" at bounding box center [692, 334] width 97 height 22
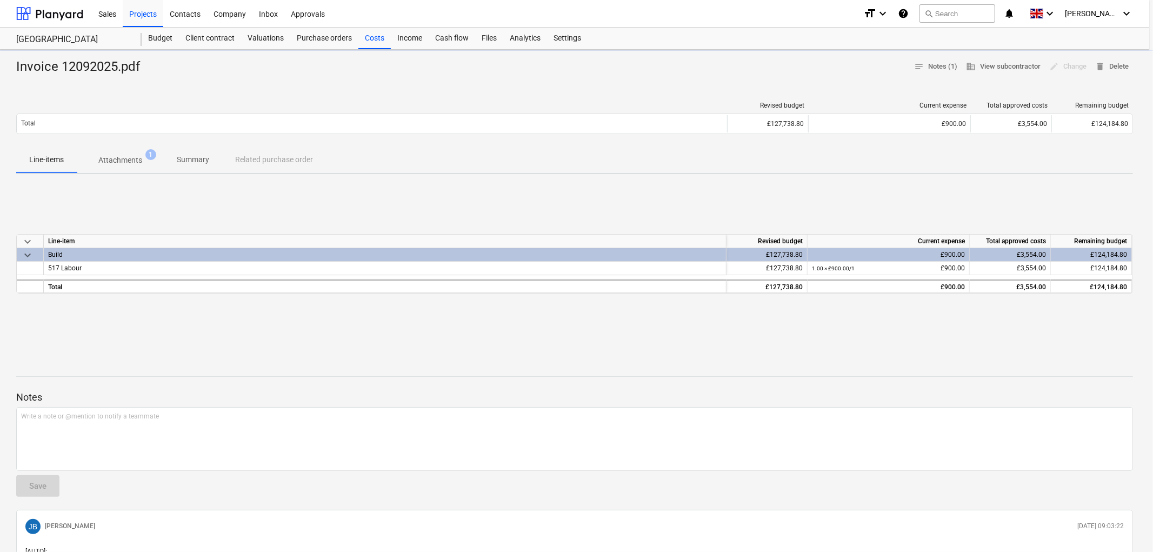
type textarea "x"
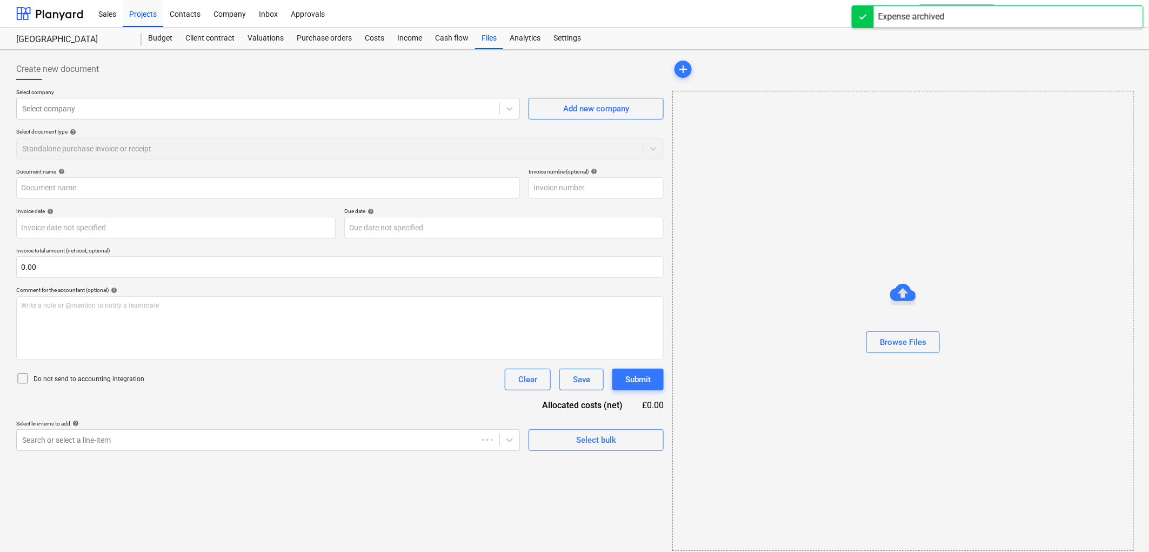
type input "Invoice 12092025.pdf"
type input "[DATE]"
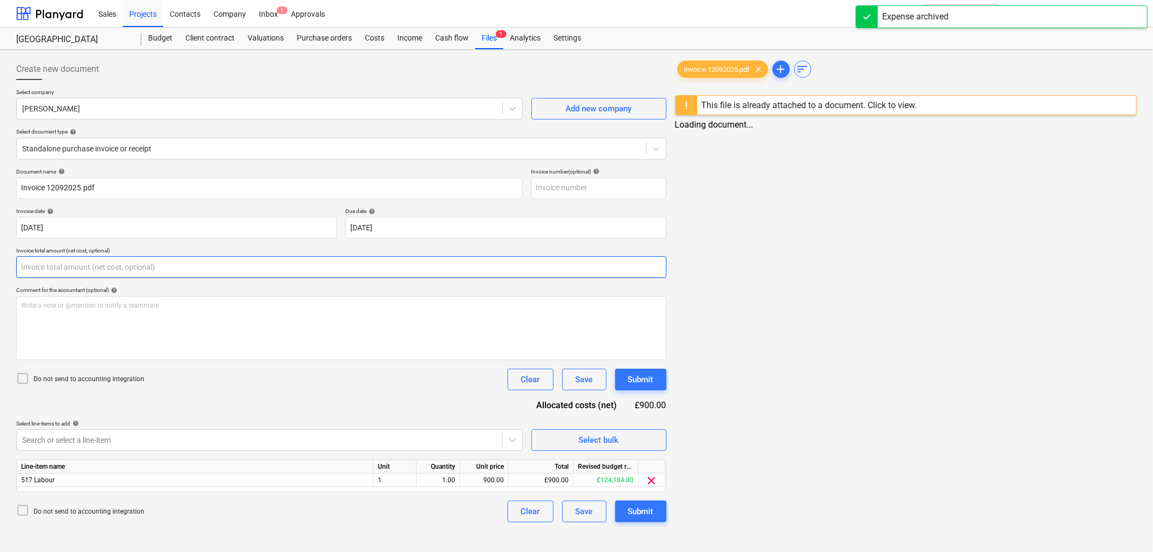
click at [56, 268] on input "text" at bounding box center [341, 267] width 650 height 22
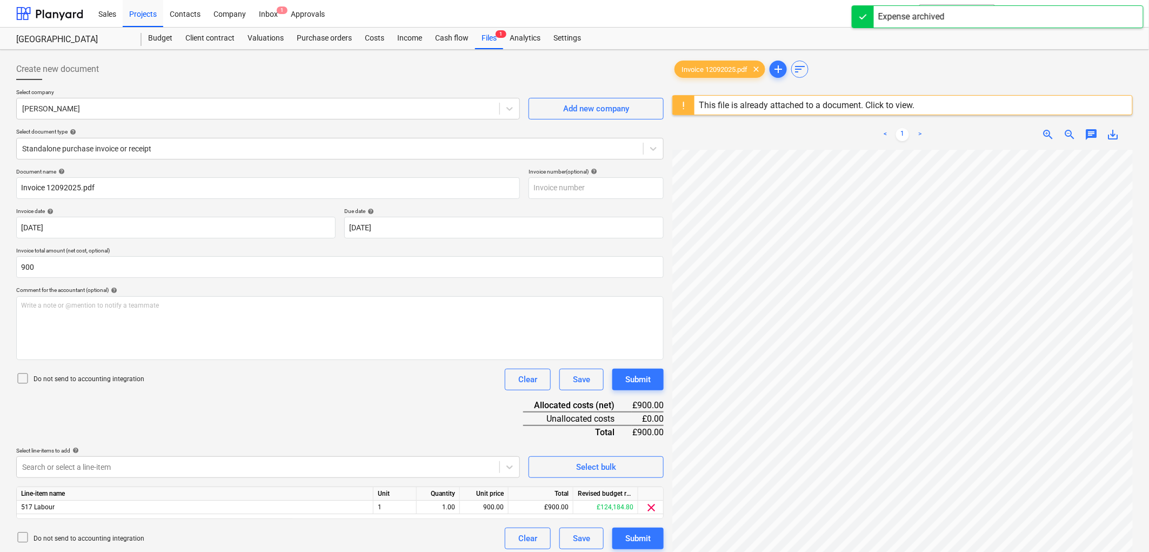
type input "900.00"
click at [55, 386] on div "Do not send to accounting integration" at bounding box center [80, 379] width 128 height 15
click at [57, 380] on p "Do not send to accounting integration" at bounding box center [89, 379] width 111 height 9
click at [61, 377] on p "Do not send to accounting integration" at bounding box center [89, 379] width 111 height 9
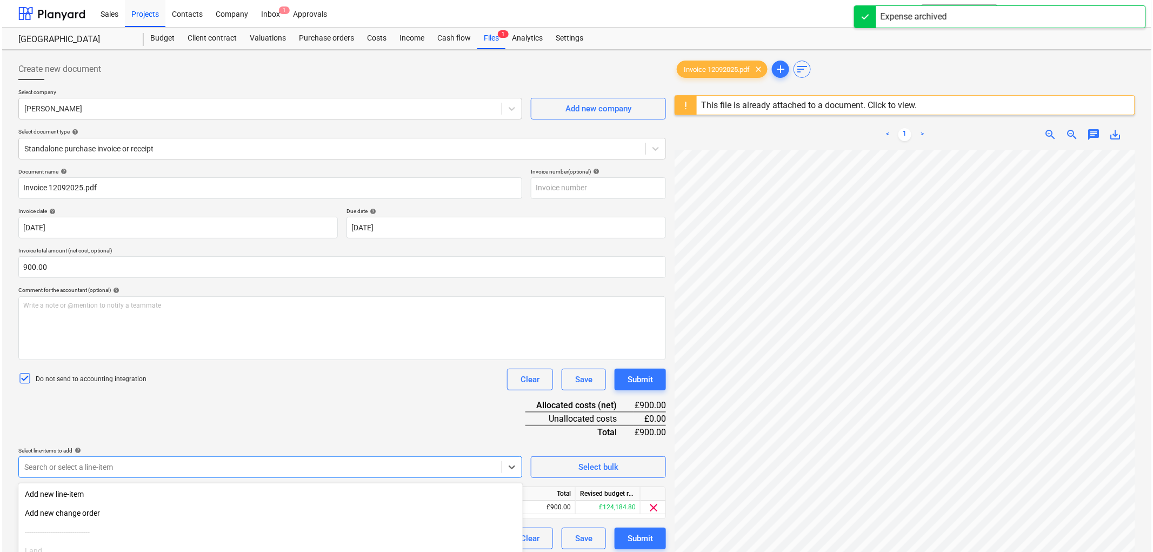
scroll to position [99, 0]
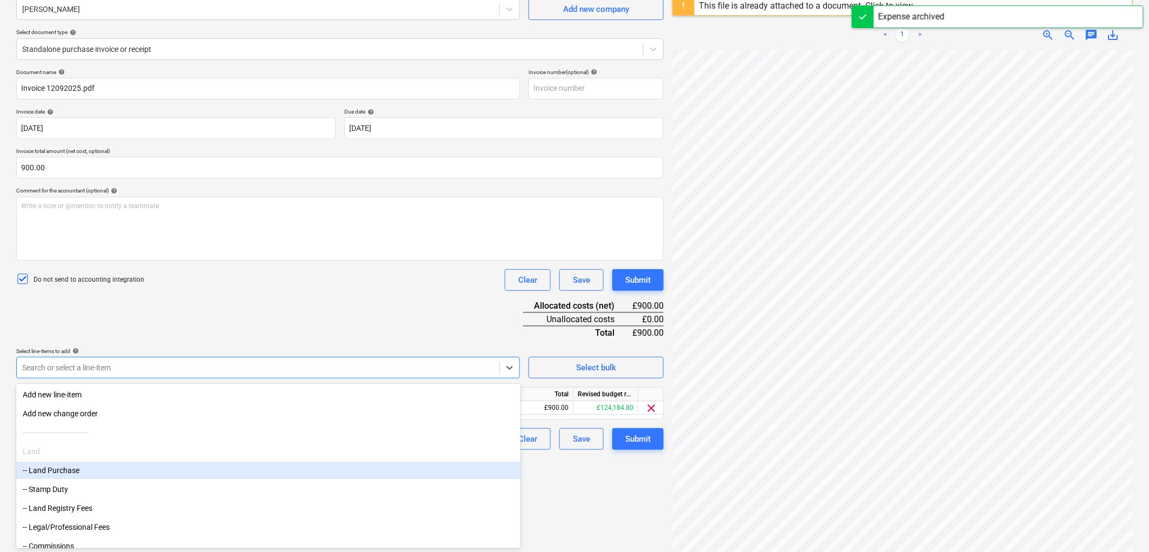
click at [68, 452] on body "Sales Projects Contacts Company Inbox 1 Approvals format_size keyboard_arrow_do…" at bounding box center [574, 177] width 1149 height 552
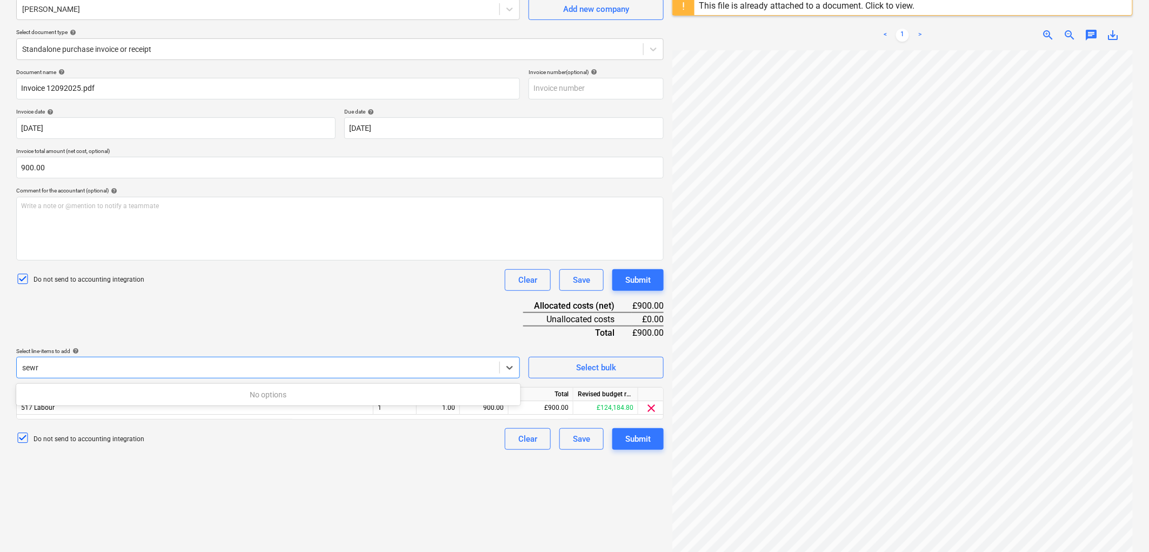
type input "sew"
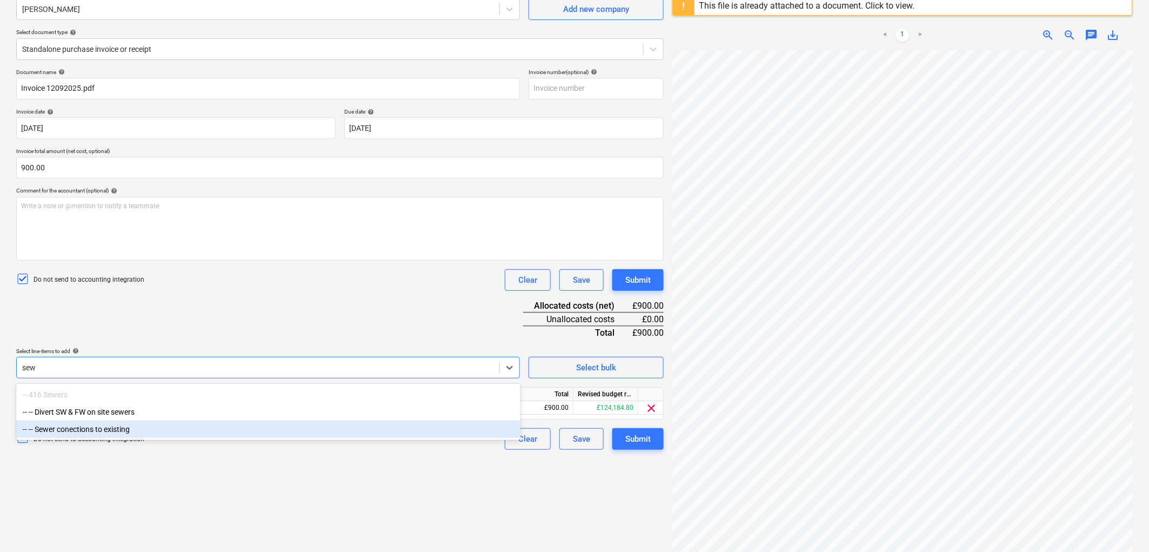
click at [108, 422] on div "-- -- Sewer conections to existing" at bounding box center [268, 429] width 504 height 17
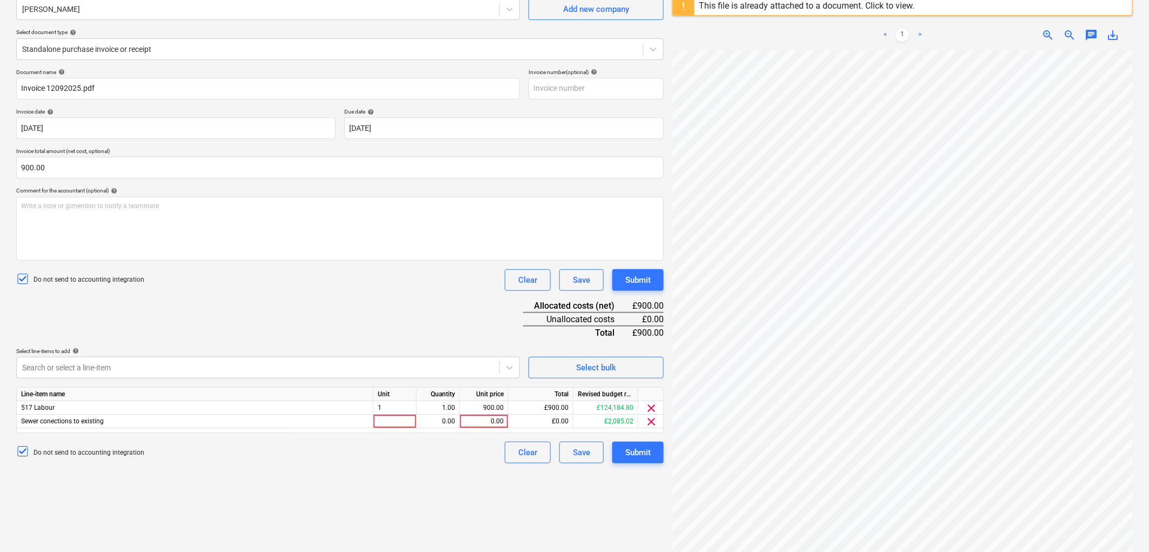
click at [159, 322] on div "Document name help Invoice 12092025.pdf Invoice number (optional) help Invoice …" at bounding box center [340, 266] width 648 height 395
click at [382, 418] on div at bounding box center [395, 422] width 43 height 14
type input "900"
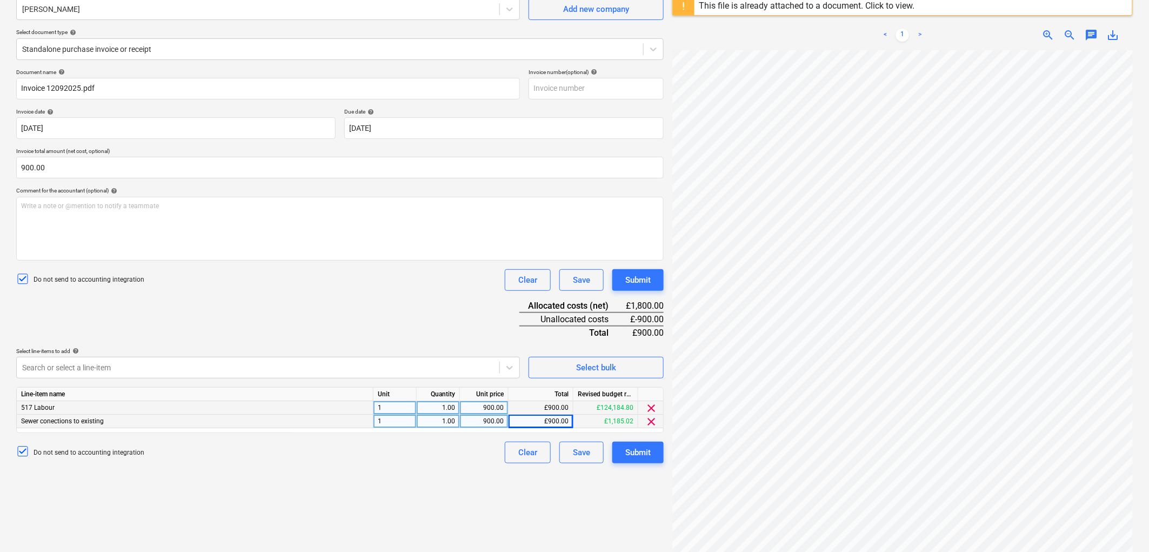
click at [656, 404] on span "clear" at bounding box center [651, 408] width 13 height 13
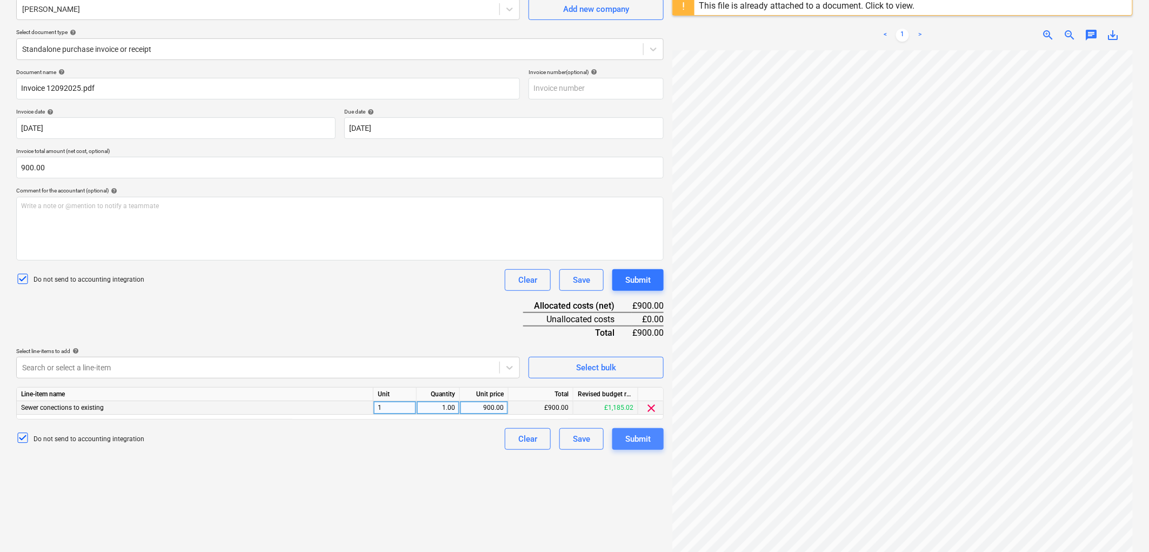
click at [638, 441] on div "Submit" at bounding box center [637, 439] width 25 height 14
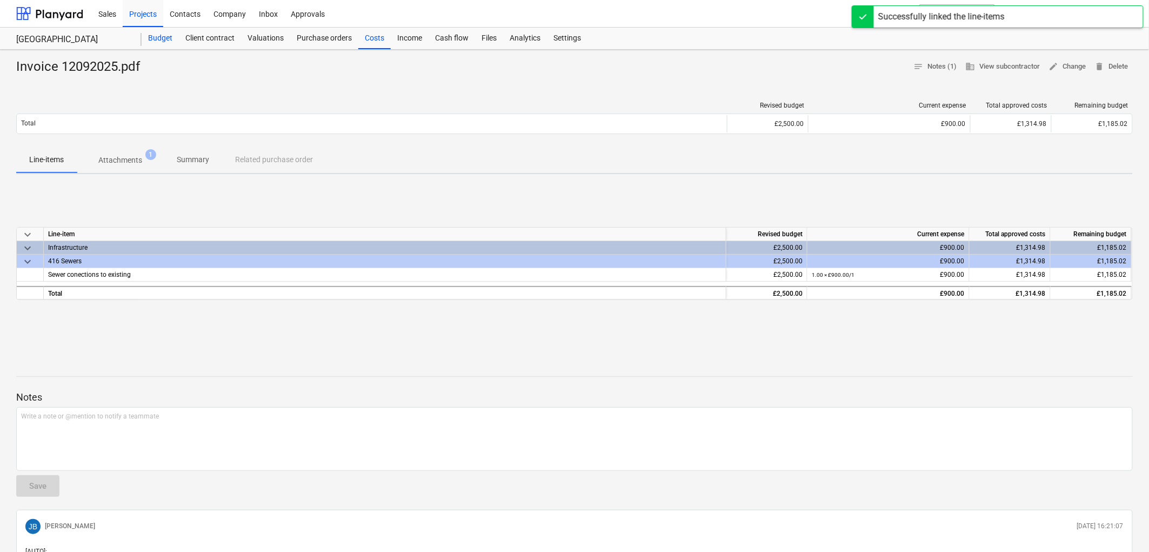
click at [169, 40] on div "Budget" at bounding box center [160, 39] width 37 height 22
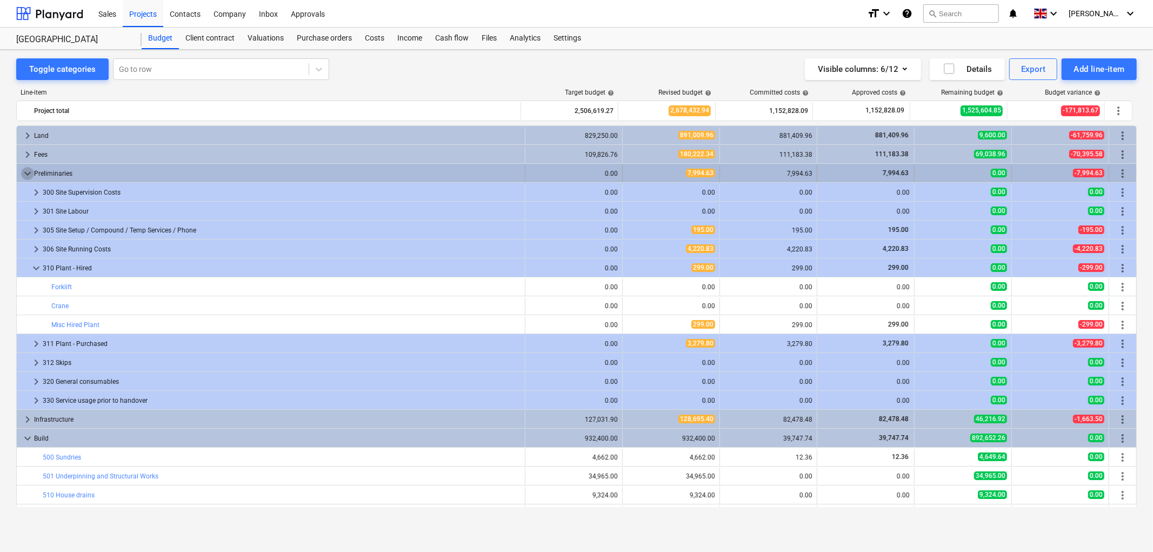
click at [29, 173] on span "keyboard_arrow_down" at bounding box center [27, 173] width 13 height 13
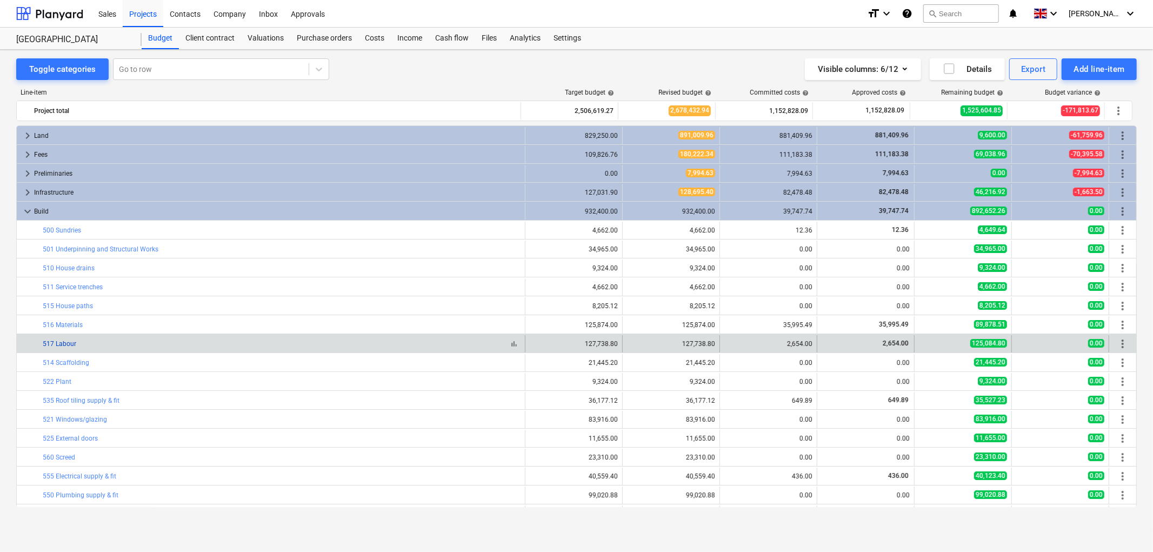
click at [63, 347] on link "517 Labour" at bounding box center [60, 344] width 34 height 8
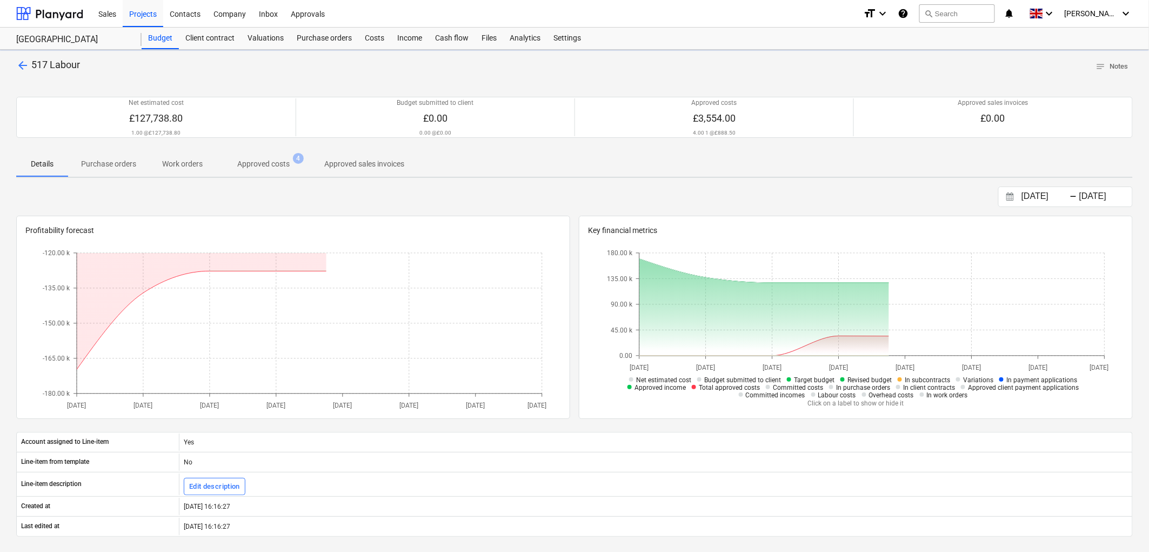
click at [285, 159] on p "Approved costs" at bounding box center [263, 163] width 52 height 11
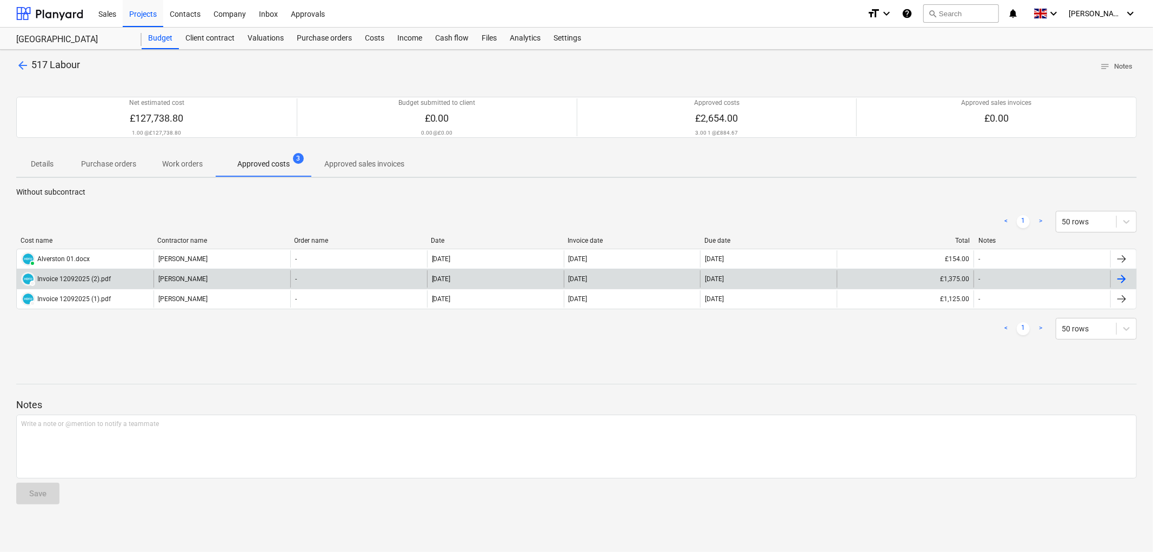
click at [631, 282] on div "12 Sep 2025" at bounding box center [632, 278] width 137 height 17
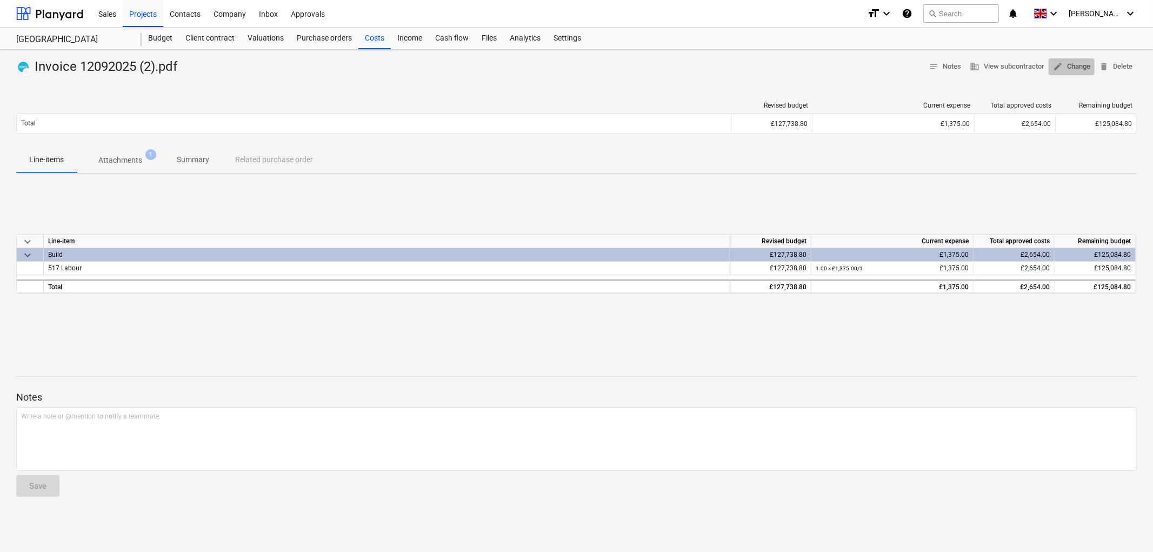
click at [1068, 66] on span "edit Change" at bounding box center [1071, 67] width 37 height 12
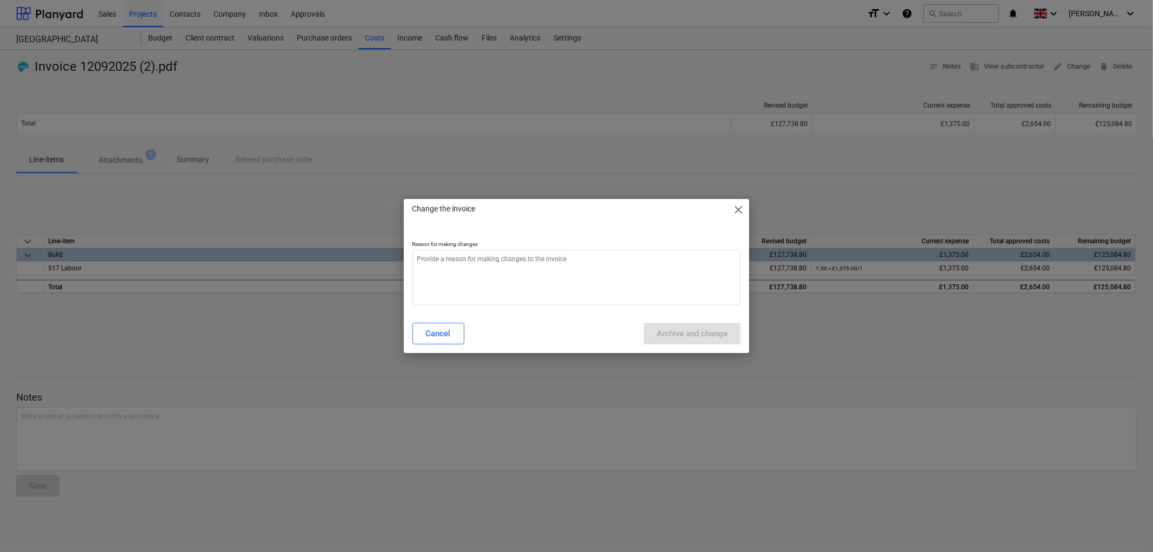
click at [618, 246] on p "Reason for making changes" at bounding box center [576, 245] width 329 height 9
click at [603, 266] on textarea at bounding box center [576, 278] width 329 height 56
type textarea "x"
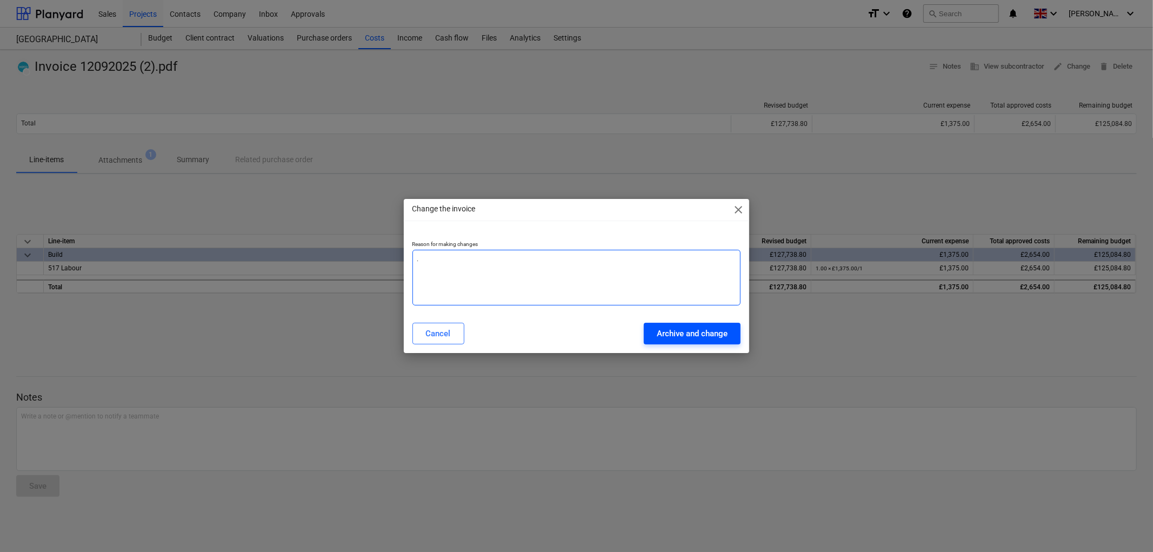
type textarea "."
click at [712, 338] on div "Archive and change" at bounding box center [692, 333] width 71 height 14
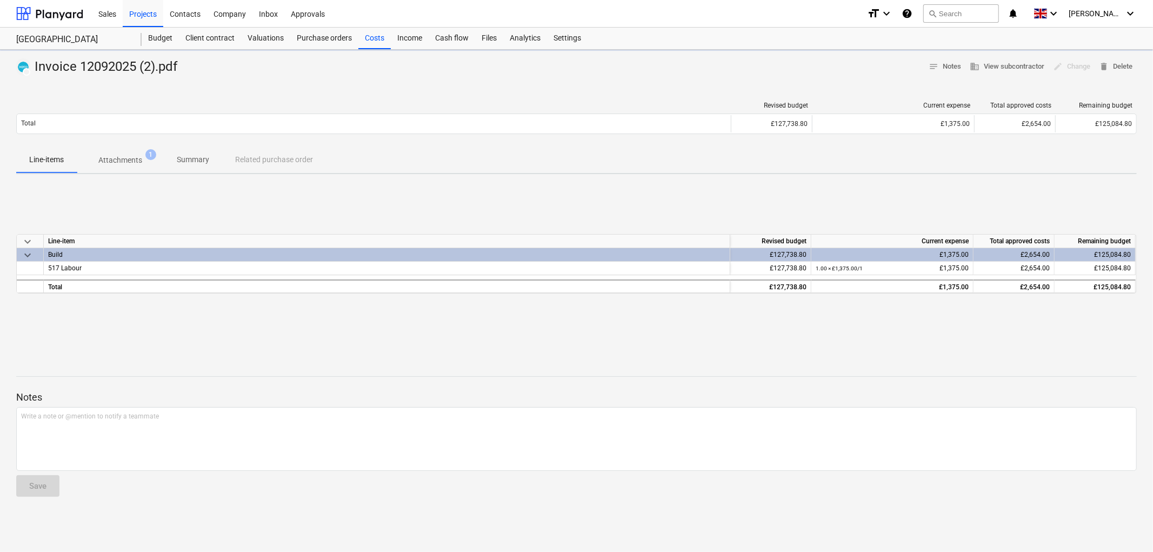
type textarea "x"
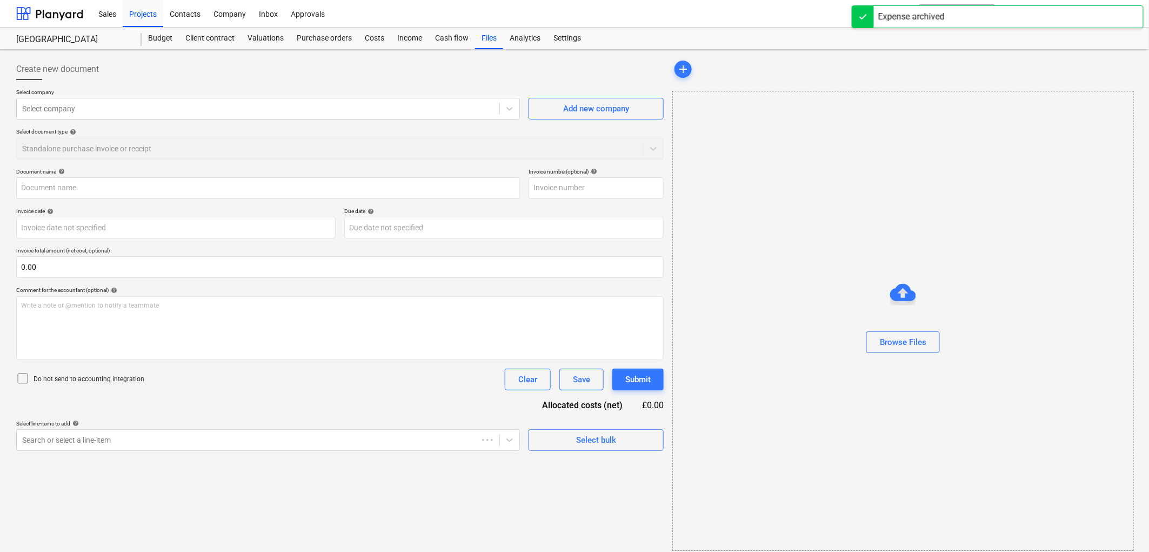
type input "Invoice 12092025 (2).pdf"
type input "12 Sep 2025"
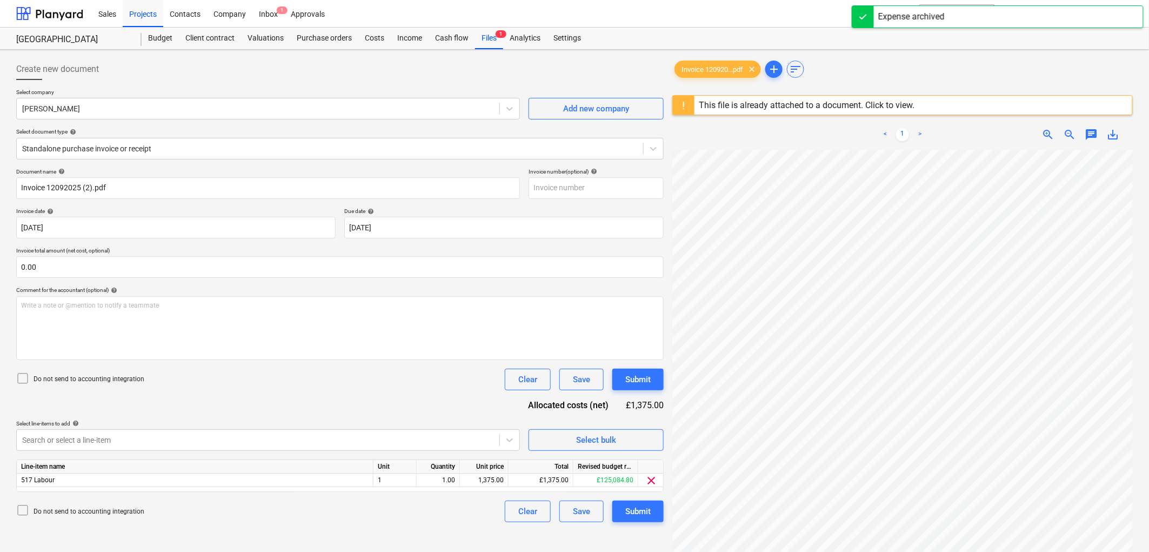
click at [82, 281] on div "Document name help Invoice 12092025 (2).pdf Invoice number (optional) help Invo…" at bounding box center [340, 345] width 648 height 354
click at [78, 269] on input "text" at bounding box center [340, 267] width 648 height 22
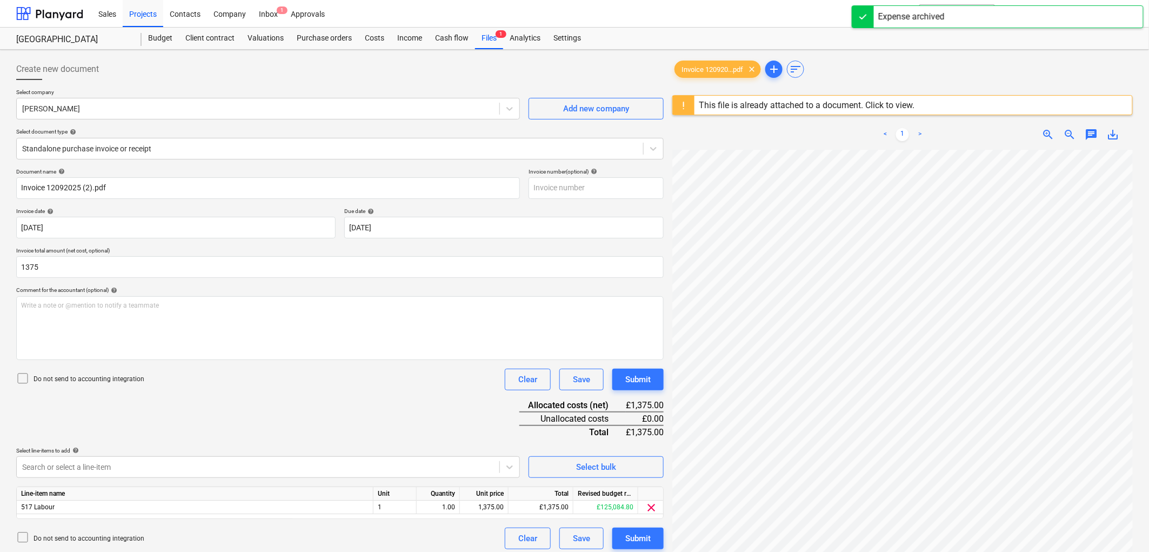
type input "1,375.00"
click at [60, 380] on p "Do not send to accounting integration" at bounding box center [89, 379] width 111 height 9
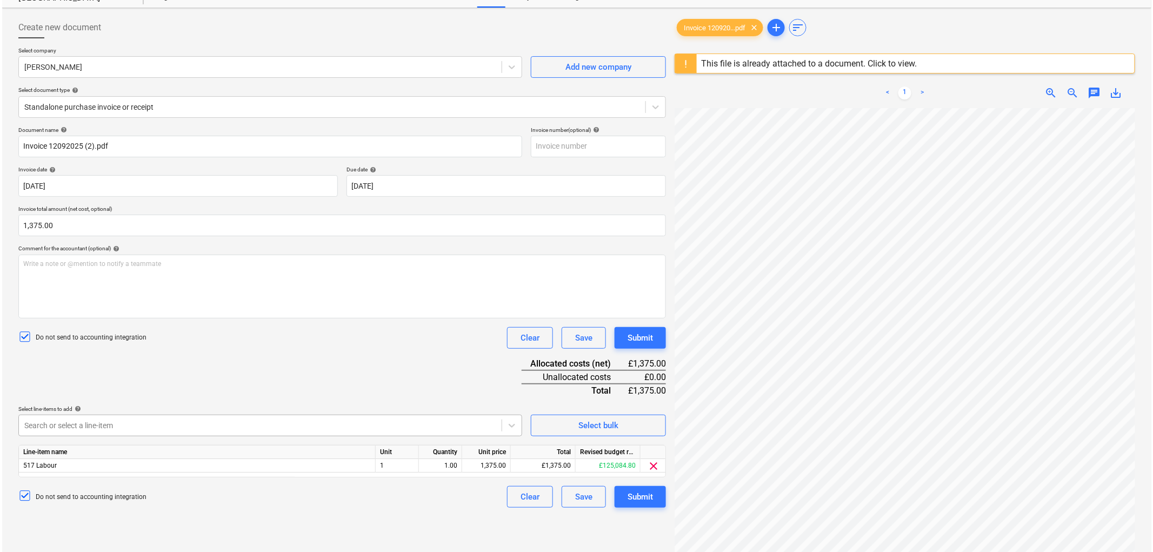
scroll to position [128, 0]
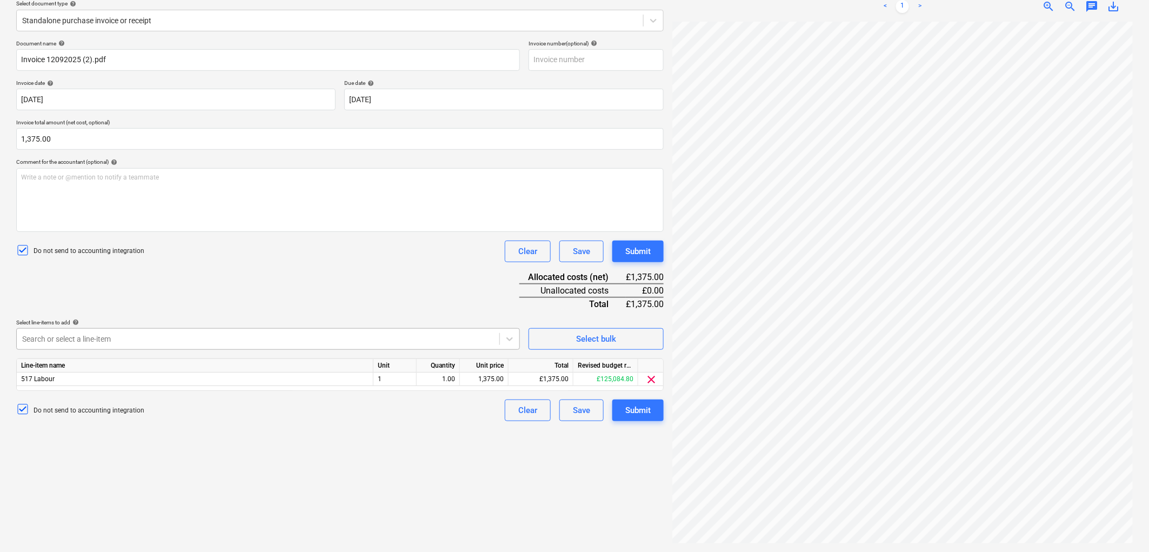
click at [169, 341] on div at bounding box center [258, 339] width 472 height 11
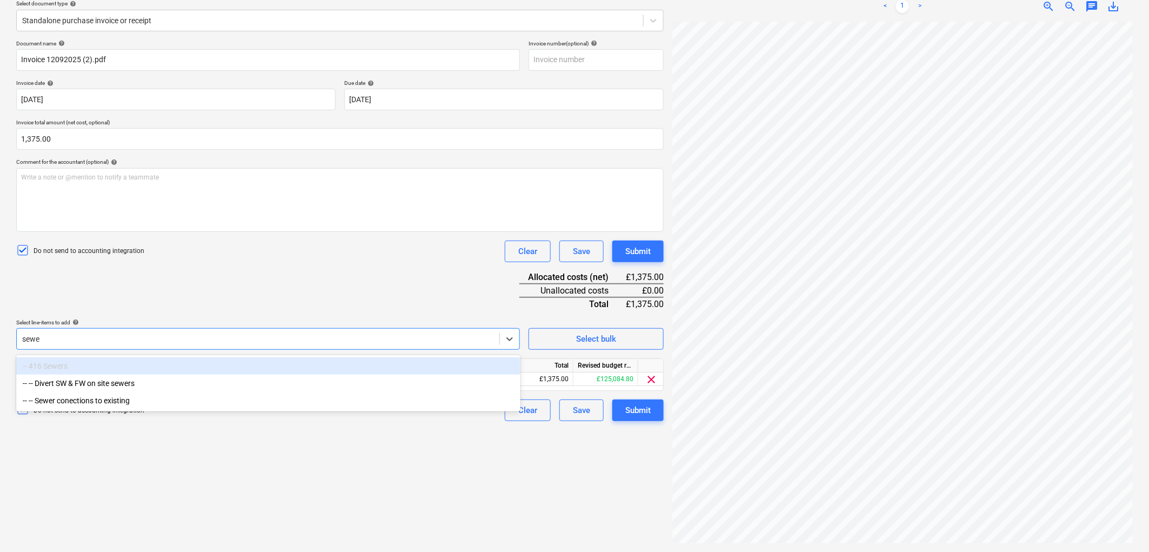
type input "sewer"
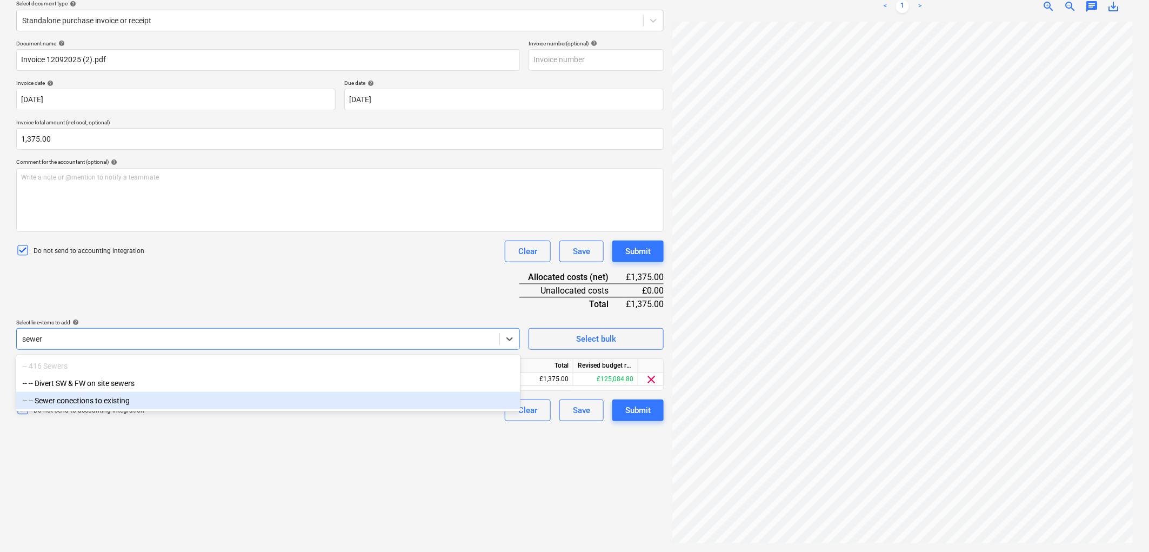
click at [144, 406] on div "-- -- Sewer conections to existing" at bounding box center [268, 400] width 504 height 17
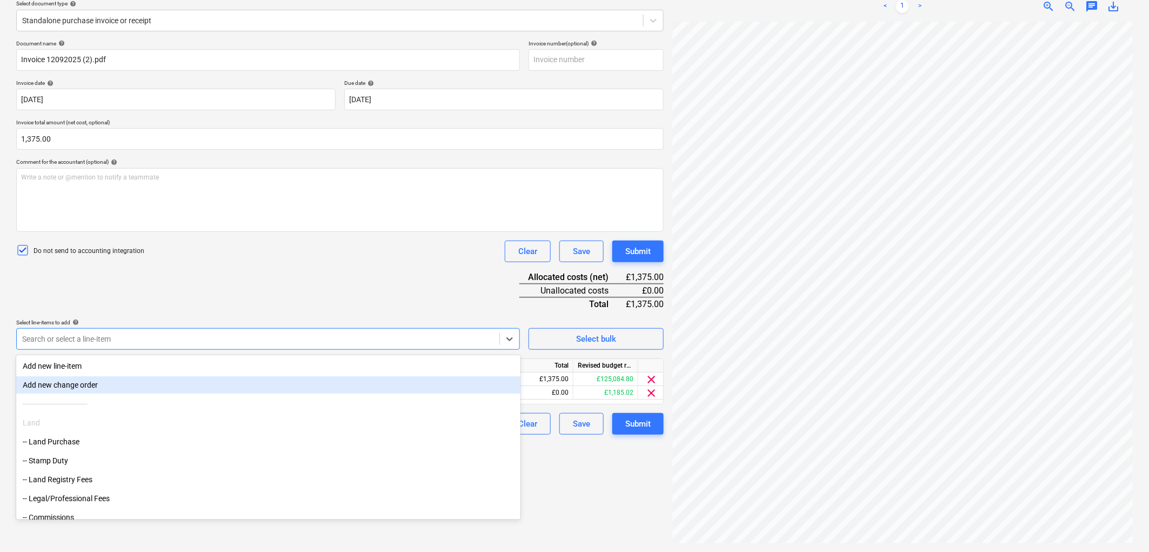
click at [152, 304] on div "Document name help Invoice 12092025 (2).pdf Invoice number (optional) help Invo…" at bounding box center [340, 237] width 648 height 395
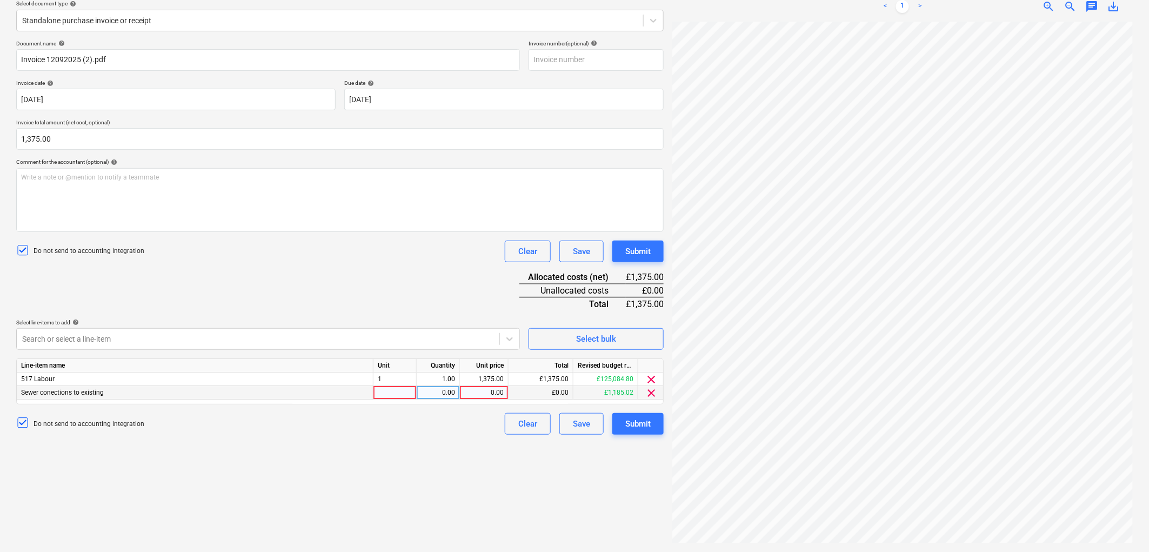
click at [390, 390] on div at bounding box center [395, 393] width 43 height 14
type input "1"
type input "1185.02"
click at [416, 445] on div "Create new document Select company Stephen Wilson Add new company Select docume…" at bounding box center [340, 237] width 656 height 622
click at [653, 382] on span "clear" at bounding box center [651, 379] width 13 height 13
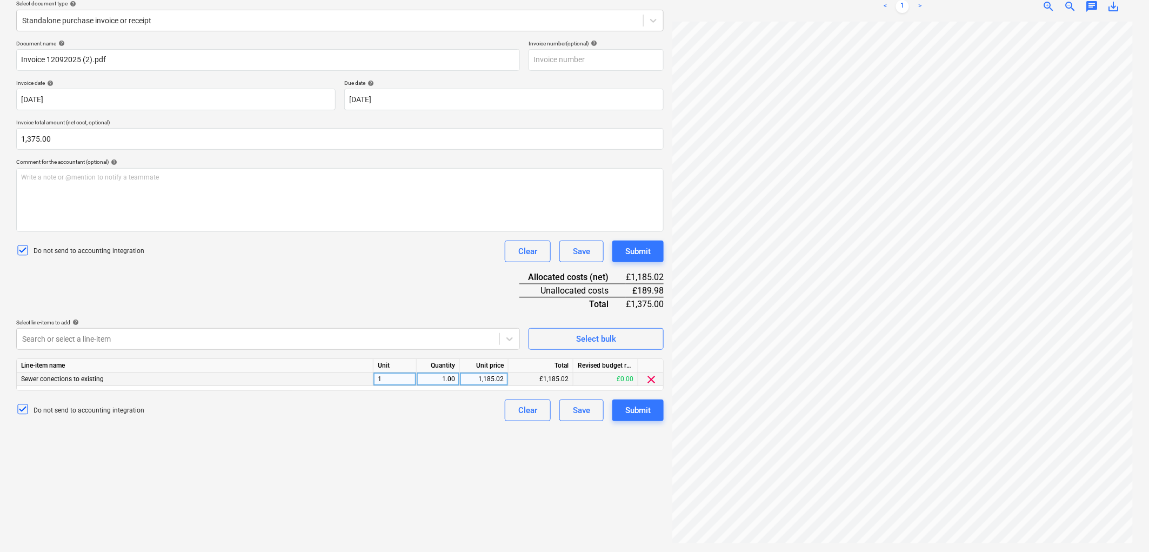
click at [434, 411] on div "Do not send to accounting integration Clear Save Submit" at bounding box center [340, 410] width 648 height 22
click at [90, 338] on div at bounding box center [258, 339] width 472 height 11
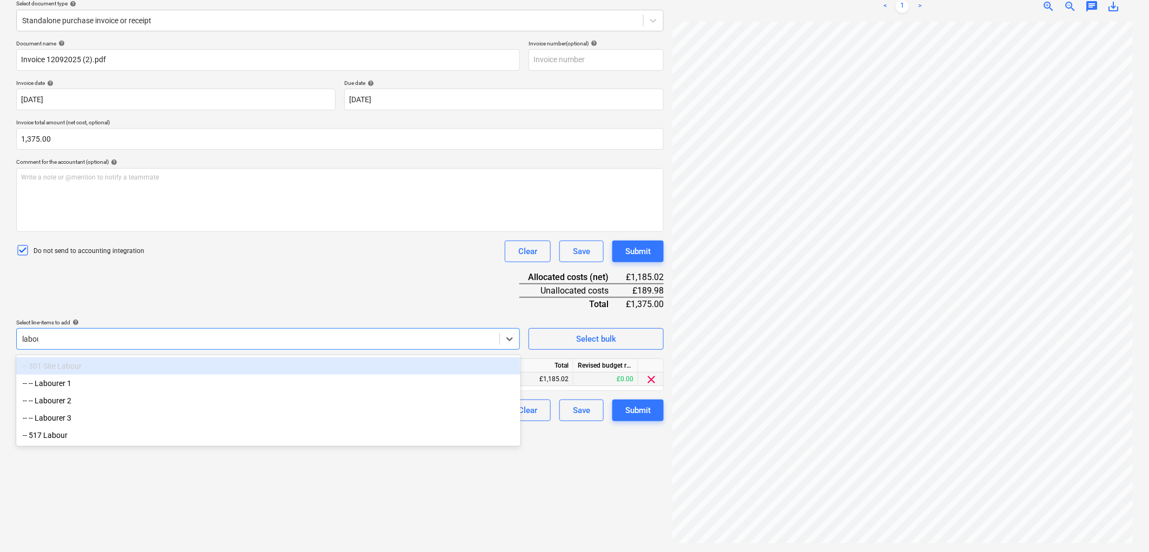
type input "labour"
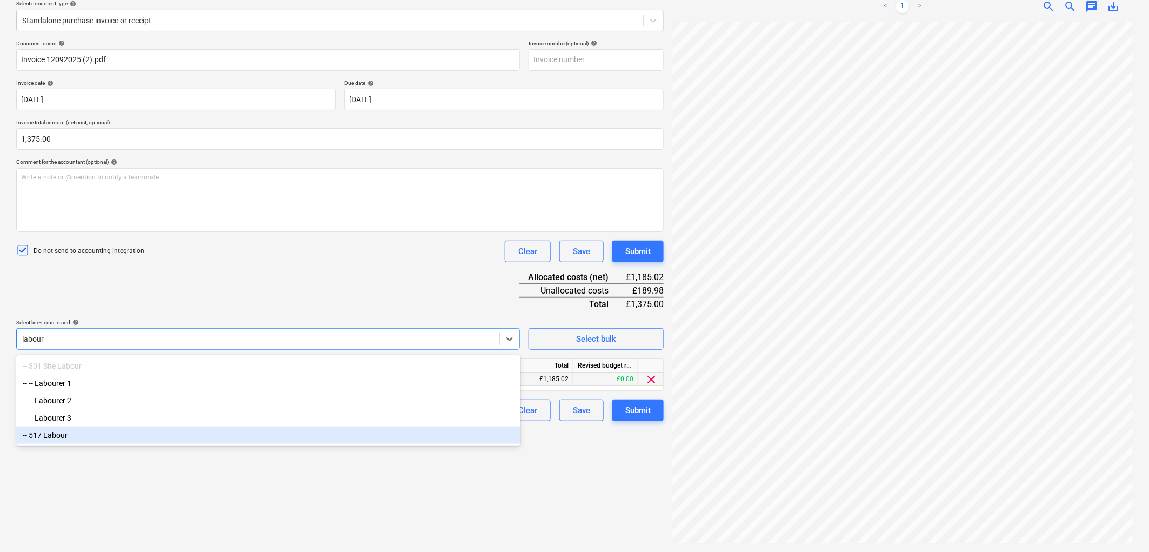
click at [110, 437] on div "-- 517 Labour" at bounding box center [268, 434] width 504 height 17
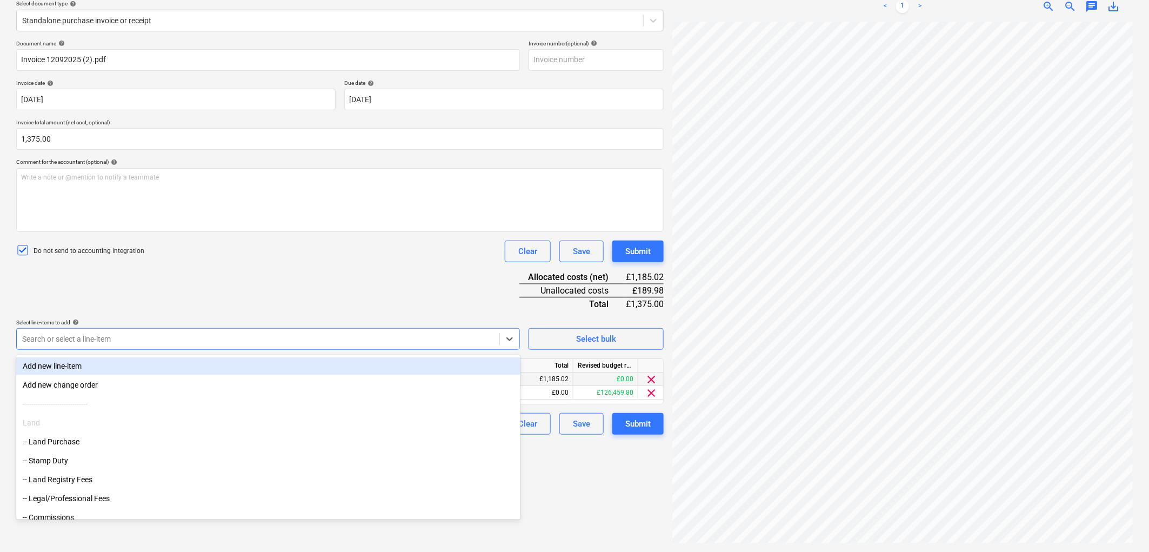
click at [161, 268] on div "Document name help Invoice 12092025 (2).pdf Invoice number (optional) help Invo…" at bounding box center [340, 237] width 648 height 395
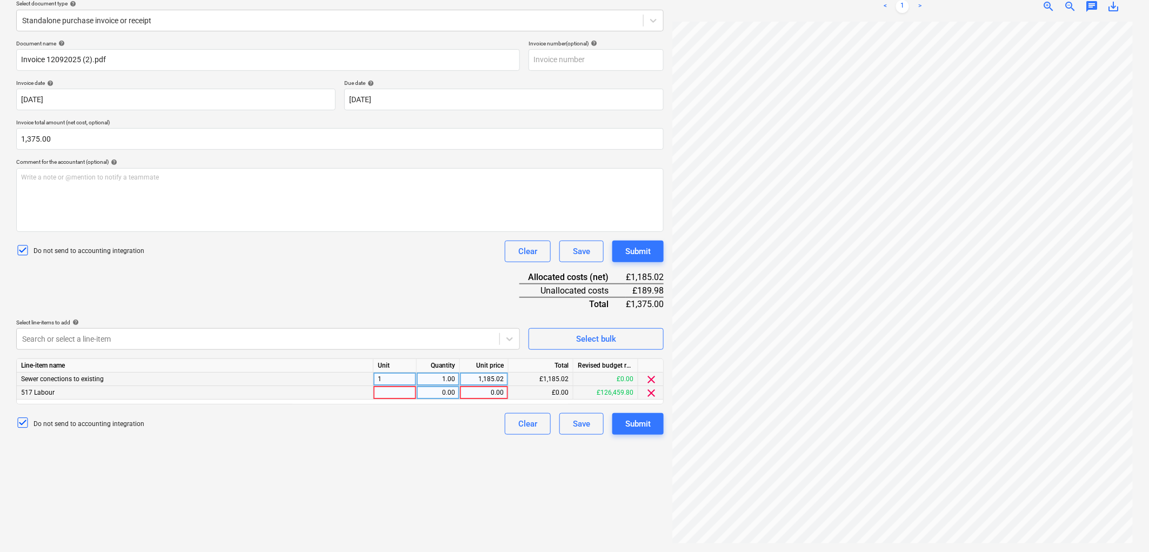
click at [169, 399] on div "517 Labour" at bounding box center [195, 393] width 357 height 14
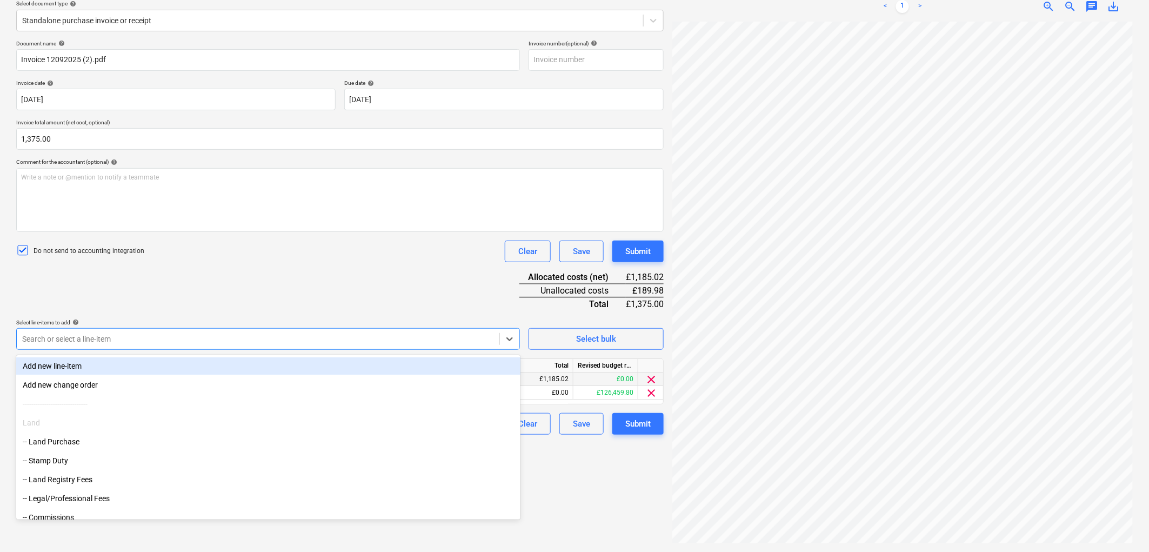
click at [186, 339] on div at bounding box center [258, 339] width 472 height 11
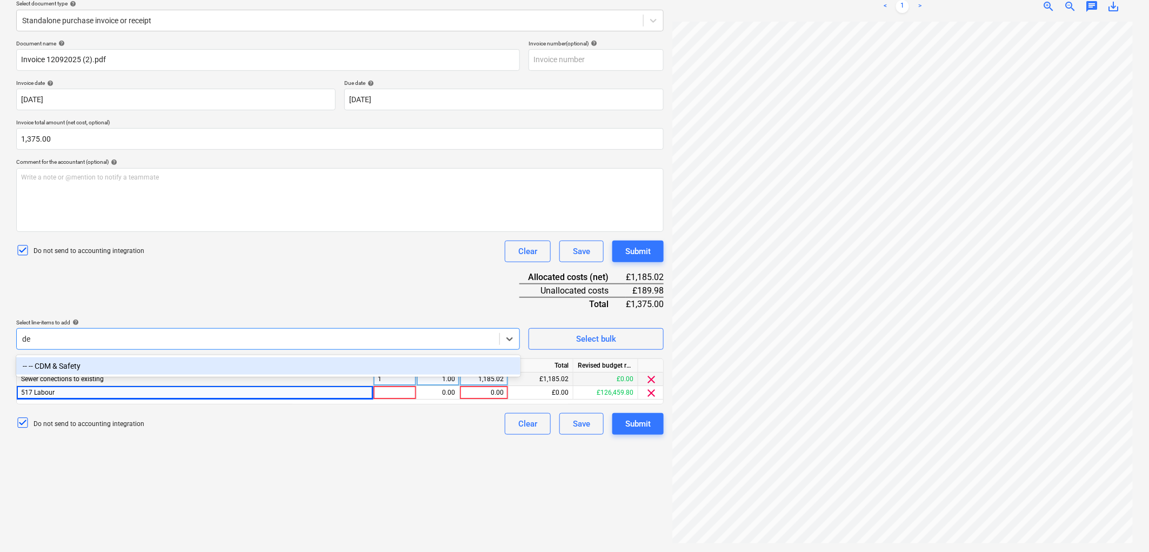
type input "dem"
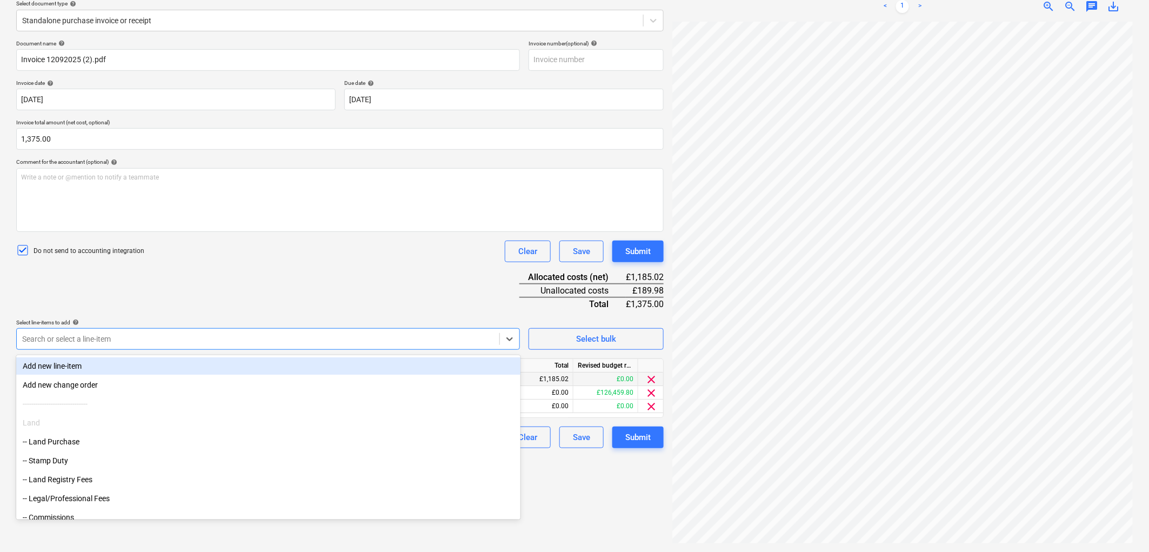
click at [200, 315] on div "Document name help Invoice 12092025 (2).pdf Invoice number (optional) help Invo…" at bounding box center [340, 244] width 648 height 408
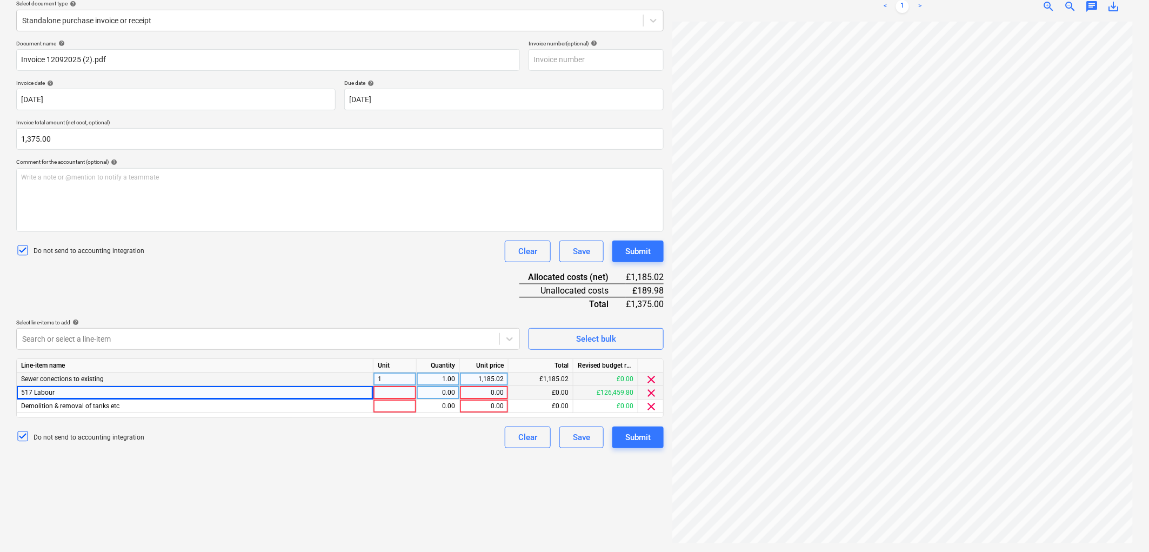
click at [655, 392] on span "clear" at bounding box center [651, 392] width 13 height 13
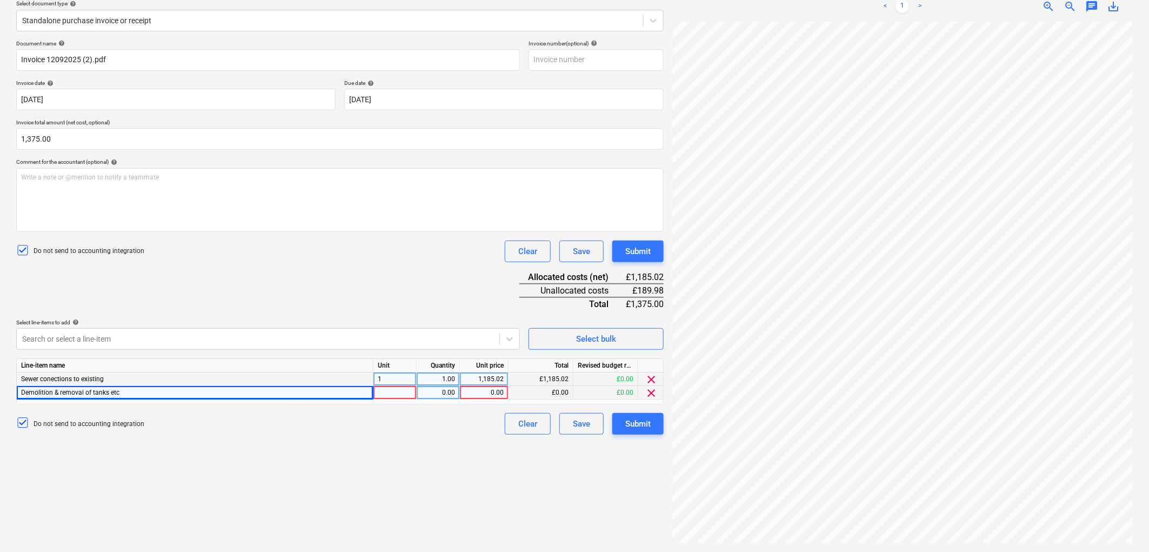
click at [392, 395] on div at bounding box center [395, 393] width 43 height 14
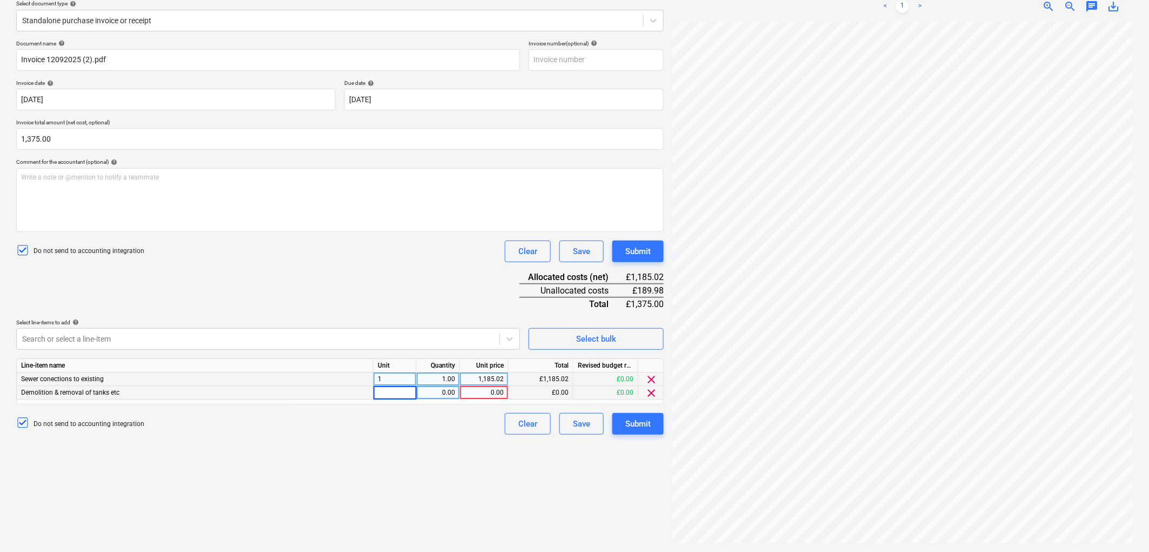
type input "1"
type input "189.98"
click at [651, 429] on button "Submit" at bounding box center [637, 424] width 51 height 22
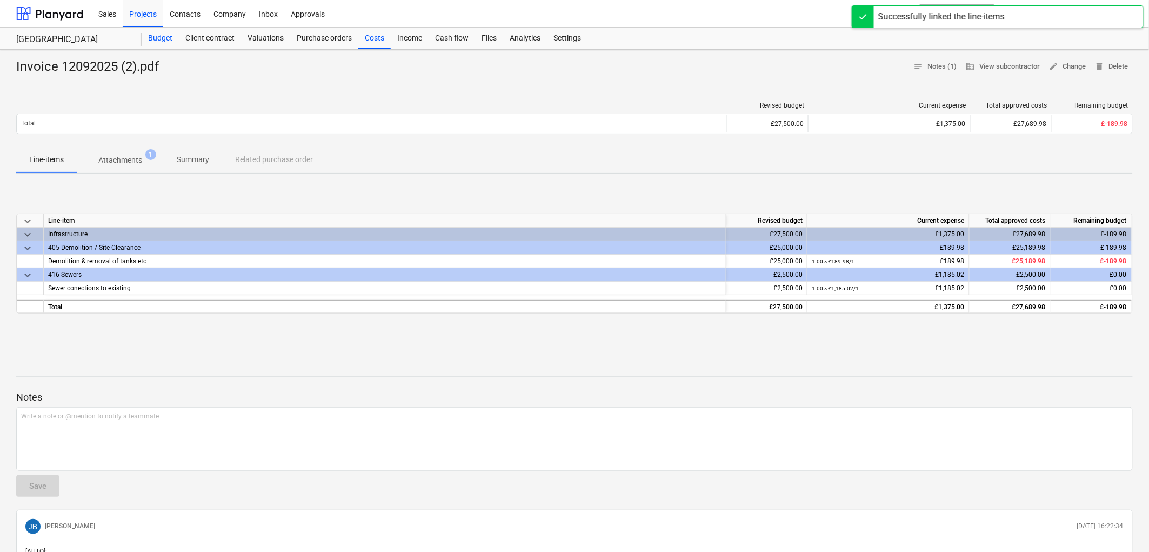
click at [157, 36] on div "Budget" at bounding box center [160, 39] width 37 height 22
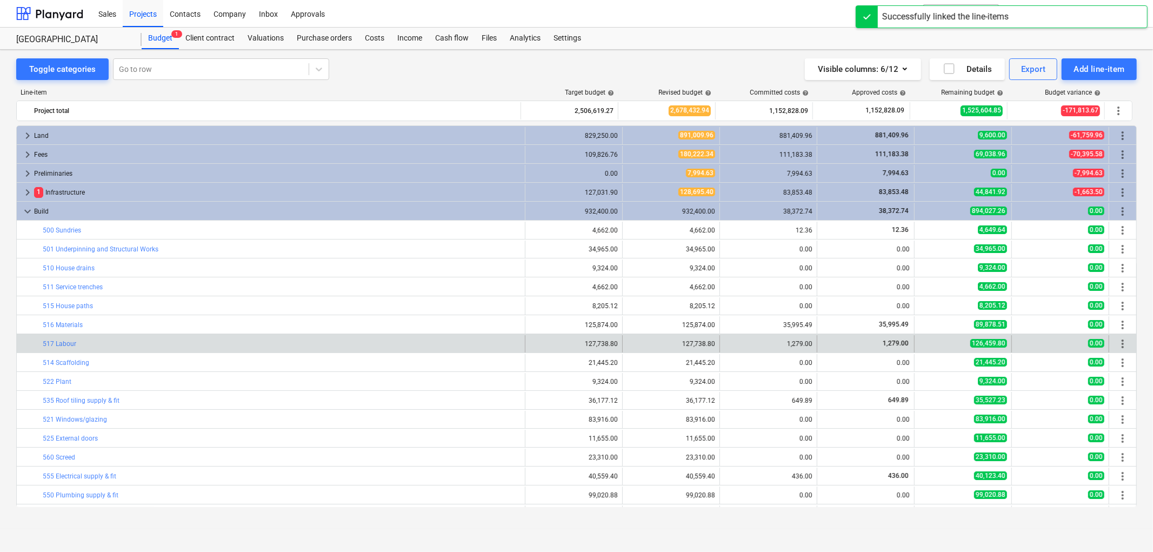
click at [66, 338] on div "bar_chart 517 Labour" at bounding box center [282, 343] width 478 height 17
click at [65, 342] on link "517 Labour" at bounding box center [60, 344] width 34 height 8
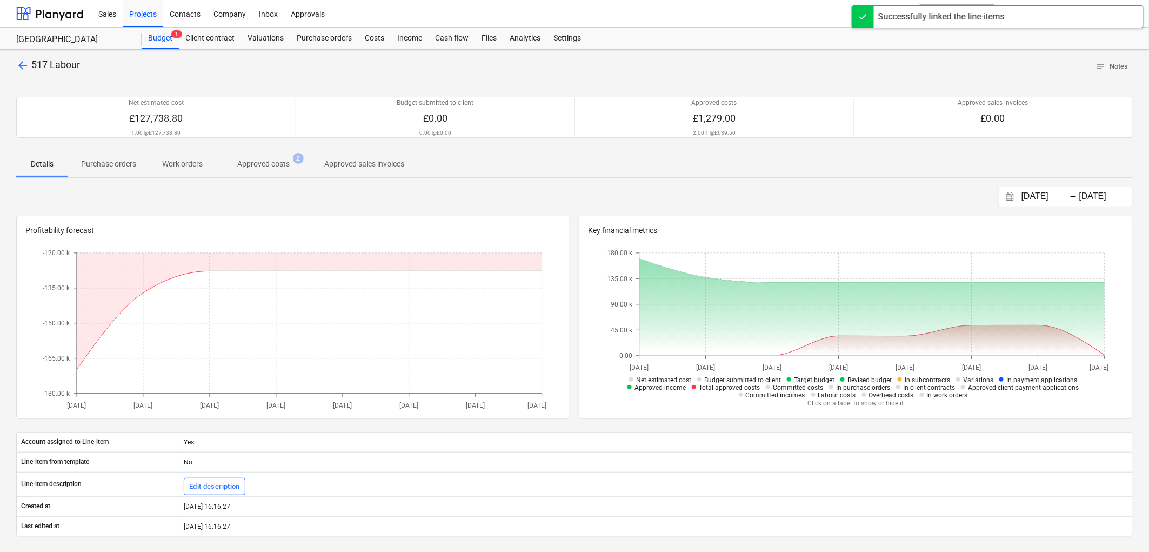
click at [269, 162] on p "Approved costs" at bounding box center [263, 163] width 52 height 11
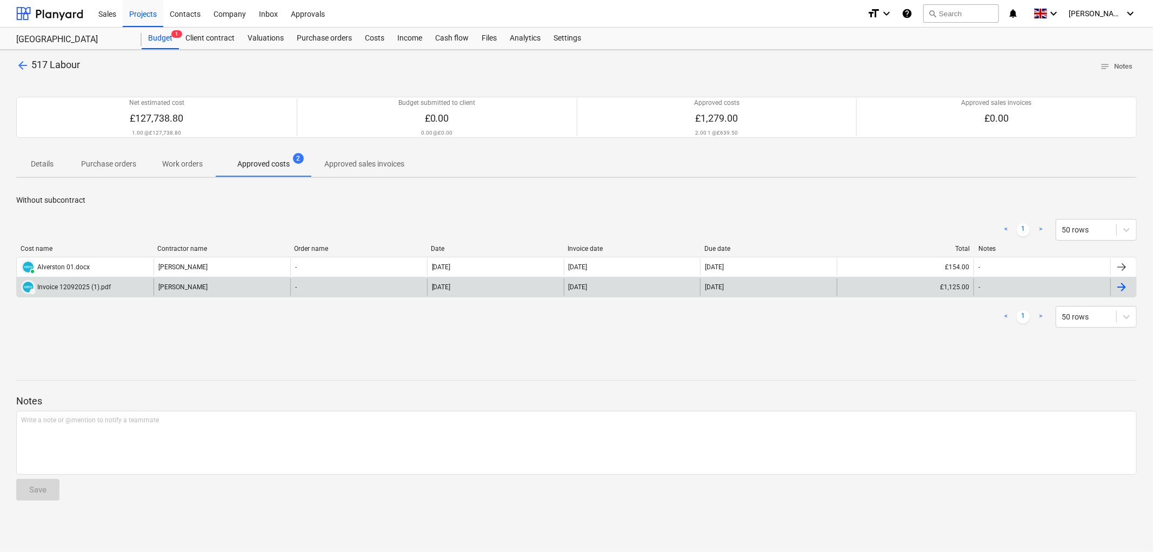
click at [268, 287] on div "Graham Wilson" at bounding box center [222, 286] width 137 height 17
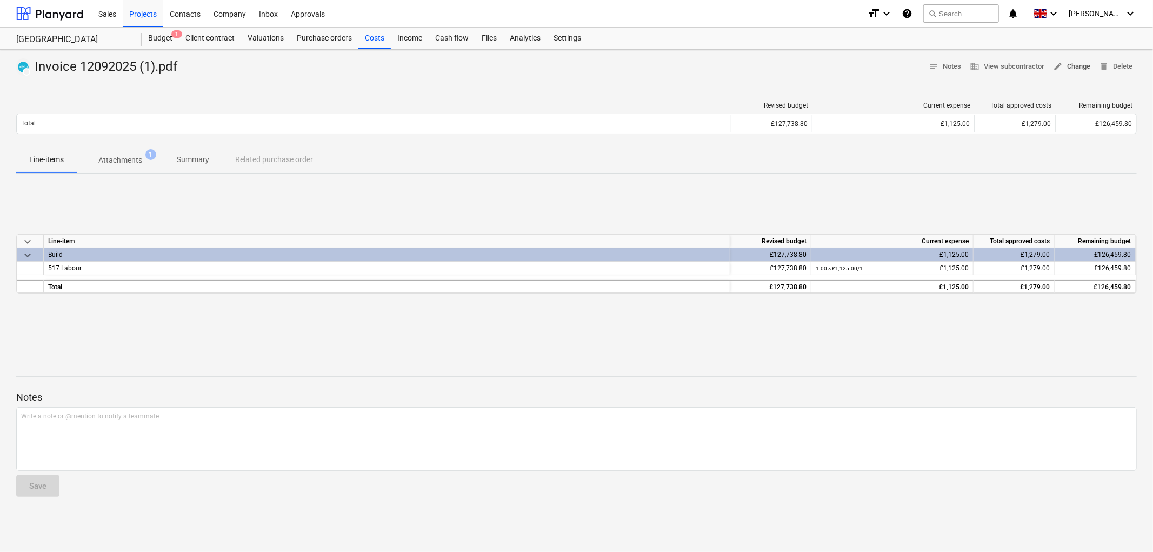
click at [1076, 65] on span "edit Change" at bounding box center [1071, 67] width 37 height 12
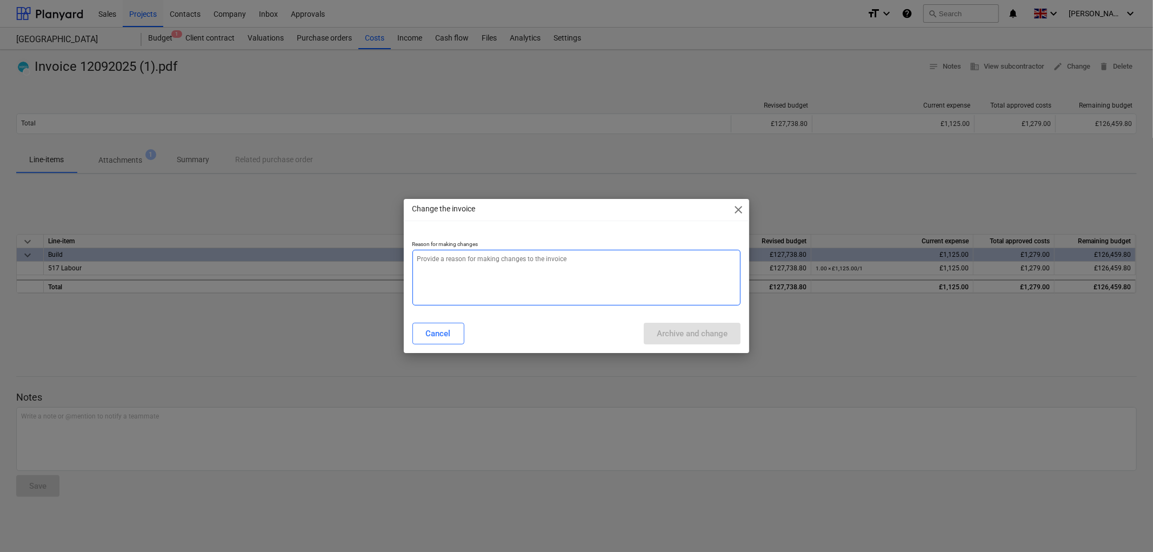
click at [586, 273] on textarea at bounding box center [576, 278] width 329 height 56
type textarea "x"
type textarea "."
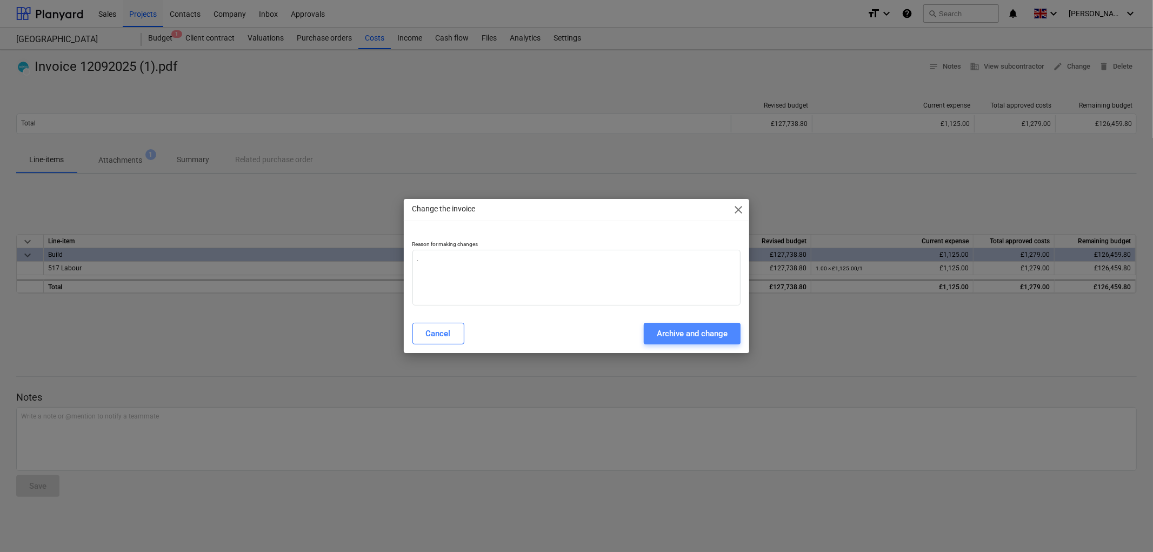
click at [675, 335] on div "Archive and change" at bounding box center [692, 333] width 71 height 14
type textarea "x"
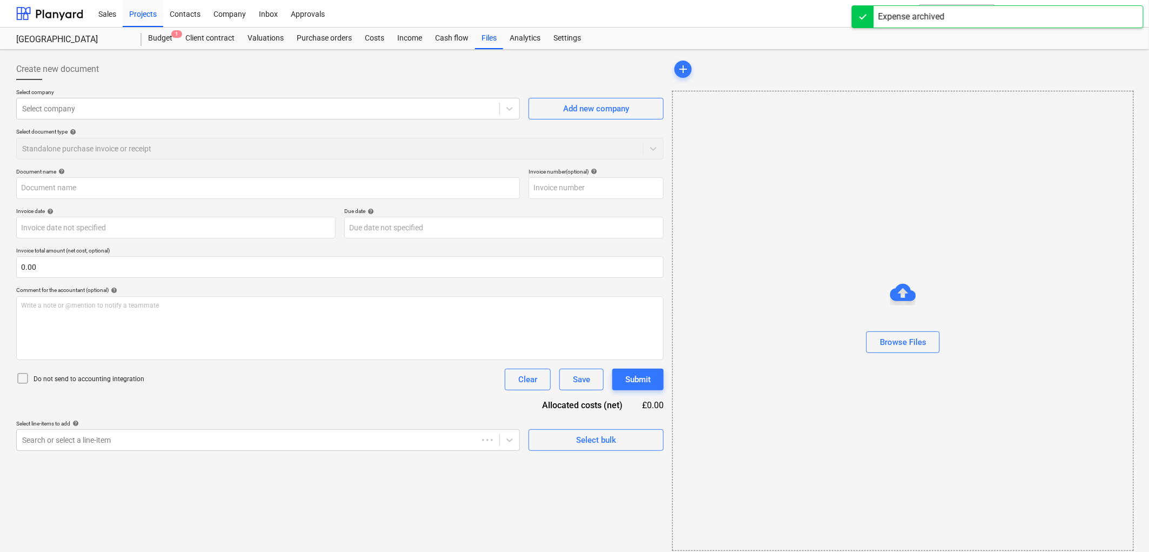
type input "Invoice 12092025 (1).pdf"
type input "12 Sep 2025"
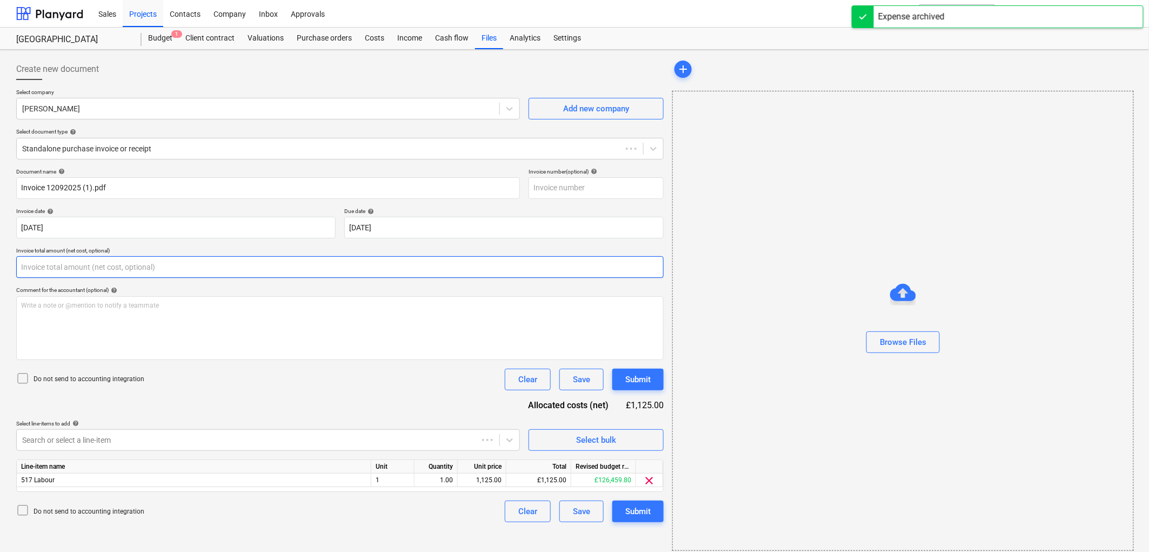
click at [93, 262] on input "text" at bounding box center [340, 267] width 648 height 22
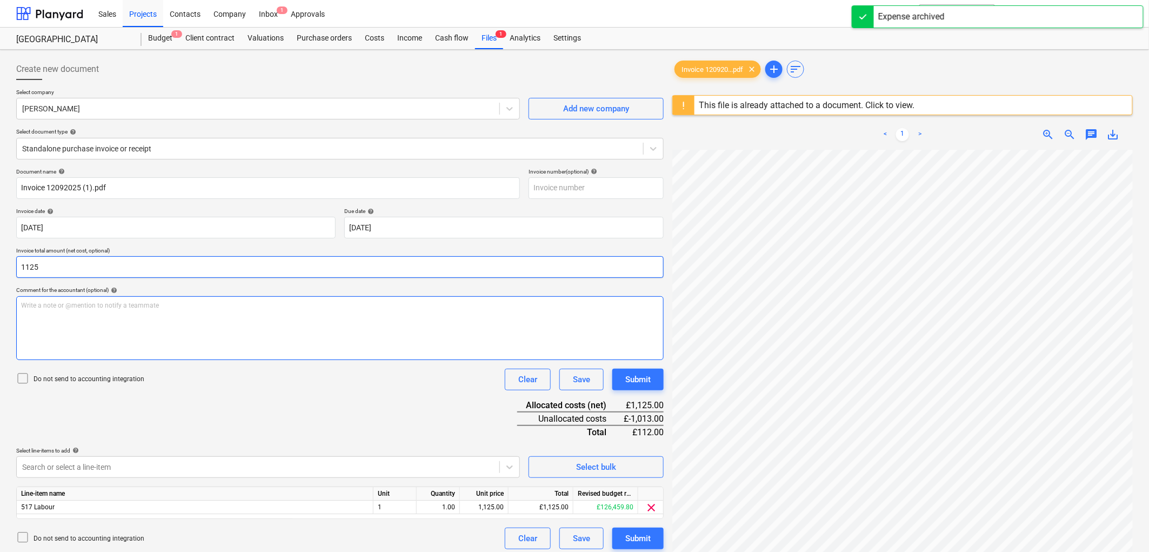
type input "1,125.00"
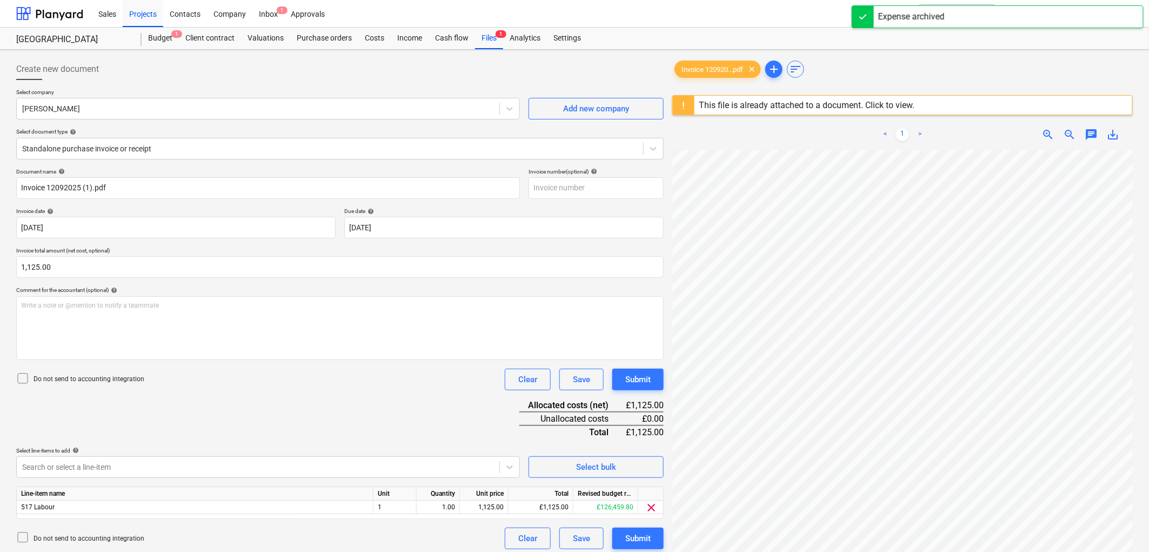
click at [122, 380] on p "Do not send to accounting integration" at bounding box center [89, 379] width 111 height 9
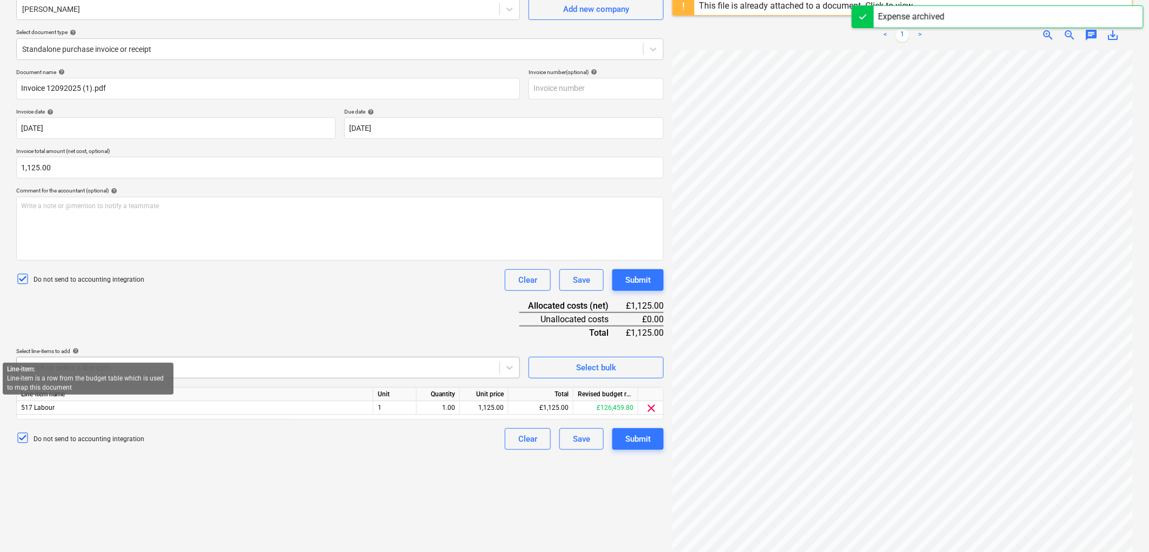
click at [78, 452] on body "Sales Projects Contacts Company Inbox 1 Approvals format_size keyboard_arrow_do…" at bounding box center [574, 177] width 1149 height 552
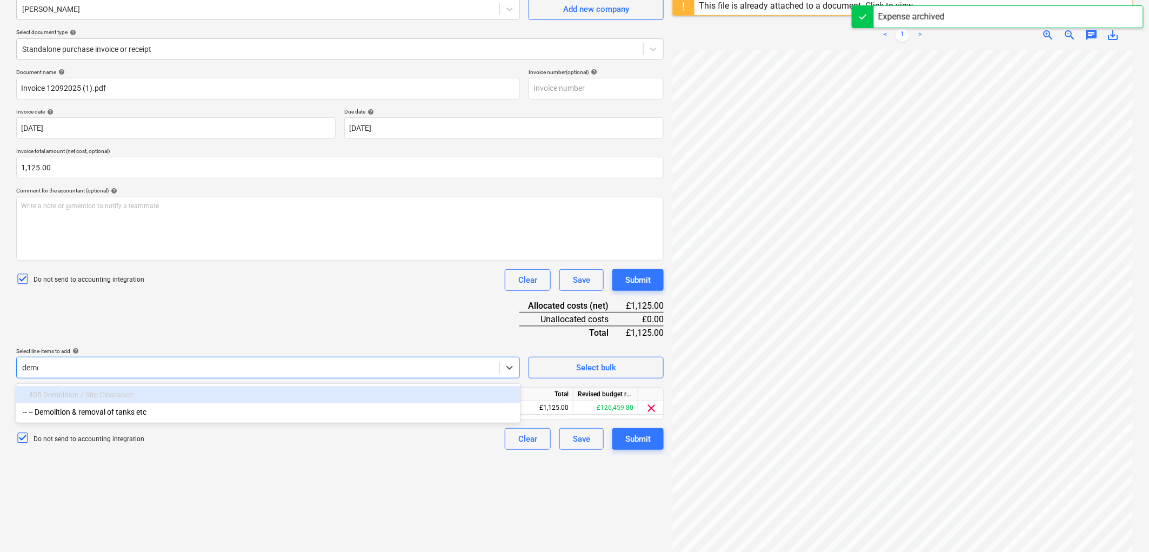
type input "demol"
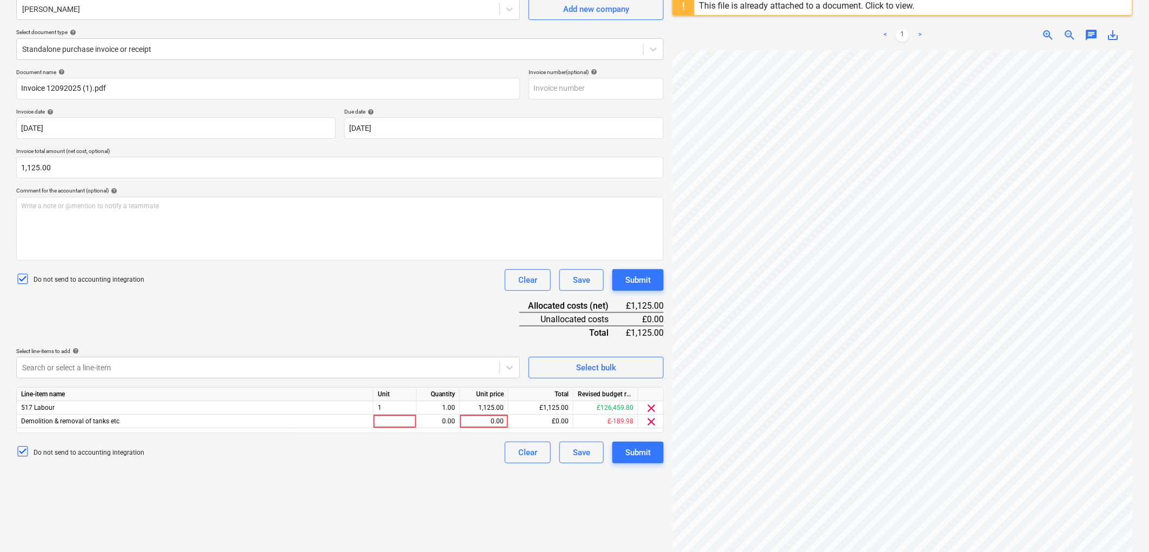
click at [400, 314] on div "Document name help Invoice 12092025 (1).pdf Invoice number (optional) help Invo…" at bounding box center [340, 266] width 648 height 395
click at [384, 415] on div at bounding box center [395, 422] width 43 height 14
type input "1"
type input "1125"
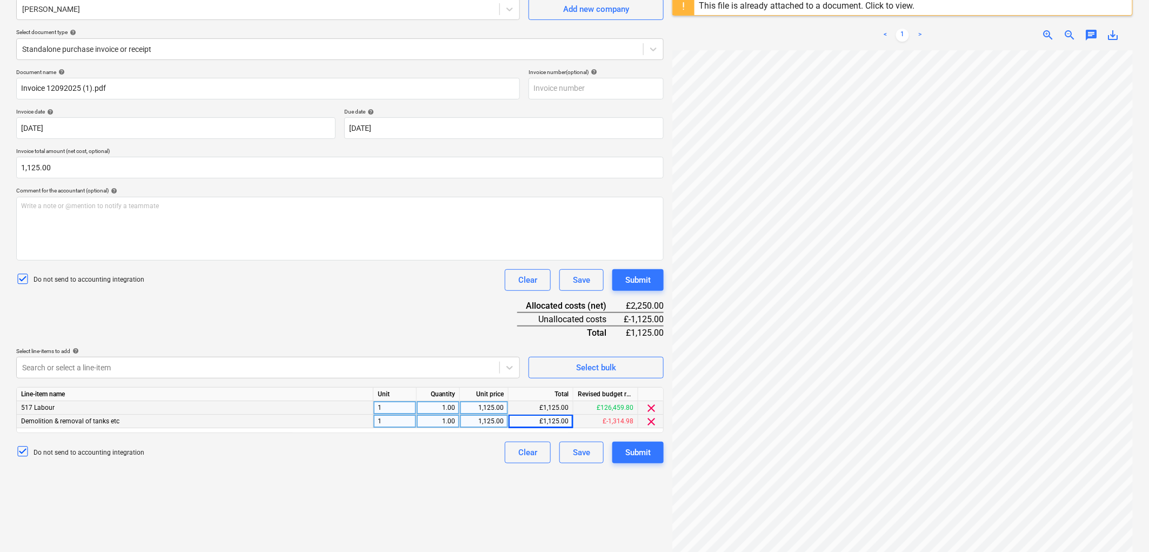
click at [654, 404] on span "clear" at bounding box center [651, 408] width 13 height 13
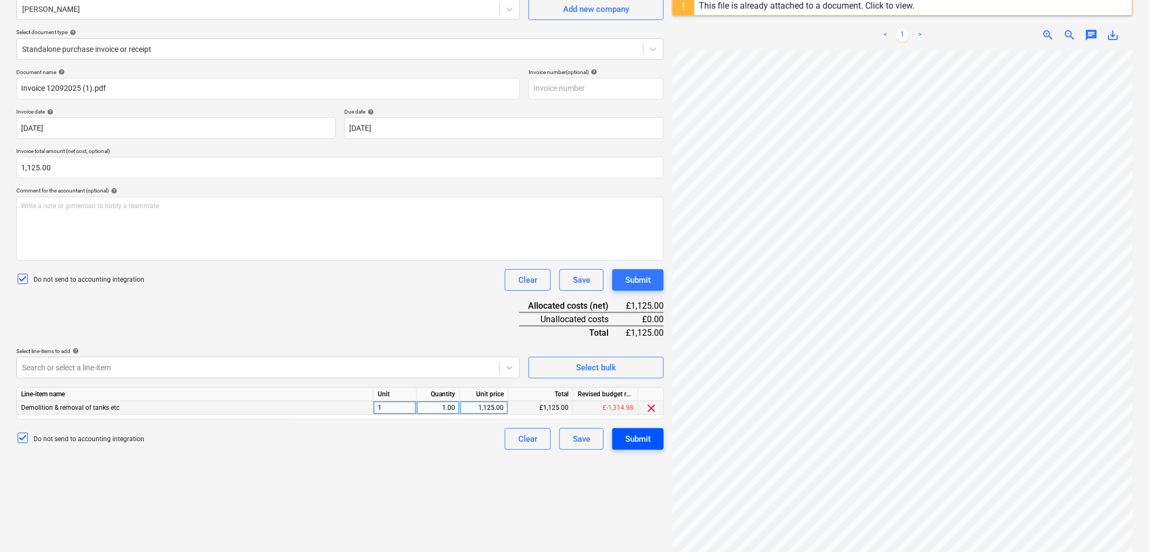
click at [631, 434] on div "Submit" at bounding box center [637, 439] width 25 height 14
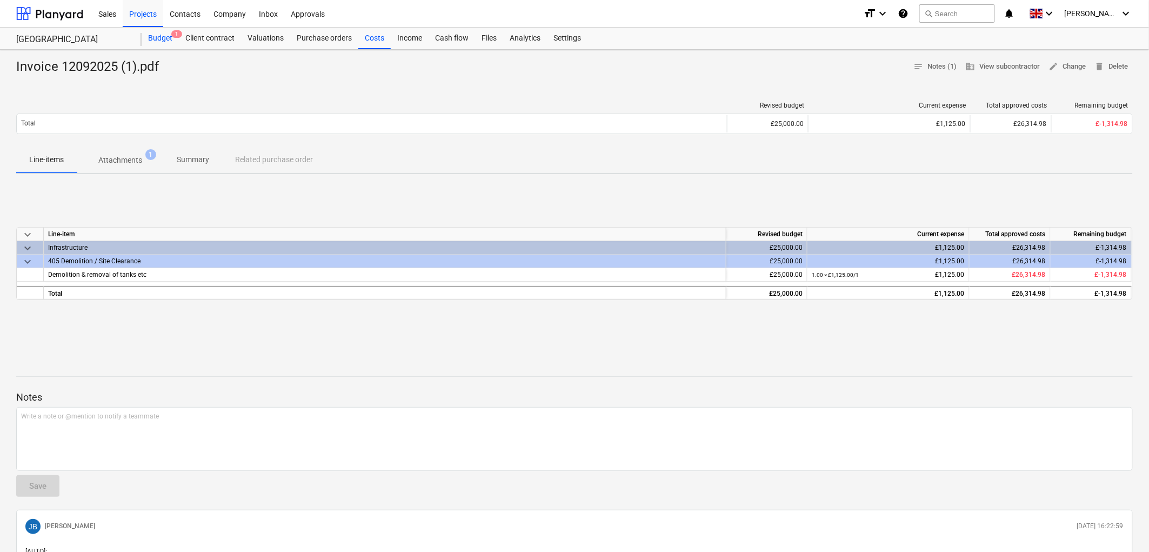
click at [163, 39] on div "Budget 1" at bounding box center [160, 39] width 37 height 22
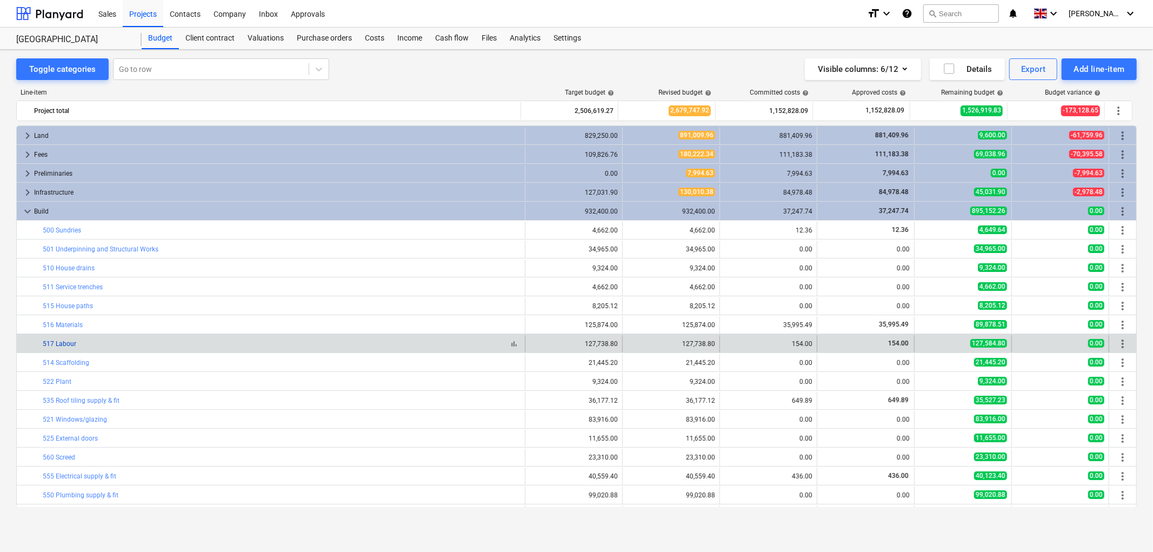
click at [63, 343] on link "517 Labour" at bounding box center [60, 344] width 34 height 8
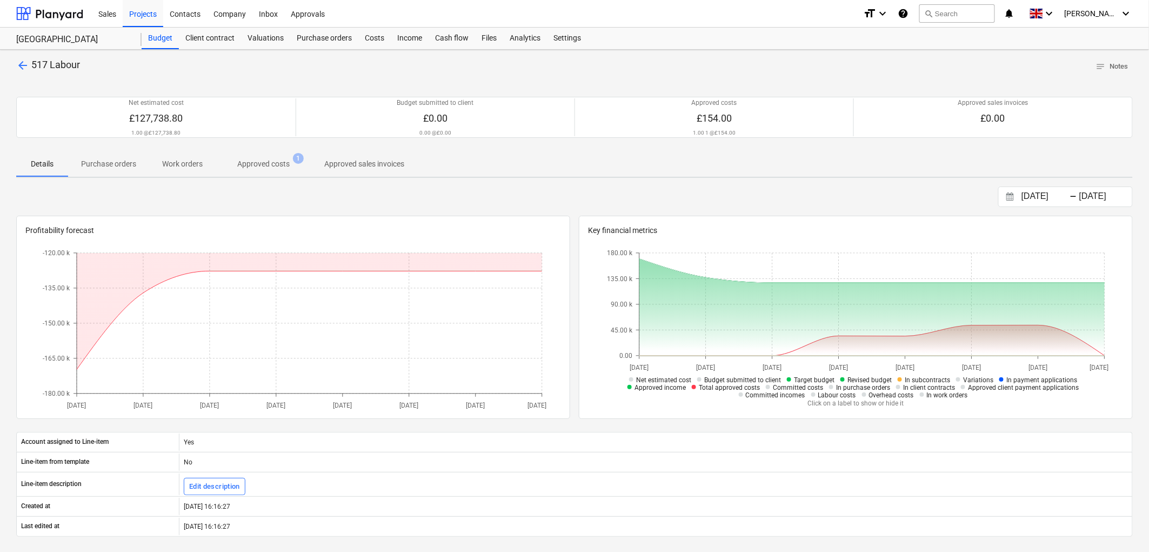
click at [272, 177] on div "Details Purchase orders Work orders Approved costs 1 Approved sales invoices" at bounding box center [574, 164] width 1117 height 27
click at [272, 172] on span "Approved costs 1" at bounding box center [264, 163] width 96 height 19
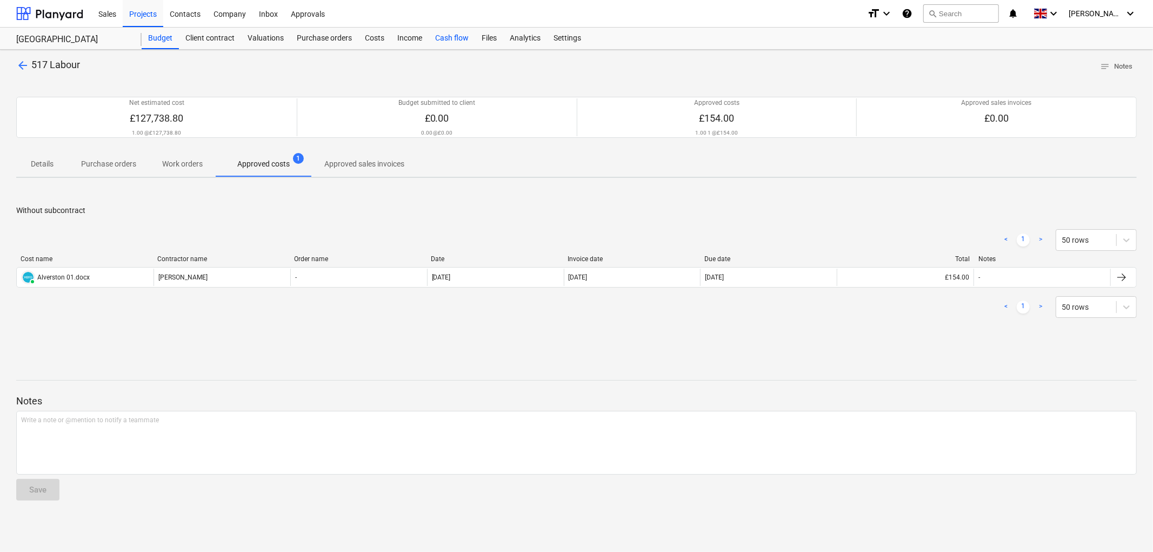
click at [449, 32] on div "Cash flow" at bounding box center [452, 39] width 46 height 22
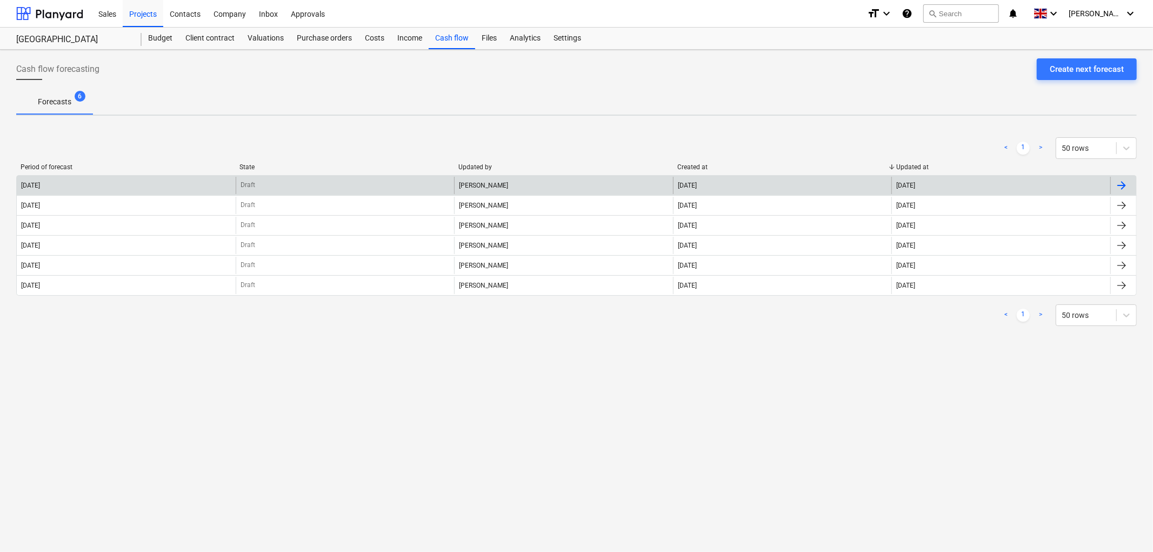
click at [474, 189] on div "James Beeson" at bounding box center [563, 185] width 219 height 17
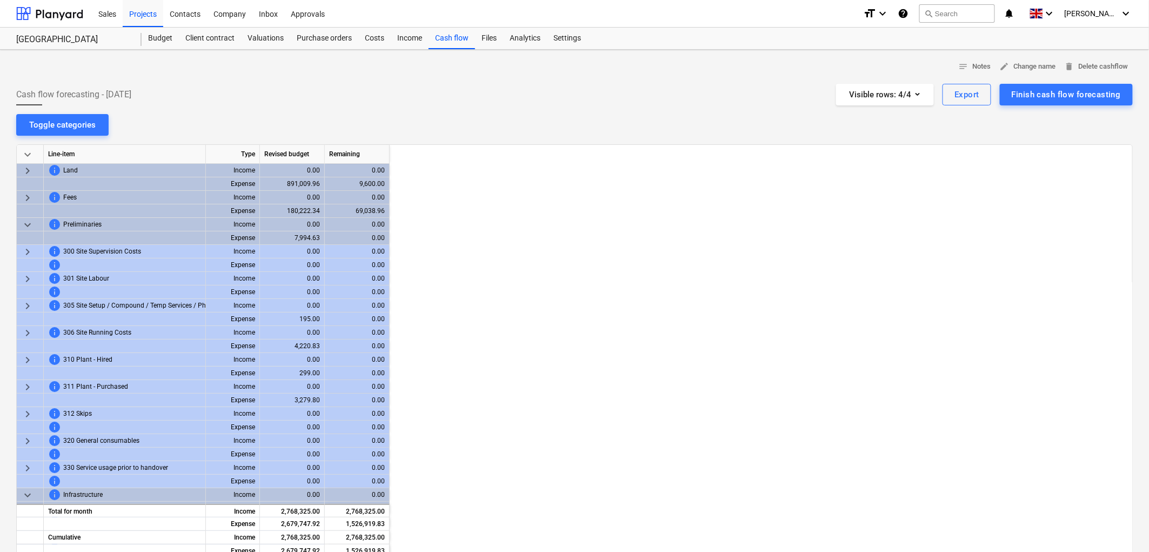
scroll to position [0, 1622]
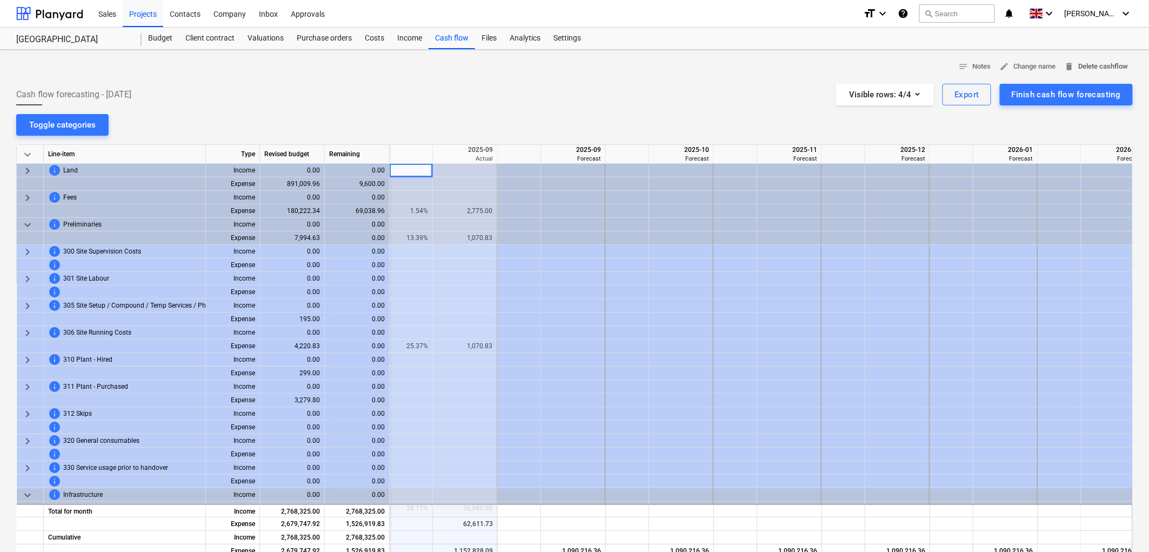
click at [1099, 69] on span "delete Delete cashflow" at bounding box center [1097, 67] width 64 height 12
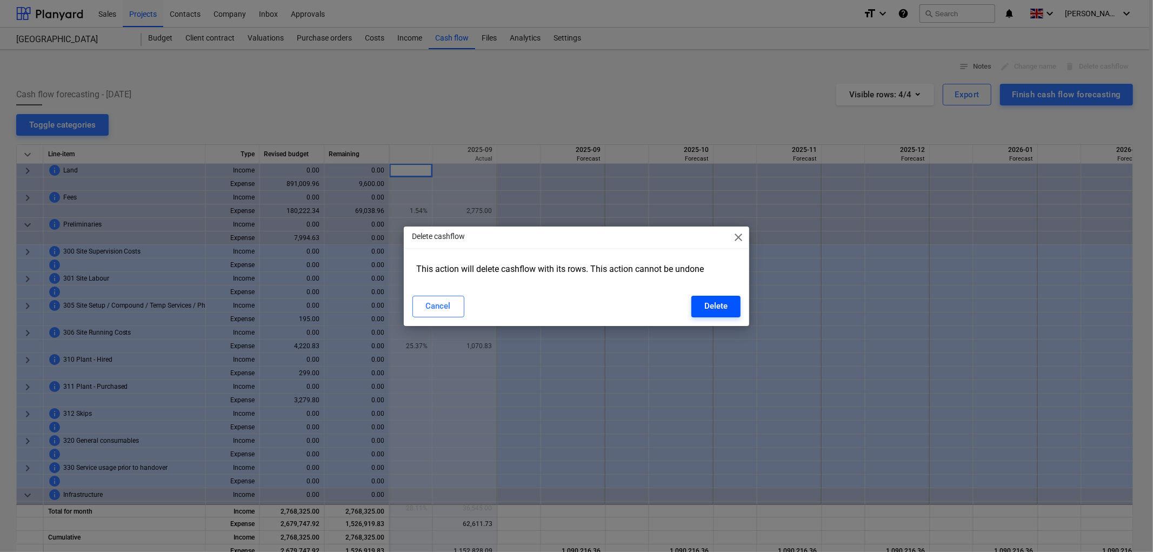
click at [720, 308] on div "Delete" at bounding box center [715, 306] width 23 height 14
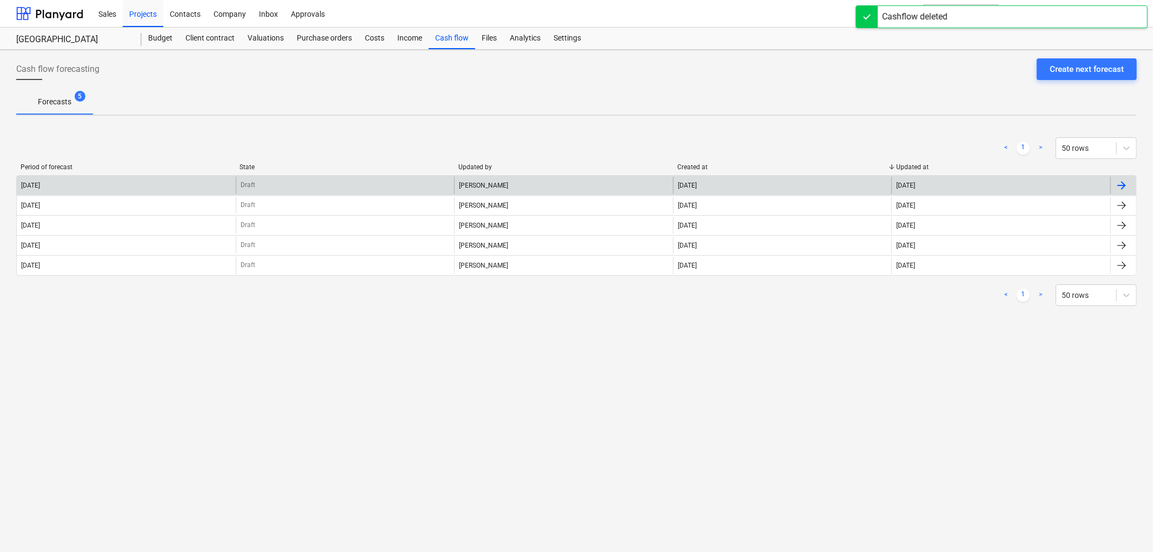
click at [537, 189] on div "James Beeson" at bounding box center [563, 185] width 219 height 17
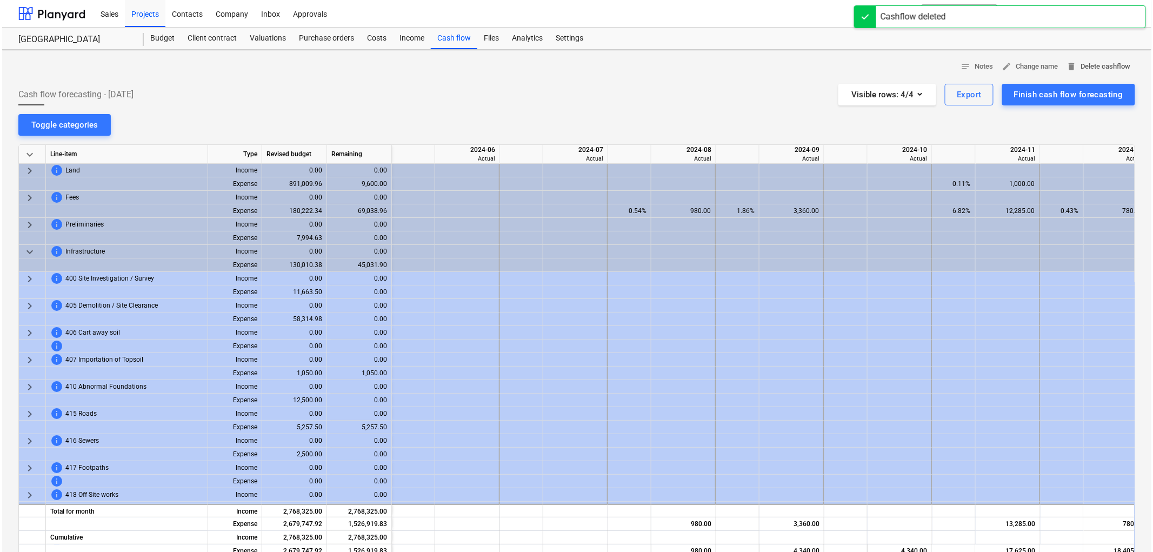
scroll to position [0, 1622]
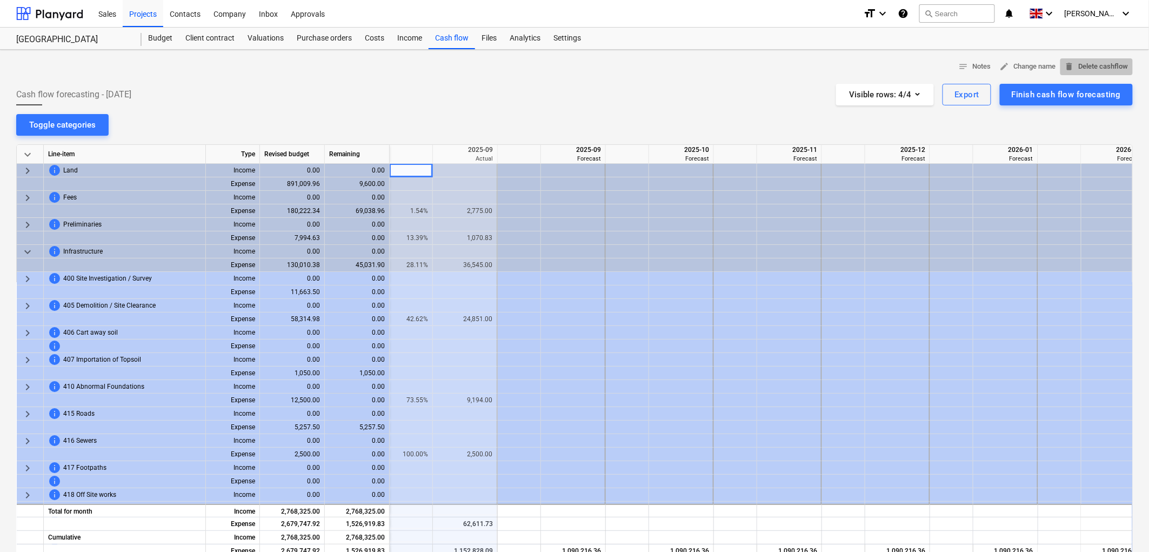
click at [1101, 66] on span "delete Delete cashflow" at bounding box center [1097, 67] width 64 height 12
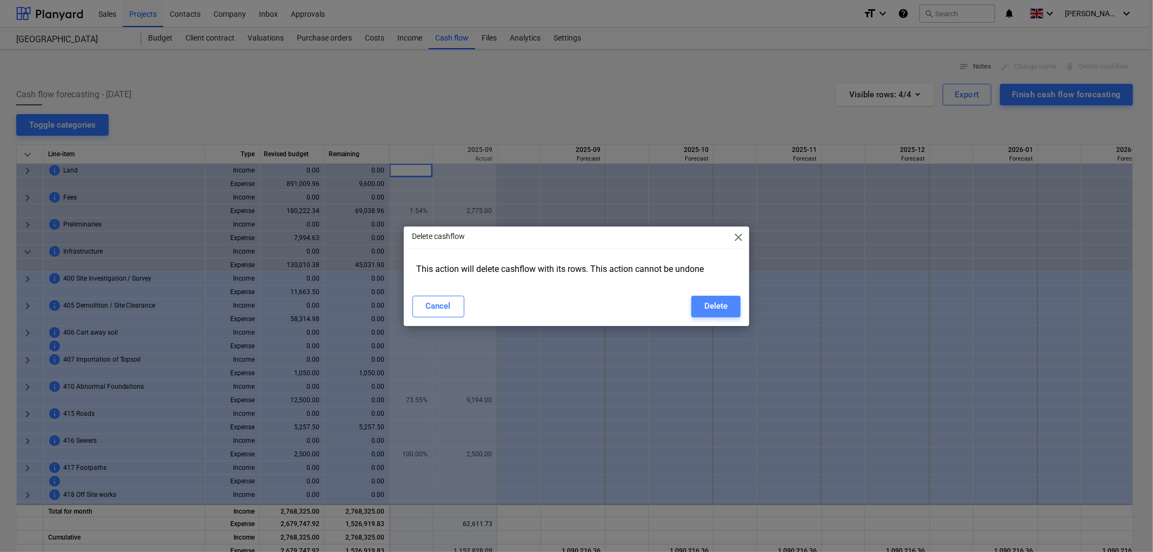
click at [720, 305] on div "Delete" at bounding box center [715, 306] width 23 height 14
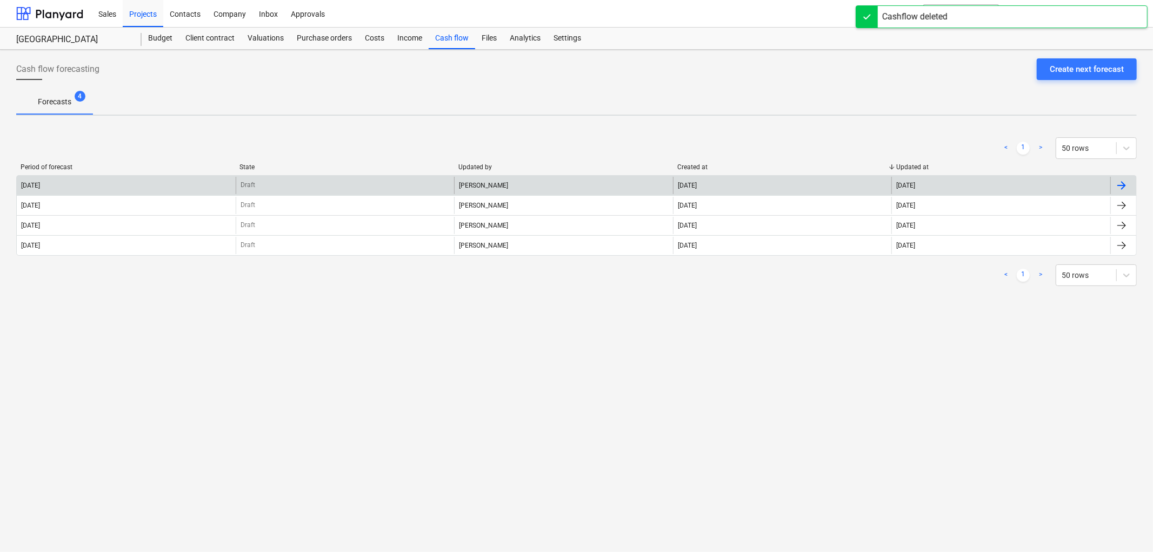
click at [120, 188] on div "2025 September" at bounding box center [126, 185] width 219 height 17
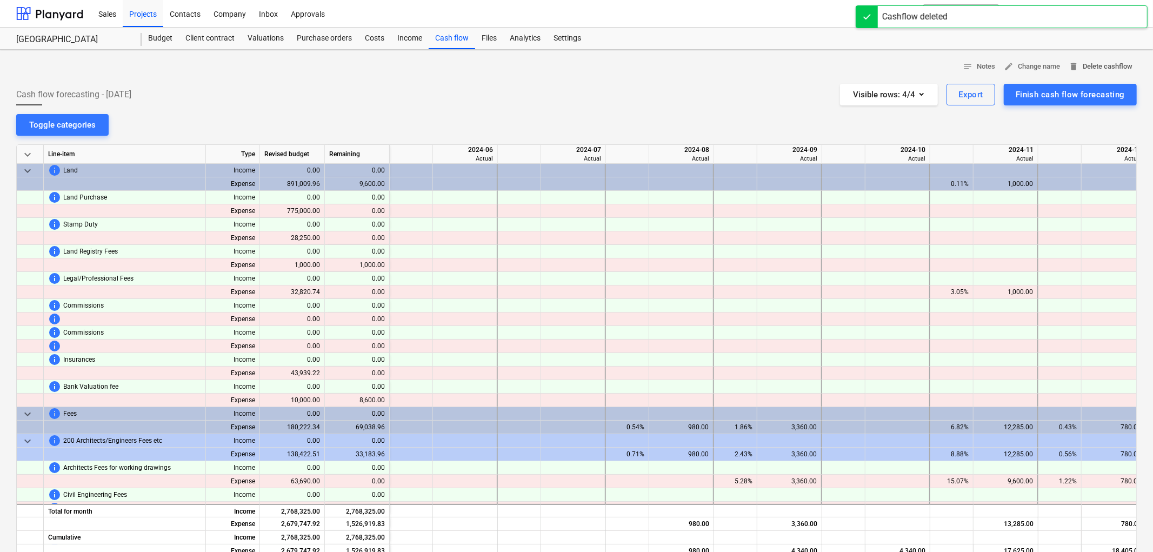
click at [1083, 66] on span "delete Delete cashflow" at bounding box center [1101, 67] width 64 height 12
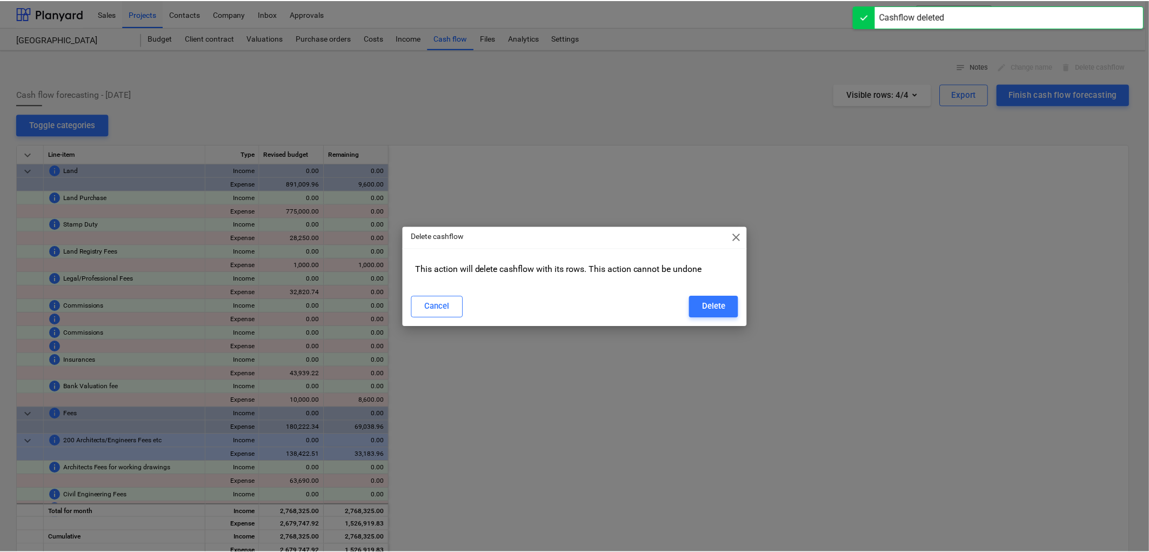
scroll to position [0, 1622]
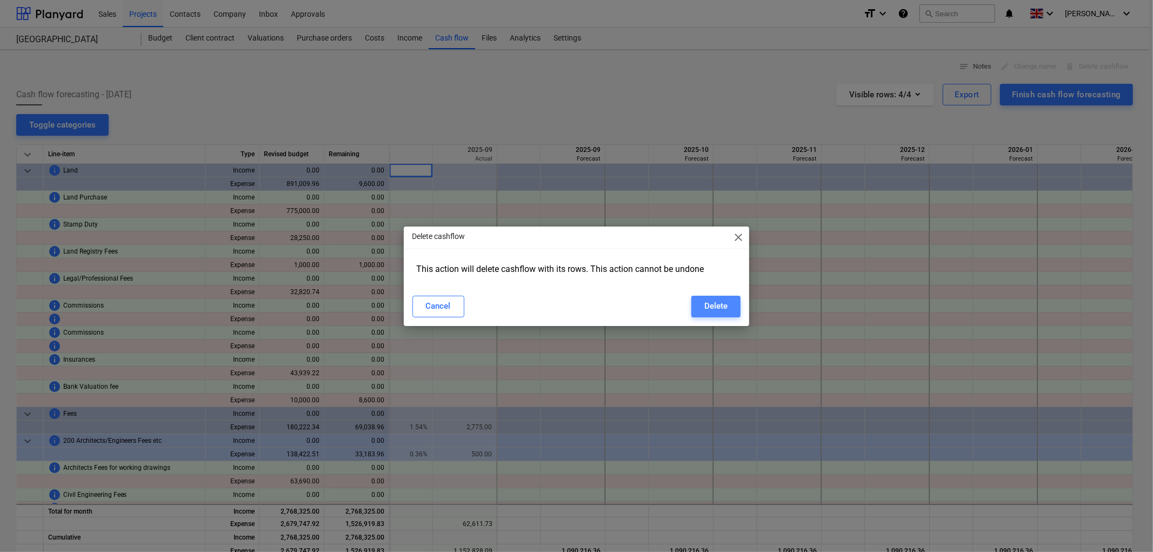
click at [708, 306] on div "Delete" at bounding box center [715, 306] width 23 height 14
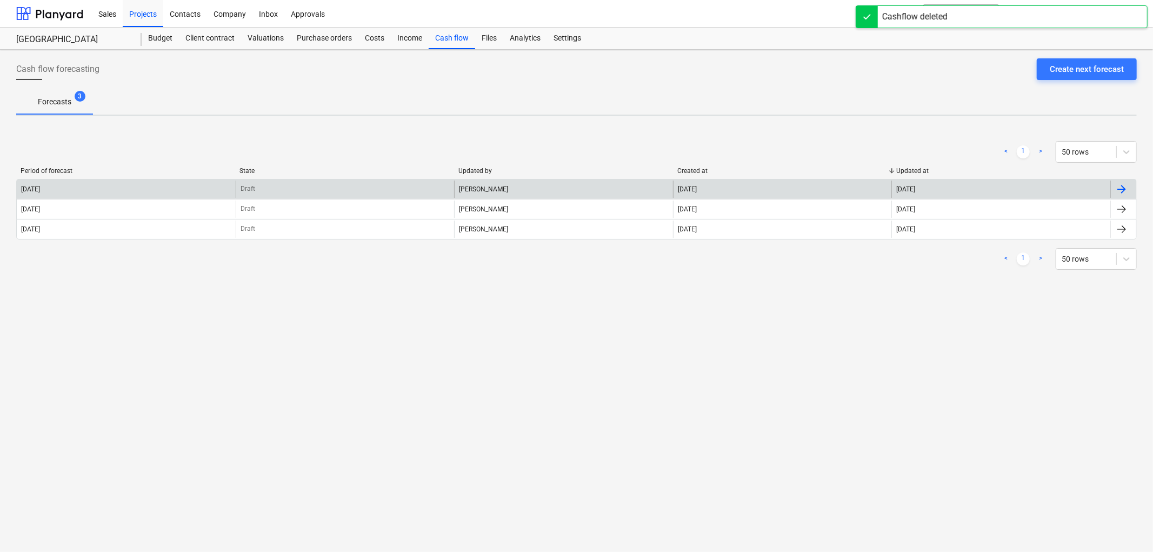
click at [256, 186] on div "Draft" at bounding box center [345, 189] width 219 height 17
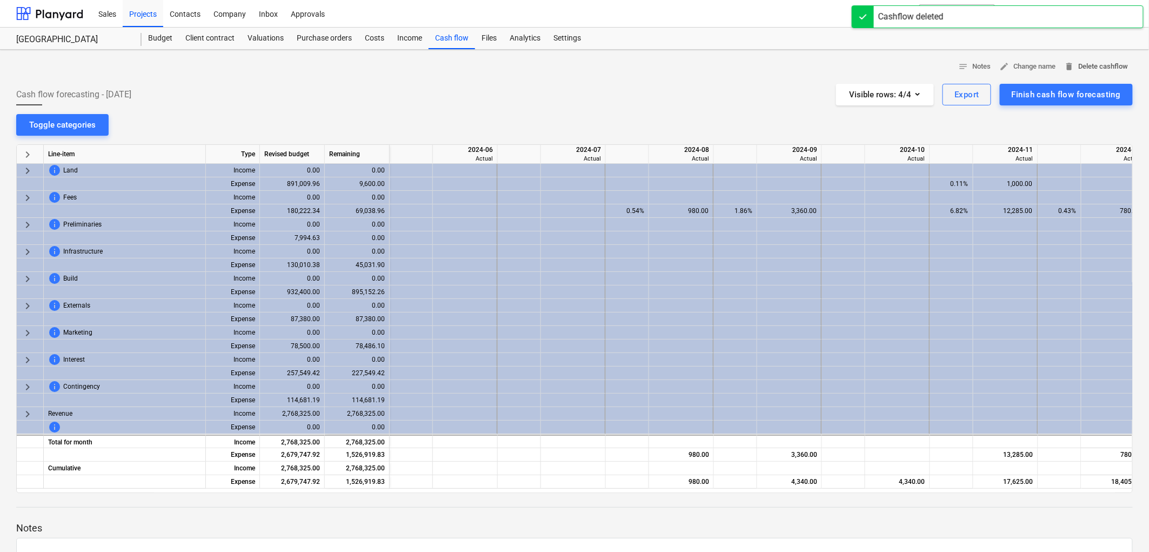
scroll to position [0, 1622]
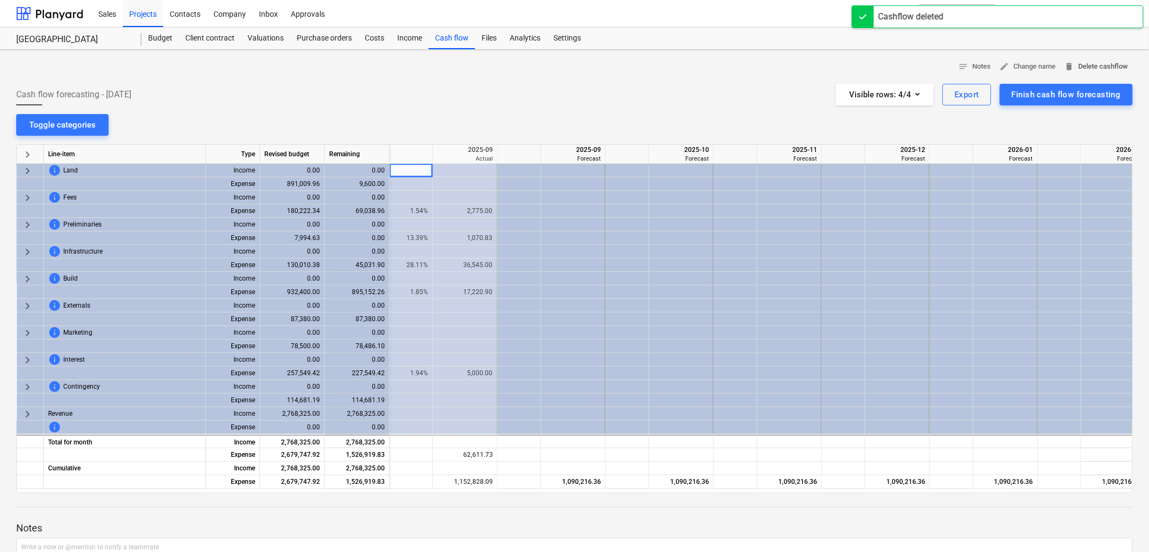
click at [1099, 66] on span "delete Delete cashflow" at bounding box center [1097, 67] width 64 height 12
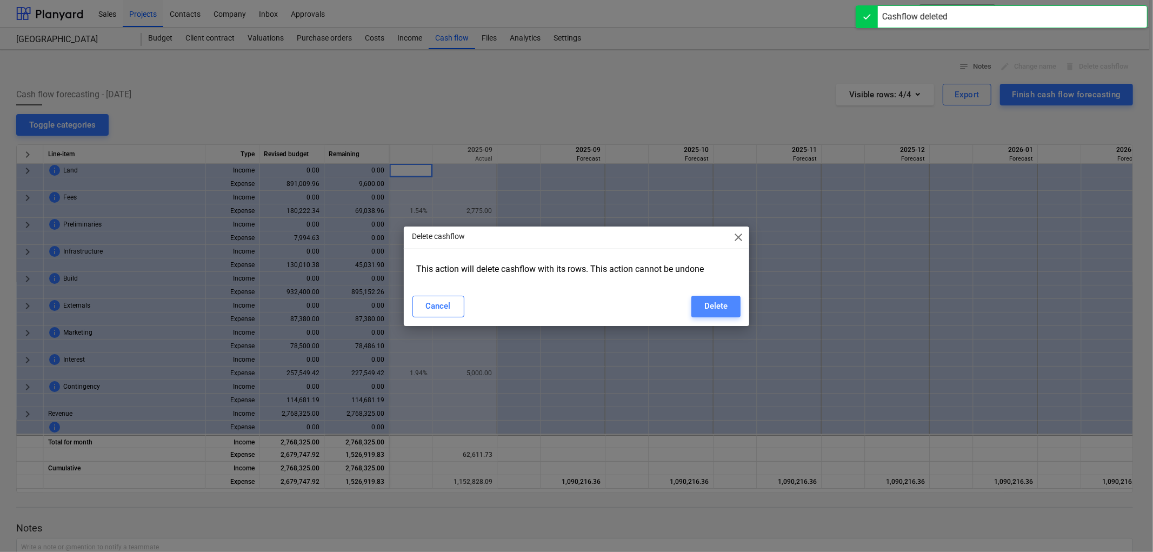
click at [715, 303] on div "Delete" at bounding box center [715, 306] width 23 height 14
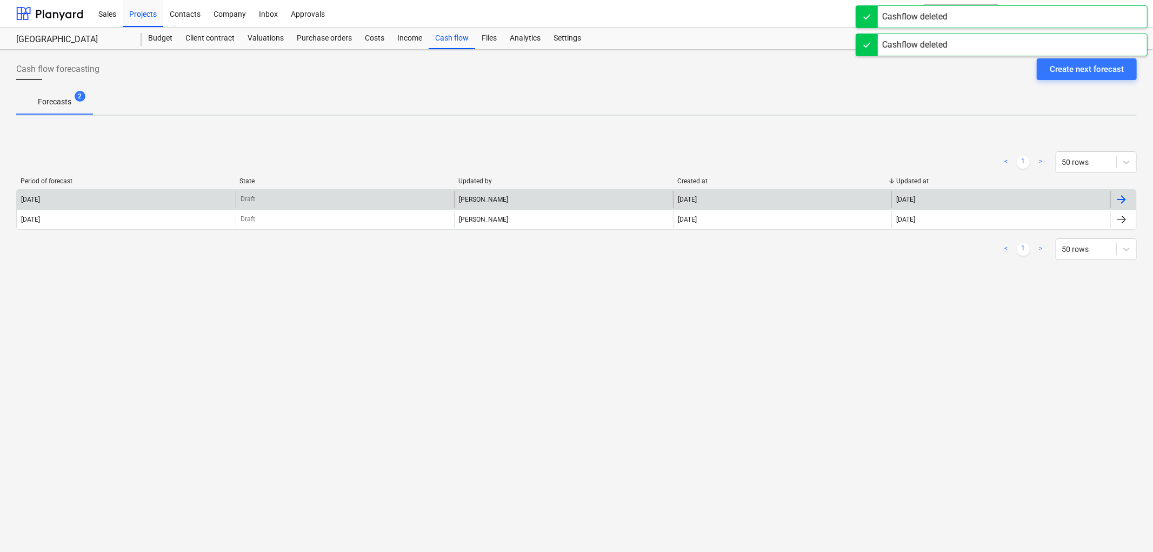
click at [505, 192] on div "James Beeson" at bounding box center [563, 199] width 219 height 17
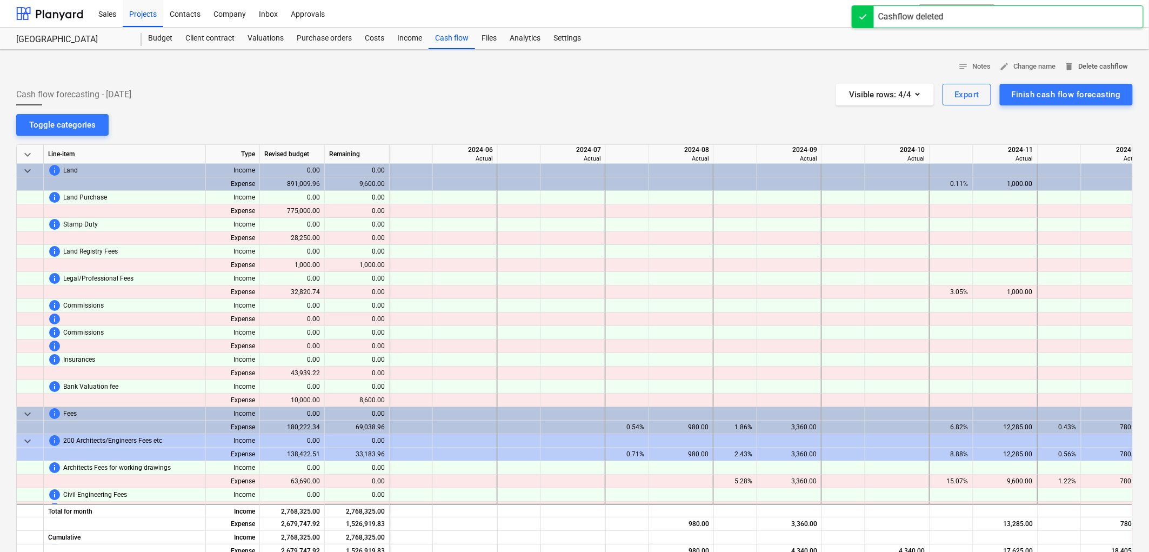
scroll to position [0, 1622]
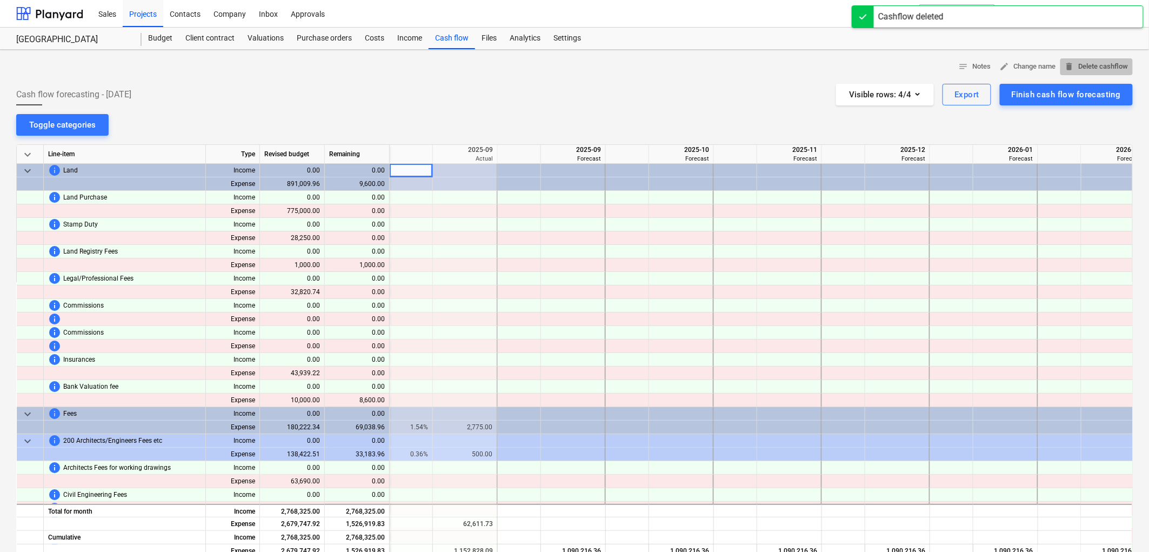
click at [1109, 62] on span "delete Delete cashflow" at bounding box center [1097, 67] width 64 height 12
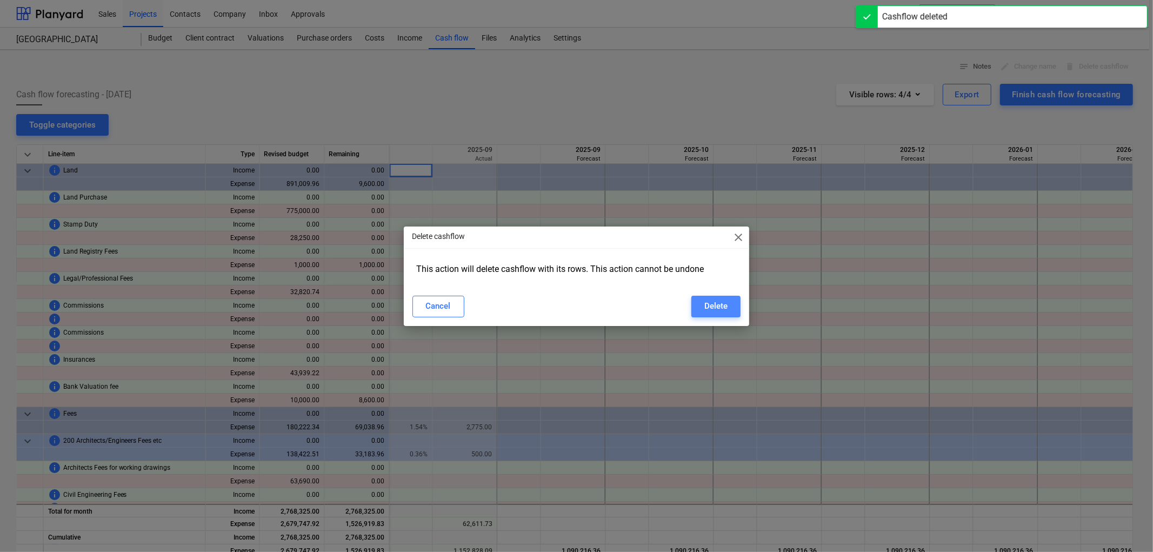
click at [712, 301] on div "Delete" at bounding box center [715, 306] width 23 height 14
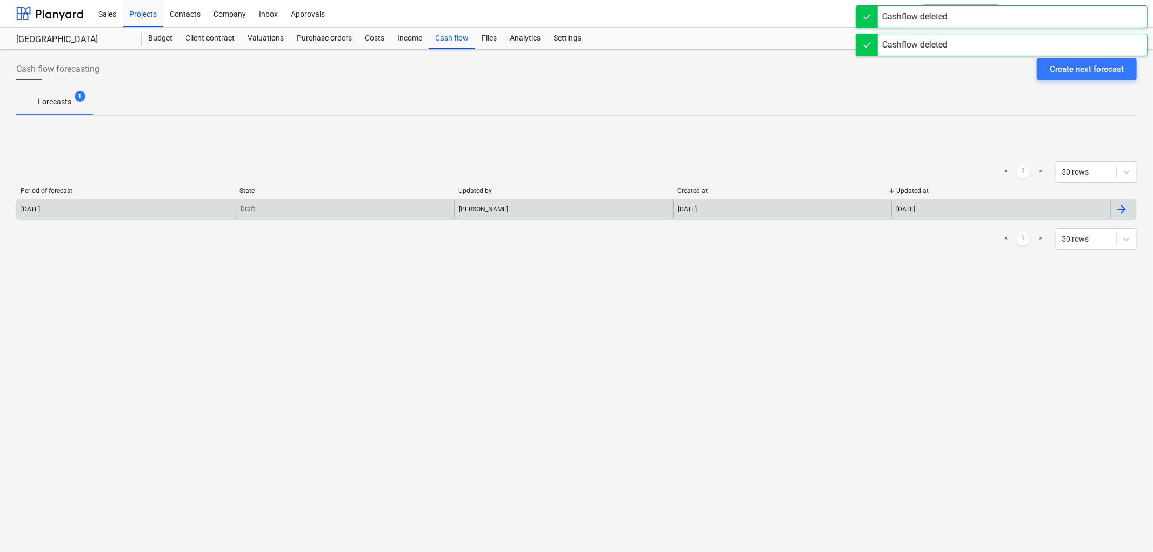
click at [229, 207] on div "2024 July" at bounding box center [126, 209] width 219 height 17
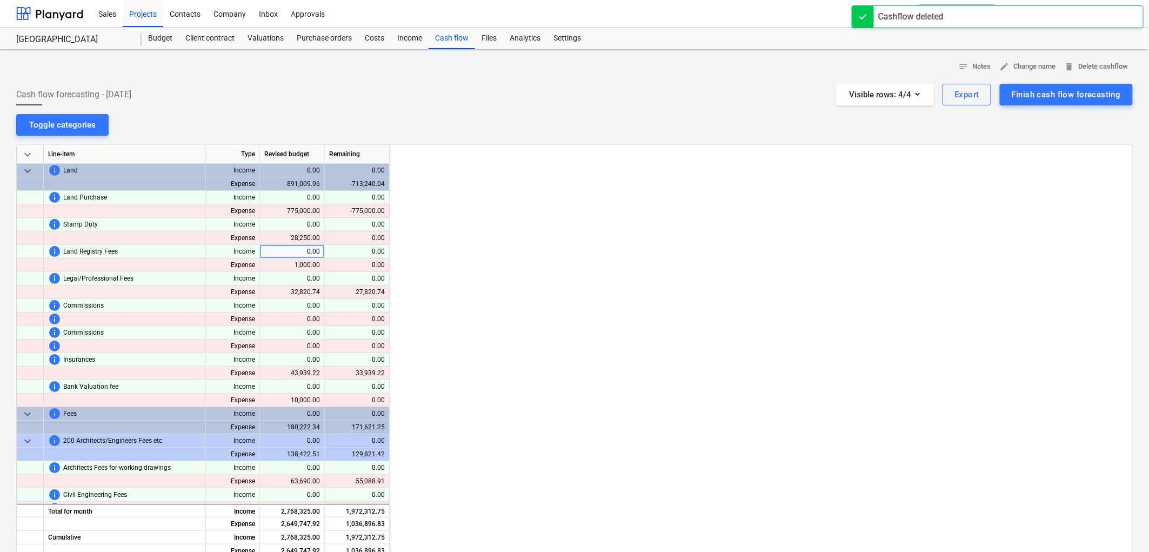
scroll to position [0, 108]
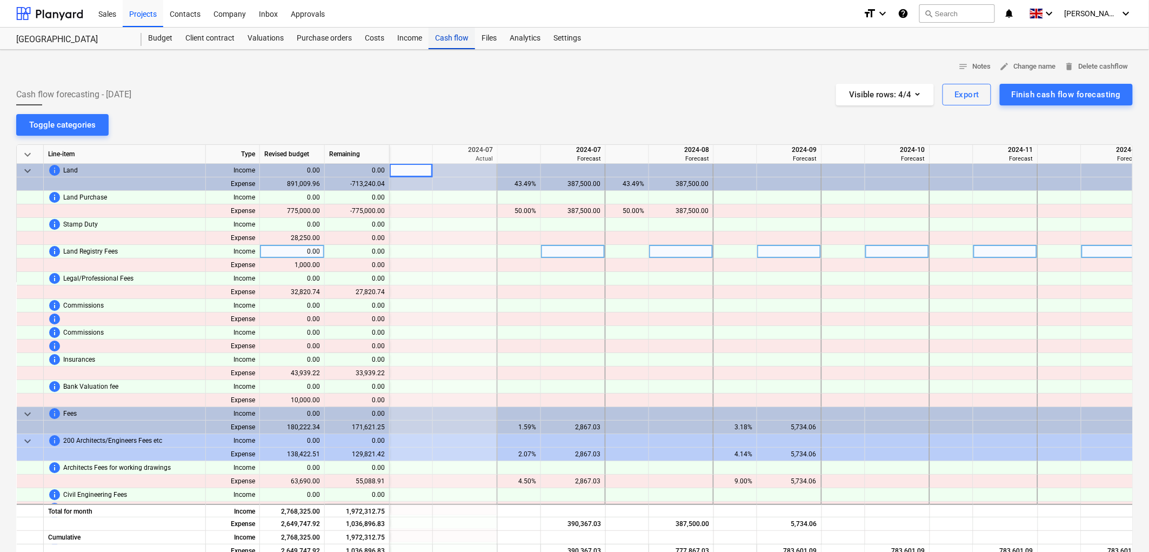
click at [448, 42] on div "Cash flow" at bounding box center [452, 39] width 46 height 22
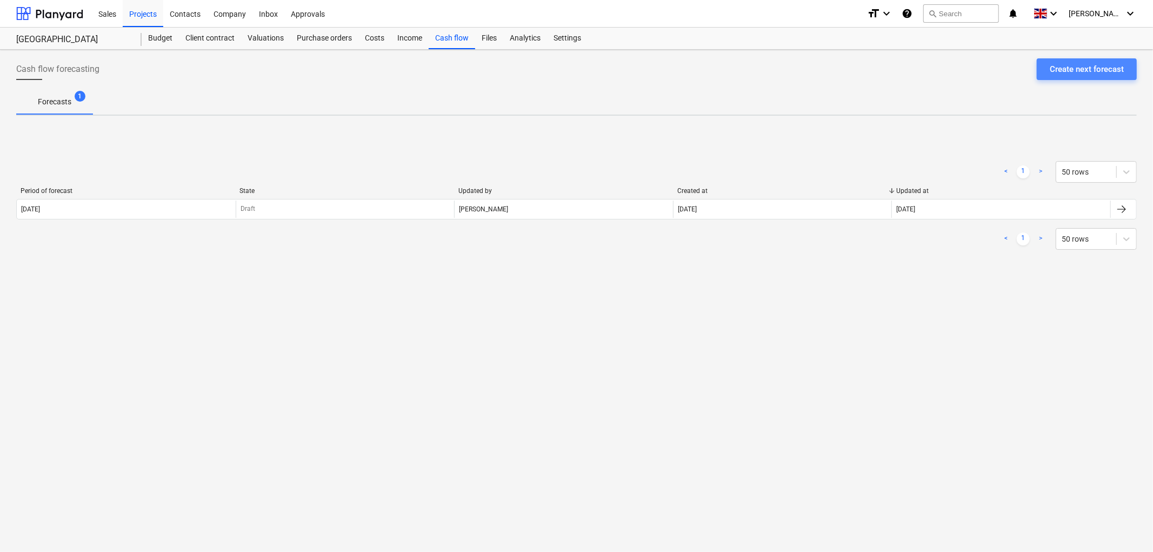
click at [1073, 70] on div "Create next forecast" at bounding box center [1087, 69] width 74 height 14
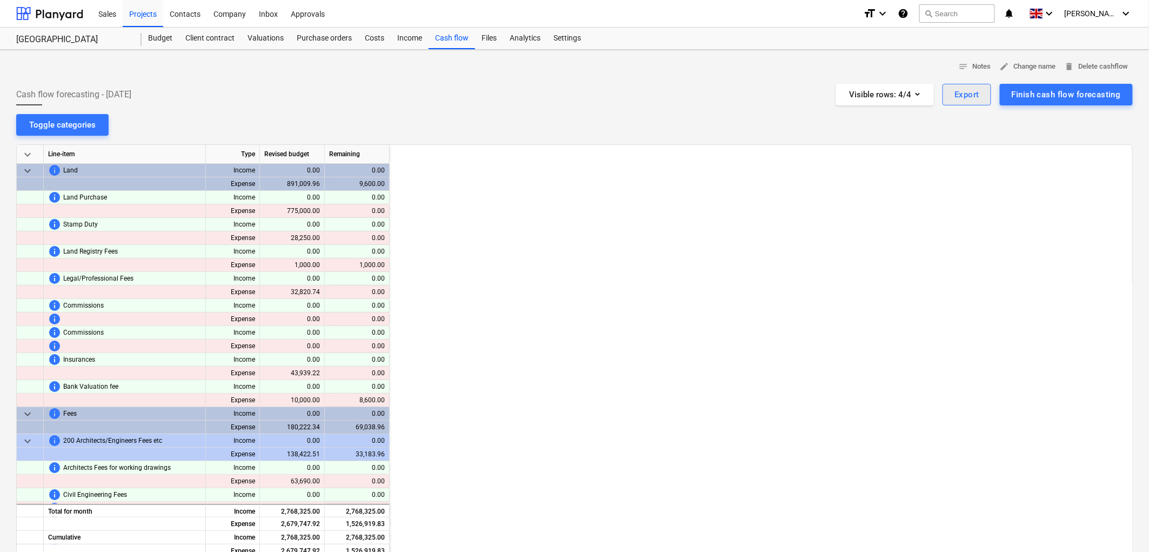
scroll to position [0, 1622]
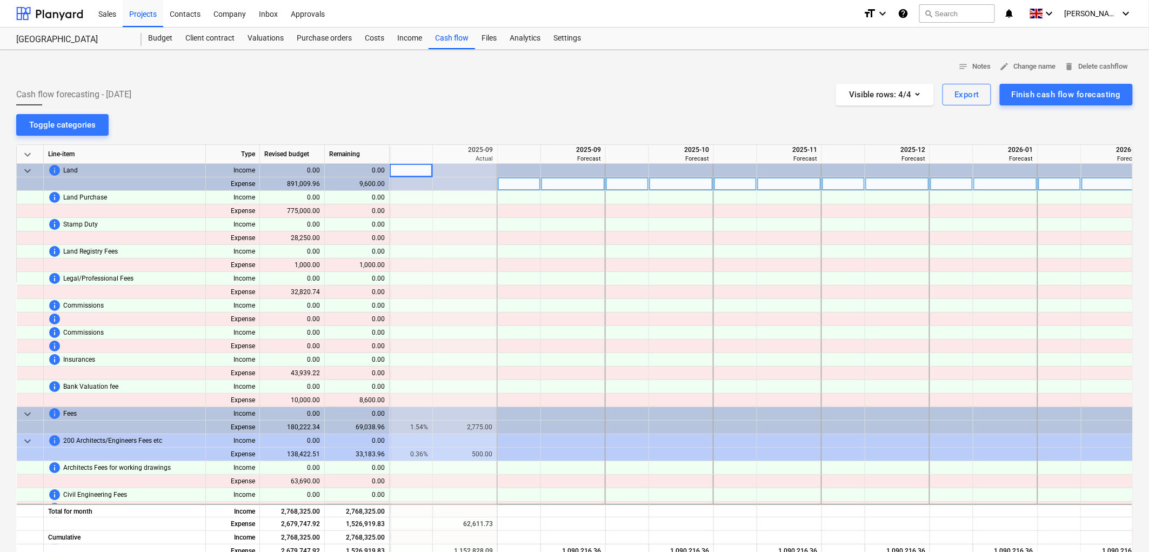
click at [575, 184] on div at bounding box center [573, 184] width 65 height 14
click at [529, 184] on div at bounding box center [519, 184] width 43 height 14
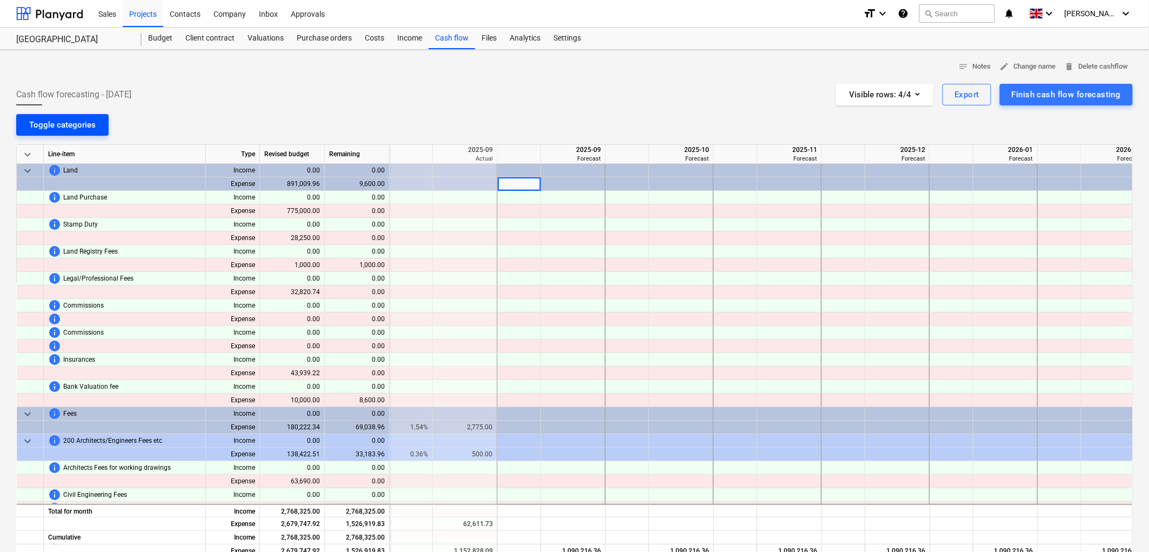
click at [98, 126] on button "Toggle categories" at bounding box center [62, 125] width 92 height 22
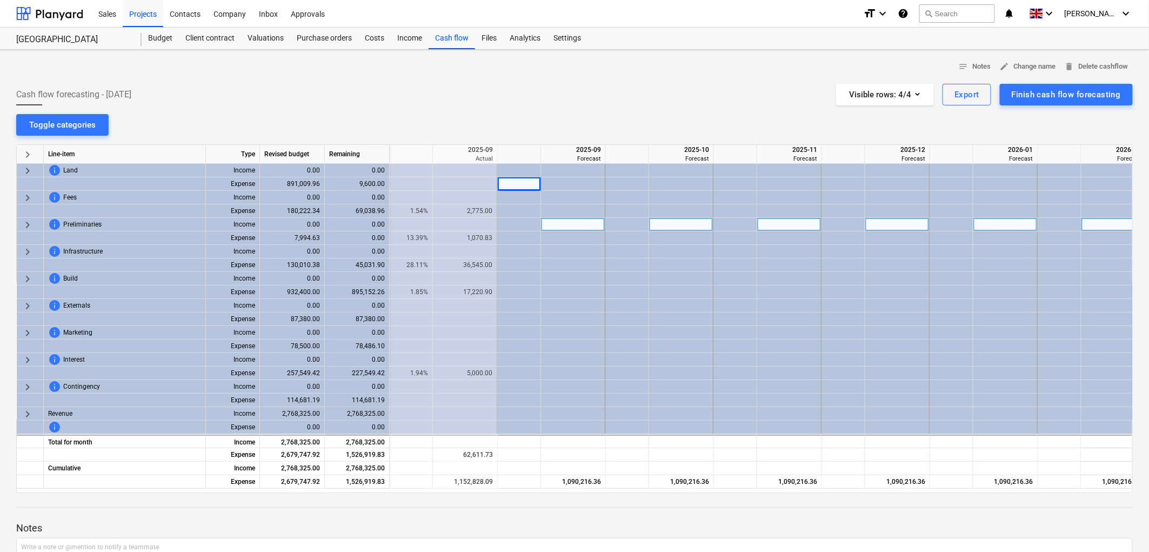
click at [25, 222] on span "keyboard_arrow_right" at bounding box center [27, 224] width 13 height 13
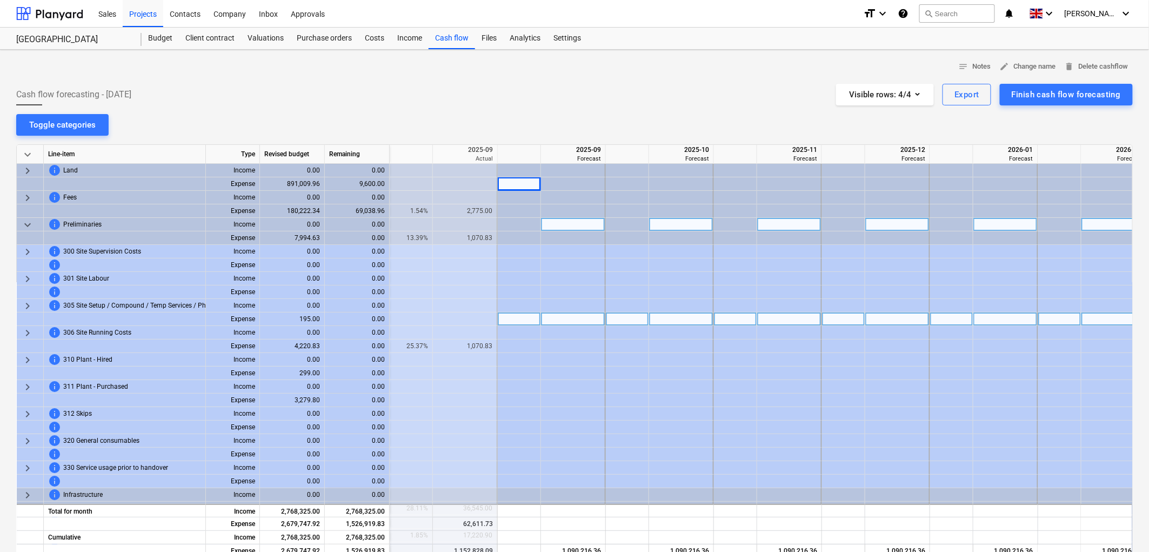
click at [359, 318] on div "0.00" at bounding box center [357, 319] width 65 height 14
click at [299, 316] on div "195.00" at bounding box center [292, 319] width 65 height 14
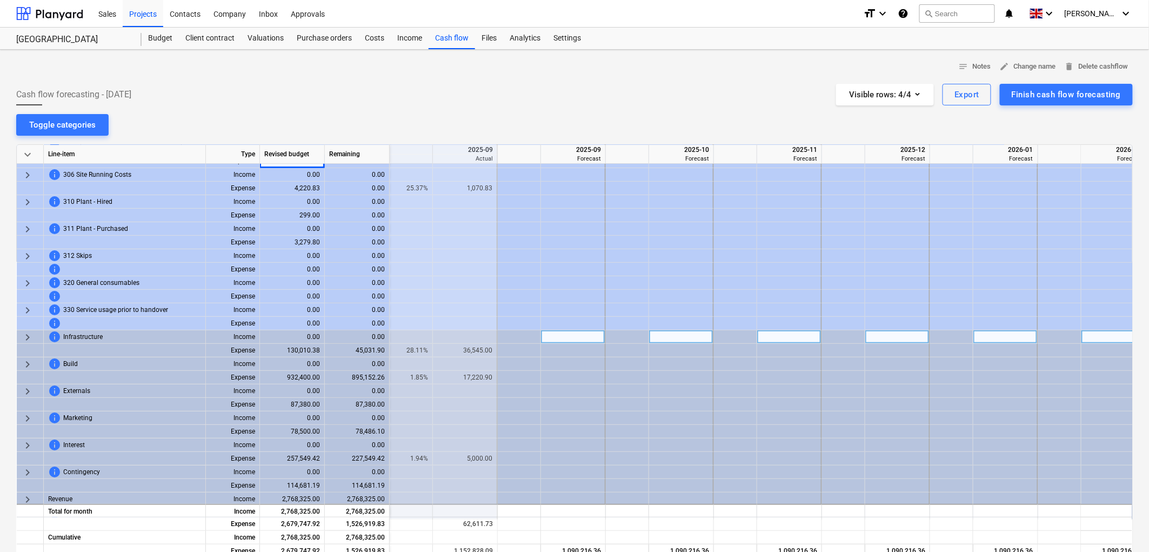
scroll to position [177, 1622]
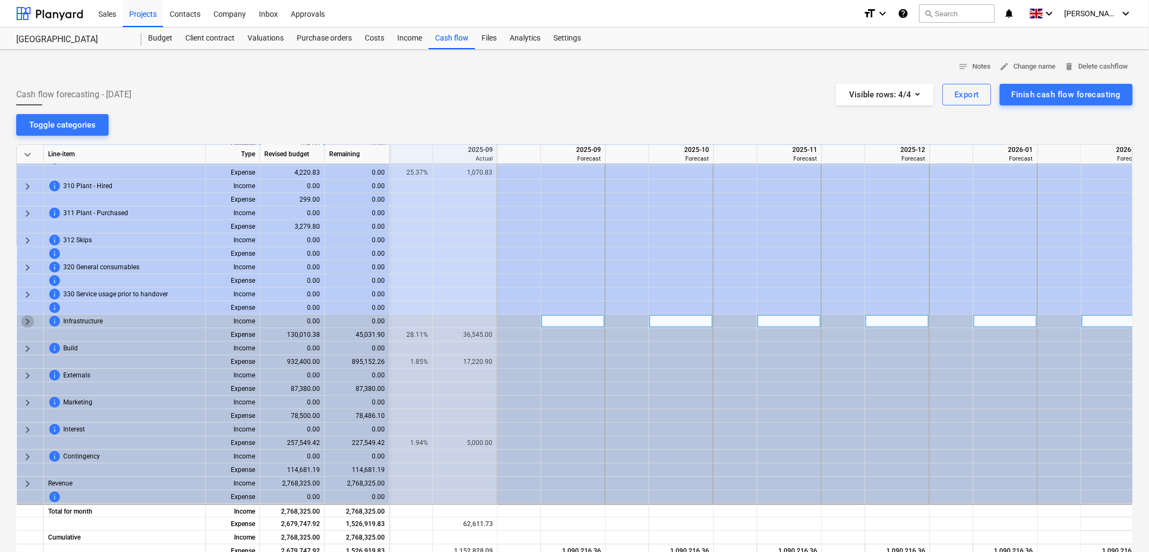
click at [25, 316] on span "keyboard_arrow_right" at bounding box center [27, 321] width 13 height 13
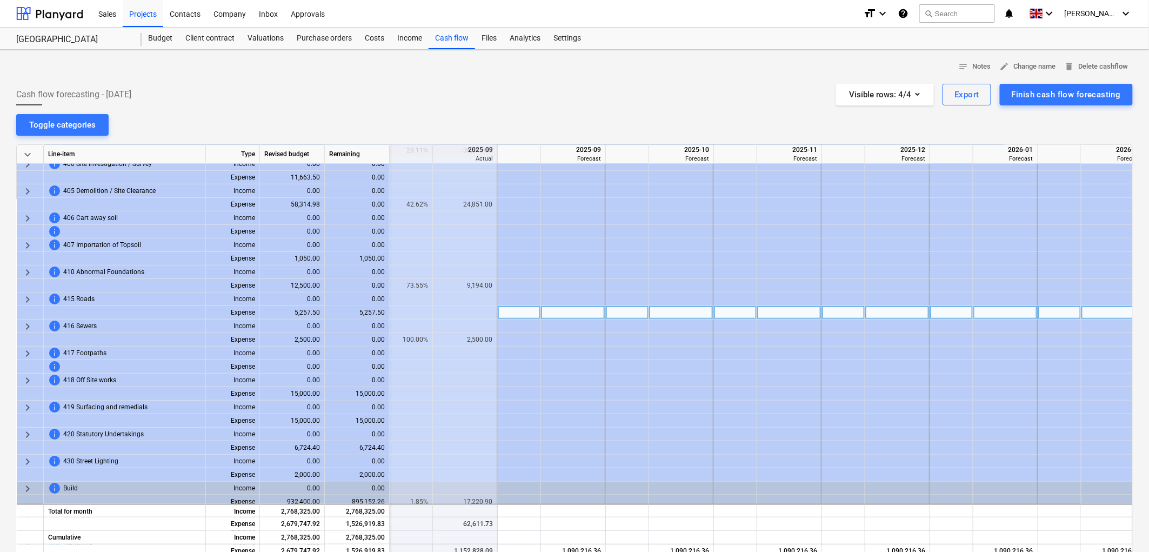
scroll to position [418, 1622]
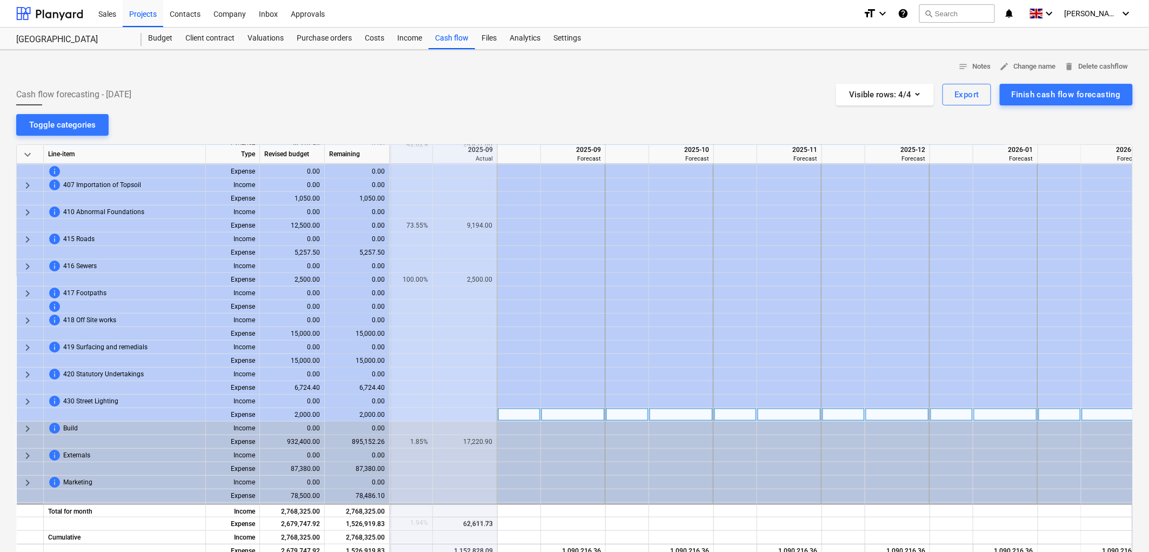
click at [29, 425] on span "keyboard_arrow_right" at bounding box center [27, 428] width 13 height 13
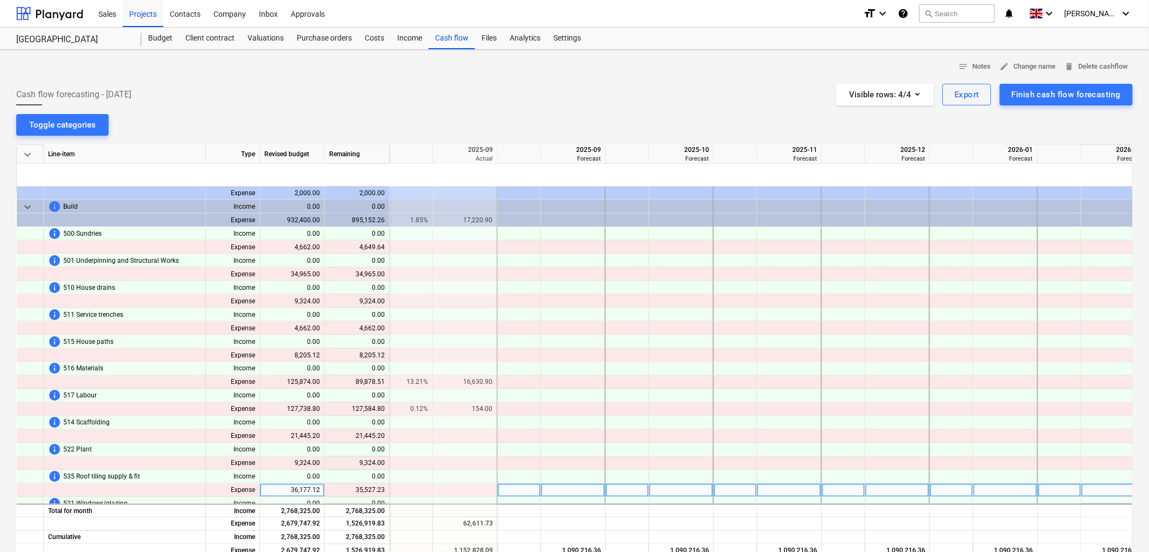
scroll to position [778, 1622]
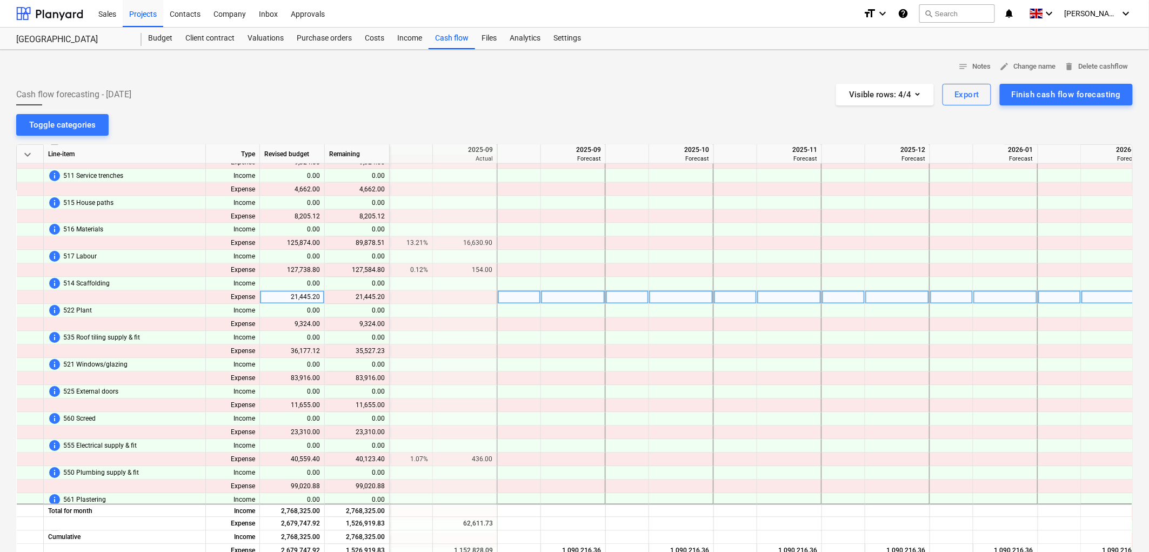
click at [363, 297] on div "content_copy 21,445.20" at bounding box center [357, 298] width 56 height 14
click at [428, 297] on div at bounding box center [411, 298] width 43 height 14
click at [500, 296] on div at bounding box center [519, 298] width 43 height 14
click at [555, 297] on div at bounding box center [573, 298] width 65 height 14
click at [532, 297] on div at bounding box center [519, 298] width 43 height 14
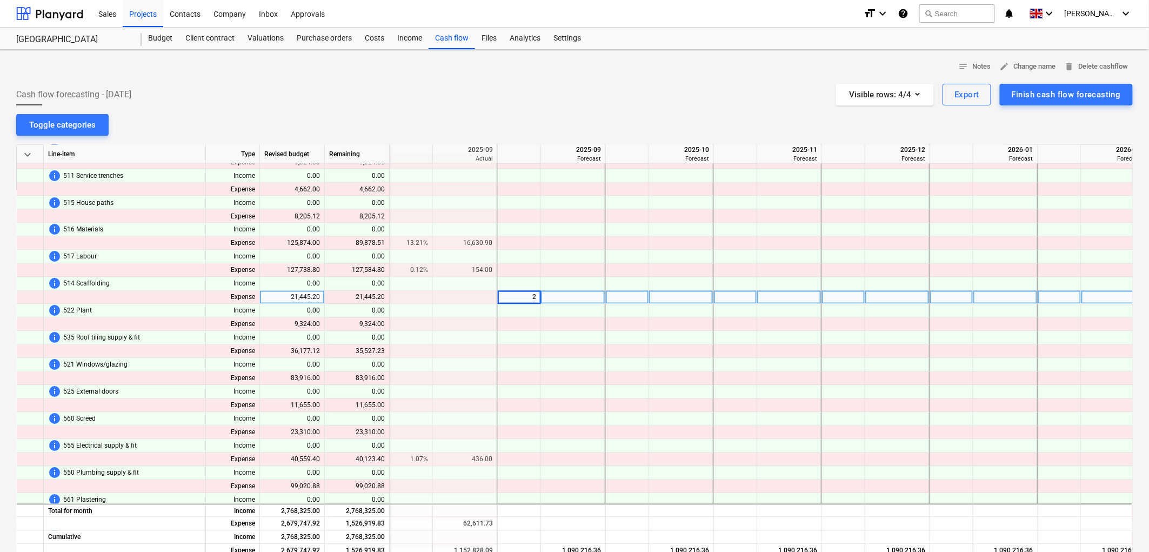
type input "20"
click at [645, 294] on div at bounding box center [627, 298] width 43 height 14
type input "40"
click at [736, 298] on div at bounding box center [735, 298] width 43 height 14
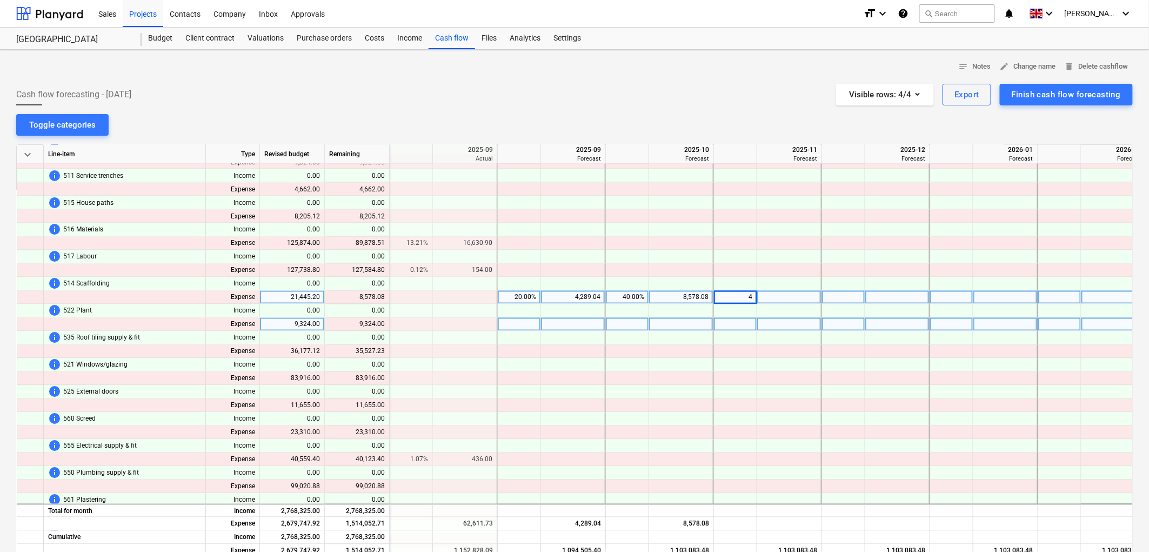
type input "40"
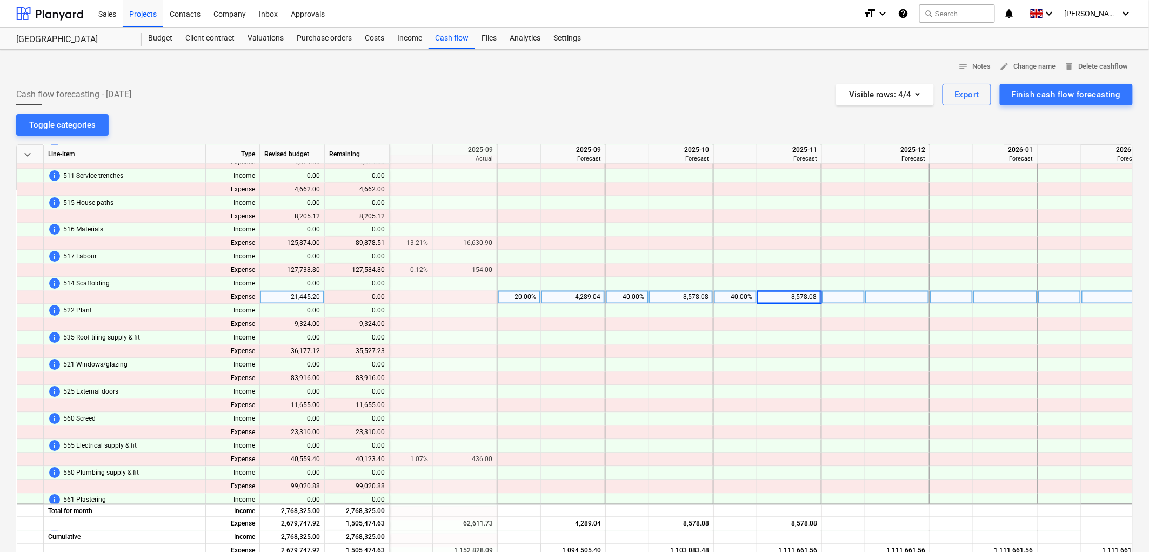
click at [736, 296] on div "40.00%" at bounding box center [735, 298] width 34 height 14
click at [736, 296] on input "40" at bounding box center [735, 297] width 43 height 13
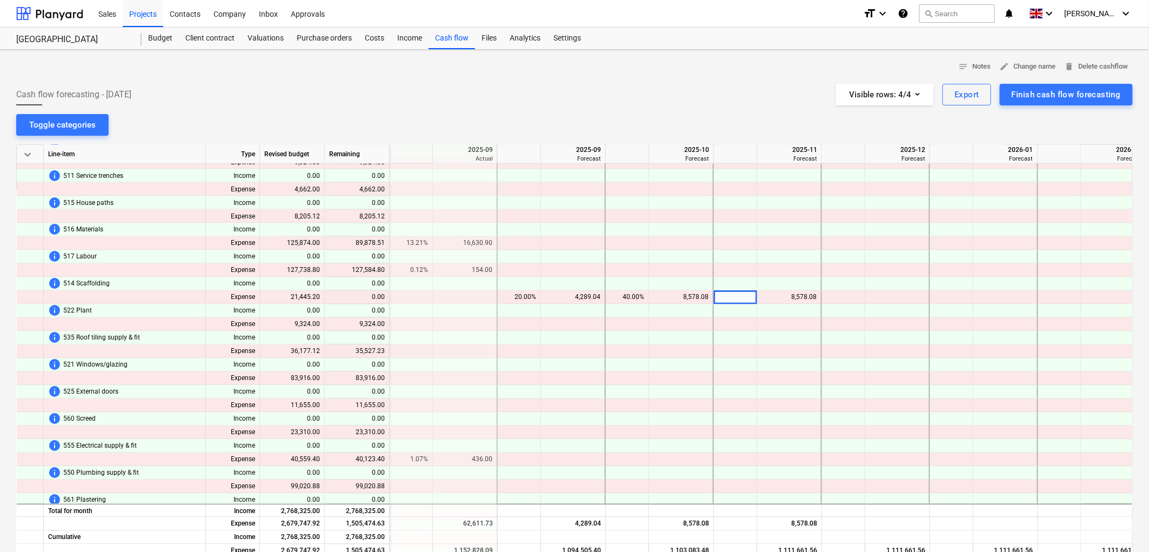
click at [704, 56] on div "notes Notes edit Change name delete Delete cashflow Cash flow forecasting - 202…" at bounding box center [574, 380] width 1149 height 660
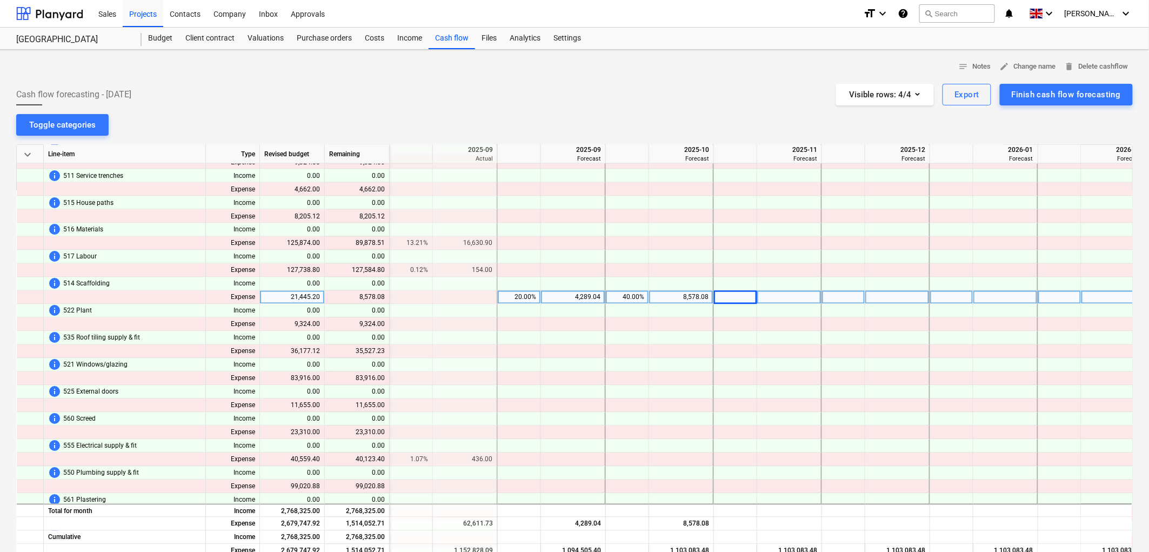
click at [725, 298] on div at bounding box center [735, 298] width 43 height 14
type input "40"
click at [703, 107] on div "notes Notes edit Change name delete Delete cashflow Cash flow forecasting - 202…" at bounding box center [574, 380] width 1149 height 660
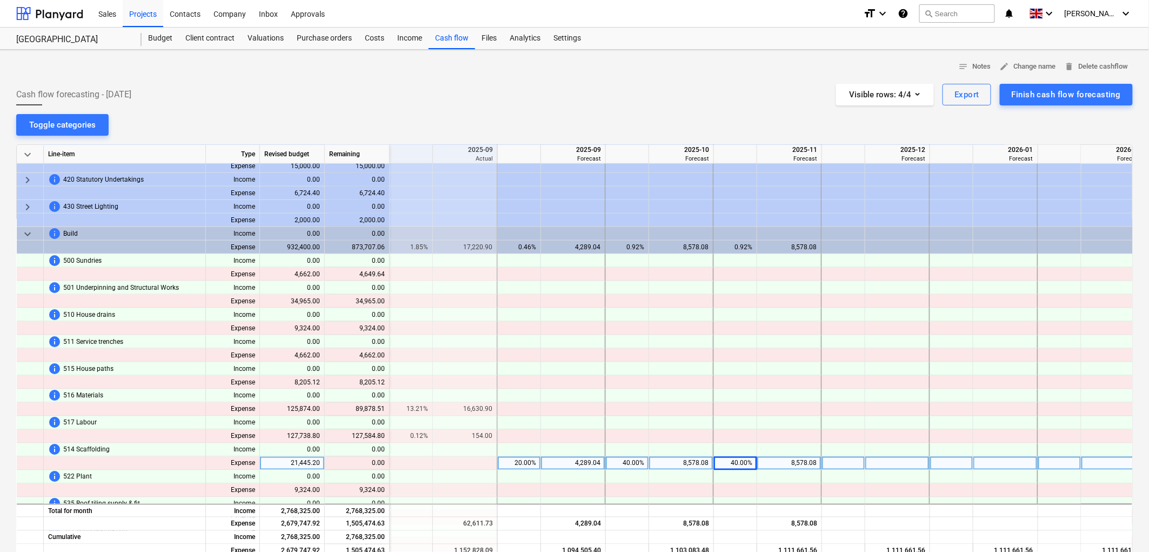
scroll to position [661, 1622]
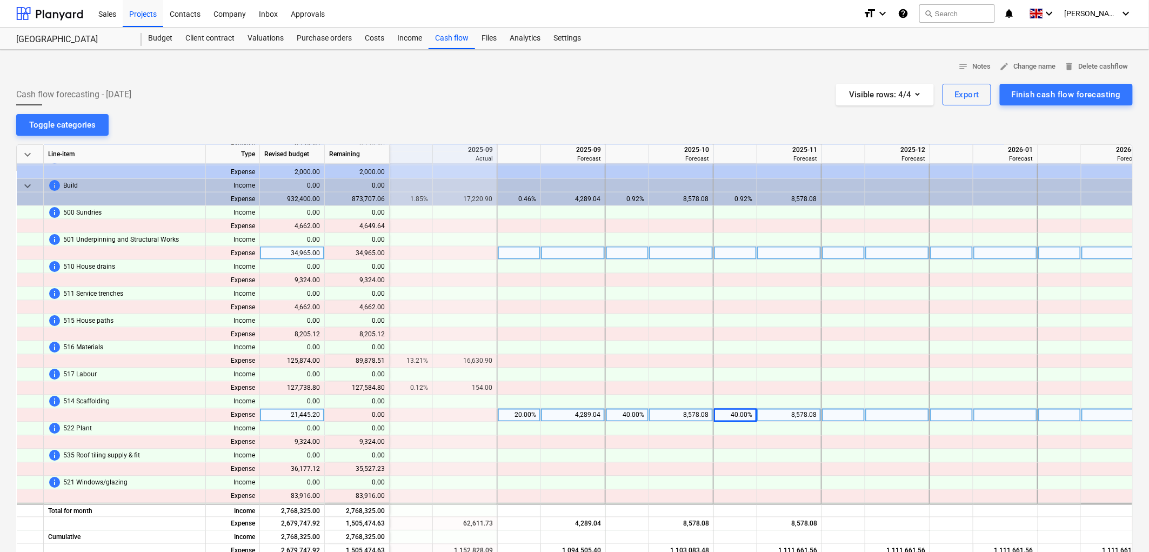
click at [551, 256] on div at bounding box center [573, 253] width 65 height 14
click at [539, 249] on div at bounding box center [519, 253] width 43 height 14
click at [500, 252] on div at bounding box center [519, 253] width 43 height 14
type input "83"
type input "17"
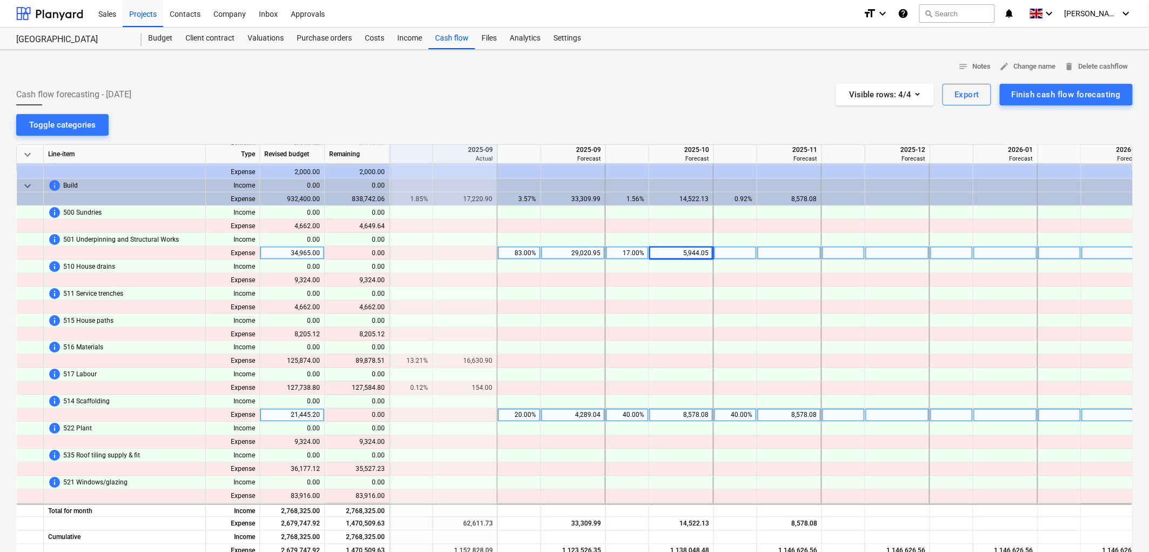
click at [527, 249] on div "83.00%" at bounding box center [519, 253] width 34 height 14
type input "83.3333"
click at [630, 251] on div "17.00%" at bounding box center [627, 253] width 34 height 14
type input "16.67"
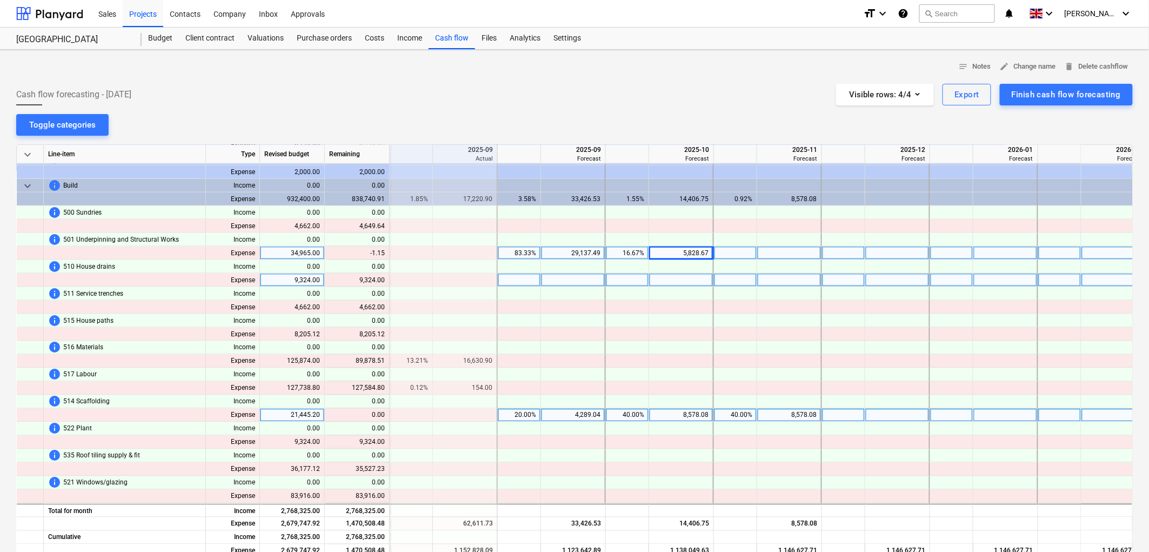
click at [505, 276] on div at bounding box center [519, 281] width 43 height 14
type input "83.33"
type input "16.67"
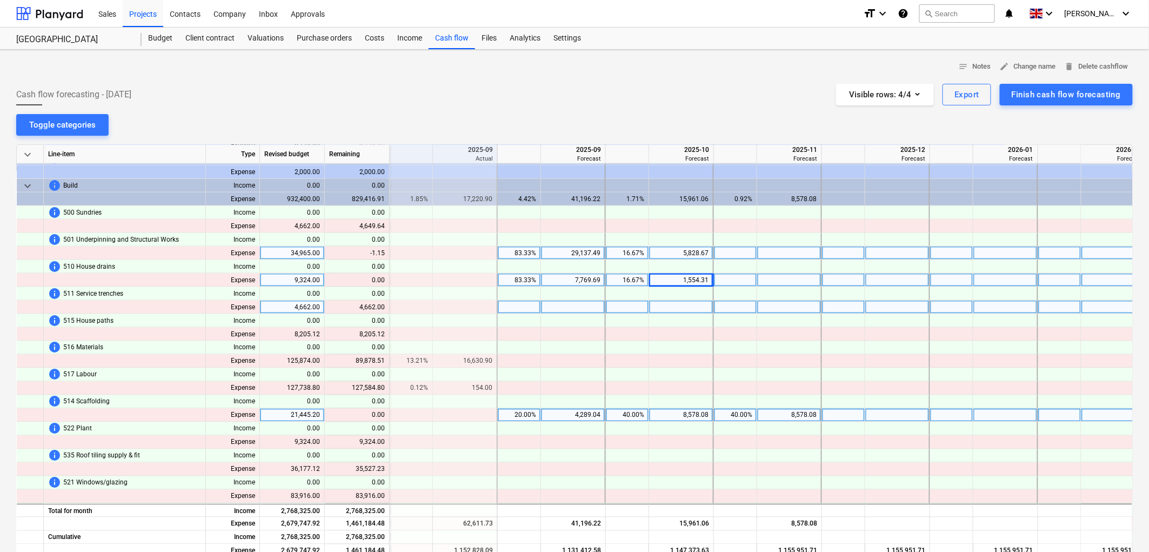
click at [520, 305] on div at bounding box center [519, 308] width 43 height 14
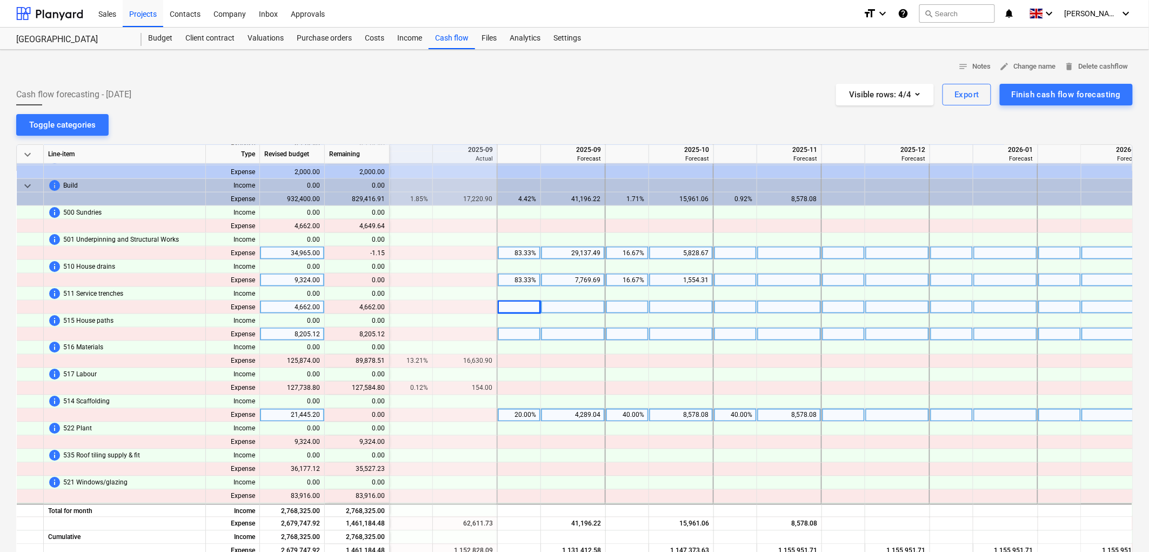
click at [509, 332] on div at bounding box center [519, 335] width 43 height 14
click at [530, 308] on div at bounding box center [519, 308] width 43 height 14
type input "25"
click at [961, 306] on div "25.00%" at bounding box center [952, 308] width 34 height 14
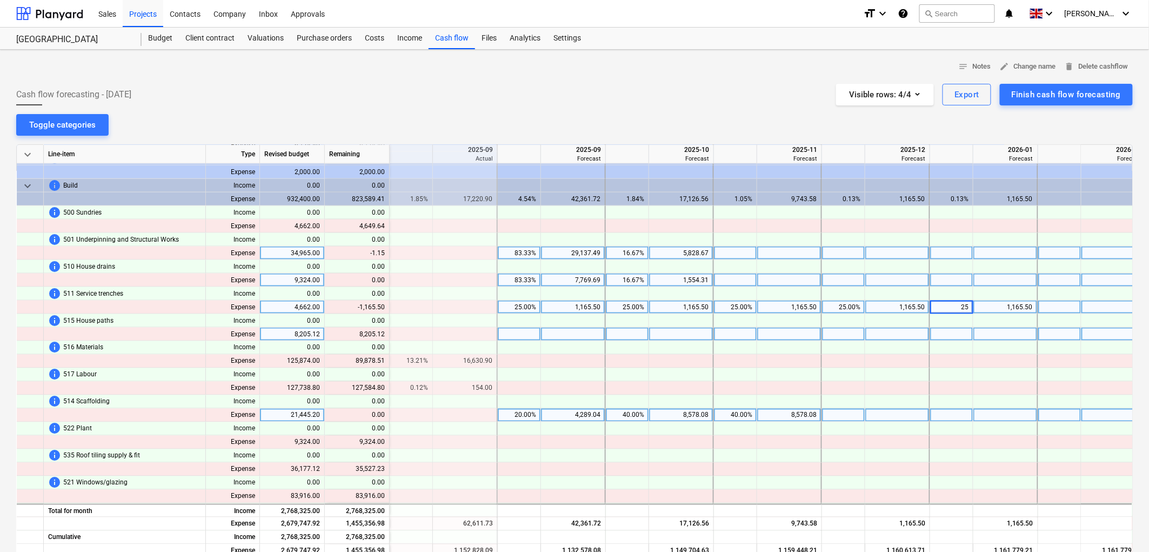
click at [961, 306] on input "25" at bounding box center [951, 307] width 43 height 13
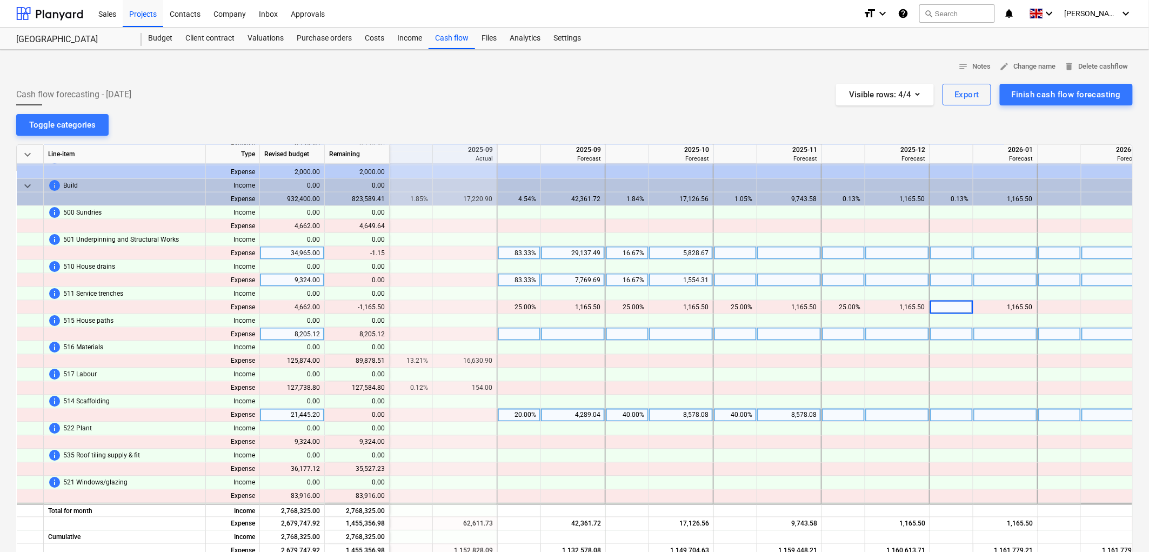
click at [866, 134] on div "notes Notes edit Change name delete Delete cashflow Cash flow forecasting - 202…" at bounding box center [574, 380] width 1149 height 660
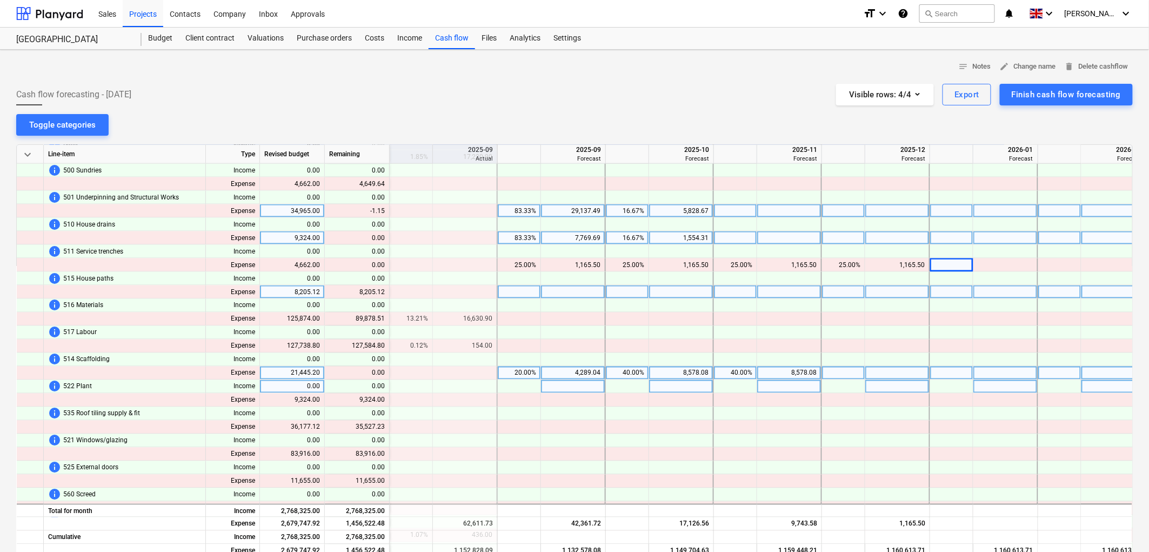
scroll to position [721, 1622]
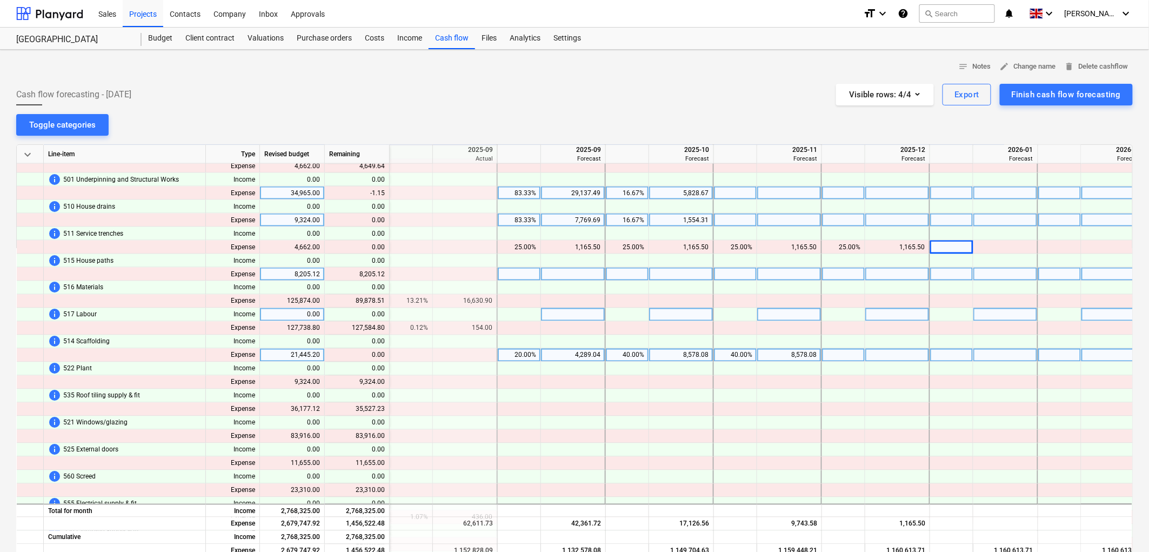
click at [551, 314] on div at bounding box center [573, 315] width 65 height 14
click at [500, 317] on div at bounding box center [519, 315] width 43 height 14
click at [508, 317] on div at bounding box center [519, 315] width 43 height 14
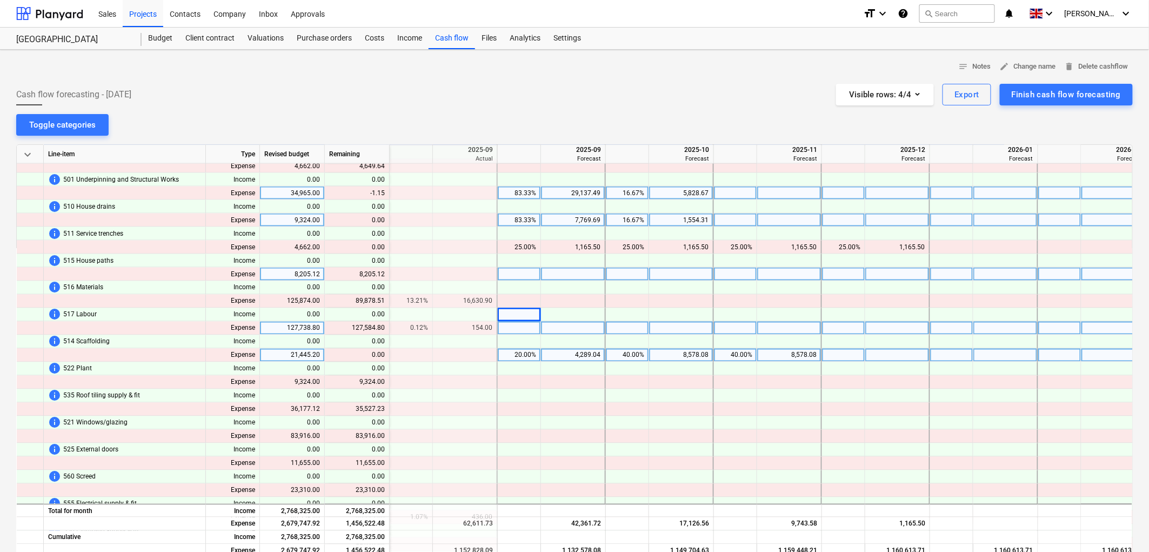
click at [510, 330] on div at bounding box center [519, 329] width 43 height 14
type input "11"
click at [631, 330] on div at bounding box center [627, 329] width 43 height 14
click at [743, 328] on div at bounding box center [735, 329] width 43 height 14
click at [840, 326] on div at bounding box center [843, 329] width 43 height 14
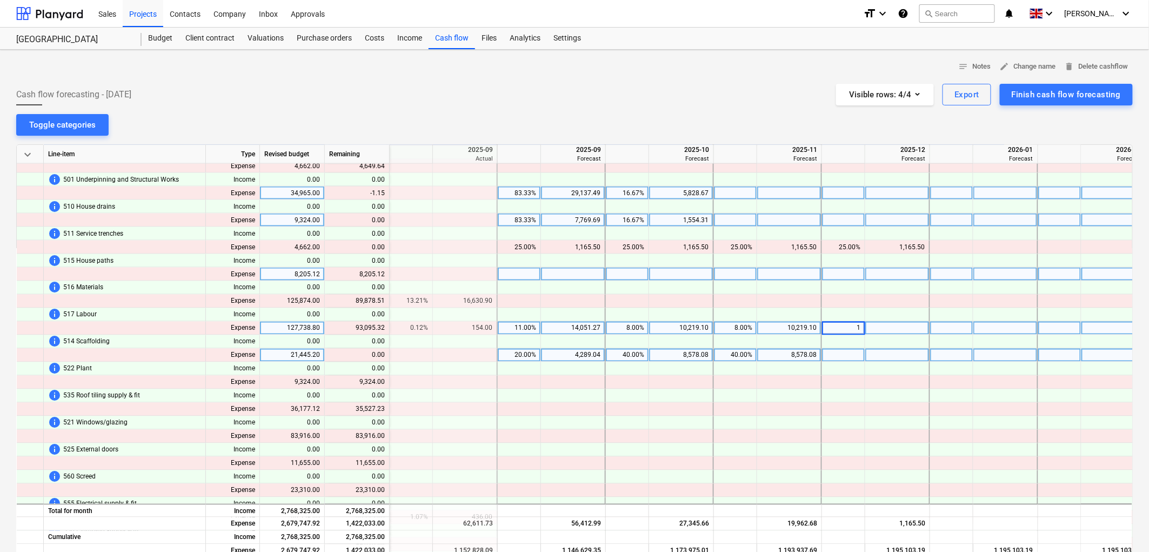
type input "11"
click at [958, 325] on div at bounding box center [951, 329] width 43 height 14
click at [1042, 326] on div at bounding box center [1059, 329] width 43 height 14
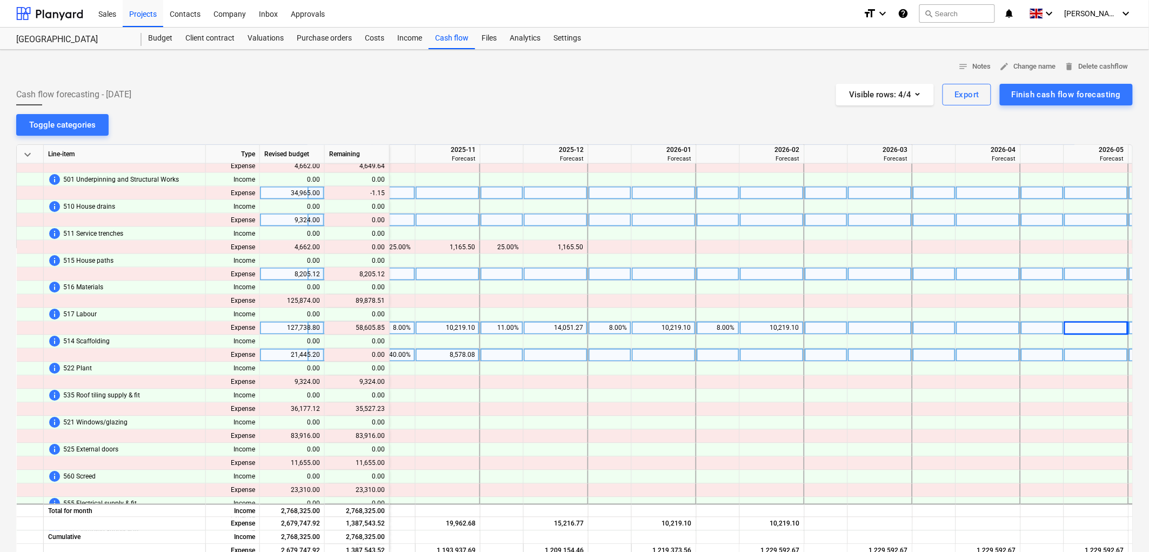
scroll to position [721, 2007]
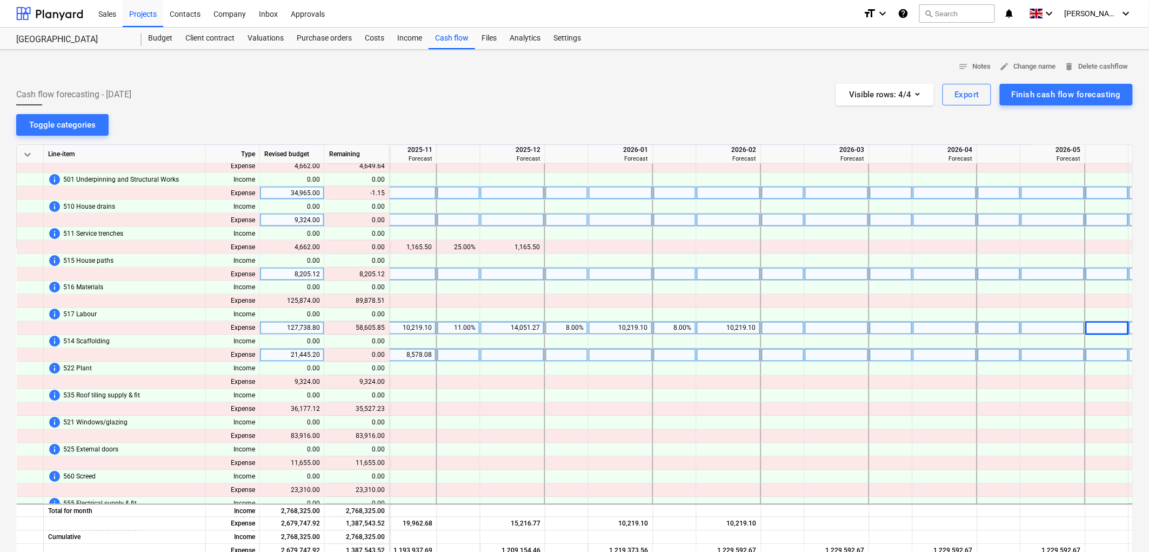
click at [784, 331] on div at bounding box center [783, 329] width 43 height 14
click at [759, 325] on div "10,219.10" at bounding box center [729, 329] width 65 height 14
click at [773, 322] on div at bounding box center [783, 329] width 43 height 14
type input "11"
click at [873, 336] on div at bounding box center [891, 342] width 43 height 14
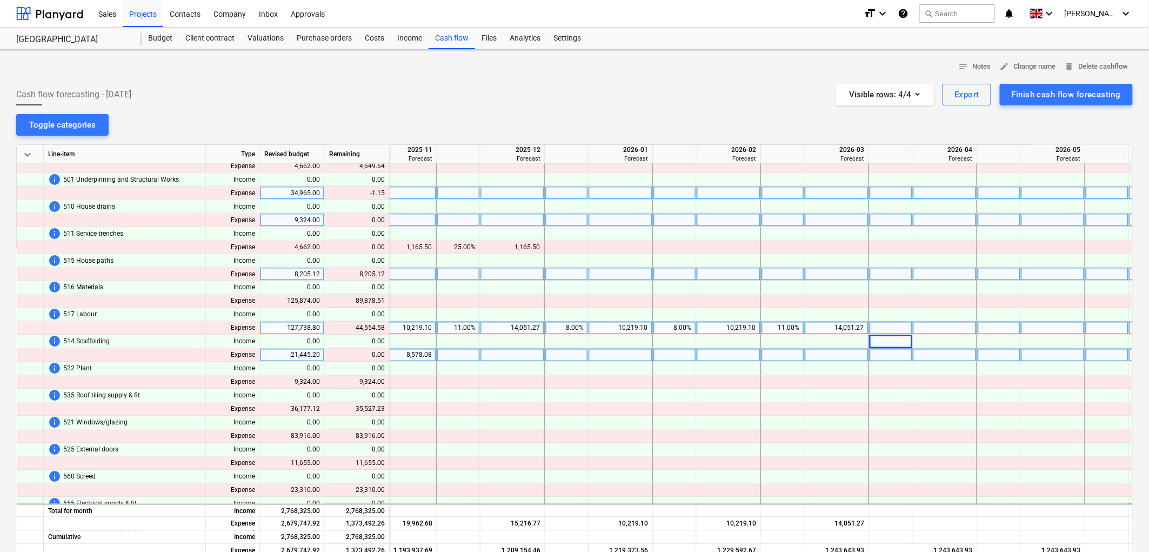
click at [875, 327] on div at bounding box center [891, 329] width 43 height 14
click at [992, 325] on div at bounding box center [999, 329] width 43 height 14
click at [1100, 326] on div at bounding box center [1107, 329] width 43 height 14
type input "11"
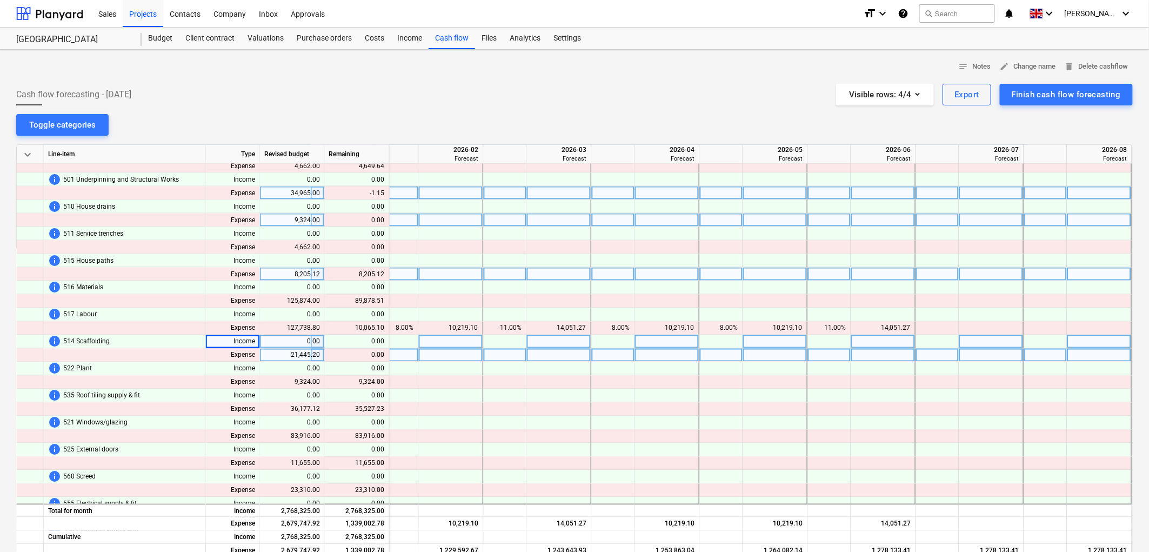
click at [959, 337] on div at bounding box center [991, 342] width 65 height 14
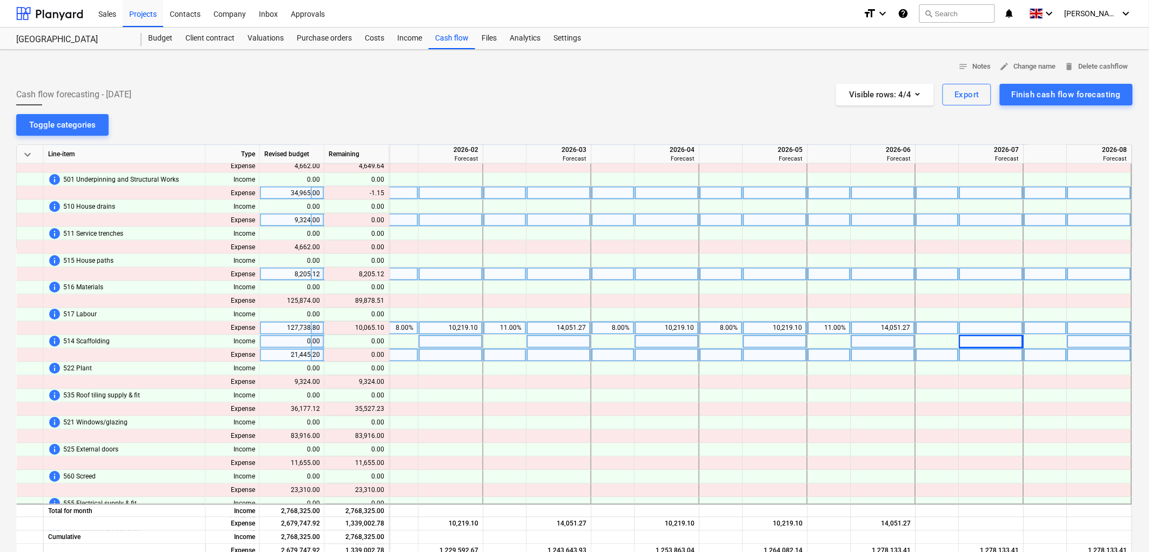
click at [932, 328] on div at bounding box center [937, 329] width 43 height 14
click at [929, 326] on div at bounding box center [937, 329] width 43 height 14
click at [931, 328] on div "4.00%" at bounding box center [938, 329] width 34 height 14
type input "8"
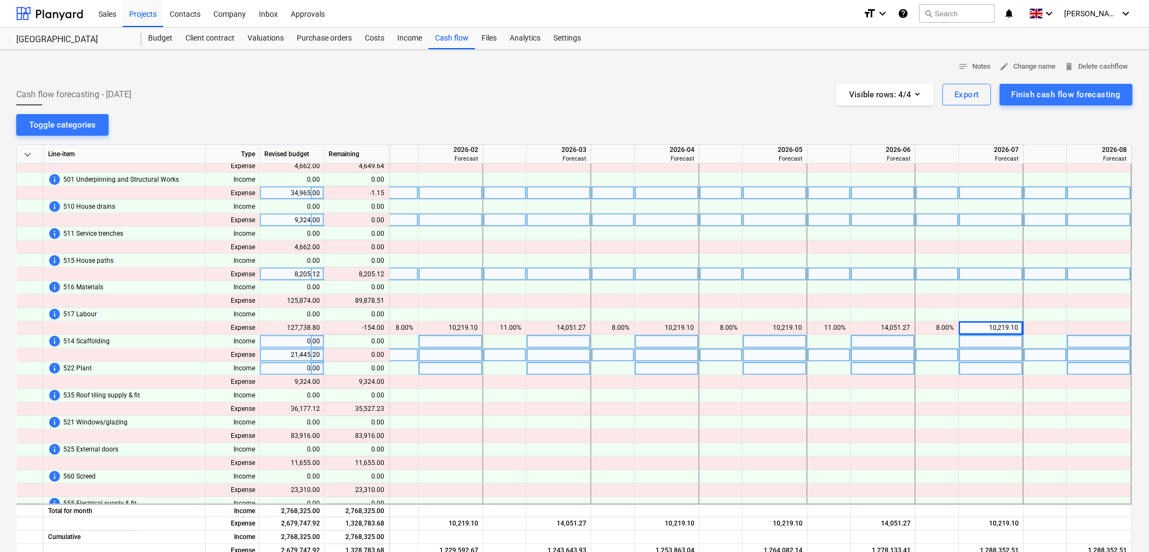
drag, startPoint x: 944, startPoint y: 323, endPoint x: 1037, endPoint y: 374, distance: 106.2
click at [0, 0] on div "Expense 127,738.80 content_copy -154.00 10,219.10 8.00% 10,219.10 11.00% 14,051…" at bounding box center [0, 0] width 0 height 0
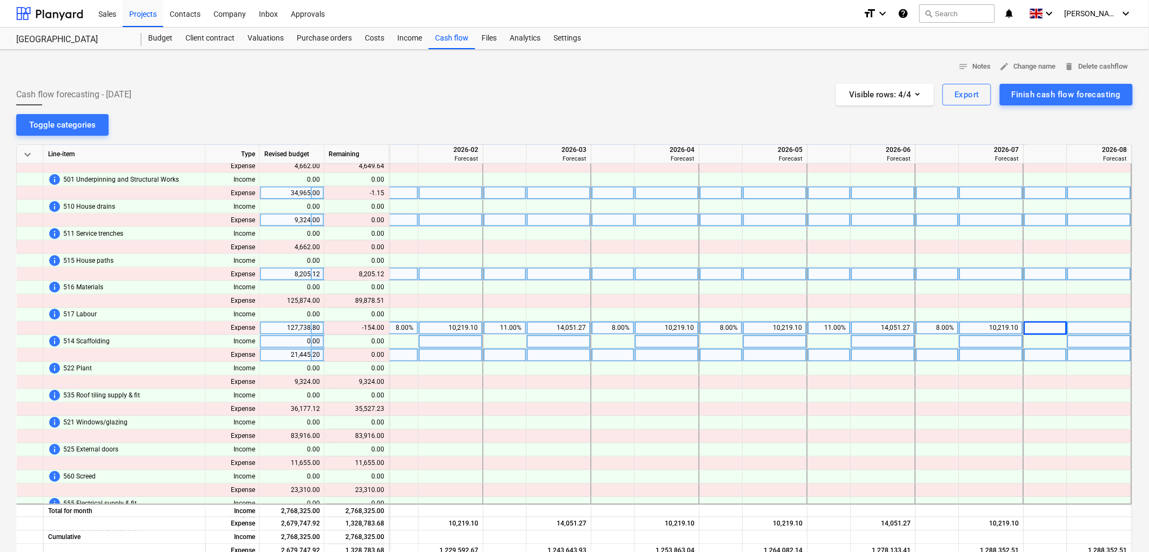
click at [938, 328] on div "8.00%" at bounding box center [938, 329] width 34 height 14
click at [952, 359] on div at bounding box center [937, 356] width 43 height 14
click at [974, 325] on div at bounding box center [991, 329] width 65 height 14
type input "10065.10"
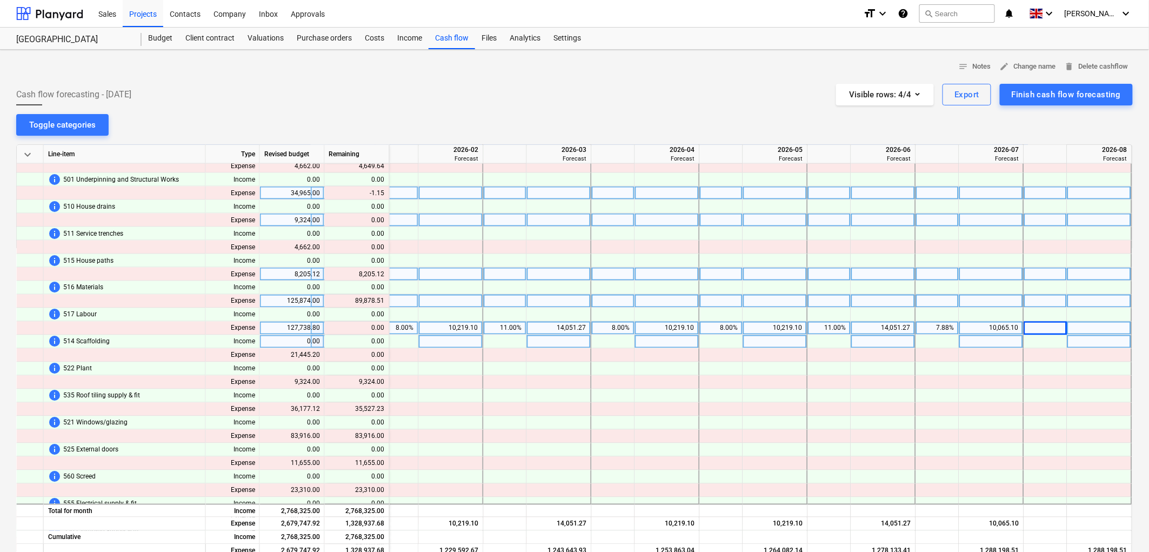
click at [925, 296] on div at bounding box center [937, 302] width 43 height 14
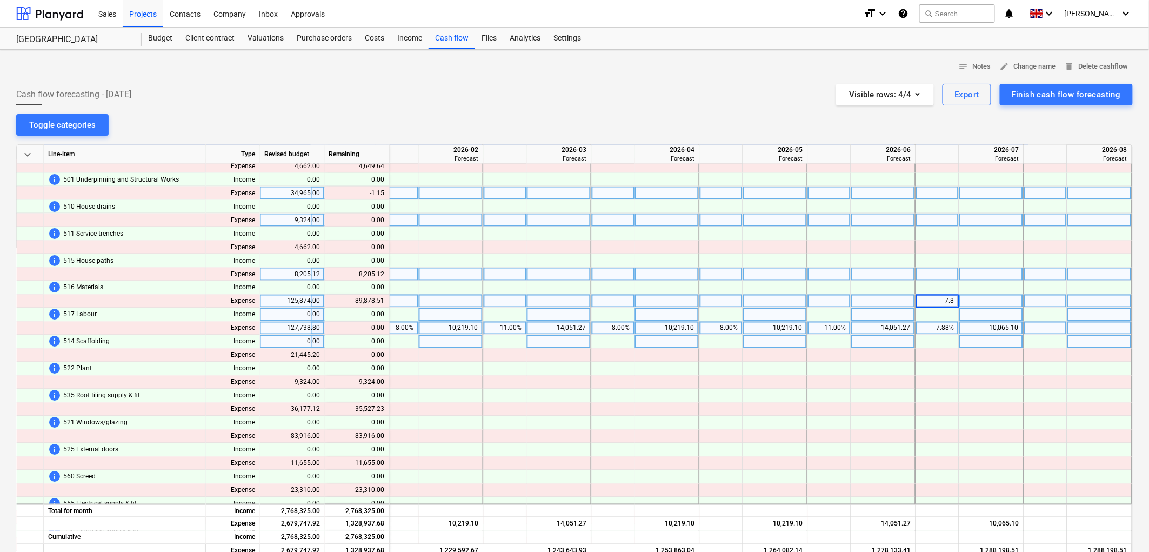
type input "7.88"
type input "11"
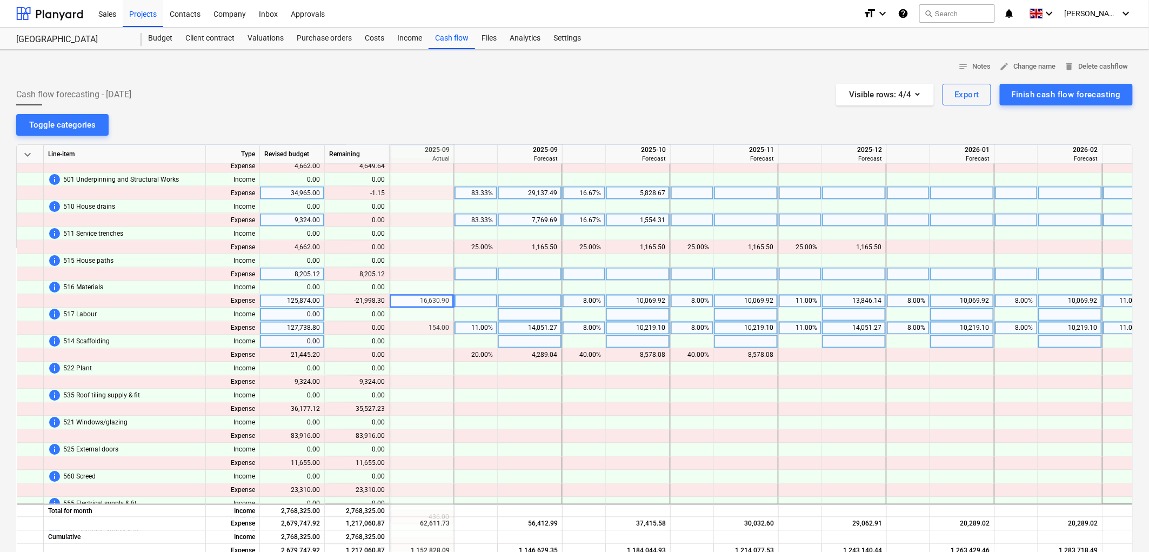
scroll to position [721, 1622]
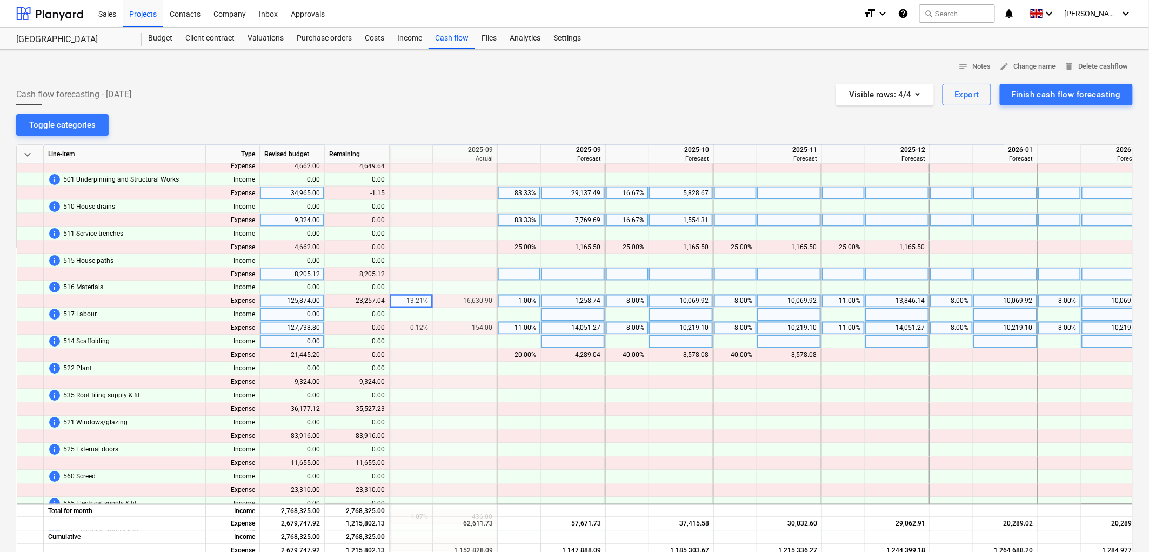
click at [525, 297] on div "1.00%" at bounding box center [519, 302] width 34 height 14
type input "11"
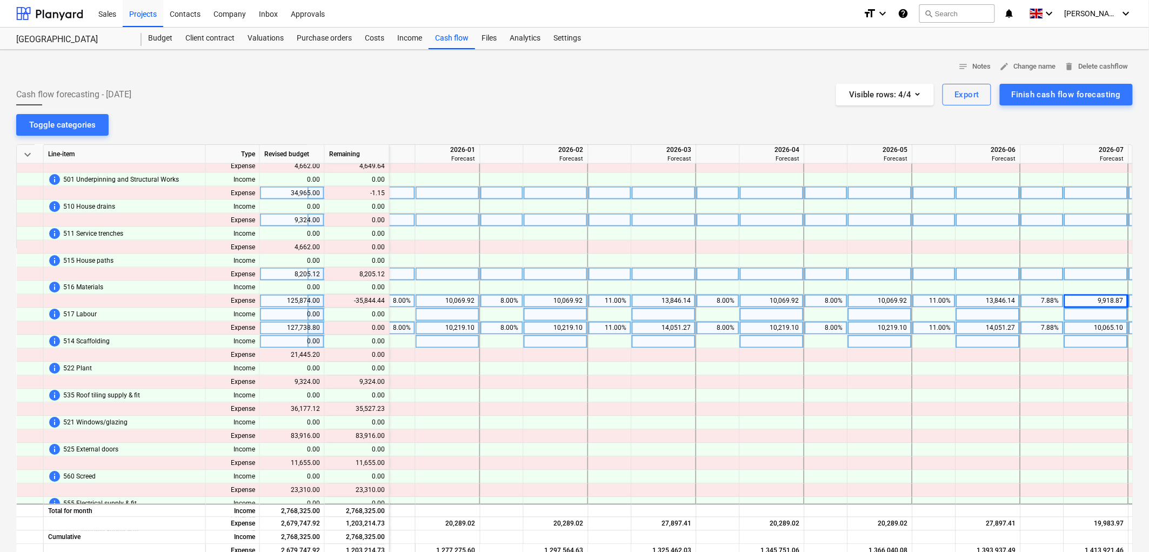
scroll to position [721, 2223]
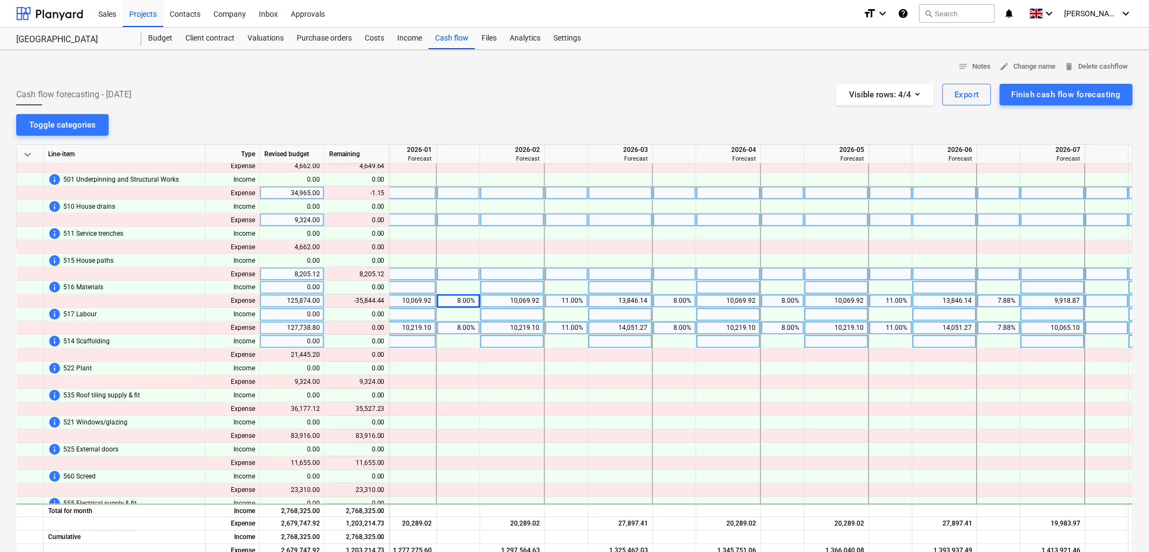
click at [564, 293] on div at bounding box center [566, 288] width 43 height 14
click at [570, 302] on div "11.00%" at bounding box center [567, 302] width 34 height 14
click at [684, 296] on div "8.00%" at bounding box center [675, 302] width 34 height 14
click at [792, 300] on div "8.00%" at bounding box center [783, 302] width 34 height 14
click at [912, 297] on div "11.00%" at bounding box center [891, 302] width 43 height 14
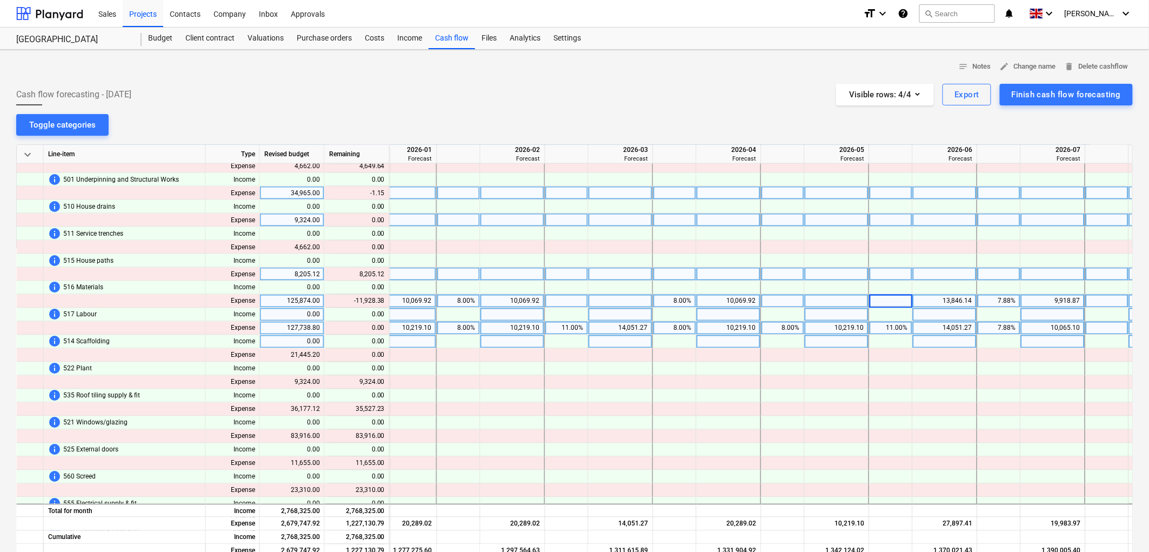
click at [991, 298] on div "7.88%" at bounding box center [999, 302] width 34 height 14
click at [456, 295] on div "8.00%" at bounding box center [459, 302] width 34 height 14
click at [682, 303] on div "8.00%" at bounding box center [675, 302] width 34 height 14
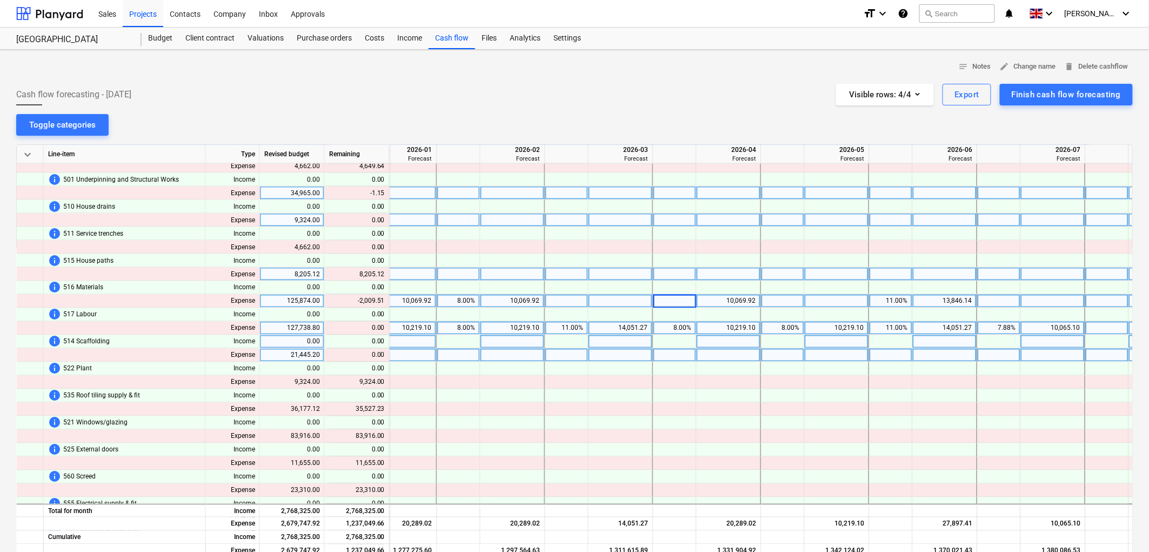
click at [703, 360] on div at bounding box center [729, 356] width 65 height 14
click at [464, 301] on div "8.00%" at bounding box center [459, 302] width 34 height 14
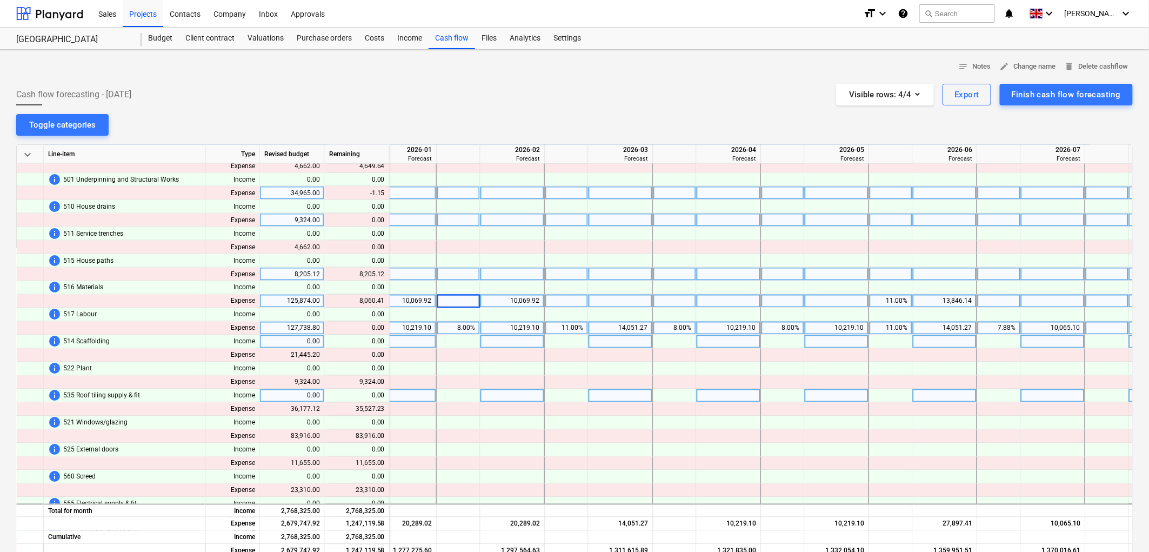
drag, startPoint x: 672, startPoint y: 398, endPoint x: 678, endPoint y: 398, distance: 5.9
click at [676, 398] on div at bounding box center [675, 396] width 43 height 14
click at [890, 299] on div "11.00%" at bounding box center [891, 302] width 34 height 14
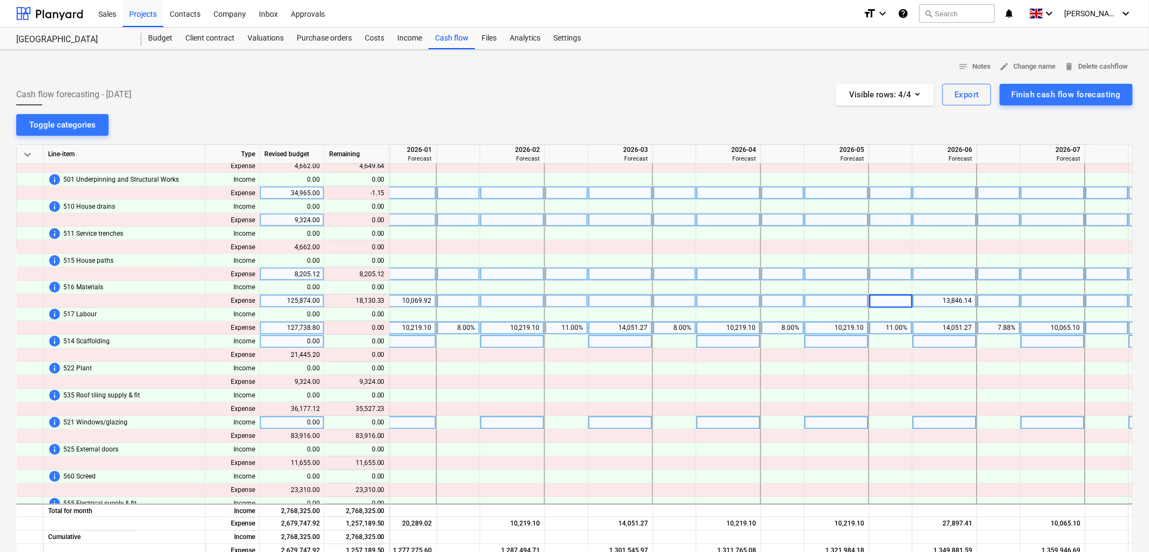
click at [842, 429] on div at bounding box center [837, 423] width 65 height 14
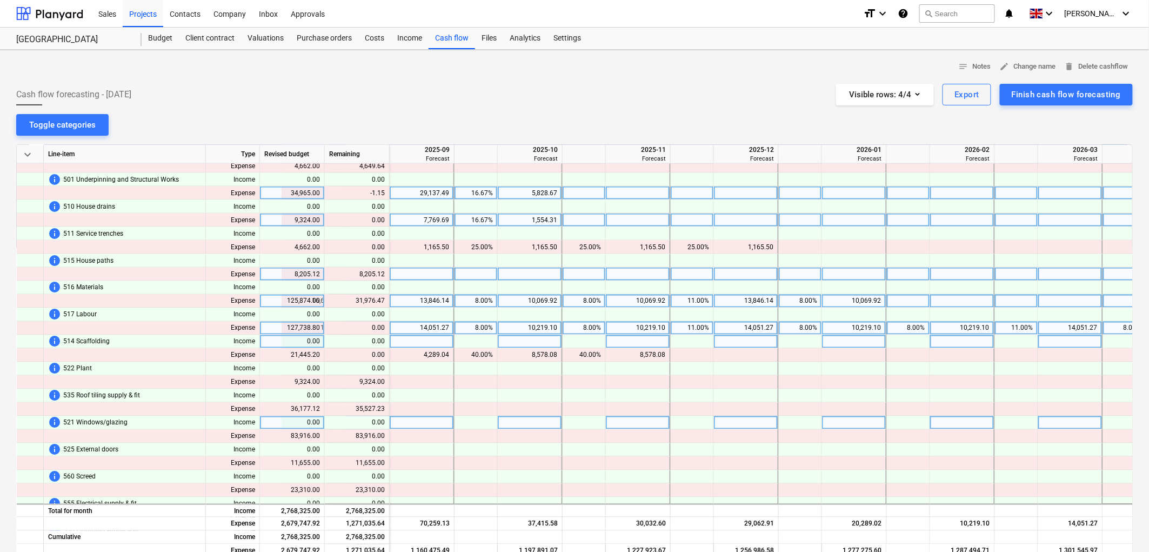
scroll to position [721, 1730]
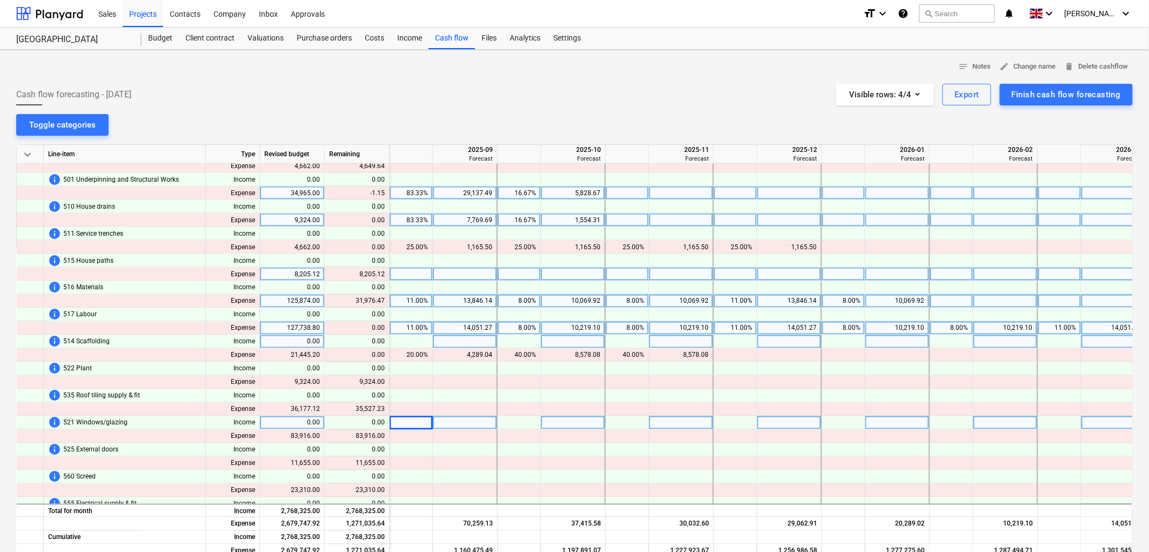
click at [744, 299] on div "11.00%" at bounding box center [735, 302] width 34 height 14
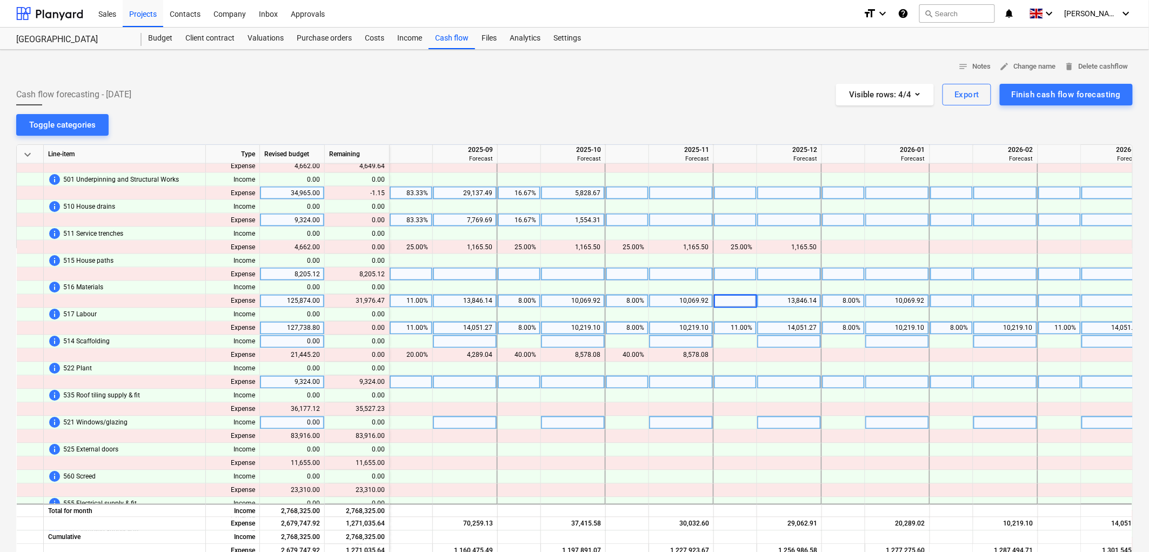
click at [788, 383] on div at bounding box center [789, 383] width 65 height 14
click at [849, 299] on div "8.00%" at bounding box center [844, 302] width 34 height 14
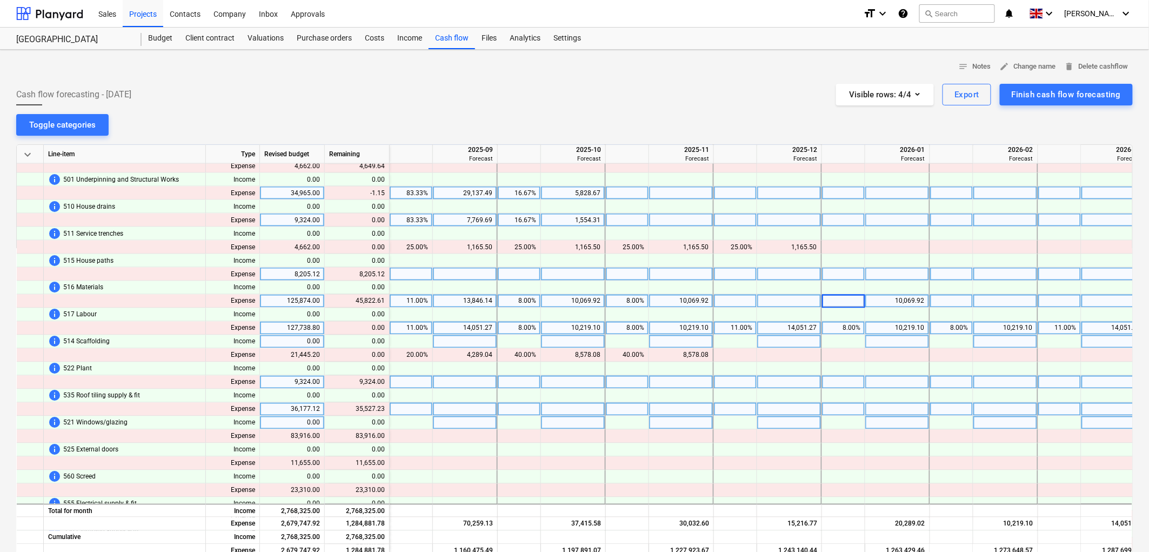
click at [811, 415] on div at bounding box center [789, 410] width 65 height 14
click at [636, 307] on div "8.00%" at bounding box center [627, 302] width 34 height 14
click at [608, 504] on div at bounding box center [627, 511] width 43 height 14
click at [519, 300] on div "8.00%" at bounding box center [519, 302] width 34 height 14
click at [519, 420] on div at bounding box center [519, 423] width 43 height 14
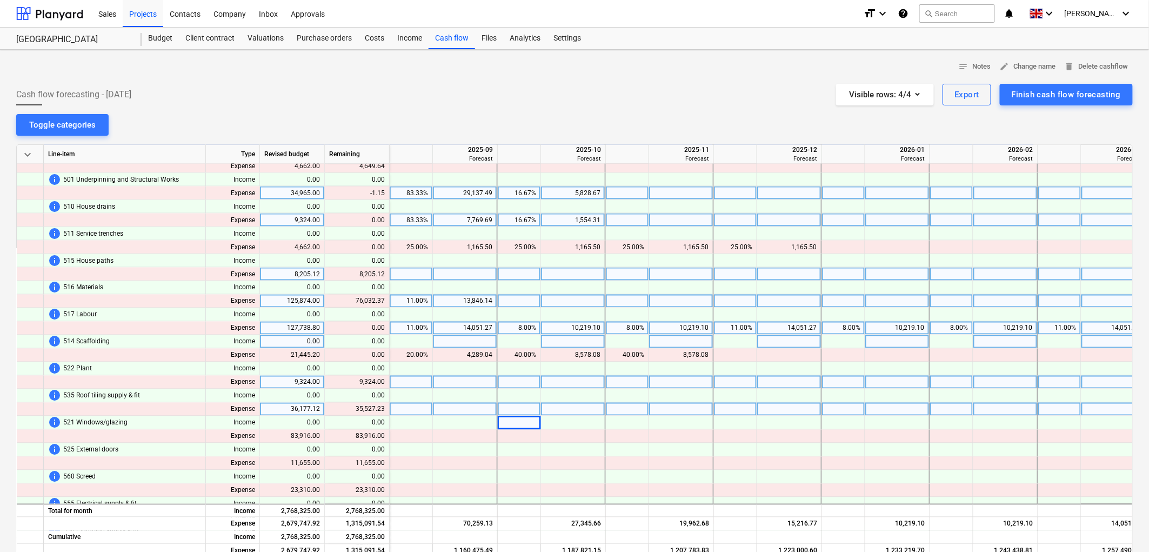
click at [428, 304] on div "11.00%" at bounding box center [411, 302] width 34 height 14
click at [466, 405] on div at bounding box center [465, 410] width 65 height 14
click at [425, 301] on div at bounding box center [411, 302] width 43 height 14
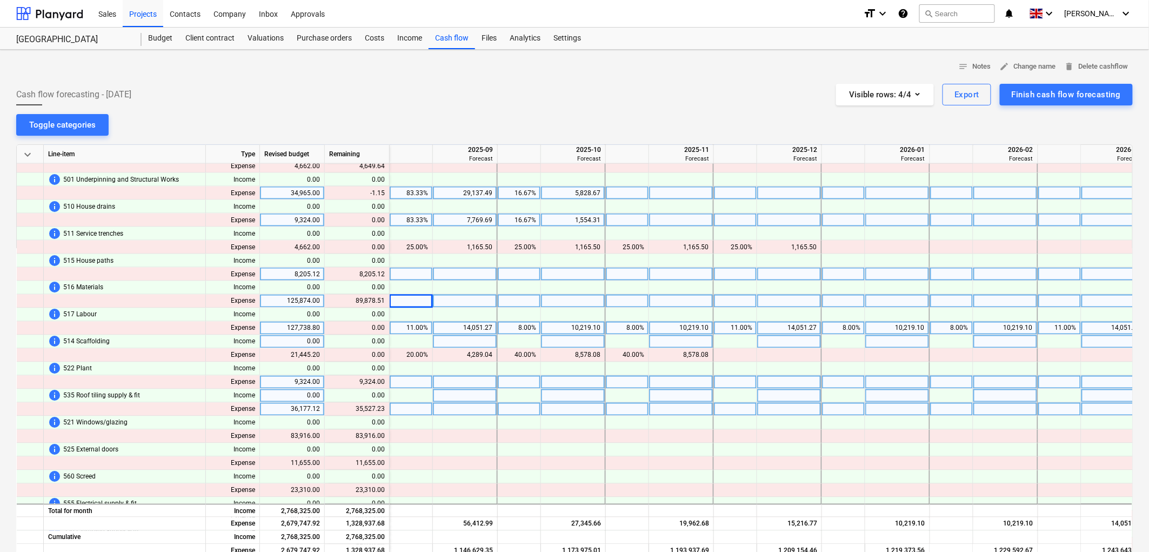
click at [462, 390] on div at bounding box center [465, 396] width 65 height 14
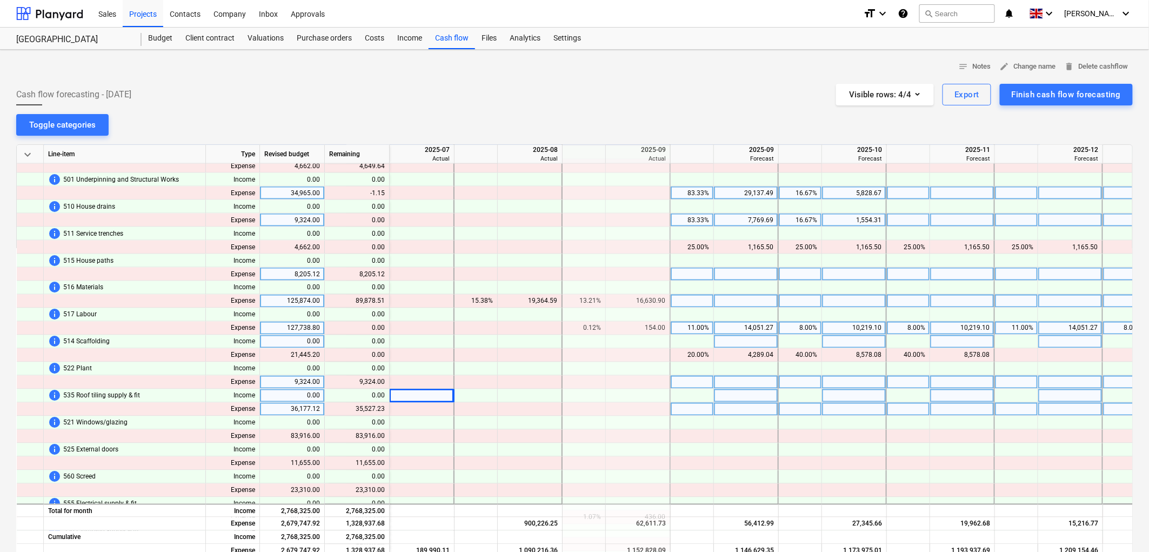
scroll to position [721, 1405]
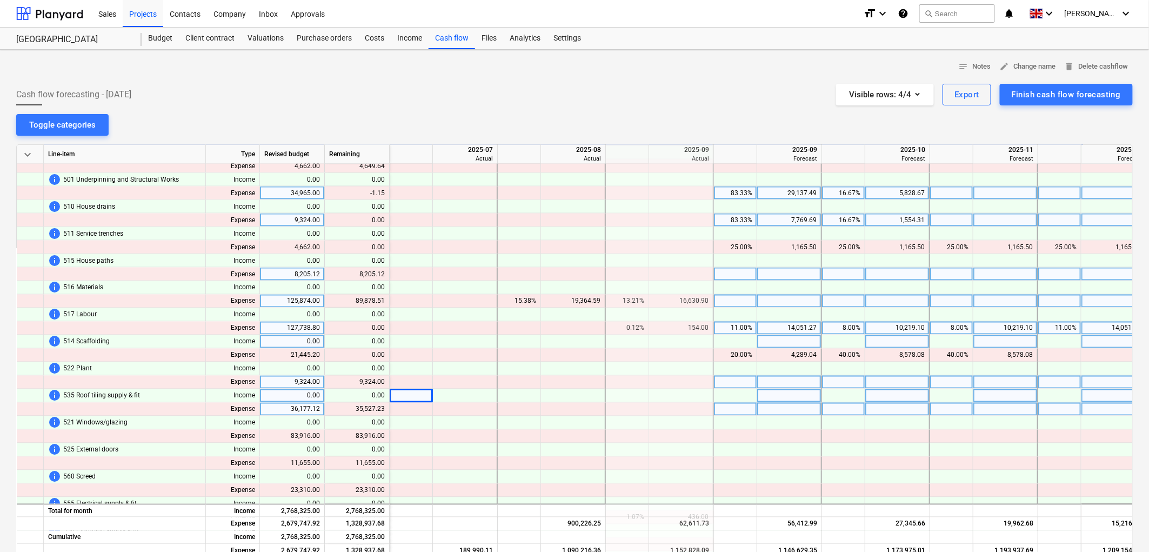
click at [726, 300] on div at bounding box center [735, 302] width 43 height 14
click at [515, 296] on div "15.38%" at bounding box center [519, 302] width 34 height 14
click at [615, 299] on div "13.21%" at bounding box center [627, 302] width 34 height 14
click at [728, 299] on div at bounding box center [735, 302] width 43 height 14
click at [816, 349] on div "4,289.04" at bounding box center [789, 356] width 55 height 14
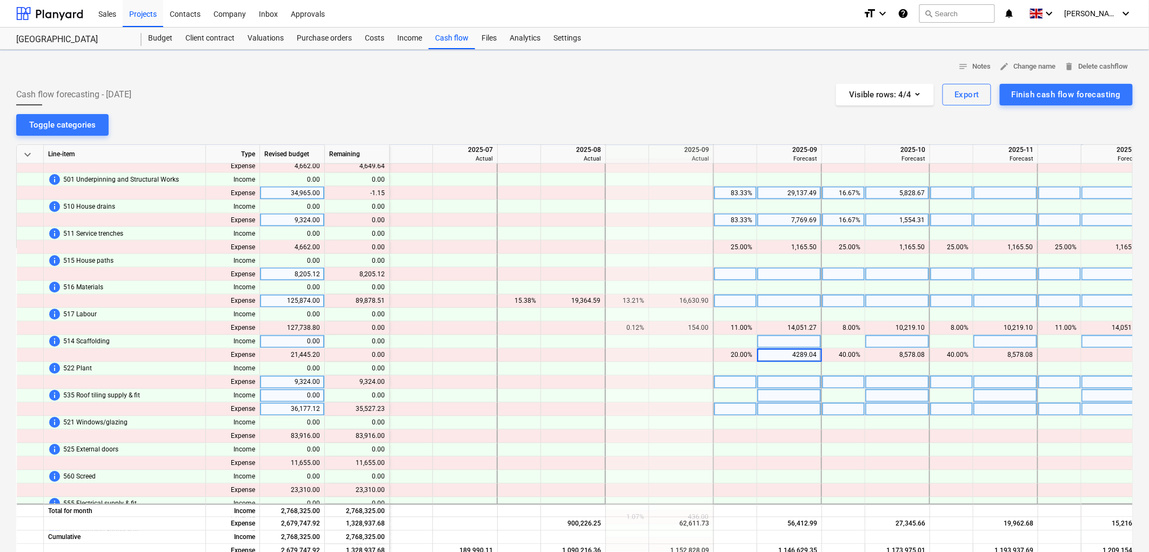
click at [749, 300] on div at bounding box center [735, 302] width 43 height 14
type input "15"
type input "6.5"
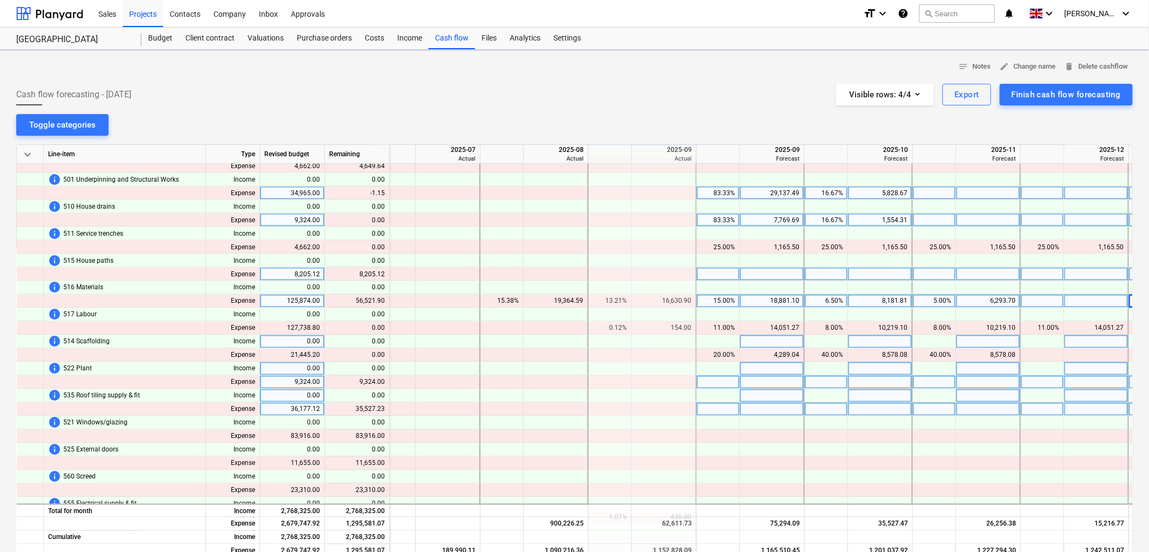
scroll to position [721, 1466]
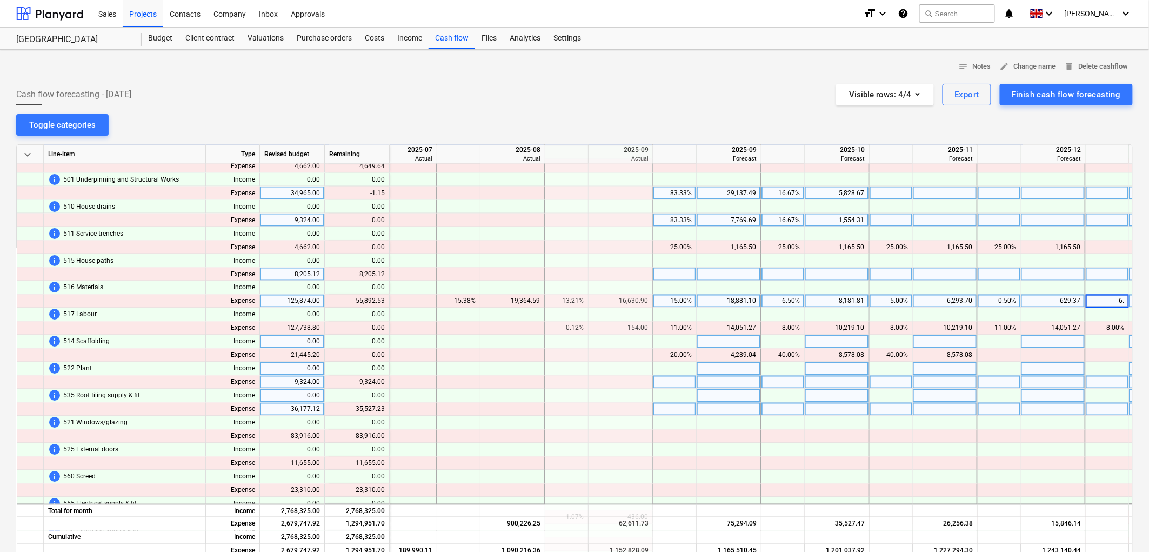
type input "6.5"
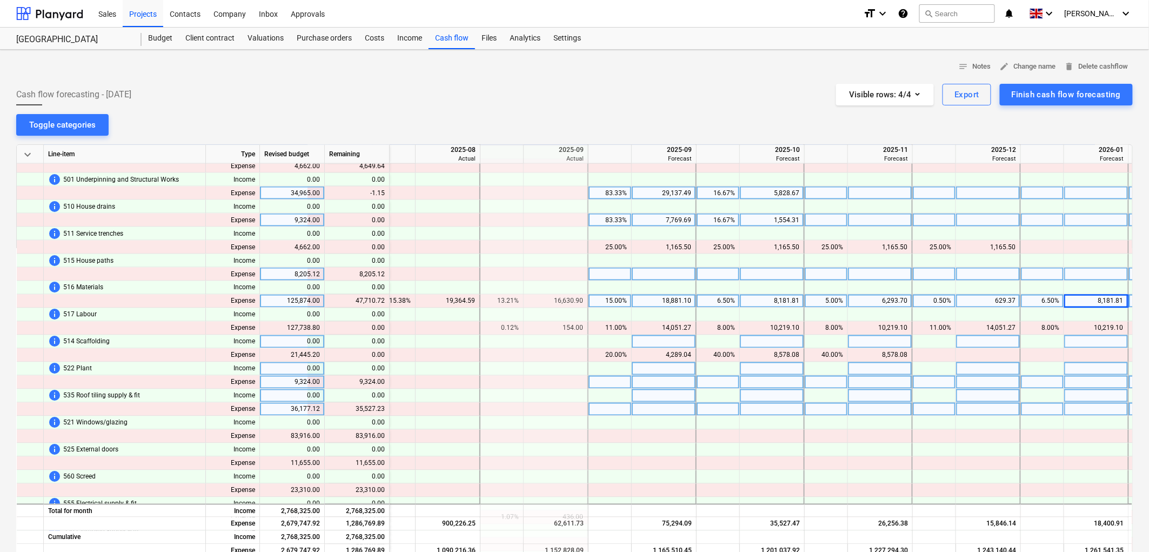
scroll to position [721, 1574]
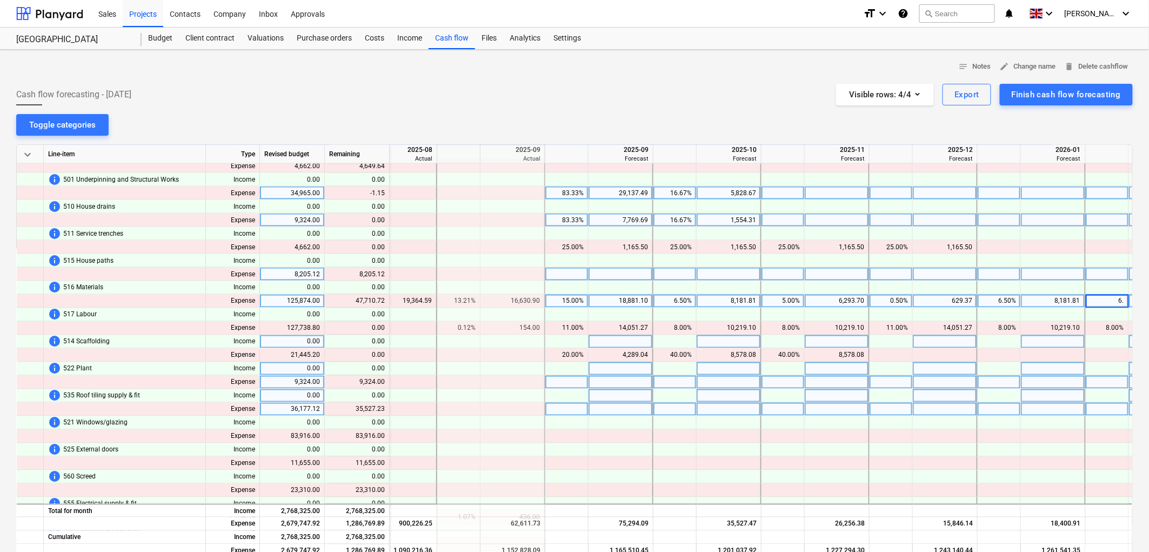
type input "6.5"
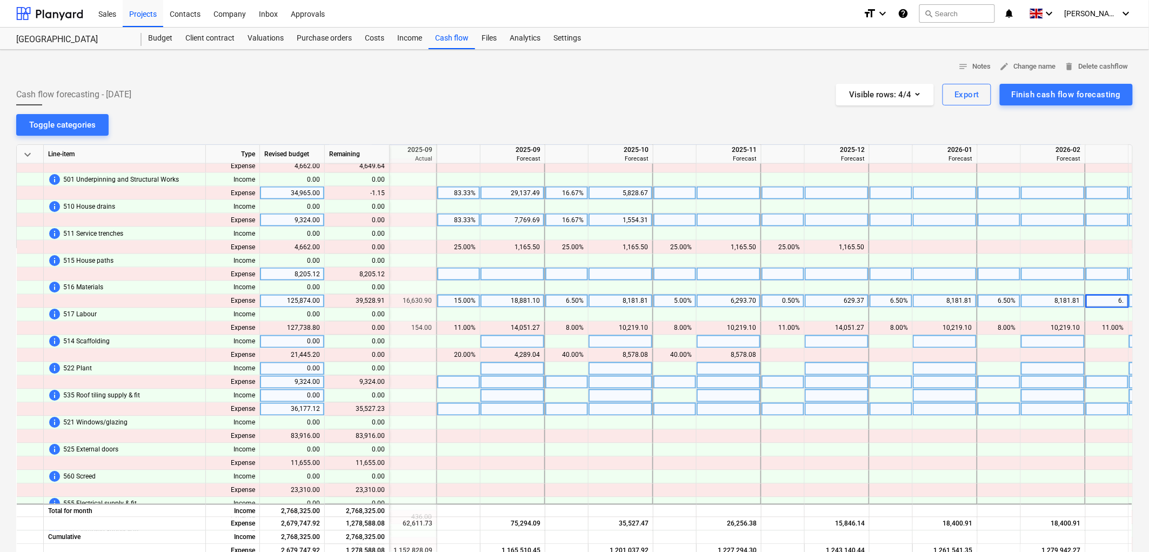
type input "6.5"
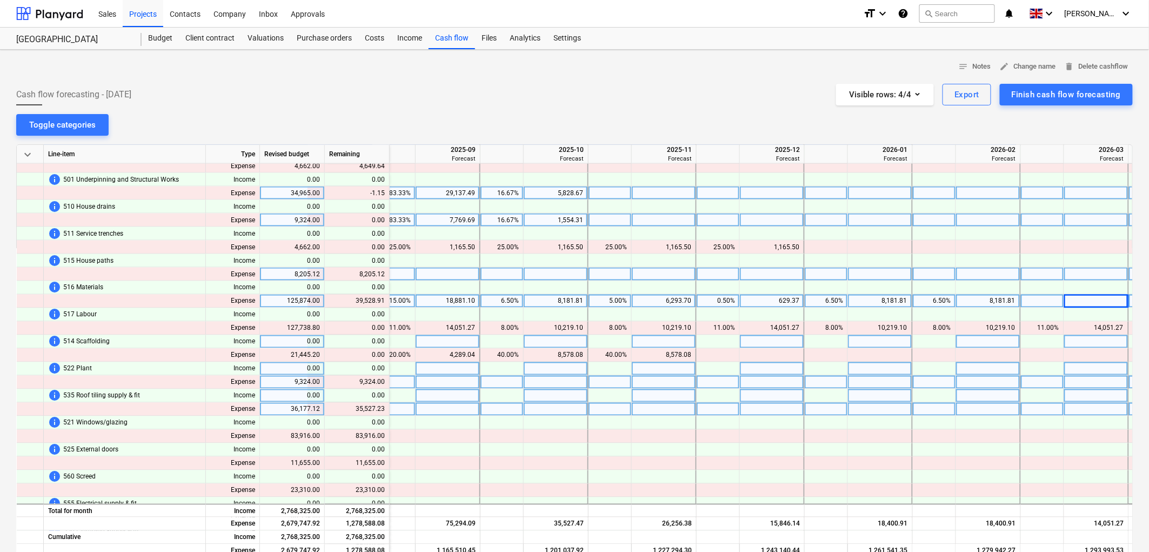
scroll to position [721, 1790]
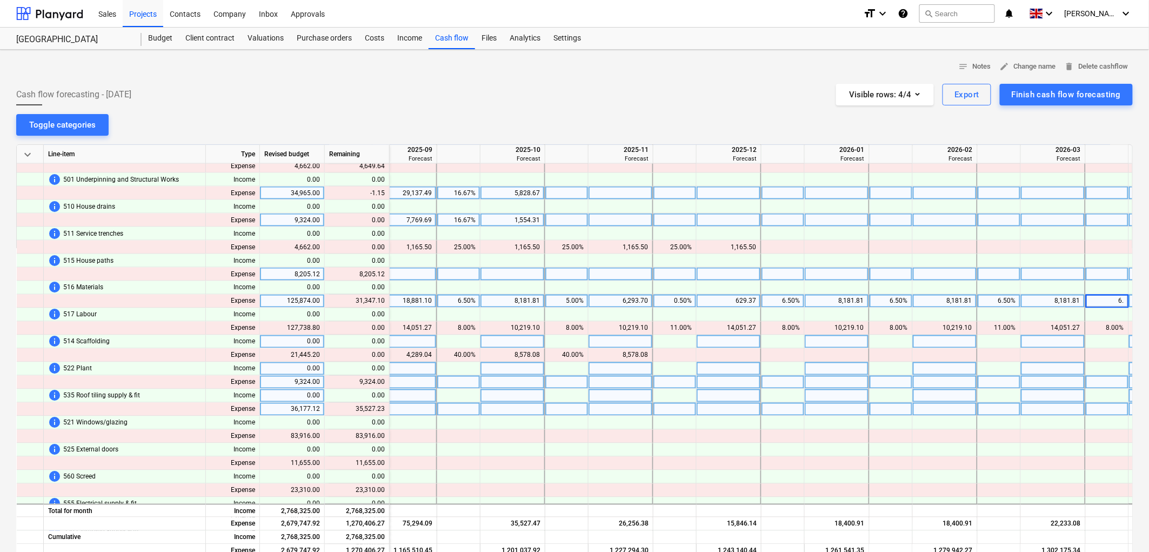
type input "6.5"
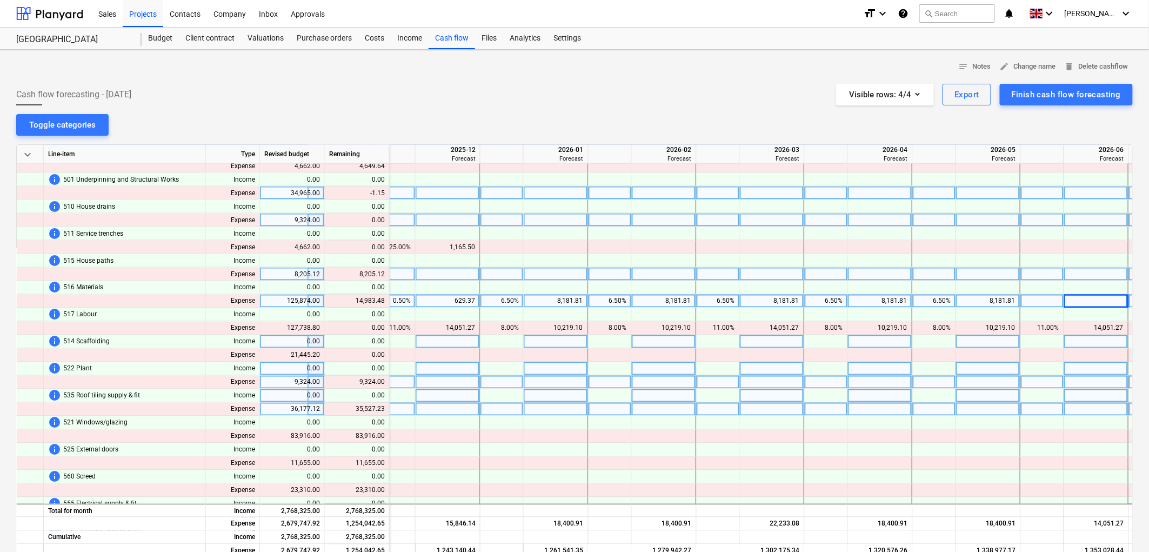
scroll to position [721, 2115]
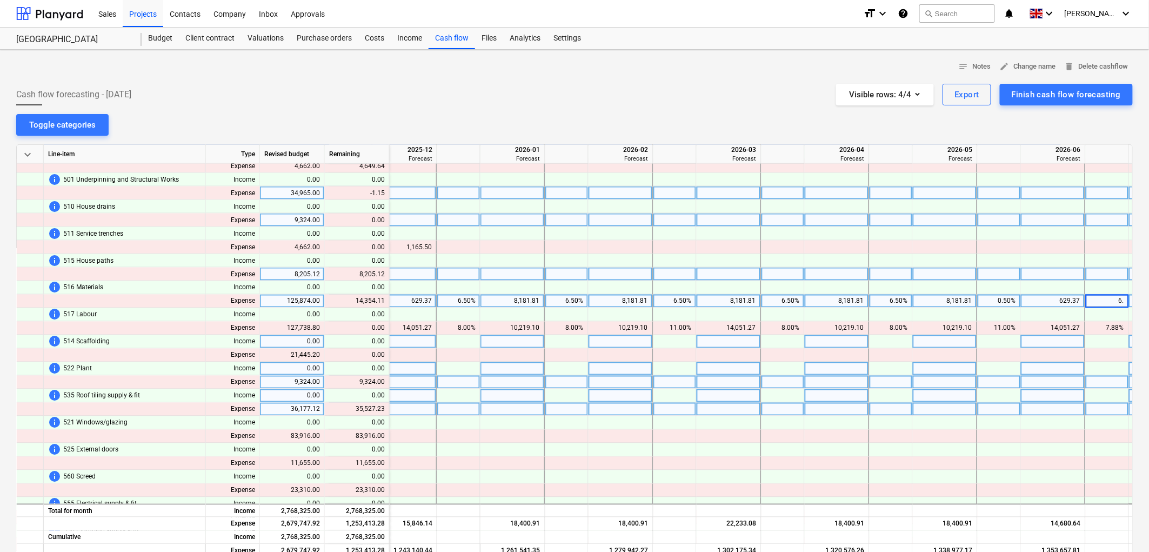
type input "6.5"
type input ".5"
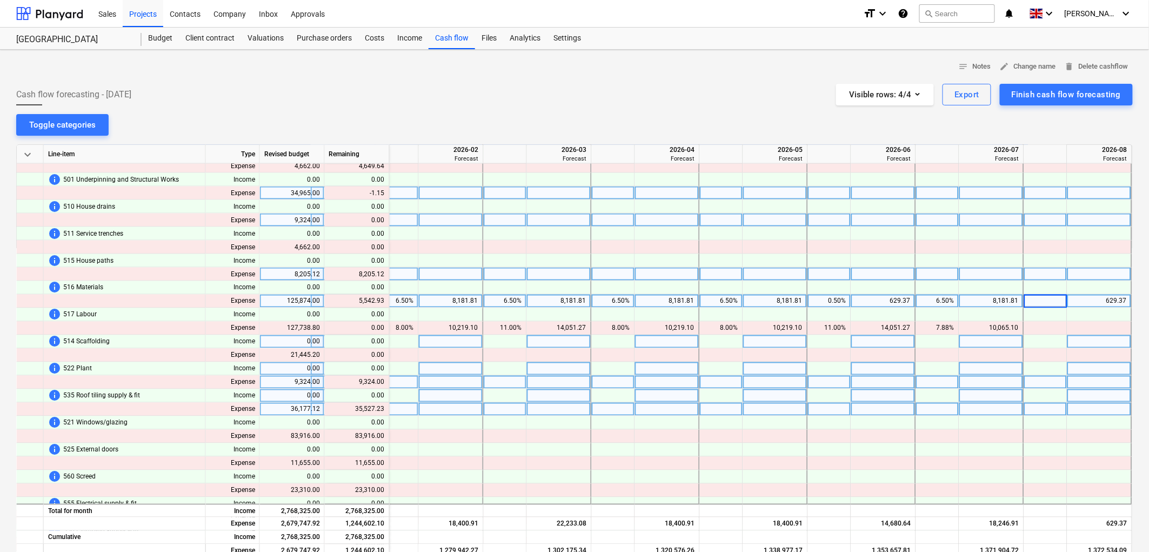
click at [851, 384] on div at bounding box center [883, 383] width 65 height 14
click at [1049, 305] on div "0.50%" at bounding box center [1046, 302] width 34 height 14
click at [964, 237] on div at bounding box center [991, 234] width 65 height 14
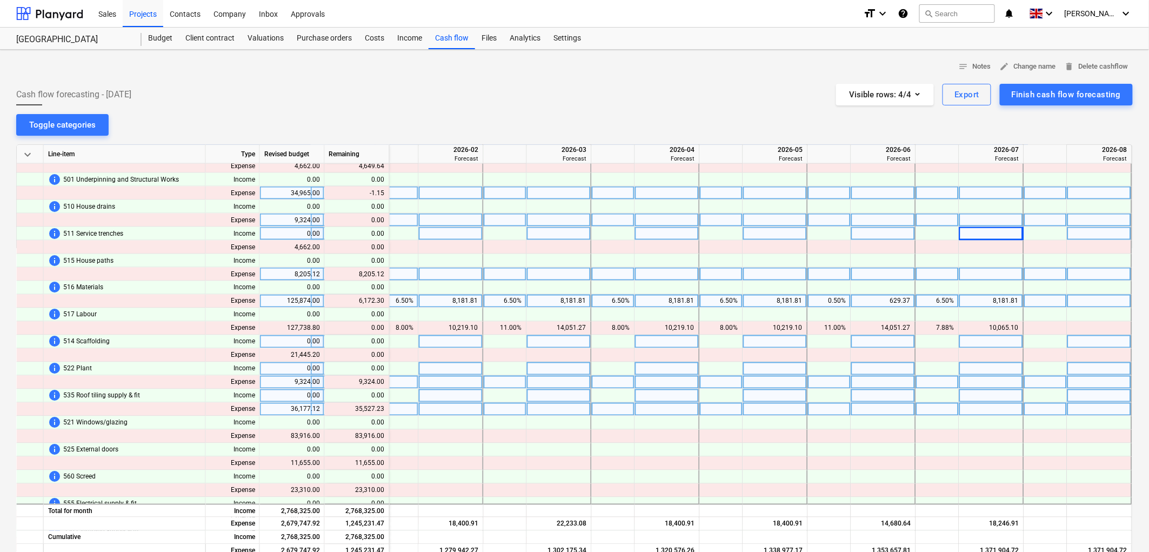
click at [938, 302] on div "6.50%" at bounding box center [938, 302] width 34 height 14
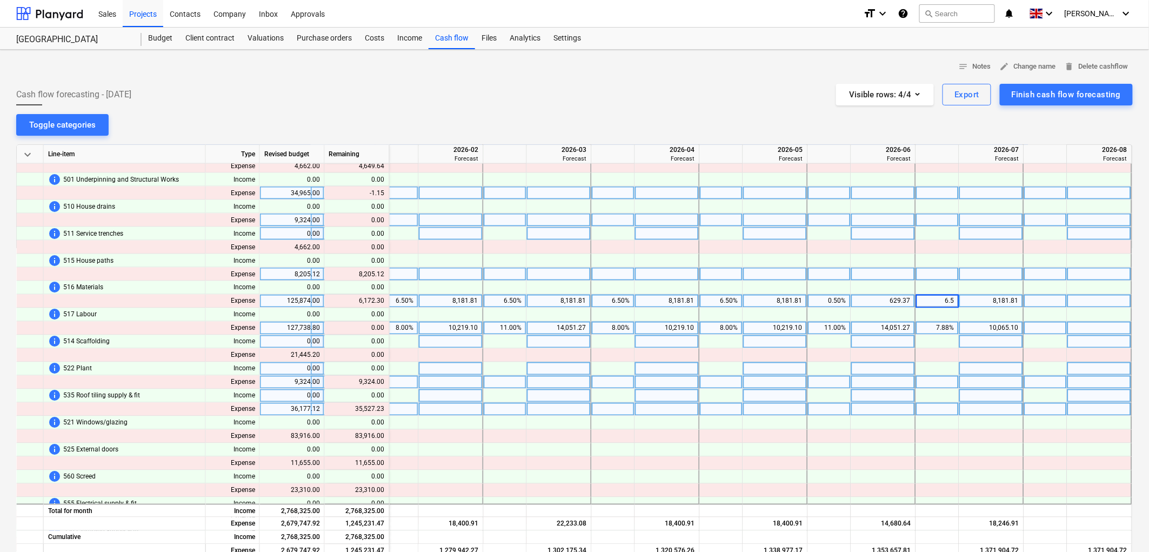
type input "7"
type input "6.5"
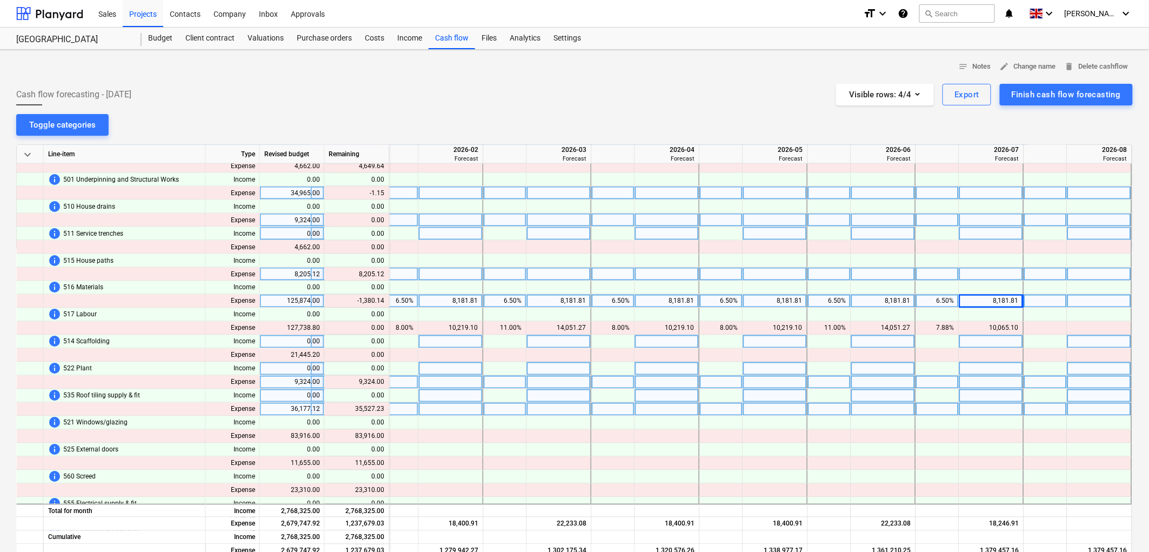
click at [944, 301] on div "6.50%" at bounding box center [938, 302] width 34 height 14
click at [969, 300] on div at bounding box center [991, 302] width 65 height 14
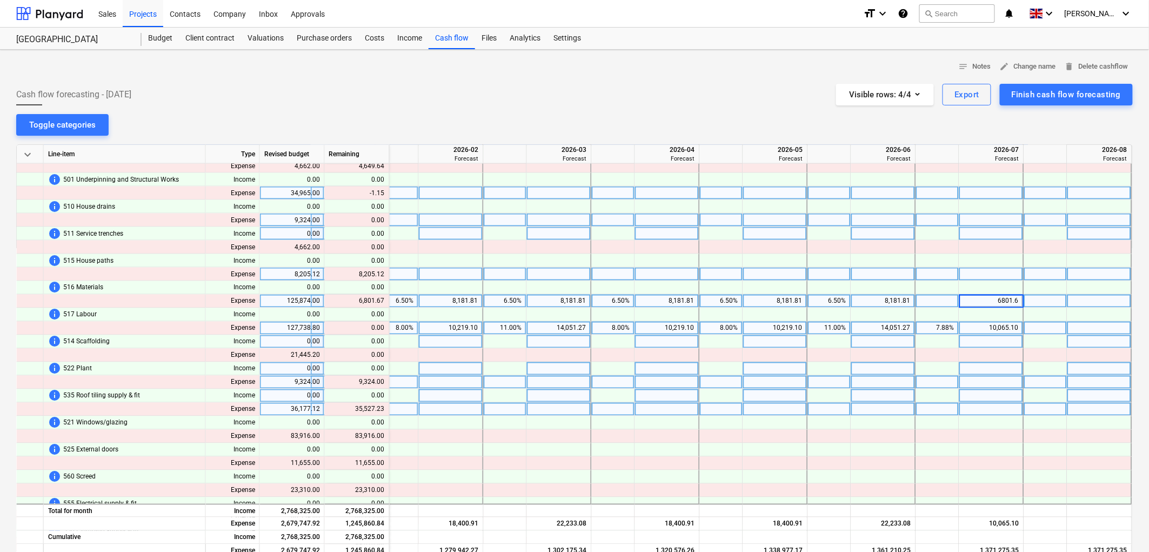
type input "6801.67"
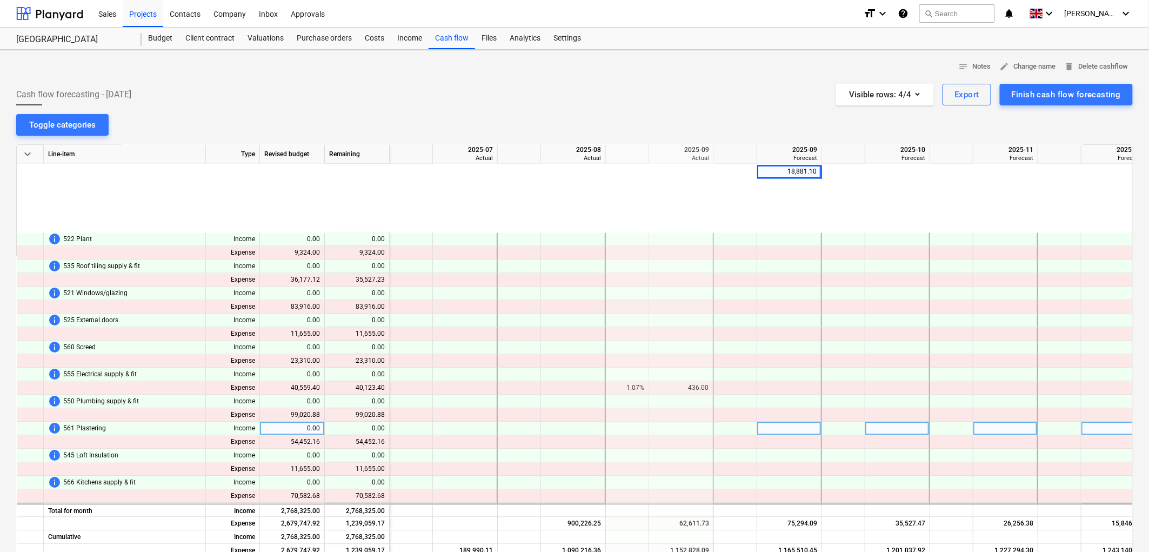
scroll to position [979, 1405]
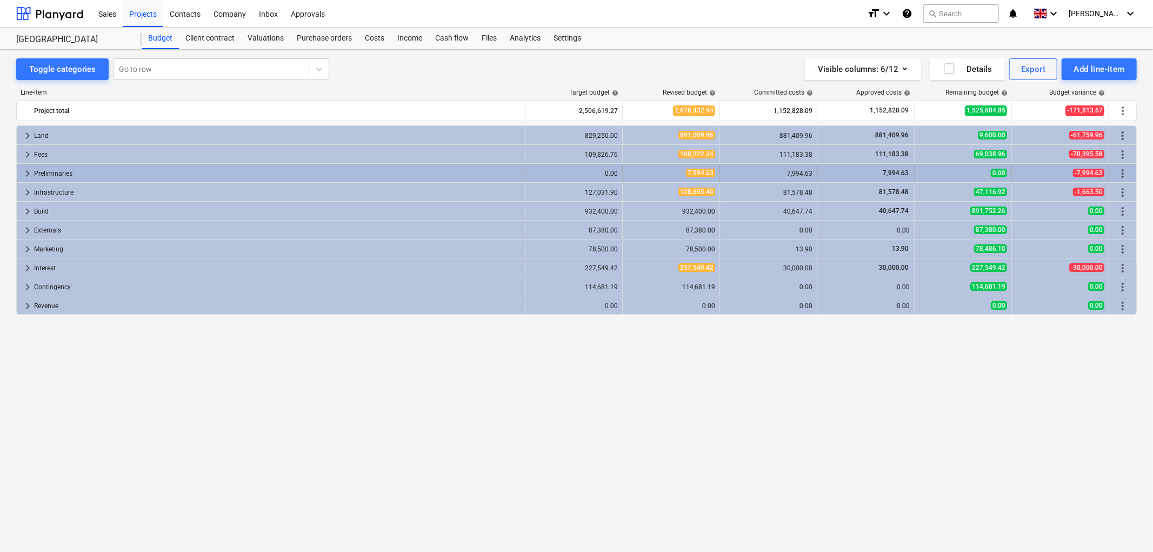
click at [25, 174] on span "keyboard_arrow_right" at bounding box center [27, 173] width 13 height 13
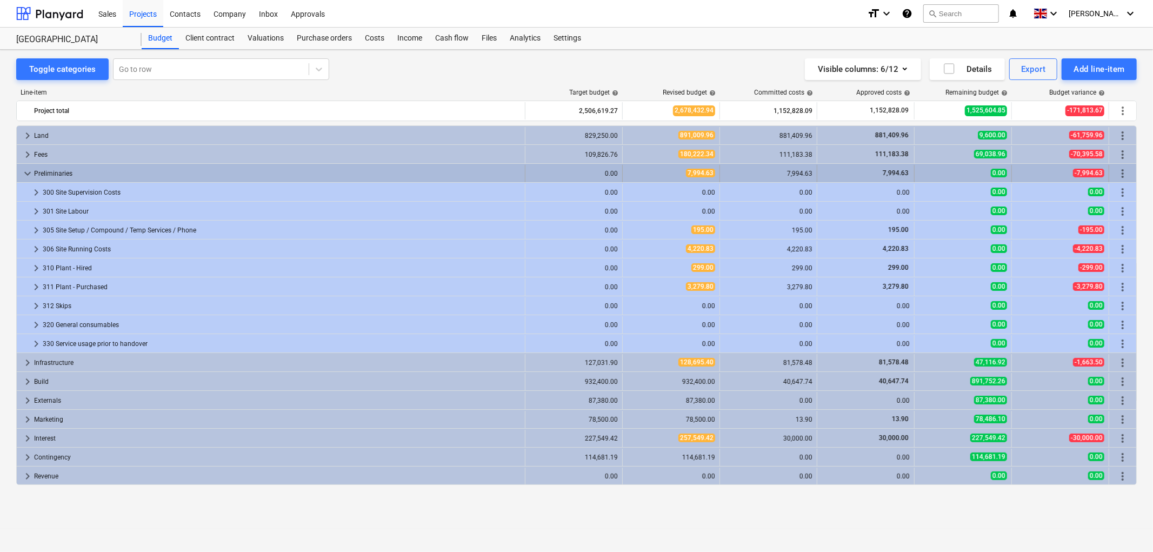
click at [29, 170] on span "keyboard_arrow_down" at bounding box center [27, 173] width 13 height 13
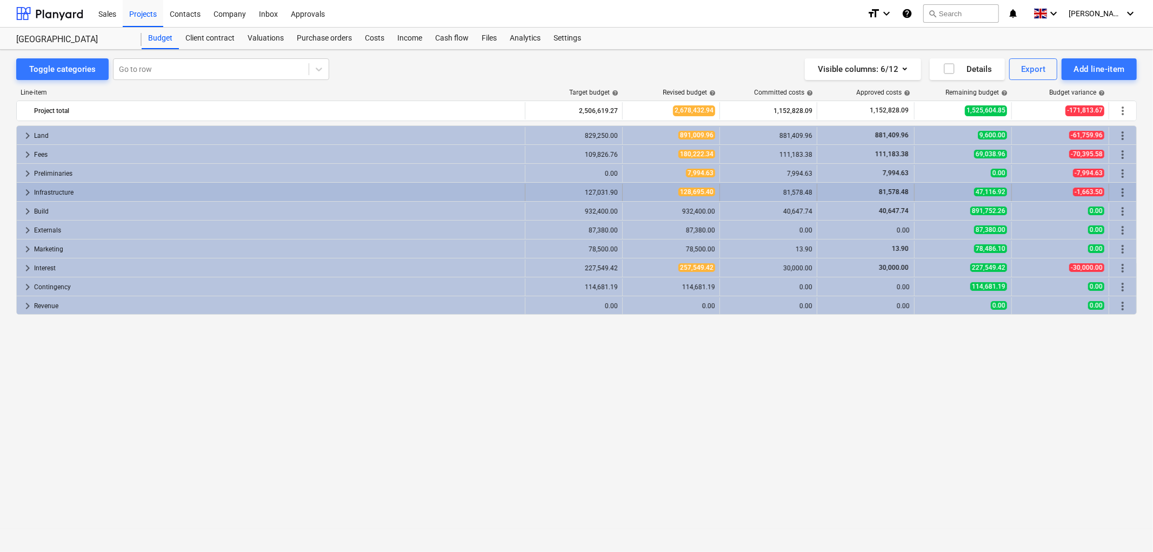
click at [28, 193] on span "keyboard_arrow_right" at bounding box center [27, 192] width 13 height 13
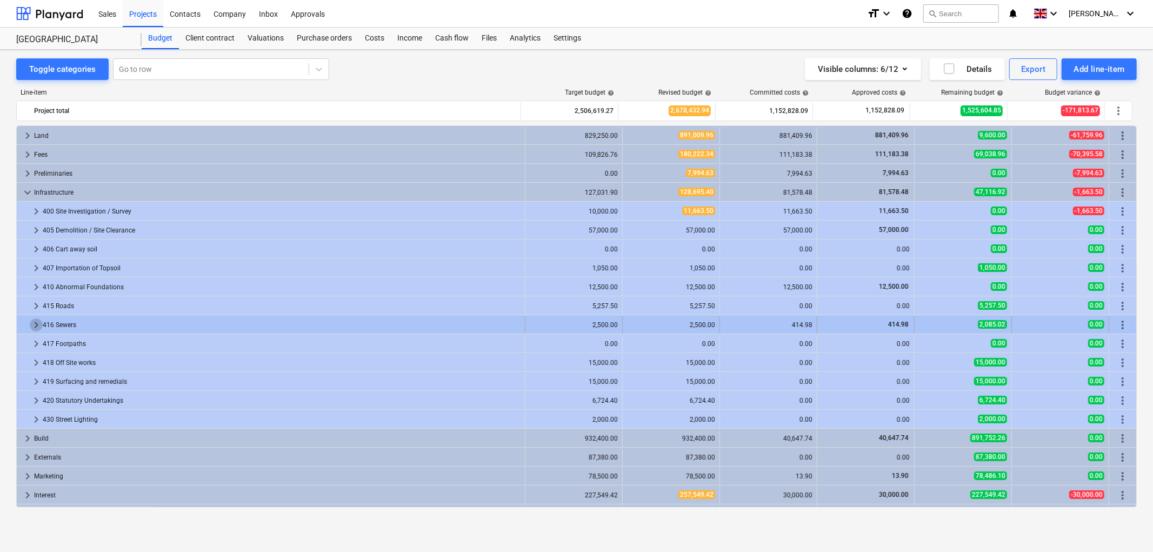
click at [33, 325] on span "keyboard_arrow_right" at bounding box center [36, 324] width 13 height 13
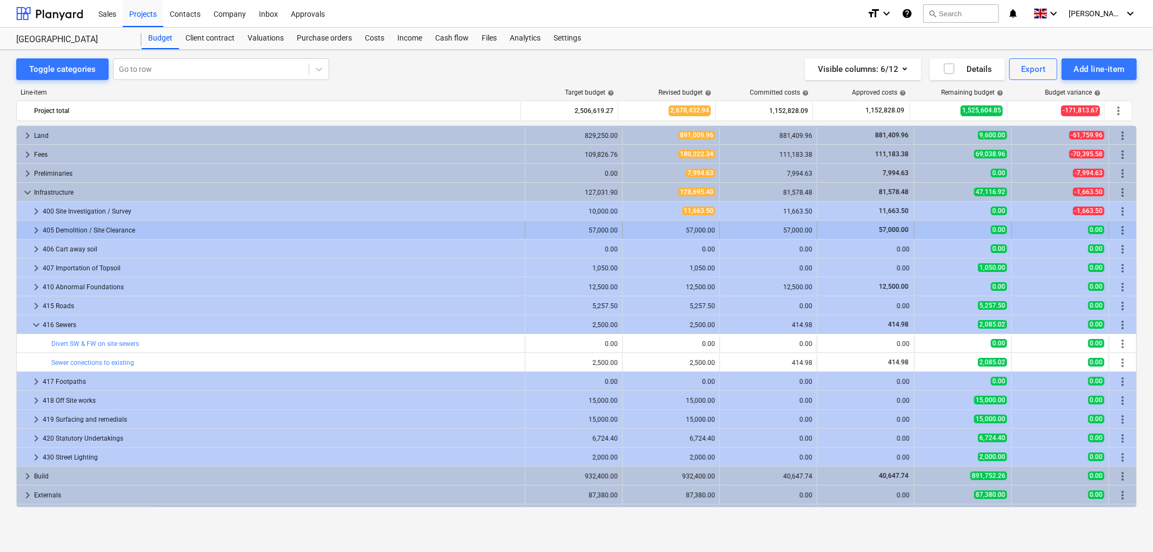
click at [39, 229] on span "keyboard_arrow_right" at bounding box center [36, 230] width 13 height 13
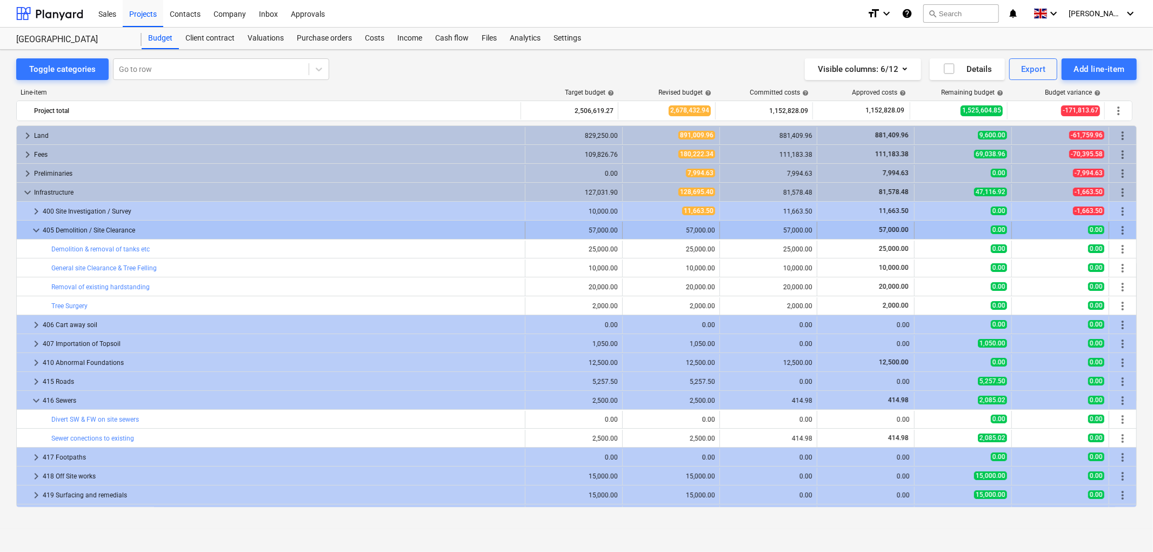
click at [39, 230] on span "keyboard_arrow_down" at bounding box center [36, 230] width 13 height 13
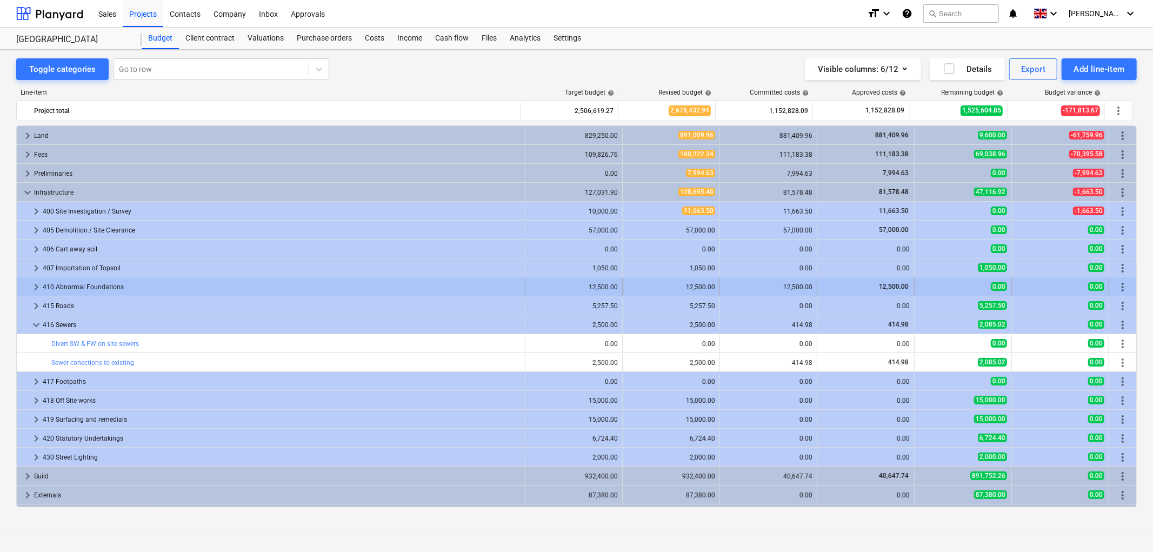
click at [35, 288] on span "keyboard_arrow_right" at bounding box center [36, 287] width 13 height 13
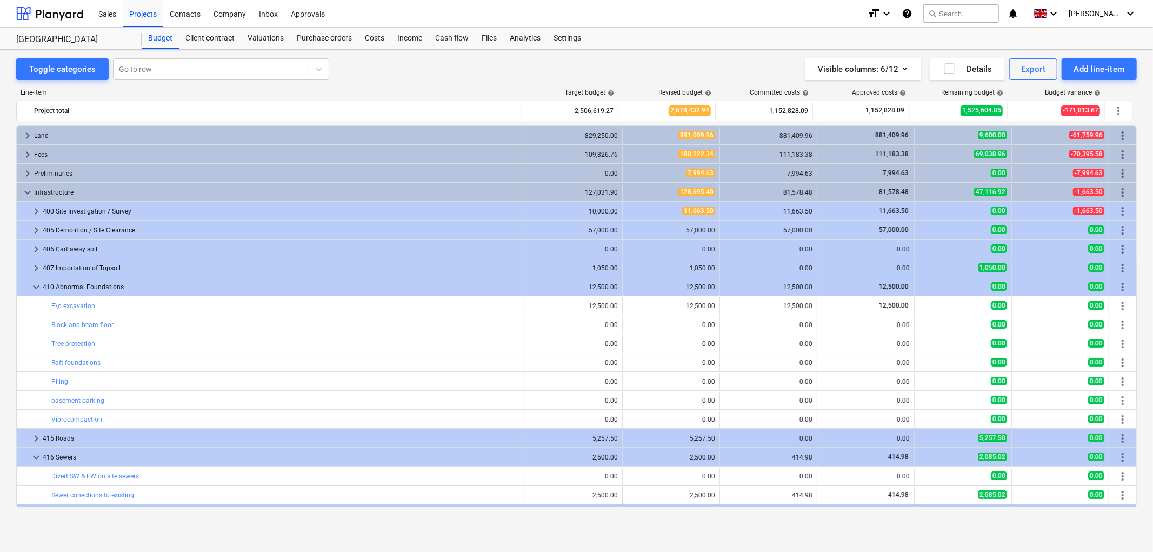
click at [35, 288] on span "keyboard_arrow_down" at bounding box center [36, 287] width 13 height 13
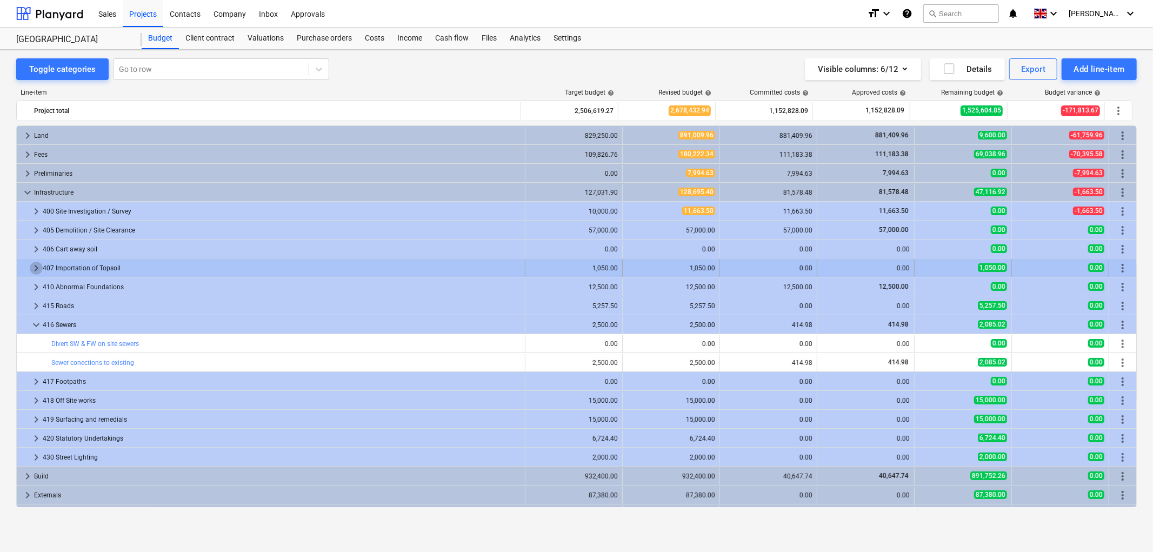
click at [32, 272] on span "keyboard_arrow_right" at bounding box center [36, 268] width 13 height 13
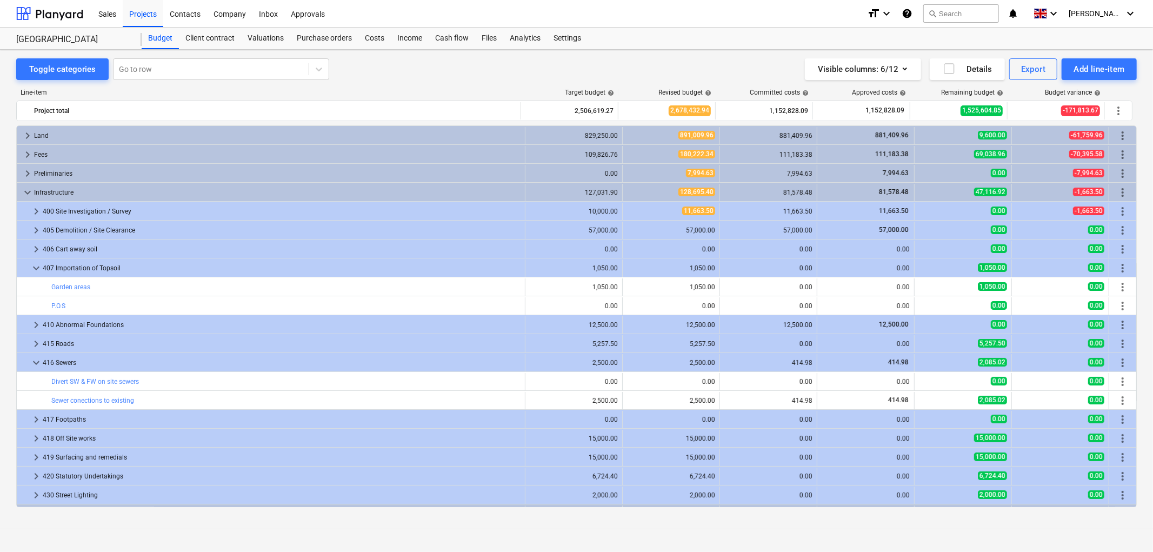
click at [32, 272] on span "keyboard_arrow_down" at bounding box center [36, 268] width 13 height 13
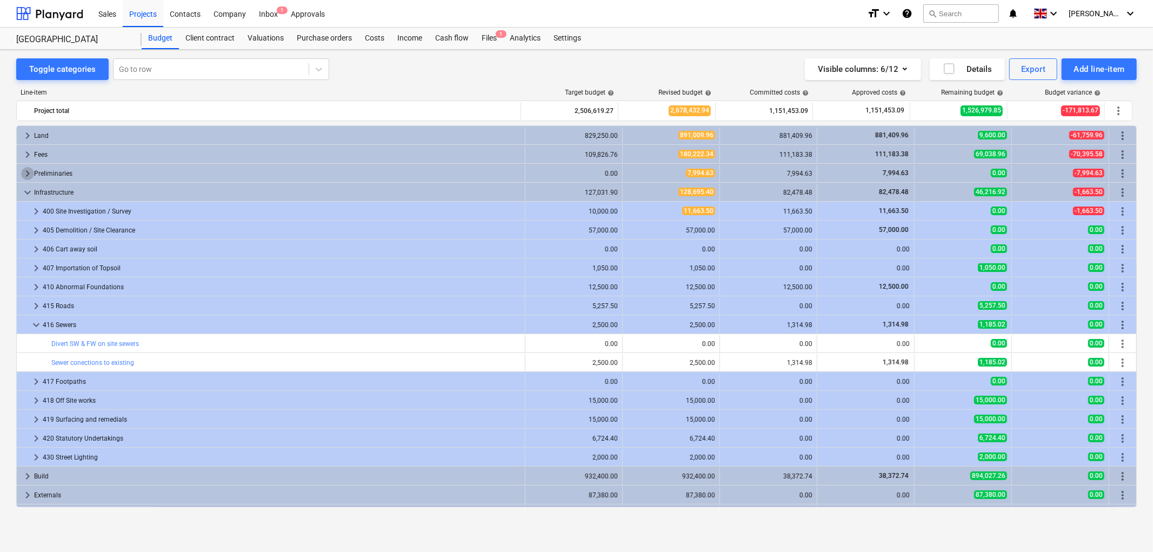
click at [24, 173] on span "keyboard_arrow_right" at bounding box center [27, 173] width 13 height 13
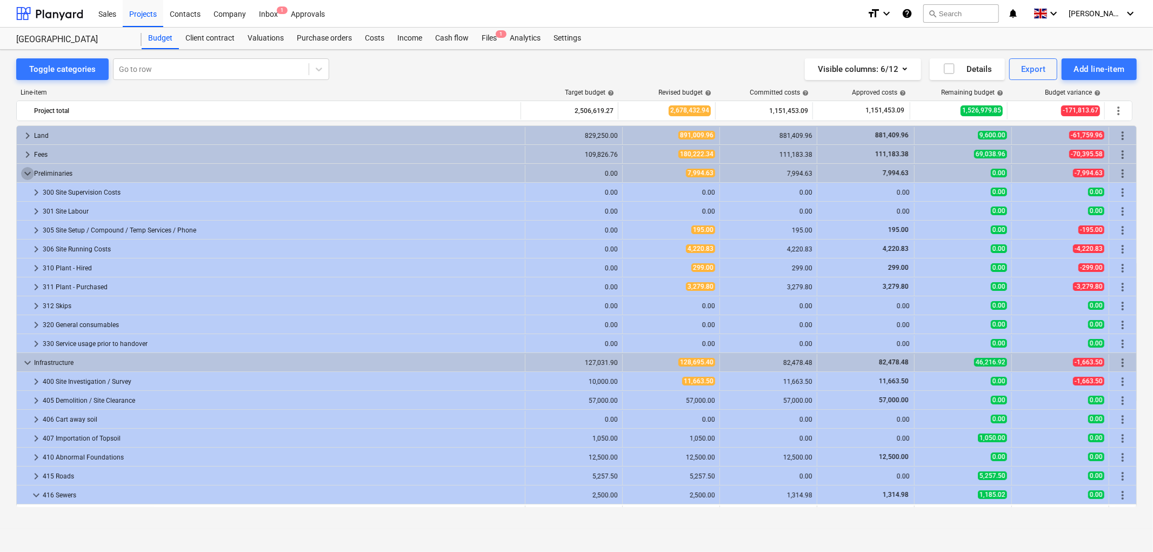
click at [24, 173] on span "keyboard_arrow_down" at bounding box center [27, 173] width 13 height 13
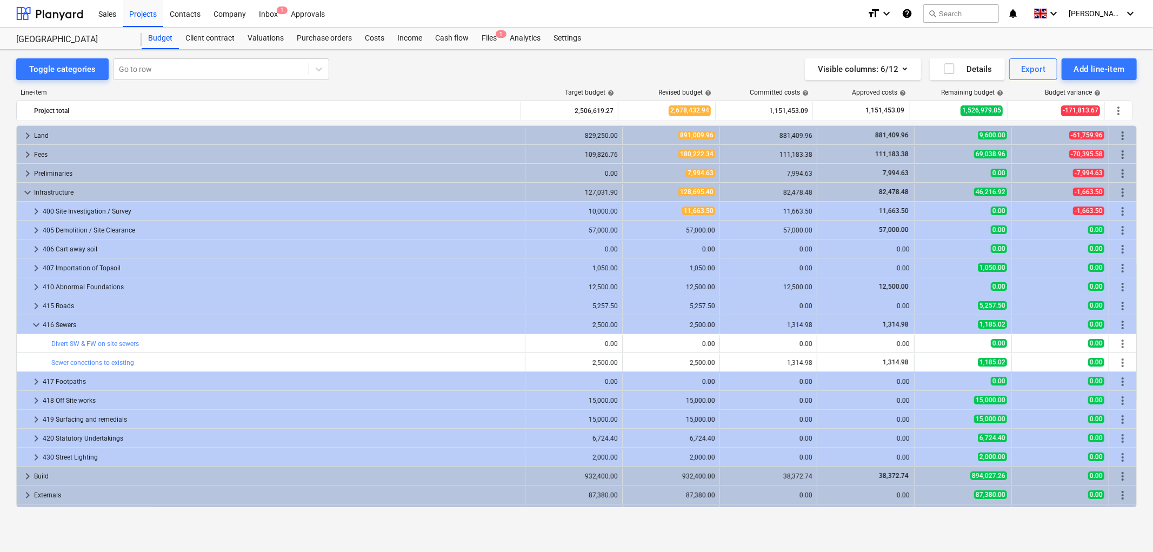
click at [24, 173] on span "keyboard_arrow_right" at bounding box center [27, 173] width 13 height 13
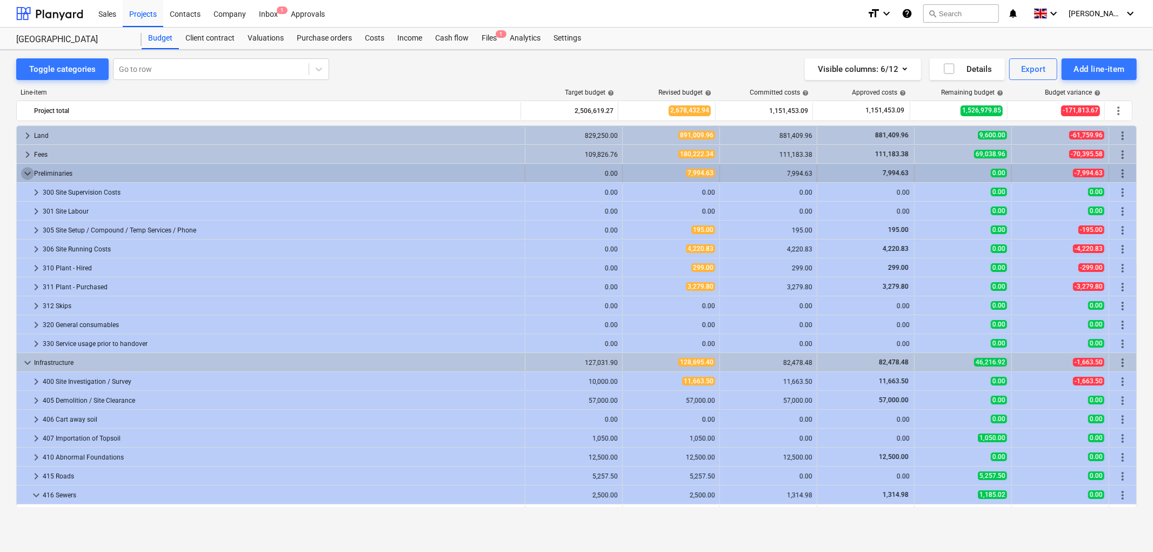
click at [28, 174] on span "keyboard_arrow_down" at bounding box center [27, 173] width 13 height 13
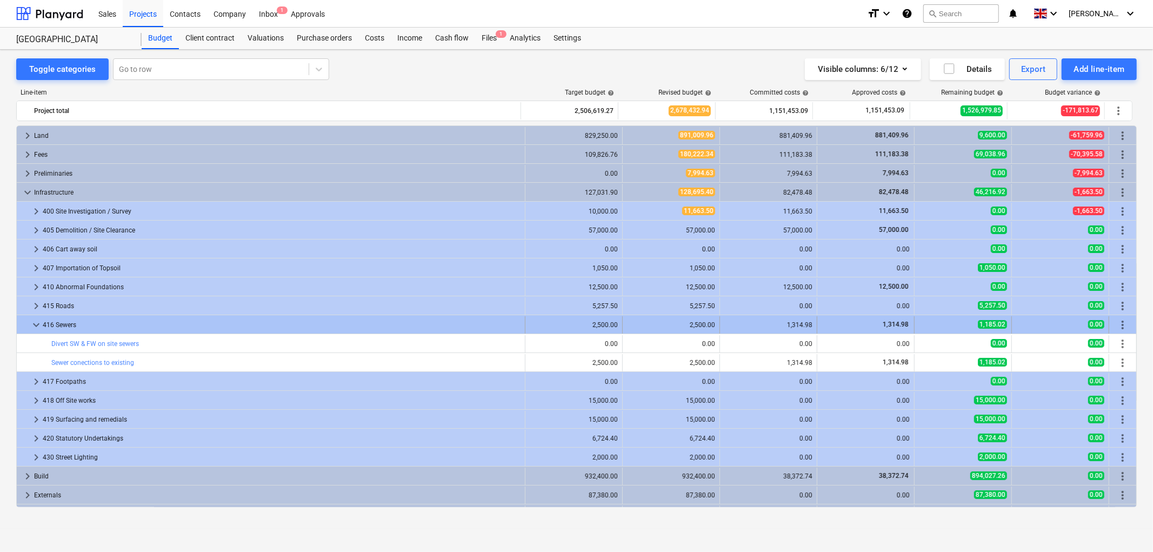
click at [36, 322] on span "keyboard_arrow_down" at bounding box center [36, 324] width 13 height 13
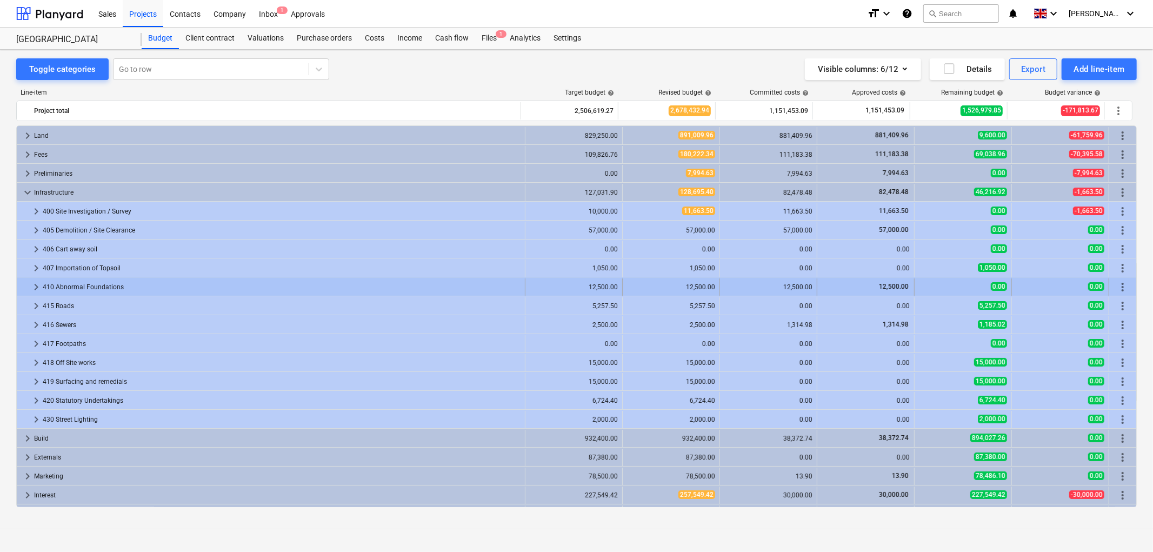
click at [37, 288] on span "keyboard_arrow_right" at bounding box center [36, 287] width 13 height 13
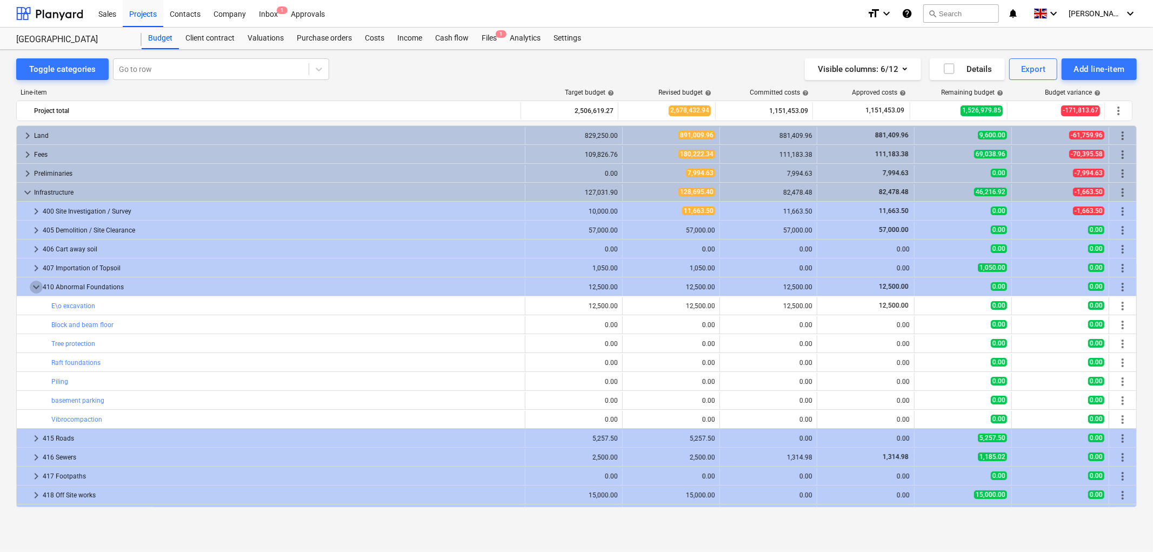
click at [37, 288] on span "keyboard_arrow_down" at bounding box center [36, 287] width 13 height 13
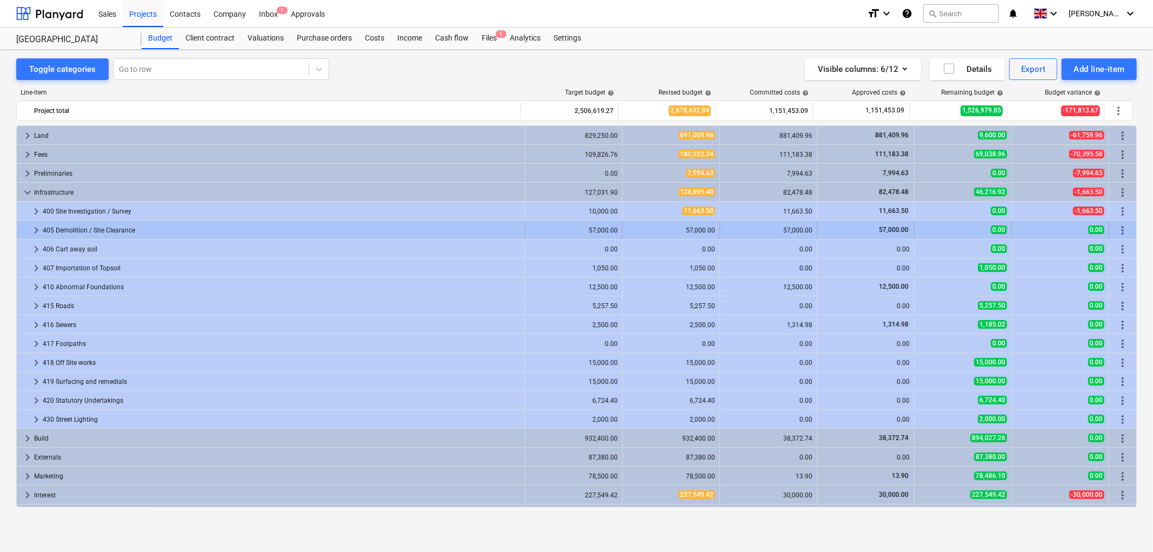
click at [33, 230] on span "keyboard_arrow_right" at bounding box center [36, 230] width 13 height 13
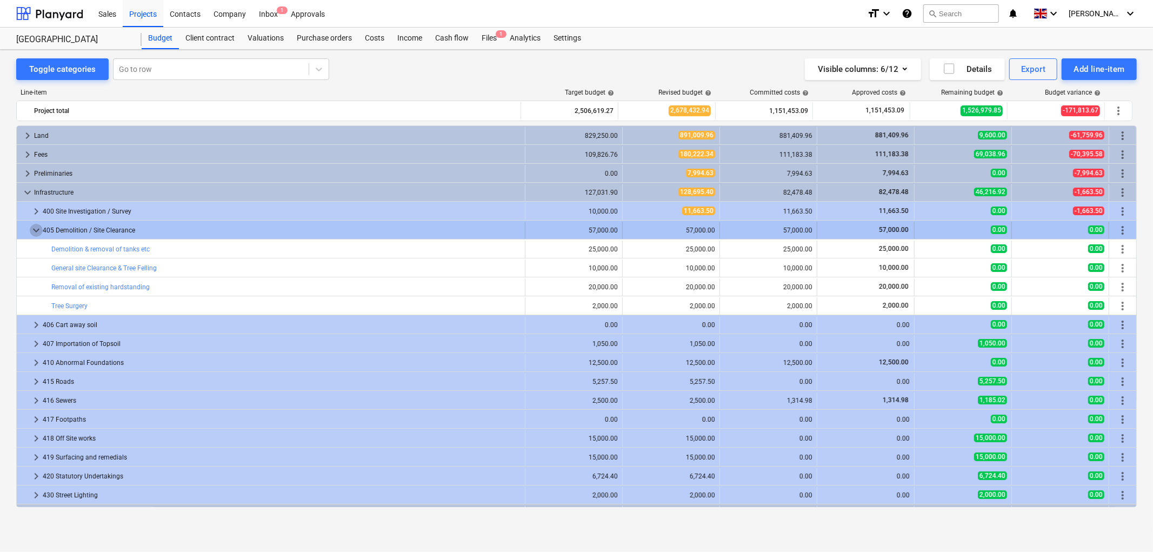
click at [32, 231] on span "keyboard_arrow_down" at bounding box center [36, 230] width 13 height 13
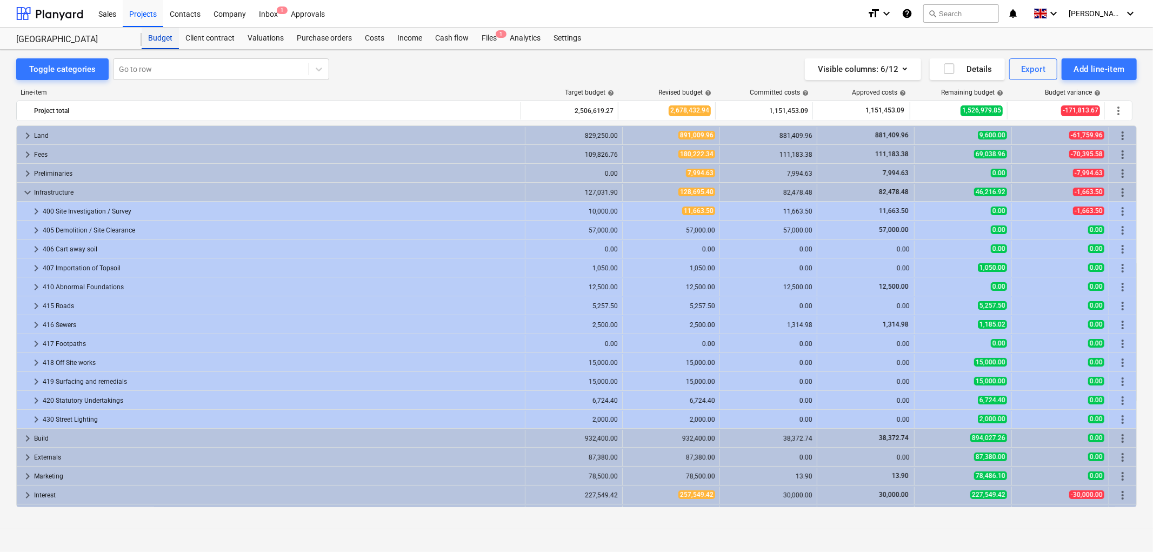
click at [154, 41] on div "Budget" at bounding box center [160, 39] width 37 height 22
click at [198, 40] on div "Client contract" at bounding box center [210, 39] width 62 height 22
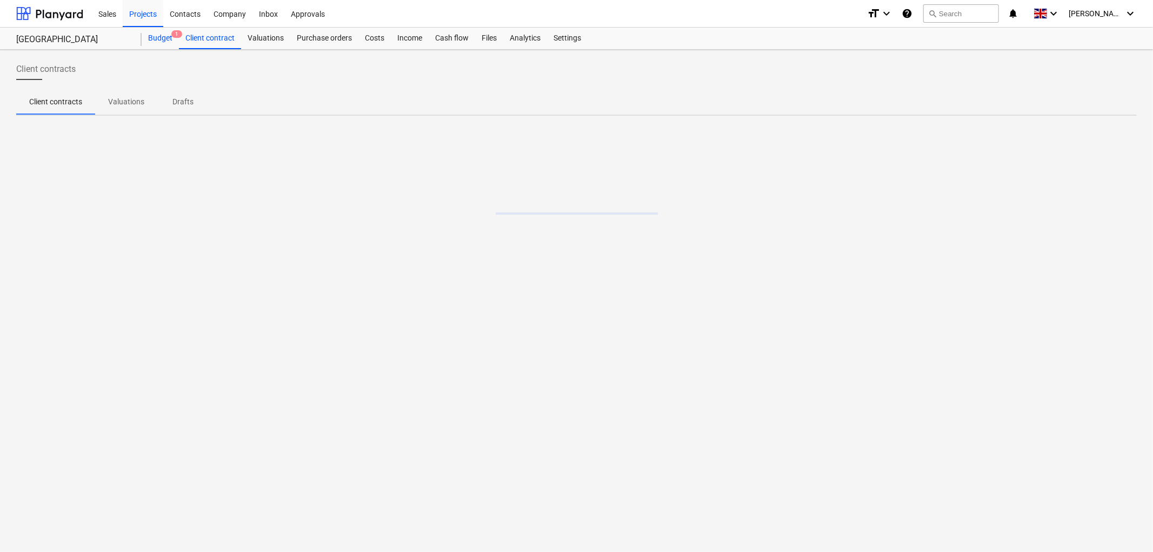
click at [158, 38] on div "Budget 1" at bounding box center [160, 39] width 37 height 22
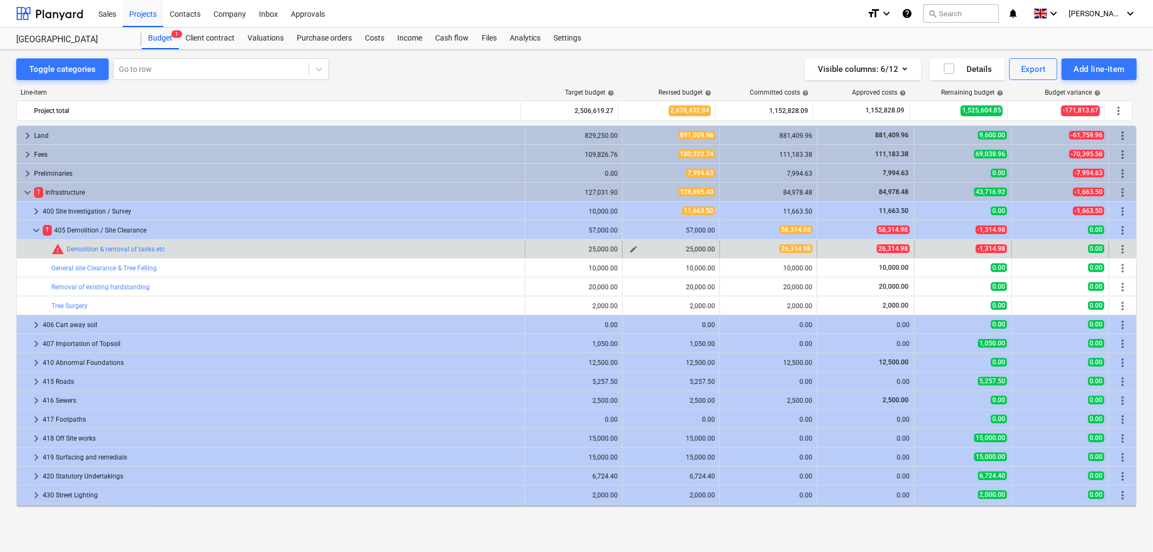
click at [629, 247] on span "edit" at bounding box center [633, 249] width 9 height 9
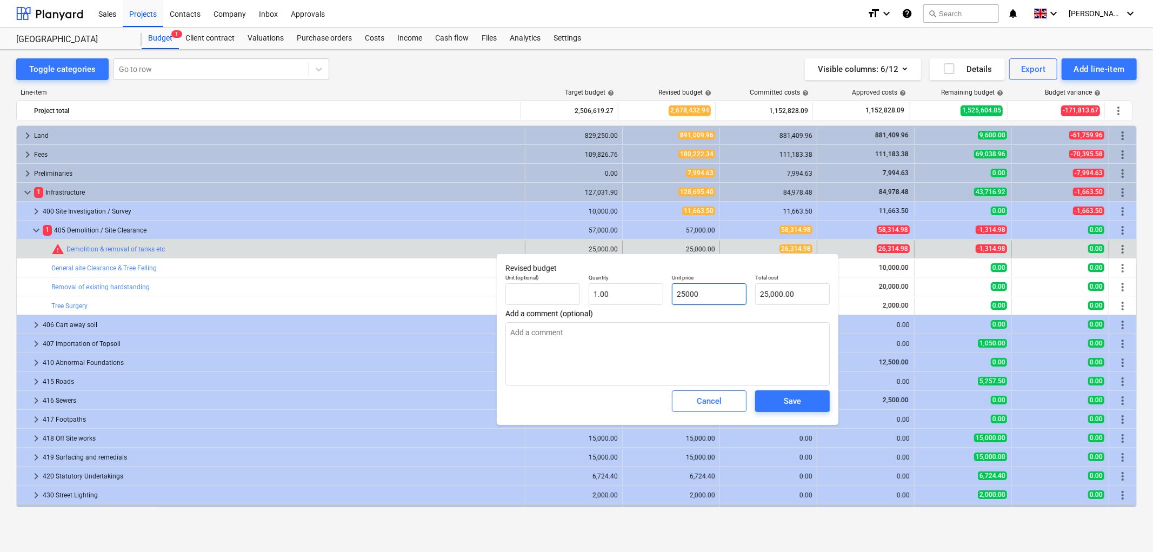
click at [685, 295] on input "25000" at bounding box center [709, 294] width 75 height 22
type input "2"
type textarea "x"
type input "2.00"
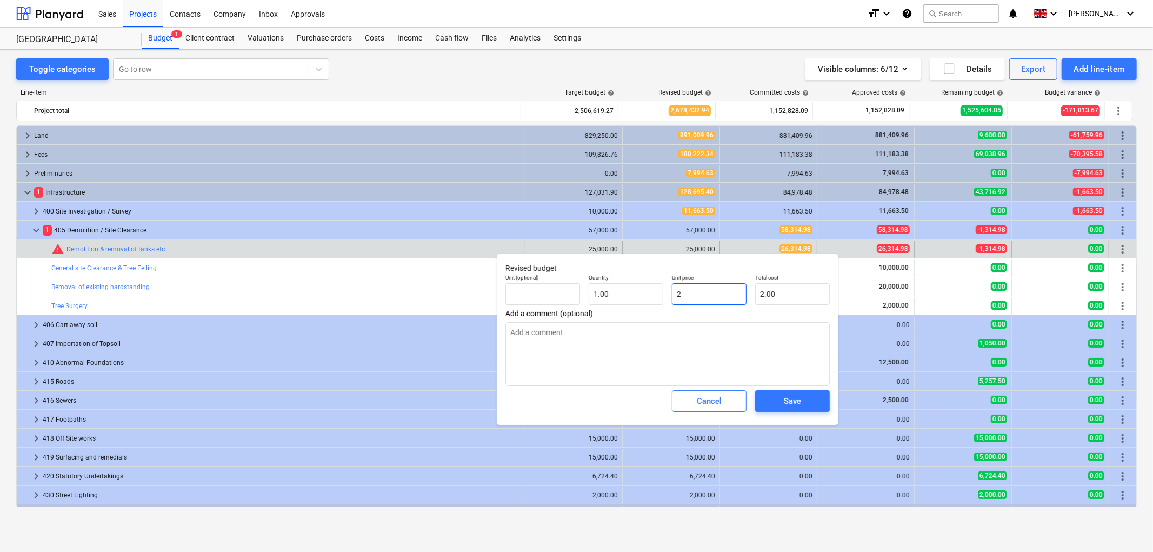
type input "26"
type textarea "x"
type input "26.00"
type input "263"
type textarea "x"
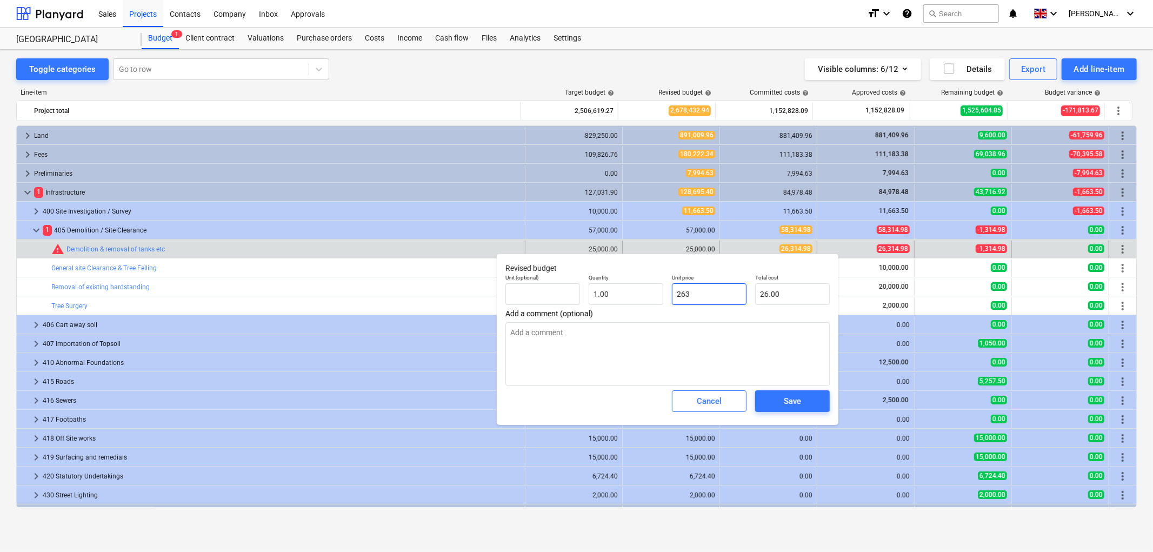
type input "263.00"
type input "2631"
type textarea "x"
type input "2,631.00"
type input "26314"
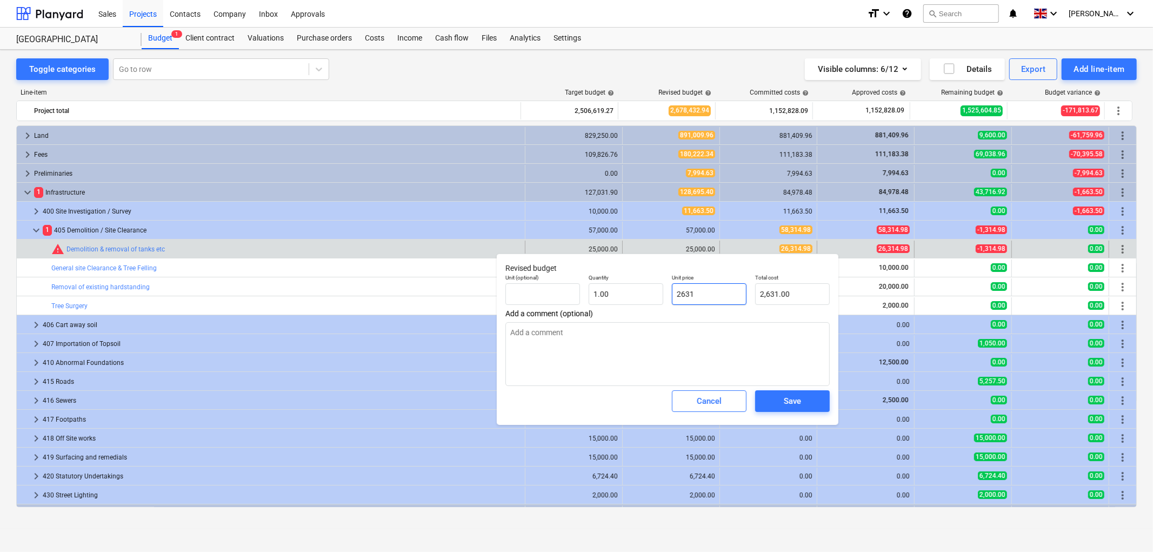
type textarea "x"
type input "26,314.00"
type input "26314."
type textarea "x"
type input "26314.9"
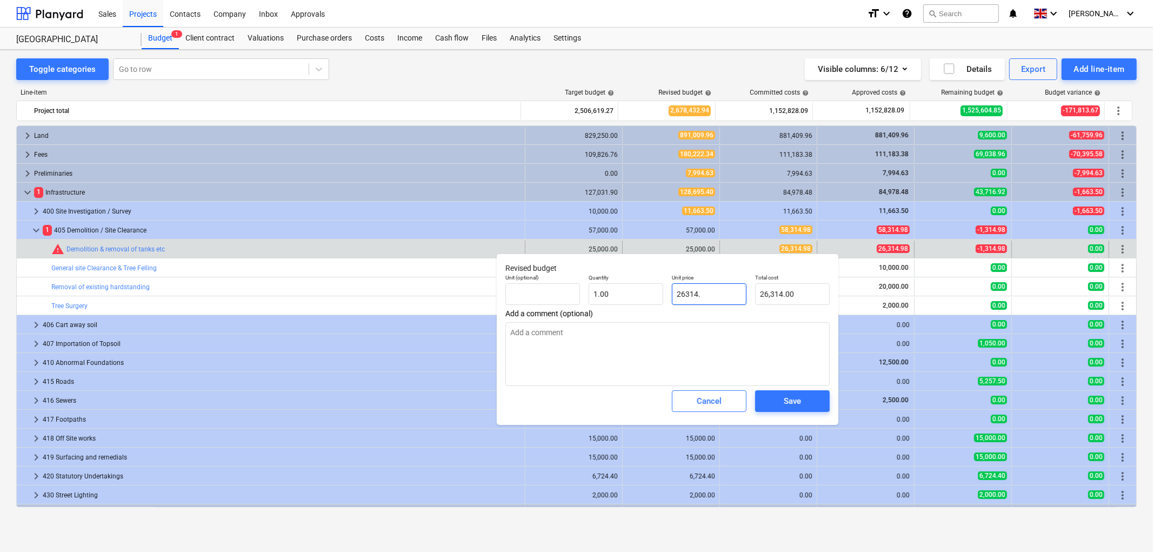
type textarea "x"
type input "26,314.90"
type input "26314.98"
type textarea "x"
type input "26,314.98"
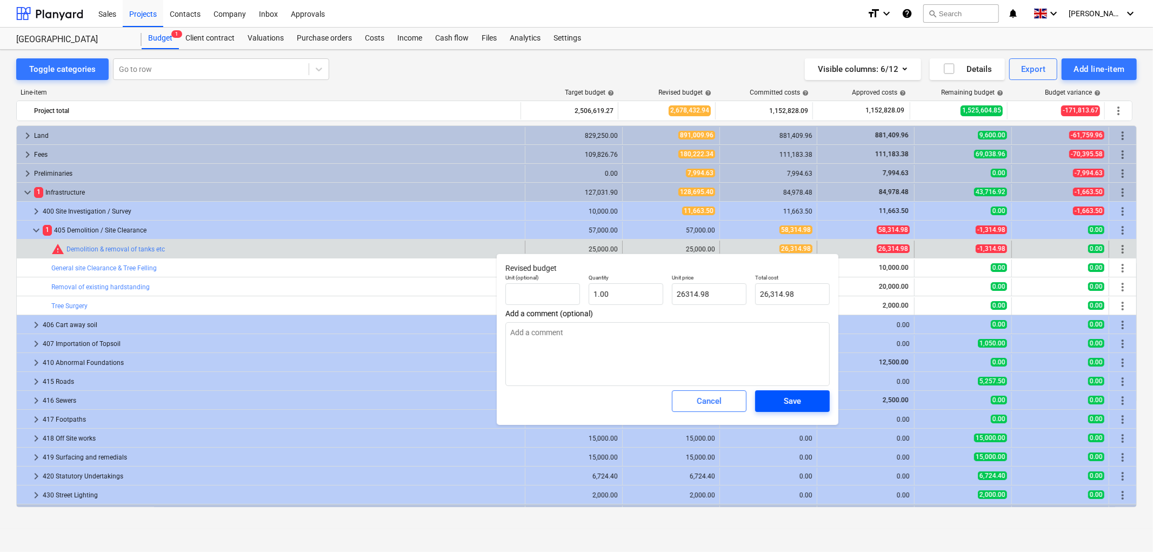
type input "26,314.98"
click at [794, 406] on div "Save" at bounding box center [792, 401] width 17 height 14
type textarea "x"
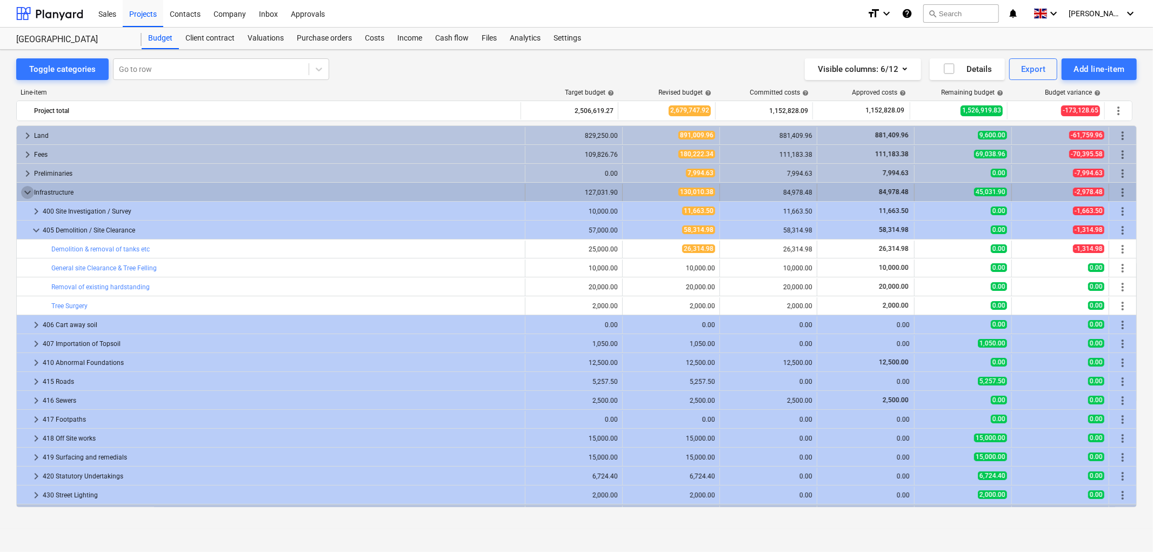
click at [26, 191] on span "keyboard_arrow_down" at bounding box center [27, 192] width 13 height 13
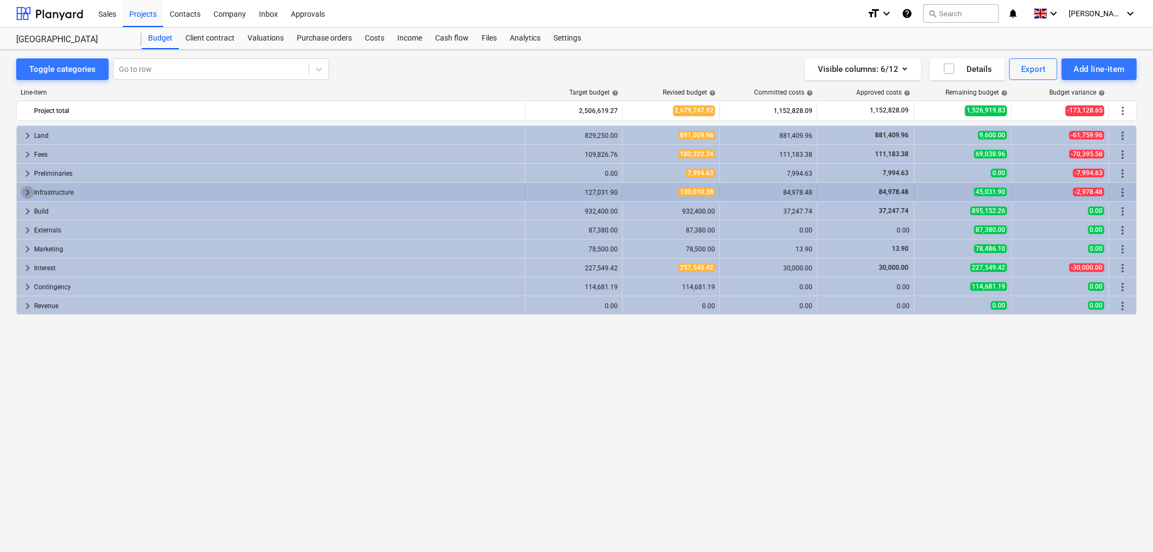
click at [25, 190] on span "keyboard_arrow_right" at bounding box center [27, 192] width 13 height 13
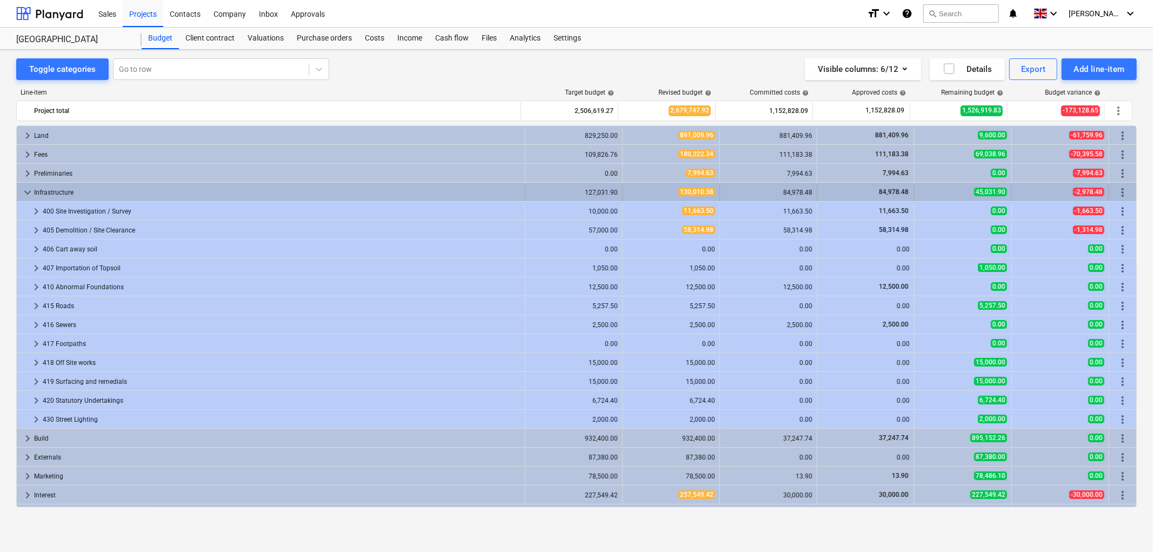
click at [29, 191] on span "keyboard_arrow_down" at bounding box center [27, 192] width 13 height 13
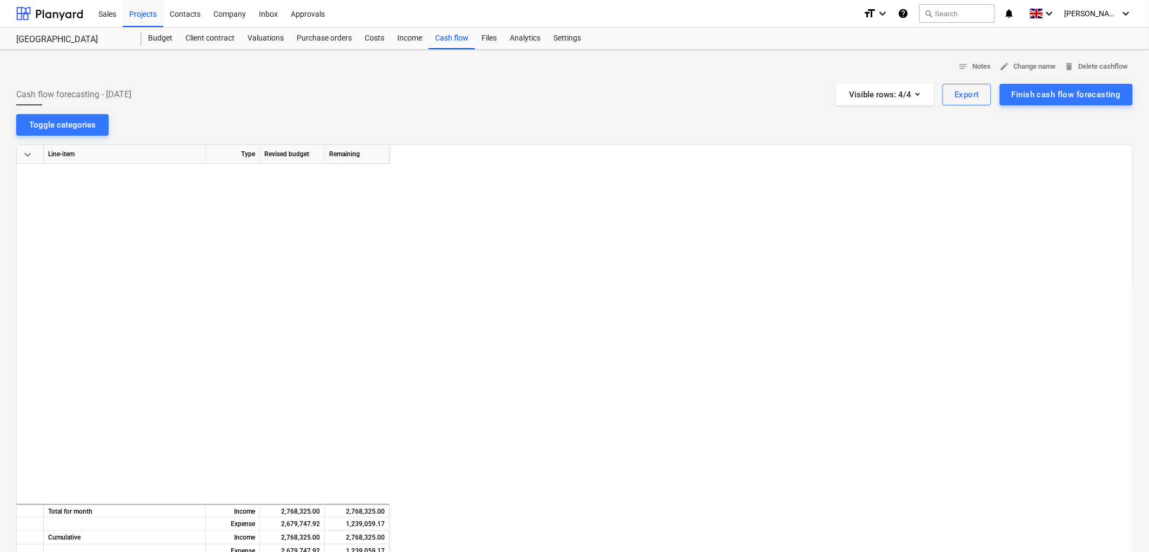
scroll to position [979, 1405]
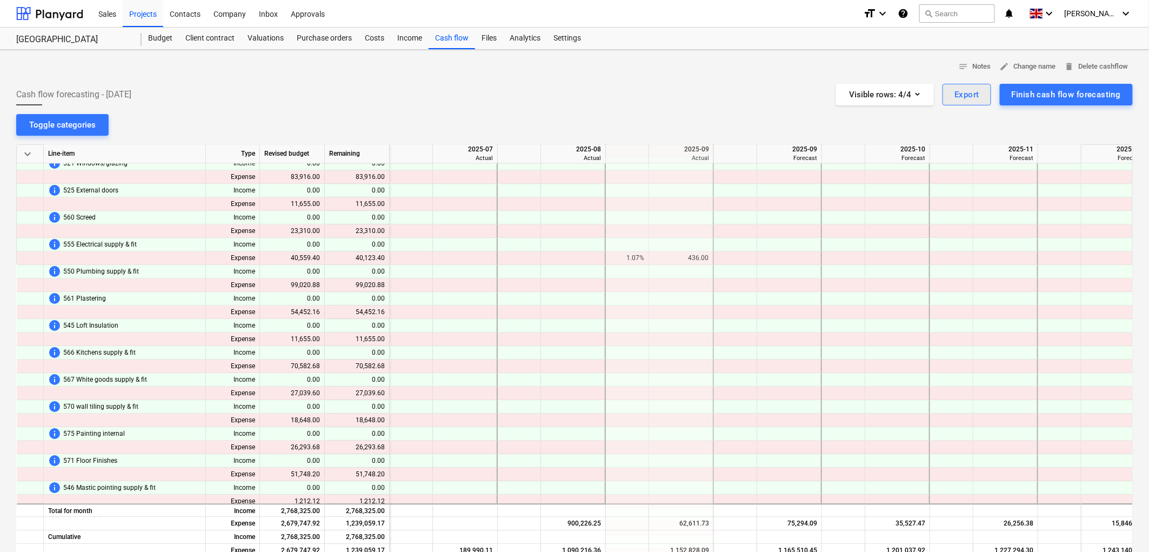
click at [978, 93] on div "Export" at bounding box center [967, 95] width 25 height 14
click at [909, 123] on div "Download XLSX" at bounding box center [904, 121] width 173 height 19
